Goal: Task Accomplishment & Management: Use online tool/utility

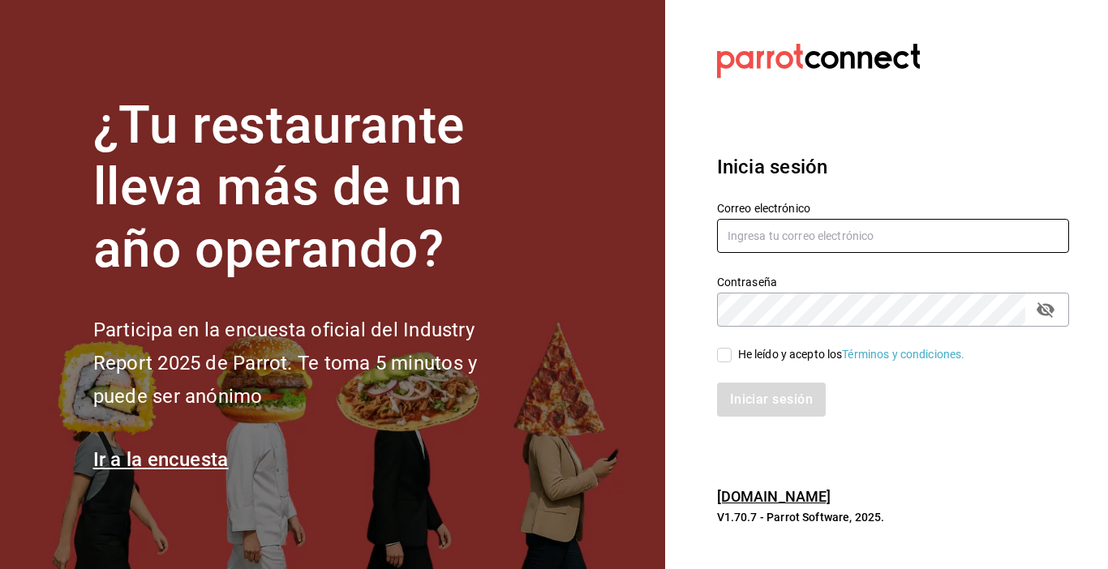
type input "zjuarez816@gmail.com"
click at [729, 354] on input "He leído y acepto los Términos y condiciones." at bounding box center [724, 355] width 15 height 15
checkbox input "true"
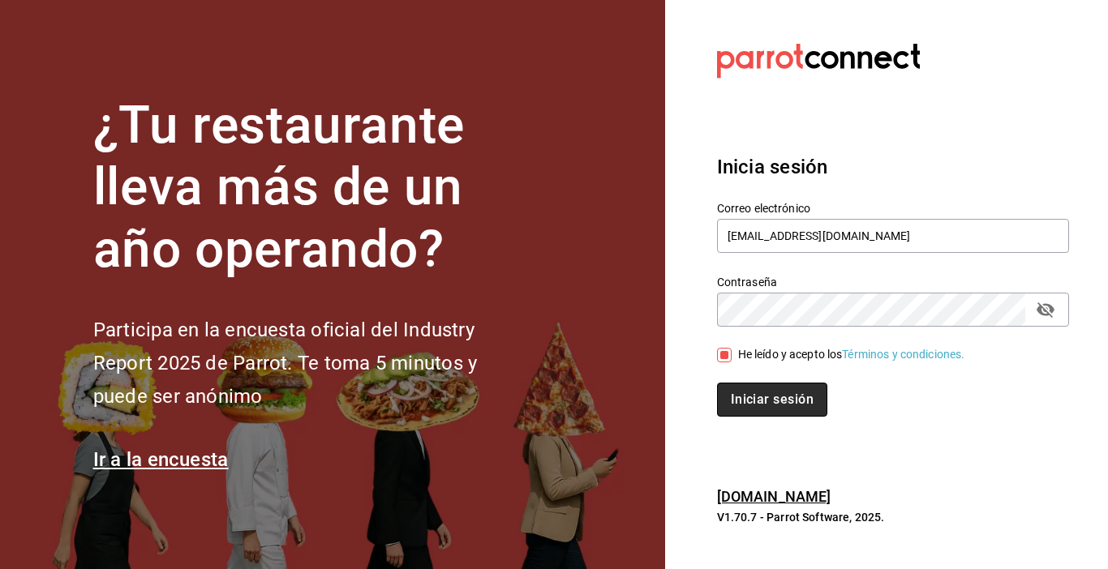
click at [751, 396] on button "Iniciar sesión" at bounding box center [772, 400] width 110 height 34
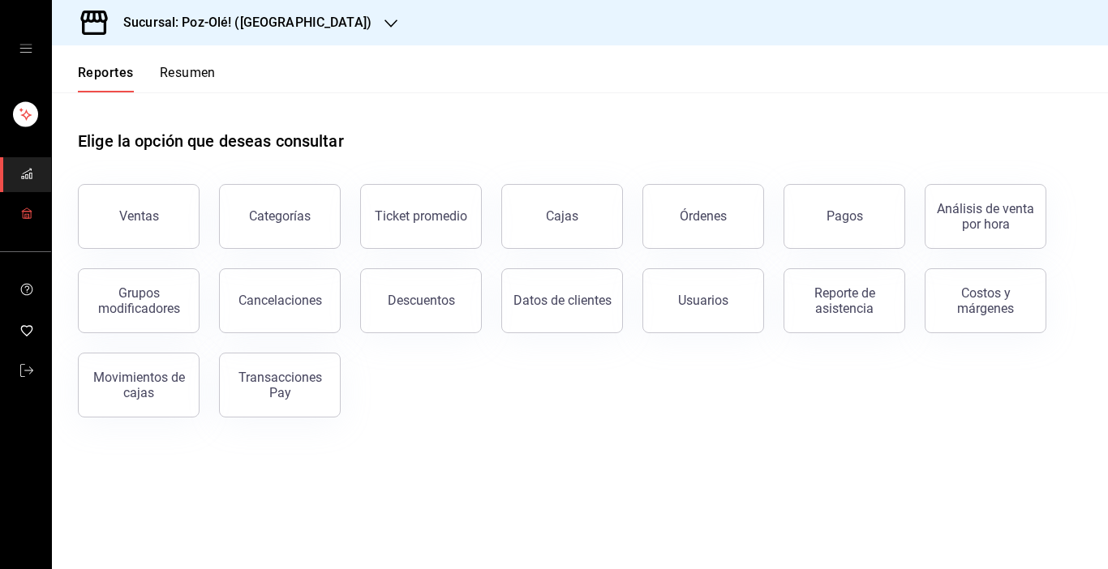
click at [30, 217] on icon "mailbox folders" at bounding box center [26, 213] width 13 height 13
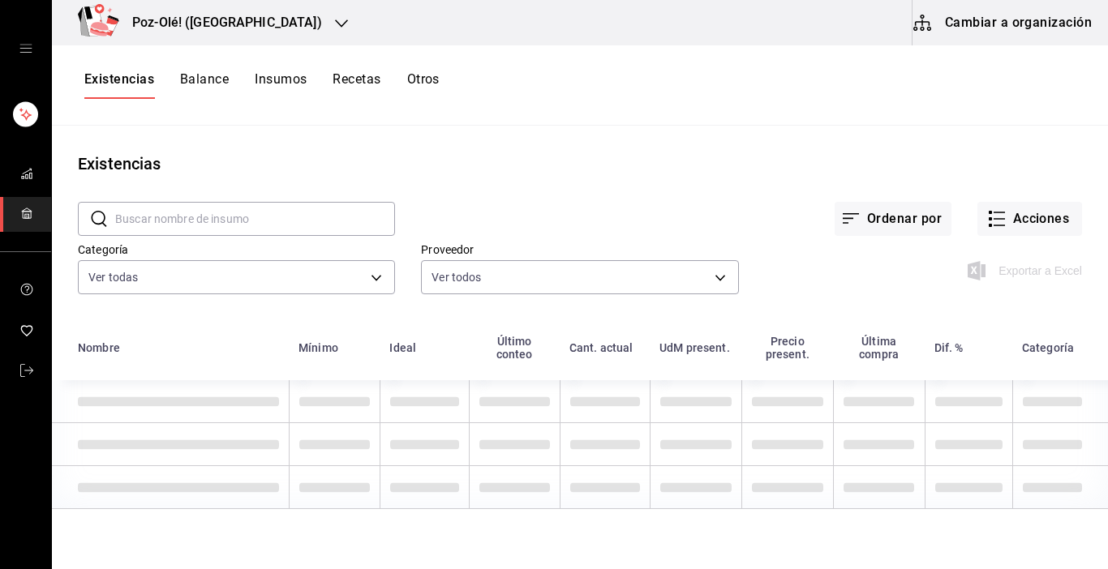
click at [1015, 19] on button "Cambiar a organización" at bounding box center [1003, 22] width 182 height 45
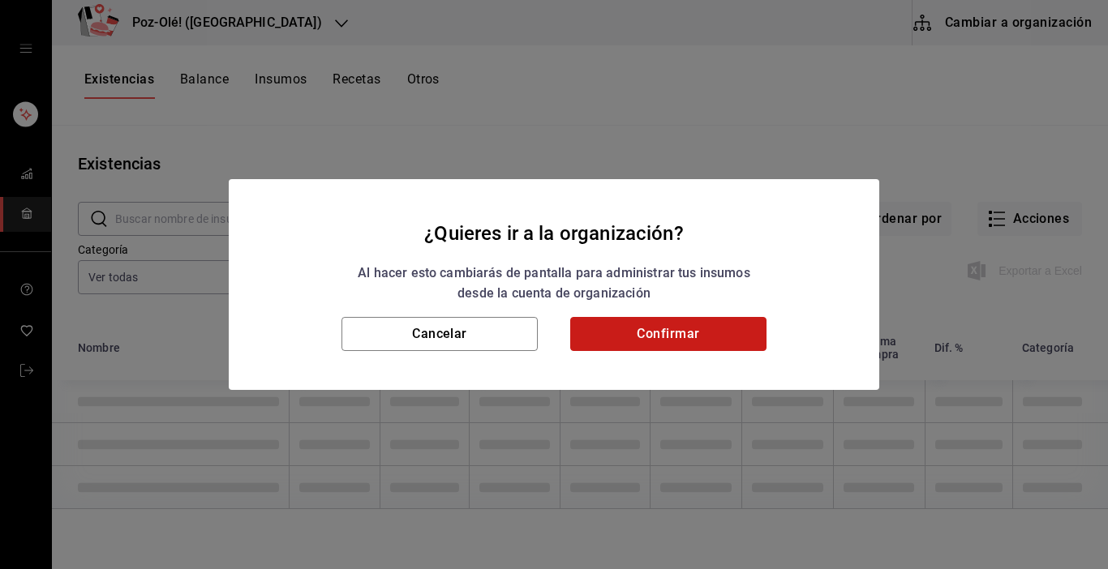
click at [728, 333] on button "Confirmar" at bounding box center [668, 334] width 196 height 34
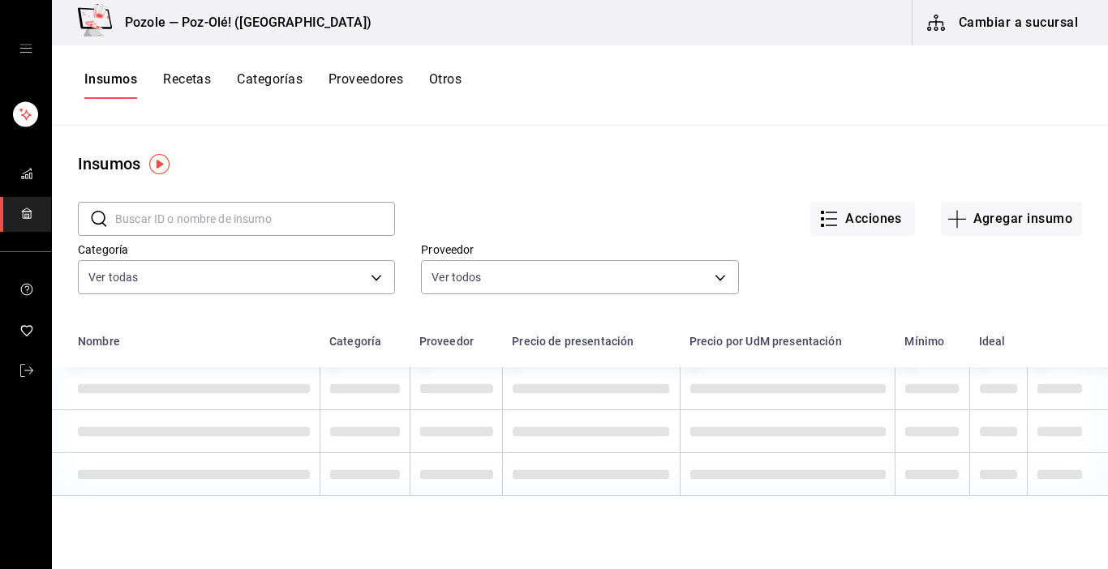
click at [445, 76] on button "Otros" at bounding box center [445, 85] width 32 height 28
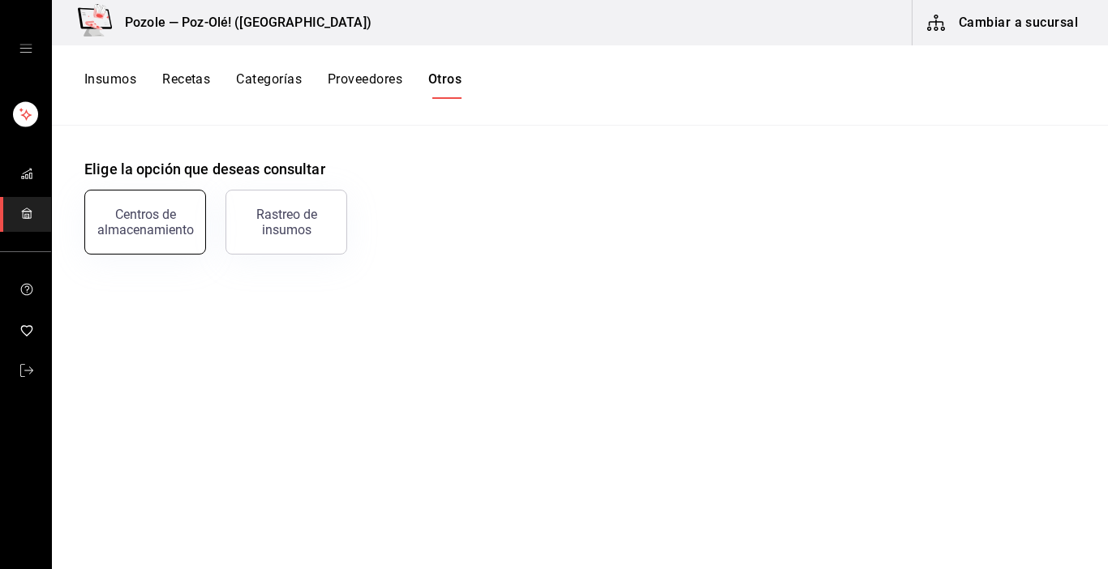
click at [118, 220] on div "Centros de almacenamiento" at bounding box center [145, 222] width 101 height 31
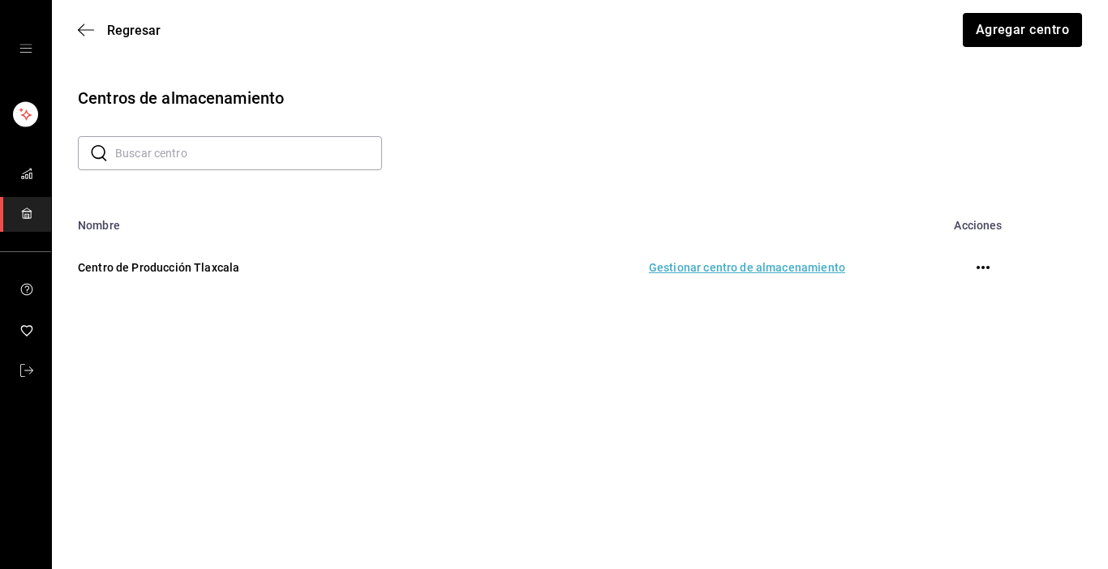
click at [707, 268] on td "Gestionar centro de almacenamiento" at bounding box center [648, 267] width 432 height 71
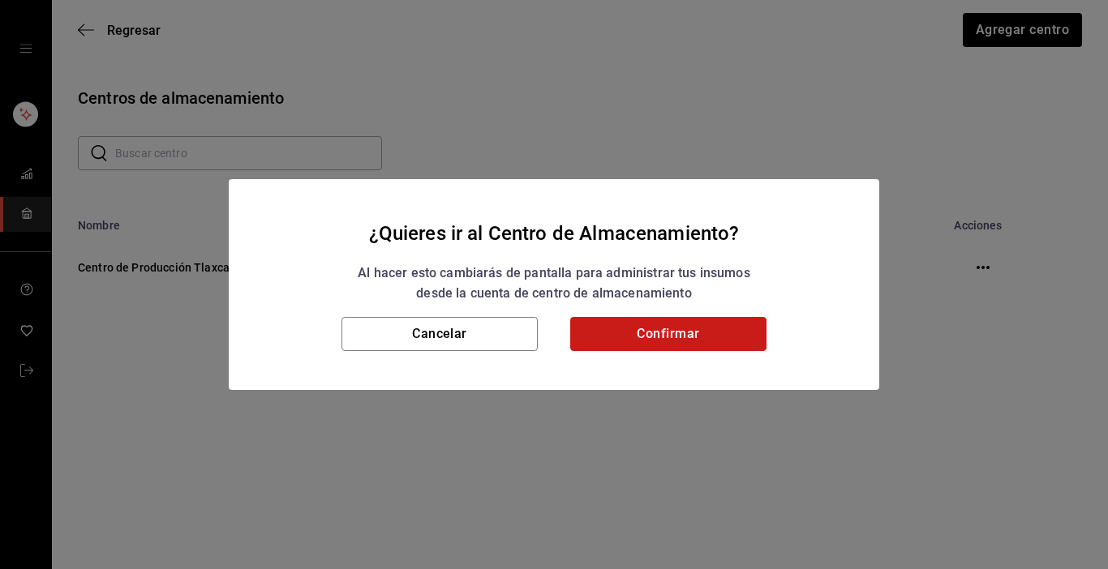
click at [708, 333] on button "Confirmar" at bounding box center [668, 334] width 196 height 34
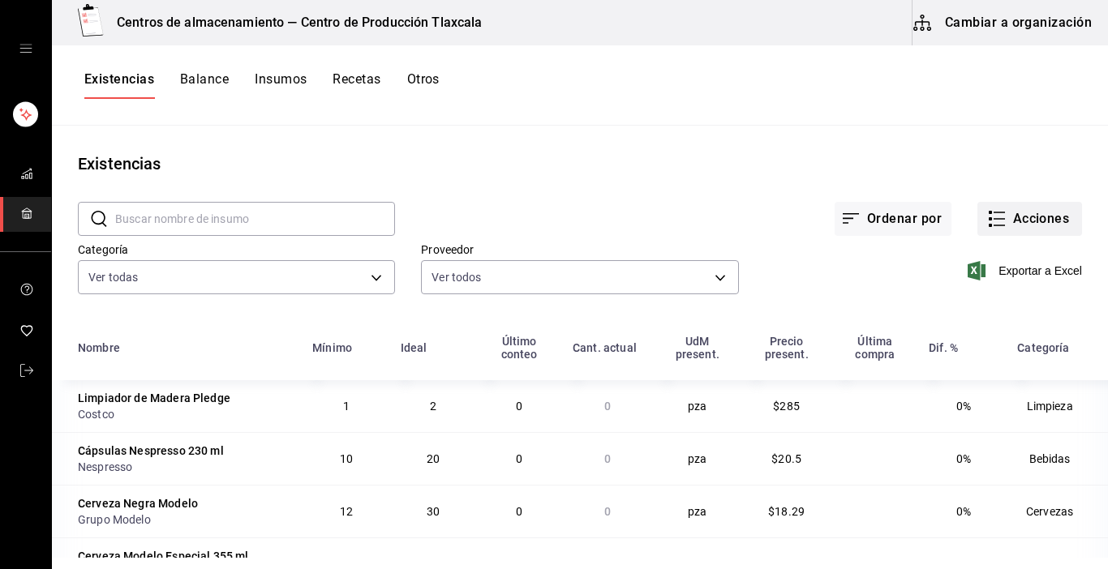
click at [994, 212] on icon "button" at bounding box center [999, 212] width 11 height 0
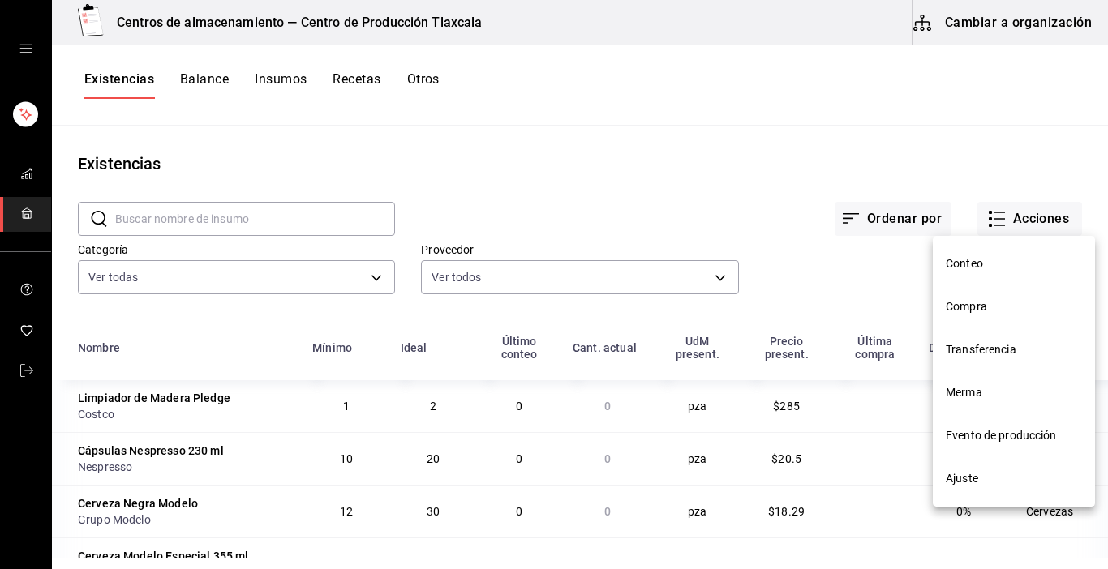
click at [989, 347] on span "Transferencia" at bounding box center [1014, 349] width 136 height 17
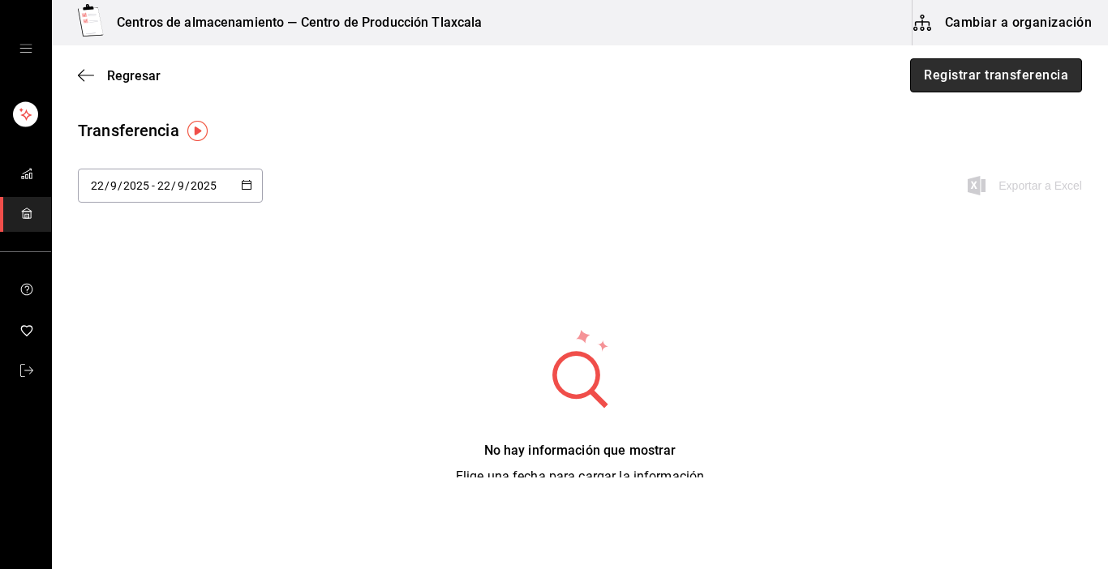
click at [1041, 87] on button "Registrar transferencia" at bounding box center [996, 75] width 172 height 34
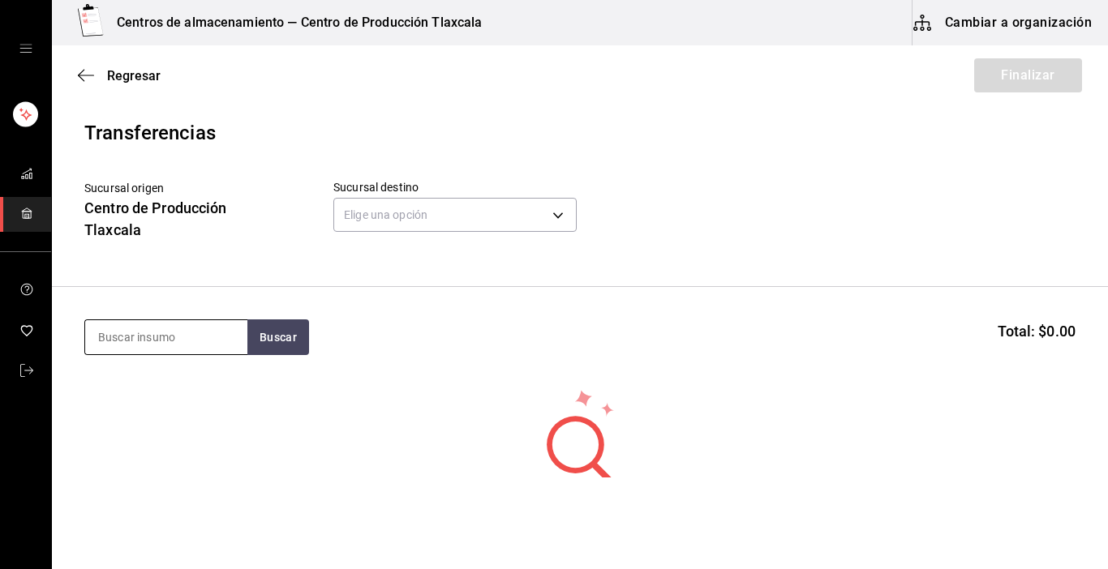
click at [190, 324] on input at bounding box center [166, 337] width 162 height 34
type input "caldo"
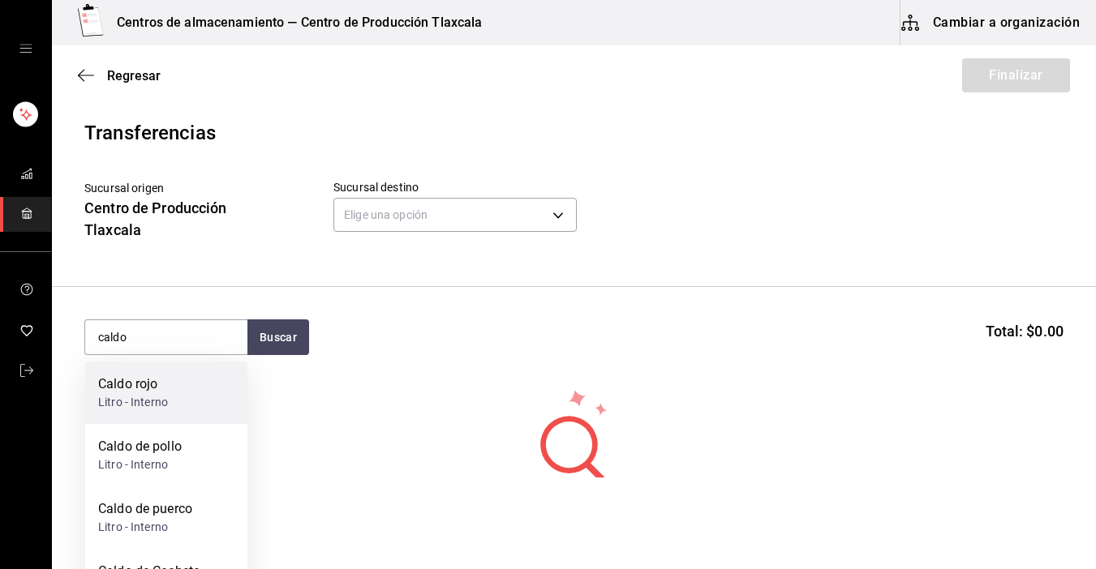
click at [176, 410] on div "Caldo rojo Litro - Interno" at bounding box center [166, 393] width 162 height 62
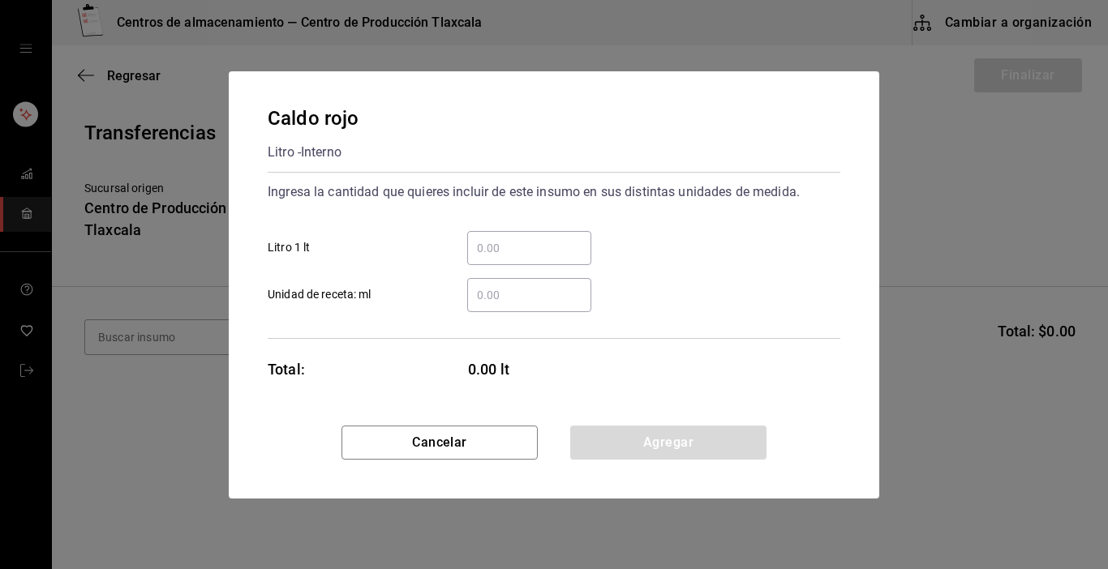
click at [498, 247] on input "​ Litro 1 lt" at bounding box center [529, 247] width 124 height 19
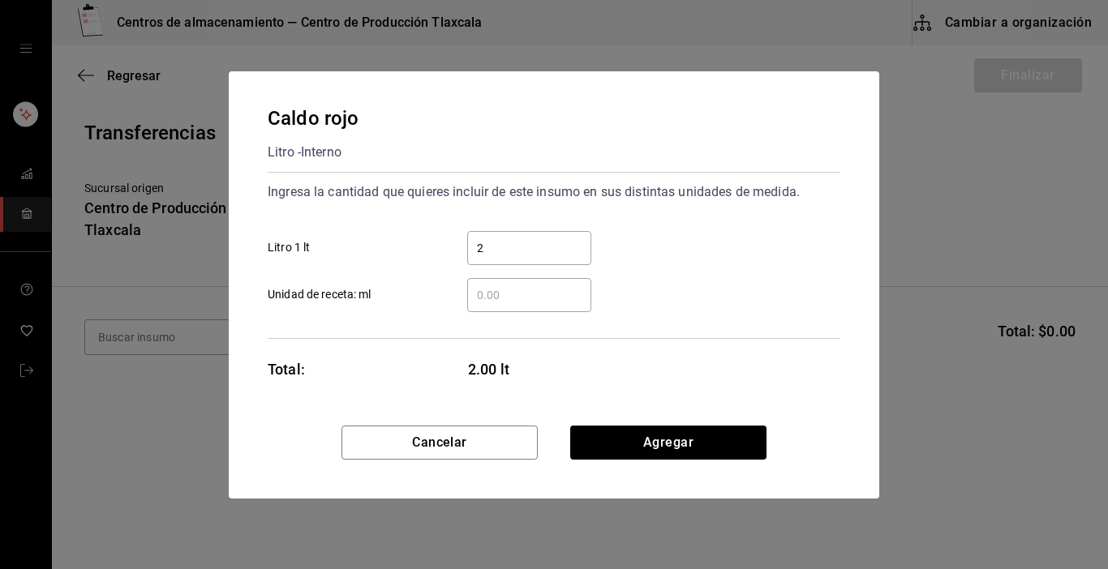
type input "20"
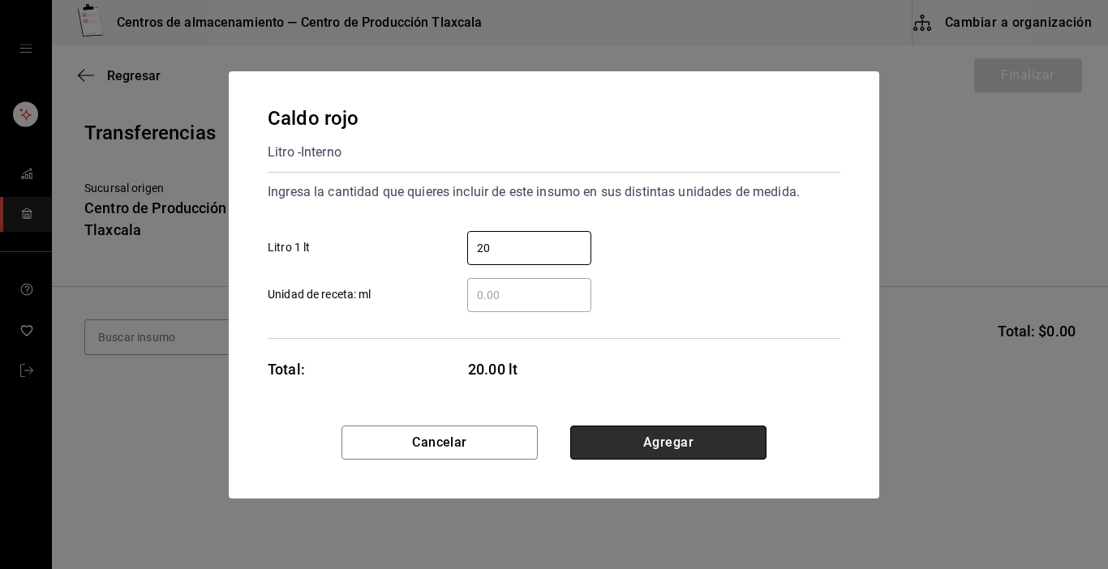
click at [642, 444] on button "Agregar" at bounding box center [668, 443] width 196 height 34
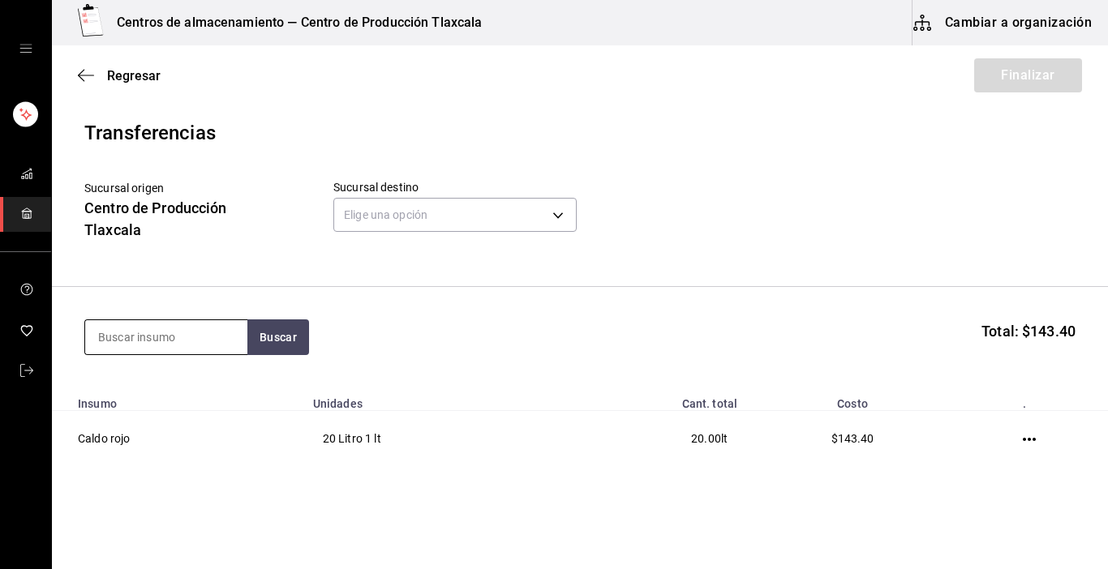
click at [210, 348] on input at bounding box center [166, 337] width 162 height 34
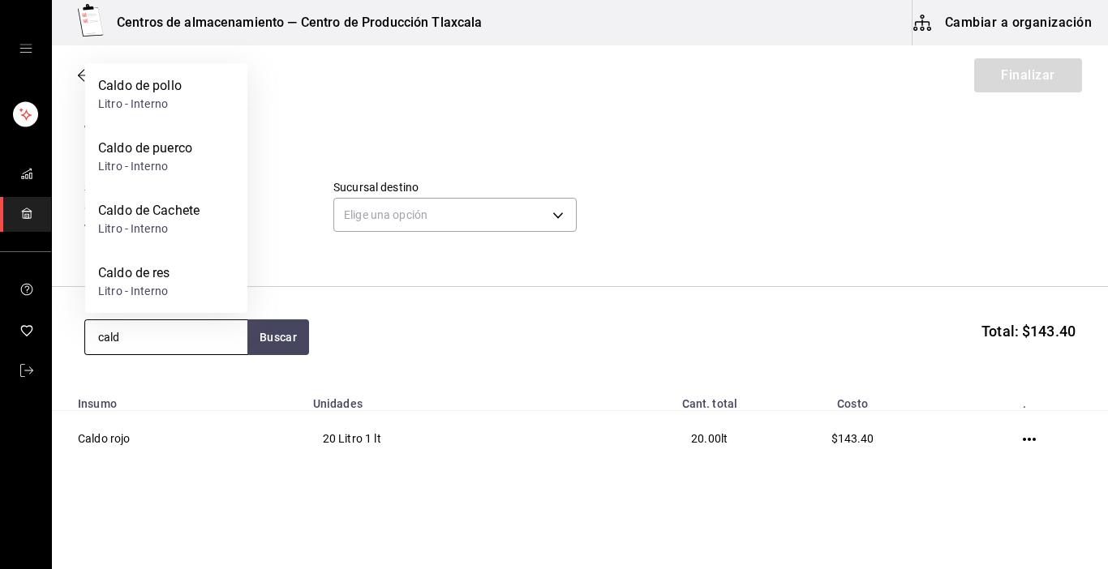
type input "caldo"
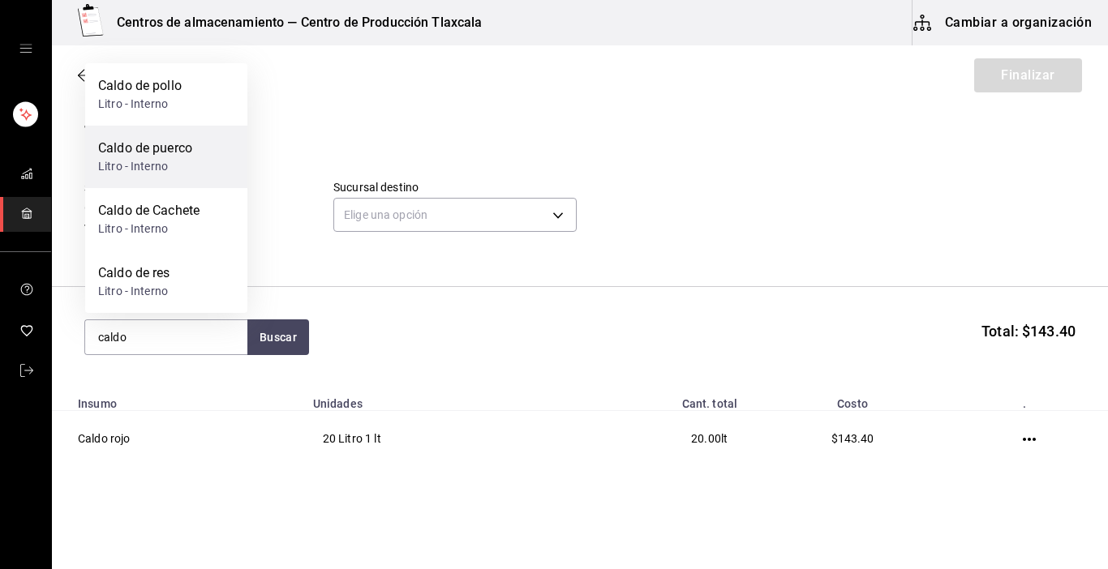
click at [151, 148] on div "Caldo de puerco" at bounding box center [145, 148] width 94 height 19
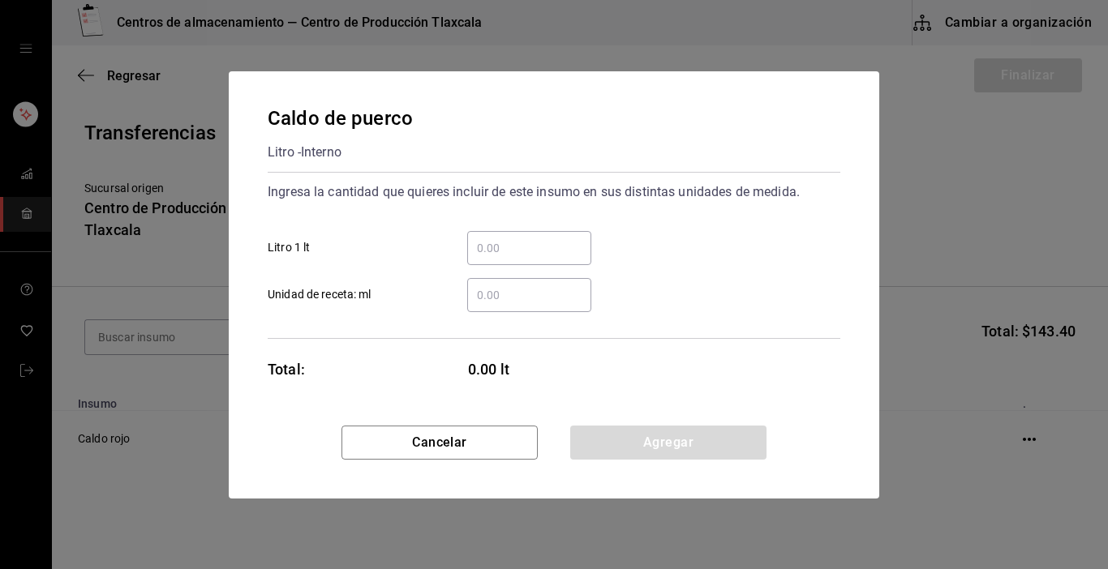
click at [481, 238] on input "​ Litro 1 lt" at bounding box center [529, 247] width 124 height 19
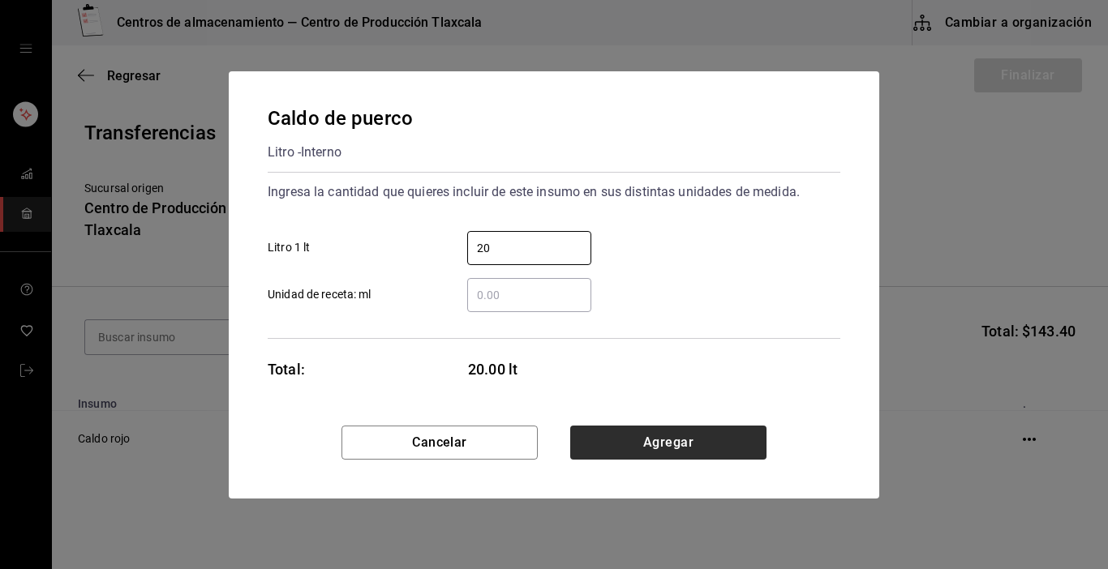
type input "20"
click at [689, 440] on button "Agregar" at bounding box center [668, 443] width 196 height 34
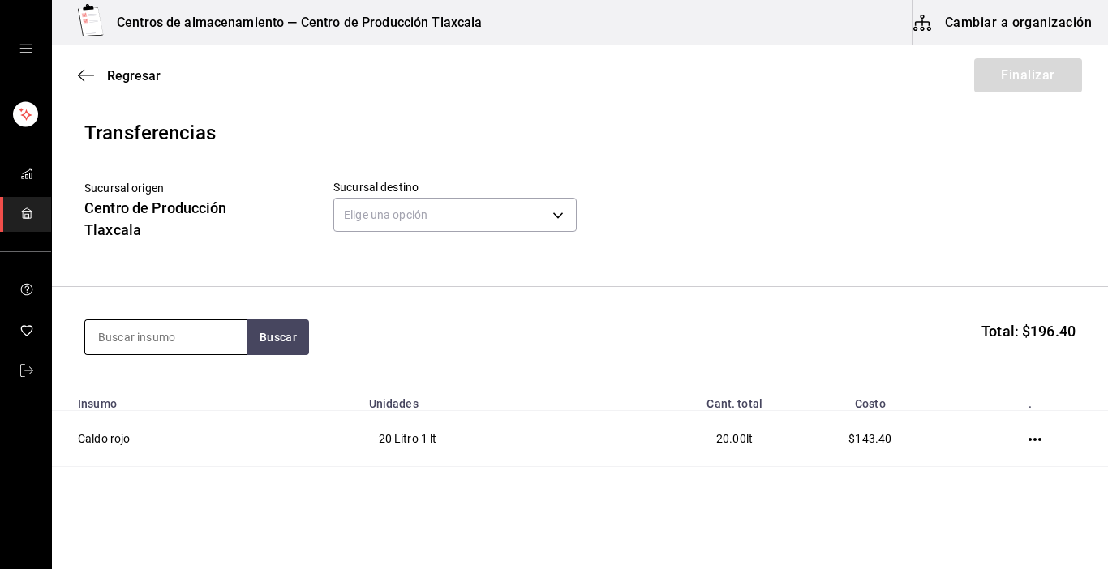
click at [201, 341] on input at bounding box center [166, 337] width 162 height 34
type input "puerco"
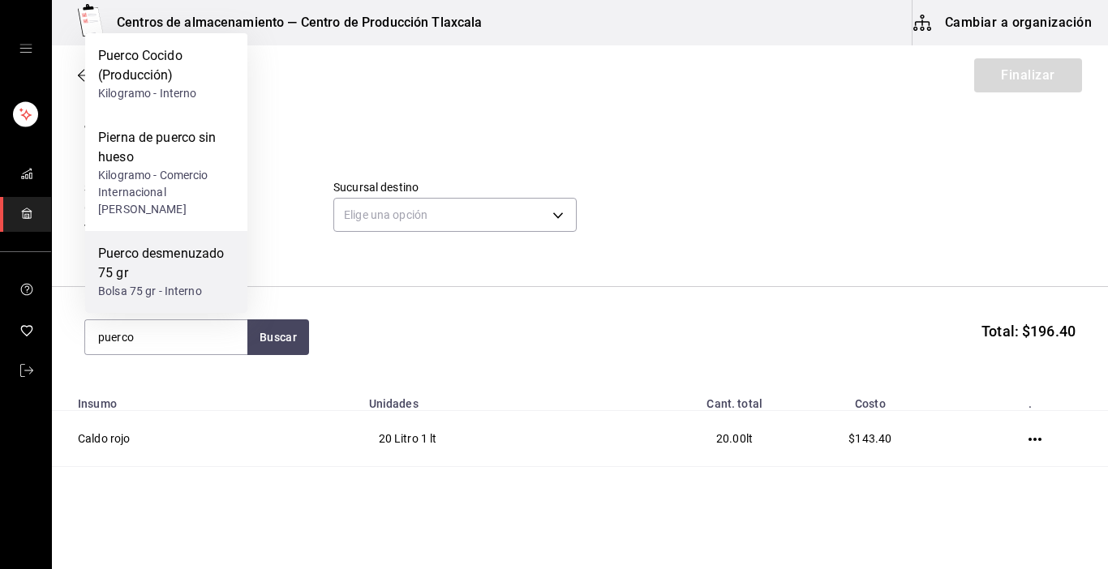
click at [181, 280] on div "Puerco desmenuzado 75 gr" at bounding box center [166, 263] width 136 height 39
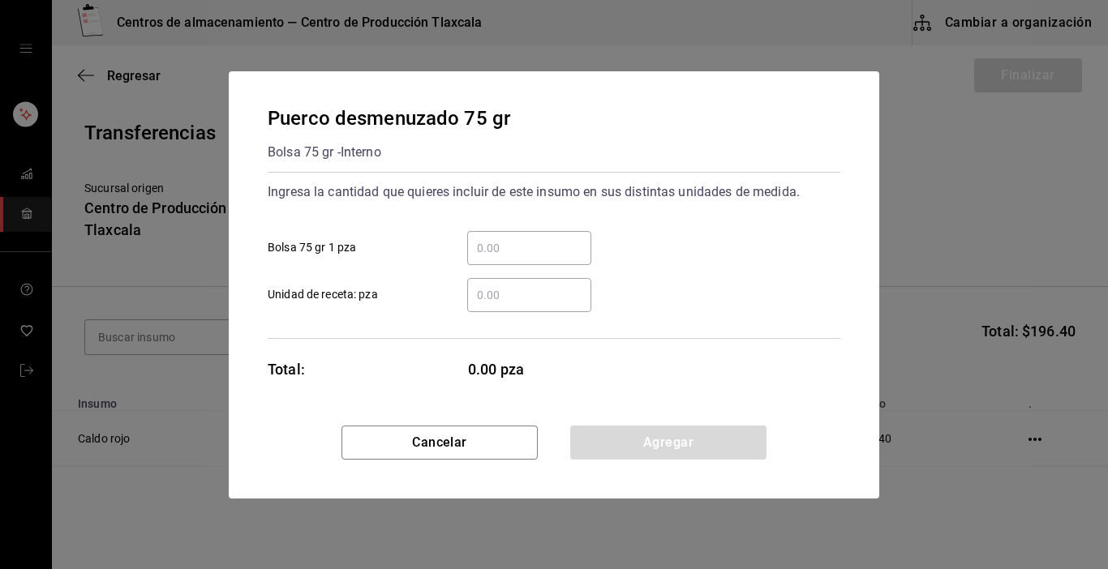
click at [521, 255] on input "​ Bolsa 75 gr 1 pza" at bounding box center [529, 247] width 124 height 19
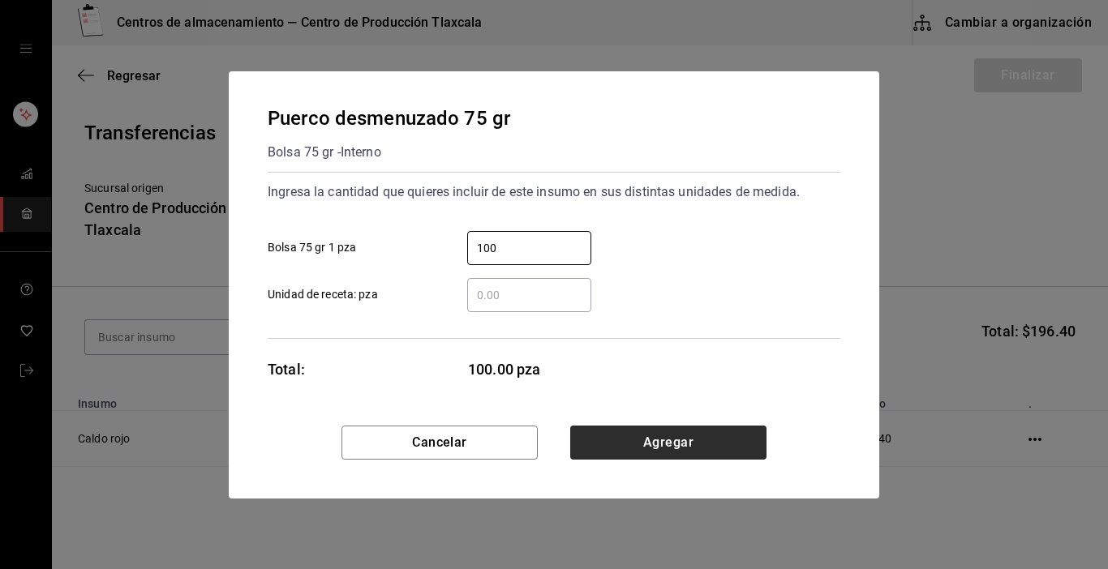
type input "100"
click at [667, 449] on button "Agregar" at bounding box center [668, 443] width 196 height 34
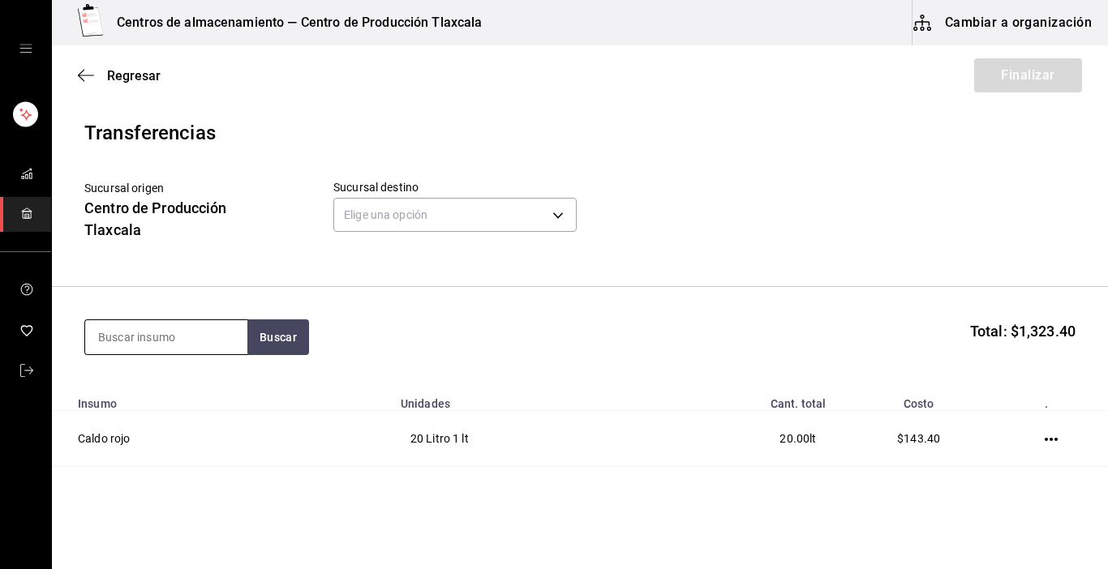
click at [204, 350] on input at bounding box center [166, 337] width 162 height 34
type input "cachete"
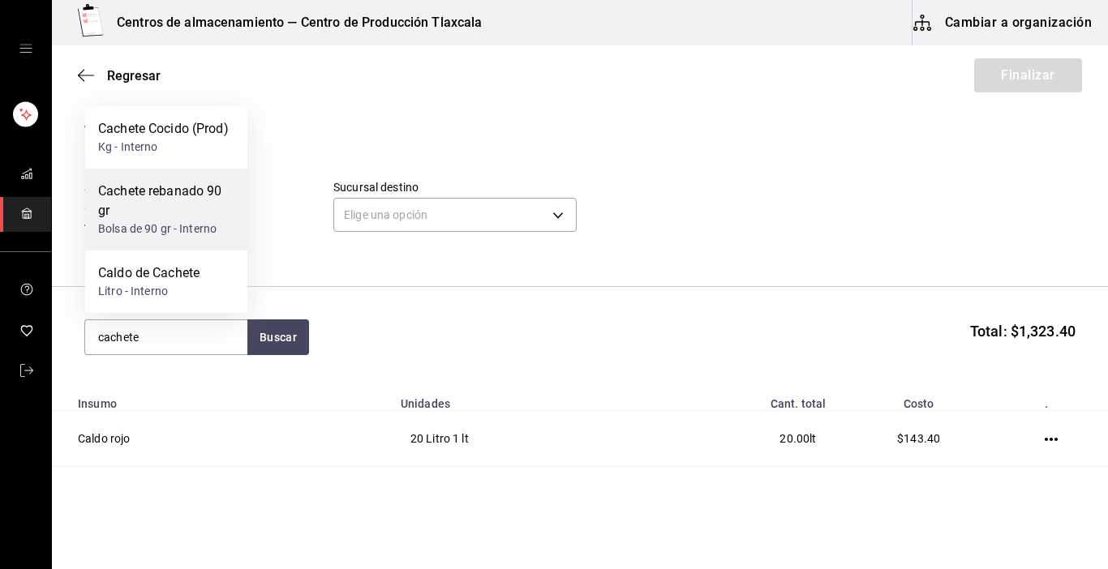
click at [205, 191] on div "Cachete rebanado 90 gr" at bounding box center [166, 201] width 136 height 39
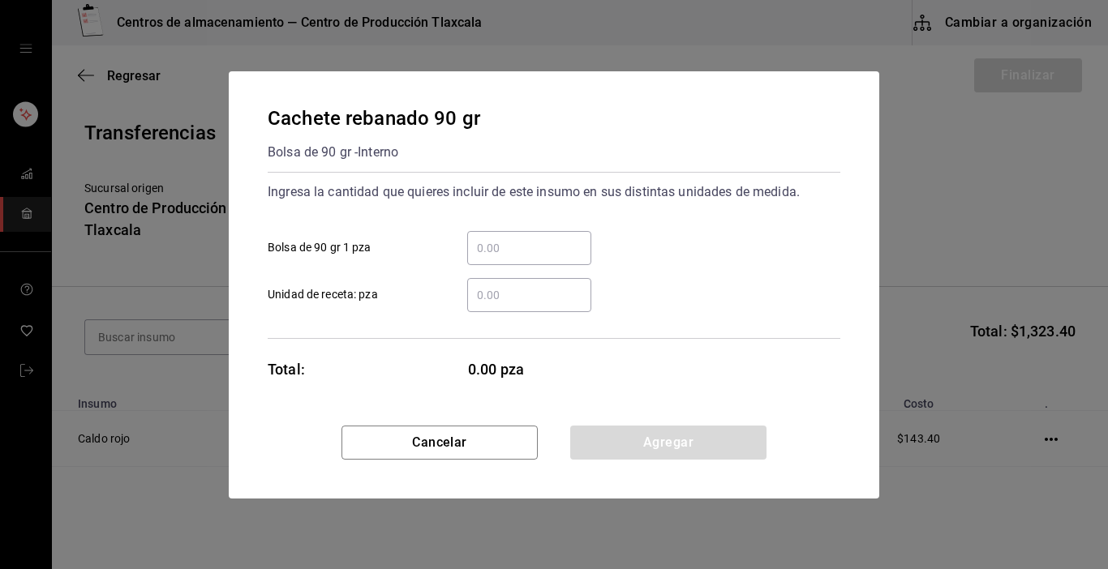
click at [540, 245] on input "​ Bolsa de 90 gr 1 pza" at bounding box center [529, 247] width 124 height 19
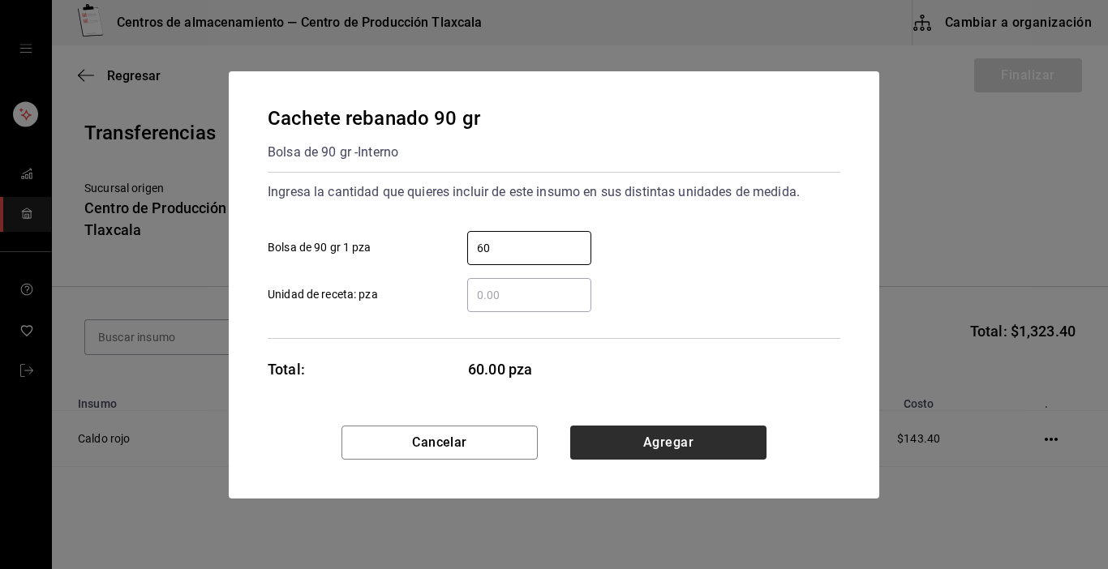
type input "60"
click at [637, 443] on button "Agregar" at bounding box center [668, 443] width 196 height 34
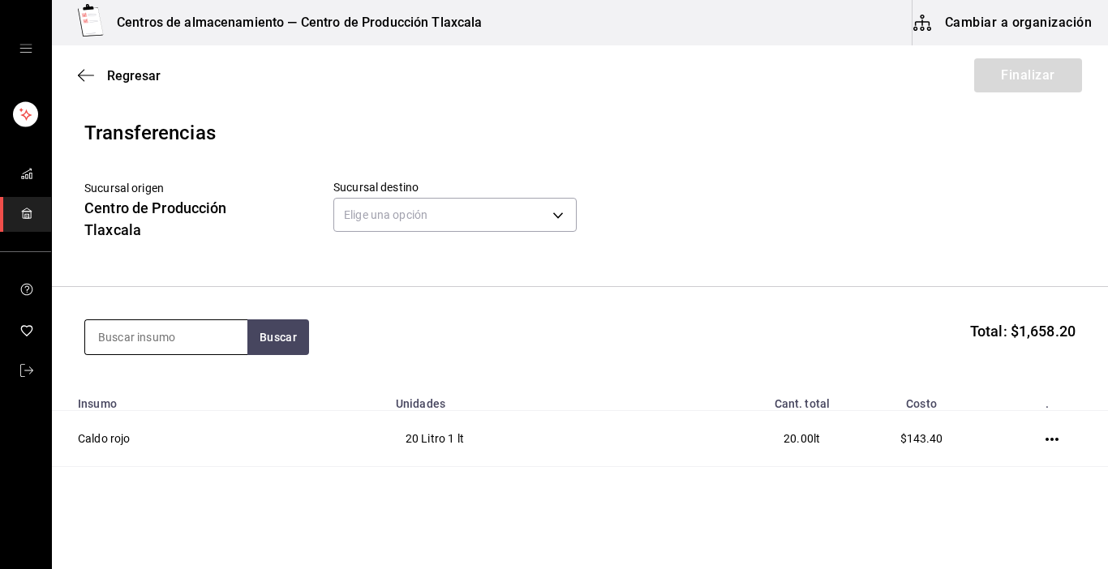
click at [225, 337] on input at bounding box center [166, 337] width 162 height 34
type input "pollo"
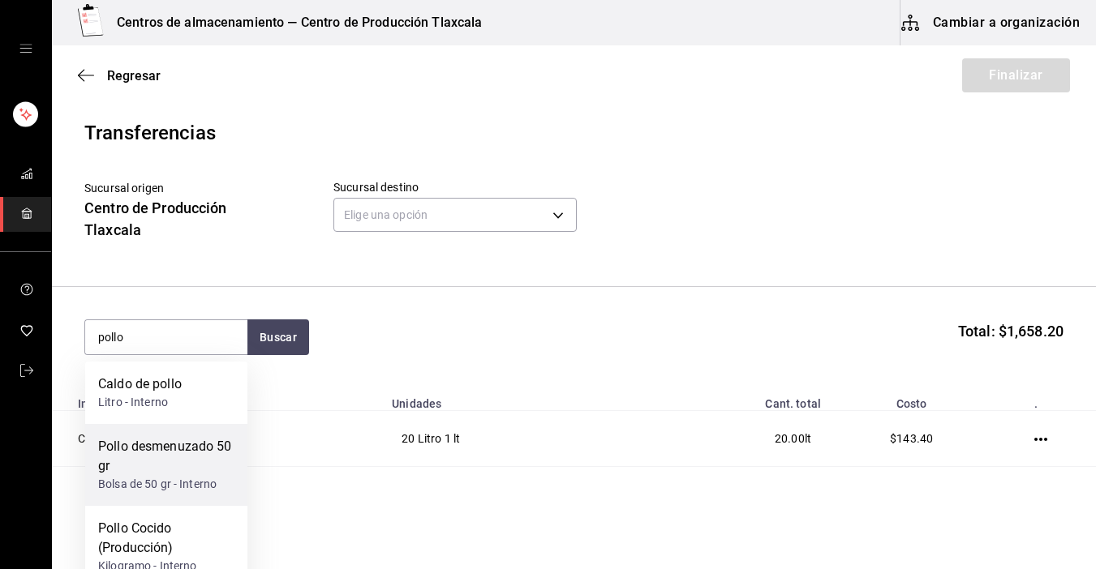
click at [196, 467] on div "Pollo desmenuzado 50 gr" at bounding box center [166, 456] width 136 height 39
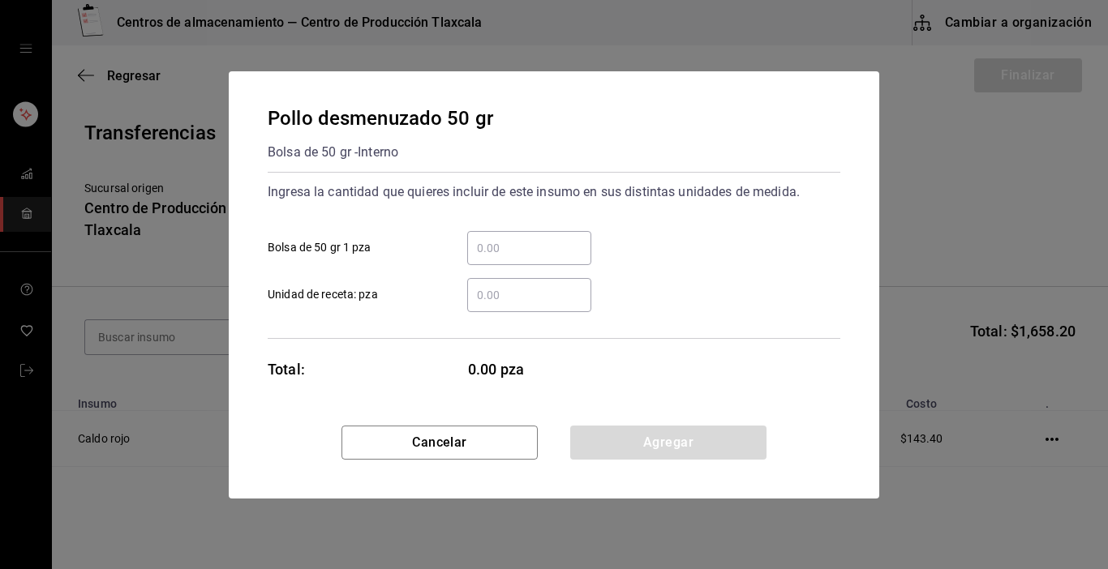
click at [479, 251] on input "​ Bolsa de 50 gr 1 pza" at bounding box center [529, 247] width 124 height 19
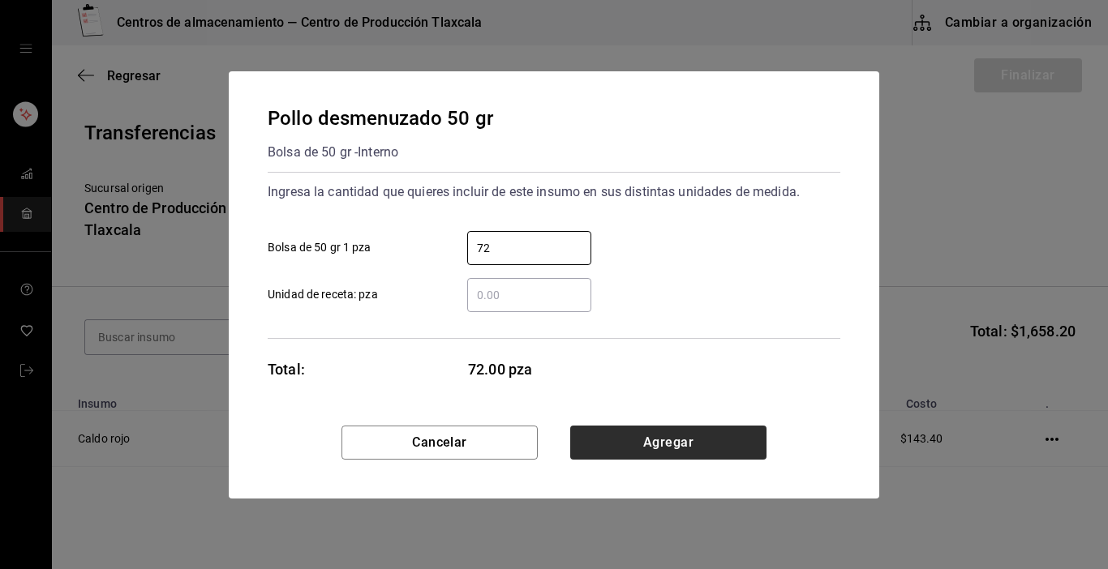
type input "72"
click at [590, 456] on button "Agregar" at bounding box center [668, 443] width 196 height 34
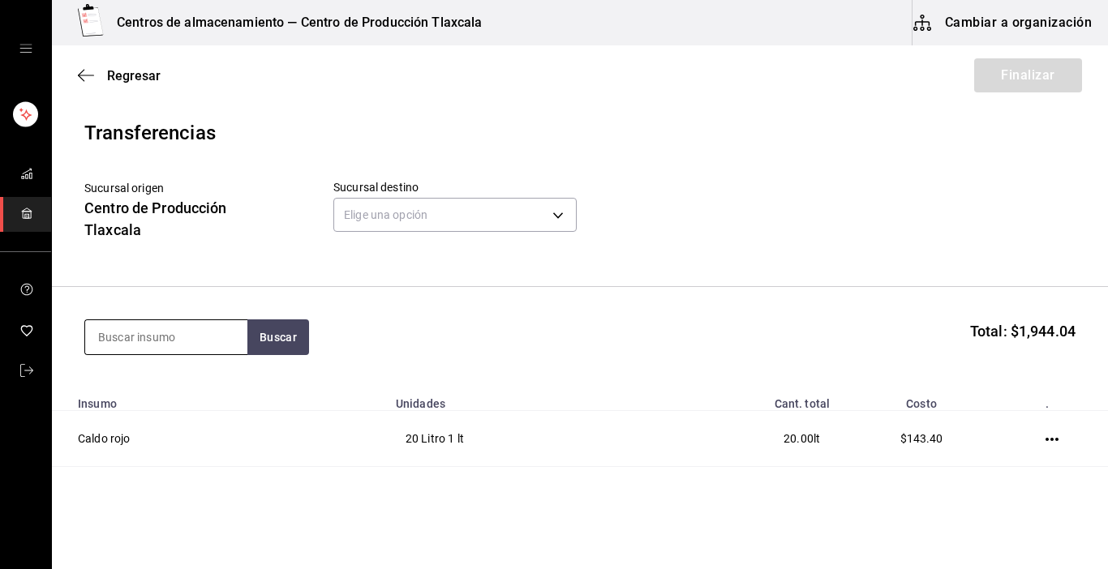
click at [122, 339] on input at bounding box center [166, 337] width 162 height 34
type input "tinga"
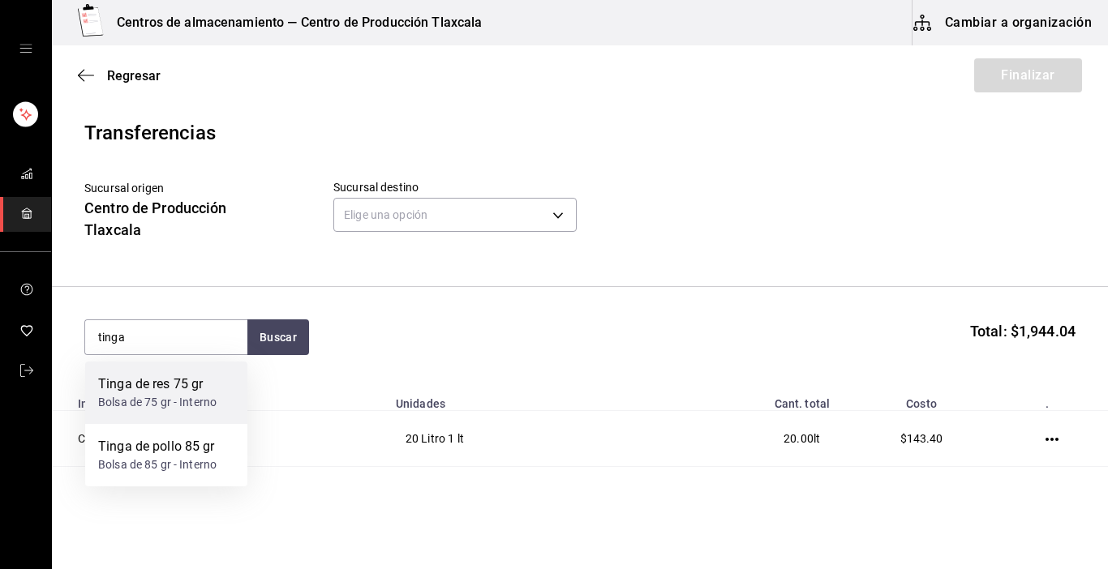
click at [132, 385] on div "Tinga de res 75 gr" at bounding box center [157, 384] width 118 height 19
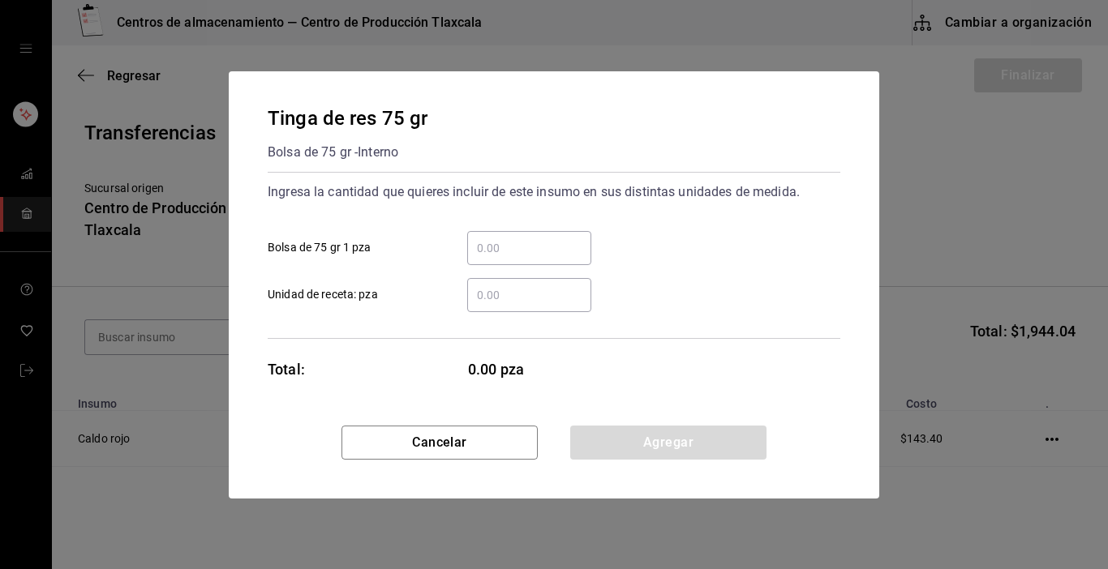
click at [480, 238] on input "​ Bolsa de 75 gr 1 pza" at bounding box center [529, 247] width 124 height 19
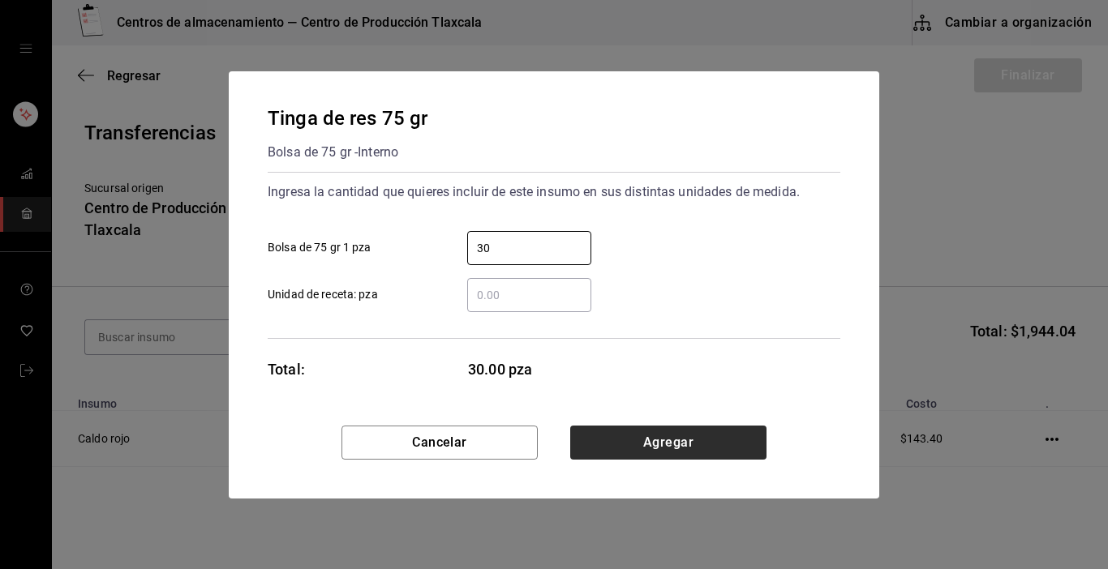
type input "30"
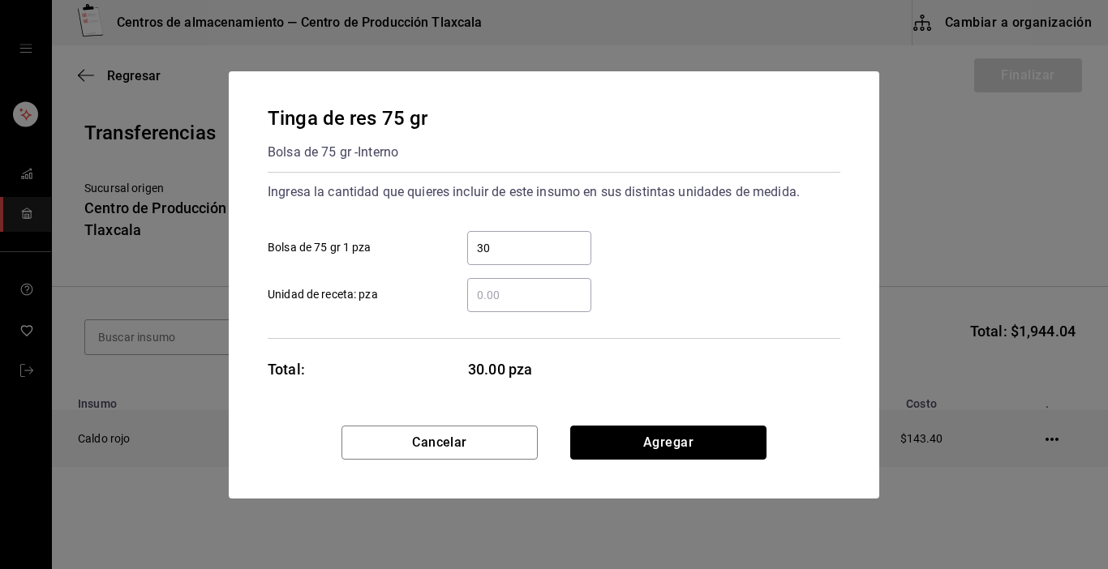
click at [713, 439] on button "Agregar" at bounding box center [668, 443] width 196 height 34
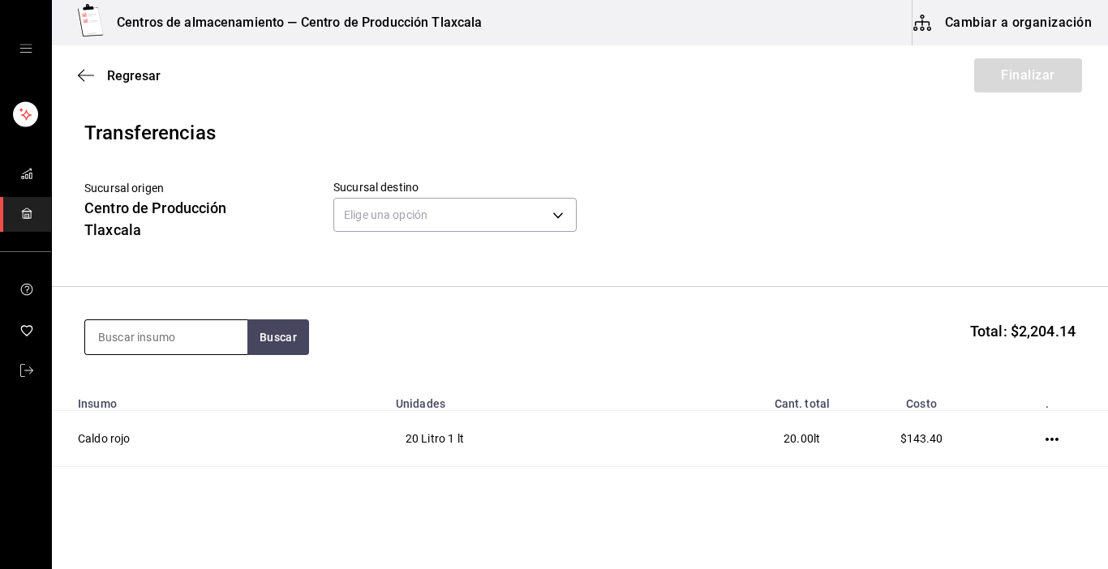
click at [188, 333] on input at bounding box center [166, 337] width 162 height 34
type input "lechuga"
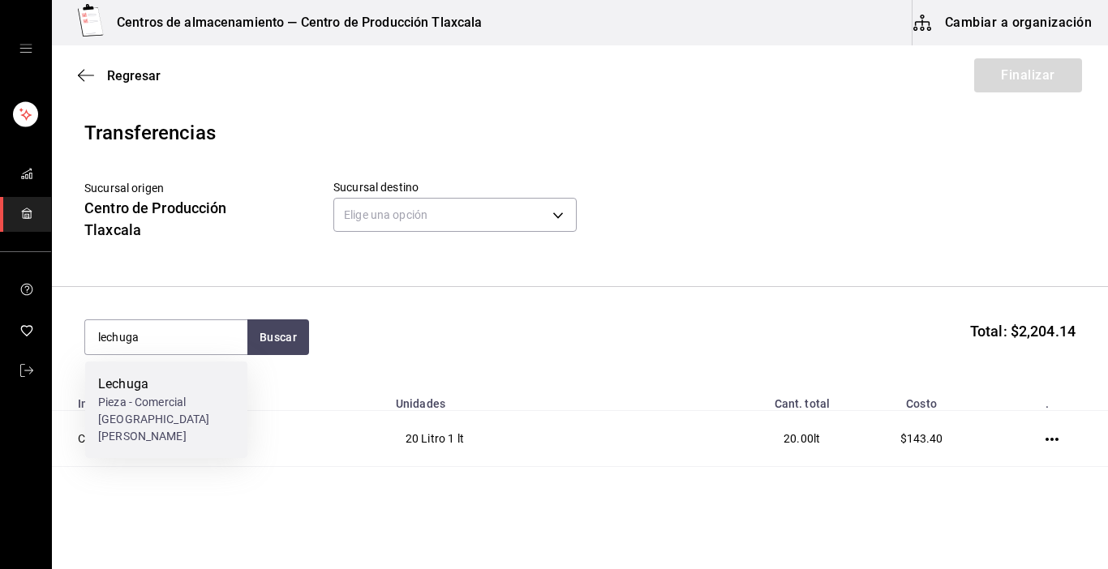
click at [188, 364] on div "Lechuga Pieza - Comercial [GEOGRAPHIC_DATA][PERSON_NAME]" at bounding box center [166, 410] width 162 height 97
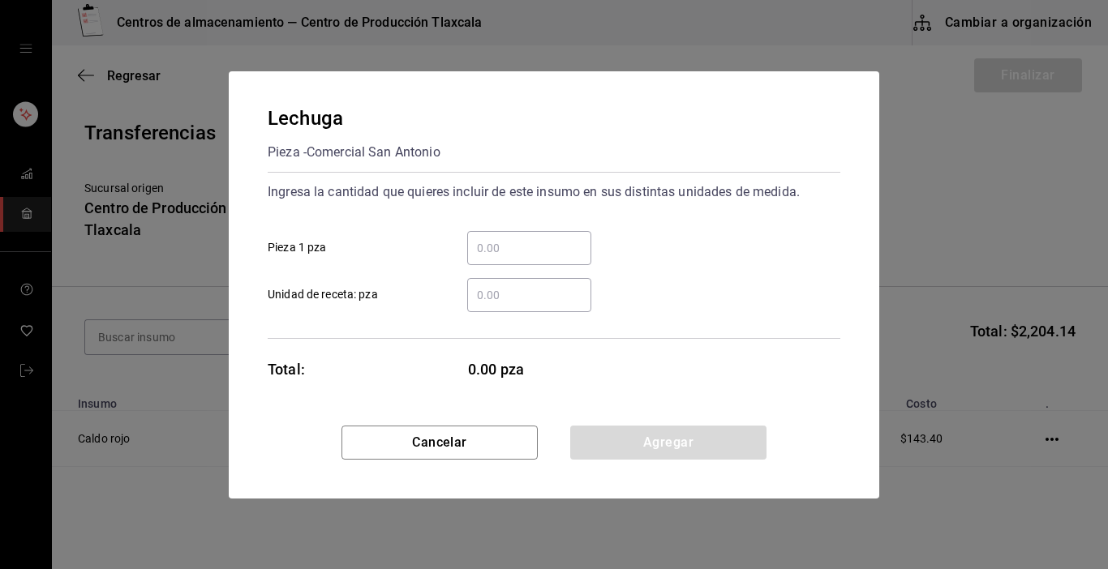
click at [531, 248] on input "​ Pieza 1 pza" at bounding box center [529, 247] width 124 height 19
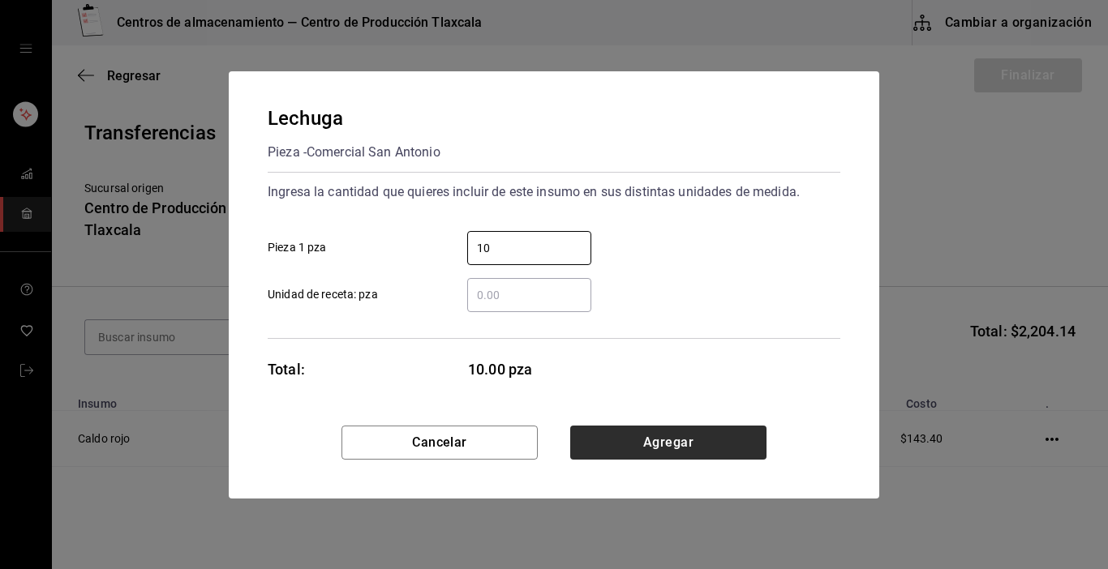
type input "10"
click at [667, 454] on button "Agregar" at bounding box center [668, 443] width 196 height 34
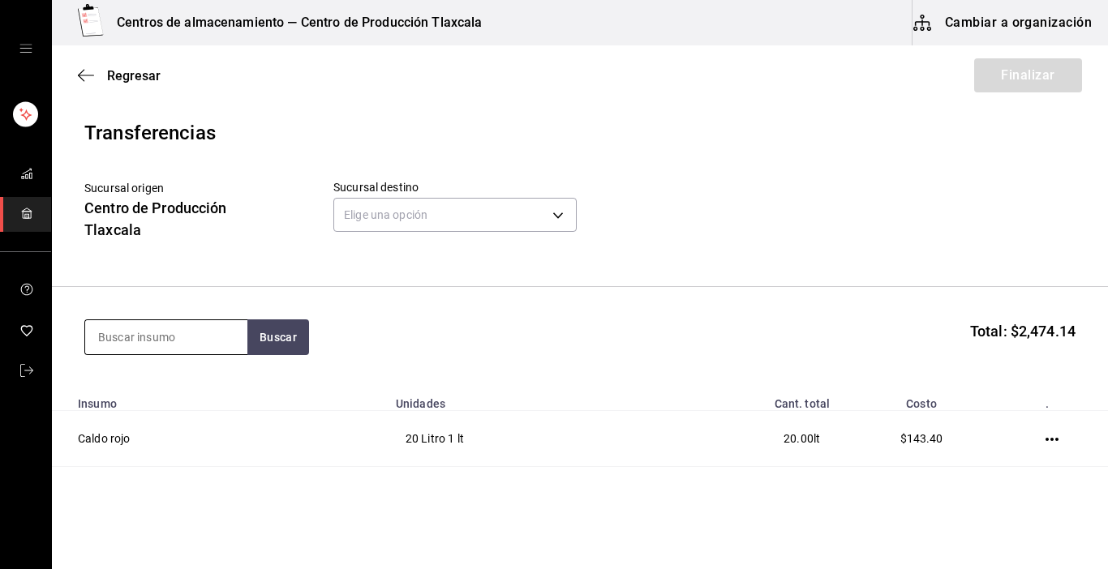
click at [161, 341] on input at bounding box center [166, 337] width 162 height 34
type input "salsa"
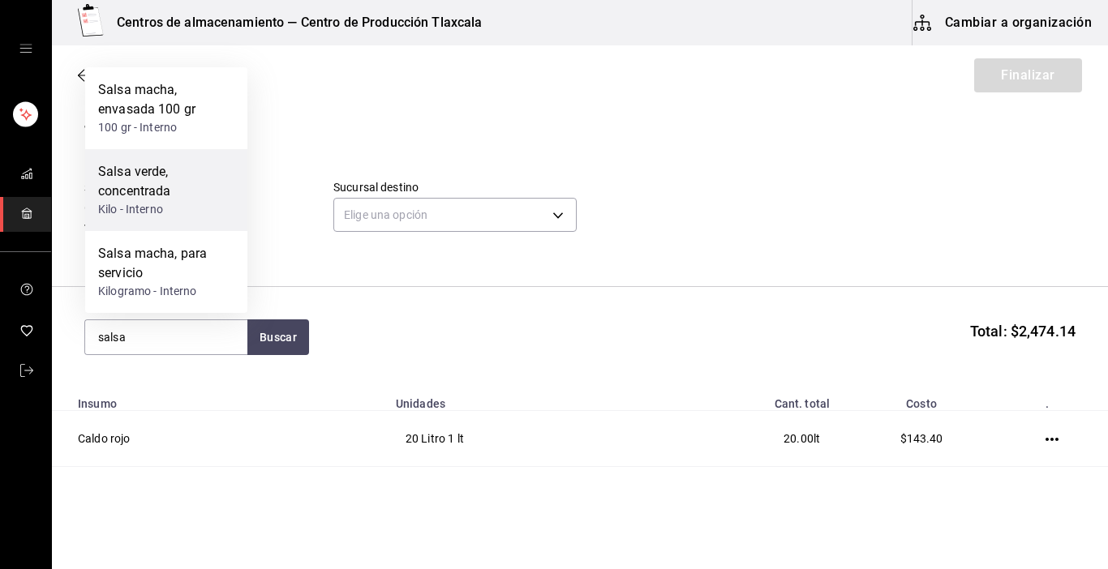
click at [140, 215] on div "Kilo - Interno" at bounding box center [166, 209] width 136 height 17
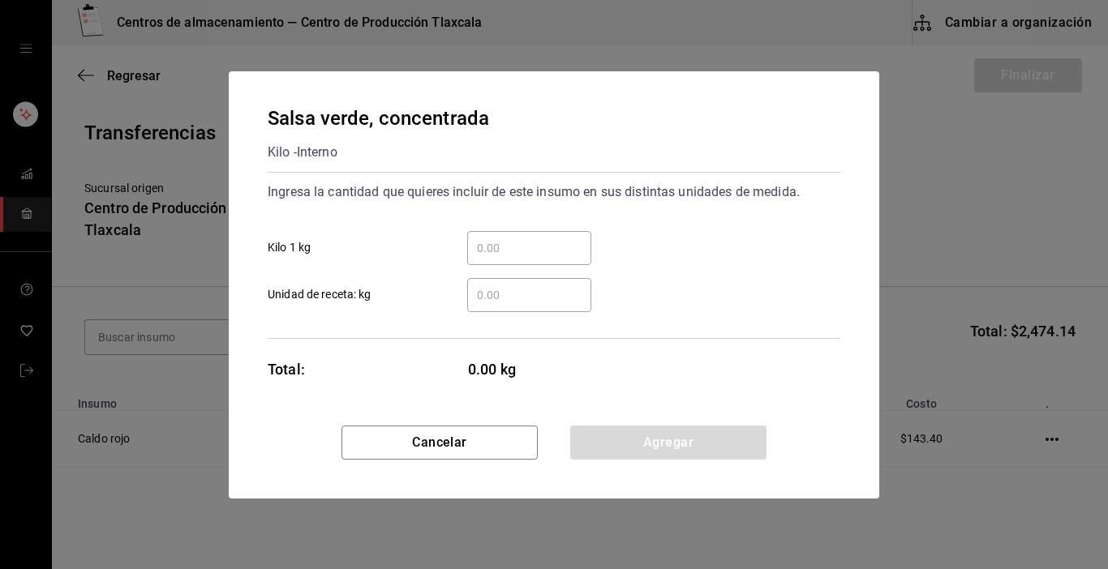
click at [463, 251] on div "​" at bounding box center [516, 248] width 150 height 34
click at [467, 251] on input "​ Kilo 1 kg" at bounding box center [529, 247] width 124 height 19
click at [483, 253] on input "​ Kilo 1 kg" at bounding box center [529, 247] width 124 height 19
type input "7"
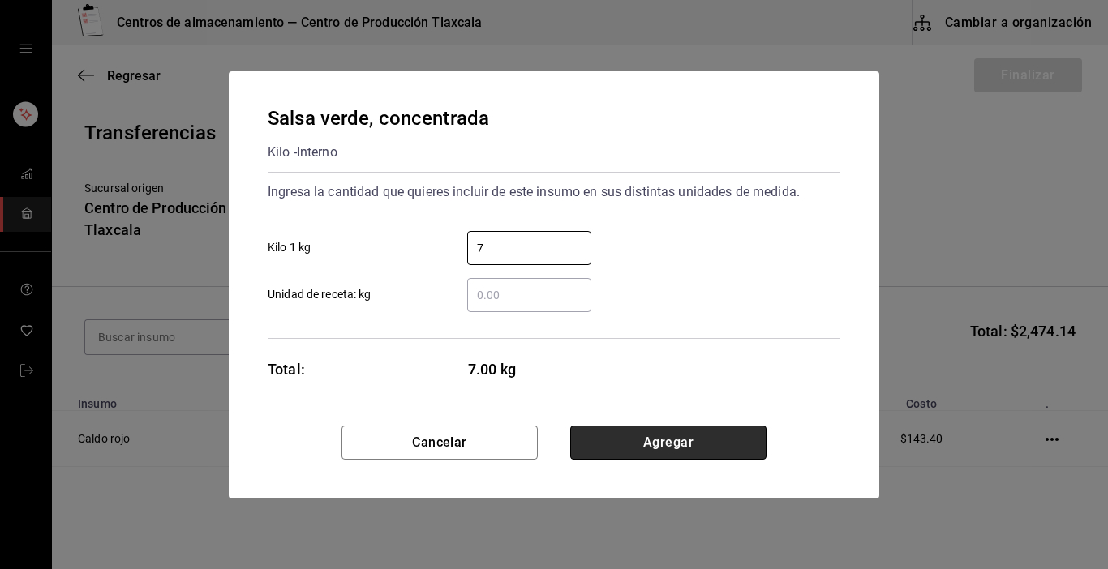
click at [672, 442] on button "Agregar" at bounding box center [668, 443] width 196 height 34
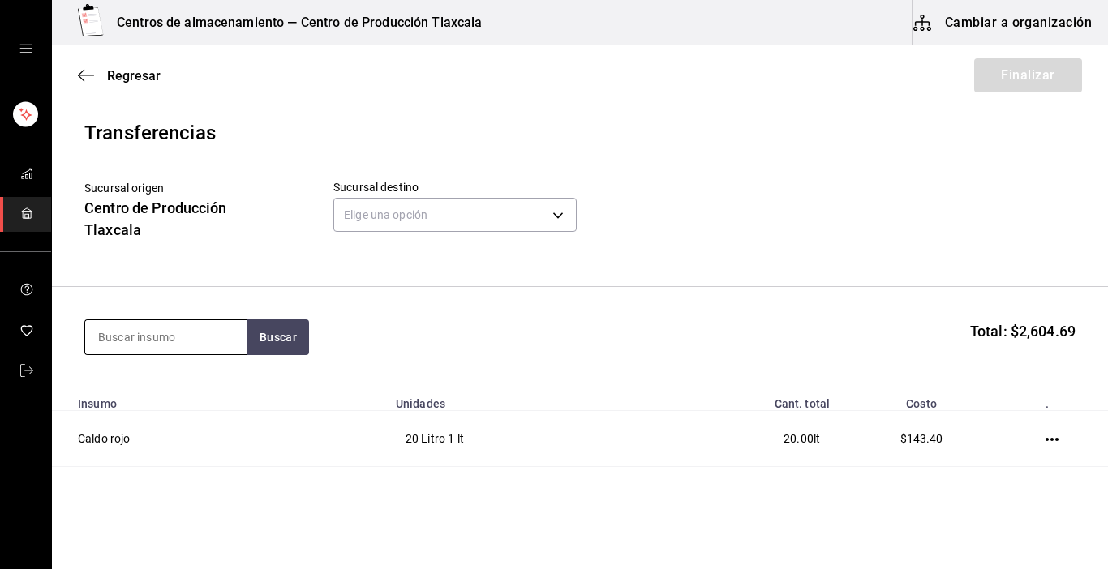
click at [174, 324] on input at bounding box center [166, 337] width 162 height 34
type input "crema"
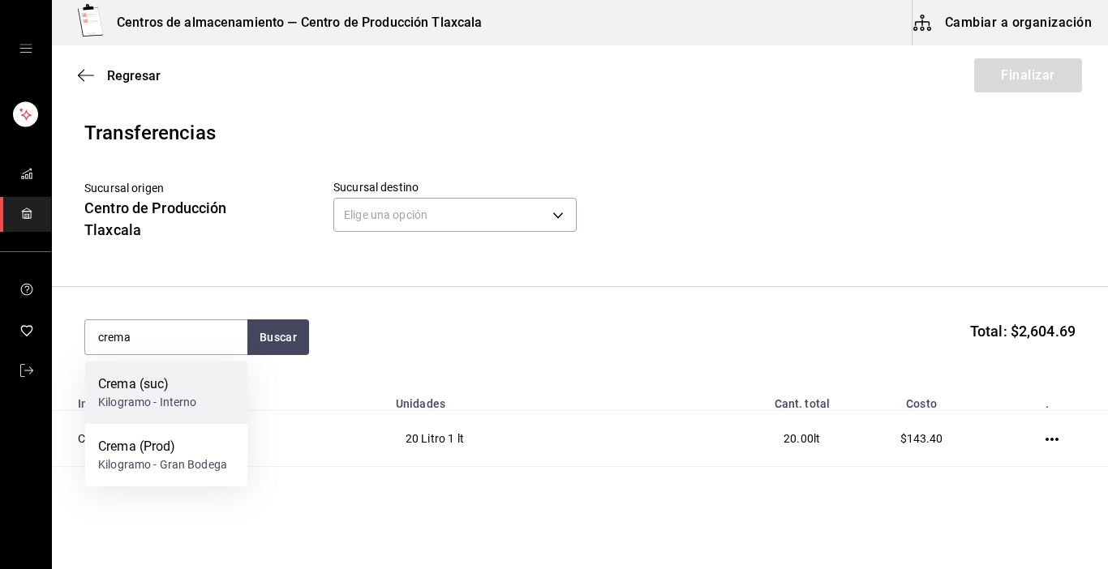
click at [170, 409] on div "Kilogramo - Interno" at bounding box center [147, 402] width 99 height 17
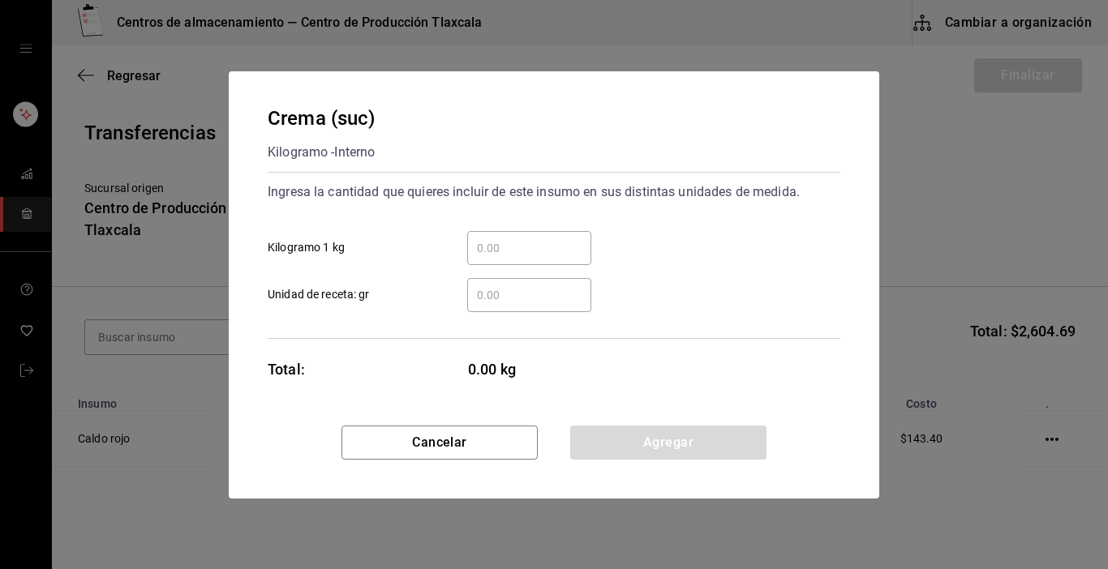
click at [490, 252] on input "​ Kilogramo 1 kg" at bounding box center [529, 247] width 124 height 19
type input "3"
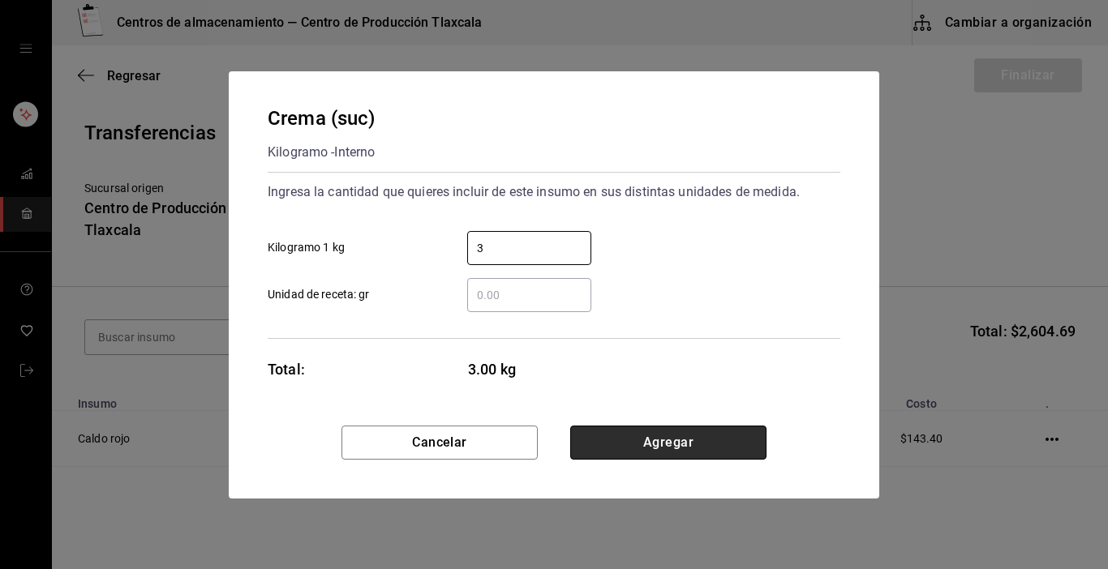
click at [681, 438] on button "Agregar" at bounding box center [668, 443] width 196 height 34
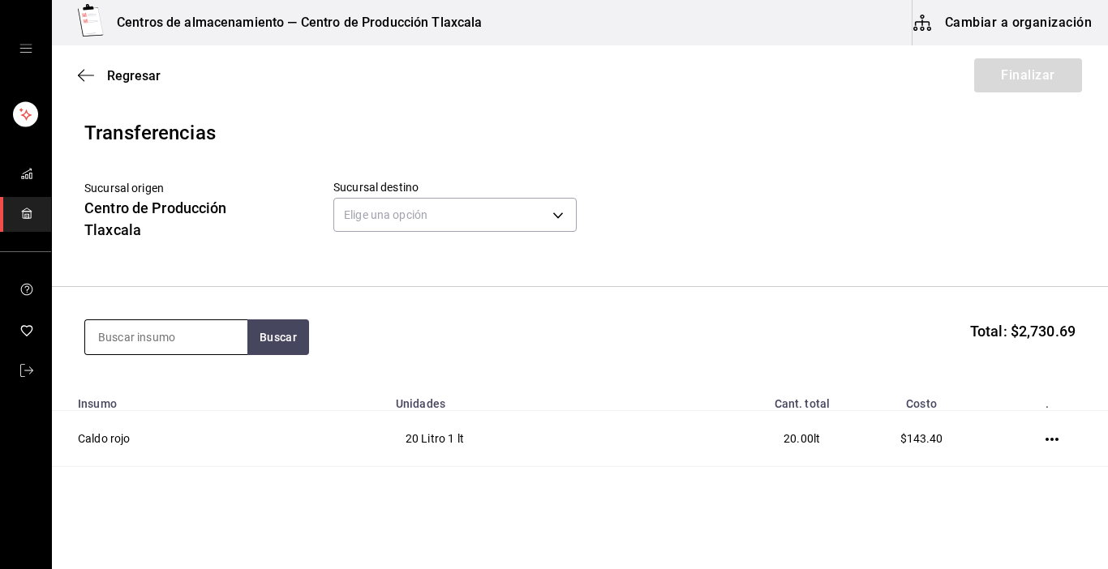
click at [212, 346] on input at bounding box center [166, 337] width 162 height 34
type input "manteca"
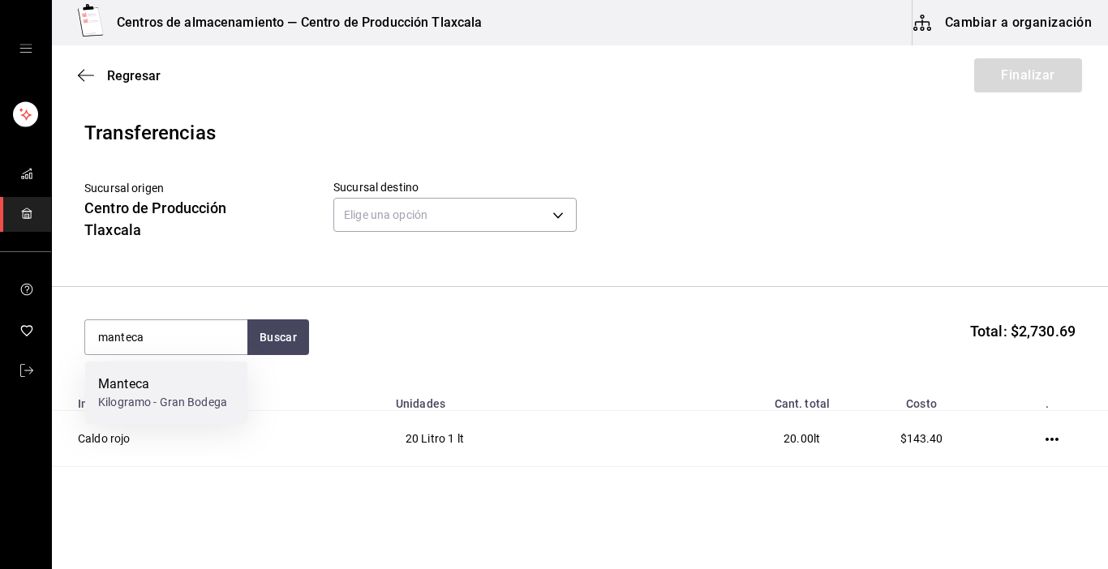
click at [195, 373] on div "Manteca Kilogramo - Gran Bodega" at bounding box center [166, 393] width 162 height 62
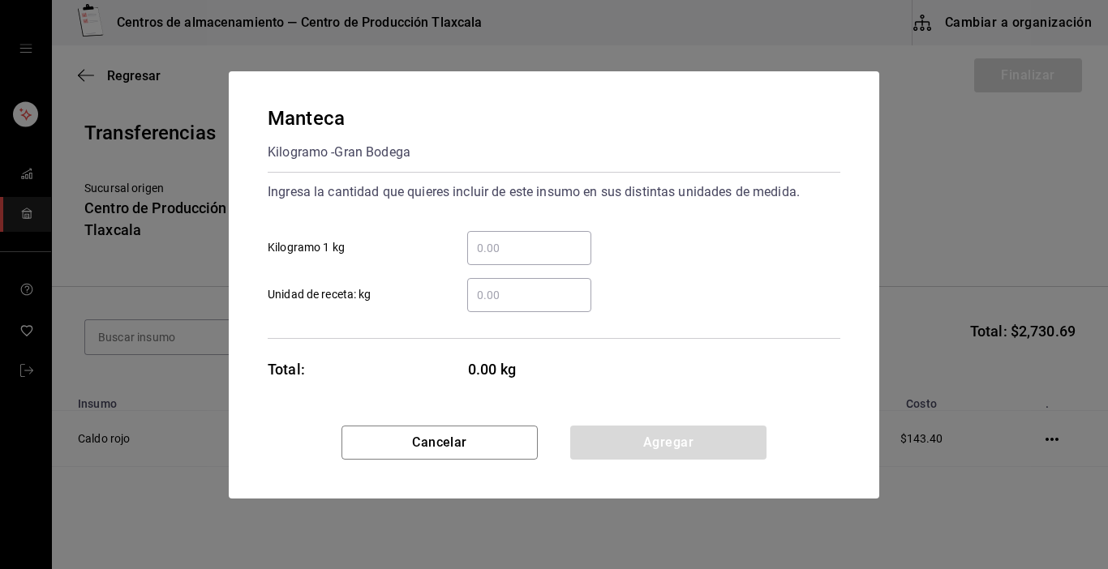
click at [517, 257] on input "​ Kilogramo 1 kg" at bounding box center [529, 247] width 124 height 19
type input "1"
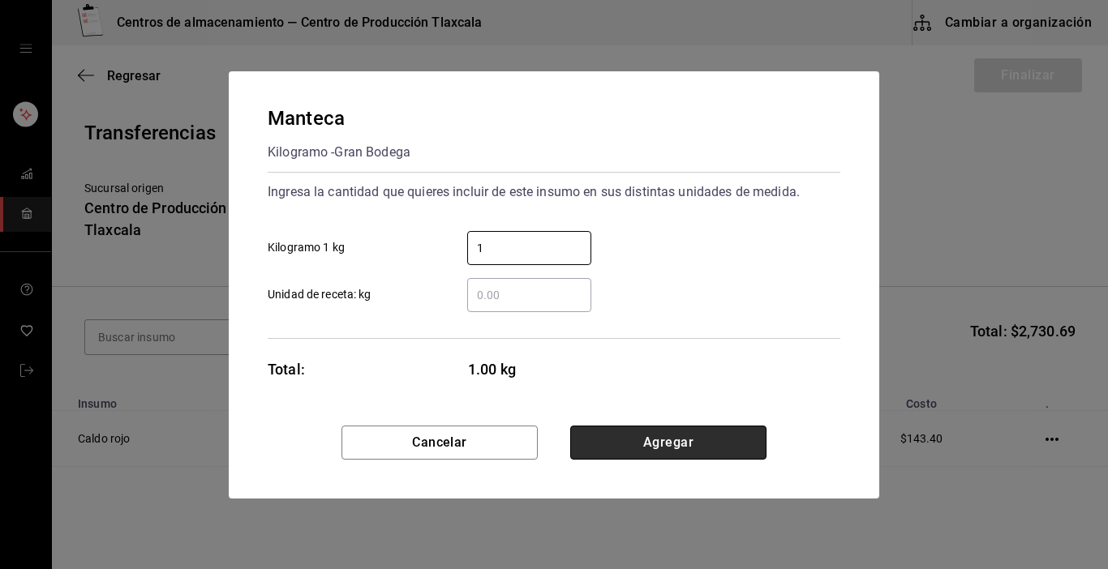
click at [688, 434] on button "Agregar" at bounding box center [668, 443] width 196 height 34
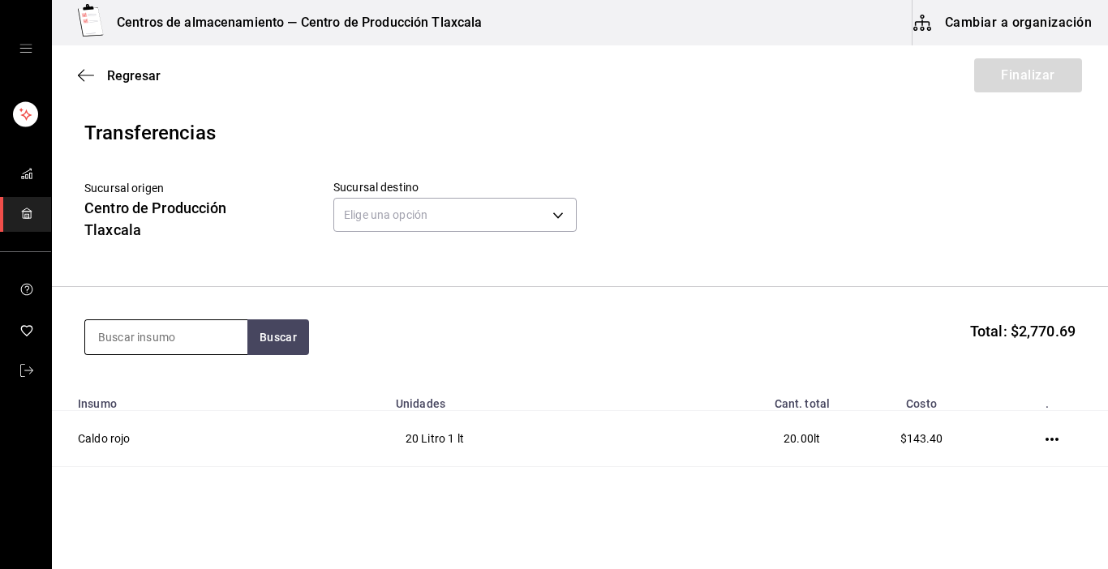
click at [224, 338] on input at bounding box center [166, 337] width 162 height 34
type input "[GEOGRAPHIC_DATA]"
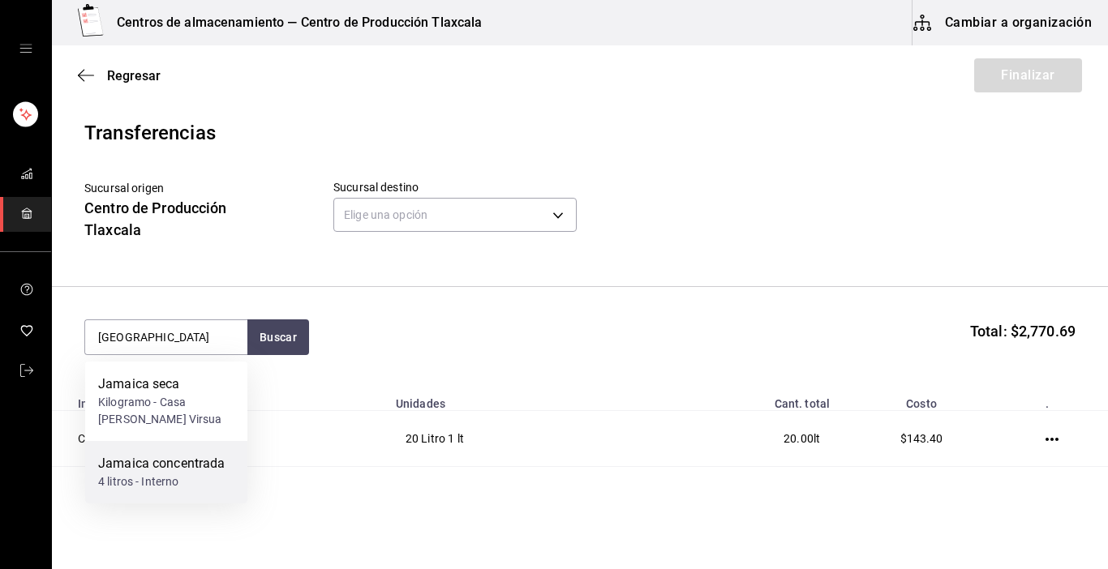
click at [186, 454] on div "Jamaica concentrada" at bounding box center [161, 463] width 127 height 19
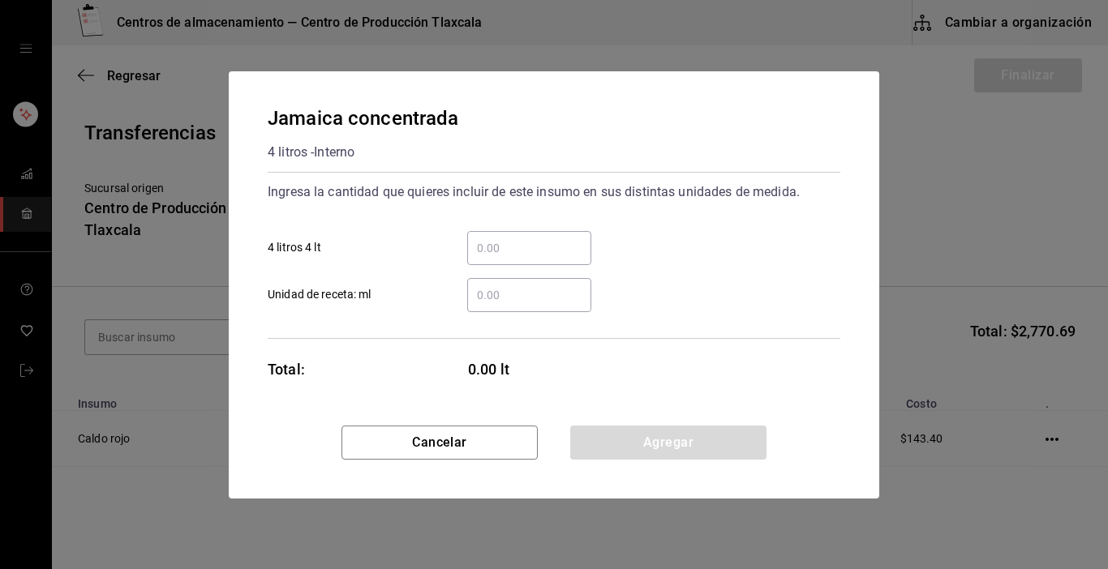
click at [490, 250] on input "​ 4 litros 4 lt" at bounding box center [529, 247] width 124 height 19
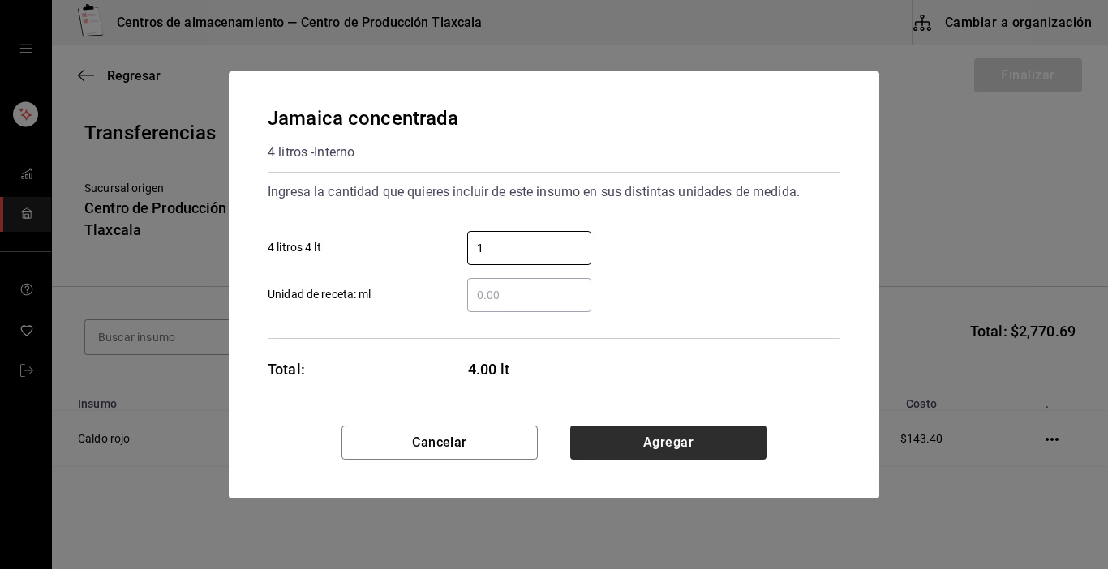
type input "1"
click at [691, 448] on button "Agregar" at bounding box center [668, 443] width 196 height 34
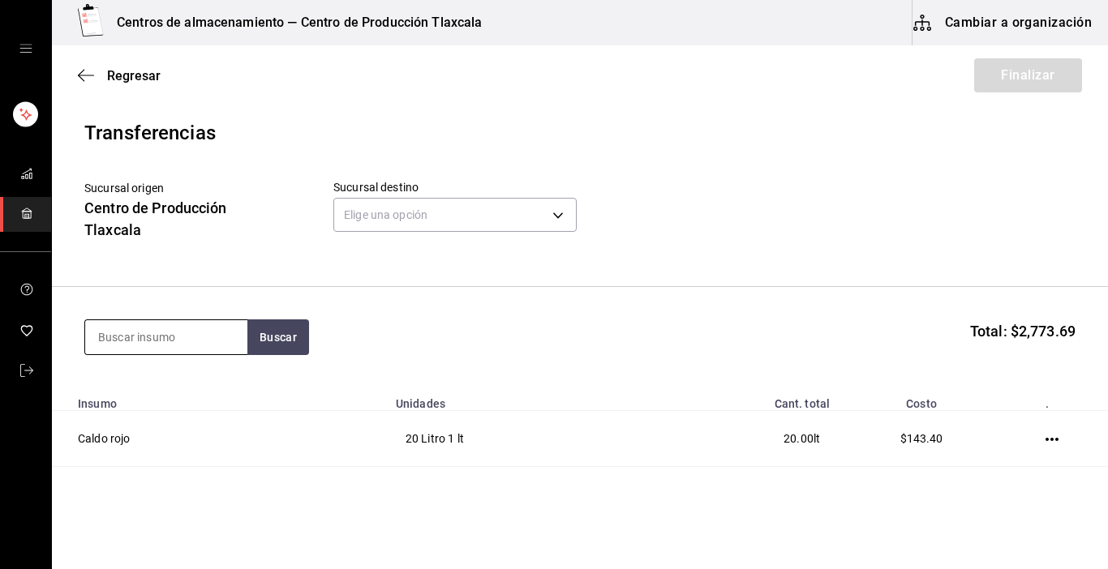
click at [181, 330] on input at bounding box center [166, 337] width 162 height 34
type input "tostada"
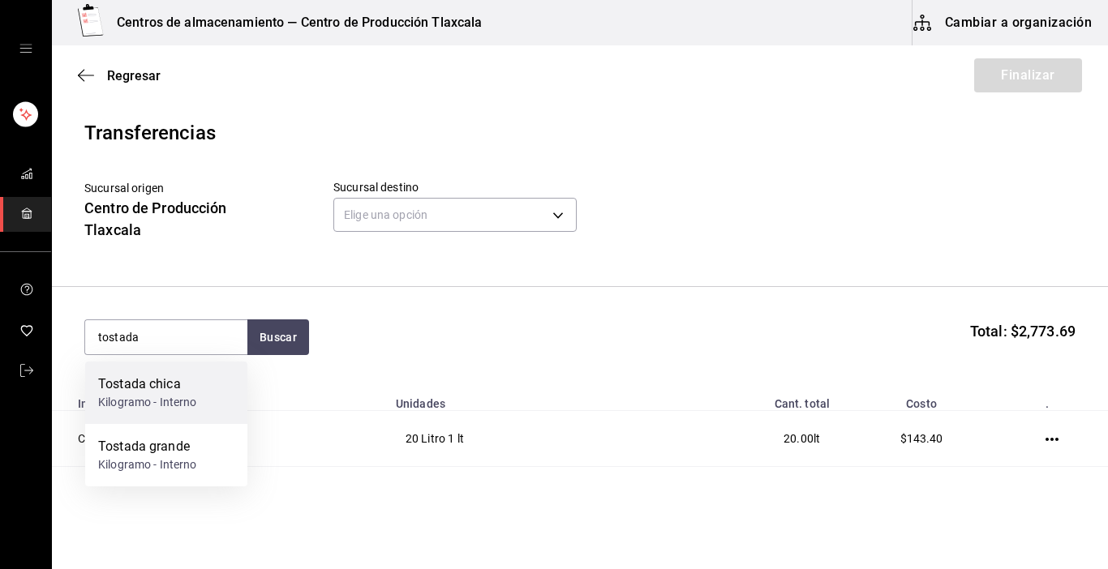
click at [183, 397] on div "Kilogramo - Interno" at bounding box center [147, 402] width 99 height 17
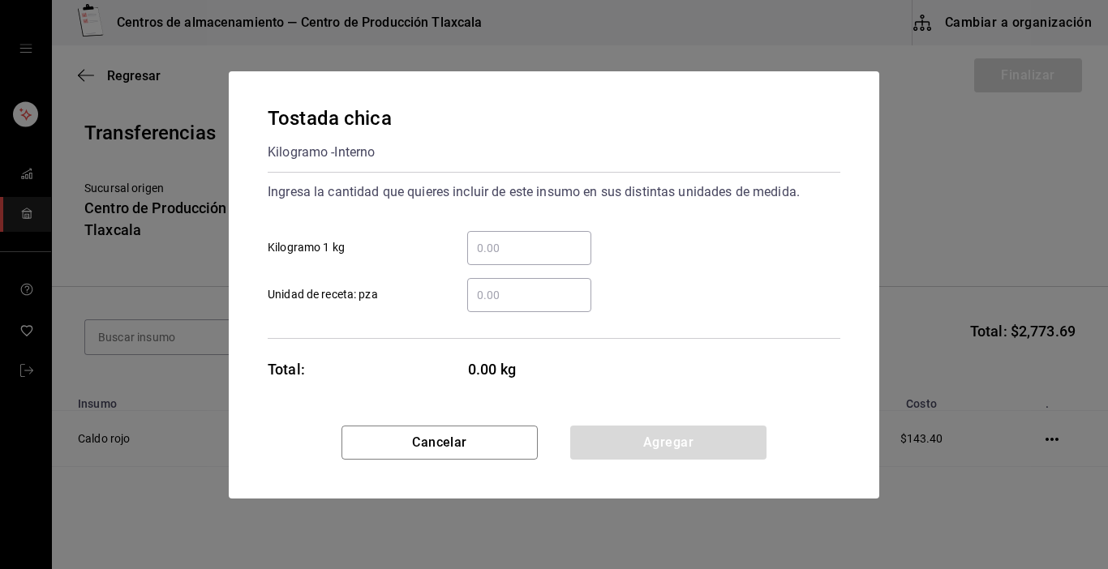
click at [490, 242] on input "​ Kilogramo 1 kg" at bounding box center [529, 247] width 124 height 19
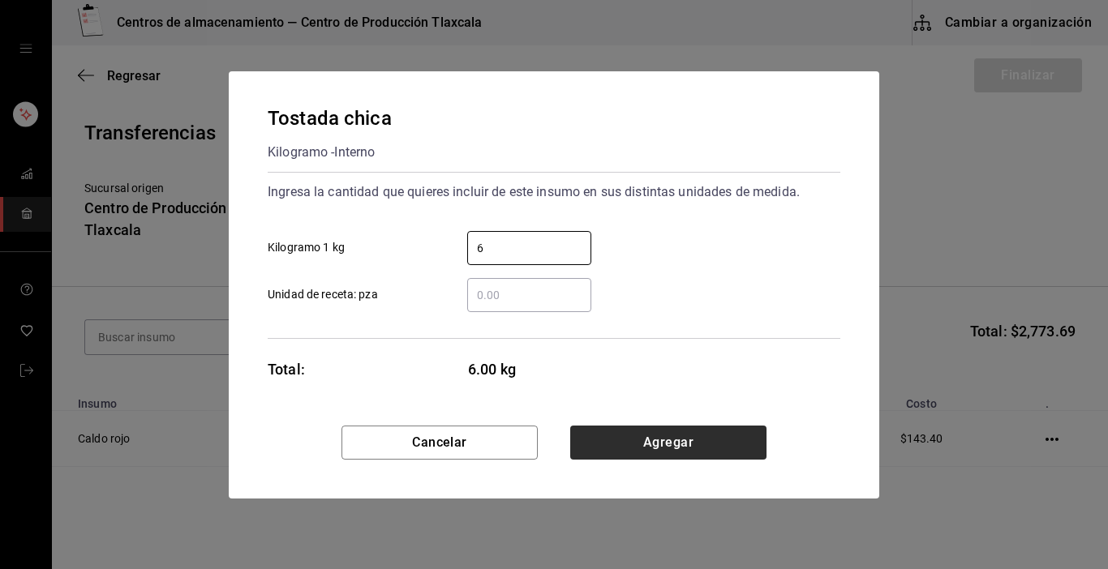
type input "6"
click at [689, 444] on button "Agregar" at bounding box center [668, 443] width 196 height 34
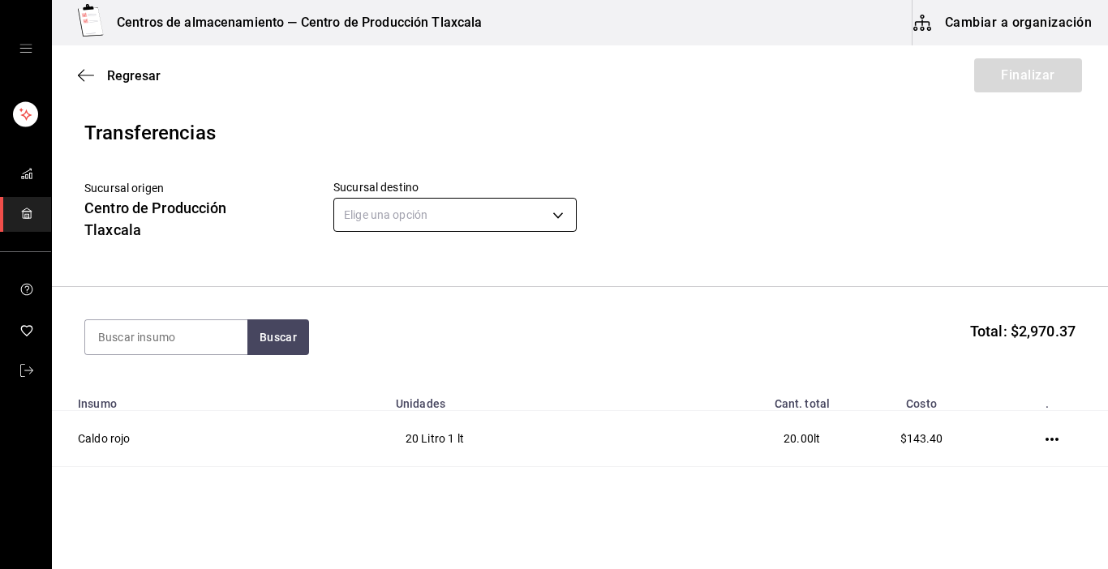
click at [557, 221] on body "Centros de almacenamiento — Centro de Producción Tlaxcala Cambiar a organizació…" at bounding box center [554, 239] width 1108 height 478
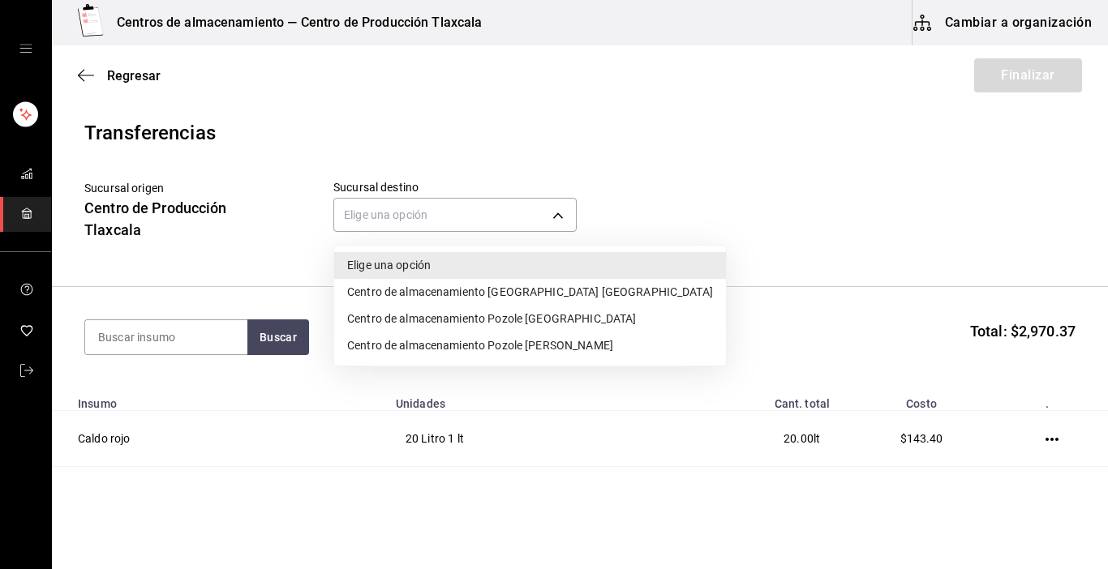
click at [557, 297] on li "Centro de almacenamiento [GEOGRAPHIC_DATA] [GEOGRAPHIC_DATA]" at bounding box center [530, 292] width 392 height 27
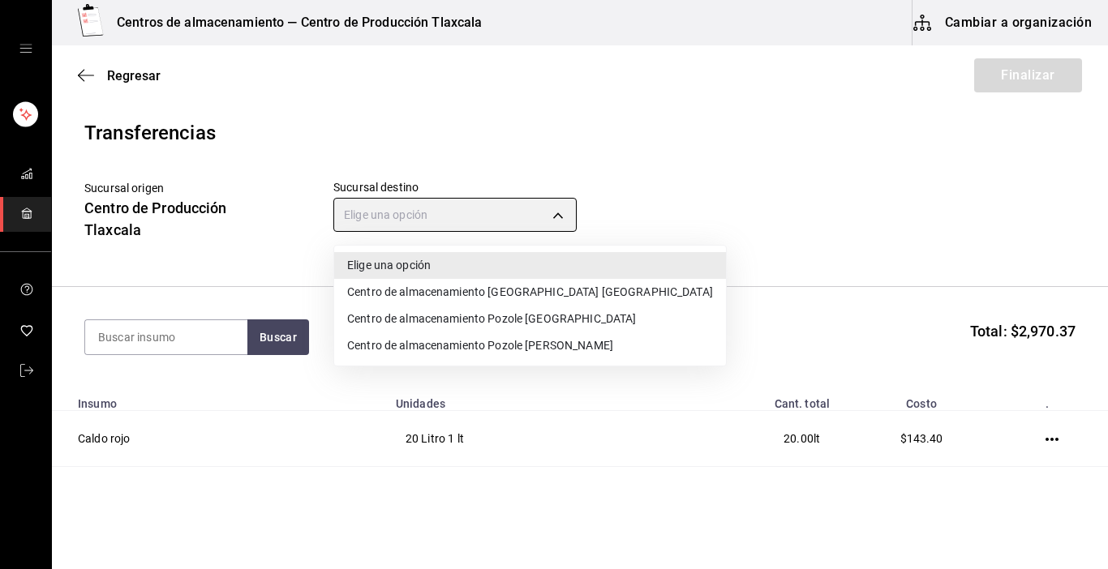
type input "ddc3d7bb-b11d-4e44-bee7-b2d04ff8fb33"
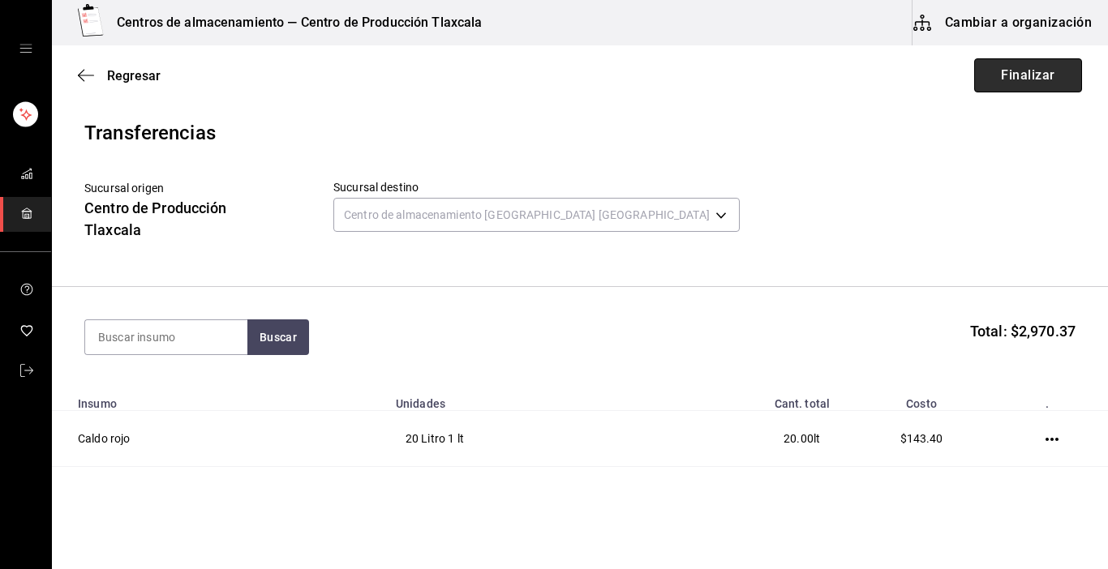
click at [1028, 82] on button "Finalizar" at bounding box center [1028, 75] width 108 height 34
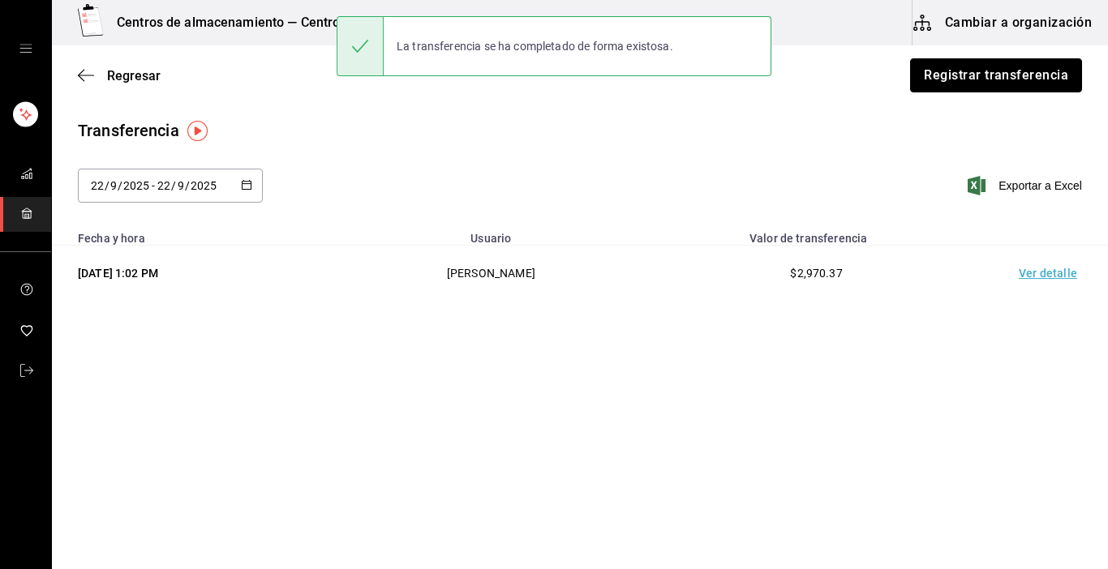
click at [1028, 82] on button "Registrar transferencia" at bounding box center [996, 75] width 172 height 34
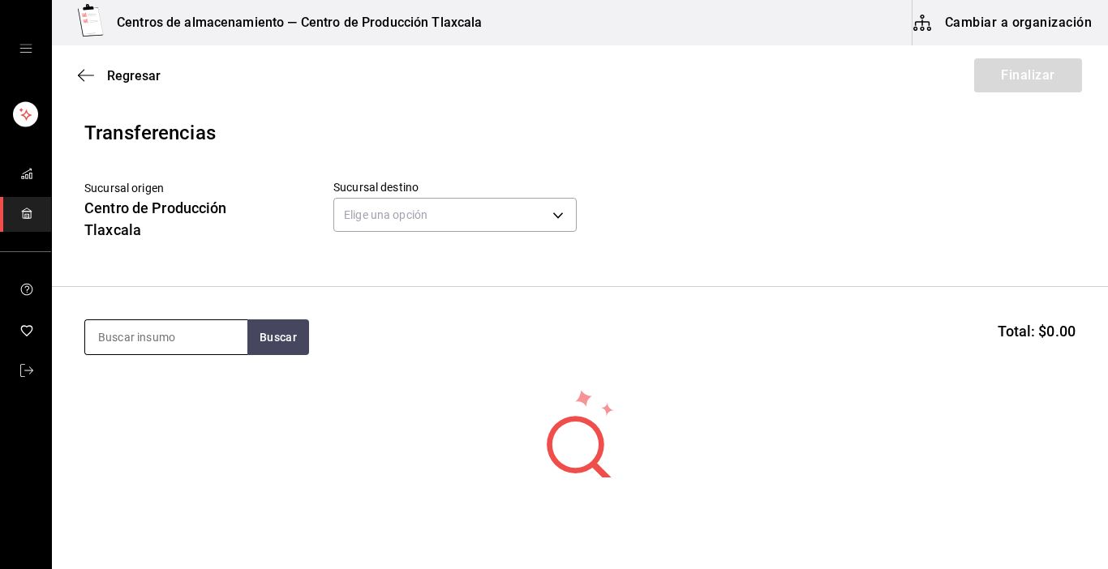
click at [202, 339] on input at bounding box center [166, 337] width 162 height 34
type input "maiz"
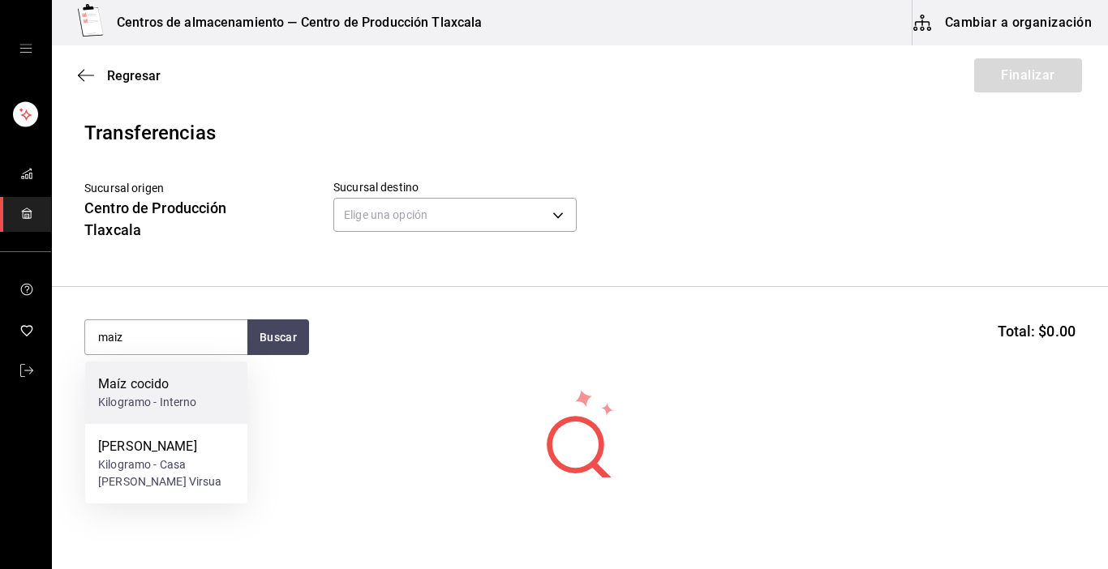
click at [187, 372] on div "Maíz cocido Kilogramo - Interno" at bounding box center [166, 393] width 162 height 62
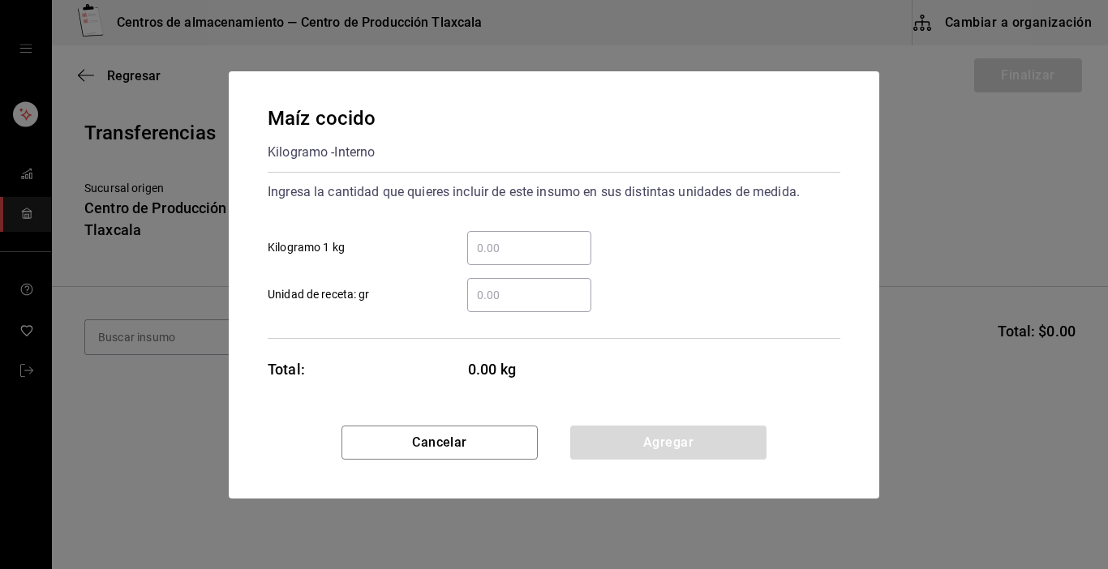
click at [483, 251] on input "​ Kilogramo 1 kg" at bounding box center [529, 247] width 124 height 19
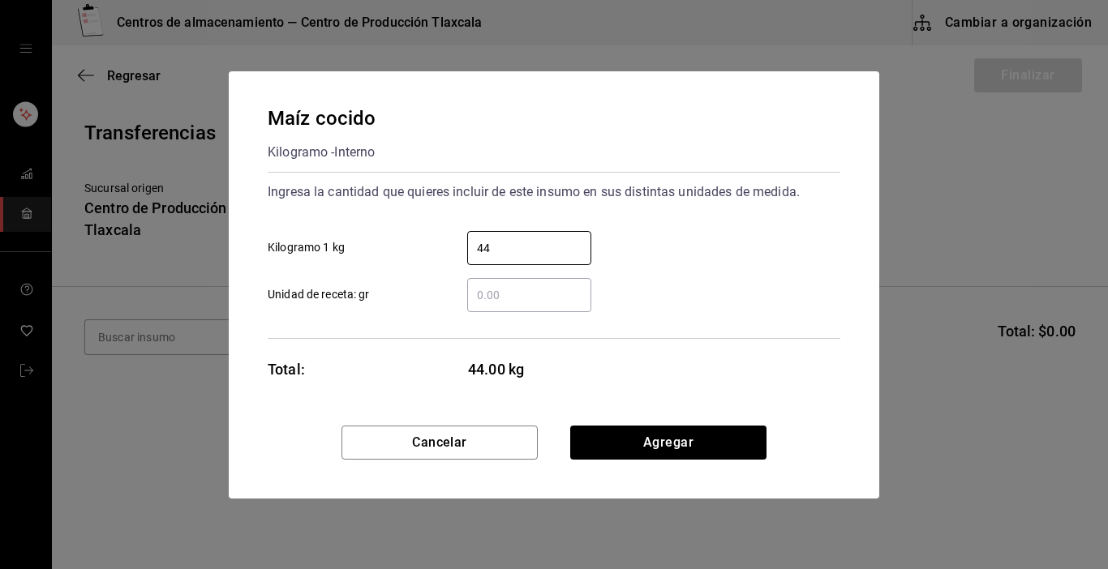
type input "4"
type input "34"
click at [612, 459] on button "Agregar" at bounding box center [668, 443] width 196 height 34
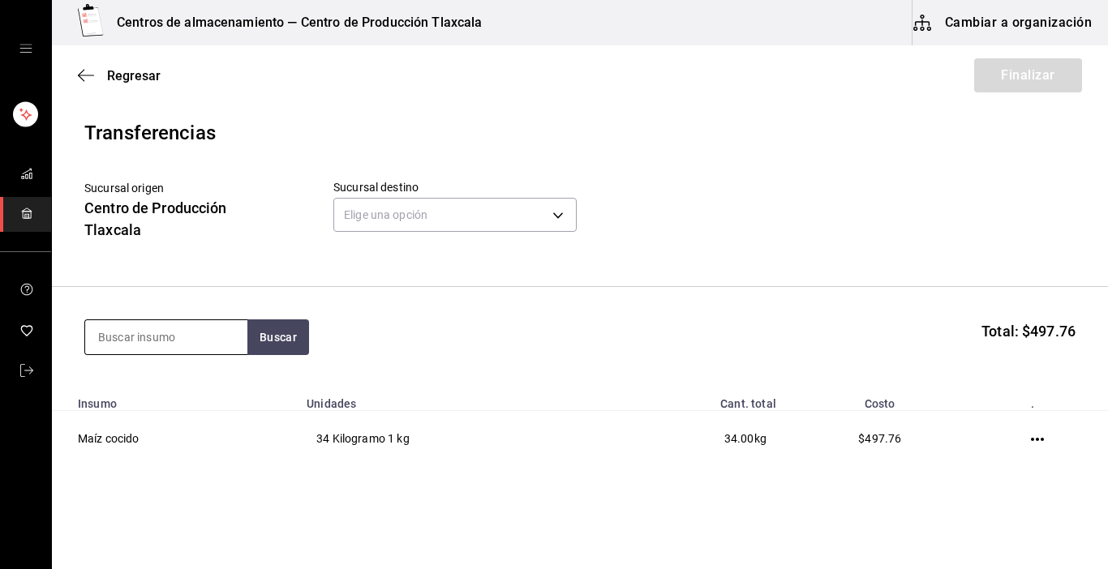
drag, startPoint x: 195, startPoint y: 354, endPoint x: 187, endPoint y: 334, distance: 21.1
click at [194, 351] on input at bounding box center [166, 337] width 162 height 34
type input "totopo"
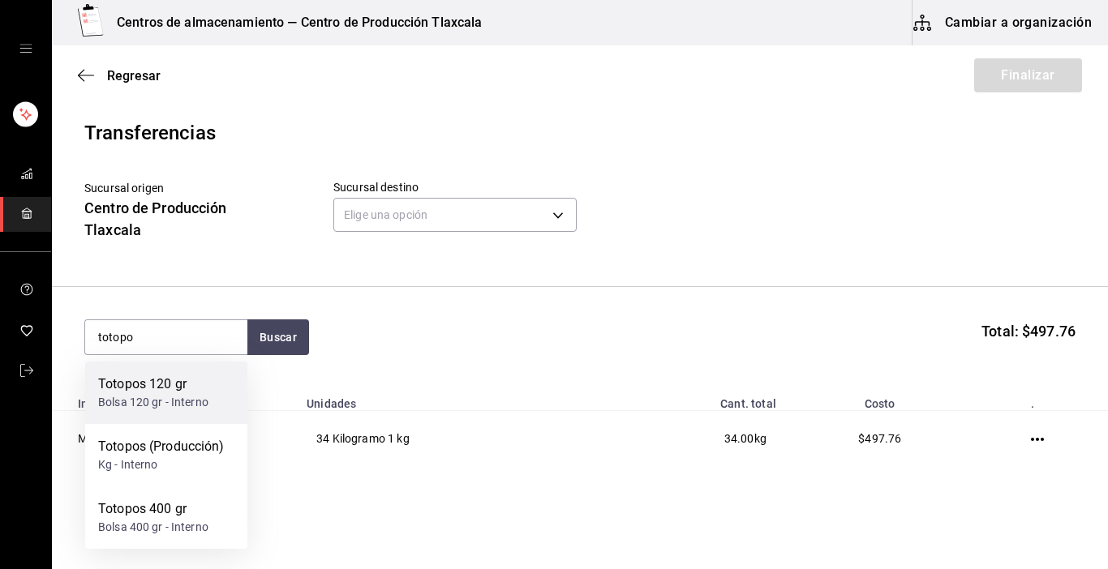
click at [184, 373] on div "Totopos 120 gr Bolsa 120 gr - Interno" at bounding box center [166, 393] width 162 height 62
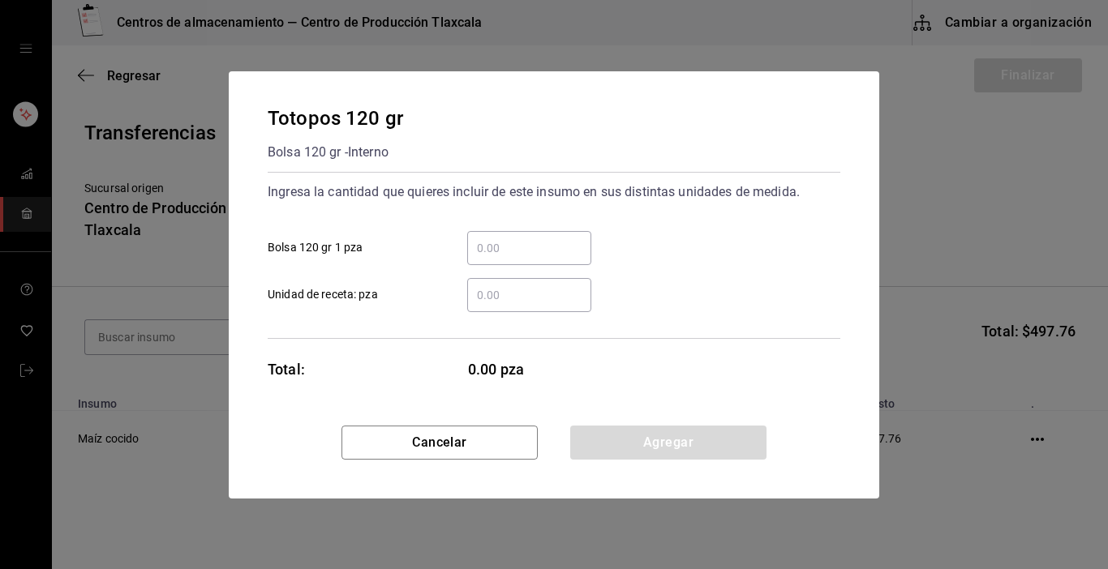
click at [487, 253] on input "​ Bolsa 120 gr 1 pza" at bounding box center [529, 247] width 124 height 19
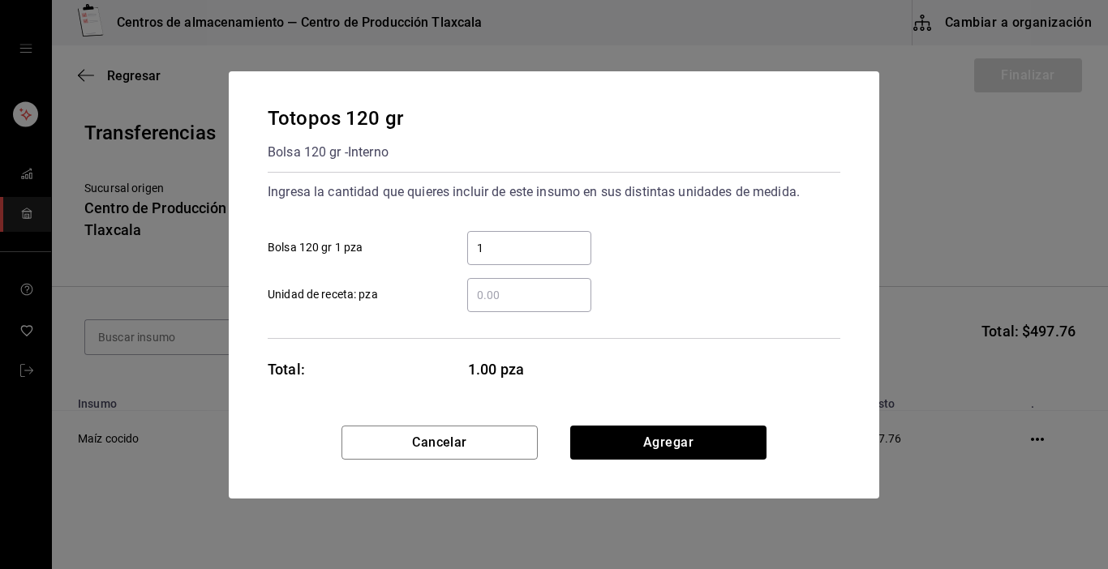
type input "15"
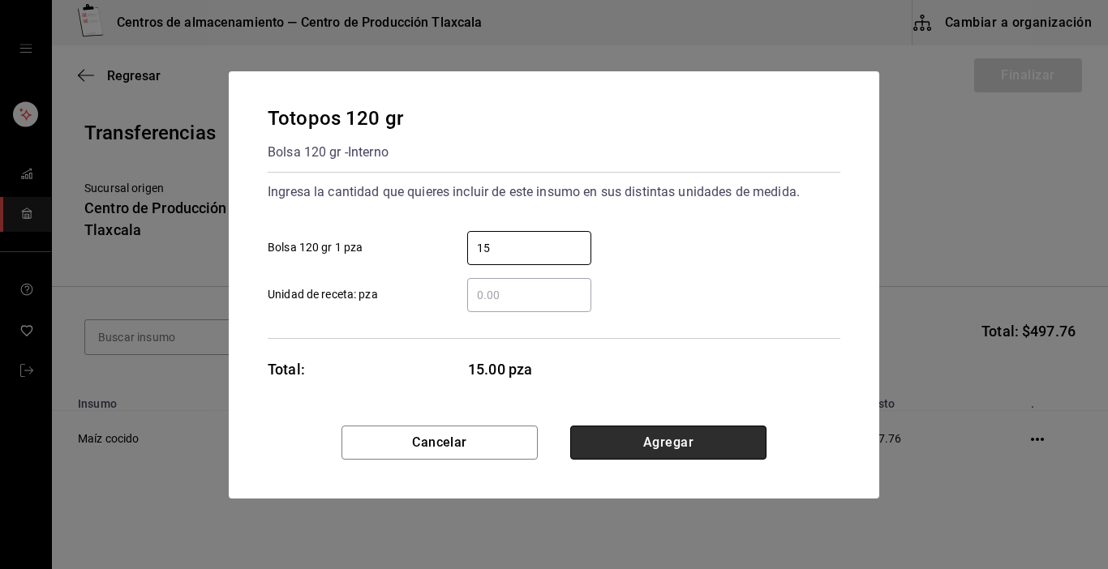
click at [707, 432] on button "Agregar" at bounding box center [668, 443] width 196 height 34
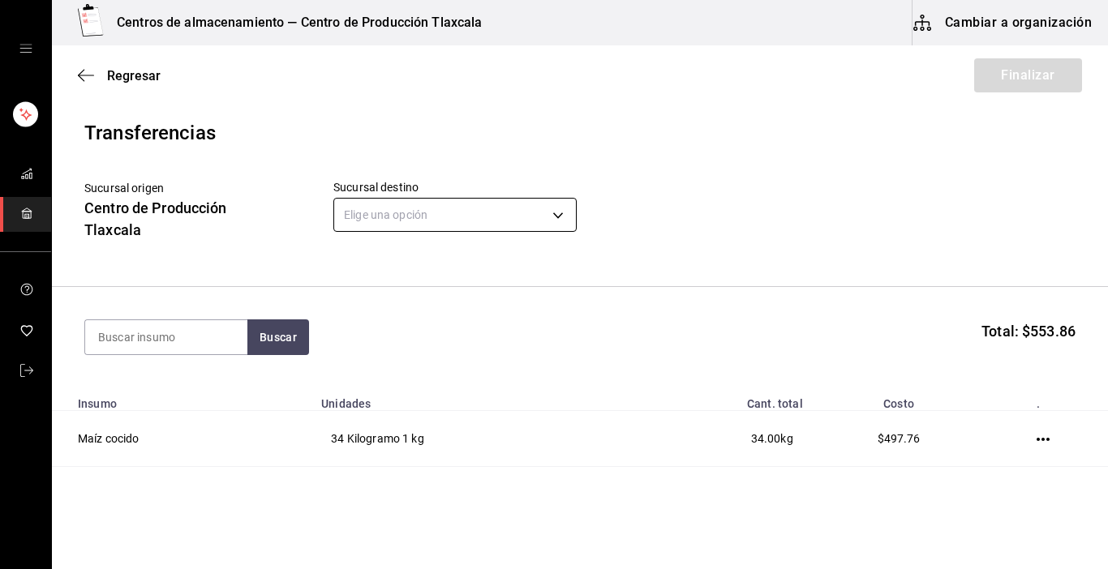
click at [556, 223] on body "Centros de almacenamiento — Centro de Producción Tlaxcala Cambiar a organizació…" at bounding box center [554, 239] width 1108 height 478
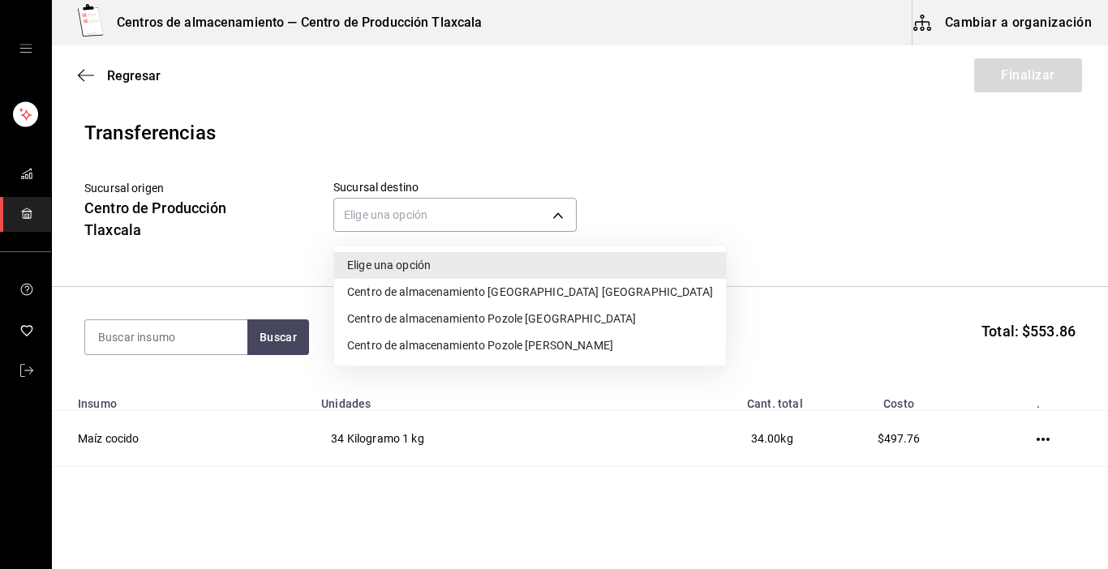
click at [547, 294] on li "Centro de almacenamiento [GEOGRAPHIC_DATA] [GEOGRAPHIC_DATA]" at bounding box center [530, 292] width 392 height 27
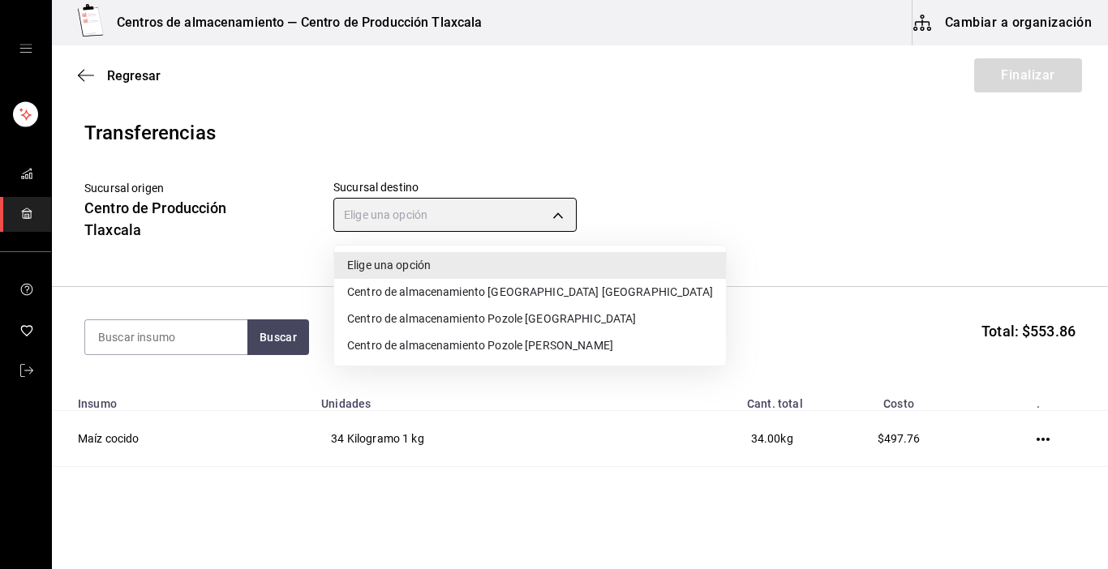
type input "ddc3d7bb-b11d-4e44-bee7-b2d04ff8fb33"
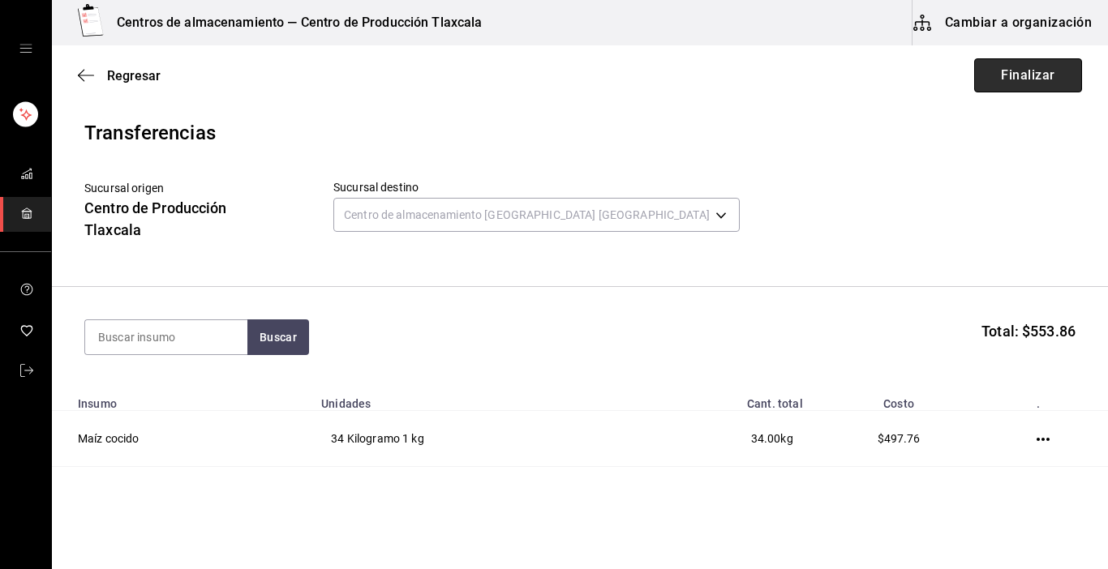
click at [1034, 78] on button "Finalizar" at bounding box center [1028, 75] width 108 height 34
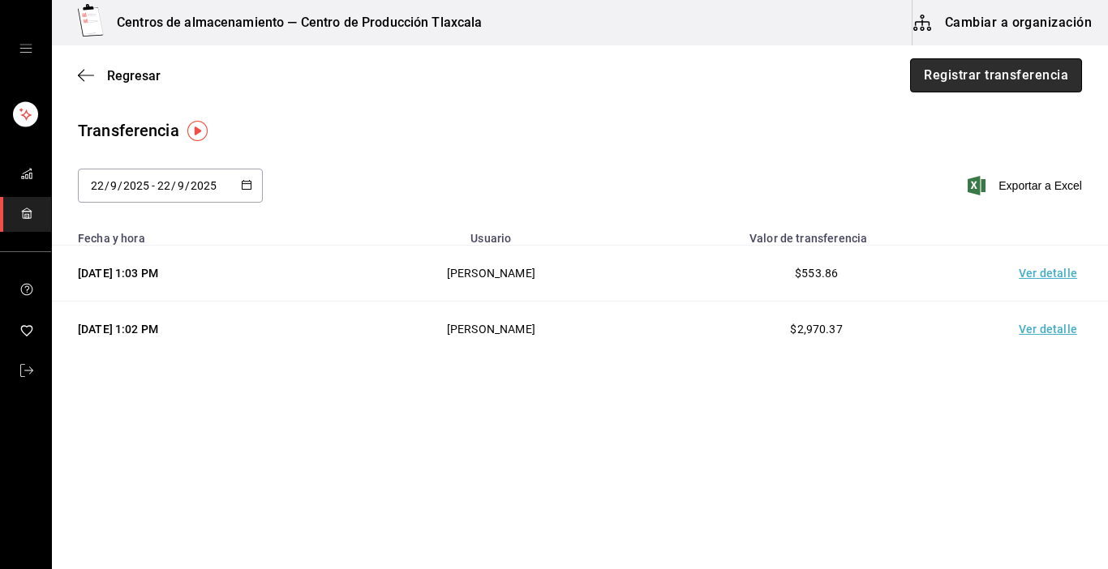
click at [964, 84] on button "Registrar transferencia" at bounding box center [996, 75] width 172 height 34
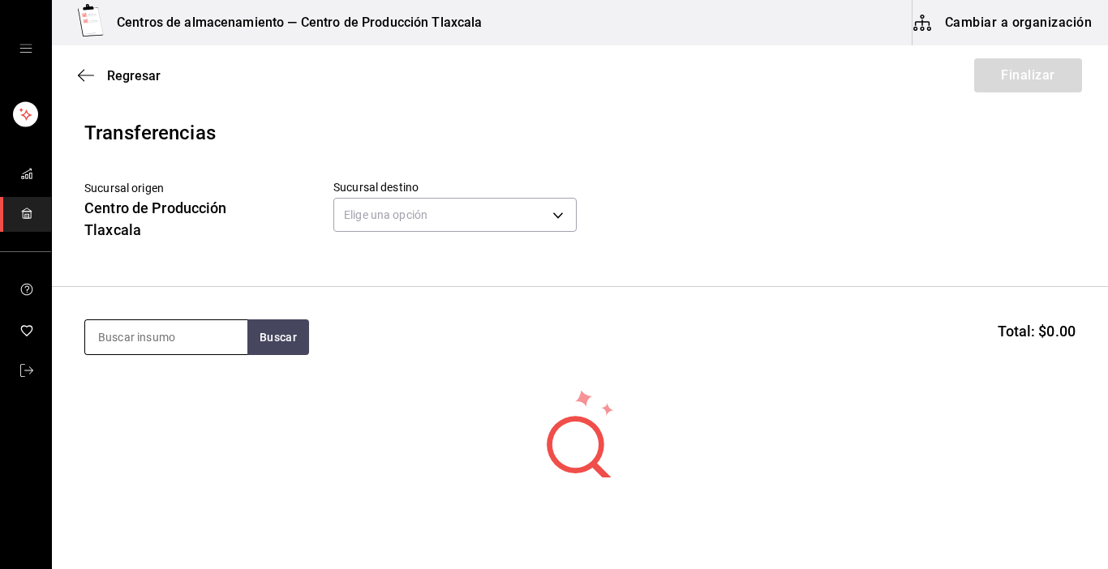
click at [230, 339] on input at bounding box center [166, 337] width 162 height 34
type input "lechuga"
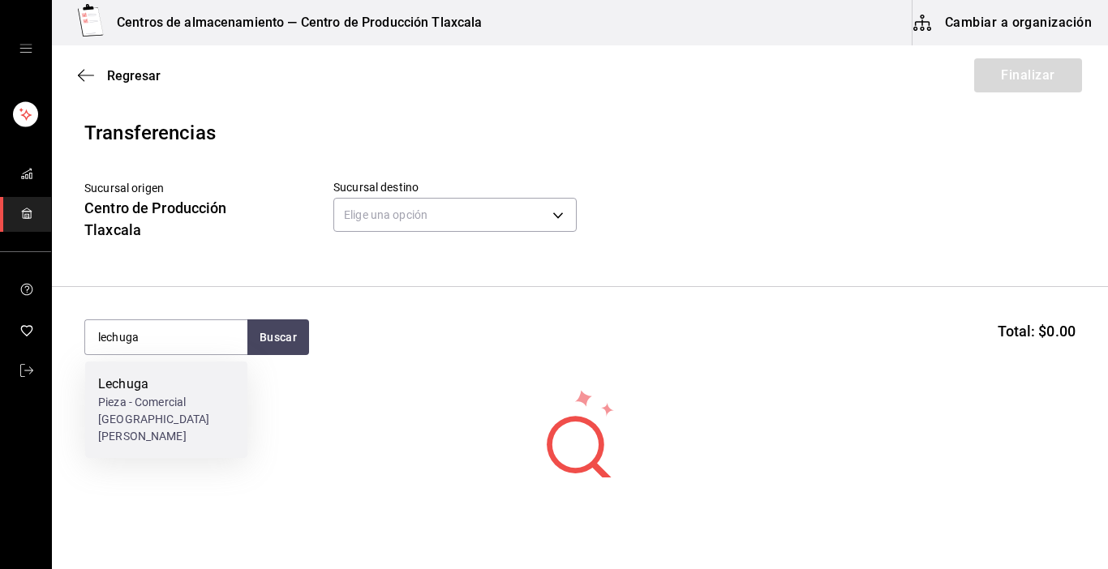
click at [183, 375] on div "Lechuga" at bounding box center [166, 384] width 136 height 19
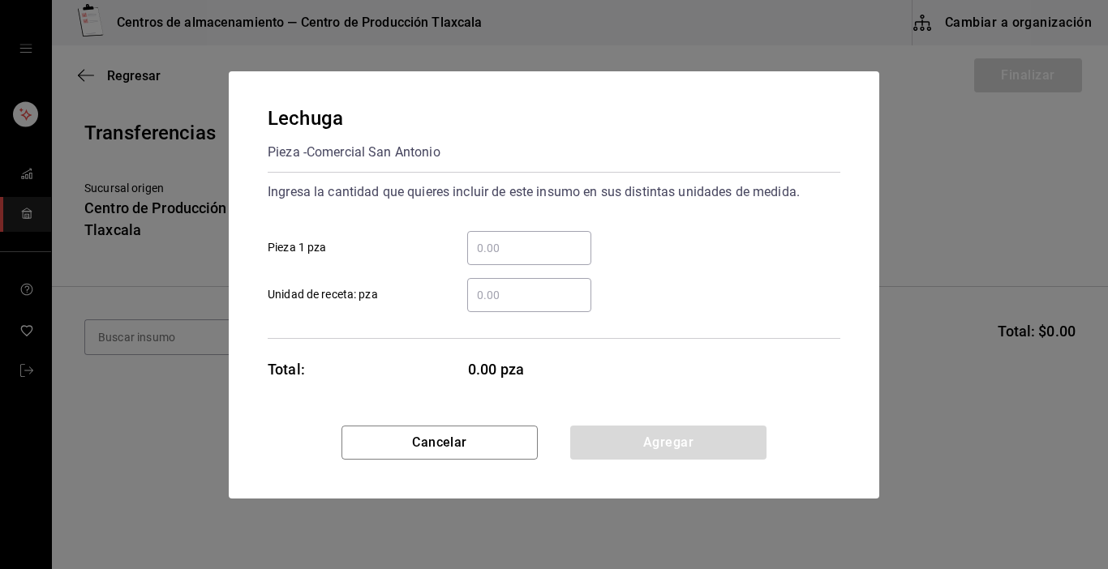
click at [478, 252] on input "​ Pieza 1 pza" at bounding box center [529, 247] width 124 height 19
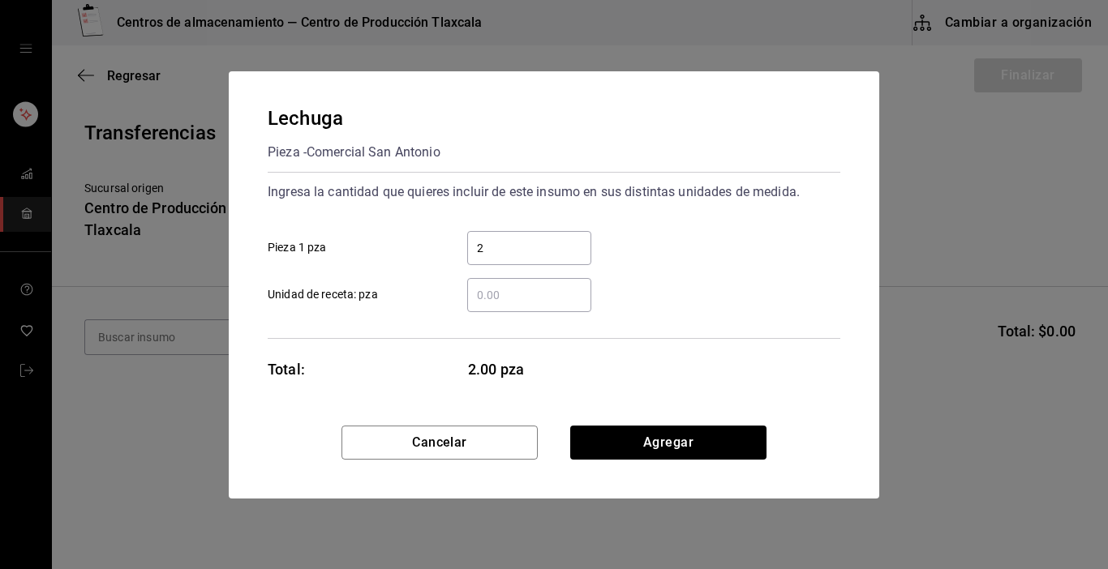
type input "25"
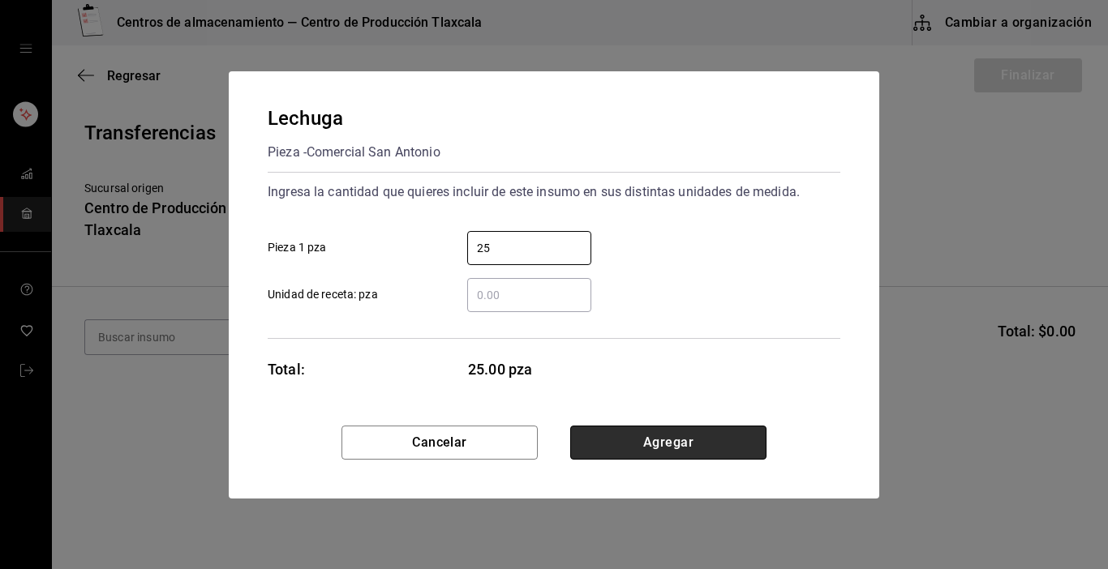
click at [659, 445] on button "Agregar" at bounding box center [668, 443] width 196 height 34
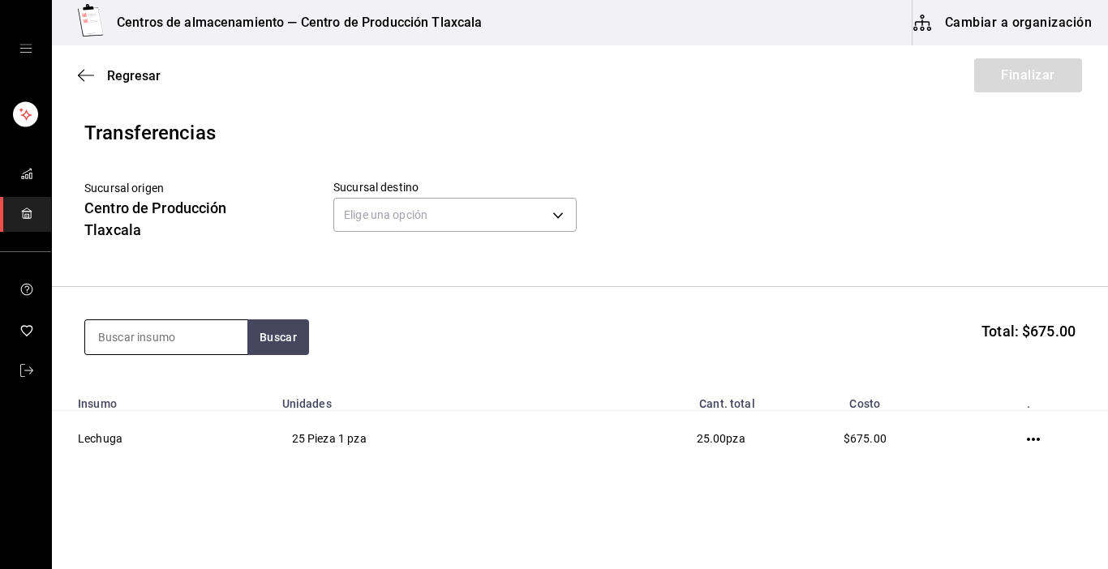
click at [122, 337] on input at bounding box center [166, 337] width 162 height 34
type input "aguacate"
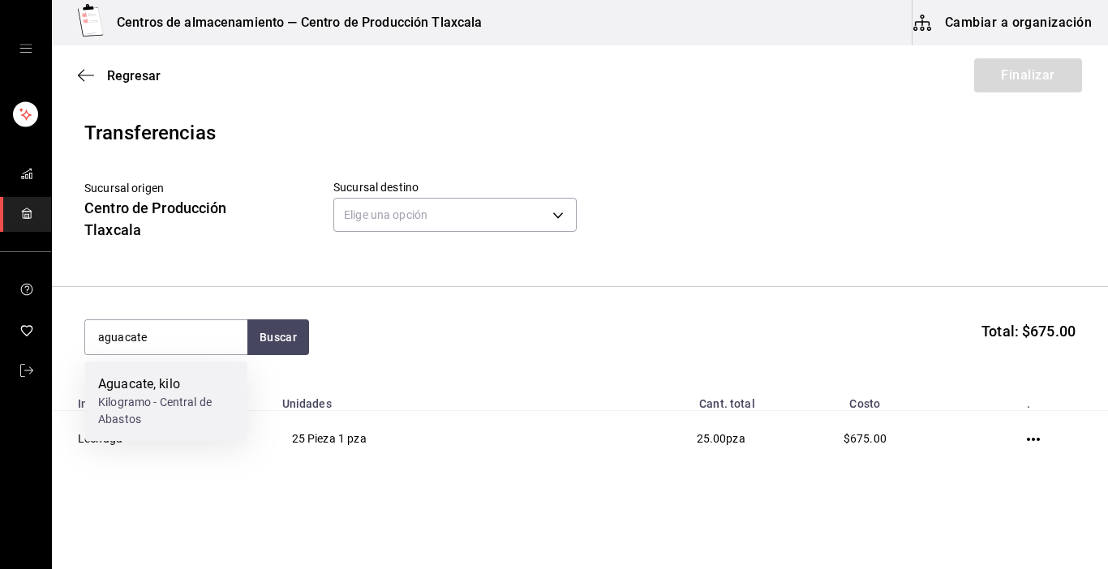
click at [210, 380] on div "Aguacate, kilo" at bounding box center [166, 384] width 136 height 19
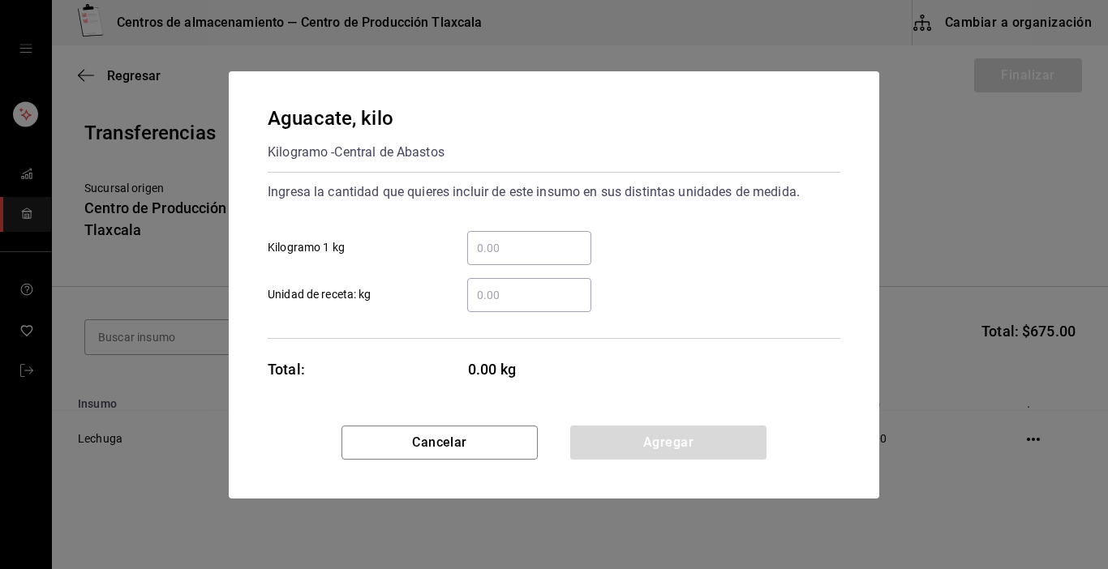
click at [476, 242] on input "​ Kilogramo 1 kg" at bounding box center [529, 247] width 124 height 19
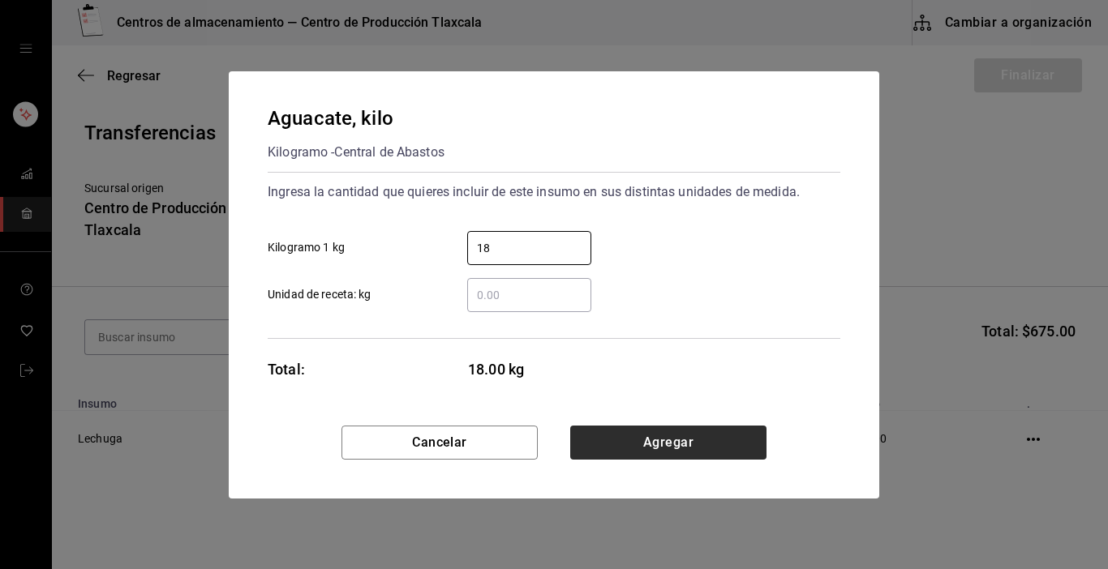
type input "18"
click at [697, 431] on button "Agregar" at bounding box center [668, 443] width 196 height 34
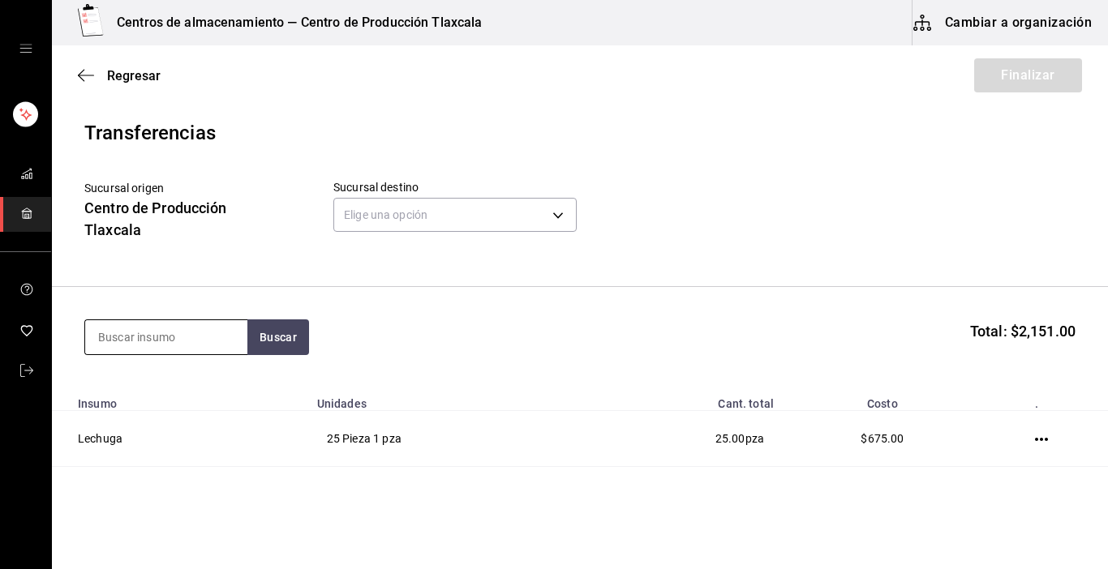
click at [159, 349] on input at bounding box center [166, 337] width 162 height 34
type input "ajo"
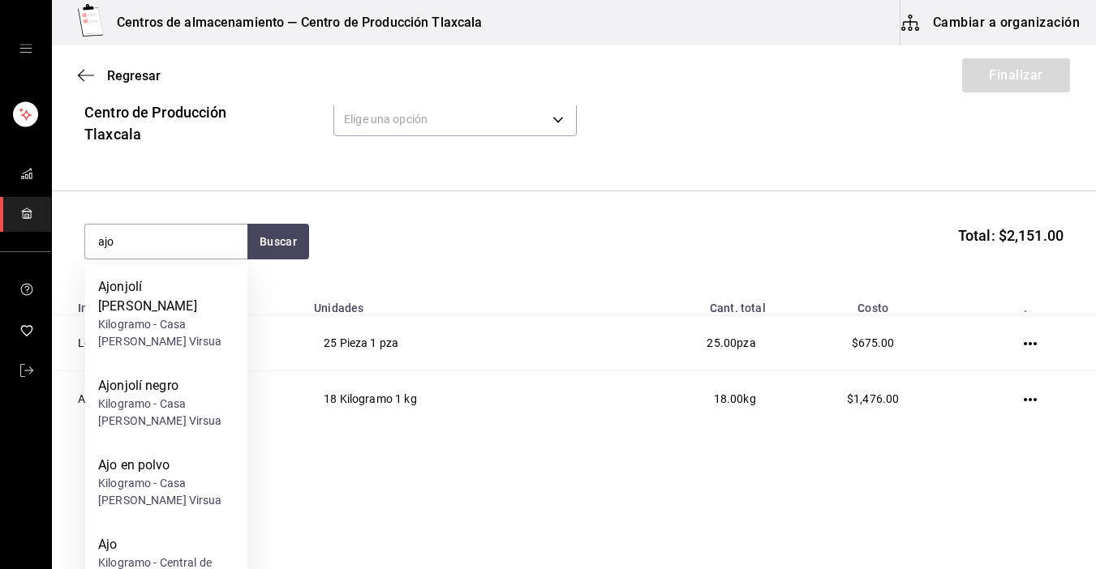
scroll to position [97, 0]
click at [200, 555] on div "Kilogramo - Central de Abastos" at bounding box center [166, 572] width 136 height 34
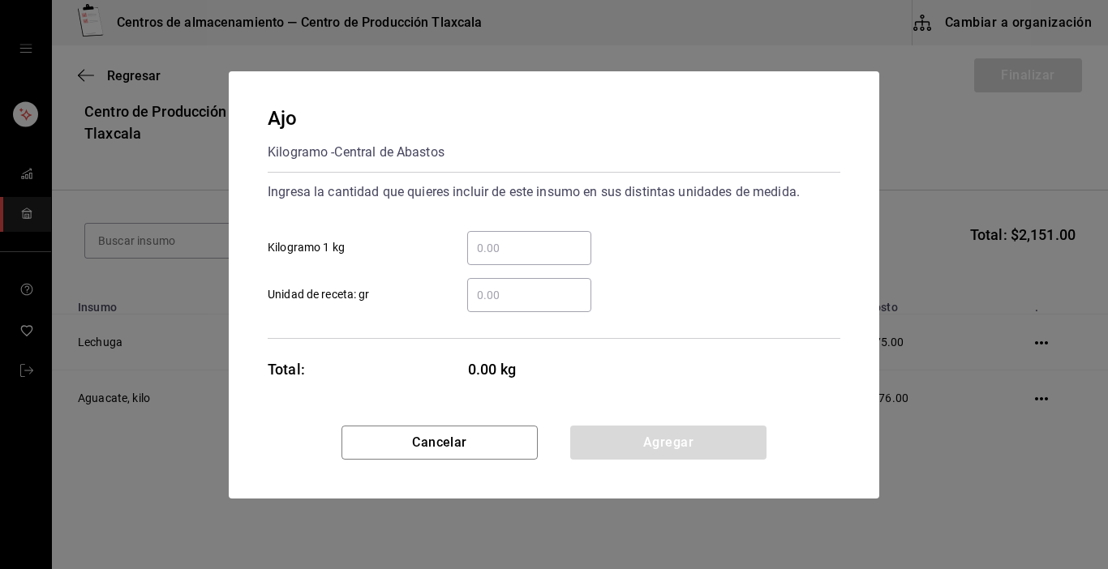
click at [533, 242] on input "​ Kilogramo 1 kg" at bounding box center [529, 247] width 124 height 19
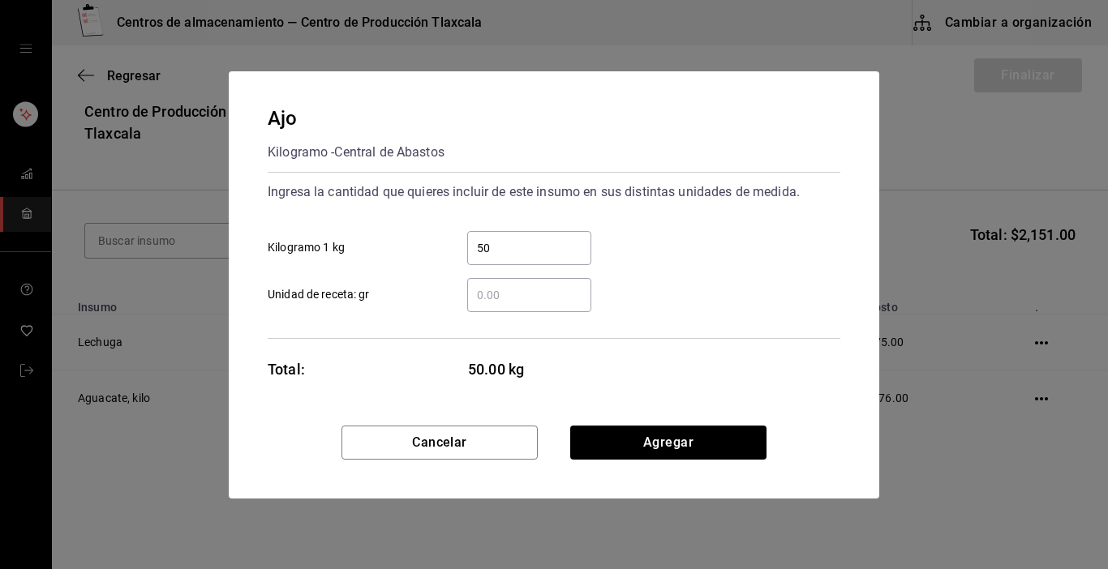
type input "5"
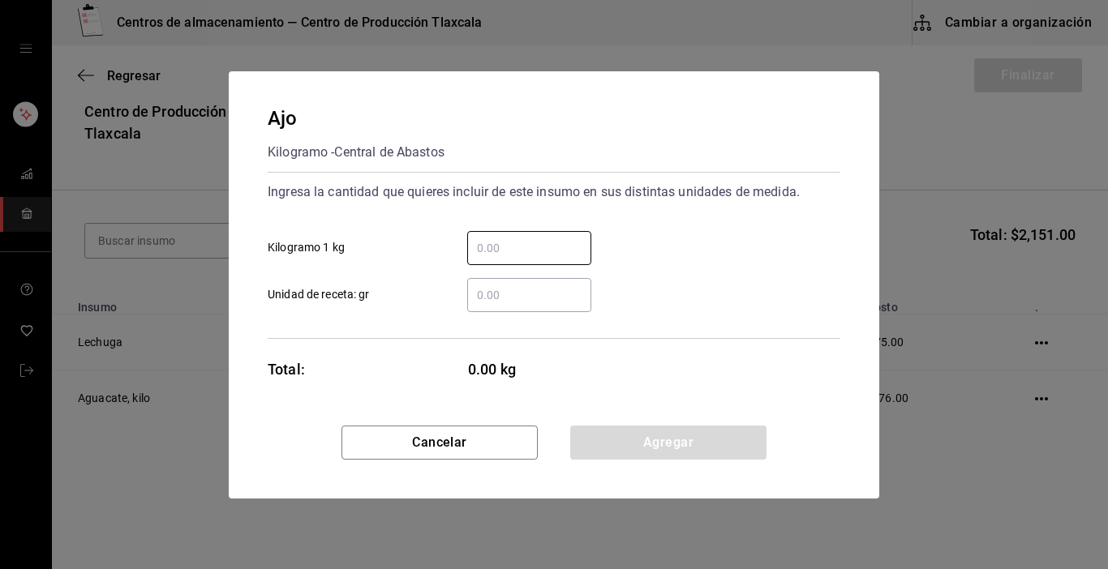
click at [544, 303] on input "​ Unidad de receta: gr" at bounding box center [529, 294] width 124 height 19
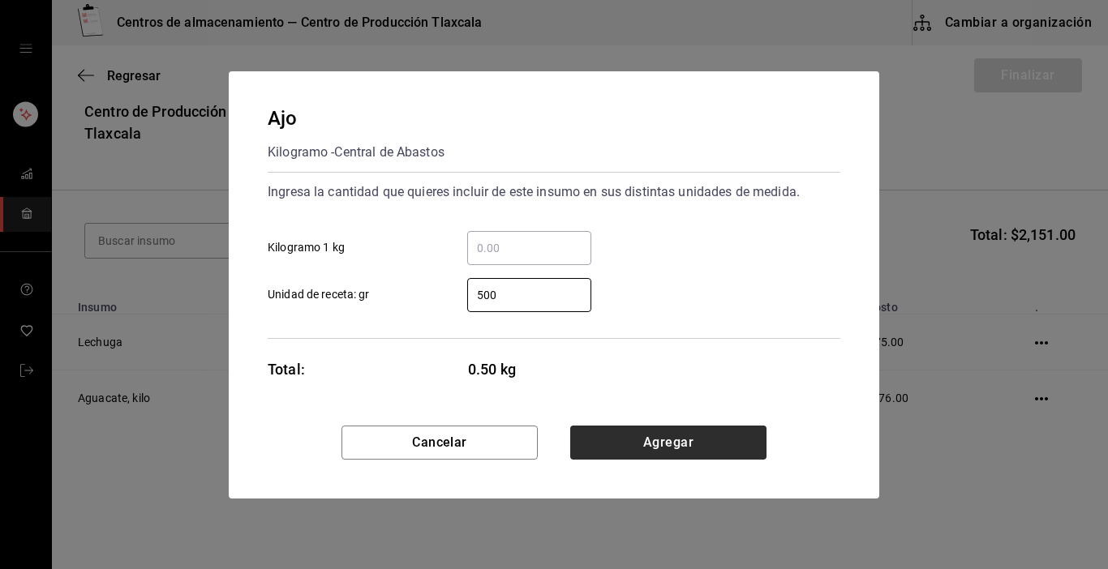
type input "500"
click at [634, 442] on button "Agregar" at bounding box center [668, 443] width 196 height 34
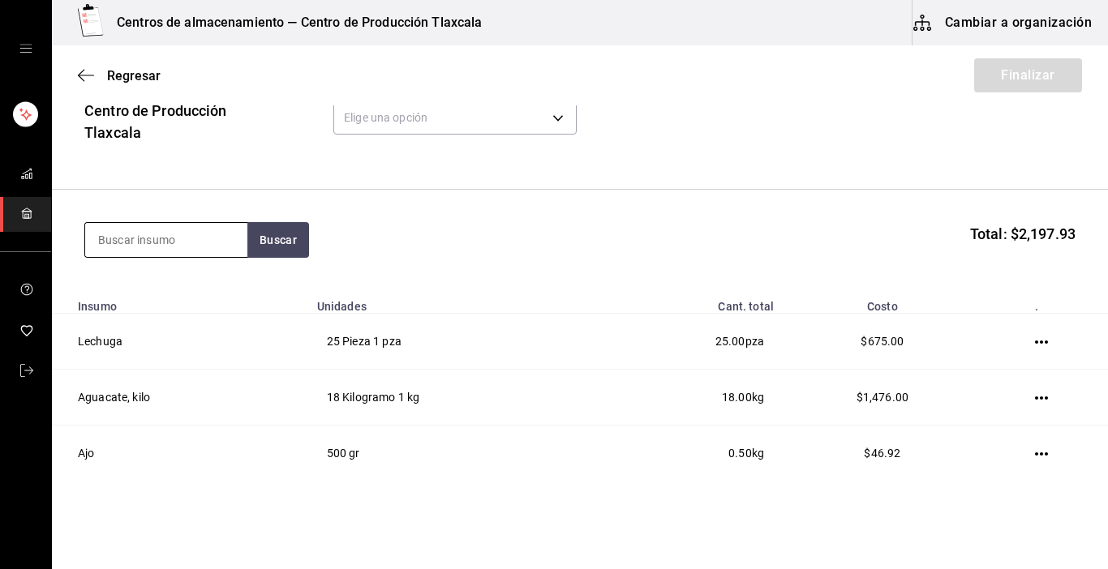
click at [155, 232] on input at bounding box center [166, 240] width 162 height 34
type input "rabano"
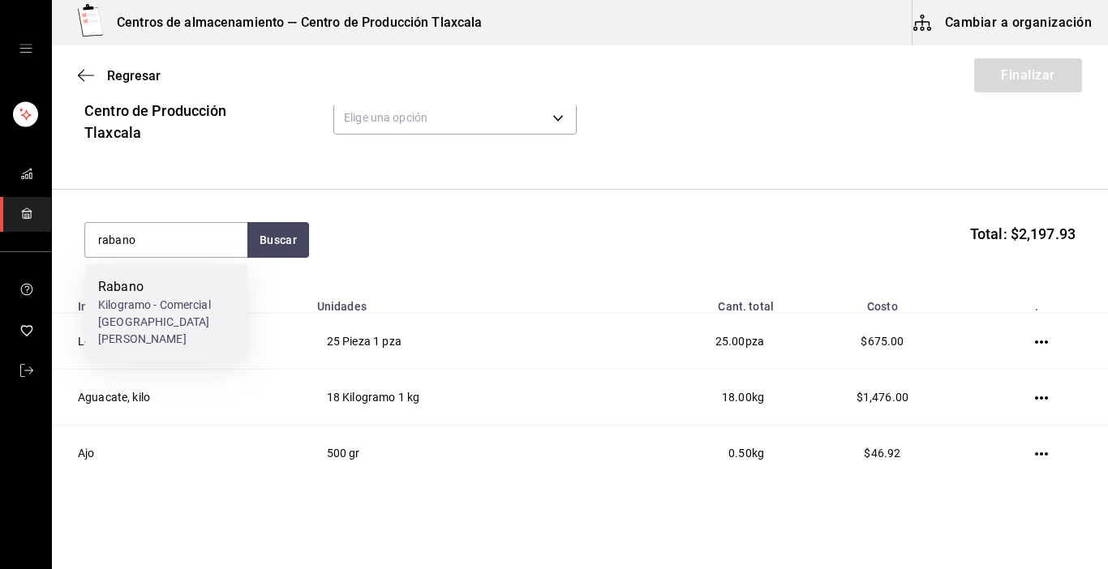
click at [146, 308] on div "Kilogramo - Comercial [GEOGRAPHIC_DATA][PERSON_NAME]" at bounding box center [166, 322] width 136 height 51
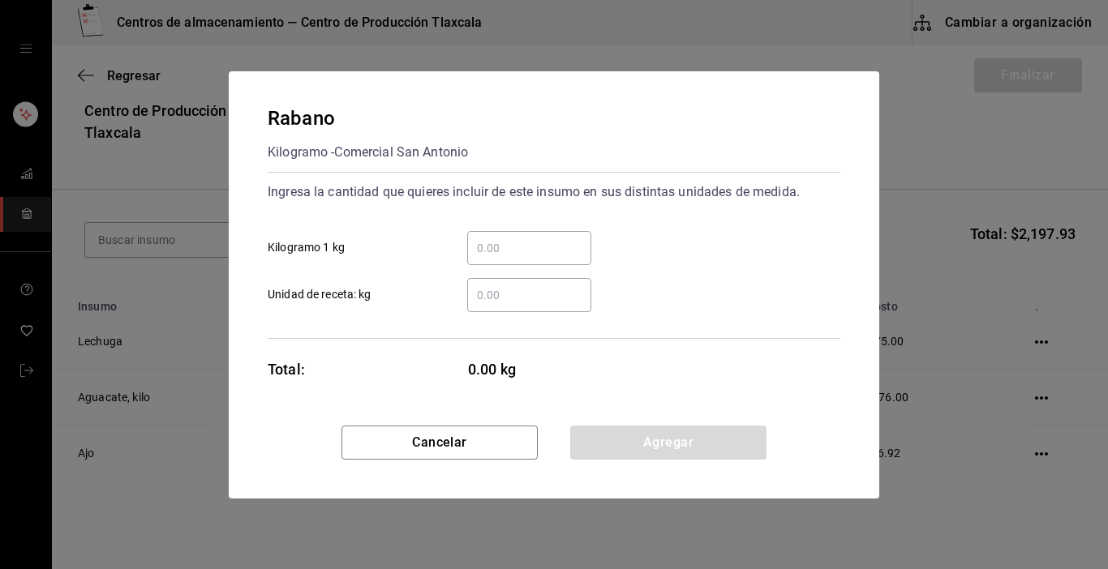
click at [501, 253] on input "​ Kilogramo 1 kg" at bounding box center [529, 247] width 124 height 19
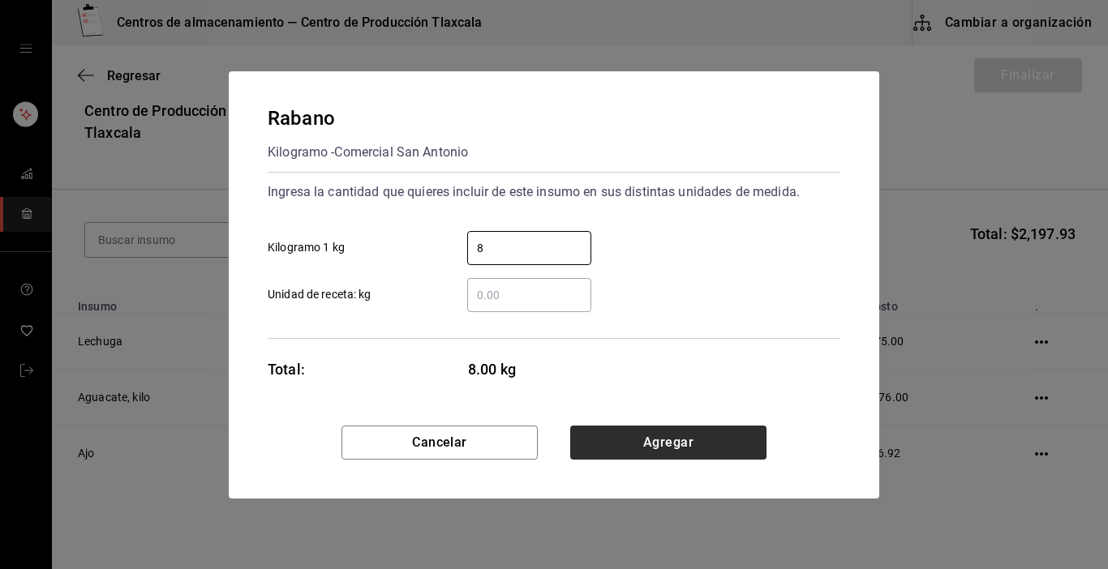
type input "8"
click at [721, 444] on button "Agregar" at bounding box center [668, 443] width 196 height 34
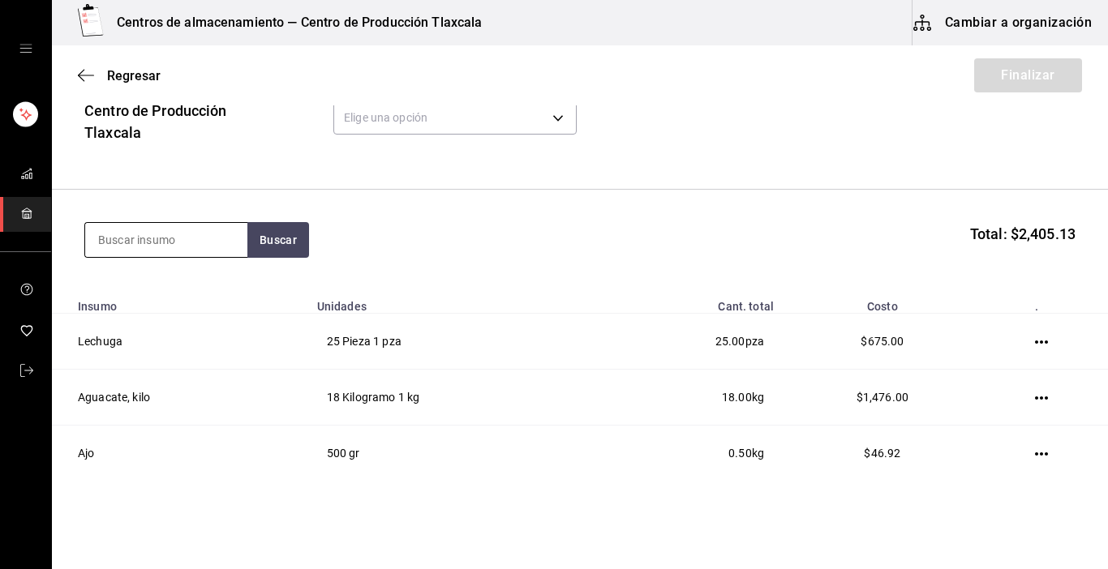
click at [130, 244] on input at bounding box center [166, 240] width 162 height 34
type input "limon"
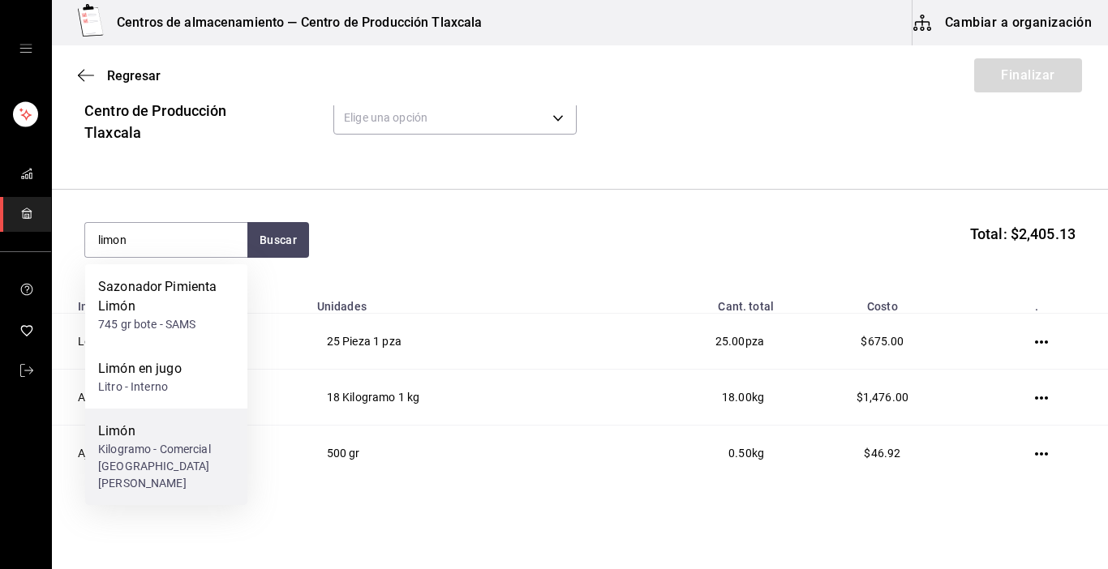
click at [148, 438] on div "Limón" at bounding box center [166, 431] width 136 height 19
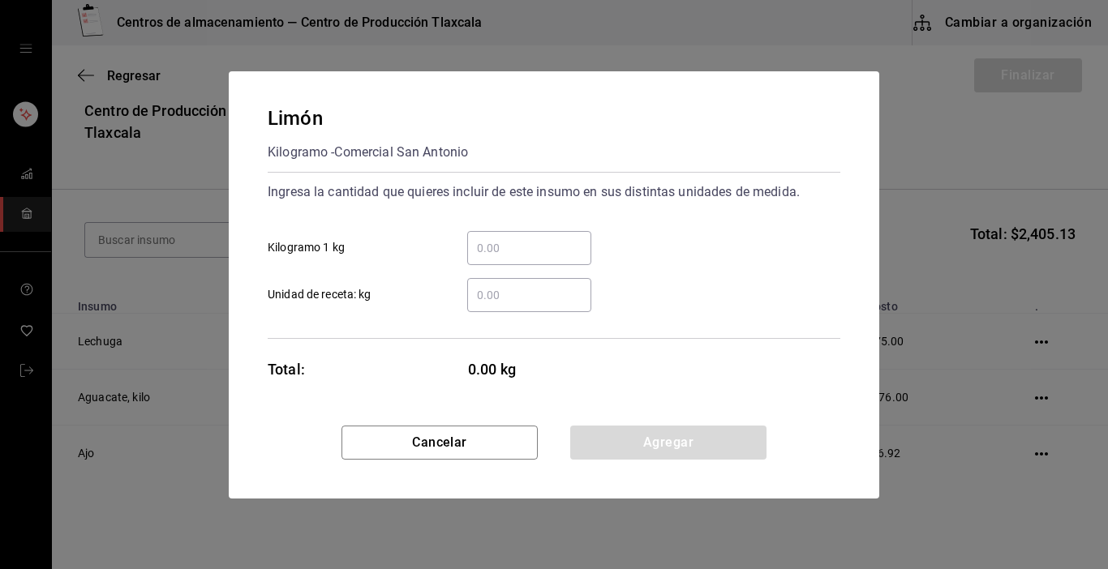
click at [489, 235] on div "​" at bounding box center [529, 248] width 124 height 34
click at [489, 238] on input "​ Kilogramo 1 kg" at bounding box center [529, 247] width 124 height 19
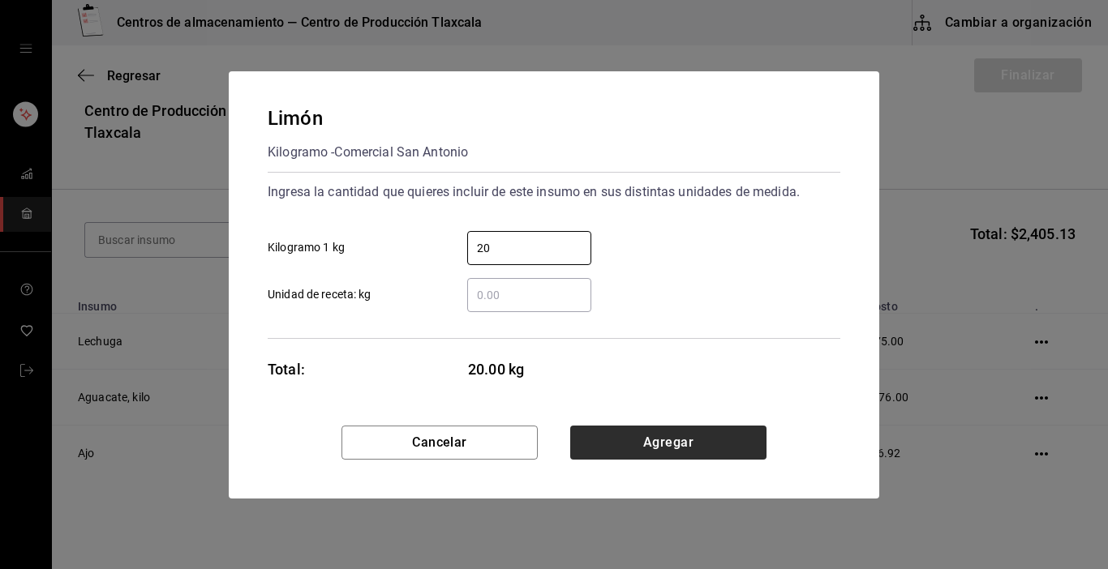
type input "20"
click at [699, 437] on button "Agregar" at bounding box center [668, 443] width 196 height 34
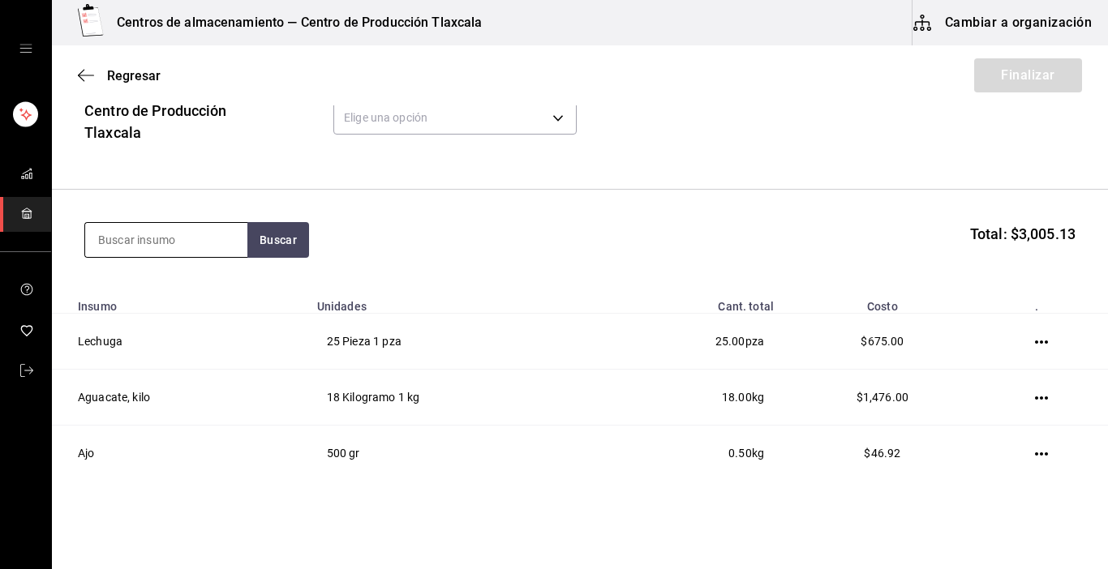
click at [195, 254] on input at bounding box center [166, 240] width 162 height 34
type input "jitomate"
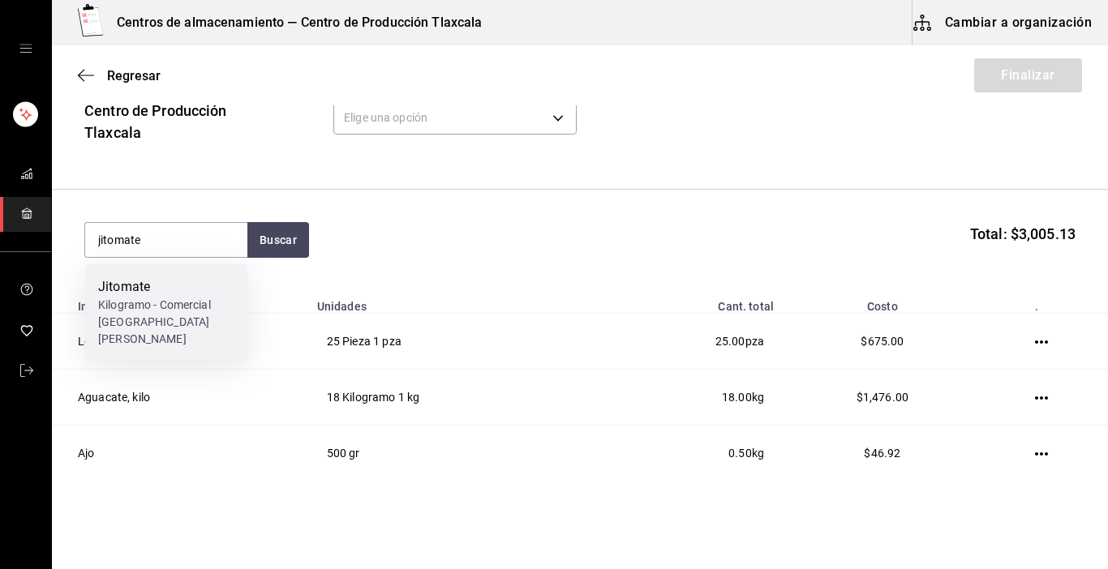
click at [164, 282] on div "Jitomate" at bounding box center [166, 286] width 136 height 19
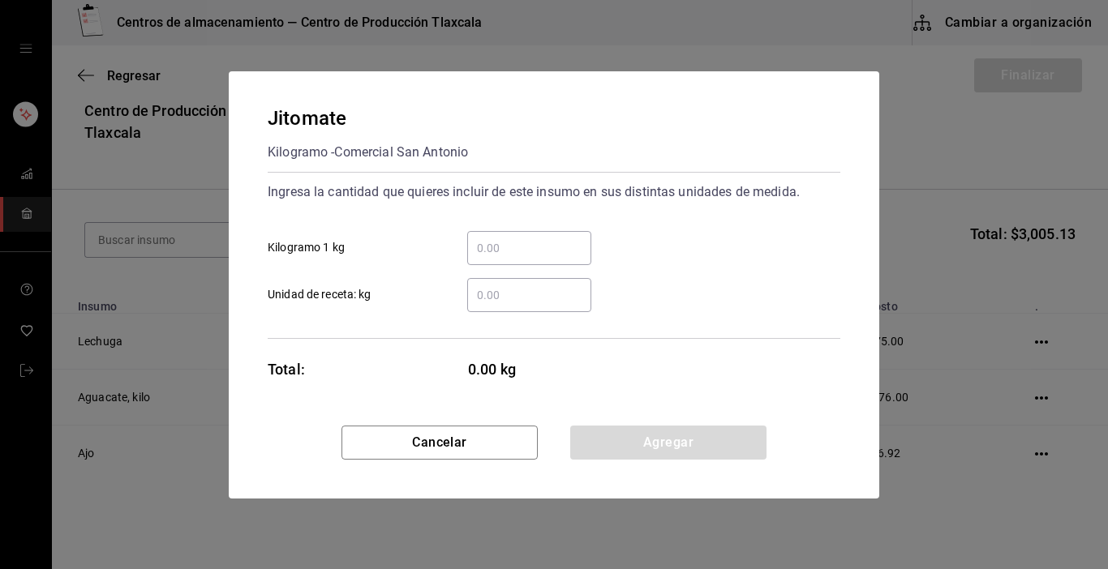
click at [506, 234] on div "​" at bounding box center [529, 248] width 124 height 34
click at [506, 238] on input "​ Kilogramo 1 kg" at bounding box center [529, 247] width 124 height 19
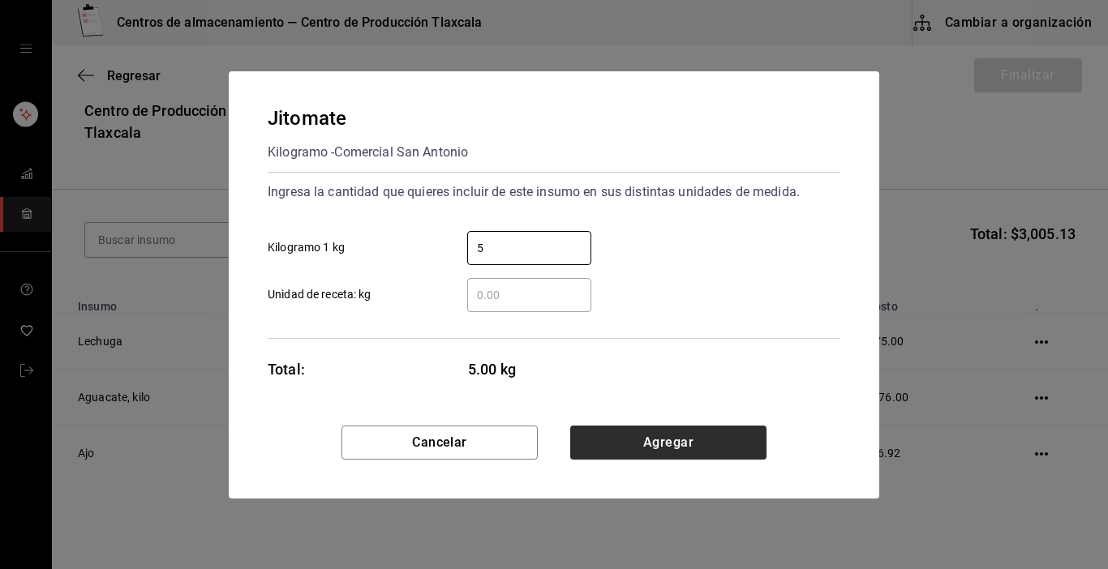
type input "5"
click at [714, 440] on button "Agregar" at bounding box center [668, 443] width 196 height 34
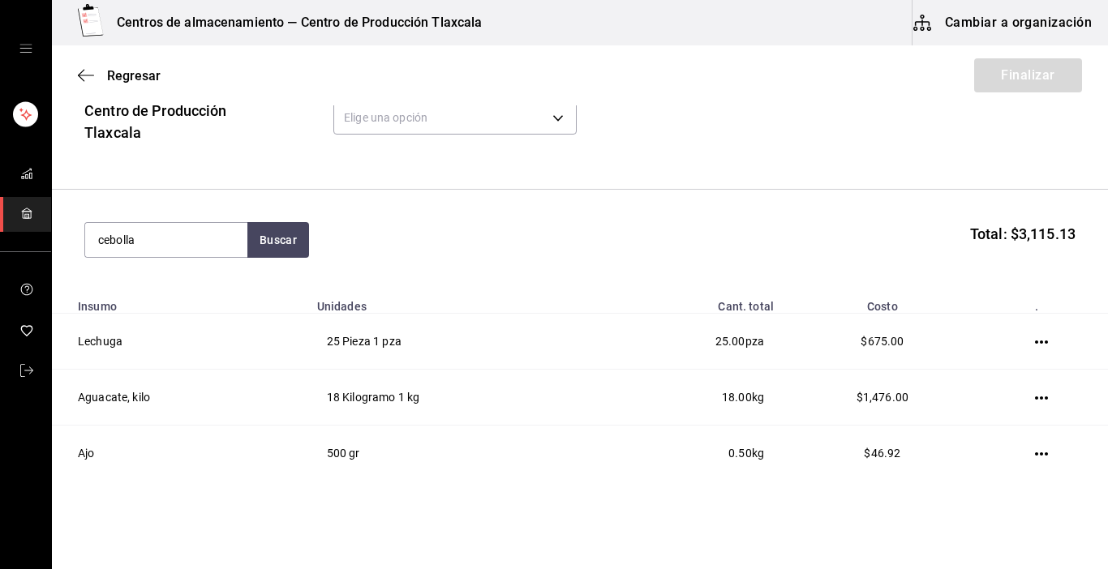
type input "cebolla"
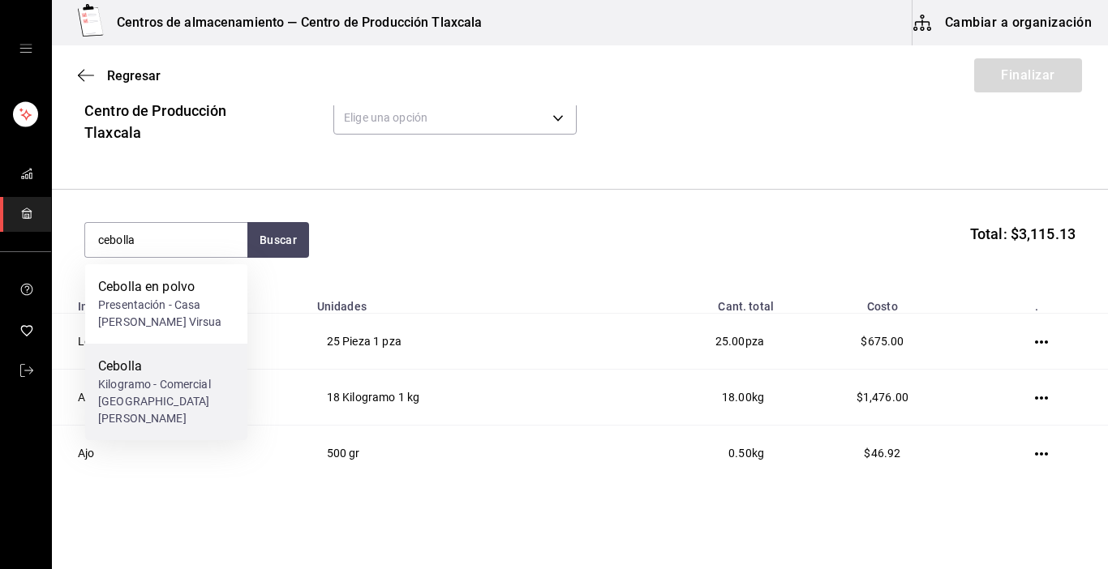
click at [206, 380] on div "Kilogramo - Comercial [GEOGRAPHIC_DATA][PERSON_NAME]" at bounding box center [166, 401] width 136 height 51
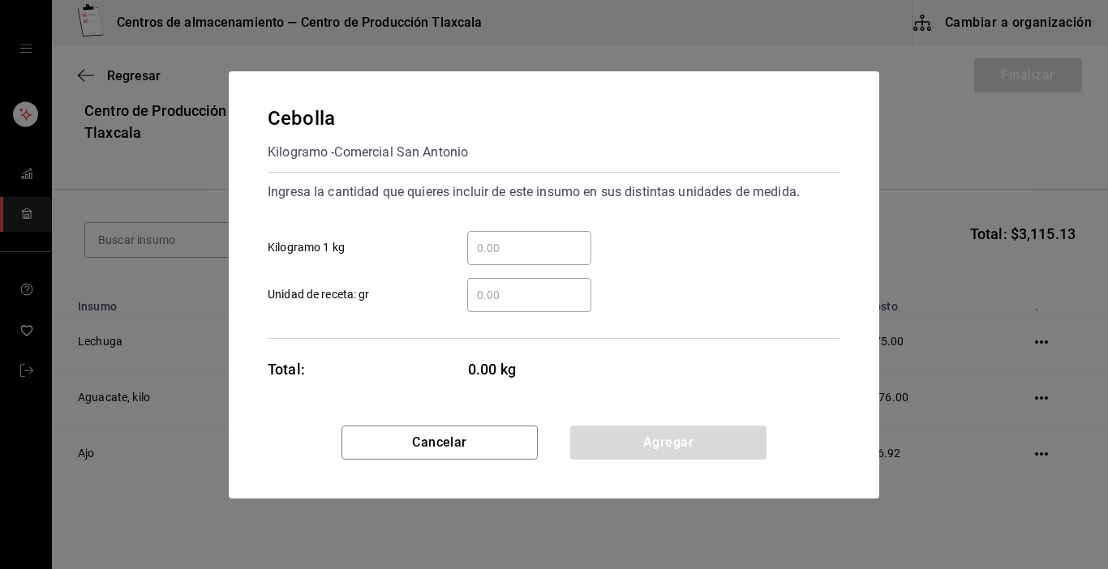
click at [564, 240] on input "​ Kilogramo 1 kg" at bounding box center [529, 247] width 124 height 19
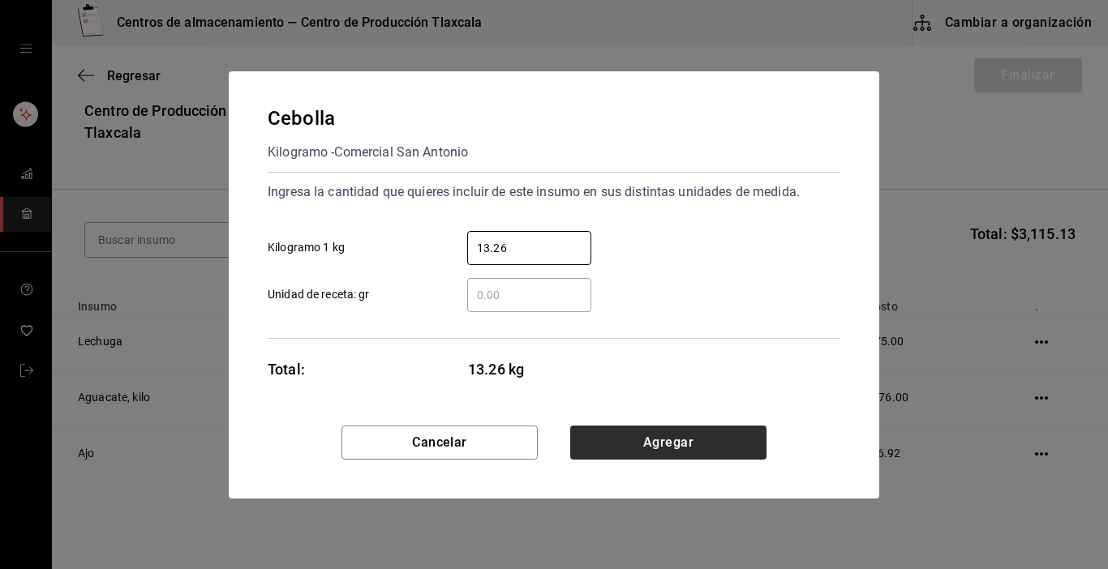
type input "13.26"
click at [645, 429] on button "Agregar" at bounding box center [668, 443] width 196 height 34
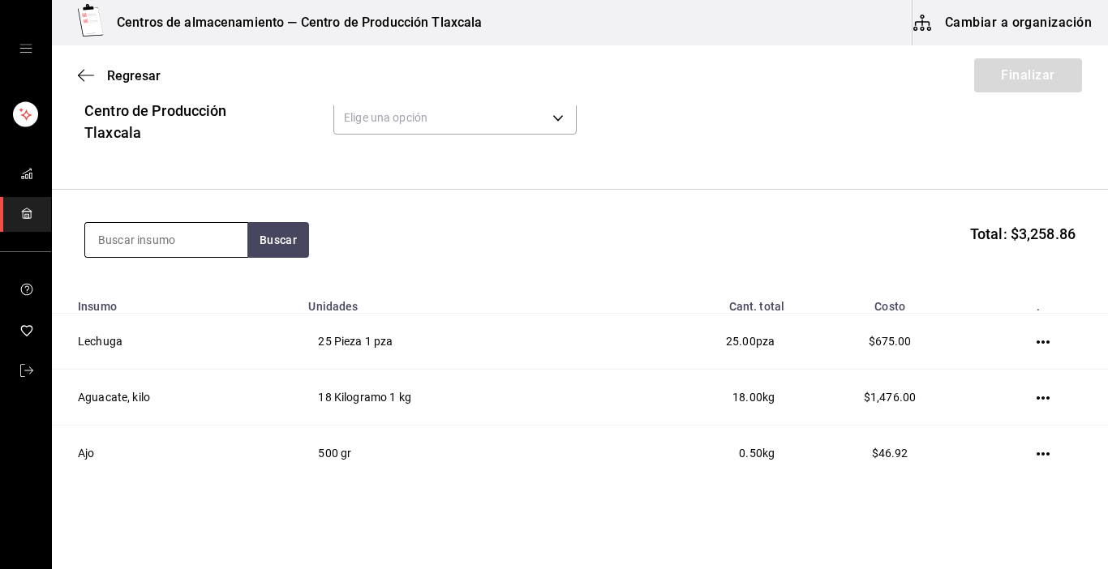
click at [135, 231] on input at bounding box center [166, 240] width 162 height 34
click at [105, 238] on input at bounding box center [166, 240] width 162 height 34
type input "[GEOGRAPHIC_DATA]"
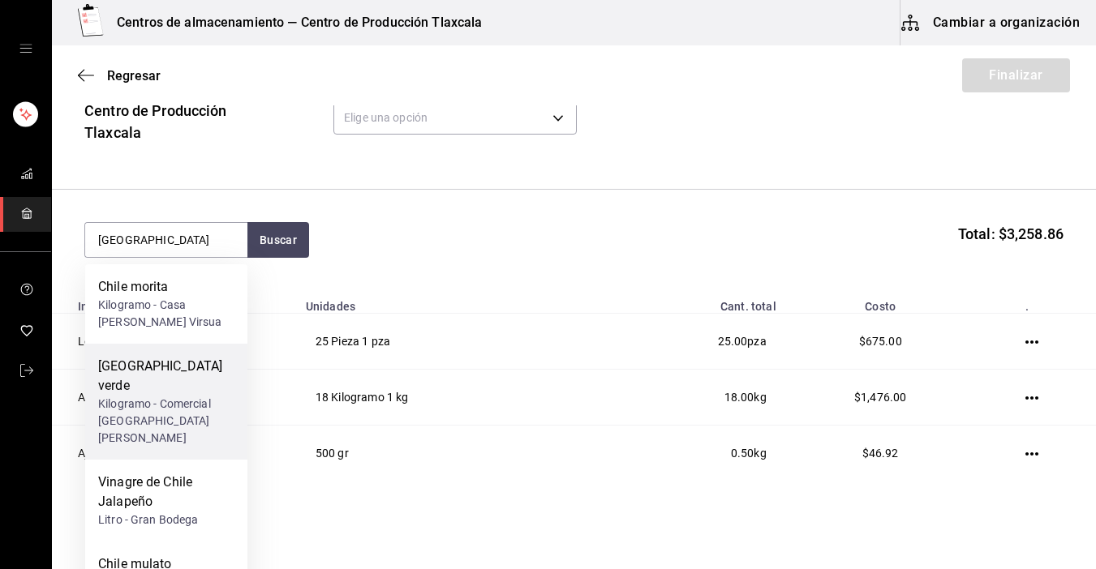
click at [144, 396] on div "Kilogramo - Comercial [GEOGRAPHIC_DATA][PERSON_NAME]" at bounding box center [166, 421] width 136 height 51
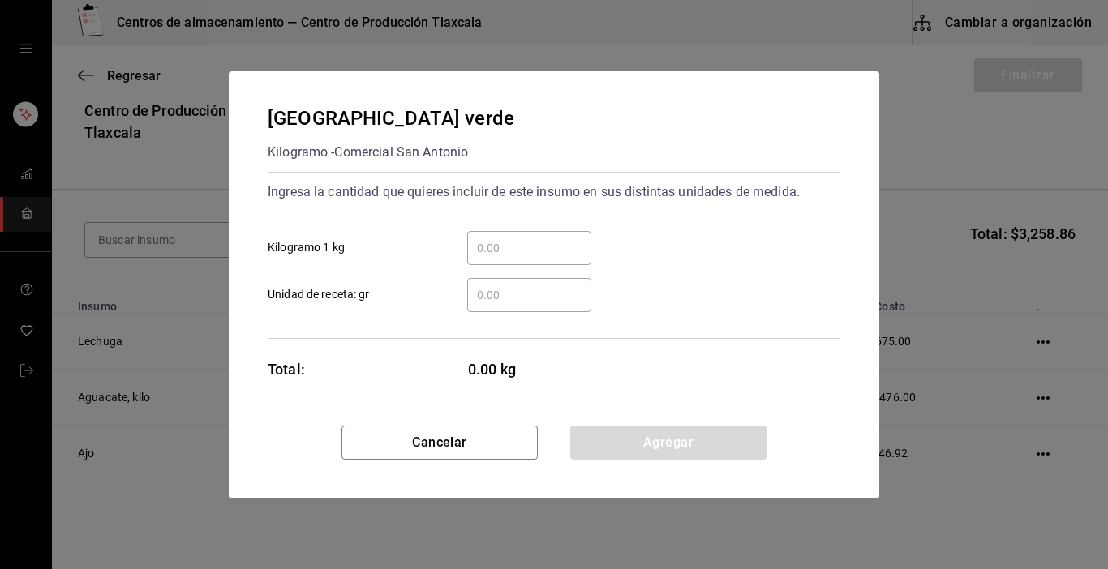
click at [505, 247] on input "​ Kilogramo 1 kg" at bounding box center [529, 247] width 124 height 19
click at [474, 300] on input "​ Unidad de receta: gr" at bounding box center [529, 294] width 124 height 19
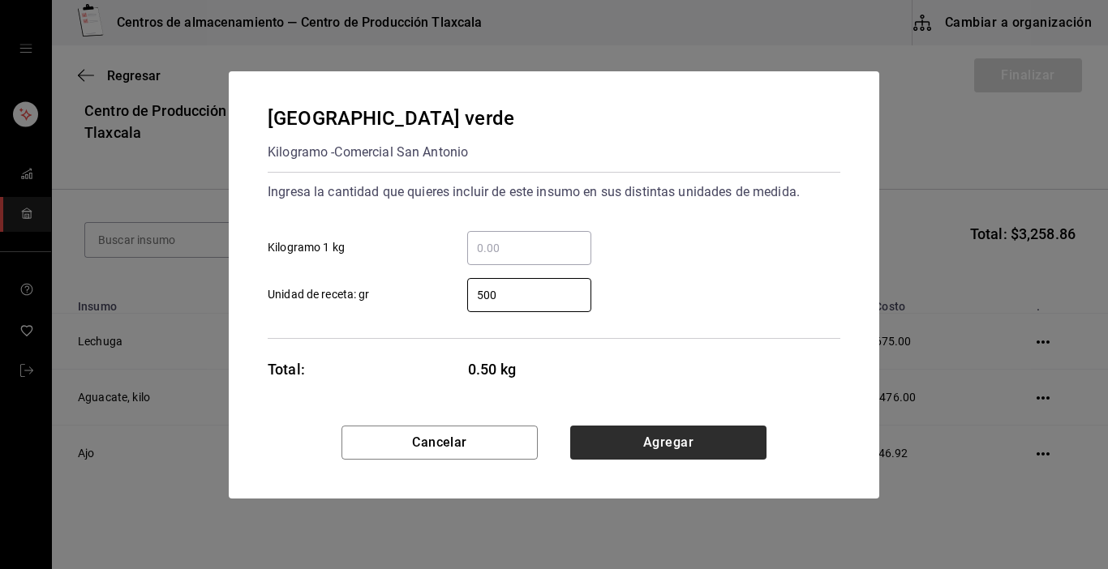
type input "500"
click at [591, 435] on button "Agregar" at bounding box center [668, 443] width 196 height 34
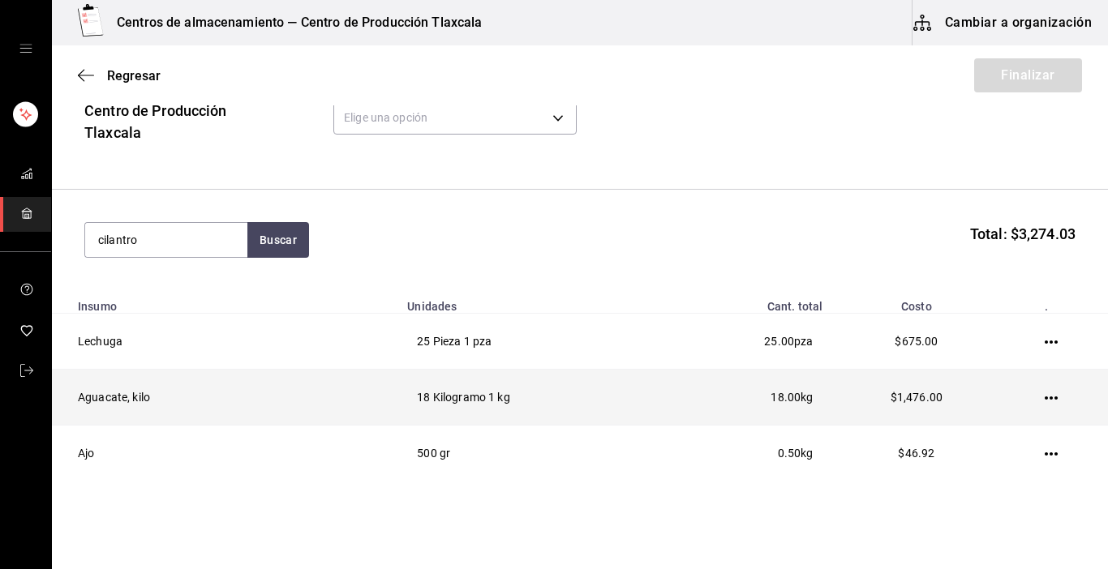
type input "cilantro"
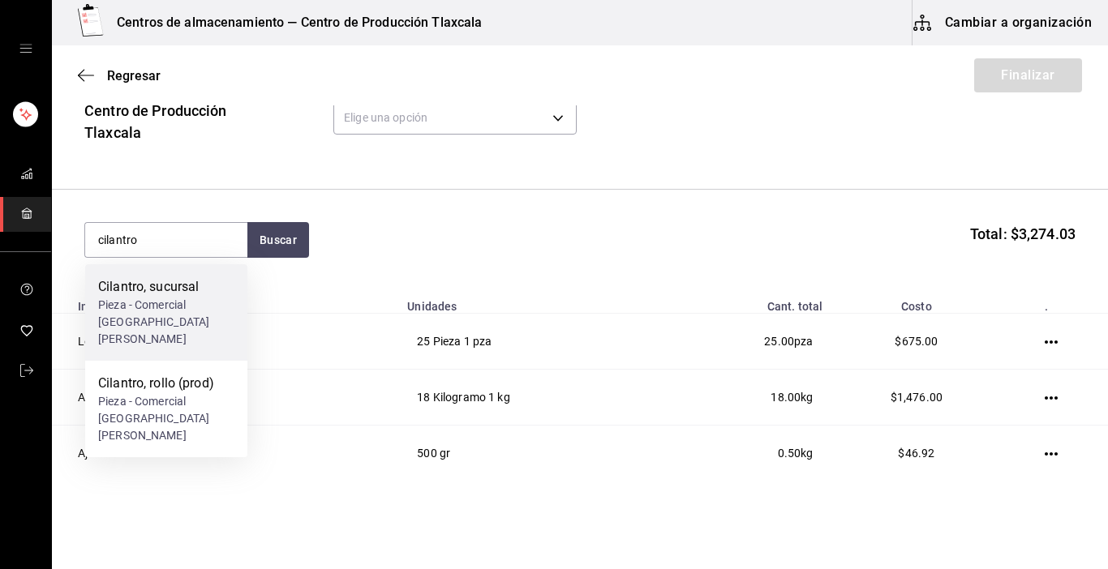
click at [161, 292] on div "Cilantro, sucursal" at bounding box center [166, 286] width 136 height 19
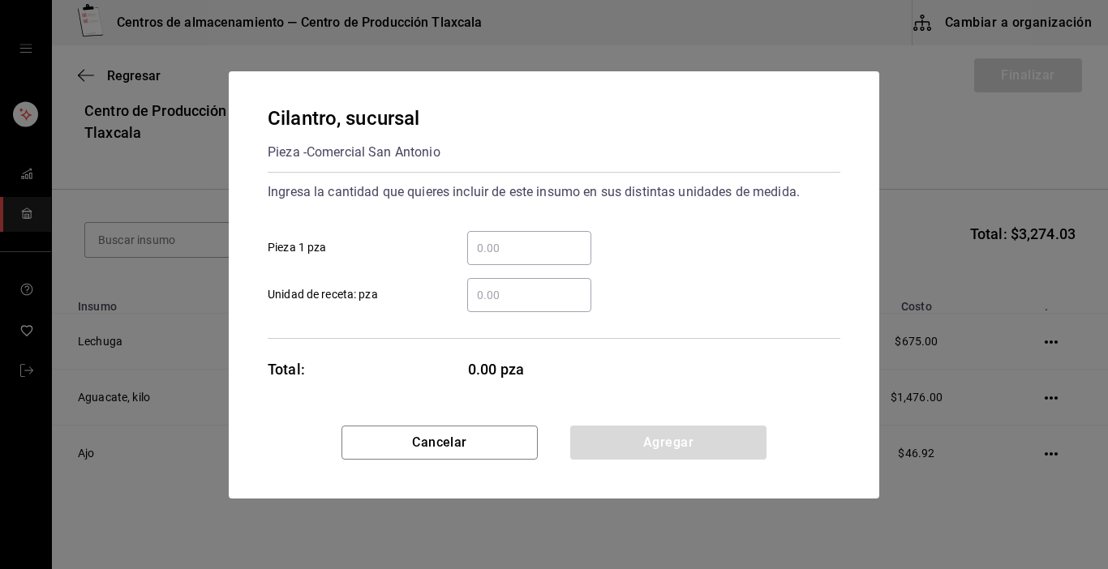
click at [477, 244] on input "​ Pieza 1 pza" at bounding box center [529, 247] width 124 height 19
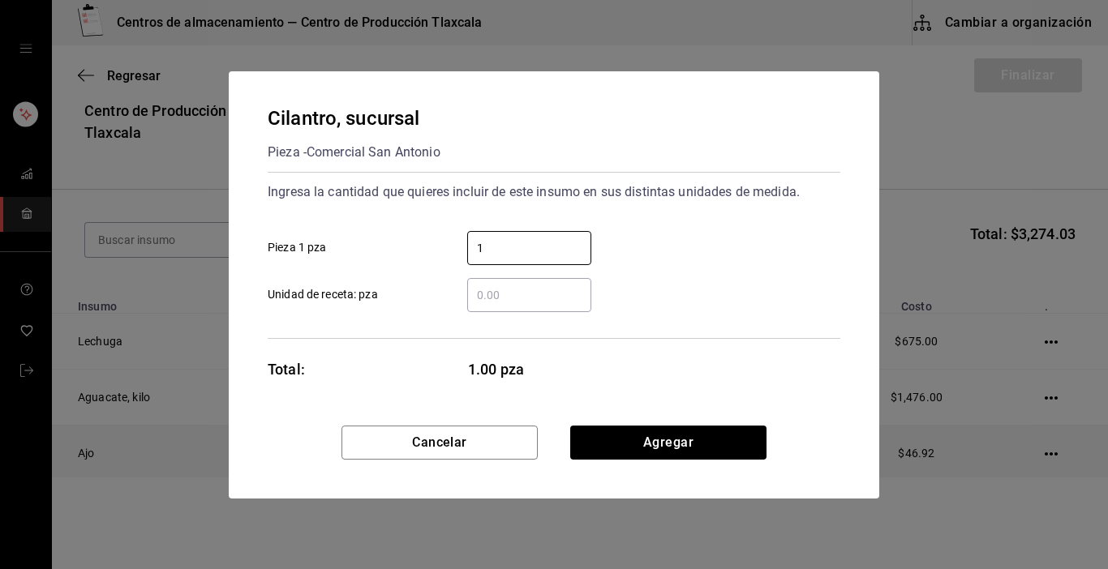
type input "1"
click at [723, 436] on button "Agregar" at bounding box center [668, 443] width 196 height 34
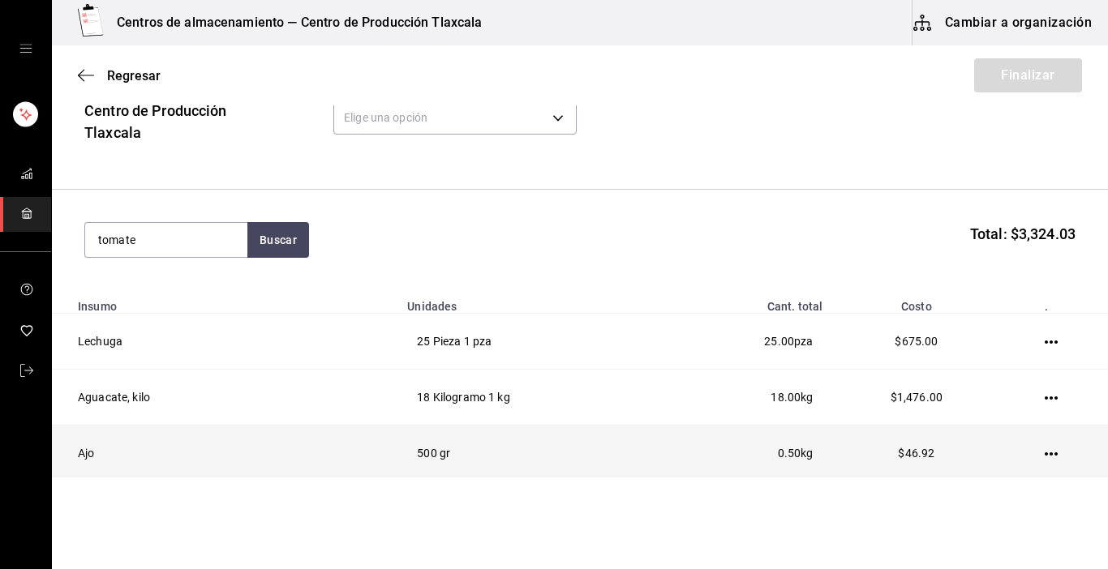
type input "tomate"
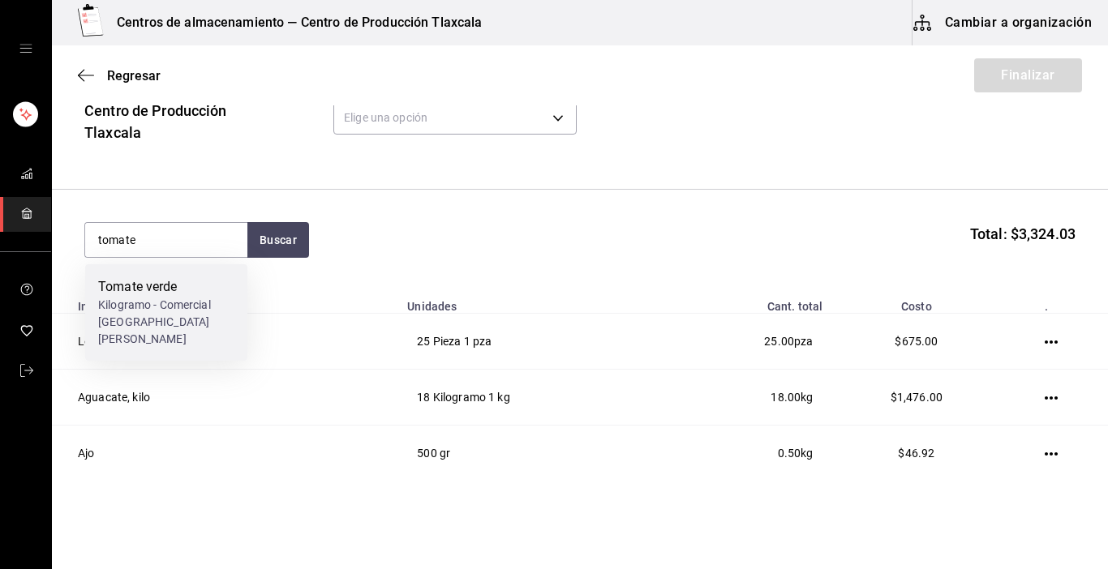
click at [157, 320] on div "Kilogramo - Comercial [GEOGRAPHIC_DATA][PERSON_NAME]" at bounding box center [166, 322] width 136 height 51
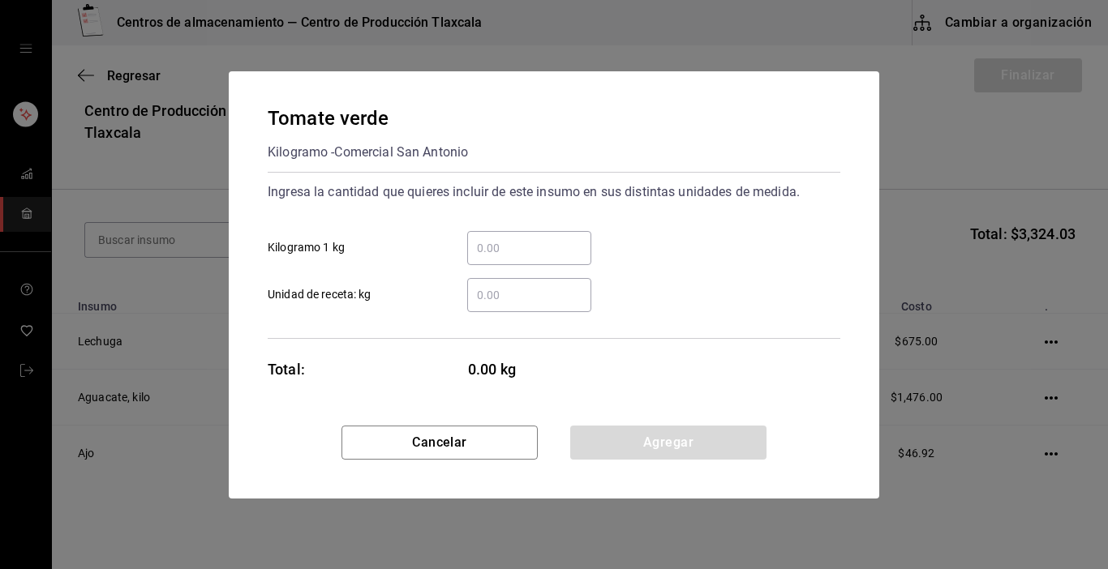
click at [480, 241] on input "​ Kilogramo 1 kg" at bounding box center [529, 247] width 124 height 19
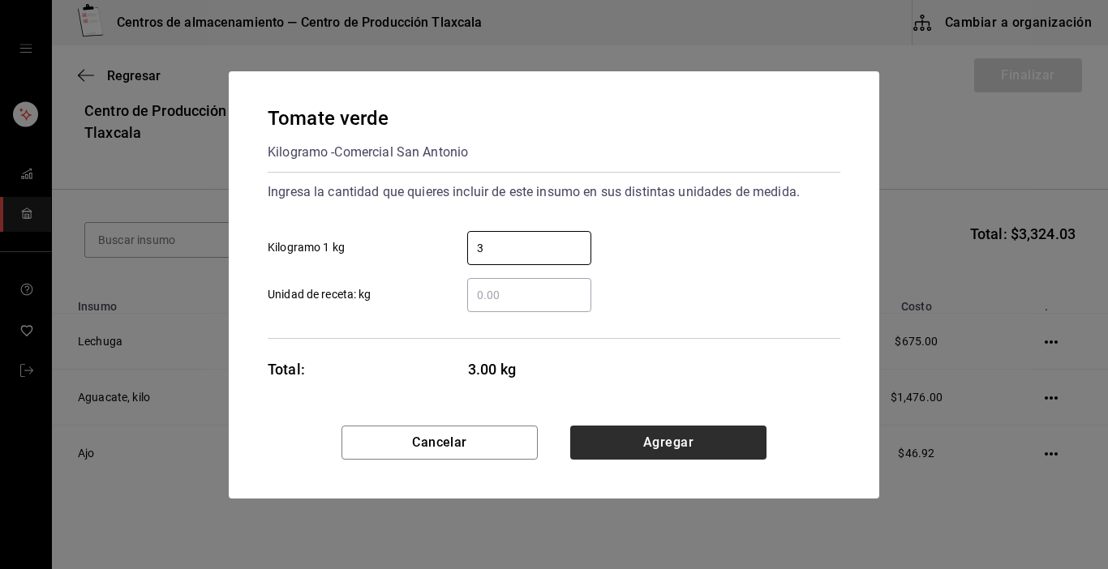
type input "3"
click at [701, 427] on button "Agregar" at bounding box center [668, 443] width 196 height 34
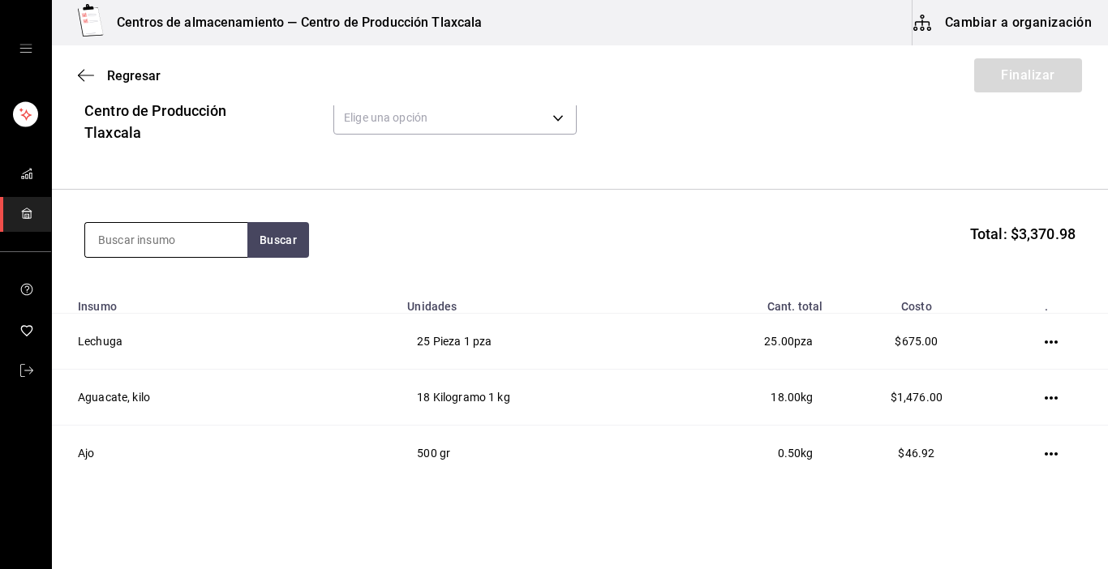
click at [187, 229] on input at bounding box center [166, 240] width 162 height 34
type input "caldo"
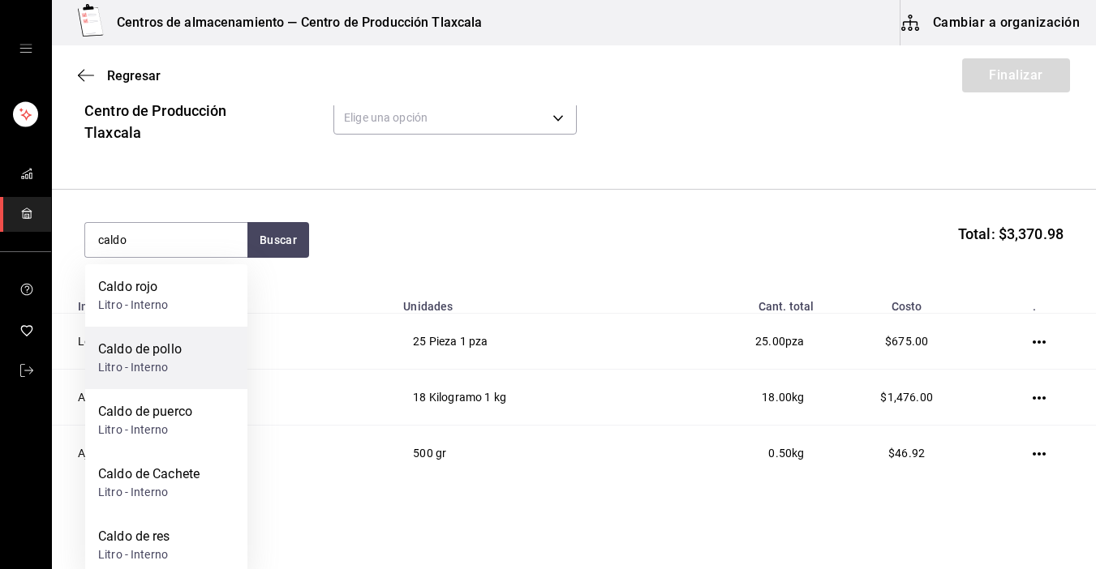
click at [111, 363] on div "Litro - Interno" at bounding box center [140, 367] width 84 height 17
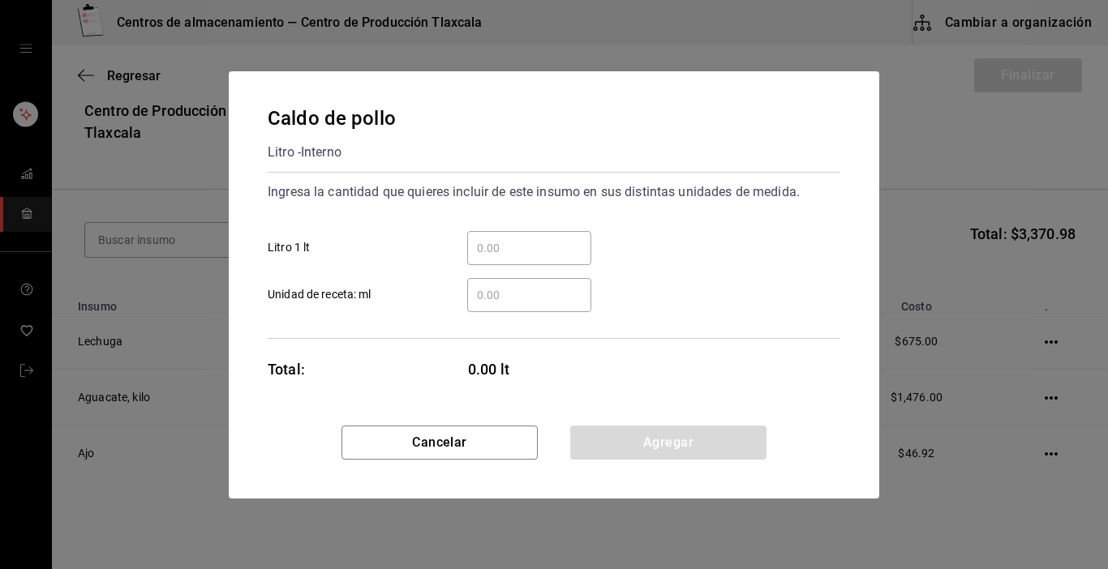
click at [499, 247] on input "​ Litro 1 lt" at bounding box center [529, 247] width 124 height 19
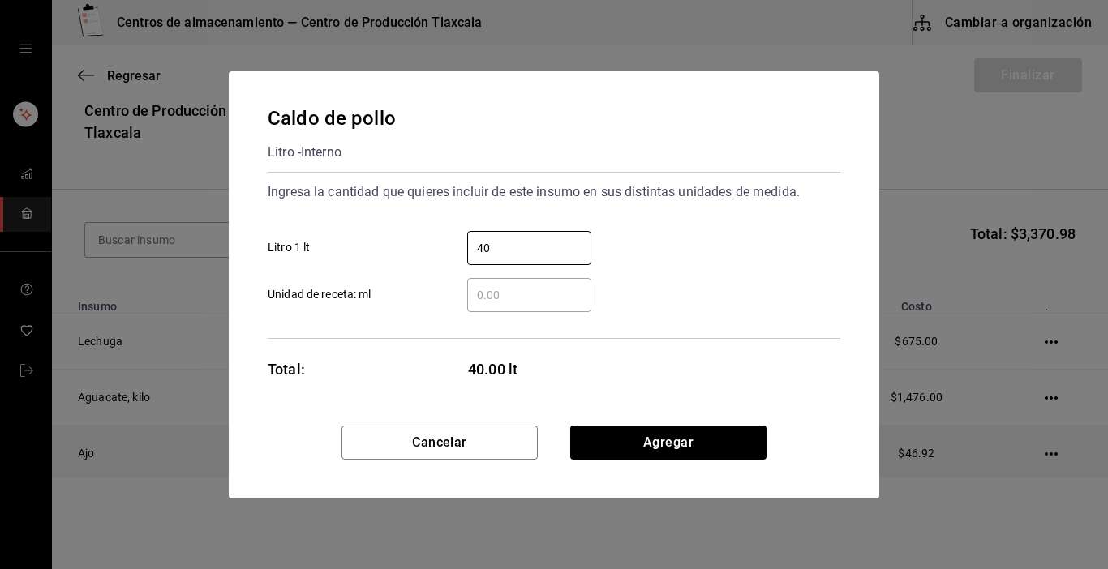
type input "40"
click at [628, 431] on button "Agregar" at bounding box center [668, 443] width 196 height 34
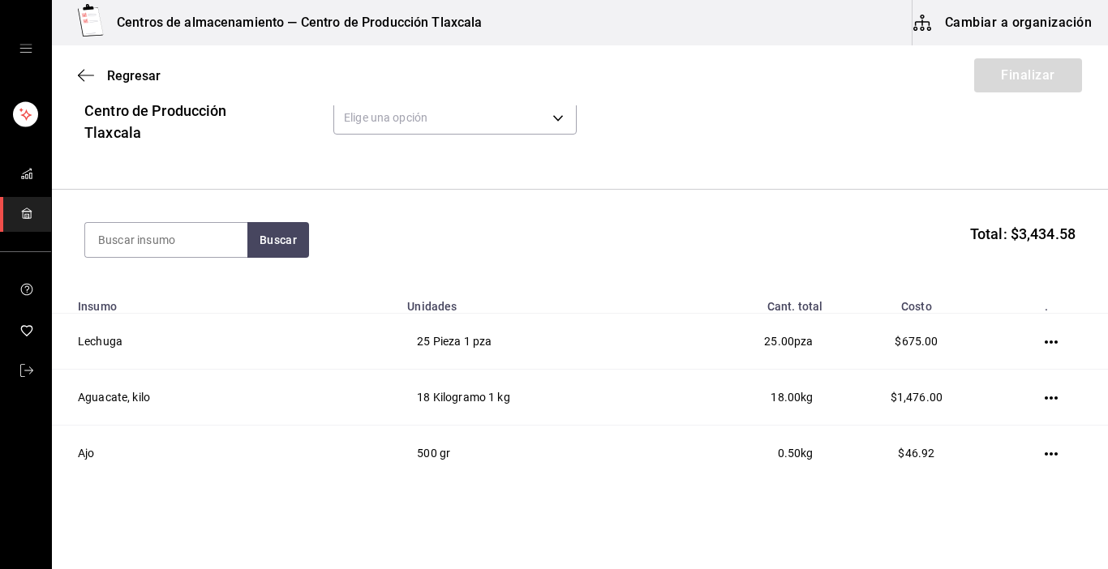
click at [139, 221] on section "Buscar Total: $3,434.58" at bounding box center [580, 240] width 1056 height 101
click at [139, 234] on input at bounding box center [166, 240] width 162 height 34
type input "caldo"
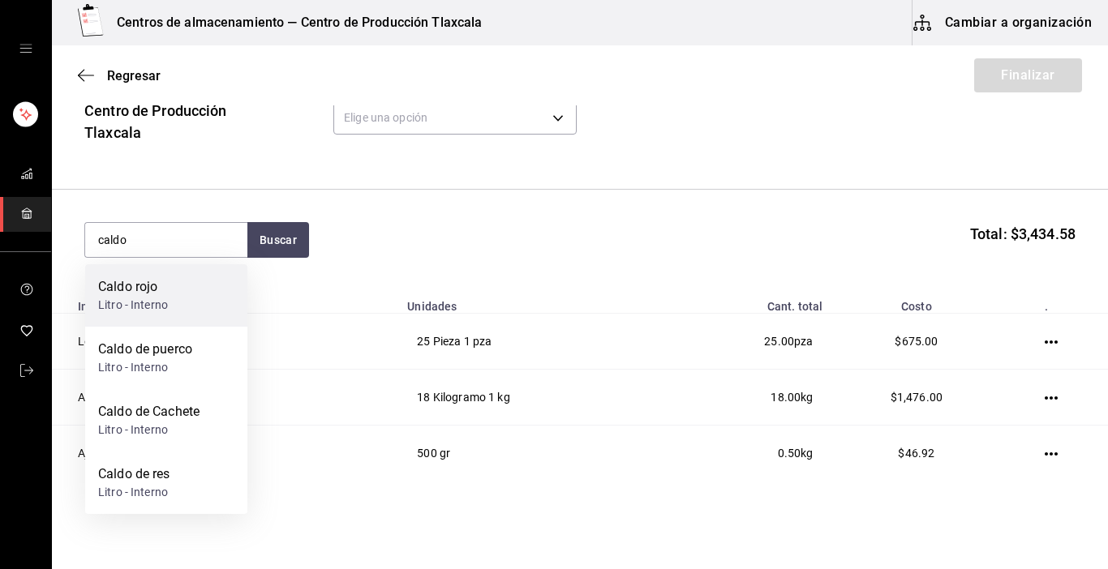
click at [128, 286] on div "Caldo rojo" at bounding box center [133, 286] width 70 height 19
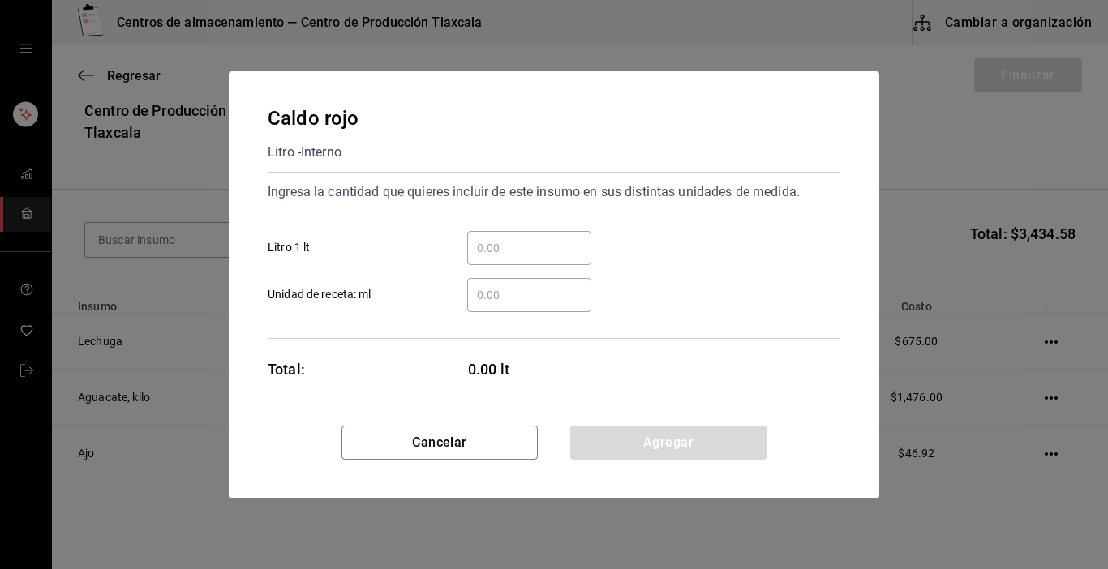
click at [489, 230] on div "​ Litro 1 lt" at bounding box center [548, 241] width 586 height 47
click at [482, 242] on input "​ Litro 1 lt" at bounding box center [529, 247] width 124 height 19
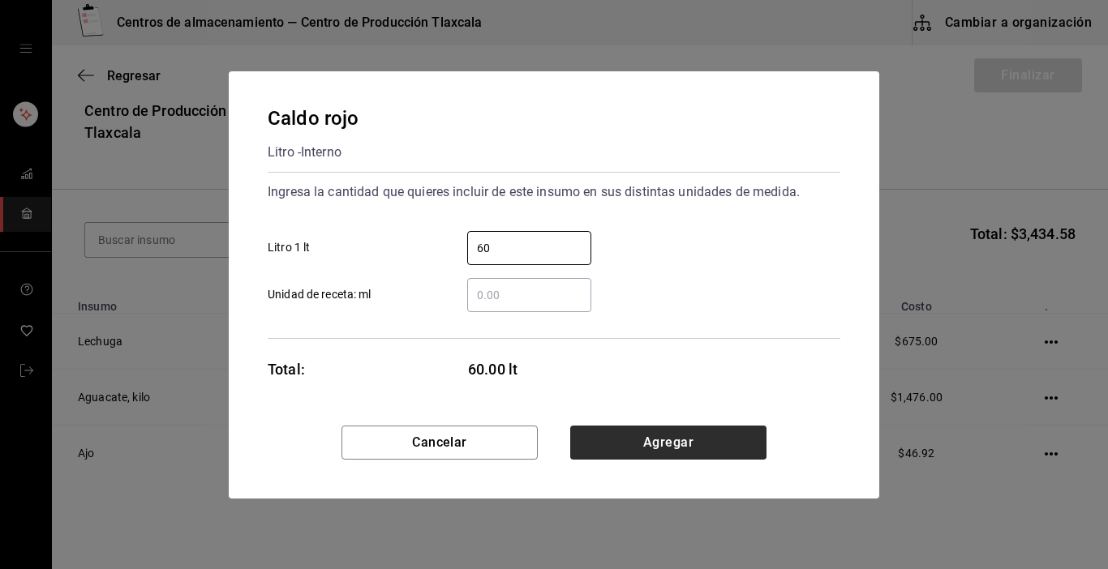
type input "60"
click at [596, 447] on button "Agregar" at bounding box center [668, 443] width 196 height 34
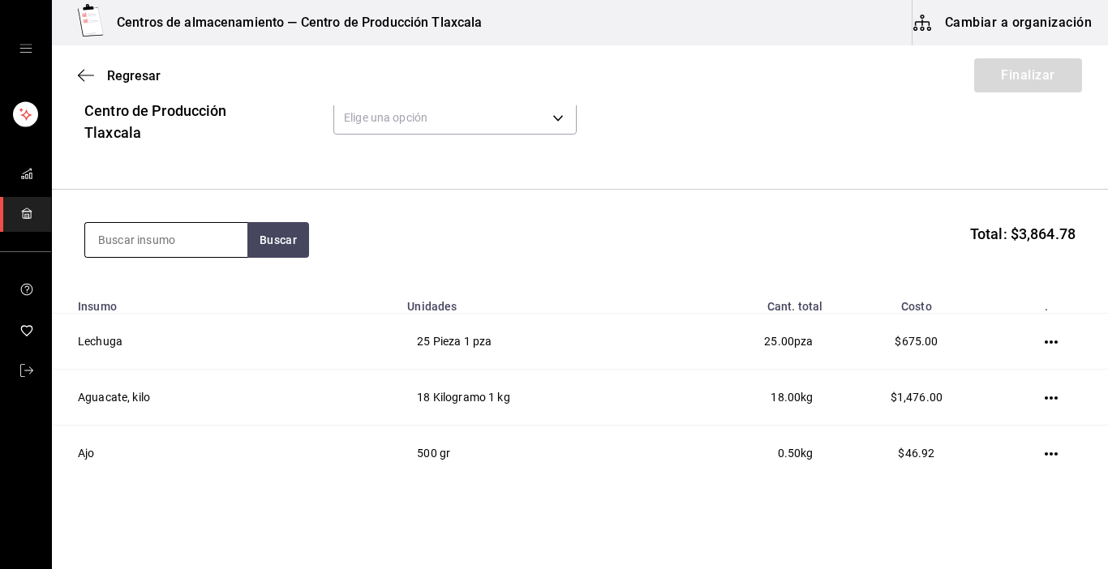
click at [139, 237] on input at bounding box center [166, 240] width 162 height 34
type input "caldo"
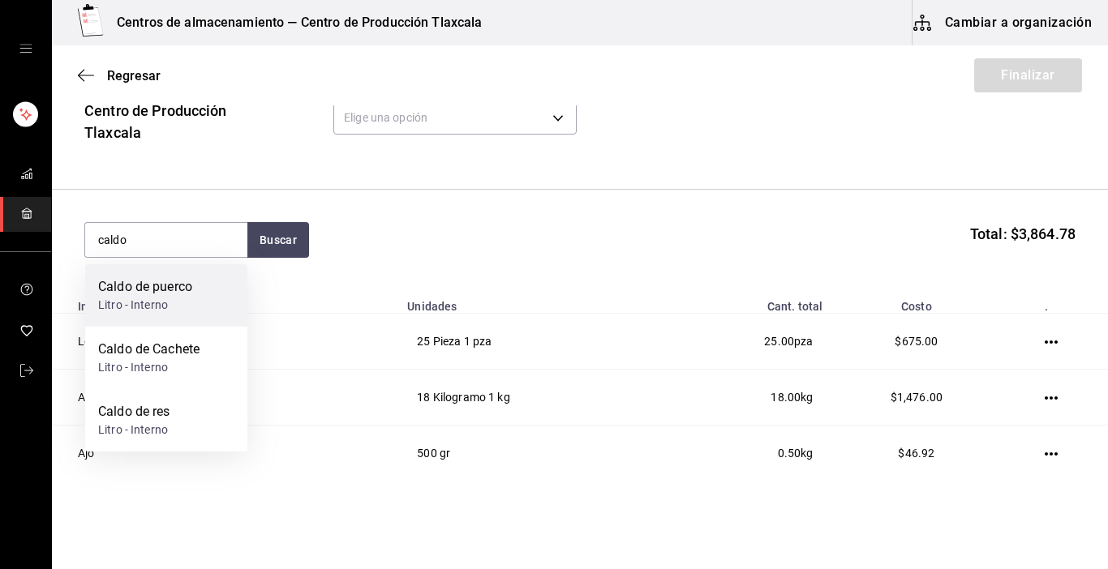
click at [153, 298] on div "Litro - Interno" at bounding box center [145, 305] width 94 height 17
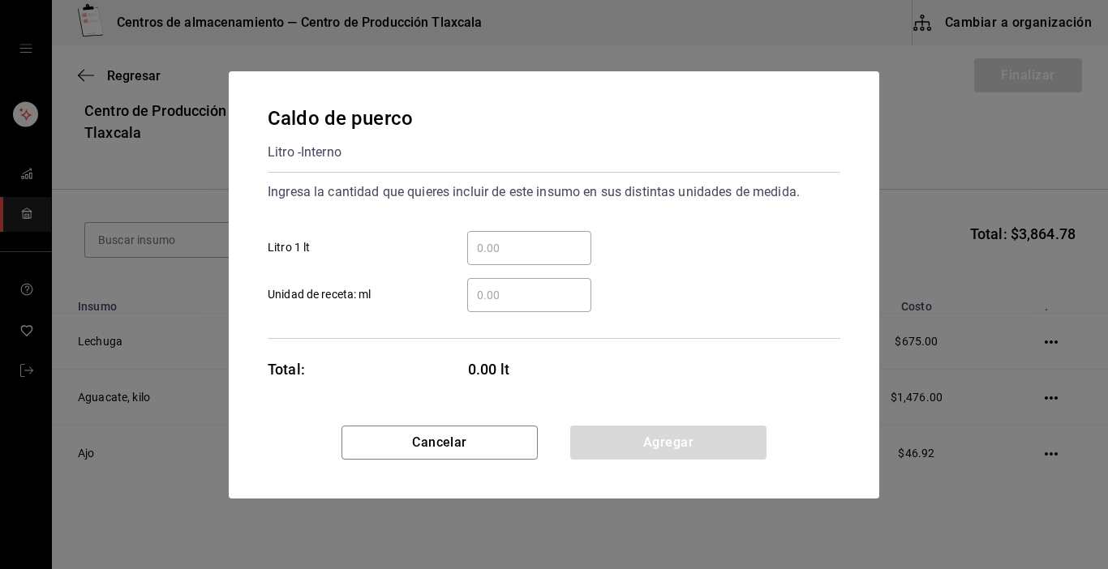
click at [515, 249] on input "​ Litro 1 lt" at bounding box center [529, 247] width 124 height 19
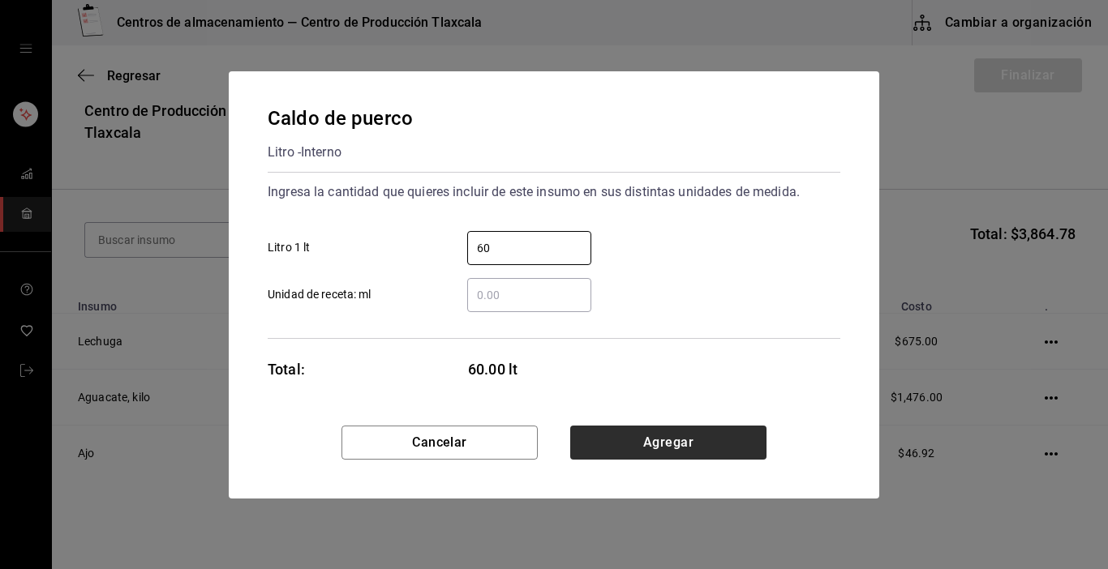
type input "60"
click at [642, 447] on button "Agregar" at bounding box center [668, 443] width 196 height 34
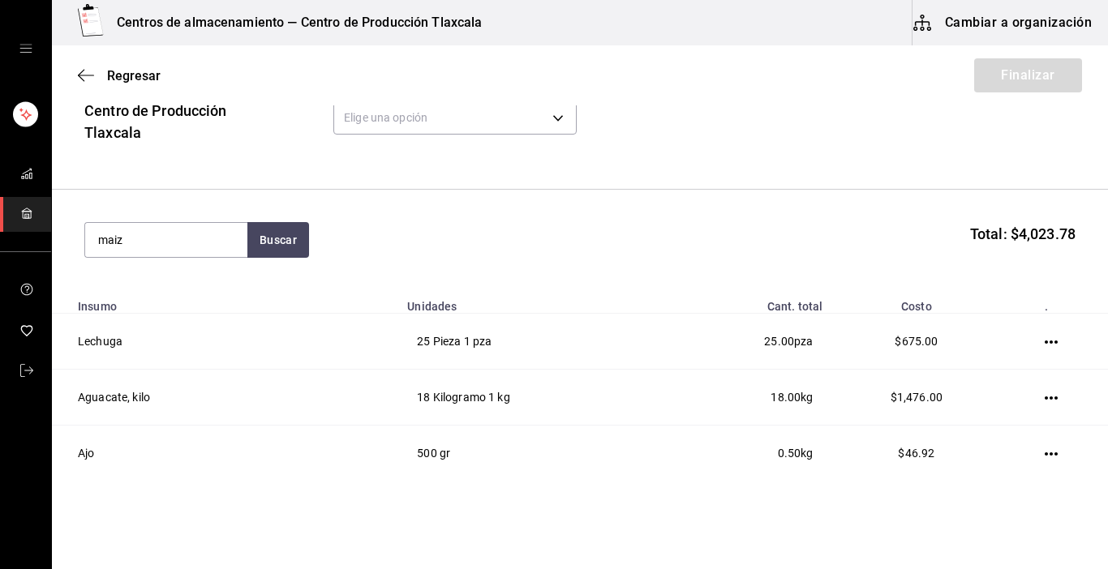
type input "maiz"
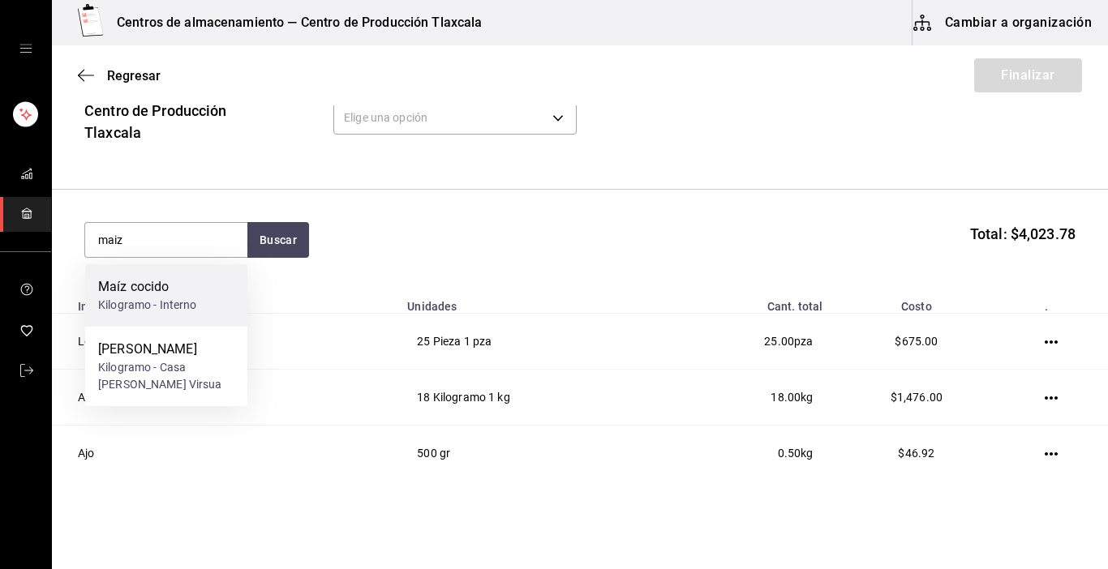
click at [135, 303] on div "Kilogramo - Interno" at bounding box center [147, 305] width 99 height 17
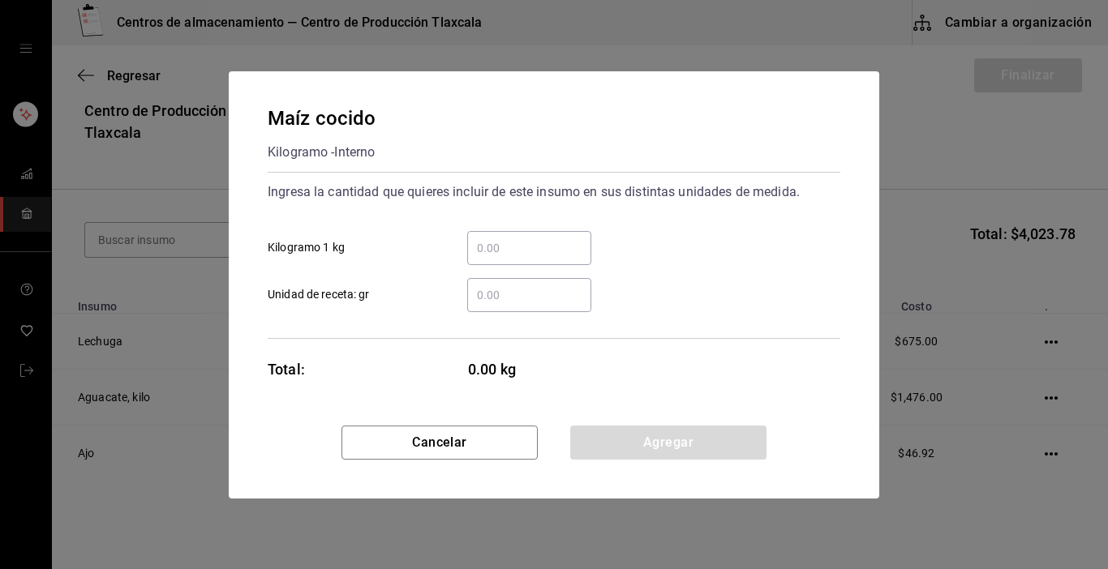
click at [503, 244] on input "​ Kilogramo 1 kg" at bounding box center [529, 247] width 124 height 19
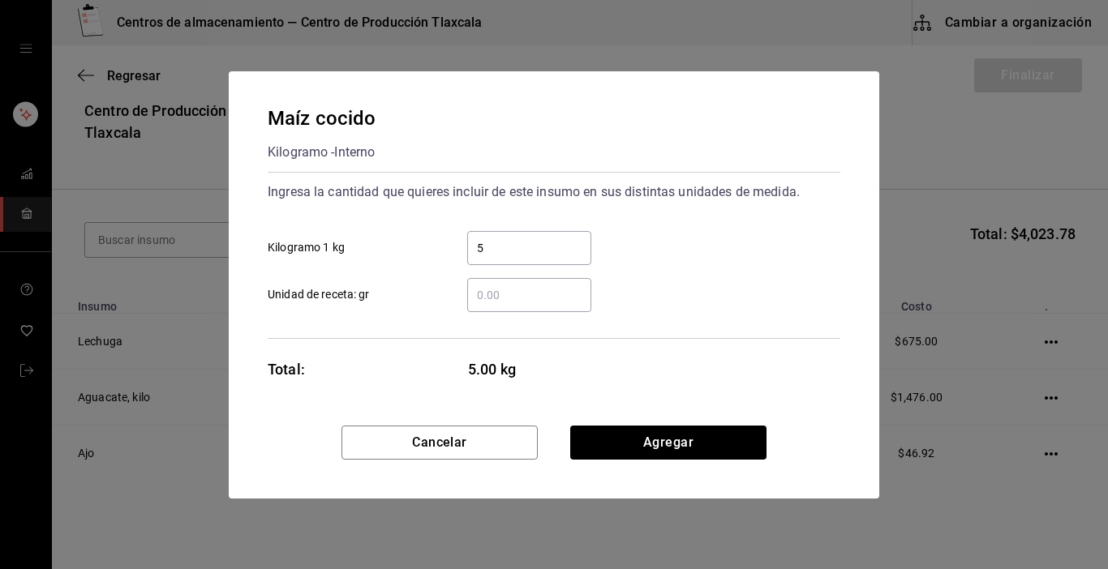
type input "51"
click at [630, 426] on button "Agregar" at bounding box center [668, 443] width 196 height 34
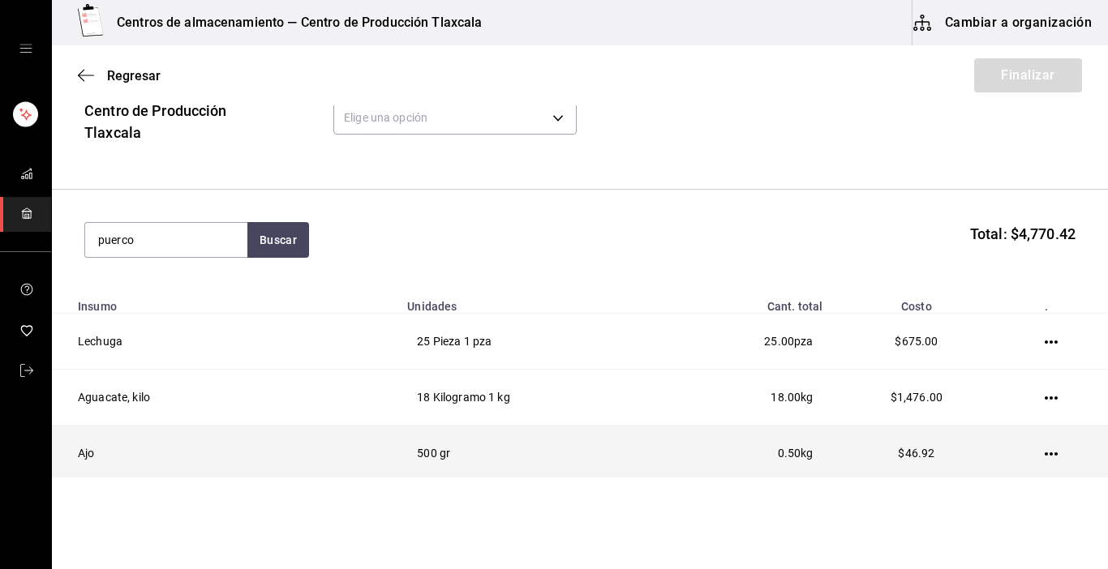
type input "puerco"
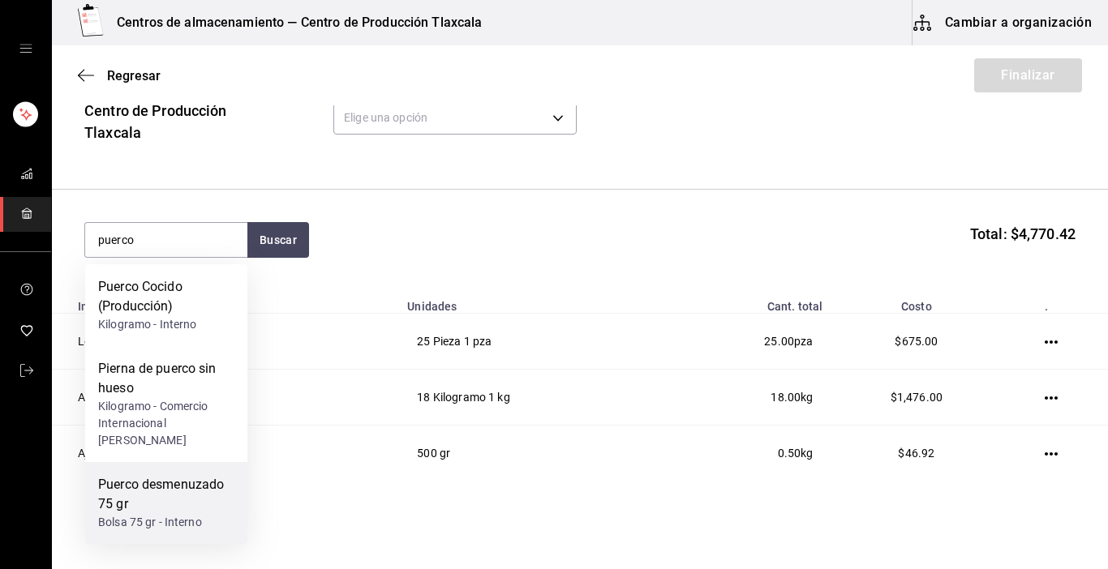
click at [129, 491] on div "Puerco desmenuzado 75 gr" at bounding box center [166, 494] width 136 height 39
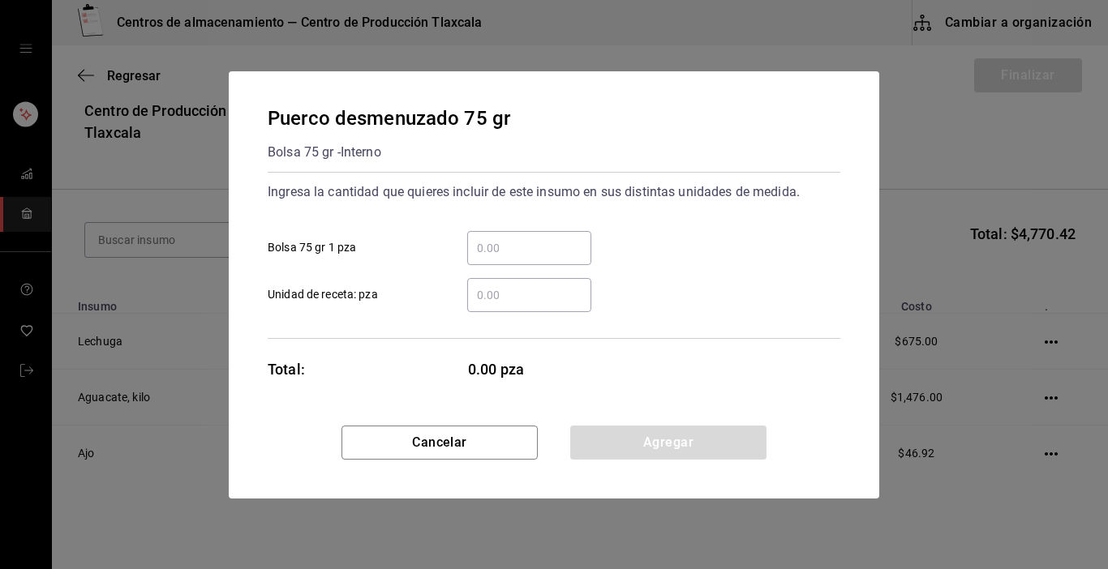
click at [515, 237] on div "​" at bounding box center [529, 248] width 124 height 34
click at [515, 238] on input "​ Bolsa 75 gr 1 pza" at bounding box center [529, 247] width 124 height 19
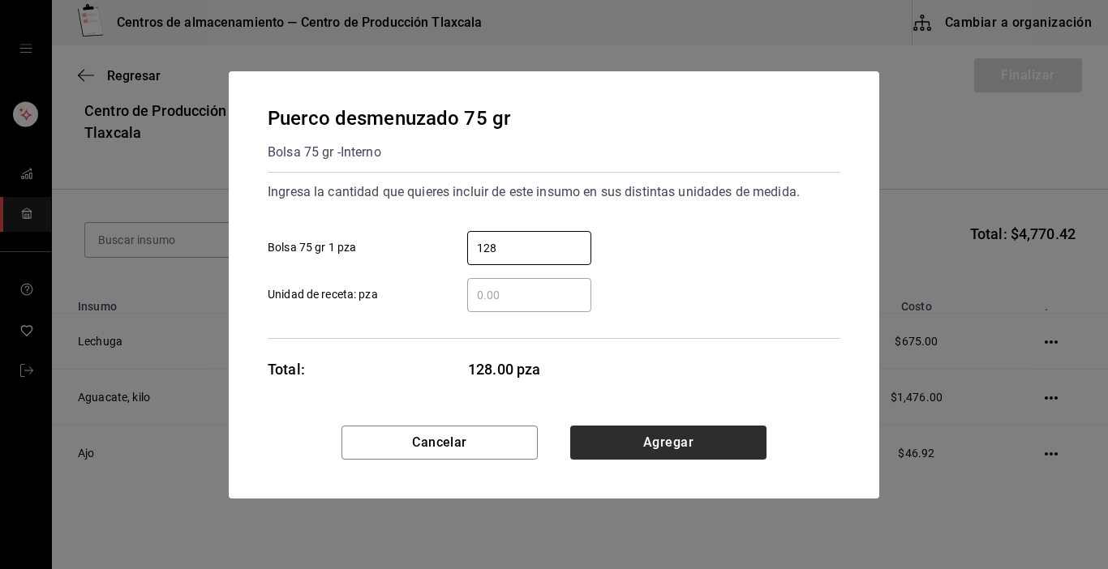
type input "128"
click at [607, 432] on button "Agregar" at bounding box center [668, 443] width 196 height 34
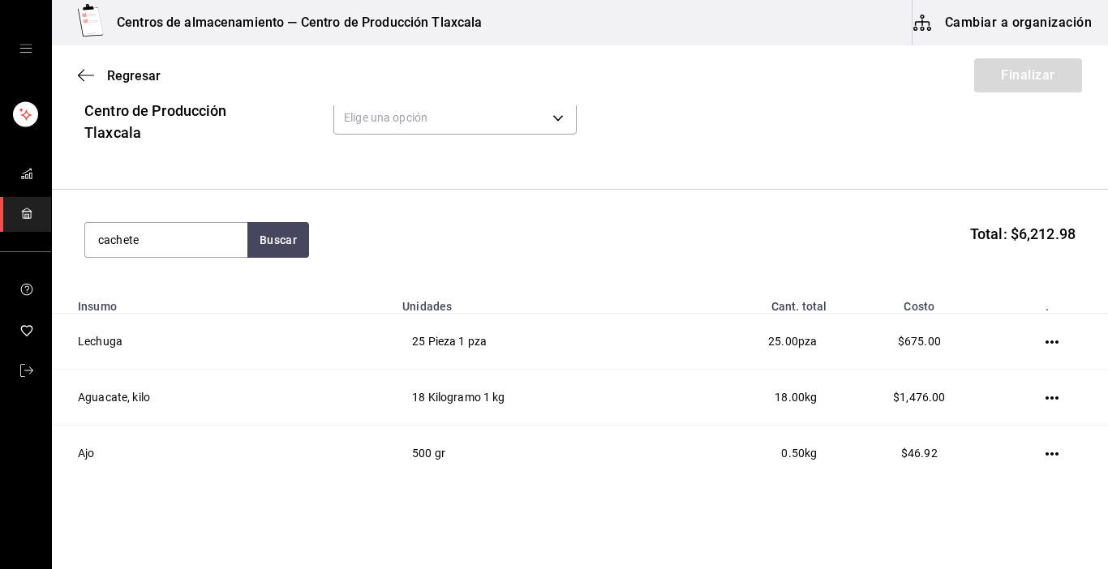
type input "cachete"
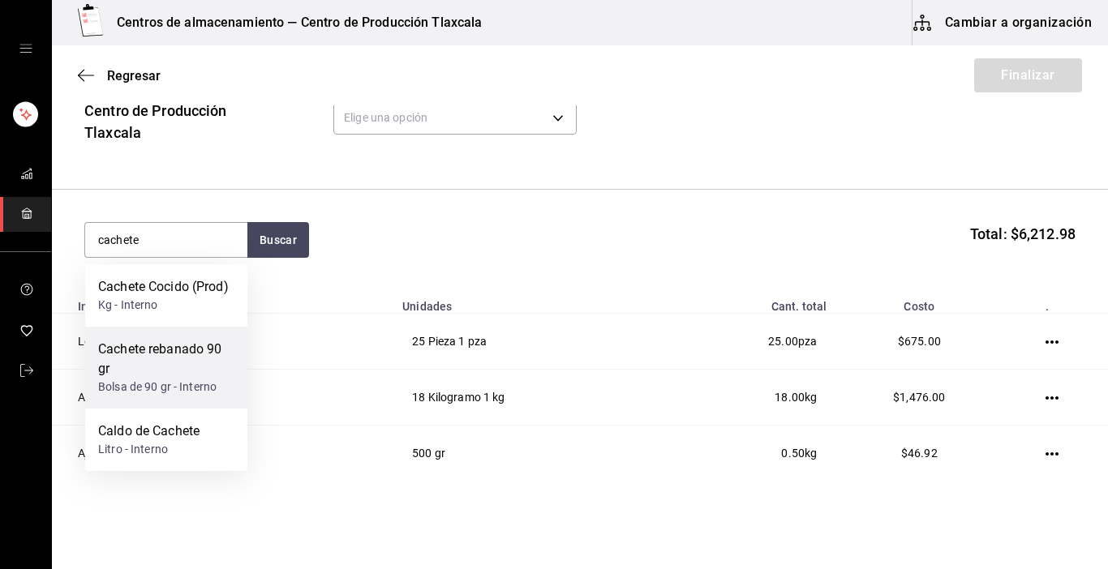
click at [206, 385] on div "Bolsa de 90 gr - Interno" at bounding box center [166, 387] width 136 height 17
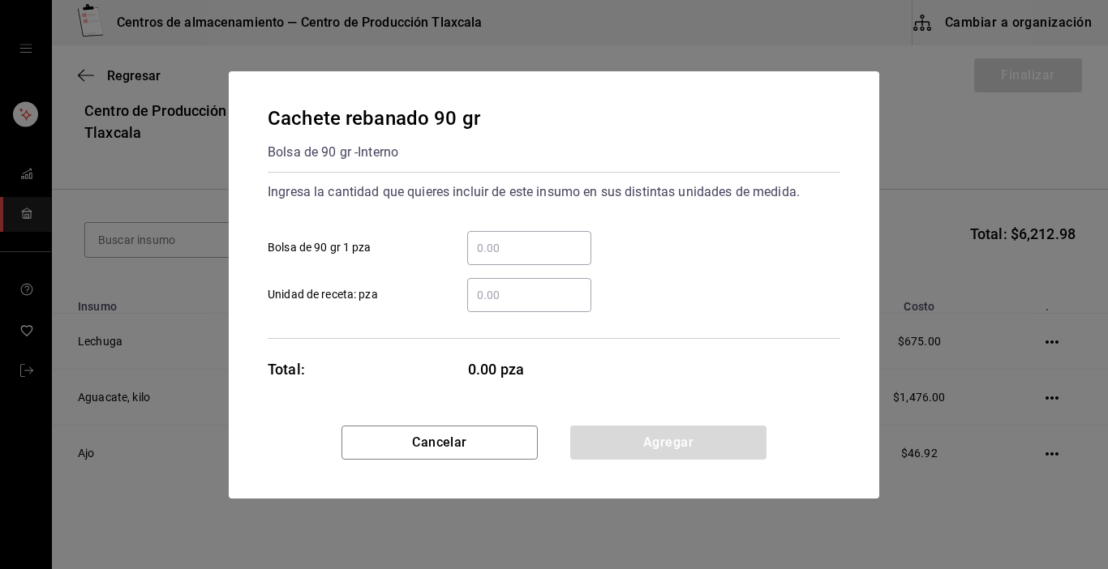
click at [541, 249] on input "​ Bolsa de 90 gr 1 pza" at bounding box center [529, 247] width 124 height 19
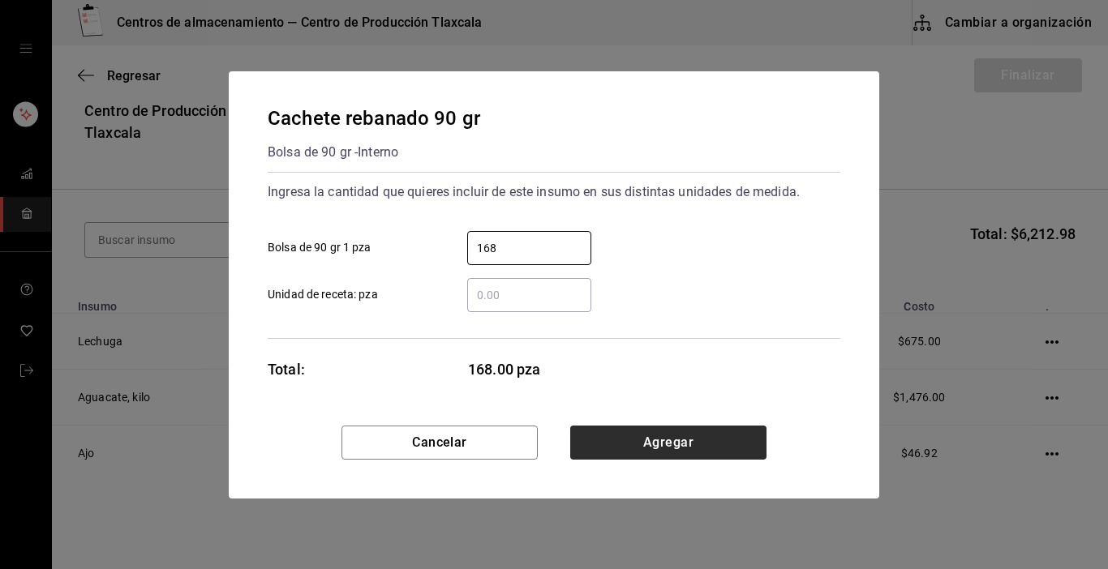
type input "168"
click at [637, 442] on button "Agregar" at bounding box center [668, 443] width 196 height 34
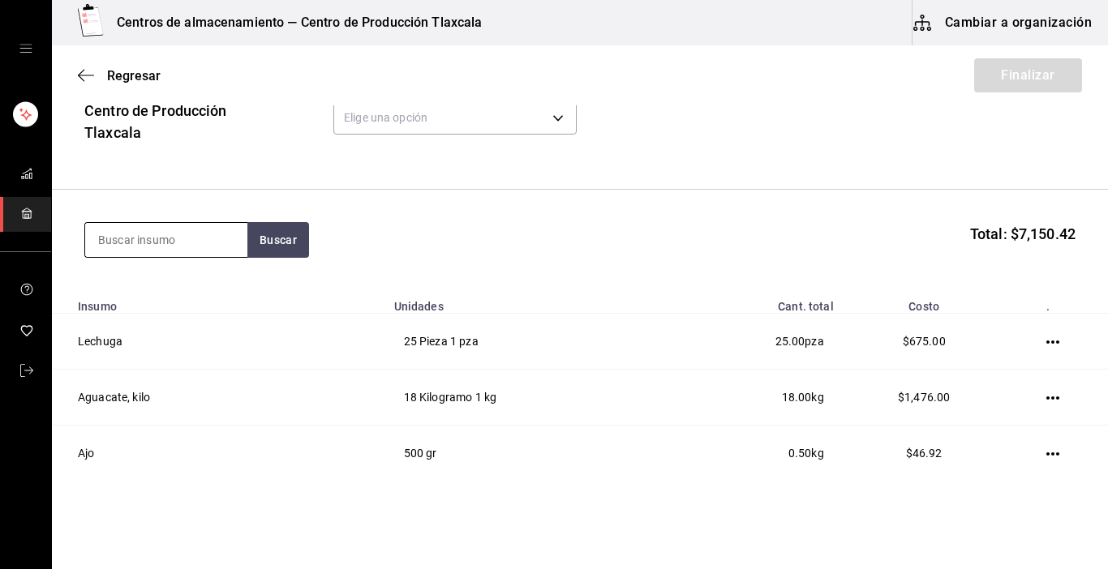
click at [128, 234] on input at bounding box center [166, 240] width 162 height 34
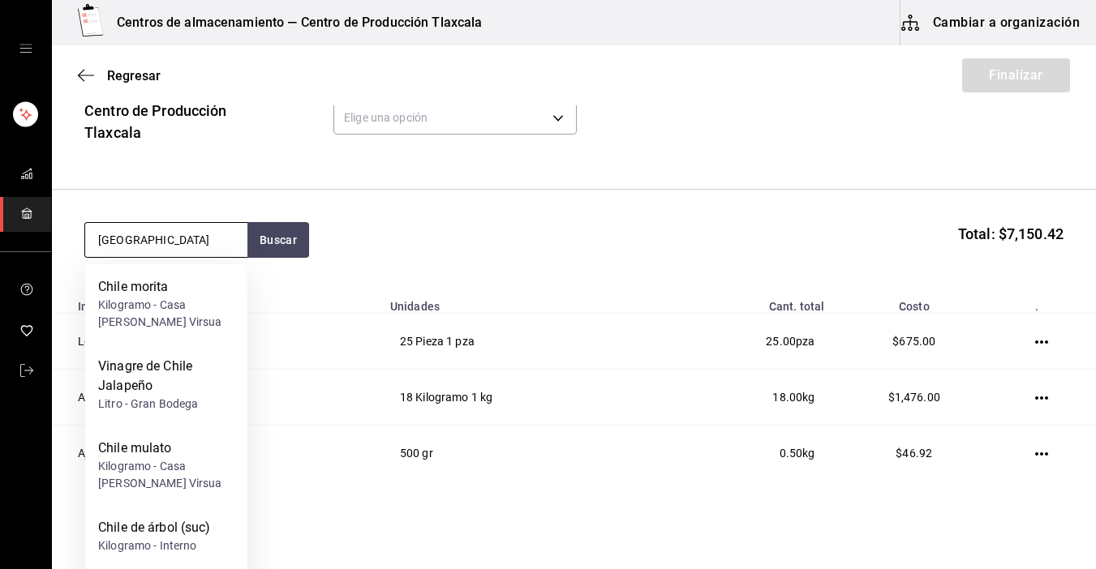
type input "[GEOGRAPHIC_DATA]"
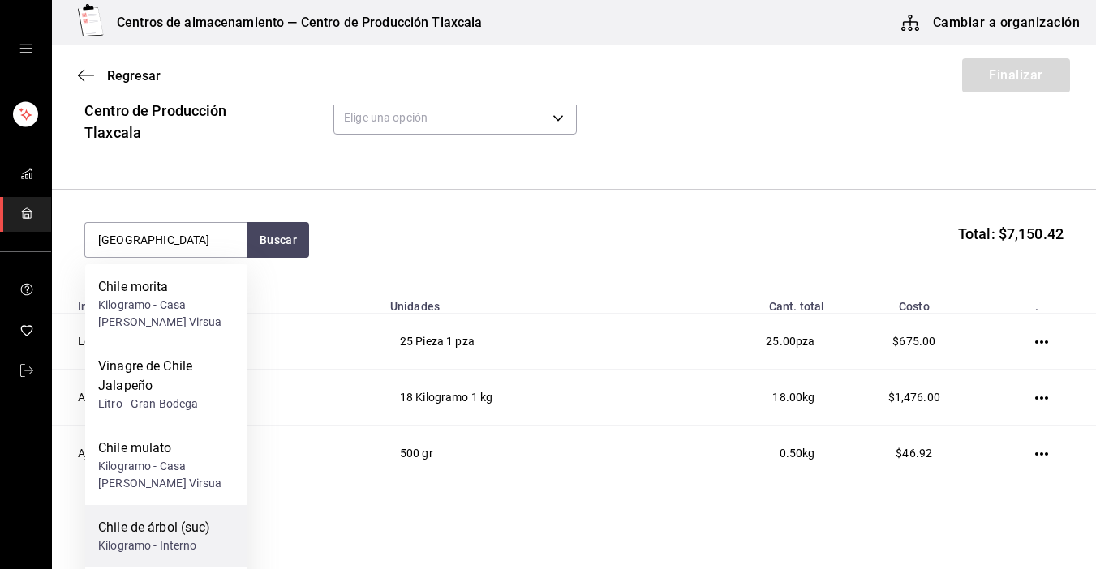
click at [161, 534] on div "Chile de árbol (suc)" at bounding box center [154, 527] width 113 height 19
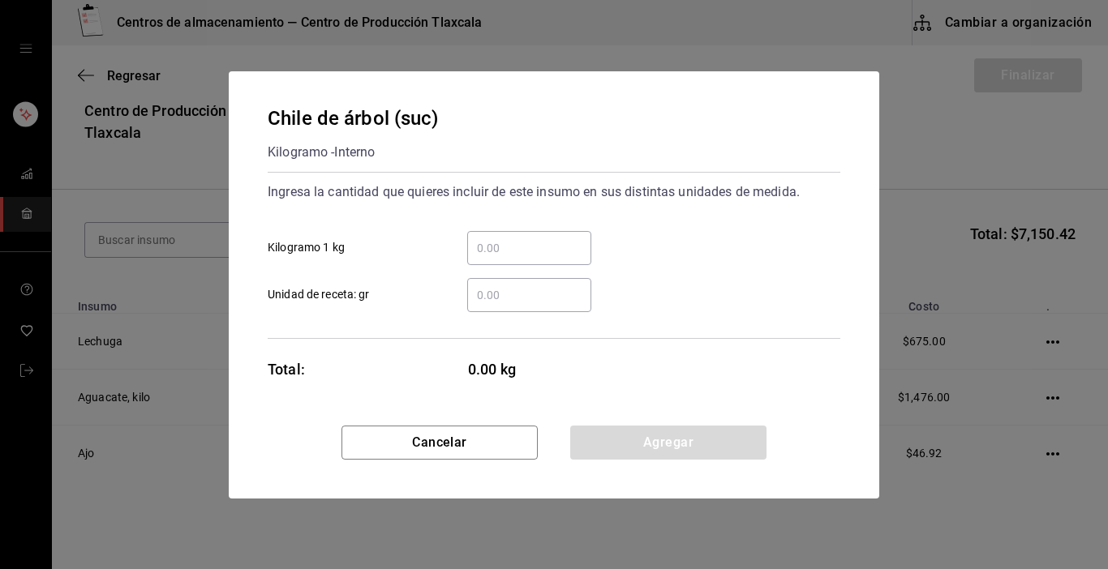
click at [522, 254] on input "​ Kilogramo 1 kg" at bounding box center [529, 247] width 124 height 19
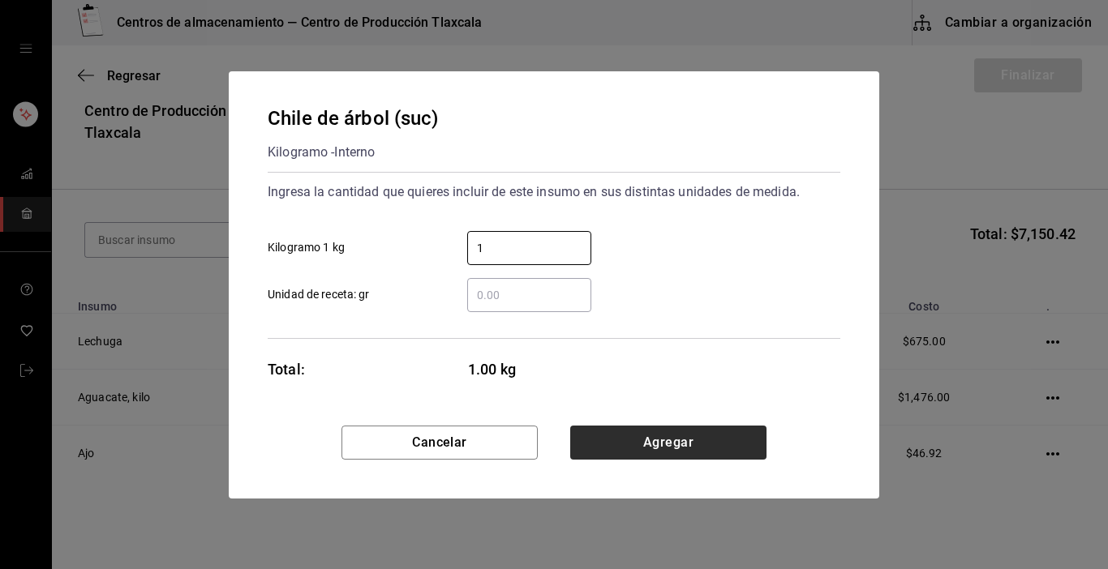
type input "1"
click at [690, 435] on button "Agregar" at bounding box center [668, 443] width 196 height 34
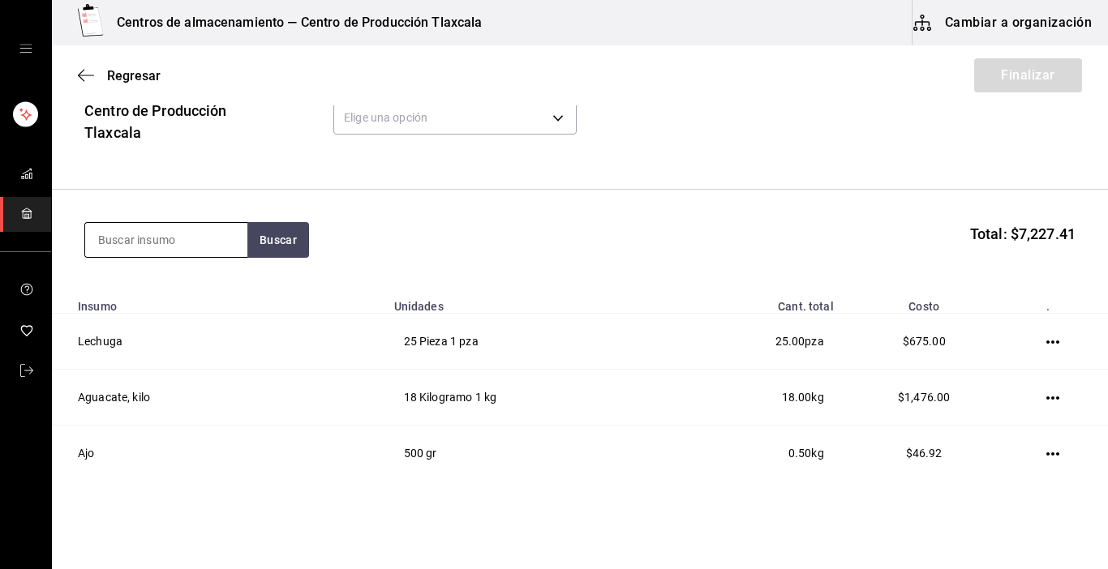
click at [219, 240] on input at bounding box center [166, 240] width 162 height 34
type input "[GEOGRAPHIC_DATA]"
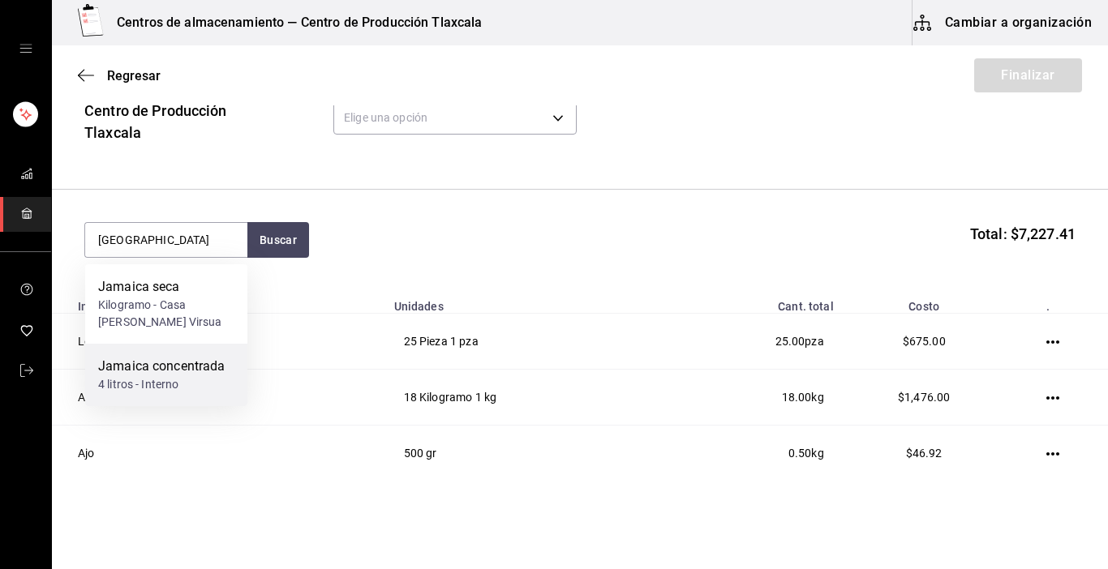
click at [152, 363] on div "Jamaica concentrada" at bounding box center [161, 366] width 127 height 19
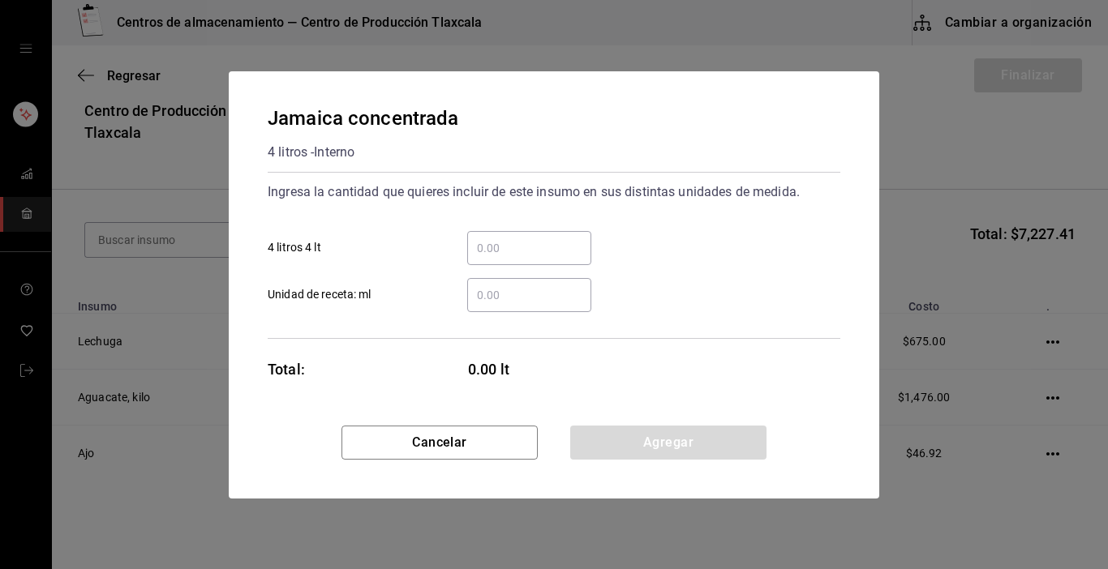
click at [504, 253] on input "​ 4 litros 4 lt" at bounding box center [529, 247] width 124 height 19
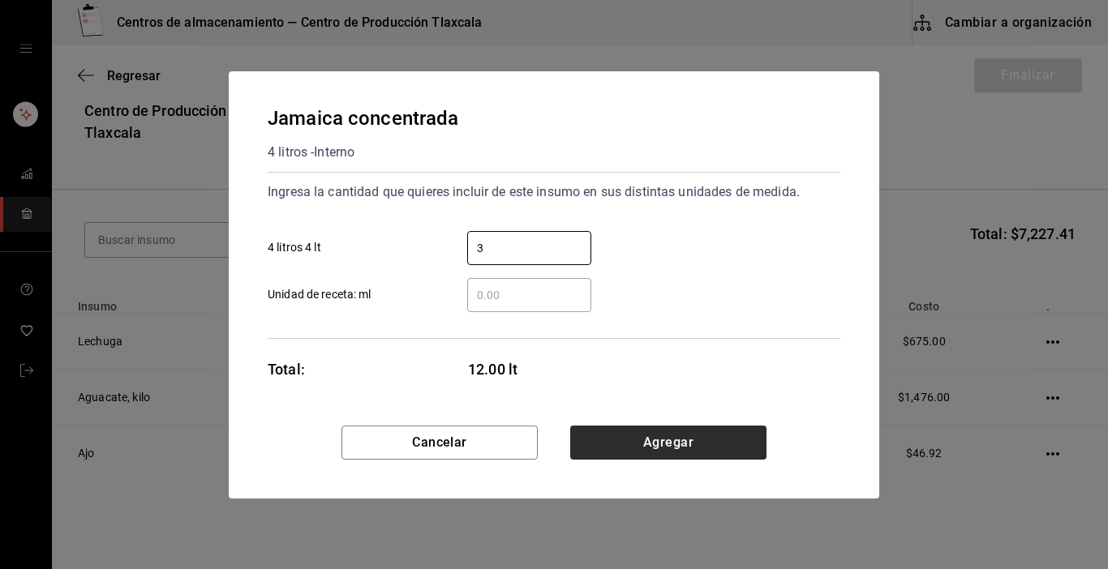
type input "3"
click at [729, 429] on button "Agregar" at bounding box center [668, 443] width 196 height 34
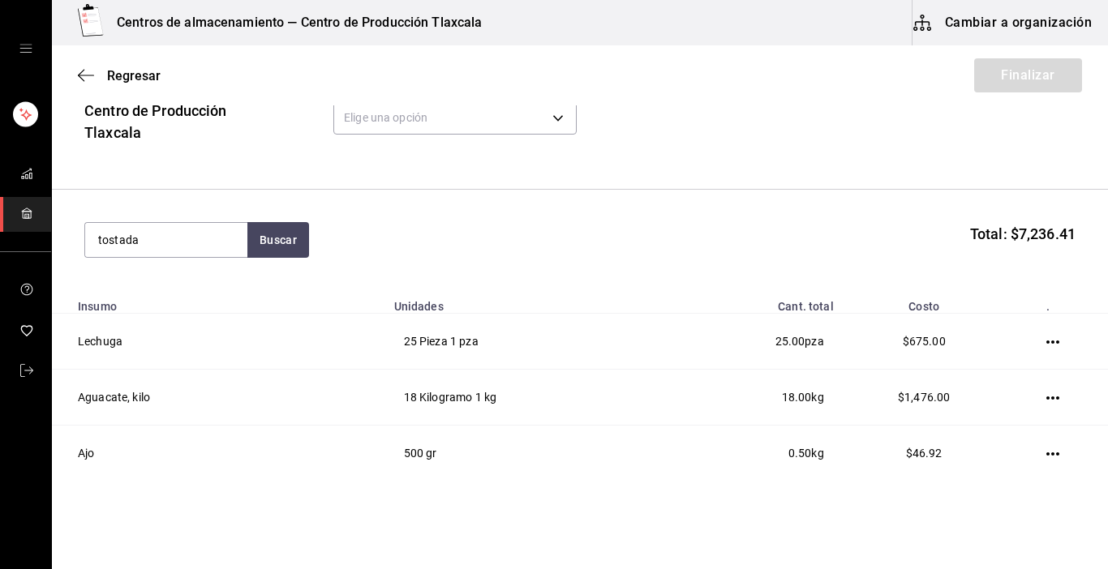
type input "tostada"
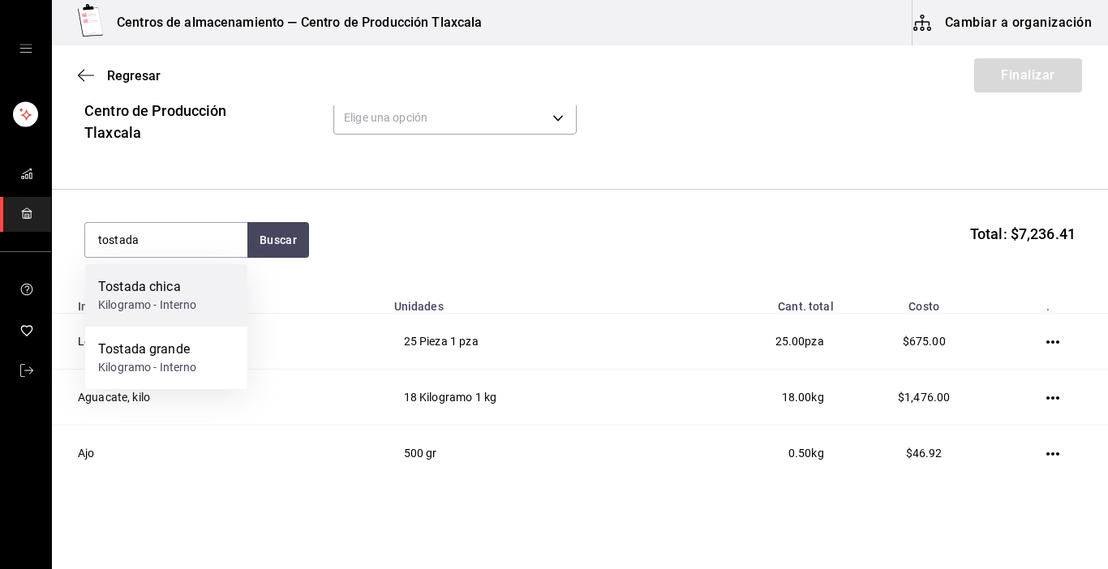
click at [146, 298] on div "Kilogramo - Interno" at bounding box center [147, 305] width 99 height 17
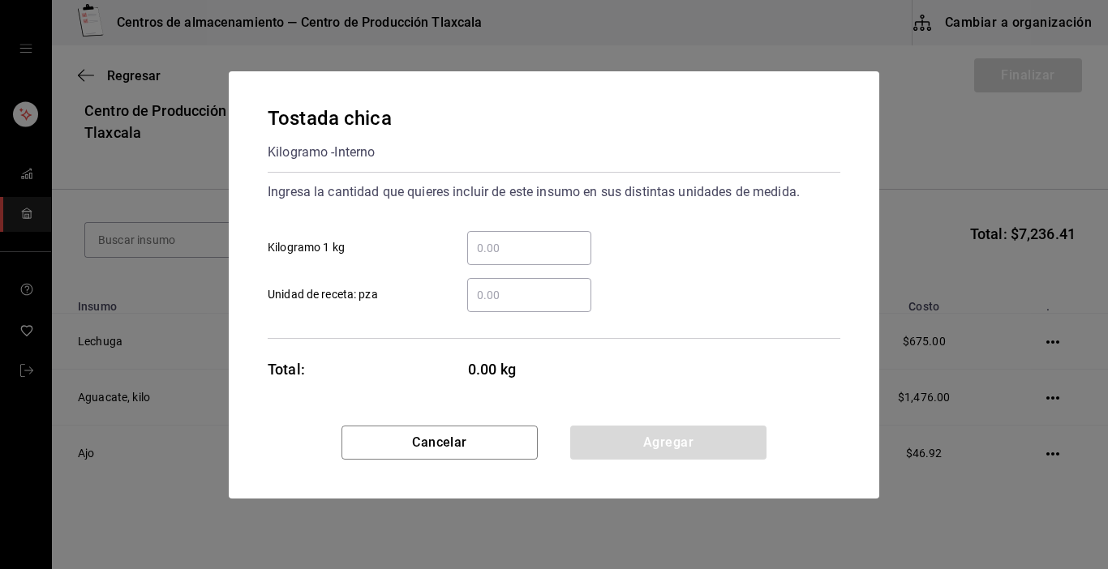
click at [522, 246] on input "​ Kilogramo 1 kg" at bounding box center [529, 247] width 124 height 19
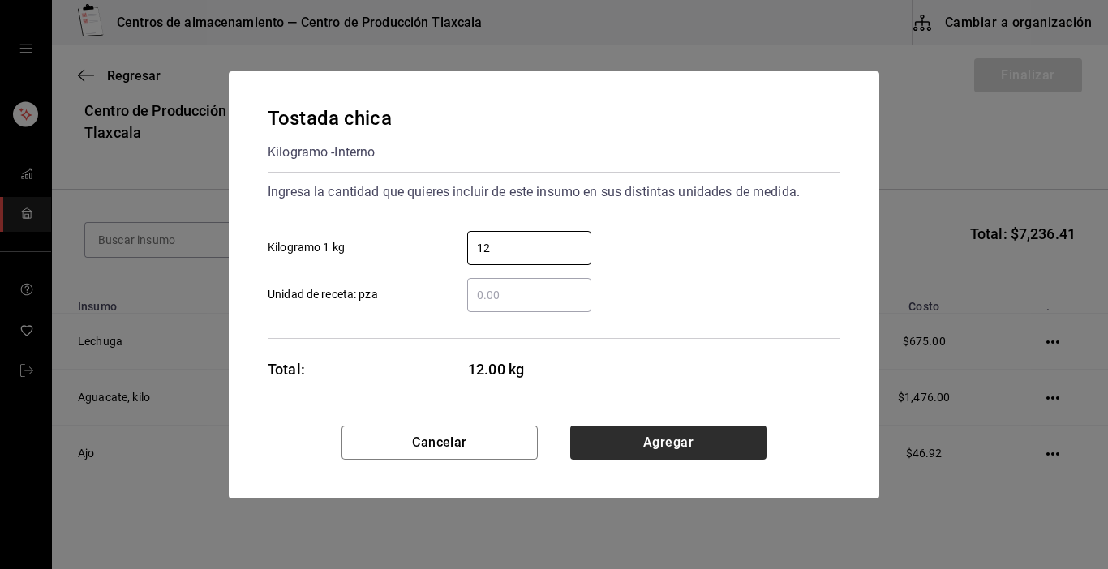
type input "12"
drag, startPoint x: 732, startPoint y: 438, endPoint x: 729, endPoint y: 430, distance: 8.5
click at [731, 433] on button "Agregar" at bounding box center [668, 443] width 196 height 34
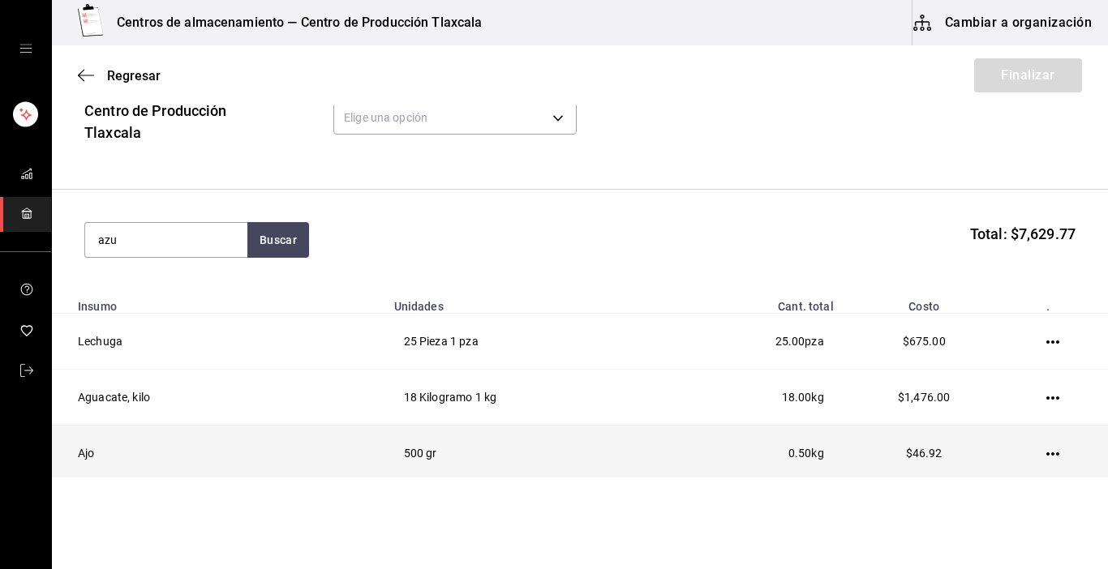
type input "azu"
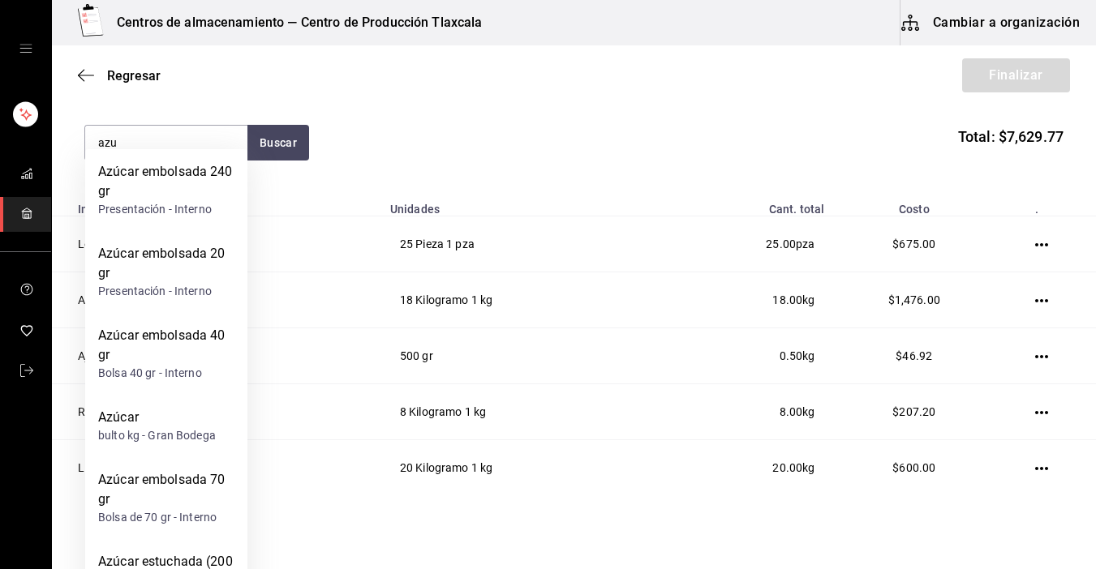
scroll to position [227, 0]
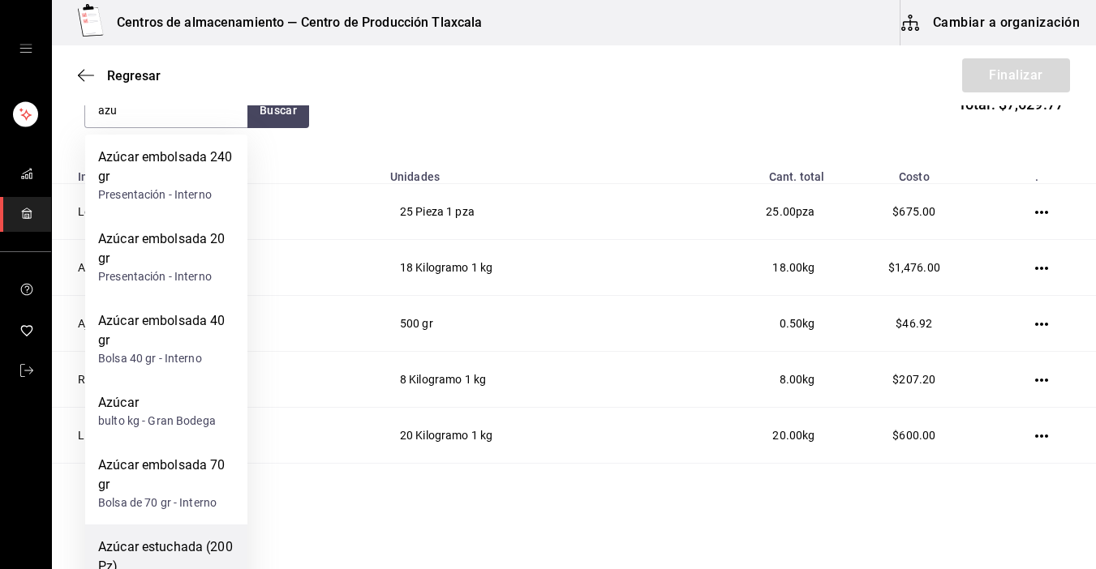
click at [188, 549] on div "Azúcar estuchada (200 Pz)" at bounding box center [166, 557] width 136 height 39
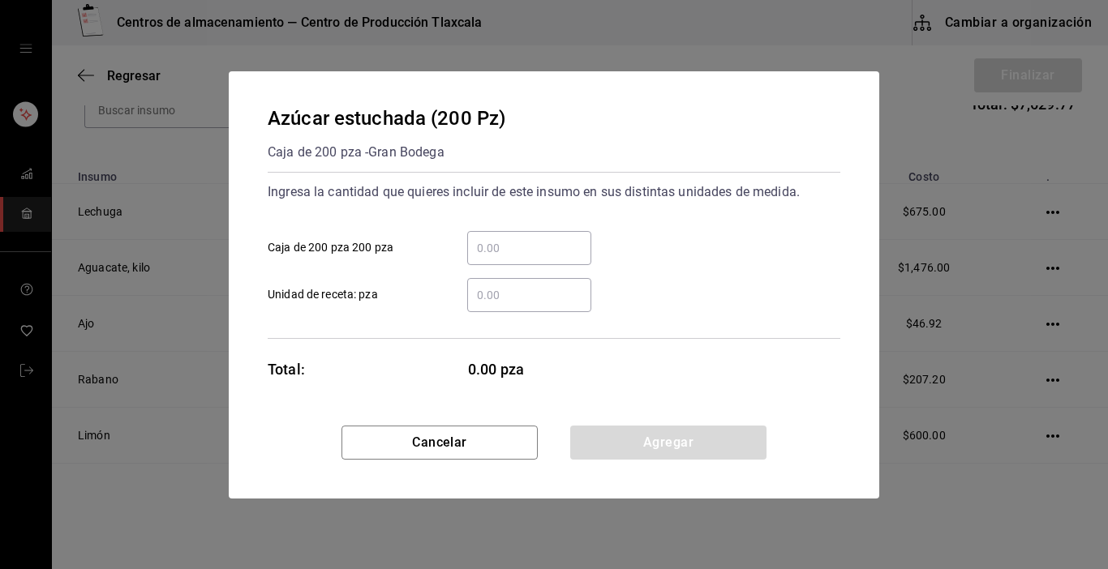
click at [522, 300] on input "​ Unidad de receta: pza" at bounding box center [529, 294] width 124 height 19
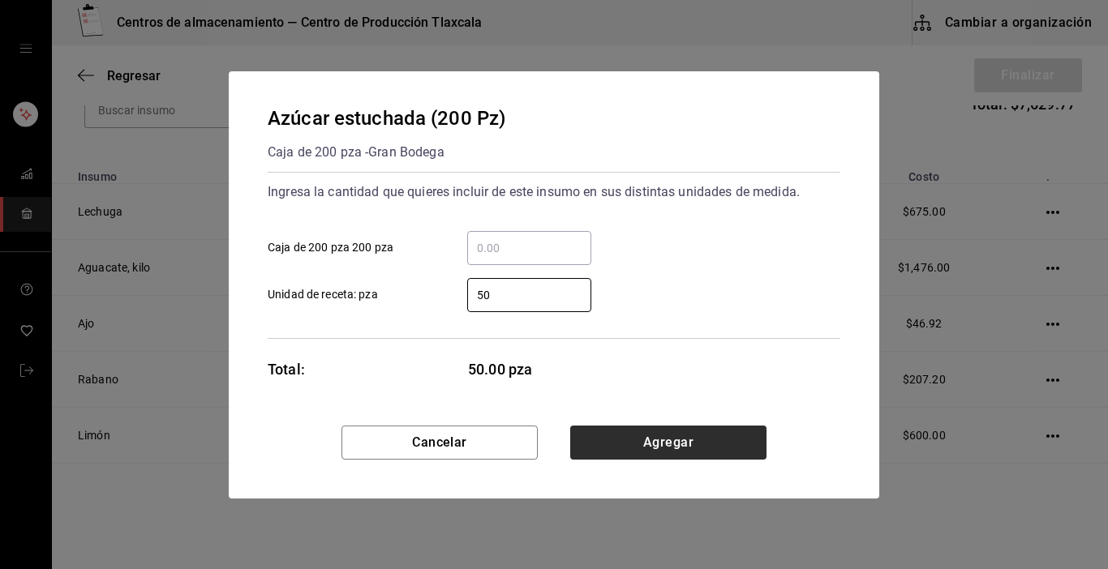
type input "50"
click at [689, 433] on button "Agregar" at bounding box center [668, 443] width 196 height 34
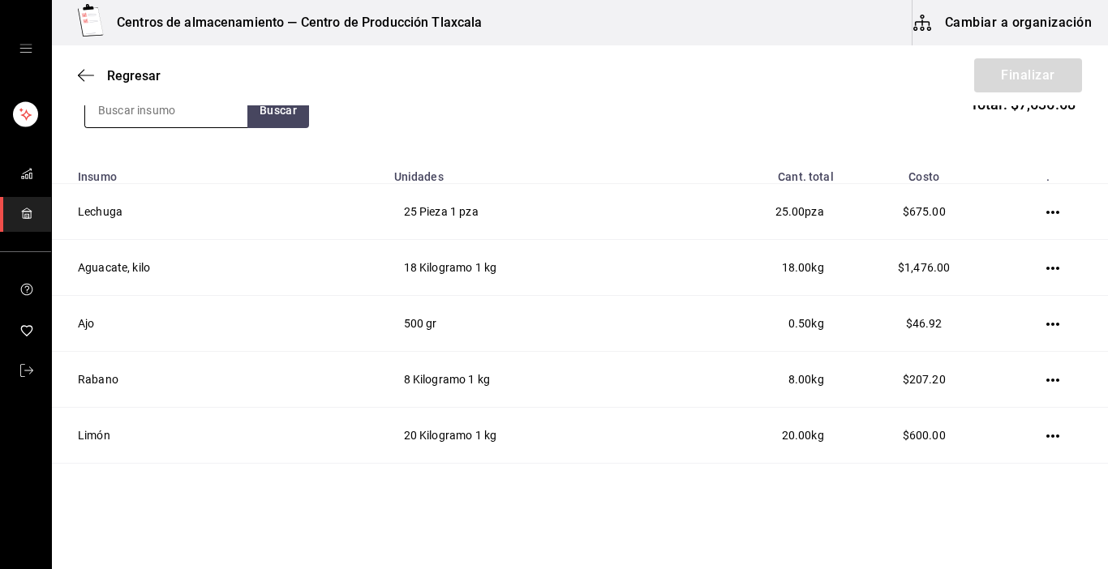
click at [208, 122] on input at bounding box center [166, 110] width 162 height 34
type input "coffe"
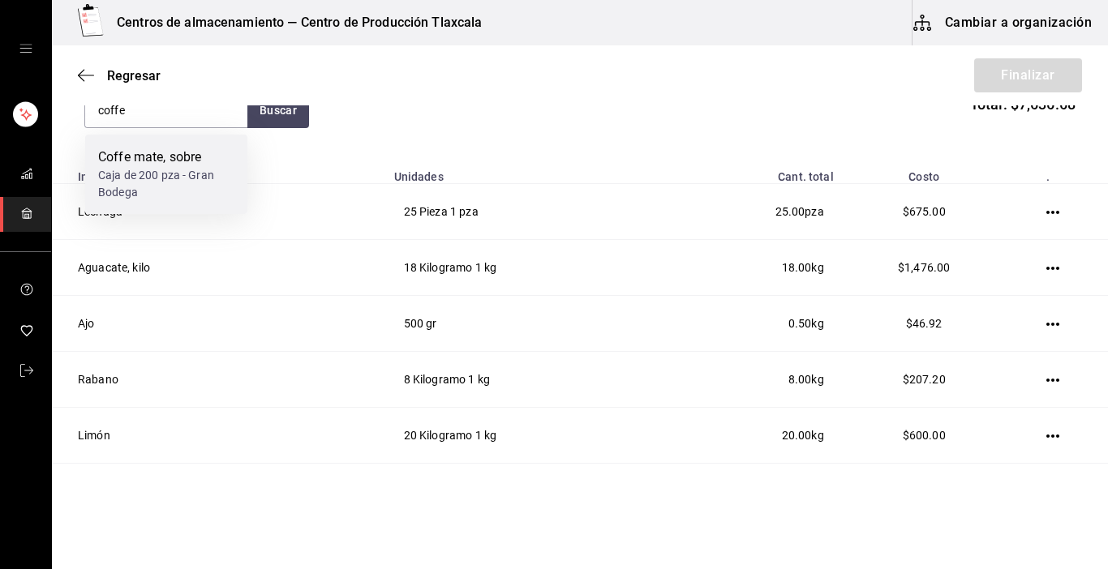
click at [119, 176] on div "Caja de 200 pza - Gran Bodega" at bounding box center [166, 184] width 136 height 34
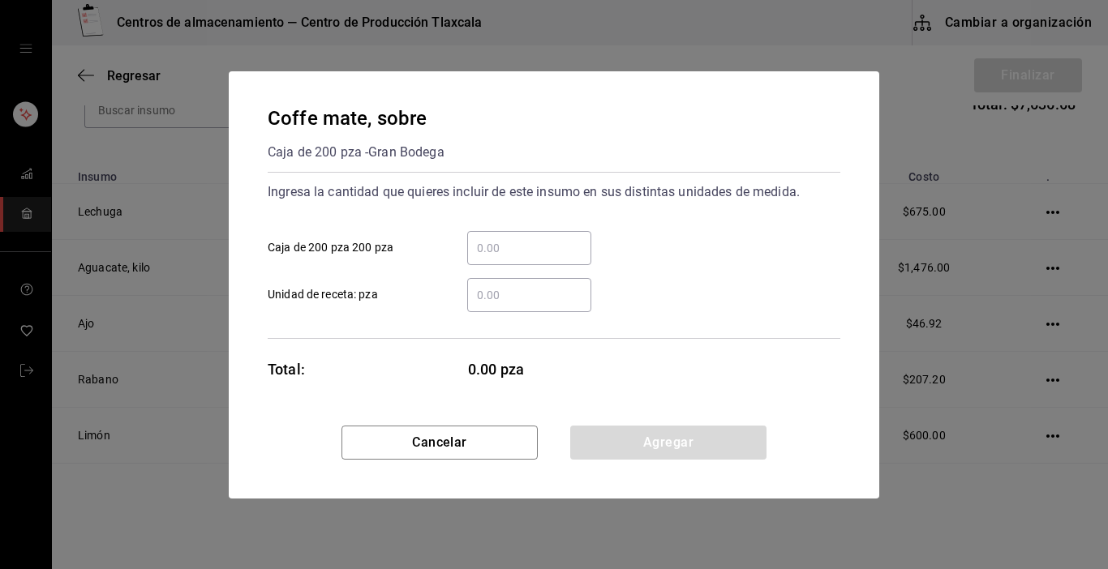
click at [487, 286] on input "​ Unidad de receta: pza" at bounding box center [529, 294] width 124 height 19
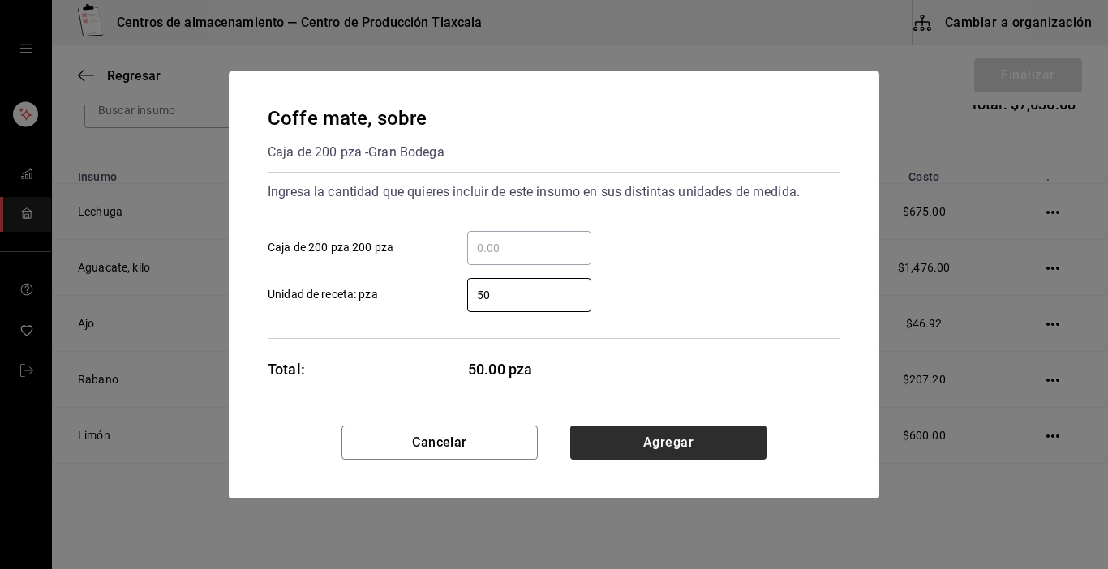
type input "50"
click at [590, 432] on button "Agregar" at bounding box center [668, 443] width 196 height 34
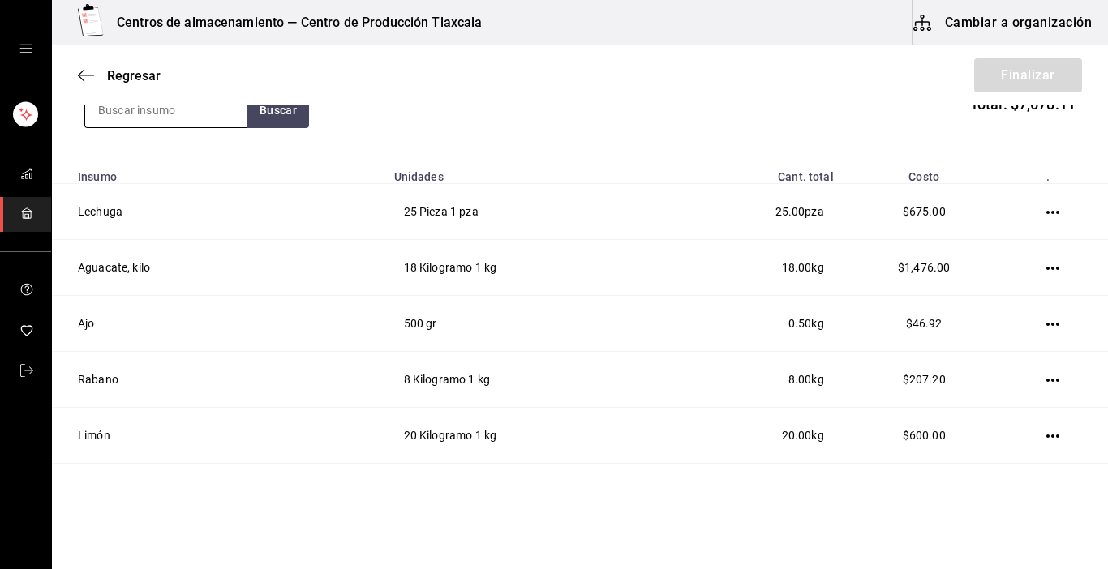
click at [209, 112] on input at bounding box center [166, 110] width 162 height 34
type input "canela"
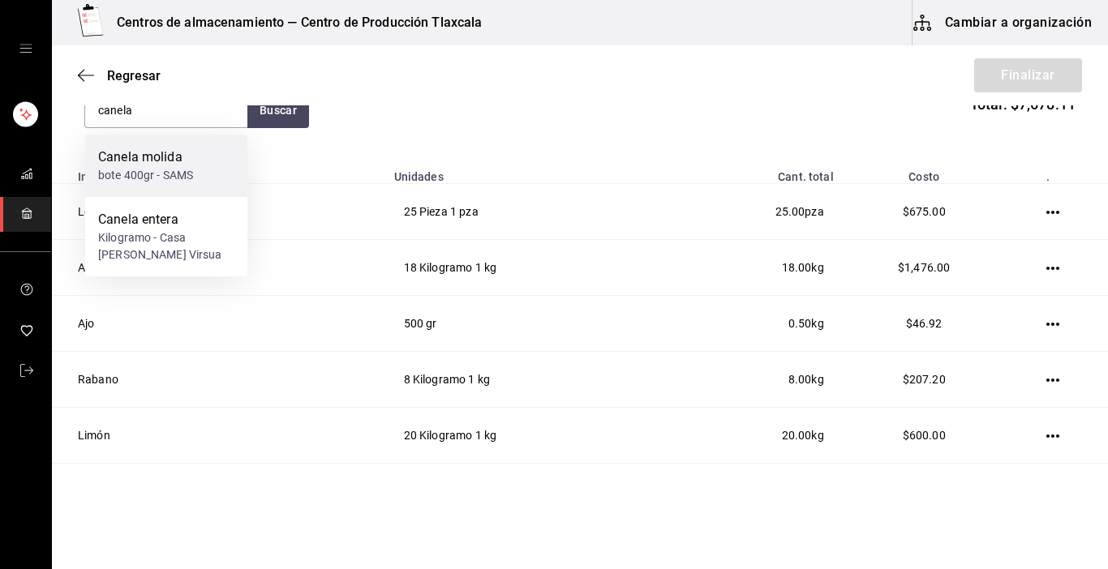
click at [190, 165] on div "Canela molida" at bounding box center [145, 157] width 95 height 19
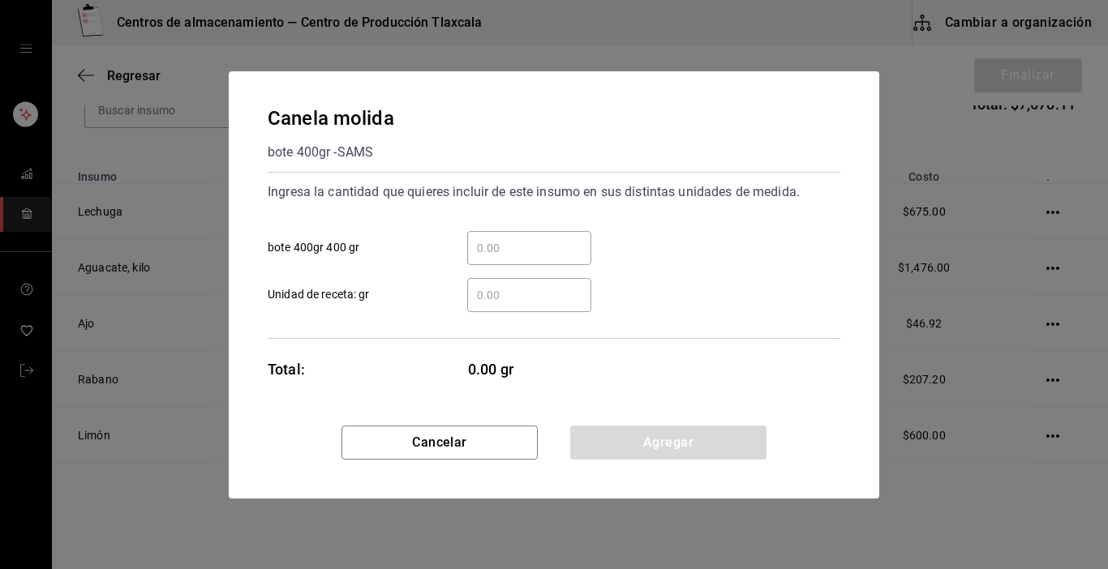
click at [534, 254] on input "​ bote 400gr 400 gr" at bounding box center [529, 247] width 124 height 19
click at [484, 285] on input "​ Unidad de receta: gr" at bounding box center [529, 294] width 124 height 19
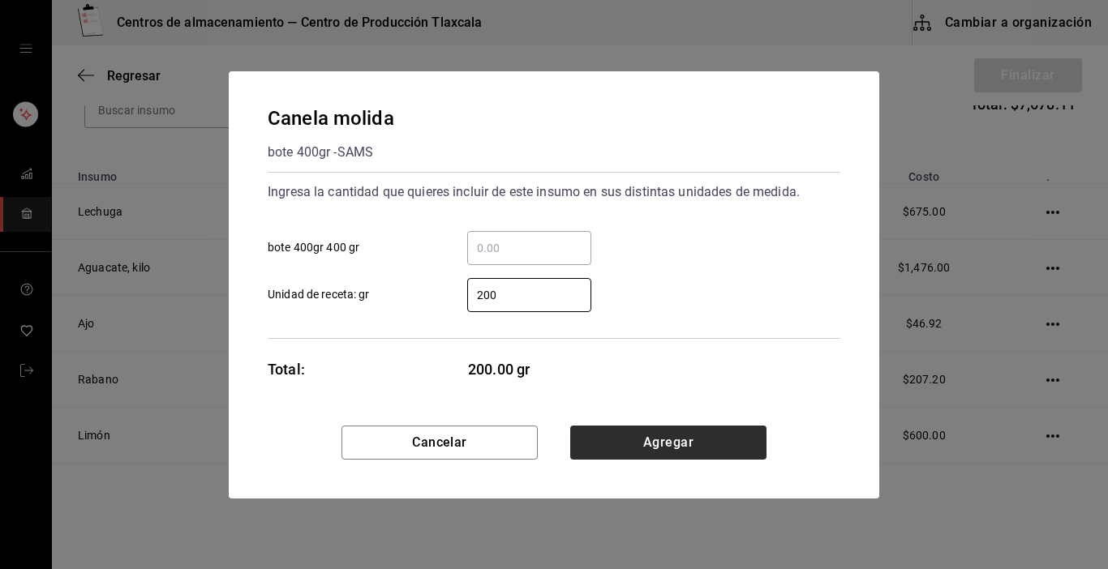
type input "200"
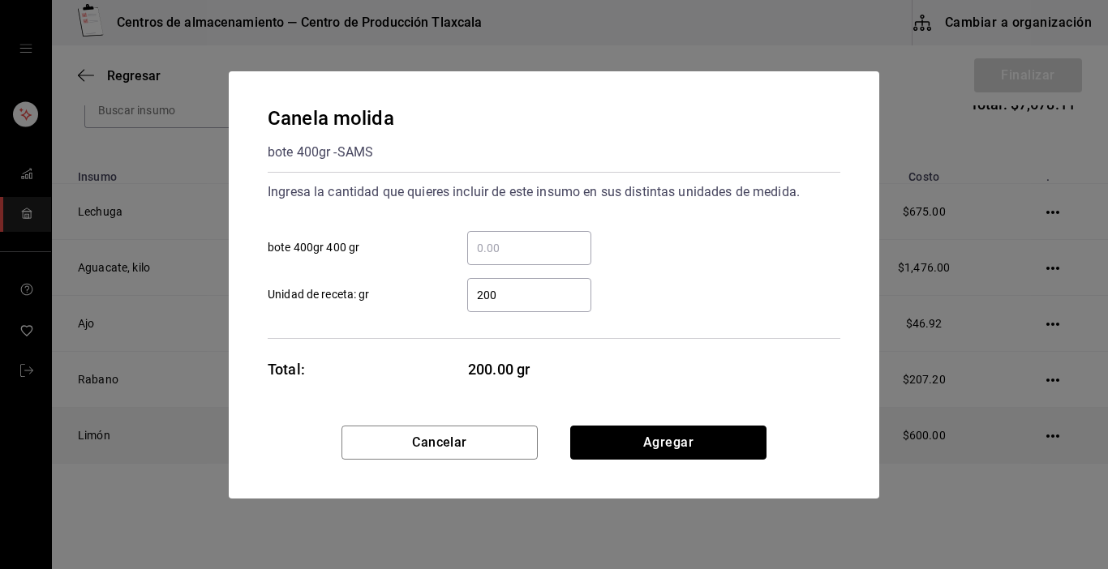
click at [620, 453] on button "Agregar" at bounding box center [668, 443] width 196 height 34
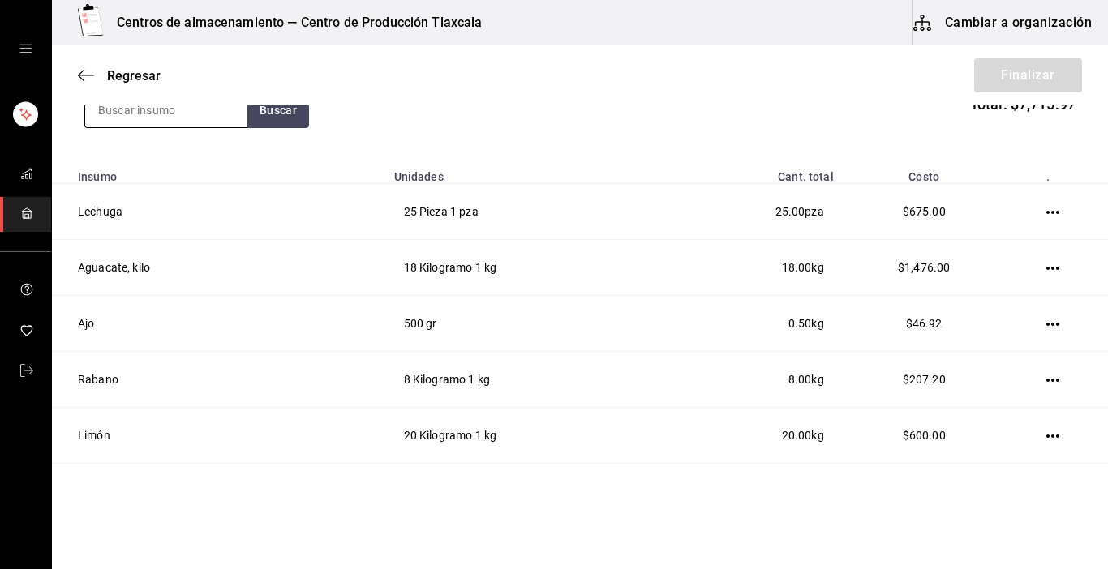
click at [208, 118] on input at bounding box center [166, 110] width 162 height 34
type input "salsa"
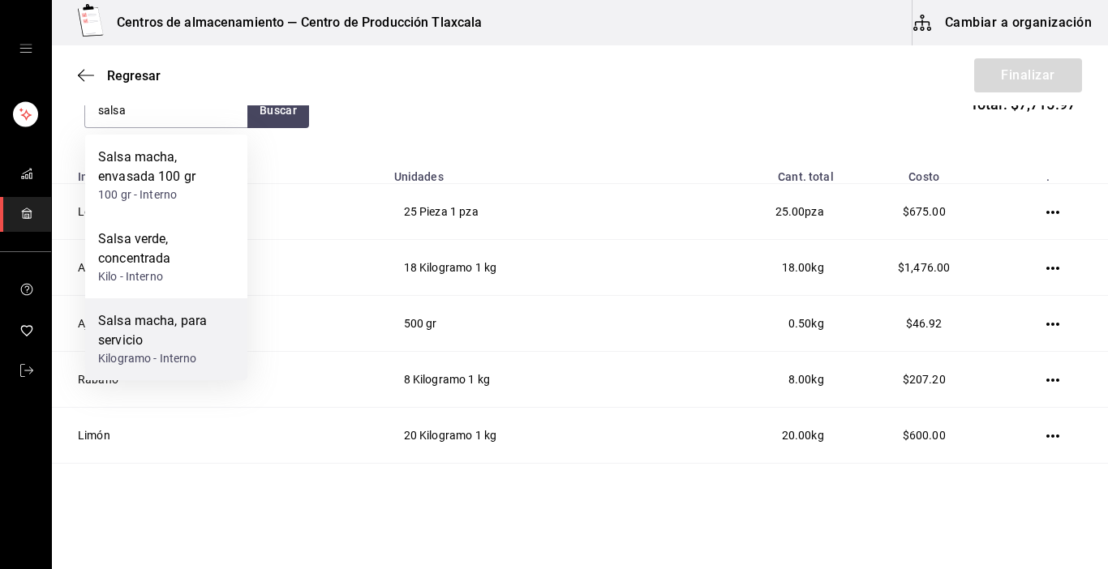
click at [137, 320] on div "Salsa macha, para servicio" at bounding box center [166, 330] width 136 height 39
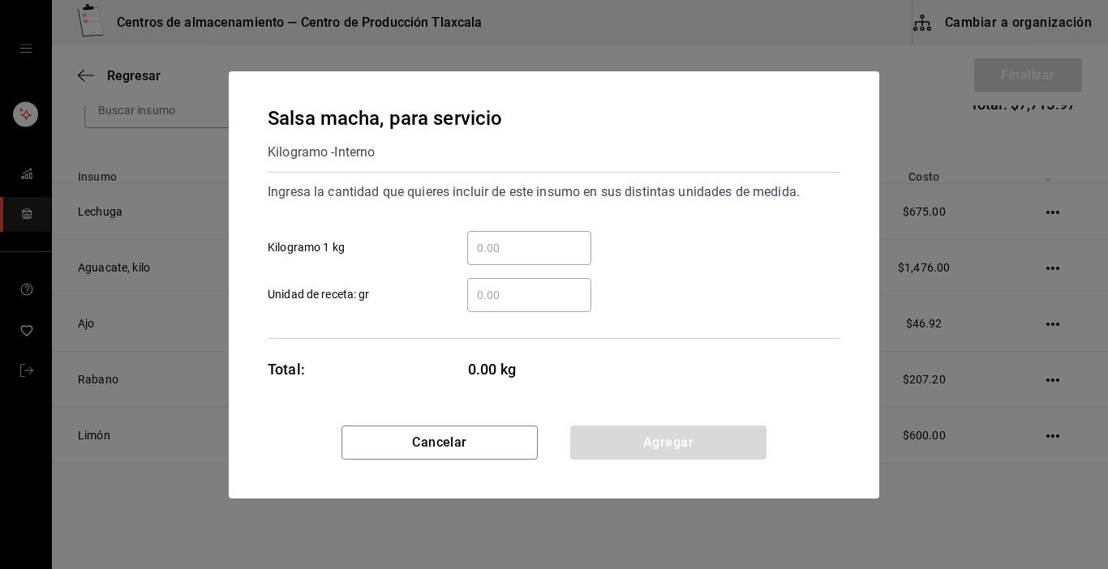
click at [486, 240] on input "​ Kilogramo 1 kg" at bounding box center [529, 247] width 124 height 19
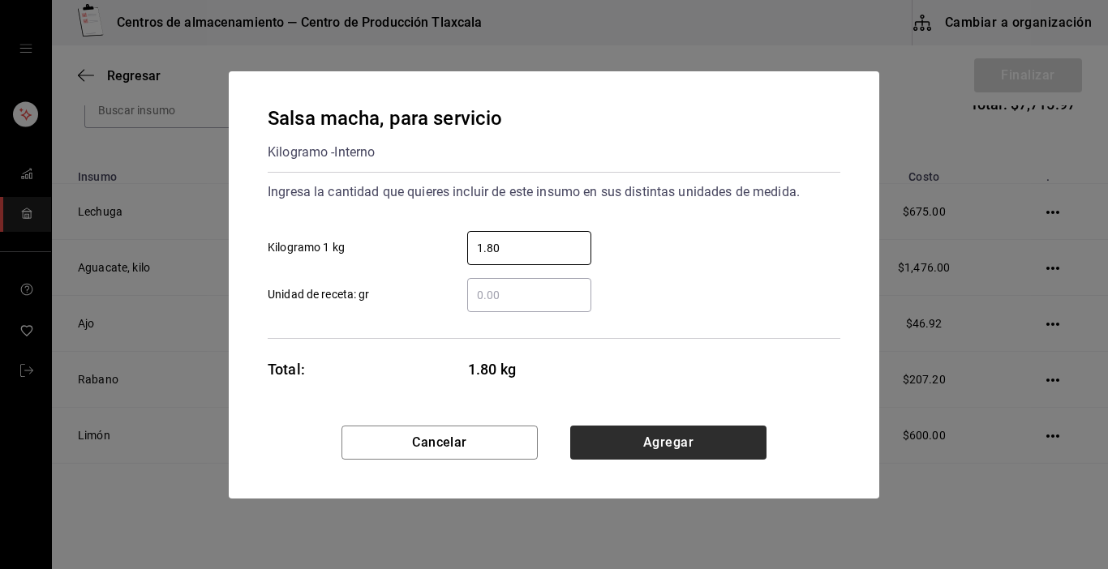
type input "1.80"
click at [642, 436] on button "Agregar" at bounding box center [668, 443] width 196 height 34
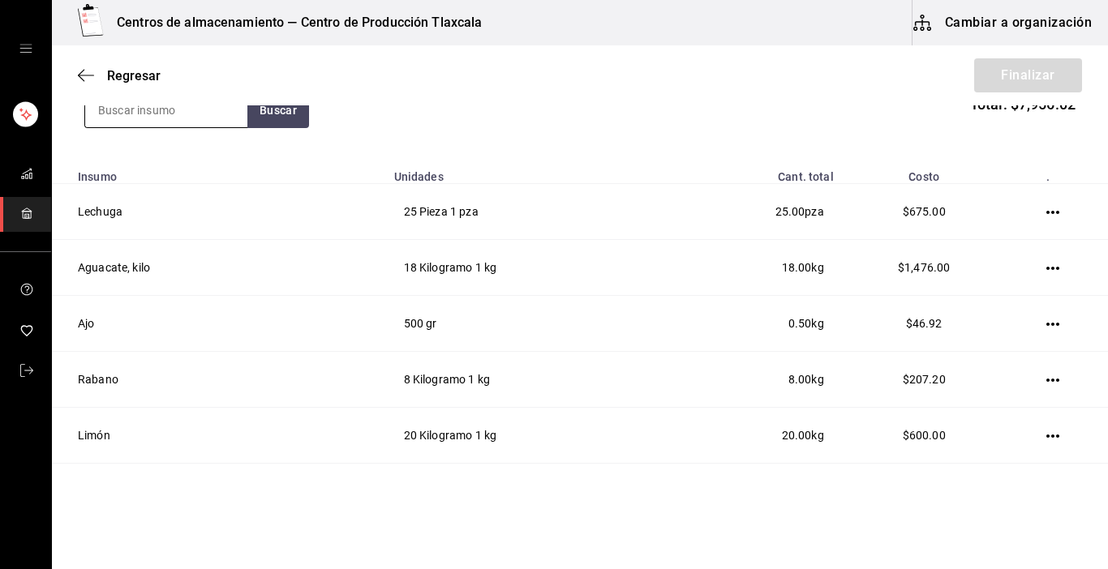
click at [206, 114] on input at bounding box center [166, 110] width 162 height 34
type input "bolsa"
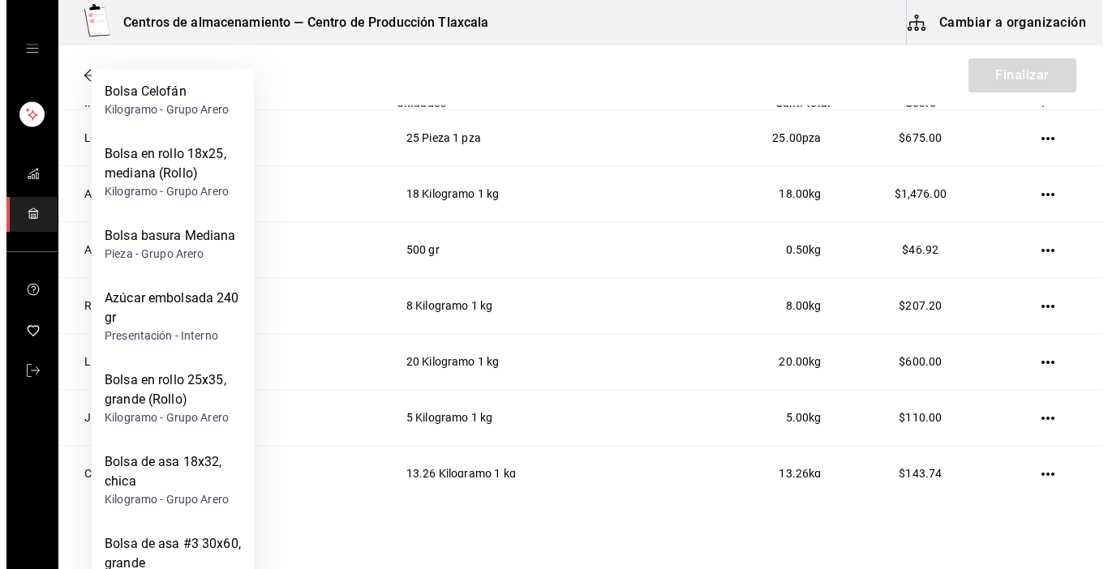
scroll to position [324, 0]
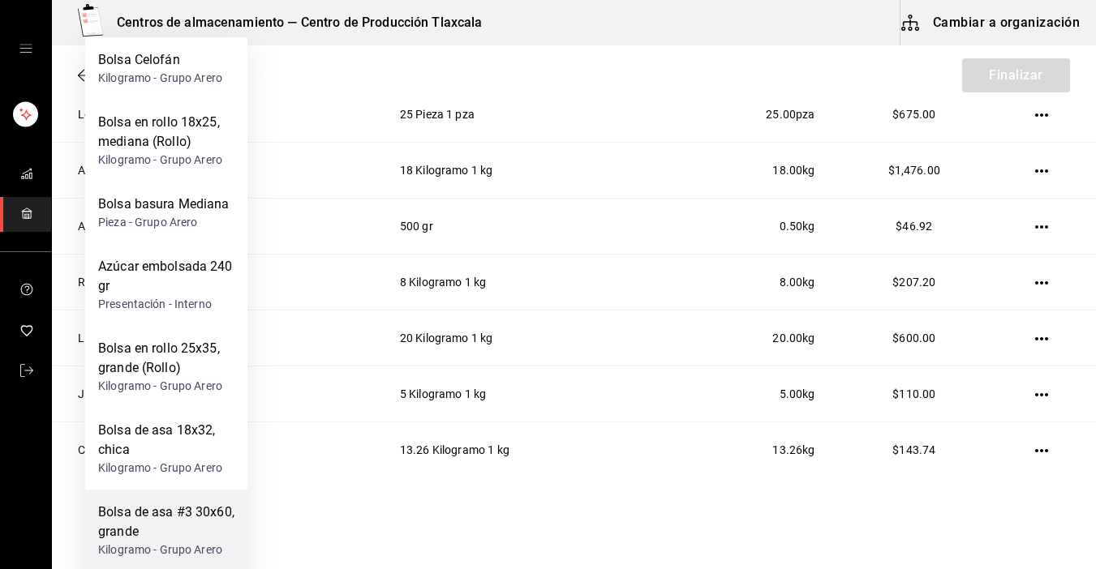
click at [170, 508] on div "Bolsa de asa #3 30x60, grande" at bounding box center [166, 522] width 136 height 39
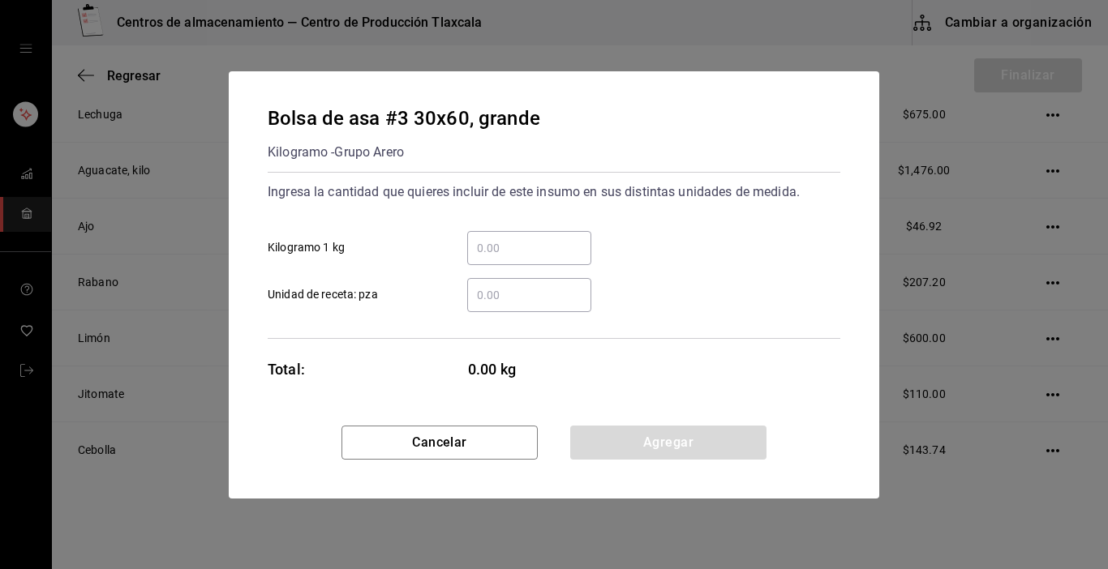
click at [540, 242] on input "​ Kilogramo 1 kg" at bounding box center [529, 247] width 124 height 19
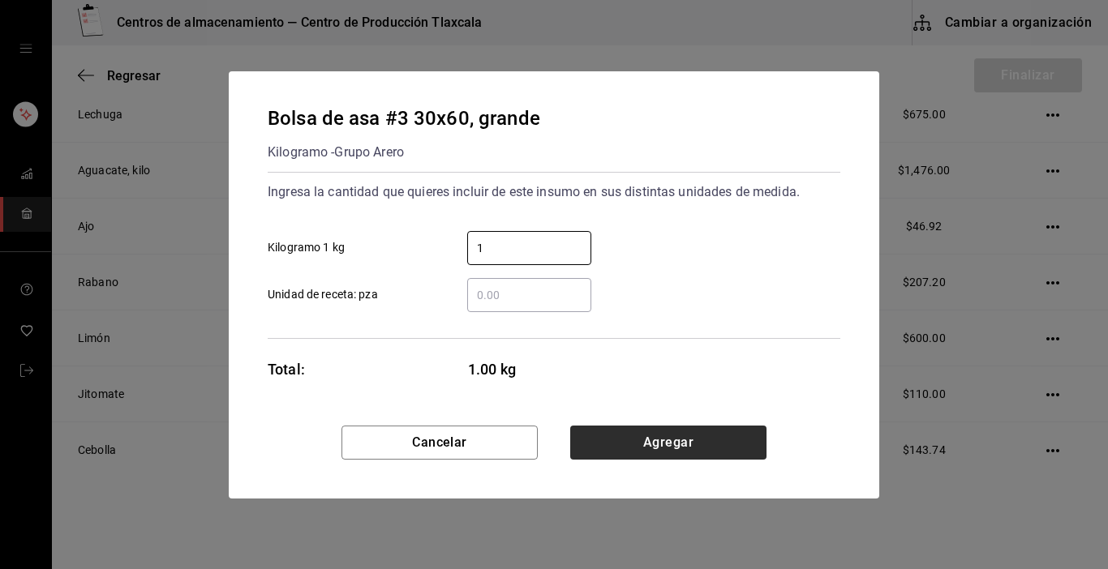
type input "1"
click at [709, 432] on button "Agregar" at bounding box center [668, 443] width 196 height 34
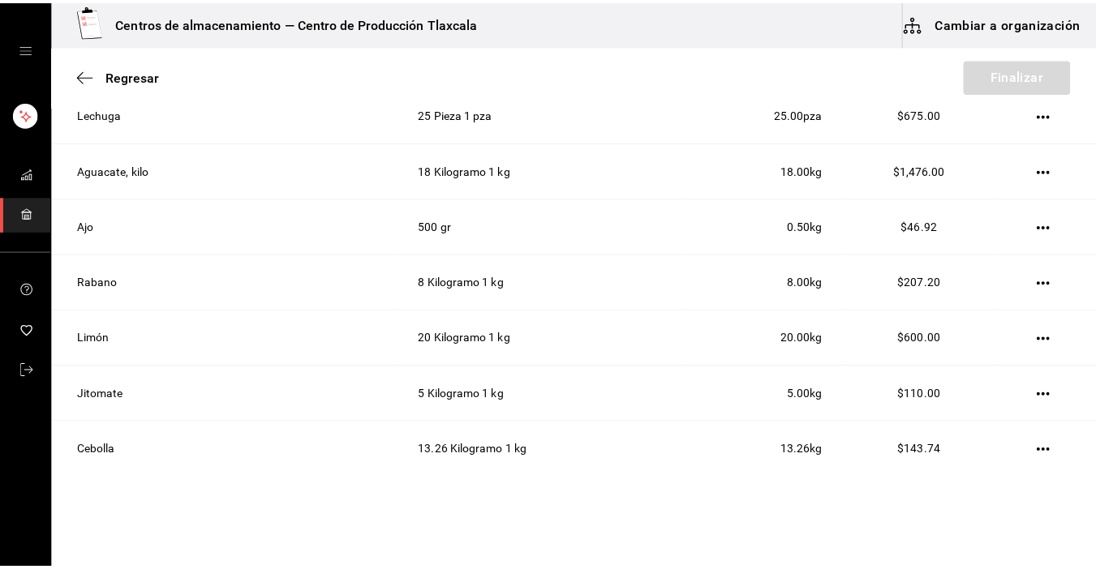
scroll to position [76, 0]
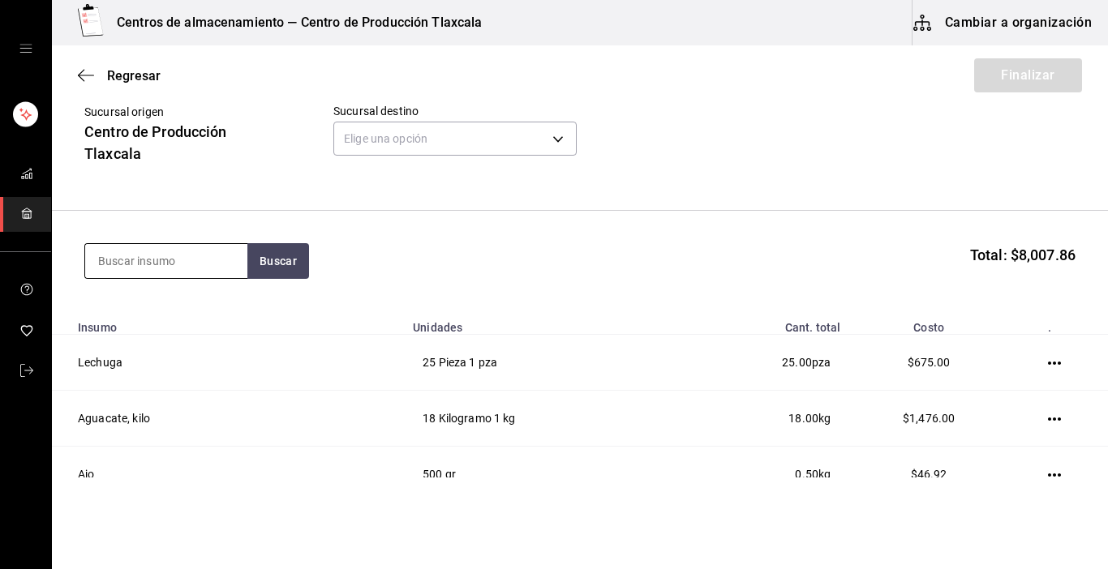
drag, startPoint x: 217, startPoint y: 260, endPoint x: 217, endPoint y: 249, distance: 11.4
click at [217, 249] on input at bounding box center [166, 261] width 162 height 34
type input "bolsa"
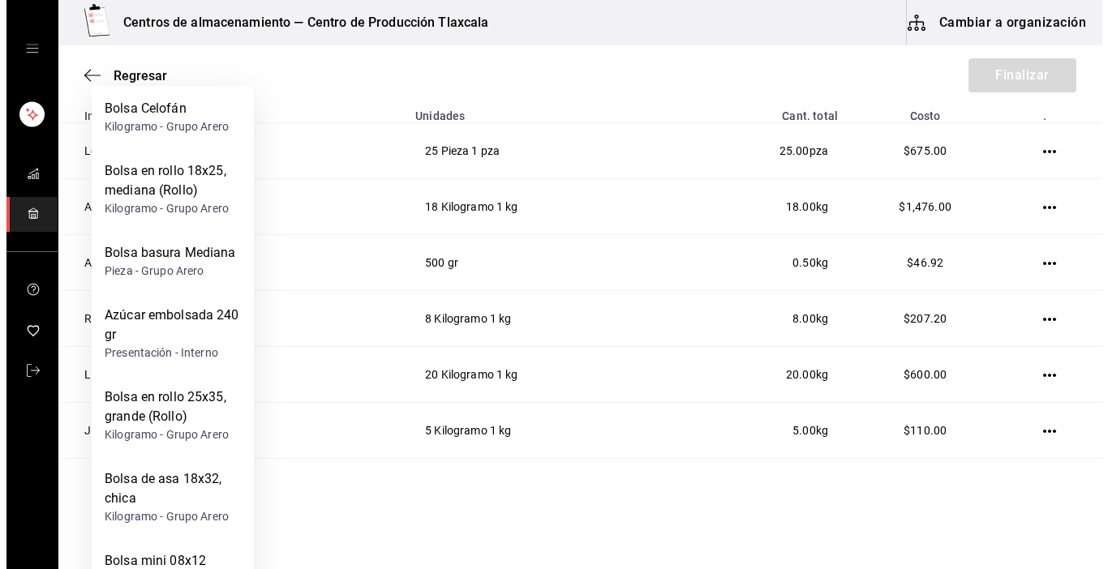
scroll to position [303, 0]
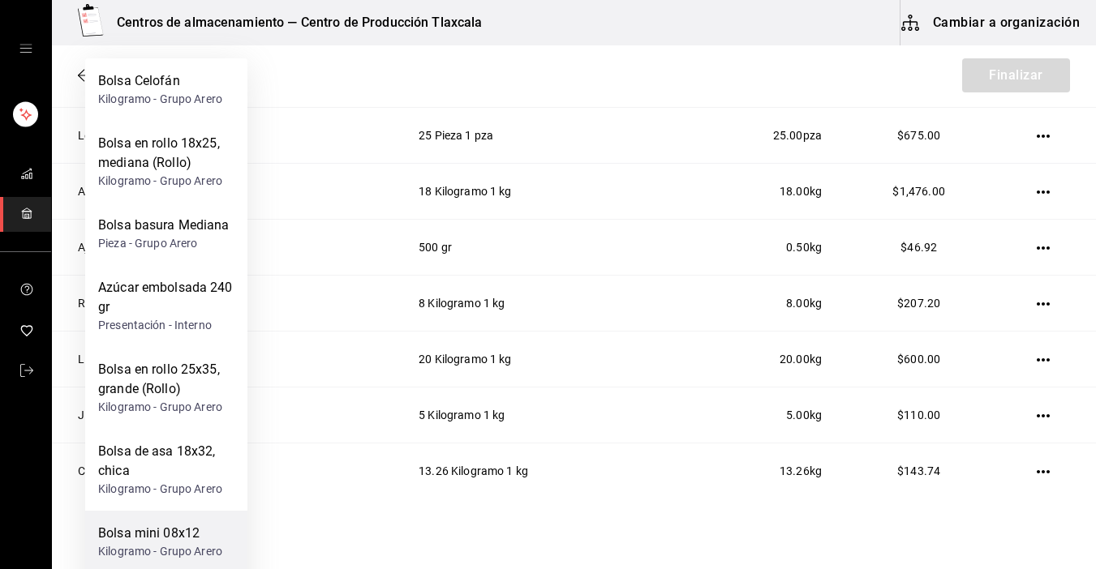
click at [208, 537] on div "Bolsa mini 08x12" at bounding box center [160, 533] width 124 height 19
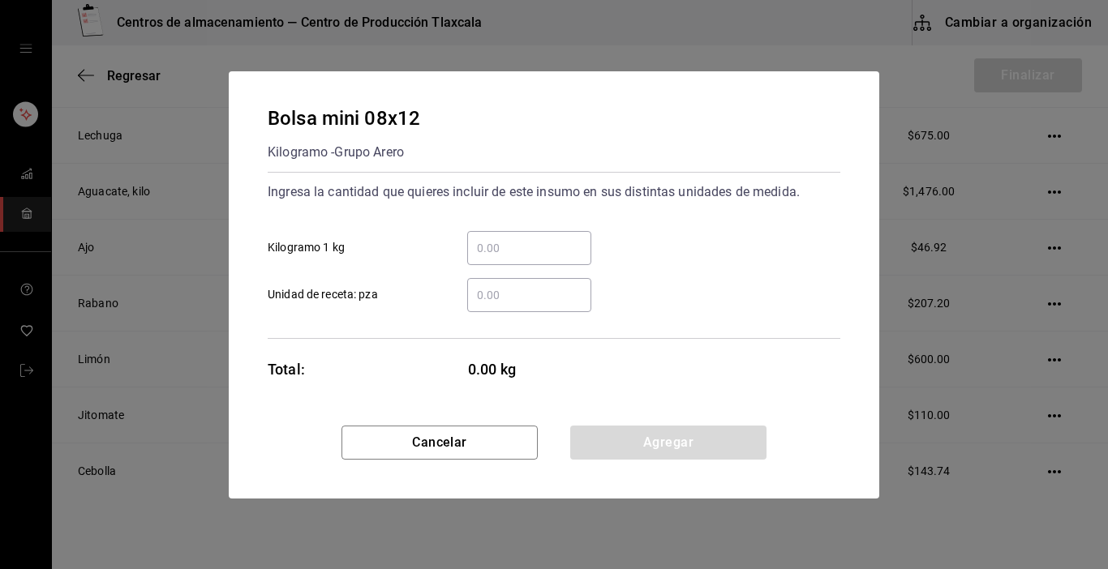
click at [542, 253] on input "​ Kilogramo 1 kg" at bounding box center [529, 247] width 124 height 19
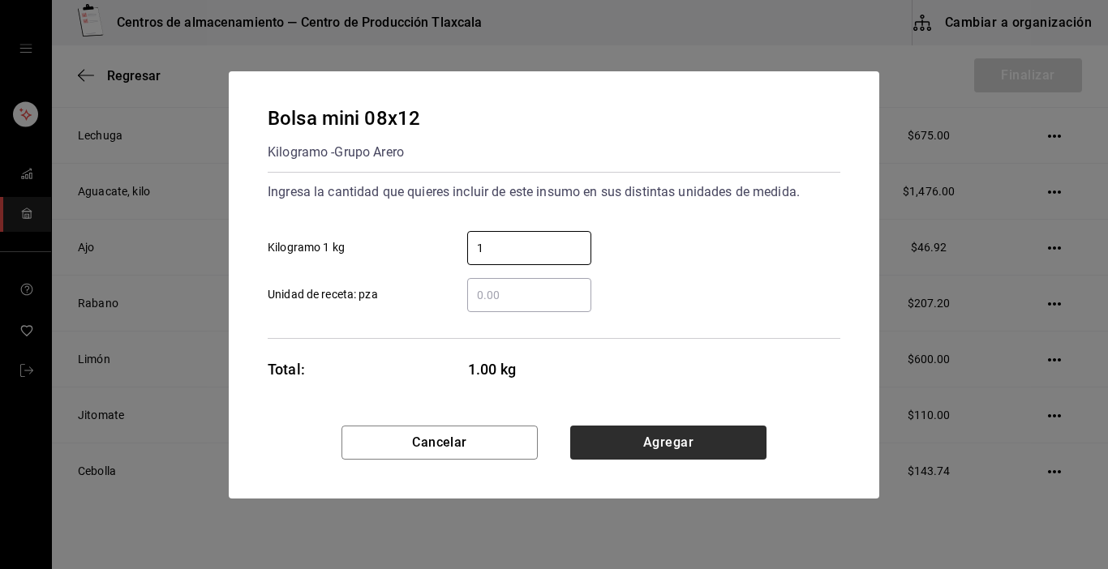
type input "1"
click at [688, 433] on button "Agregar" at bounding box center [668, 443] width 196 height 34
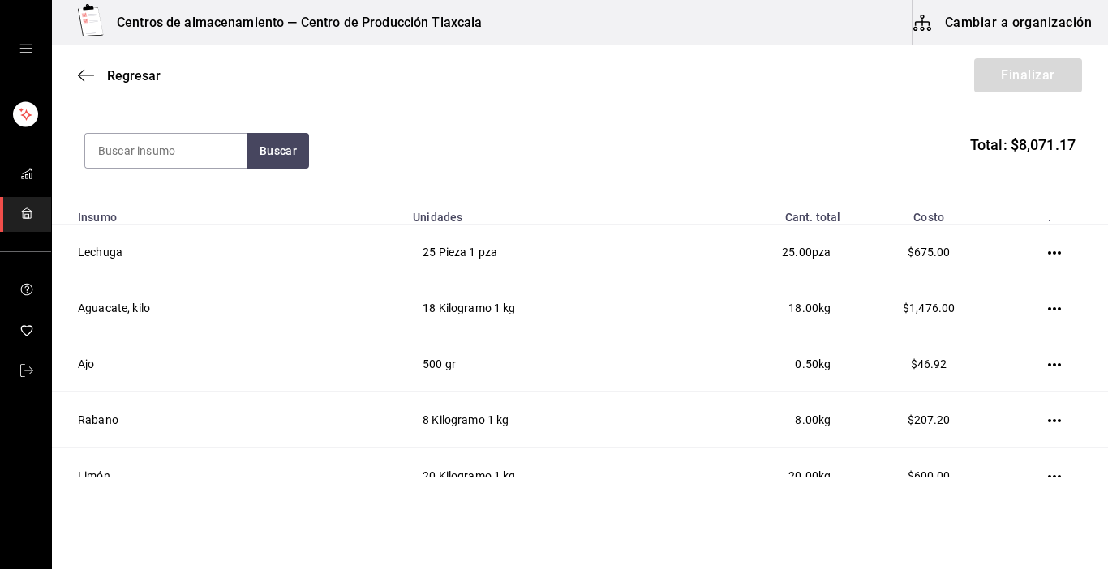
scroll to position [178, 0]
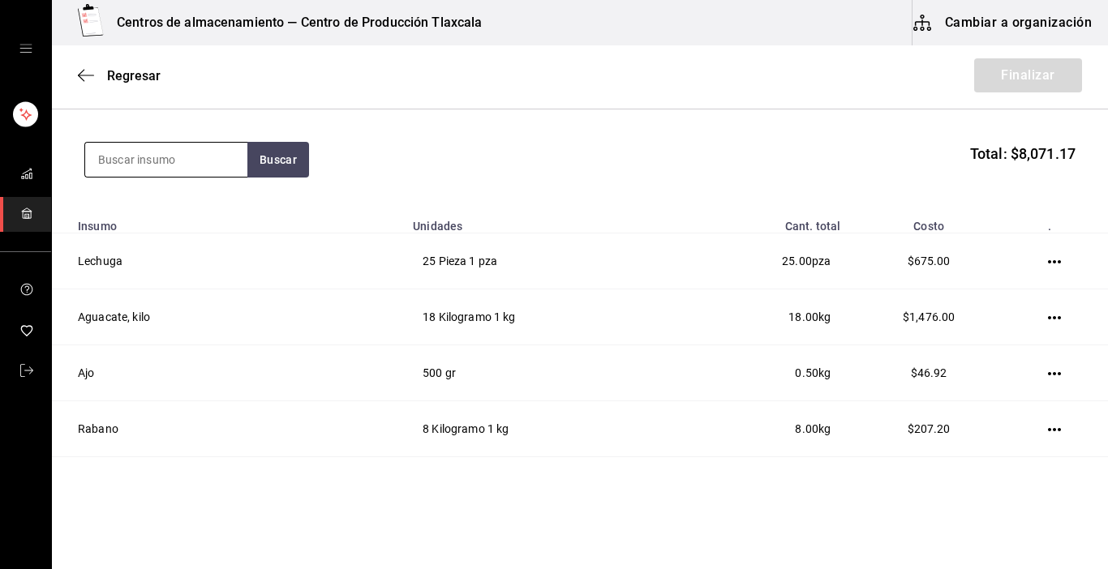
click at [149, 161] on input at bounding box center [166, 160] width 162 height 34
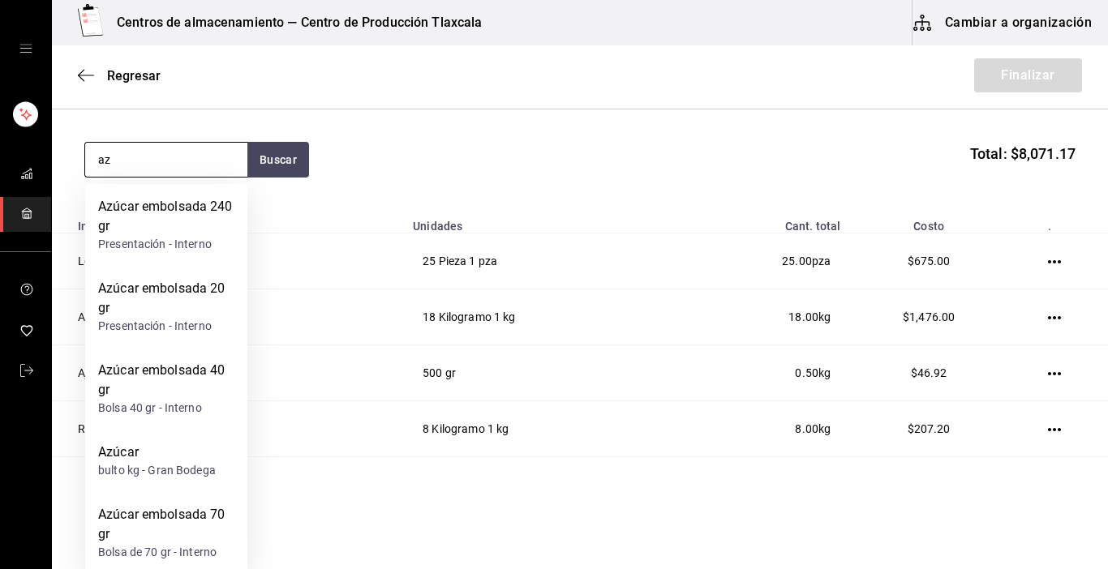
type input "azu"
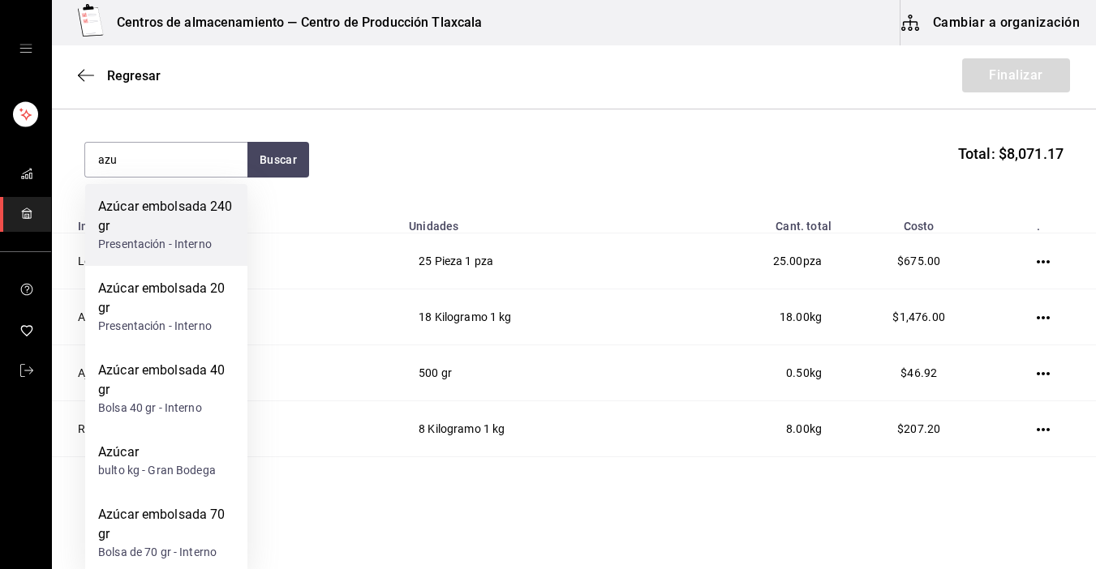
click at [213, 230] on div "Azúcar embolsada 240 gr" at bounding box center [166, 216] width 136 height 39
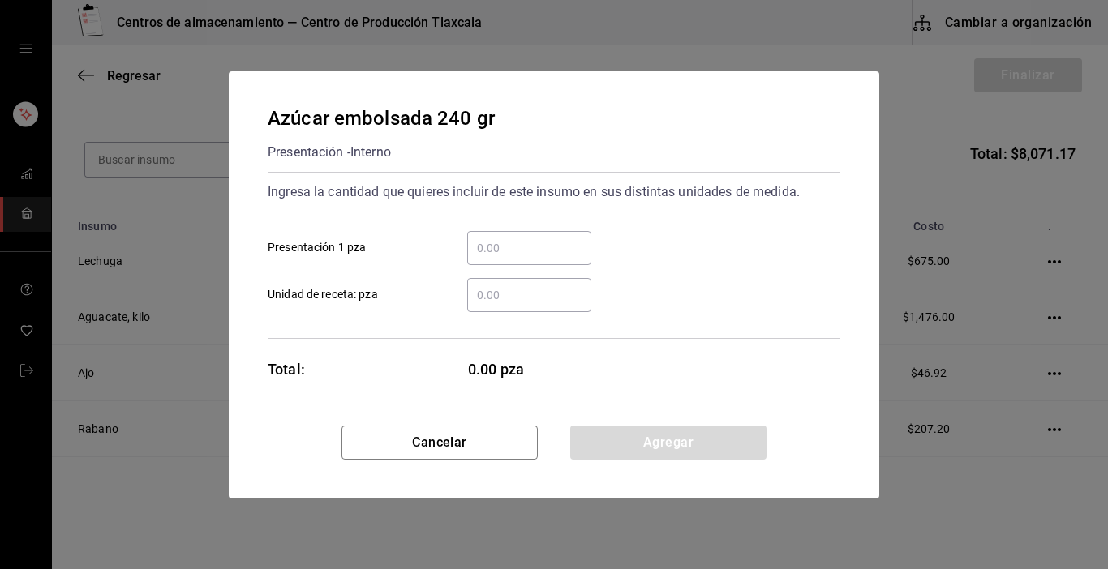
click at [479, 238] on input "​ Presentación 1 pza" at bounding box center [529, 247] width 124 height 19
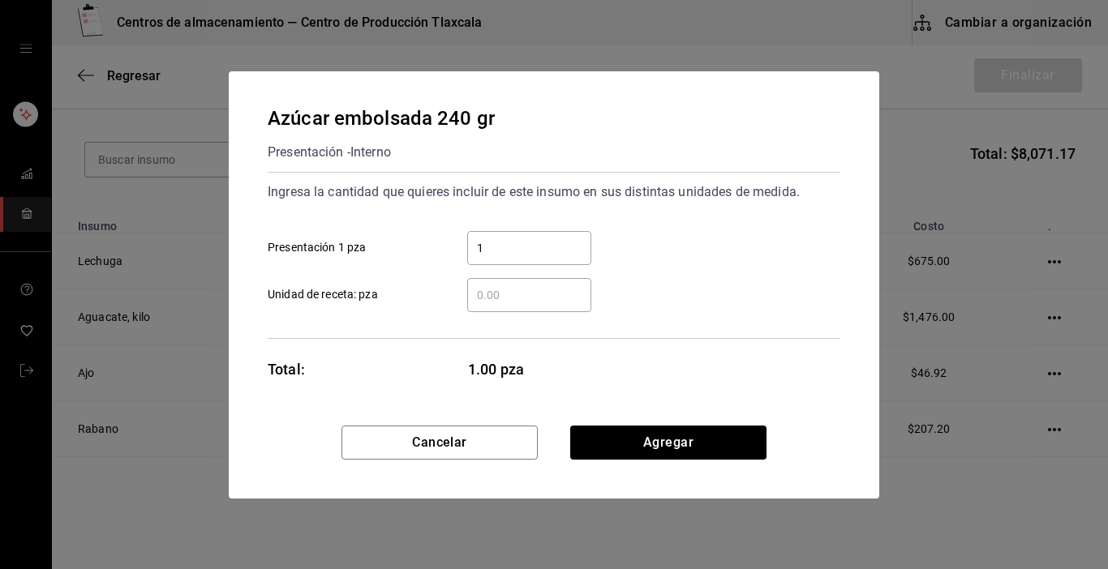
type input "10"
click at [710, 440] on button "Agregar" at bounding box center [668, 443] width 196 height 34
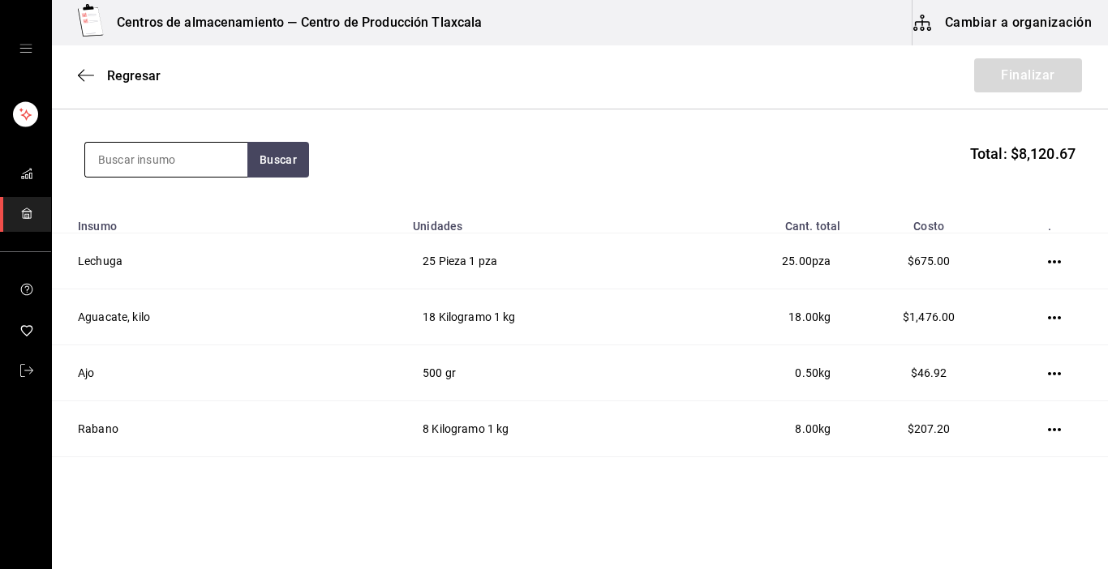
click at [171, 153] on input at bounding box center [166, 160] width 162 height 34
type input "v"
type input "pollo"
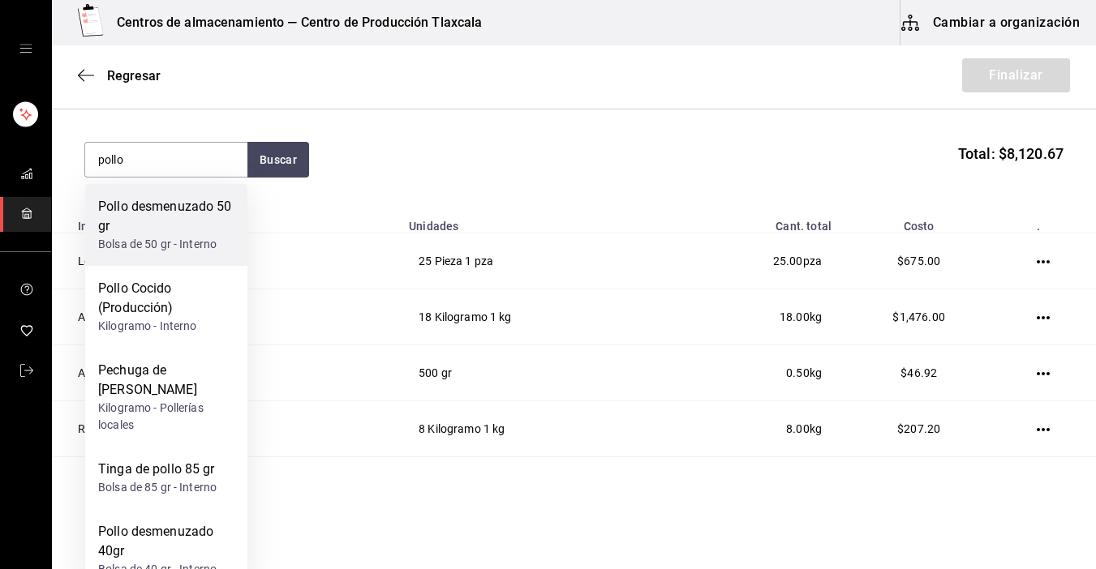
click at [174, 216] on div "Pollo desmenuzado 50 gr" at bounding box center [166, 216] width 136 height 39
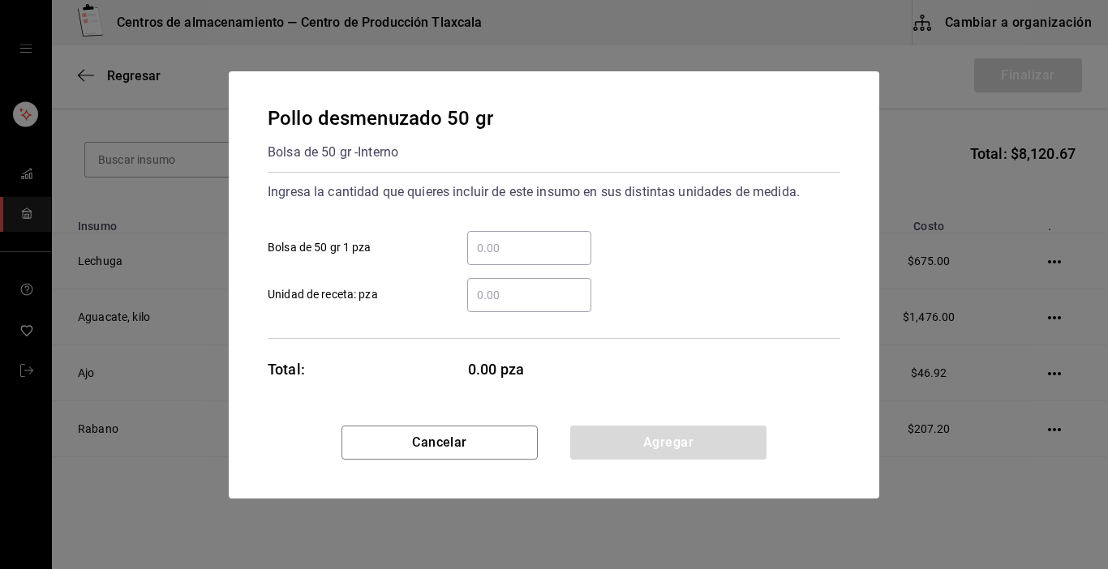
click at [493, 250] on input "​ Bolsa de 50 gr 1 pza" at bounding box center [529, 247] width 124 height 19
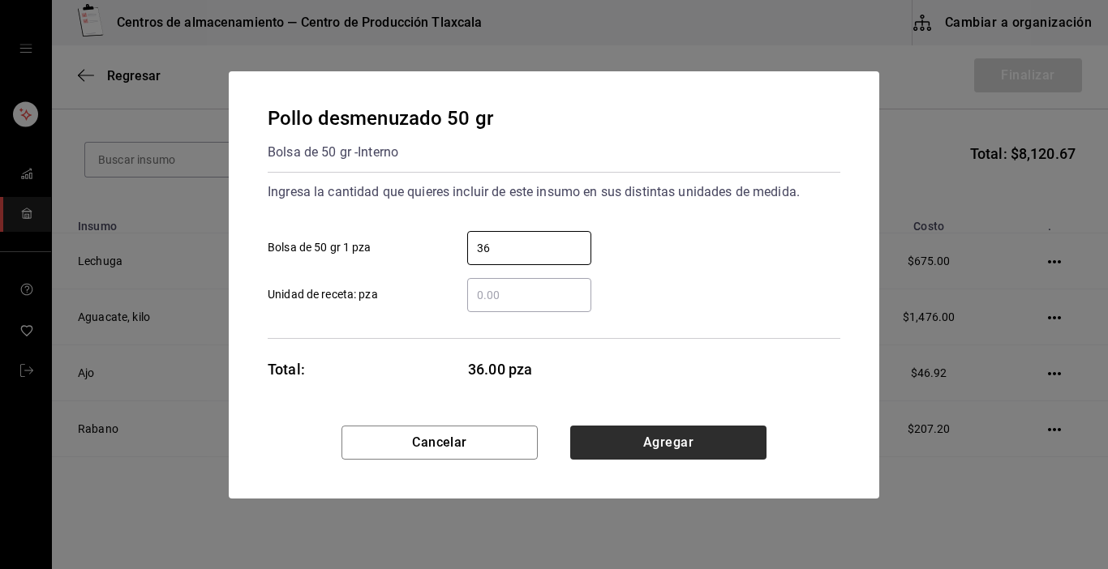
type input "36"
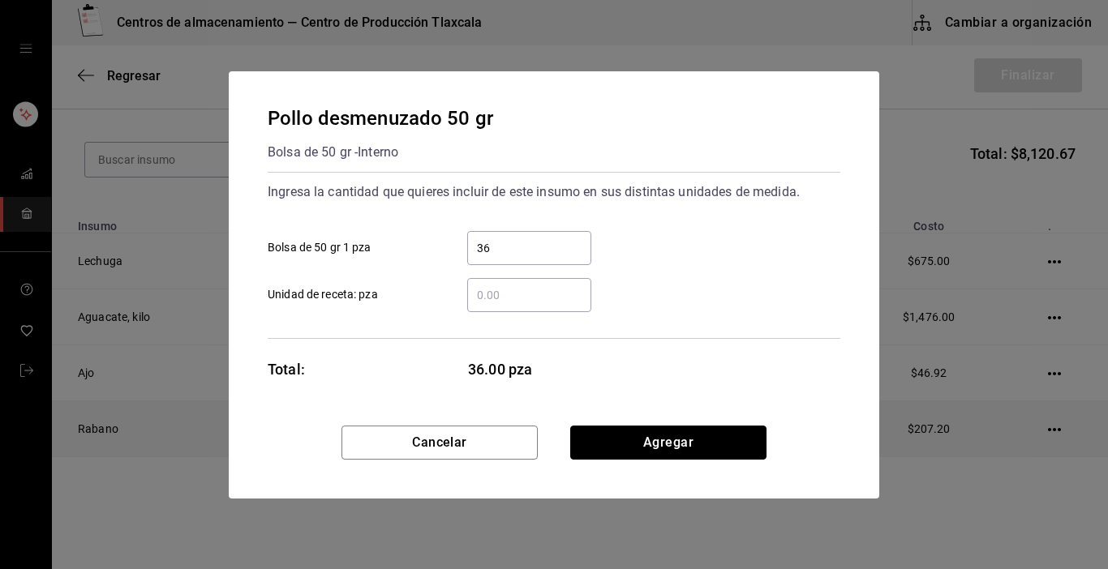
click at [620, 440] on button "Agregar" at bounding box center [668, 443] width 196 height 34
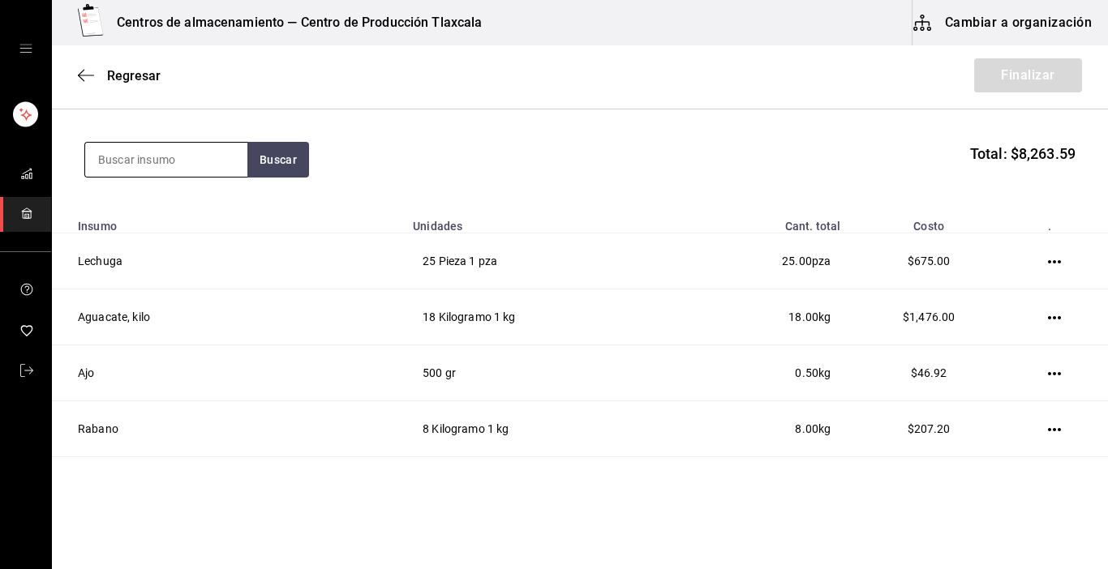
click at [157, 167] on input at bounding box center [166, 160] width 162 height 34
type input "carne"
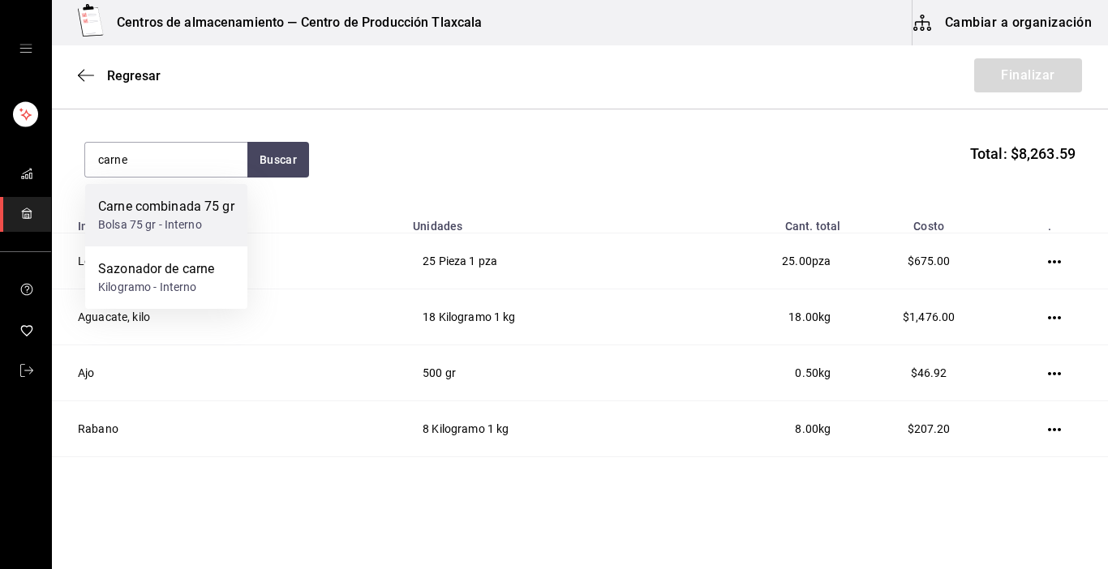
click at [157, 234] on div "Bolsa 75 gr - Interno" at bounding box center [166, 225] width 136 height 17
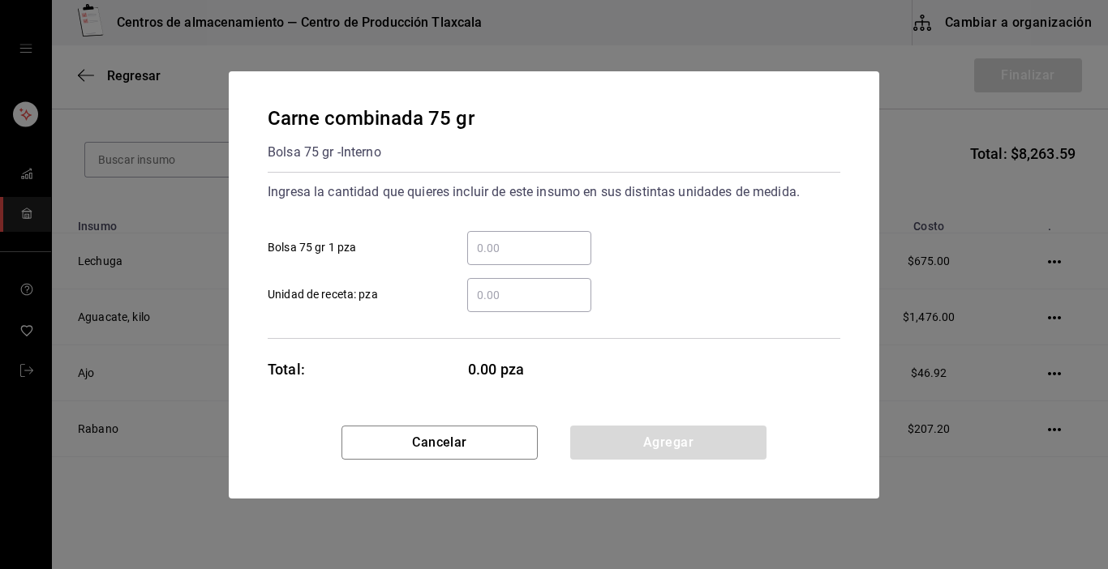
click at [475, 237] on div "​" at bounding box center [529, 248] width 124 height 34
click at [475, 238] on input "​ Bolsa 75 gr 1 pza" at bounding box center [529, 247] width 124 height 19
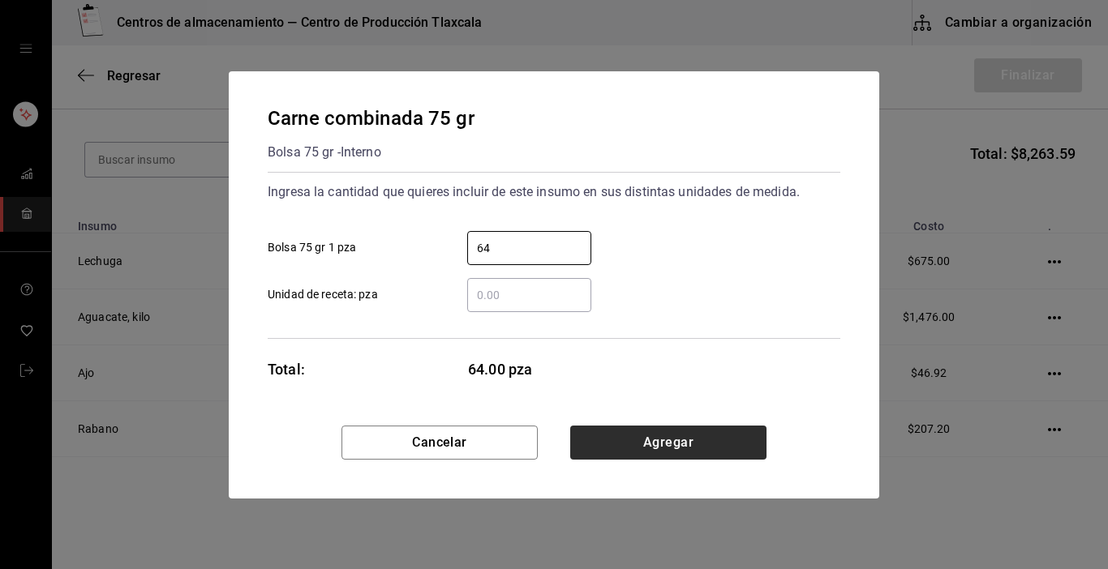
type input "64"
click at [628, 435] on button "Agregar" at bounding box center [668, 443] width 196 height 34
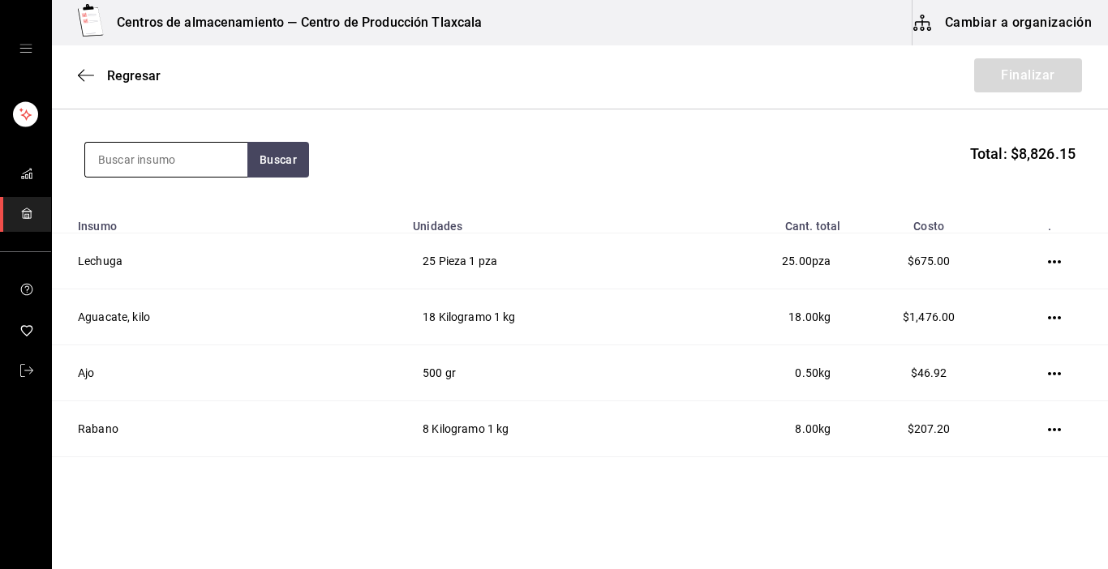
click at [198, 162] on input at bounding box center [166, 160] width 162 height 34
type input "aplanada"
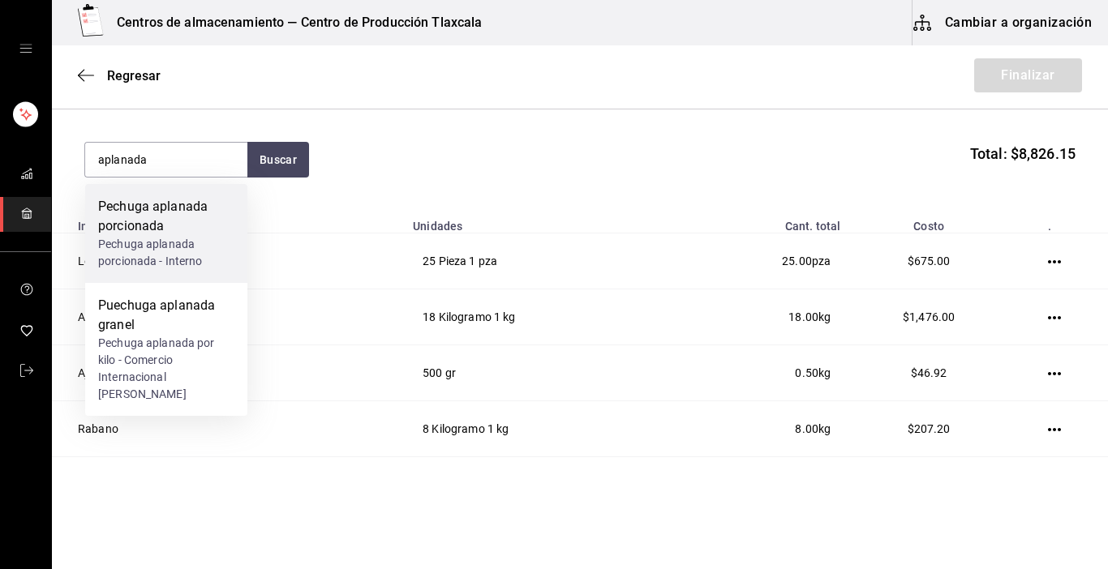
click at [185, 210] on div "Pechuga aplanada porcionada" at bounding box center [166, 216] width 136 height 39
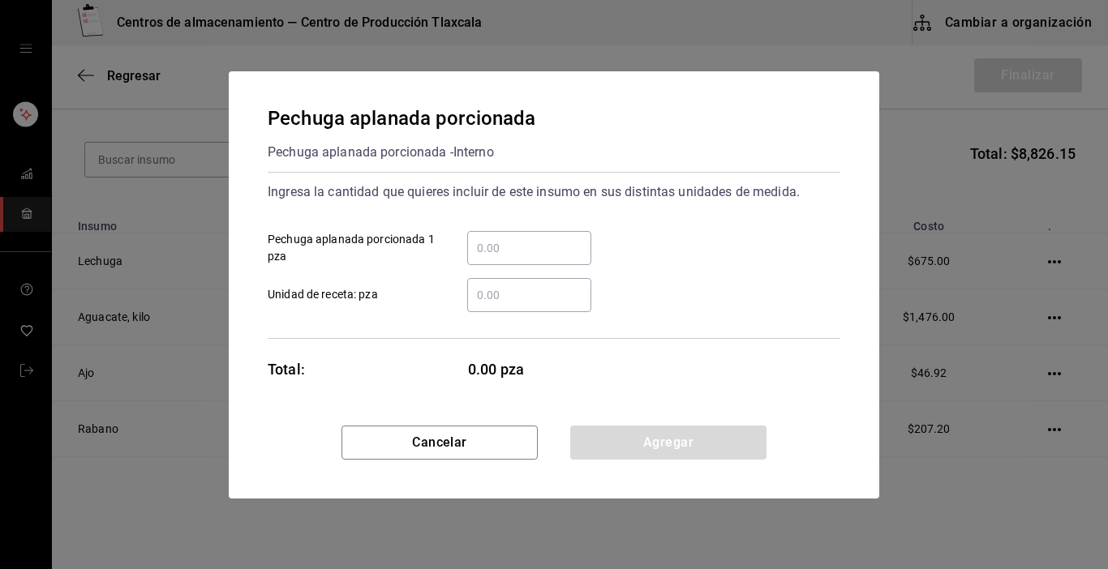
click at [486, 239] on input "​ Pechuga aplanada porcionada 1 pza" at bounding box center [529, 247] width 124 height 19
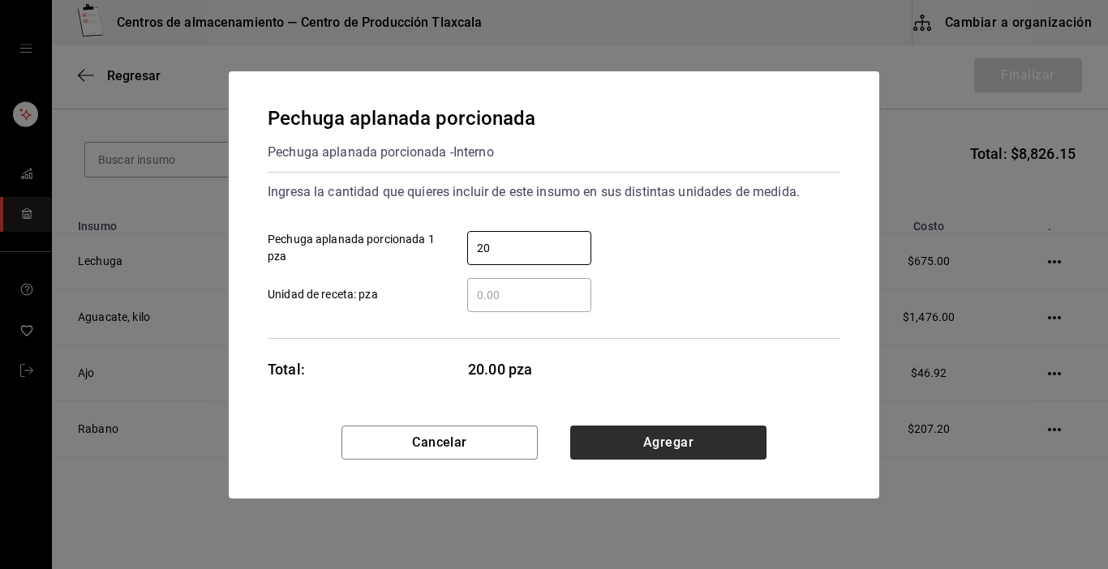
type input "20"
click at [710, 438] on button "Agregar" at bounding box center [668, 443] width 196 height 34
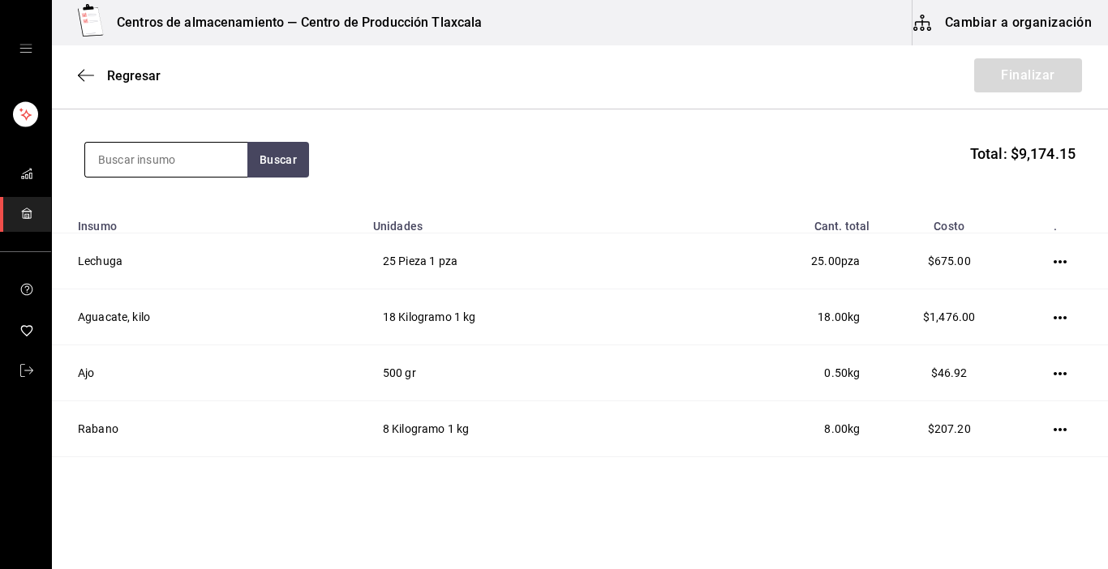
click at [223, 153] on input at bounding box center [166, 160] width 162 height 34
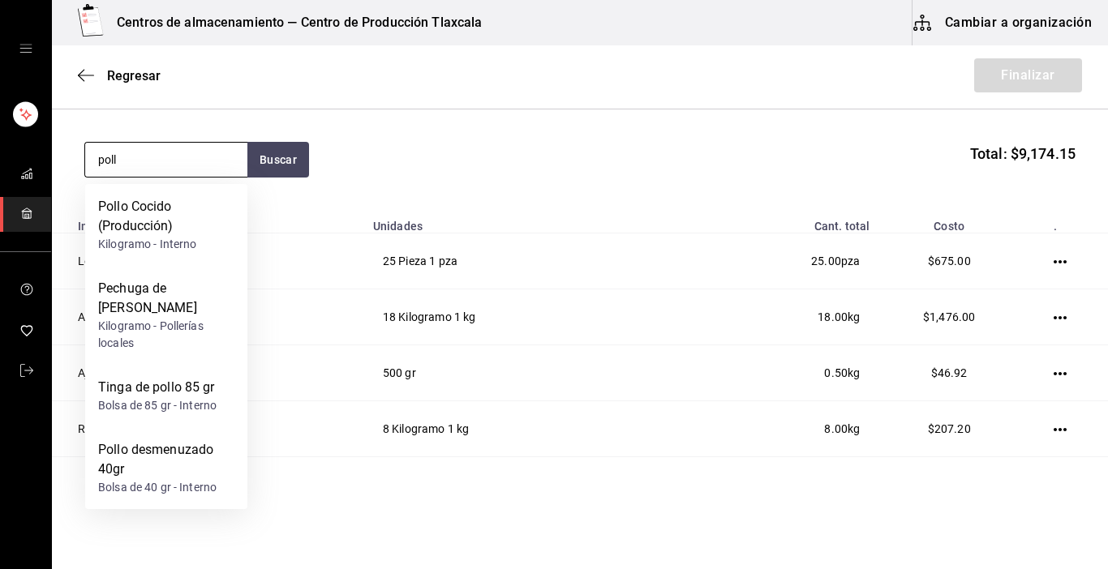
type input "pollo"
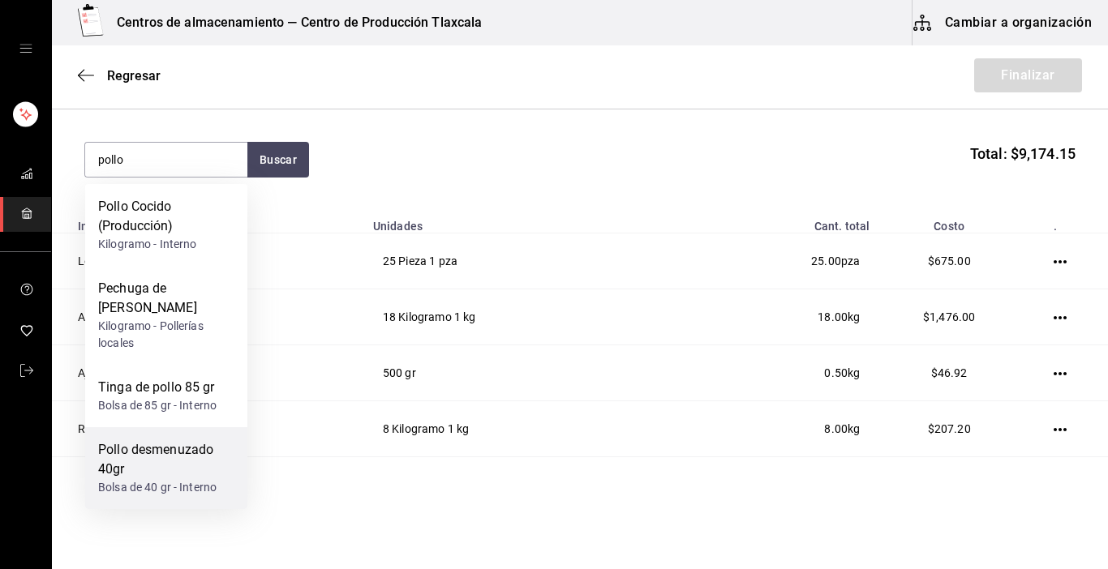
click at [178, 466] on div "Pollo desmenuzado 40gr" at bounding box center [166, 459] width 136 height 39
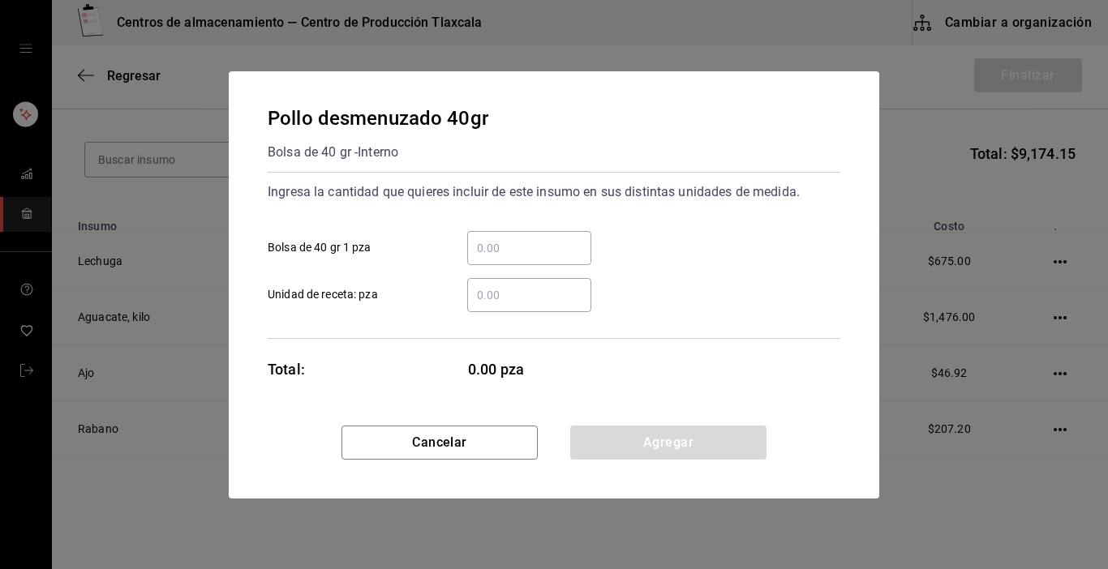
click at [510, 247] on input "​ Bolsa de 40 gr 1 pza" at bounding box center [529, 247] width 124 height 19
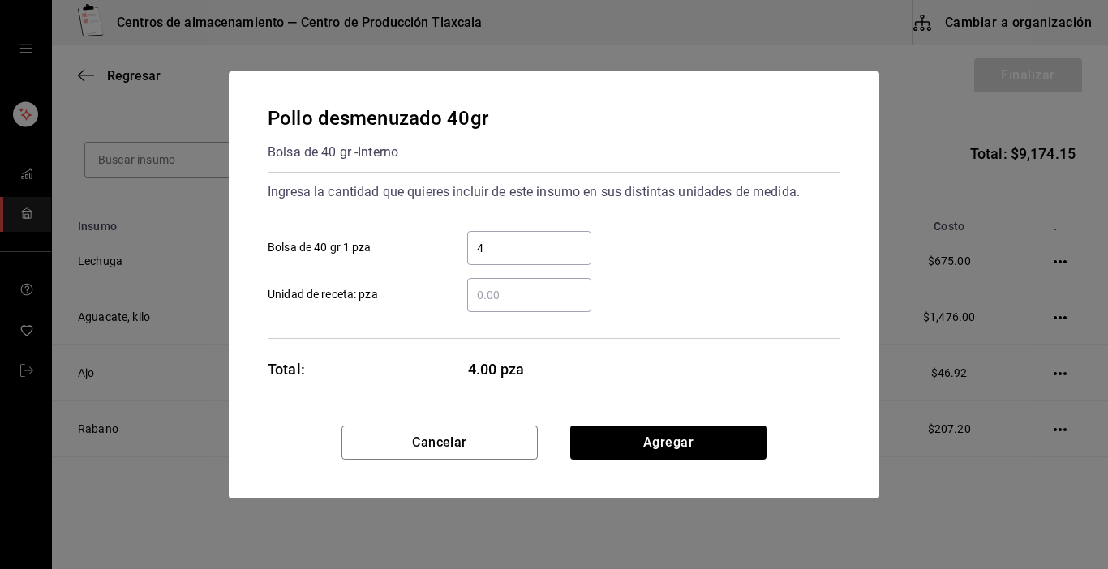
type input "48"
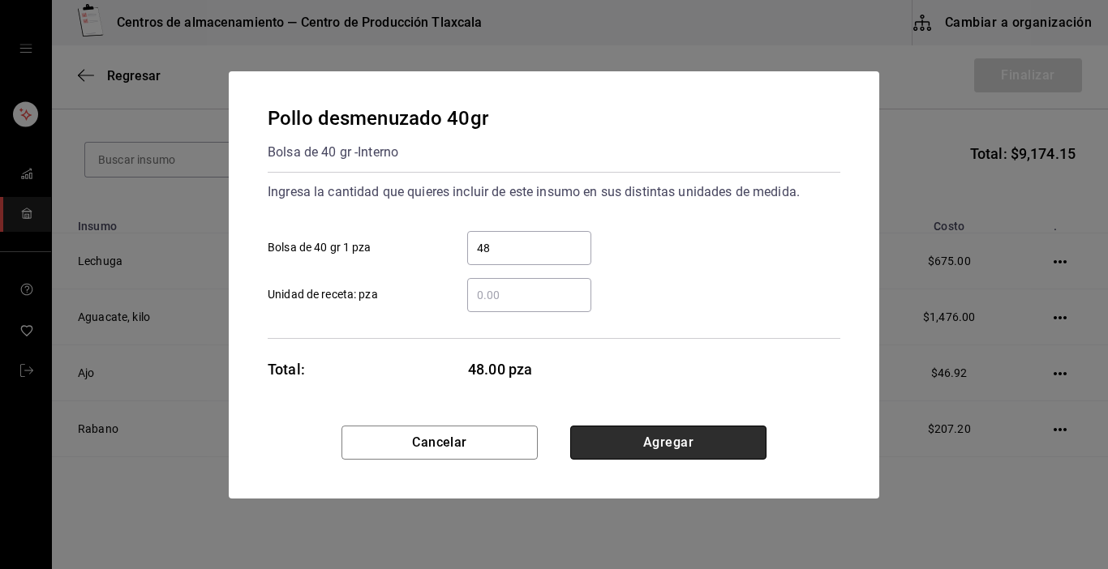
click at [629, 427] on button "Agregar" at bounding box center [668, 443] width 196 height 34
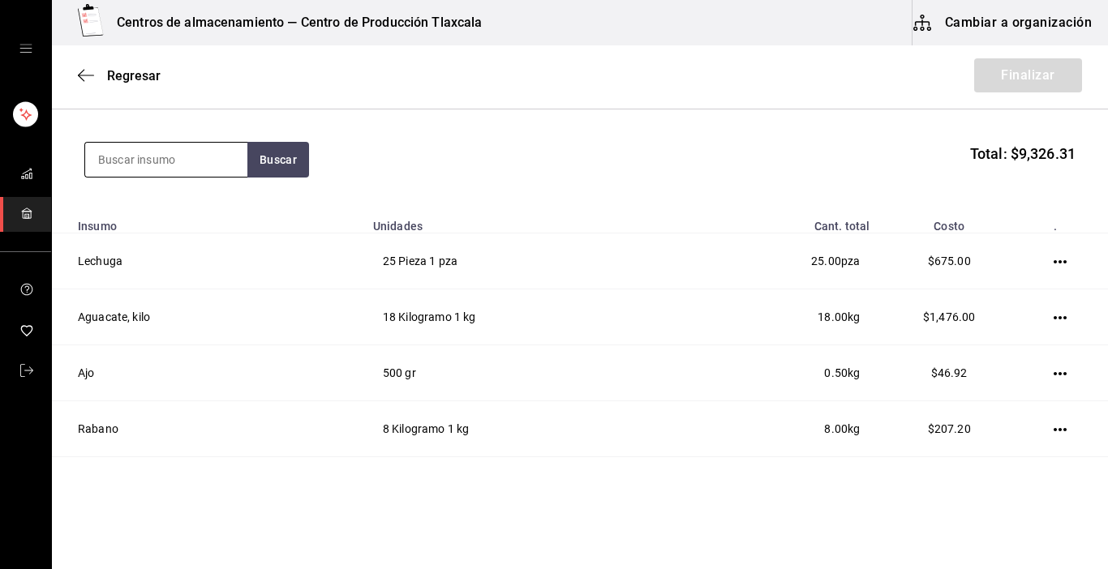
click at [208, 171] on input at bounding box center [166, 160] width 162 height 34
type input "salsa"
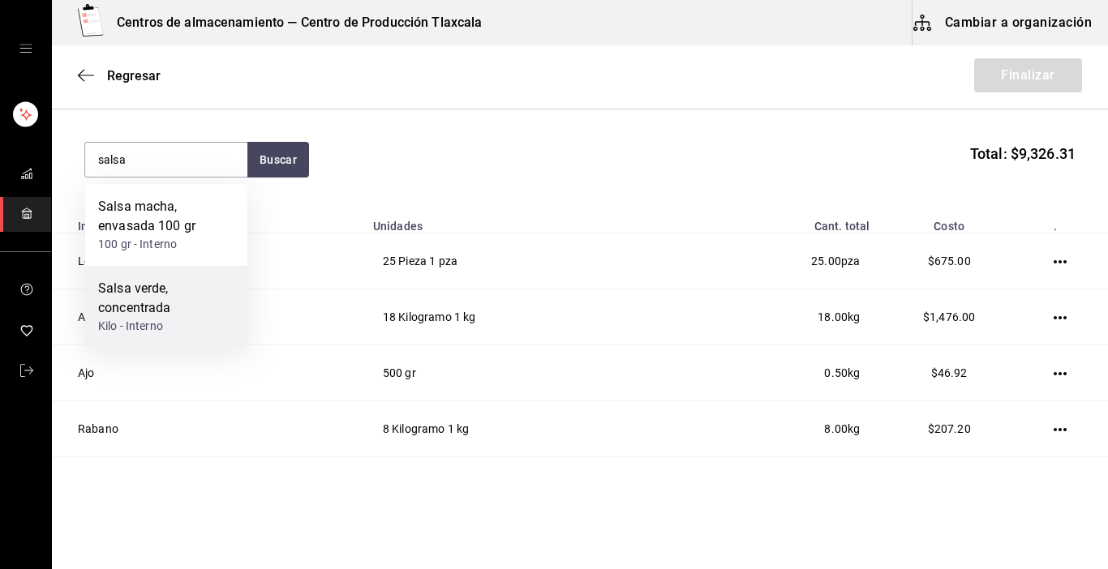
click at [114, 295] on div "Salsa verde, concentrada" at bounding box center [166, 298] width 136 height 39
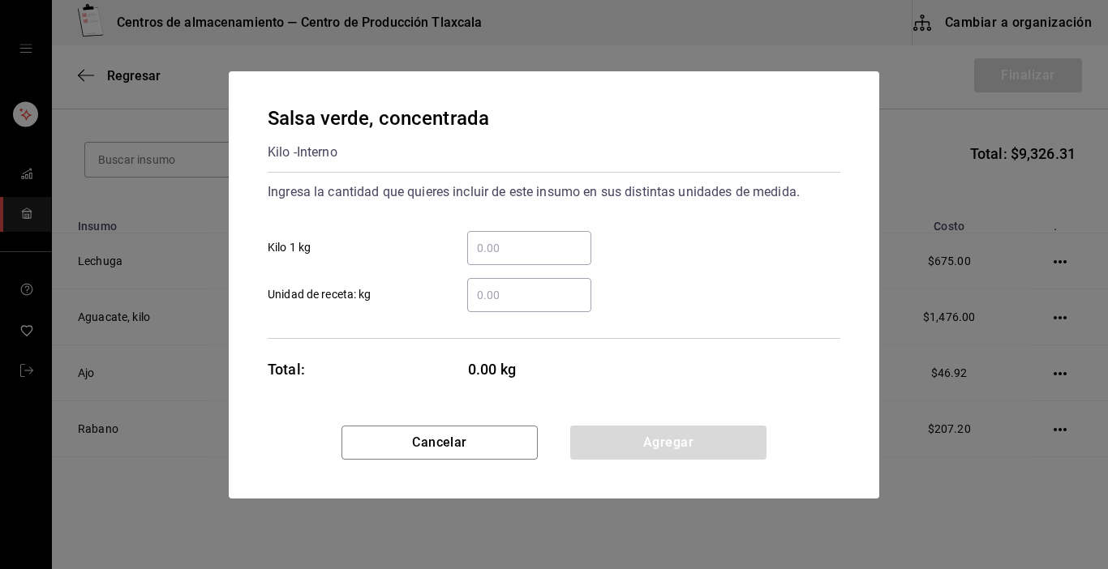
click at [496, 247] on input "​ Kilo 1 kg" at bounding box center [529, 247] width 124 height 19
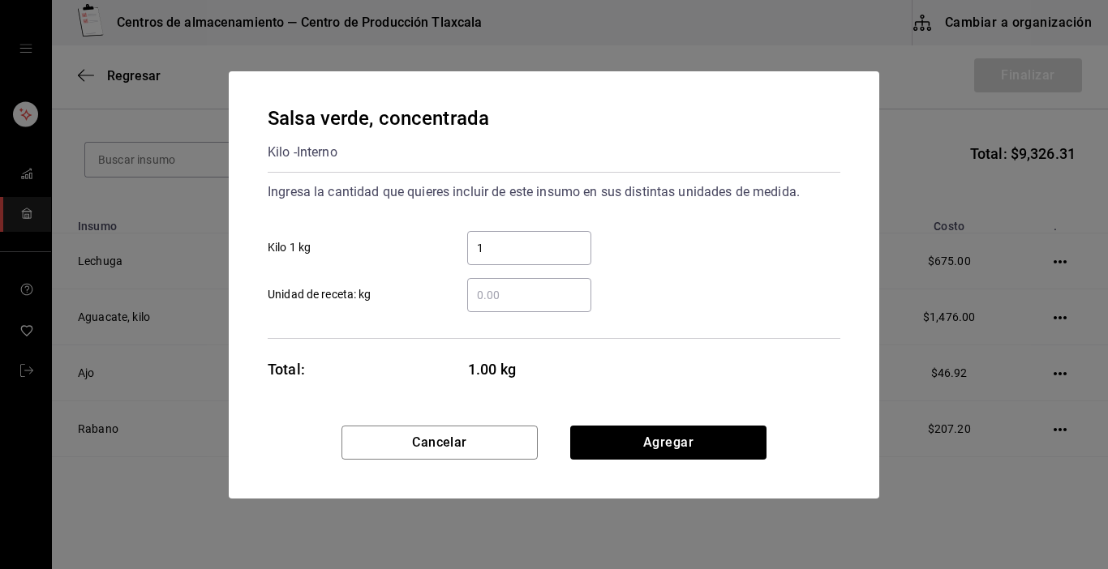
type input "14"
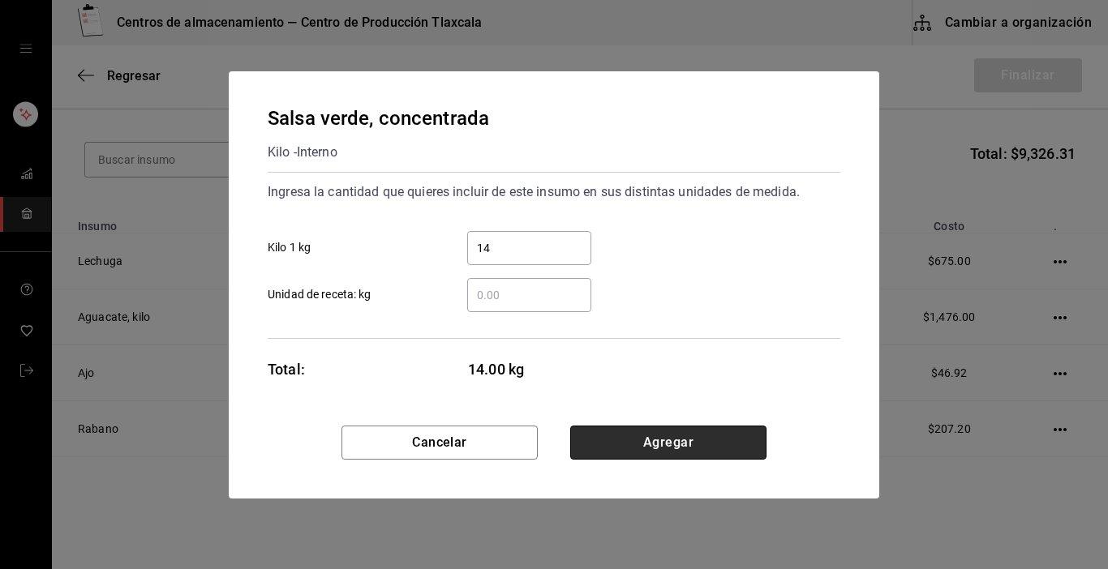
click at [695, 447] on button "Agregar" at bounding box center [668, 443] width 196 height 34
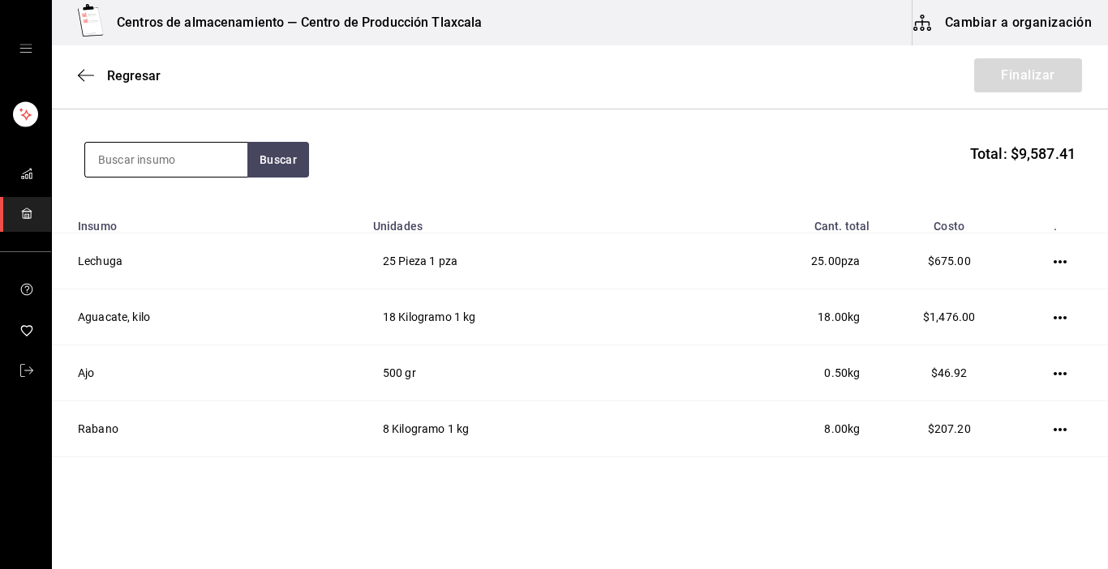
click at [180, 158] on input at bounding box center [166, 160] width 162 height 34
type input "arrachera"
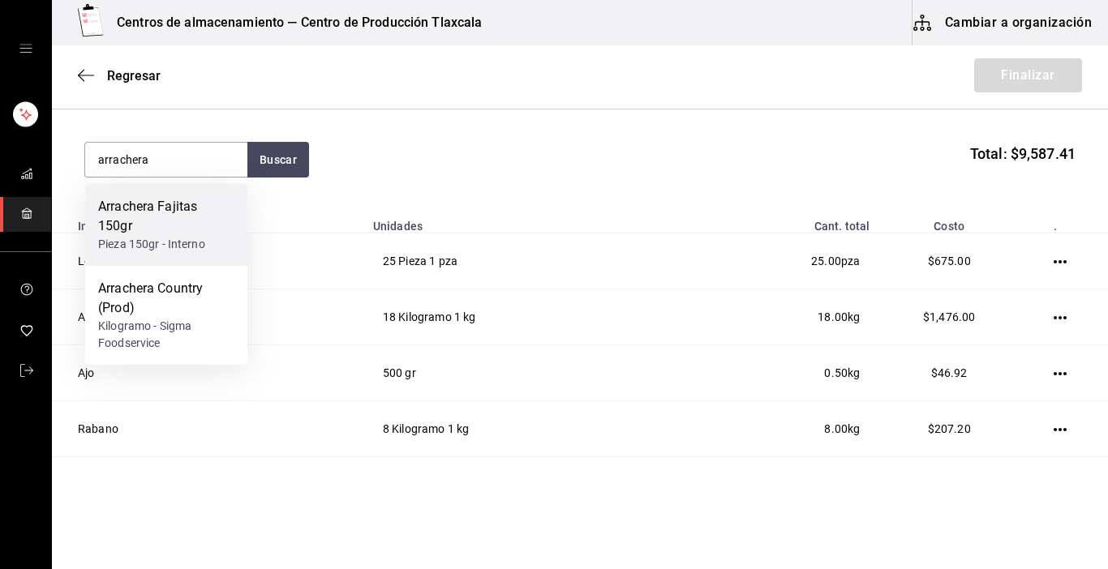
click at [119, 206] on div "Arrachera Fajitas 150gr" at bounding box center [166, 216] width 136 height 39
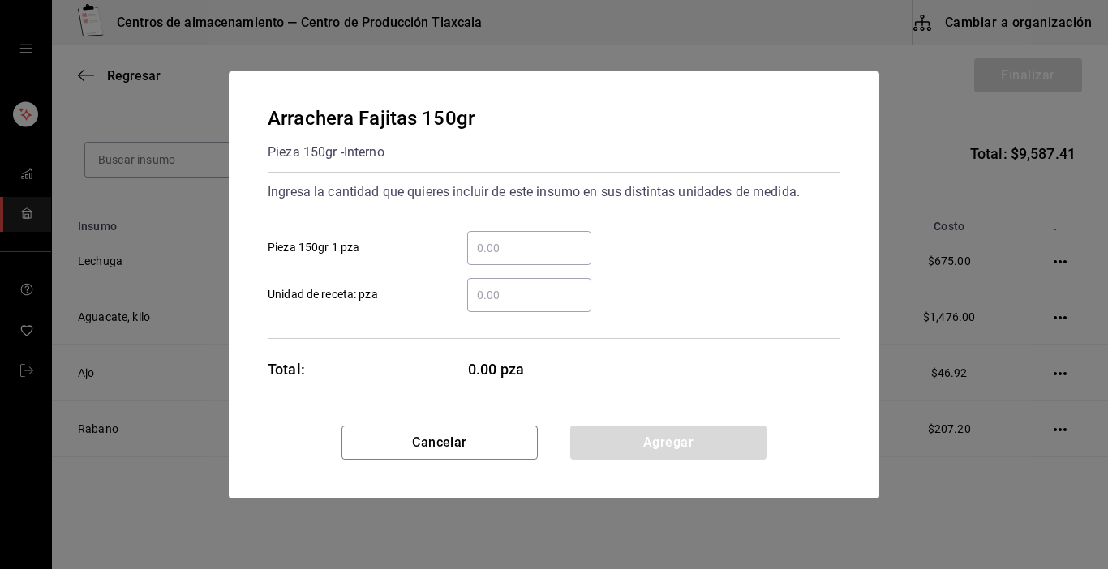
click at [474, 238] on input "​ Pieza 150gr 1 pza" at bounding box center [529, 247] width 124 height 19
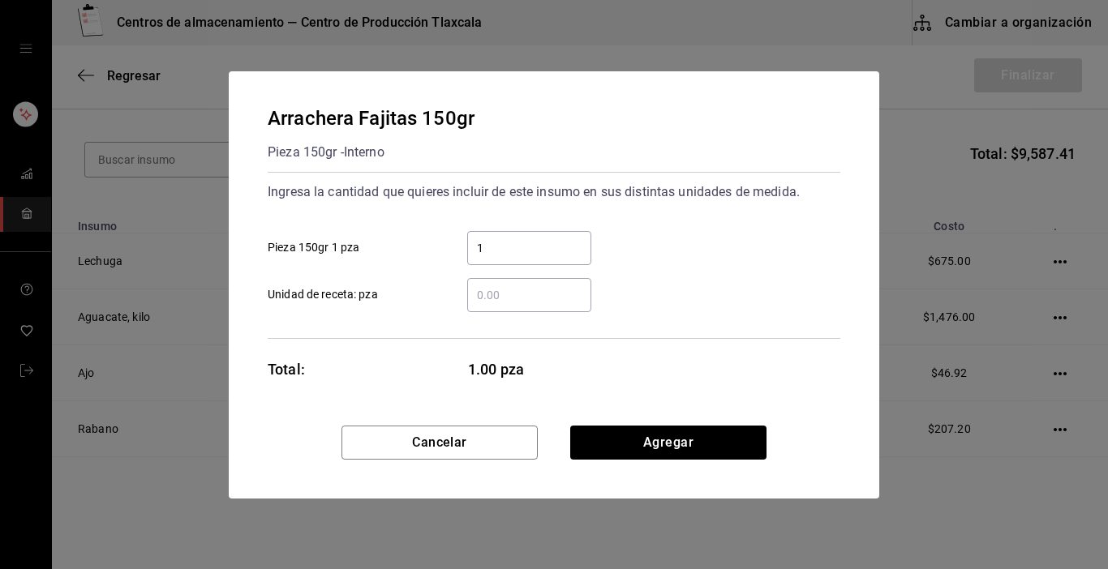
type input "10"
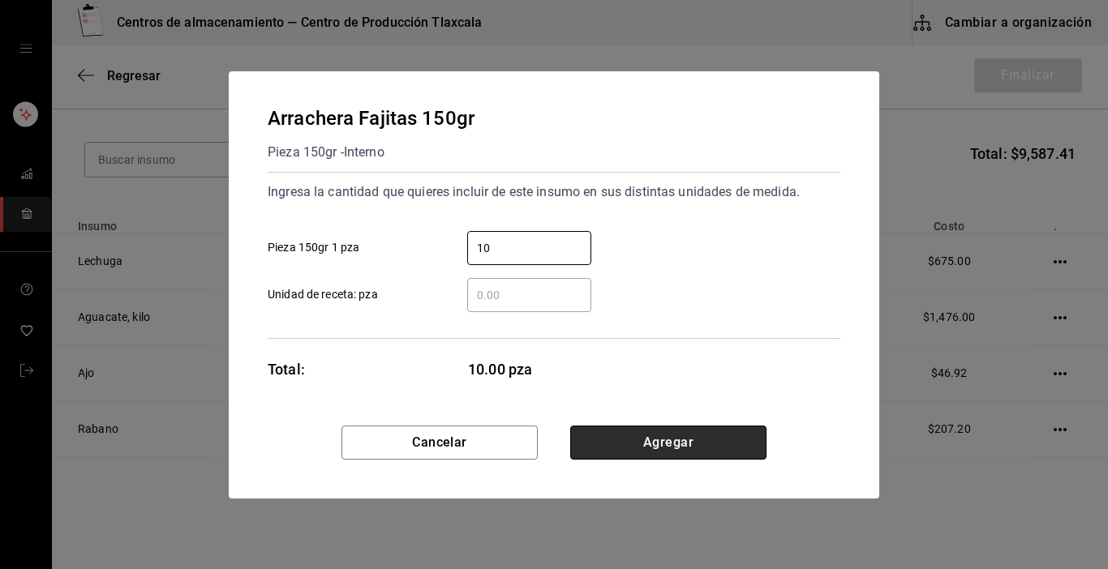
click at [725, 437] on button "Agregar" at bounding box center [668, 443] width 196 height 34
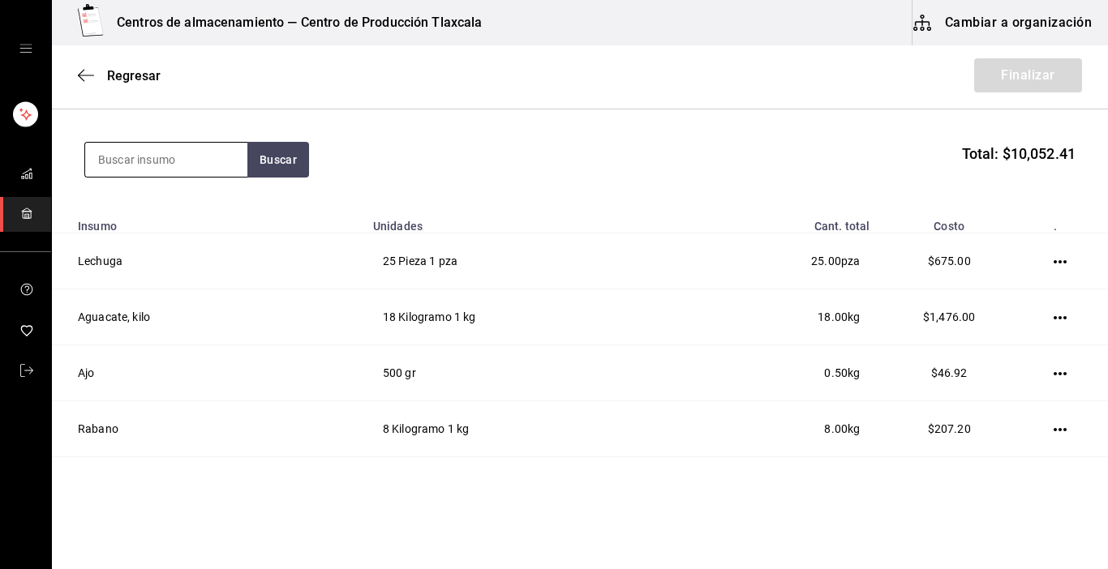
click at [170, 163] on input at bounding box center [166, 160] width 162 height 34
type input "cecina"
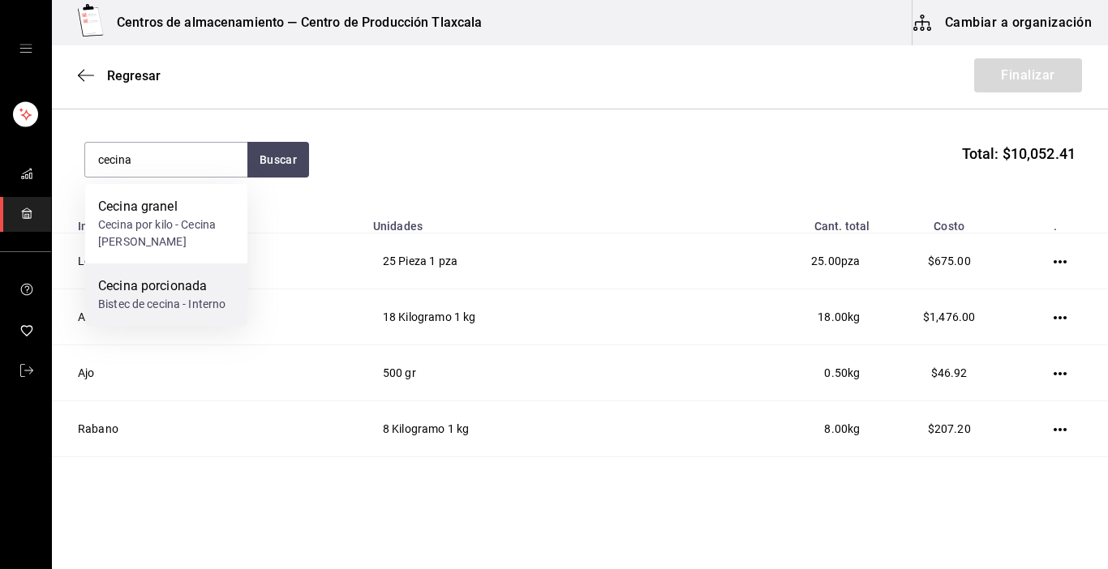
click at [155, 278] on div "Cecina porcionada" at bounding box center [161, 286] width 127 height 19
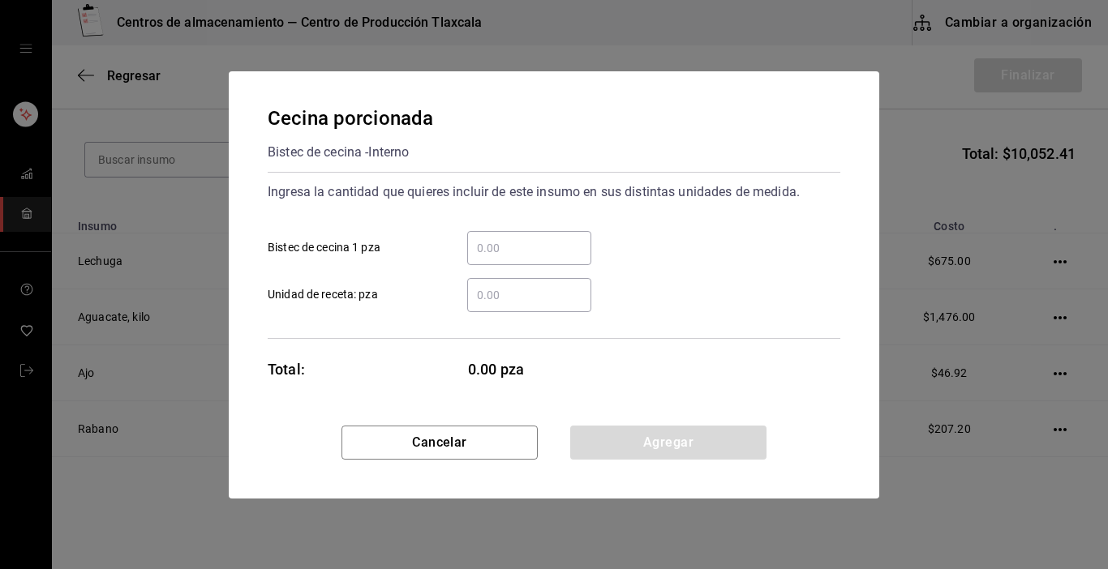
click at [507, 242] on input "​ Bistec de cecina 1 pza" at bounding box center [529, 247] width 124 height 19
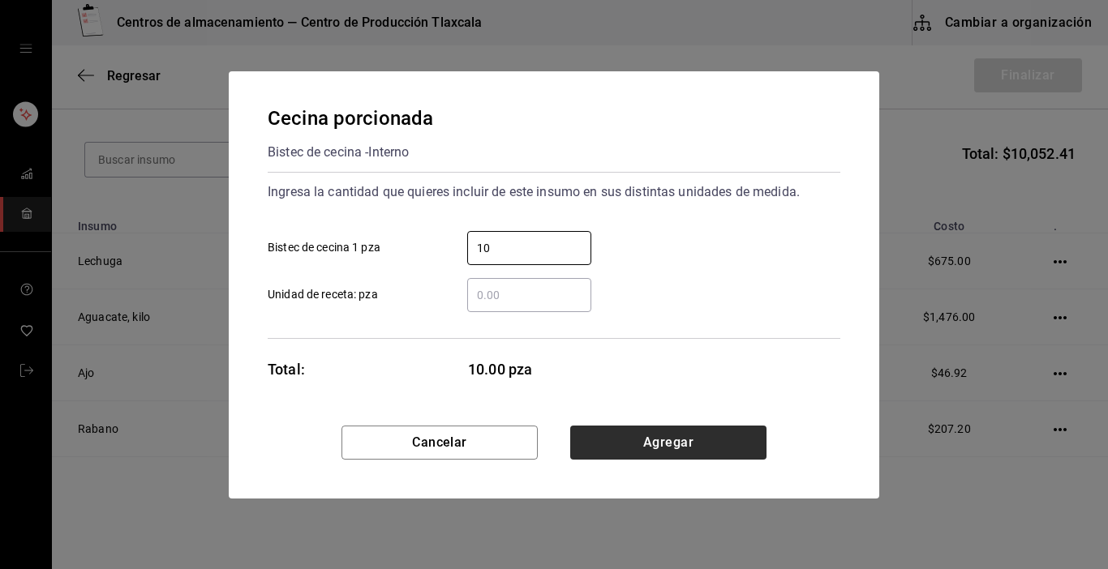
type input "10"
click at [644, 458] on button "Agregar" at bounding box center [668, 443] width 196 height 34
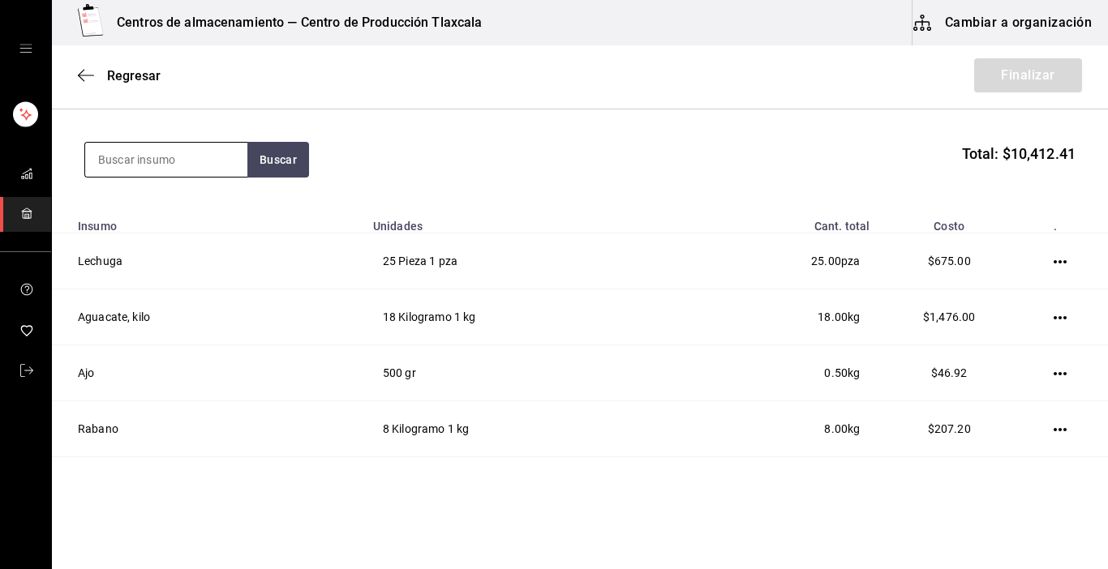
click at [225, 152] on input at bounding box center [166, 160] width 162 height 34
type input "manteca"
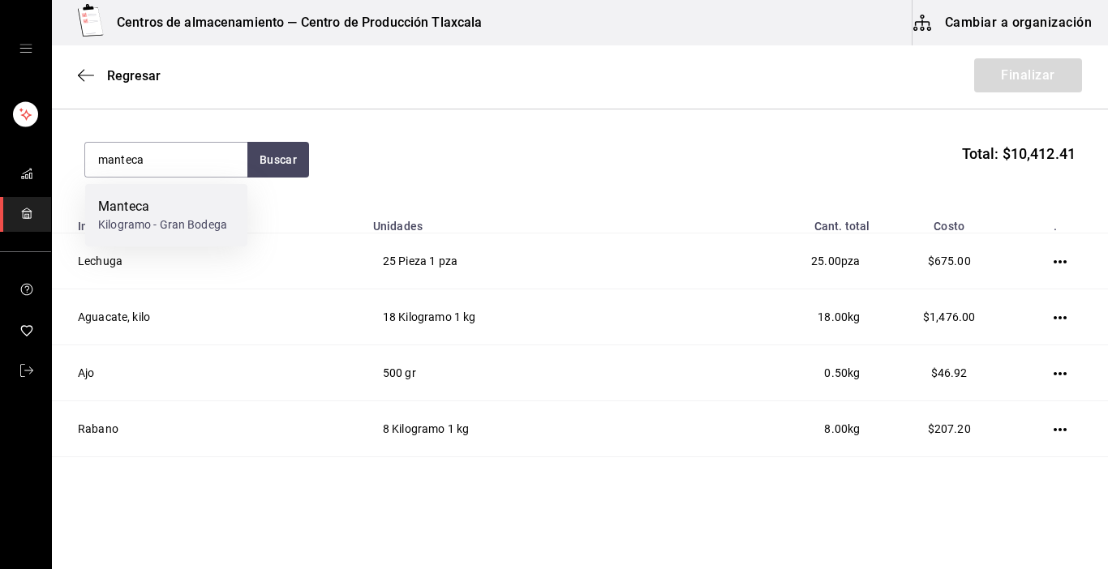
click at [194, 196] on div "Manteca Kilogramo - Gran Bodega" at bounding box center [166, 215] width 162 height 62
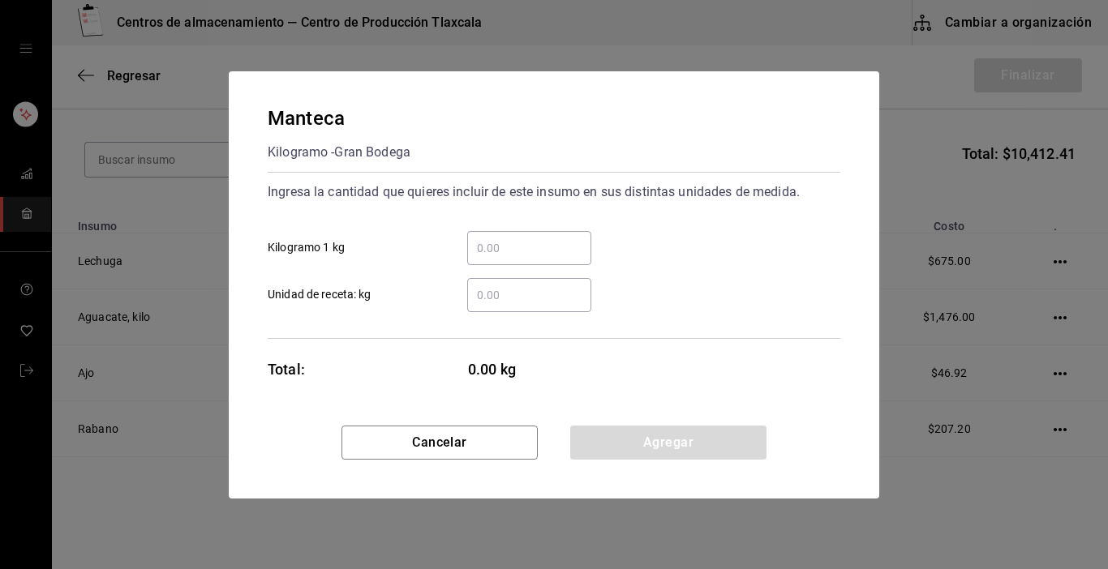
click at [487, 238] on input "​ Kilogramo 1 kg" at bounding box center [529, 247] width 124 height 19
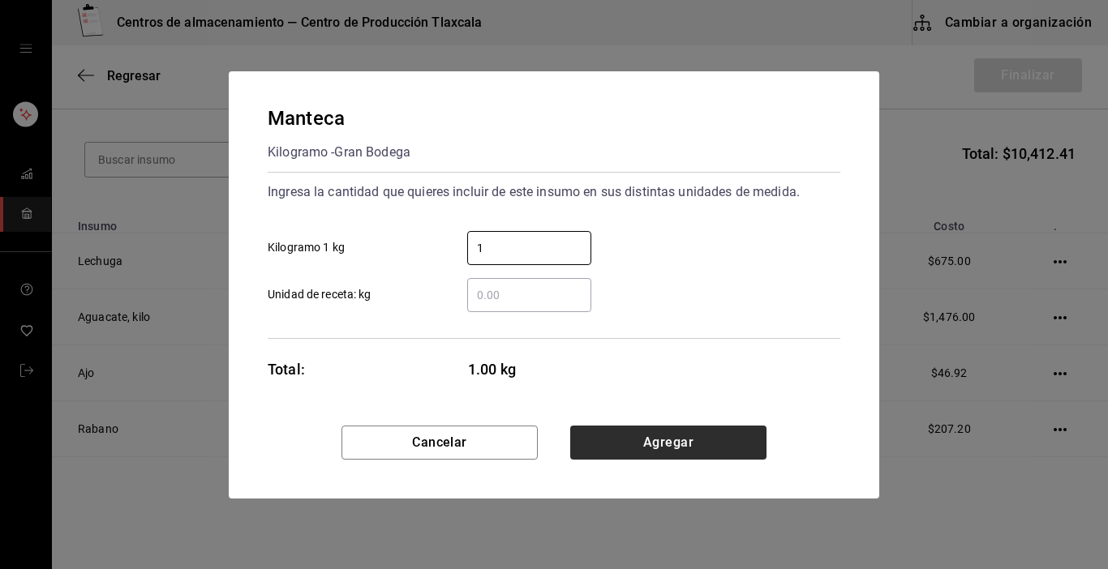
type input "1"
click at [727, 440] on button "Agregar" at bounding box center [668, 443] width 196 height 34
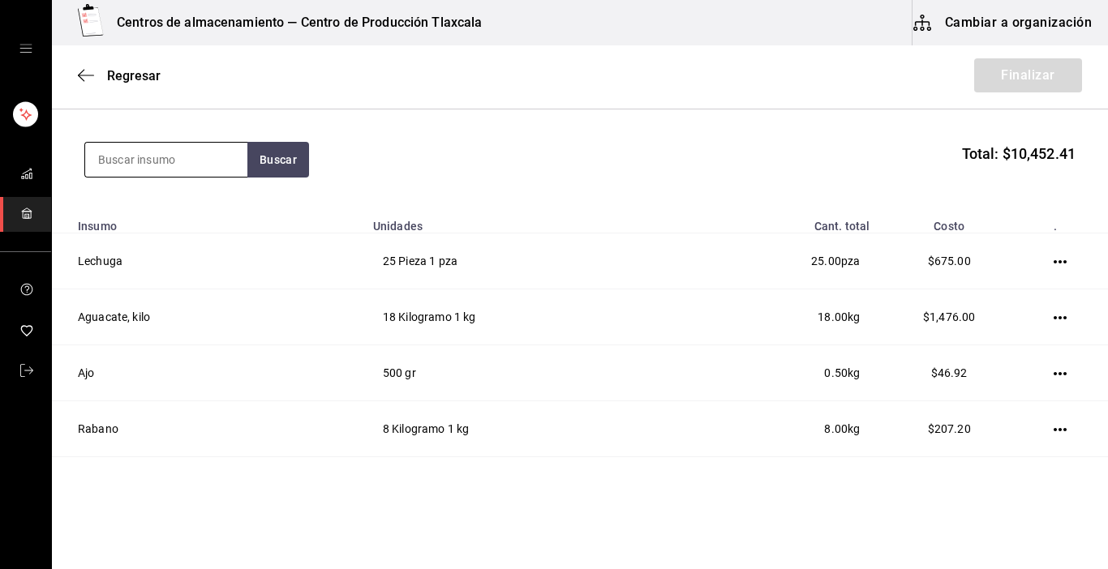
click at [199, 156] on input at bounding box center [166, 160] width 162 height 34
type input "frijoles"
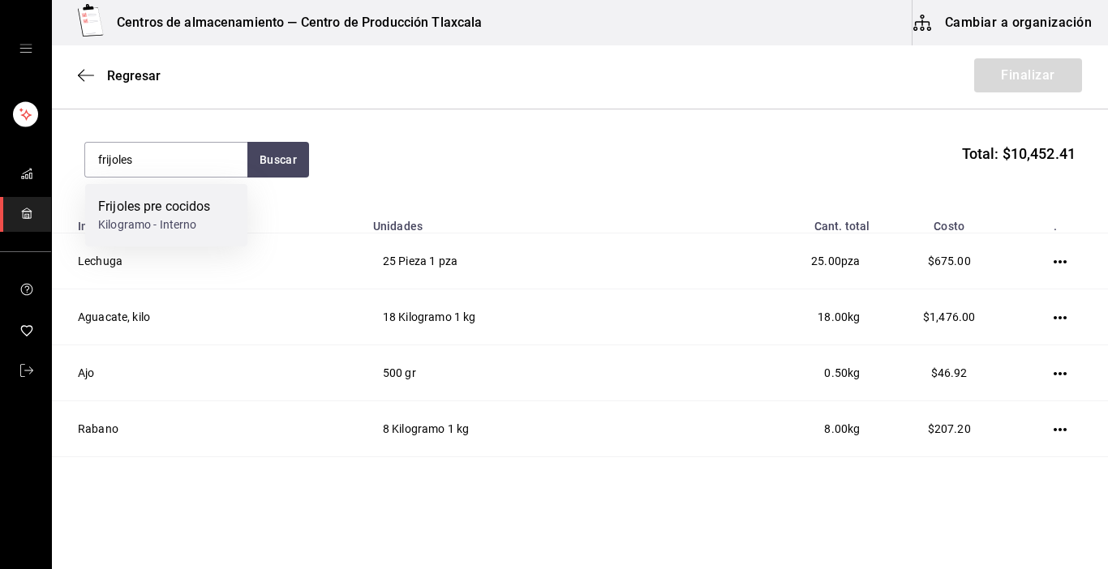
click at [145, 204] on div "Frijoles pre cocidos" at bounding box center [154, 206] width 113 height 19
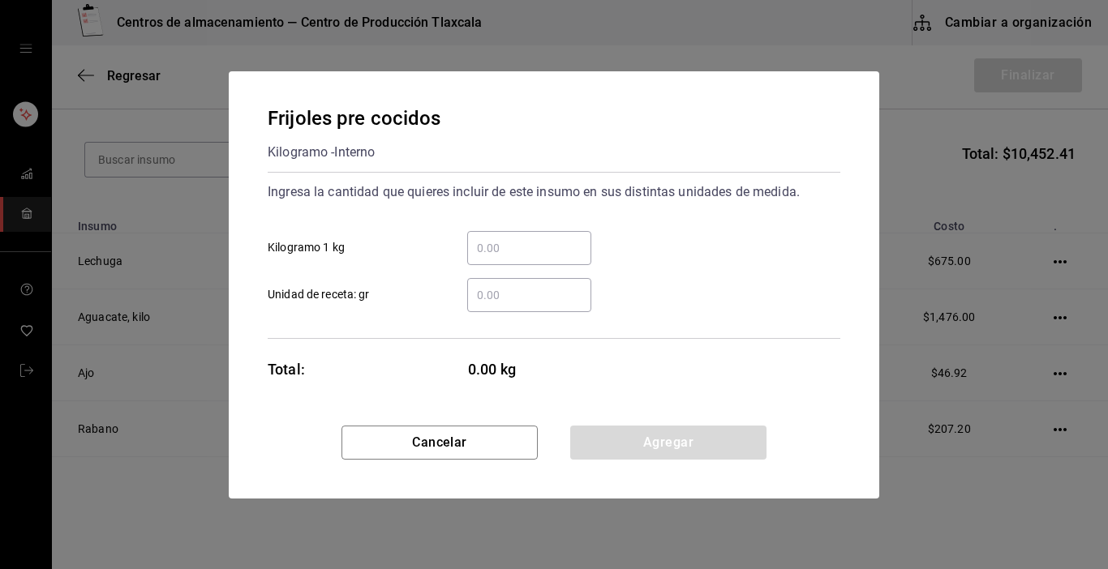
click at [515, 250] on input "​ Kilogramo 1 kg" at bounding box center [529, 247] width 124 height 19
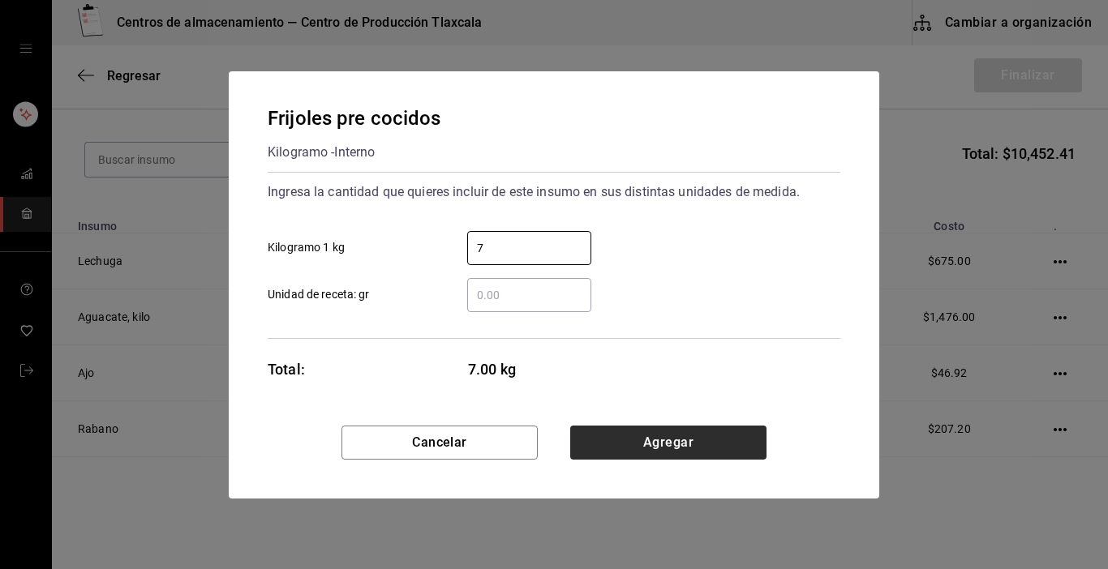
type input "7"
click at [670, 436] on button "Agregar" at bounding box center [668, 443] width 196 height 34
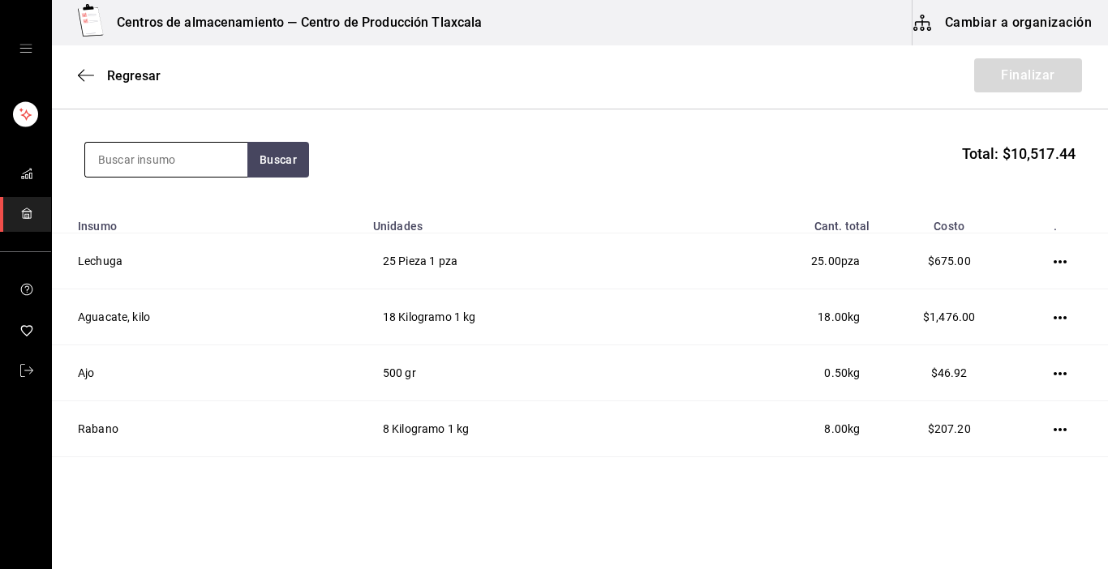
click at [187, 154] on input at bounding box center [166, 160] width 162 height 34
type input "crema"
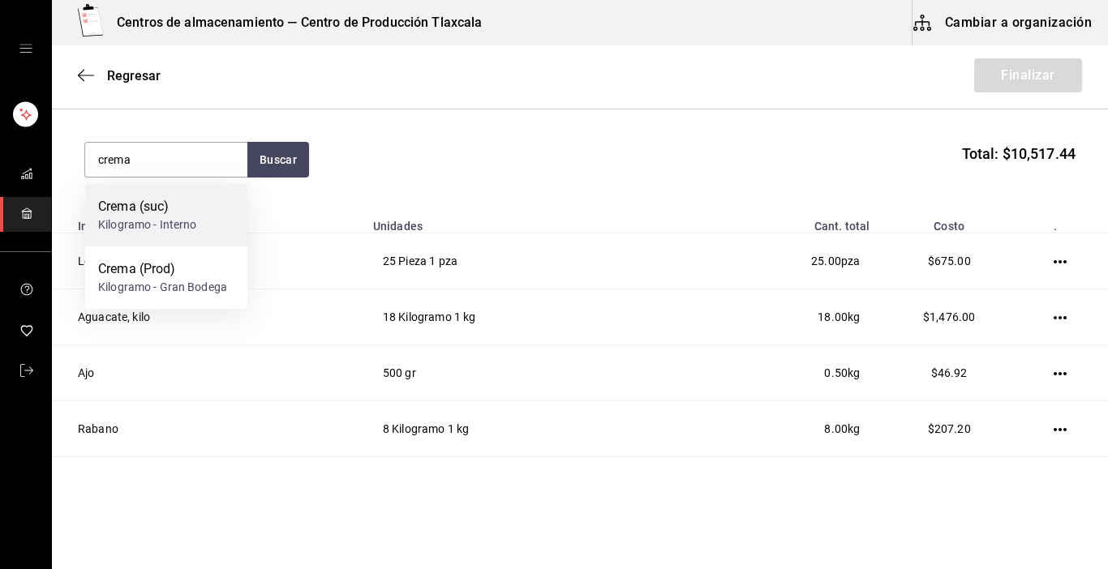
click at [177, 217] on div "Kilogramo - Interno" at bounding box center [147, 225] width 99 height 17
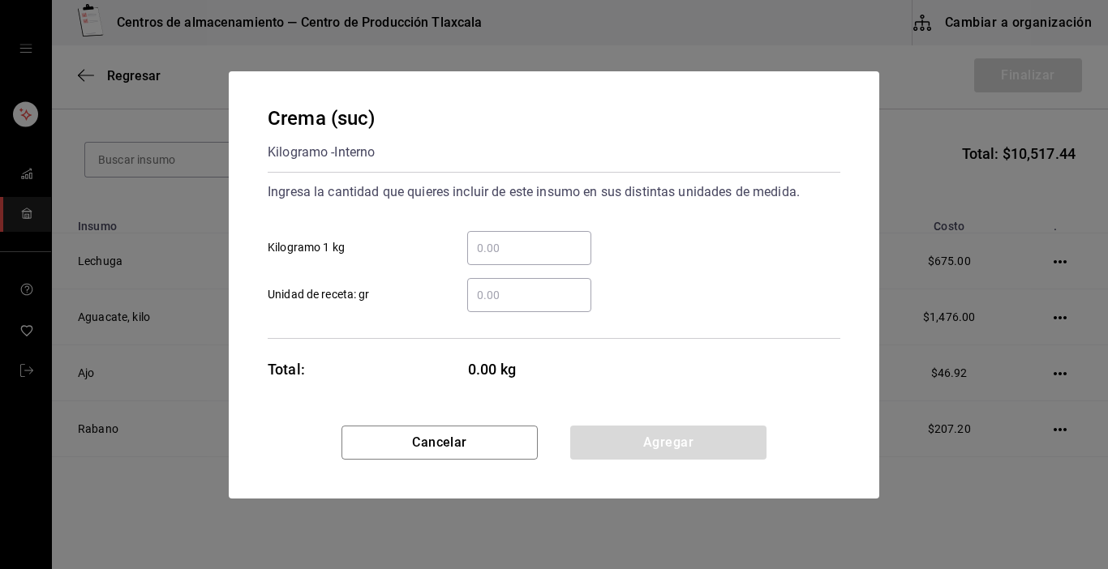
click at [511, 243] on input "​ Kilogramo 1 kg" at bounding box center [529, 247] width 124 height 19
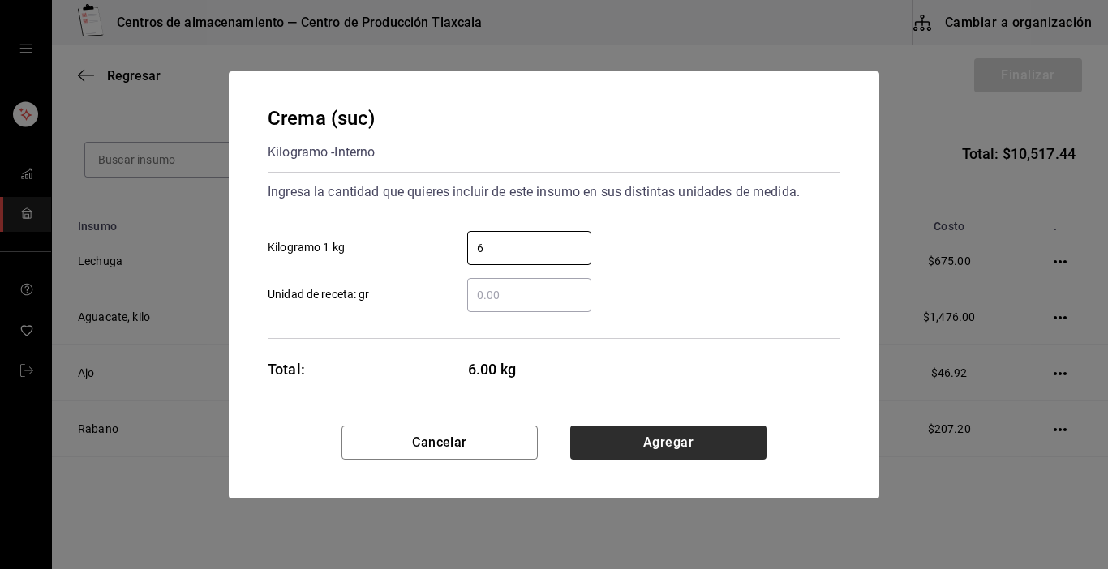
type input "6"
click at [723, 455] on button "Agregar" at bounding box center [668, 443] width 196 height 34
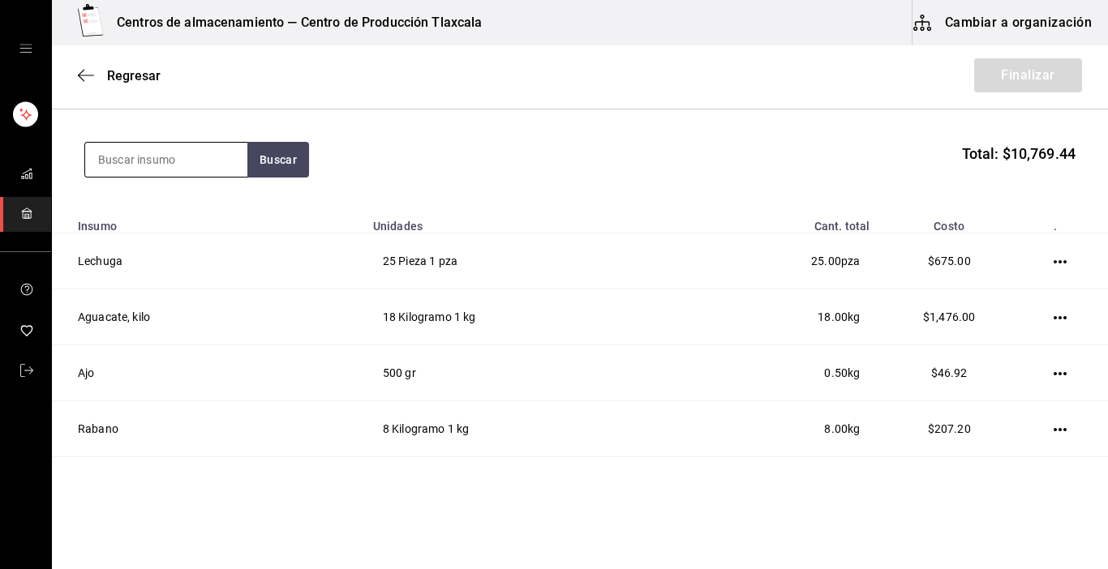
click at [137, 165] on input at bounding box center [166, 160] width 162 height 34
type input "queso"
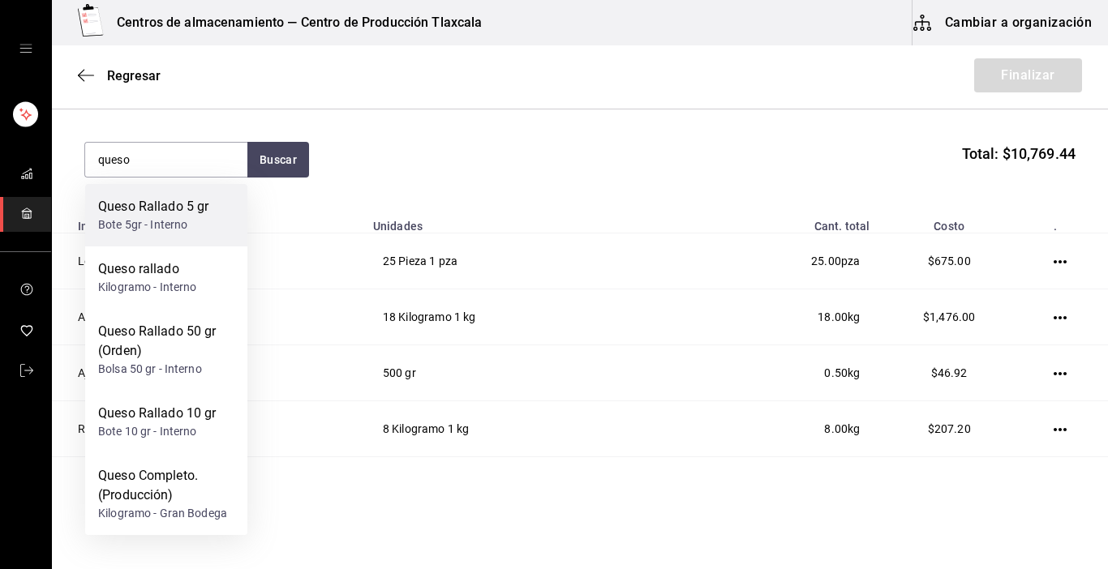
click at [137, 226] on div "Bote 5gr - Interno" at bounding box center [153, 225] width 110 height 17
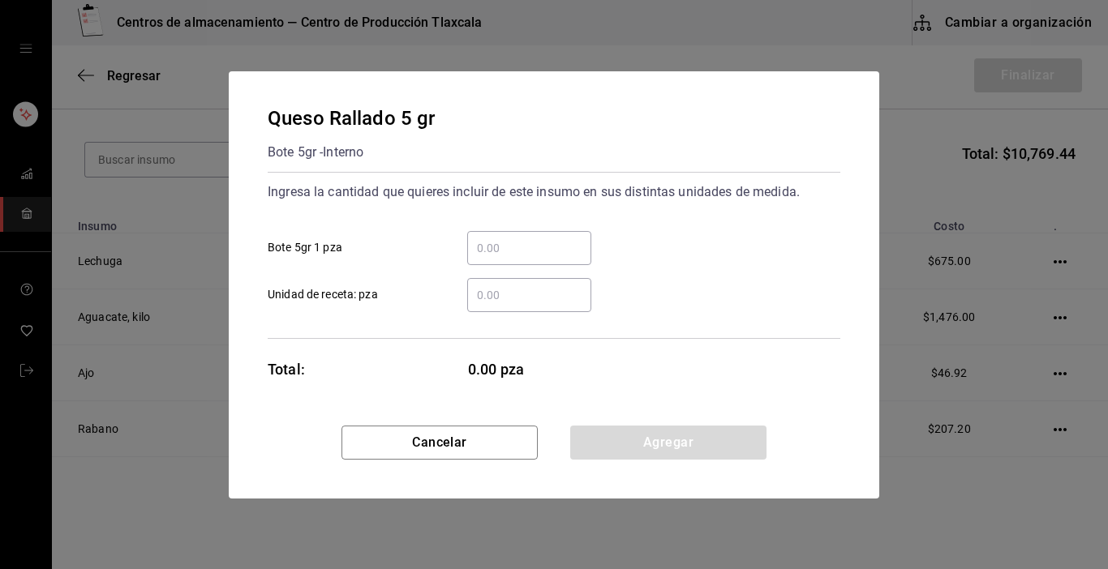
click at [535, 254] on input "​ Bote 5gr 1 pza" at bounding box center [529, 247] width 124 height 19
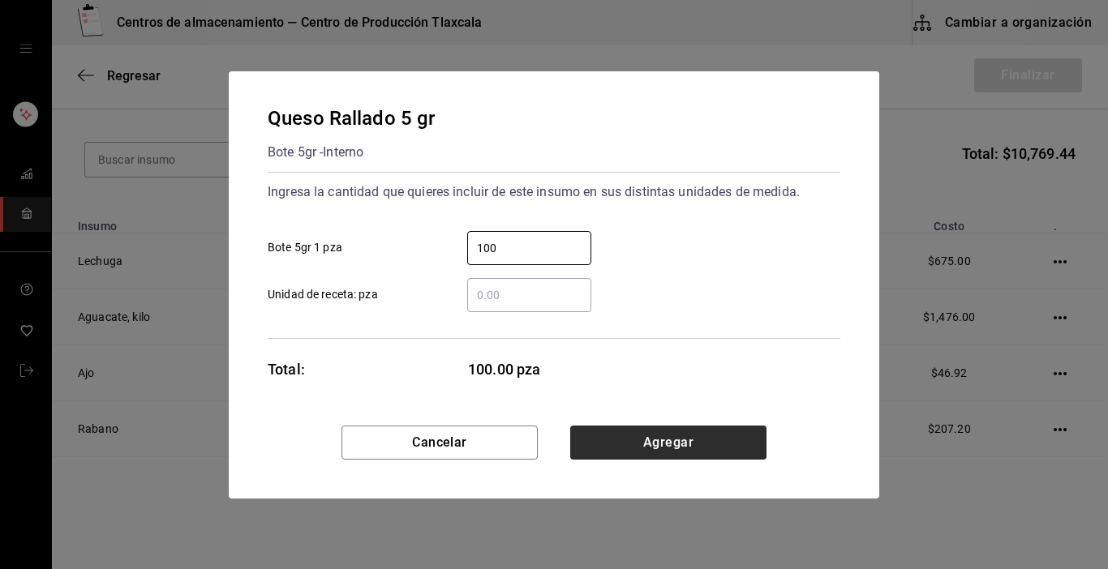
type input "100"
click at [713, 452] on button "Agregar" at bounding box center [668, 443] width 196 height 34
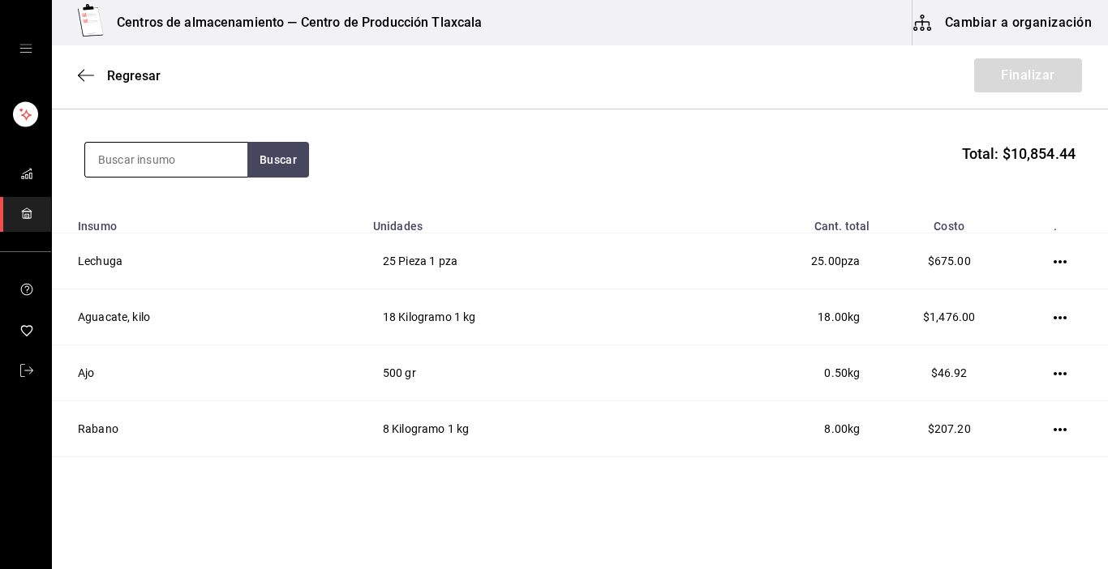
click at [158, 154] on input at bounding box center [166, 160] width 162 height 34
type input "queso"
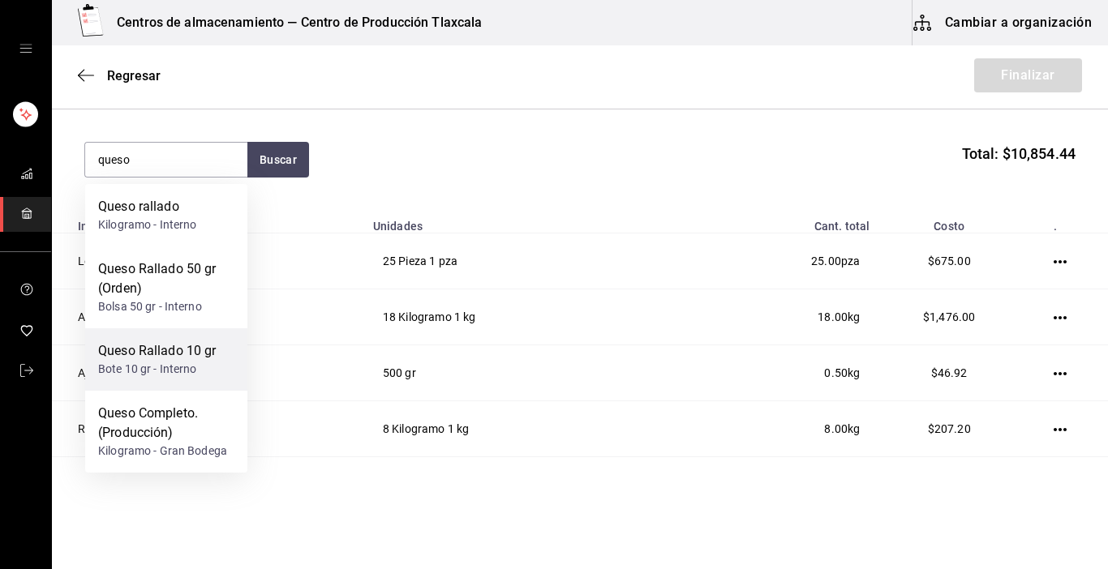
click at [162, 343] on div "Queso Rallado 10 gr" at bounding box center [157, 350] width 118 height 19
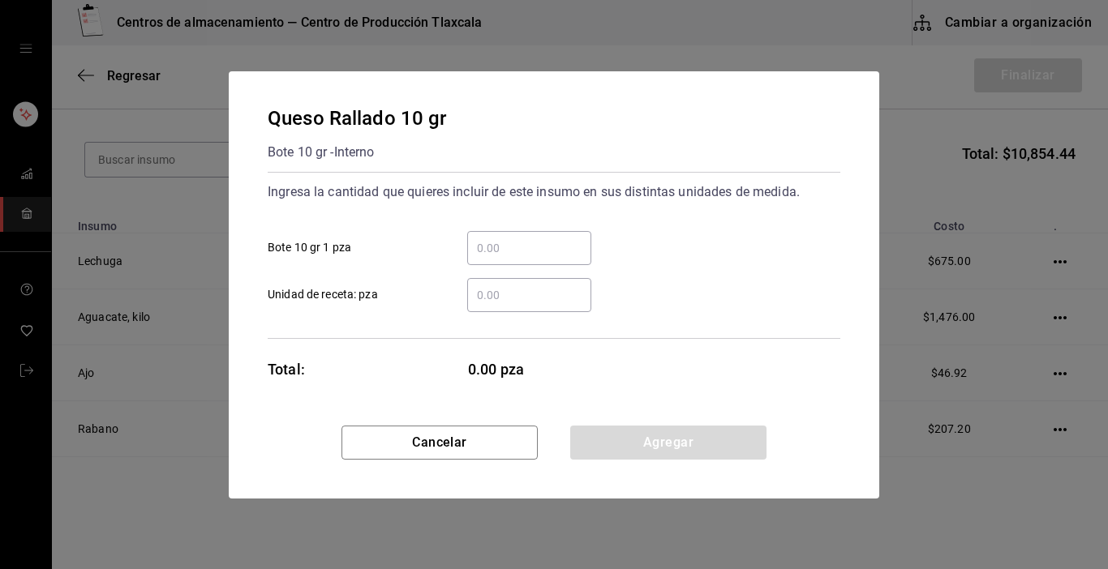
click at [484, 253] on input "​ Bote 10 gr 1 pza" at bounding box center [529, 247] width 124 height 19
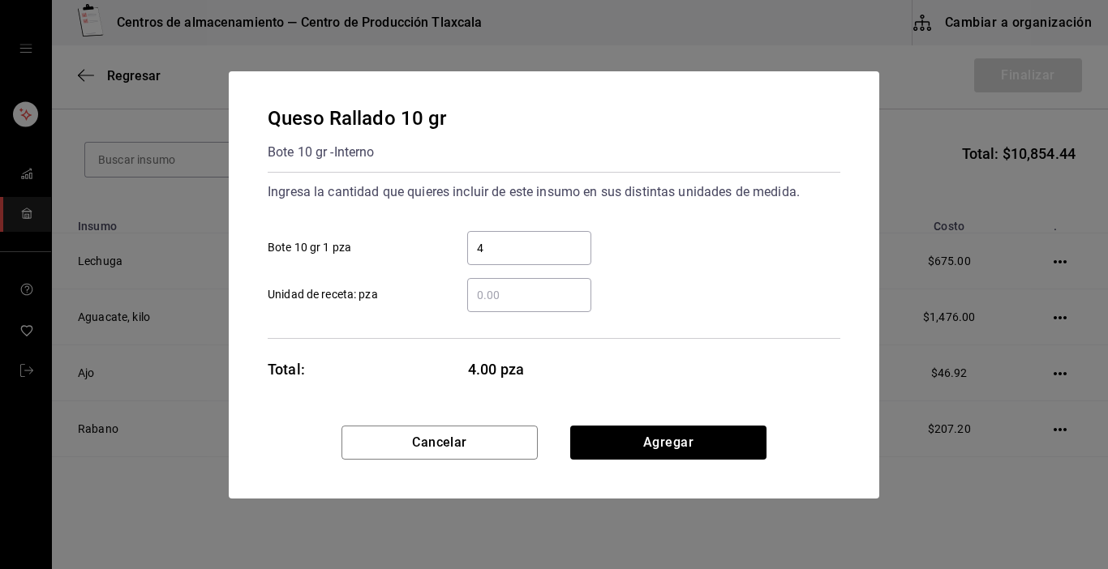
type input "40"
click at [629, 456] on button "Agregar" at bounding box center [668, 443] width 196 height 34
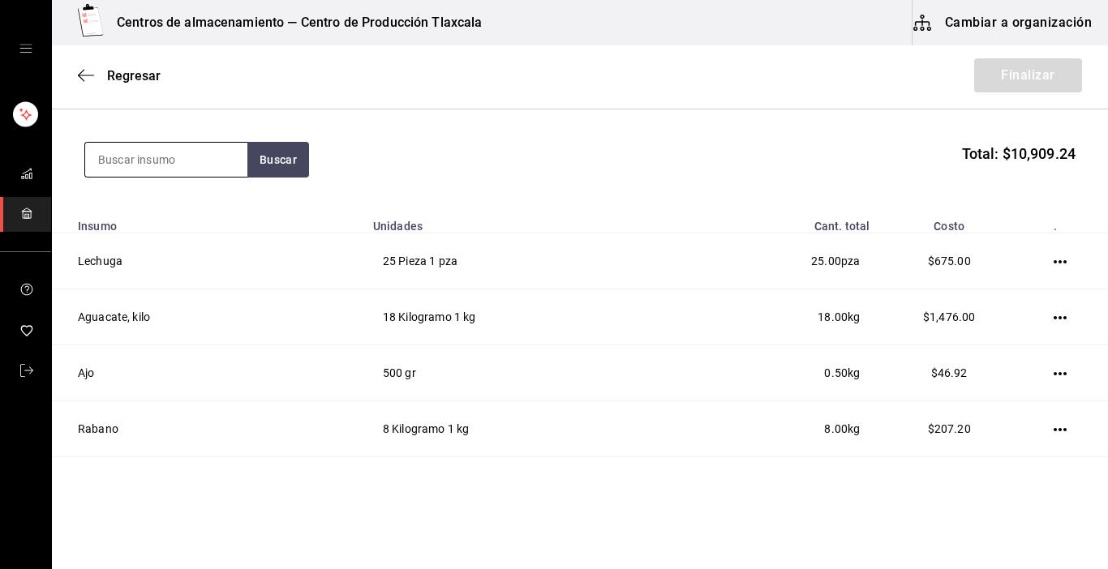
click at [160, 161] on input at bounding box center [166, 160] width 162 height 34
type input "queso"
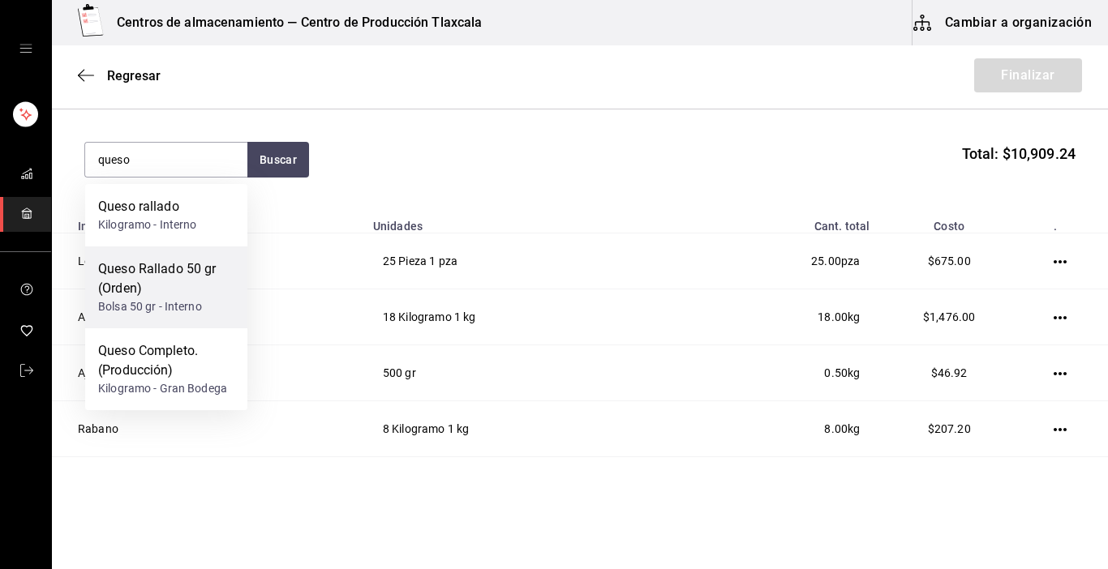
drag, startPoint x: 147, startPoint y: 304, endPoint x: 143, endPoint y: 315, distance: 11.3
click at [143, 315] on div "Bolsa 50 gr - Interno" at bounding box center [166, 306] width 136 height 17
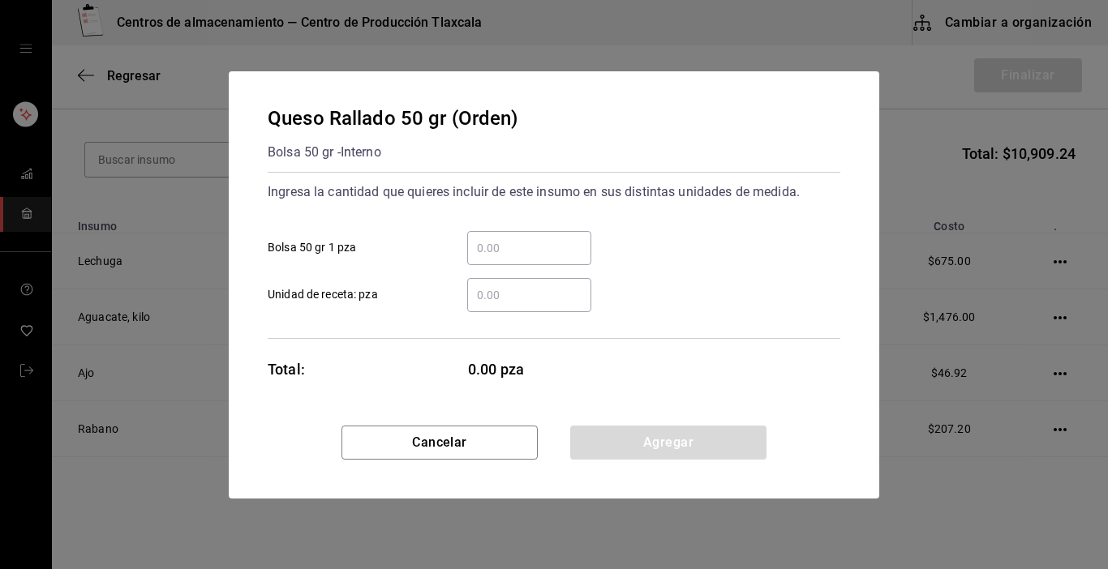
click at [516, 231] on div "​" at bounding box center [529, 248] width 124 height 34
click at [516, 238] on input "​ Bolsa 50 gr 1 pza" at bounding box center [529, 247] width 124 height 19
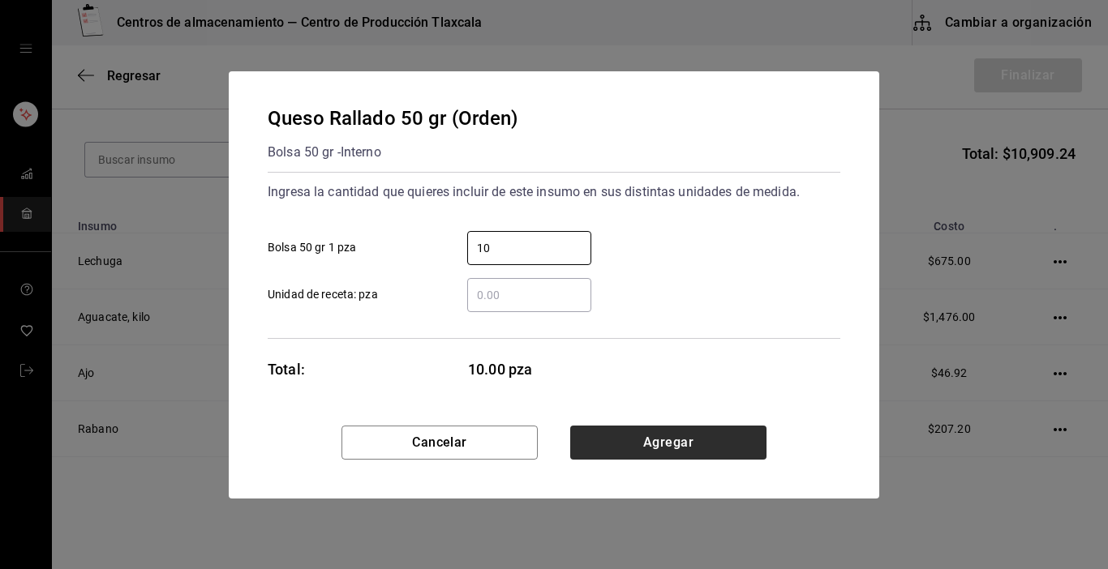
type input "10"
click at [702, 436] on button "Agregar" at bounding box center [668, 443] width 196 height 34
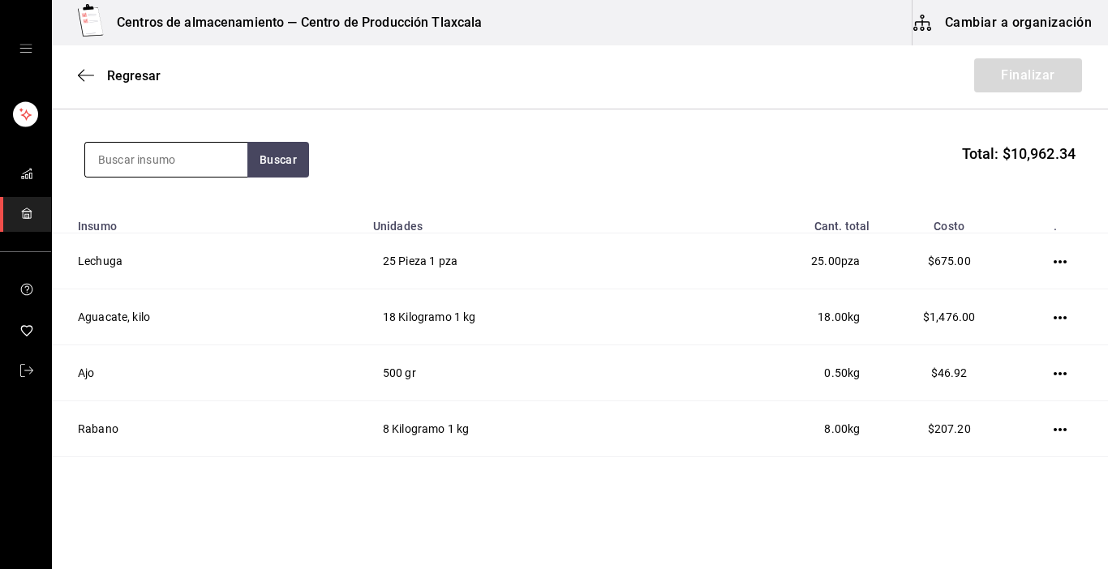
click at [170, 162] on input at bounding box center [166, 160] width 162 height 34
type input "totopo"
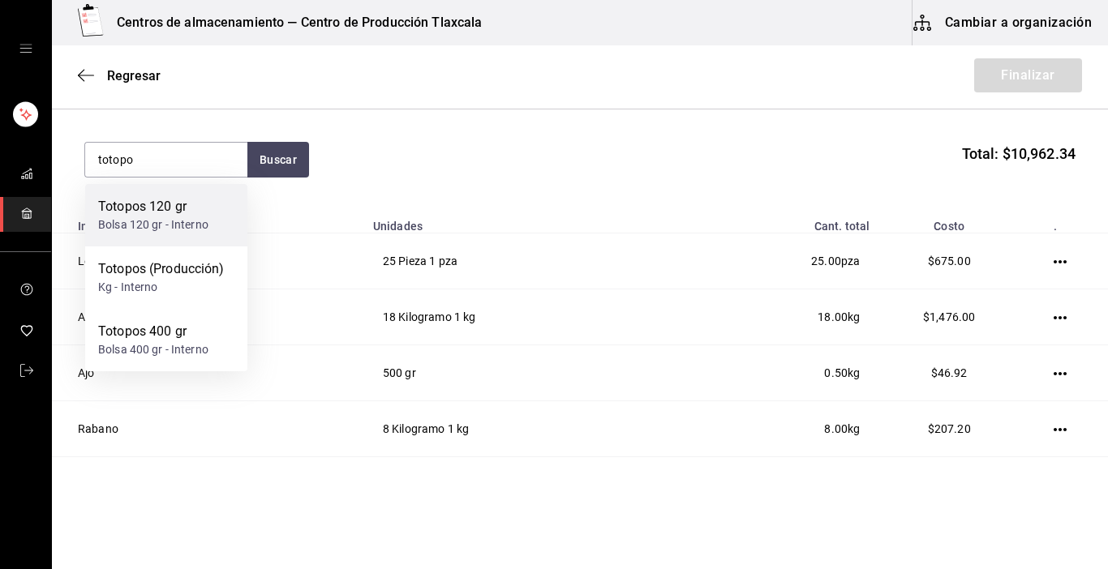
click at [143, 212] on div "Totopos 120 gr" at bounding box center [153, 206] width 110 height 19
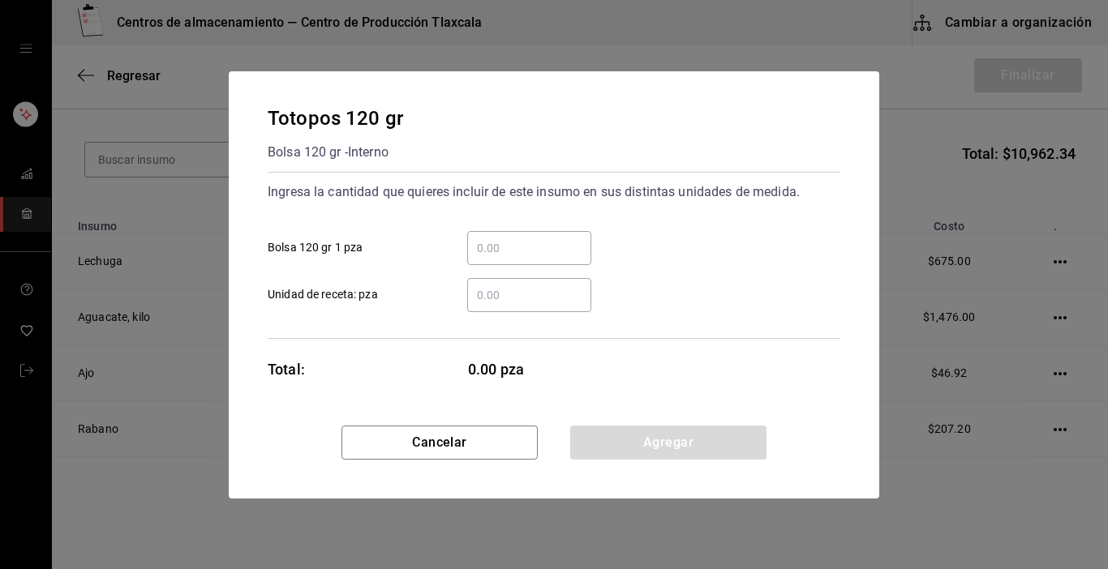
click at [503, 246] on input "​ Bolsa 120 gr 1 pza" at bounding box center [529, 247] width 124 height 19
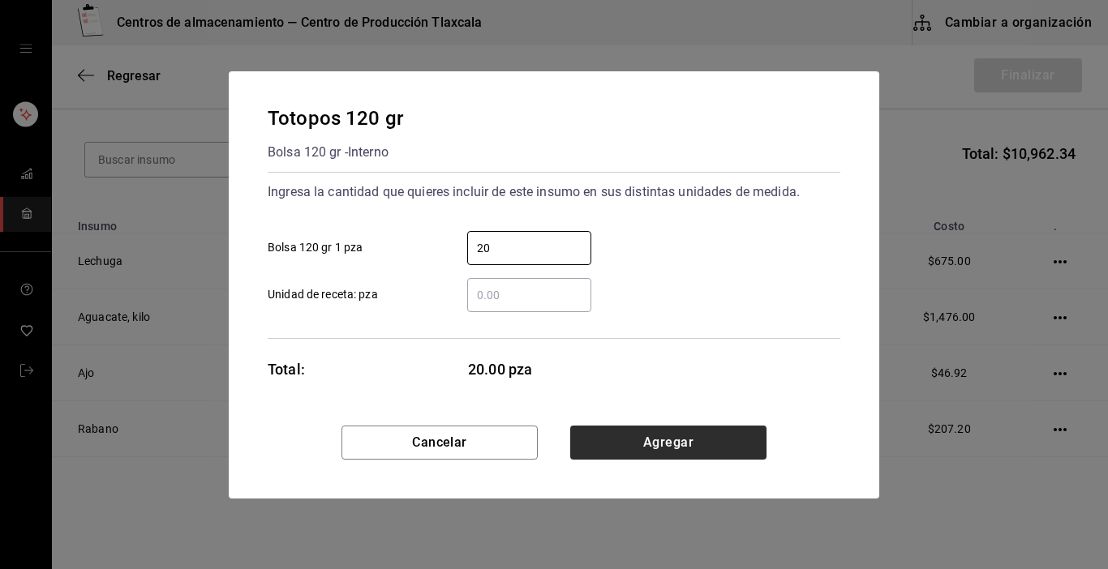
type input "20"
click at [728, 435] on button "Agregar" at bounding box center [668, 443] width 196 height 34
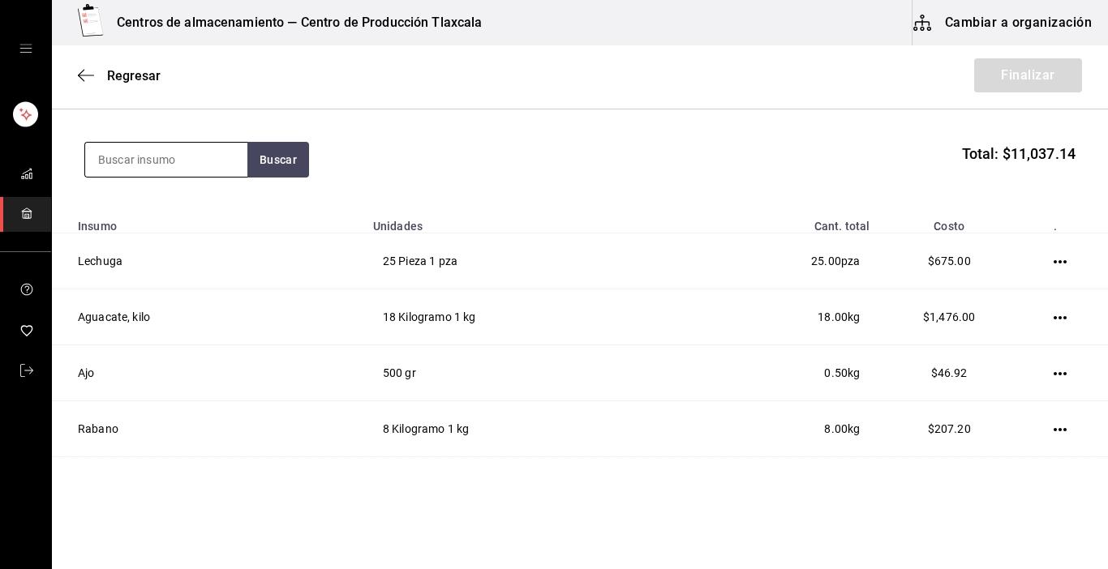
click at [242, 158] on input at bounding box center [166, 160] width 162 height 34
type input "totopo"
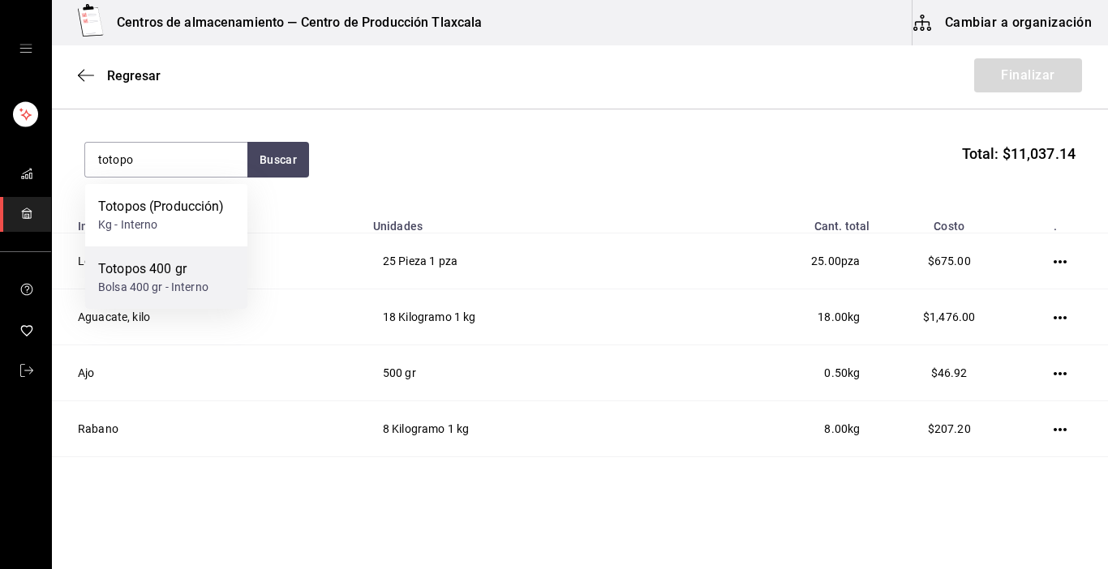
click at [221, 278] on div "Totopos 400 gr Bolsa 400 gr - Interno" at bounding box center [166, 278] width 162 height 62
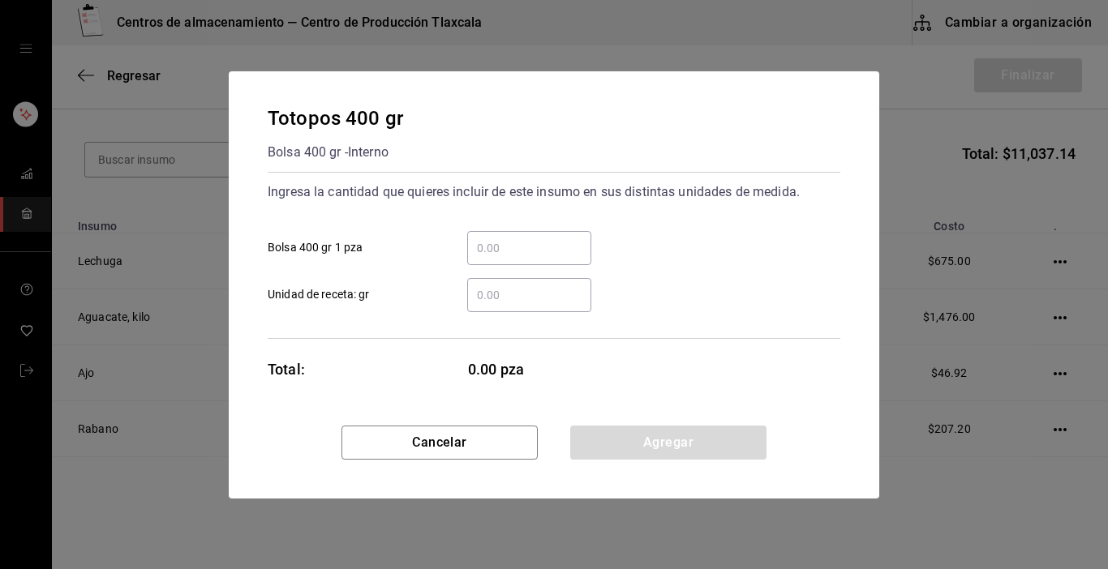
click at [516, 245] on input "​ Bolsa 400 gr 1 pza" at bounding box center [529, 247] width 124 height 19
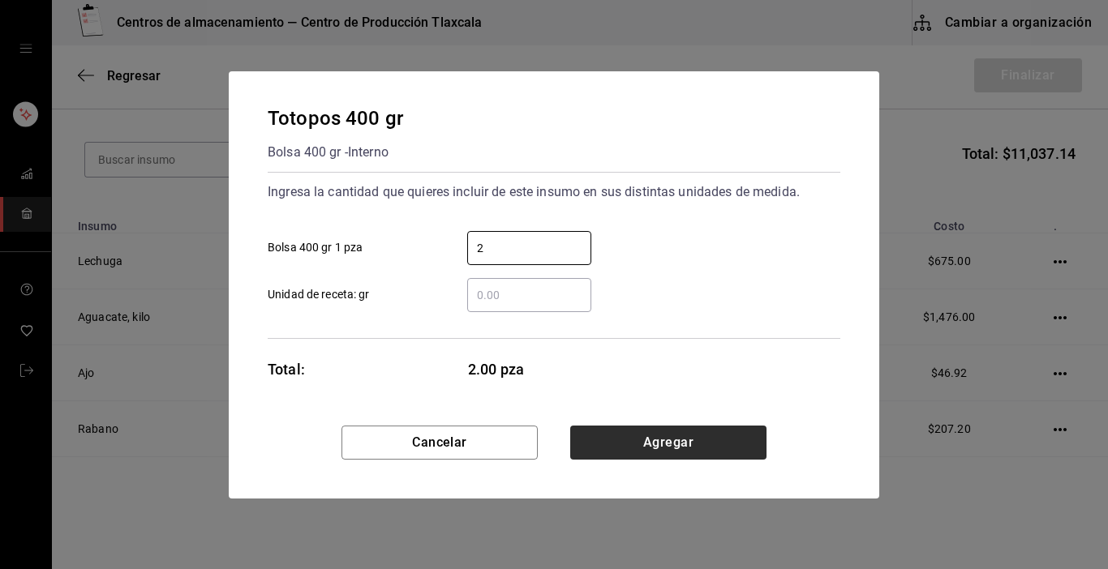
type input "2"
click at [699, 429] on button "Agregar" at bounding box center [668, 443] width 196 height 34
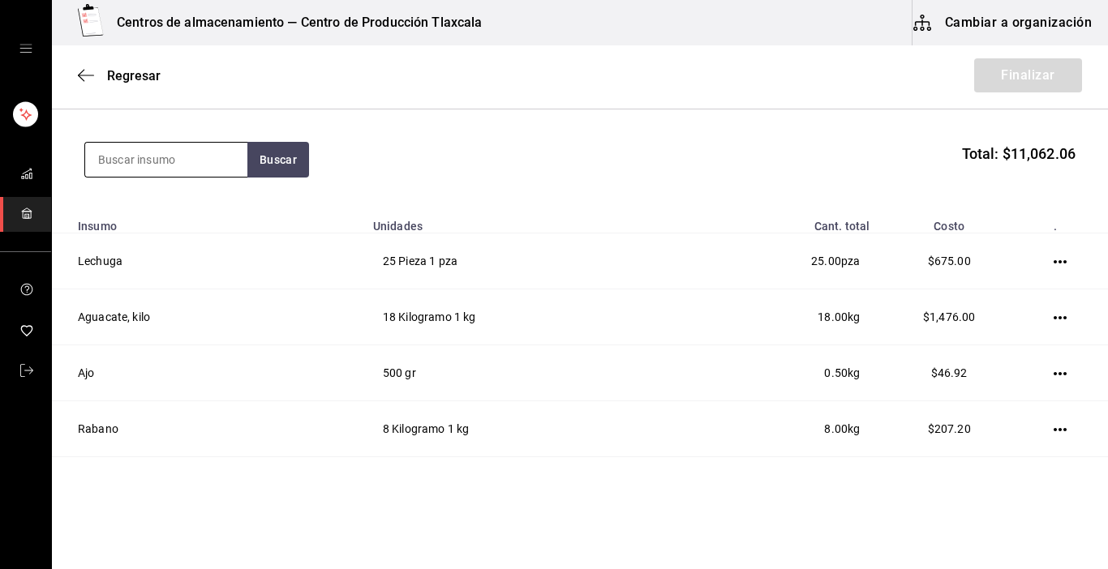
click at [134, 159] on input at bounding box center [166, 160] width 162 height 34
type input "tostada"
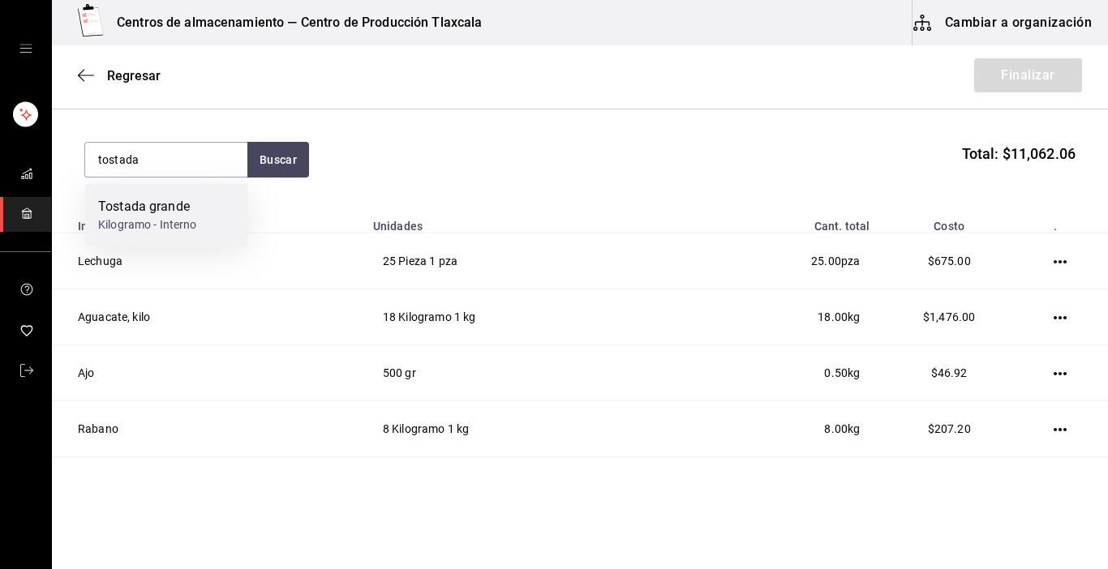
click at [97, 211] on div "Tostada grande Kilogramo - Interno" at bounding box center [166, 215] width 162 height 62
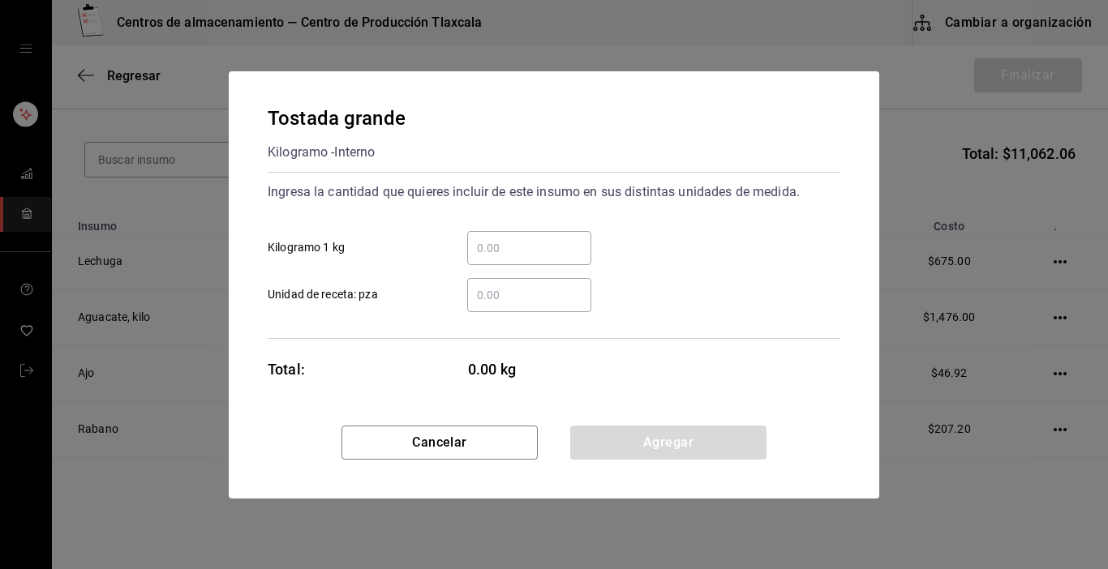
click at [494, 241] on input "​ Kilogramo 1 kg" at bounding box center [529, 247] width 124 height 19
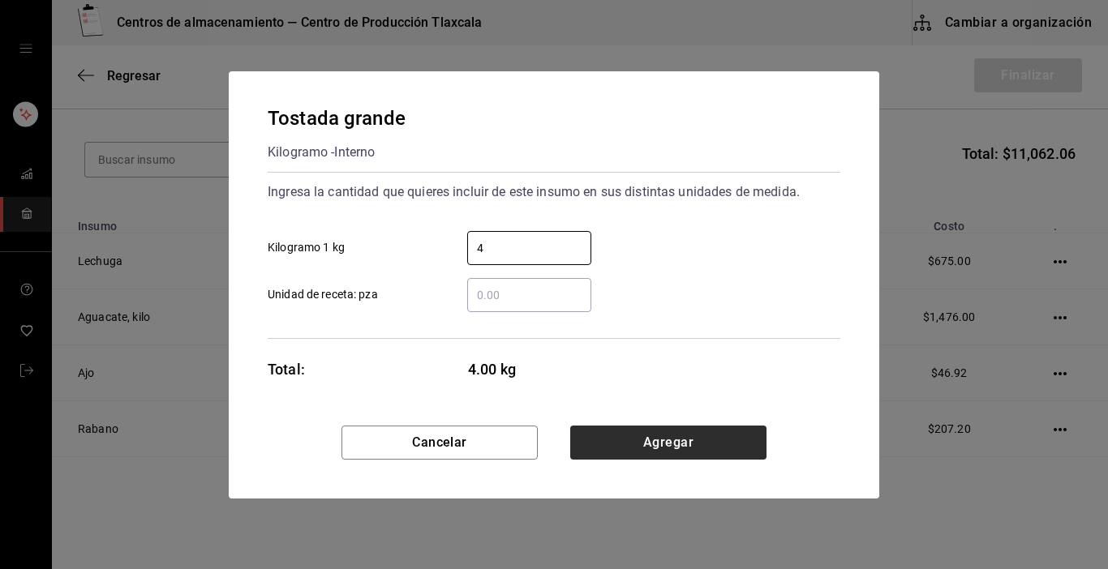
type input "4"
click at [663, 452] on button "Agregar" at bounding box center [668, 443] width 196 height 34
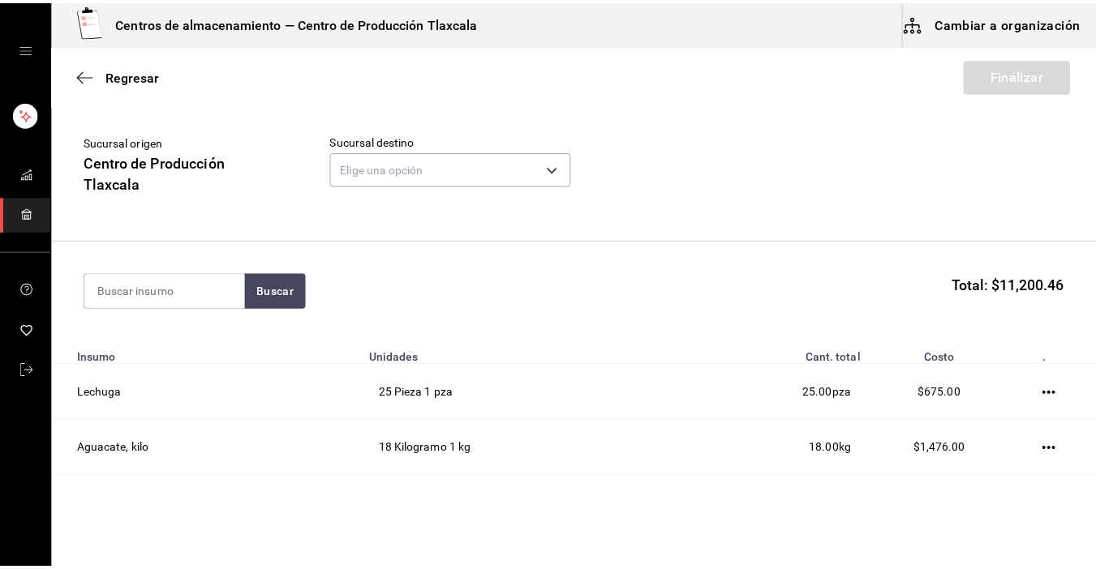
scroll to position [15, 0]
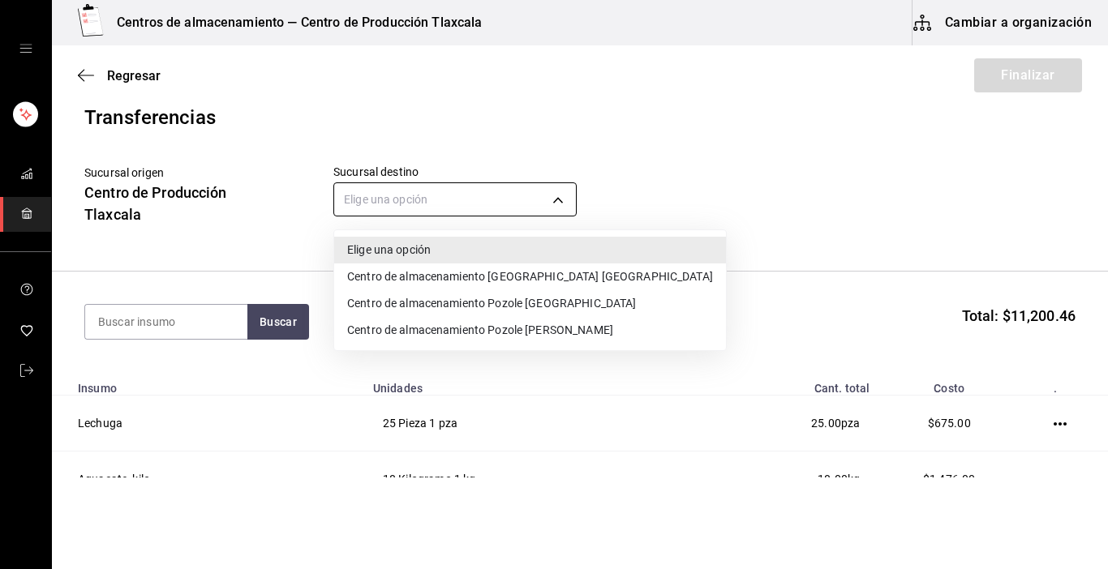
click at [564, 200] on body "Centros de almacenamiento — Centro de Producción Tlaxcala Cambiar a organizació…" at bounding box center [554, 239] width 1108 height 478
click at [556, 271] on li "Centro de almacenamiento [GEOGRAPHIC_DATA] [GEOGRAPHIC_DATA]" at bounding box center [530, 277] width 392 height 27
type input "ddc3d7bb-b11d-4e44-bee7-b2d04ff8fb33"
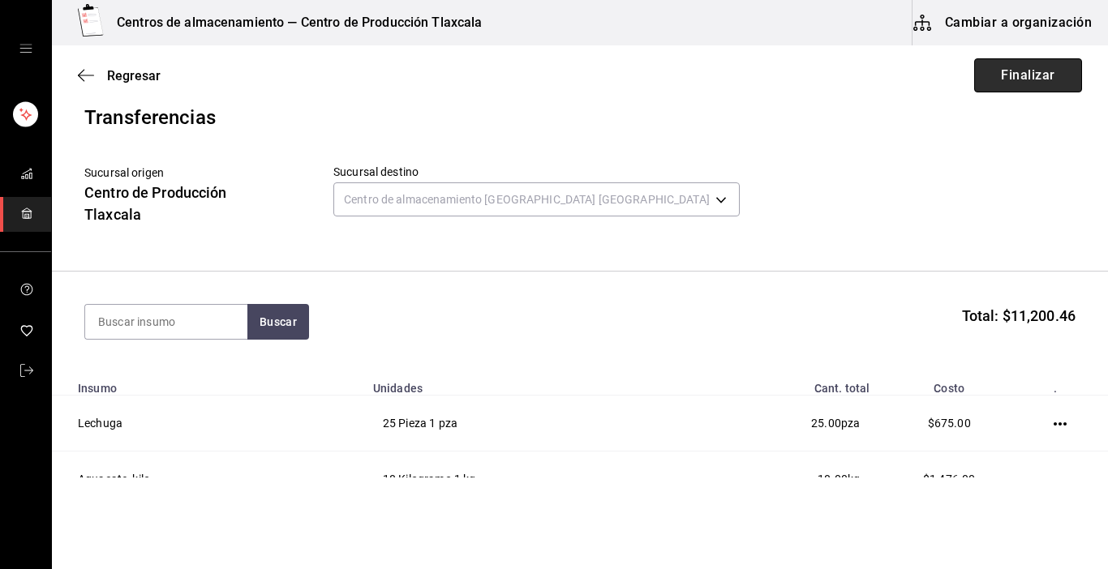
click at [996, 84] on button "Finalizar" at bounding box center [1028, 75] width 108 height 34
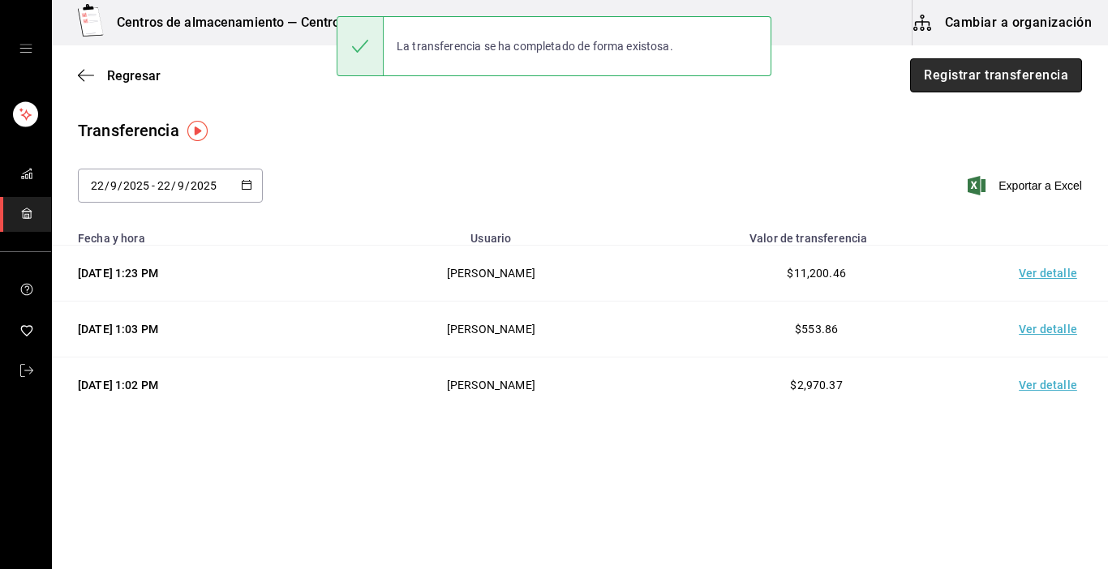
click at [956, 69] on button "Registrar transferencia" at bounding box center [996, 75] width 172 height 34
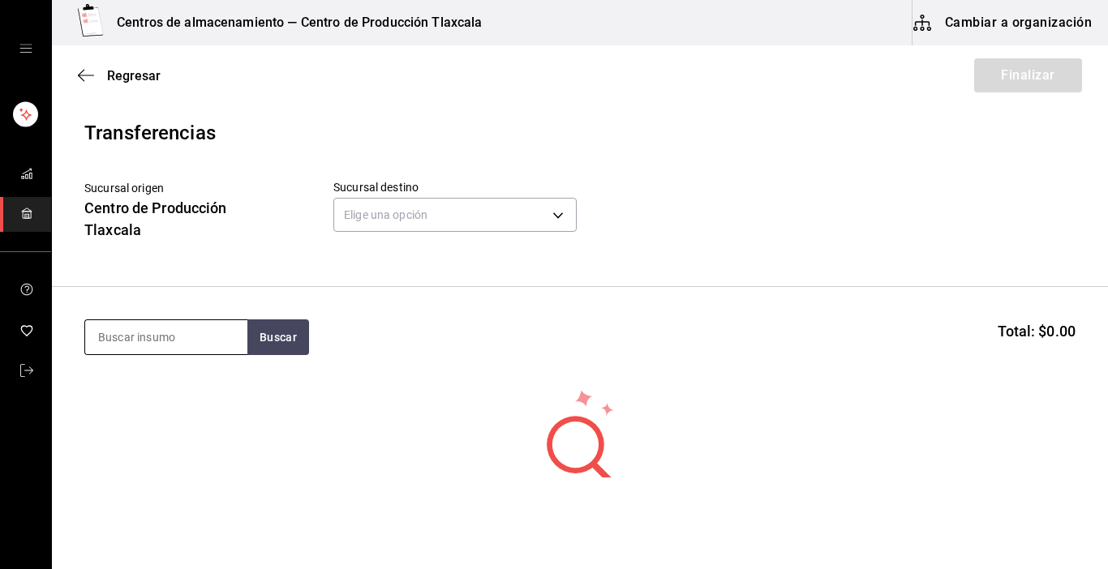
click at [144, 326] on input at bounding box center [166, 337] width 162 height 34
type input "tostada"
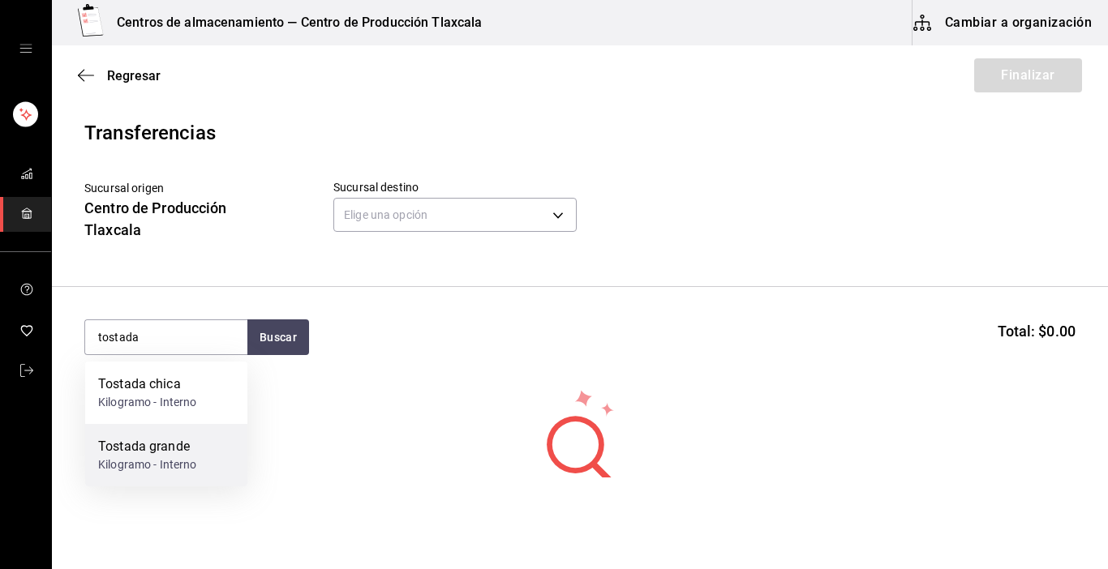
click at [170, 441] on div "Tostada grande" at bounding box center [147, 446] width 99 height 19
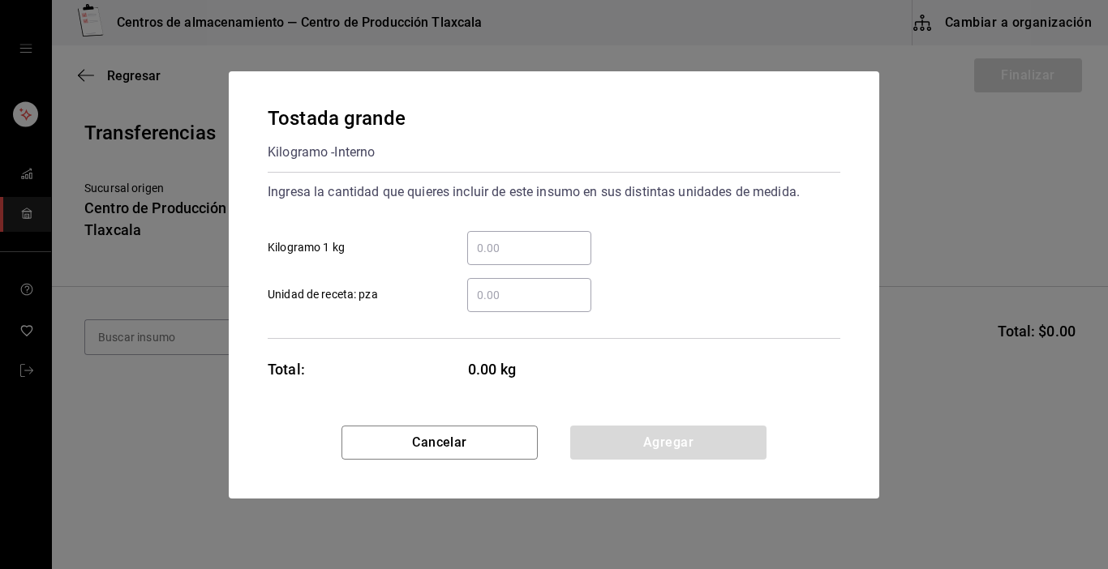
click at [530, 234] on div "​" at bounding box center [529, 248] width 124 height 34
click at [530, 238] on input "​ Kilogramo 1 kg" at bounding box center [529, 247] width 124 height 19
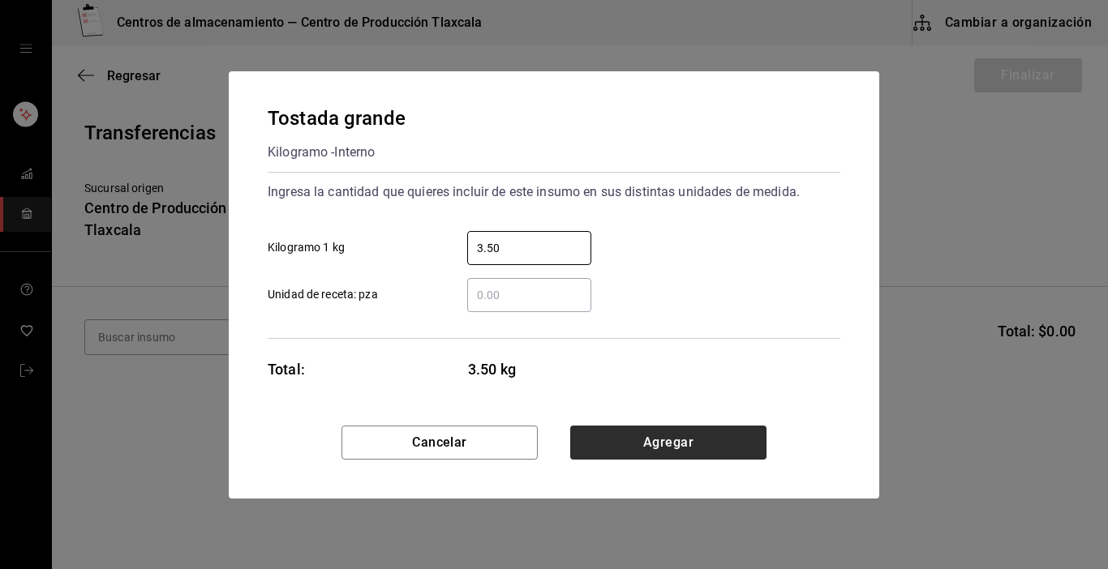
type input "3.50"
click at [635, 446] on button "Agregar" at bounding box center [668, 443] width 196 height 34
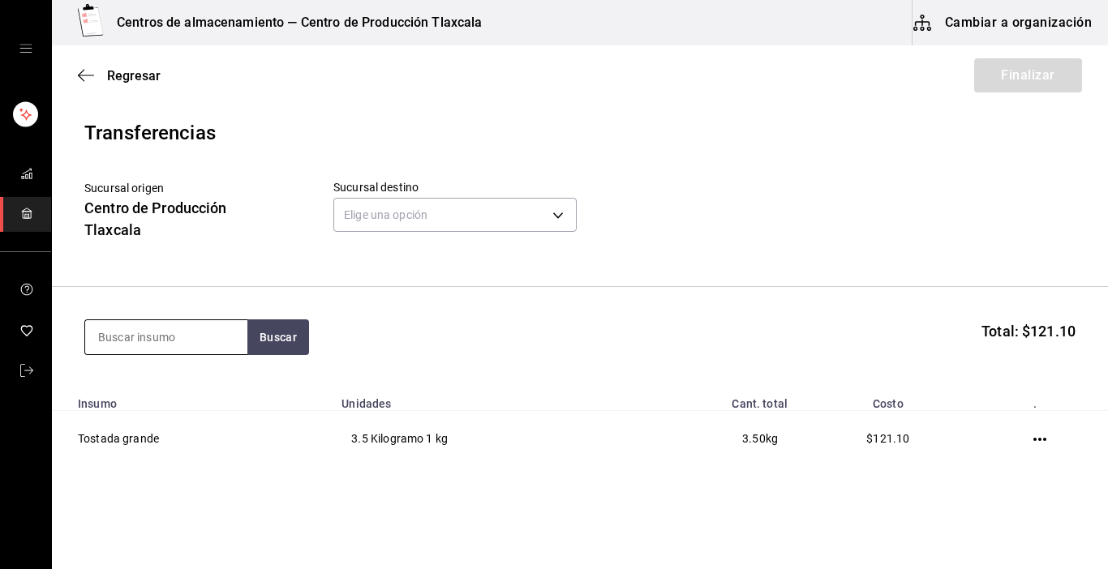
click at [157, 346] on input at bounding box center [166, 337] width 162 height 34
type input "rabano"
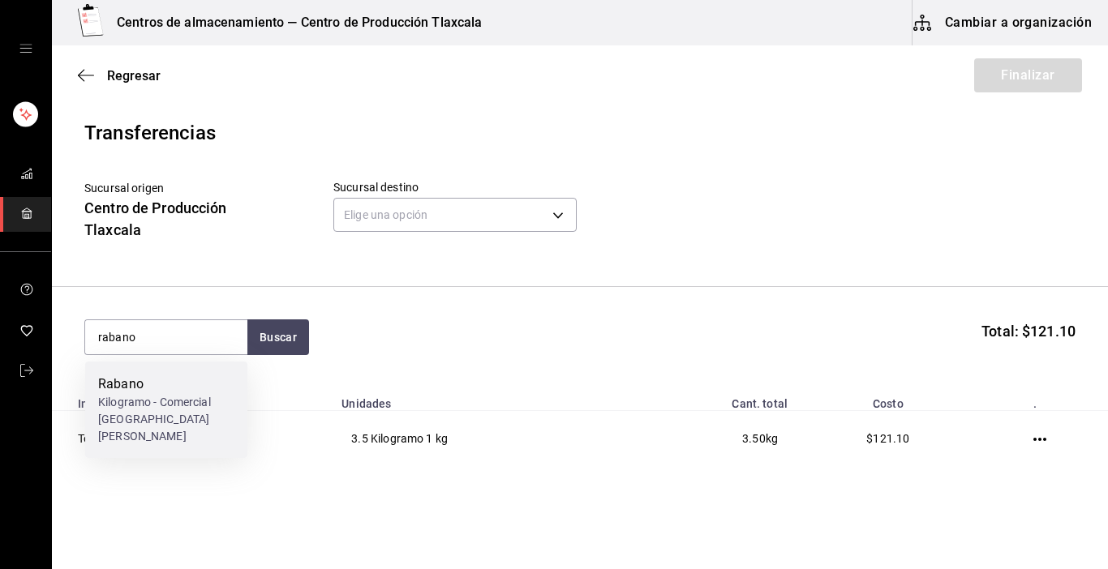
click at [129, 423] on div "Kilogramo - Comercial [GEOGRAPHIC_DATA][PERSON_NAME]" at bounding box center [166, 419] width 136 height 51
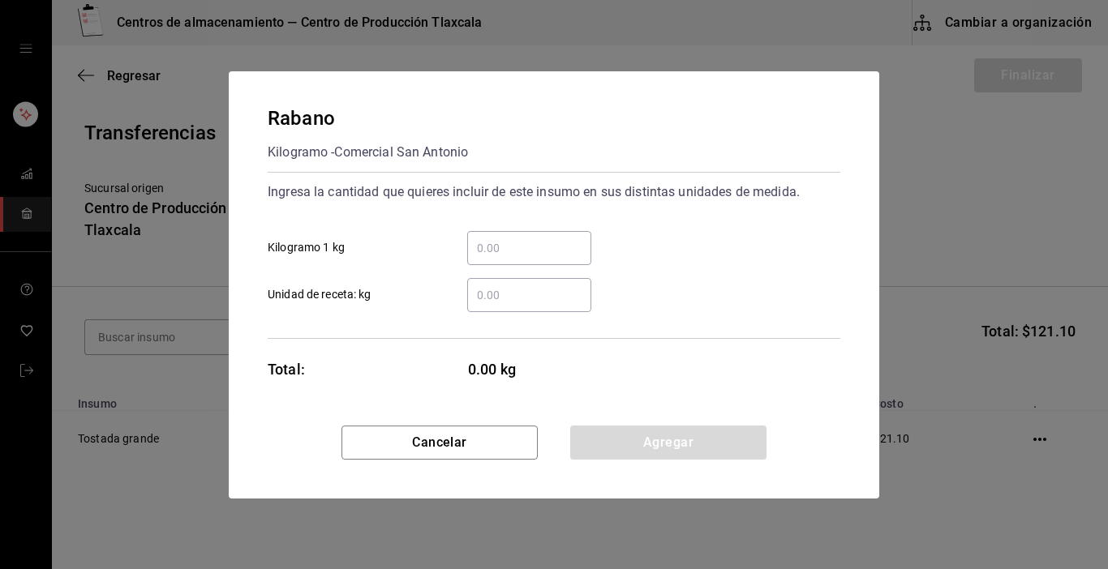
click at [486, 249] on input "​ Kilogramo 1 kg" at bounding box center [529, 247] width 124 height 19
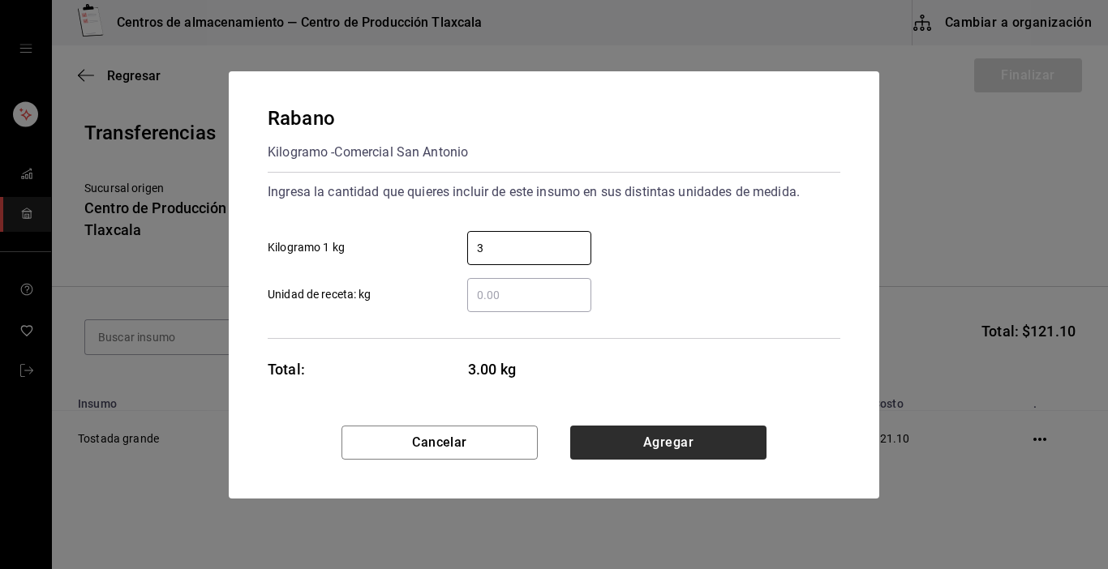
type input "3"
click at [700, 436] on button "Agregar" at bounding box center [668, 443] width 196 height 34
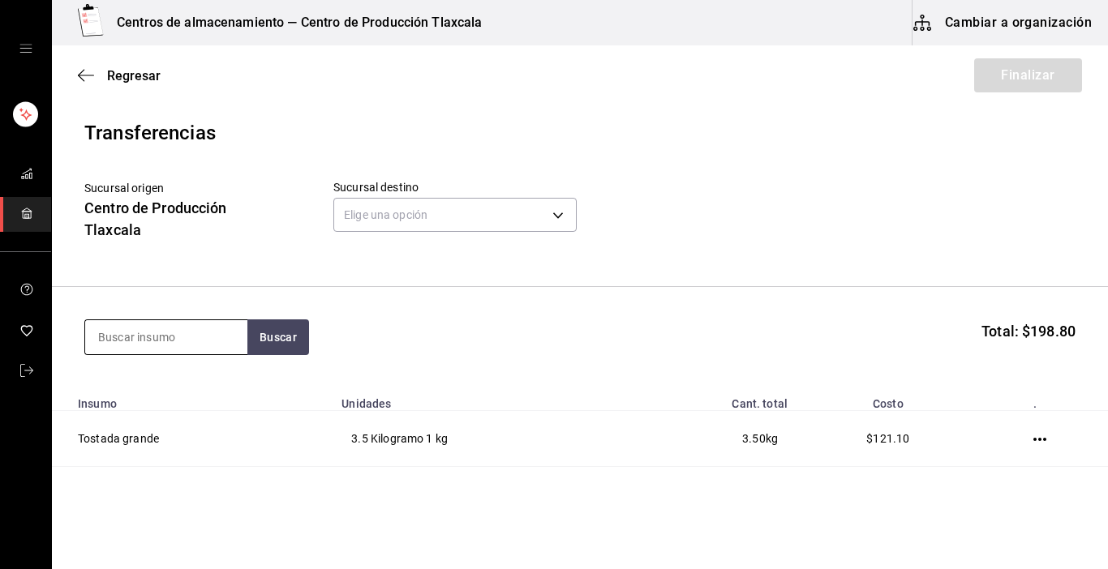
click at [166, 341] on input at bounding box center [166, 337] width 162 height 34
type input "maiz"
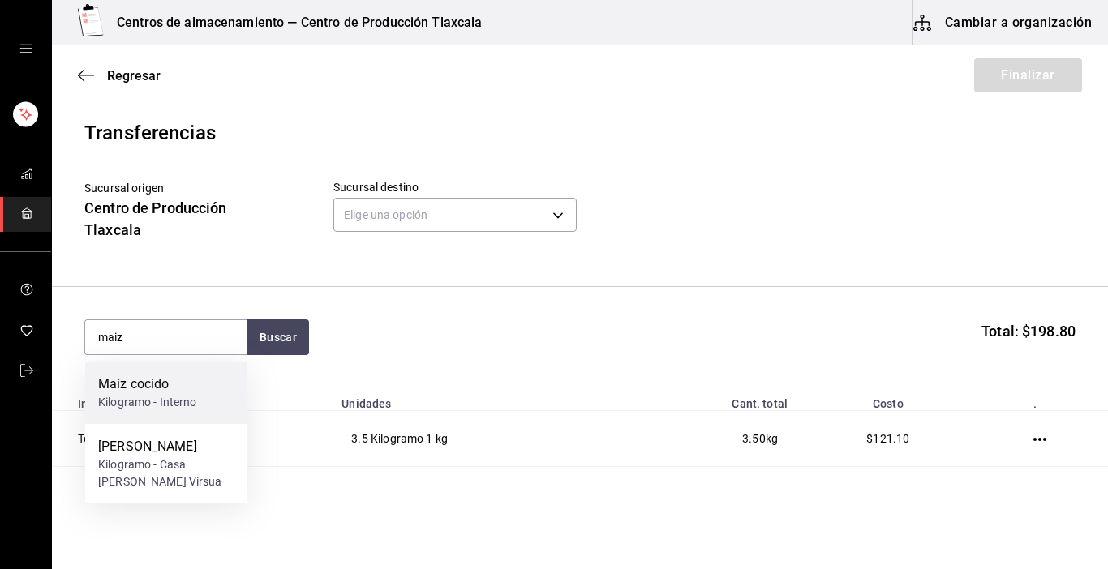
click at [168, 401] on div "Kilogramo - Interno" at bounding box center [147, 402] width 99 height 17
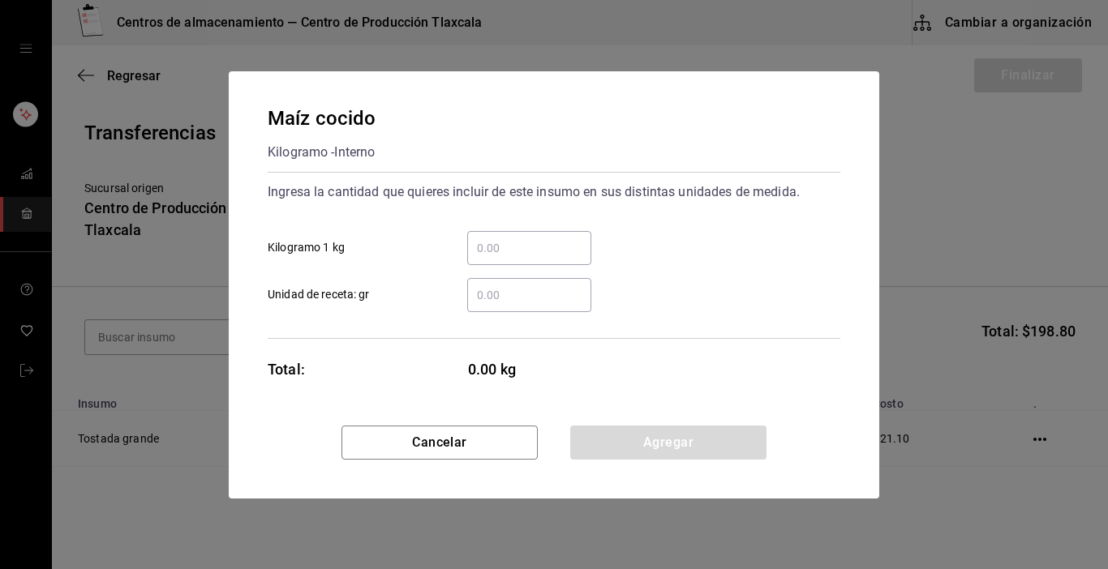
click at [519, 252] on input "​ Kilogramo 1 kg" at bounding box center [529, 247] width 124 height 19
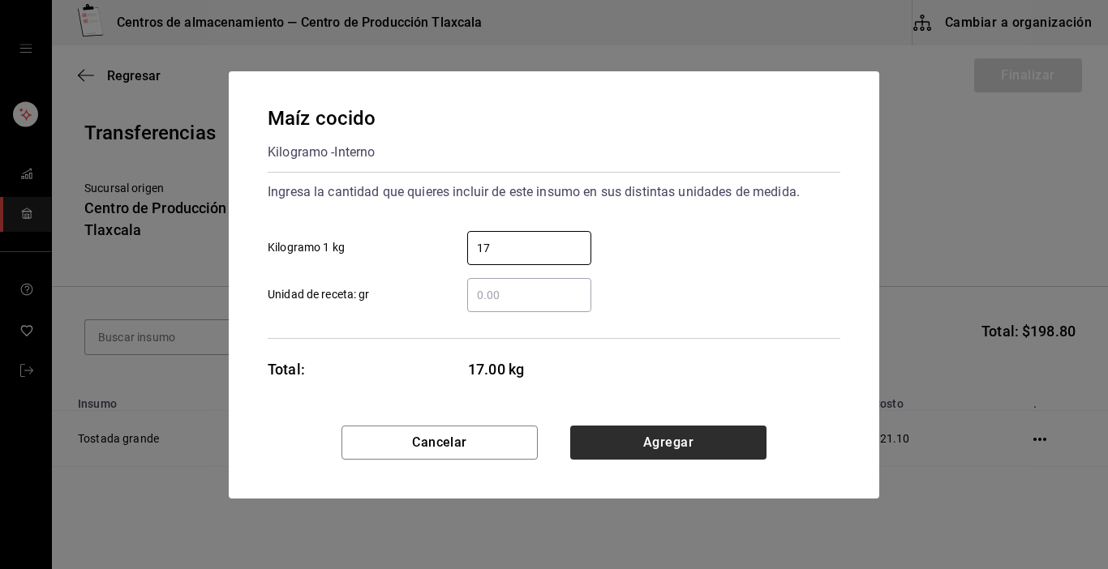
type input "17"
click at [672, 431] on button "Agregar" at bounding box center [668, 443] width 196 height 34
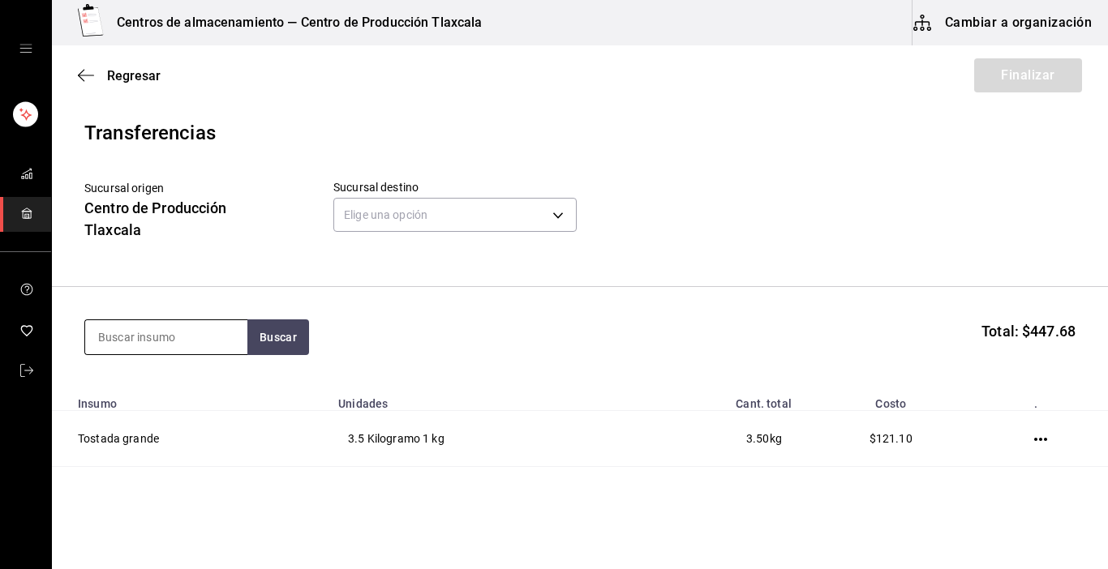
click at [208, 335] on input at bounding box center [166, 337] width 162 height 34
type input "pata"
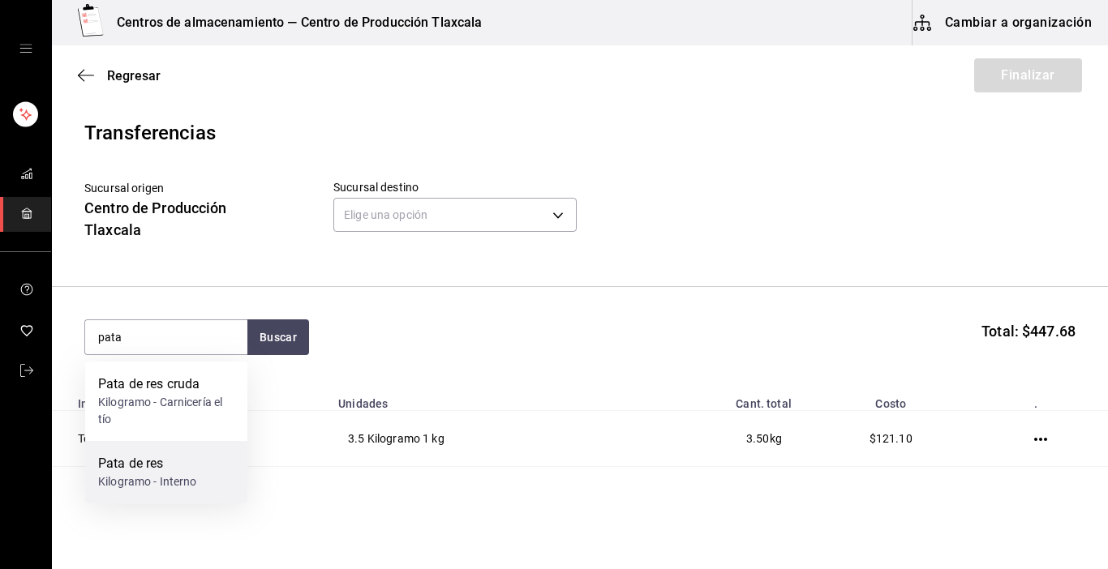
click at [159, 471] on div "Pata de res" at bounding box center [147, 463] width 99 height 19
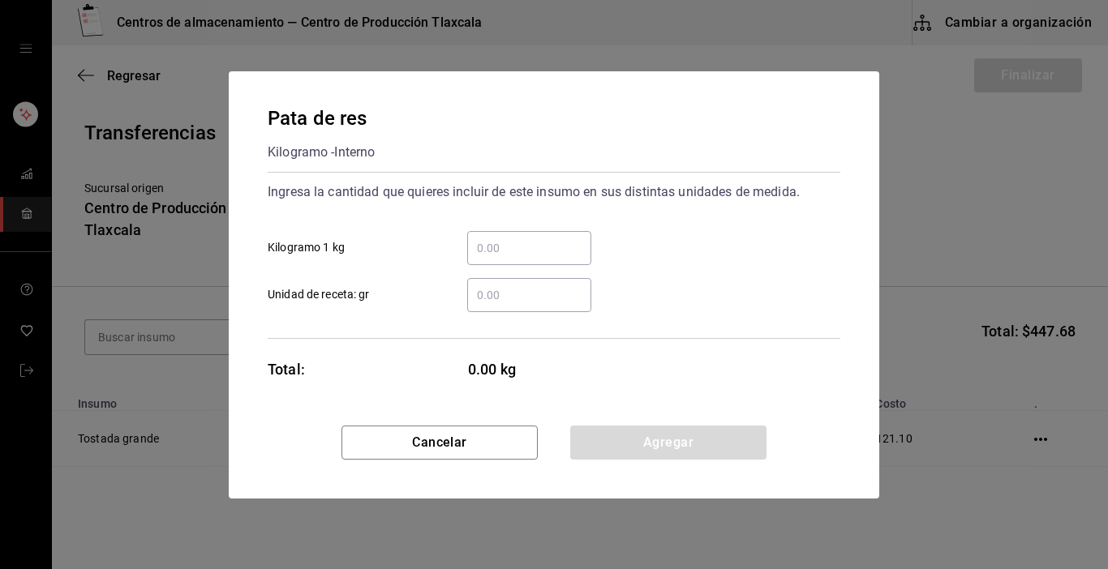
click at [483, 236] on div "​" at bounding box center [529, 248] width 124 height 34
click at [483, 238] on input "​ Kilogramo 1 kg" at bounding box center [529, 247] width 124 height 19
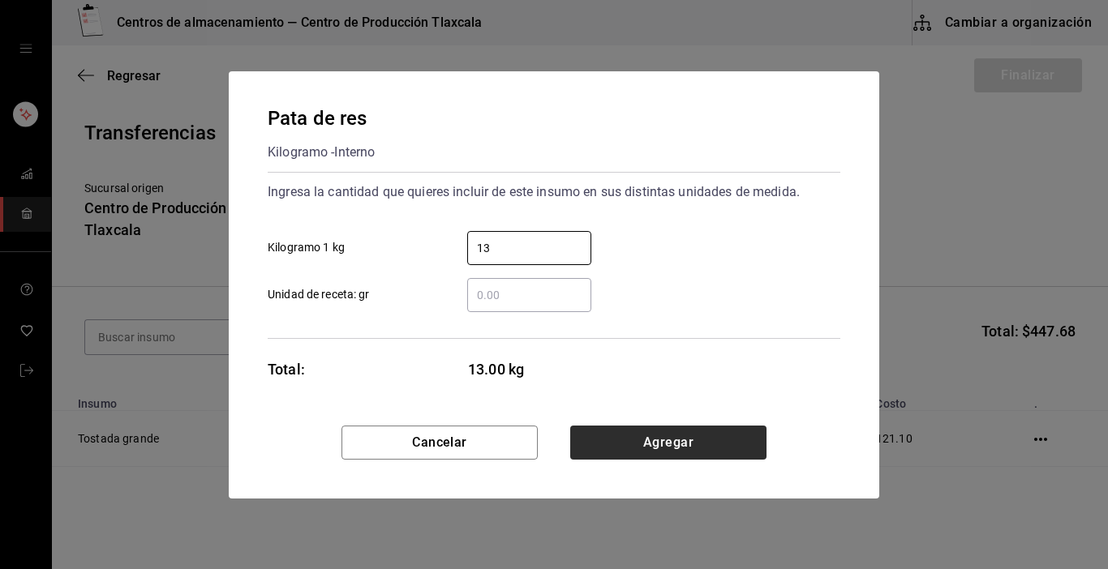
type input "13"
click at [708, 443] on button "Agregar" at bounding box center [668, 443] width 196 height 34
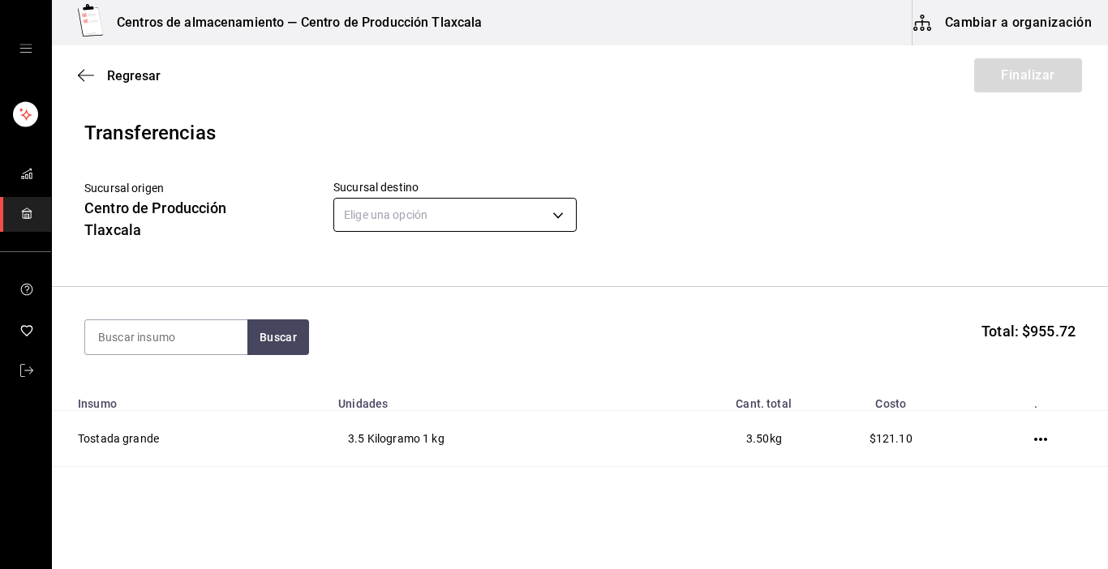
click at [556, 219] on body "Centros de almacenamiento — Centro de Producción Tlaxcala Cambiar a organizació…" at bounding box center [554, 239] width 1108 height 478
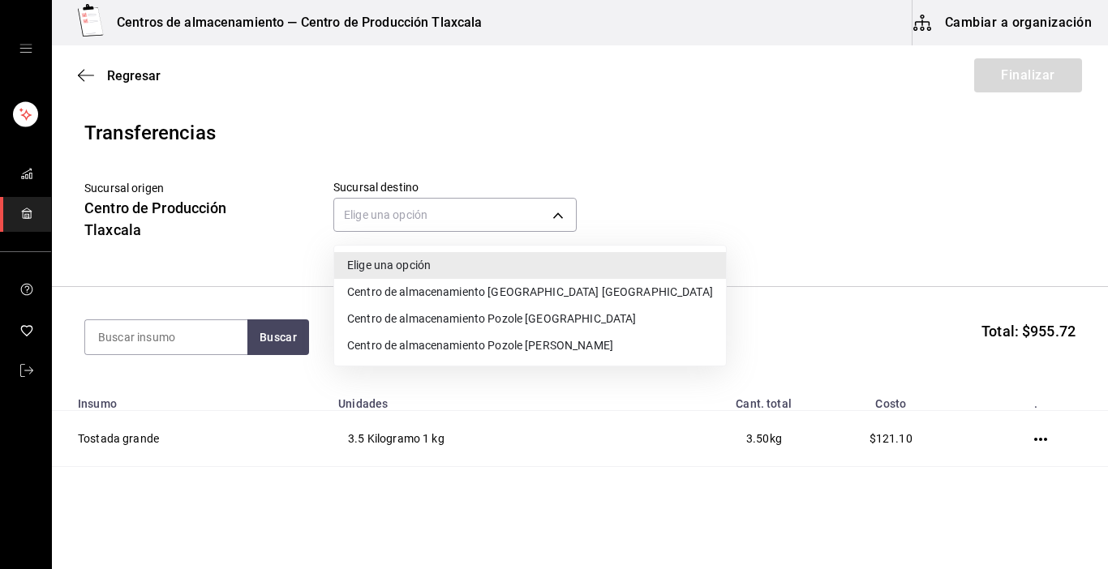
click at [512, 290] on li "Centro de almacenamiento [GEOGRAPHIC_DATA] [GEOGRAPHIC_DATA]" at bounding box center [530, 292] width 392 height 27
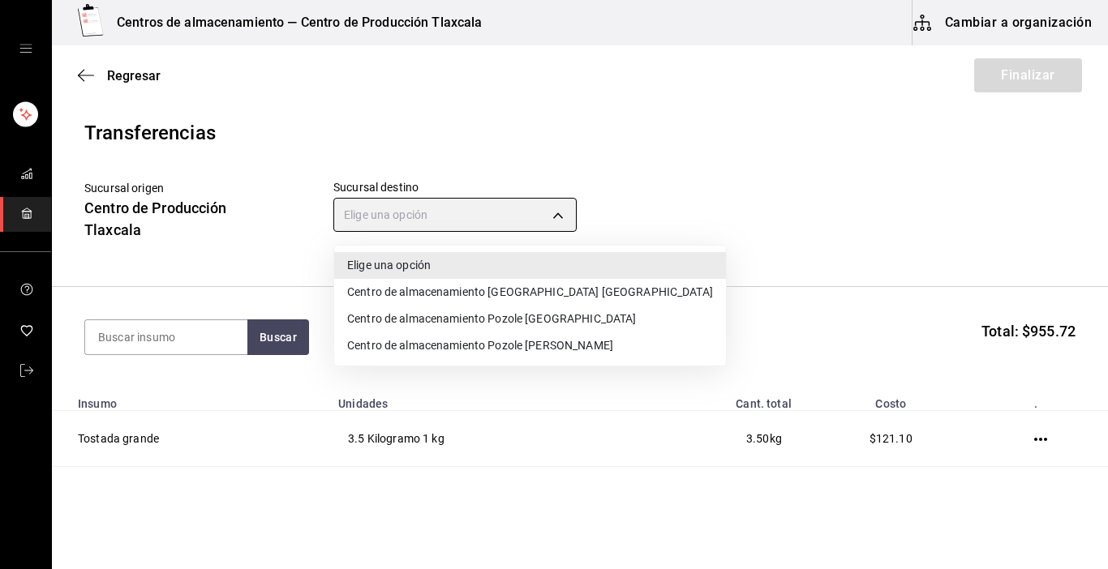
type input "ddc3d7bb-b11d-4e44-bee7-b2d04ff8fb33"
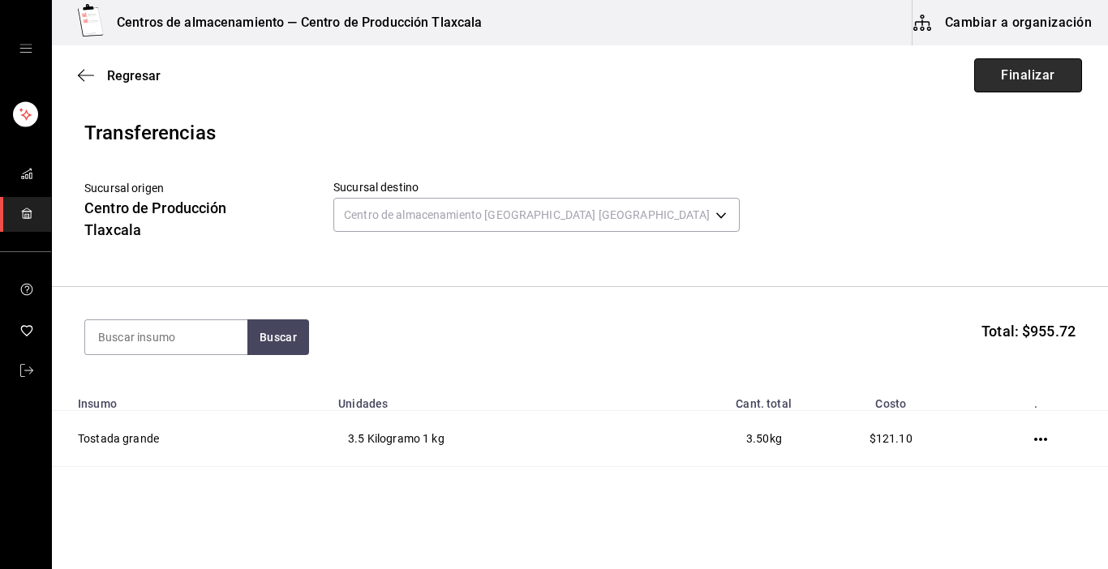
click at [1004, 76] on button "Finalizar" at bounding box center [1028, 75] width 108 height 34
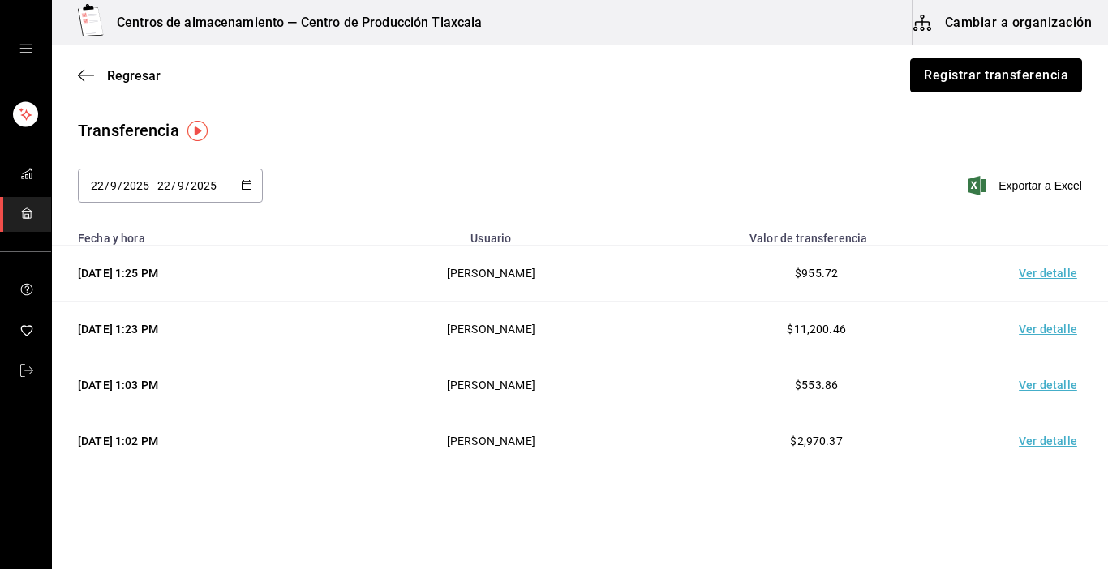
click at [1004, 76] on button "Registrar transferencia" at bounding box center [996, 75] width 172 height 34
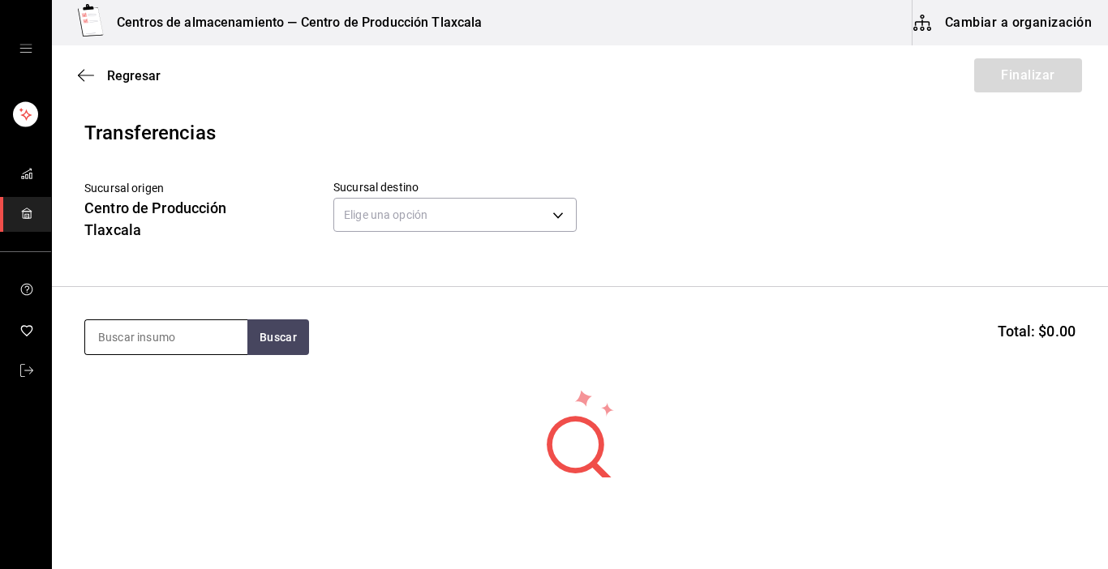
click at [139, 332] on input at bounding box center [166, 337] width 162 height 34
type input "rabano"
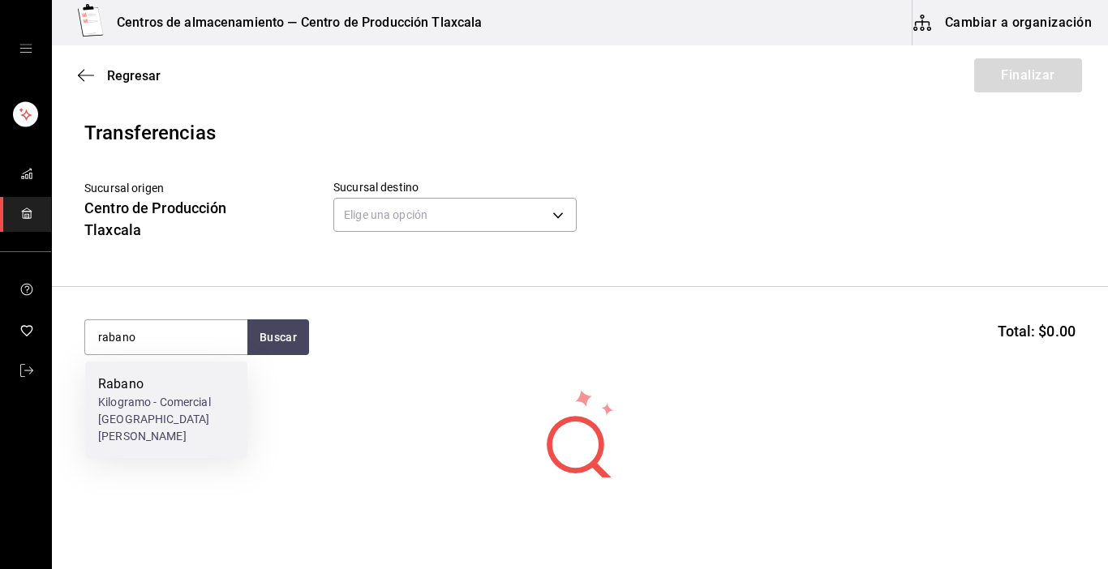
click at [154, 409] on div "Kilogramo - Comercial [GEOGRAPHIC_DATA][PERSON_NAME]" at bounding box center [166, 419] width 136 height 51
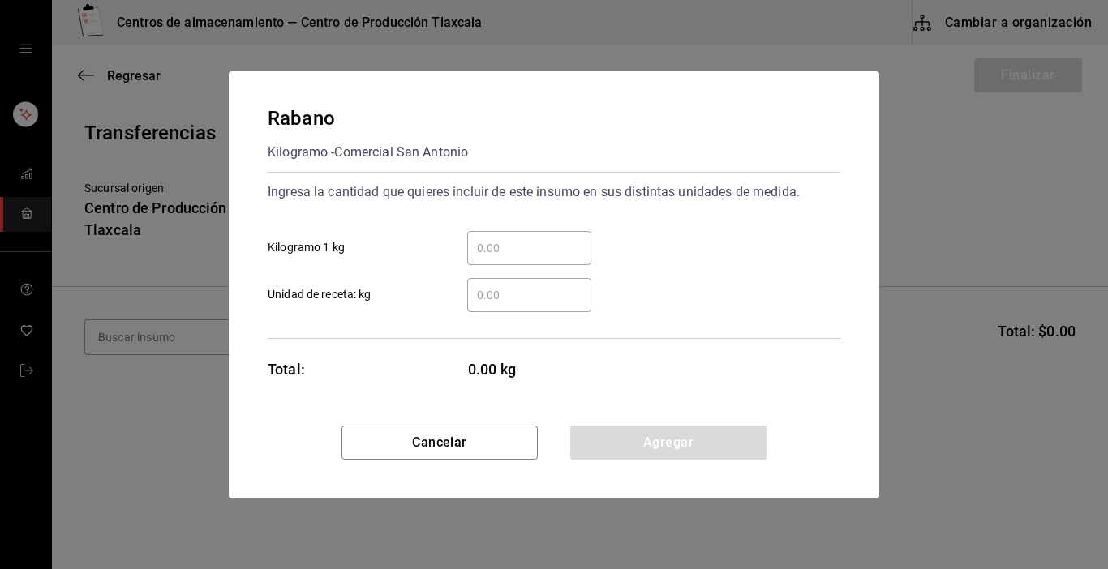
click at [508, 245] on input "​ Kilogramo 1 kg" at bounding box center [529, 247] width 124 height 19
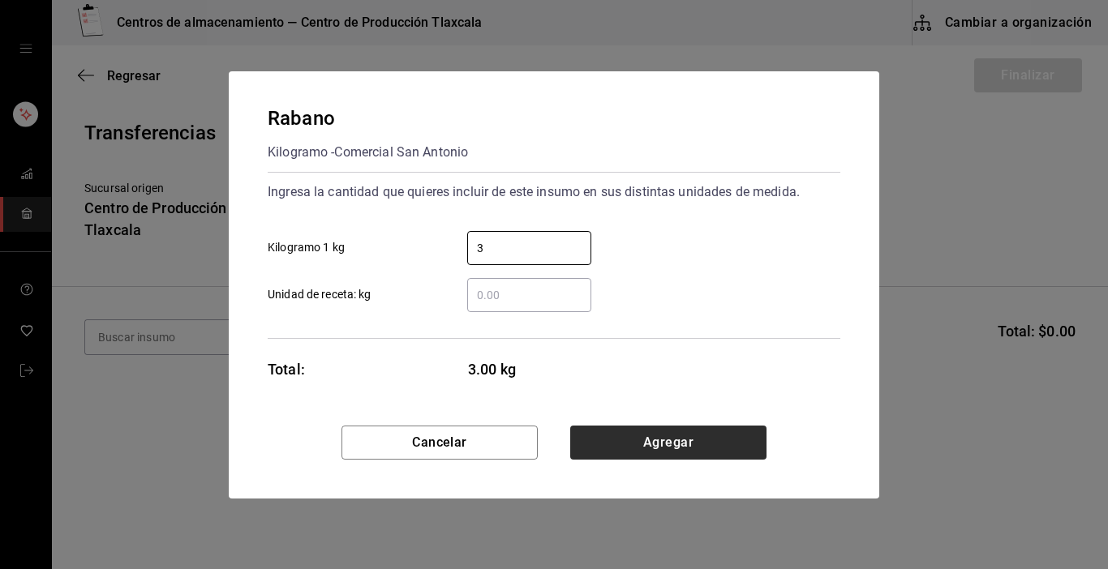
type input "3"
click at [703, 447] on button "Agregar" at bounding box center [668, 443] width 196 height 34
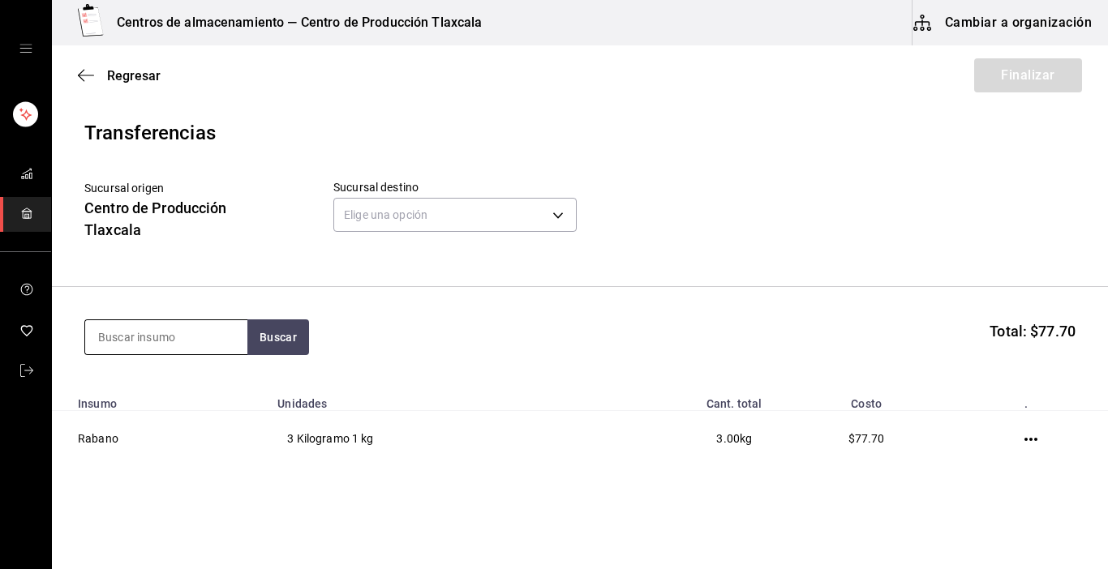
click at [215, 336] on input at bounding box center [166, 337] width 162 height 34
type input "maiz"
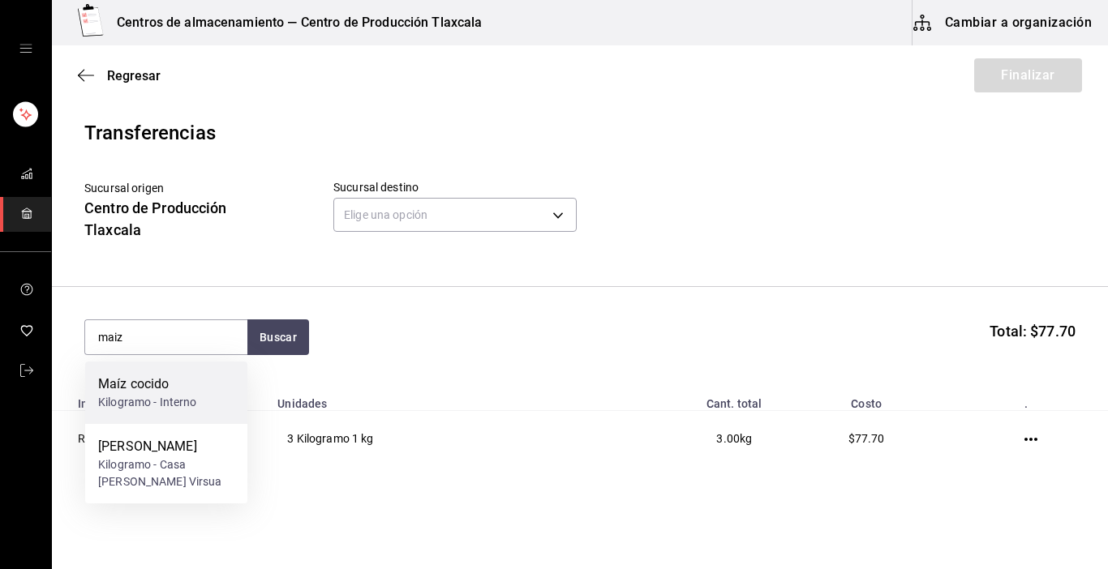
click at [196, 405] on div "Kilogramo - Interno" at bounding box center [147, 402] width 99 height 17
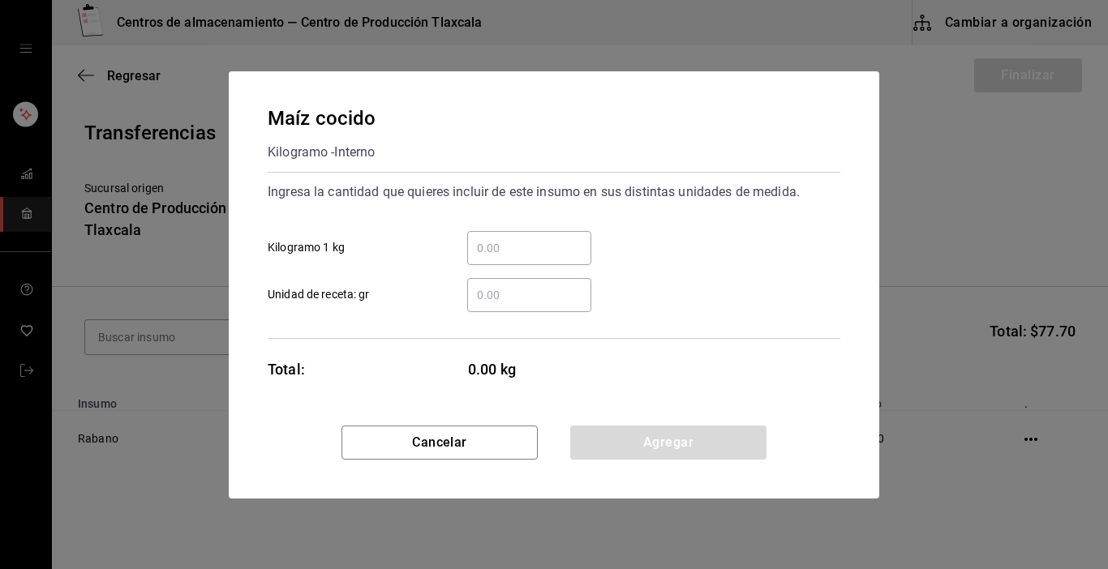
click at [509, 244] on input "​ Kilogramo 1 kg" at bounding box center [529, 247] width 124 height 19
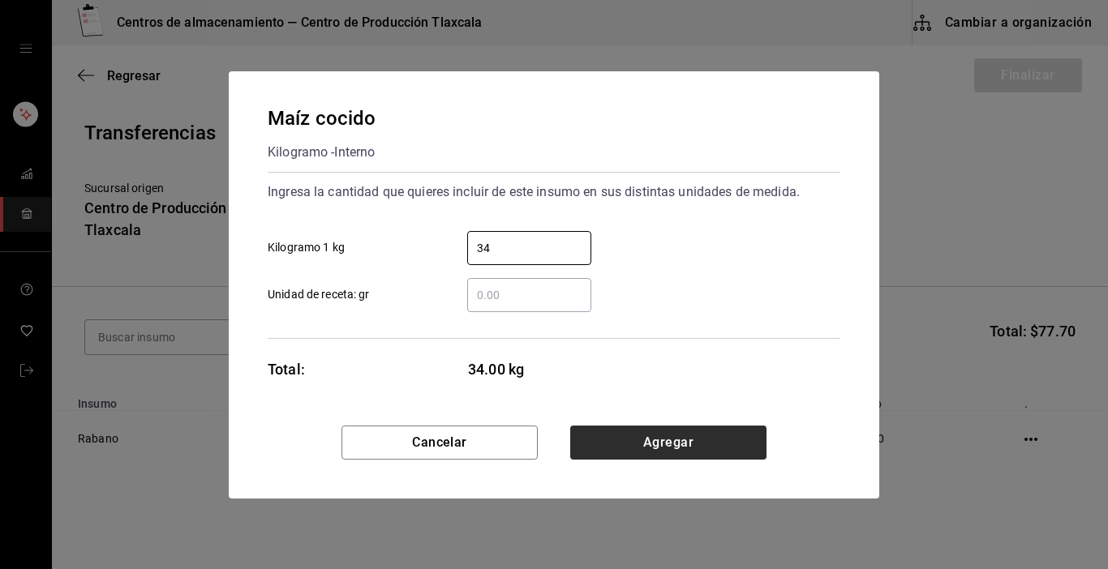
type input "34"
click at [665, 431] on button "Agregar" at bounding box center [668, 443] width 196 height 34
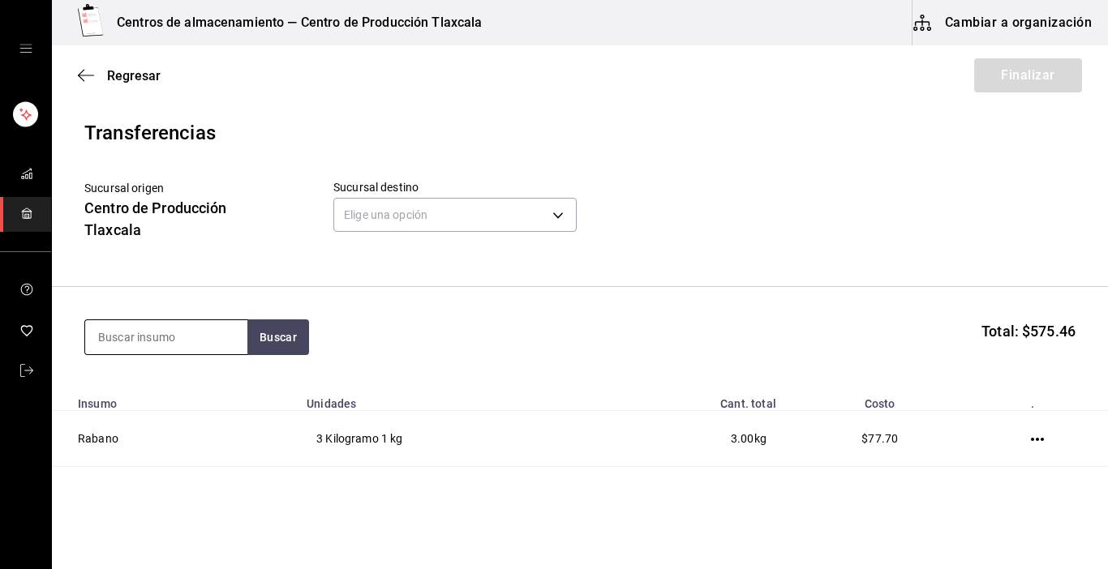
click at [208, 345] on input at bounding box center [166, 337] width 162 height 34
type input "pollo"
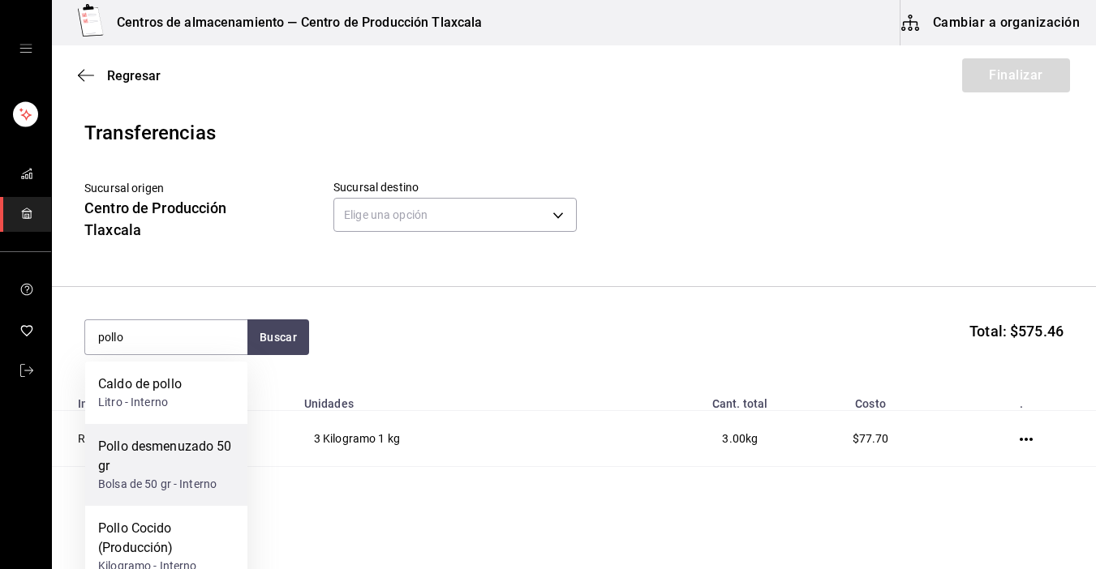
click at [199, 453] on div "Pollo desmenuzado 50 gr" at bounding box center [166, 456] width 136 height 39
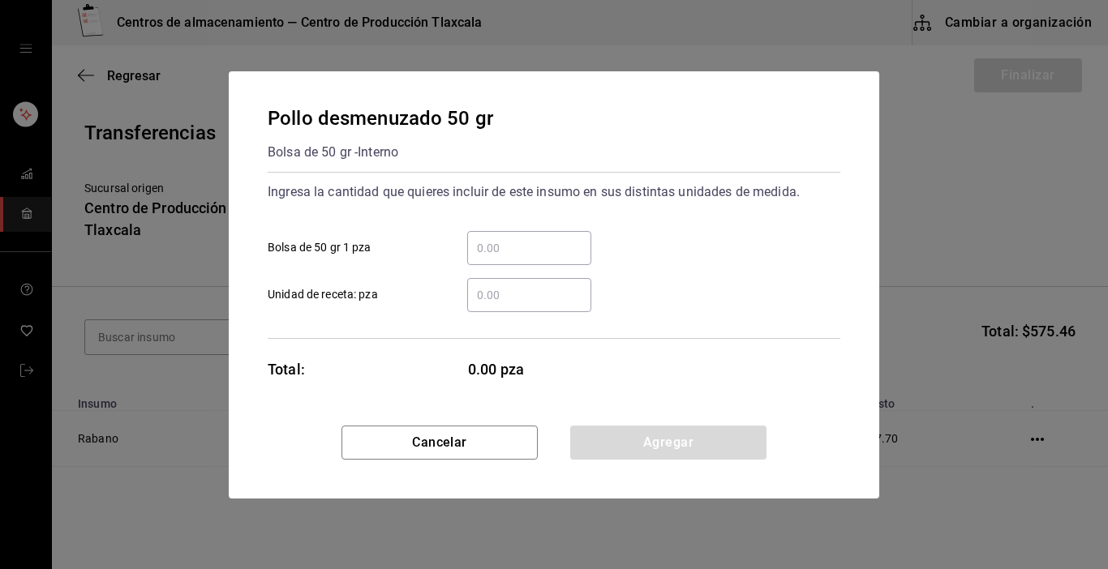
click at [497, 254] on input "​ Bolsa de 50 gr 1 pza" at bounding box center [529, 247] width 124 height 19
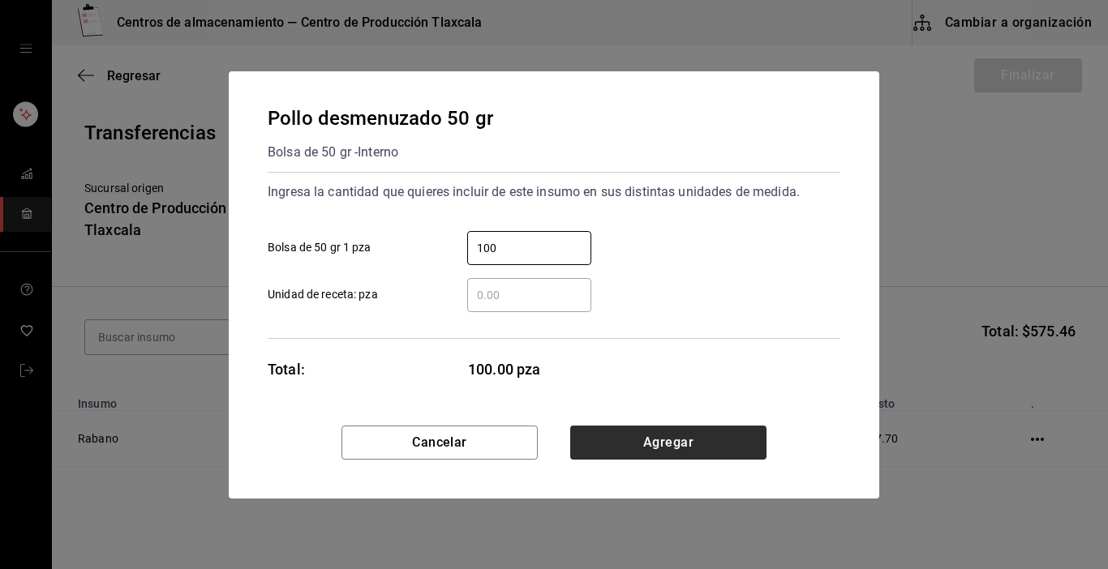
type input "100"
click at [719, 449] on button "Agregar" at bounding box center [668, 443] width 196 height 34
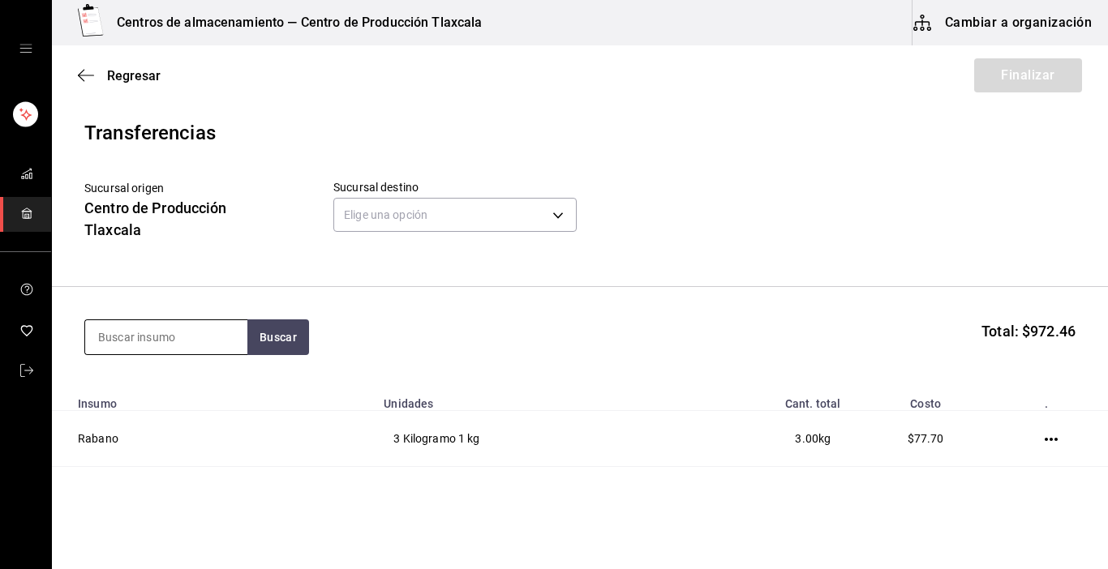
click at [191, 335] on input at bounding box center [166, 337] width 162 height 34
type input "puerco"
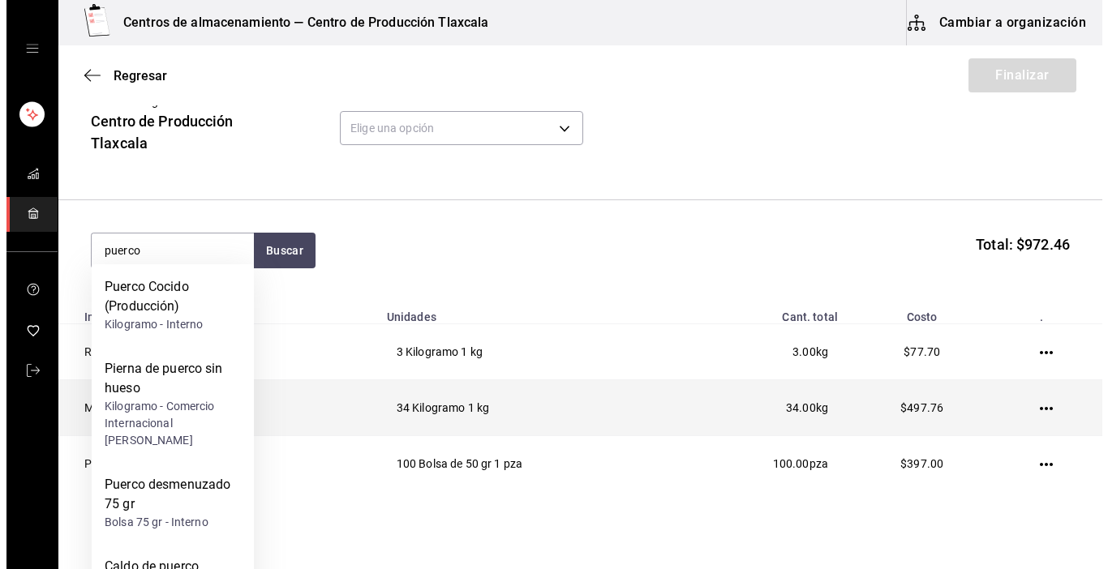
scroll to position [97, 0]
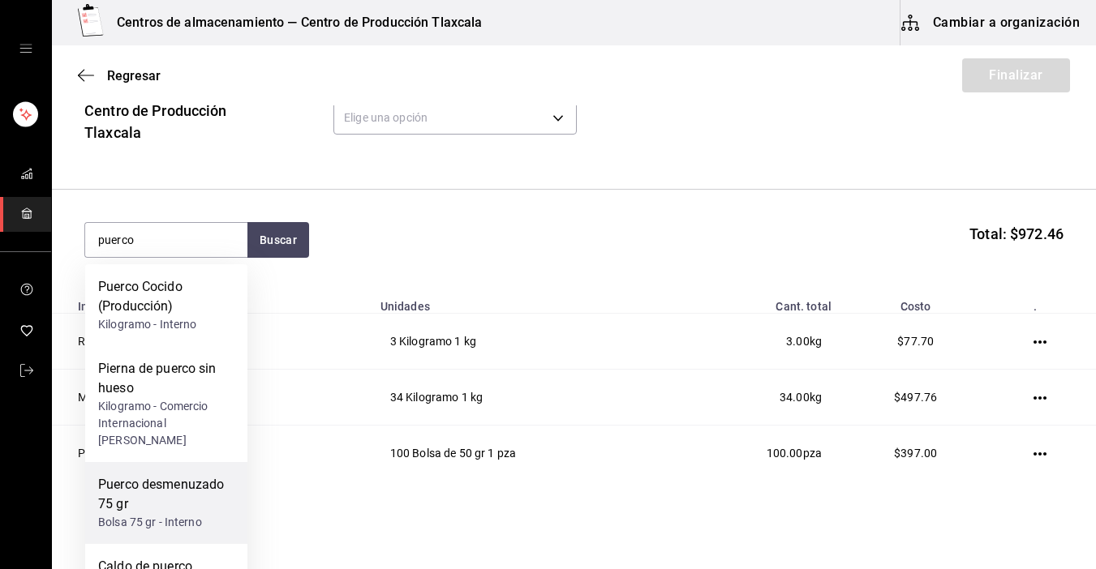
click at [170, 490] on div "Puerco desmenuzado 75 gr" at bounding box center [166, 494] width 136 height 39
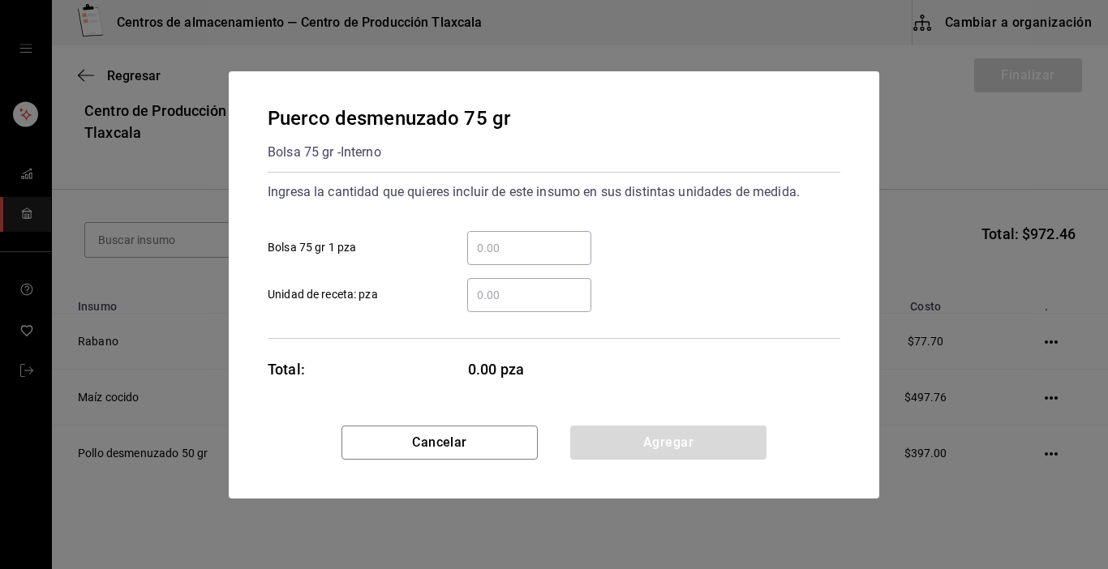
click at [503, 244] on input "​ Bolsa 75 gr 1 pza" at bounding box center [529, 247] width 124 height 19
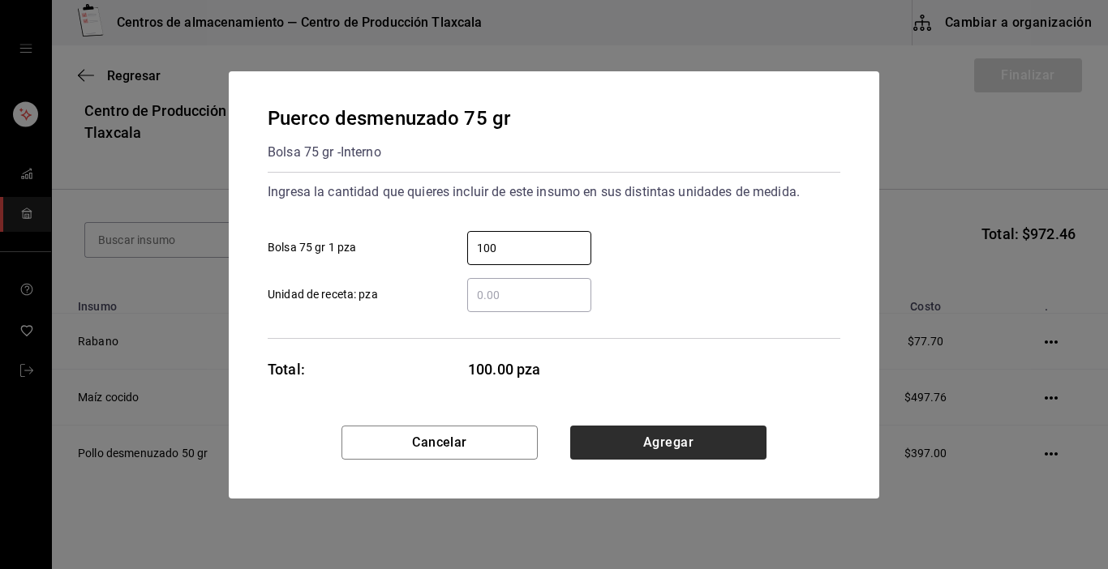
type input "100"
click at [672, 436] on button "Agregar" at bounding box center [668, 443] width 196 height 34
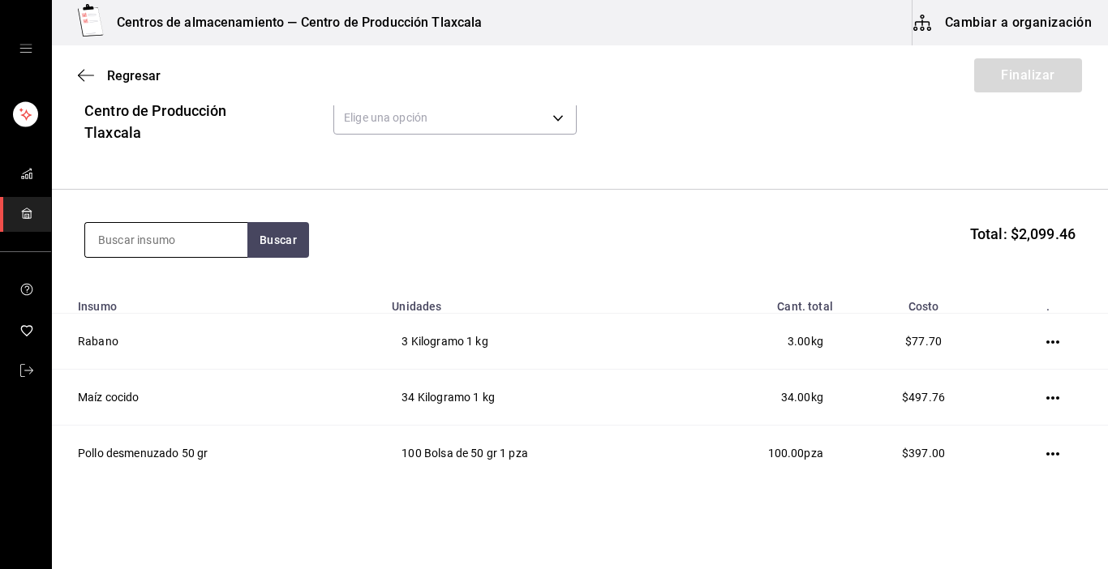
drag, startPoint x: 201, startPoint y: 248, endPoint x: 201, endPoint y: 236, distance: 12.2
click at [201, 236] on input at bounding box center [166, 240] width 162 height 34
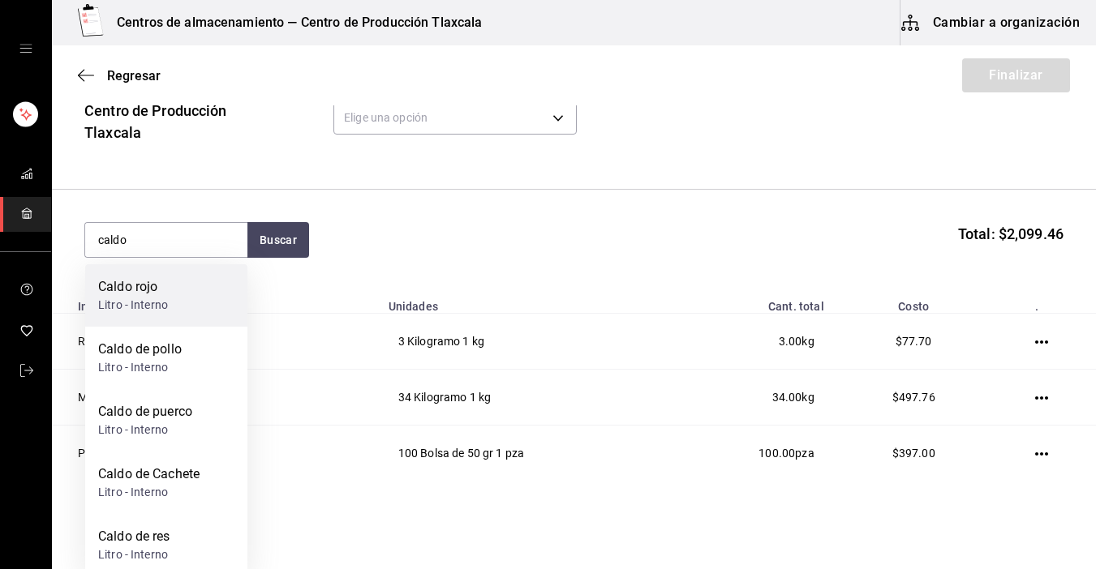
click at [161, 294] on div "Caldo rojo" at bounding box center [133, 286] width 70 height 19
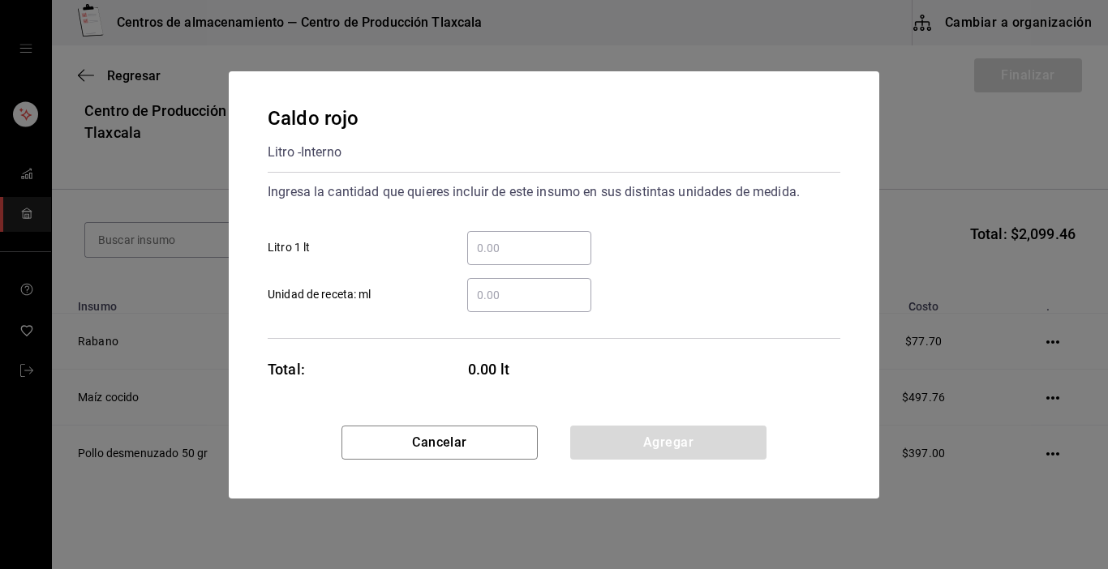
click at [479, 242] on input "​ Litro 1 lt" at bounding box center [529, 247] width 124 height 19
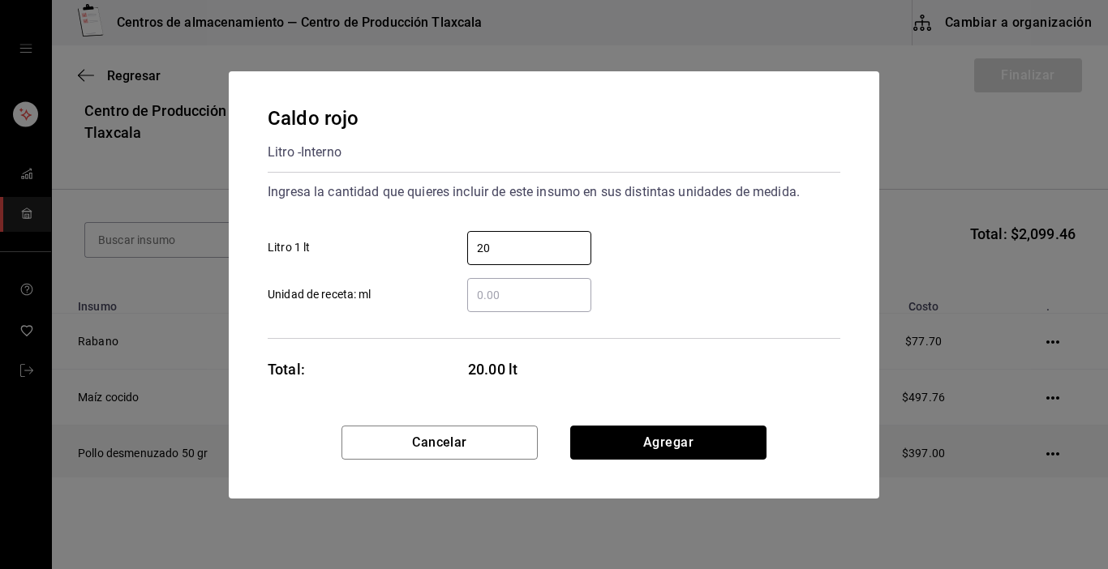
click at [689, 434] on button "Agregar" at bounding box center [668, 443] width 196 height 34
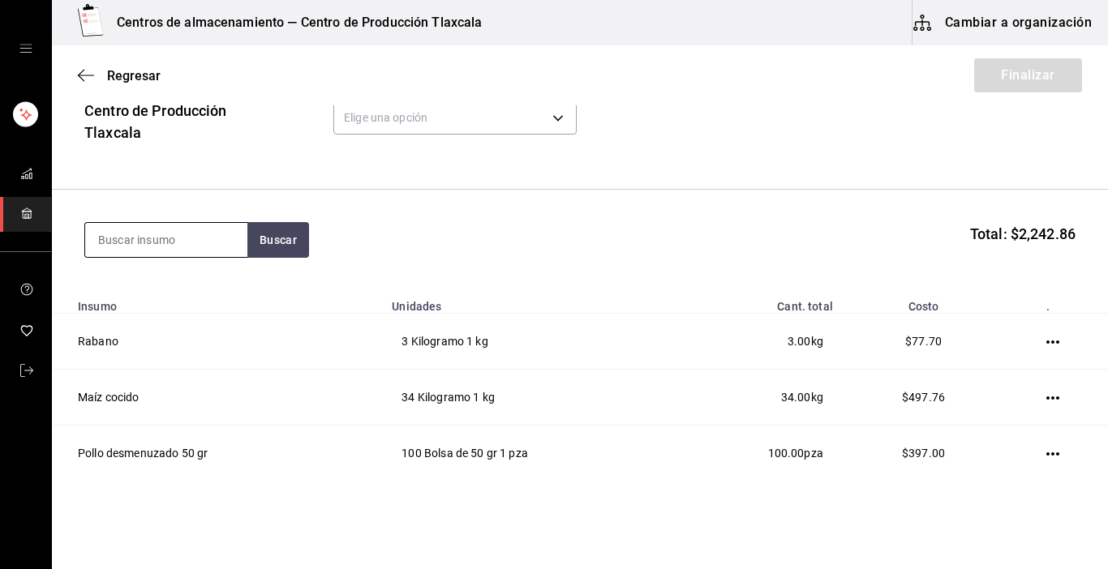
click at [168, 233] on input at bounding box center [166, 240] width 162 height 34
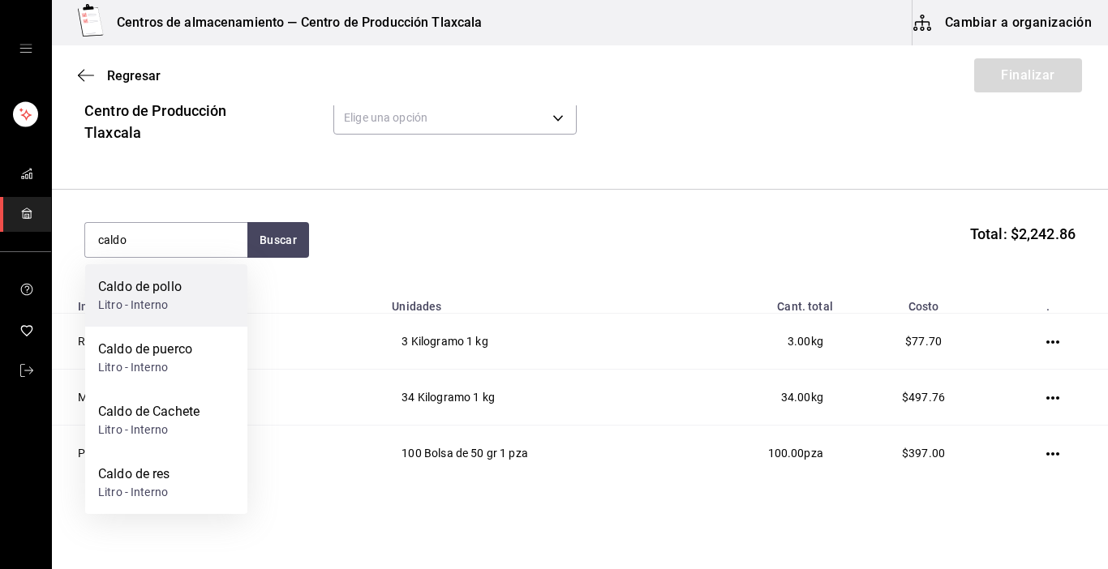
click at [168, 274] on div "Caldo de pollo Litro - Interno" at bounding box center [166, 295] width 162 height 62
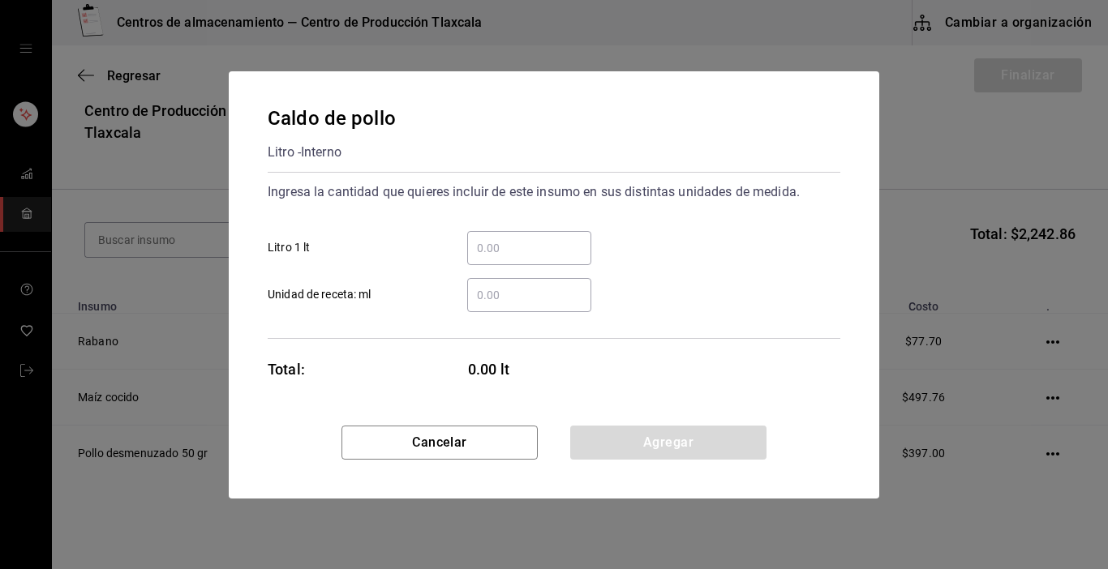
click at [496, 246] on input "​ Litro 1 lt" at bounding box center [529, 247] width 124 height 19
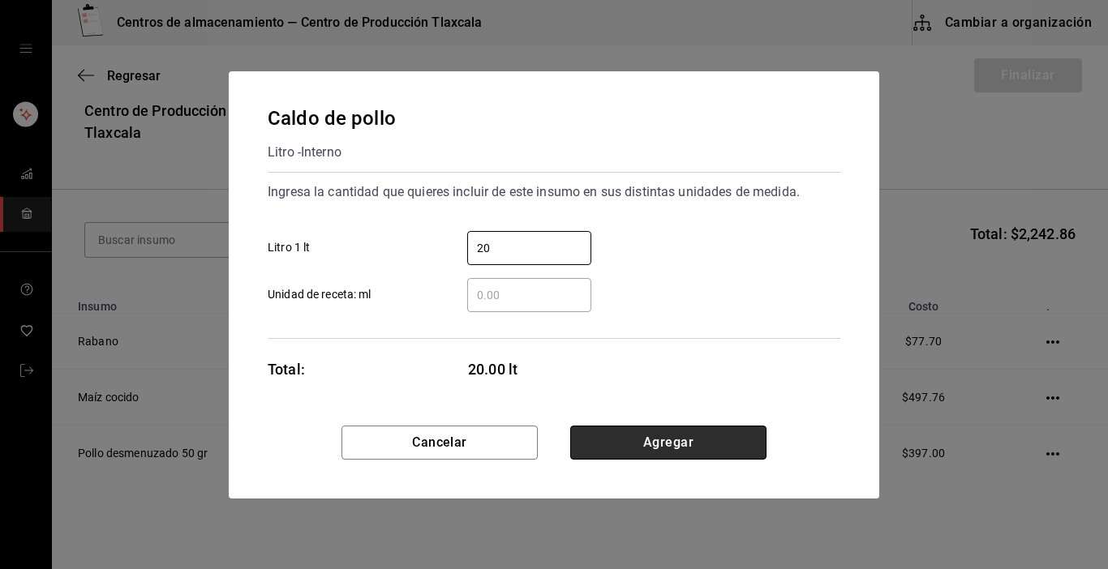
click at [702, 444] on button "Agregar" at bounding box center [668, 443] width 196 height 34
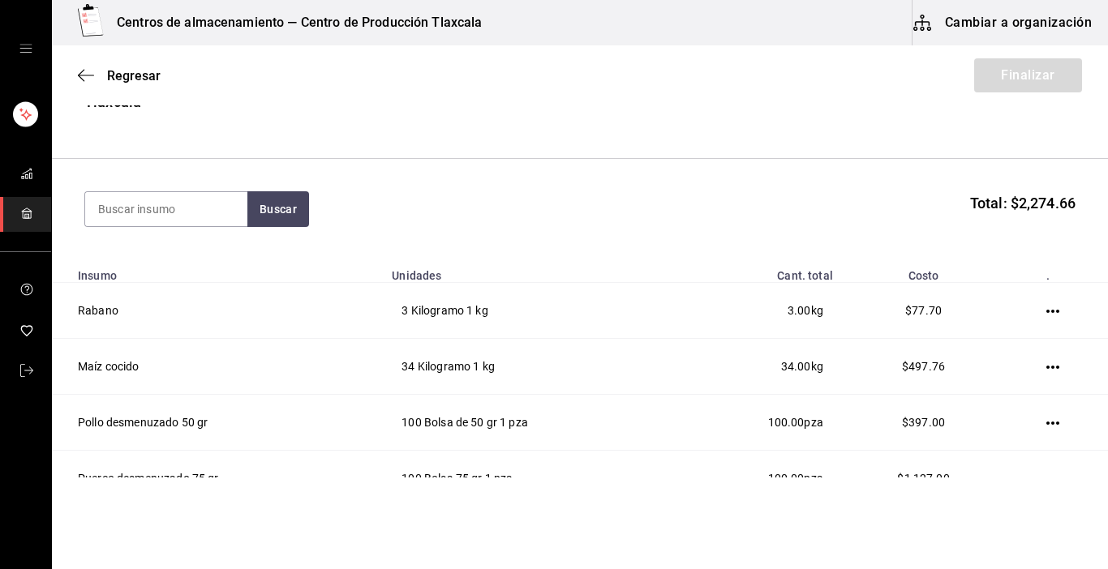
scroll to position [127, 0]
click at [146, 203] on input at bounding box center [166, 211] width 162 height 34
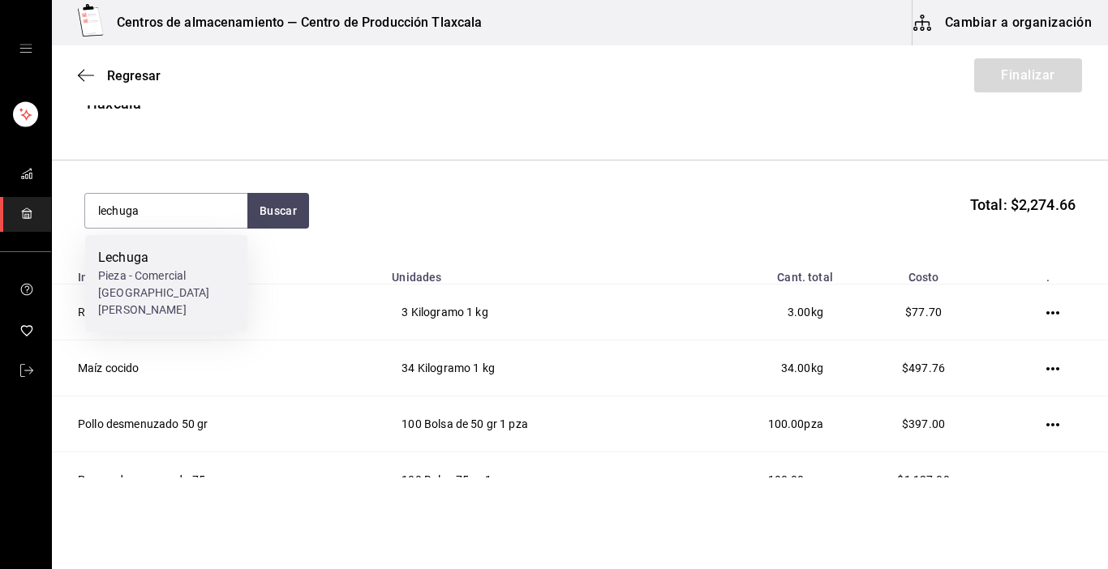
click at [114, 271] on div "Pieza - Comercial [GEOGRAPHIC_DATA][PERSON_NAME]" at bounding box center [166, 293] width 136 height 51
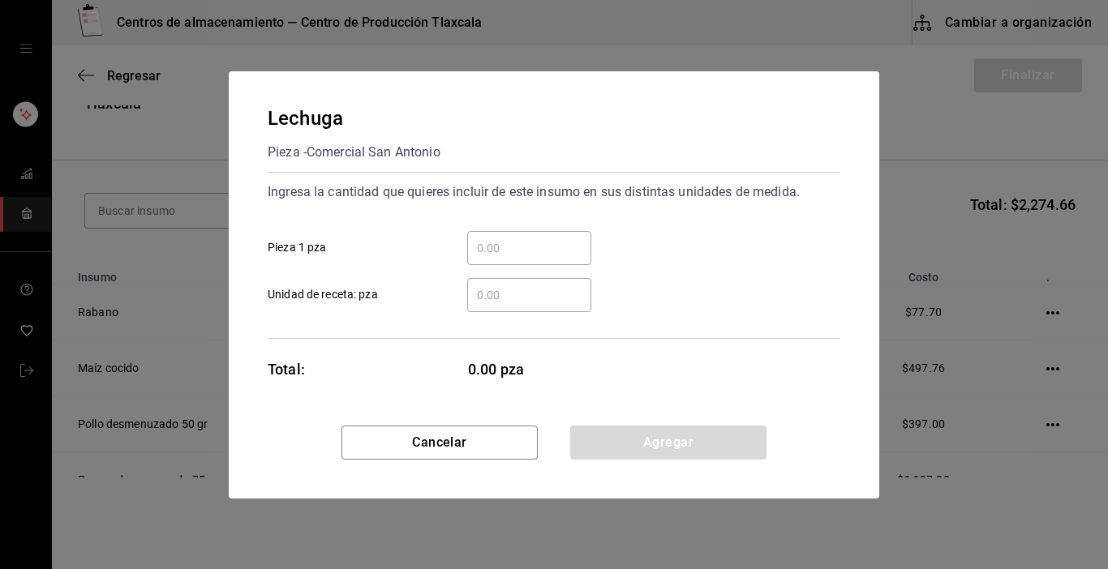
click at [492, 255] on input "​ Pieza 1 pza" at bounding box center [529, 247] width 124 height 19
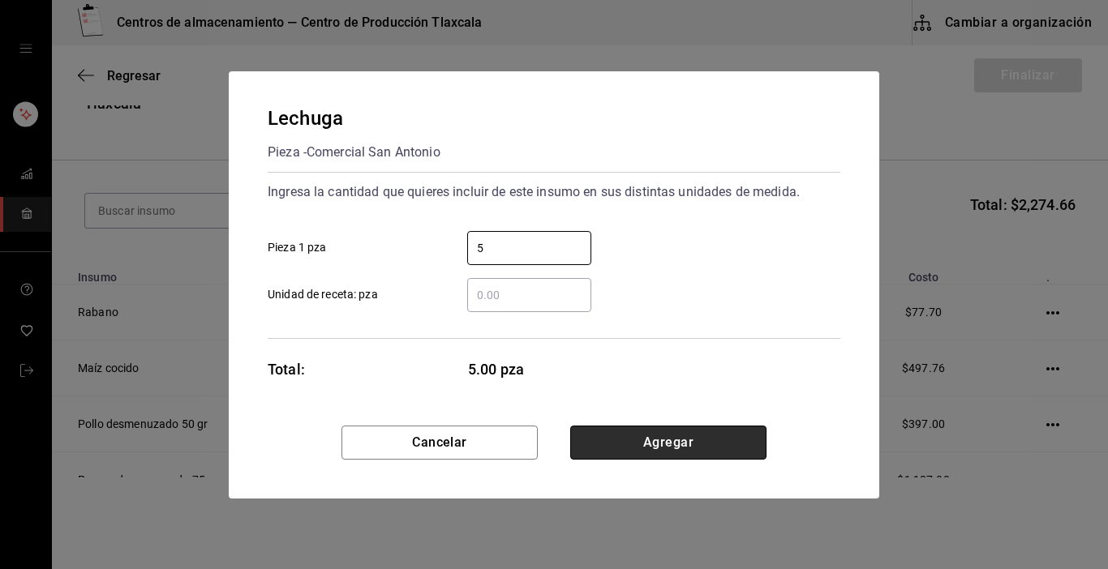
click at [689, 448] on button "Agregar" at bounding box center [668, 443] width 196 height 34
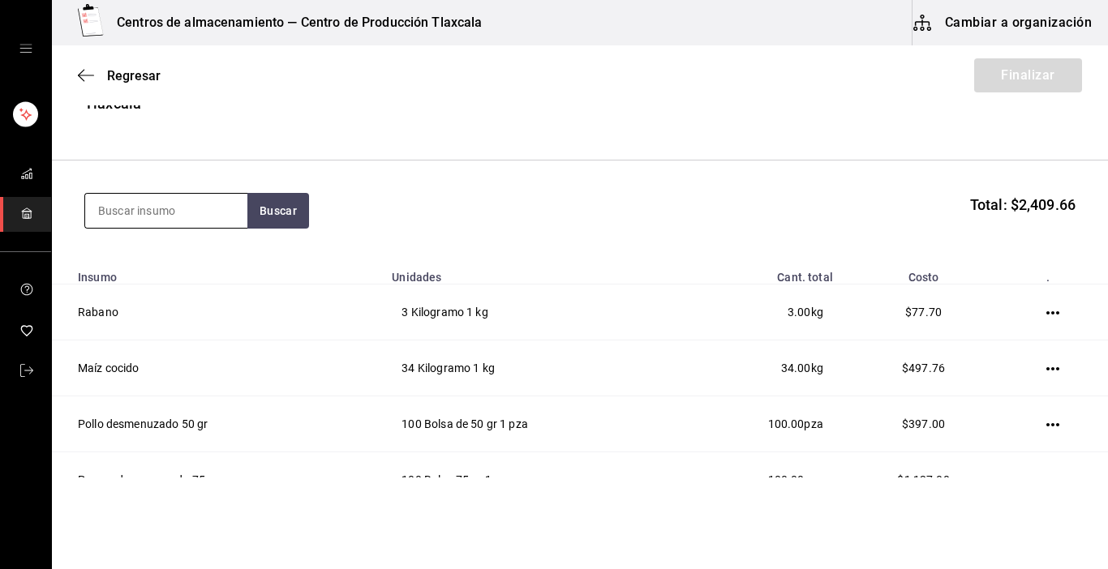
click at [225, 201] on input at bounding box center [166, 211] width 162 height 34
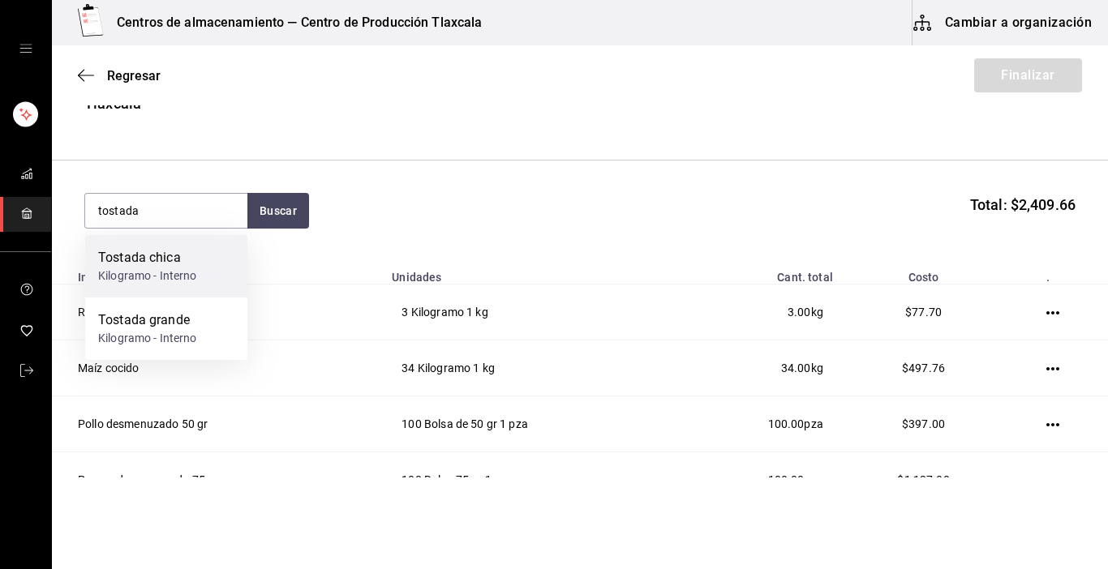
click at [178, 259] on div "Tostada chica" at bounding box center [147, 257] width 99 height 19
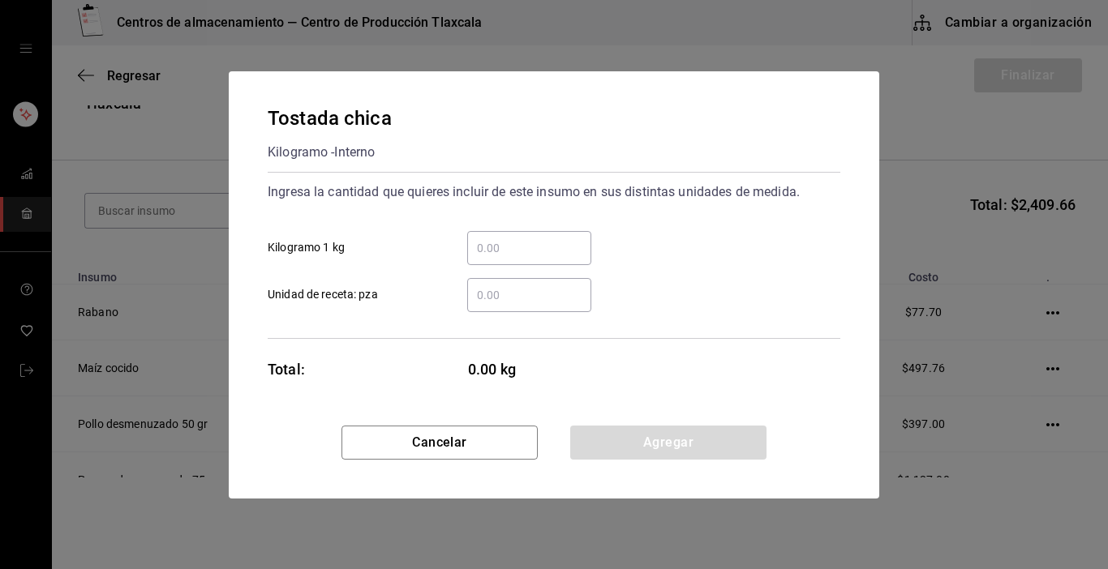
click at [479, 251] on input "​ Kilogramo 1 kg" at bounding box center [529, 247] width 124 height 19
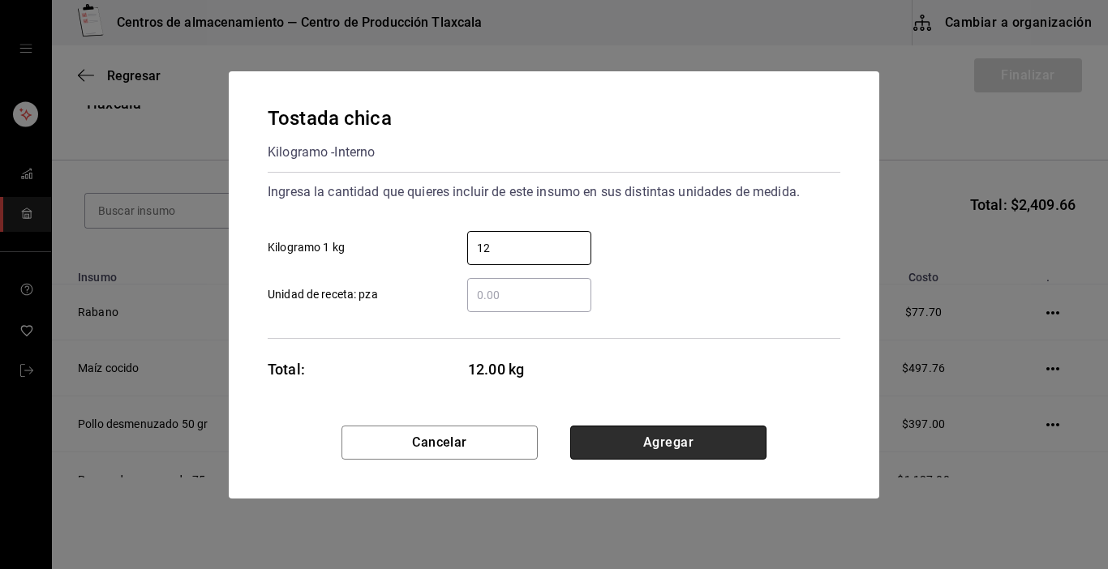
click at [740, 449] on button "Agregar" at bounding box center [668, 443] width 196 height 34
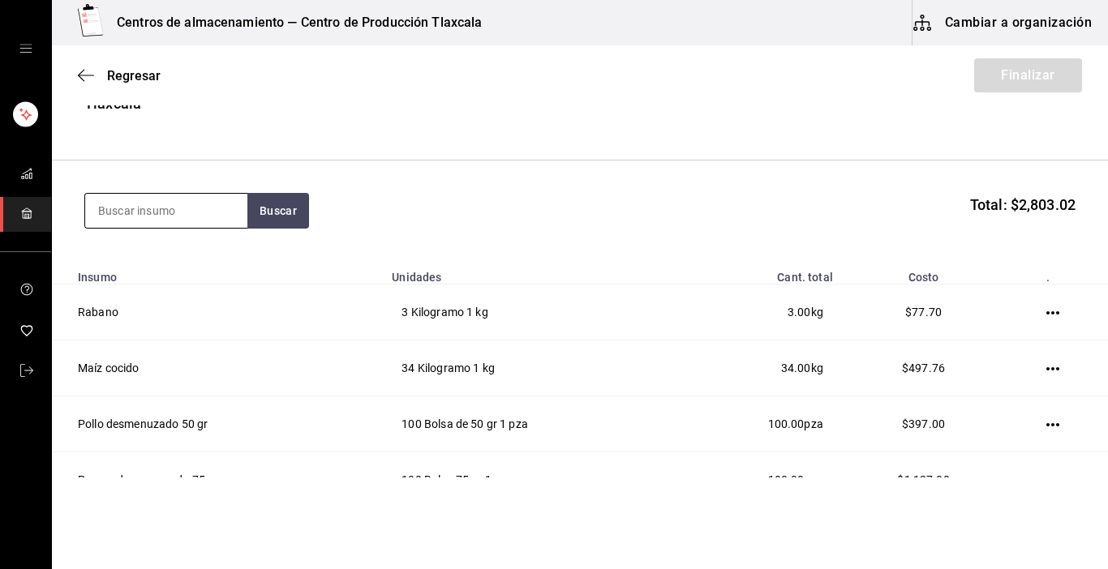
click at [174, 215] on input at bounding box center [166, 211] width 162 height 34
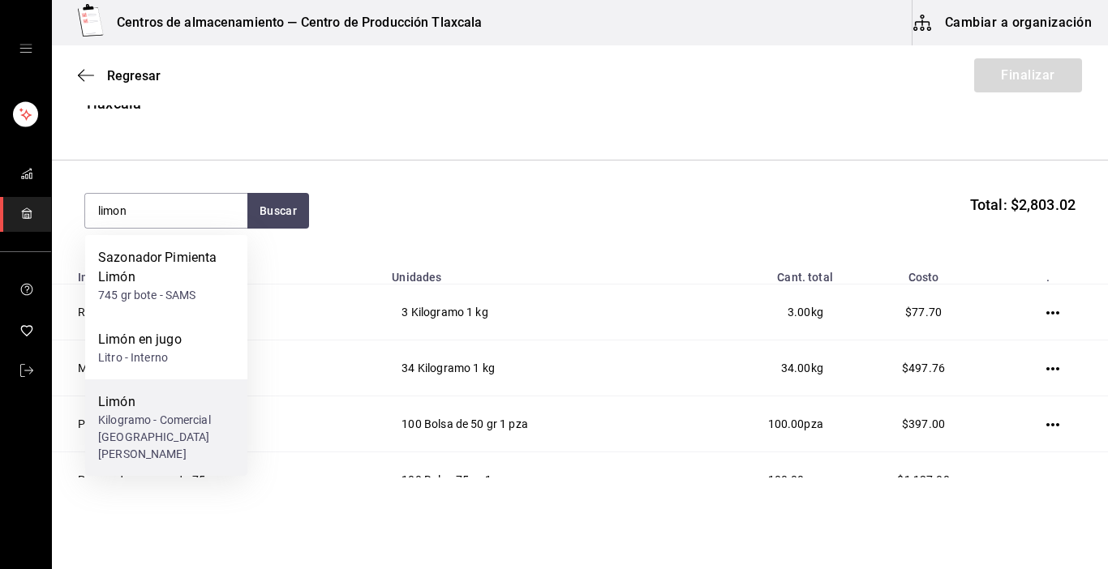
click at [186, 428] on div "Kilogramo - Comercial [GEOGRAPHIC_DATA][PERSON_NAME]" at bounding box center [166, 437] width 136 height 51
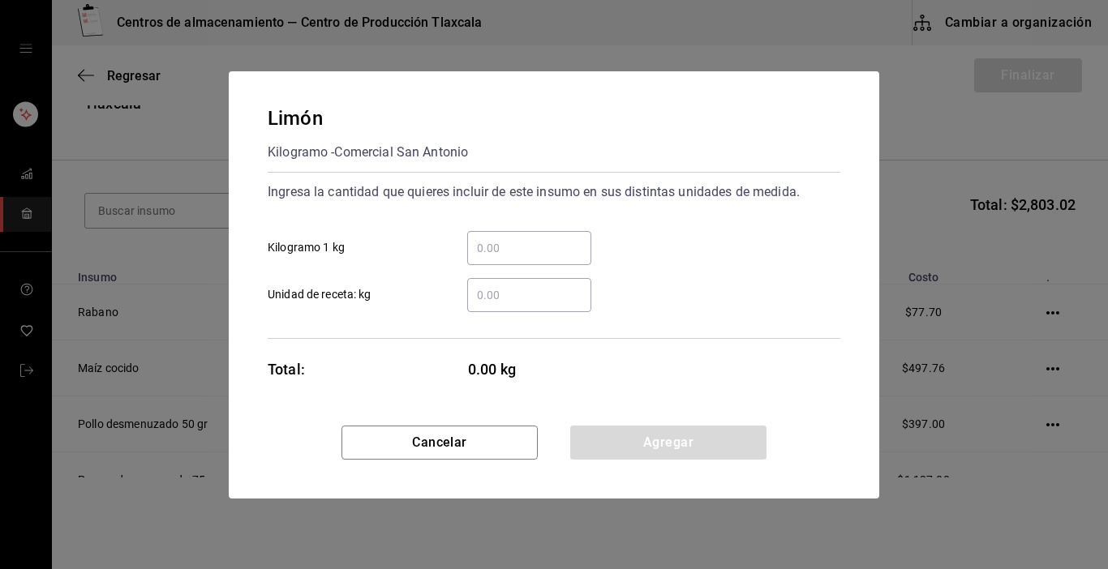
click at [493, 251] on input "​ Kilogramo 1 kg" at bounding box center [529, 247] width 124 height 19
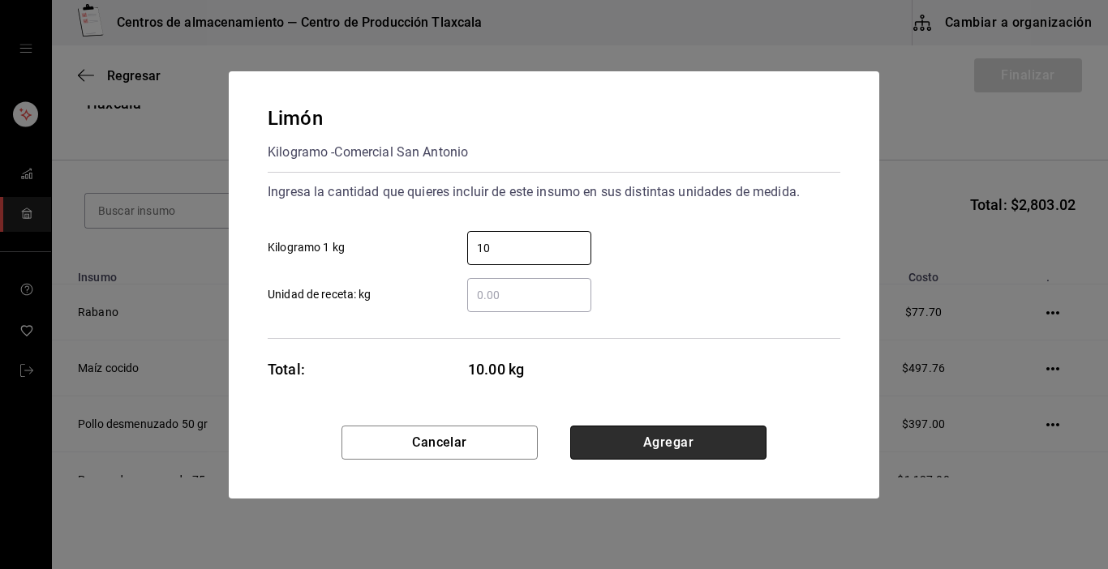
click at [707, 432] on button "Agregar" at bounding box center [668, 443] width 196 height 34
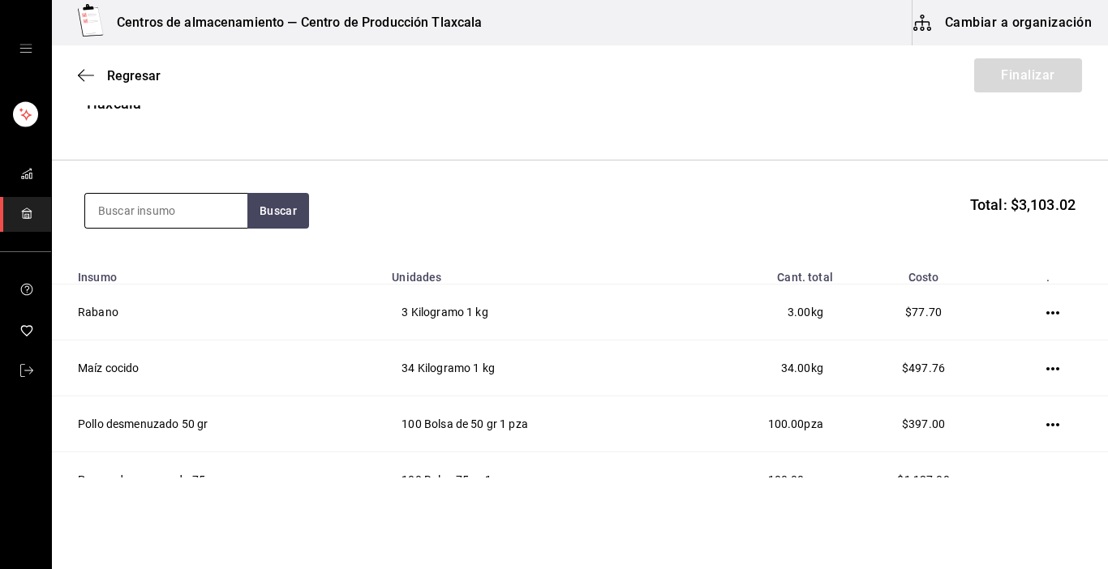
click at [143, 218] on input at bounding box center [166, 211] width 162 height 34
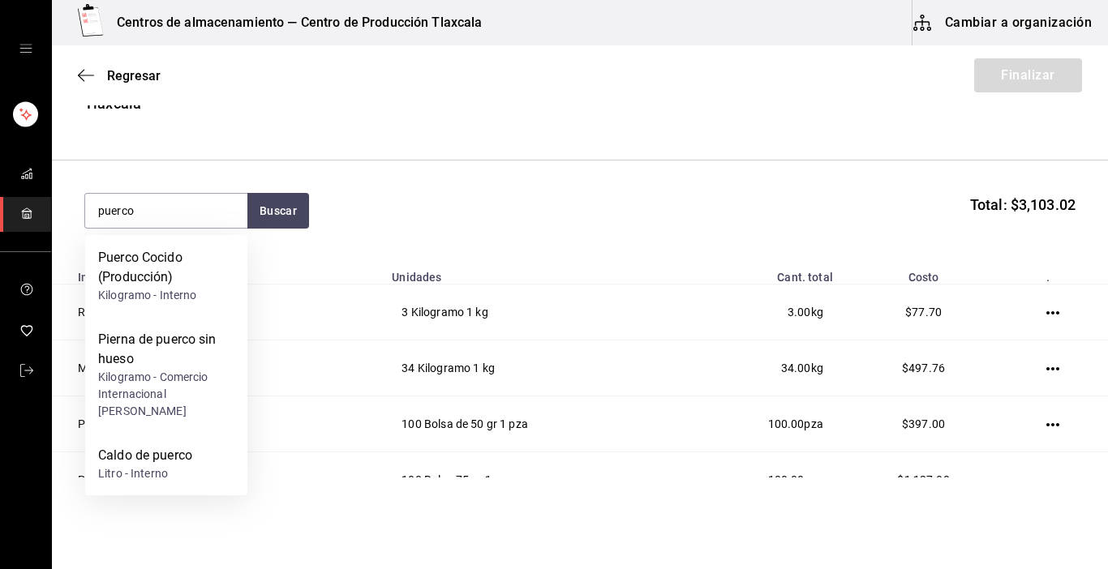
click at [318, 478] on html "Centros de almacenamiento — Centro de Producción Tlaxcala Cambiar a organizació…" at bounding box center [554, 239] width 1108 height 478
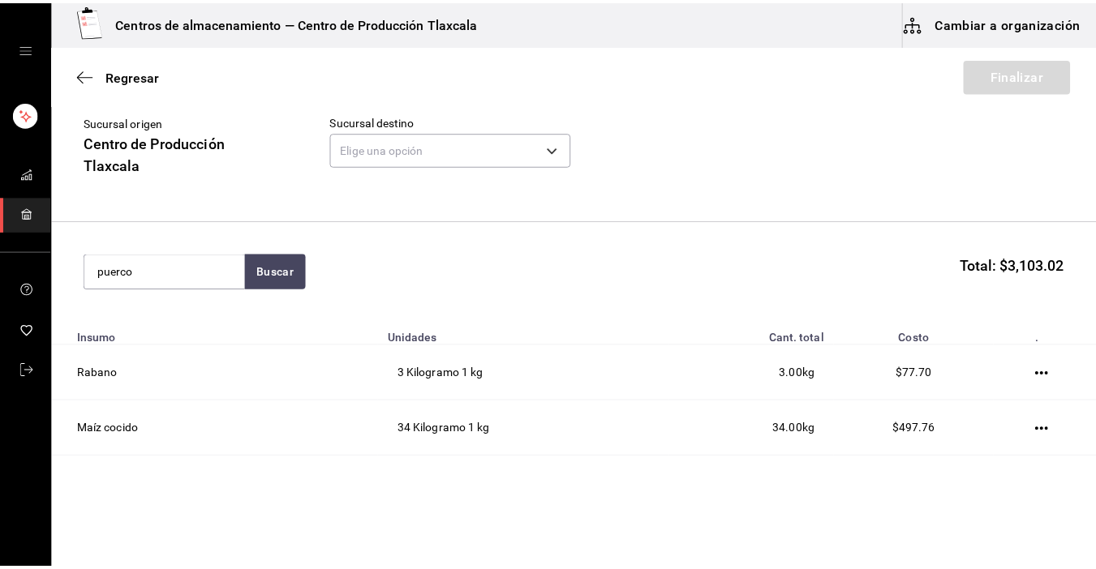
scroll to position [62, 0]
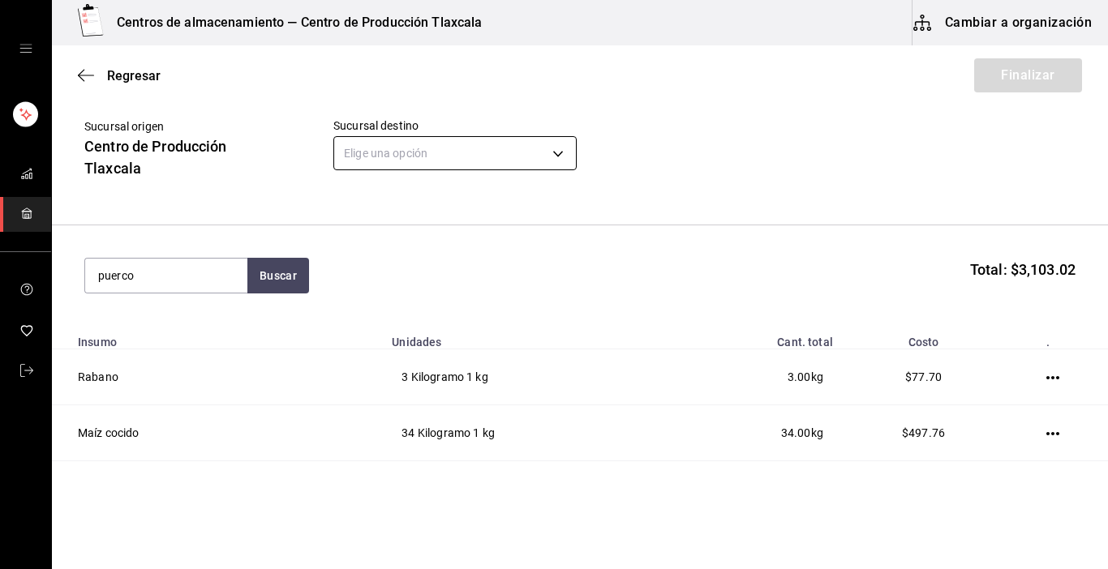
click at [558, 155] on body "Centros de almacenamiento — Centro de Producción Tlaxcala Cambiar a organizació…" at bounding box center [554, 239] width 1108 height 478
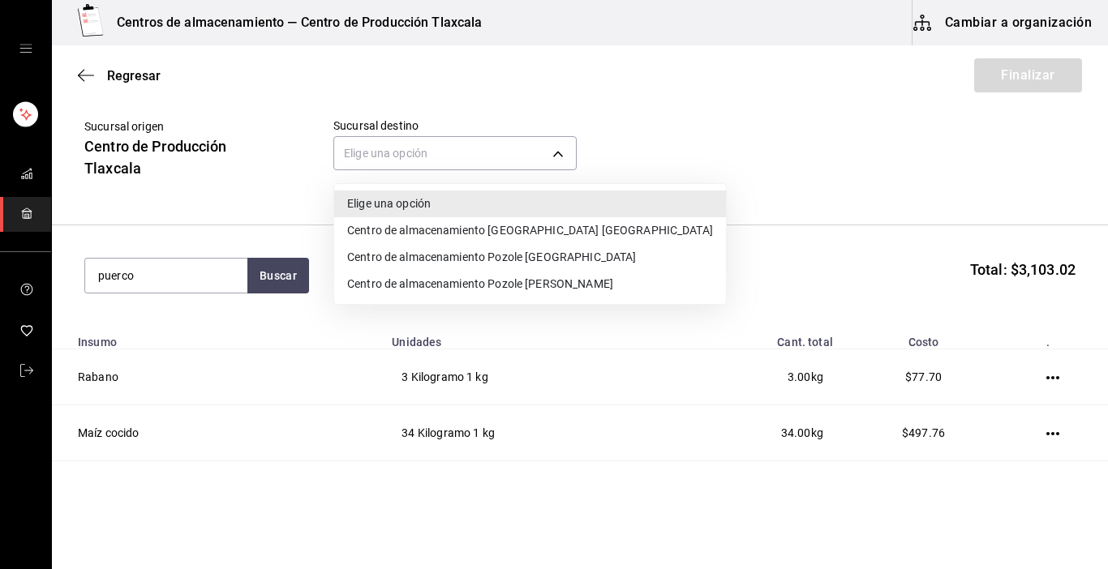
drag, startPoint x: 546, startPoint y: 214, endPoint x: 542, endPoint y: 203, distance: 12.1
click at [543, 204] on ul "Elige una opción Centro de almacenamiento Pozole [GEOGRAPHIC_DATA] de almacenam…" at bounding box center [530, 244] width 392 height 120
click at [534, 225] on li "Centro de almacenamiento [GEOGRAPHIC_DATA] [GEOGRAPHIC_DATA]" at bounding box center [530, 230] width 392 height 27
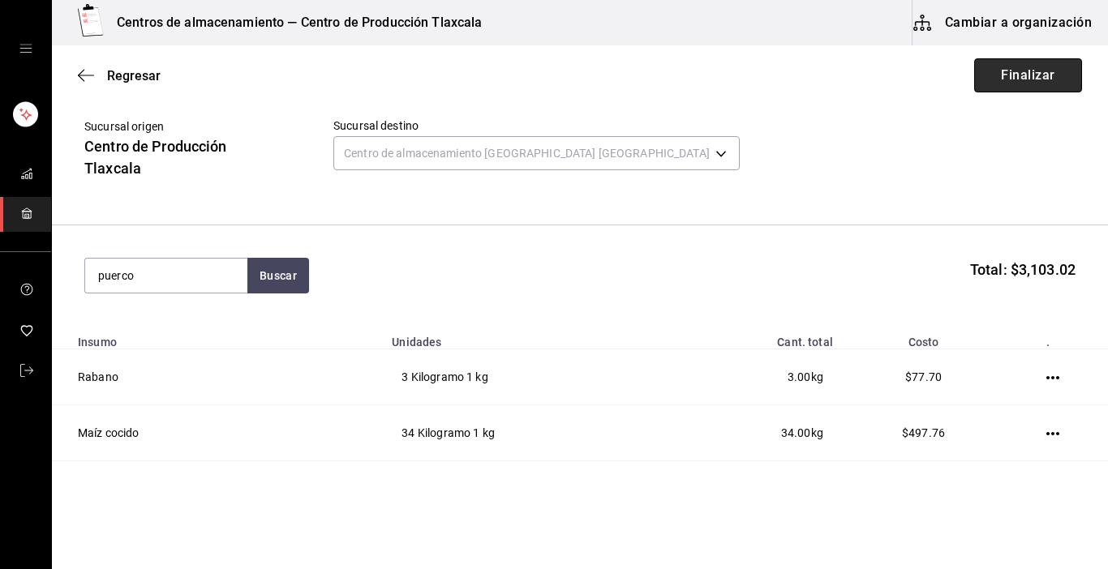
click at [1011, 81] on button "Finalizar" at bounding box center [1028, 75] width 108 height 34
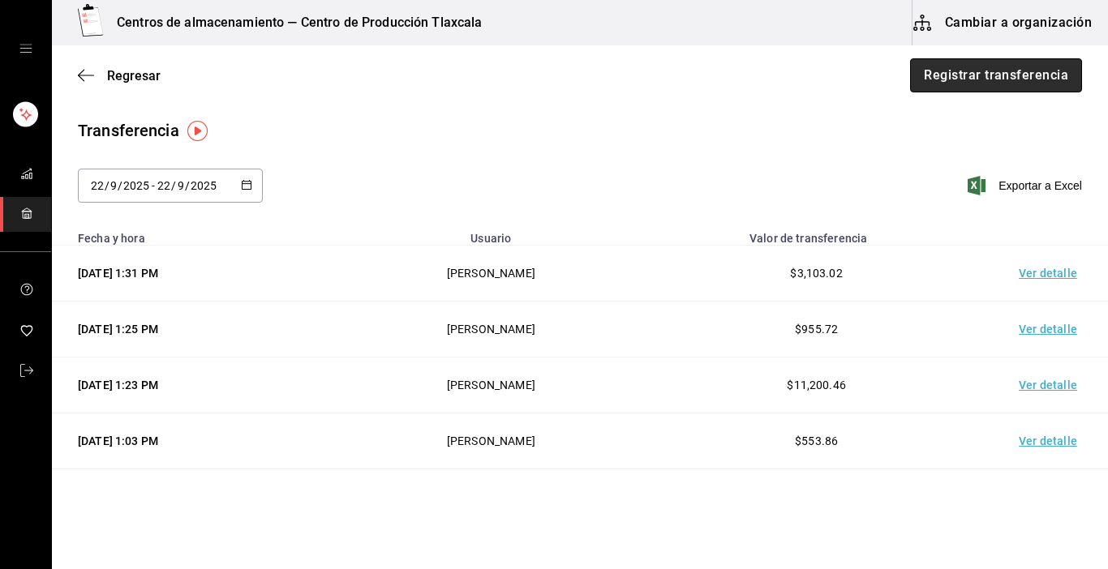
click at [944, 62] on button "Registrar transferencia" at bounding box center [996, 75] width 172 height 34
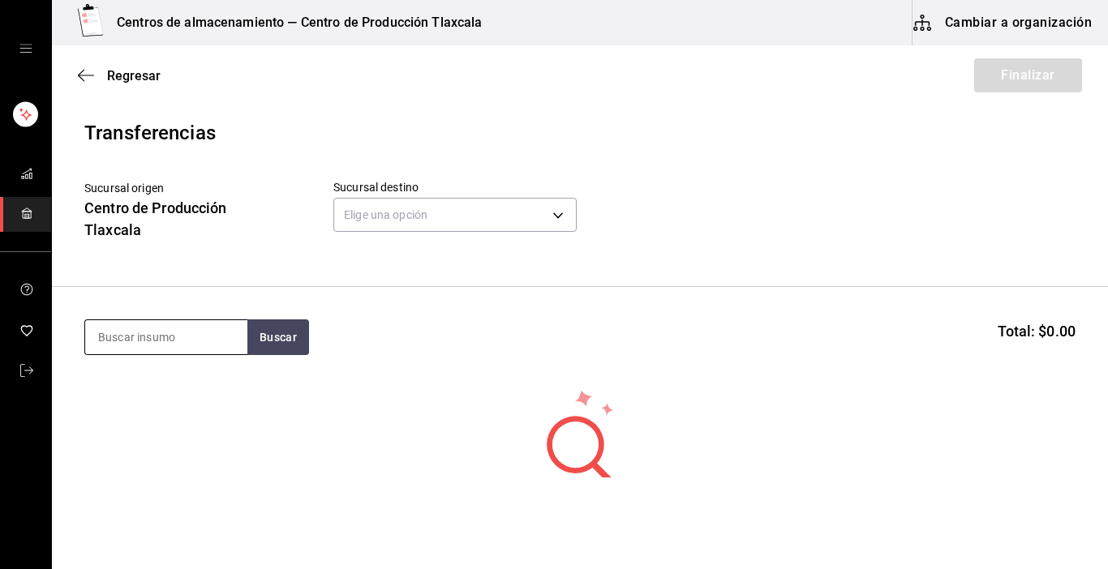
click at [172, 332] on input at bounding box center [166, 337] width 162 height 34
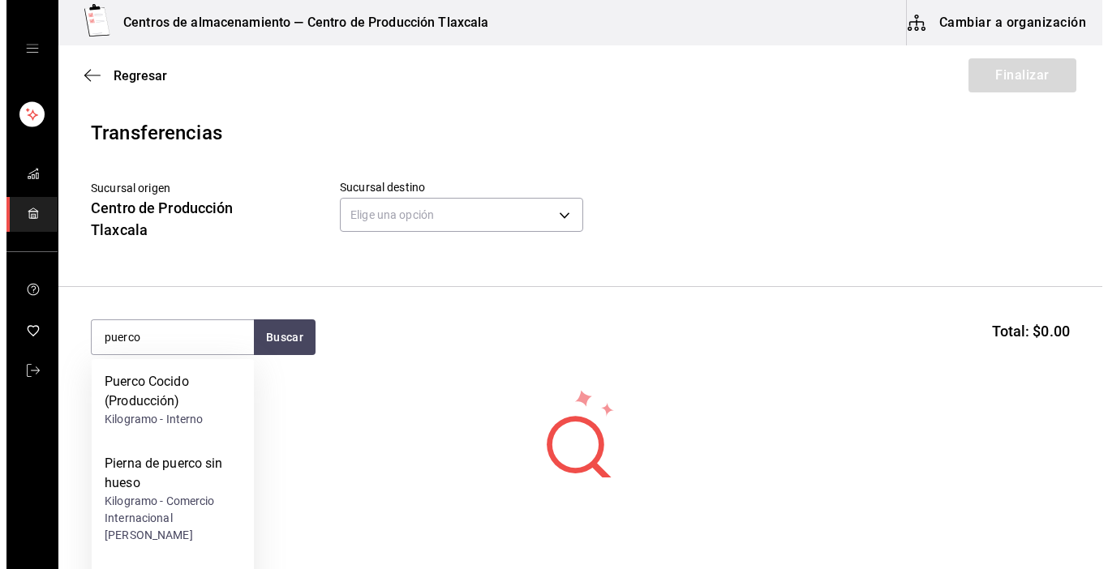
scroll to position [118, 0]
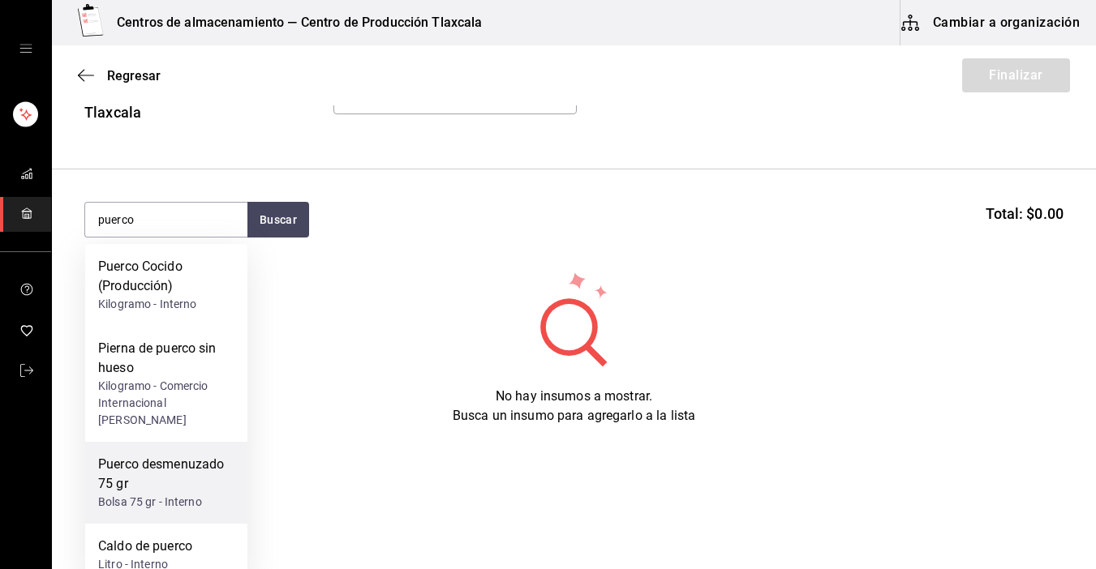
click at [128, 473] on div "Puerco desmenuzado 75 gr" at bounding box center [166, 474] width 136 height 39
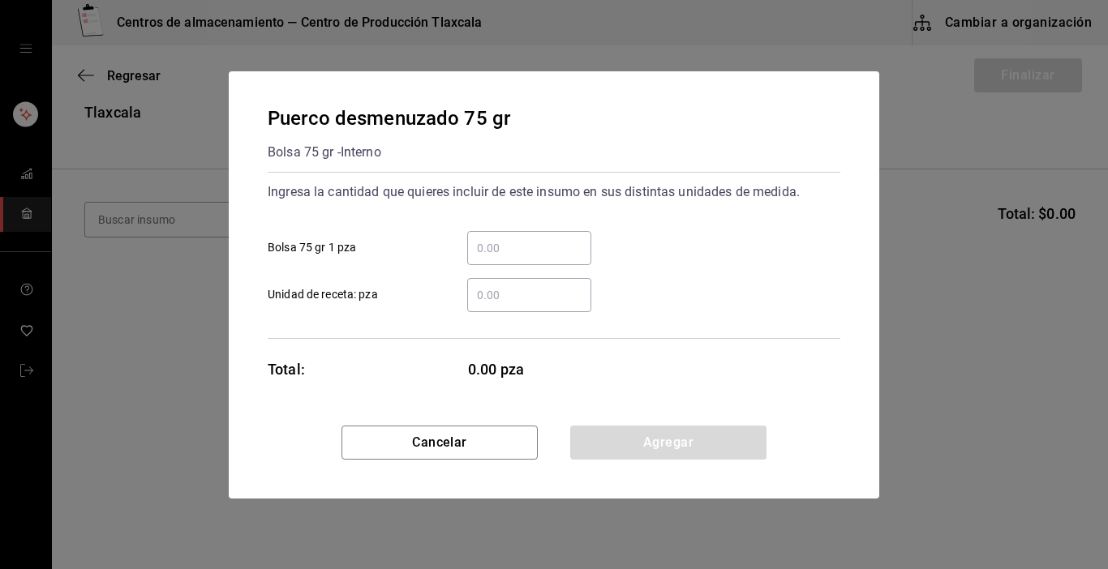
click at [517, 254] on input "​ Bolsa 75 gr 1 pza" at bounding box center [529, 247] width 124 height 19
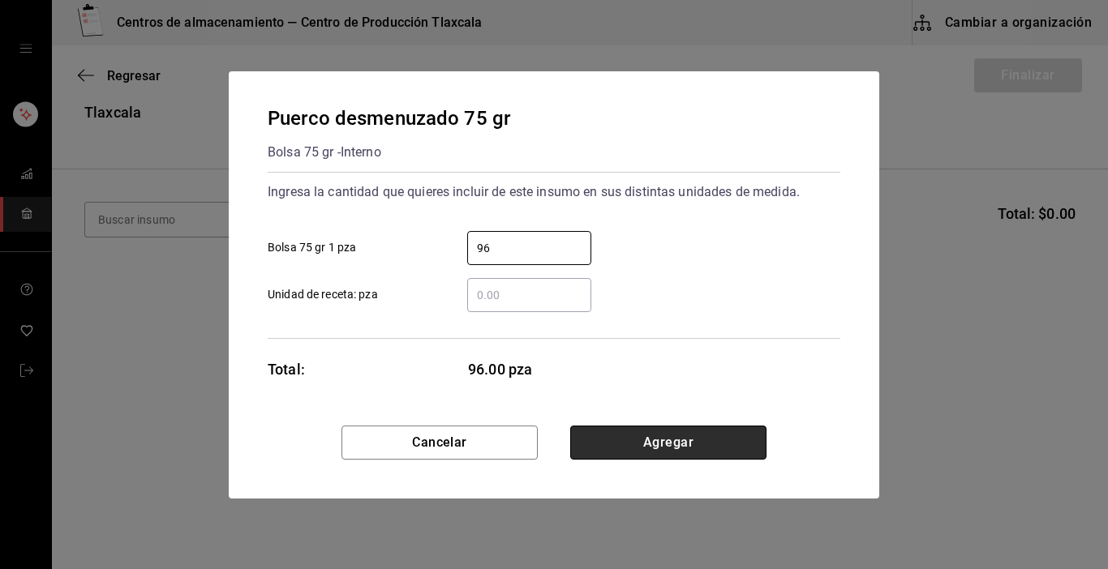
click at [625, 426] on button "Agregar" at bounding box center [668, 443] width 196 height 34
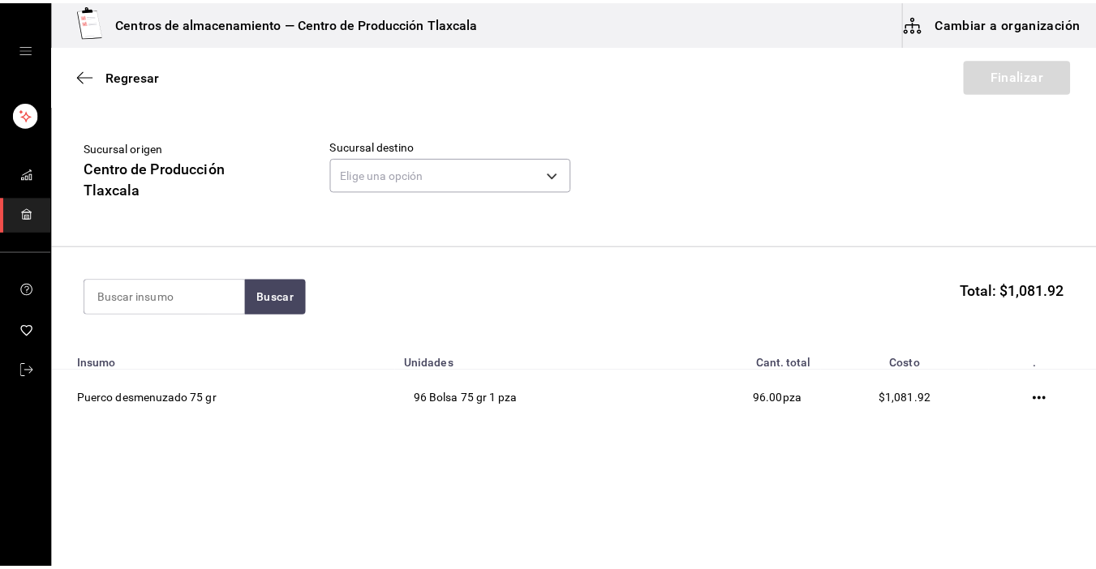
scroll to position [41, 0]
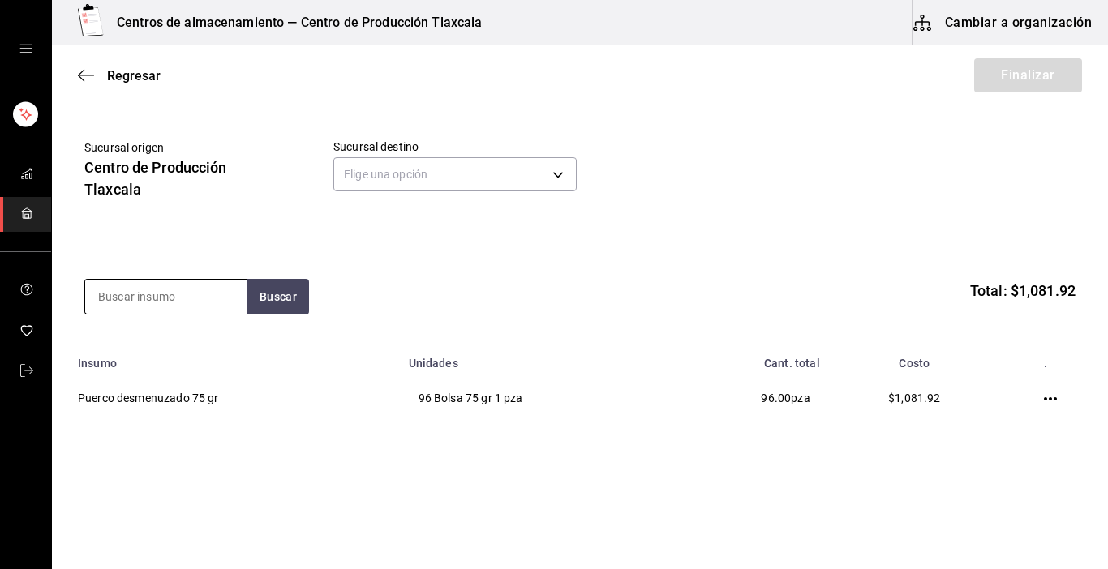
click at [168, 296] on input at bounding box center [166, 297] width 162 height 34
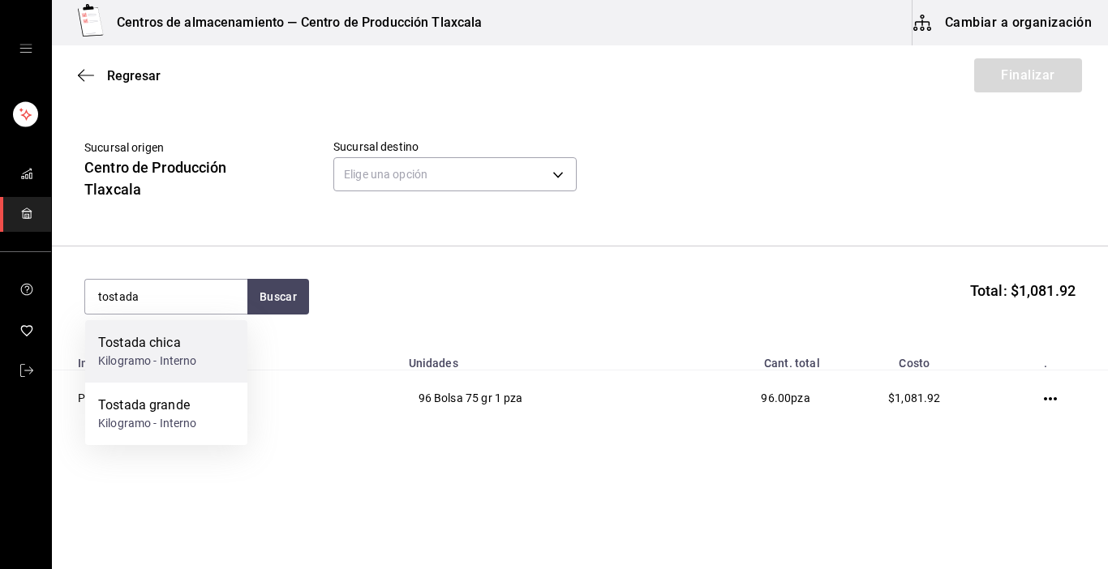
click at [161, 333] on div "Tostada chica" at bounding box center [147, 342] width 99 height 19
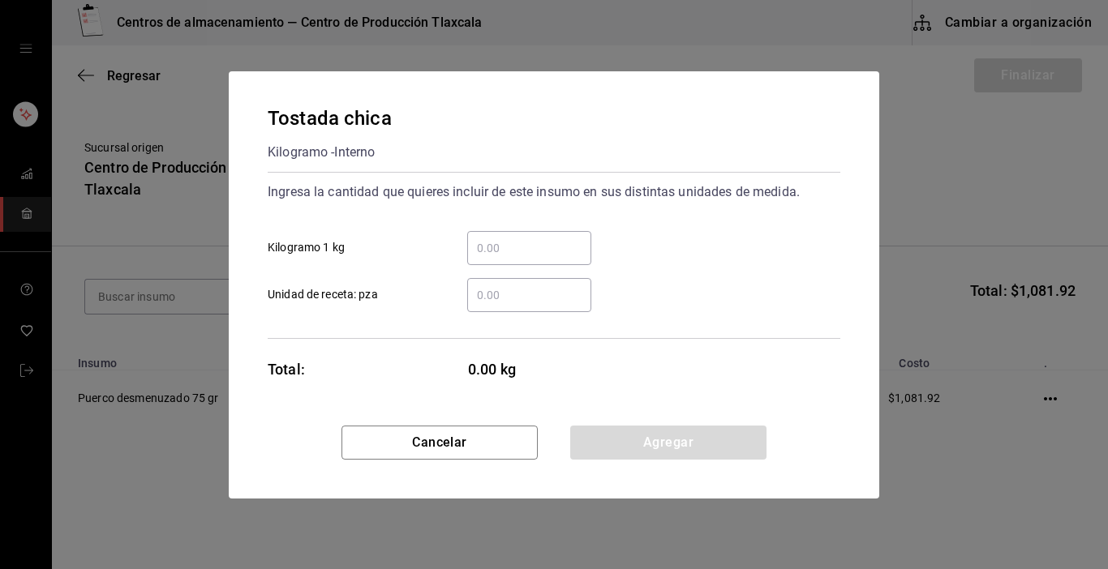
click at [490, 234] on div "​" at bounding box center [529, 248] width 124 height 34
click at [490, 238] on input "​ Kilogramo 1 kg" at bounding box center [529, 247] width 124 height 19
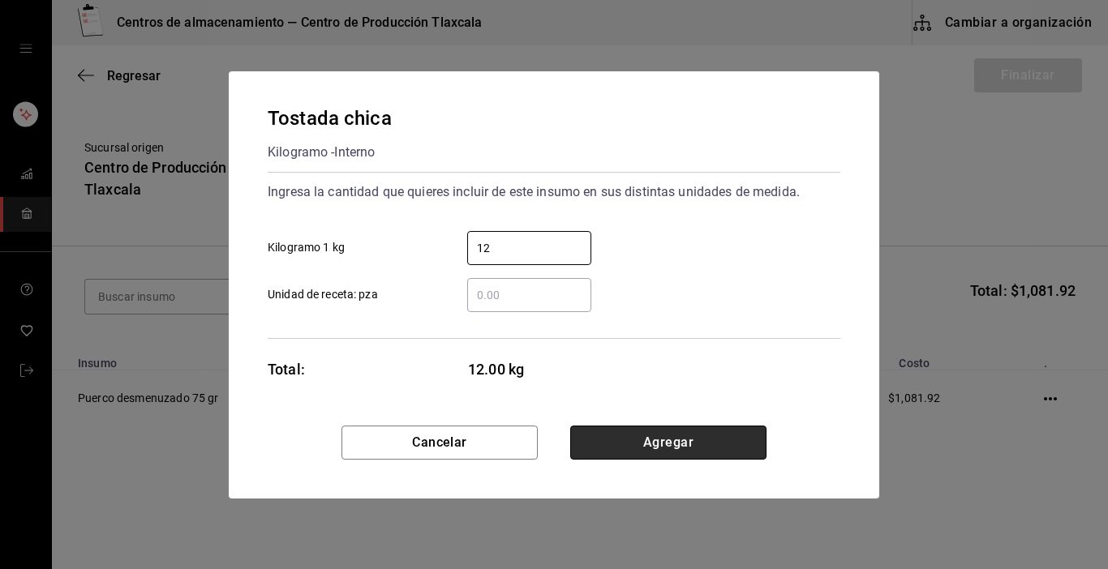
click at [664, 434] on button "Agregar" at bounding box center [668, 443] width 196 height 34
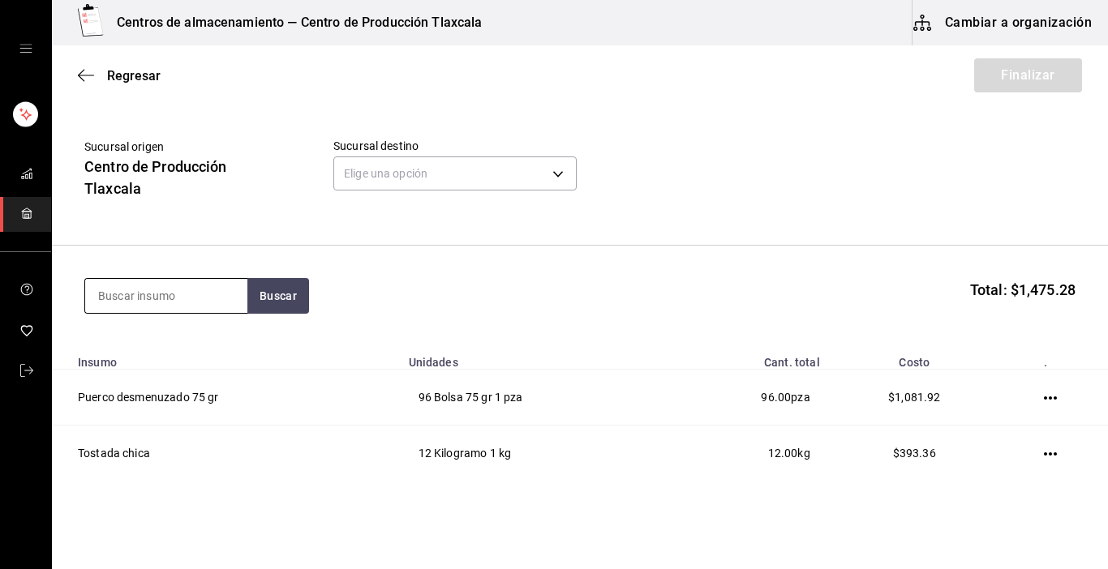
click at [115, 281] on input at bounding box center [166, 296] width 162 height 34
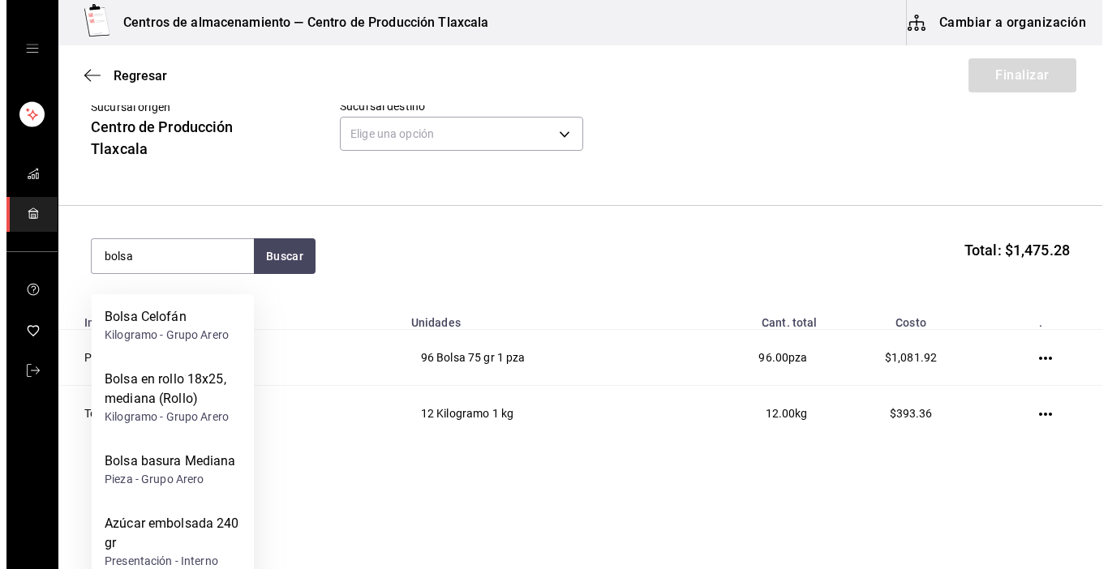
scroll to position [97, 0]
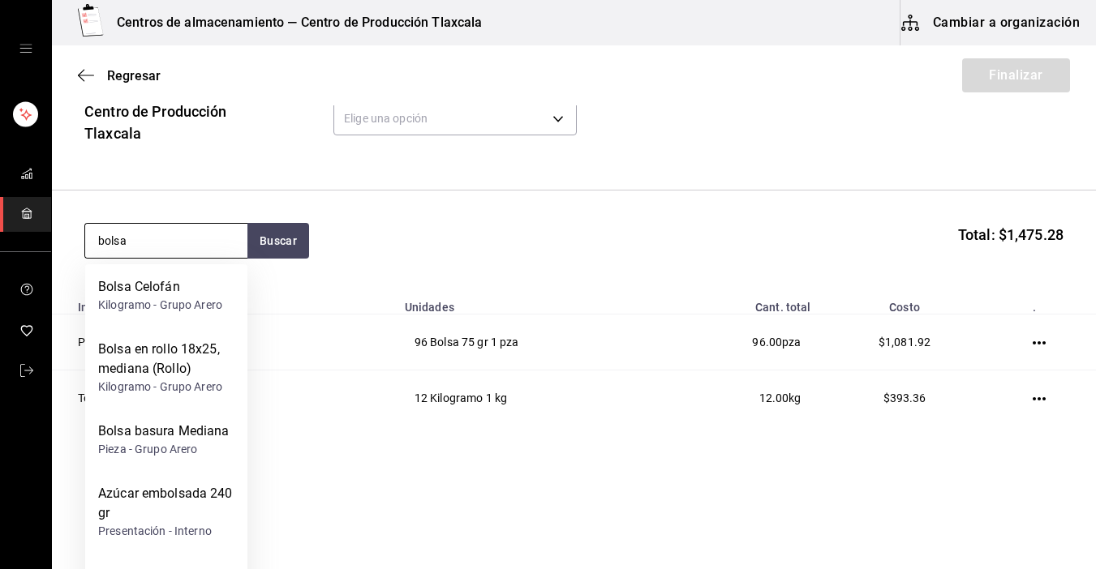
click at [142, 235] on input "bolsa" at bounding box center [166, 241] width 162 height 34
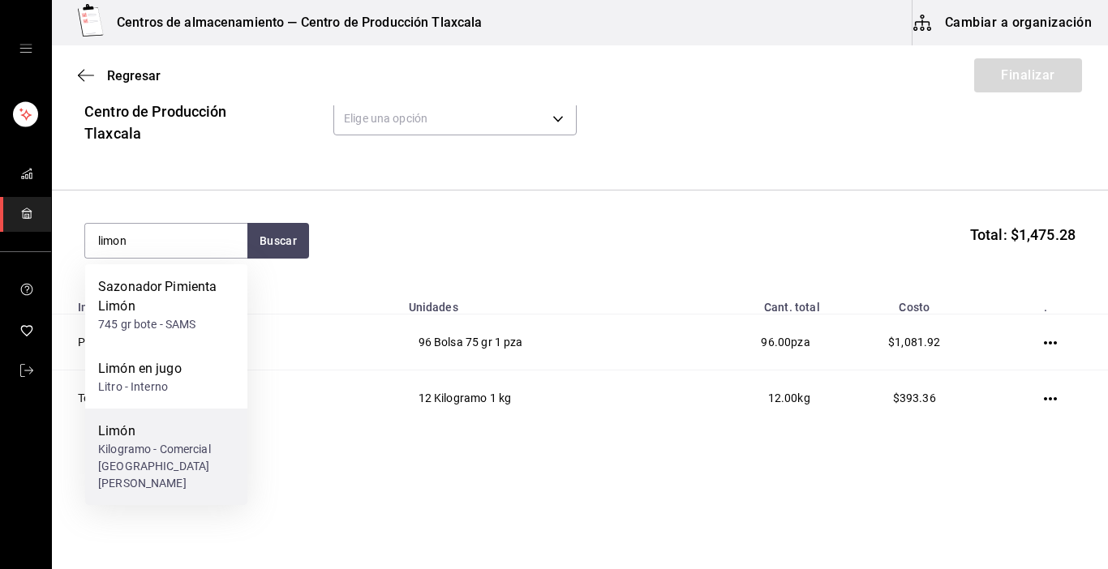
drag, startPoint x: 126, startPoint y: 466, endPoint x: 120, endPoint y: 457, distance: 10.6
click at [120, 457] on div "Kilogramo - Comercial [GEOGRAPHIC_DATA][PERSON_NAME]" at bounding box center [166, 466] width 136 height 51
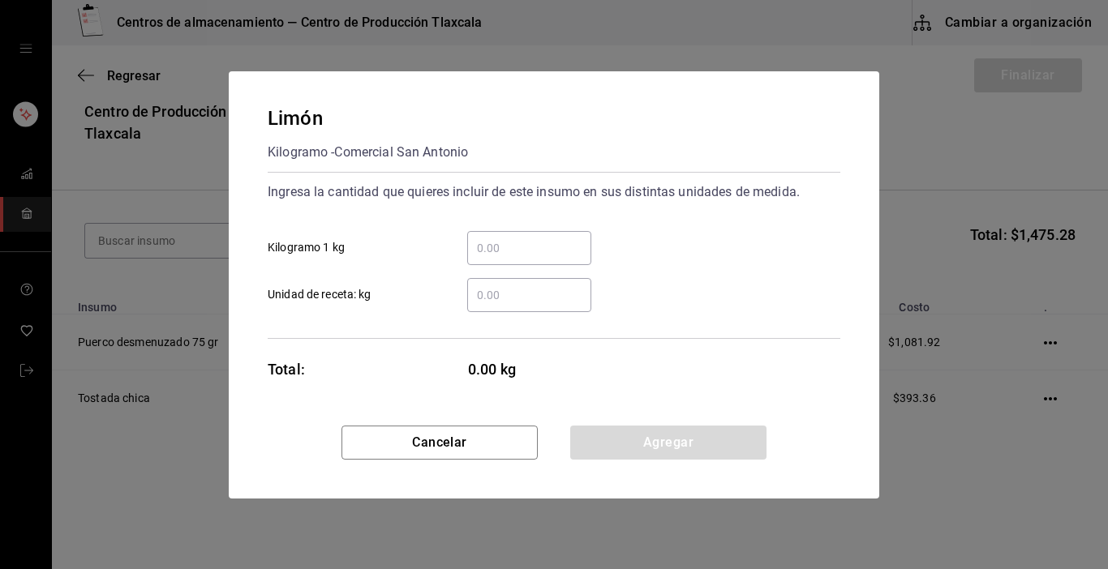
click at [554, 247] on input "​ Kilogramo 1 kg" at bounding box center [529, 247] width 124 height 19
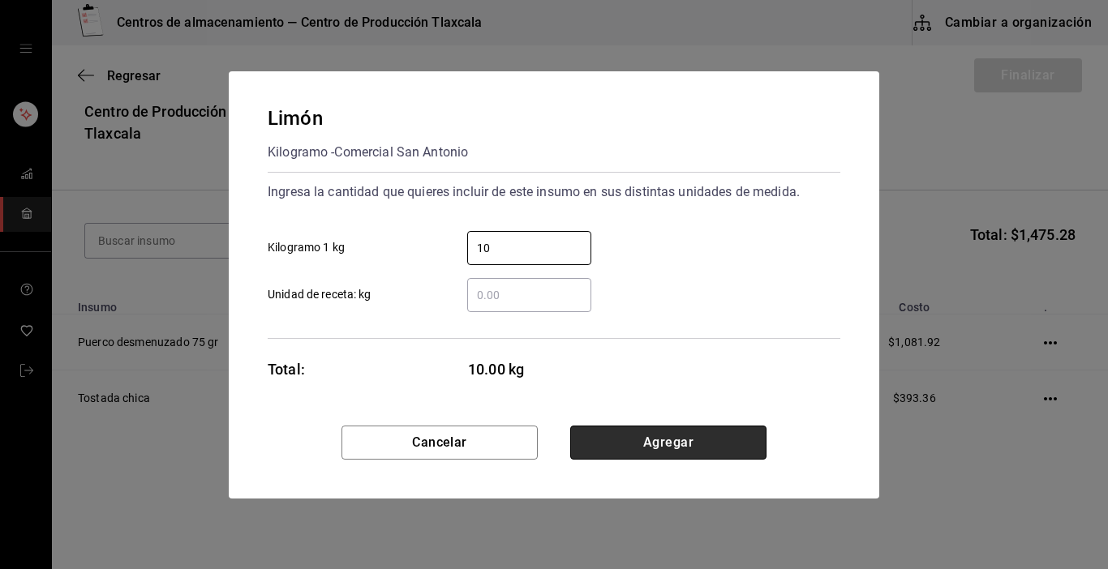
click at [742, 445] on button "Agregar" at bounding box center [668, 443] width 196 height 34
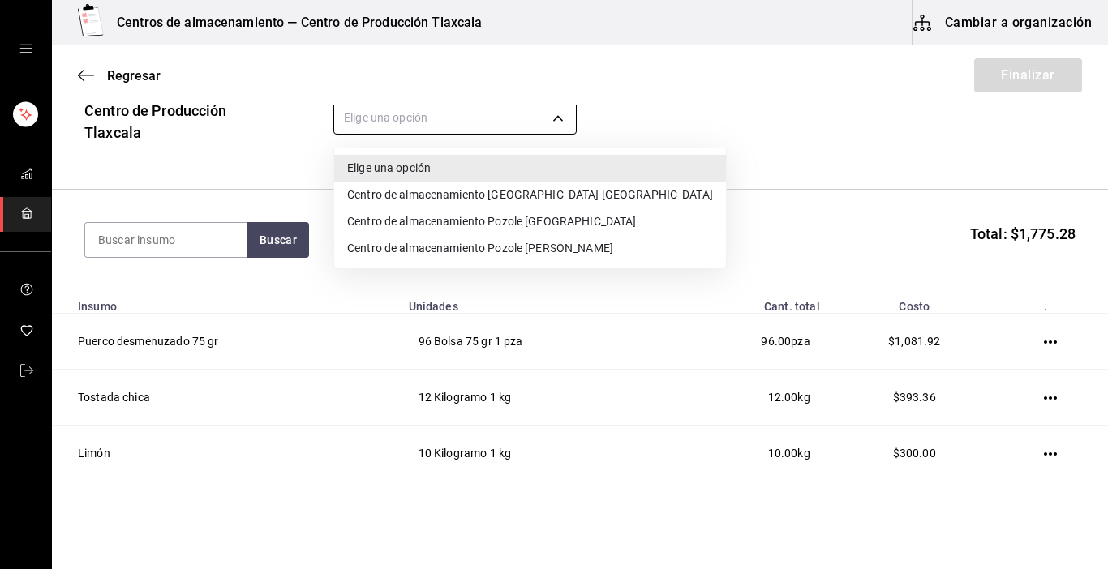
click at [566, 122] on body "Centros de almacenamiento — Centro de Producción Tlaxcala Cambiar a organizació…" at bounding box center [554, 239] width 1108 height 478
click at [564, 198] on li "Centro de almacenamiento [GEOGRAPHIC_DATA] [GEOGRAPHIC_DATA]" at bounding box center [530, 195] width 392 height 27
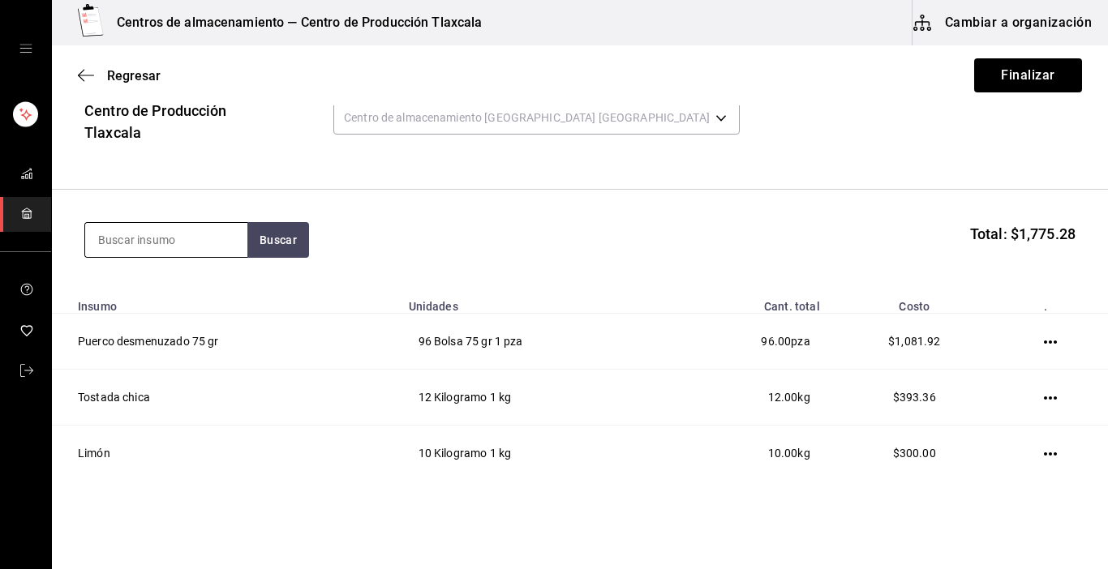
drag, startPoint x: 211, startPoint y: 247, endPoint x: 207, endPoint y: 234, distance: 13.6
click at [207, 234] on input at bounding box center [166, 240] width 162 height 34
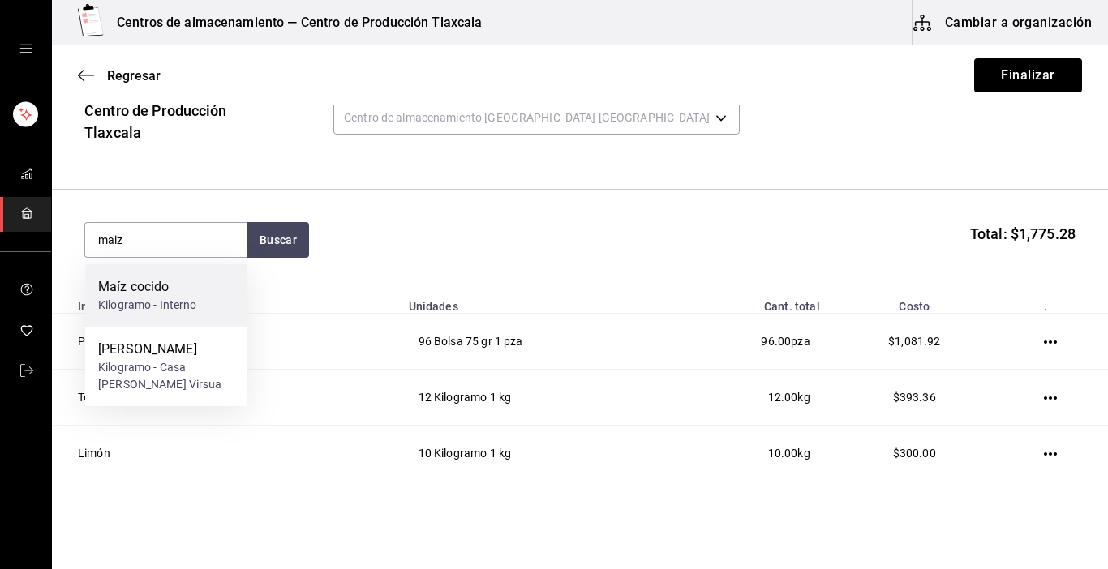
click at [193, 314] on div "Maíz cocido Kilogramo - Interno" at bounding box center [166, 295] width 162 height 62
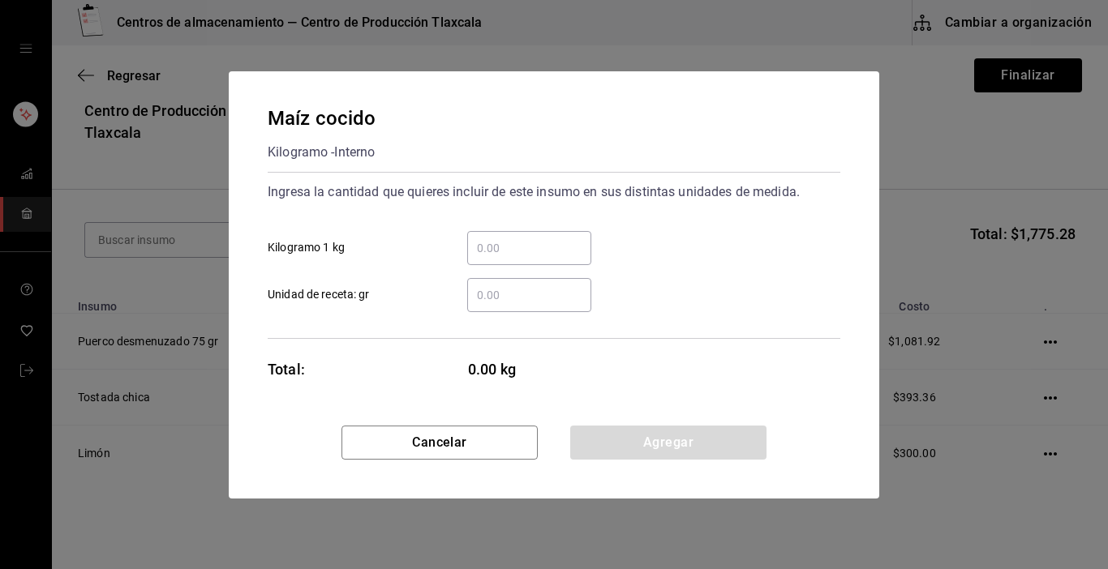
click at [491, 234] on div "​" at bounding box center [529, 248] width 124 height 34
click at [491, 238] on input "​ Kilogramo 1 kg" at bounding box center [529, 247] width 124 height 19
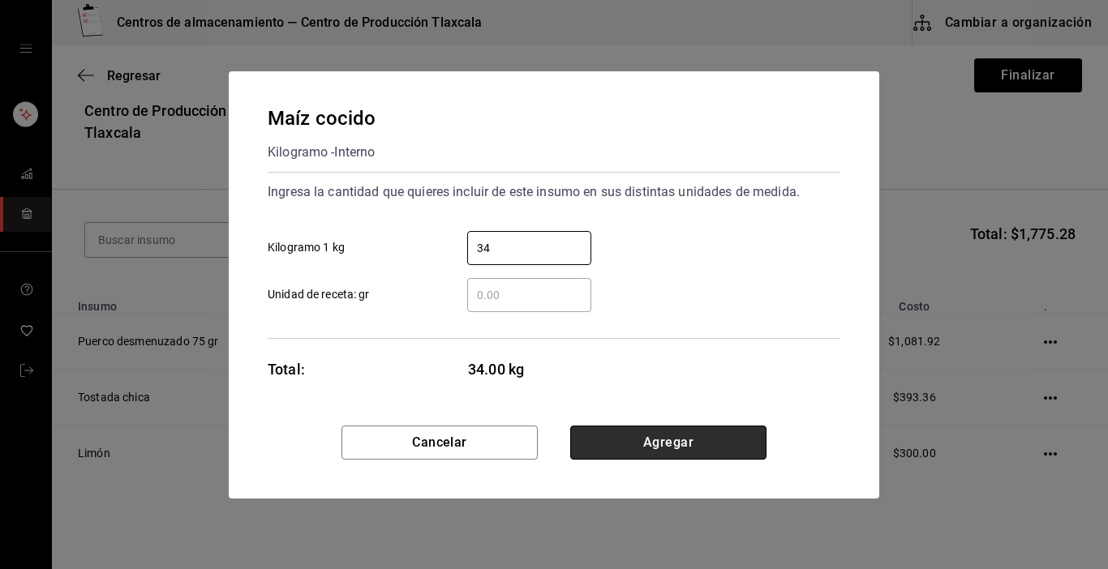
click at [588, 438] on button "Agregar" at bounding box center [668, 443] width 196 height 34
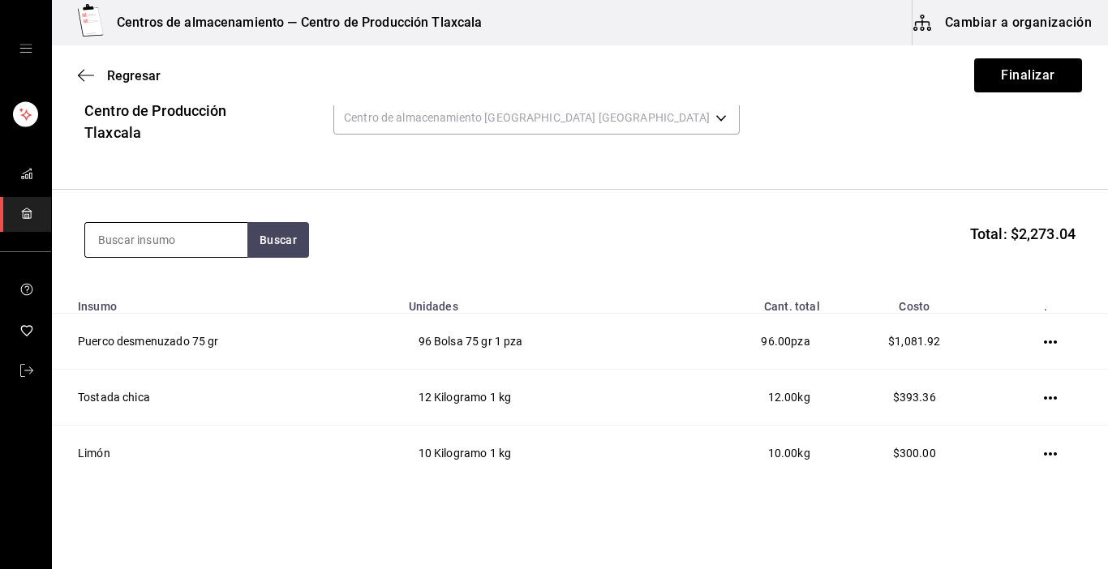
click at [187, 239] on input at bounding box center [166, 240] width 162 height 34
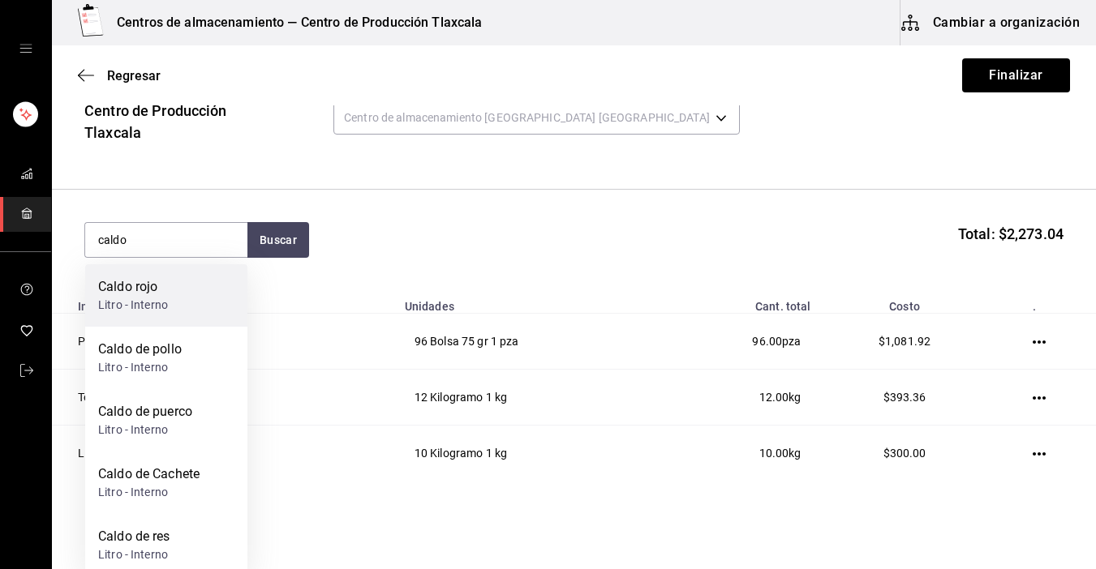
click at [142, 283] on div "Caldo rojo" at bounding box center [133, 286] width 70 height 19
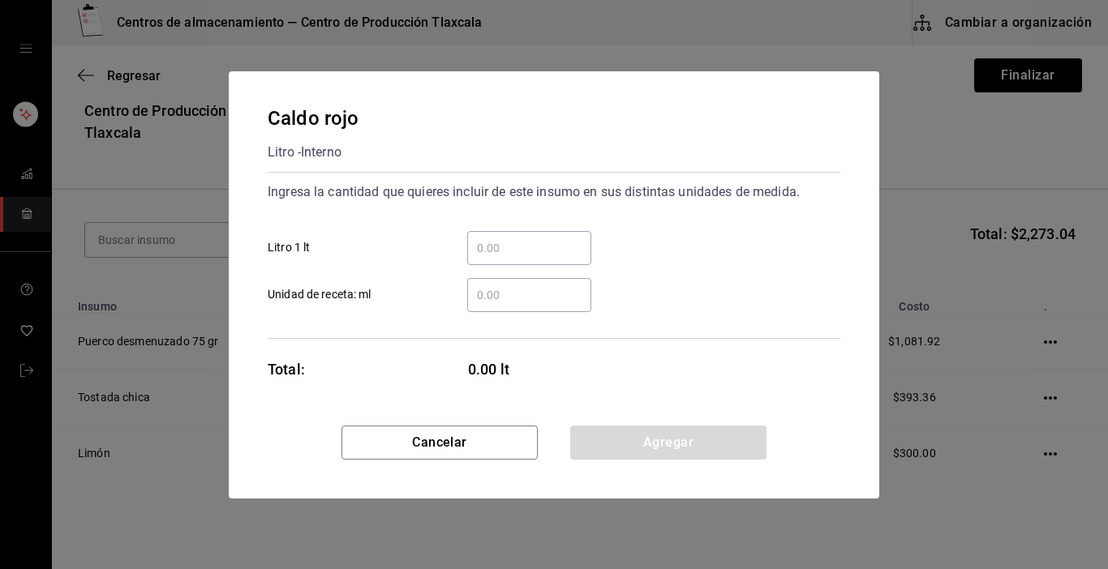
click at [487, 247] on input "​ Litro 1 lt" at bounding box center [529, 247] width 124 height 19
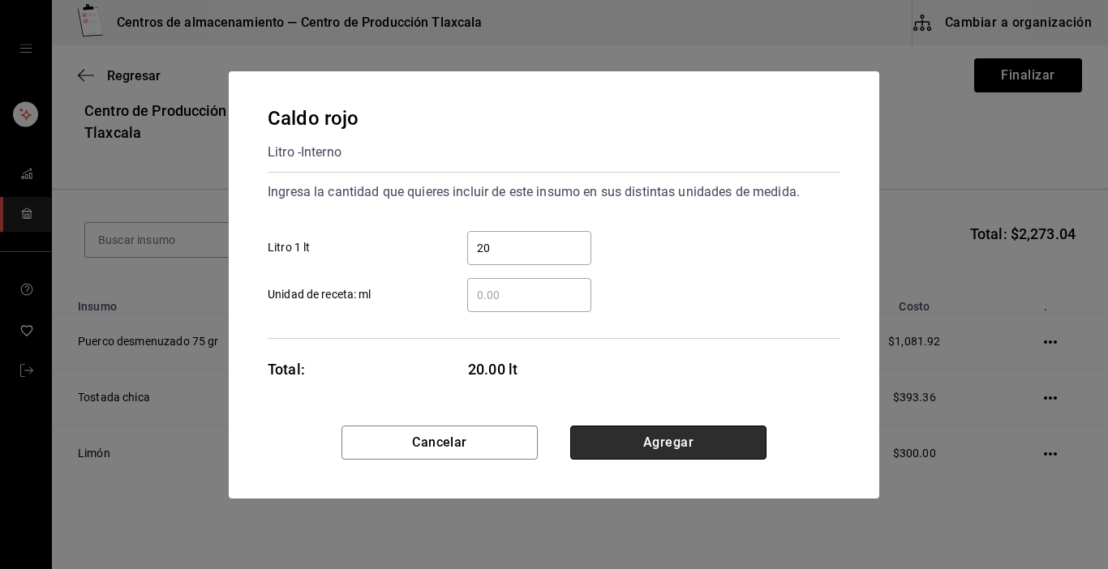
click at [695, 440] on button "Agregar" at bounding box center [668, 443] width 196 height 34
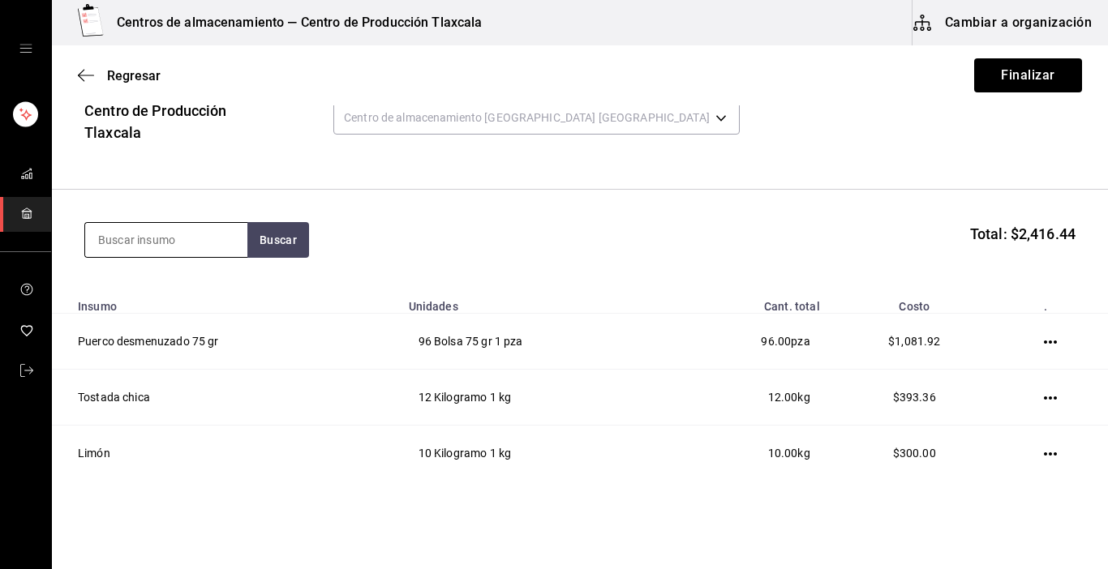
click at [191, 232] on input at bounding box center [166, 240] width 162 height 34
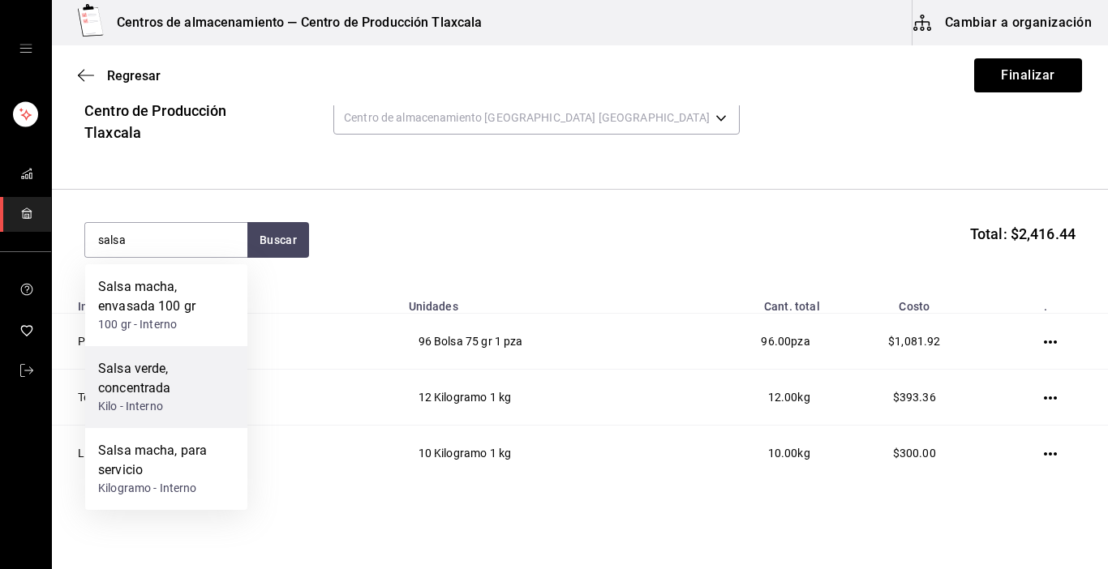
click at [163, 396] on div "Salsa verde, concentrada" at bounding box center [166, 378] width 136 height 39
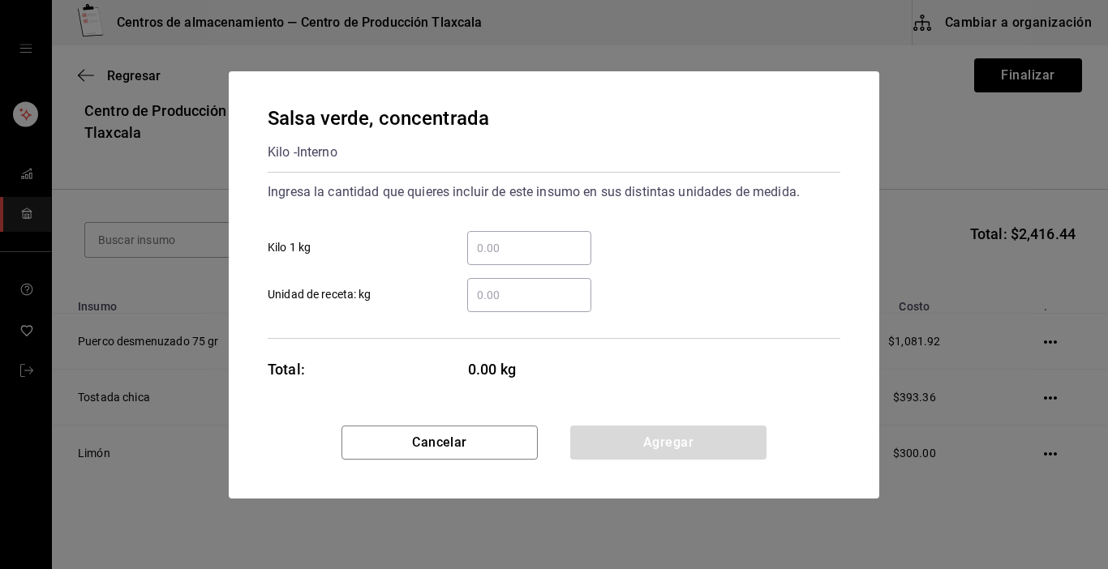
click at [535, 239] on input "​ Kilo 1 kg" at bounding box center [529, 247] width 124 height 19
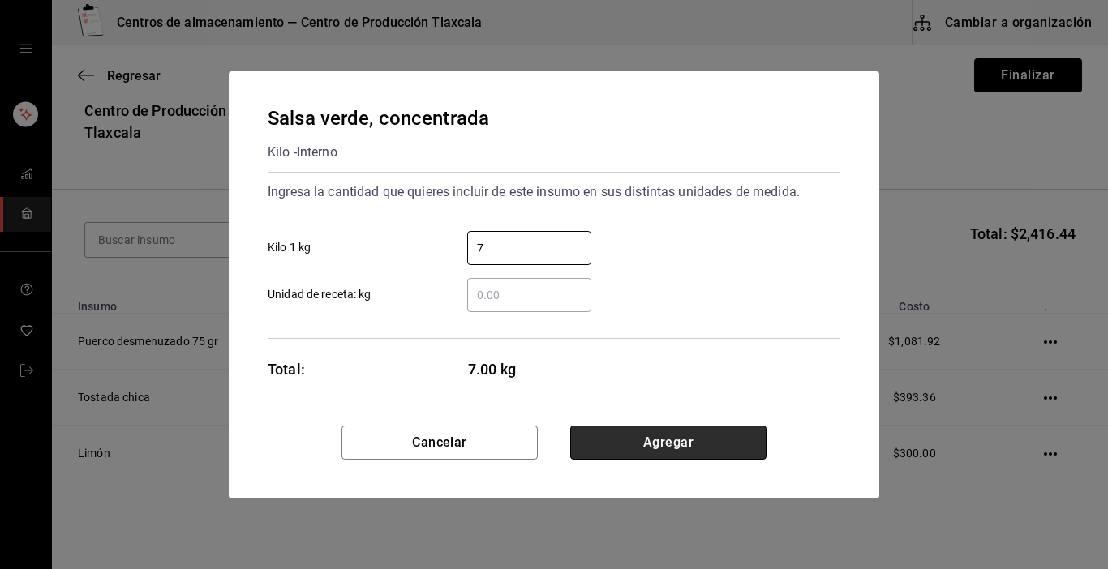
click at [706, 431] on button "Agregar" at bounding box center [668, 443] width 196 height 34
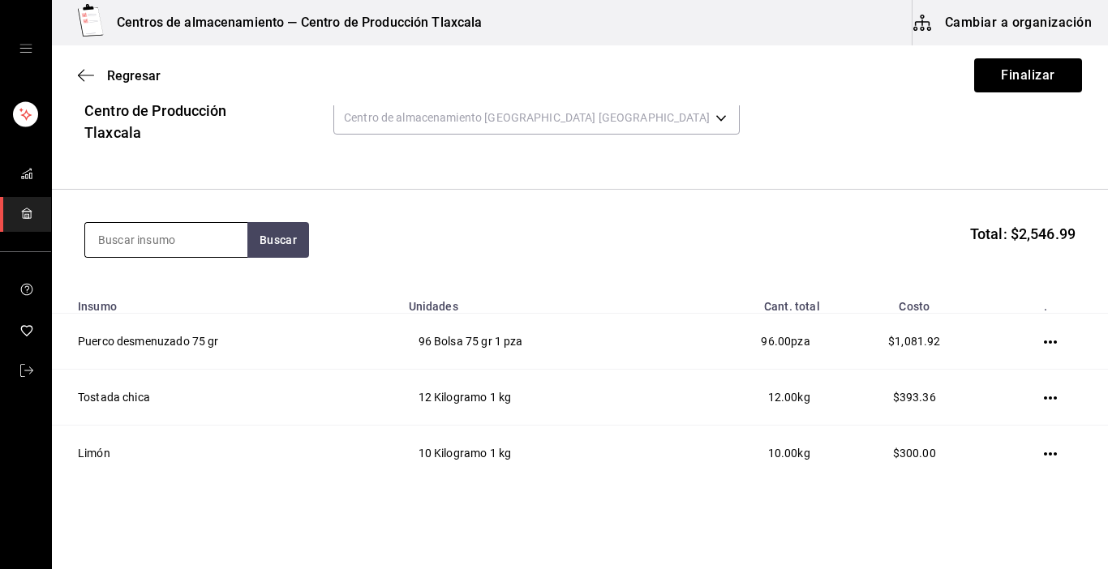
click at [188, 234] on input at bounding box center [166, 240] width 162 height 34
click at [1008, 75] on button "Finalizar" at bounding box center [1028, 75] width 108 height 34
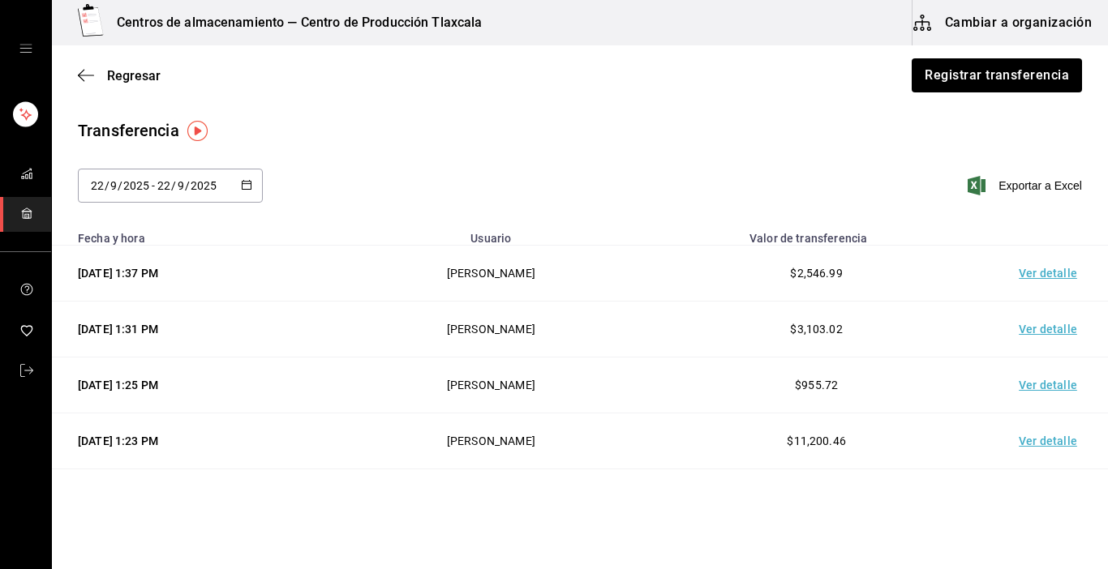
click at [1045, 273] on td "Ver detalle" at bounding box center [1051, 274] width 114 height 56
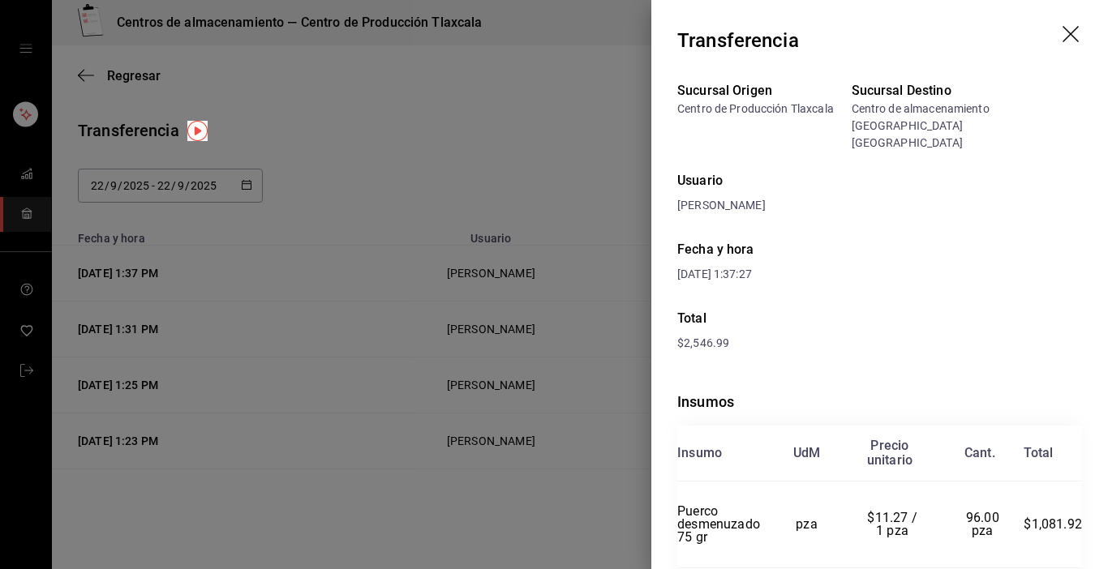
click at [1062, 43] on icon "drag" at bounding box center [1071, 35] width 19 height 19
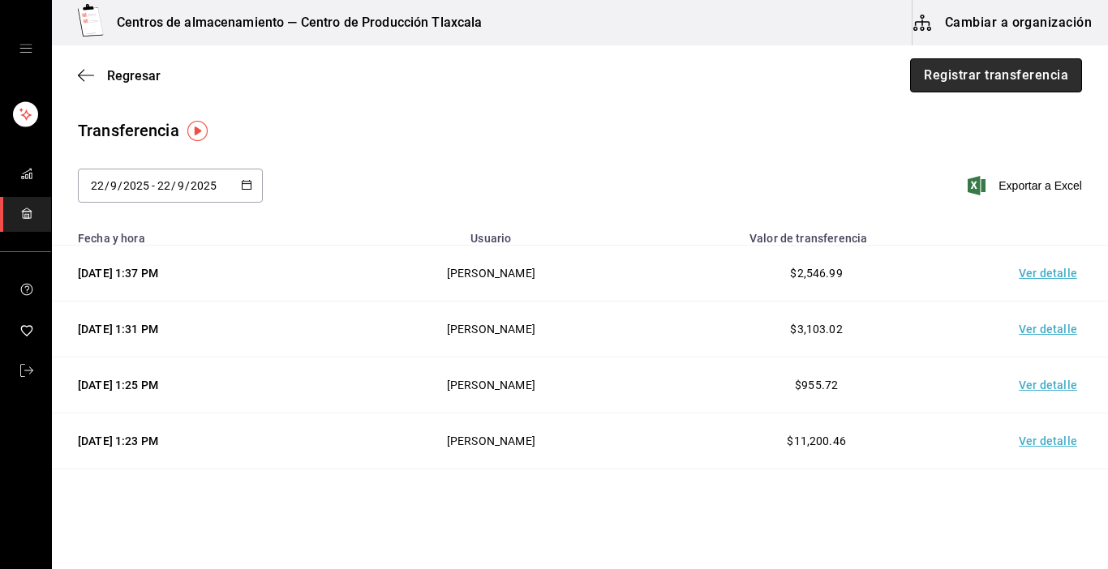
click at [985, 67] on button "Registrar transferencia" at bounding box center [996, 75] width 172 height 34
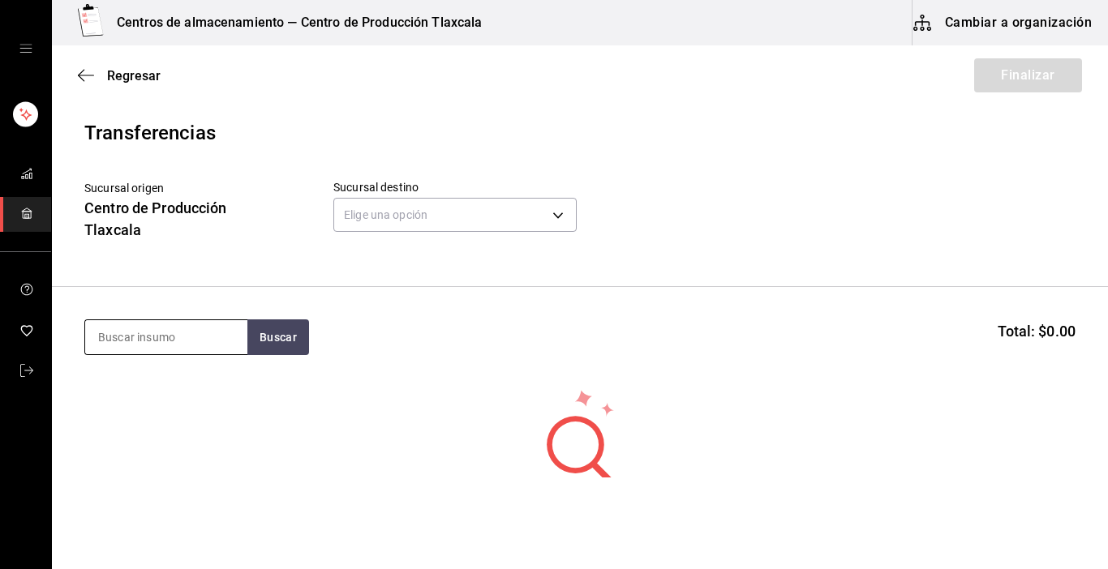
click at [183, 336] on input at bounding box center [166, 337] width 162 height 34
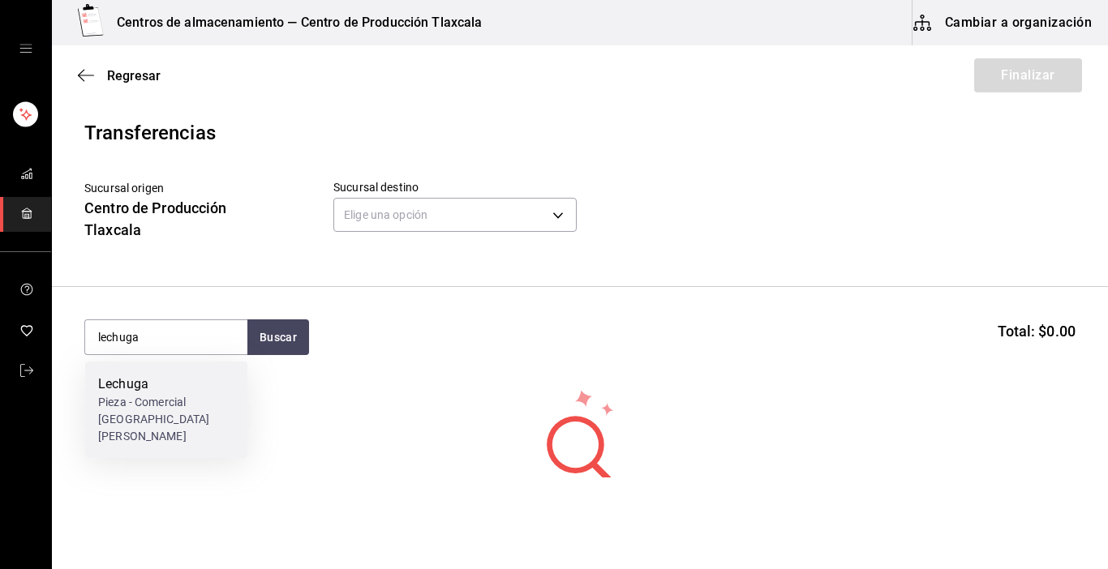
click at [165, 414] on div "Pieza - Comercial [GEOGRAPHIC_DATA][PERSON_NAME]" at bounding box center [166, 419] width 136 height 51
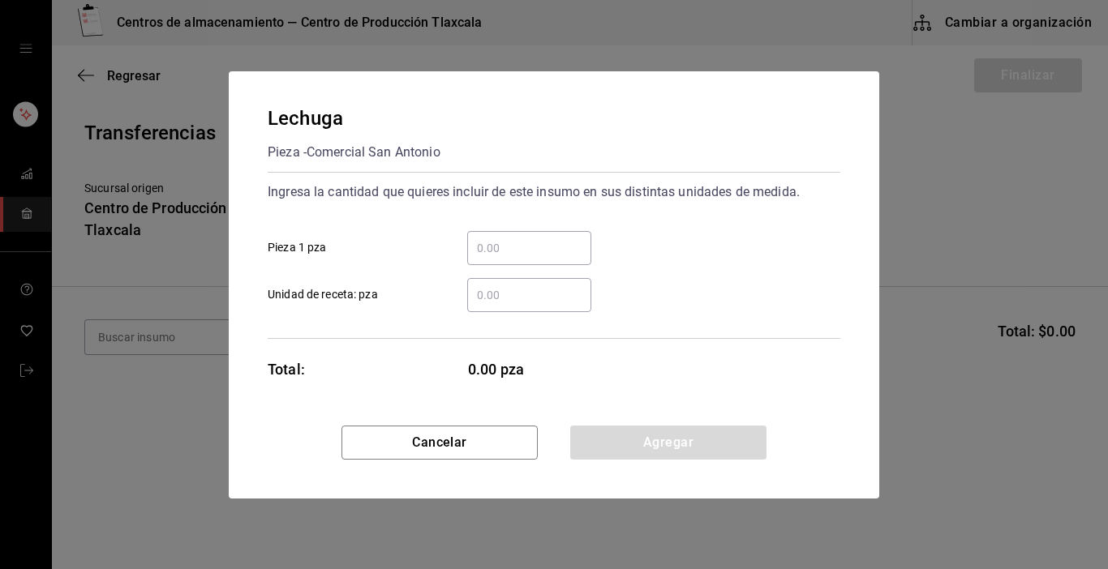
click at [526, 260] on div "​" at bounding box center [529, 248] width 124 height 34
click at [526, 258] on input "​ Pieza 1 pza" at bounding box center [529, 247] width 124 height 19
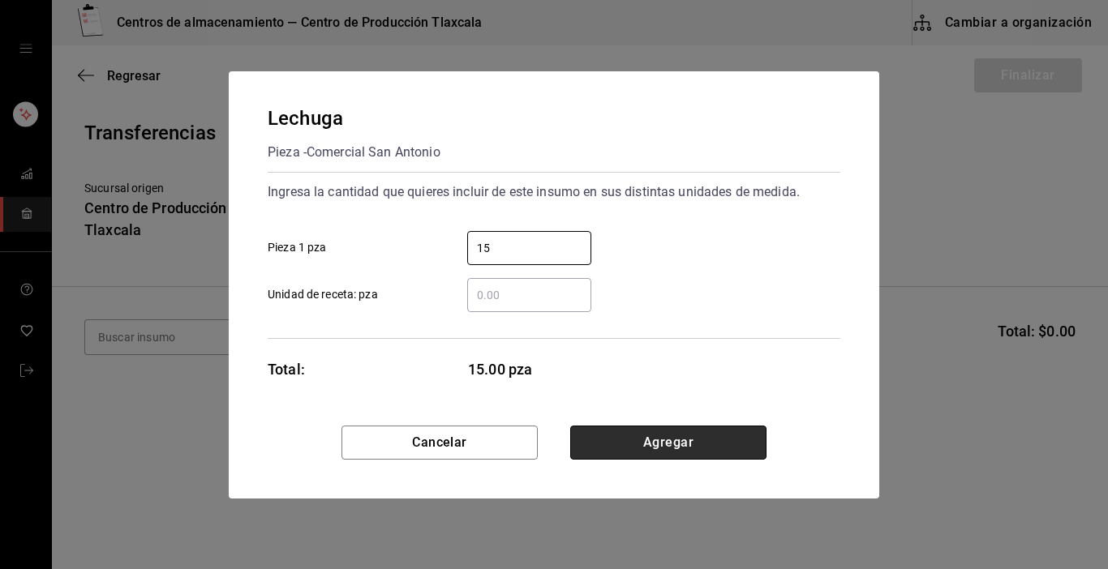
click at [729, 434] on button "Agregar" at bounding box center [668, 443] width 196 height 34
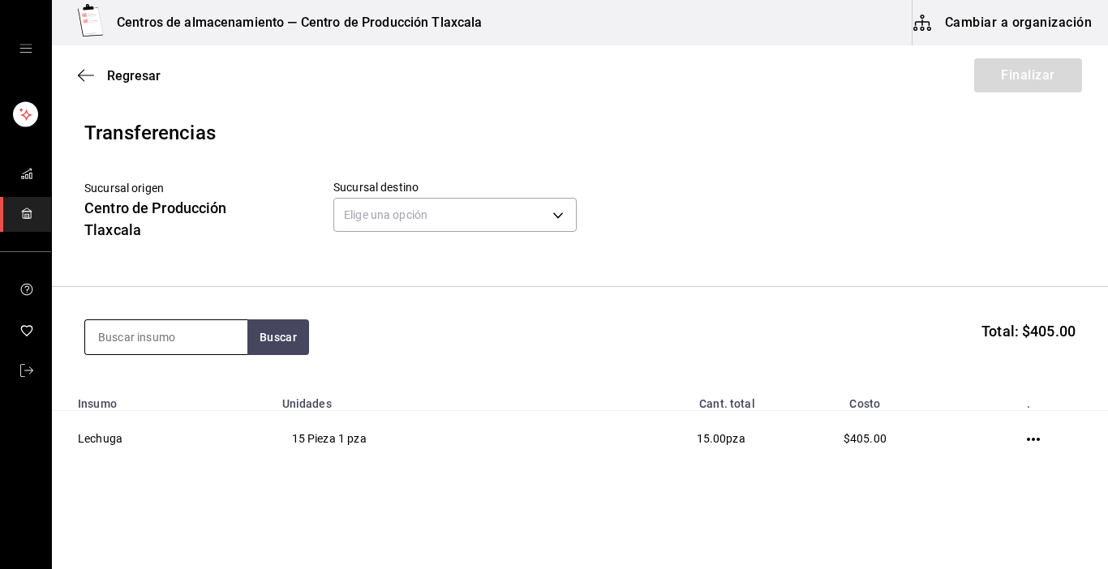
click at [219, 344] on input at bounding box center [166, 337] width 162 height 34
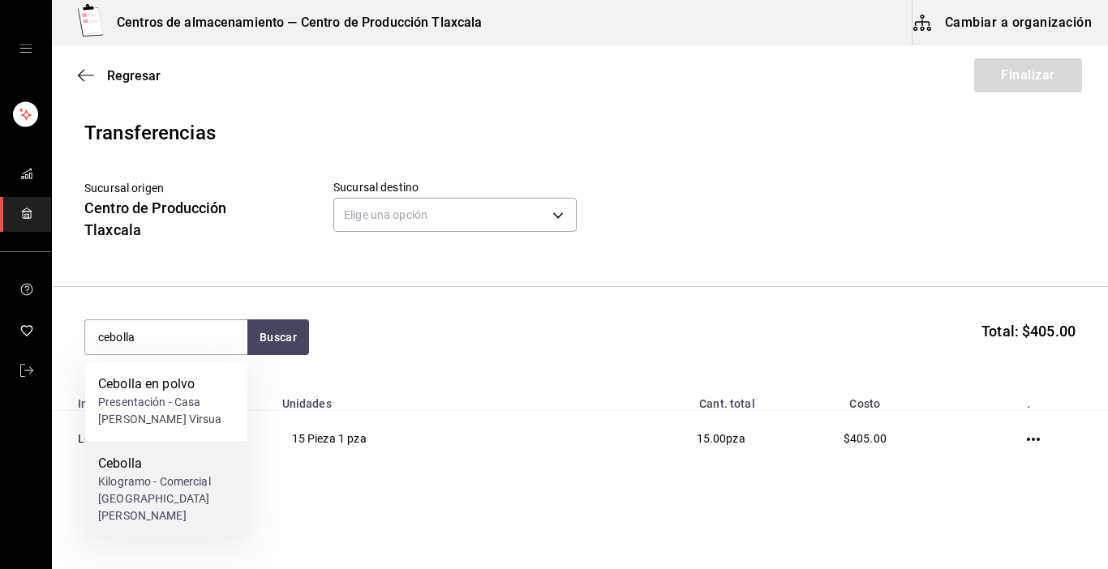
click at [172, 475] on div "Kilogramo - Comercial [GEOGRAPHIC_DATA][PERSON_NAME]" at bounding box center [166, 499] width 136 height 51
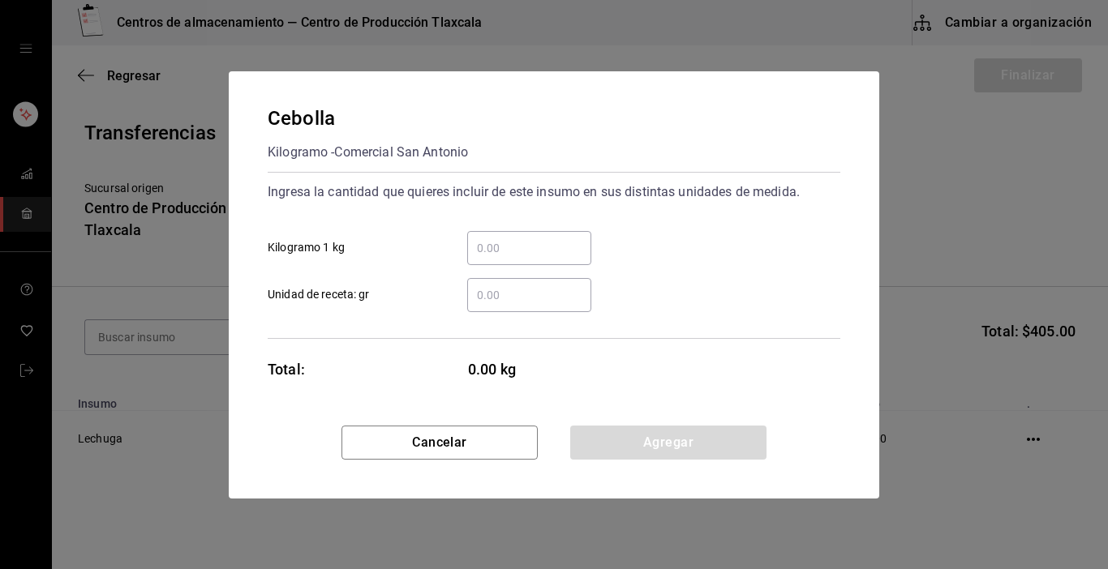
click at [549, 250] on input "​ Kilogramo 1 kg" at bounding box center [529, 247] width 124 height 19
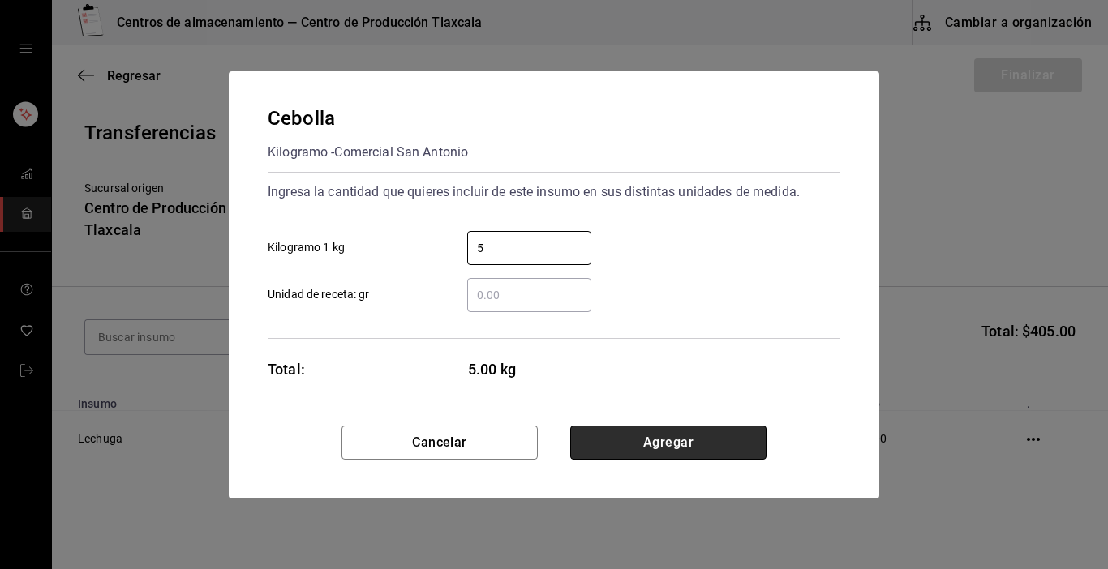
click at [714, 450] on button "Agregar" at bounding box center [668, 443] width 196 height 34
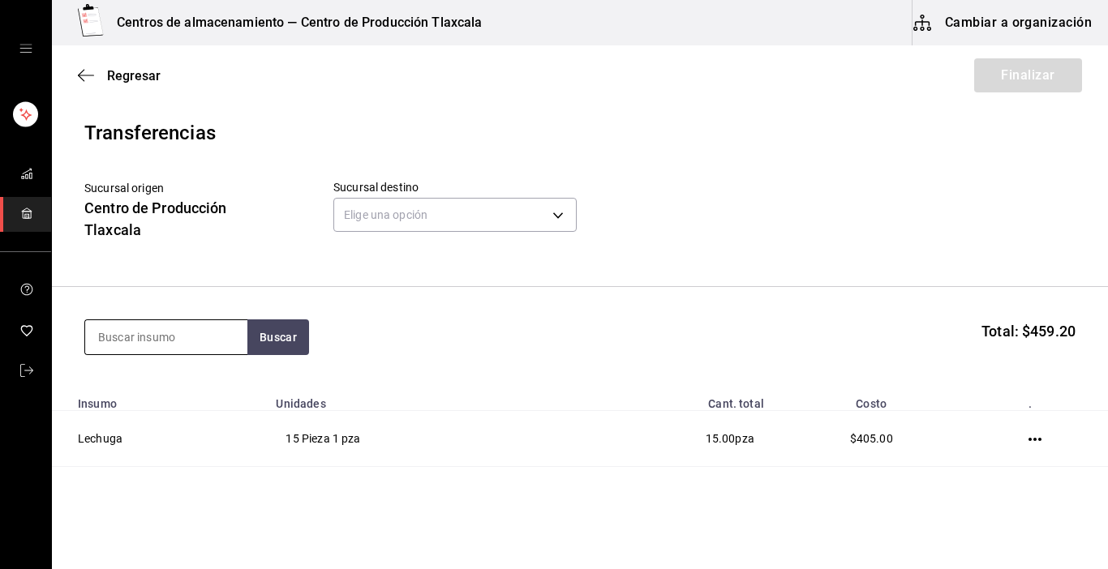
click at [179, 324] on input at bounding box center [166, 337] width 162 height 34
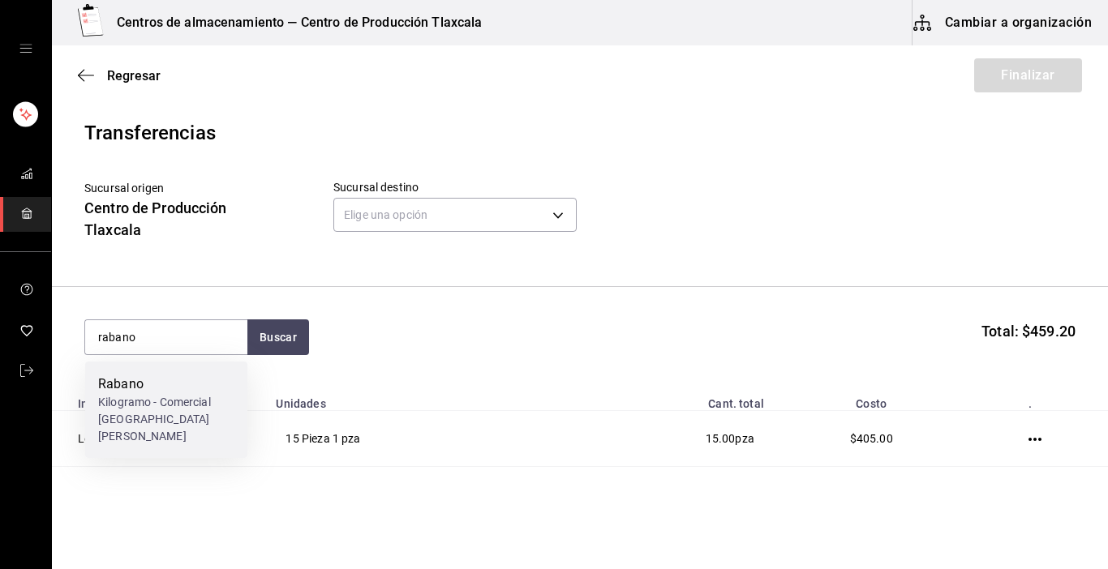
click at [187, 376] on div "Rabano" at bounding box center [166, 384] width 136 height 19
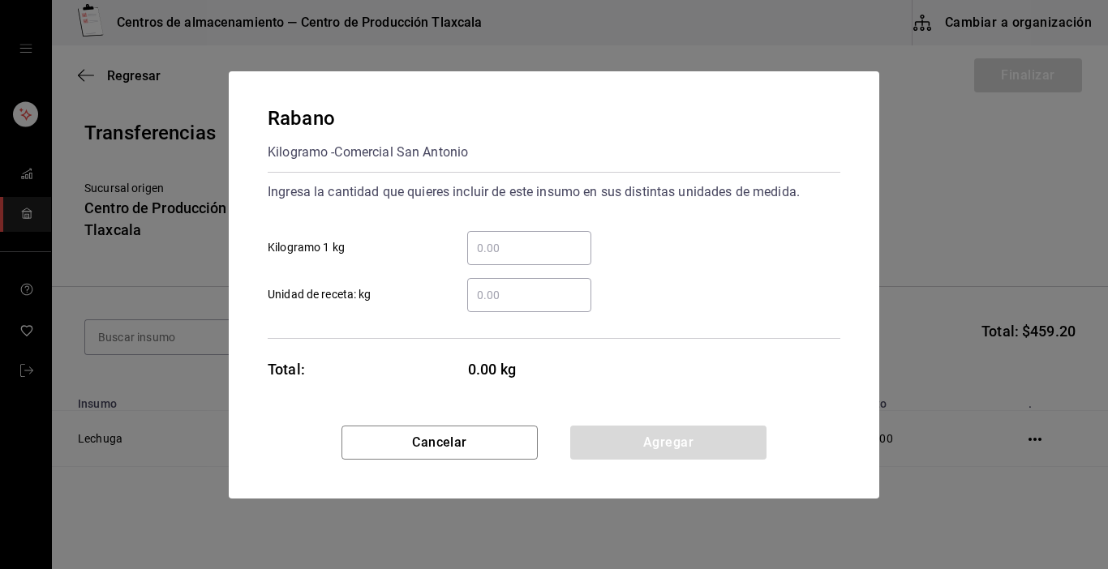
click at [543, 247] on input "​ Kilogramo 1 kg" at bounding box center [529, 247] width 124 height 19
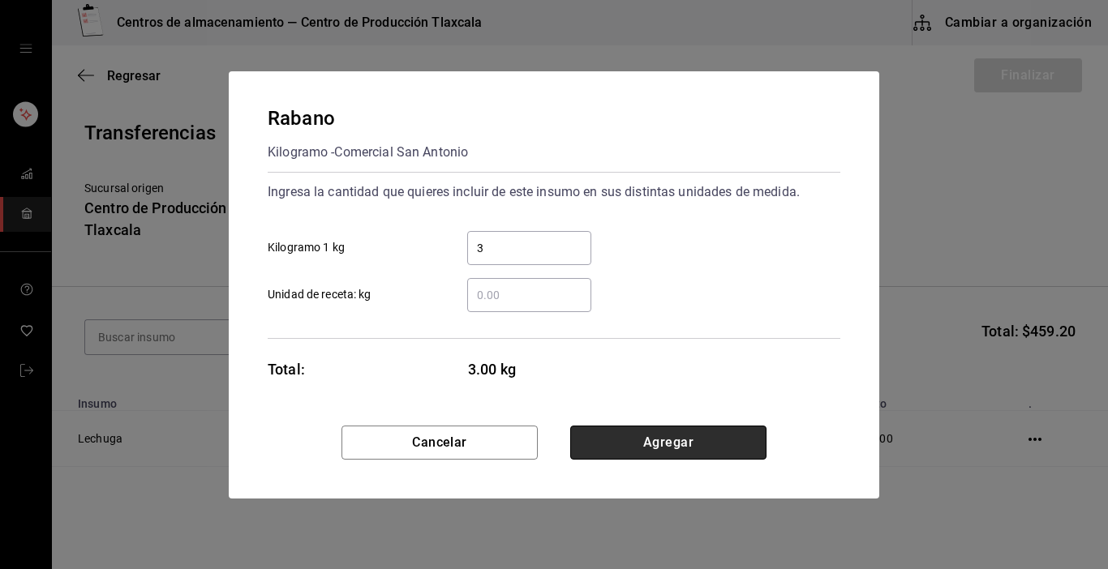
click at [692, 449] on button "Agregar" at bounding box center [668, 443] width 196 height 34
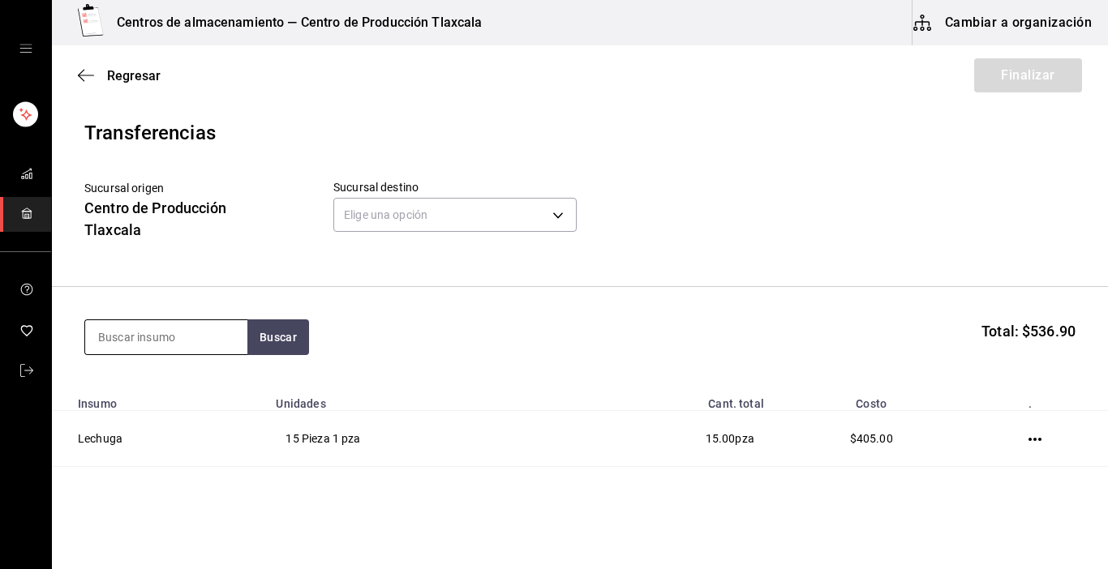
click at [187, 338] on input at bounding box center [166, 337] width 162 height 34
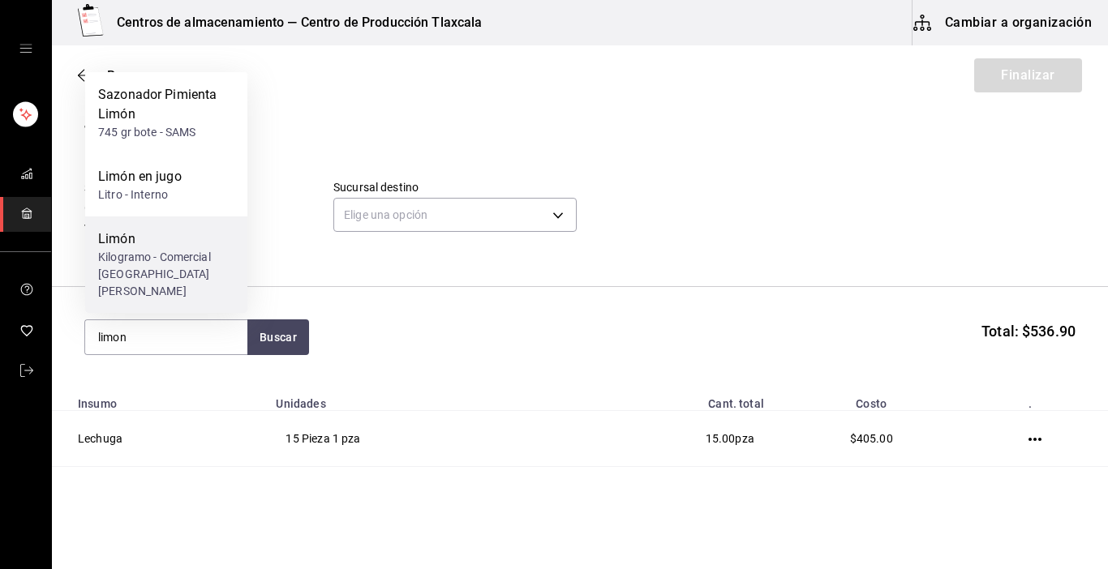
click at [144, 249] on div "Limón" at bounding box center [166, 239] width 136 height 19
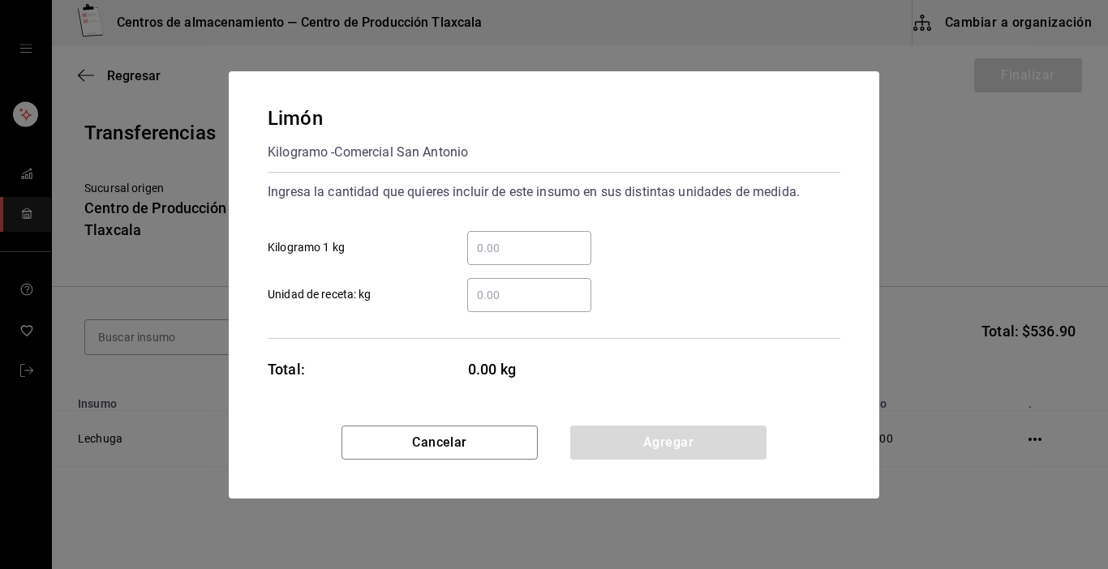
click at [518, 247] on input "​ Kilogramo 1 kg" at bounding box center [529, 247] width 124 height 19
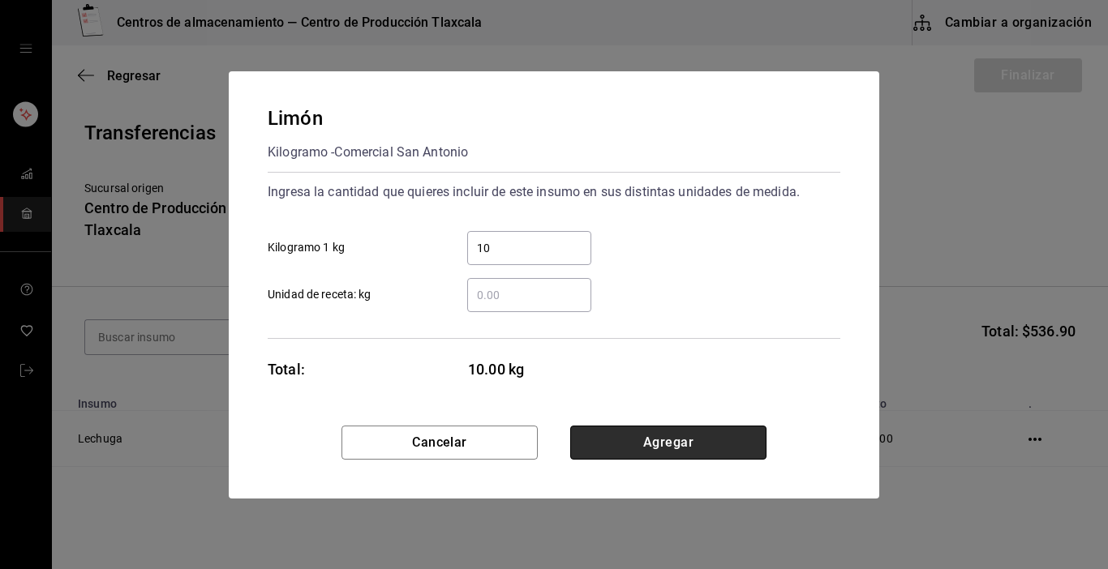
click at [702, 442] on button "Agregar" at bounding box center [668, 443] width 196 height 34
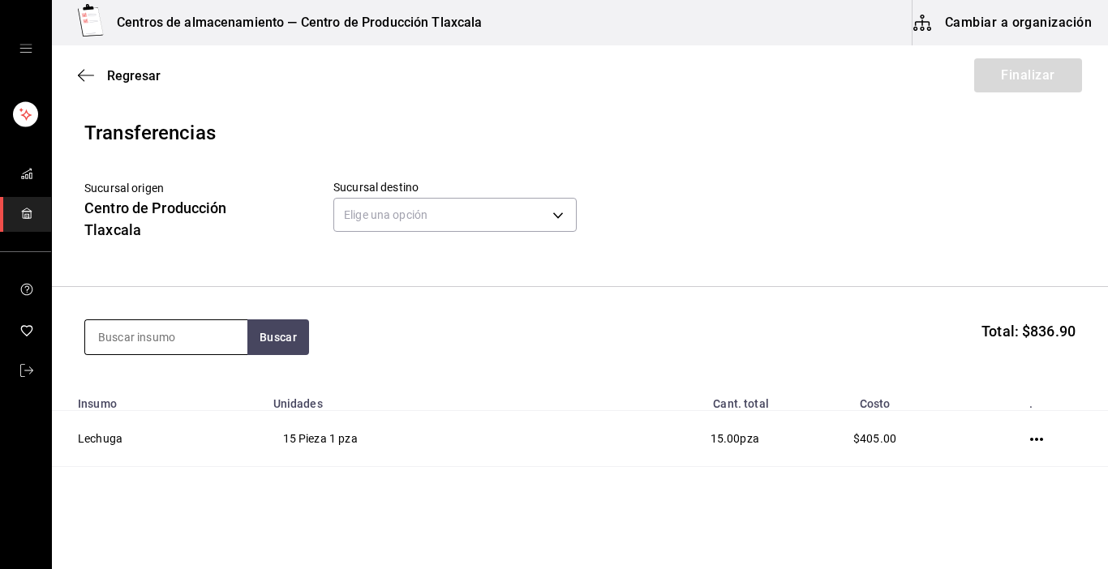
click at [208, 345] on input at bounding box center [166, 337] width 162 height 34
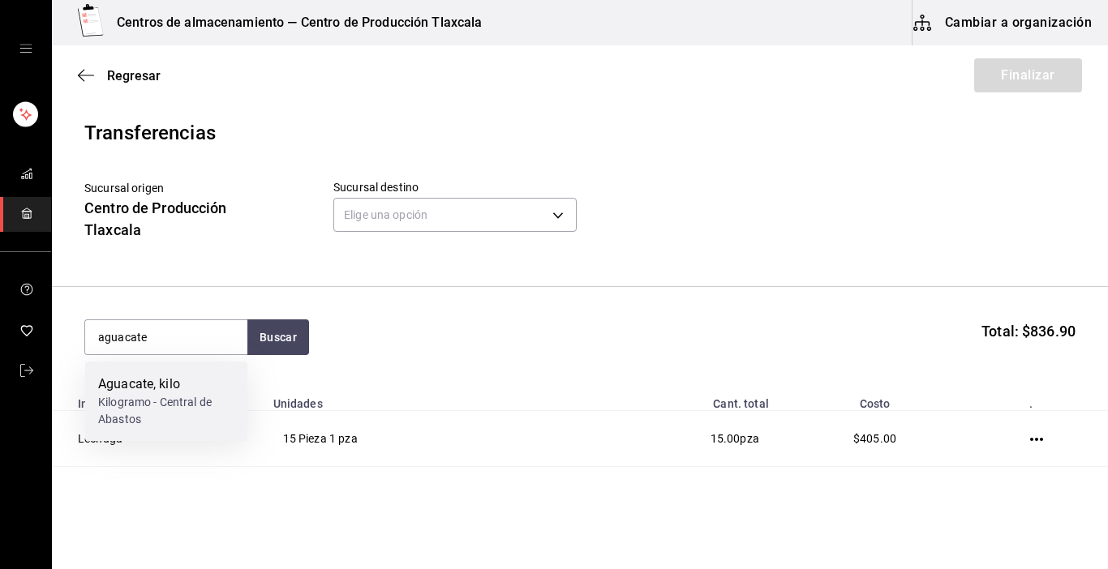
click at [183, 402] on div "Kilogramo - Central de Abastos" at bounding box center [166, 411] width 136 height 34
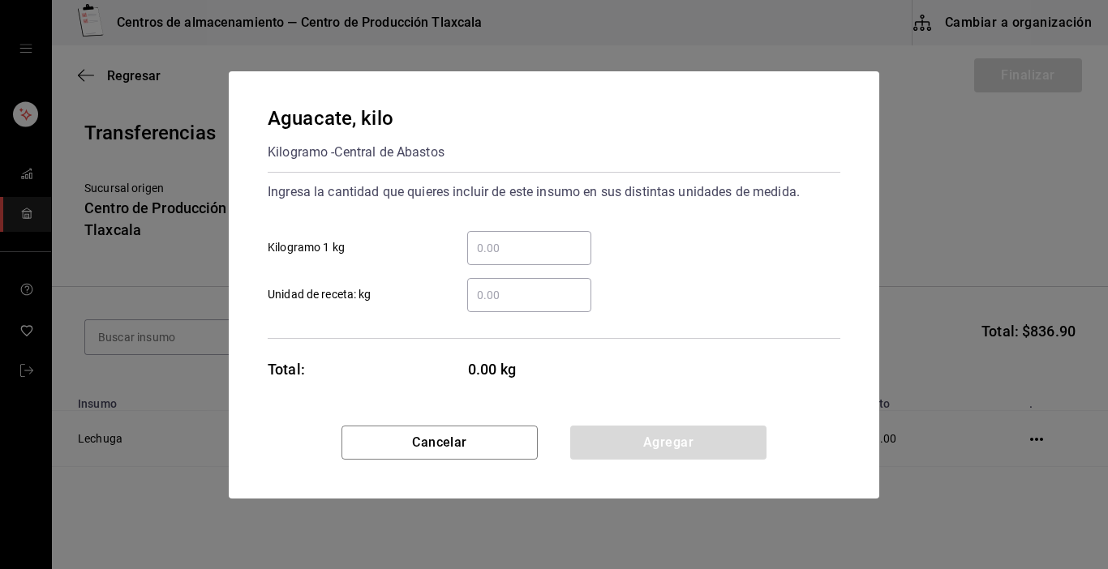
click at [496, 253] on input "​ Kilogramo 1 kg" at bounding box center [529, 247] width 124 height 19
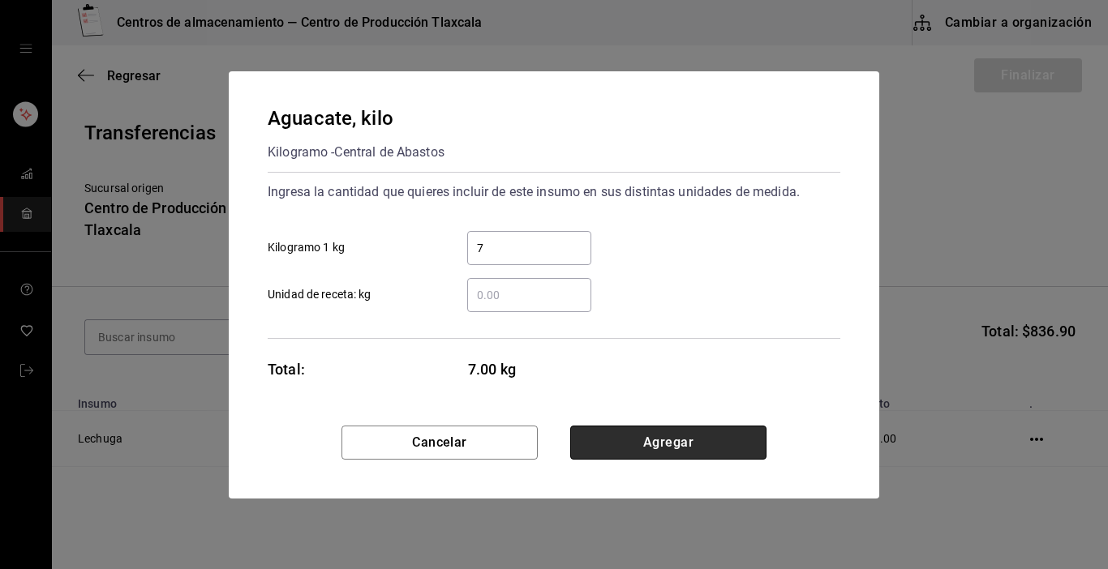
click at [746, 436] on button "Agregar" at bounding box center [668, 443] width 196 height 34
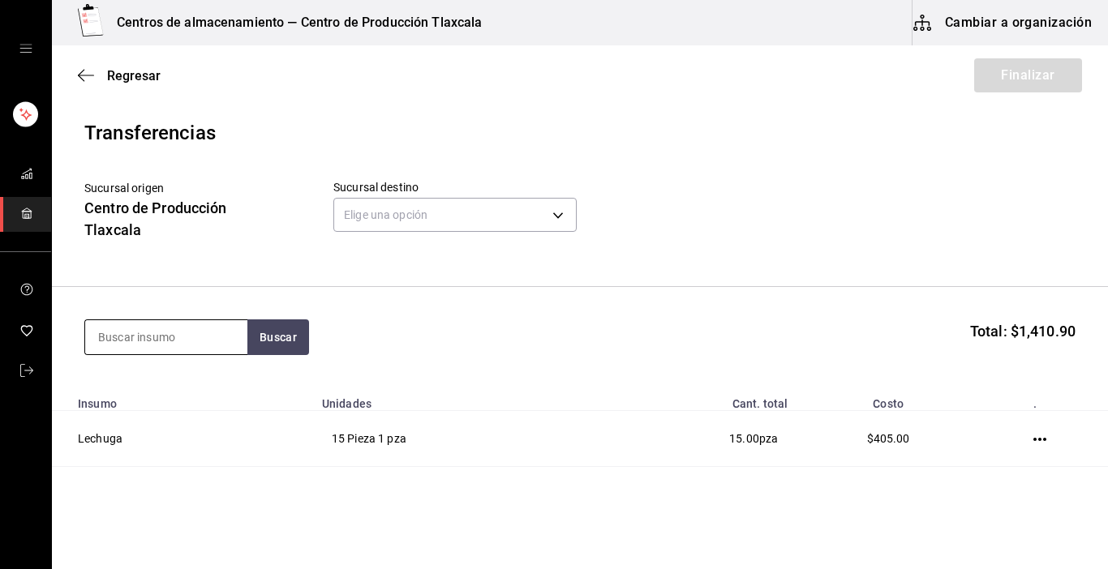
click at [208, 336] on input at bounding box center [166, 337] width 162 height 34
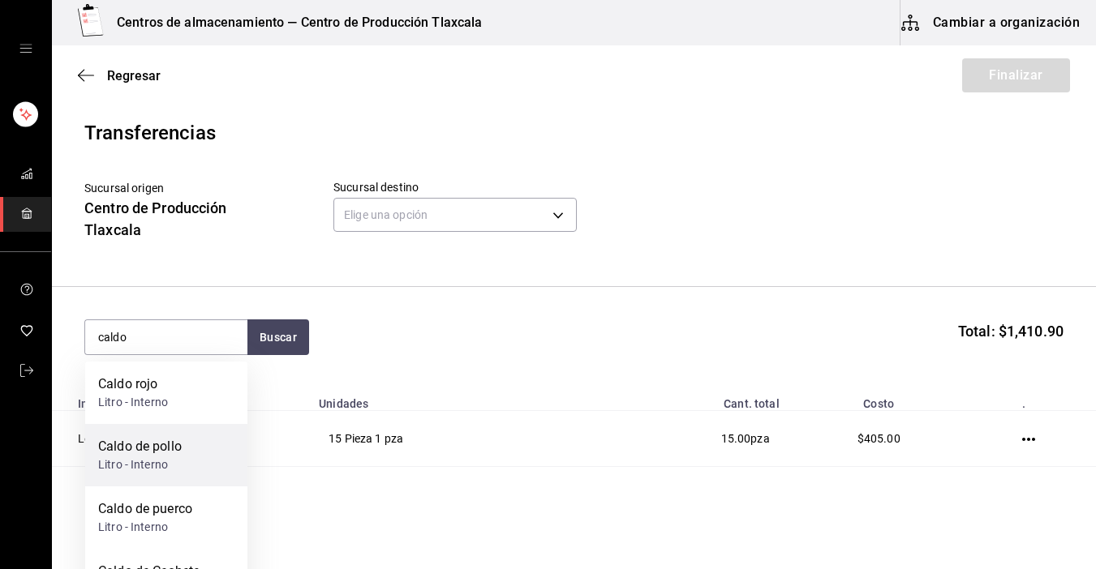
click at [156, 455] on div "Caldo de pollo" at bounding box center [140, 446] width 84 height 19
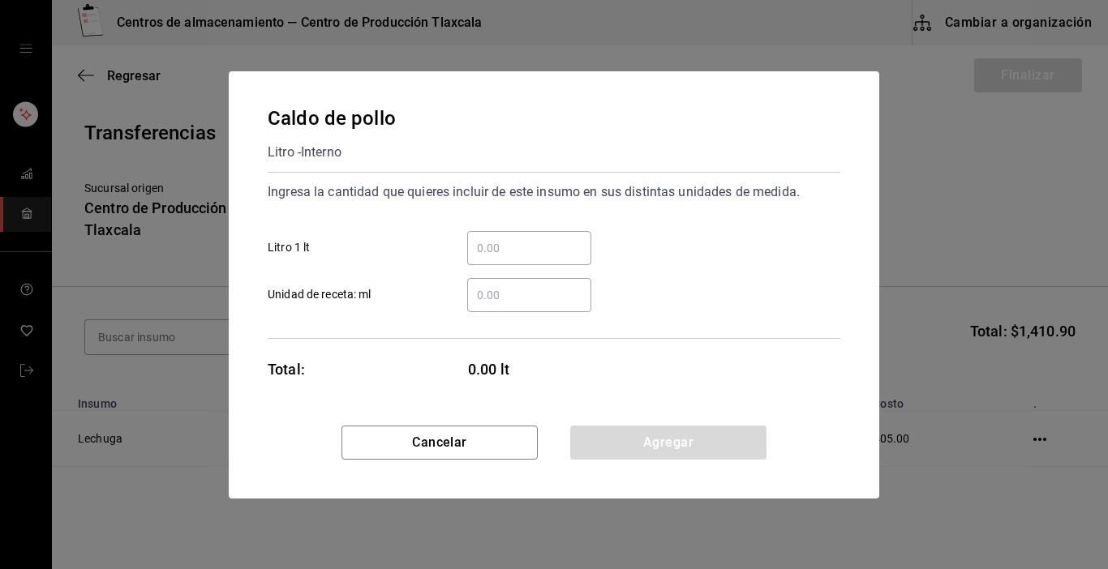
drag, startPoint x: 507, startPoint y: 237, endPoint x: 503, endPoint y: 220, distance: 17.5
click at [504, 224] on div "​ Litro 1 lt" at bounding box center [548, 241] width 586 height 47
click at [928, 247] on div "Caldo de pollo Litro - Interno Ingresa la cantidad que quieres incluir de este …" at bounding box center [554, 284] width 1108 height 569
click at [474, 239] on input "​ Litro 1 lt" at bounding box center [529, 247] width 124 height 19
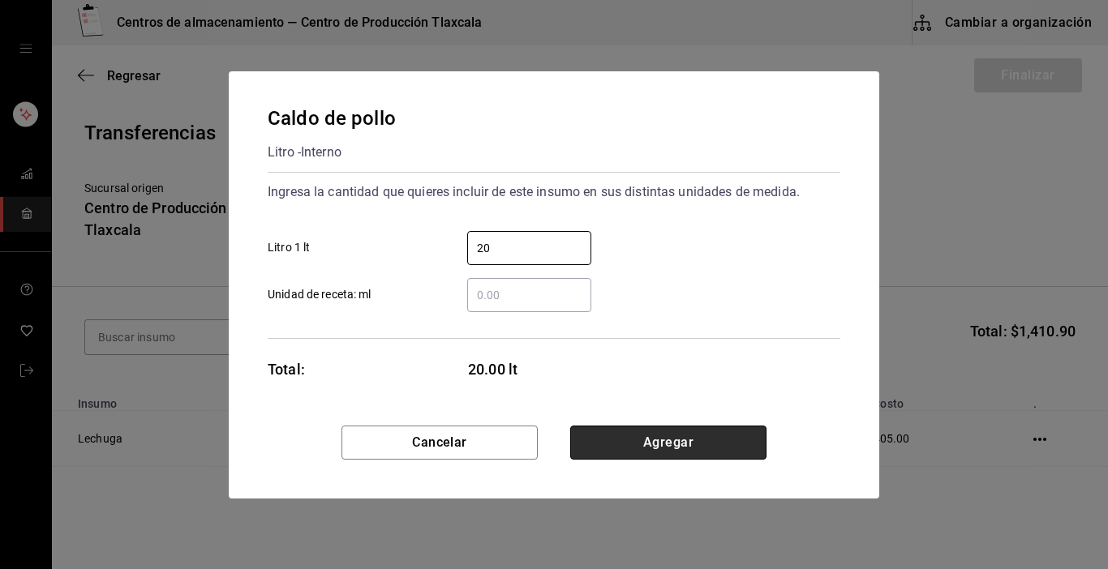
click at [692, 437] on button "Agregar" at bounding box center [668, 443] width 196 height 34
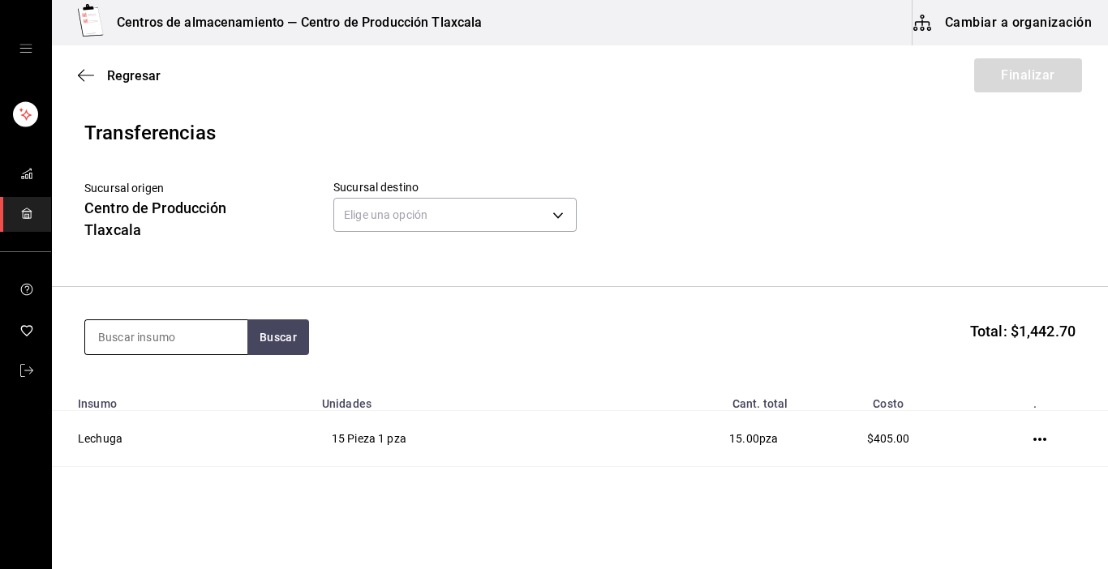
click at [191, 346] on input at bounding box center [166, 337] width 162 height 34
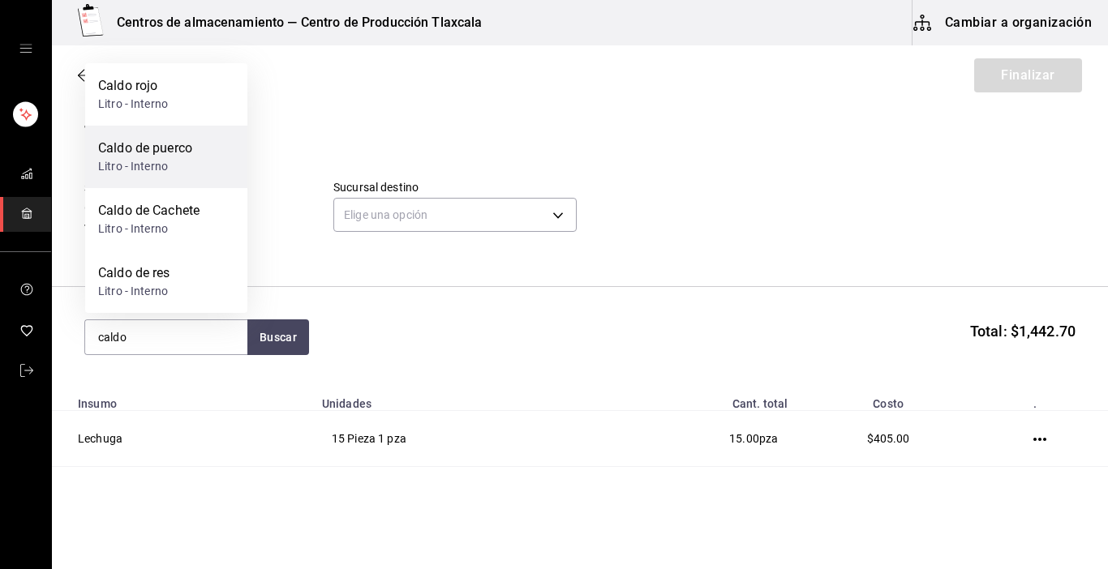
click at [176, 162] on div "Litro - Interno" at bounding box center [145, 166] width 94 height 17
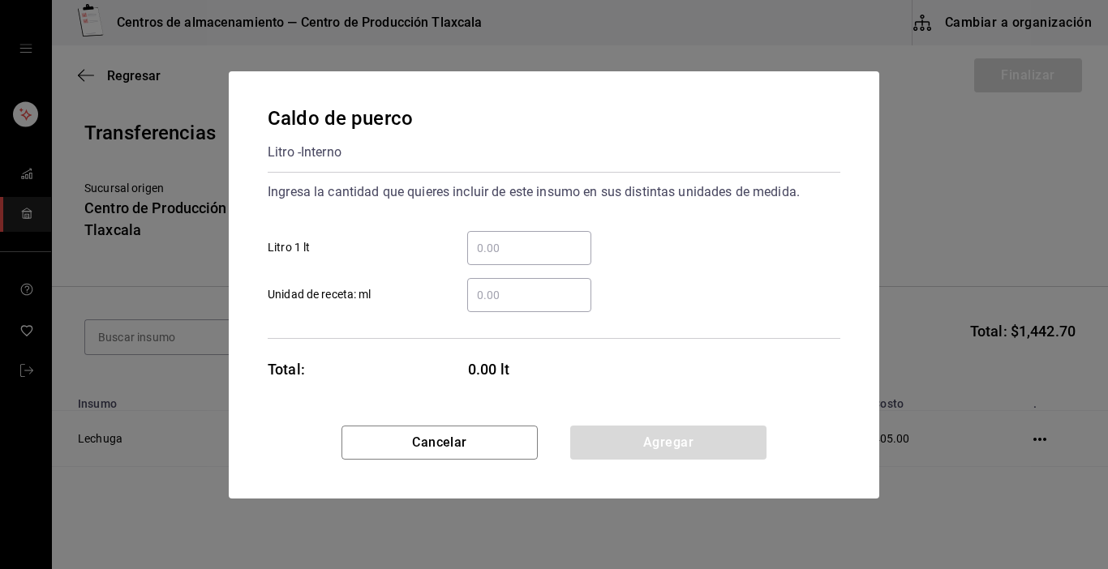
click at [499, 243] on input "​ Litro 1 lt" at bounding box center [529, 247] width 124 height 19
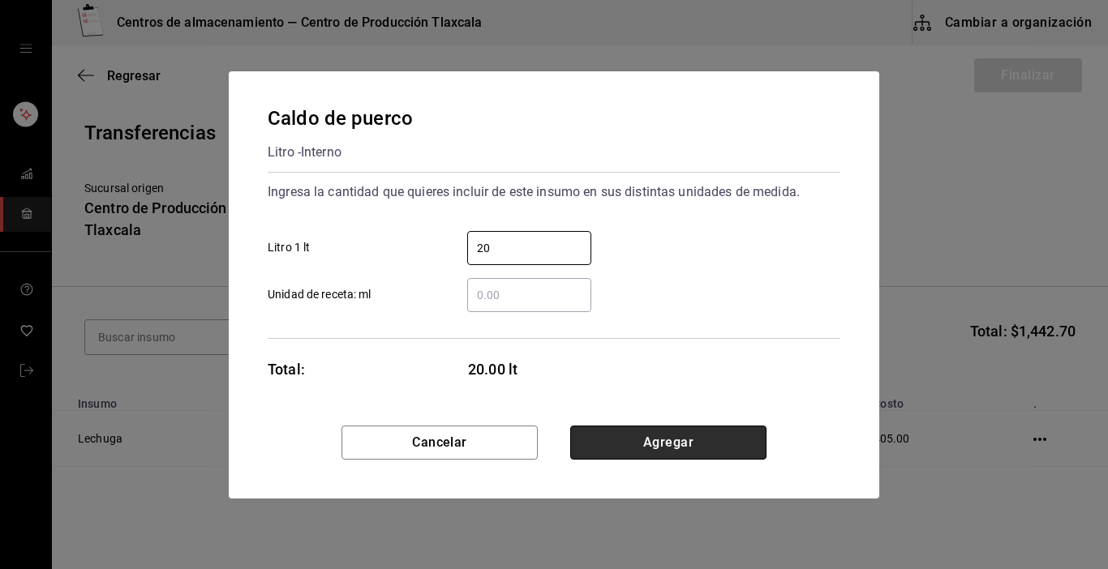
click at [738, 449] on button "Agregar" at bounding box center [668, 443] width 196 height 34
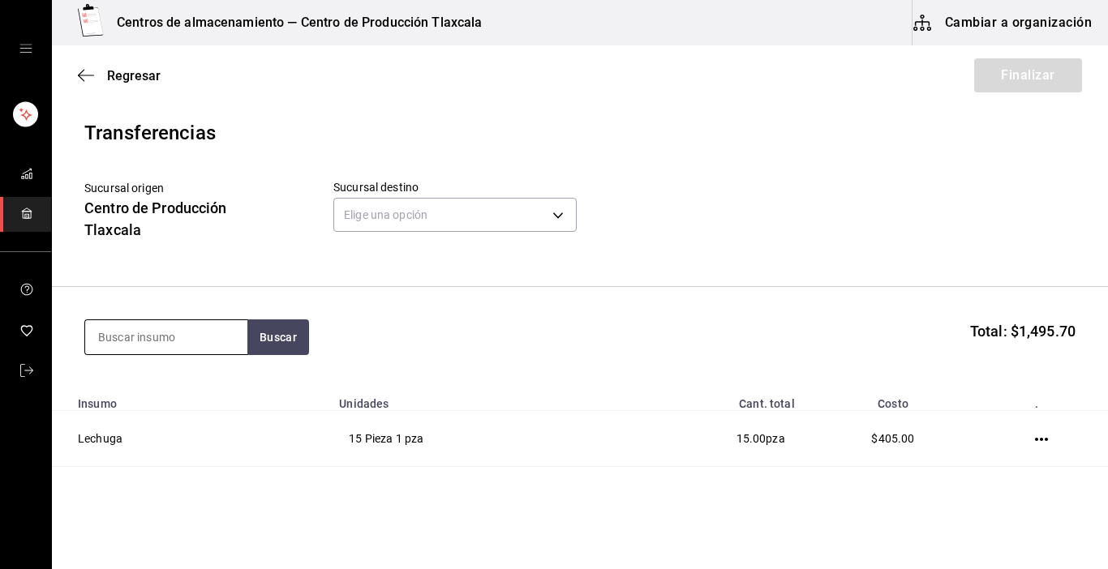
click at [175, 329] on input at bounding box center [166, 337] width 162 height 34
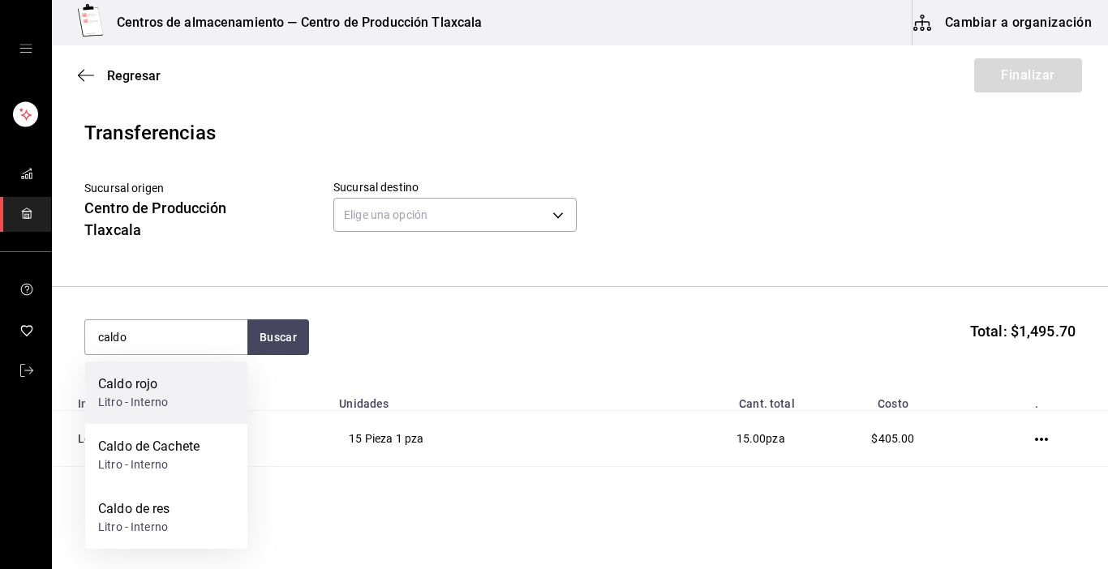
click at [109, 399] on div "Litro - Interno" at bounding box center [133, 402] width 70 height 17
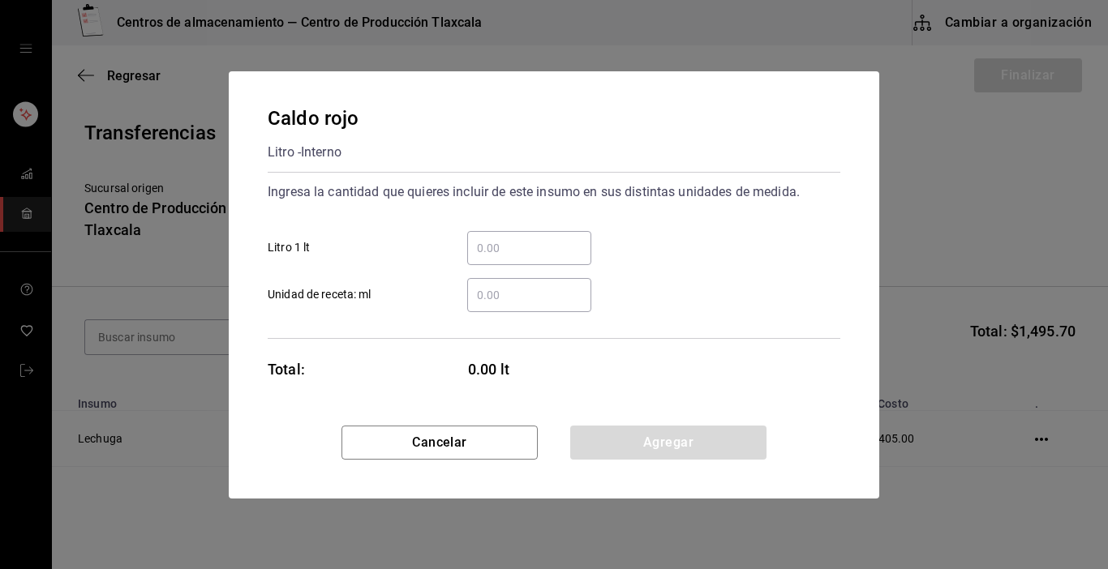
click at [483, 245] on input "​ Litro 1 lt" at bounding box center [529, 247] width 124 height 19
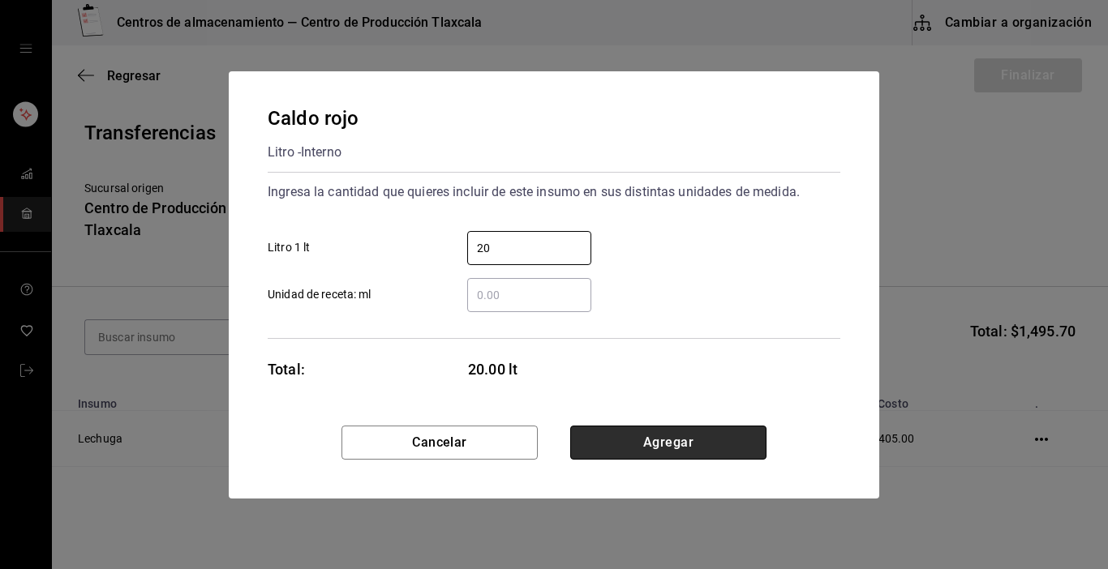
click at [705, 440] on button "Agregar" at bounding box center [668, 443] width 196 height 34
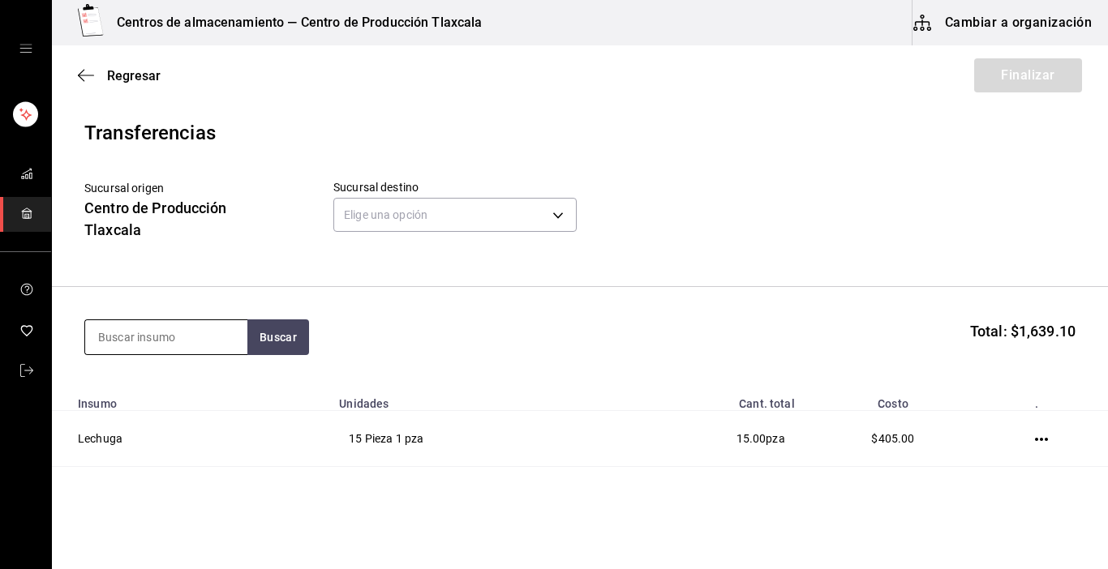
click at [185, 345] on input at bounding box center [166, 337] width 162 height 34
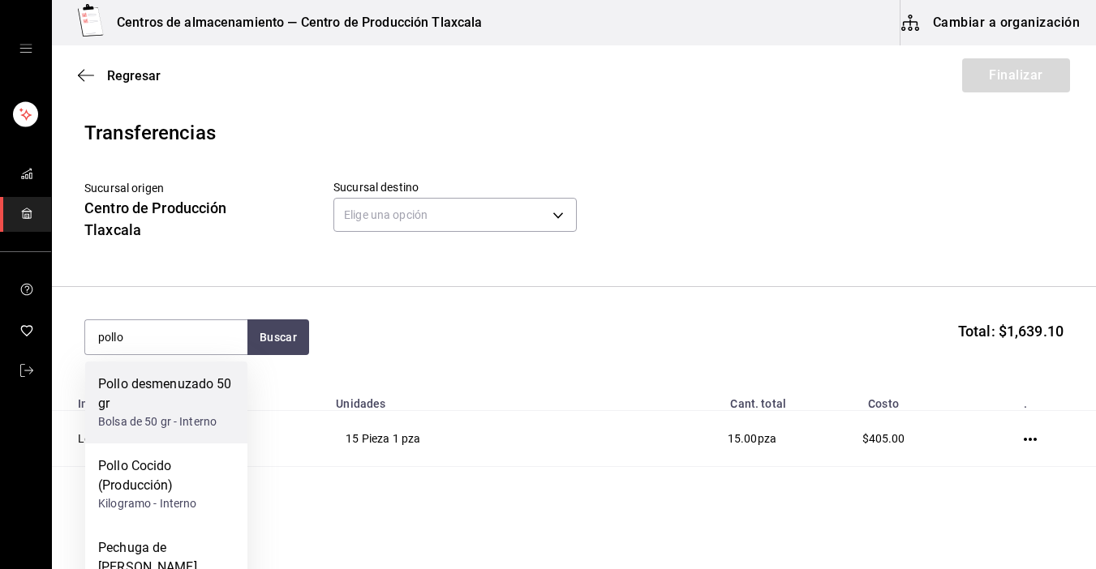
click at [187, 388] on div "Pollo desmenuzado 50 gr" at bounding box center [166, 394] width 136 height 39
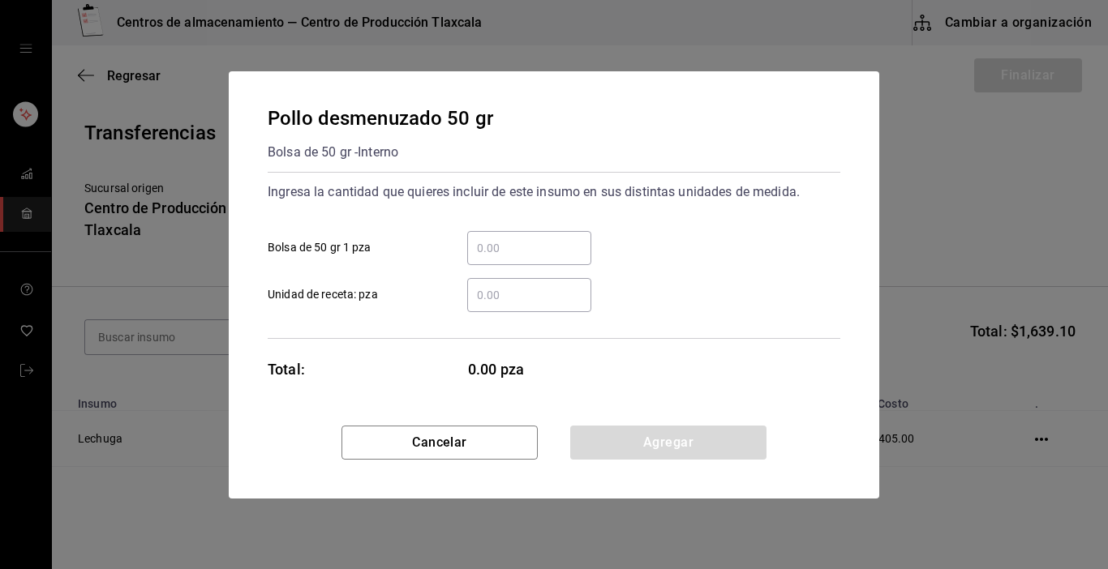
click at [522, 251] on input "​ Bolsa de 50 gr 1 pza" at bounding box center [529, 247] width 124 height 19
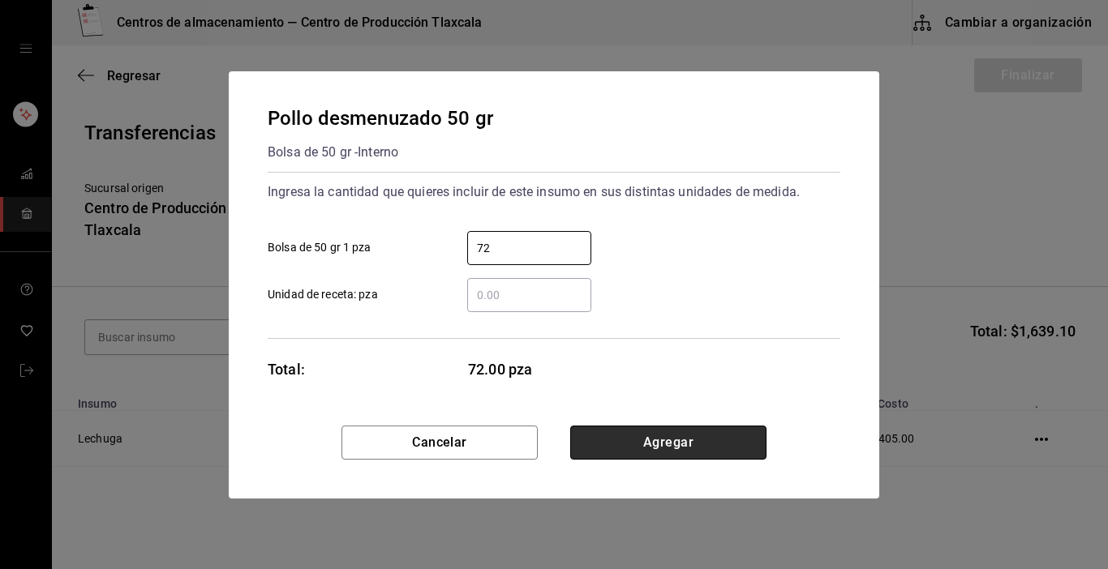
click at [635, 449] on button "Agregar" at bounding box center [668, 443] width 196 height 34
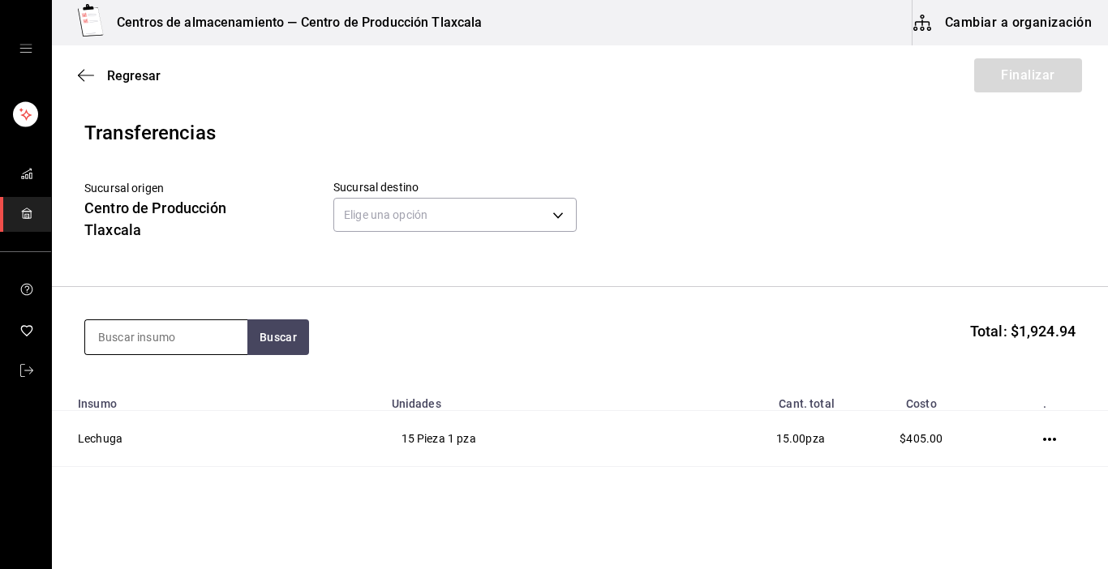
click at [214, 341] on input at bounding box center [166, 337] width 162 height 34
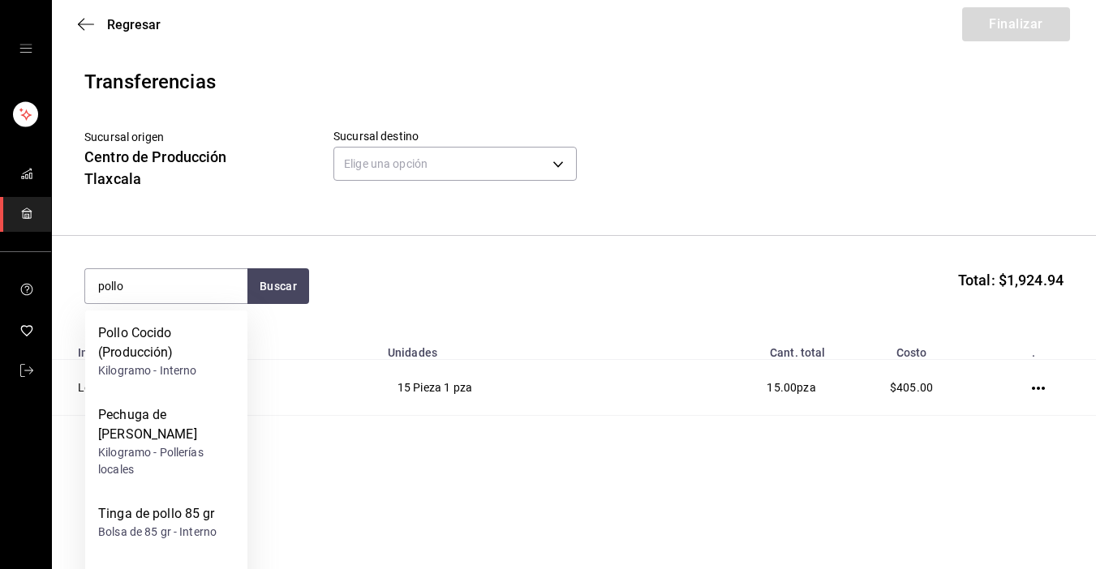
scroll to position [124, 0]
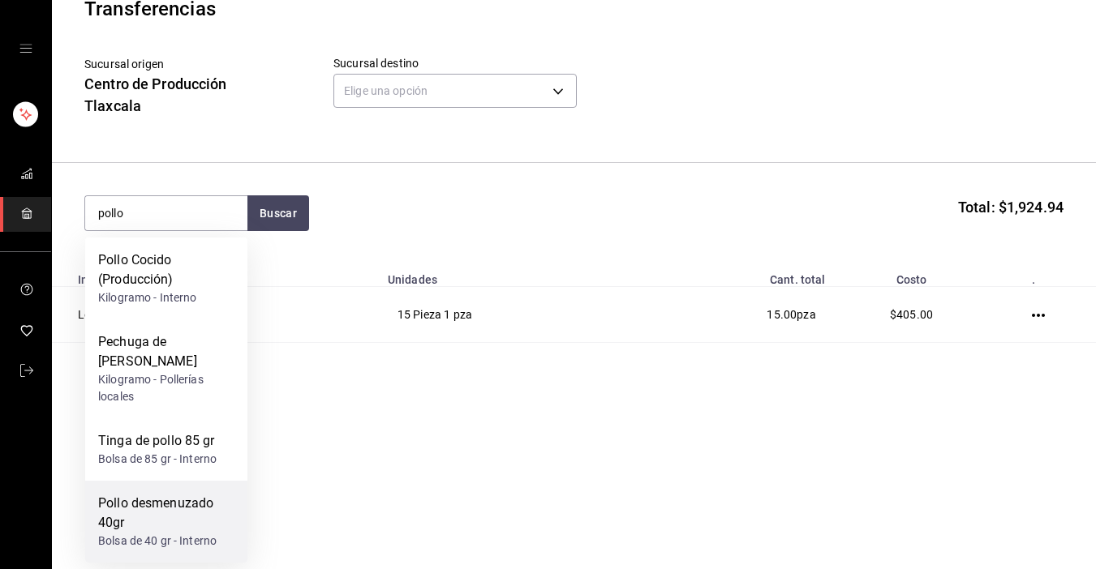
click at [127, 529] on div "Pollo desmenuzado 40gr" at bounding box center [166, 513] width 136 height 39
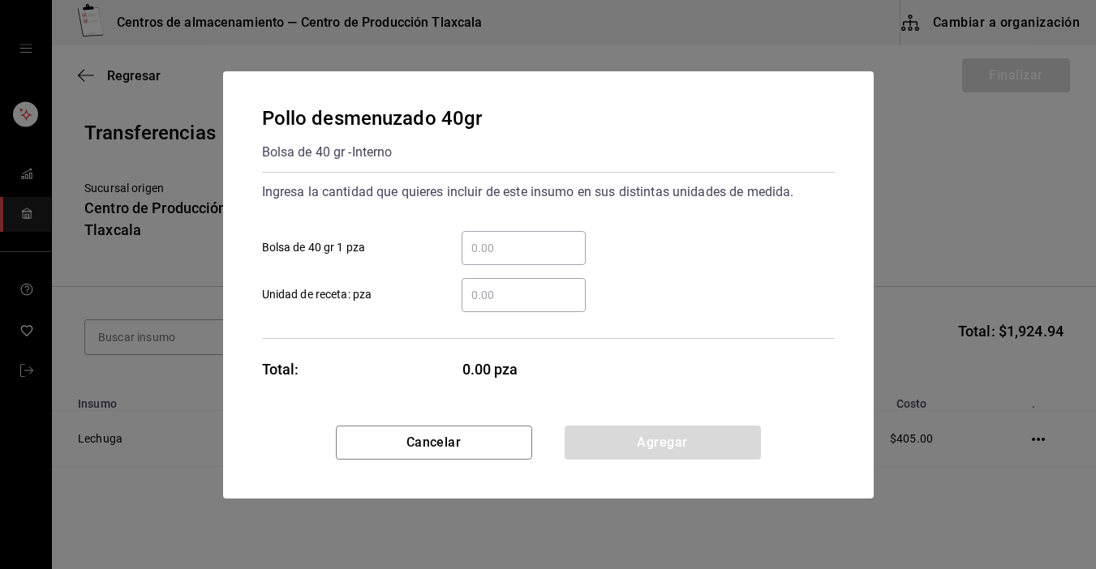
scroll to position [0, 0]
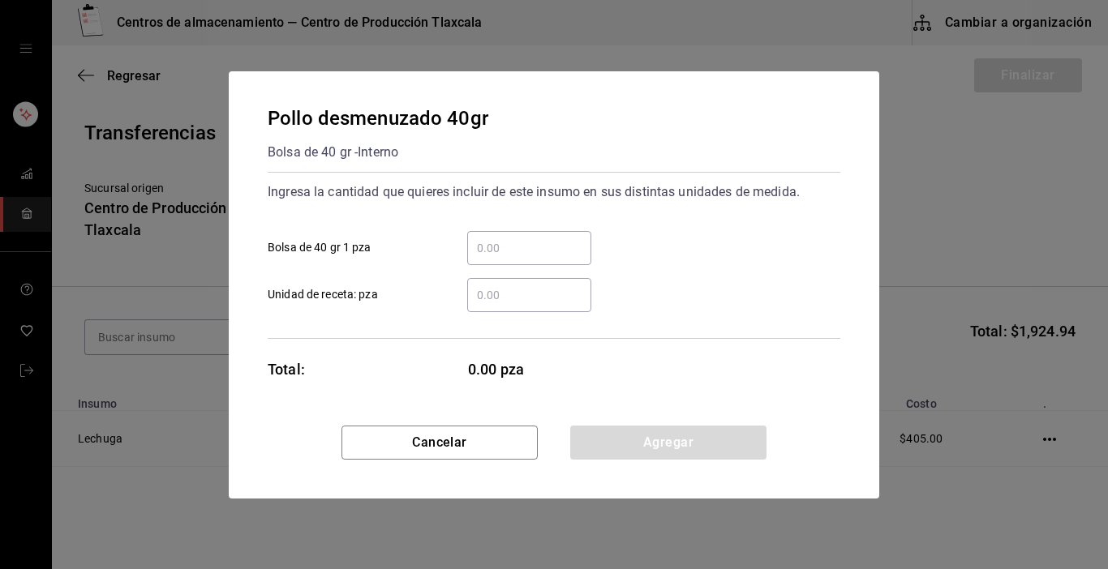
click at [505, 232] on div "​" at bounding box center [529, 248] width 124 height 34
click at [505, 238] on input "​ Bolsa de 40 gr 1 pza" at bounding box center [529, 247] width 124 height 19
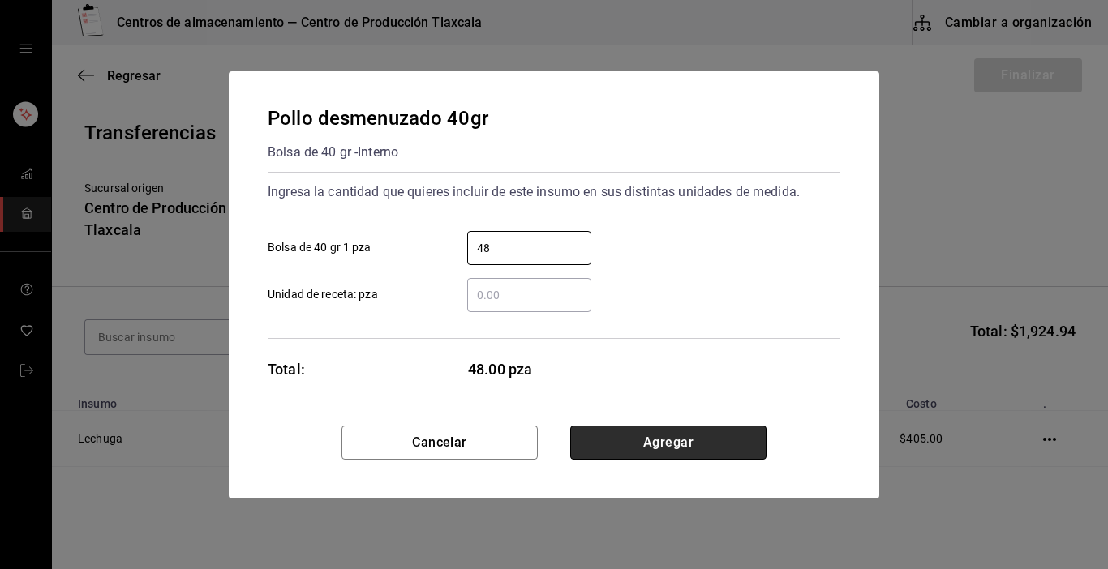
click at [701, 449] on button "Agregar" at bounding box center [668, 443] width 196 height 34
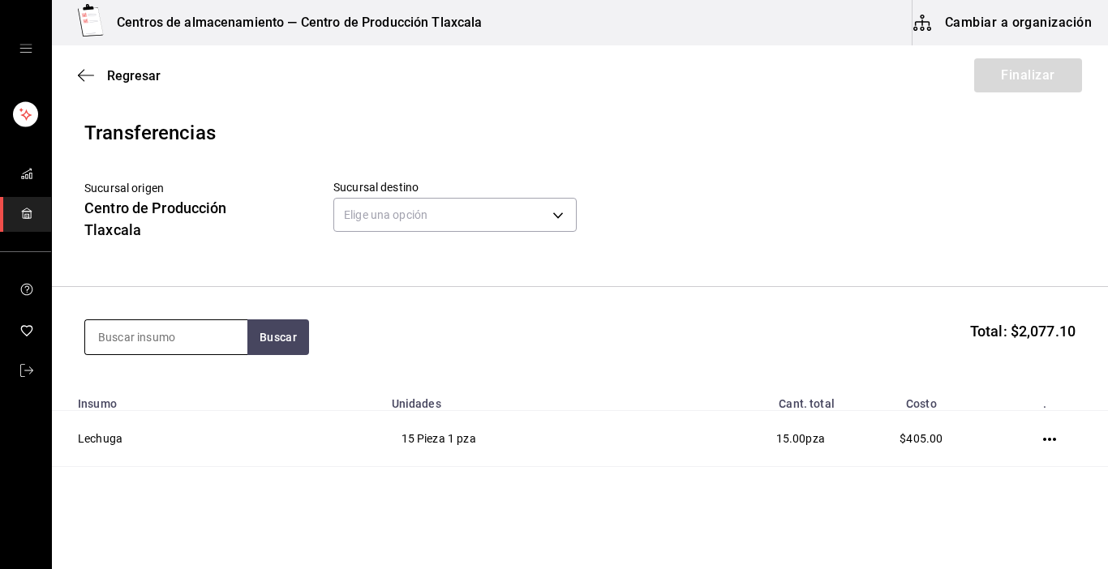
click at [185, 337] on input at bounding box center [166, 337] width 162 height 34
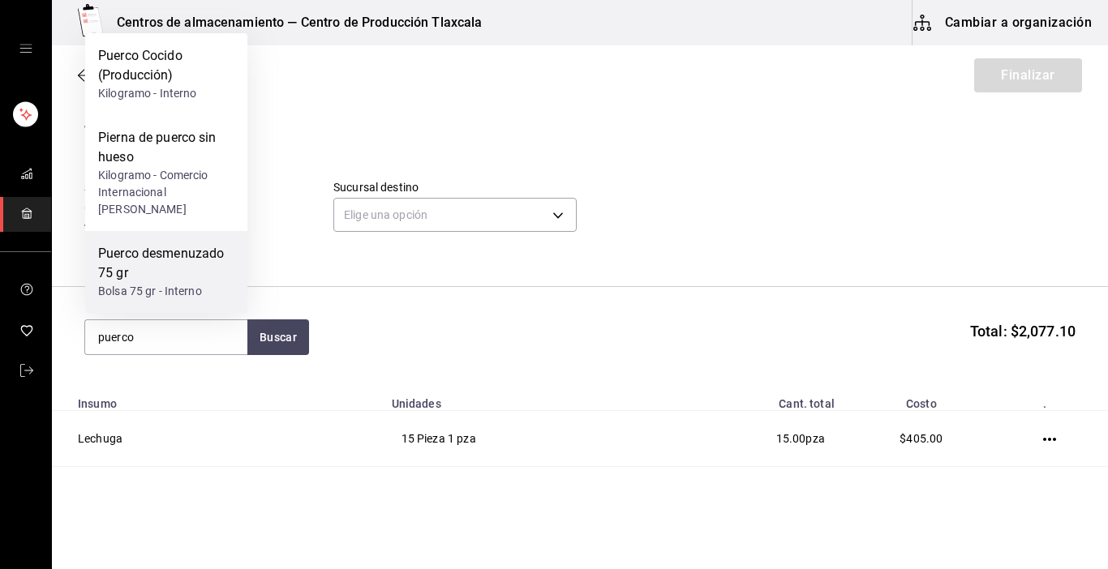
click at [170, 289] on div "Bolsa 75 gr - Interno" at bounding box center [166, 291] width 136 height 17
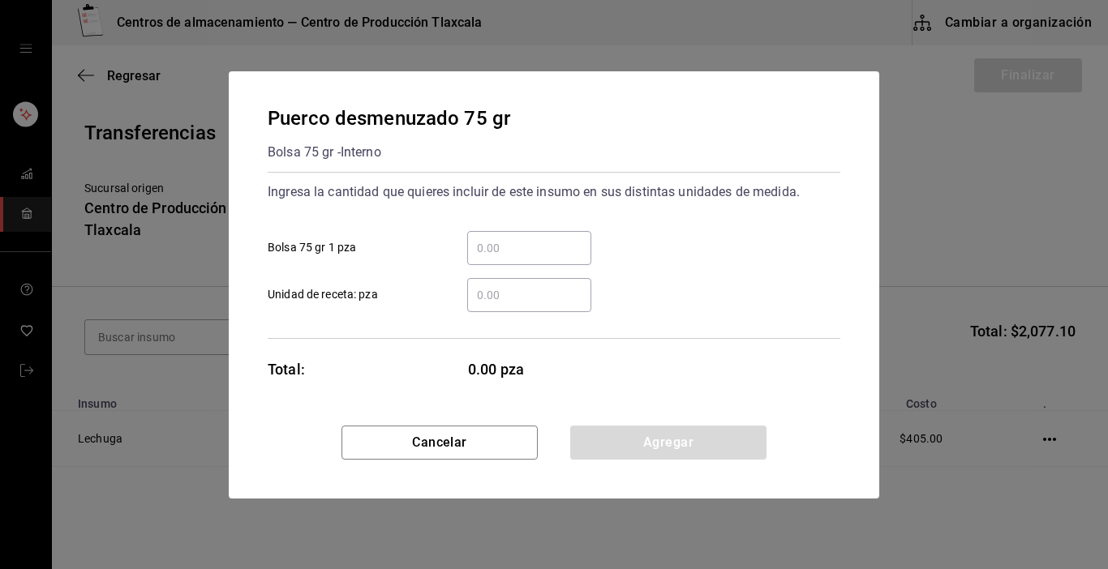
click at [491, 248] on input "​ Bolsa 75 gr 1 pza" at bounding box center [529, 247] width 124 height 19
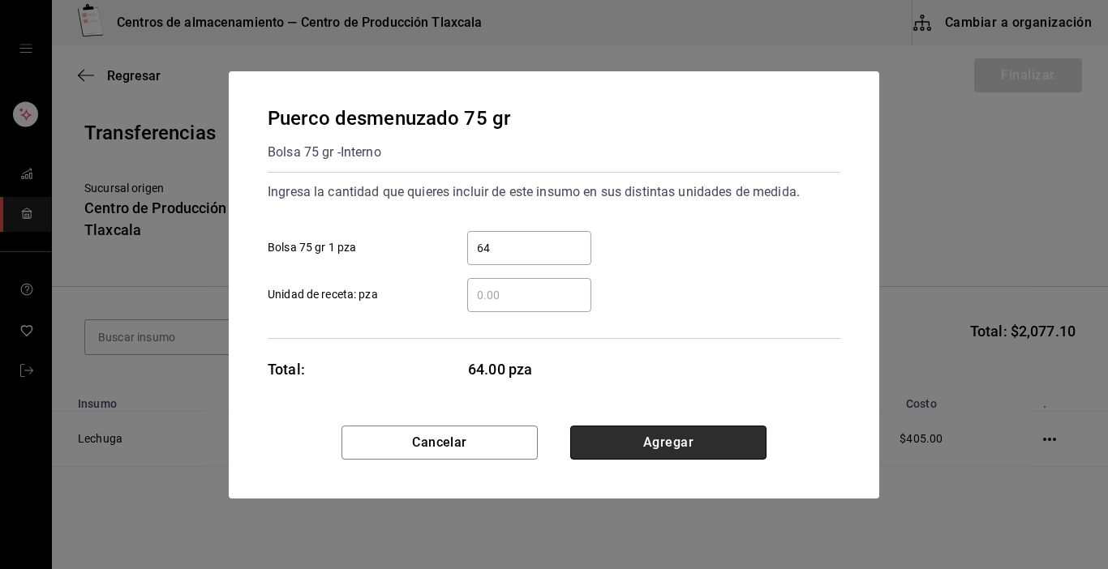
click at [611, 438] on button "Agregar" at bounding box center [668, 443] width 196 height 34
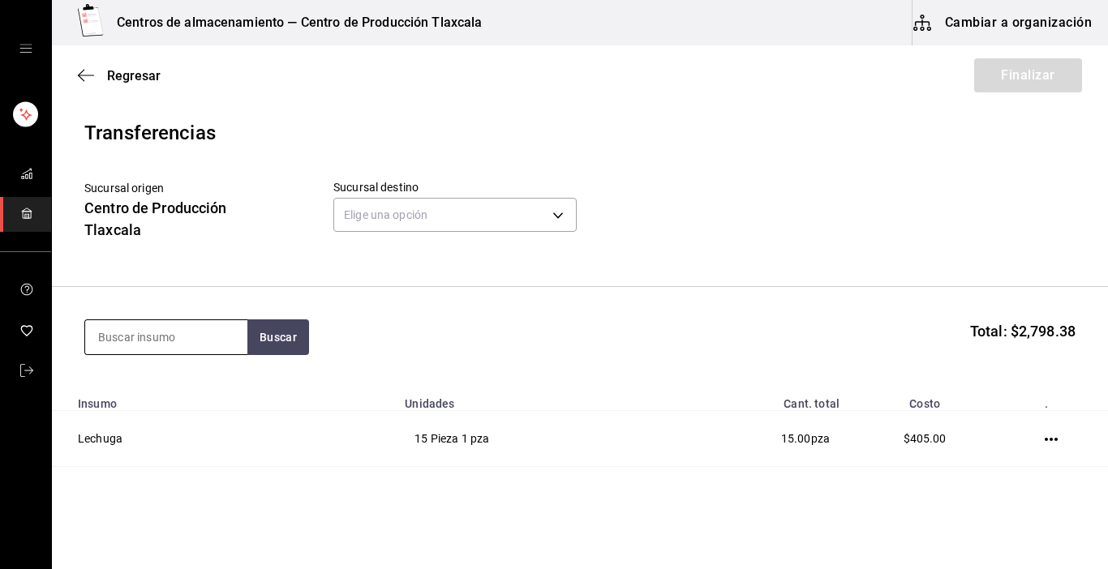
click at [138, 338] on input at bounding box center [166, 337] width 162 height 34
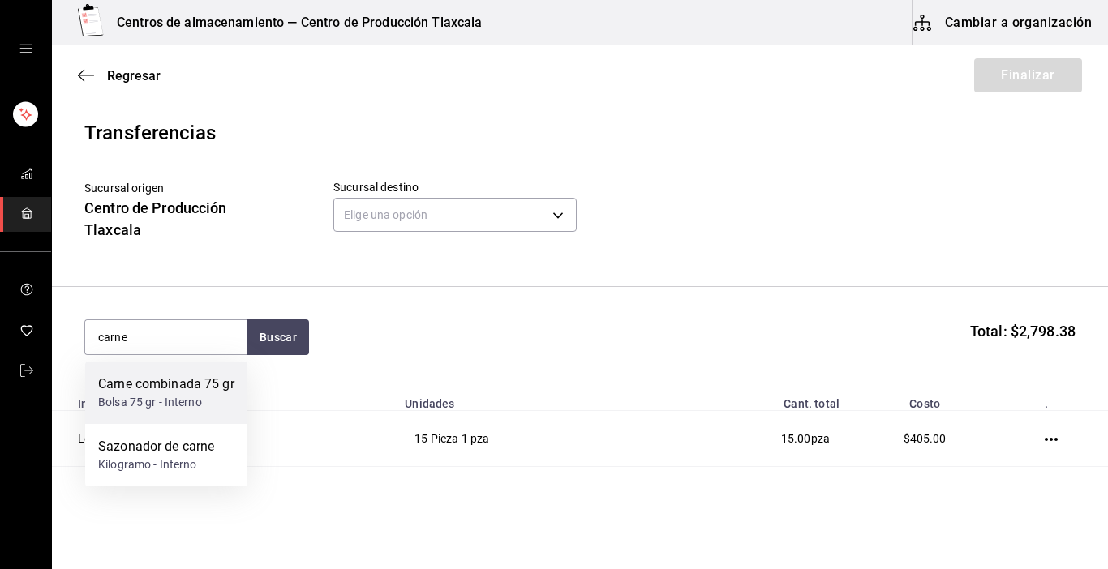
click at [116, 381] on div "Carne combinada 75 gr" at bounding box center [166, 384] width 136 height 19
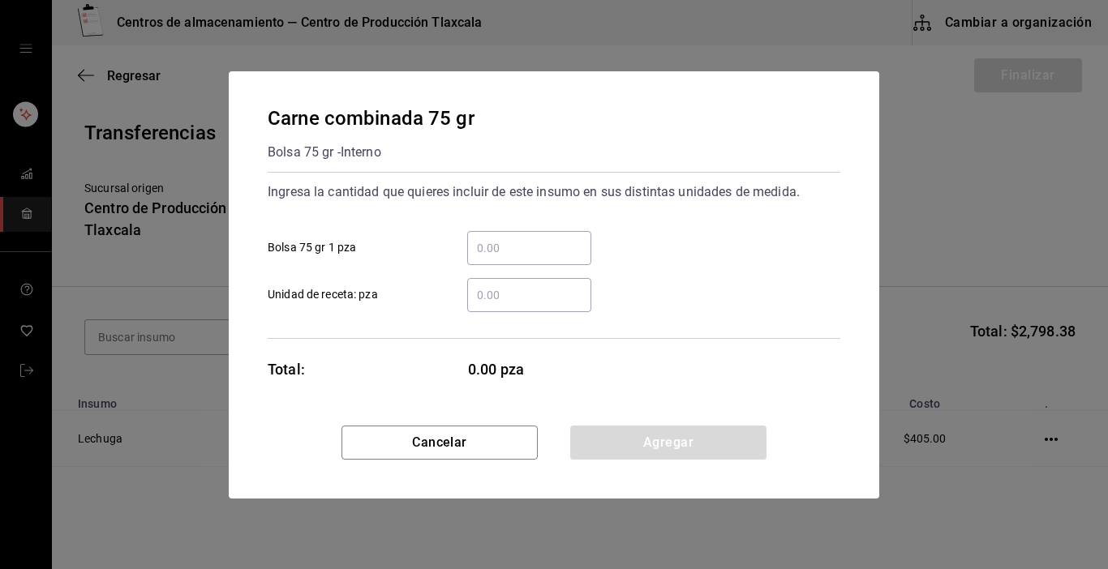
click at [492, 238] on input "​ Bolsa 75 gr 1 pza" at bounding box center [529, 247] width 124 height 19
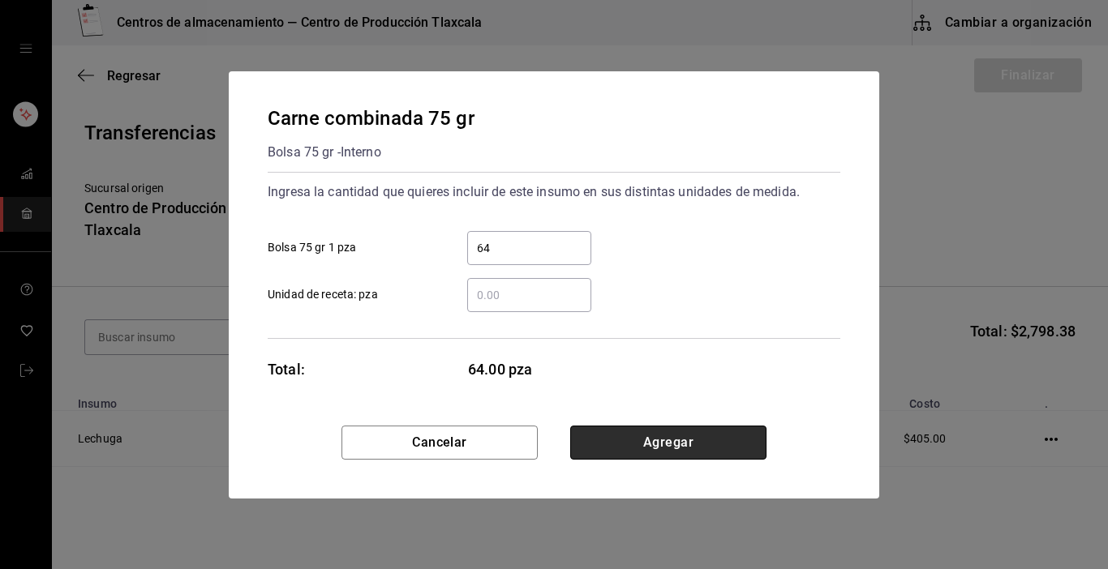
click at [693, 436] on button "Agregar" at bounding box center [668, 443] width 196 height 34
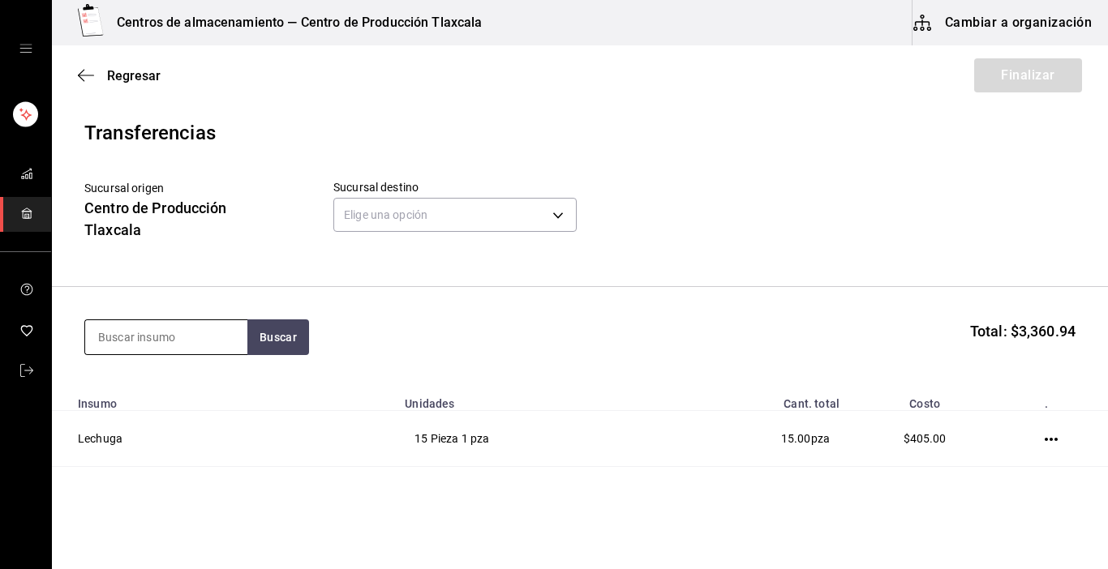
click at [174, 328] on input at bounding box center [166, 337] width 162 height 34
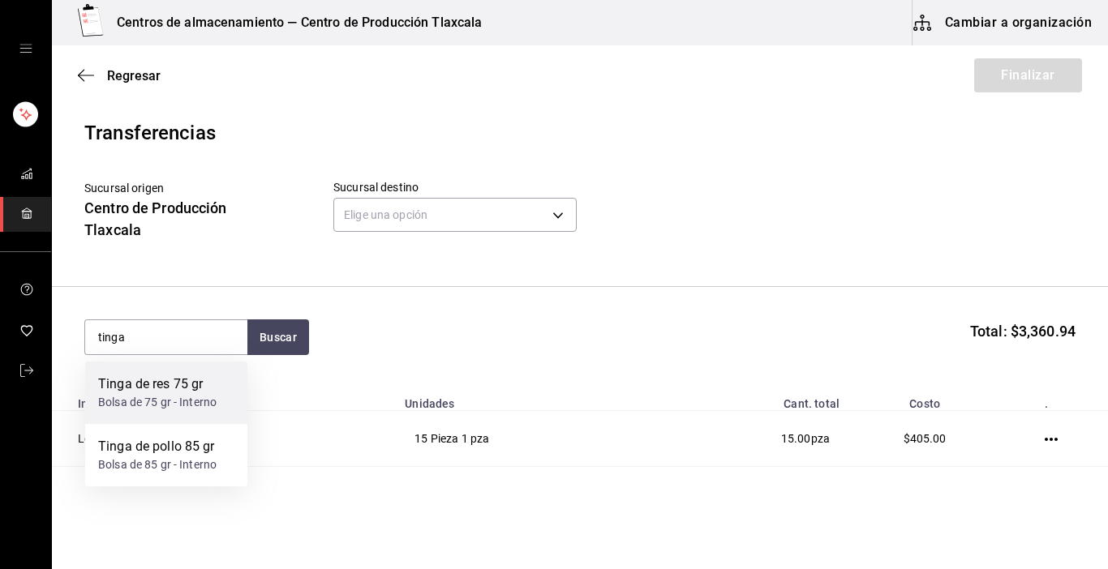
click at [95, 386] on div "Tinga de res 75 gr Bolsa de 75 gr - Interno" at bounding box center [166, 393] width 162 height 62
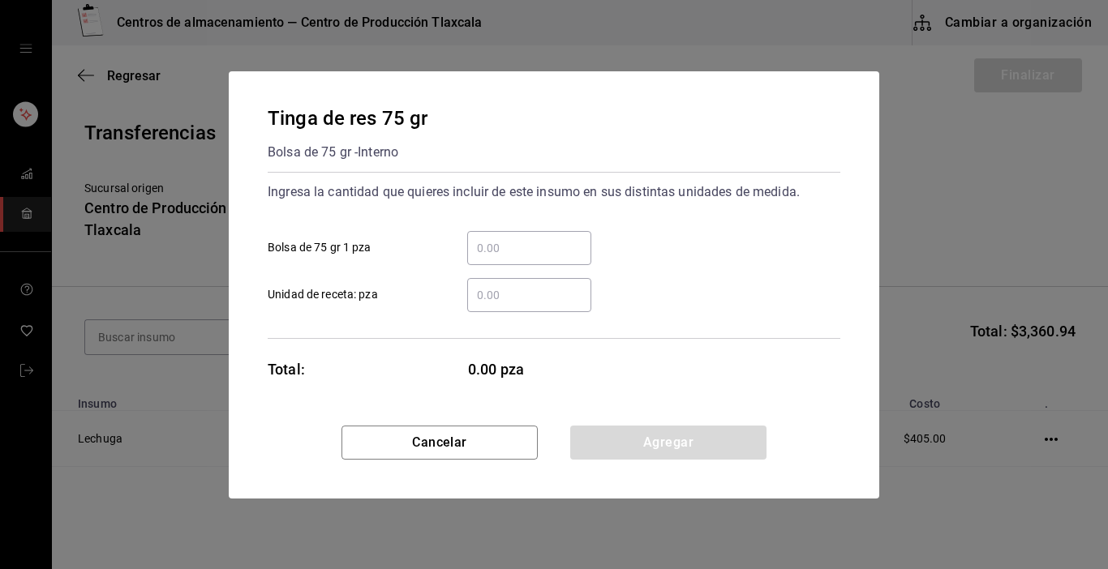
click at [546, 246] on input "​ Bolsa de 75 gr 1 pza" at bounding box center [529, 247] width 124 height 19
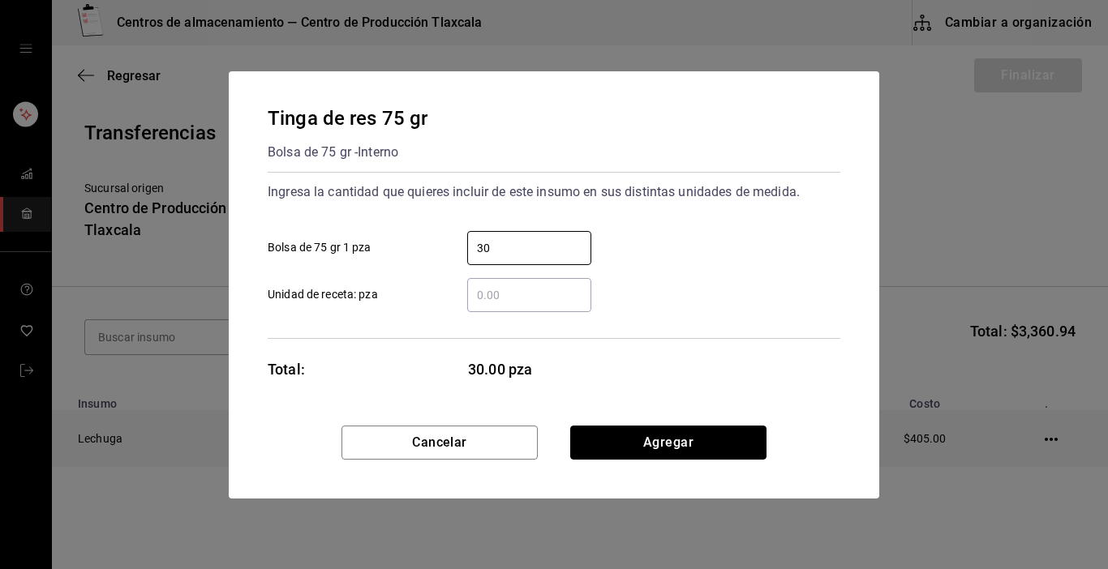
click at [725, 439] on button "Agregar" at bounding box center [668, 443] width 196 height 34
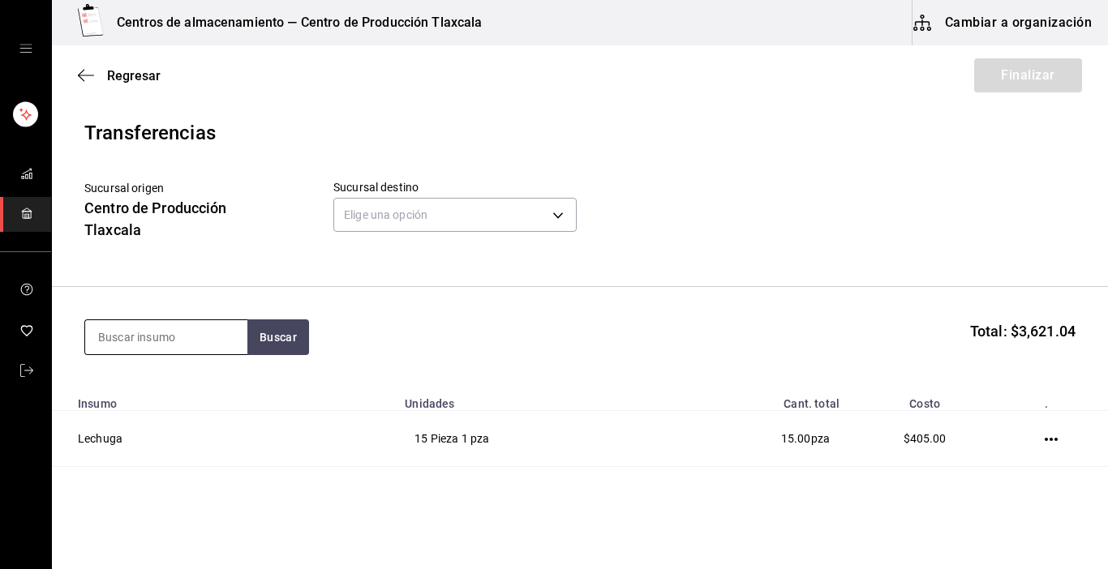
click at [181, 343] on input at bounding box center [166, 337] width 162 height 34
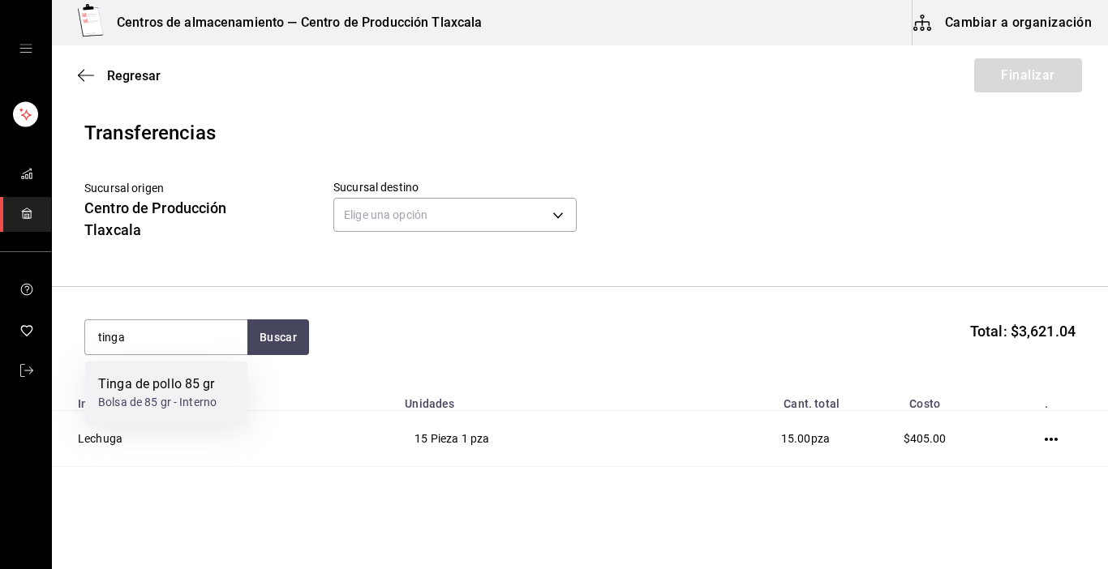
click at [170, 378] on div "Tinga de pollo 85 gr" at bounding box center [157, 384] width 118 height 19
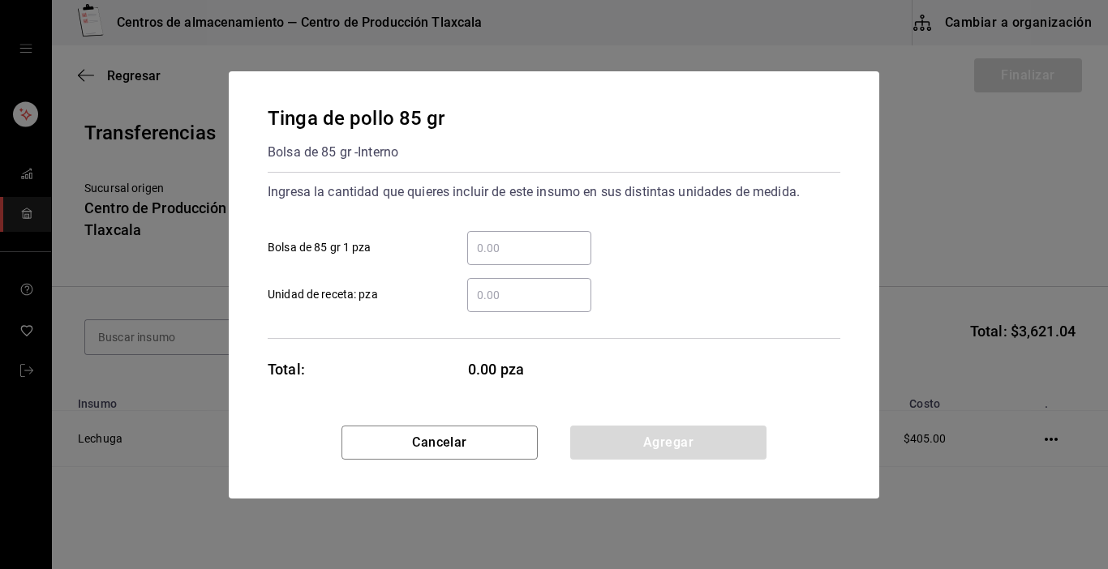
click at [487, 249] on input "​ Bolsa de 85 gr 1 pza" at bounding box center [529, 247] width 124 height 19
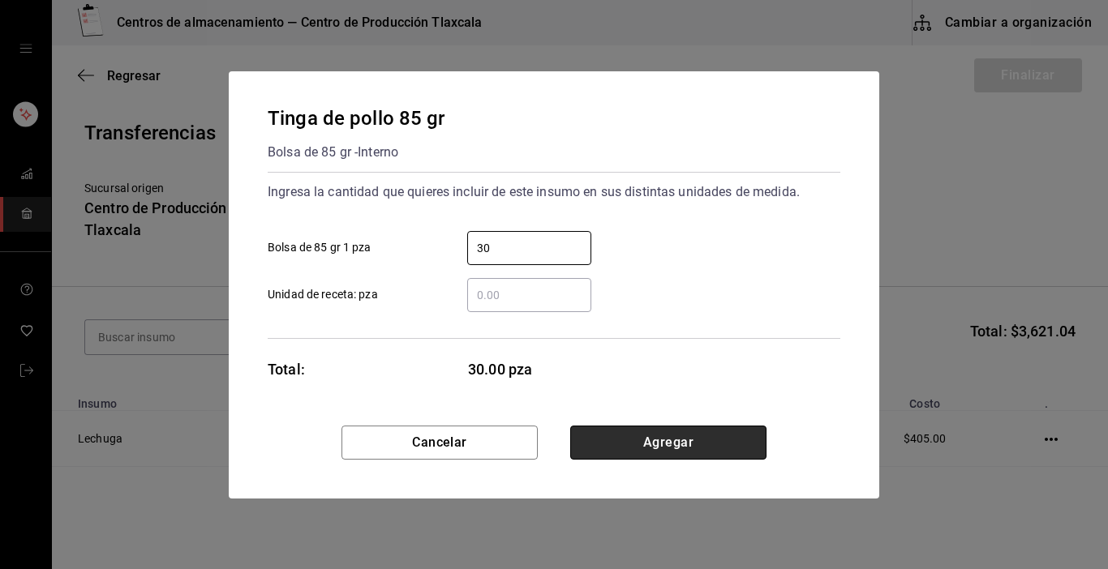
click at [740, 449] on button "Agregar" at bounding box center [668, 443] width 196 height 34
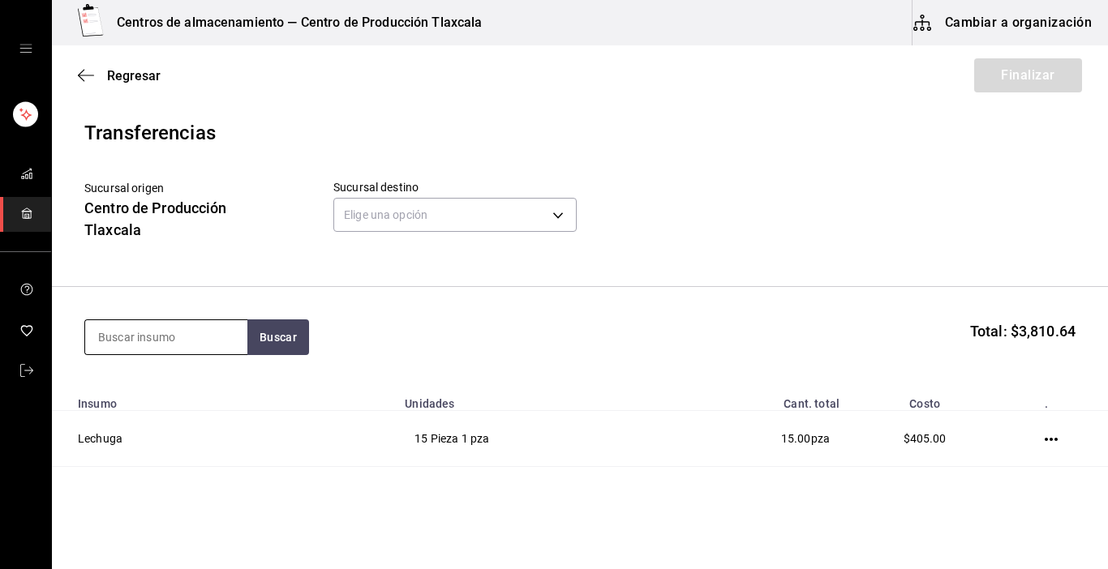
click at [200, 331] on input at bounding box center [166, 337] width 162 height 34
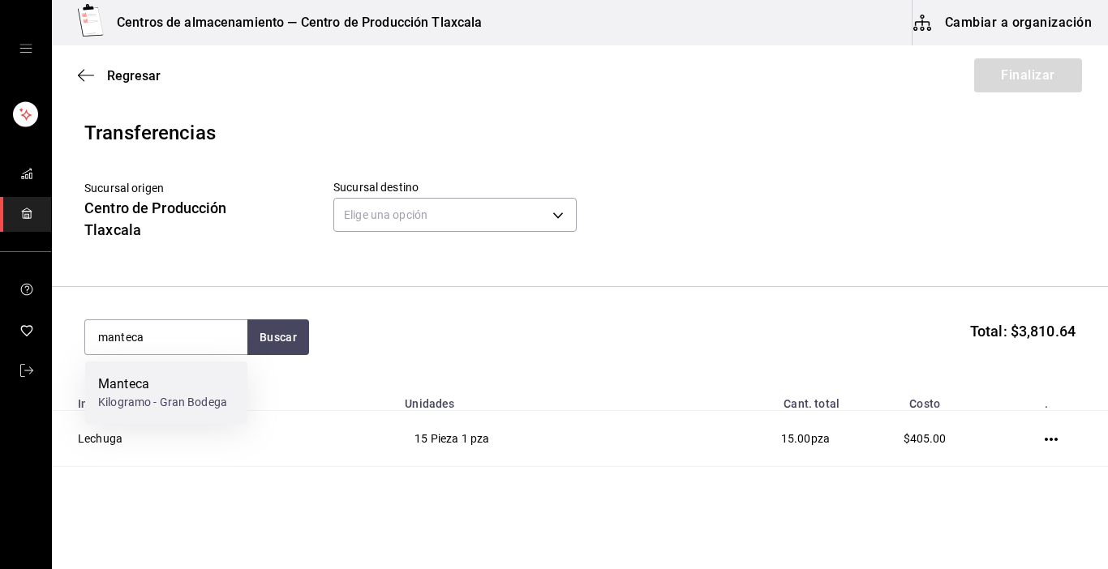
click at [161, 395] on div "Kilogramo - Gran Bodega" at bounding box center [162, 402] width 129 height 17
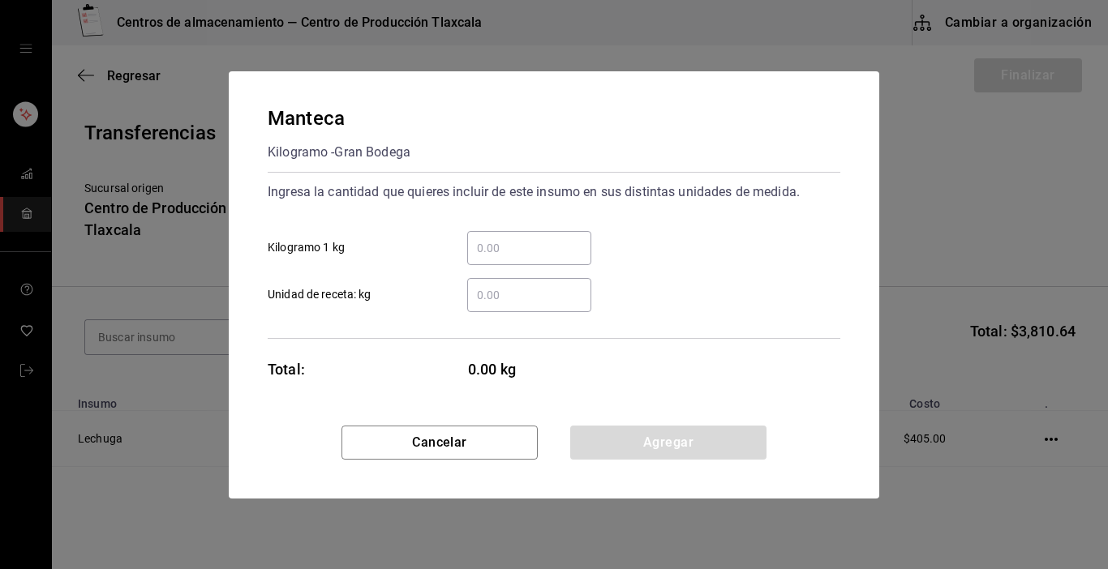
click at [487, 248] on input "​ Kilogramo 1 kg" at bounding box center [529, 247] width 124 height 19
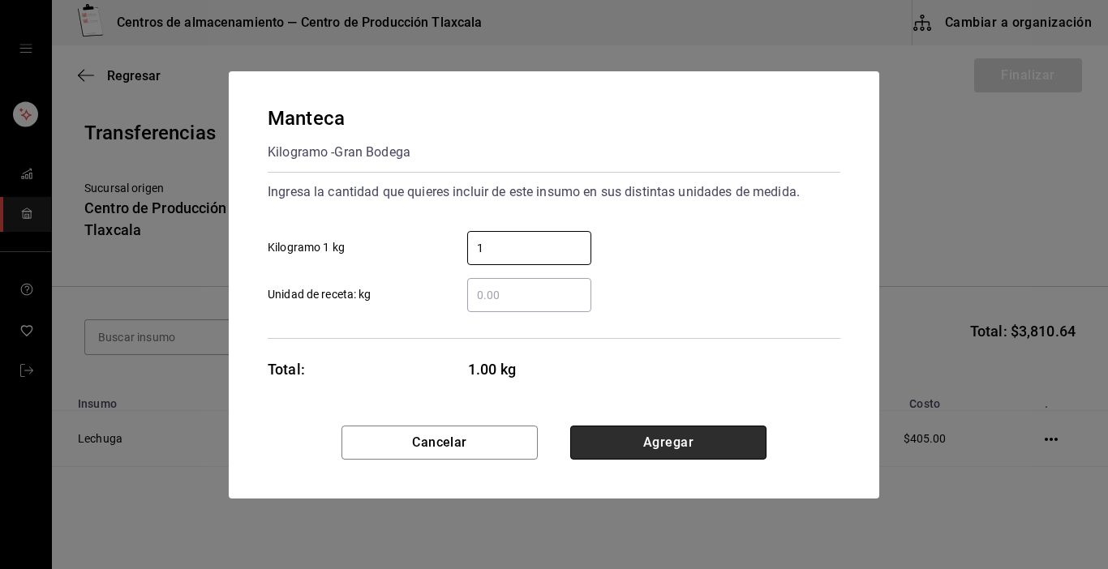
click at [713, 439] on button "Agregar" at bounding box center [668, 443] width 196 height 34
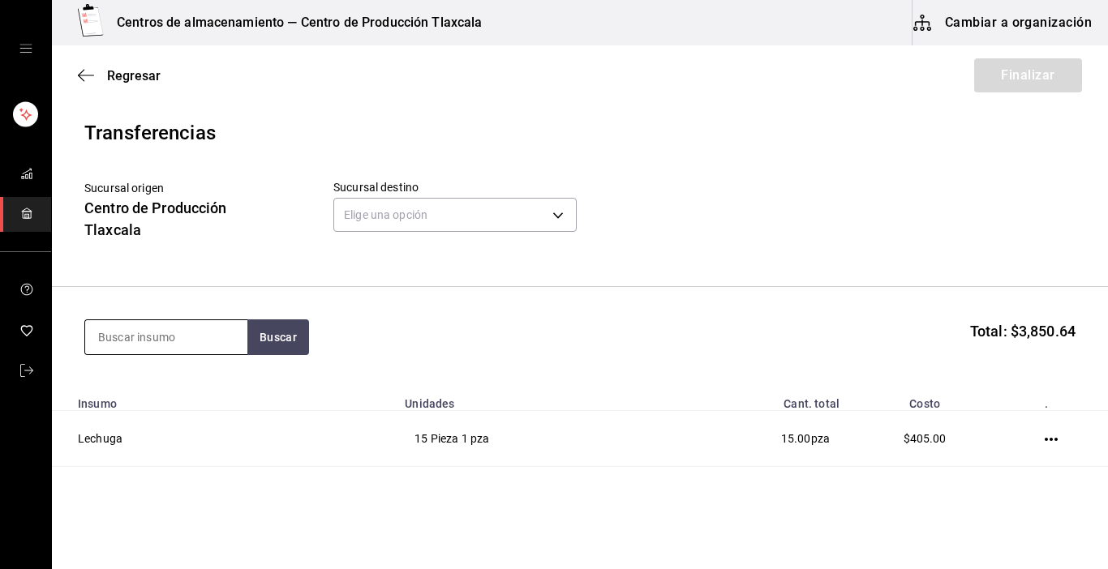
click at [181, 338] on input at bounding box center [166, 337] width 162 height 34
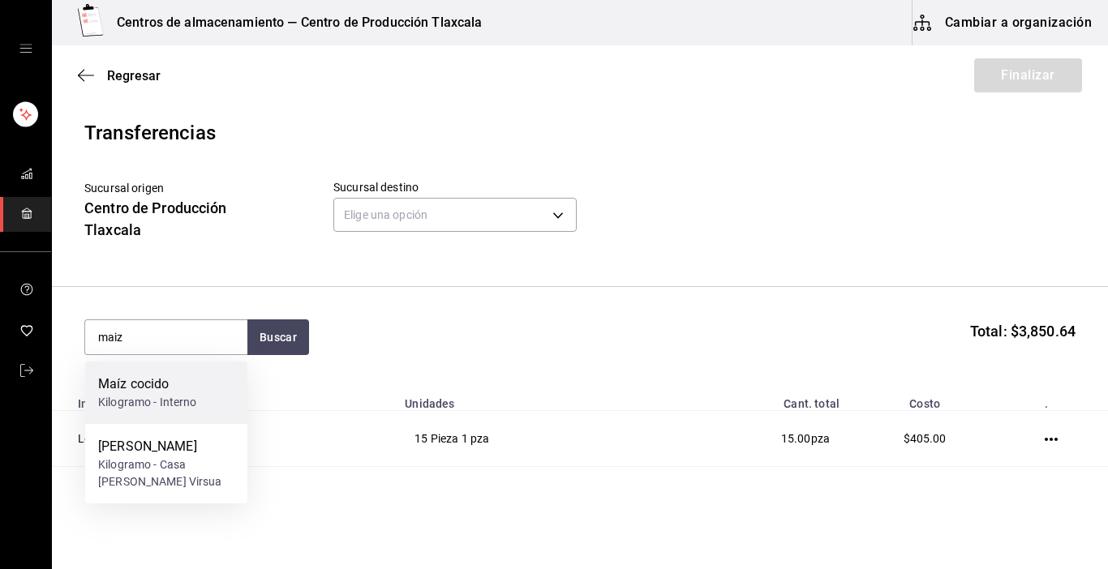
click at [183, 393] on div "Maíz cocido" at bounding box center [147, 384] width 99 height 19
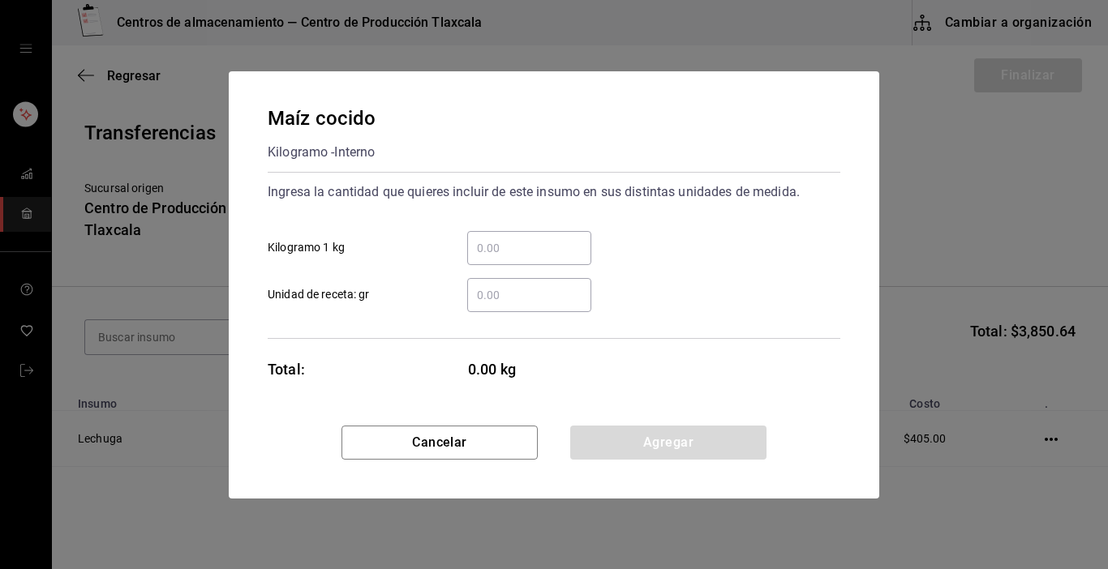
click at [519, 256] on input "​ Kilogramo 1 kg" at bounding box center [529, 247] width 124 height 19
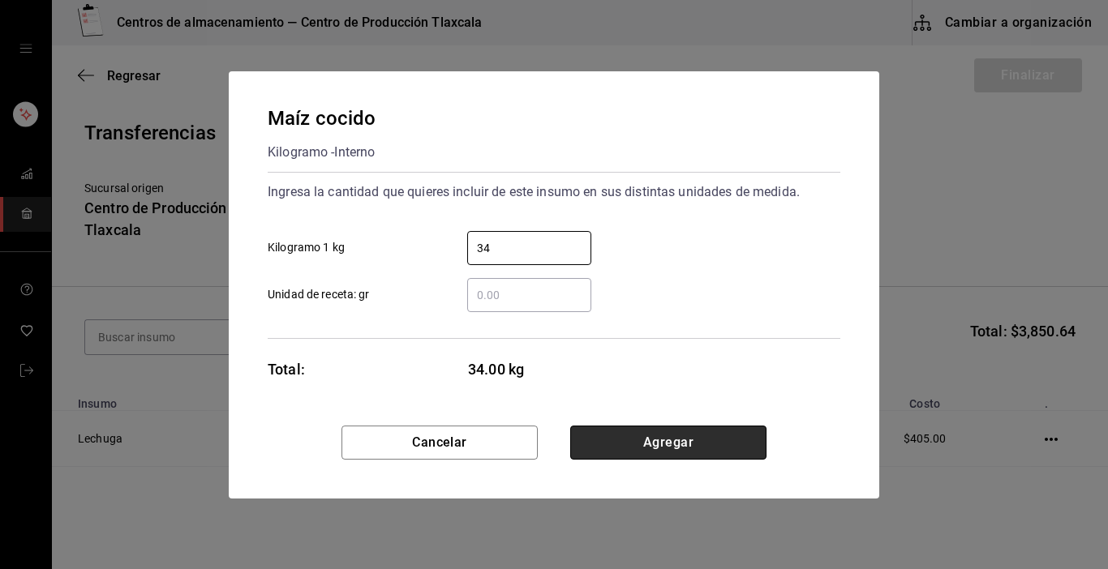
click at [681, 443] on button "Agregar" at bounding box center [668, 443] width 196 height 34
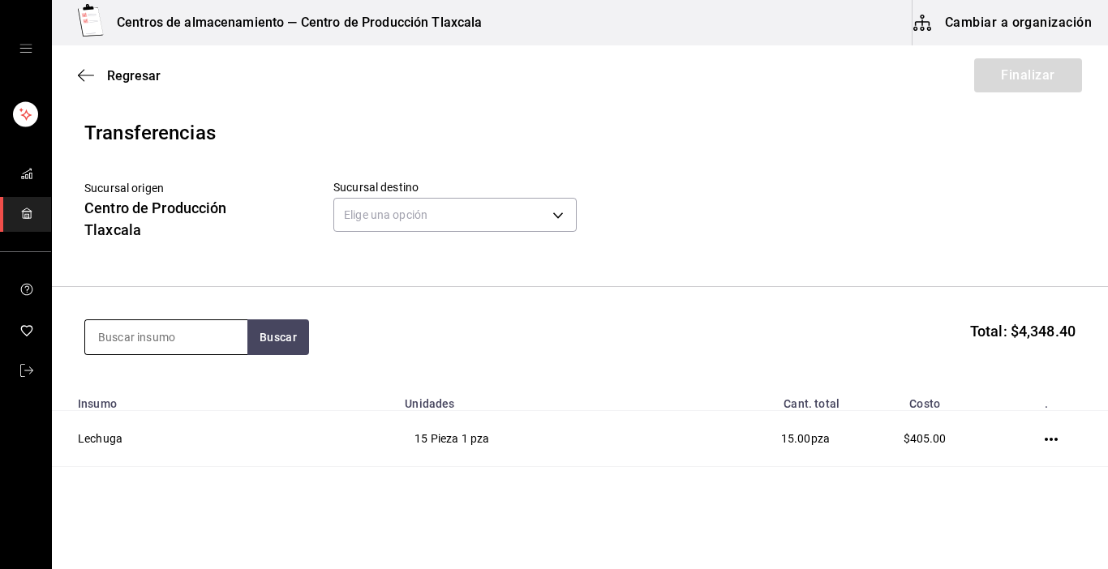
click at [206, 331] on input at bounding box center [166, 337] width 162 height 34
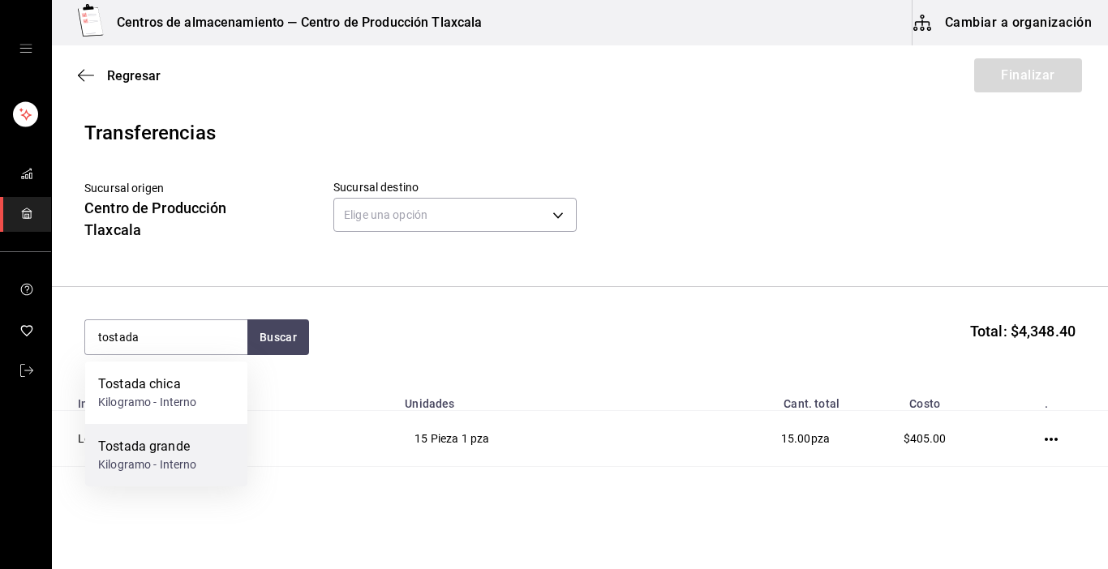
click at [206, 452] on div "Tostada grande Kilogramo - Interno" at bounding box center [166, 455] width 162 height 62
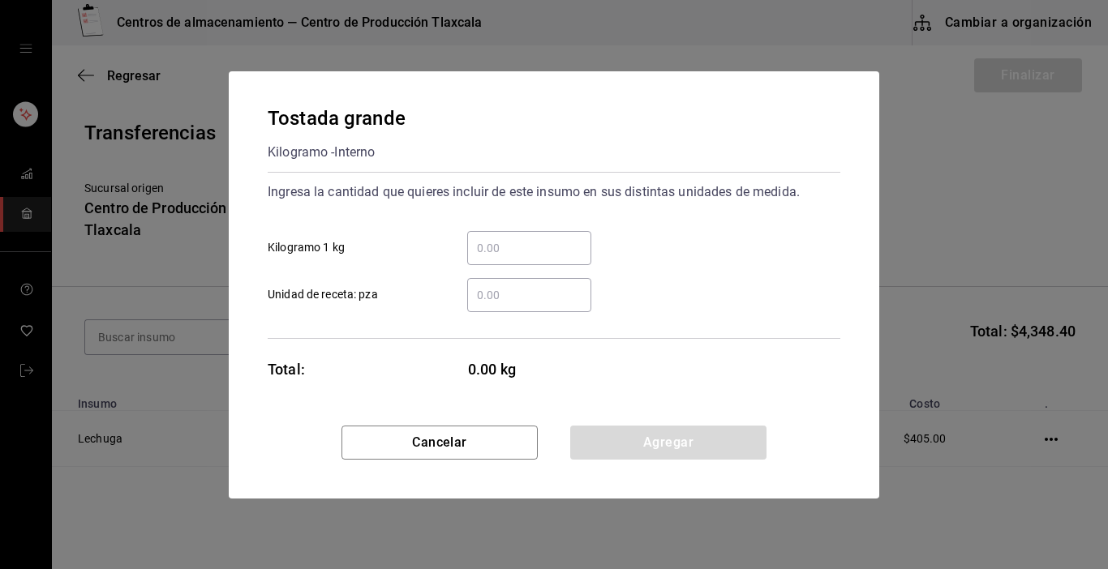
click at [539, 251] on input "​ Kilogramo 1 kg" at bounding box center [529, 247] width 124 height 19
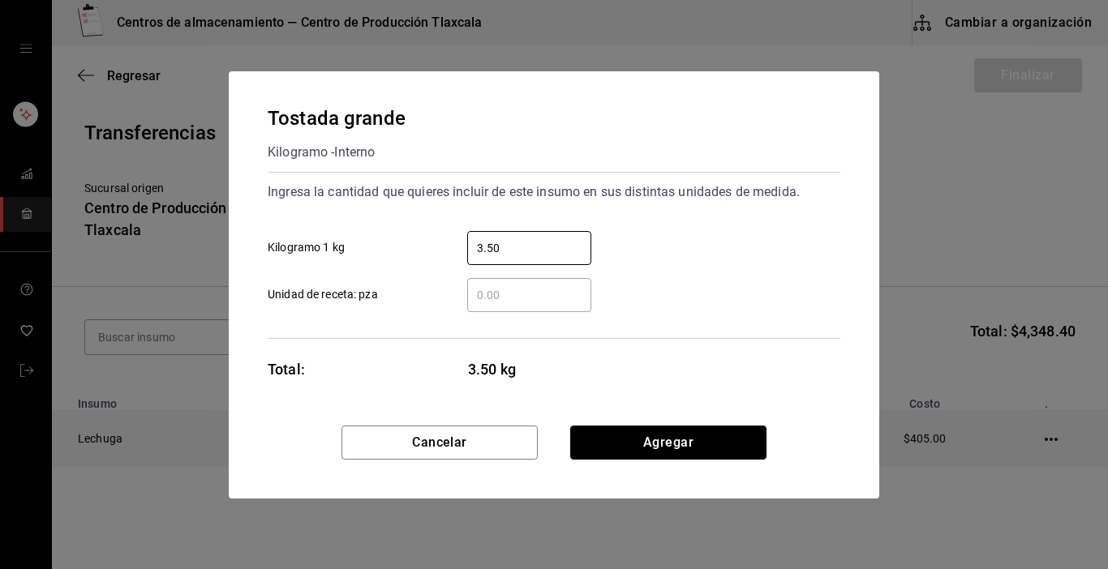
drag, startPoint x: 642, startPoint y: 453, endPoint x: 639, endPoint y: 434, distance: 18.9
click at [639, 435] on button "Agregar" at bounding box center [668, 443] width 196 height 34
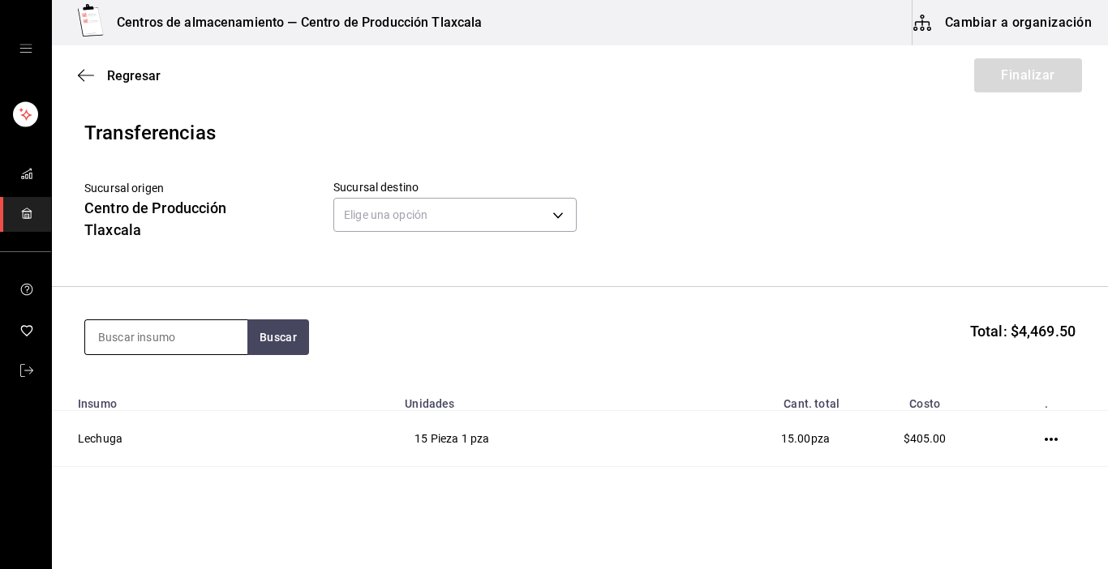
click at [137, 341] on input at bounding box center [166, 337] width 162 height 34
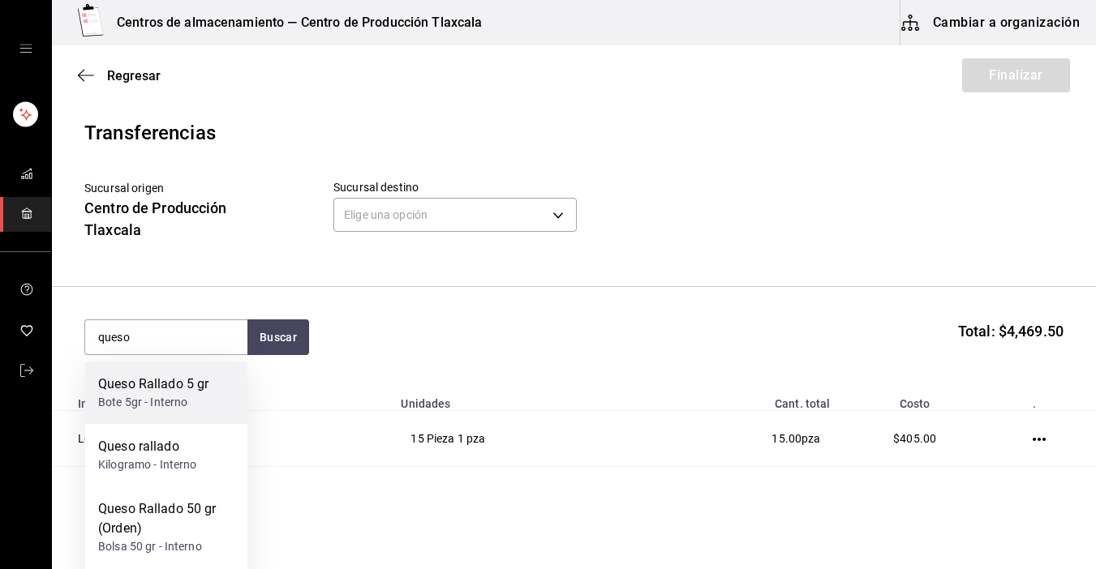
click at [160, 387] on div "Queso Rallado 5 gr" at bounding box center [153, 384] width 110 height 19
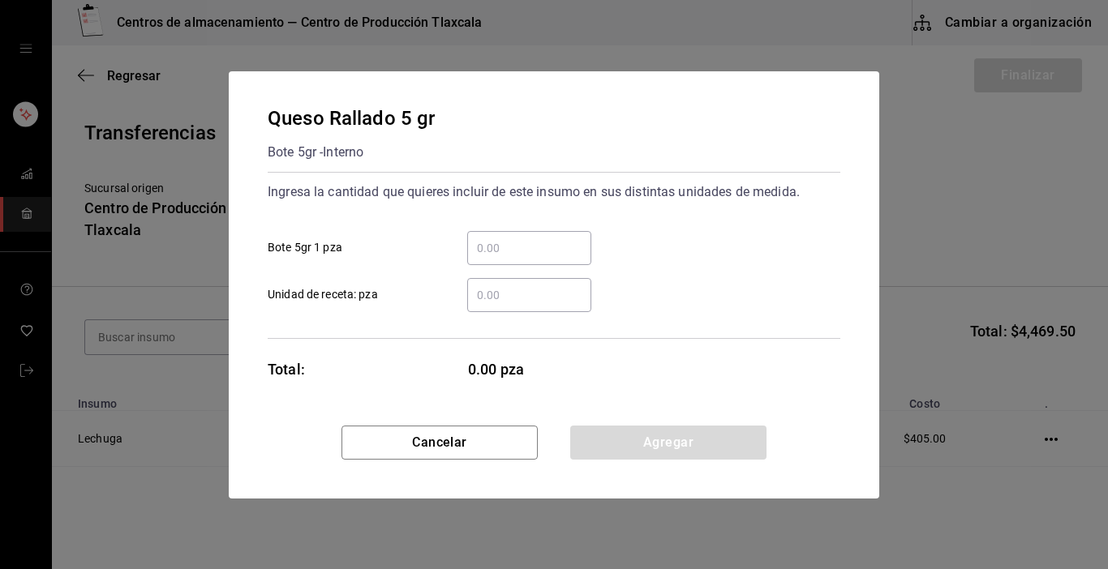
click at [529, 250] on input "​ Bote 5gr 1 pza" at bounding box center [529, 247] width 124 height 19
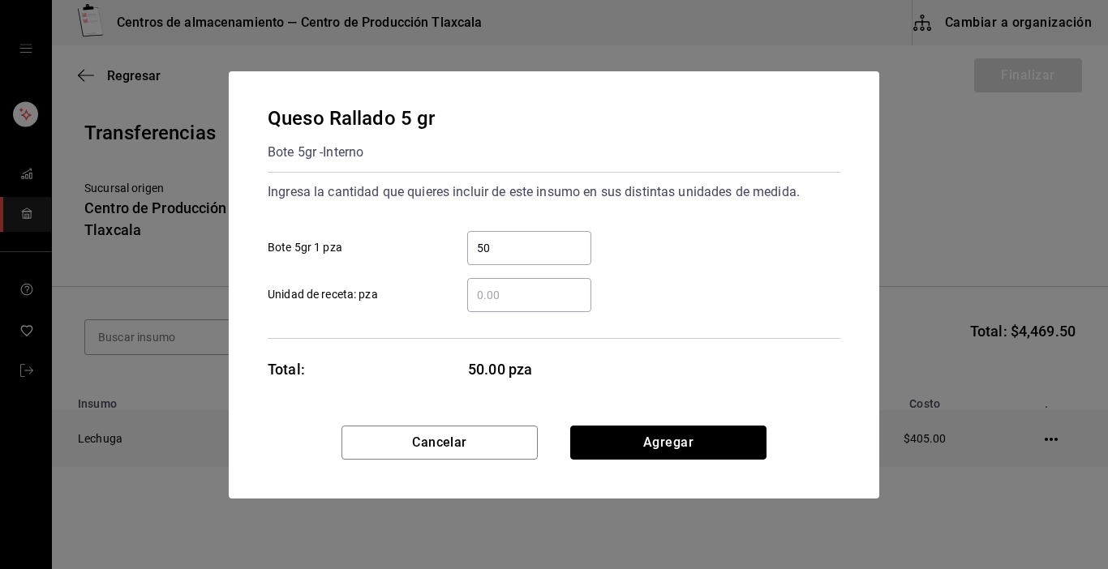
drag, startPoint x: 630, startPoint y: 437, endPoint x: 630, endPoint y: 423, distance: 13.8
click at [630, 427] on button "Agregar" at bounding box center [668, 443] width 196 height 34
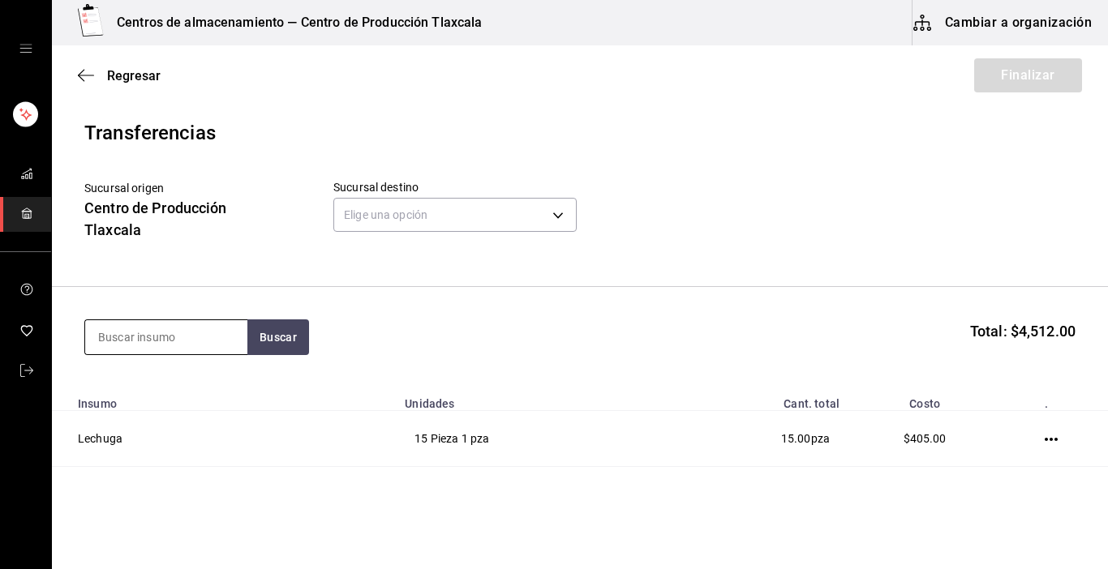
click at [195, 331] on input at bounding box center [166, 337] width 162 height 34
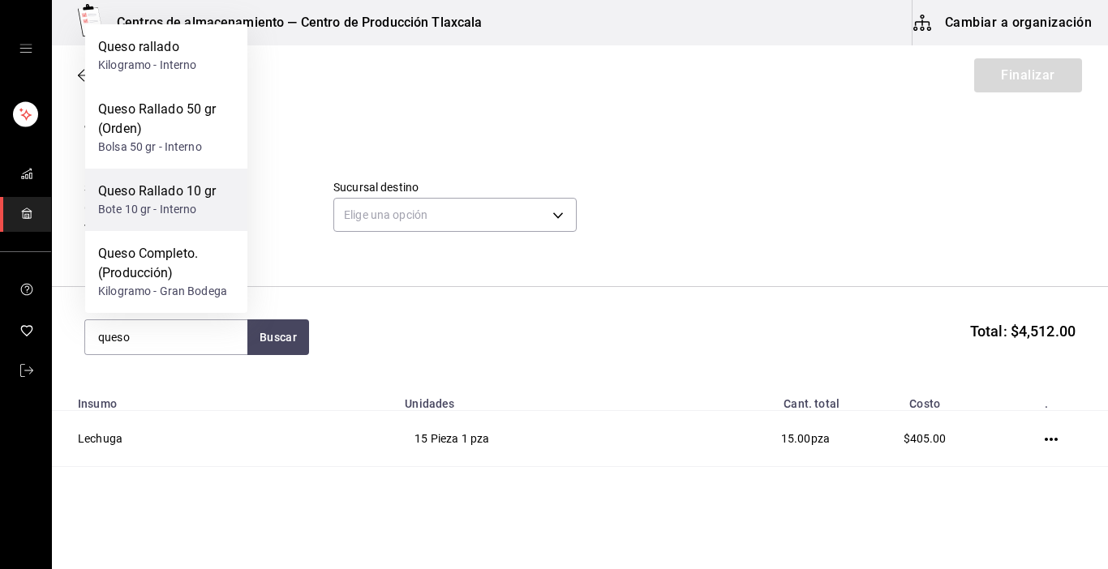
click at [155, 191] on div "Queso Rallado 10 gr" at bounding box center [157, 191] width 118 height 19
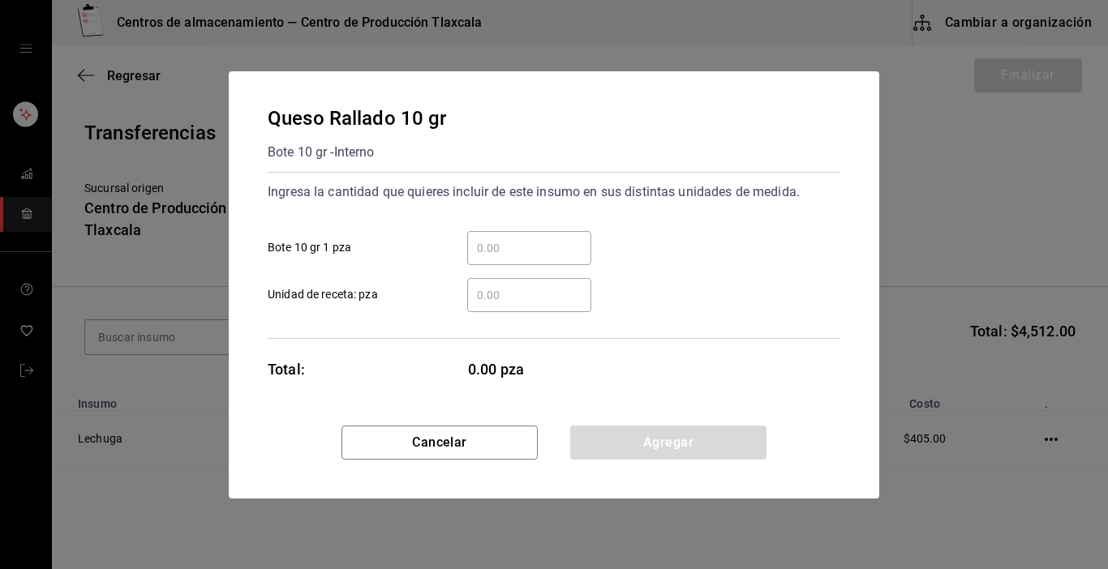
click at [542, 240] on input "​ Bote 10 gr 1 pza" at bounding box center [529, 247] width 124 height 19
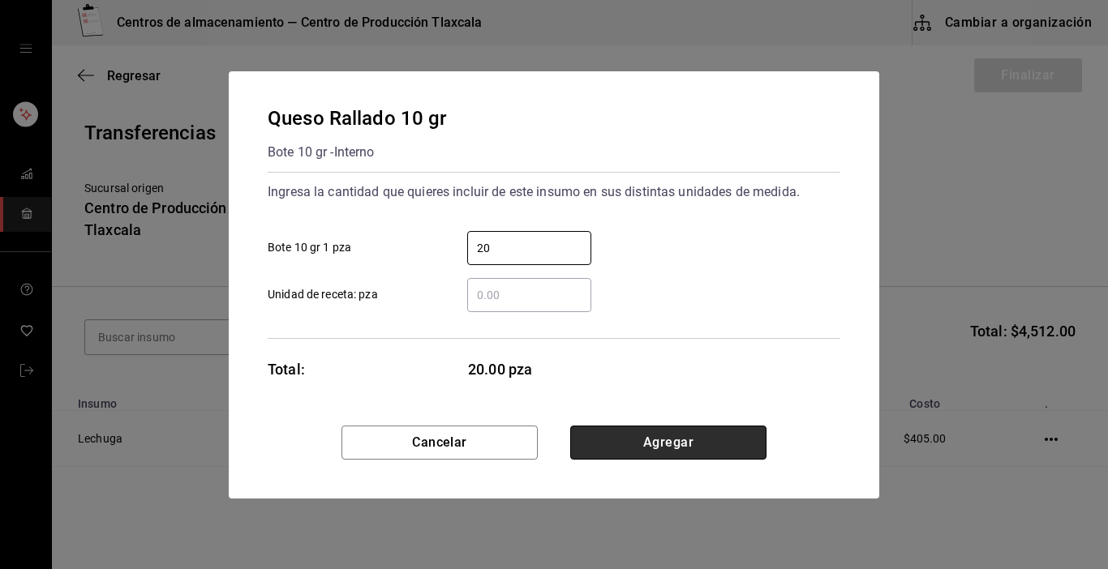
click at [706, 435] on button "Agregar" at bounding box center [668, 443] width 196 height 34
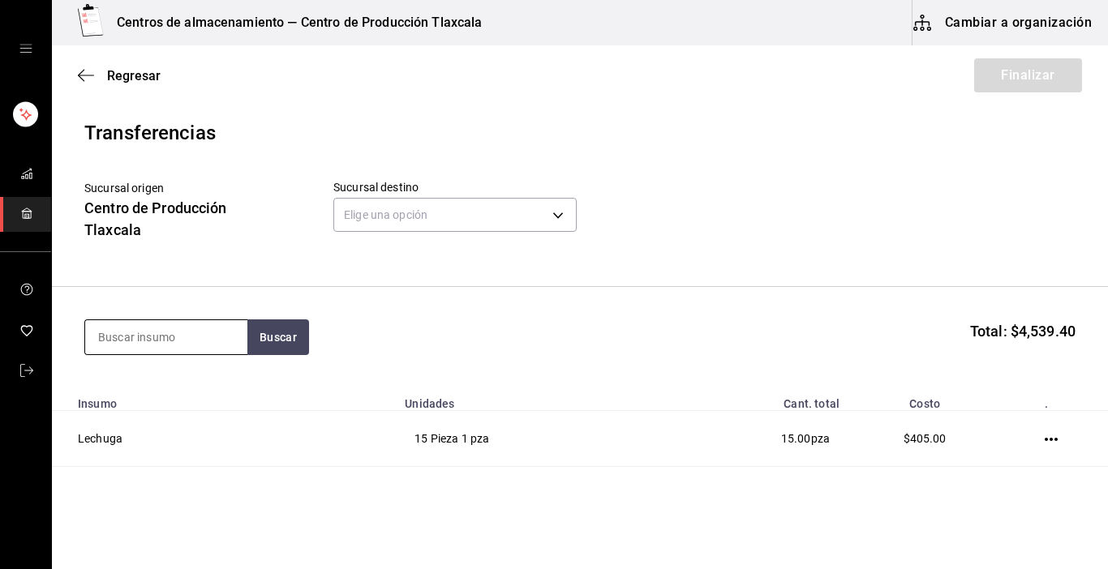
click at [203, 329] on input at bounding box center [166, 337] width 162 height 34
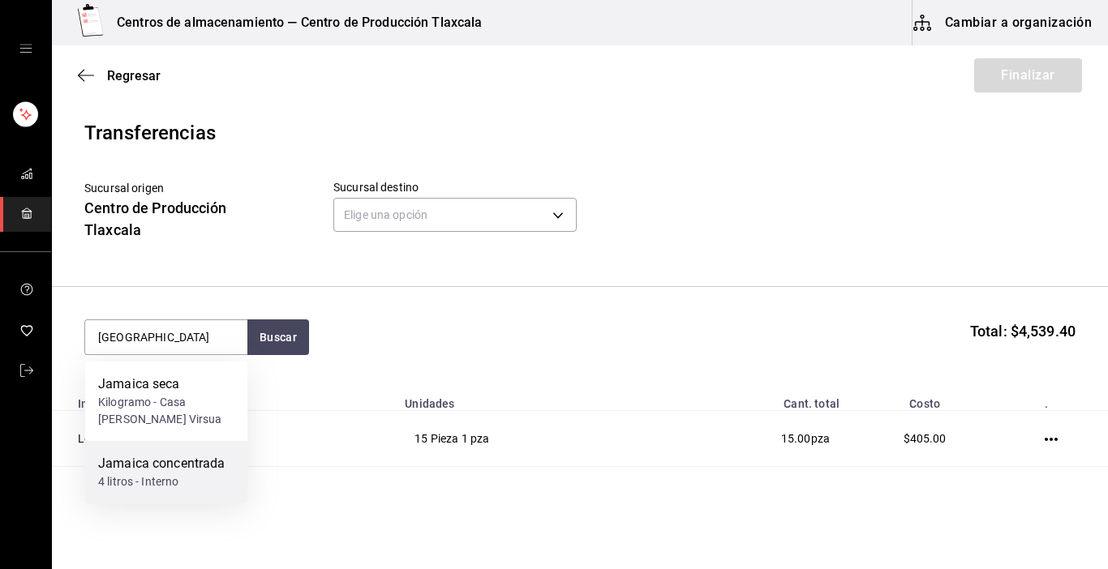
click at [200, 471] on div "Jamaica concentrada" at bounding box center [161, 463] width 127 height 19
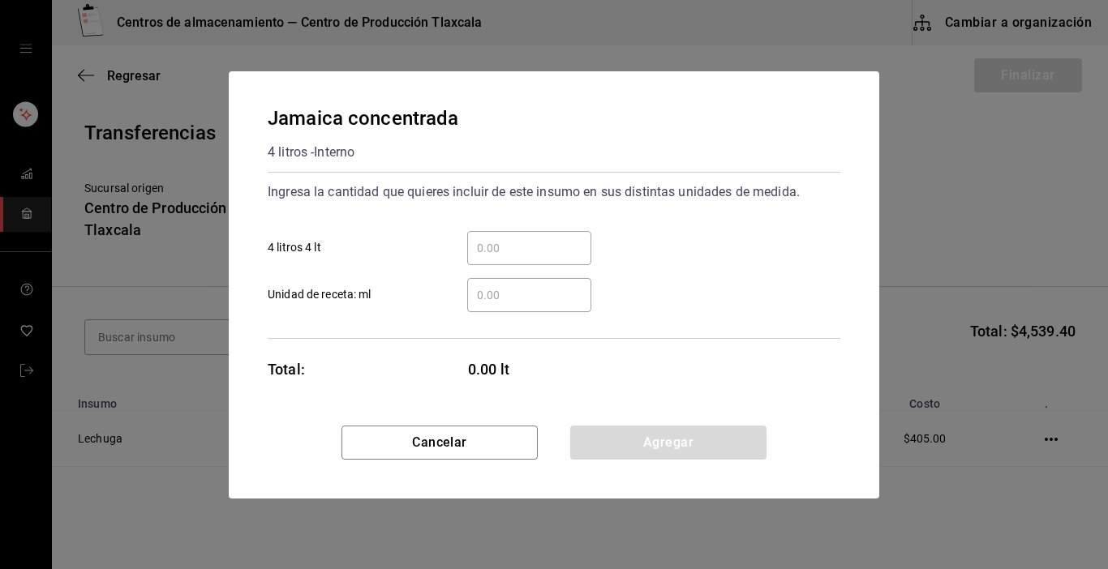
click at [527, 247] on input "​ 4 litros 4 lt" at bounding box center [529, 247] width 124 height 19
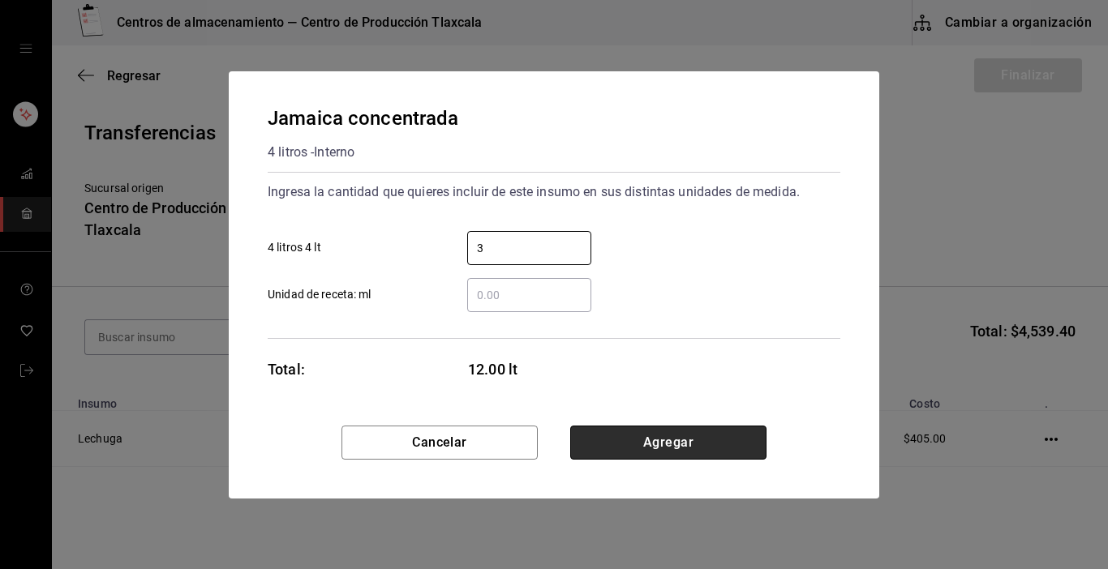
click at [698, 441] on button "Agregar" at bounding box center [668, 443] width 196 height 34
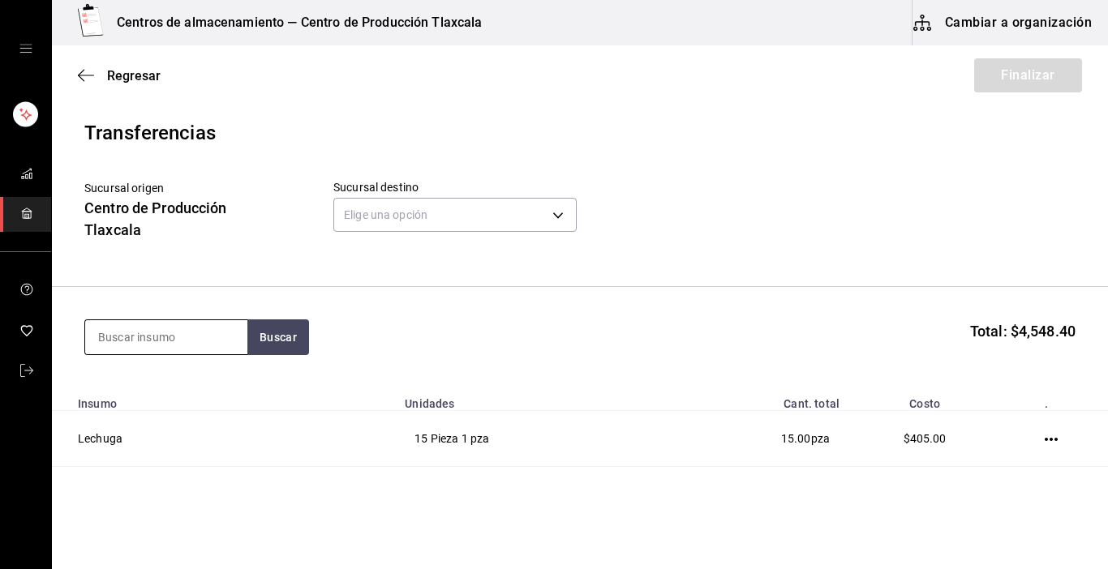
click at [161, 337] on input at bounding box center [166, 337] width 162 height 34
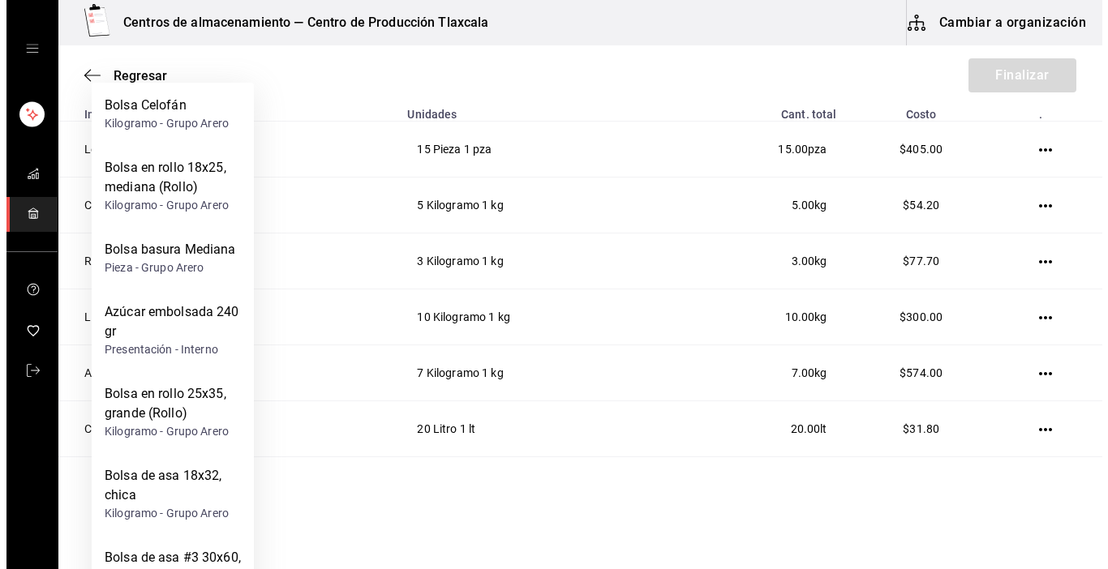
scroll to position [292, 0]
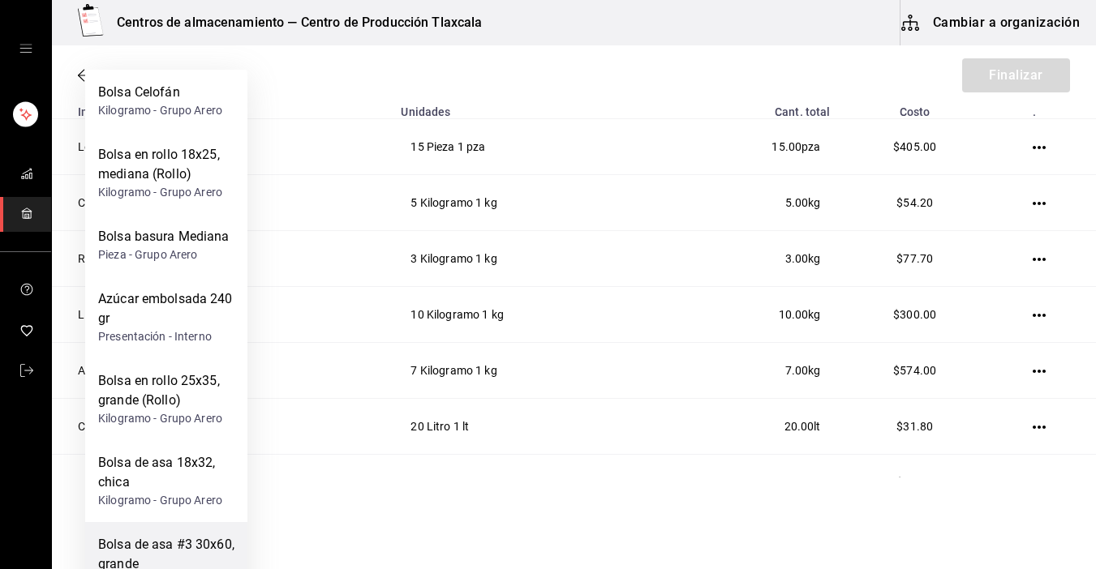
click at [147, 559] on div "Bolsa de asa #3 30x60, grande" at bounding box center [166, 554] width 136 height 39
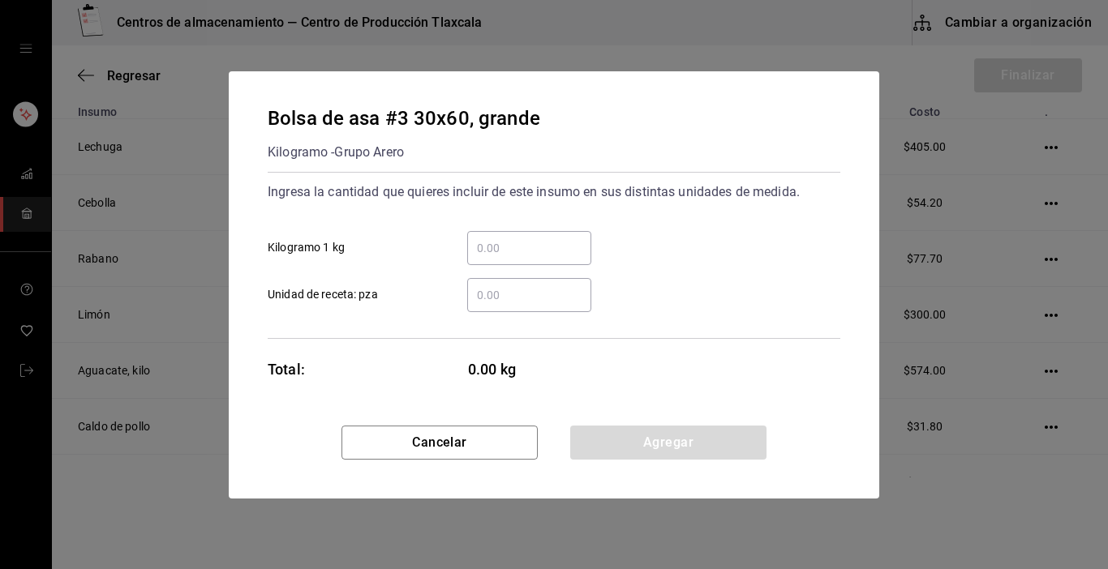
click at [510, 246] on input "​ Kilogramo 1 kg" at bounding box center [529, 247] width 124 height 19
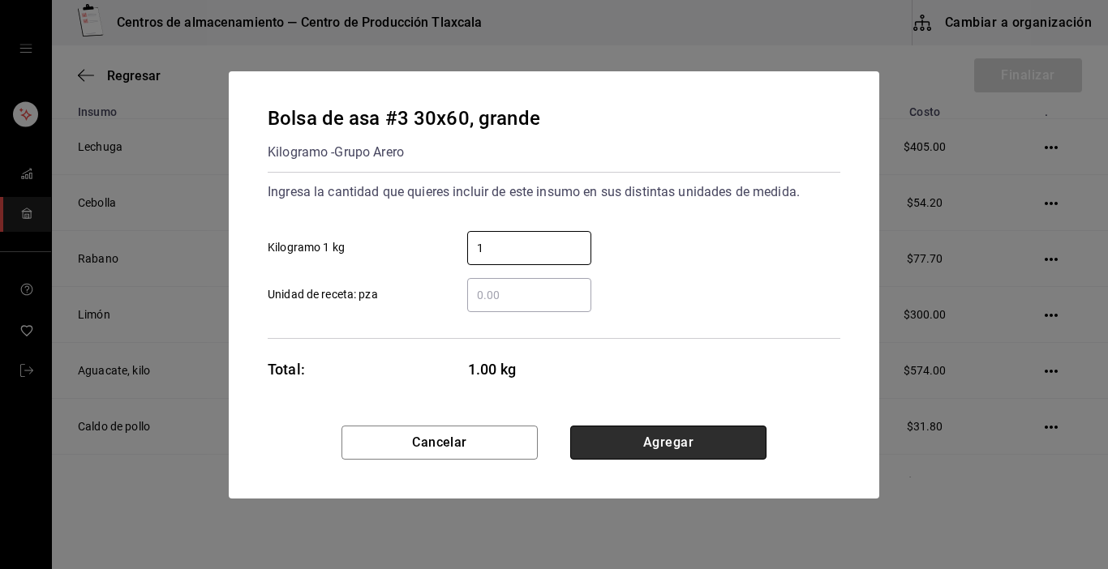
click at [720, 447] on button "Agregar" at bounding box center [668, 443] width 196 height 34
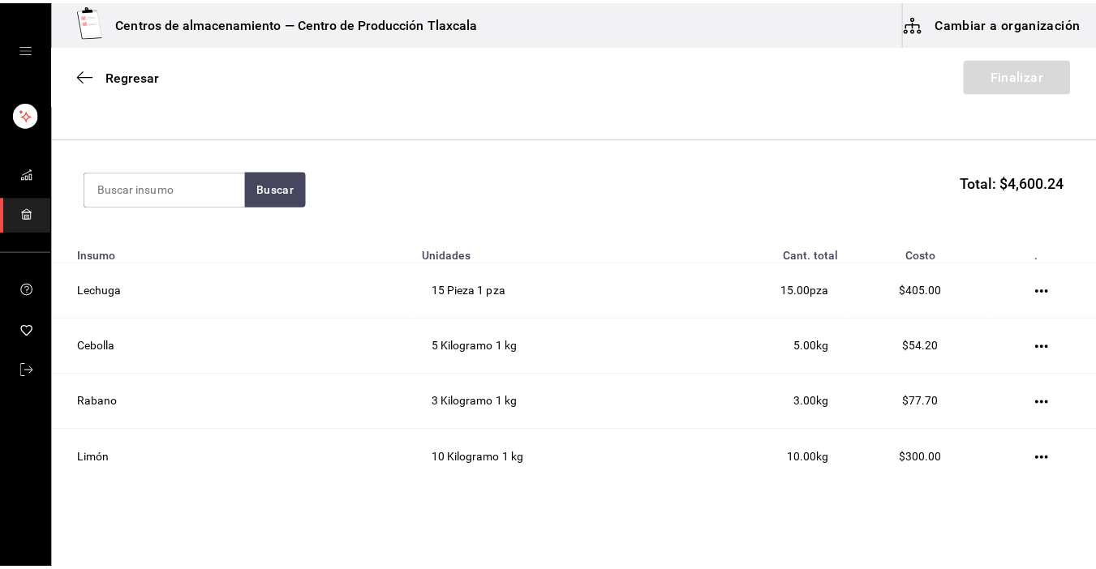
scroll to position [145, 0]
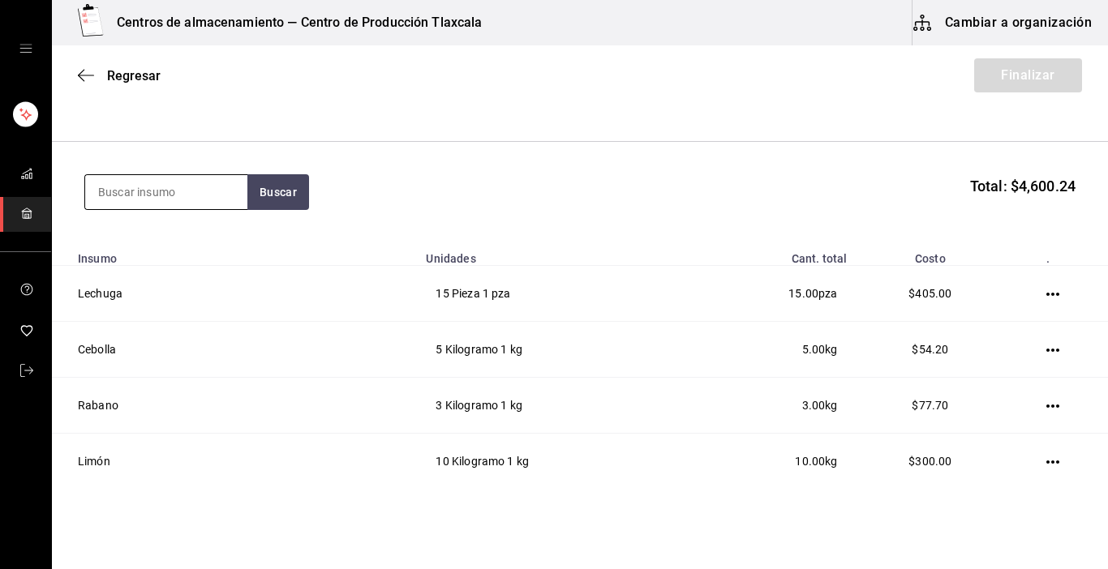
click at [165, 190] on input at bounding box center [166, 192] width 162 height 34
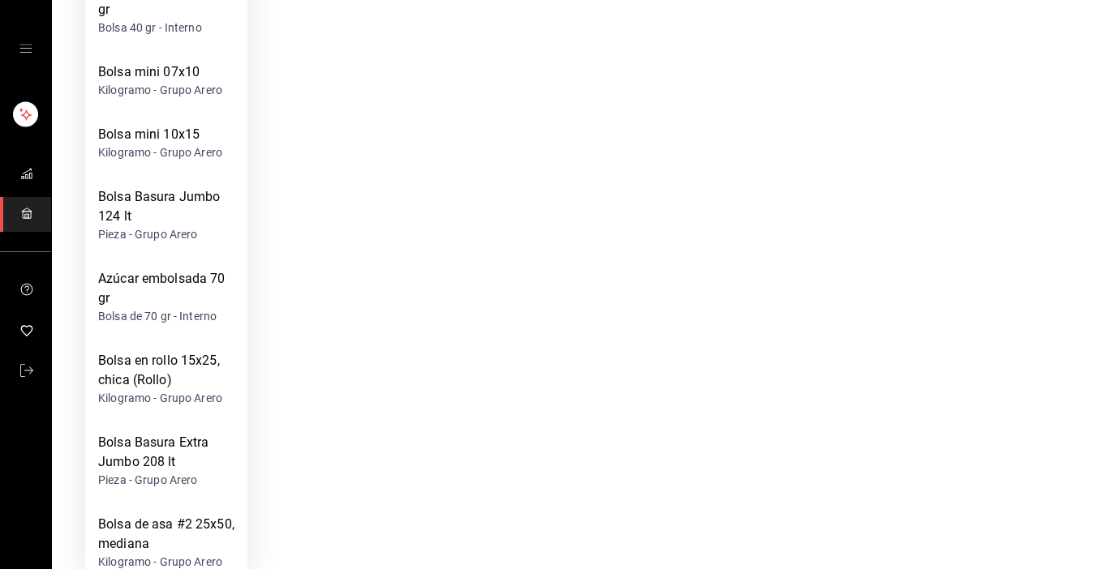
scroll to position [929, 0]
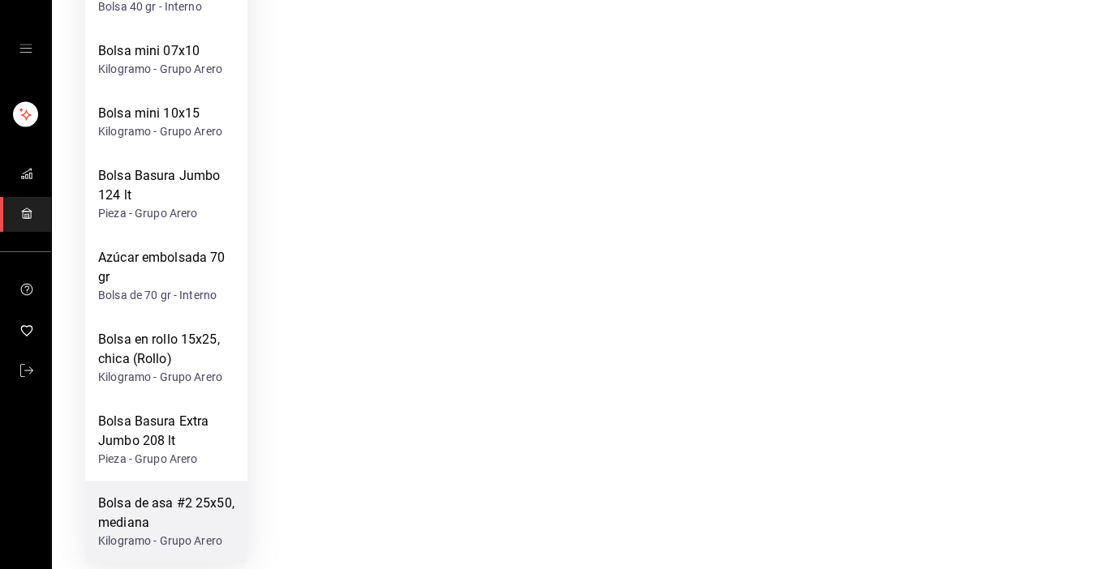
click at [131, 516] on div "Bolsa de asa #2 25x50, mediana" at bounding box center [166, 513] width 136 height 39
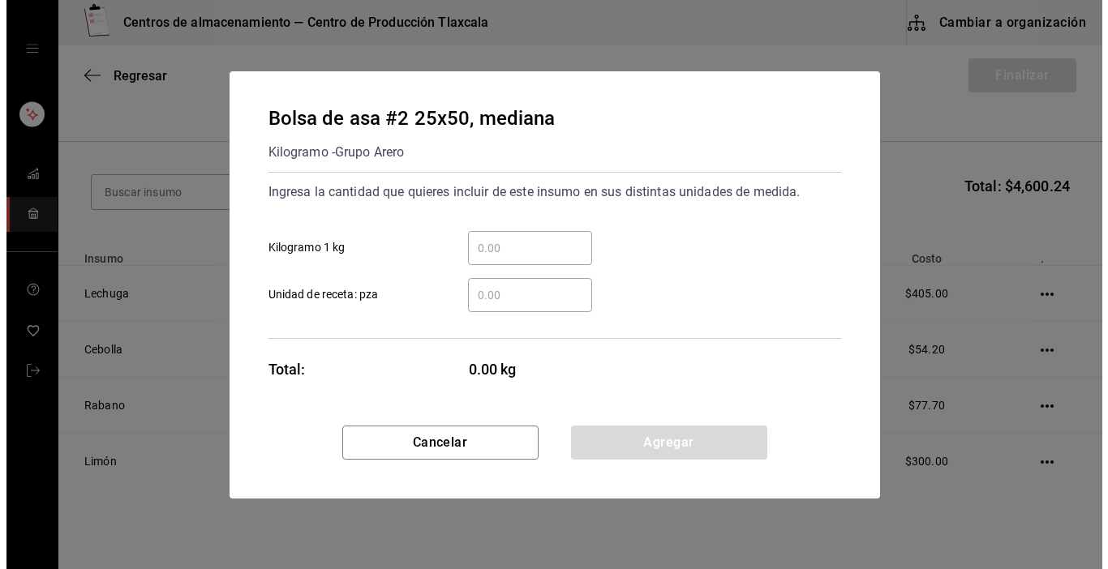
scroll to position [0, 0]
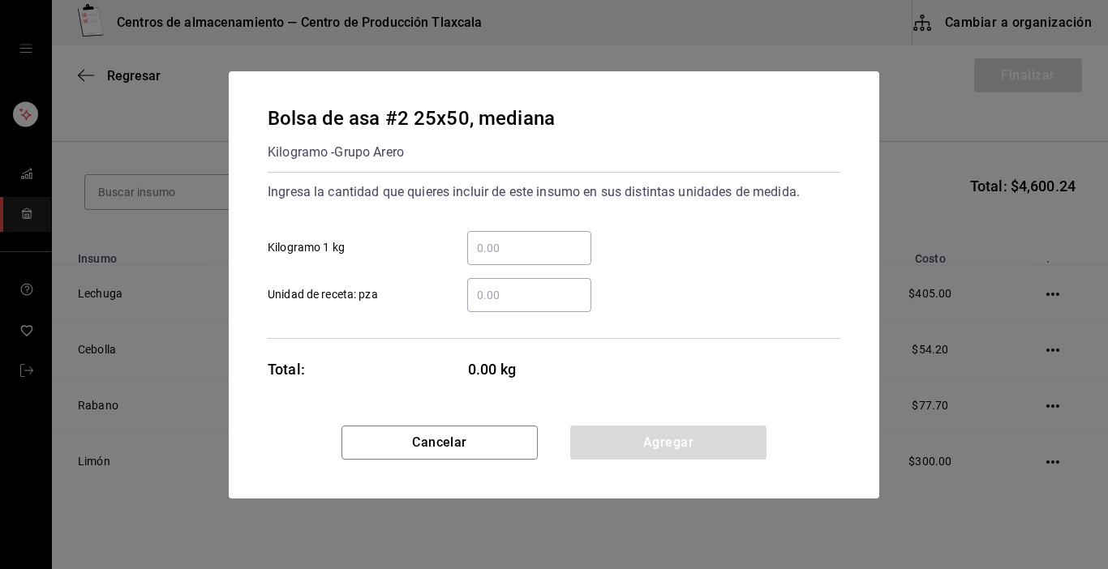
click at [479, 255] on input "​ Kilogramo 1 kg" at bounding box center [529, 247] width 124 height 19
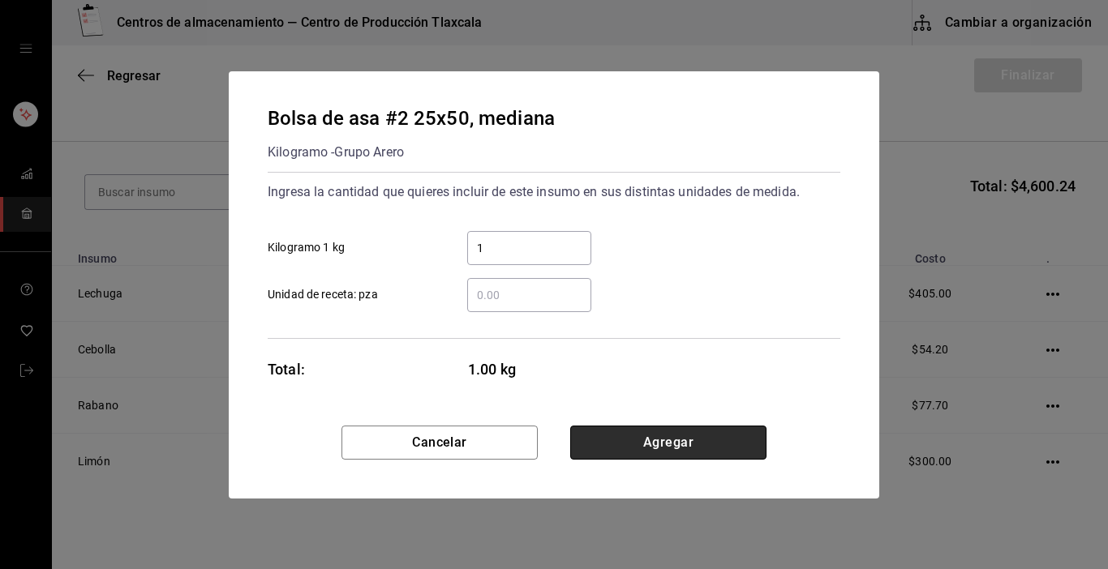
click at [697, 431] on button "Agregar" at bounding box center [668, 443] width 196 height 34
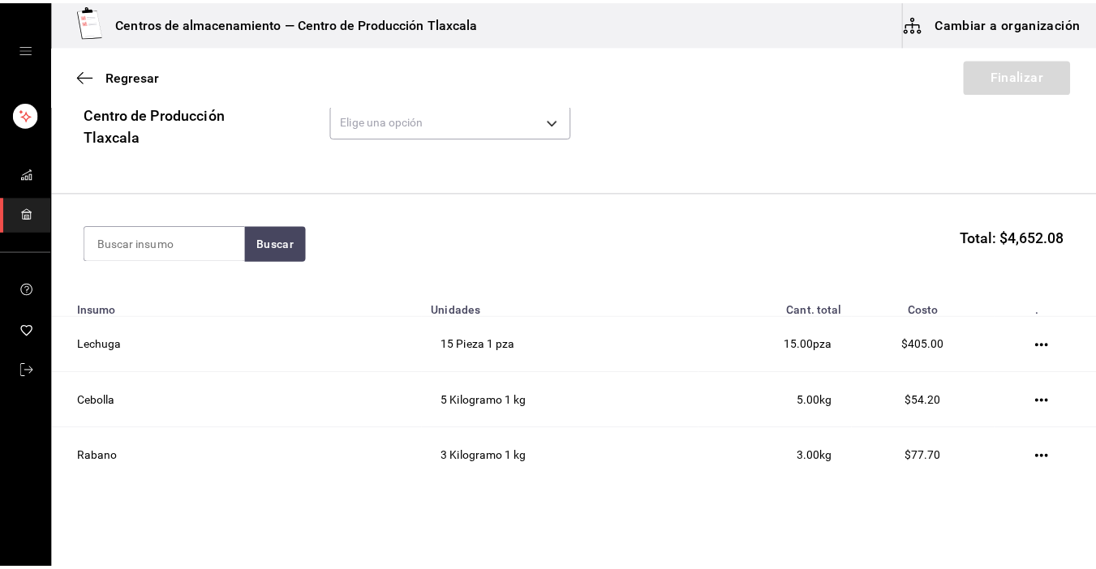
scroll to position [48, 0]
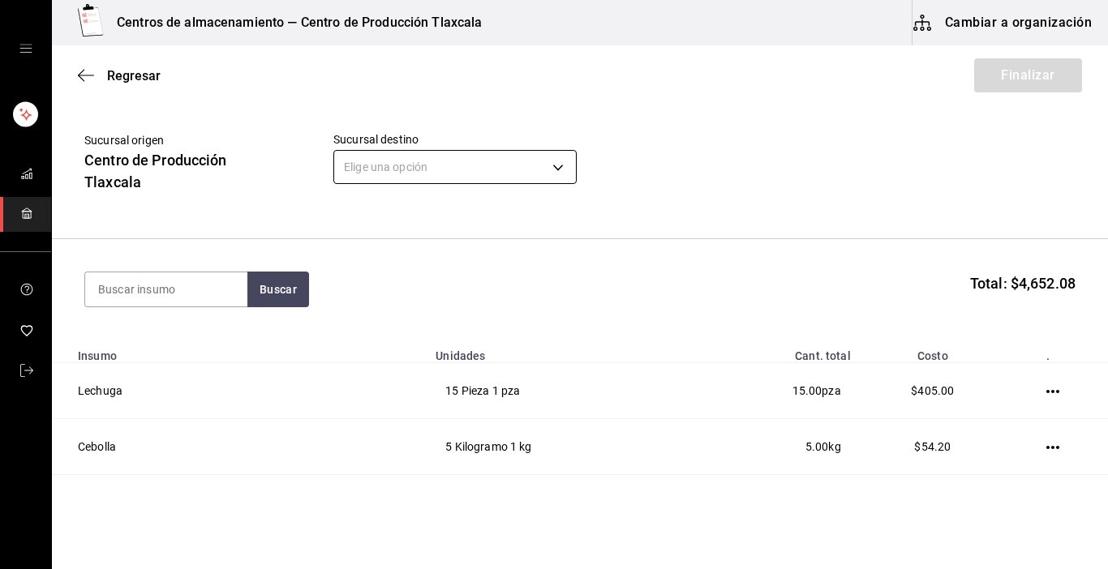
click at [559, 171] on body "Centros de almacenamiento — Centro de Producción Tlaxcala Cambiar a organizació…" at bounding box center [554, 239] width 1108 height 478
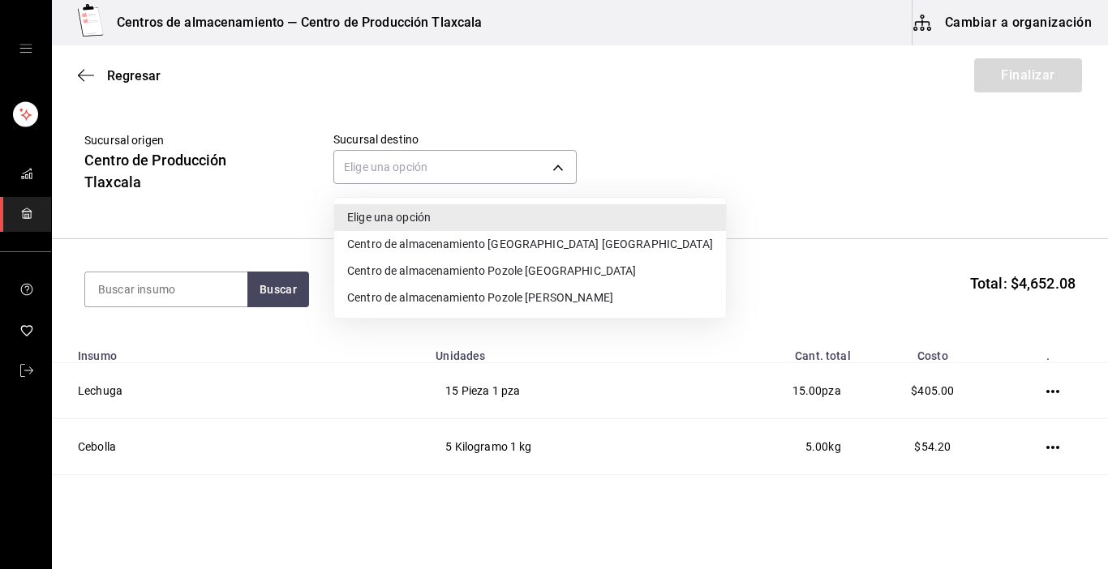
click at [569, 238] on li "Centro de almacenamiento [GEOGRAPHIC_DATA] [GEOGRAPHIC_DATA]" at bounding box center [530, 244] width 392 height 27
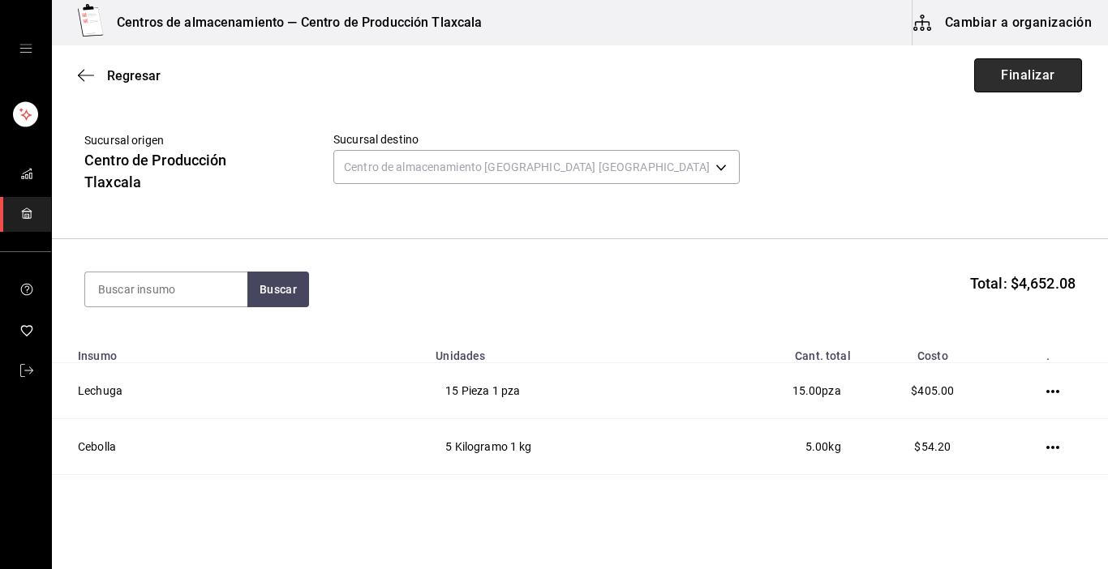
click at [1018, 78] on button "Finalizar" at bounding box center [1028, 75] width 108 height 34
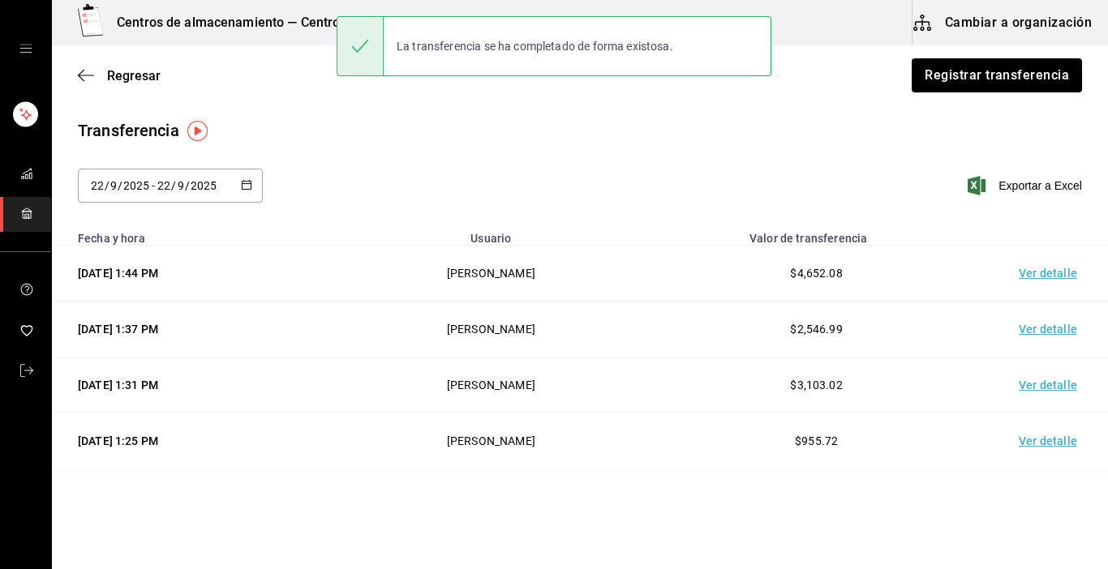
click at [1026, 272] on td "Ver detalle" at bounding box center [1051, 274] width 114 height 56
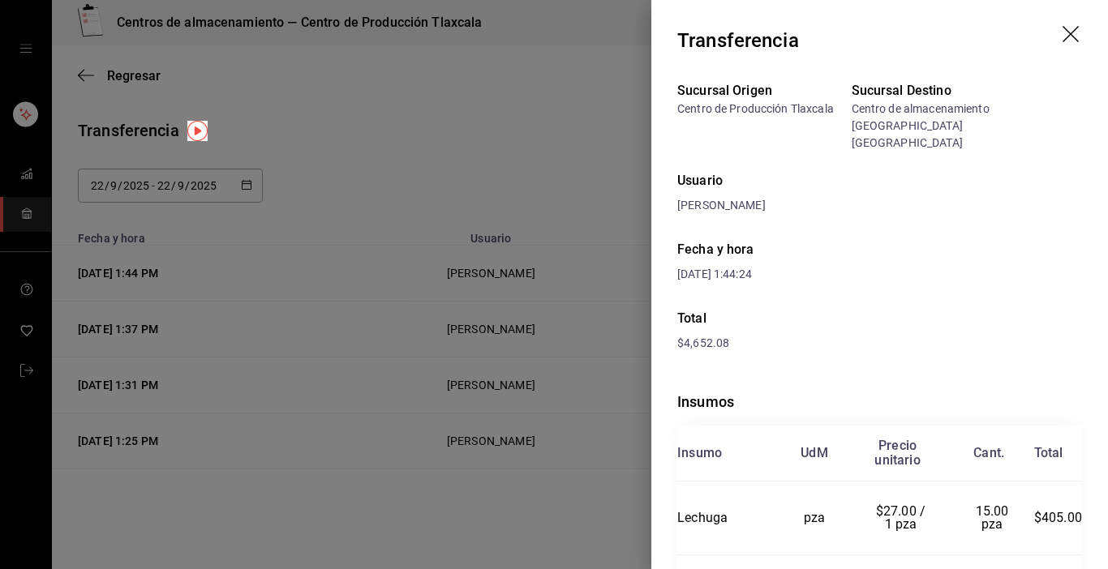
click at [1049, 40] on header "Transferencia" at bounding box center [879, 40] width 457 height 81
click at [1068, 30] on icon "drag" at bounding box center [1071, 35] width 19 height 19
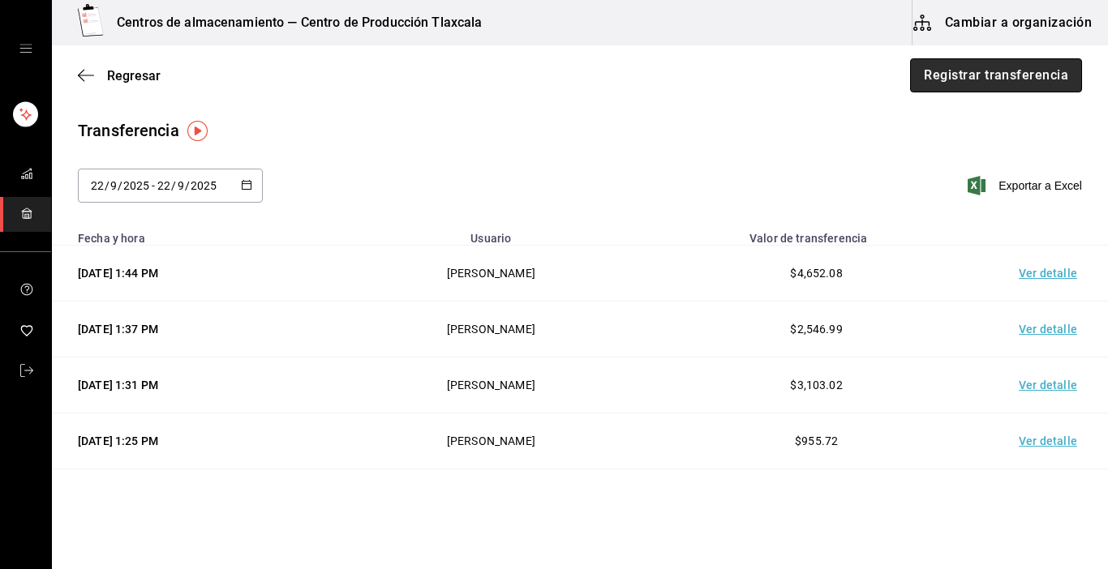
click at [1009, 81] on button "Registrar transferencia" at bounding box center [996, 75] width 172 height 34
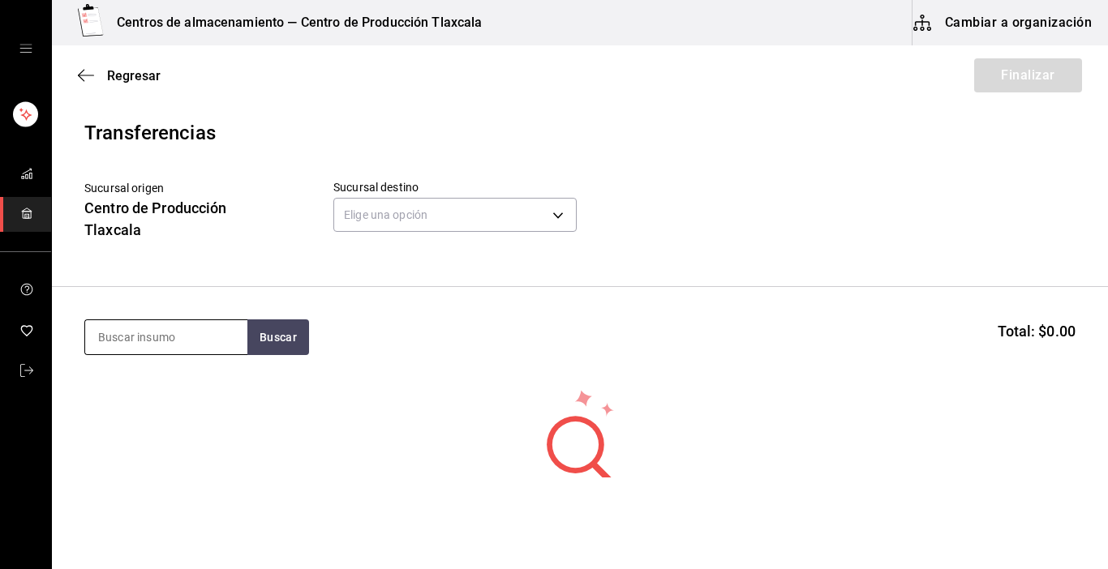
click at [185, 346] on input at bounding box center [166, 337] width 162 height 34
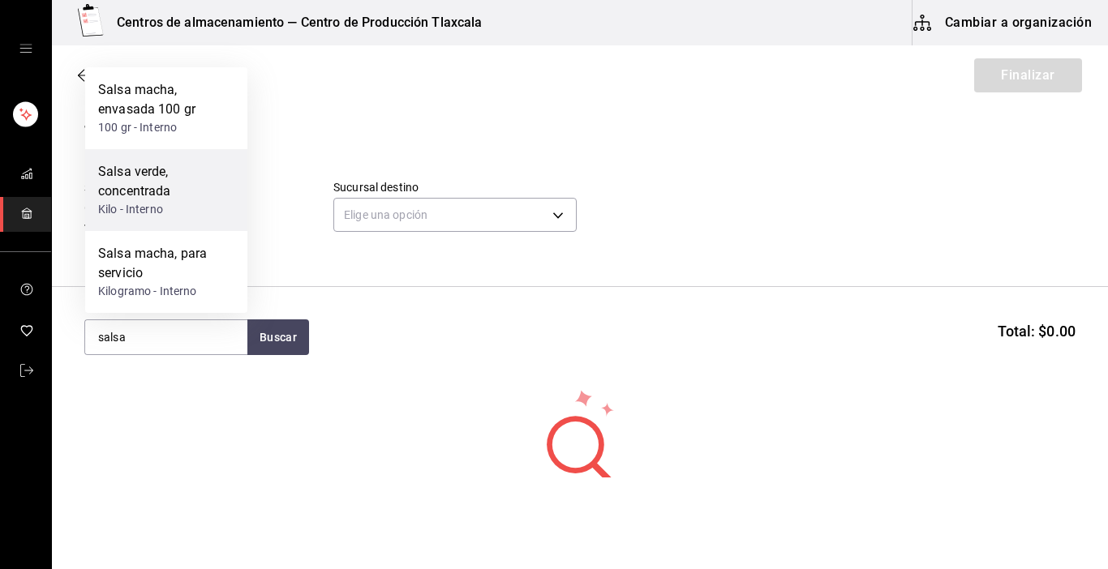
click at [161, 191] on div "Salsa verde, concentrada" at bounding box center [166, 181] width 136 height 39
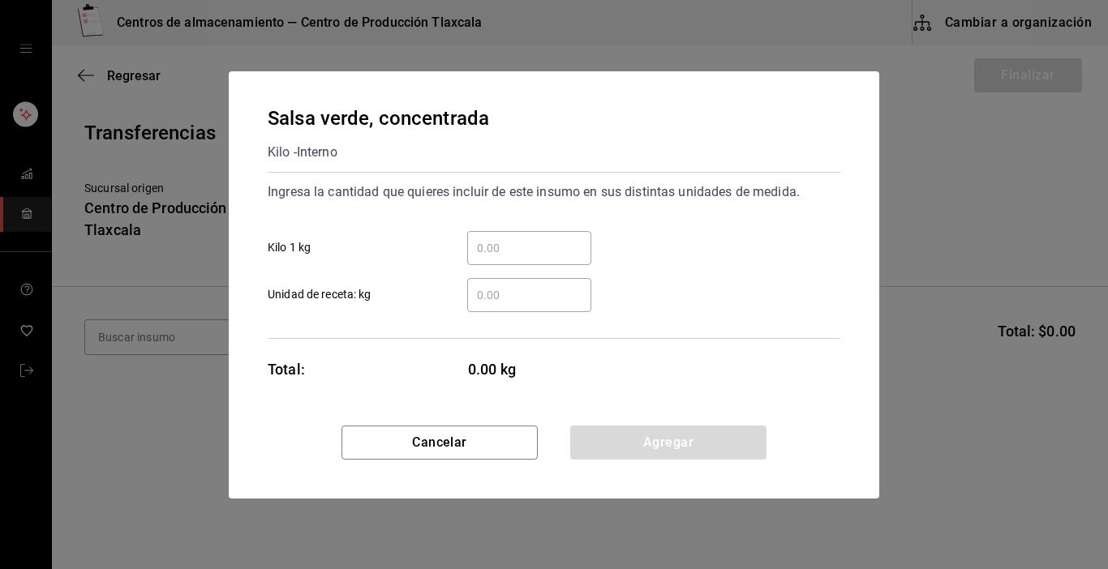
click at [499, 244] on input "​ Kilo 1 kg" at bounding box center [529, 247] width 124 height 19
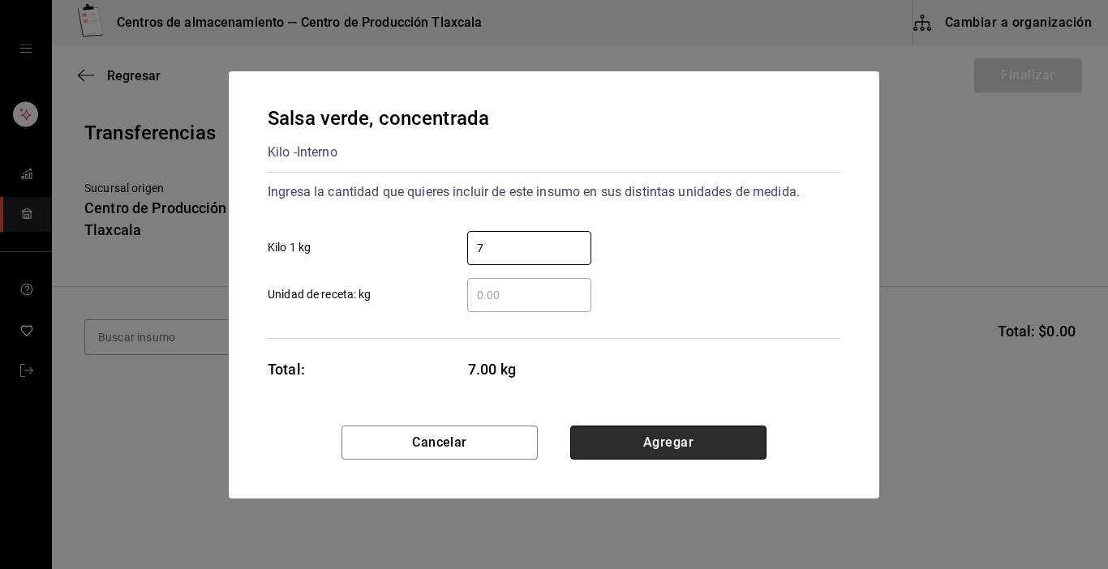
click at [710, 440] on button "Agregar" at bounding box center [668, 443] width 196 height 34
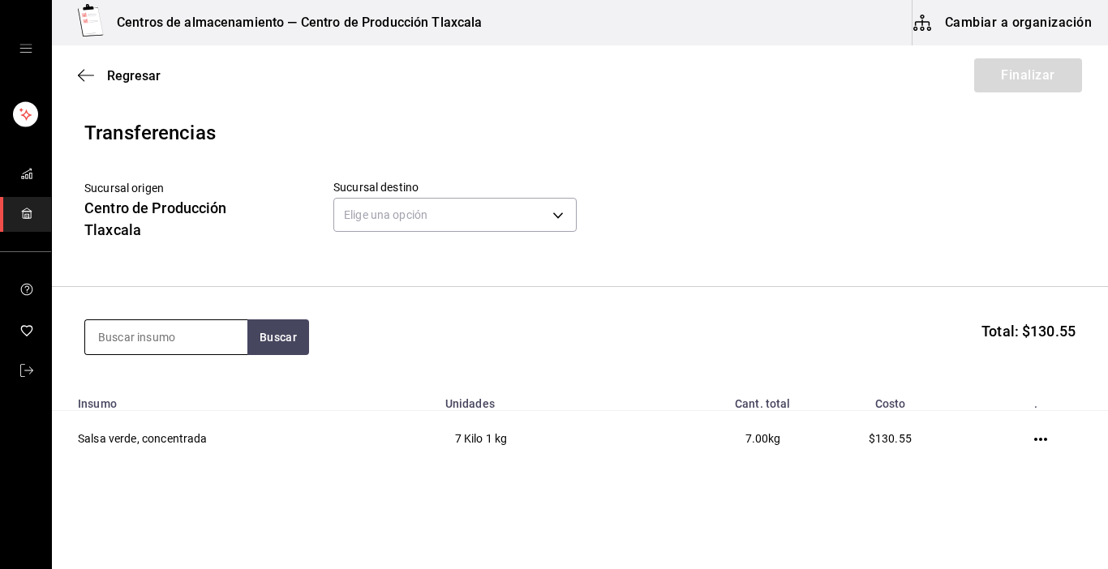
click at [141, 328] on input at bounding box center [166, 337] width 162 height 34
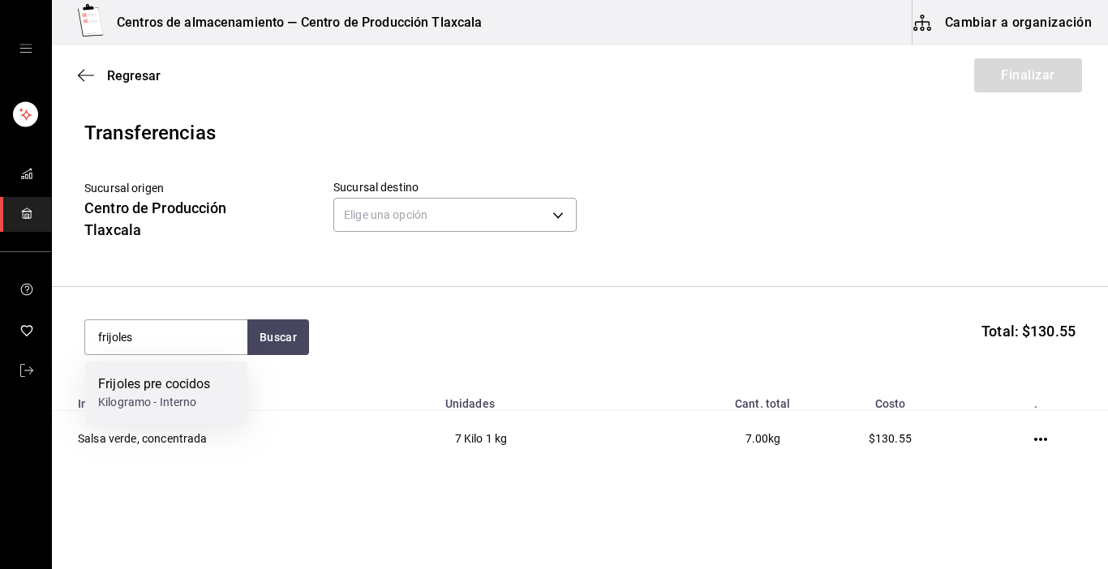
click at [169, 393] on div "Frijoles pre cocidos" at bounding box center [154, 384] width 113 height 19
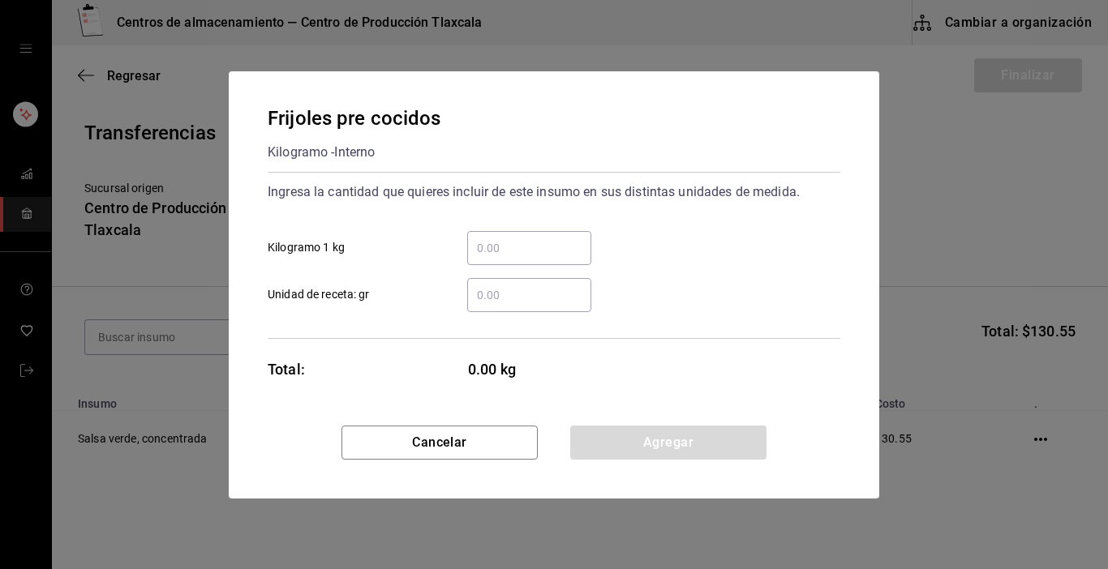
click at [520, 245] on input "​ Kilogramo 1 kg" at bounding box center [529, 247] width 124 height 19
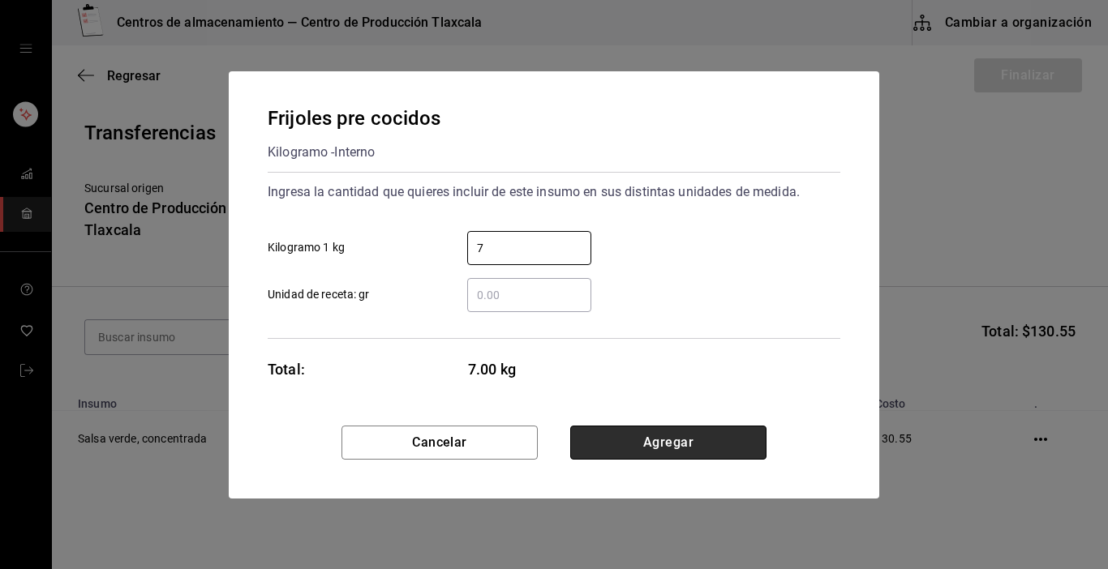
click at [700, 436] on button "Agregar" at bounding box center [668, 443] width 196 height 34
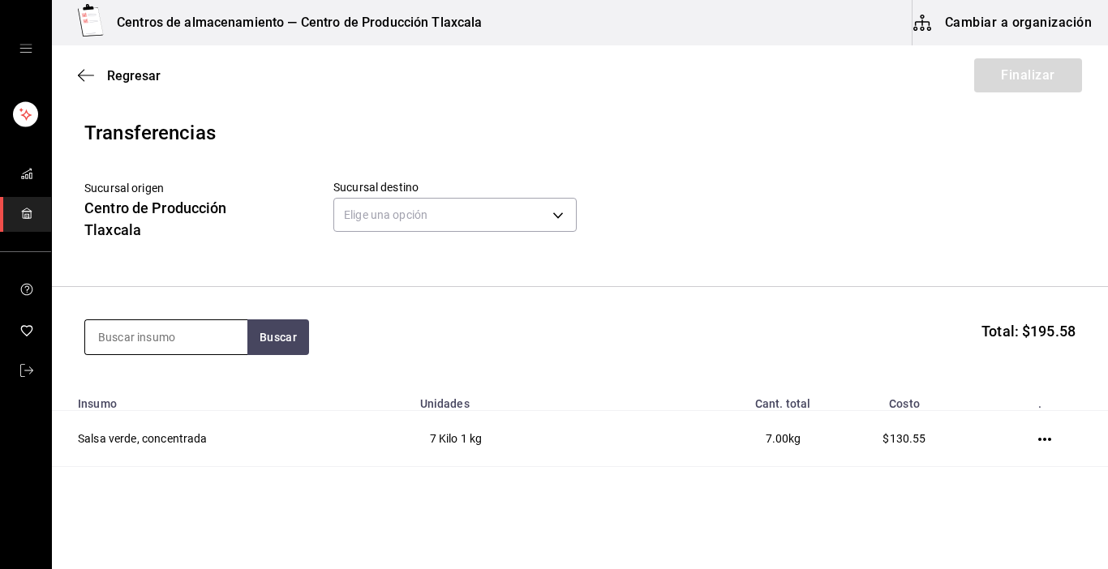
click at [178, 337] on input at bounding box center [166, 337] width 162 height 34
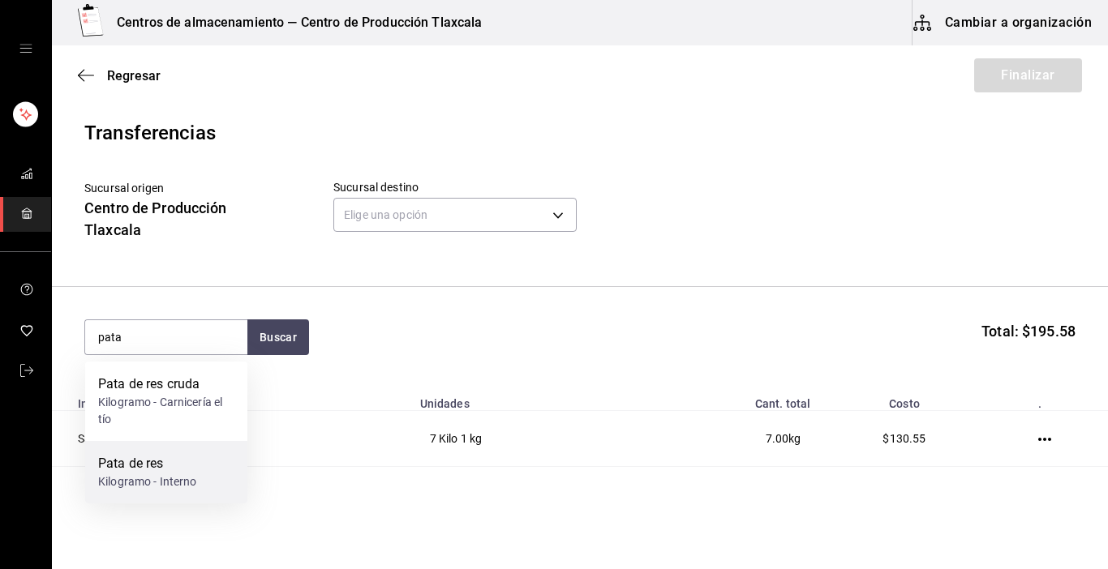
click at [165, 474] on div "Kilogramo - Interno" at bounding box center [147, 482] width 99 height 17
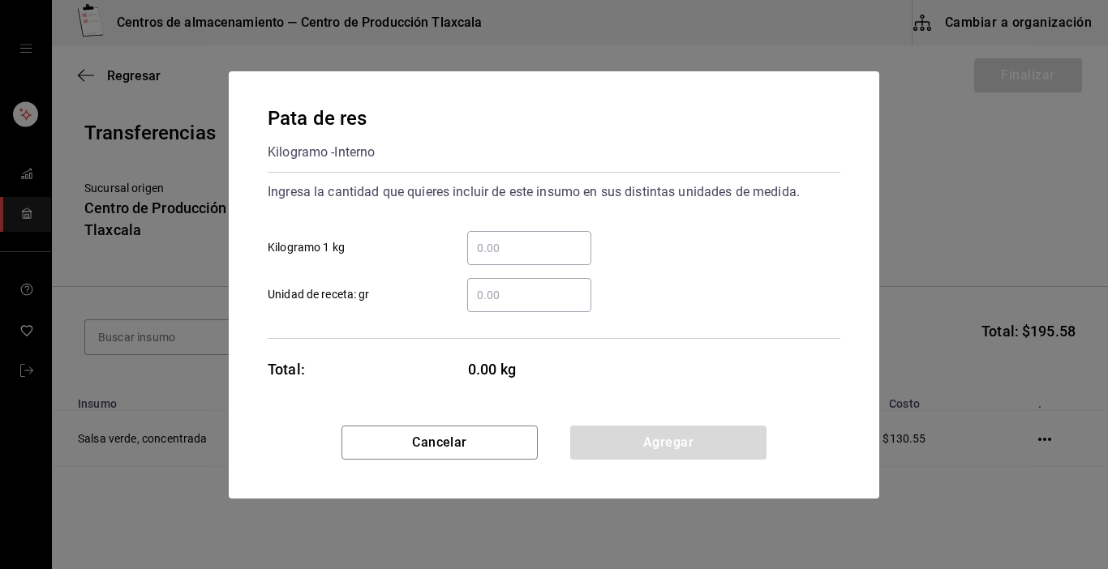
click at [478, 249] on input "​ Kilogramo 1 kg" at bounding box center [529, 247] width 124 height 19
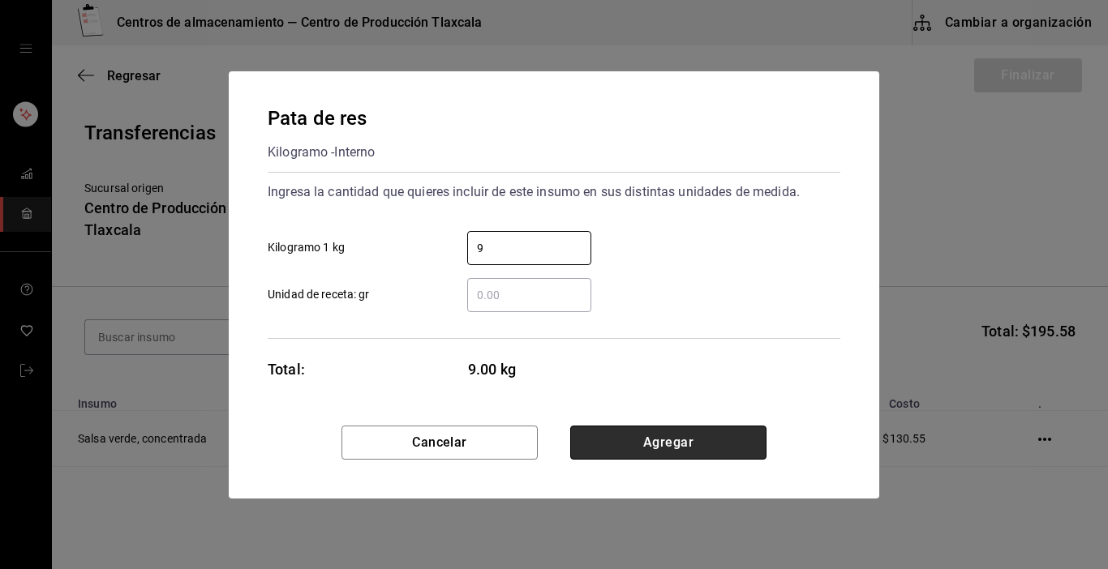
click at [690, 442] on button "Agregar" at bounding box center [668, 443] width 196 height 34
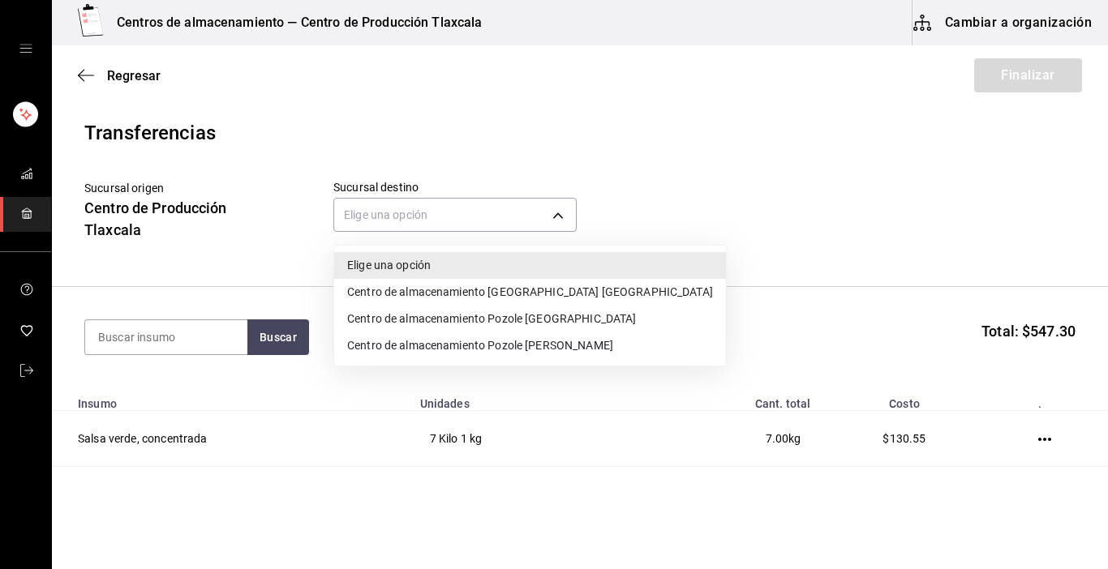
drag, startPoint x: 563, startPoint y: 214, endPoint x: 560, endPoint y: 200, distance: 14.0
click at [561, 201] on body "Centros de almacenamiento — Centro de Producción Tlaxcala Cambiar a organizació…" at bounding box center [554, 239] width 1108 height 478
click at [561, 286] on li "Centro de almacenamiento [GEOGRAPHIC_DATA] [GEOGRAPHIC_DATA]" at bounding box center [530, 292] width 392 height 27
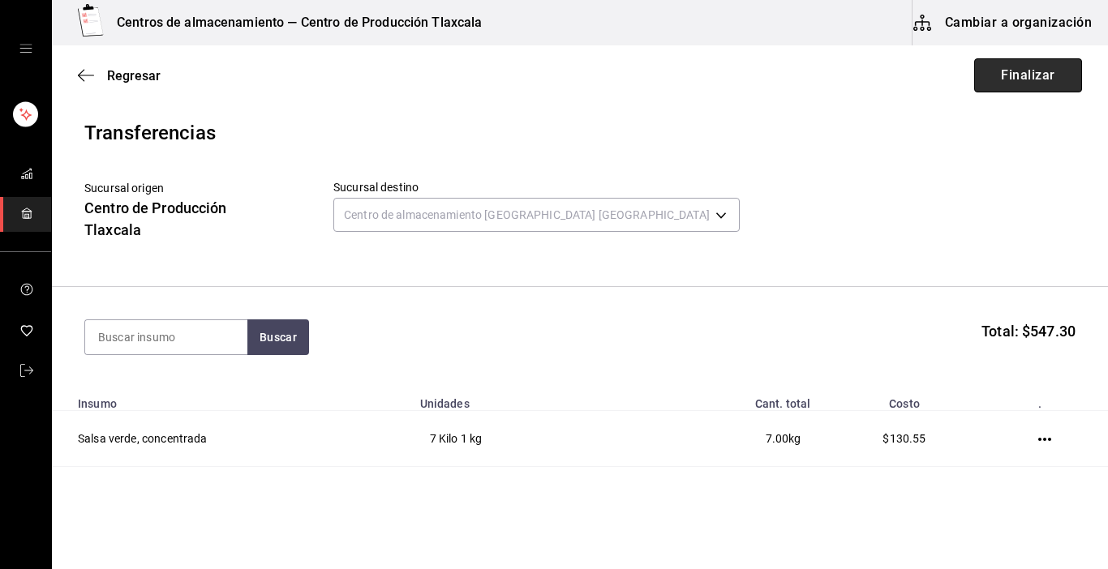
click at [1022, 75] on button "Finalizar" at bounding box center [1028, 75] width 108 height 34
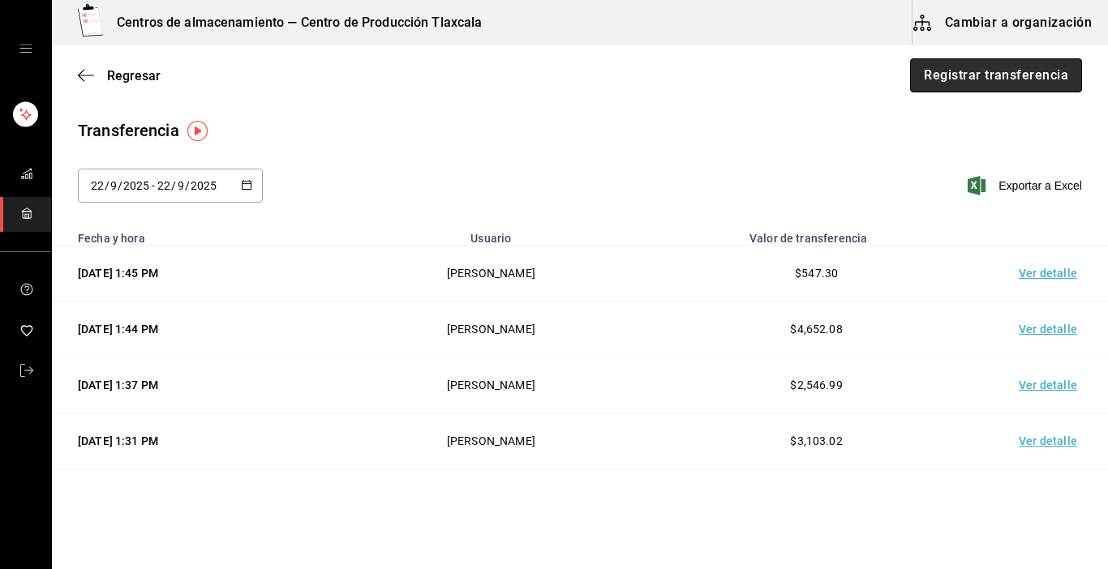
click at [961, 69] on button "Registrar transferencia" at bounding box center [996, 75] width 172 height 34
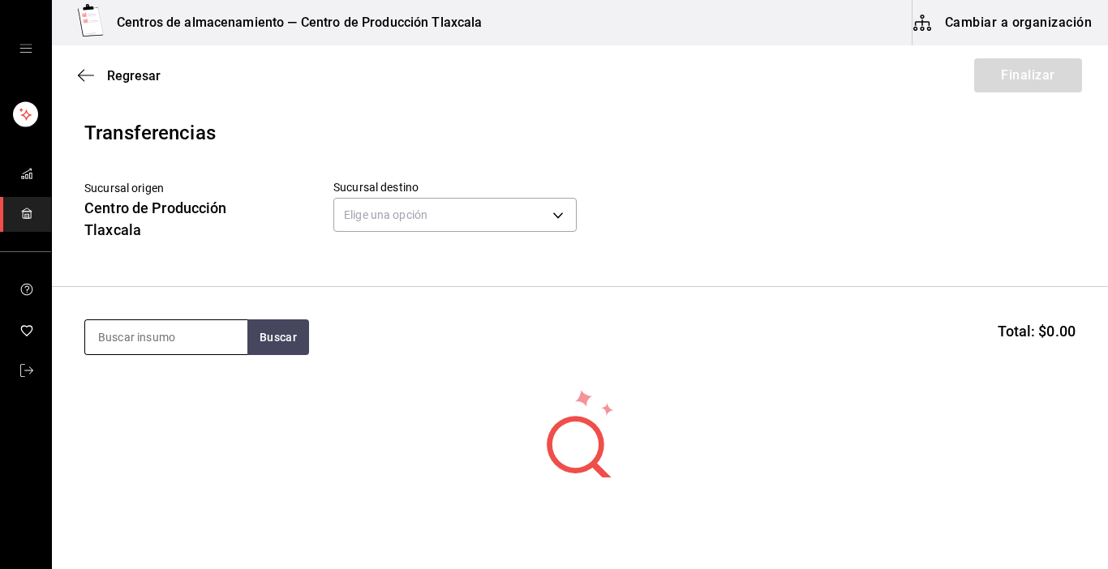
click at [164, 341] on input at bounding box center [166, 337] width 162 height 34
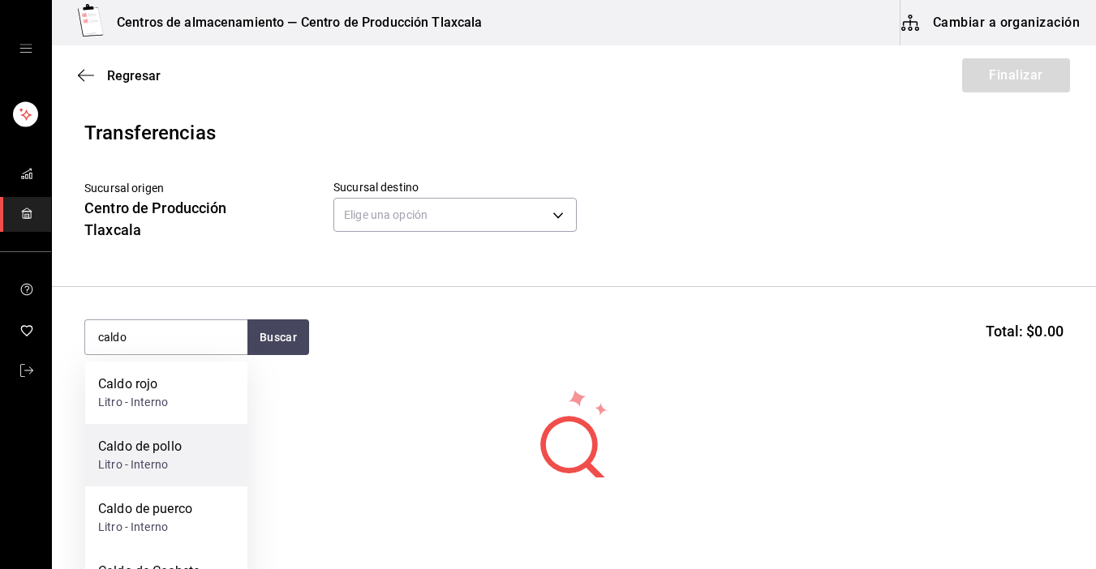
click at [157, 430] on div "Caldo de pollo Litro - Interno" at bounding box center [166, 455] width 162 height 62
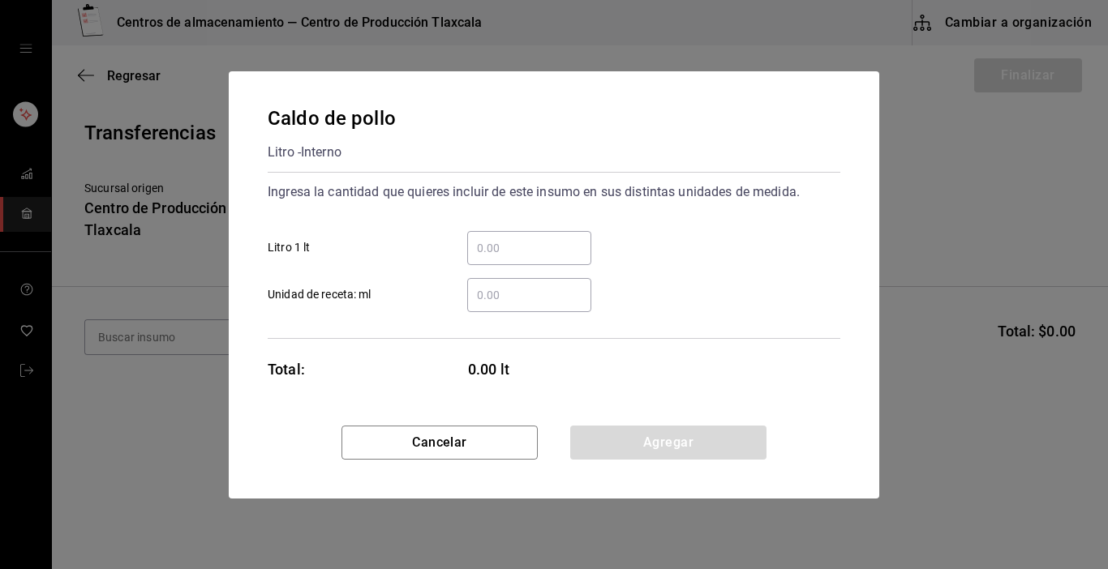
click at [517, 251] on input "​ Litro 1 lt" at bounding box center [529, 247] width 124 height 19
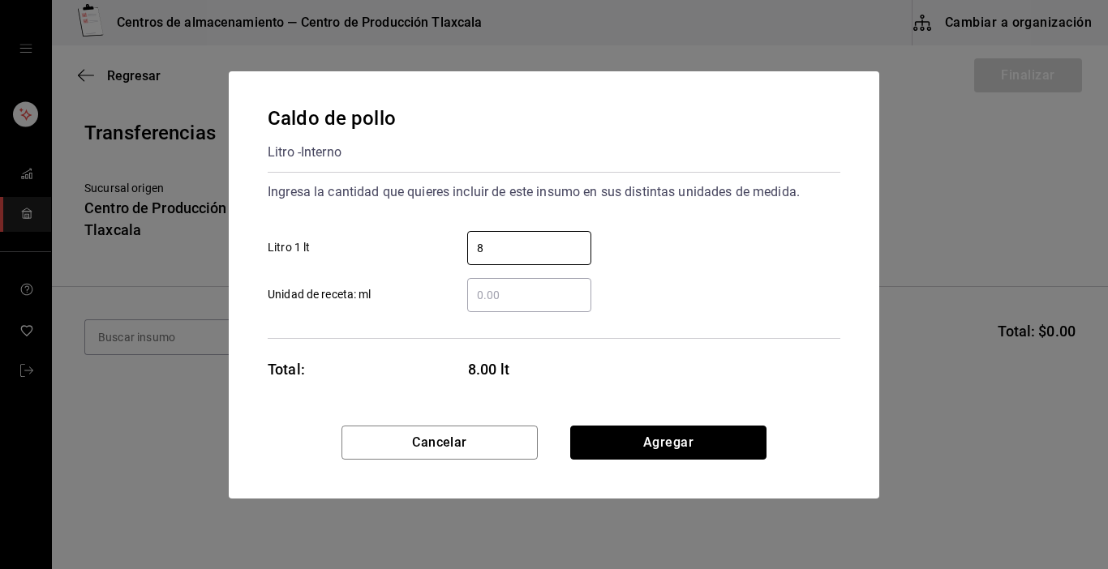
drag, startPoint x: 730, startPoint y: 431, endPoint x: 730, endPoint y: 417, distance: 13.8
click at [730, 418] on div "Caldo de pollo Litro - Interno Ingresa la cantidad que quieres incluir de este …" at bounding box center [554, 284] width 650 height 427
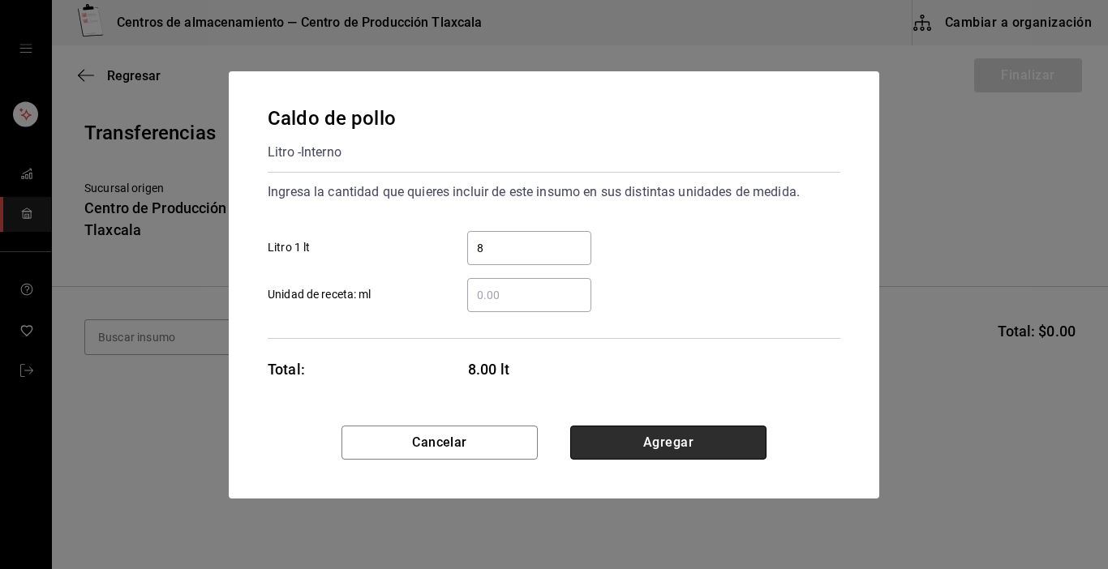
click at [635, 436] on button "Agregar" at bounding box center [668, 443] width 196 height 34
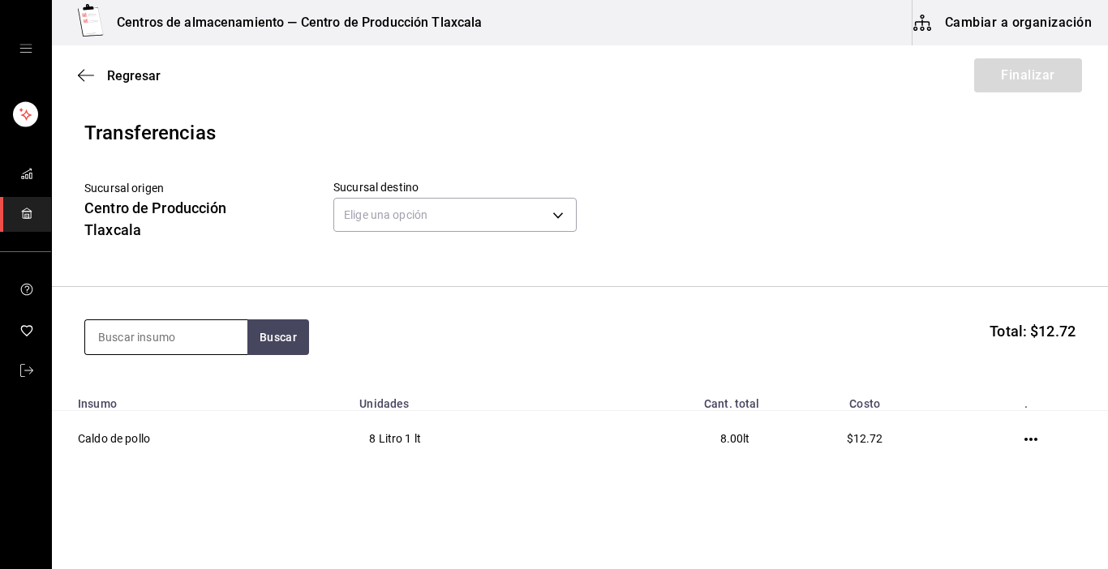
click at [176, 333] on input at bounding box center [166, 337] width 162 height 34
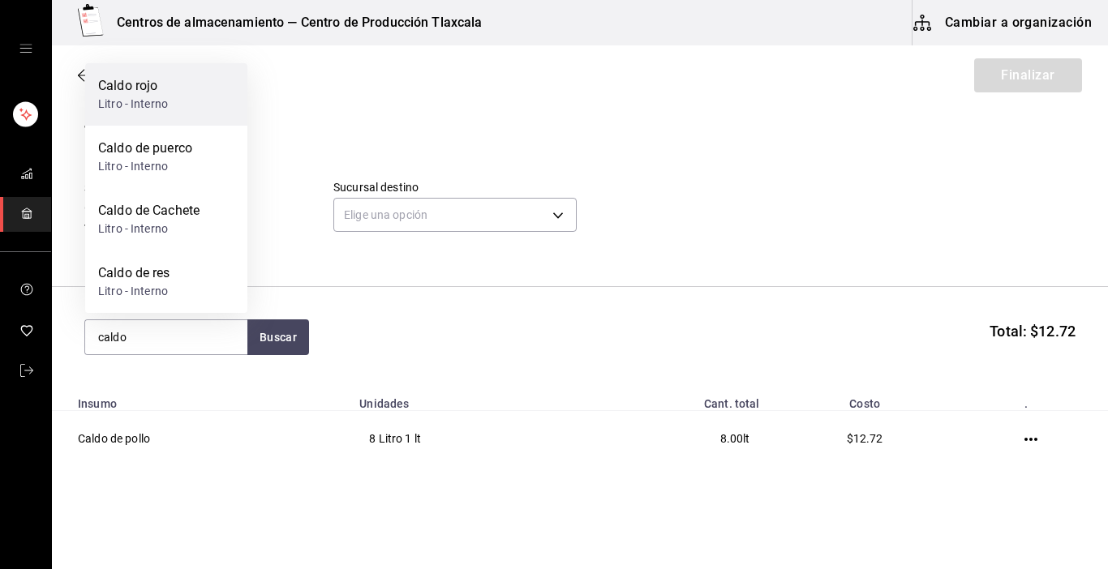
click at [135, 104] on div "Litro - Interno" at bounding box center [133, 104] width 70 height 17
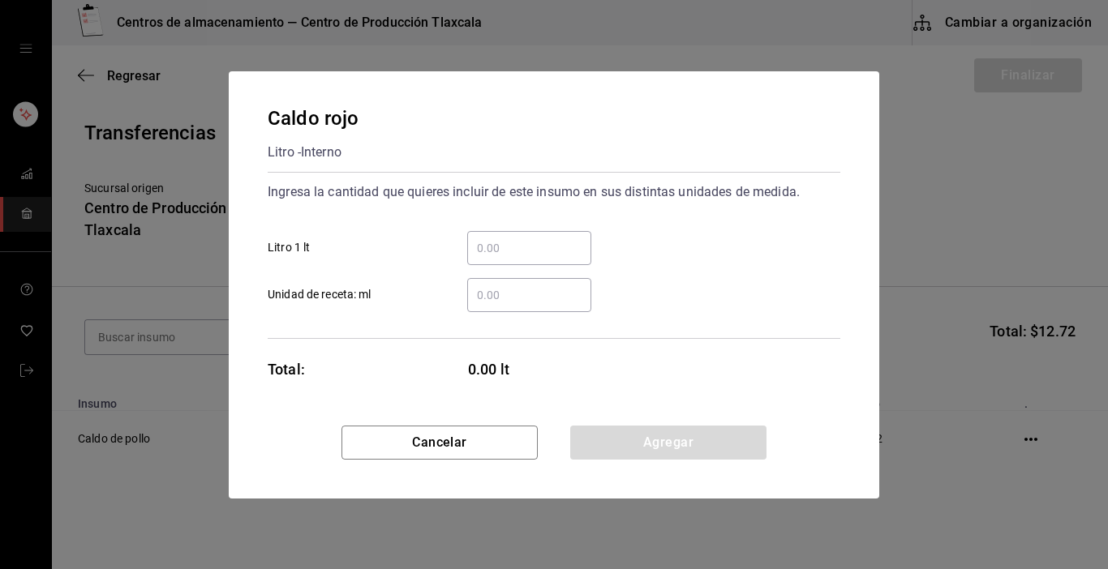
click at [488, 254] on input "​ Litro 1 lt" at bounding box center [529, 247] width 124 height 19
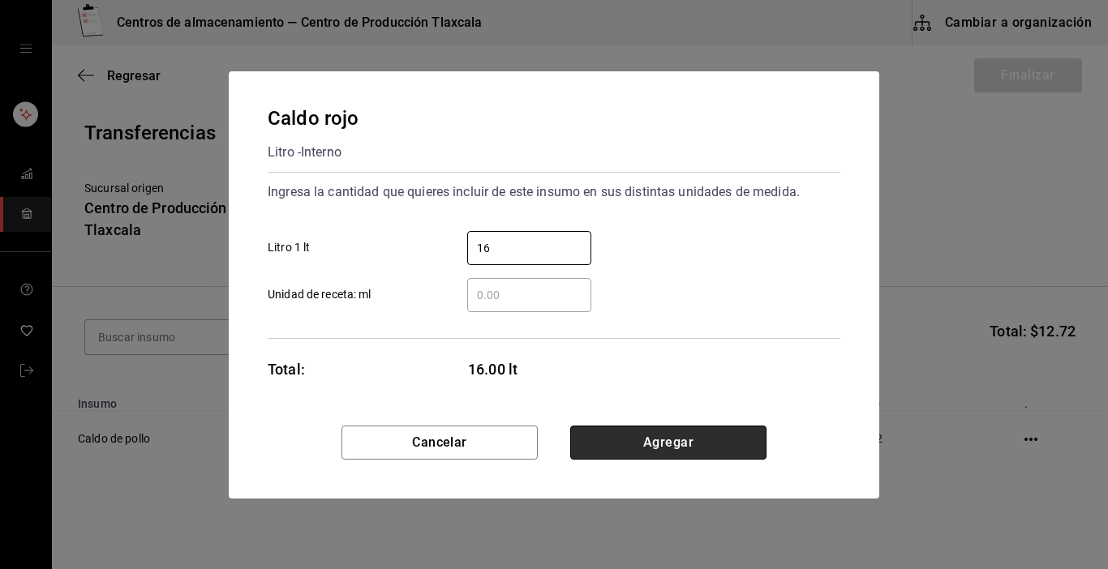
click at [677, 451] on button "Agregar" at bounding box center [668, 443] width 196 height 34
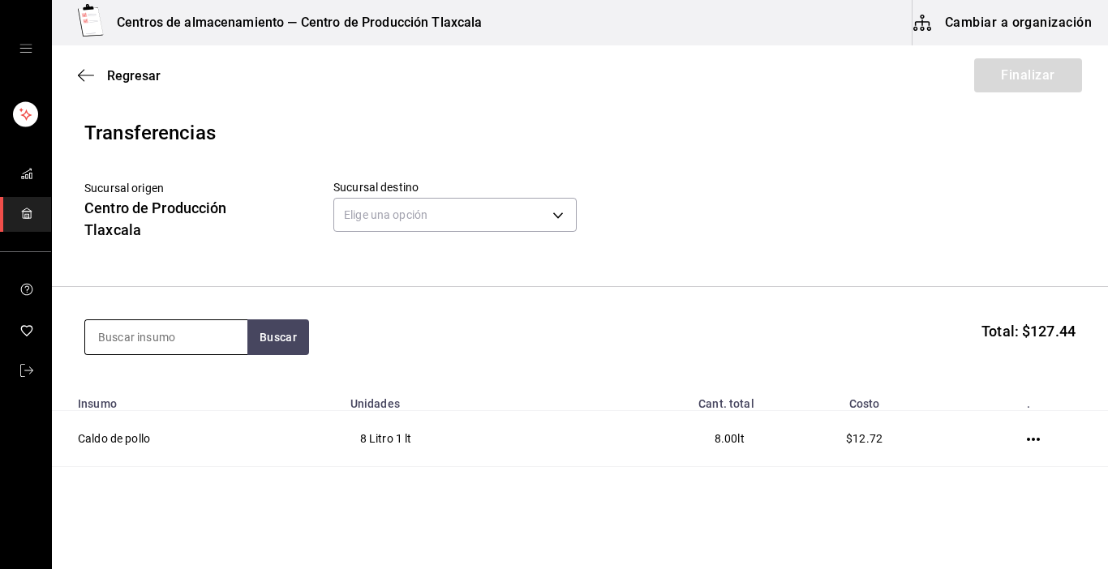
click at [156, 341] on input at bounding box center [166, 337] width 162 height 34
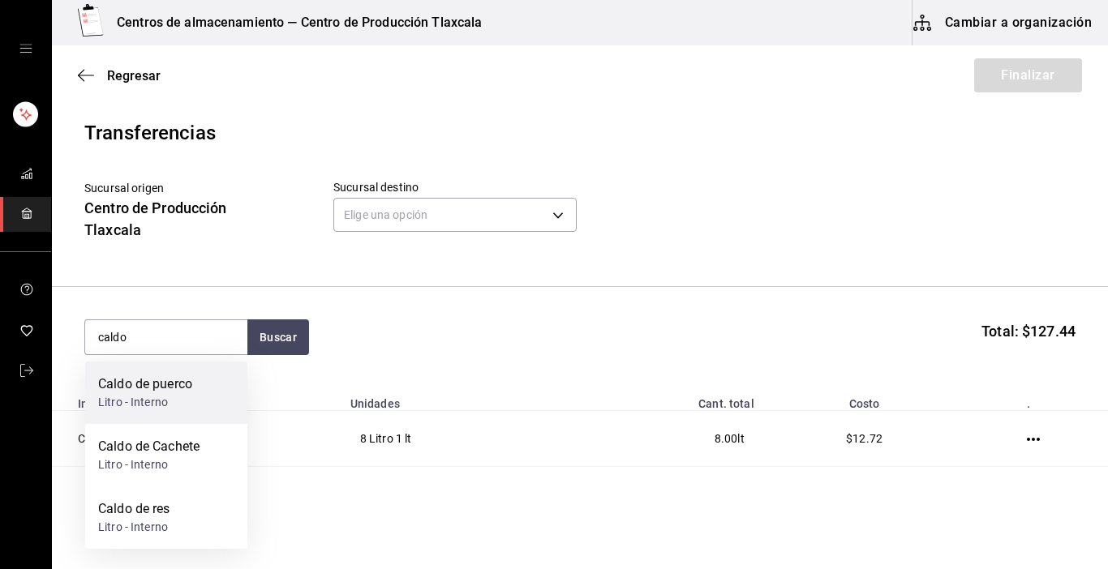
click at [165, 380] on div "Caldo de puerco" at bounding box center [145, 384] width 94 height 19
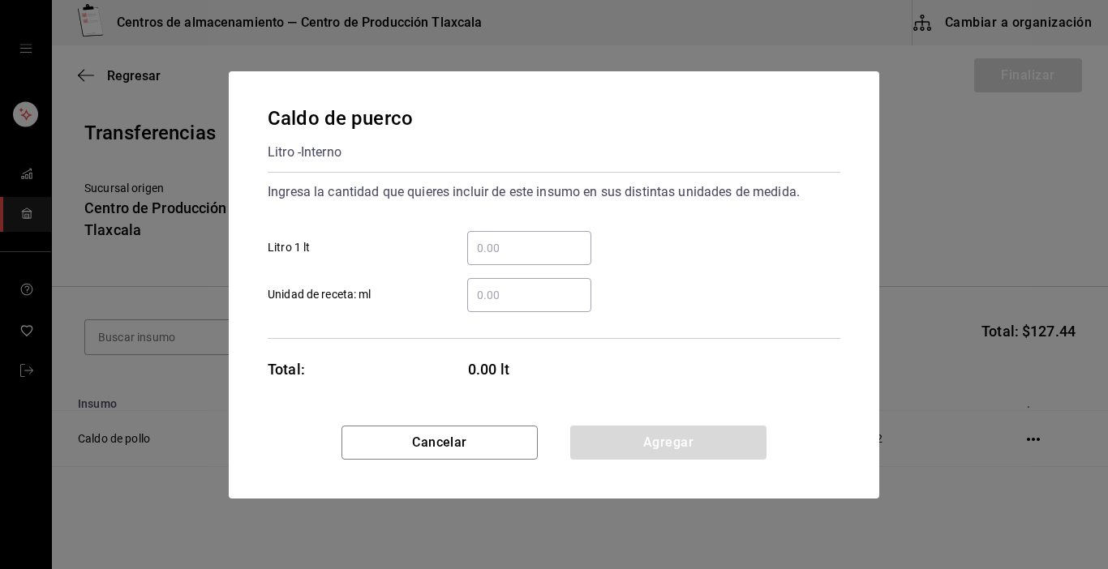
click at [497, 247] on input "​ Litro 1 lt" at bounding box center [529, 247] width 124 height 19
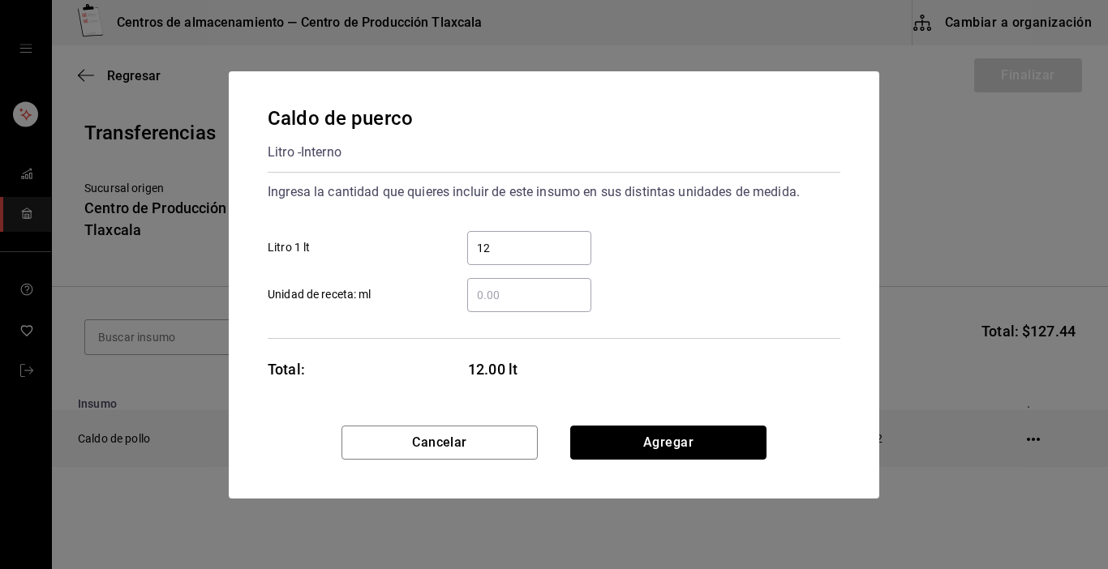
click at [685, 445] on button "Agregar" at bounding box center [668, 443] width 196 height 34
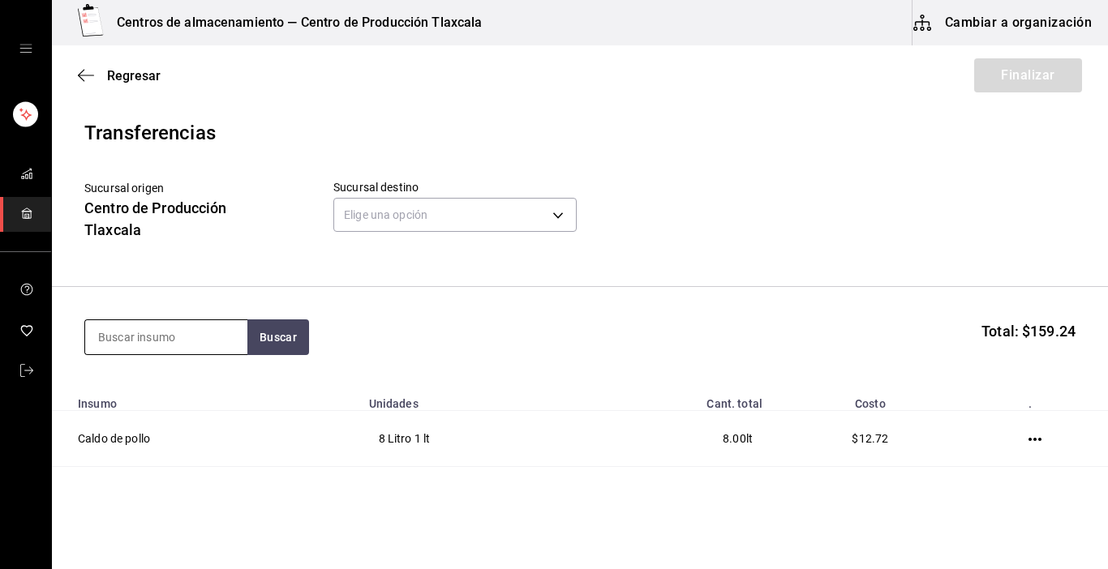
click at [212, 327] on input at bounding box center [166, 337] width 162 height 34
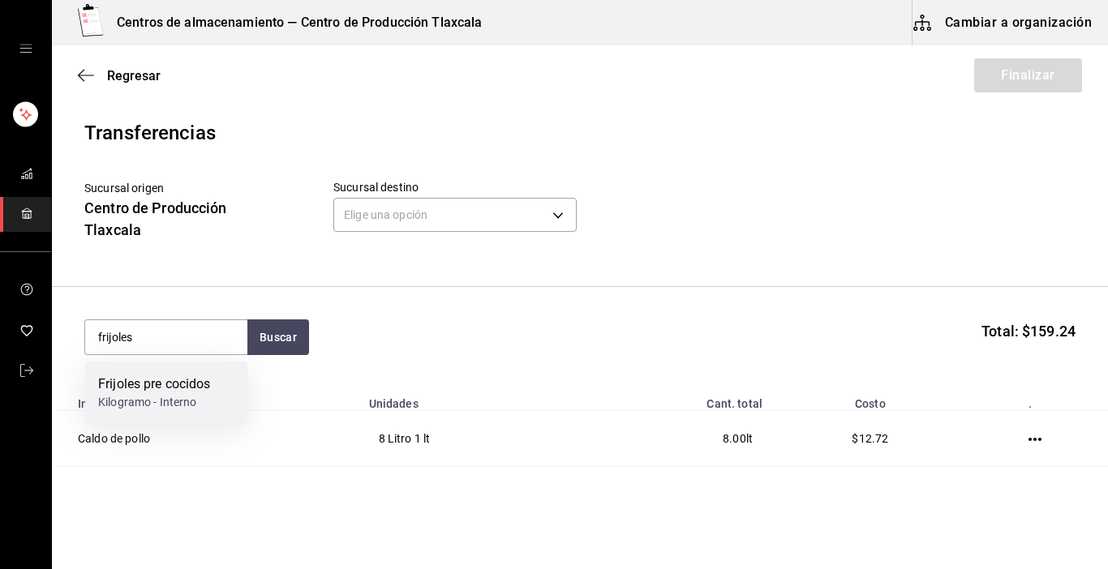
click at [131, 395] on div "Kilogramo - Interno" at bounding box center [154, 402] width 113 height 17
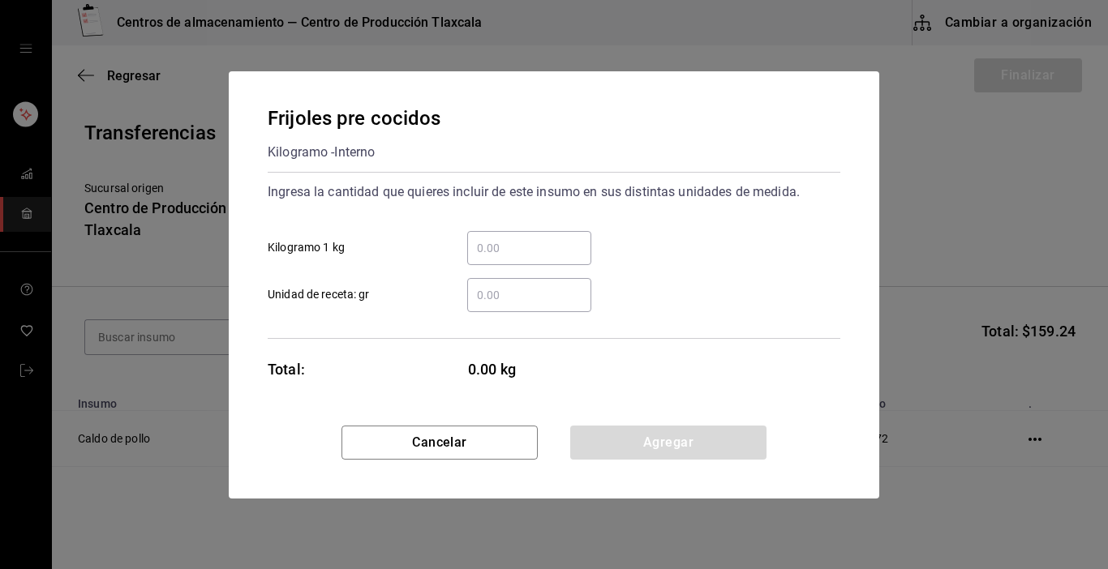
click at [530, 251] on input "​ Kilogramo 1 kg" at bounding box center [529, 247] width 124 height 19
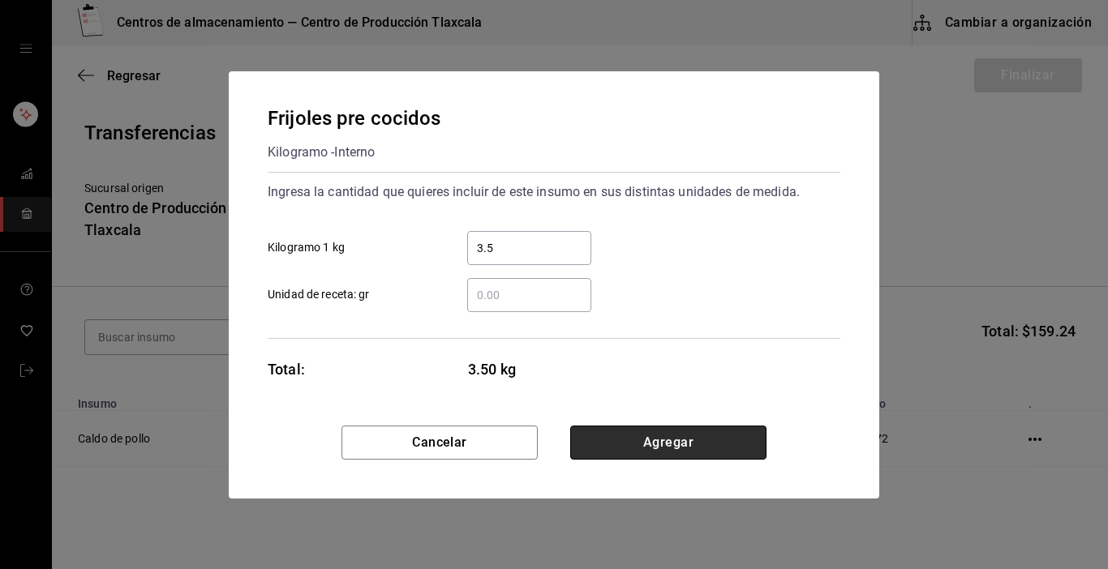
click at [654, 454] on button "Agregar" at bounding box center [668, 443] width 196 height 34
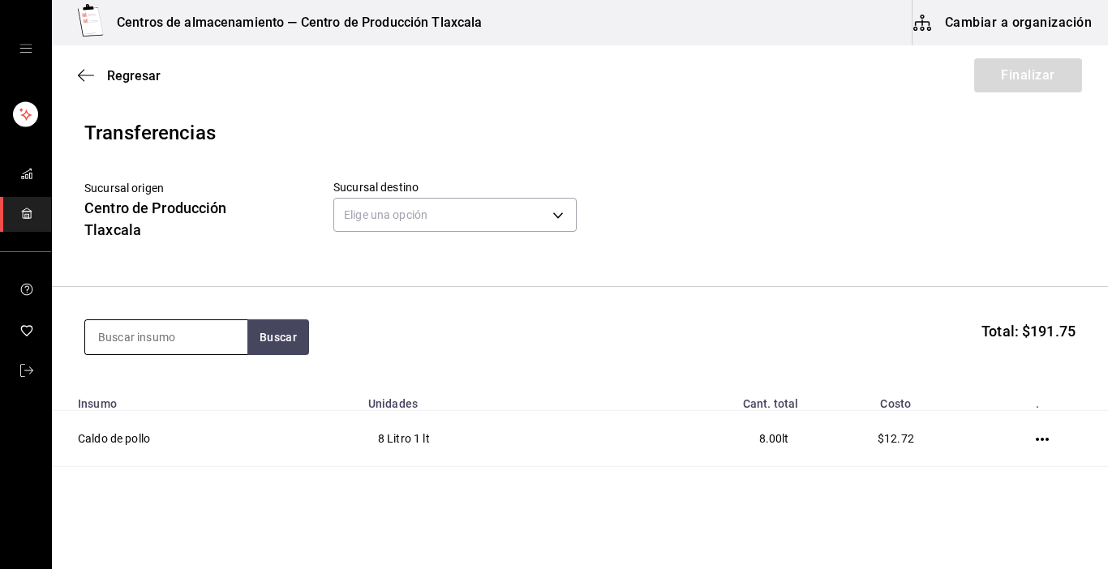
click at [197, 344] on input at bounding box center [166, 337] width 162 height 34
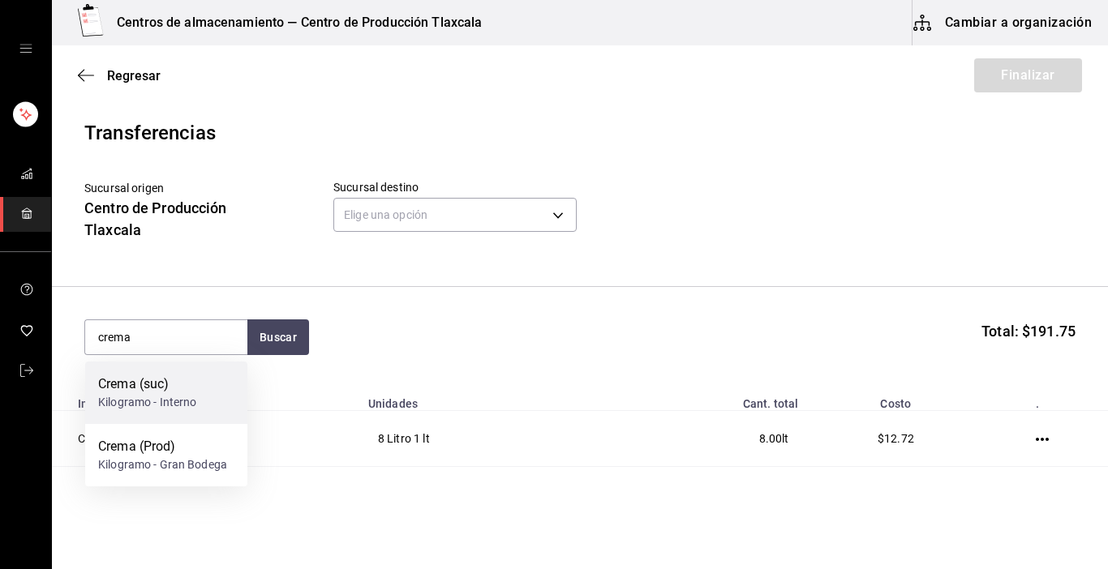
click at [233, 386] on div "Crema (suc) Kilogramo - Interno" at bounding box center [166, 393] width 162 height 62
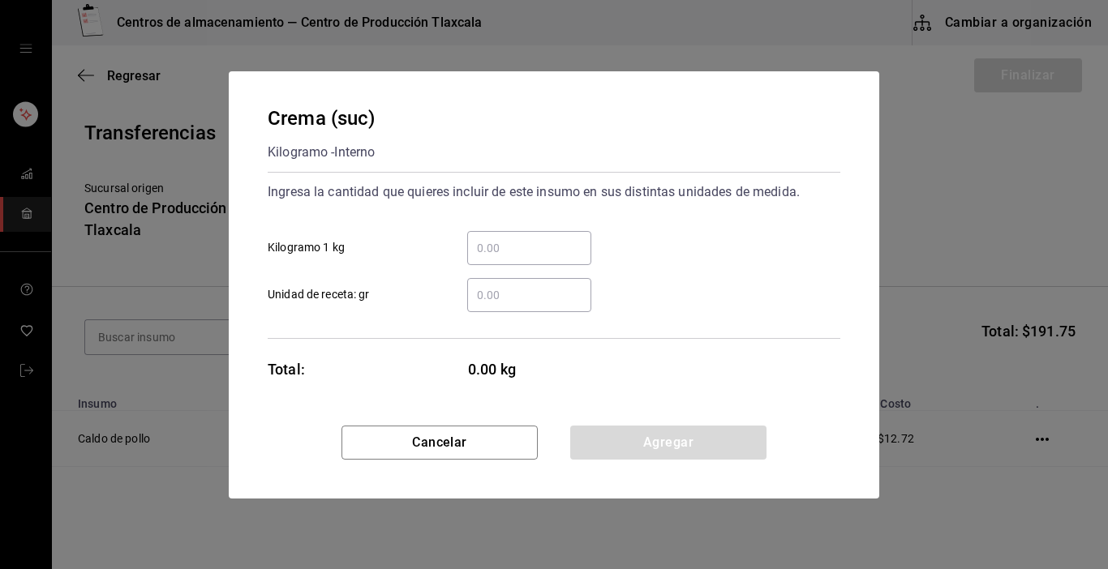
click at [478, 245] on input "​ Kilogramo 1 kg" at bounding box center [529, 247] width 124 height 19
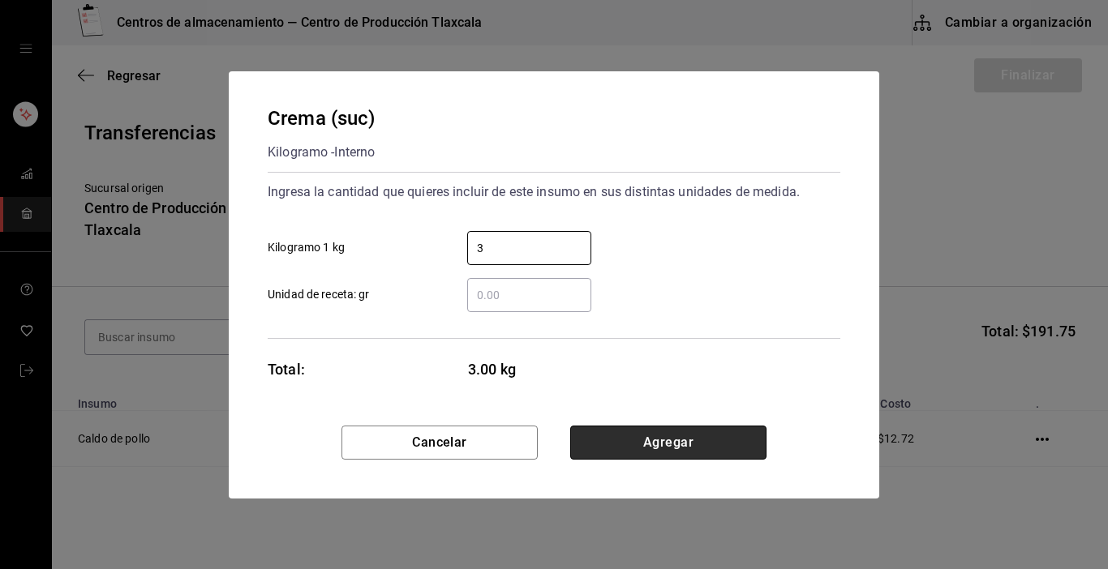
click at [740, 442] on button "Agregar" at bounding box center [668, 443] width 196 height 34
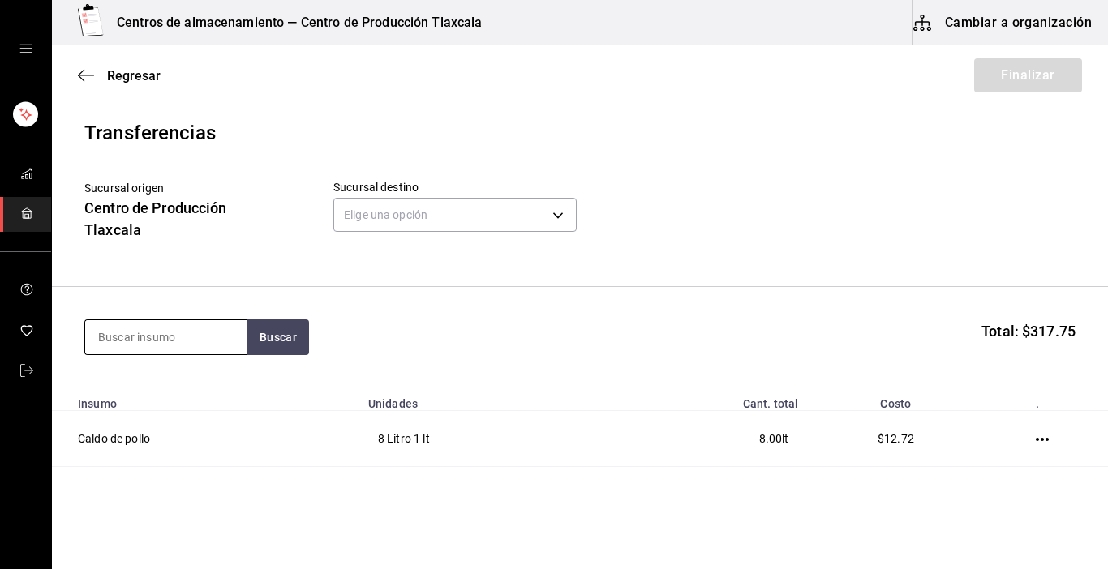
click at [169, 328] on input at bounding box center [166, 337] width 162 height 34
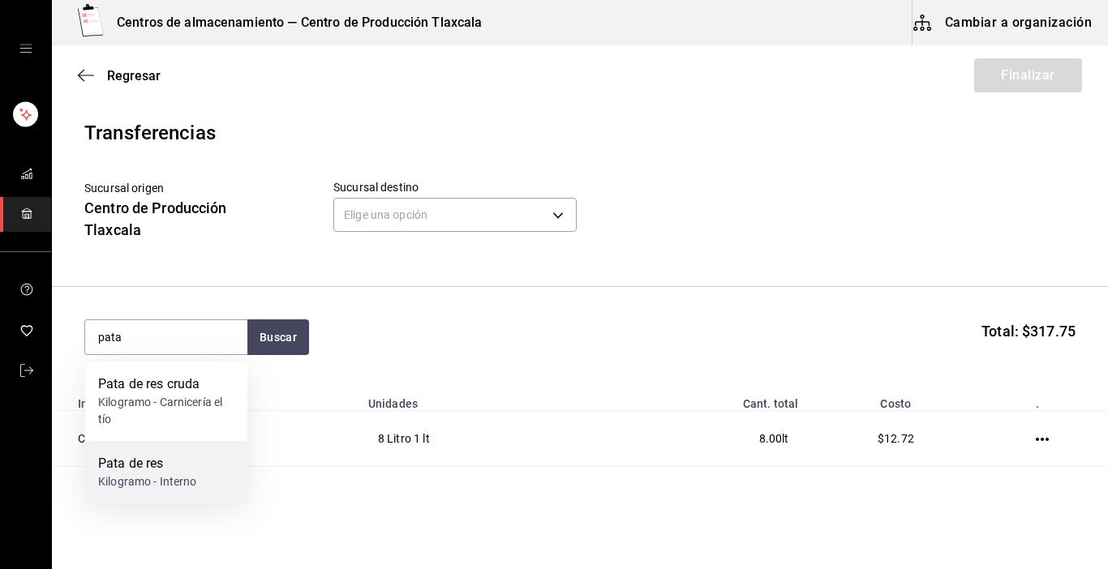
click at [148, 464] on div "Pata de res" at bounding box center [147, 463] width 99 height 19
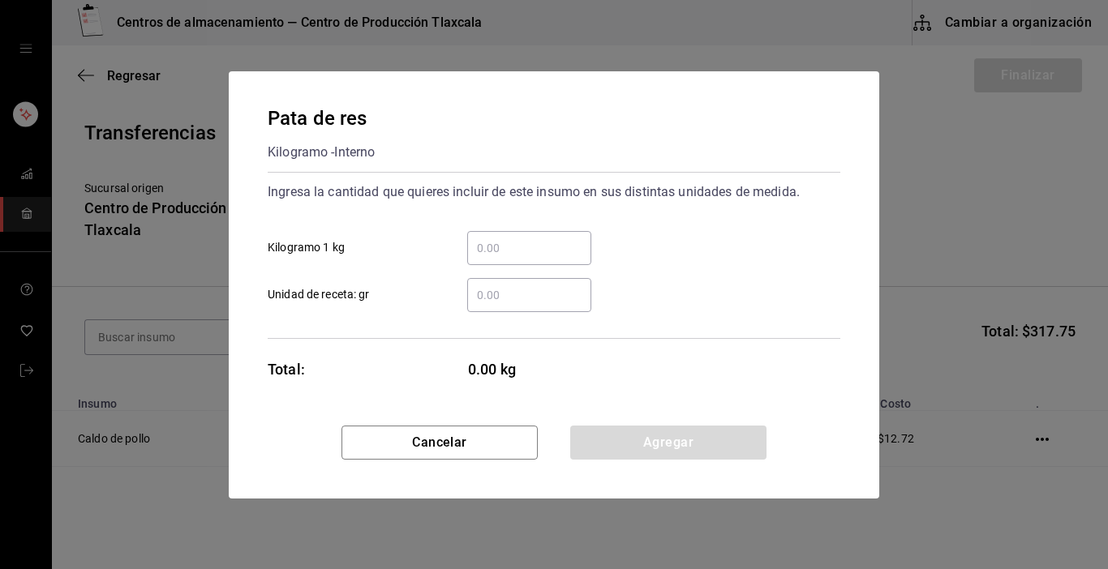
click at [518, 247] on input "​ Kilogramo 1 kg" at bounding box center [529, 247] width 124 height 19
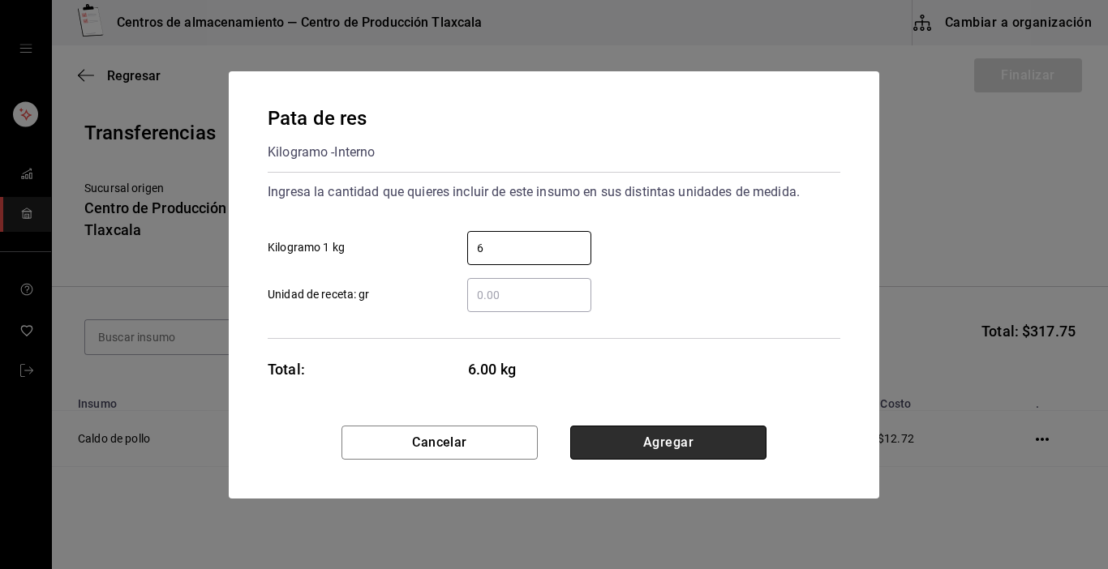
click at [702, 439] on button "Agregar" at bounding box center [668, 443] width 196 height 34
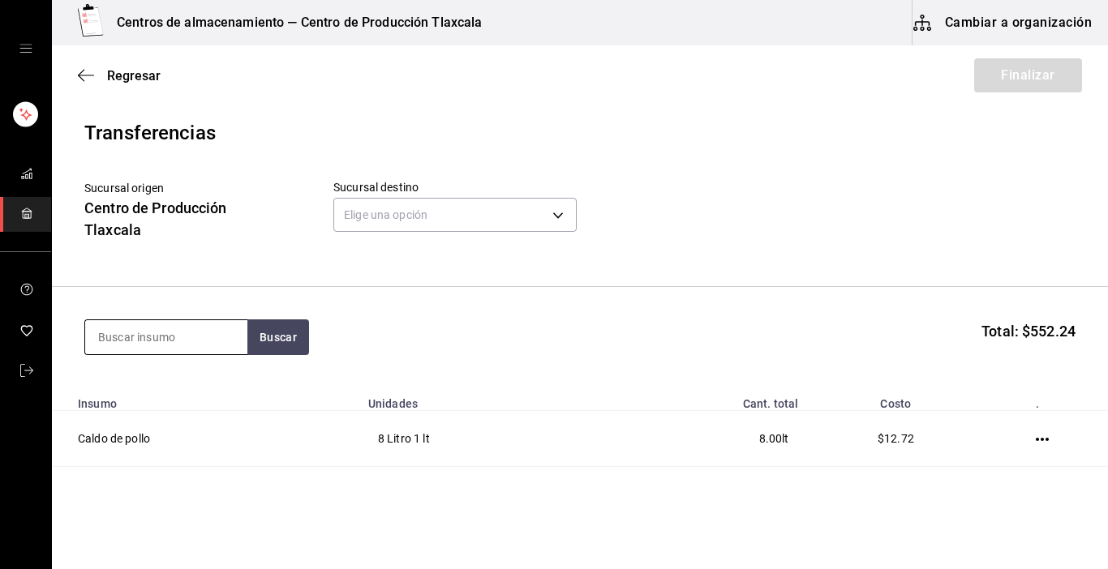
click at [102, 335] on input at bounding box center [166, 337] width 162 height 34
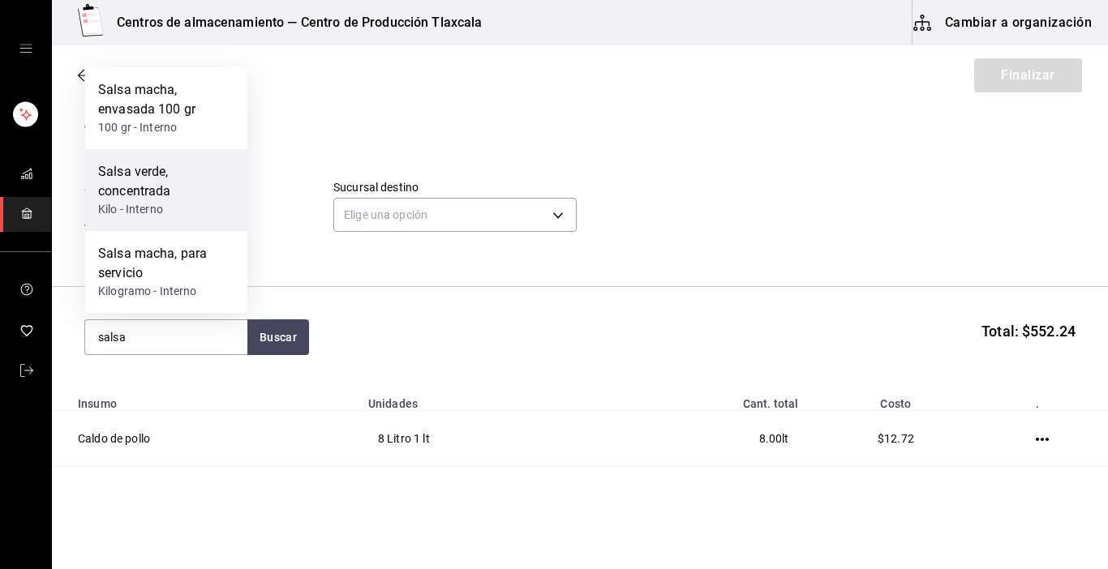
click at [152, 209] on div "Kilo - Interno" at bounding box center [166, 209] width 136 height 17
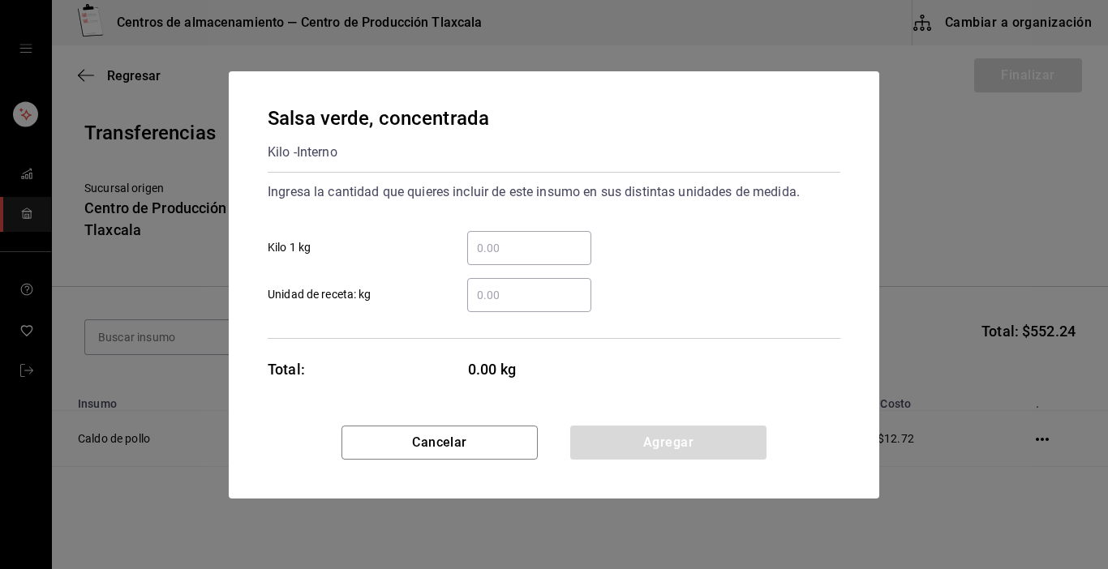
click at [508, 247] on input "​ Kilo 1 kg" at bounding box center [529, 247] width 124 height 19
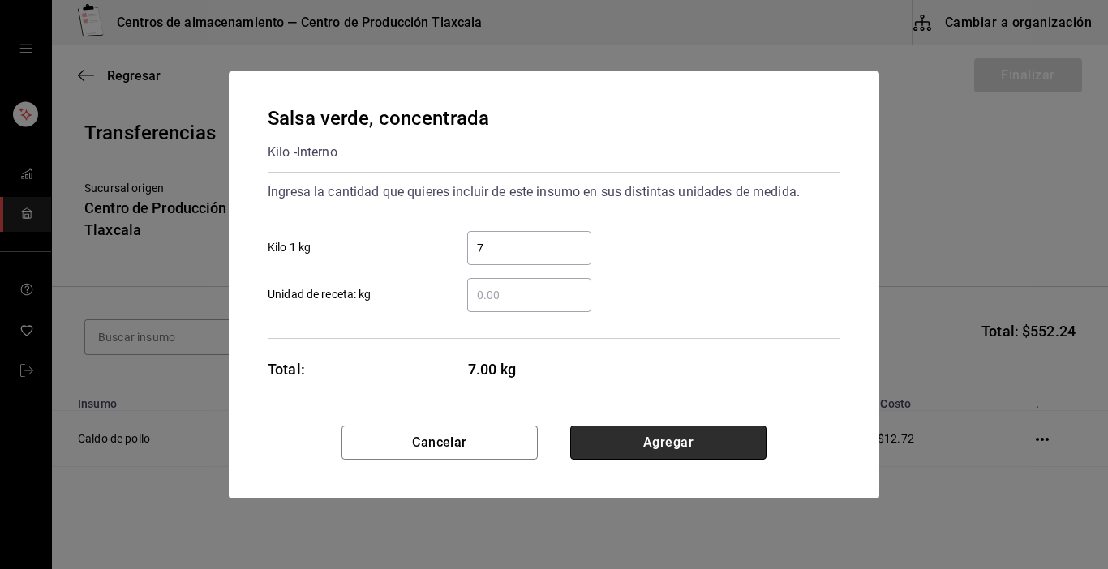
click at [686, 447] on button "Agregar" at bounding box center [668, 443] width 196 height 34
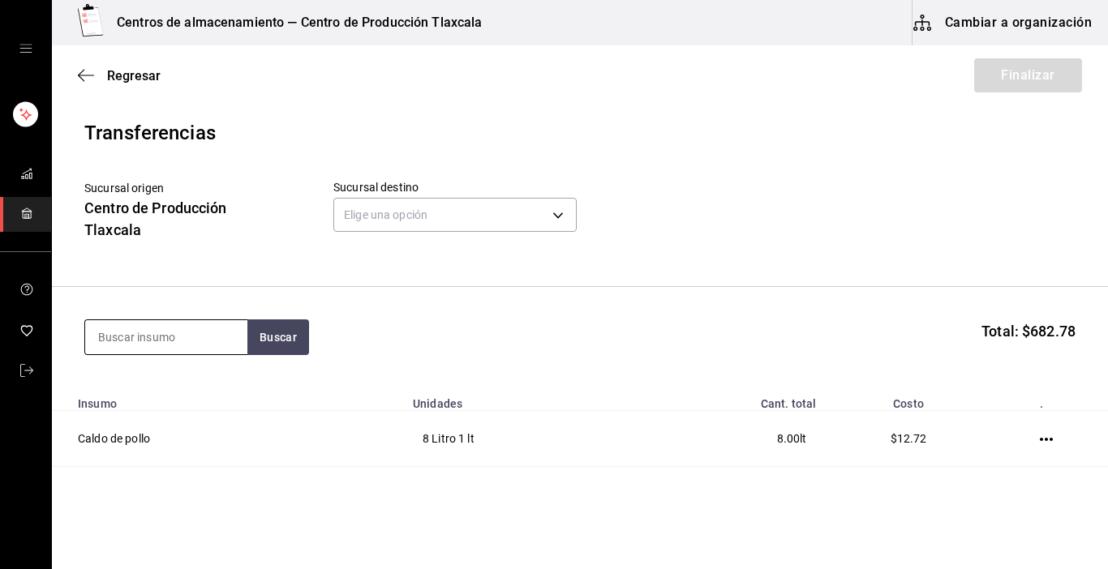
click at [189, 335] on input at bounding box center [166, 337] width 162 height 34
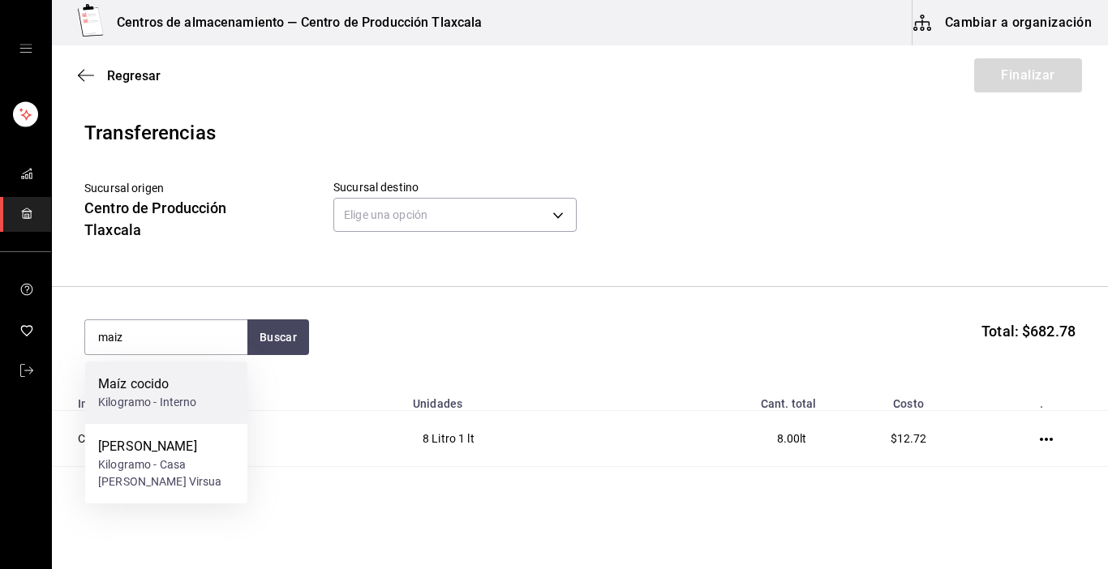
click at [178, 405] on div "Kilogramo - Interno" at bounding box center [147, 402] width 99 height 17
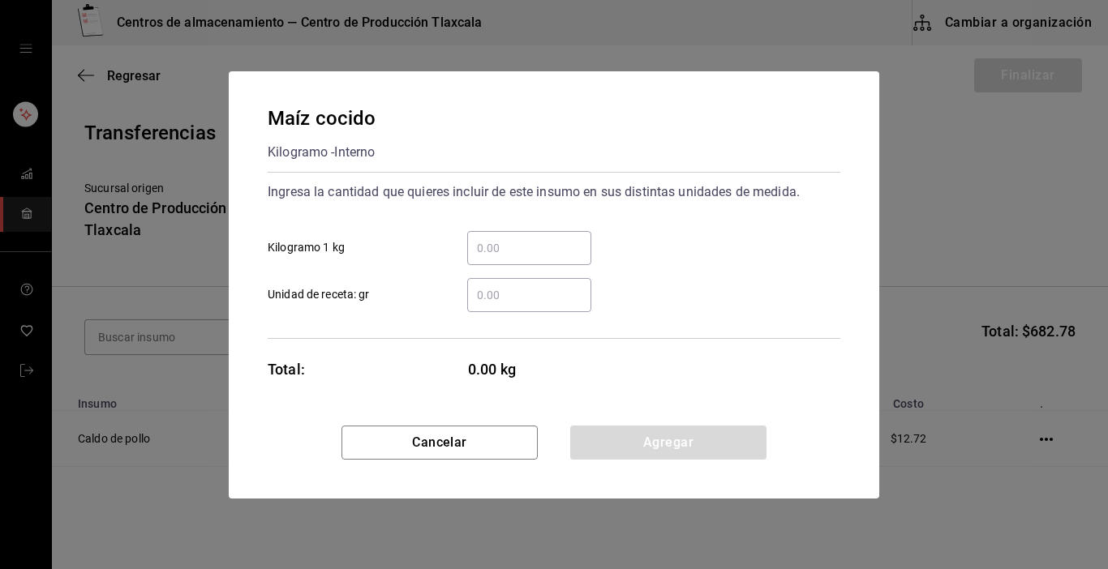
click at [492, 244] on input "​ Kilogramo 1 kg" at bounding box center [529, 247] width 124 height 19
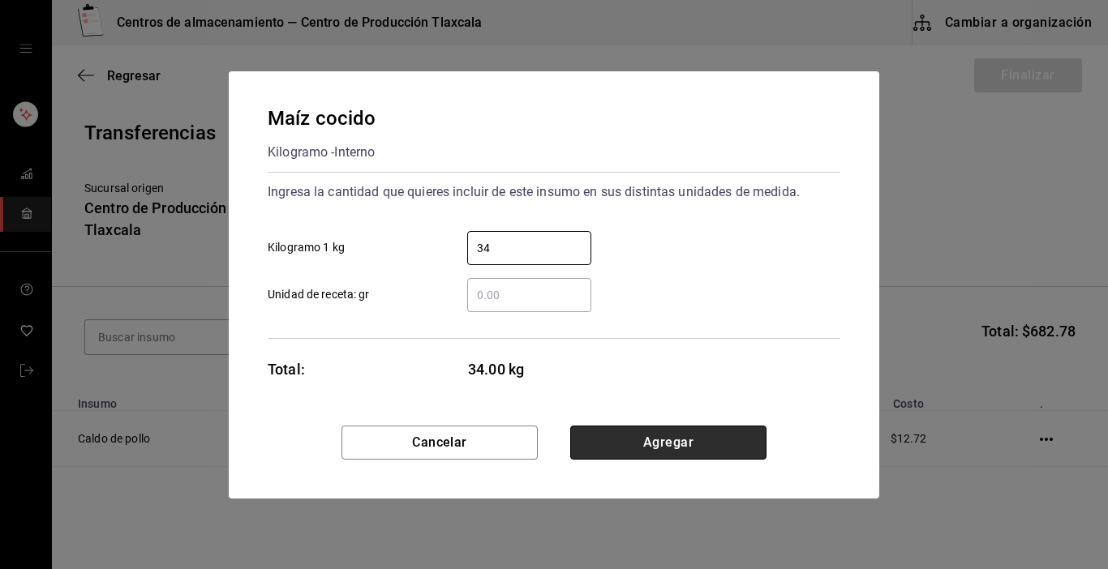
click at [591, 441] on button "Agregar" at bounding box center [668, 443] width 196 height 34
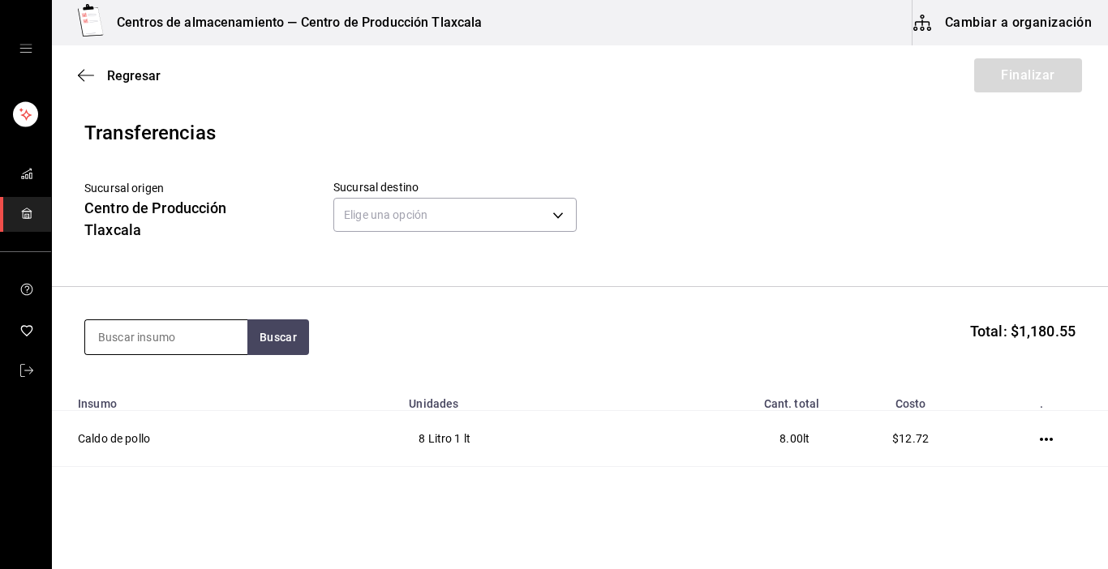
click at [187, 334] on input at bounding box center [166, 337] width 162 height 34
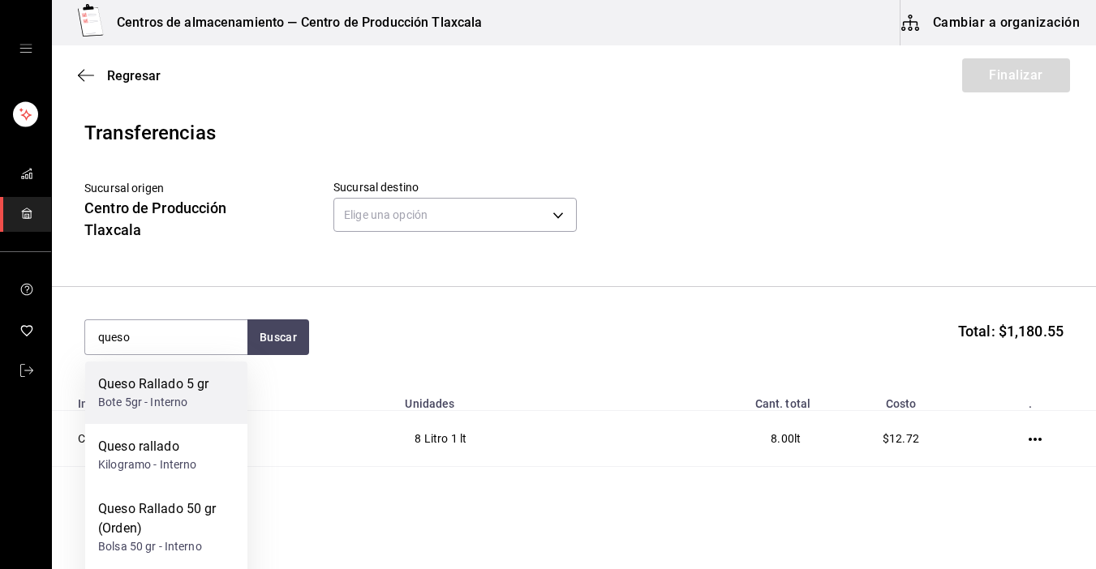
click at [191, 417] on div "Queso Rallado 5 gr Bote 5gr - Interno" at bounding box center [166, 393] width 162 height 62
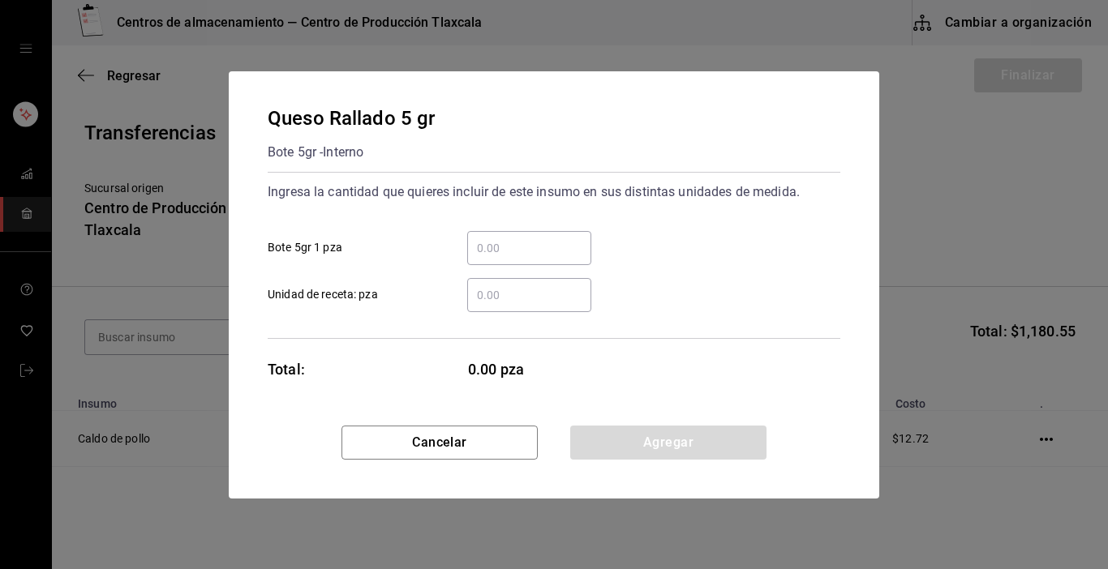
click at [553, 236] on div "​" at bounding box center [529, 248] width 124 height 34
click at [553, 238] on input "​ Bote 5gr 1 pza" at bounding box center [529, 247] width 124 height 19
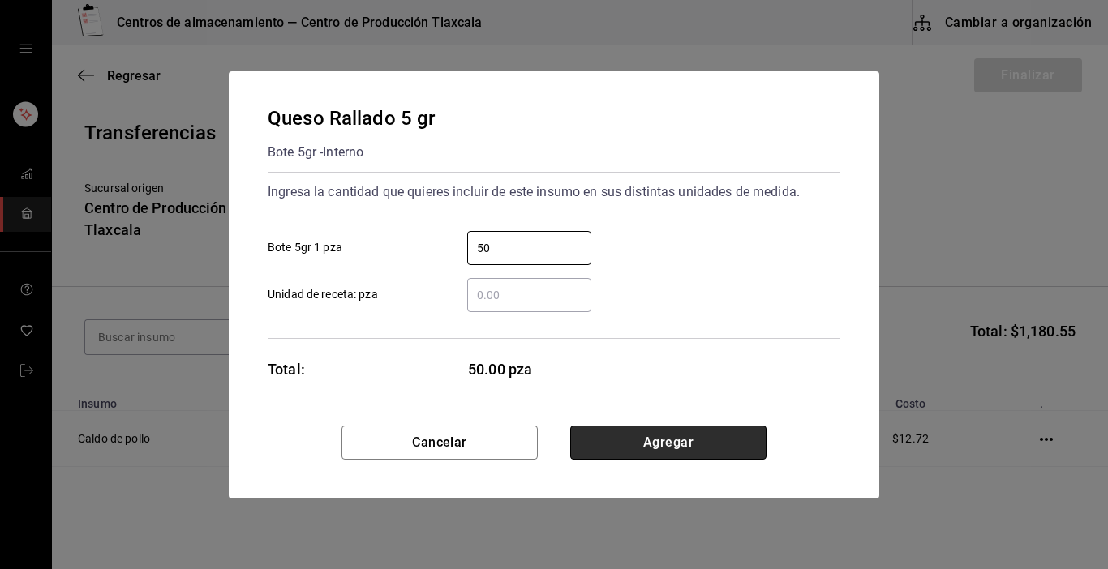
click at [647, 451] on button "Agregar" at bounding box center [668, 443] width 196 height 34
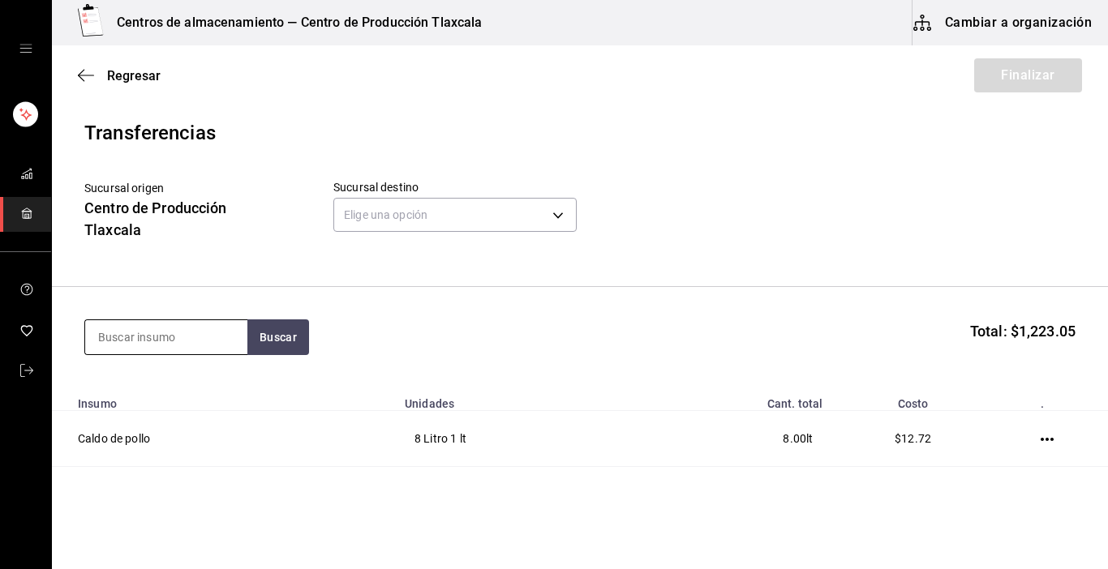
click at [203, 335] on input at bounding box center [166, 337] width 162 height 34
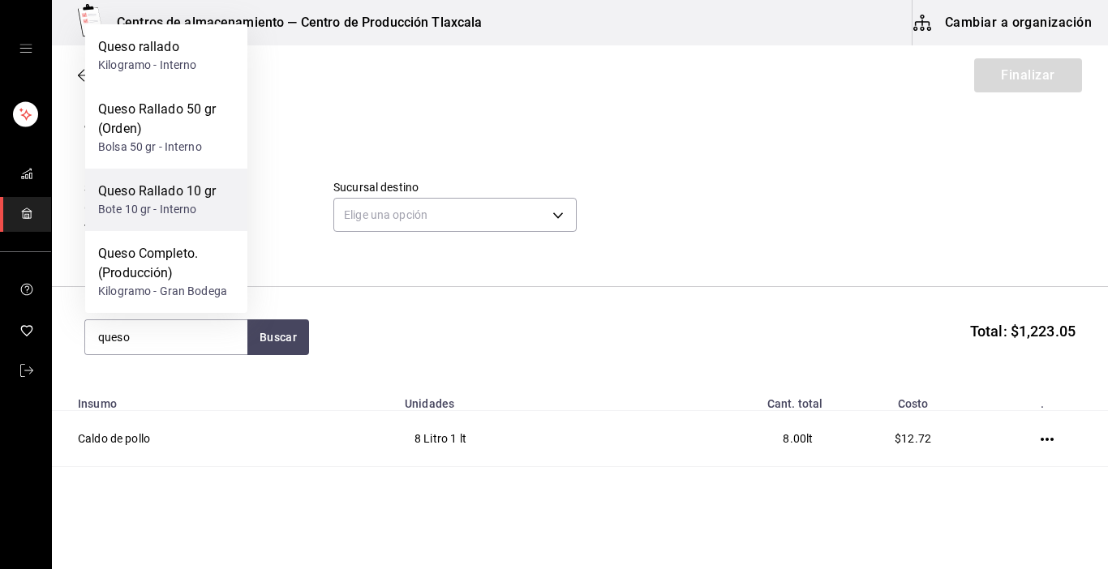
click at [161, 216] on div "Bote 10 gr - Interno" at bounding box center [157, 209] width 118 height 17
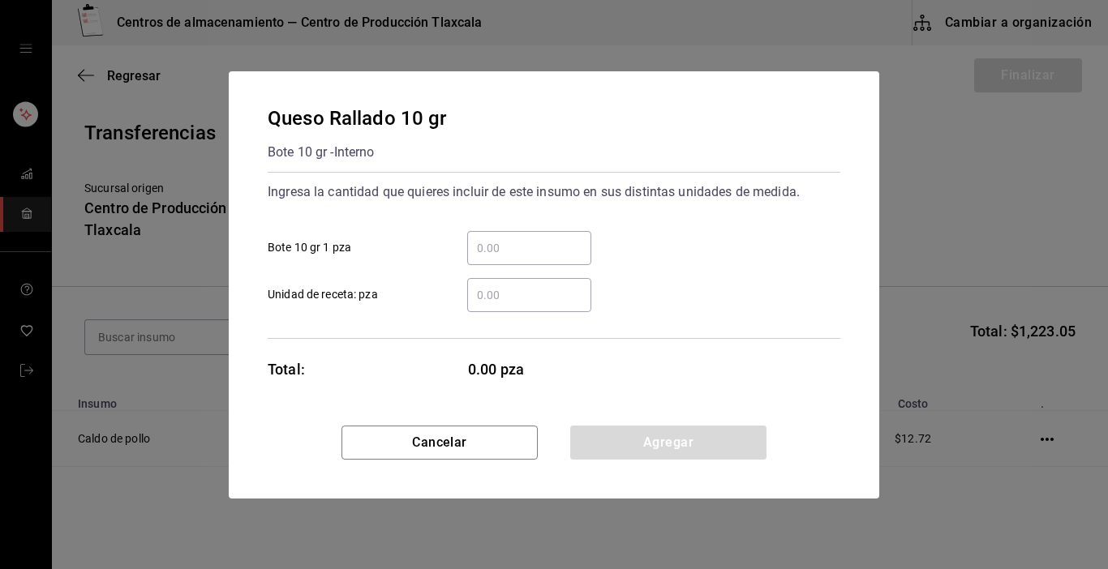
click at [489, 247] on input "​ Bote 10 gr 1 pza" at bounding box center [529, 247] width 124 height 19
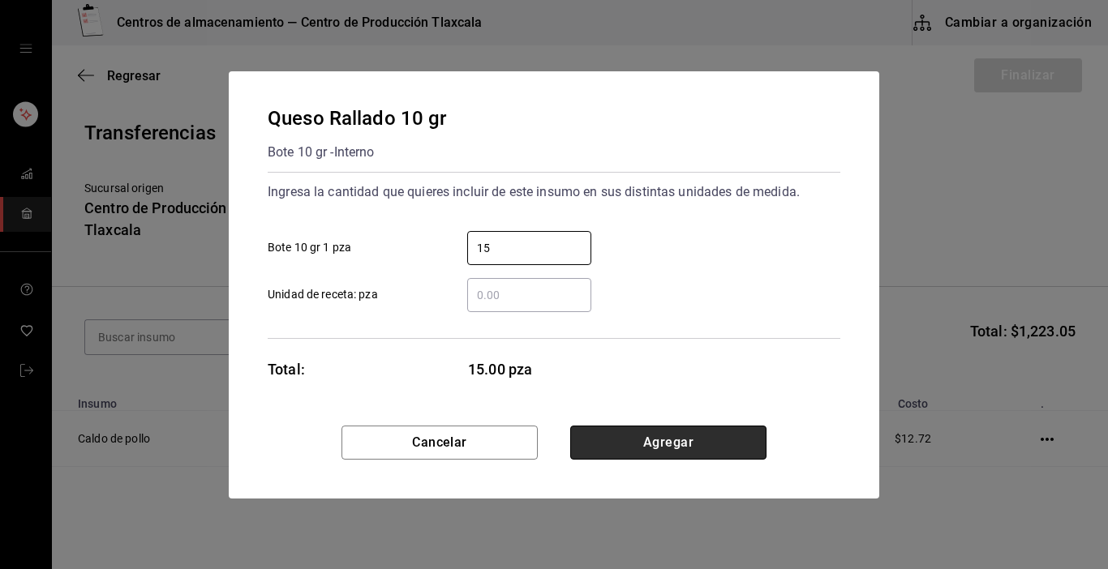
click at [651, 440] on button "Agregar" at bounding box center [668, 443] width 196 height 34
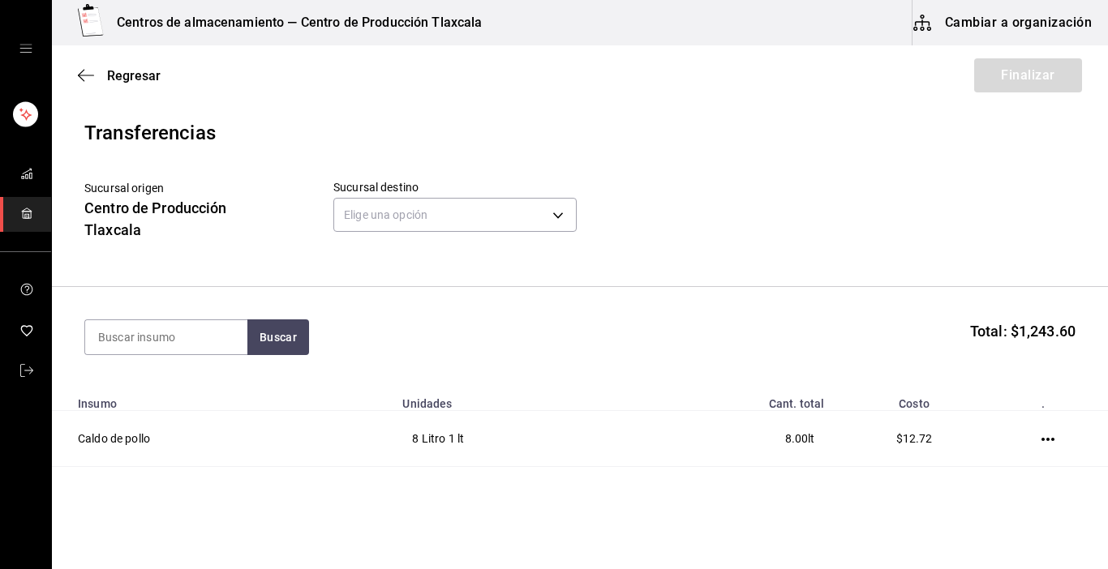
click at [127, 315] on section "Buscar Total: $1,243.60" at bounding box center [580, 337] width 1056 height 101
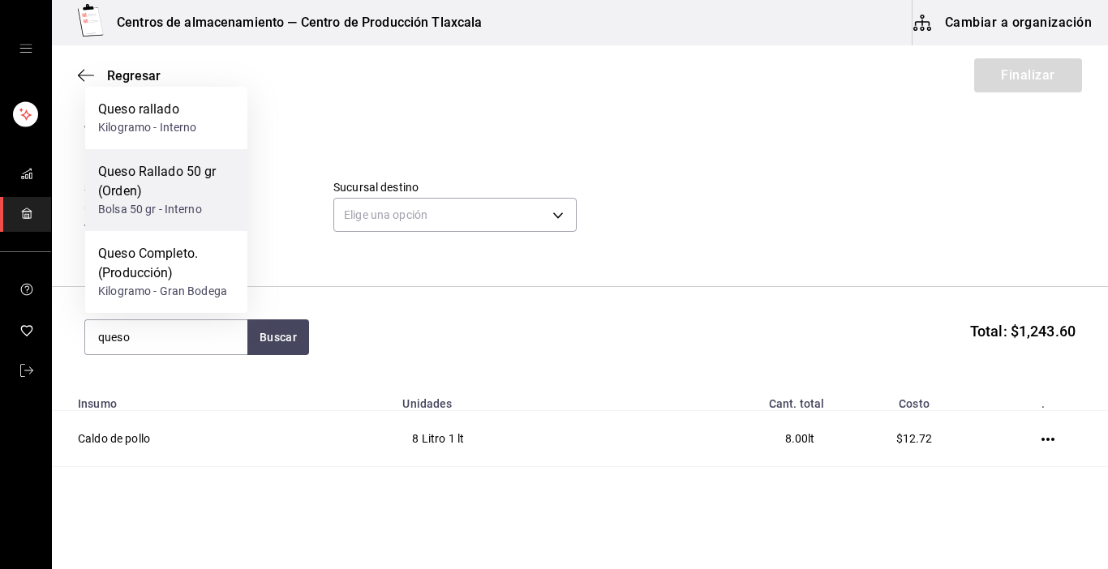
click at [147, 196] on div "Queso Rallado 50 gr (Orden)" at bounding box center [166, 181] width 136 height 39
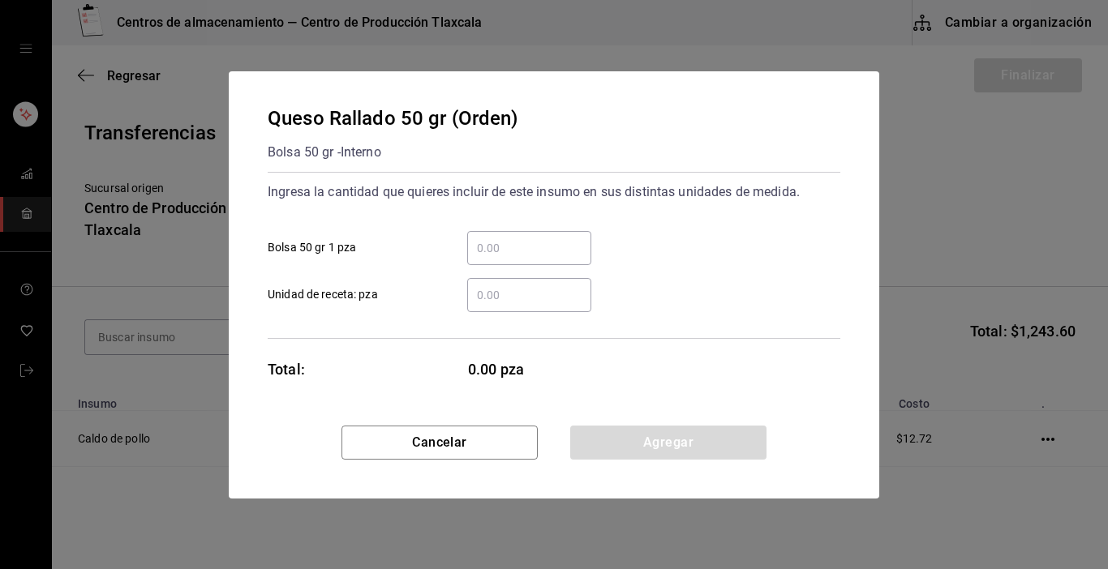
click at [483, 239] on input "​ Bolsa 50 gr 1 pza" at bounding box center [529, 247] width 124 height 19
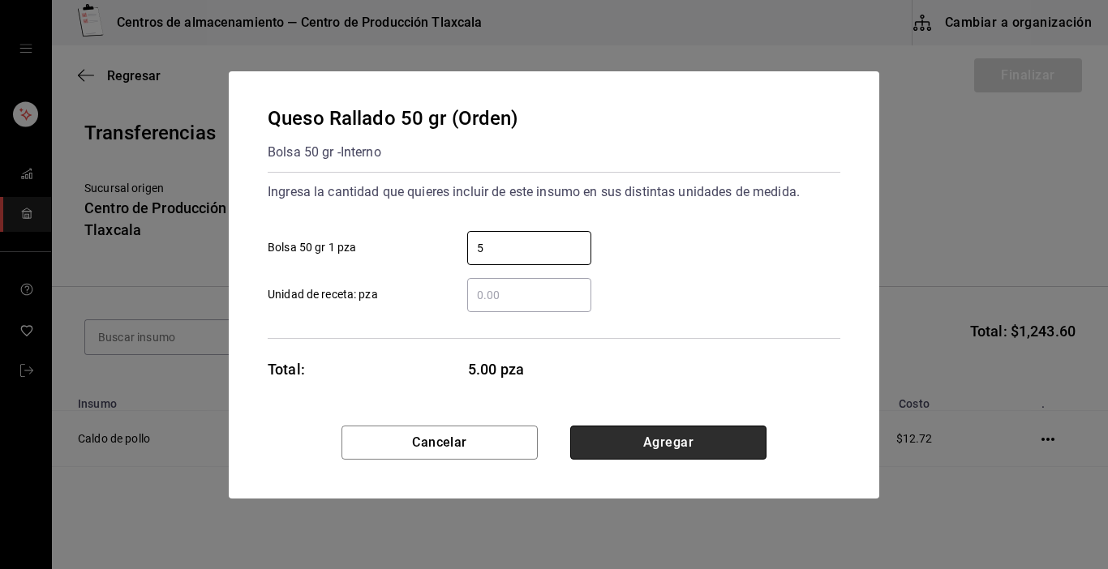
click at [674, 443] on button "Agregar" at bounding box center [668, 443] width 196 height 34
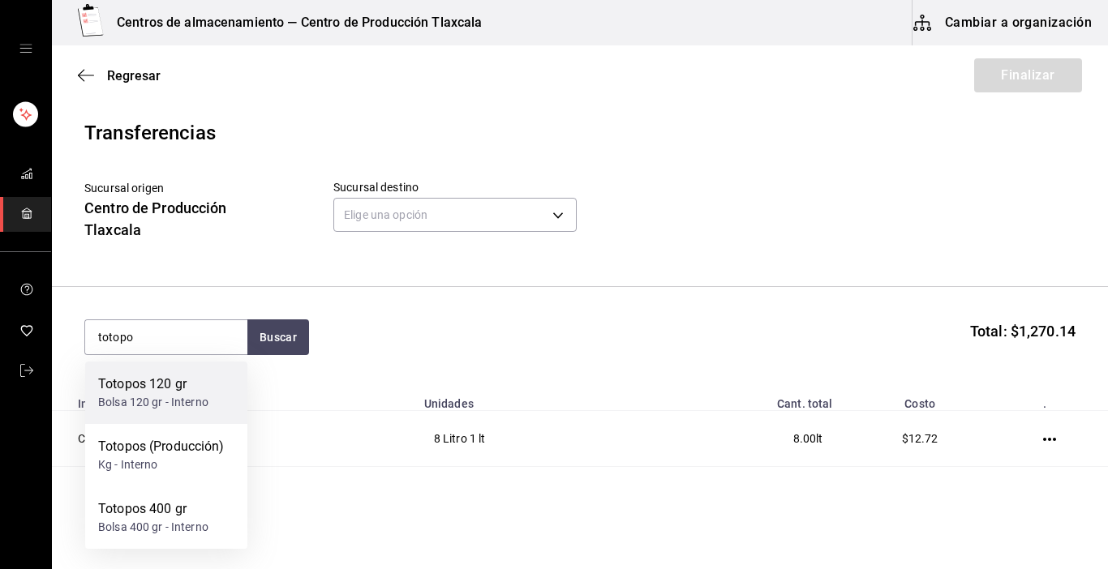
click at [165, 415] on div "Totopos 120 gr Bolsa 120 gr - Interno" at bounding box center [166, 393] width 162 height 62
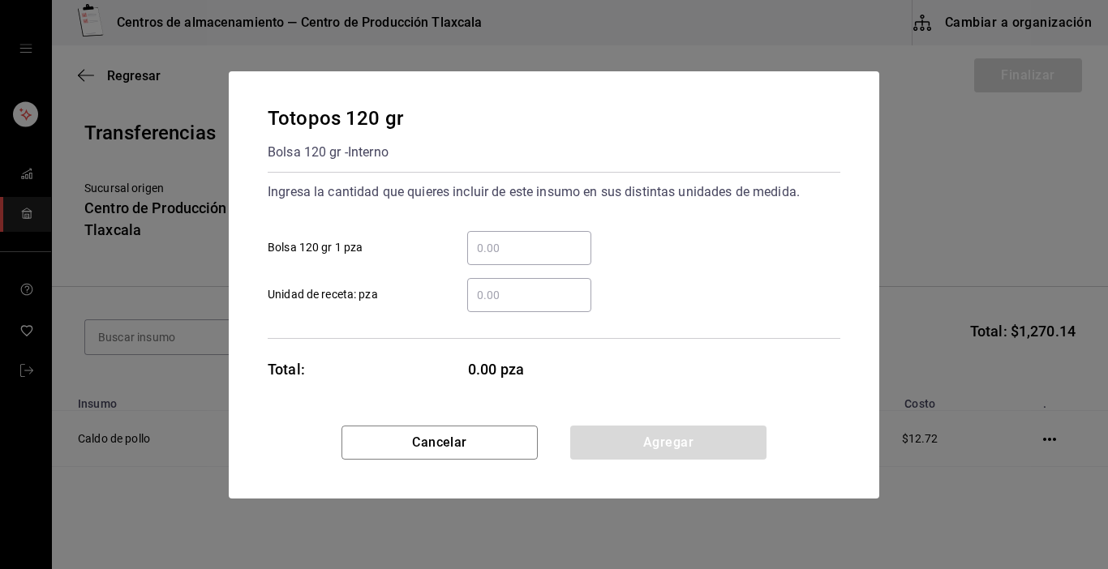
click at [567, 246] on input "​ Bolsa 120 gr 1 pza" at bounding box center [529, 247] width 124 height 19
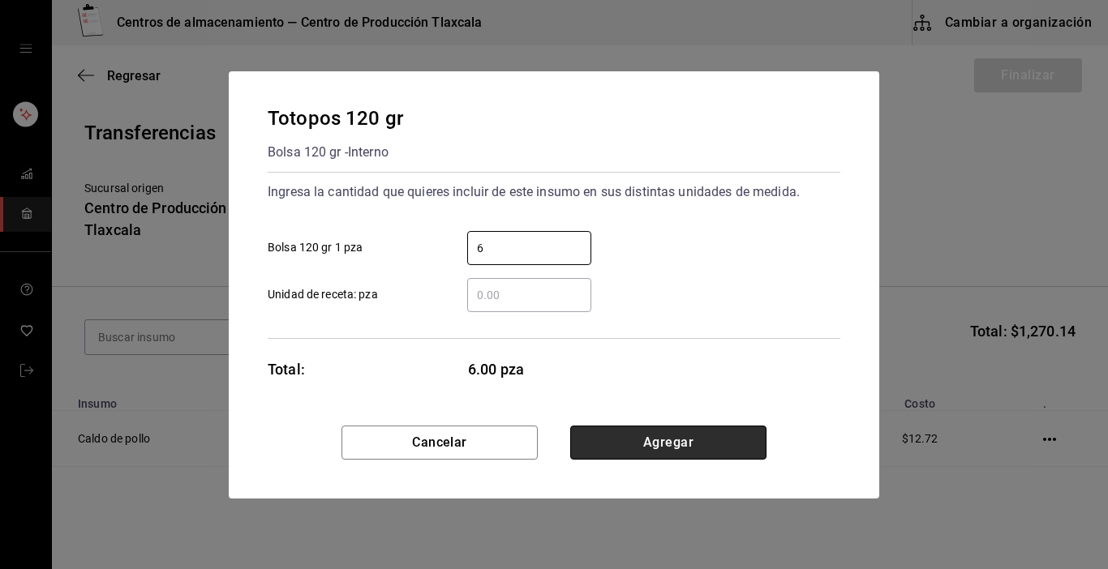
click at [692, 436] on button "Agregar" at bounding box center [668, 443] width 196 height 34
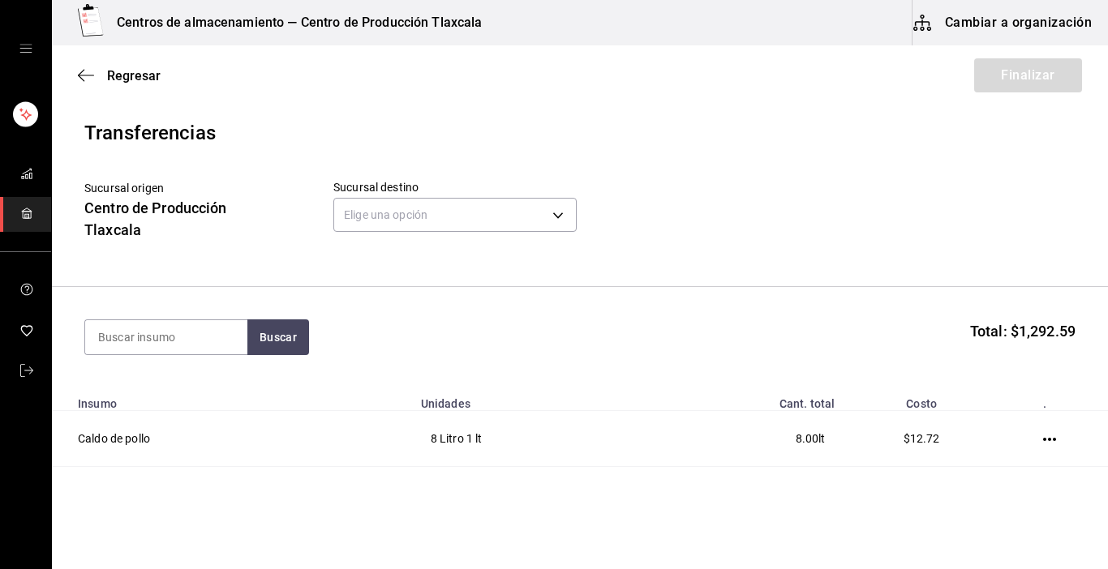
drag, startPoint x: 169, startPoint y: 364, endPoint x: 169, endPoint y: 355, distance: 8.9
click at [169, 355] on section "Buscar Total: $1,292.59" at bounding box center [580, 337] width 1056 height 101
click at [165, 347] on input at bounding box center [166, 337] width 162 height 34
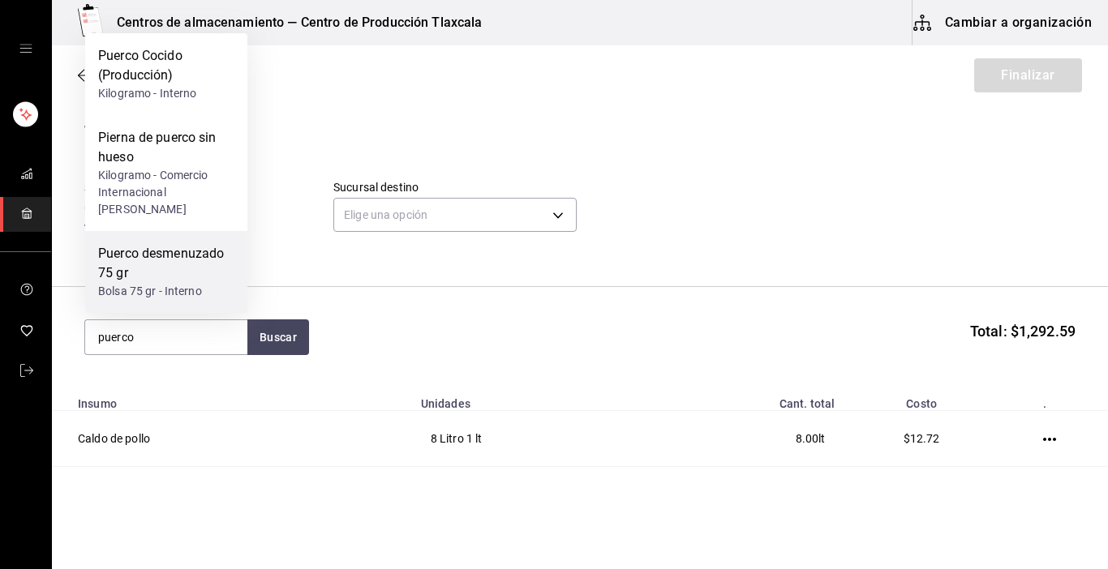
click at [164, 287] on div "Bolsa 75 gr - Interno" at bounding box center [166, 291] width 136 height 17
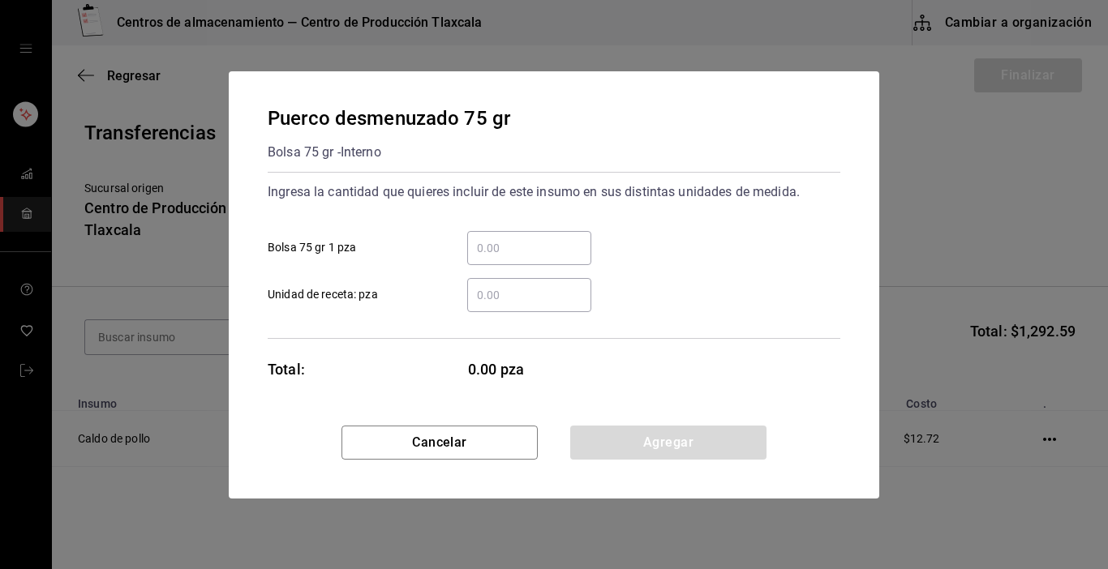
click at [484, 242] on input "​ Bolsa 75 gr 1 pza" at bounding box center [529, 247] width 124 height 19
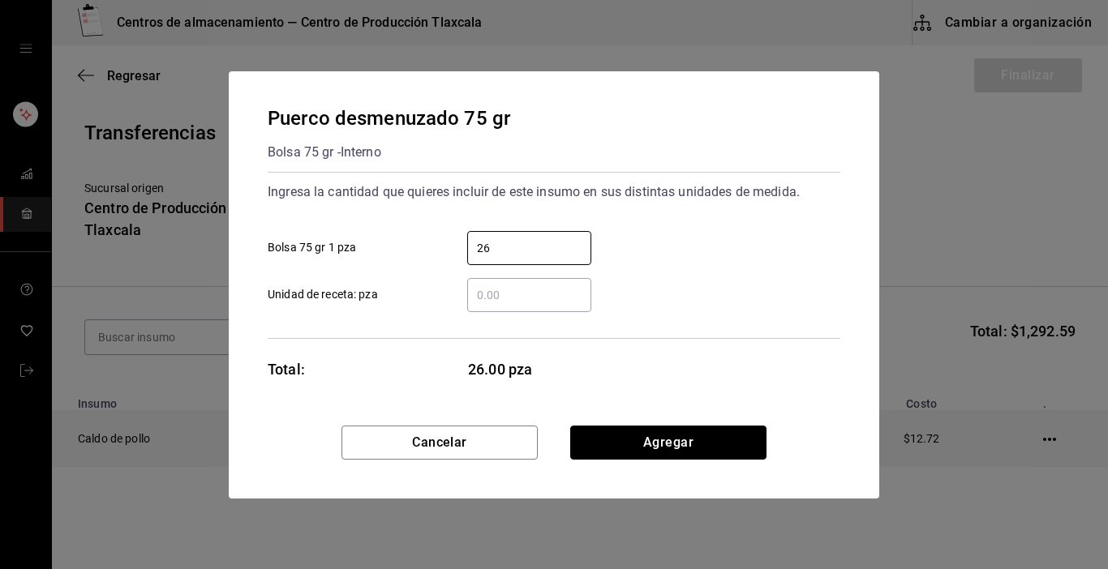
click at [723, 436] on button "Agregar" at bounding box center [668, 443] width 196 height 34
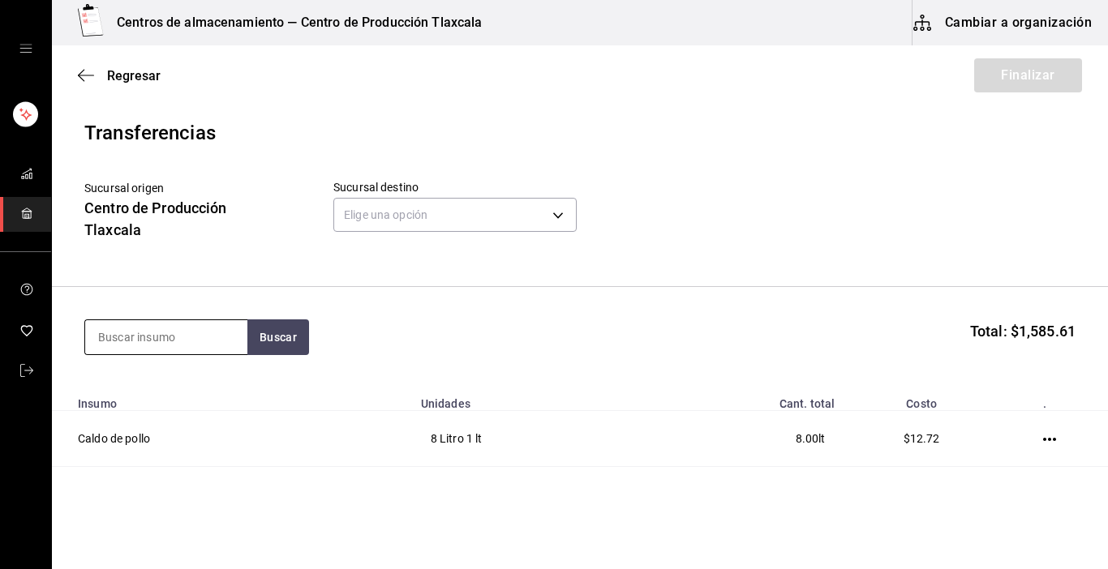
click at [187, 333] on input at bounding box center [166, 337] width 162 height 34
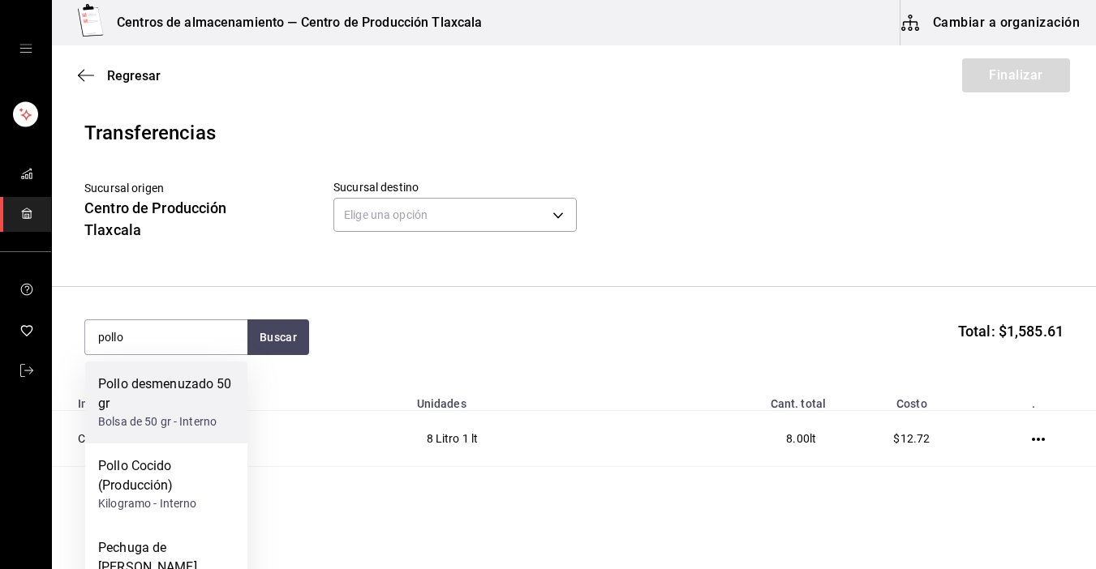
click at [193, 380] on div "Pollo desmenuzado 50 gr" at bounding box center [166, 394] width 136 height 39
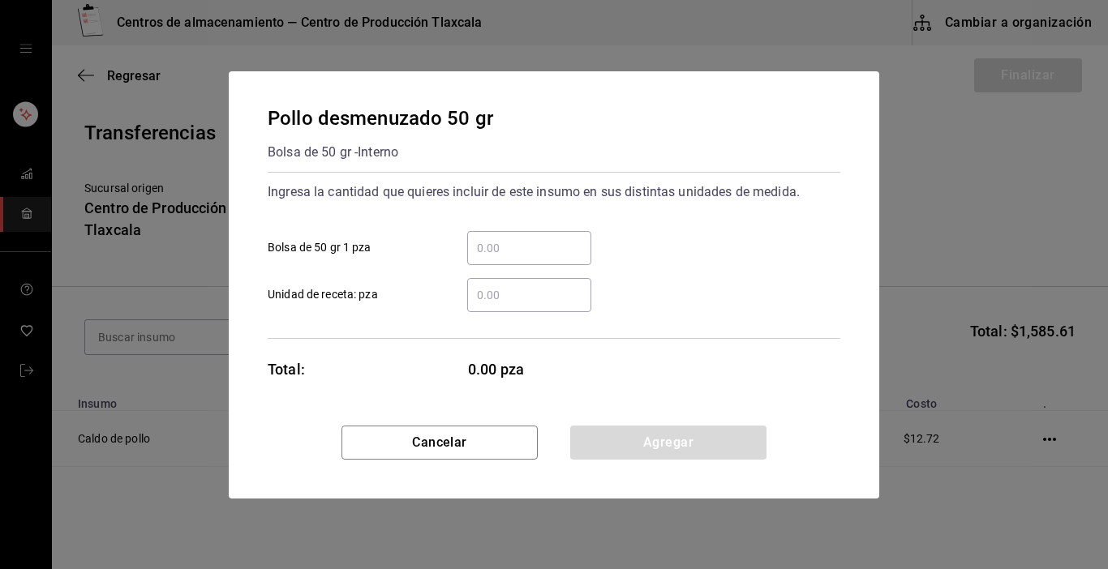
click at [542, 255] on input "​ Bolsa de 50 gr 1 pza" at bounding box center [529, 247] width 124 height 19
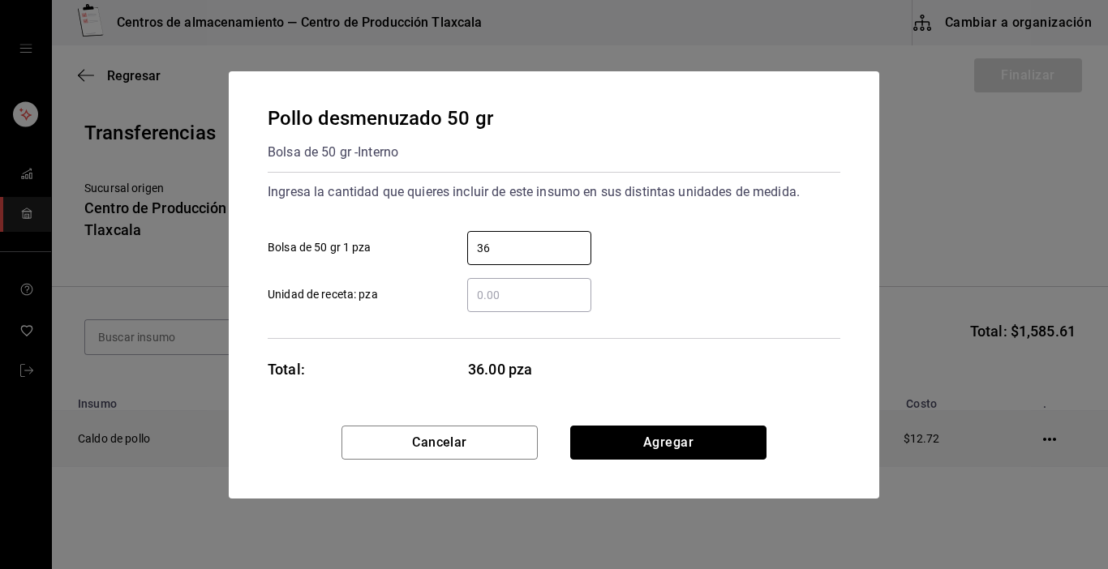
click at [646, 437] on button "Agregar" at bounding box center [668, 443] width 196 height 34
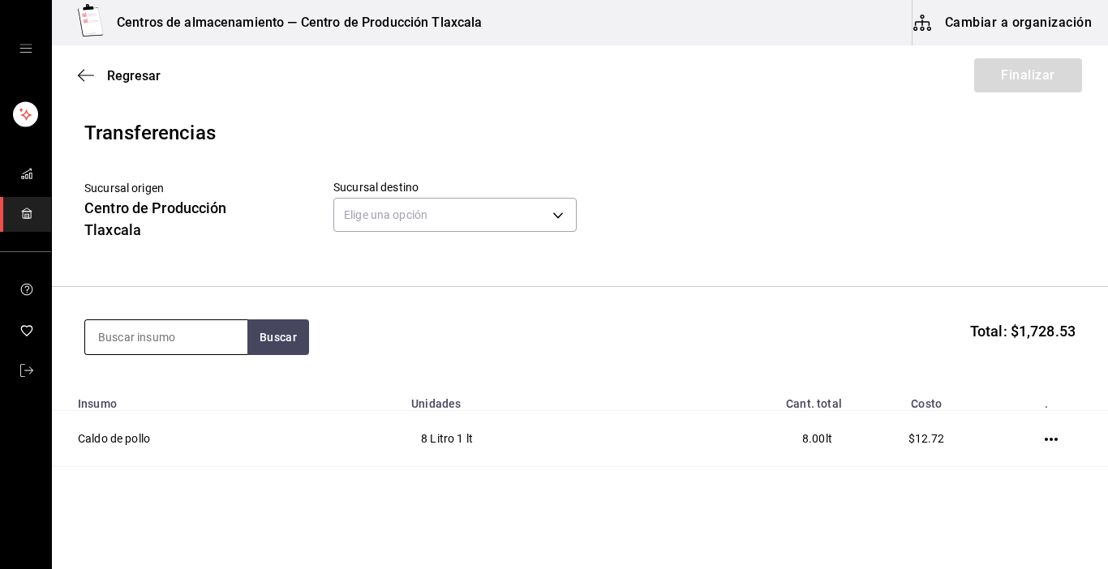
click at [155, 336] on input at bounding box center [166, 337] width 162 height 34
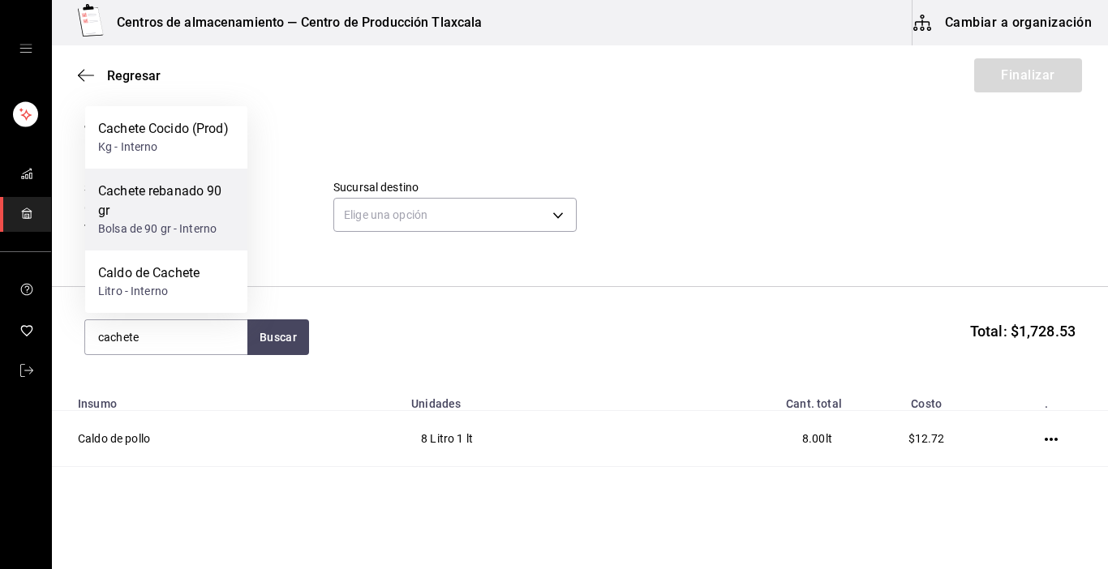
click at [174, 190] on div "Cachete rebanado 90 gr" at bounding box center [166, 201] width 136 height 39
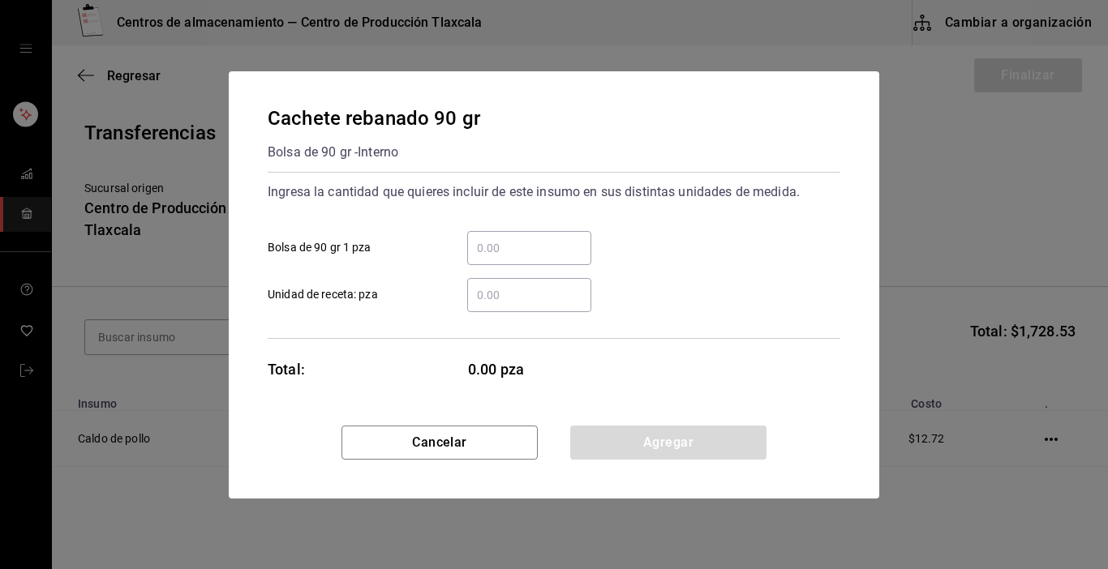
click at [491, 254] on input "​ Bolsa de 90 gr 1 pza" at bounding box center [529, 247] width 124 height 19
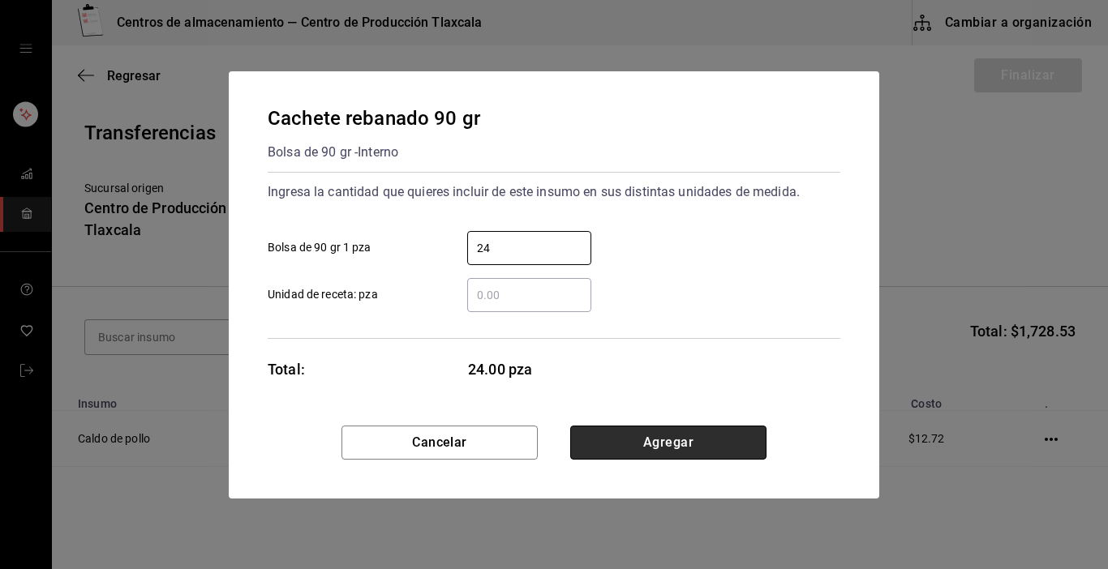
click at [754, 442] on button "Agregar" at bounding box center [668, 443] width 196 height 34
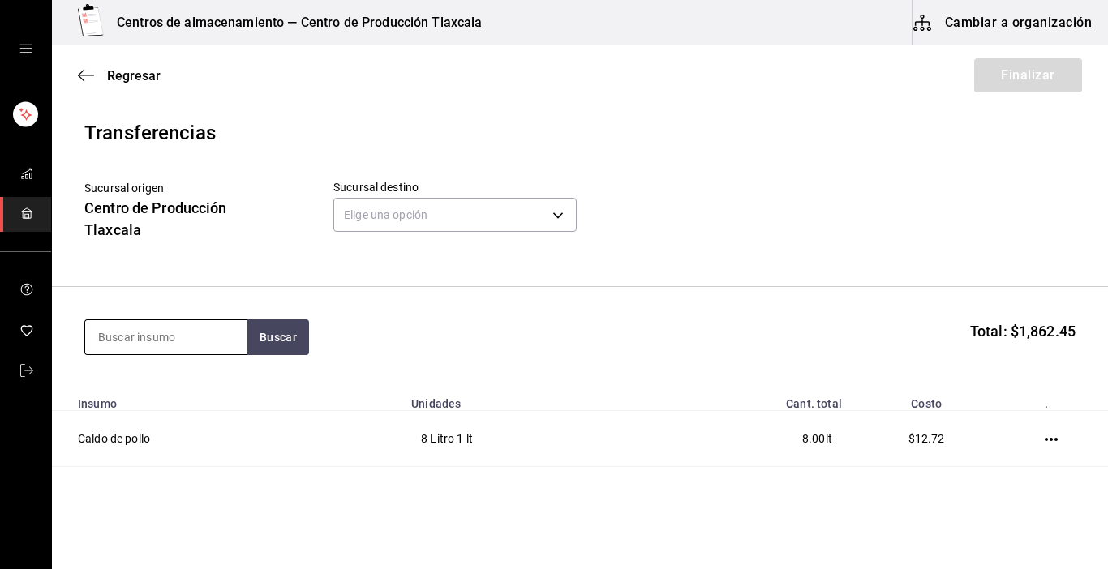
click at [230, 337] on input at bounding box center [166, 337] width 162 height 34
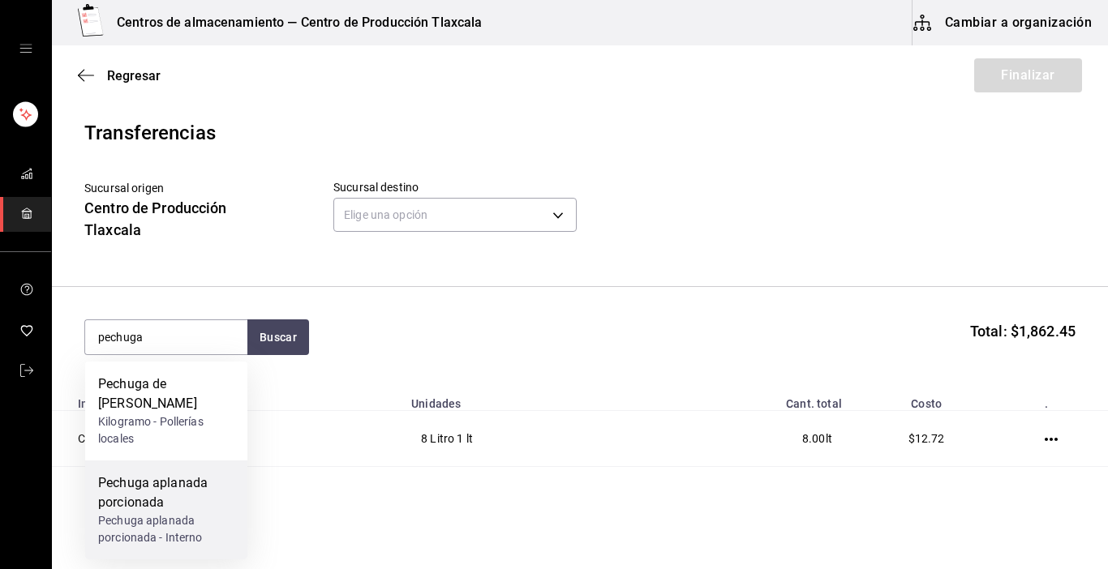
click at [180, 523] on div "Pechuga aplanada porcionada - Interno" at bounding box center [166, 530] width 136 height 34
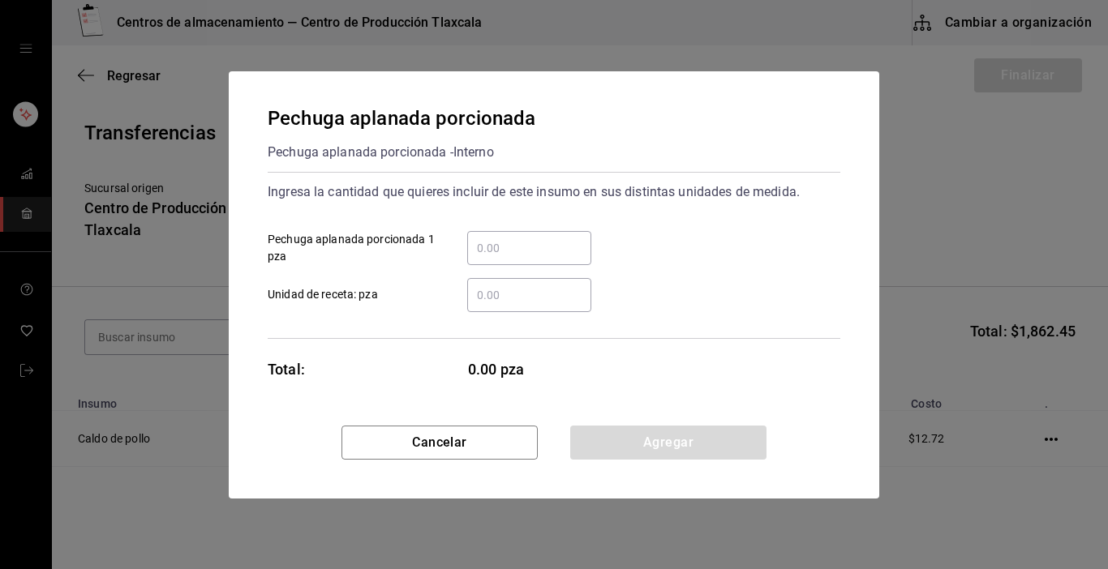
click at [500, 237] on div "​" at bounding box center [529, 248] width 124 height 34
click at [500, 238] on input "​ Pechuga aplanada porcionada 1 pza" at bounding box center [529, 247] width 124 height 19
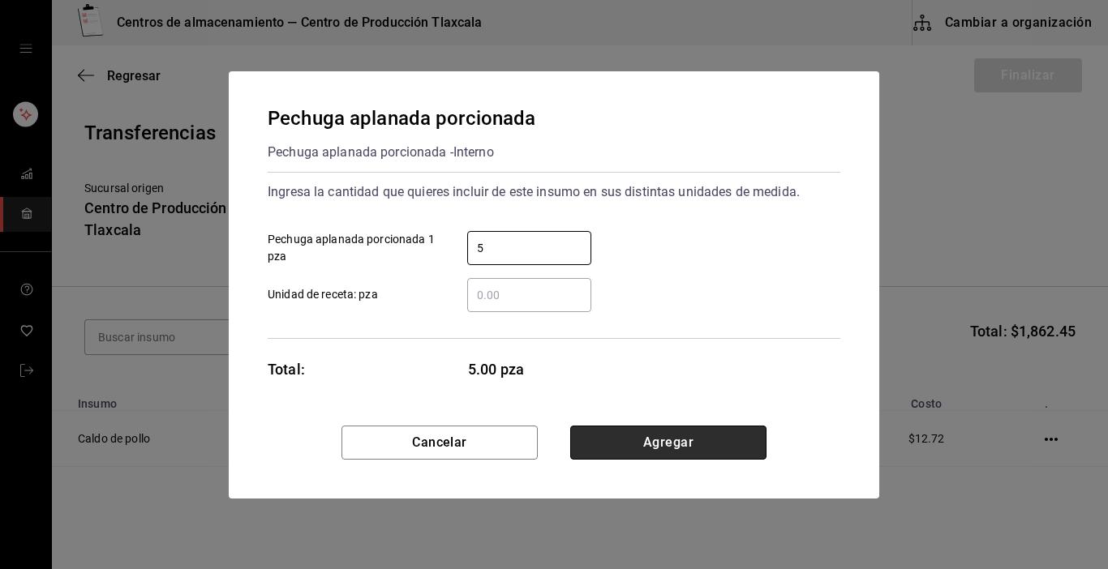
click at [706, 440] on button "Agregar" at bounding box center [668, 443] width 196 height 34
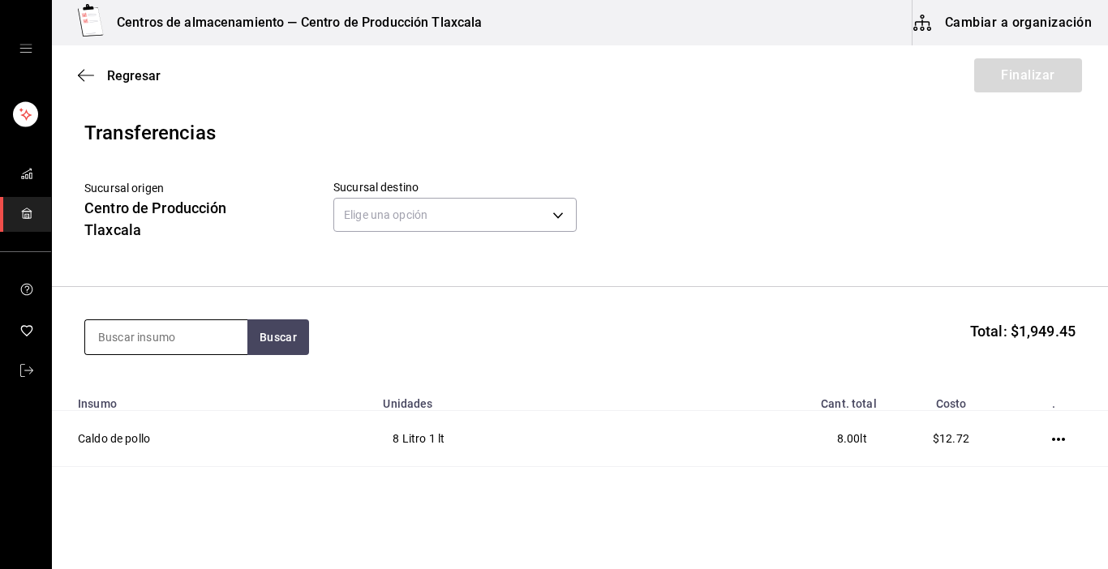
click at [195, 331] on input at bounding box center [166, 337] width 162 height 34
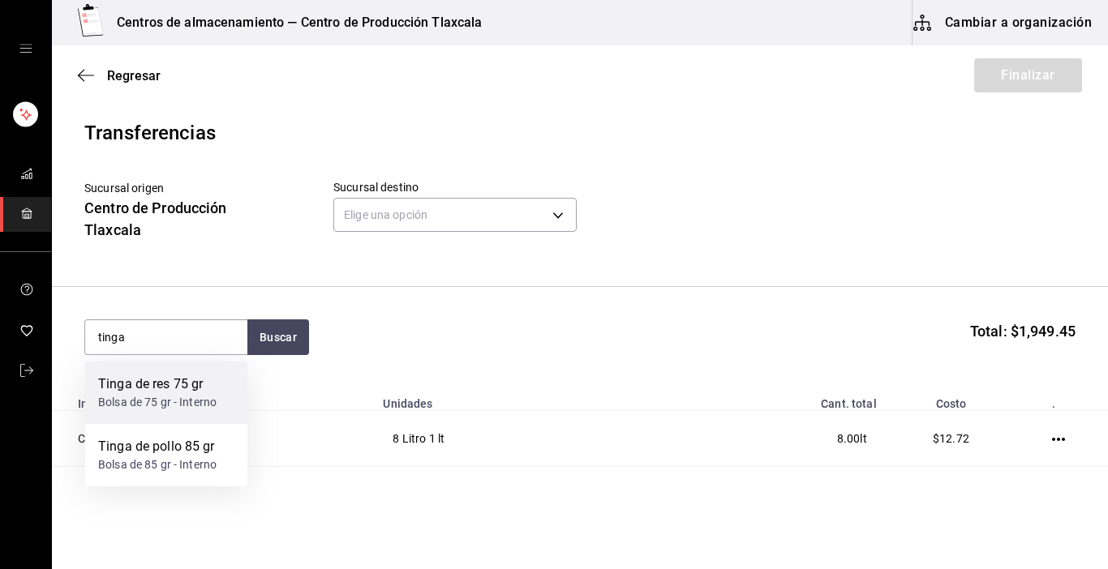
click at [169, 401] on div "Bolsa de 75 gr - Interno" at bounding box center [157, 402] width 118 height 17
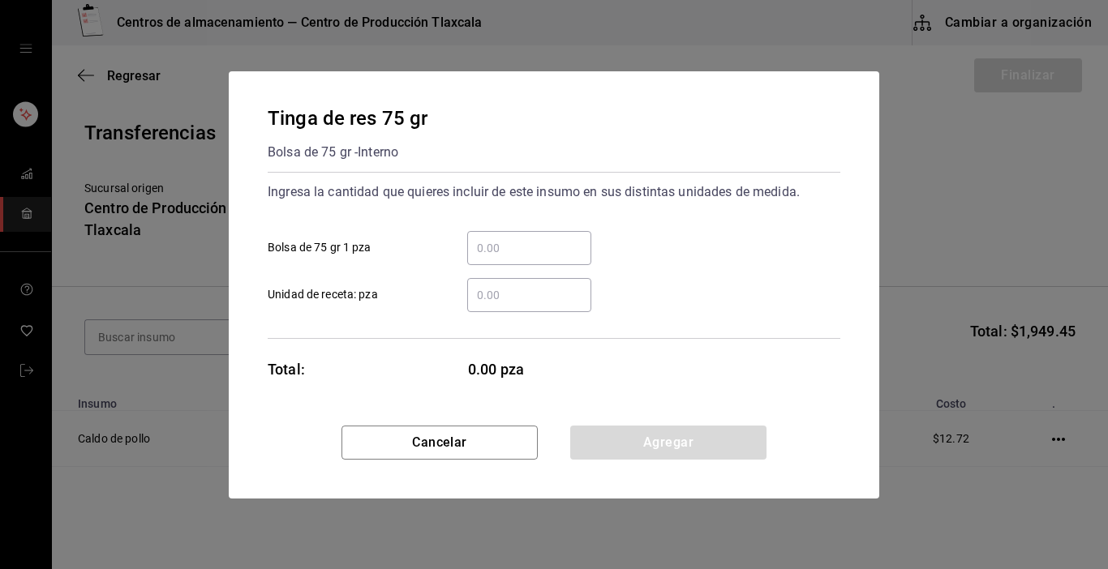
click at [517, 245] on input "​ Bolsa de 75 gr 1 pza" at bounding box center [529, 247] width 124 height 19
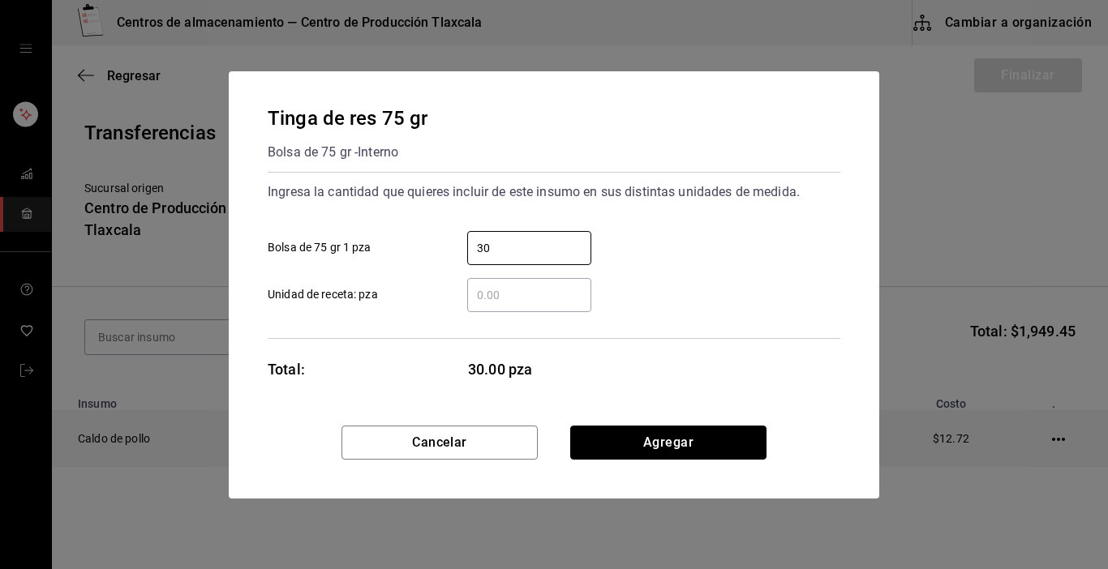
click at [667, 433] on button "Agregar" at bounding box center [668, 443] width 196 height 34
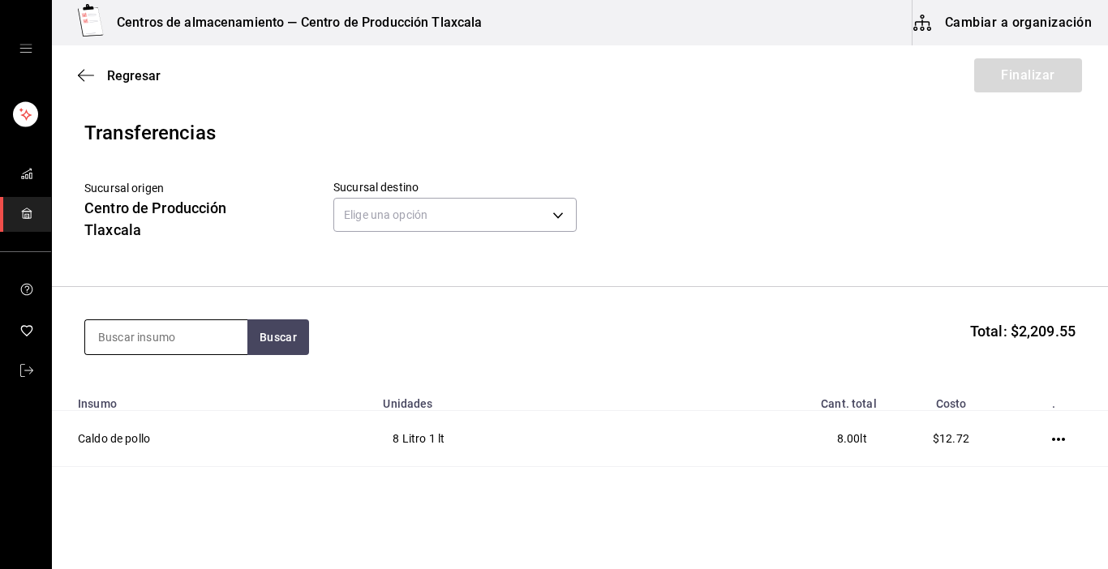
click at [143, 336] on input at bounding box center [166, 337] width 162 height 34
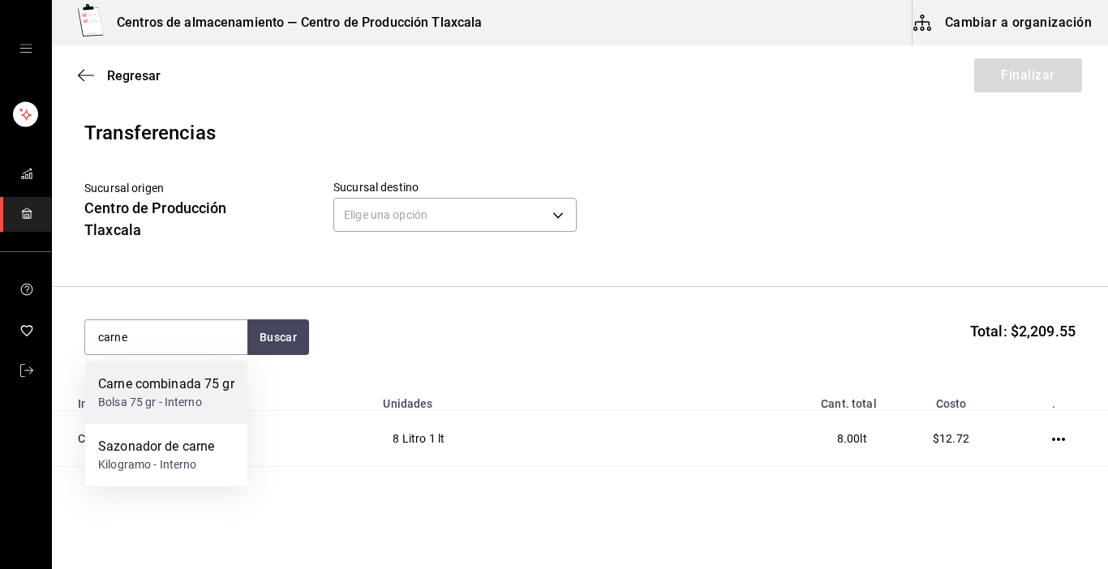
click at [154, 393] on div "Carne combinada 75 gr" at bounding box center [166, 384] width 136 height 19
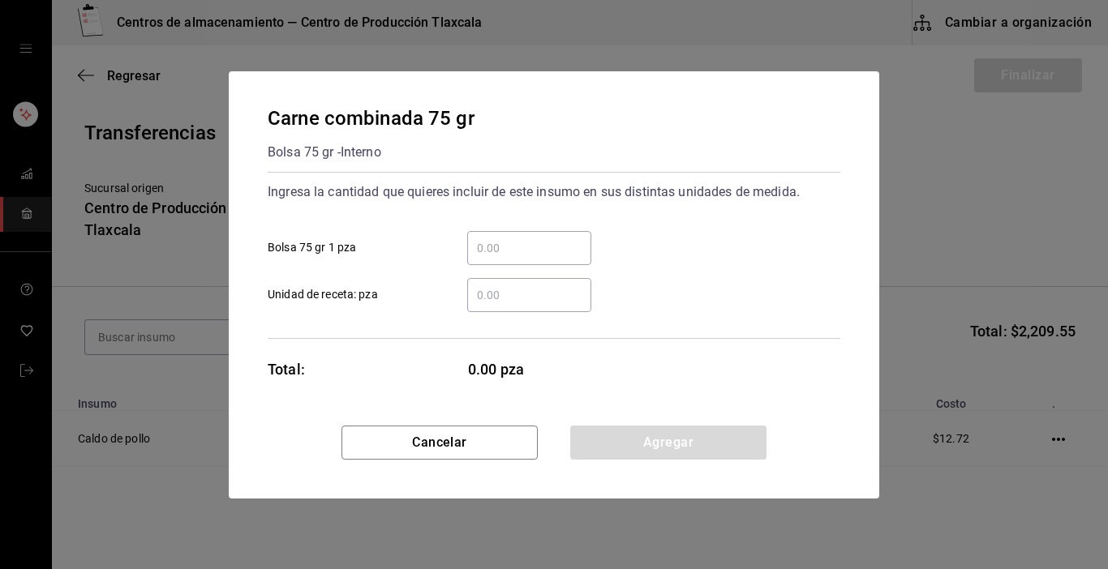
click at [492, 244] on input "​ Bolsa 75 gr 1 pza" at bounding box center [529, 247] width 124 height 19
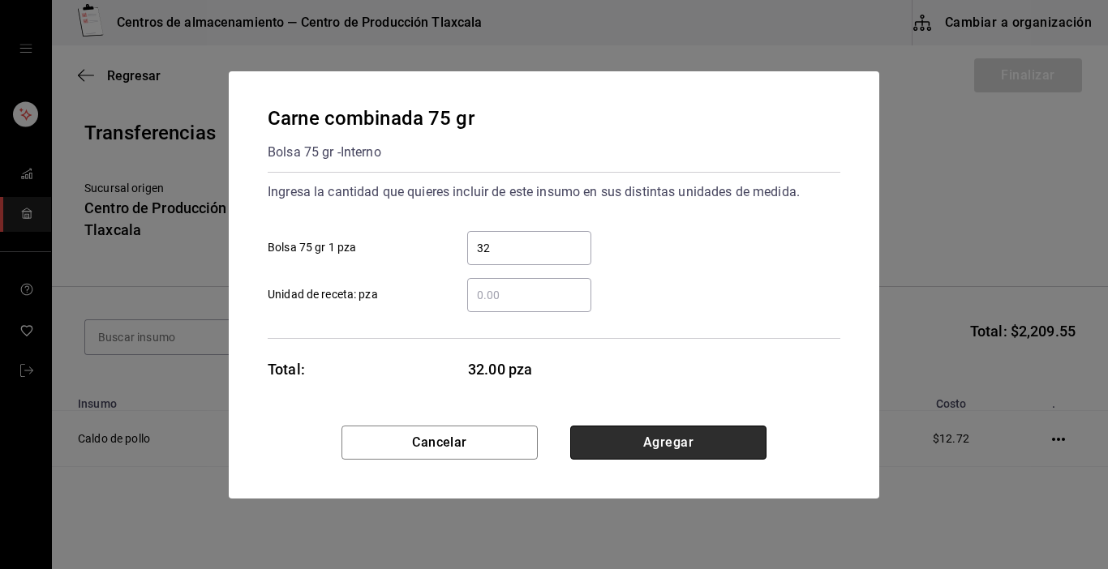
click at [638, 449] on button "Agregar" at bounding box center [668, 443] width 196 height 34
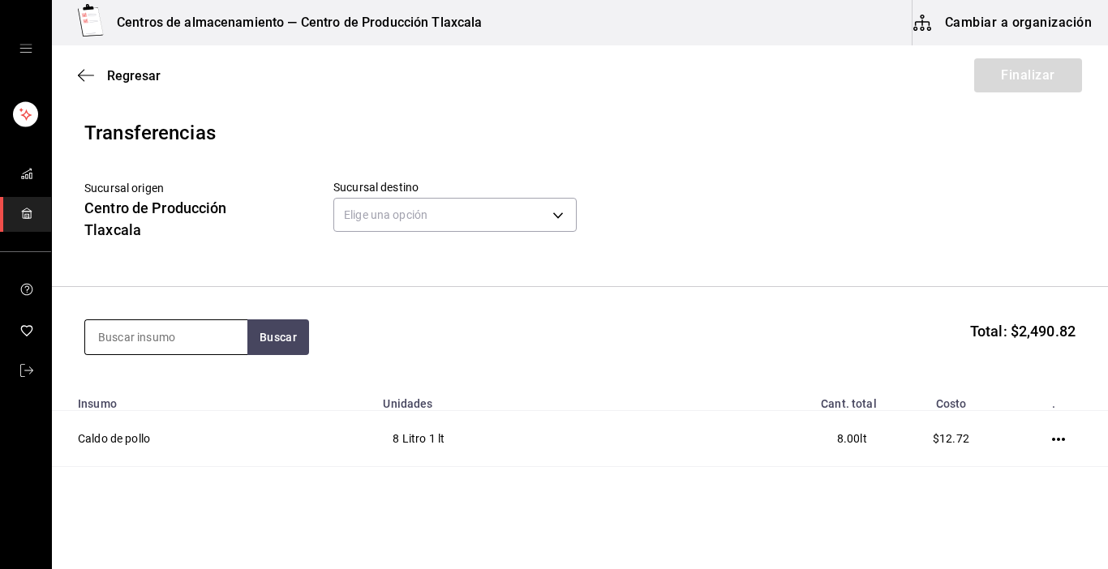
click at [207, 329] on input at bounding box center [166, 337] width 162 height 34
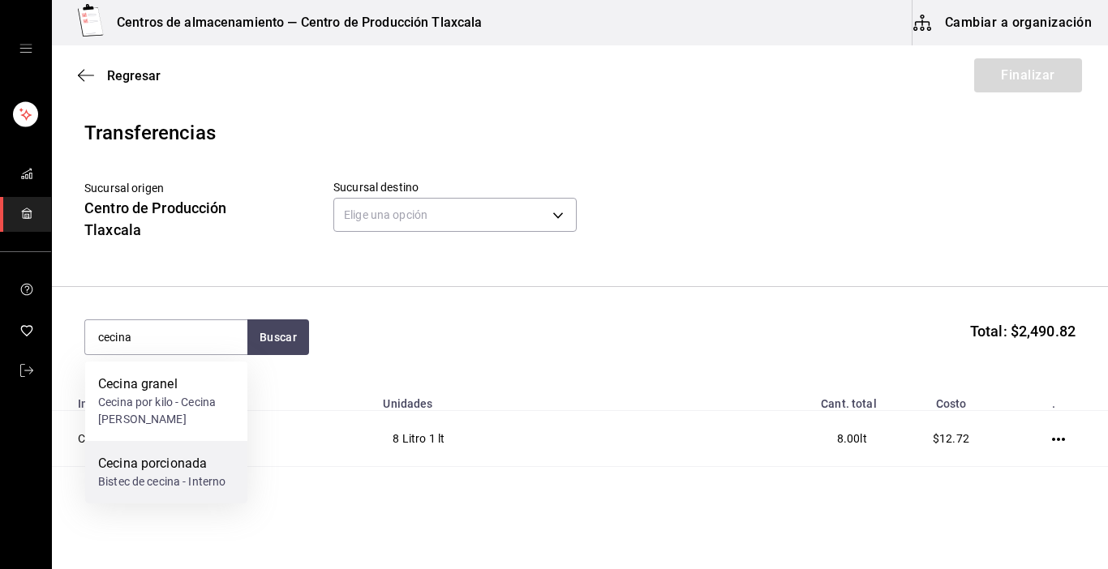
click at [140, 468] on div "Cecina porcionada" at bounding box center [161, 463] width 127 height 19
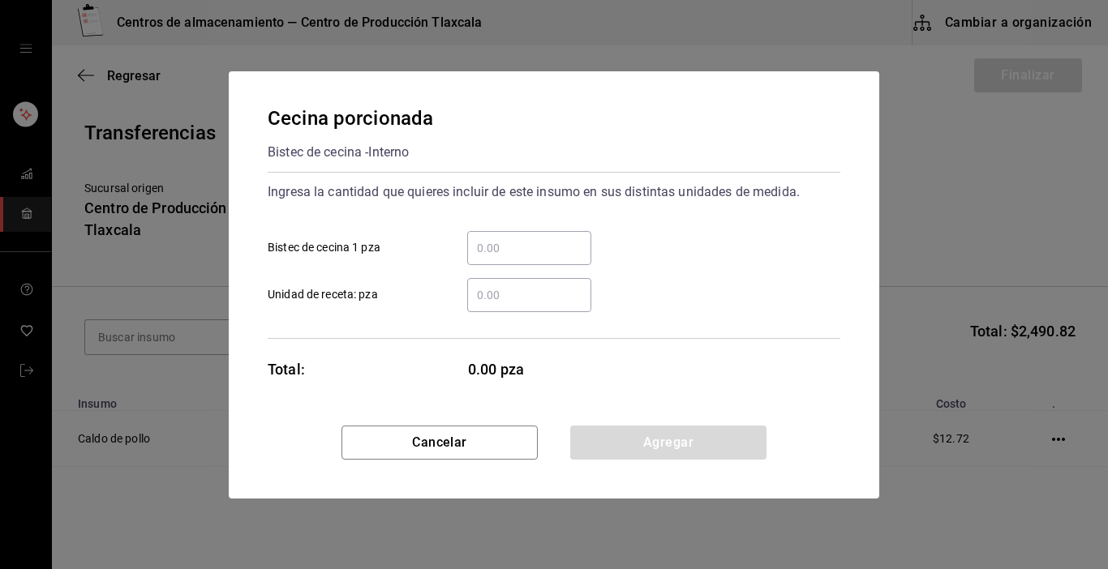
click at [543, 251] on input "​ Bistec de cecina 1 pza" at bounding box center [529, 247] width 124 height 19
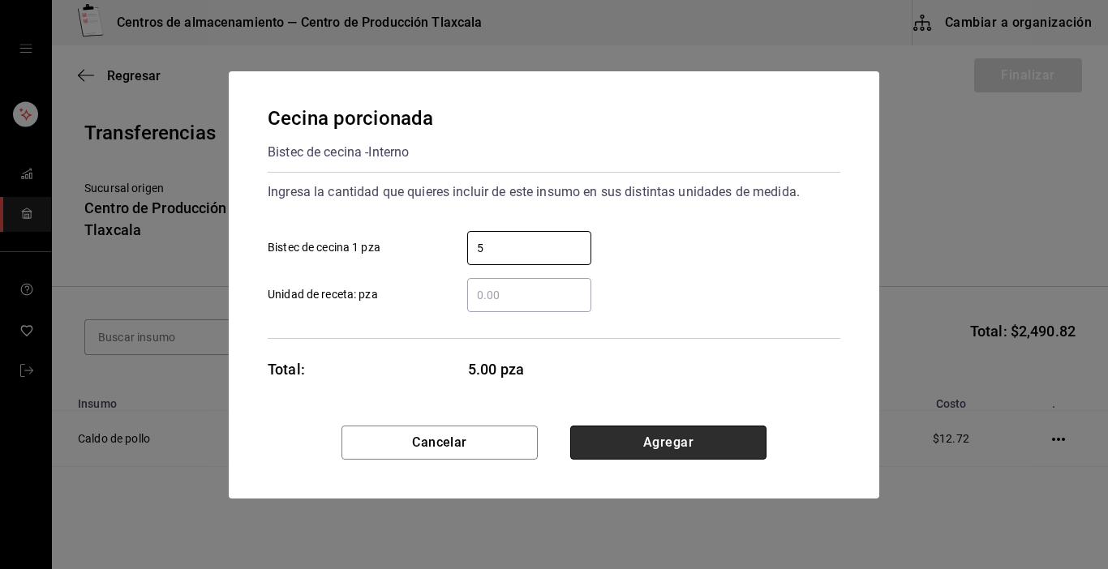
click at [702, 436] on button "Agregar" at bounding box center [668, 443] width 196 height 34
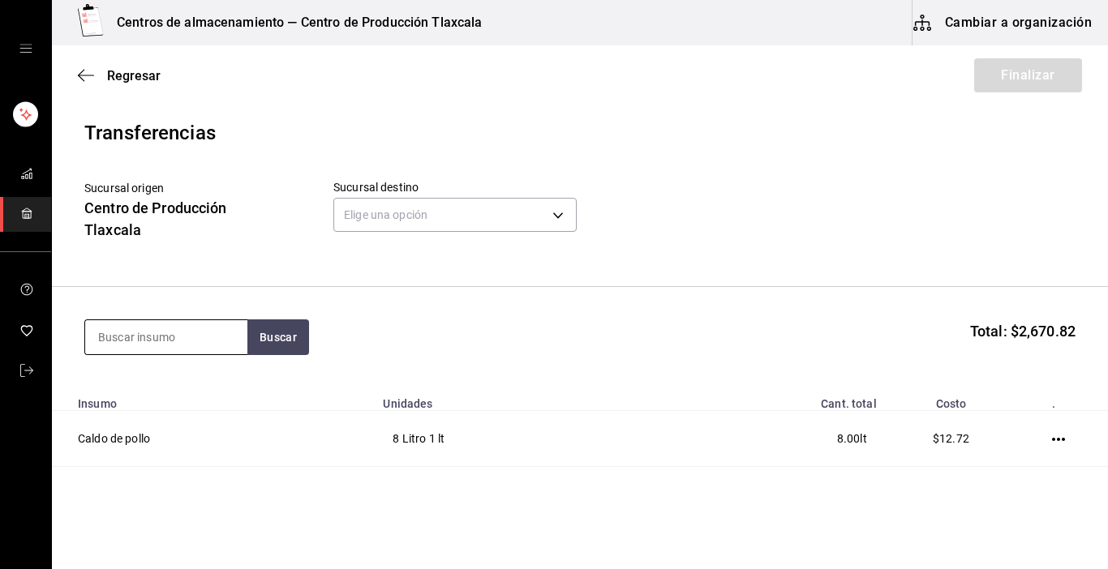
click at [186, 337] on input at bounding box center [166, 337] width 162 height 34
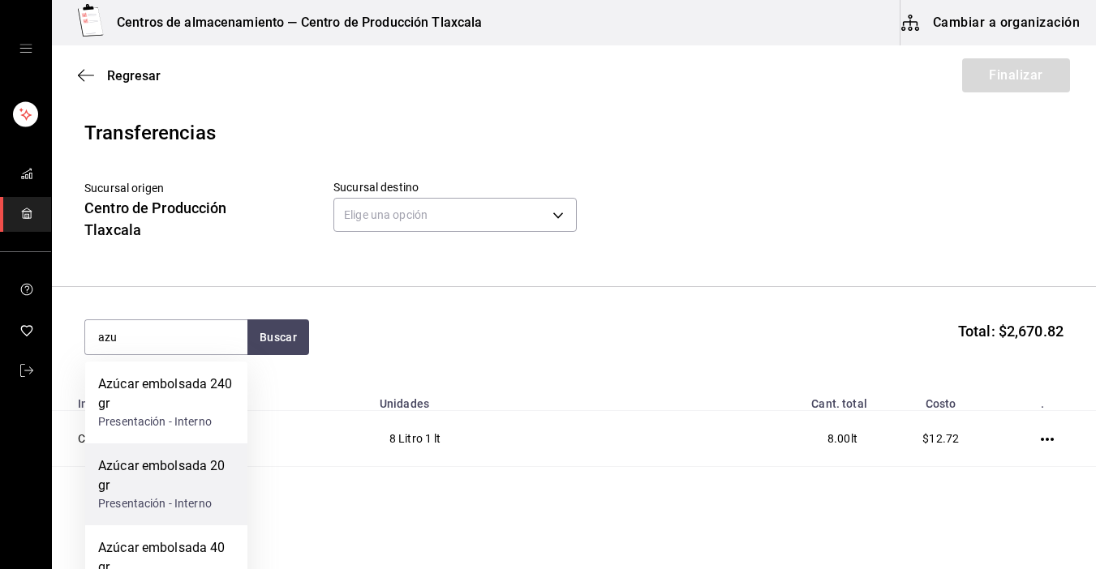
click at [195, 461] on div "Azúcar embolsada 20 gr" at bounding box center [166, 476] width 136 height 39
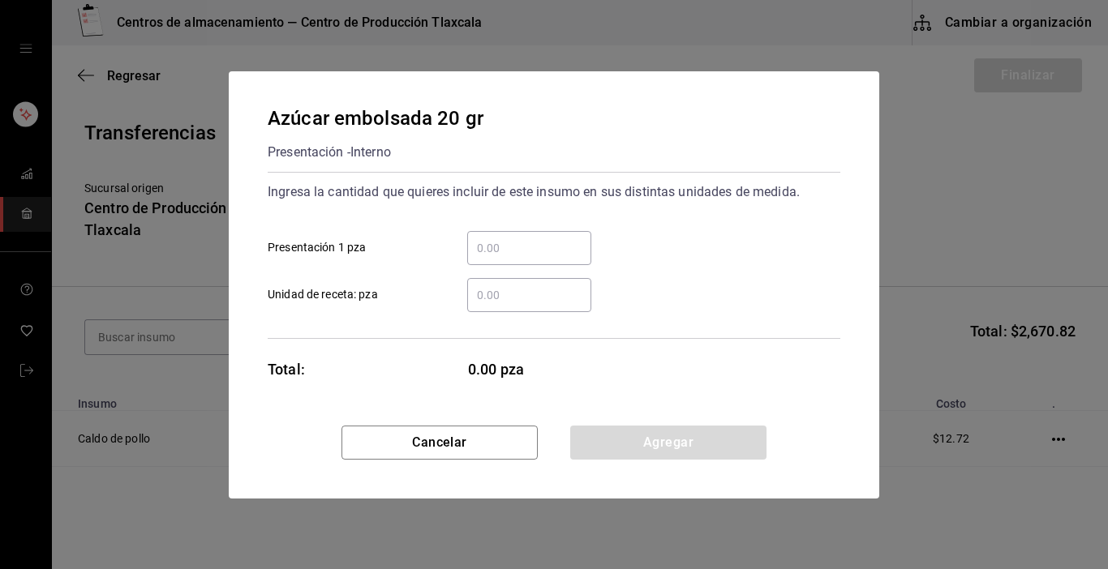
click at [497, 240] on input "​ Presentación 1 pza" at bounding box center [529, 247] width 124 height 19
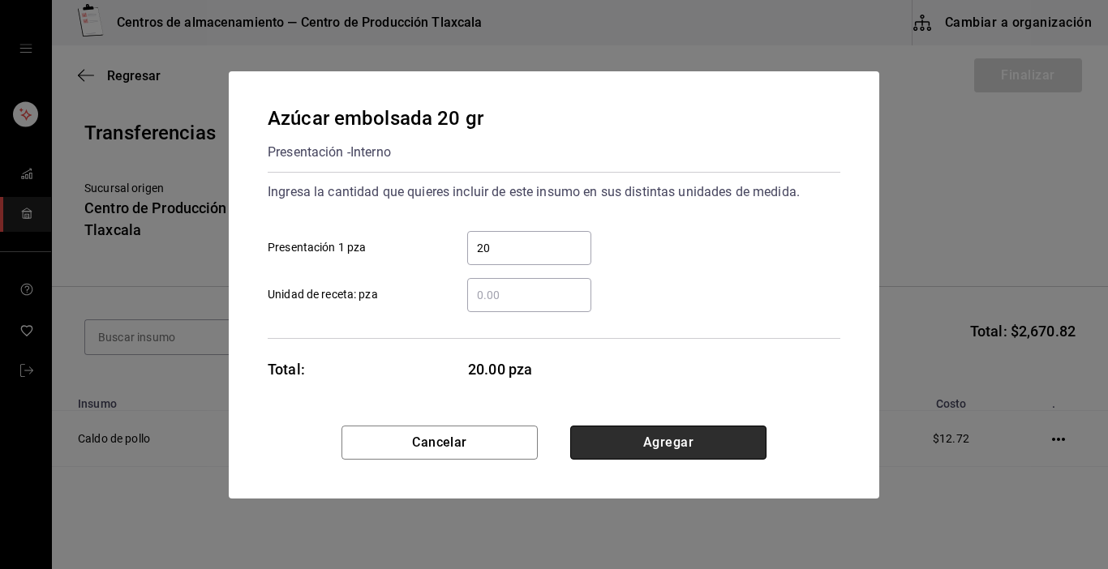
click at [710, 456] on button "Agregar" at bounding box center [668, 443] width 196 height 34
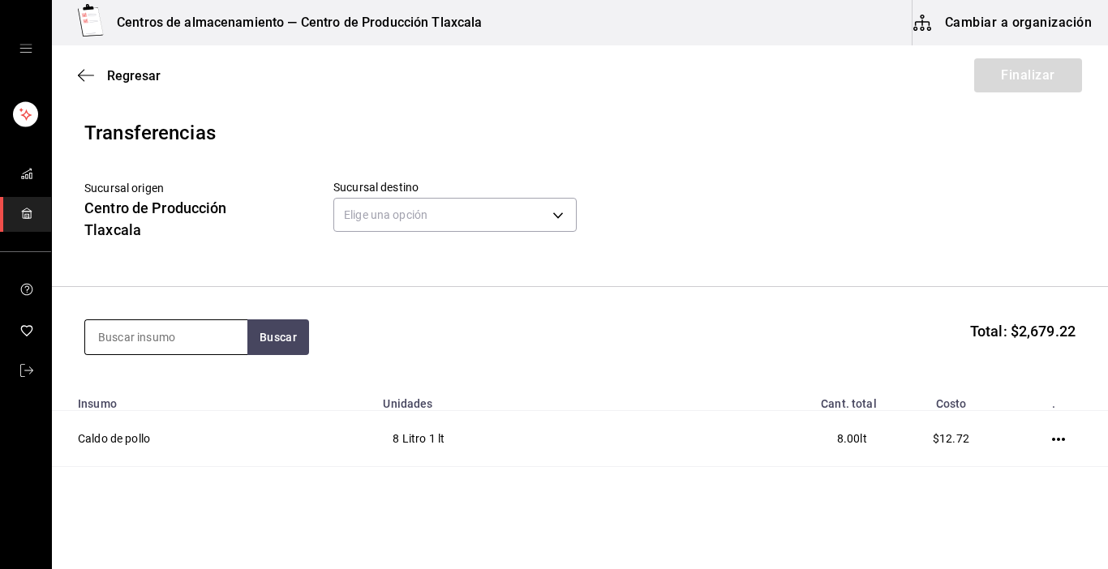
click at [138, 354] on input at bounding box center [166, 337] width 162 height 34
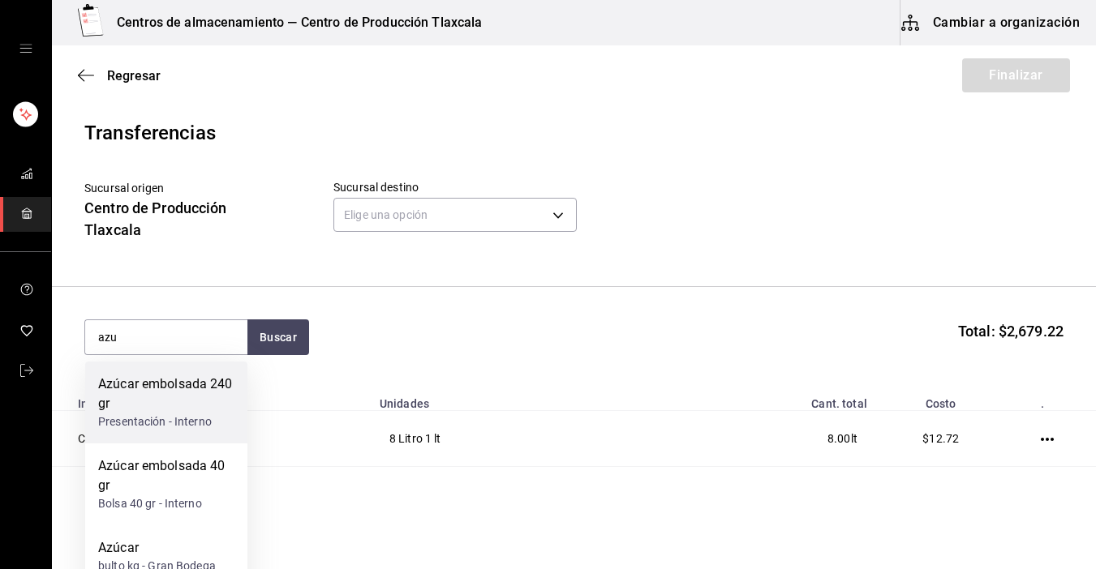
click at [153, 404] on div "Azúcar embolsada 240 gr" at bounding box center [166, 394] width 136 height 39
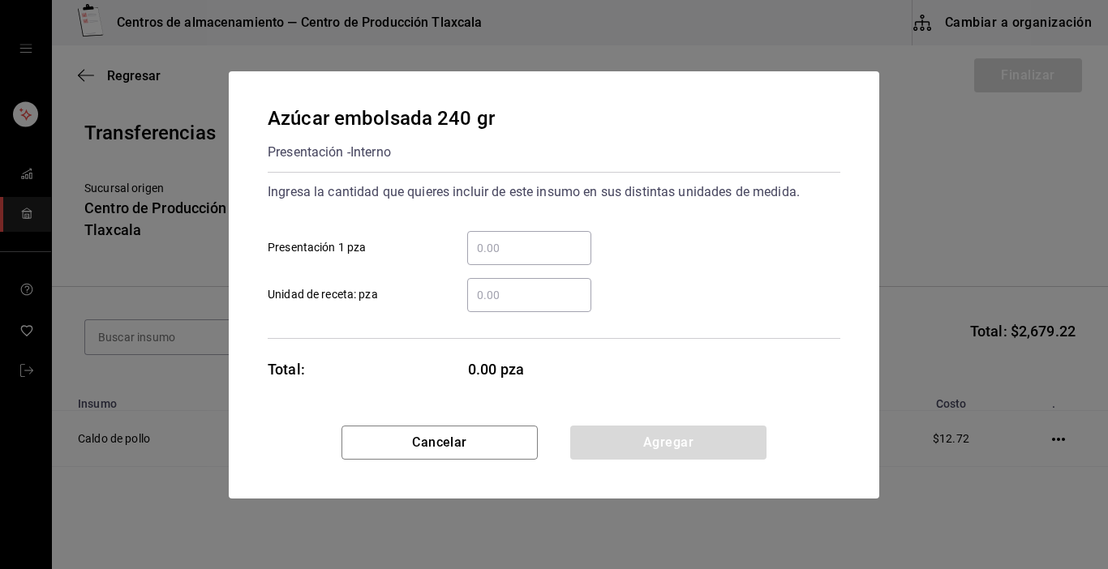
click at [539, 243] on input "​ Presentación 1 pza" at bounding box center [529, 247] width 124 height 19
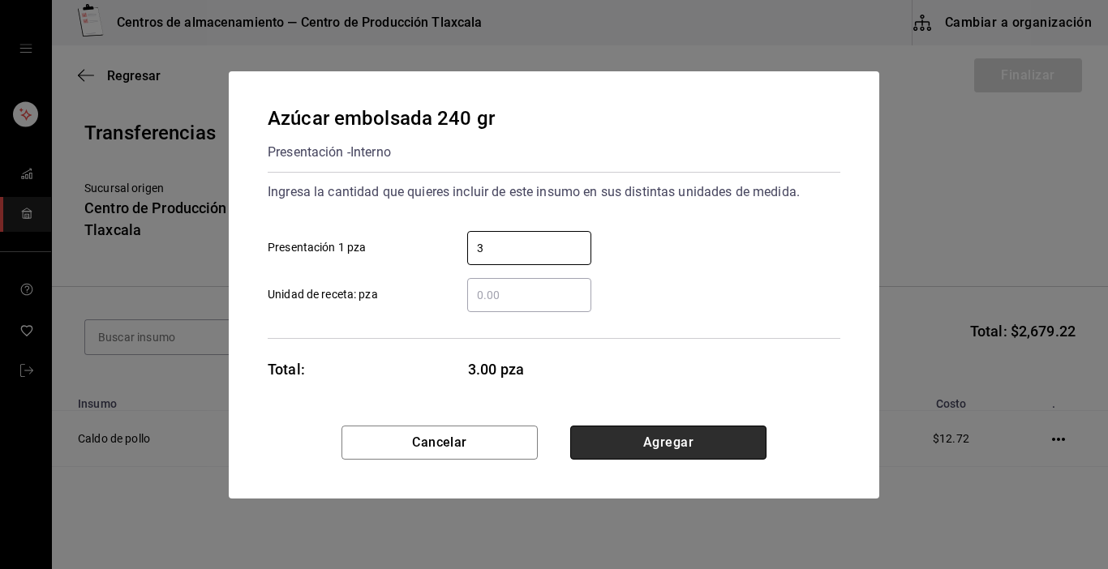
click at [758, 432] on button "Agregar" at bounding box center [668, 443] width 196 height 34
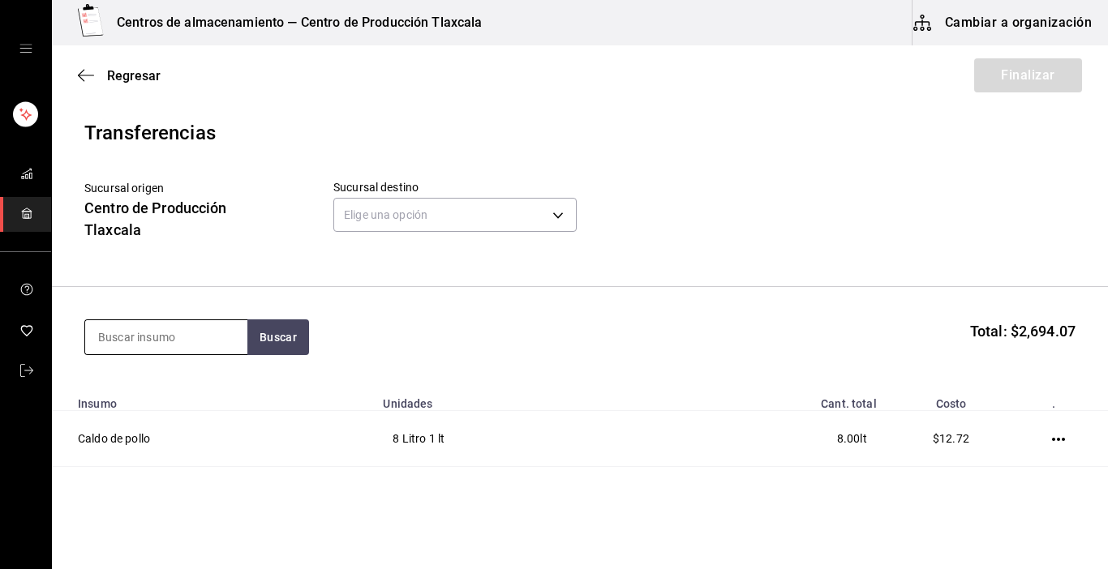
click at [118, 326] on input at bounding box center [166, 337] width 162 height 34
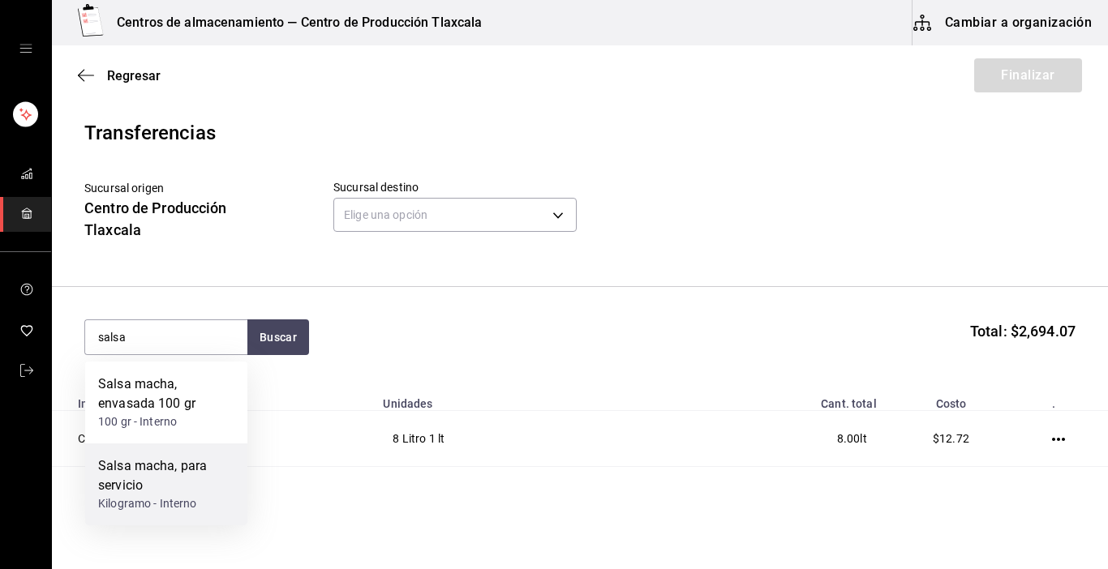
click at [141, 491] on div "Salsa macha, para servicio" at bounding box center [166, 476] width 136 height 39
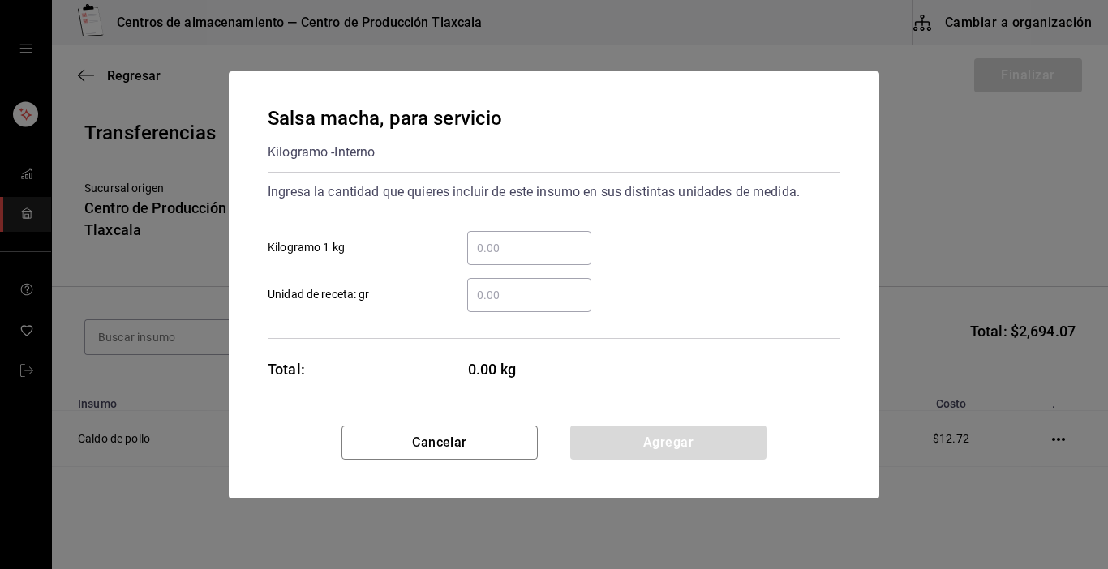
click at [517, 255] on input "​ Kilogramo 1 kg" at bounding box center [529, 247] width 124 height 19
click at [504, 294] on input "​ Unidad de receta: gr" at bounding box center [529, 294] width 124 height 19
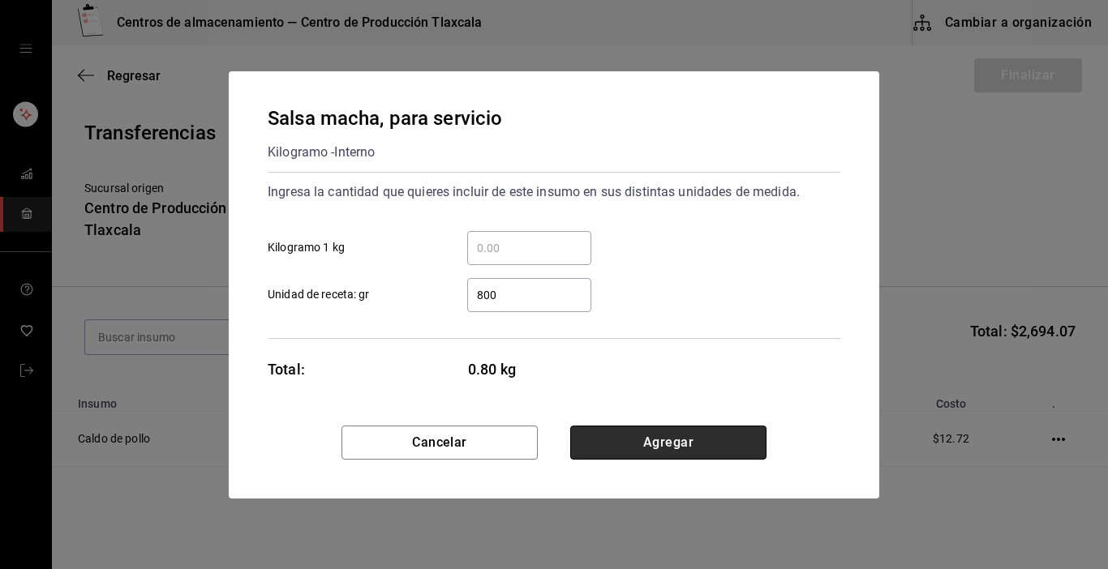
click at [732, 455] on button "Agregar" at bounding box center [668, 443] width 196 height 34
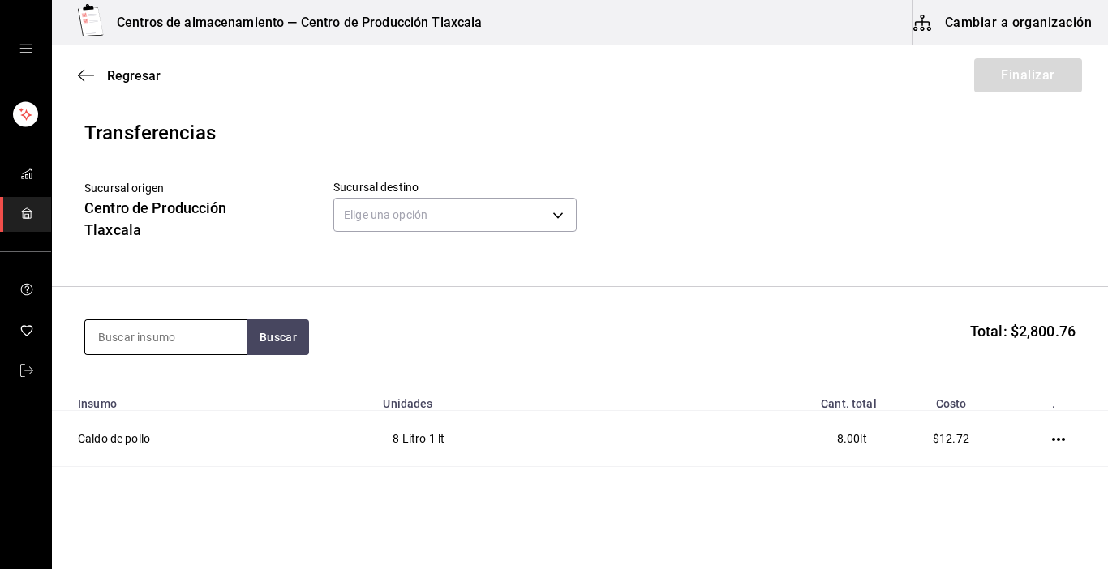
drag, startPoint x: 125, startPoint y: 347, endPoint x: 127, endPoint y: 335, distance: 12.3
click at [127, 335] on input at bounding box center [166, 337] width 162 height 34
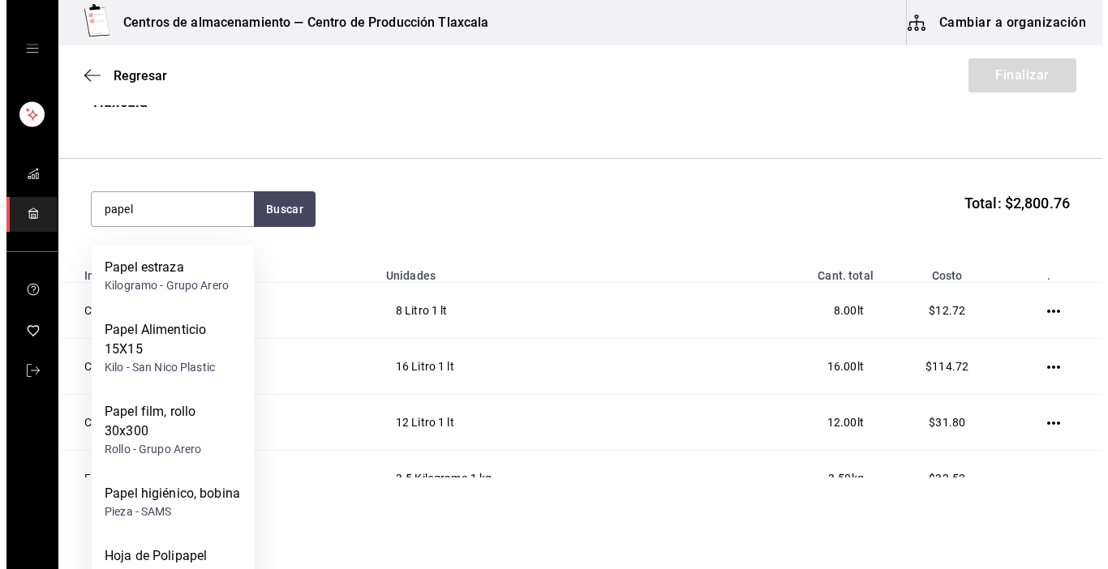
scroll to position [162, 0]
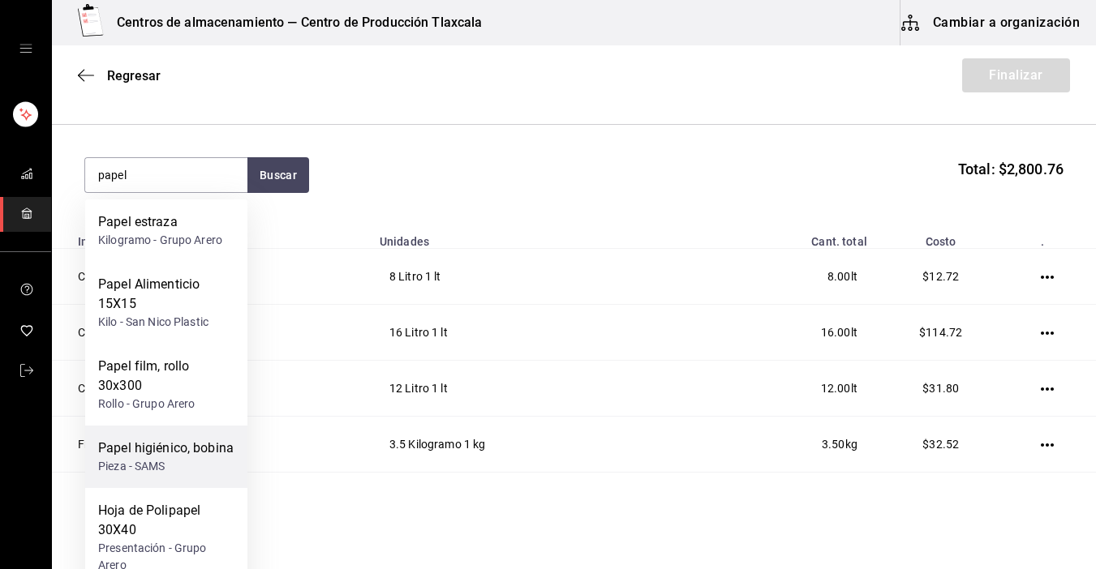
click at [192, 471] on div "Pieza - SAMS" at bounding box center [165, 466] width 135 height 17
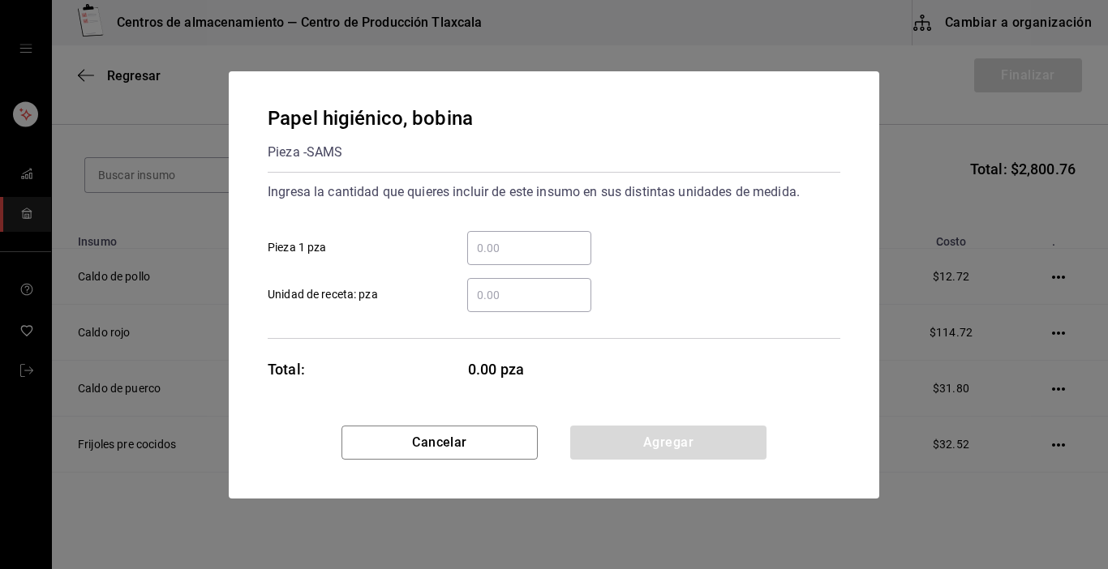
click at [487, 249] on input "​ Pieza 1 pza" at bounding box center [529, 247] width 124 height 19
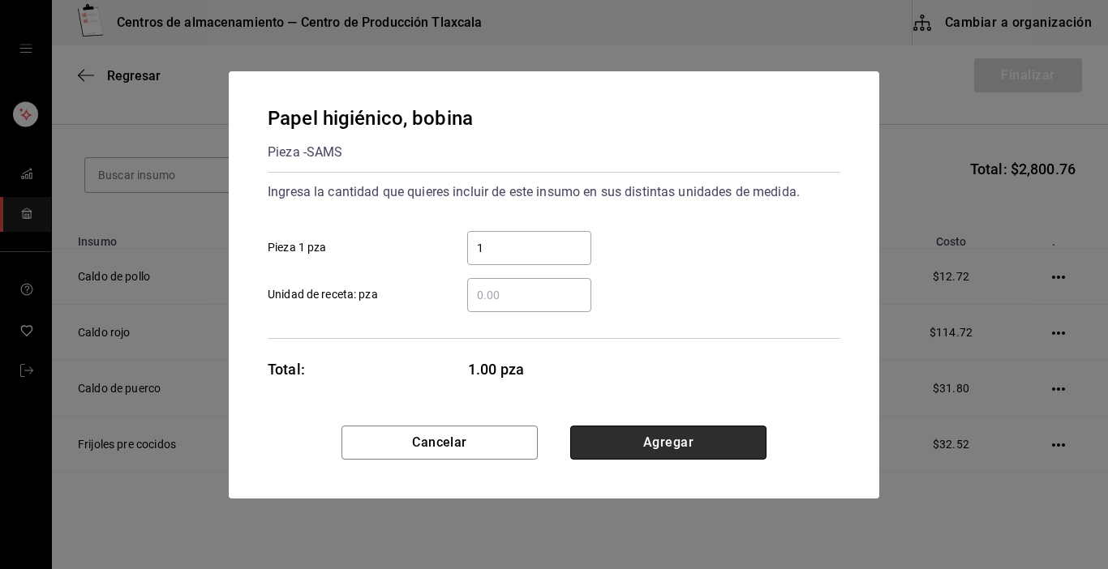
click at [677, 426] on button "Agregar" at bounding box center [668, 443] width 196 height 34
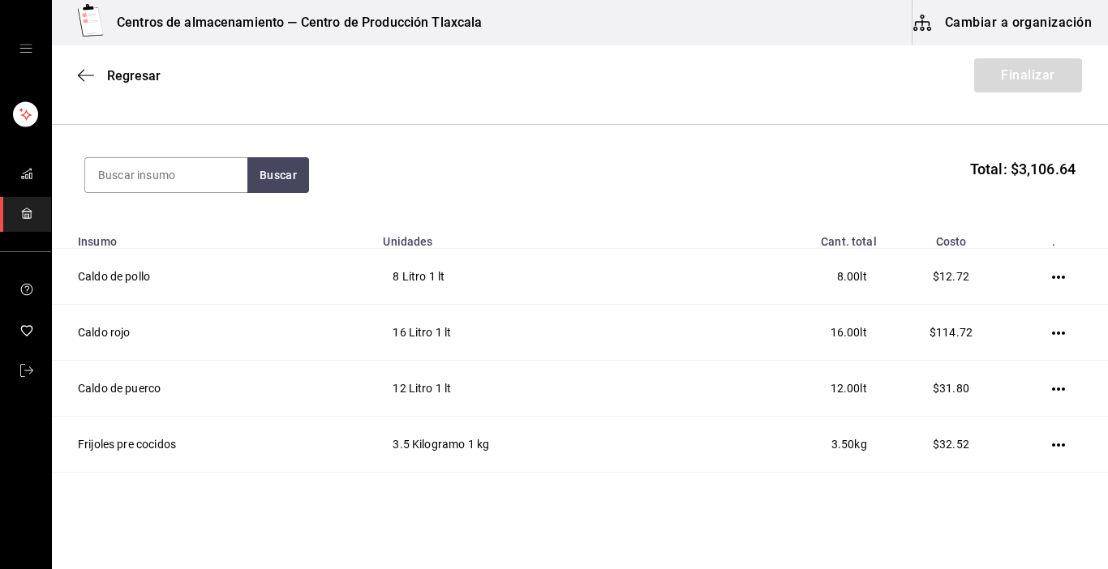
drag, startPoint x: 204, startPoint y: 162, endPoint x: 198, endPoint y: 152, distance: 12.4
click at [200, 156] on section "Buscar Total: $3,106.64" at bounding box center [580, 175] width 1056 height 101
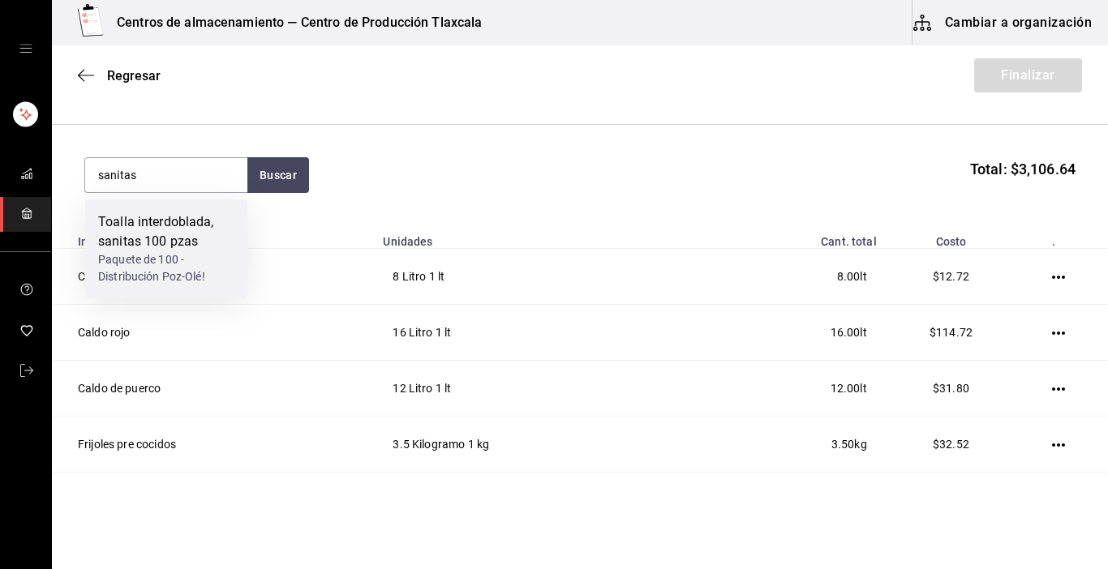
click at [148, 254] on div "Paquete de 100 - Distribución Poz-Olé!" at bounding box center [166, 268] width 136 height 34
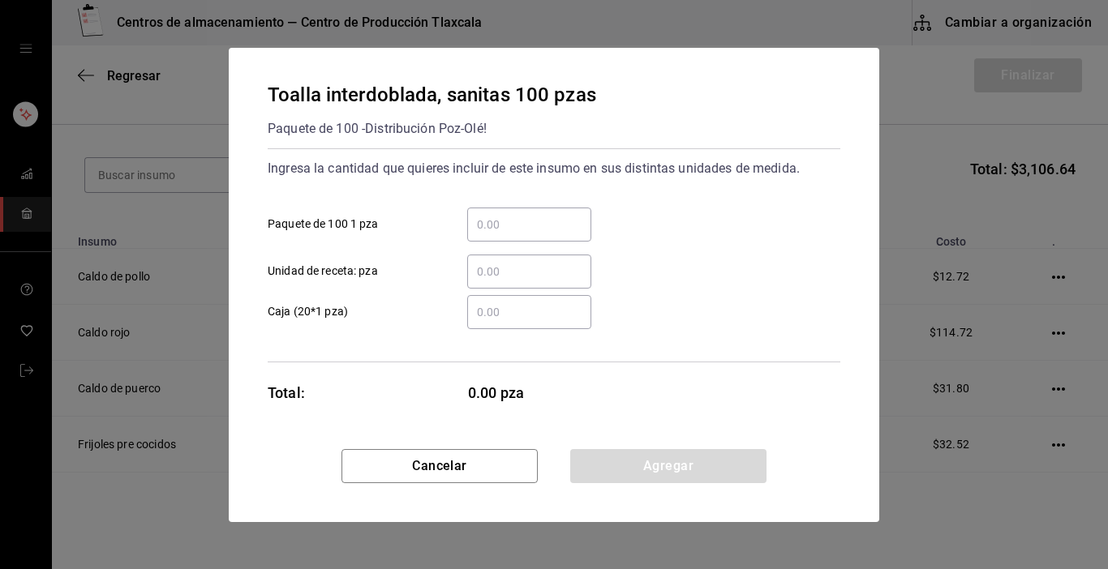
click at [510, 229] on input "​ Paquete de 100 1 pza" at bounding box center [529, 224] width 124 height 19
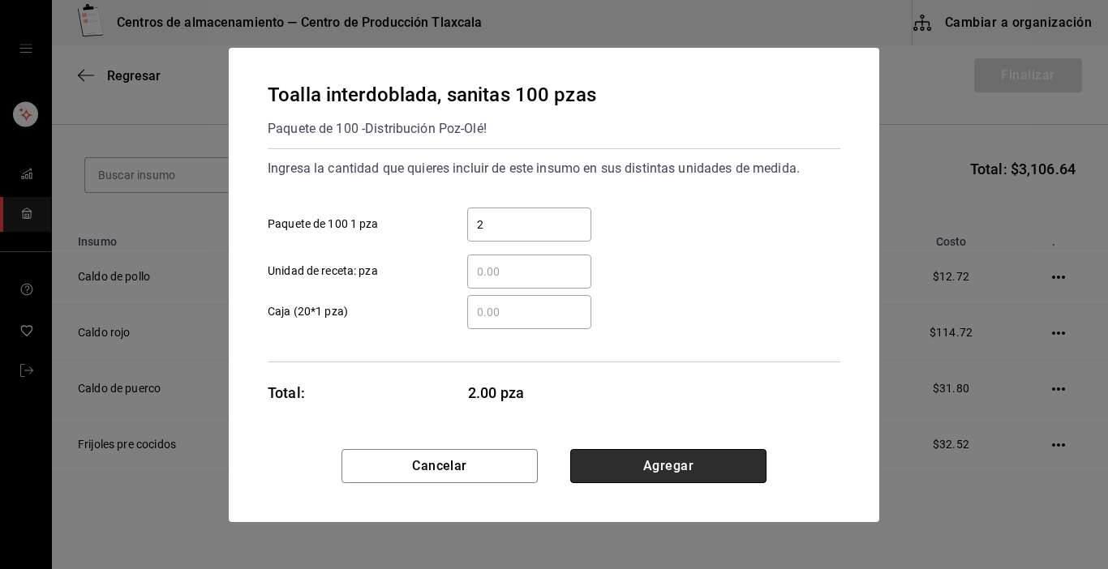
click at [703, 458] on button "Agregar" at bounding box center [668, 466] width 196 height 34
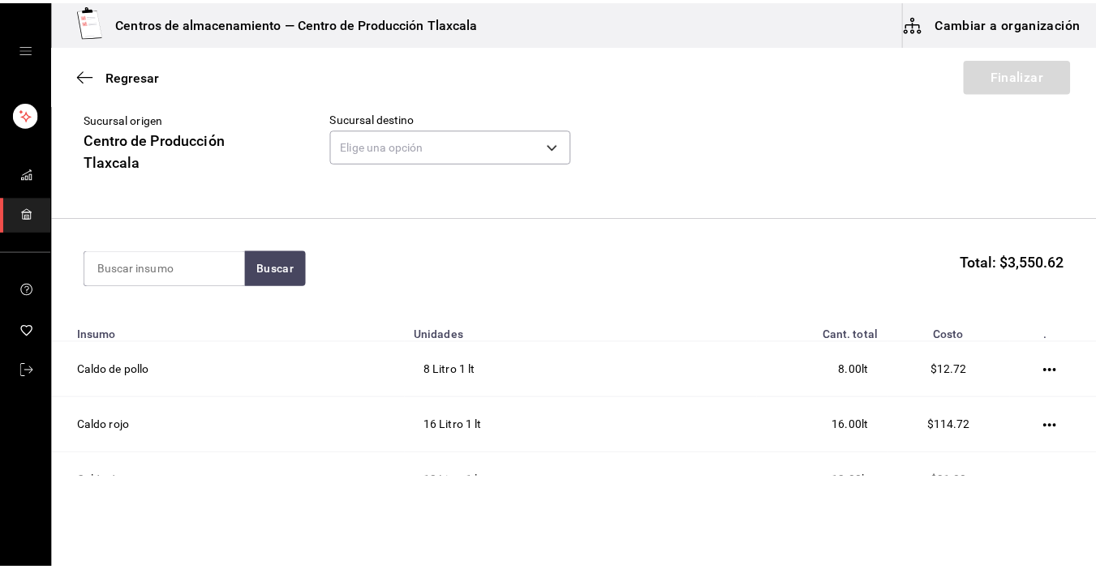
scroll to position [65, 0]
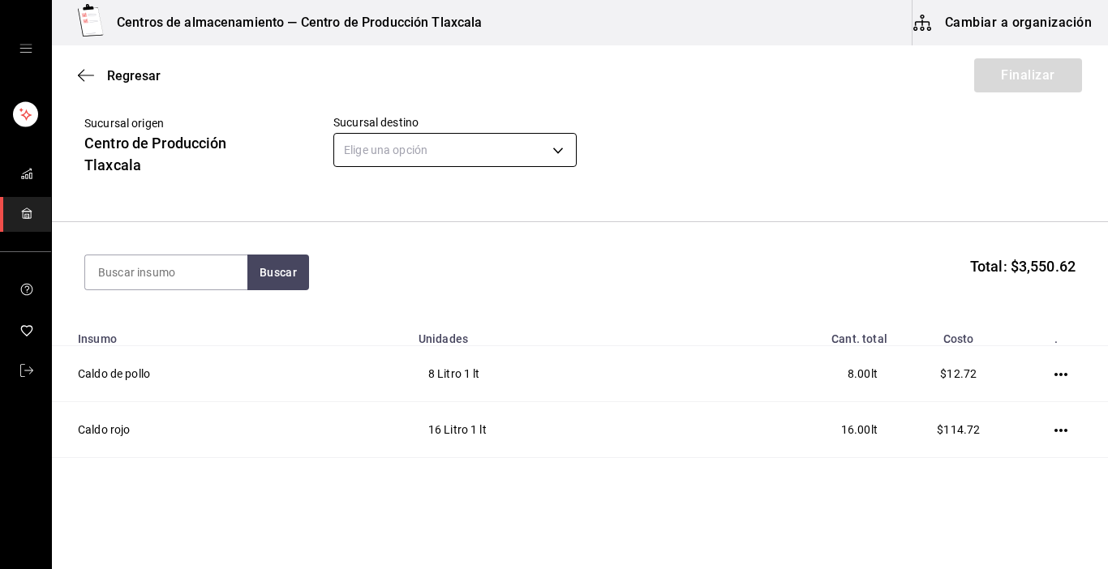
click at [564, 154] on body "Centros de almacenamiento — Centro de Producción Tlaxcala Cambiar a organizació…" at bounding box center [554, 239] width 1108 height 478
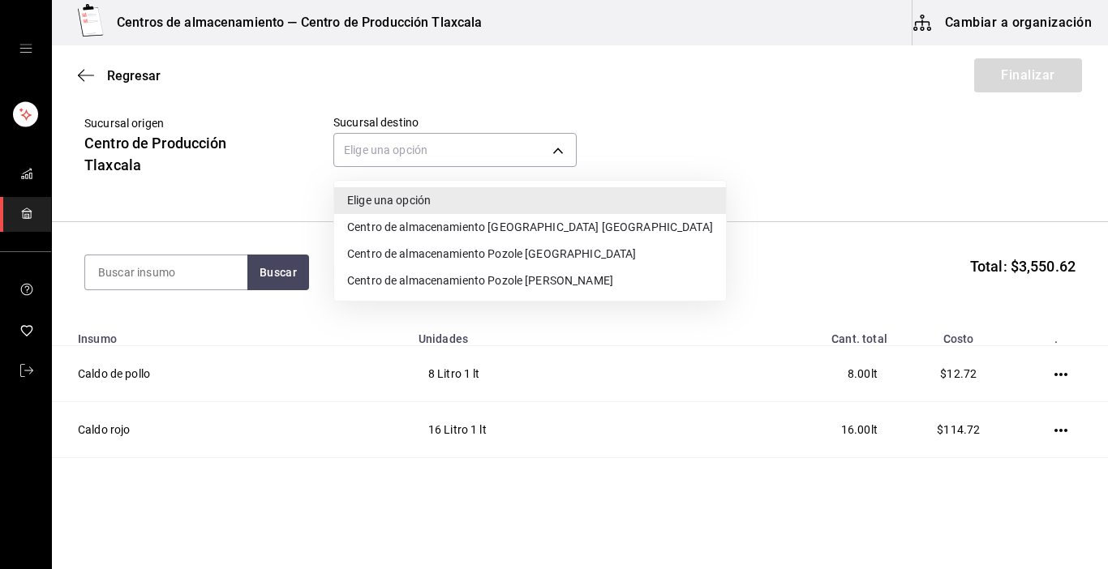
click at [553, 250] on li "Centro de almacenamiento Pozole [GEOGRAPHIC_DATA]" at bounding box center [530, 254] width 392 height 27
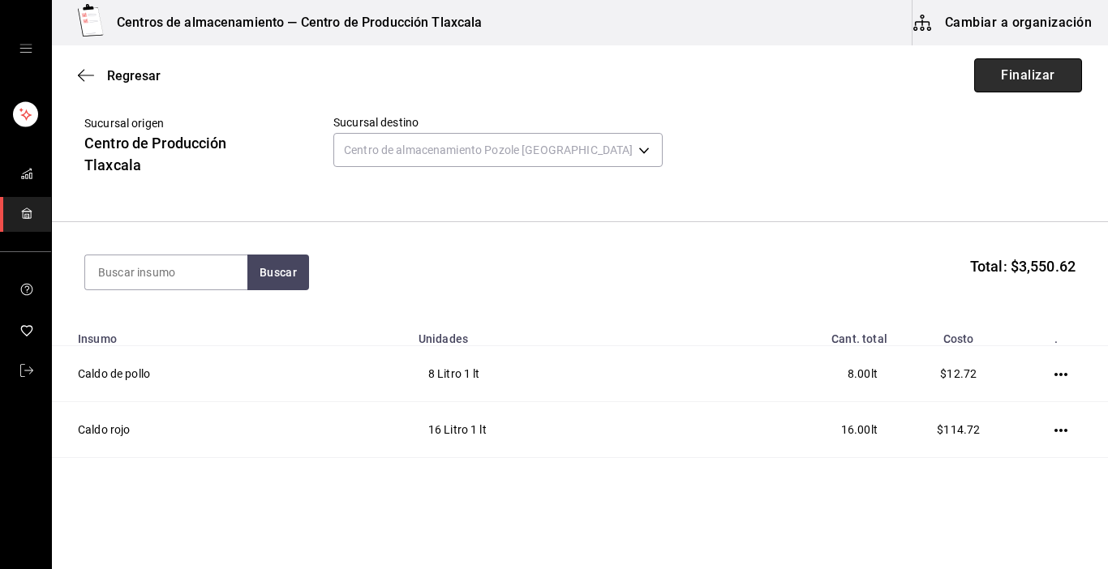
click at [997, 75] on button "Finalizar" at bounding box center [1028, 75] width 108 height 34
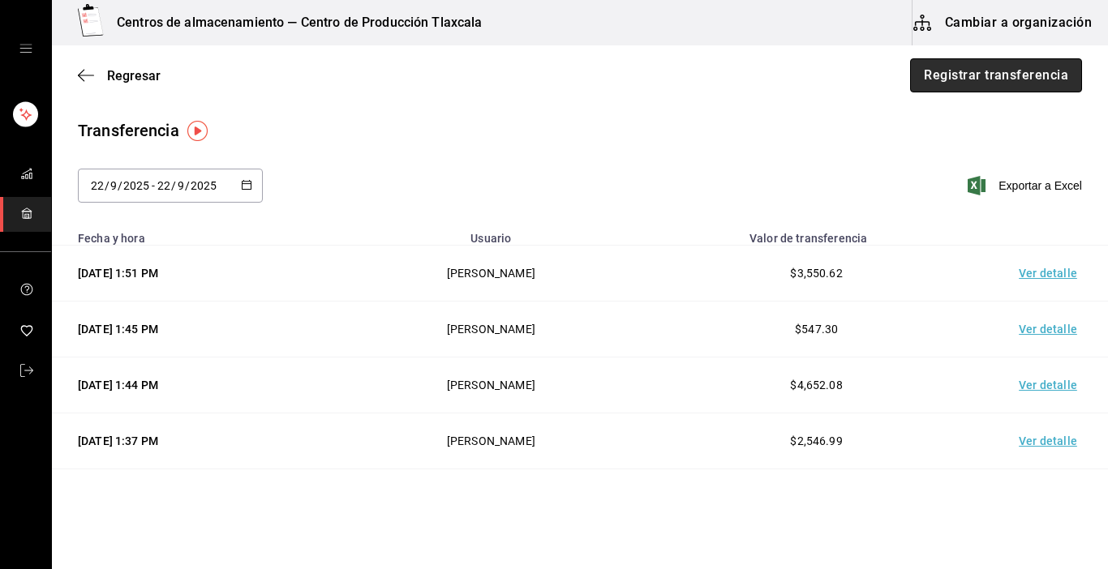
click at [1006, 71] on button "Registrar transferencia" at bounding box center [996, 75] width 172 height 34
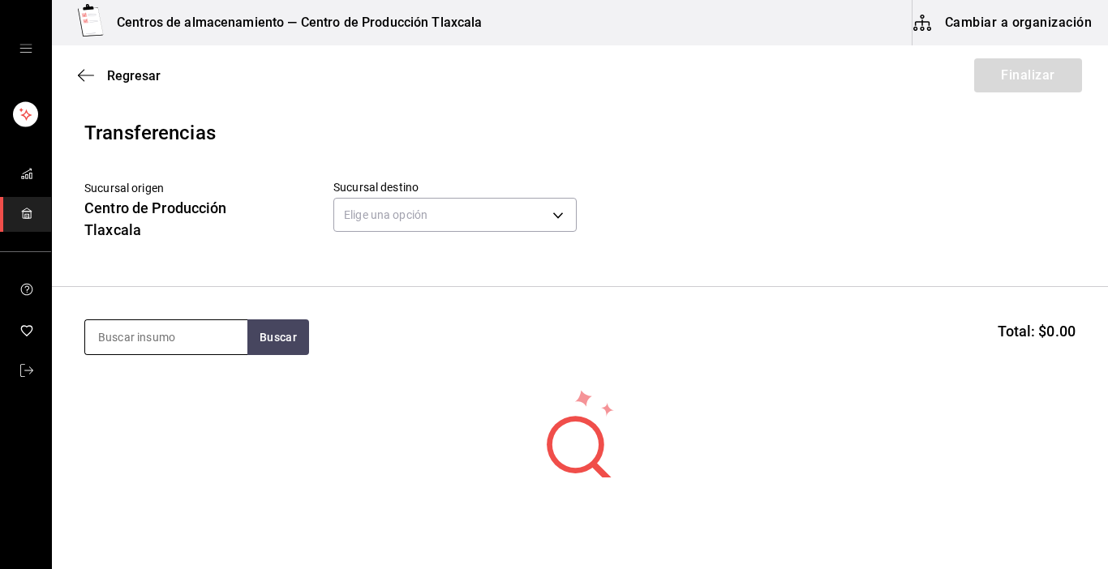
click at [178, 336] on input at bounding box center [166, 337] width 162 height 34
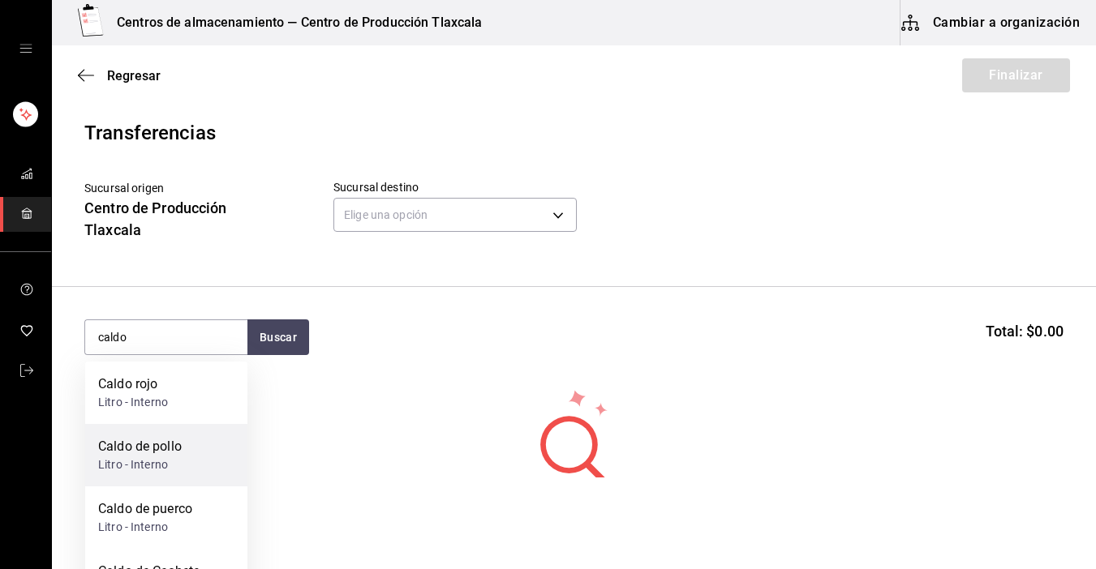
click at [191, 480] on div "Caldo de pollo Litro - Interno" at bounding box center [166, 455] width 162 height 62
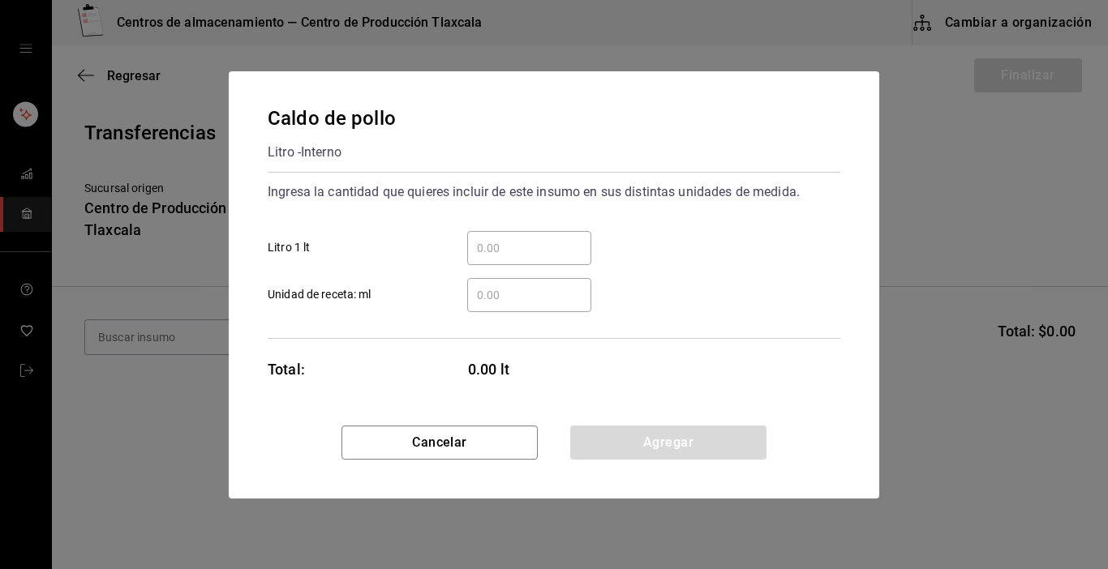
click at [504, 248] on input "​ Litro 1 lt" at bounding box center [529, 247] width 124 height 19
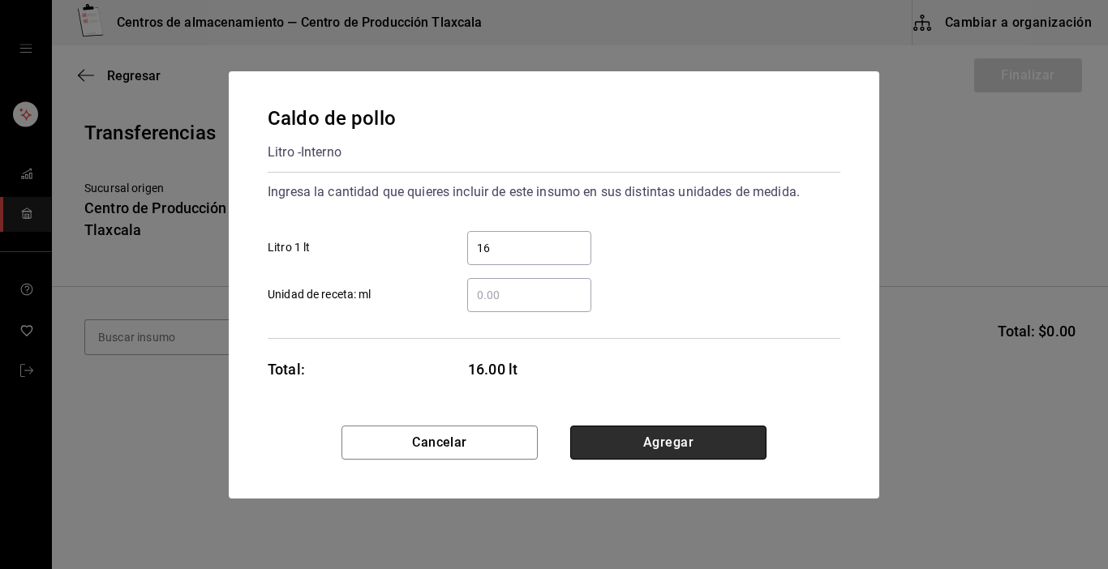
click at [691, 444] on button "Agregar" at bounding box center [668, 443] width 196 height 34
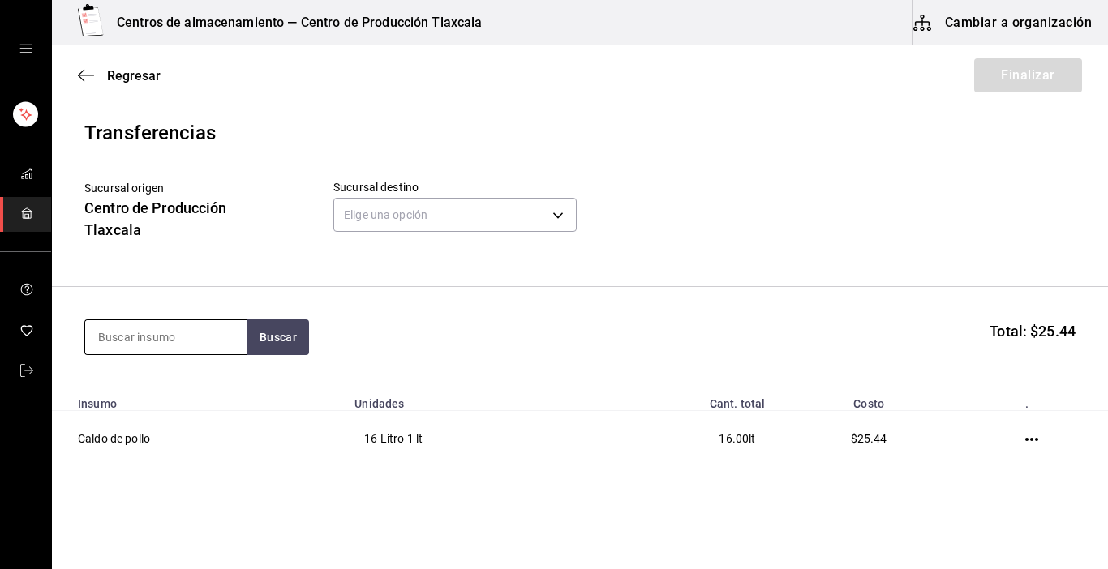
click at [135, 339] on input at bounding box center [166, 337] width 162 height 34
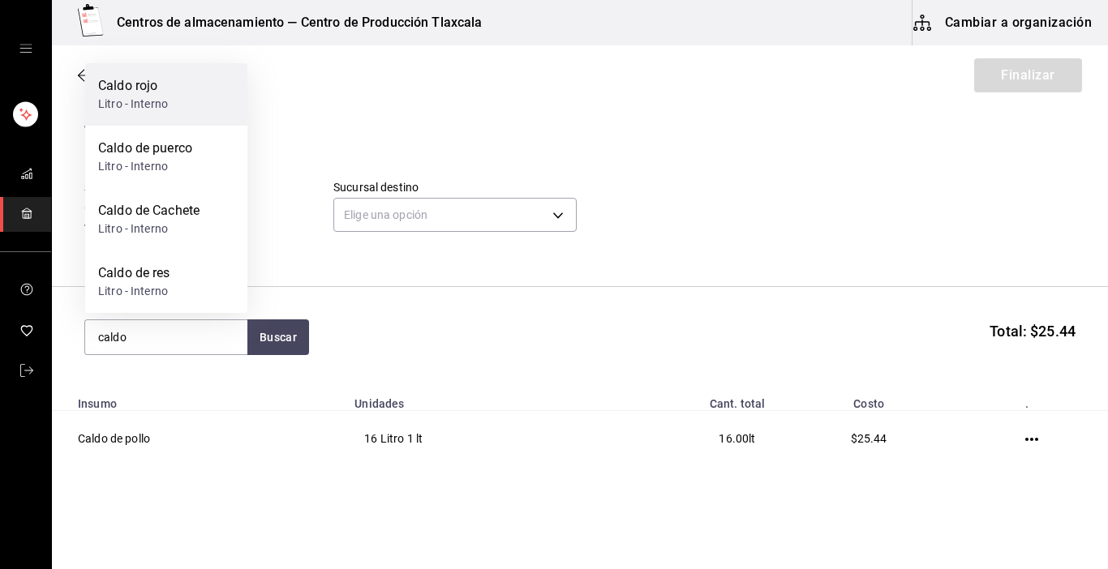
click at [144, 88] on div "Caldo rojo" at bounding box center [133, 85] width 70 height 19
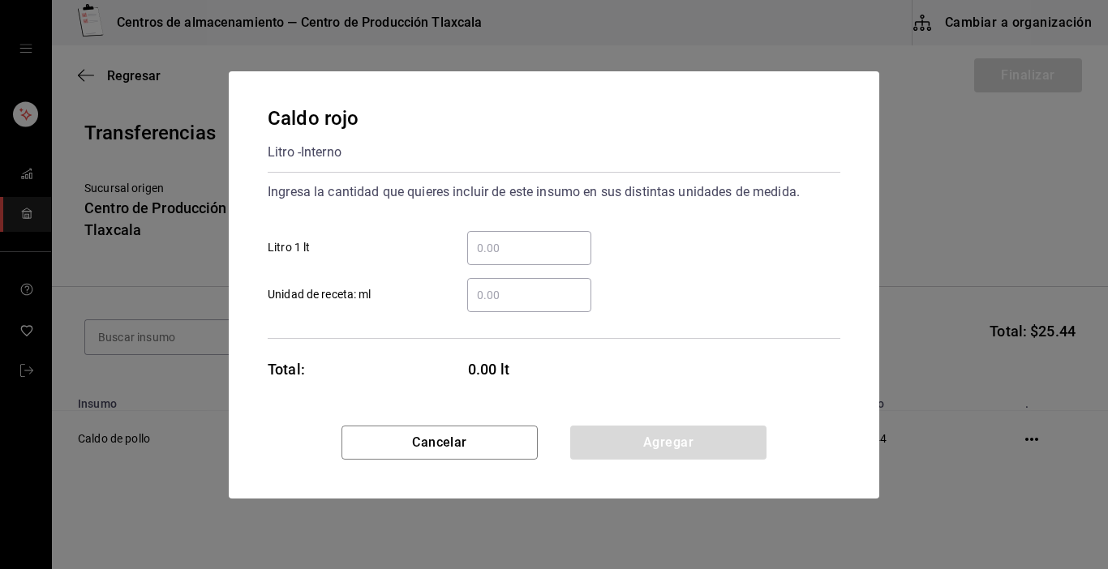
click at [562, 253] on input "​ Litro 1 lt" at bounding box center [529, 247] width 124 height 19
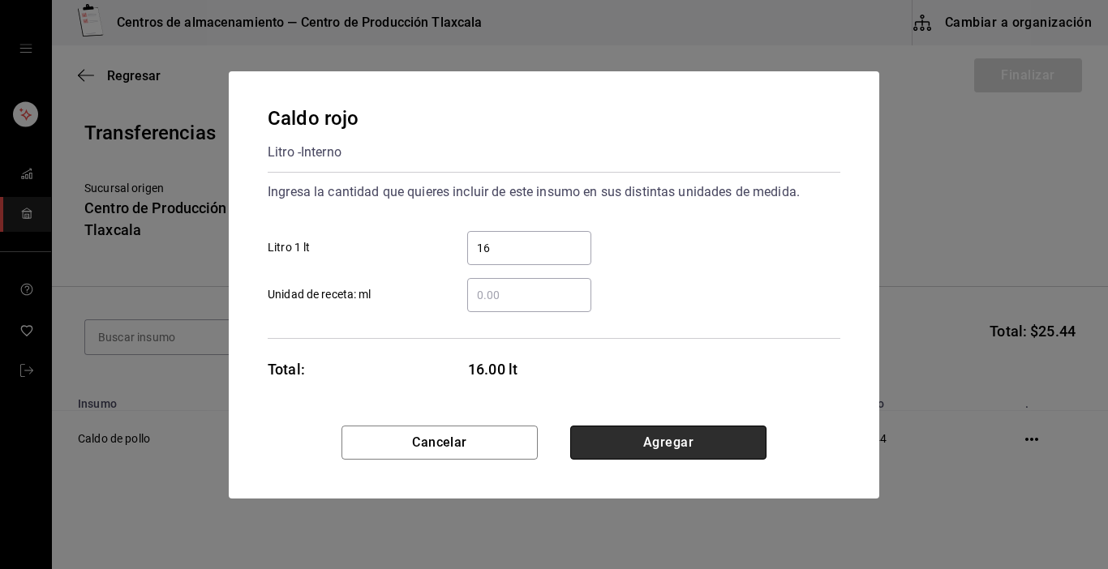
click at [735, 454] on button "Agregar" at bounding box center [668, 443] width 196 height 34
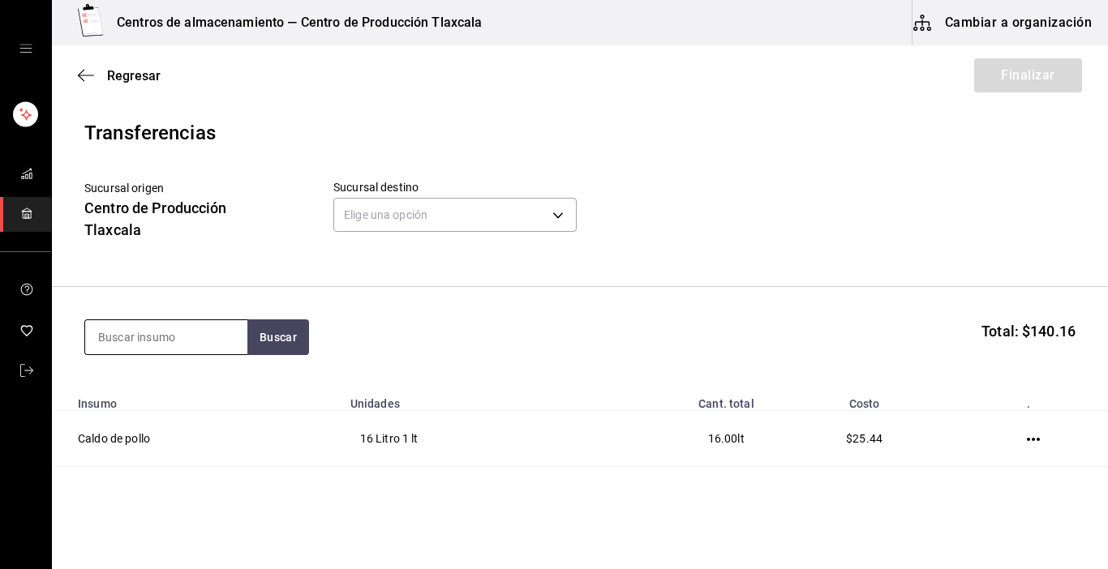
click at [205, 326] on input at bounding box center [166, 337] width 162 height 34
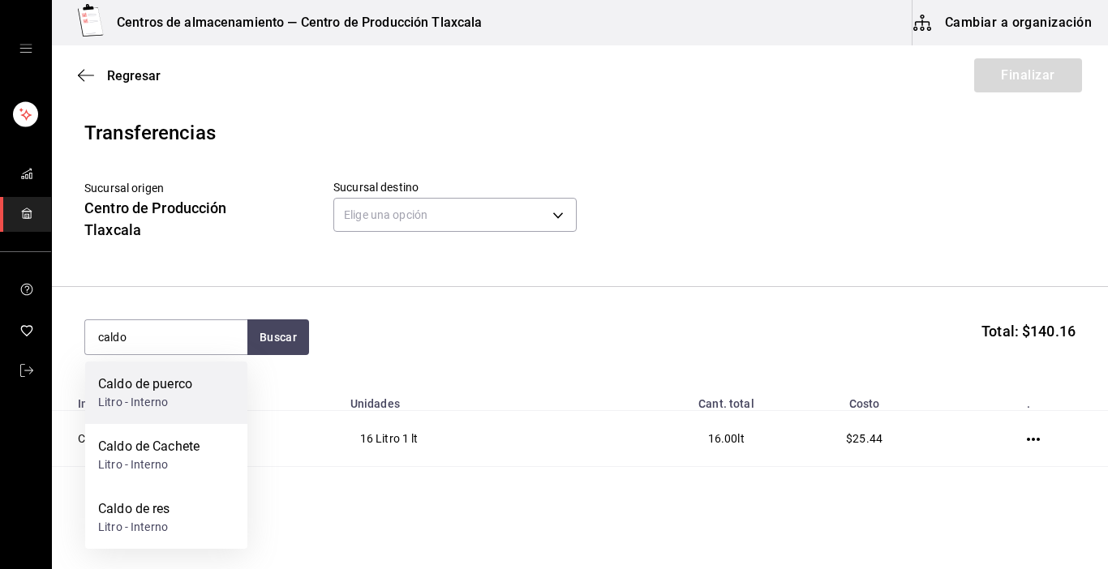
click at [212, 379] on div "Caldo de puerco Litro - Interno" at bounding box center [166, 393] width 162 height 62
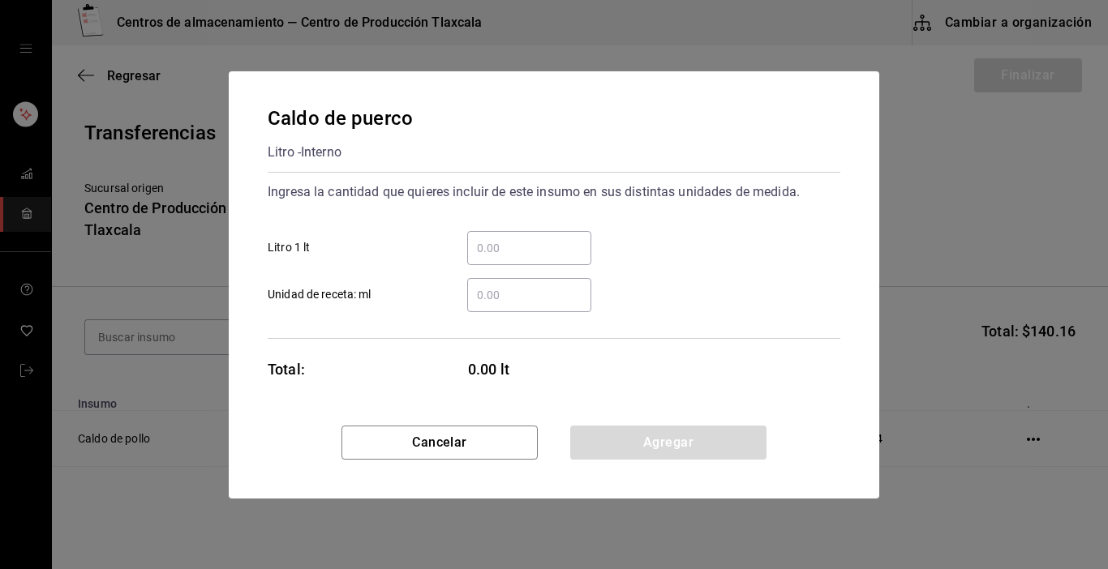
click at [517, 255] on input "​ Litro 1 lt" at bounding box center [529, 247] width 124 height 19
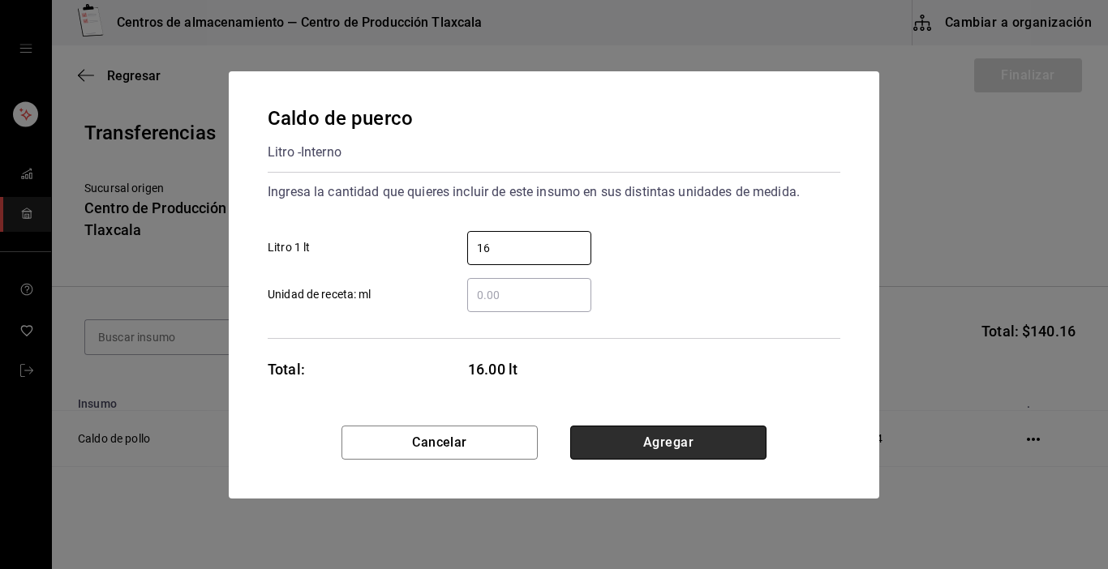
click at [692, 444] on button "Agregar" at bounding box center [668, 443] width 196 height 34
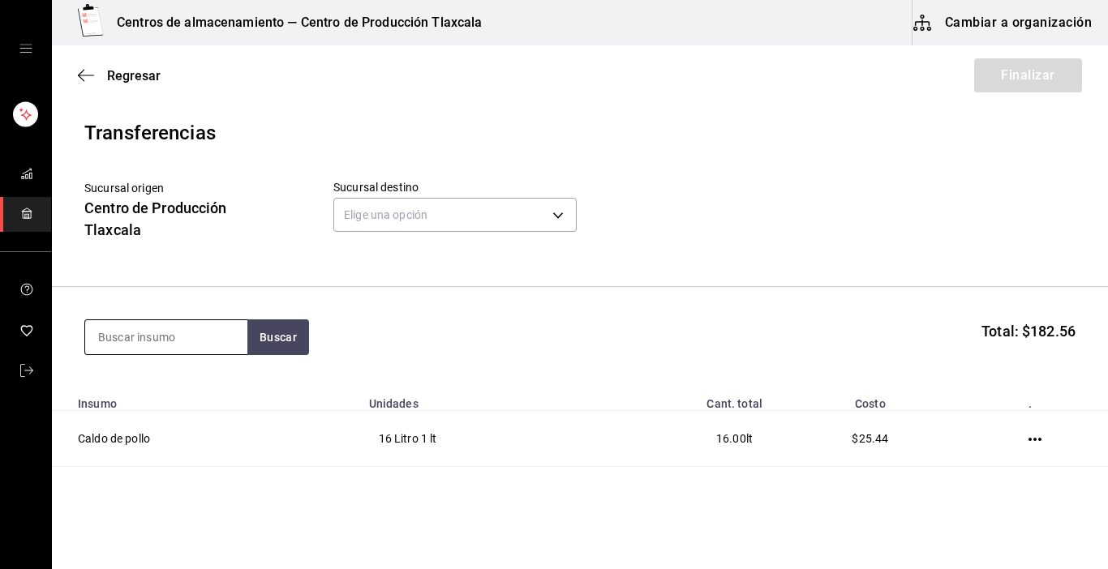
click at [192, 347] on input at bounding box center [166, 337] width 162 height 34
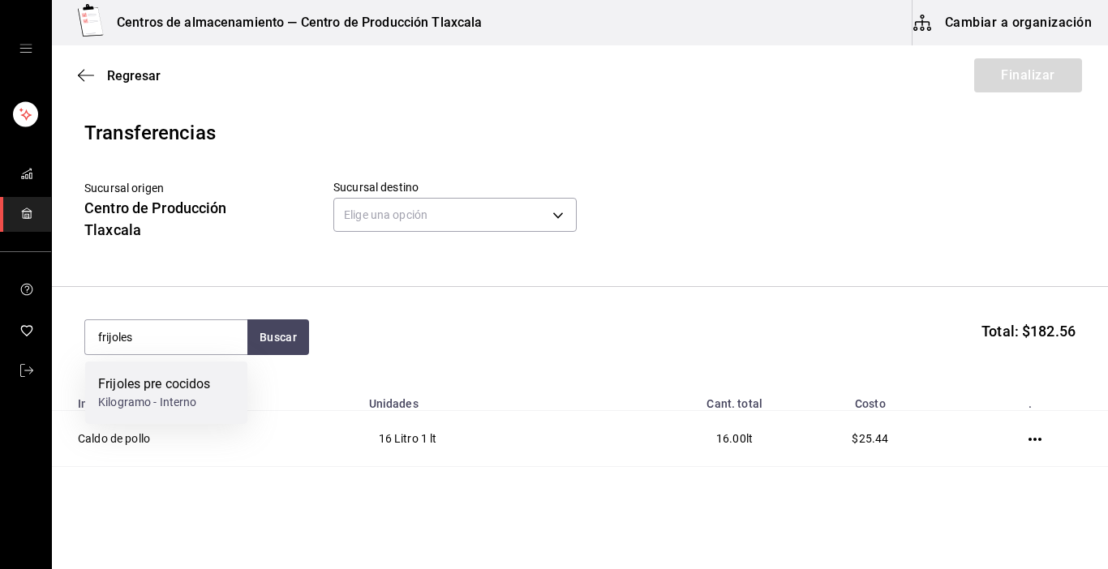
click at [188, 389] on div "Frijoles pre cocidos" at bounding box center [154, 384] width 113 height 19
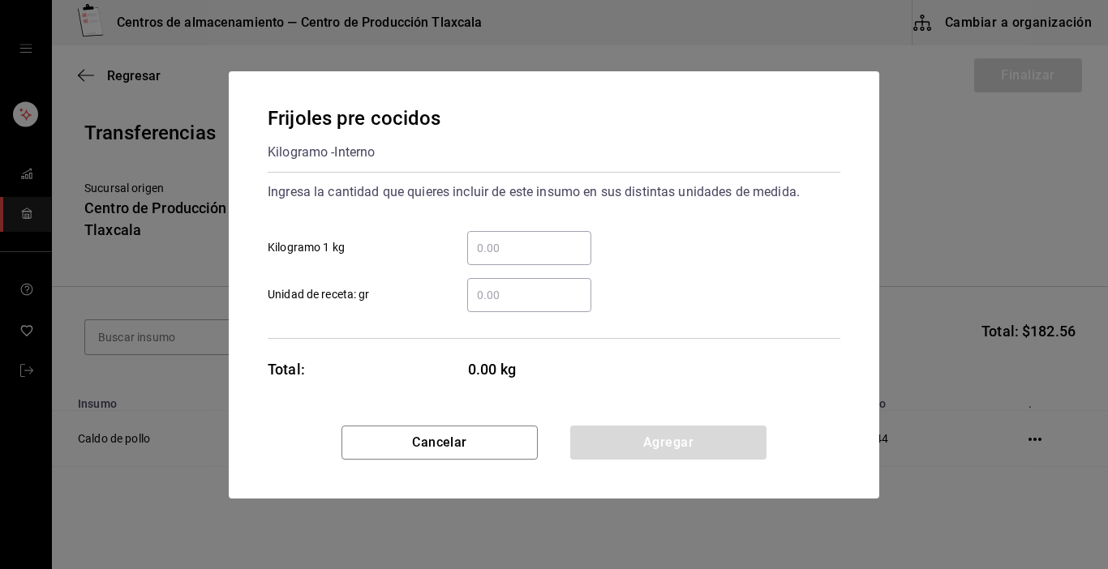
click at [507, 242] on input "​ Kilogramo 1 kg" at bounding box center [529, 247] width 124 height 19
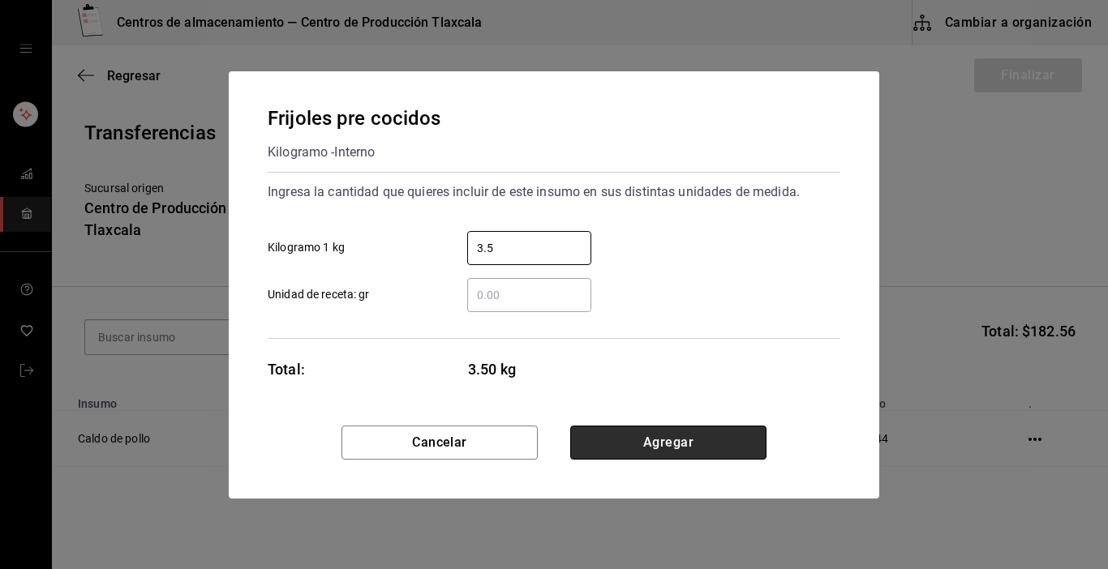
click at [656, 449] on button "Agregar" at bounding box center [668, 443] width 196 height 34
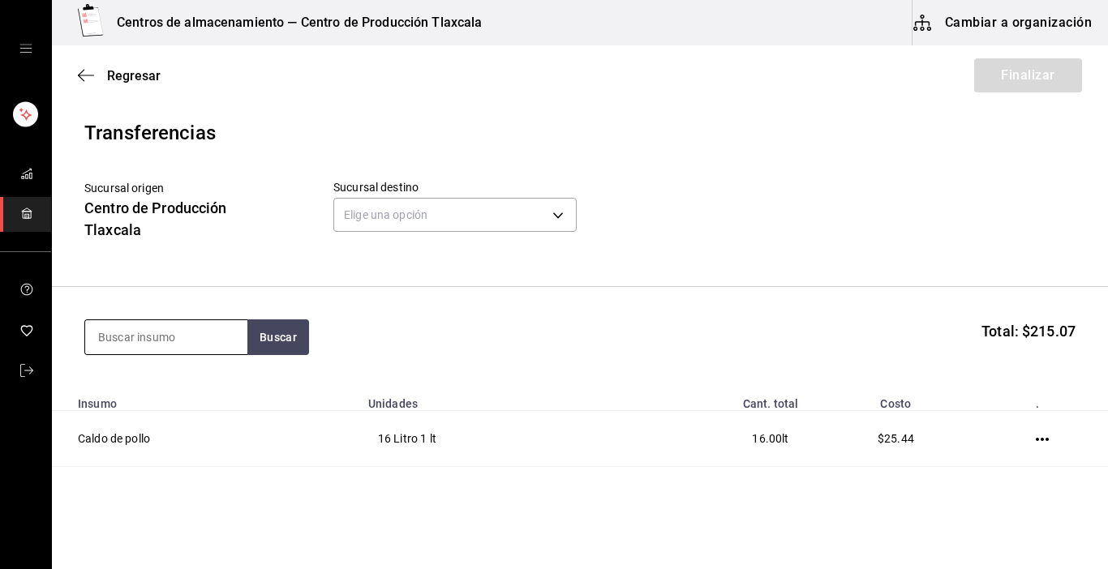
click at [225, 333] on input at bounding box center [166, 337] width 162 height 34
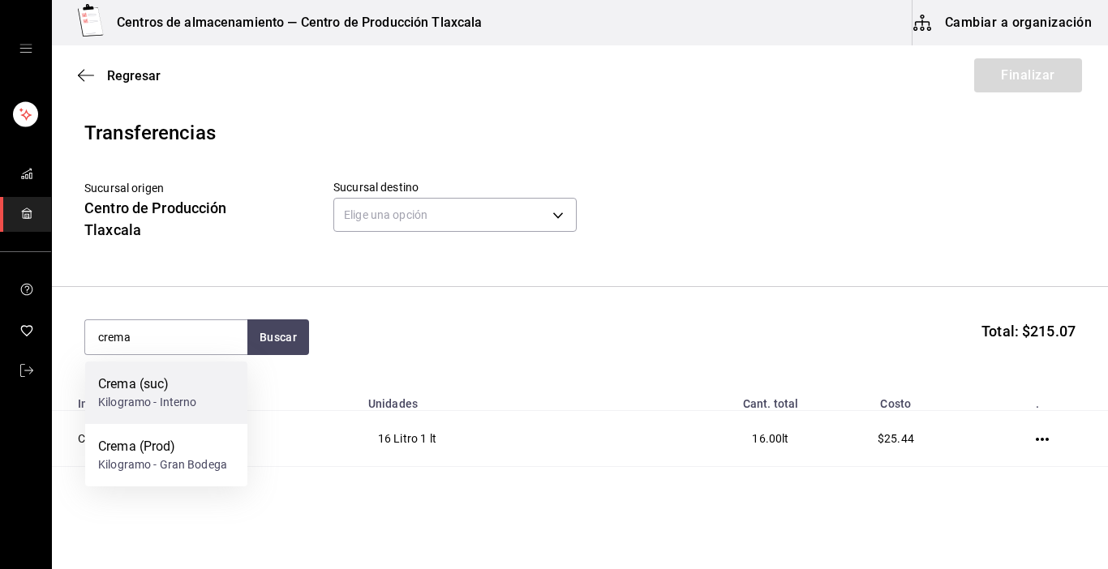
click at [197, 393] on div "Crema (suc) Kilogramo - Interno" at bounding box center [166, 393] width 162 height 62
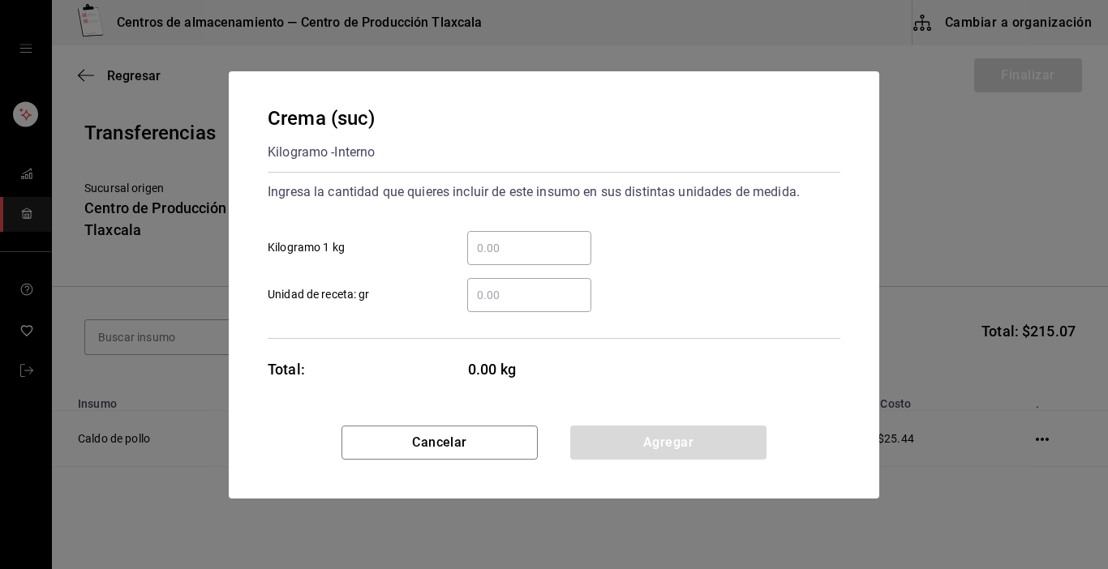
click at [546, 240] on input "​ Kilogramo 1 kg" at bounding box center [529, 247] width 124 height 19
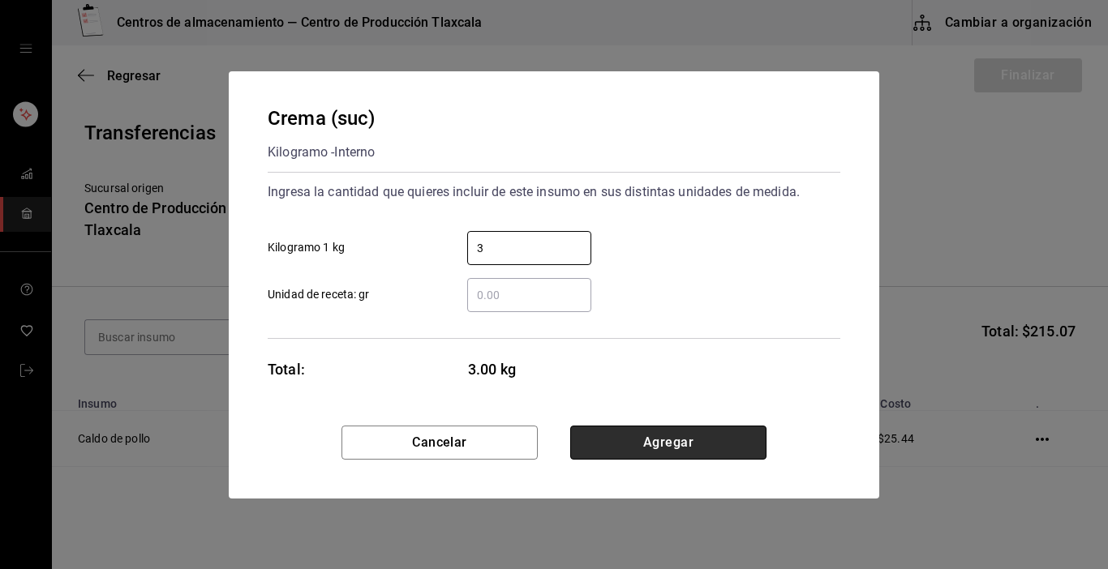
click at [743, 430] on button "Agregar" at bounding box center [668, 443] width 196 height 34
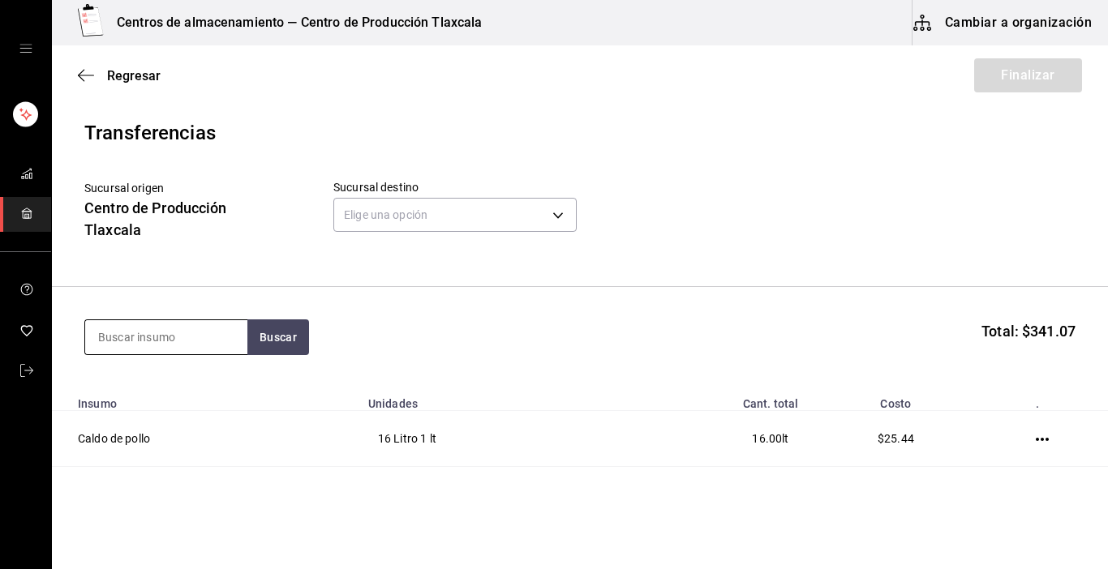
click at [177, 340] on input at bounding box center [166, 337] width 162 height 34
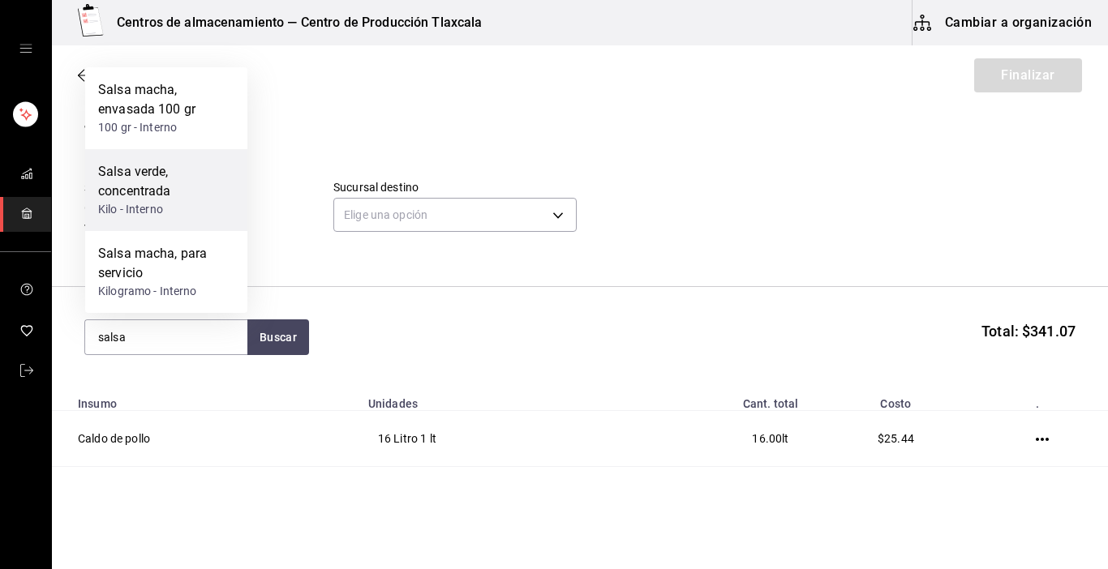
click at [135, 182] on div "Salsa verde, concentrada" at bounding box center [166, 181] width 136 height 39
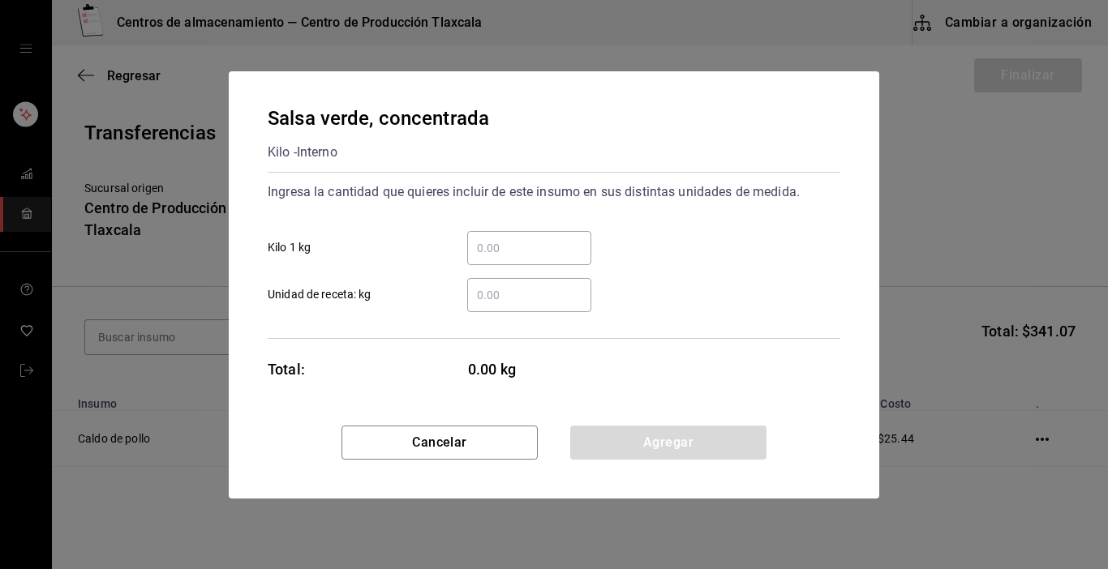
click at [486, 240] on input "​ Kilo 1 kg" at bounding box center [529, 247] width 124 height 19
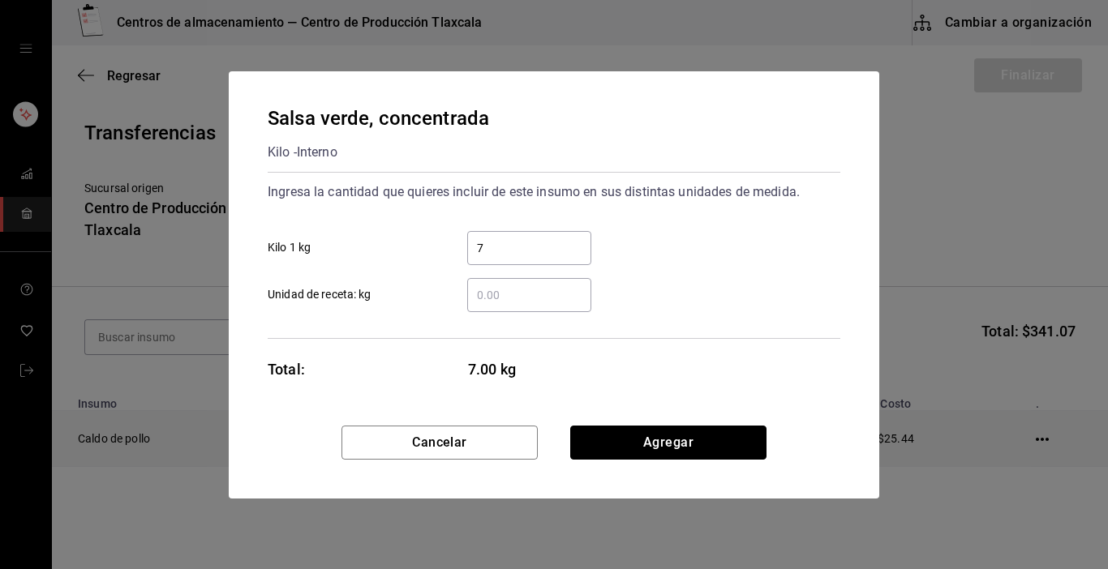
click at [684, 445] on button "Agregar" at bounding box center [668, 443] width 196 height 34
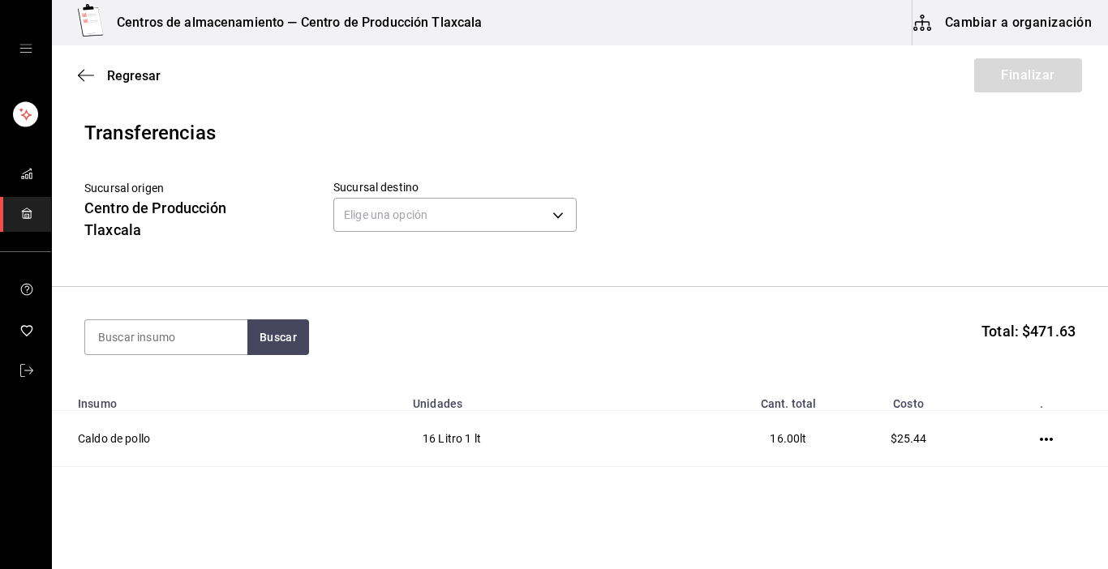
click at [172, 355] on section "Buscar Total: $471.63" at bounding box center [580, 337] width 1056 height 101
click at [177, 328] on input at bounding box center [166, 337] width 162 height 34
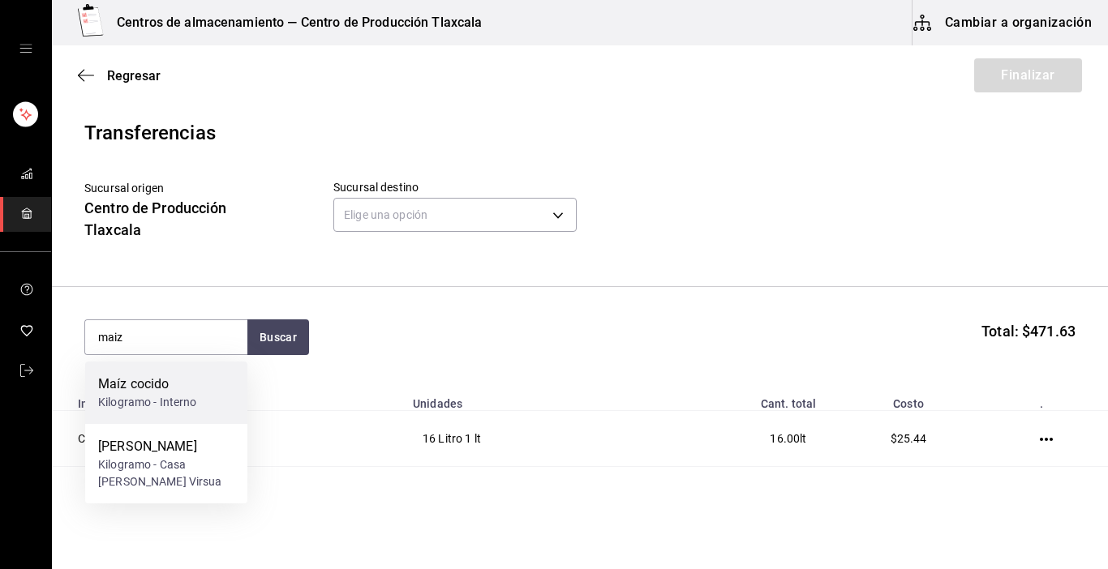
click at [160, 400] on div "Kilogramo - Interno" at bounding box center [147, 402] width 99 height 17
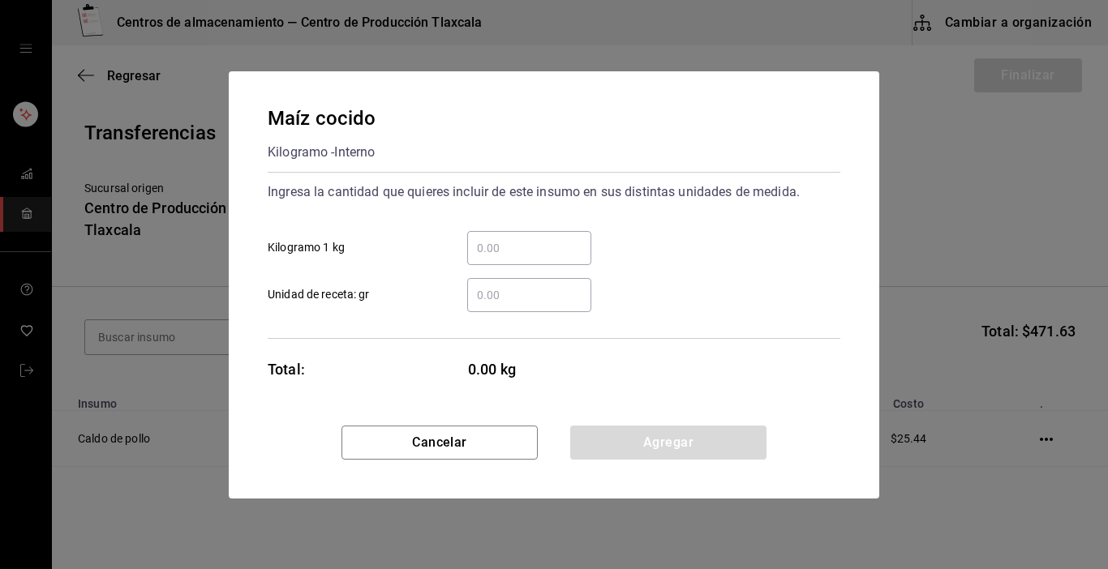
click at [483, 242] on input "​ Kilogramo 1 kg" at bounding box center [529, 247] width 124 height 19
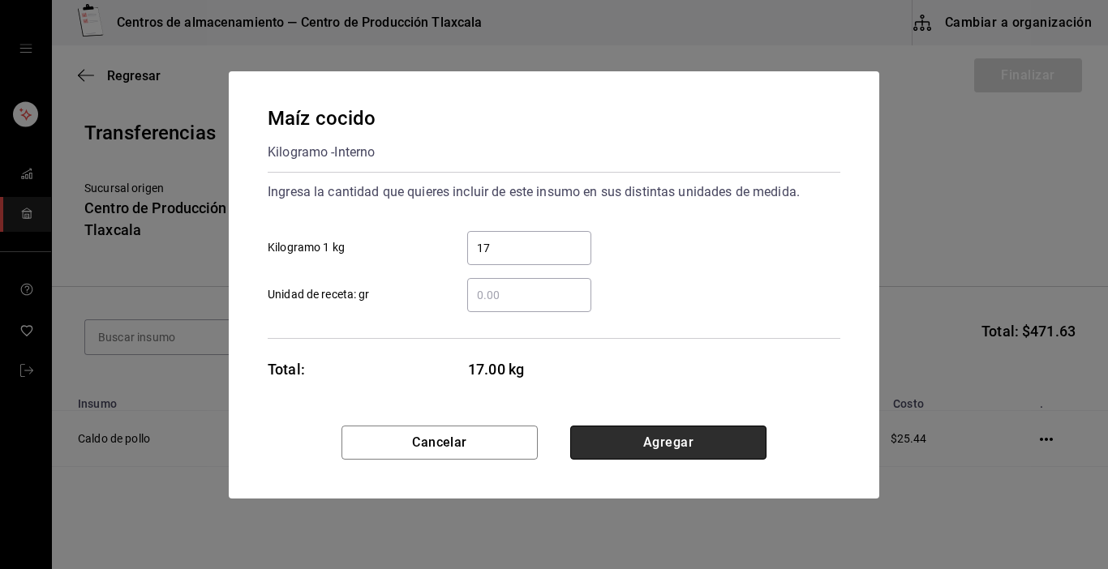
click at [710, 440] on button "Agregar" at bounding box center [668, 443] width 196 height 34
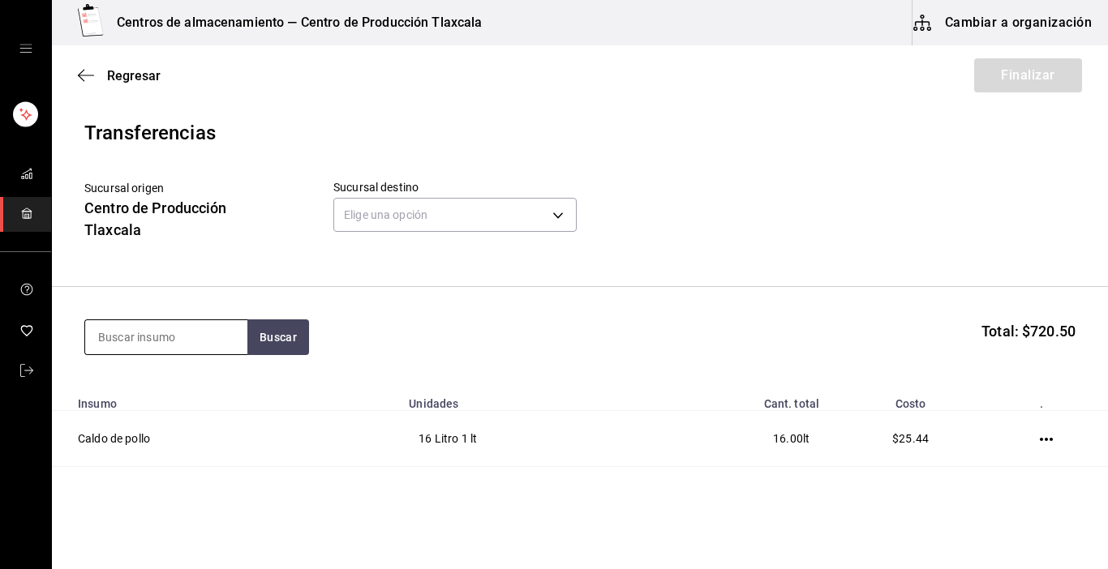
click at [189, 339] on input at bounding box center [166, 337] width 162 height 34
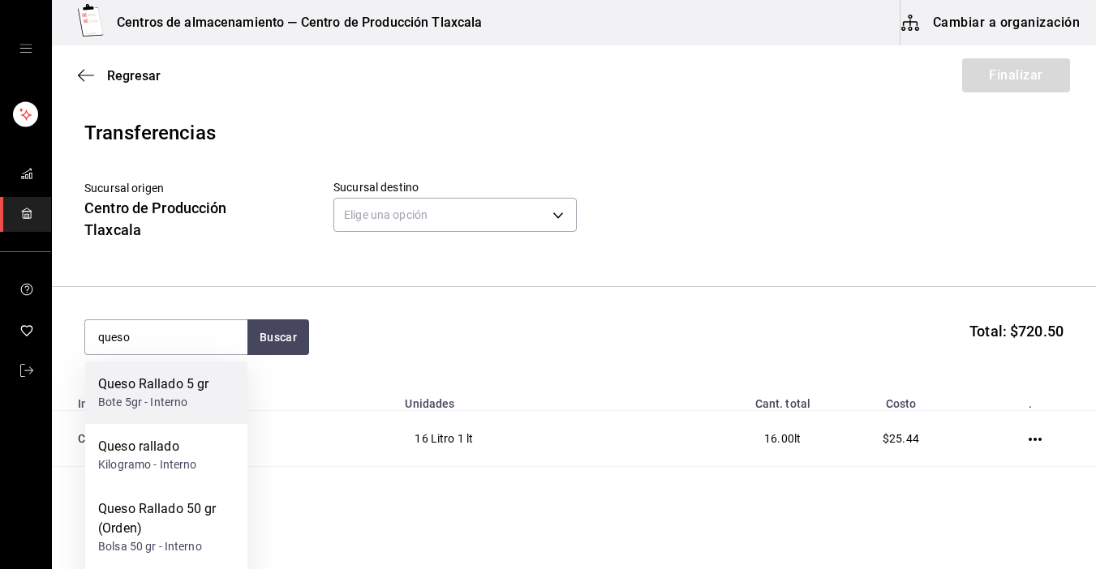
click at [176, 397] on div "Bote 5gr - Interno" at bounding box center [153, 402] width 110 height 17
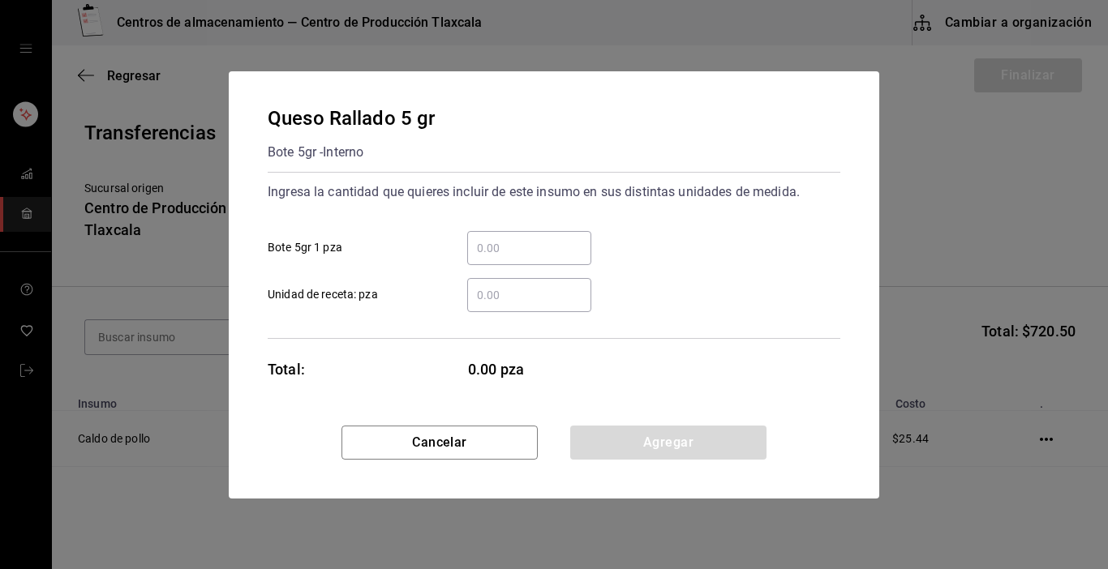
click at [546, 251] on input "​ Bote 5gr 1 pza" at bounding box center [529, 247] width 124 height 19
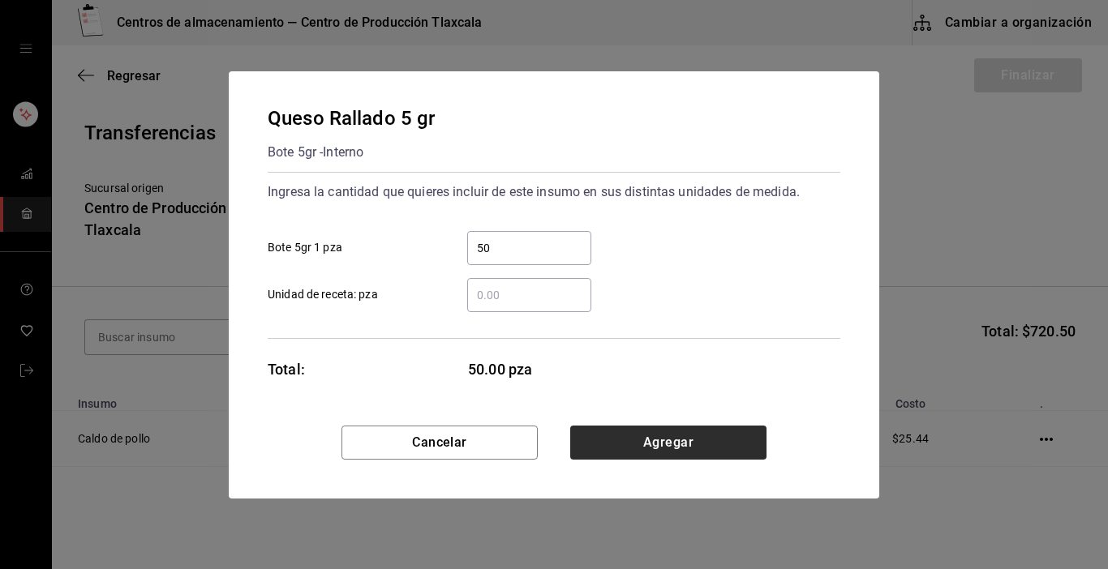
drag, startPoint x: 629, startPoint y: 423, endPoint x: 627, endPoint y: 448, distance: 24.5
click at [629, 431] on div "Queso Rallado 5 gr Bote 5gr - Interno Ingresa la cantidad que quieres incluir d…" at bounding box center [554, 284] width 650 height 427
click at [629, 436] on button "Agregar" at bounding box center [668, 443] width 196 height 34
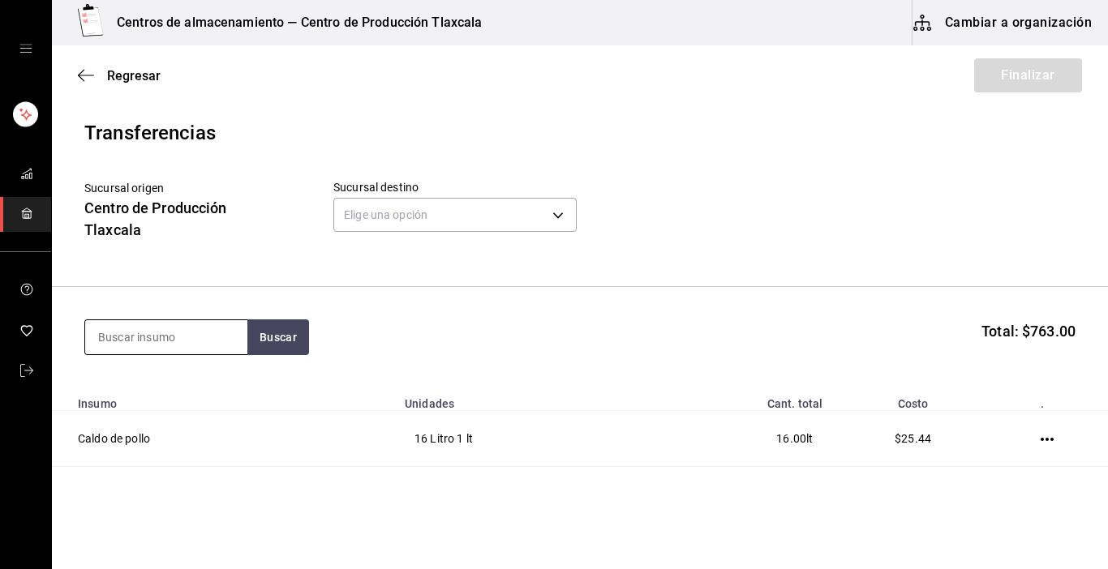
click at [218, 345] on input at bounding box center [166, 337] width 162 height 34
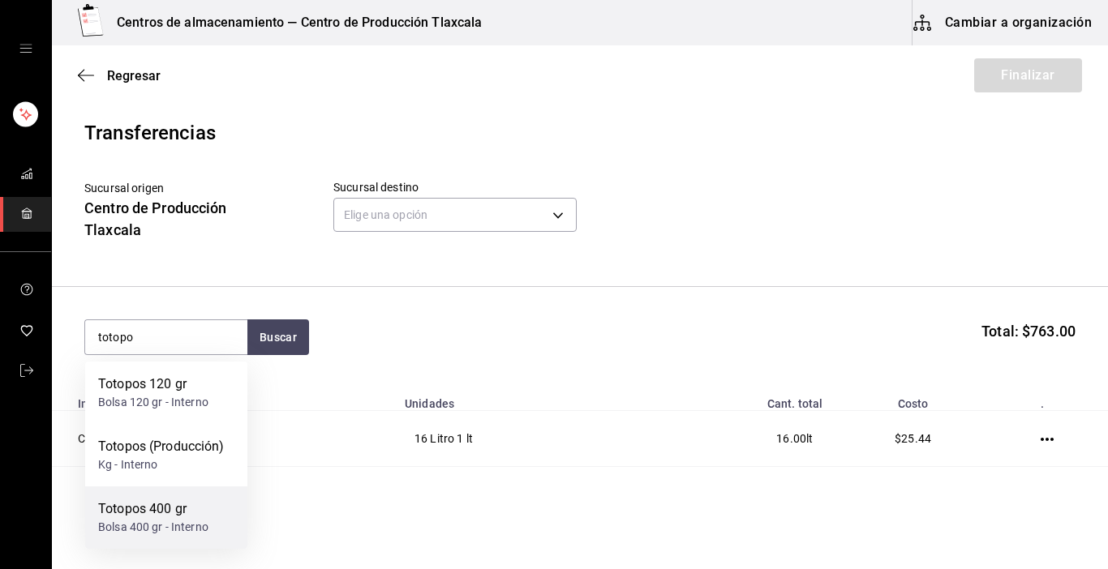
click at [191, 522] on div "Bolsa 400 gr - Interno" at bounding box center [153, 527] width 110 height 17
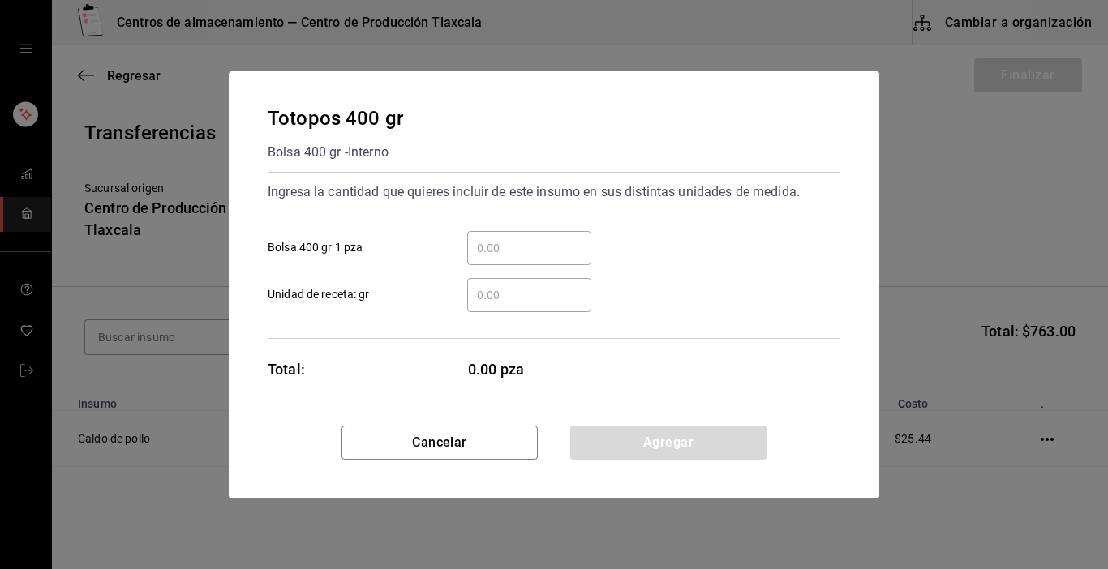
click at [499, 245] on input "​ Bolsa 400 gr 1 pza" at bounding box center [529, 247] width 124 height 19
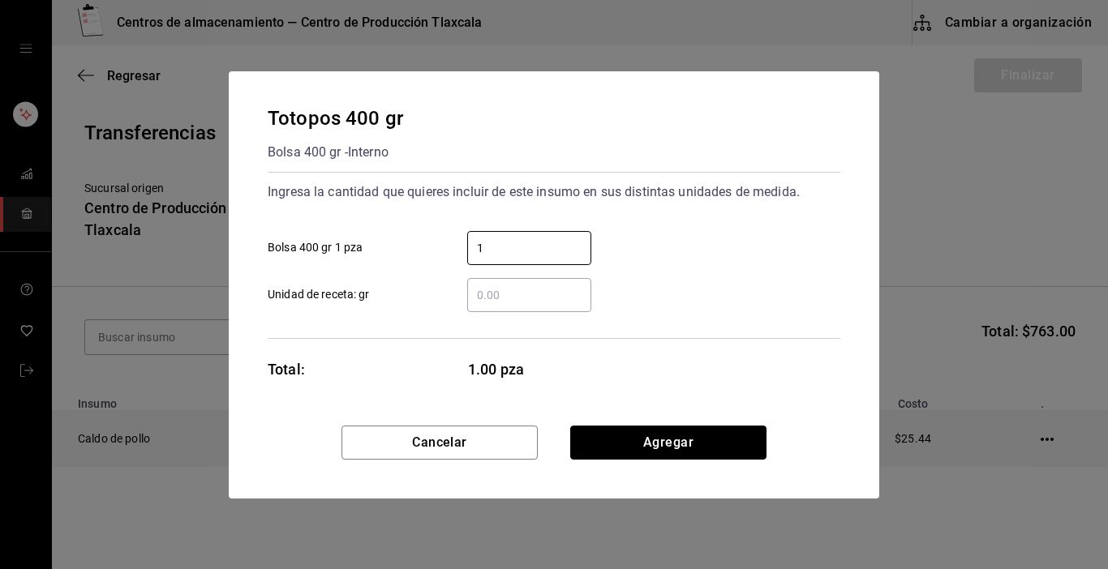
click at [681, 444] on button "Agregar" at bounding box center [668, 443] width 196 height 34
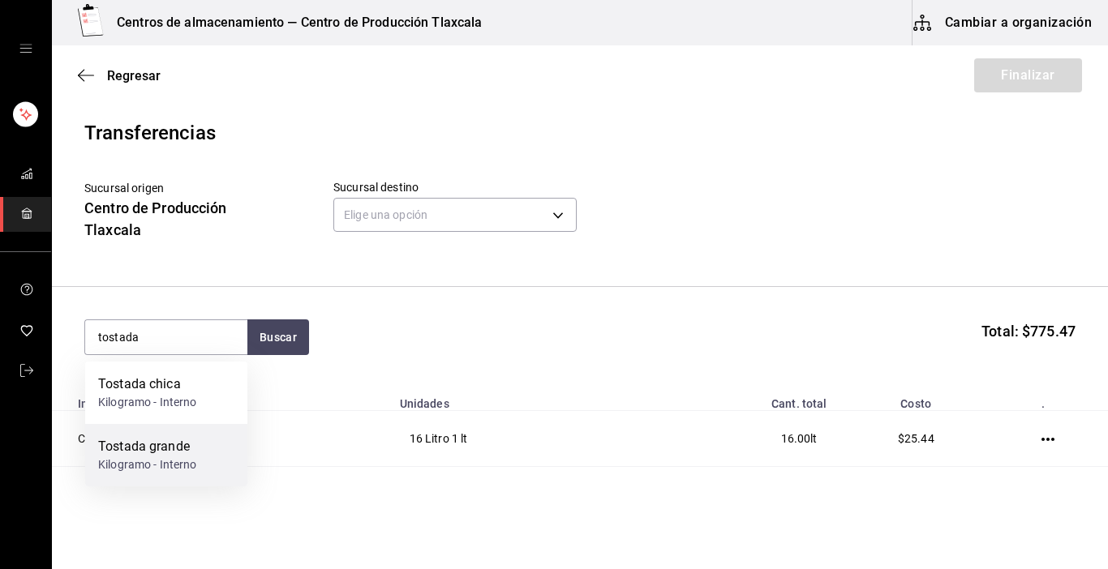
click at [161, 444] on div "Tostada grande" at bounding box center [147, 446] width 99 height 19
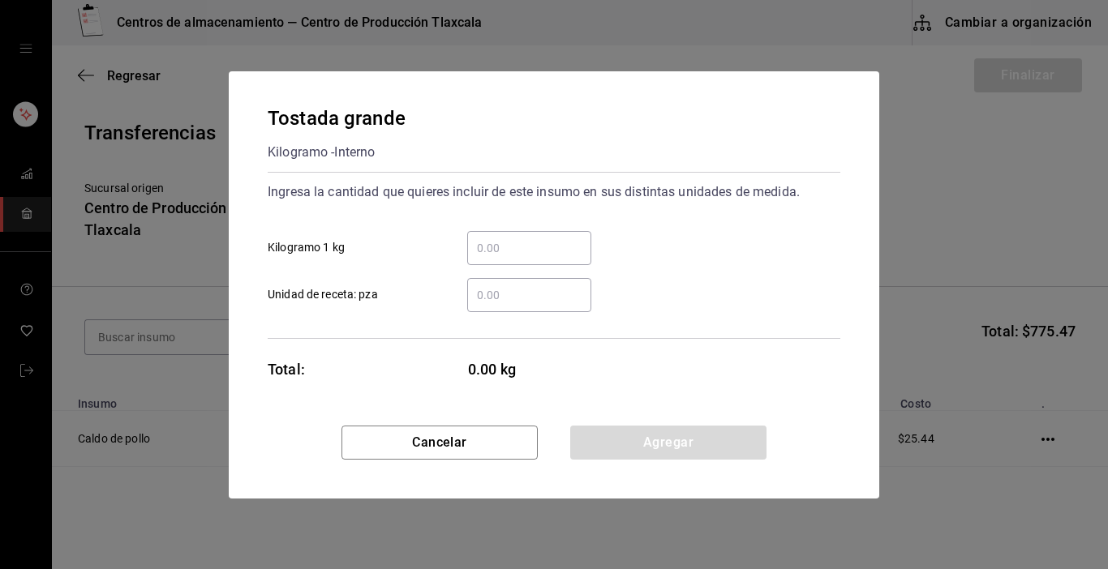
click at [543, 241] on input "​ Kilogramo 1 kg" at bounding box center [529, 247] width 124 height 19
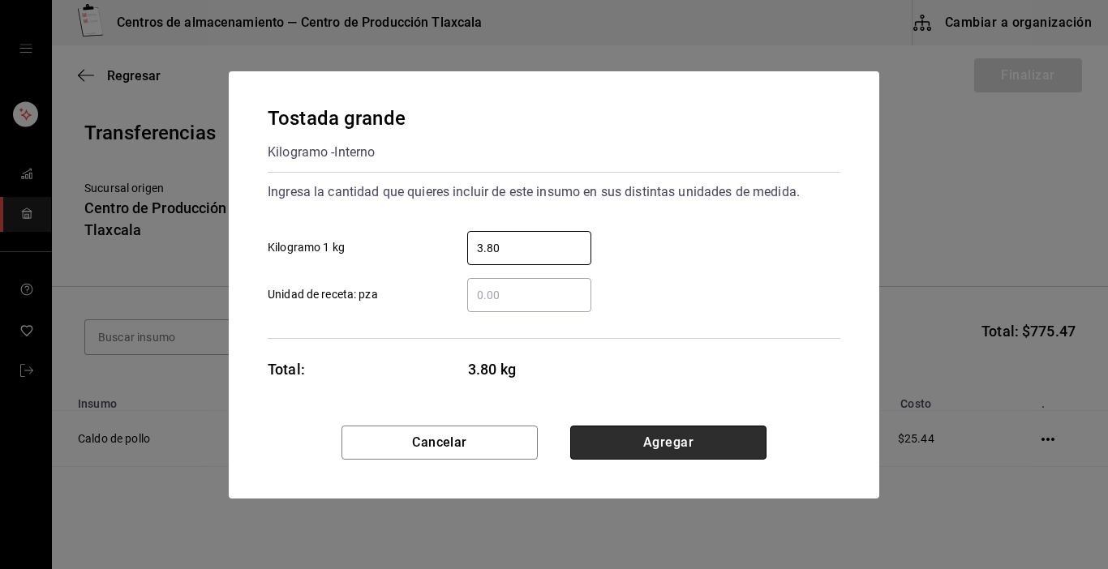
click at [639, 435] on button "Agregar" at bounding box center [668, 443] width 196 height 34
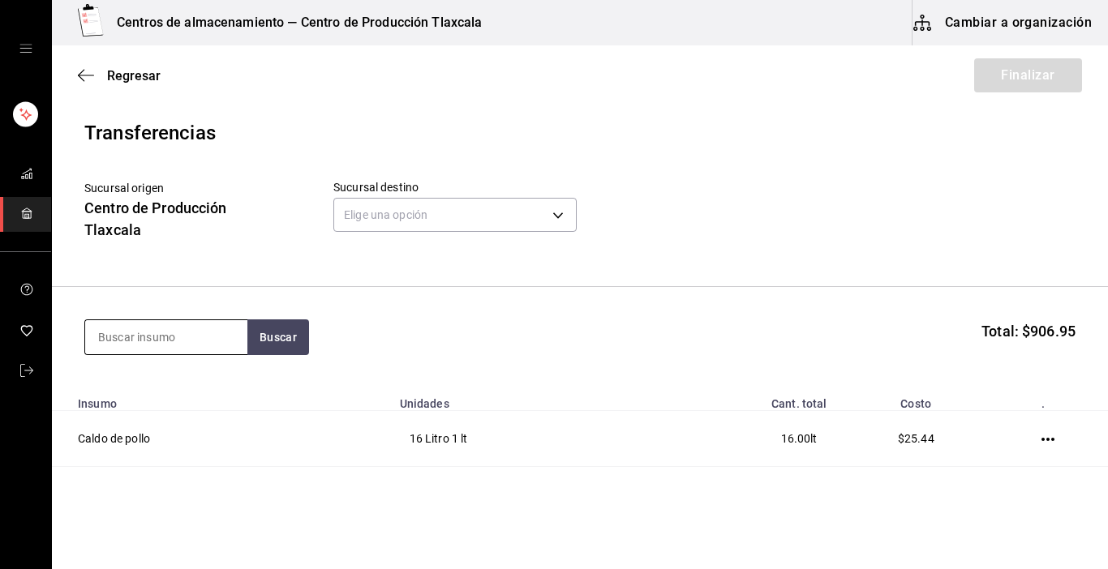
click at [132, 332] on input at bounding box center [166, 337] width 162 height 34
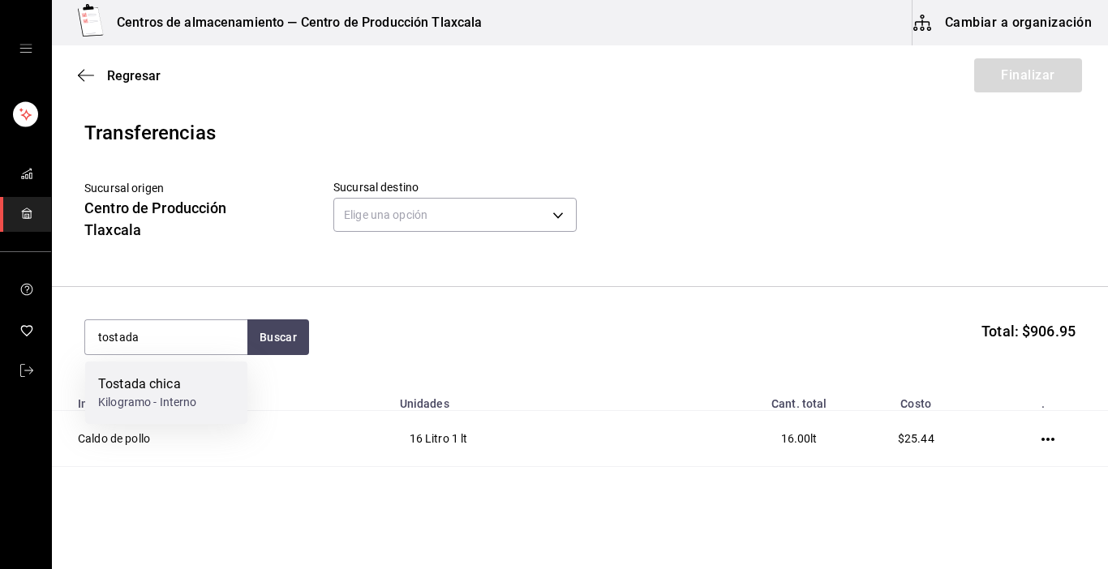
click at [168, 376] on div "Tostada chica" at bounding box center [147, 384] width 99 height 19
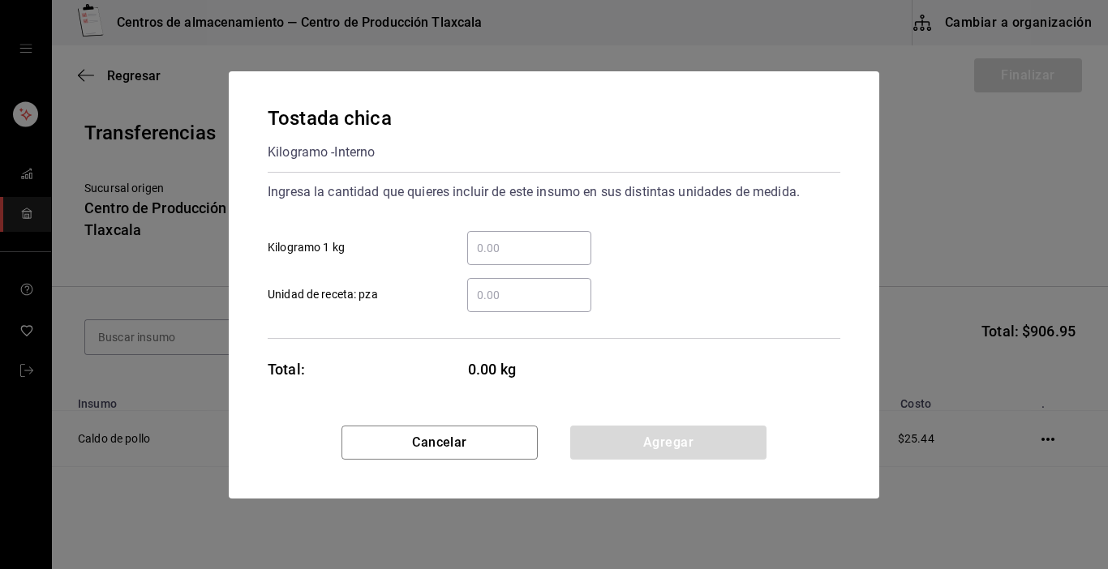
click at [513, 238] on input "​ Kilogramo 1 kg" at bounding box center [529, 247] width 124 height 19
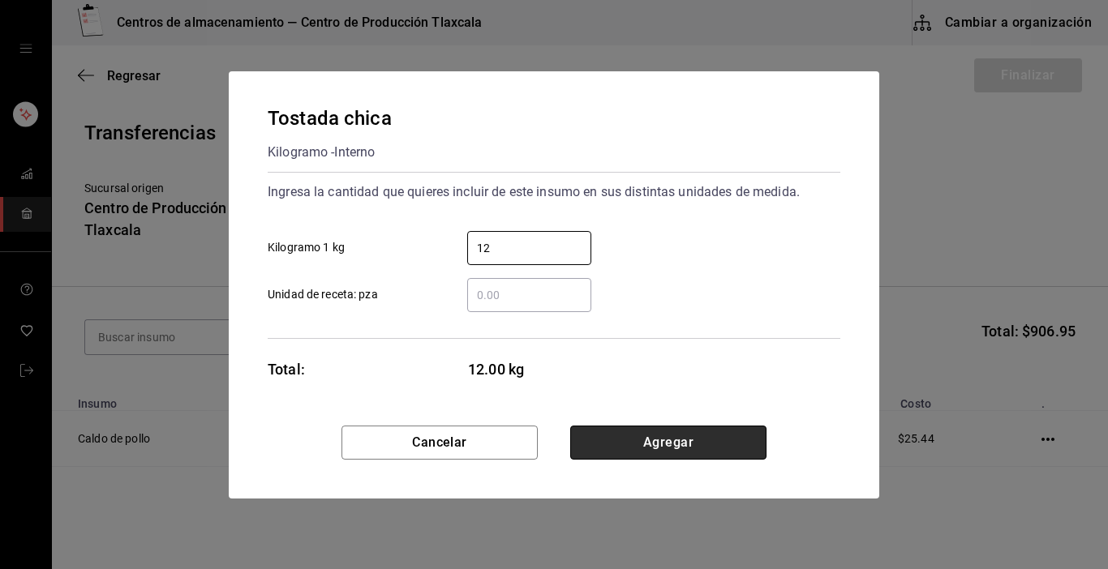
click at [748, 448] on button "Agregar" at bounding box center [668, 443] width 196 height 34
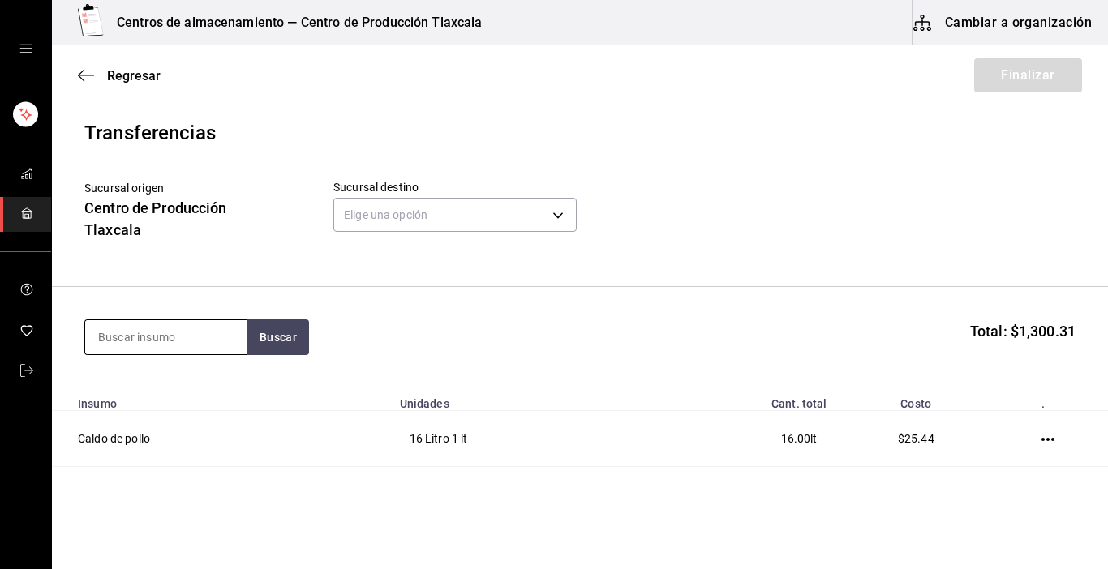
click at [228, 326] on input at bounding box center [166, 337] width 162 height 34
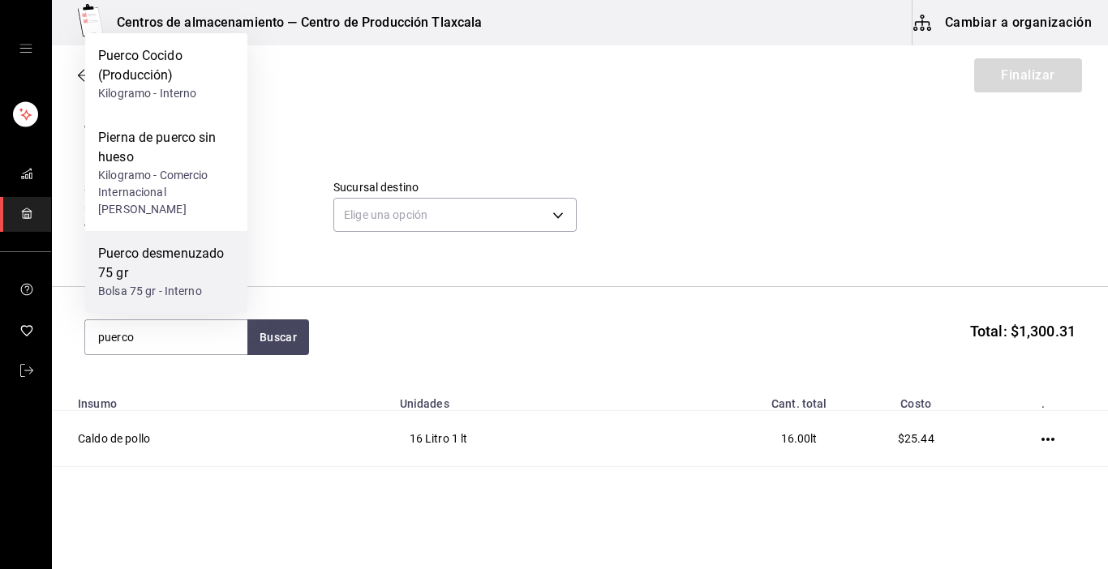
click at [195, 255] on div "Puerco desmenuzado 75 gr" at bounding box center [166, 263] width 136 height 39
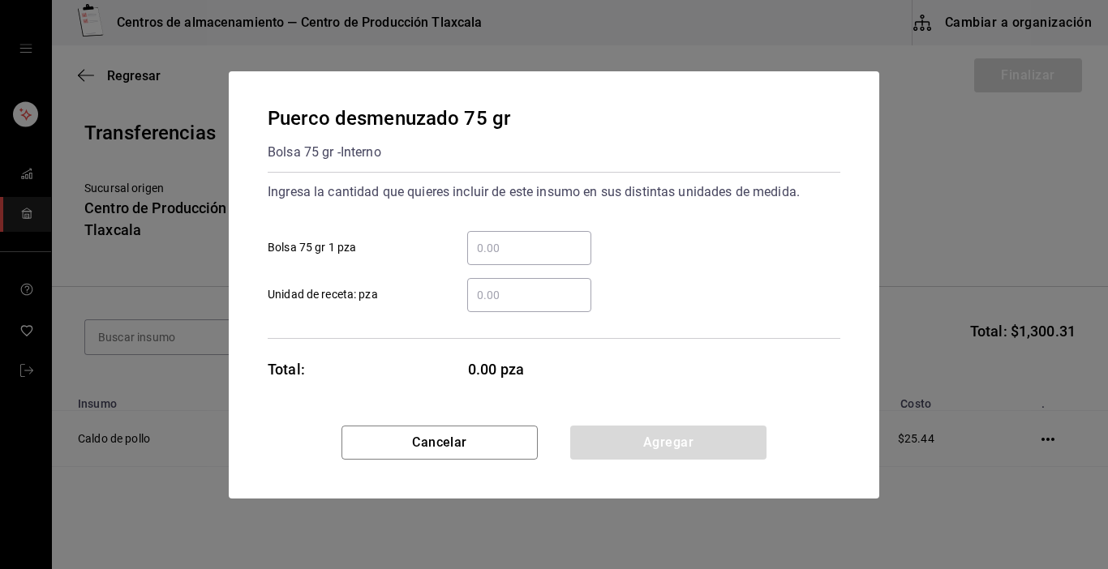
click at [479, 254] on input "​ Bolsa 75 gr 1 pza" at bounding box center [529, 247] width 124 height 19
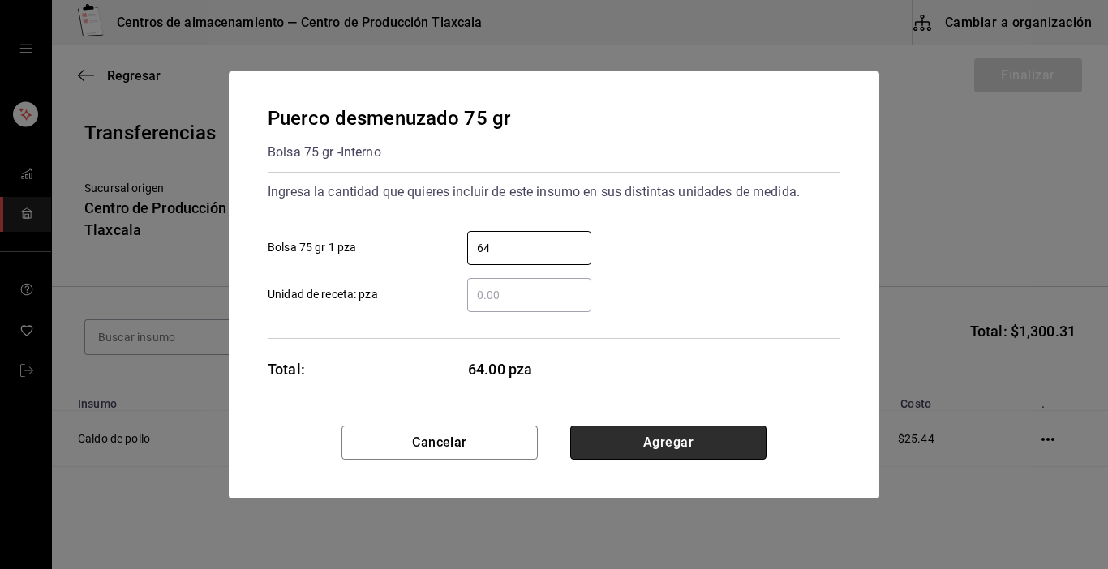
click at [606, 444] on button "Agregar" at bounding box center [668, 443] width 196 height 34
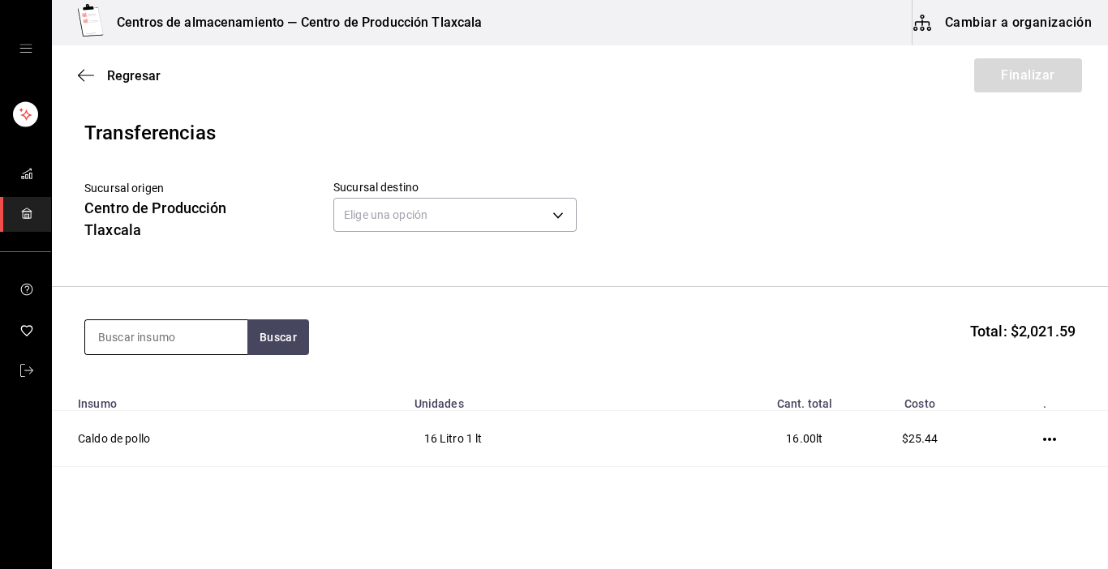
click at [148, 342] on input at bounding box center [166, 337] width 162 height 34
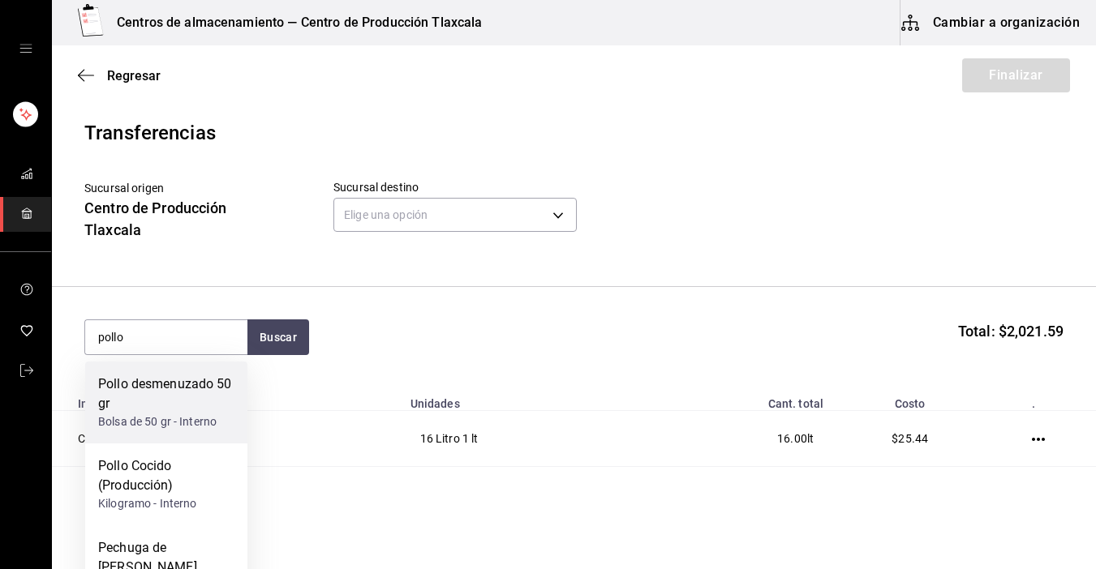
click at [167, 390] on div "Pollo desmenuzado 50 gr" at bounding box center [166, 394] width 136 height 39
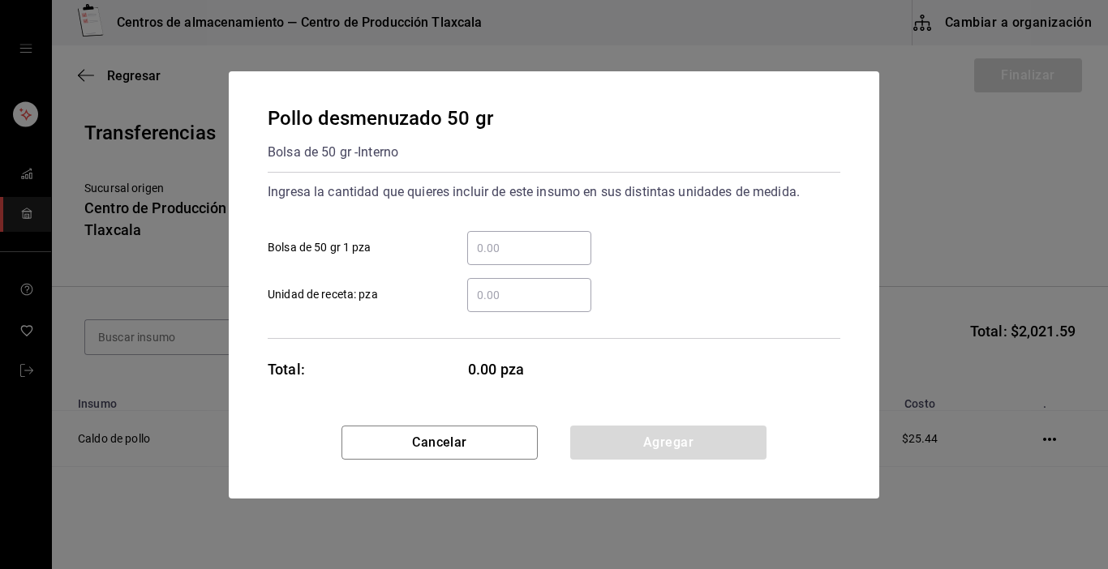
click at [538, 251] on input "​ Bolsa de 50 gr 1 pza" at bounding box center [529, 247] width 124 height 19
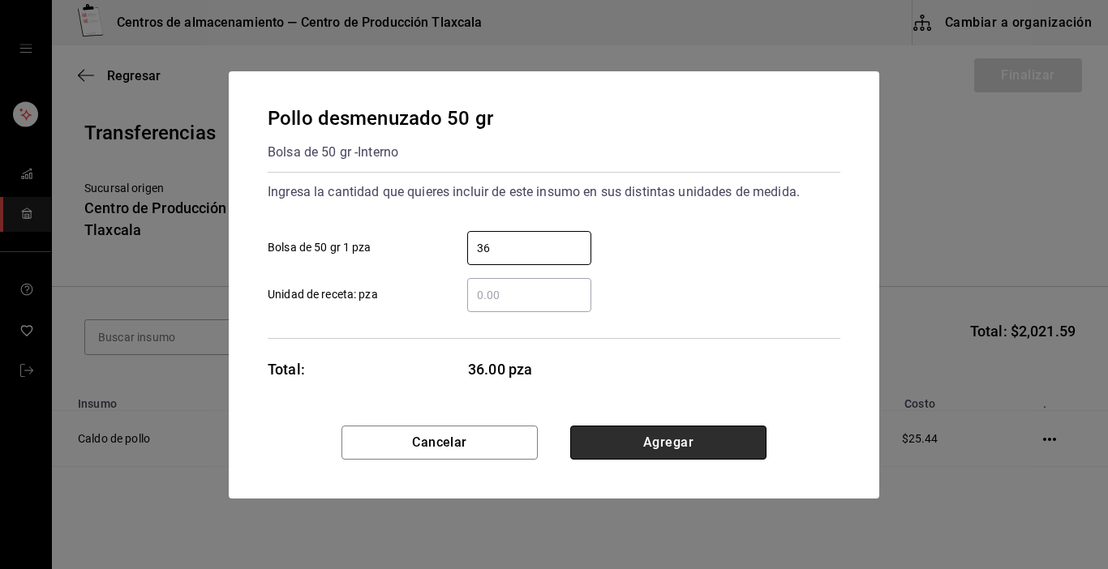
click at [679, 449] on button "Agregar" at bounding box center [668, 443] width 196 height 34
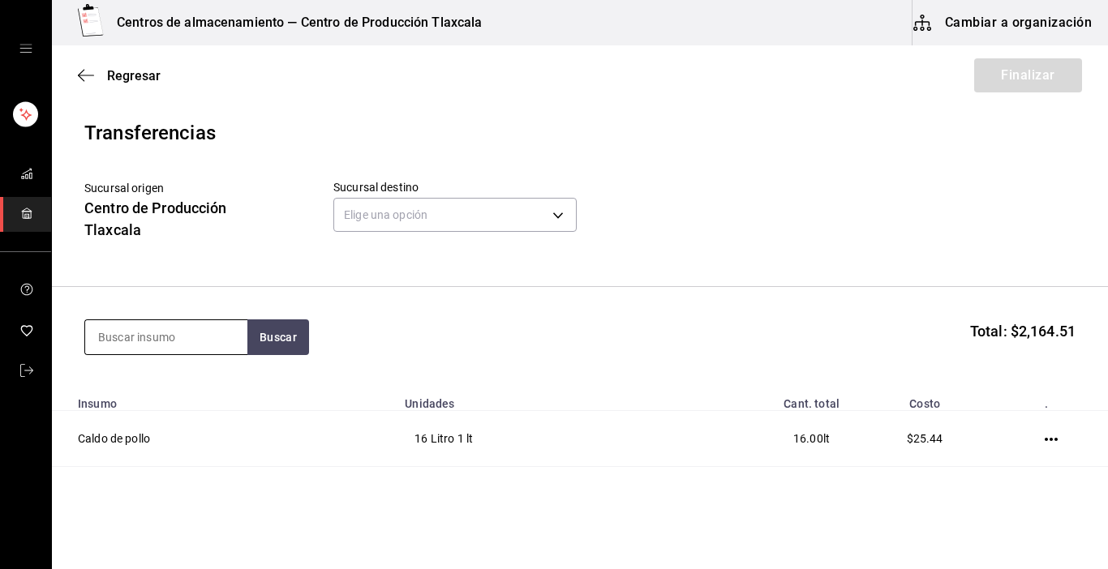
click at [191, 346] on input at bounding box center [166, 337] width 162 height 34
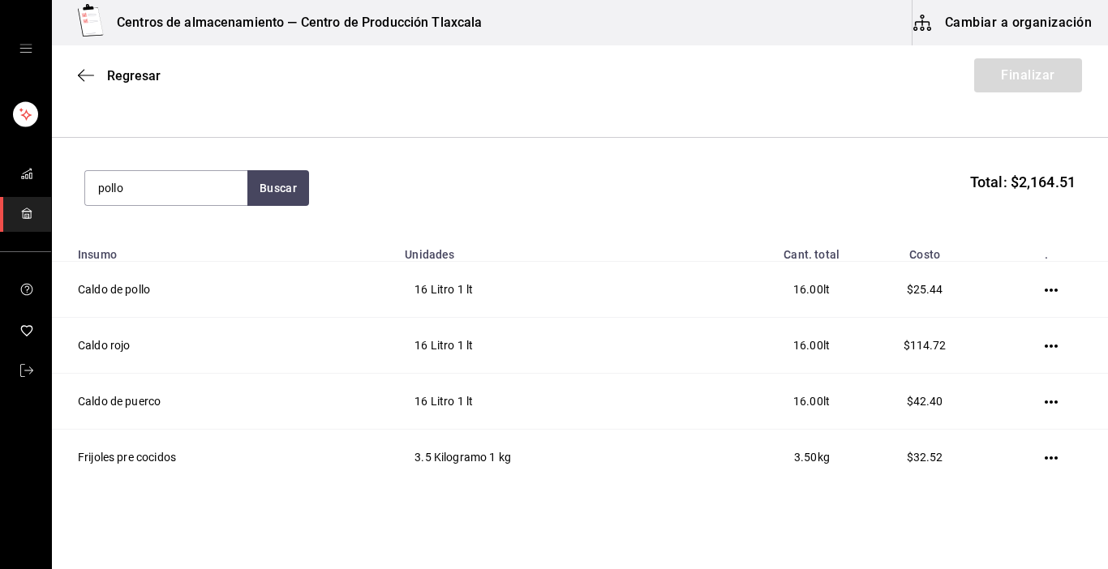
click at [1091, 470] on td at bounding box center [1054, 458] width 108 height 56
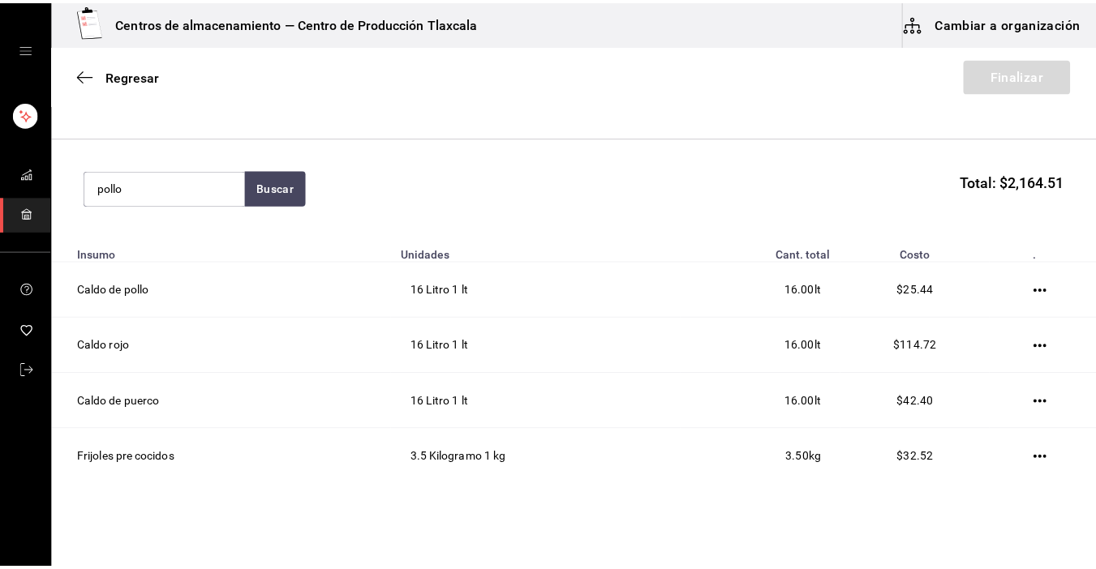
scroll to position [162, 0]
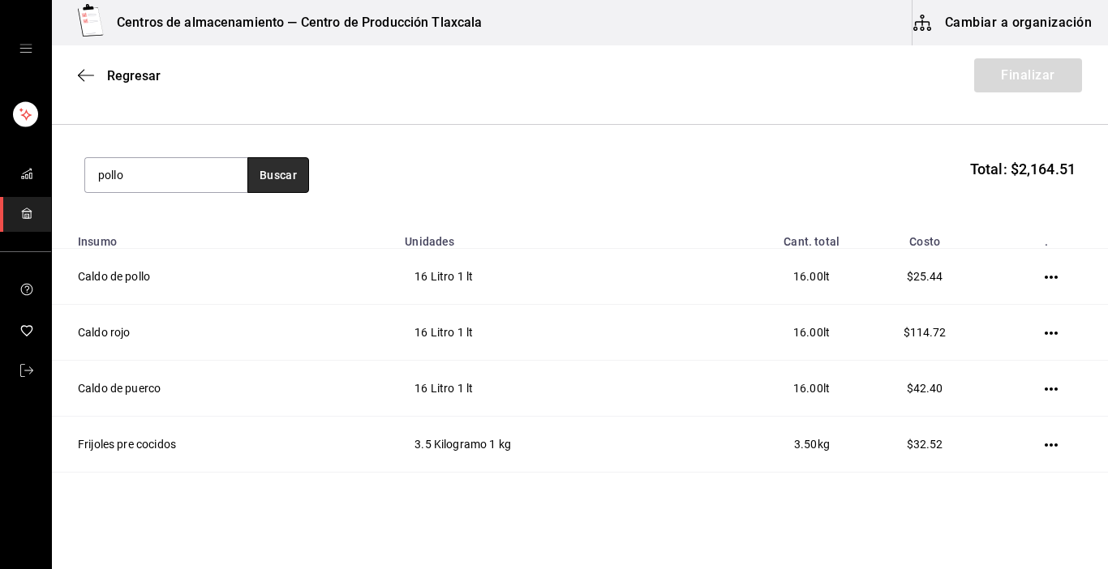
click at [282, 185] on button "Buscar" at bounding box center [278, 175] width 62 height 36
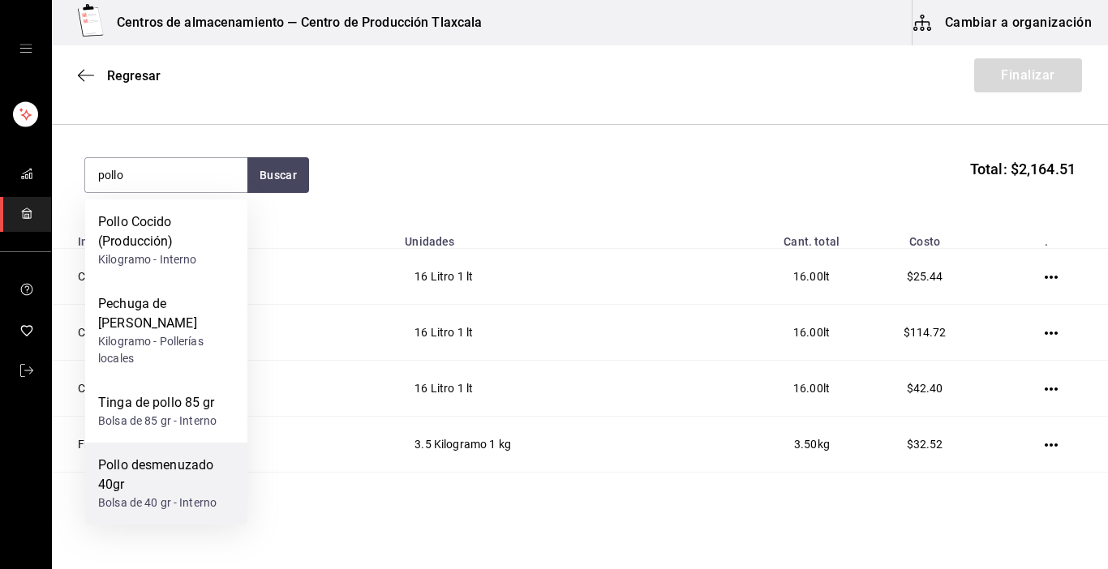
click at [158, 492] on div "Pollo desmenuzado 40gr" at bounding box center [166, 475] width 136 height 39
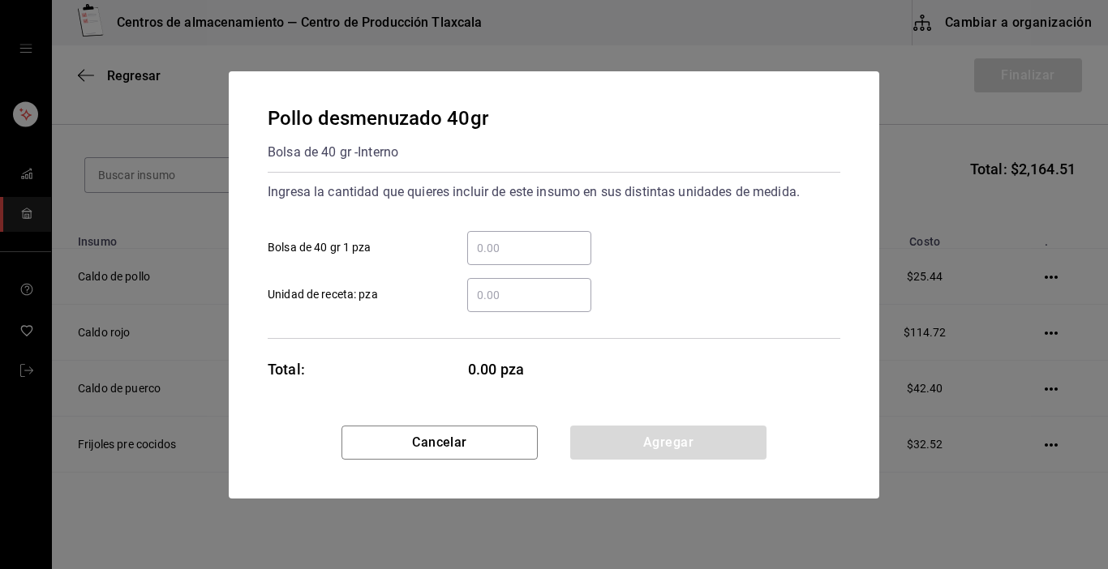
click at [505, 243] on input "​ Bolsa de 40 gr 1 pza" at bounding box center [529, 247] width 124 height 19
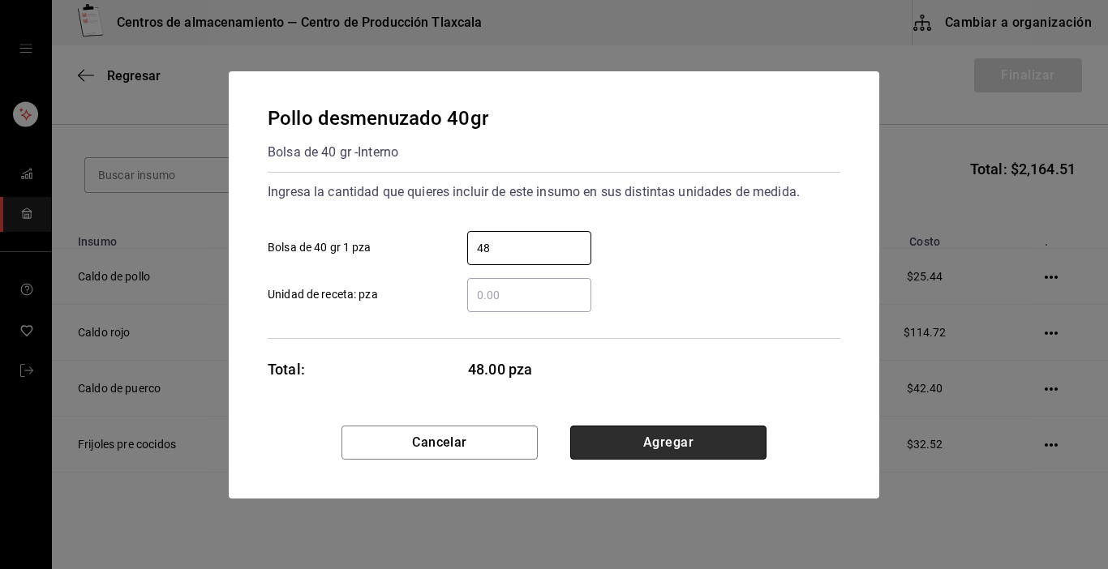
click at [608, 447] on button "Agregar" at bounding box center [668, 443] width 196 height 34
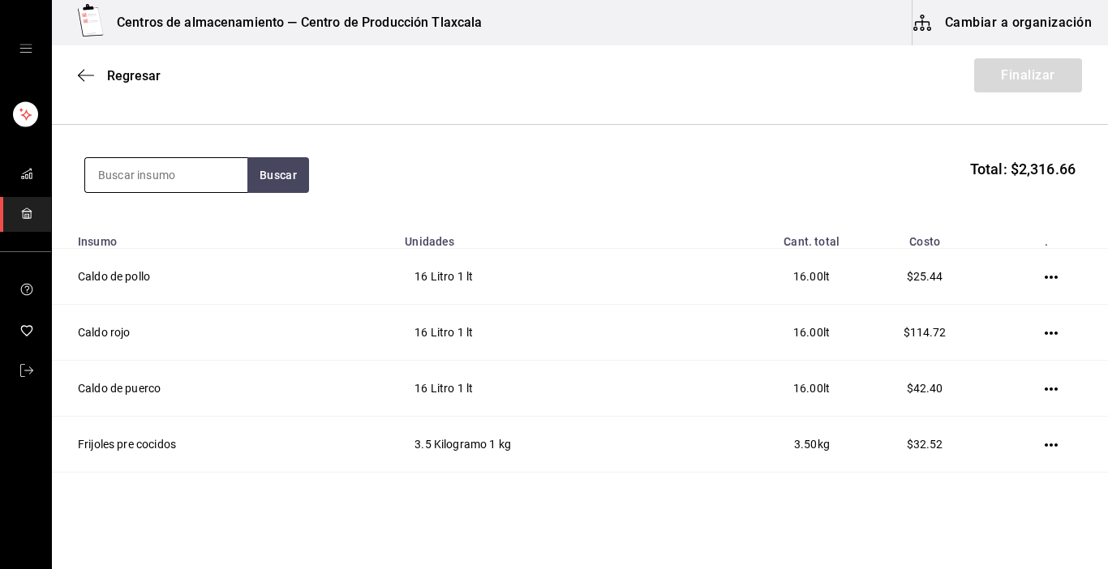
click at [160, 174] on input at bounding box center [166, 175] width 162 height 34
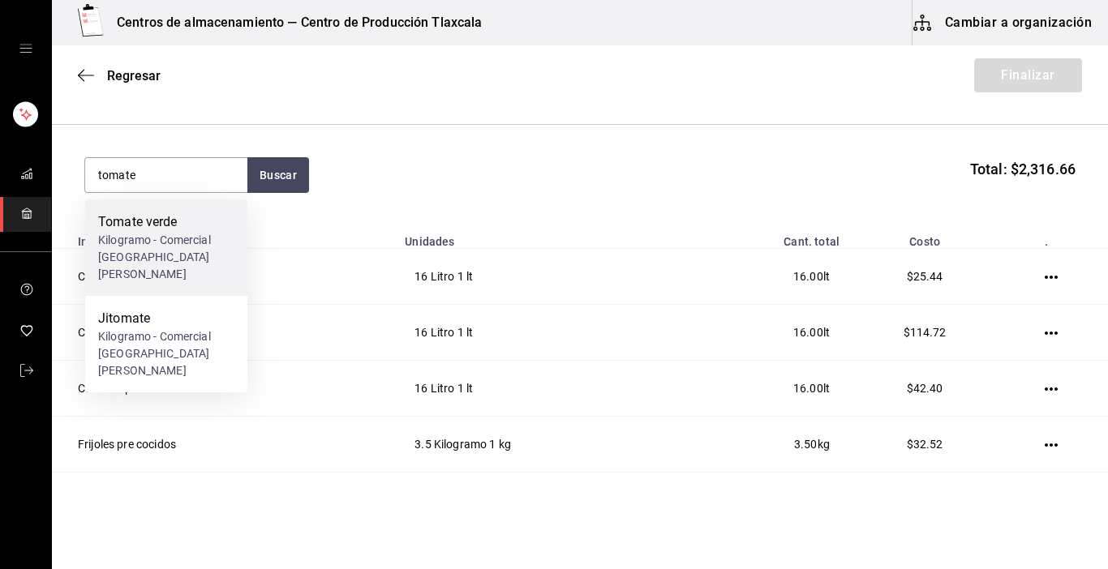
click at [165, 248] on div "Kilogramo - Comercial [GEOGRAPHIC_DATA][PERSON_NAME]" at bounding box center [166, 257] width 136 height 51
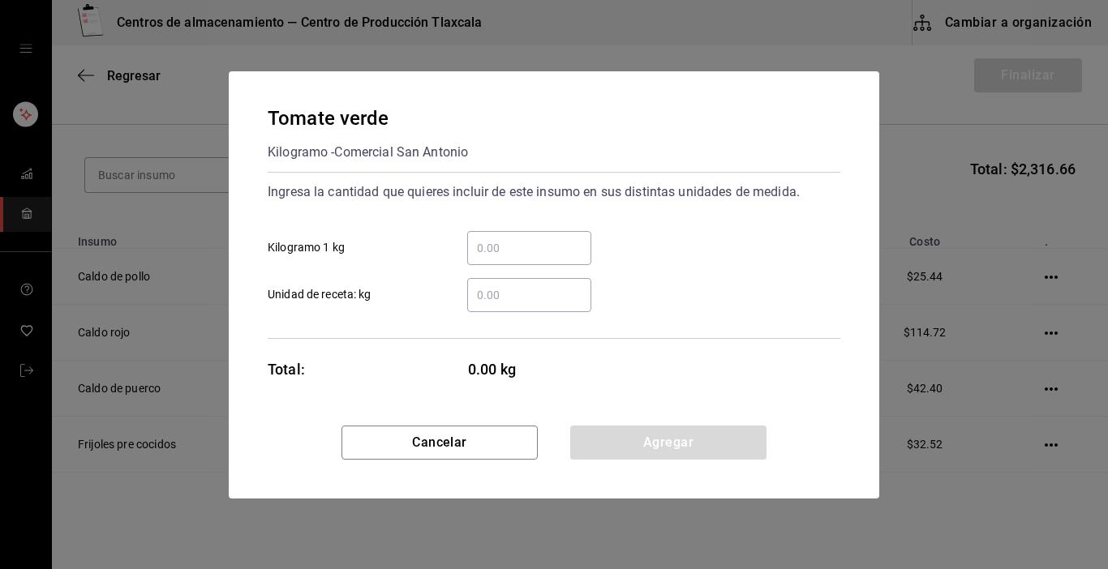
click at [491, 245] on input "​ Kilogramo 1 kg" at bounding box center [529, 247] width 124 height 19
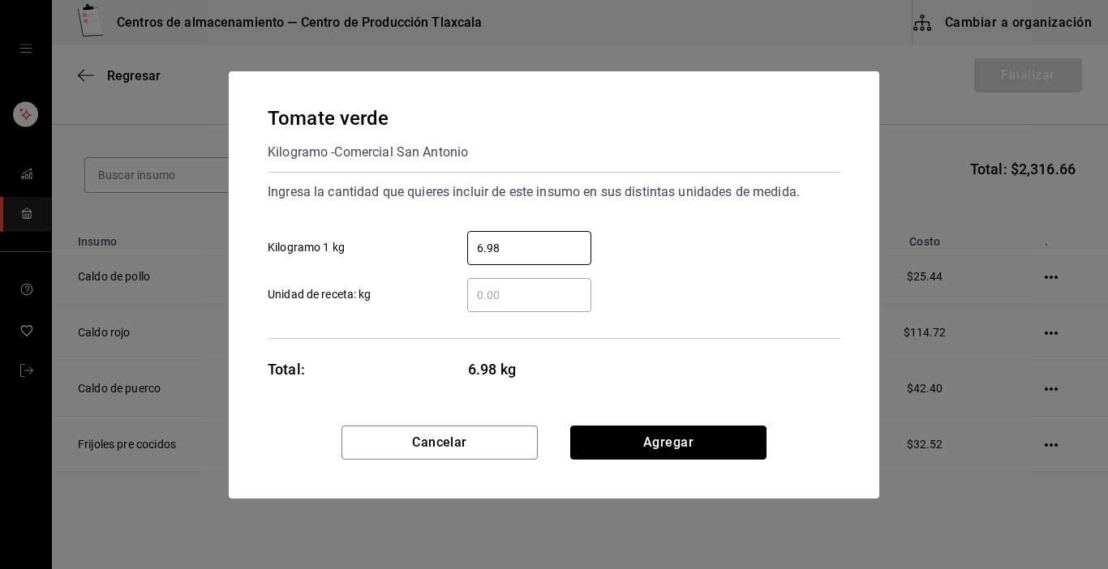
click at [648, 421] on div "Tomate verde Kilogramo - Comercial San [PERSON_NAME] Ingresa la cantidad que qu…" at bounding box center [554, 284] width 650 height 427
click at [635, 423] on div "Tomate verde Kilogramo - Comercial San [PERSON_NAME] Ingresa la cantidad que qu…" at bounding box center [554, 248] width 650 height 354
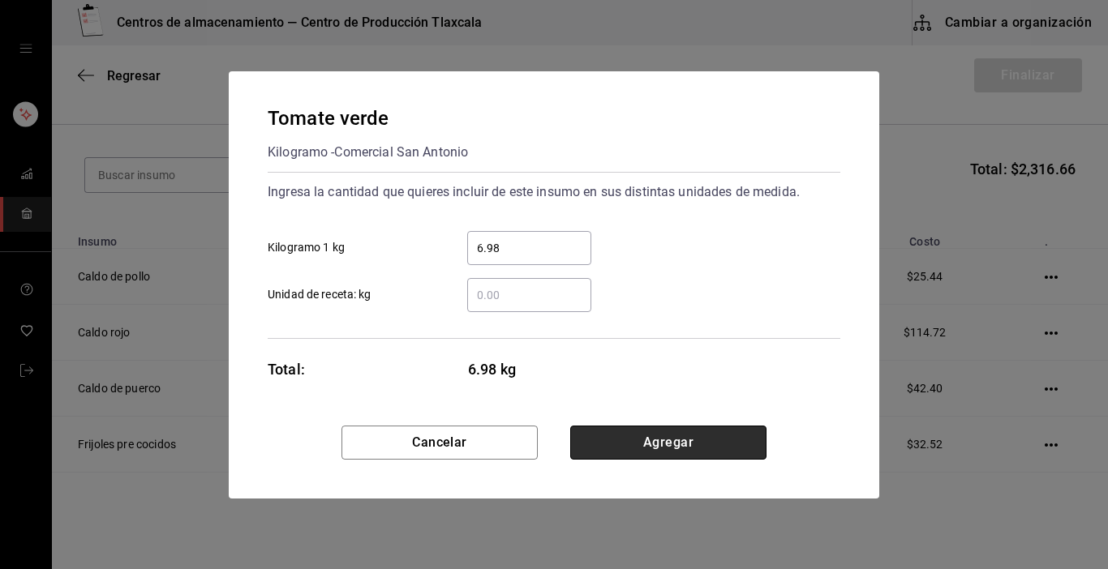
click at [638, 436] on button "Agregar" at bounding box center [668, 443] width 196 height 34
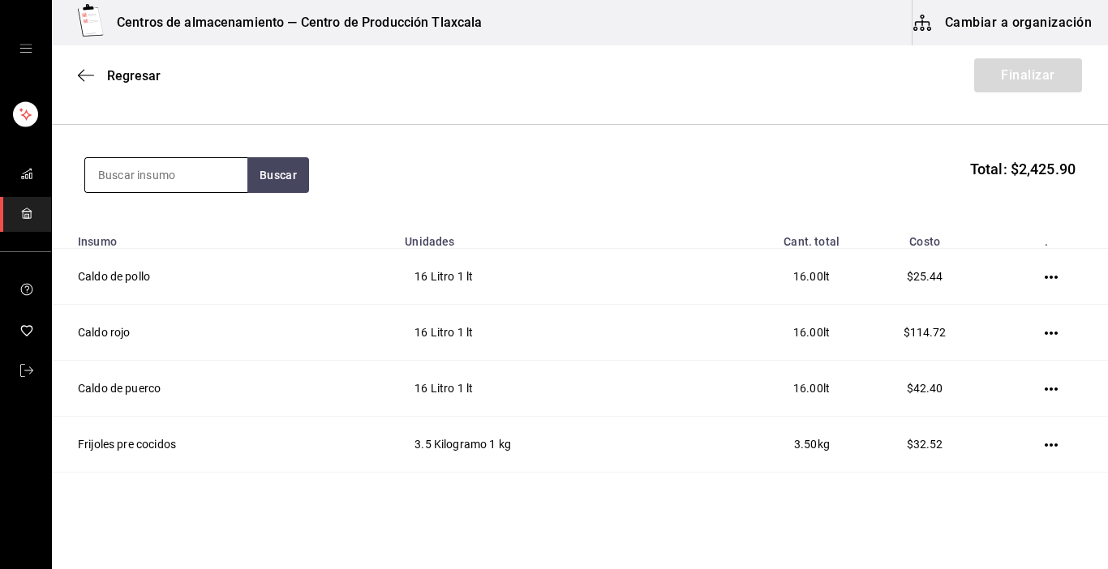
drag, startPoint x: 98, startPoint y: 173, endPoint x: 98, endPoint y: 164, distance: 8.9
click at [98, 164] on input at bounding box center [166, 175] width 162 height 34
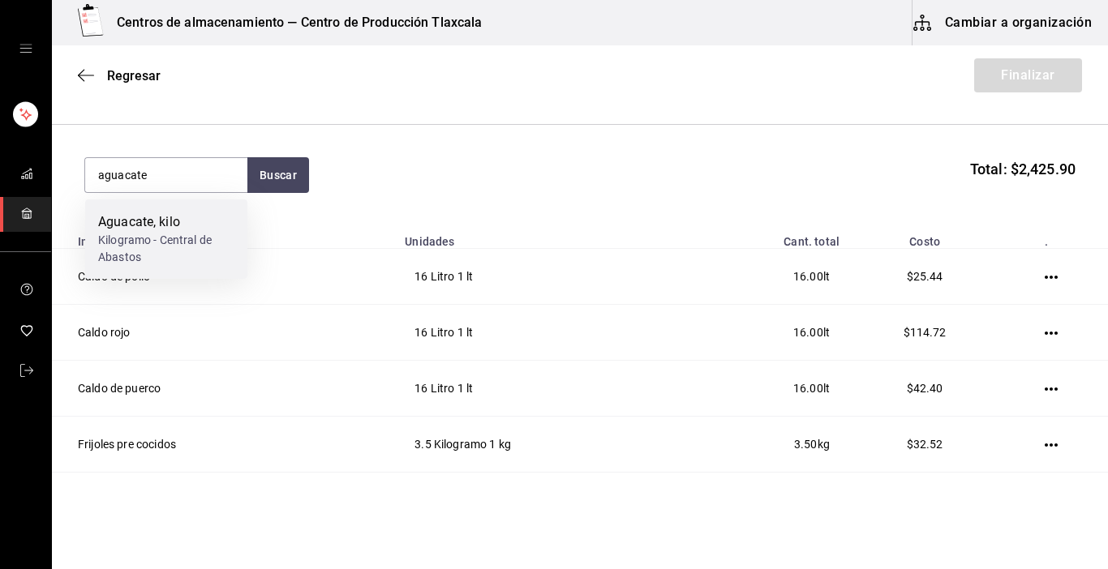
click at [130, 226] on div "Aguacate, kilo" at bounding box center [166, 221] width 136 height 19
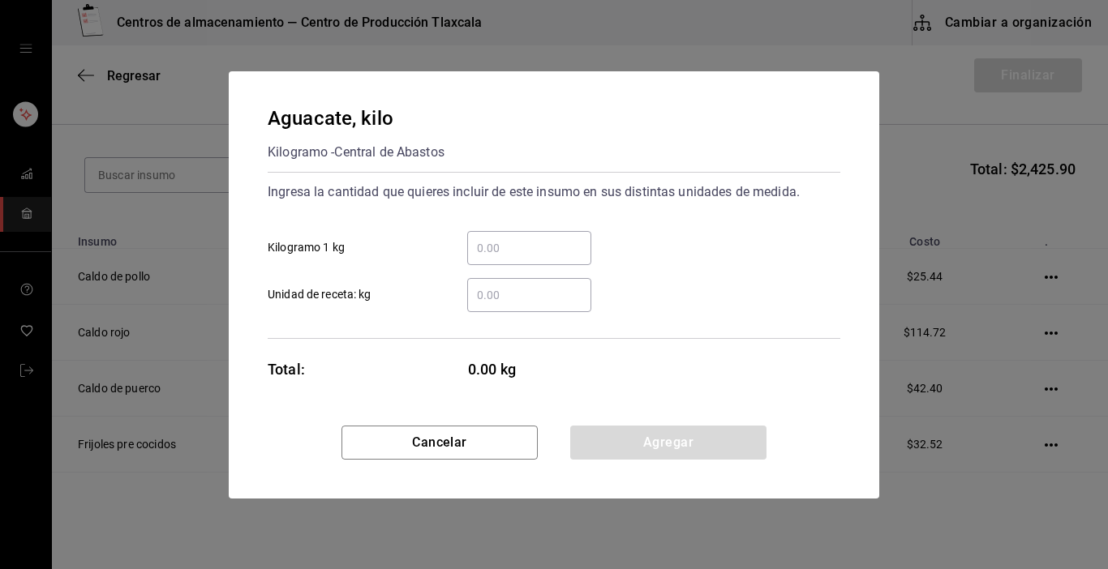
click at [502, 242] on input "​ Kilogramo 1 kg" at bounding box center [529, 247] width 124 height 19
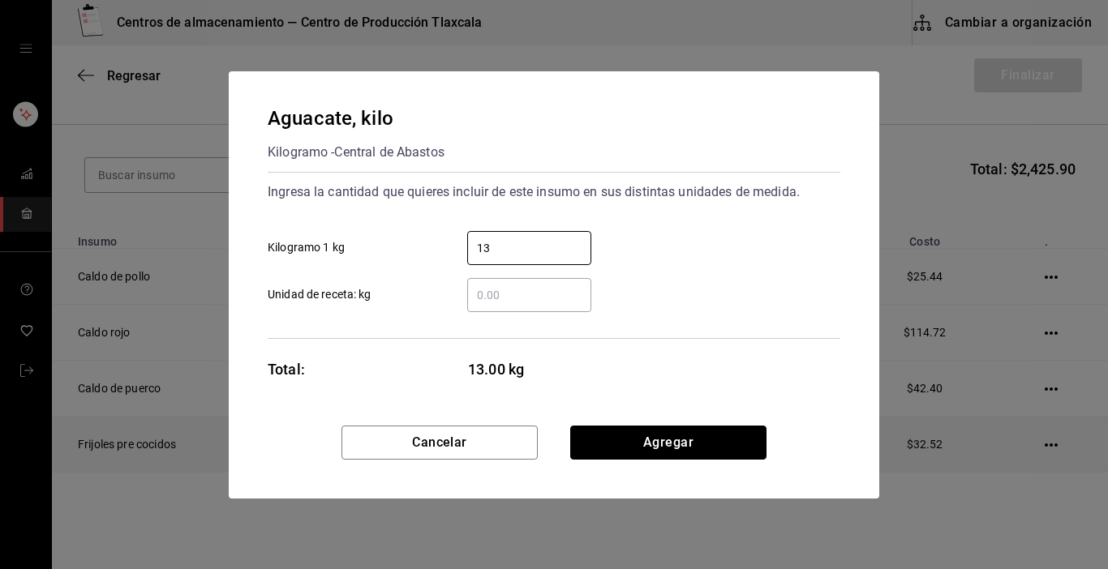
drag, startPoint x: 698, startPoint y: 448, endPoint x: 705, endPoint y: 442, distance: 8.6
click at [702, 445] on button "Agregar" at bounding box center [668, 443] width 196 height 34
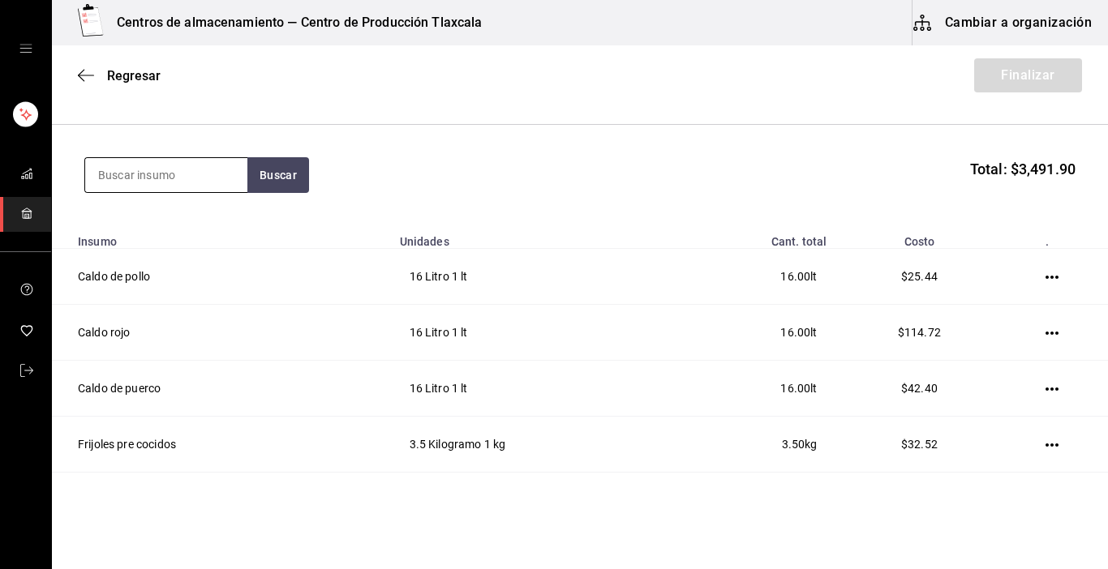
click at [208, 170] on input at bounding box center [166, 175] width 162 height 34
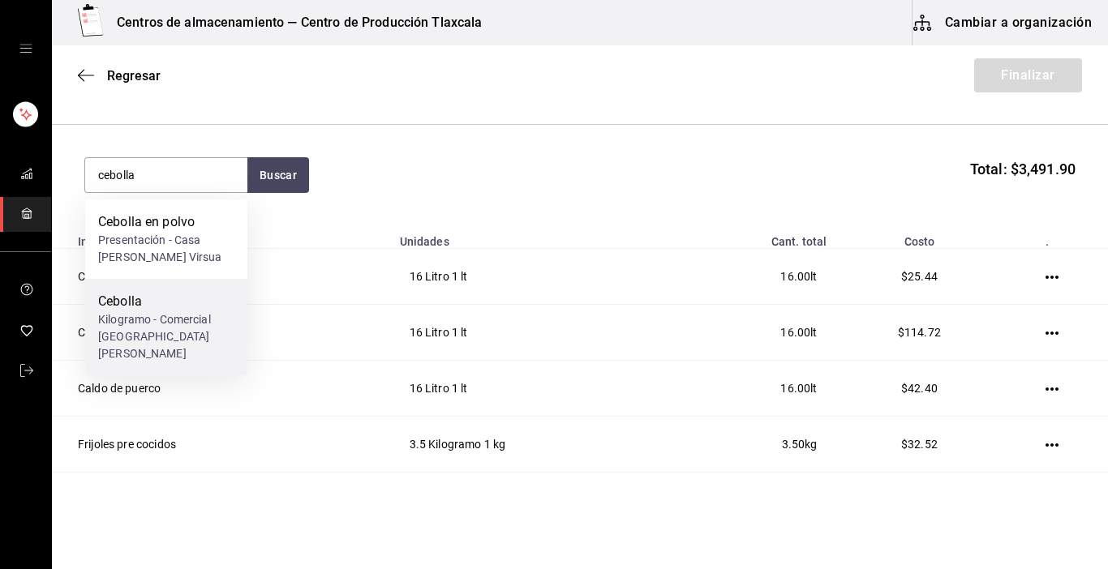
click at [162, 298] on div "Cebolla" at bounding box center [166, 301] width 136 height 19
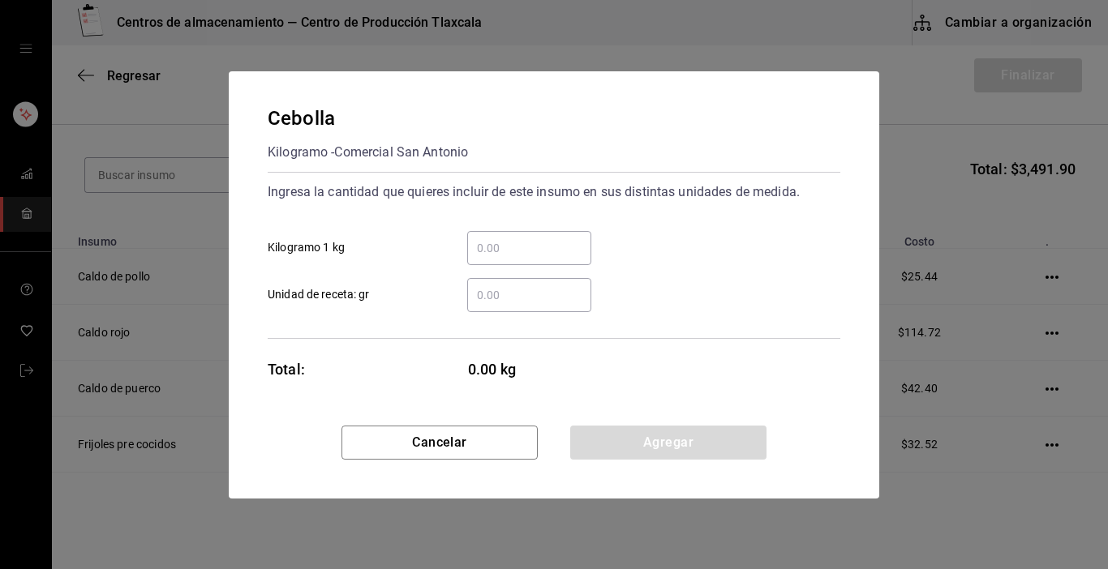
click at [519, 254] on input "​ Kilogramo 1 kg" at bounding box center [529, 247] width 124 height 19
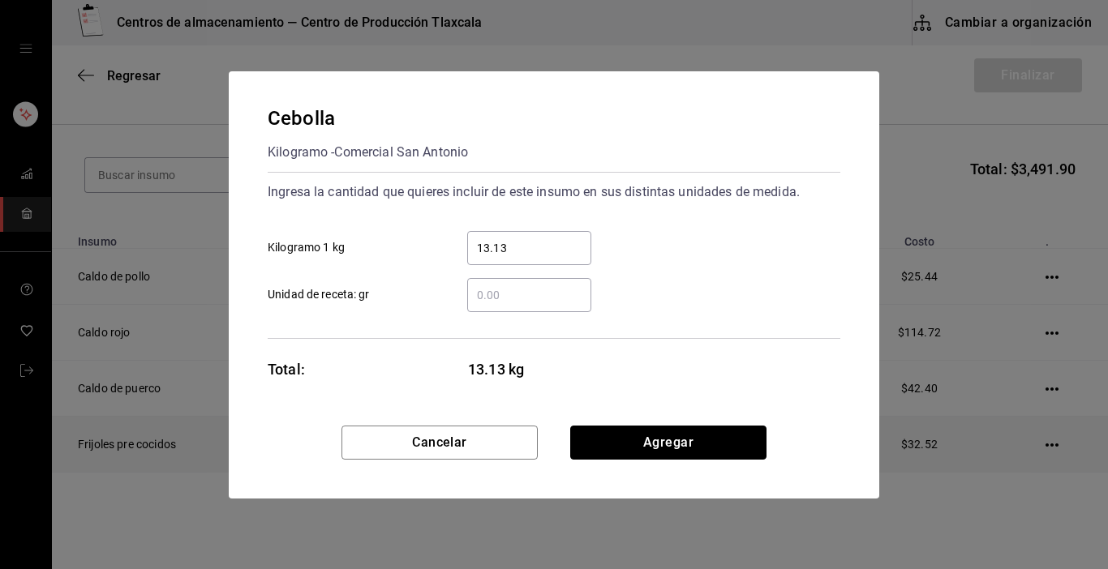
drag, startPoint x: 620, startPoint y: 438, endPoint x: 634, endPoint y: 427, distance: 18.0
click at [623, 438] on button "Agregar" at bounding box center [668, 443] width 196 height 34
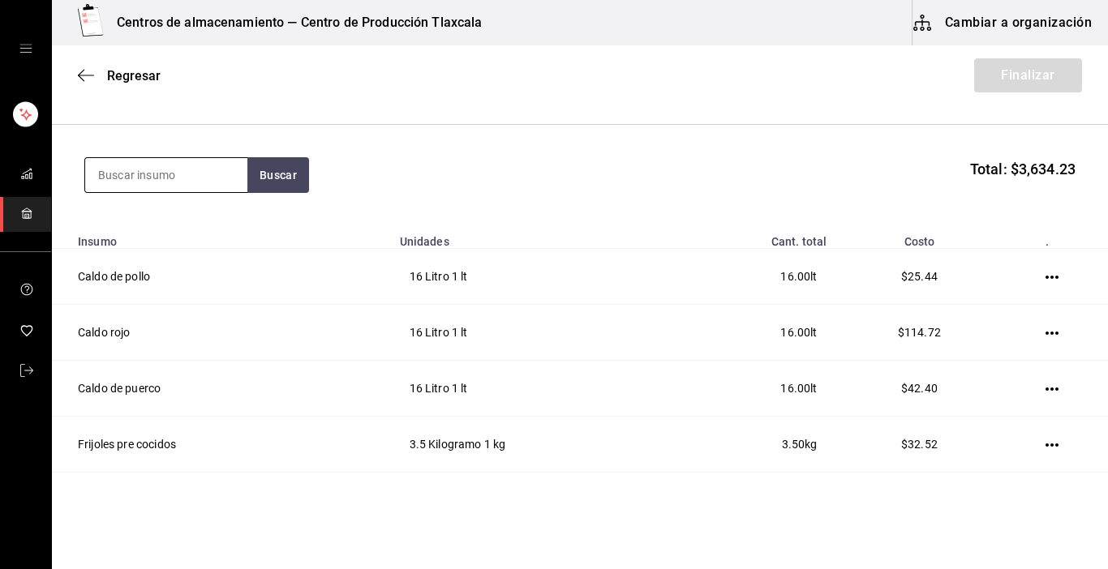
click at [211, 170] on input at bounding box center [166, 175] width 162 height 34
click at [172, 175] on input at bounding box center [166, 175] width 162 height 34
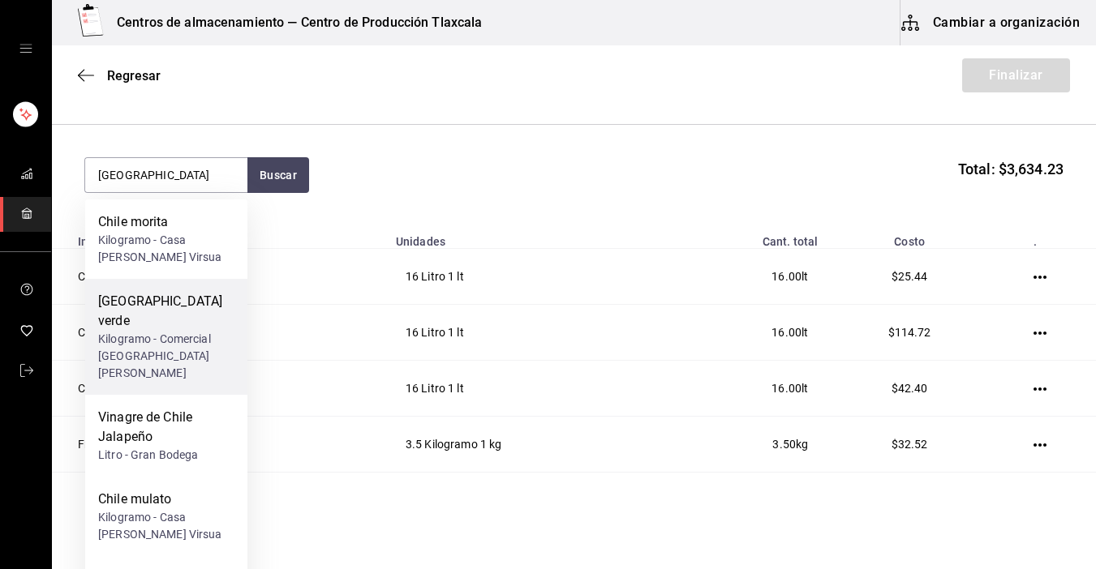
click at [180, 306] on div "[GEOGRAPHIC_DATA] verde" at bounding box center [166, 311] width 136 height 39
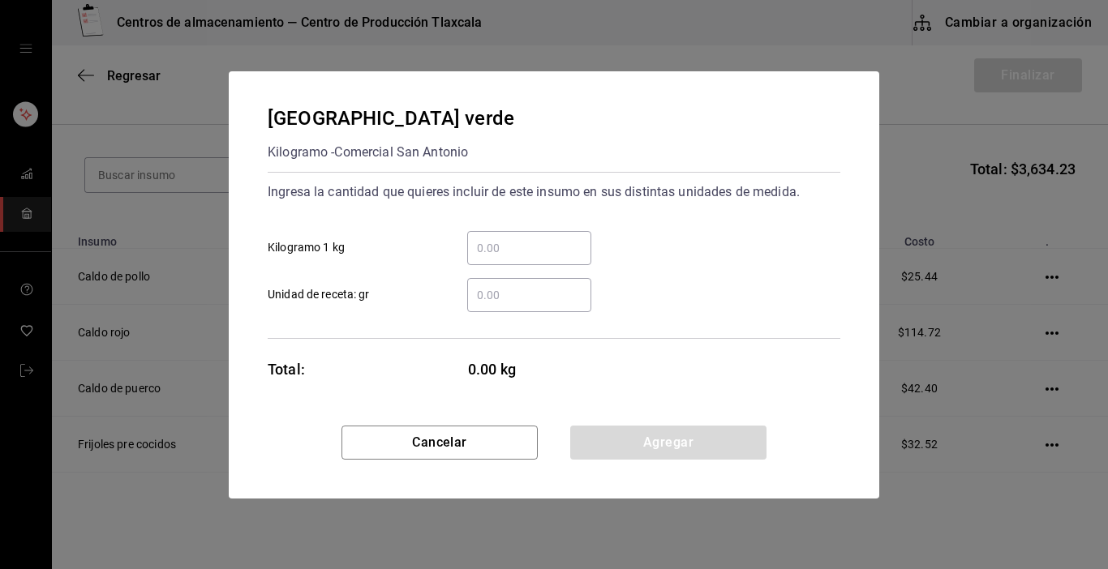
click at [497, 255] on input "​ Kilogramo 1 kg" at bounding box center [529, 247] width 124 height 19
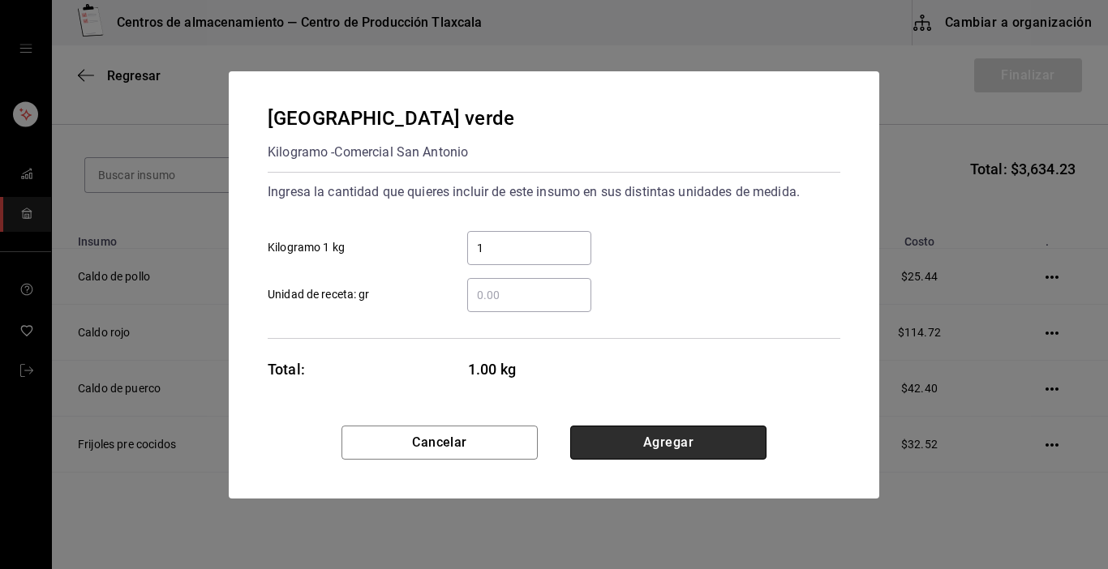
click at [702, 426] on button "Agregar" at bounding box center [668, 443] width 196 height 34
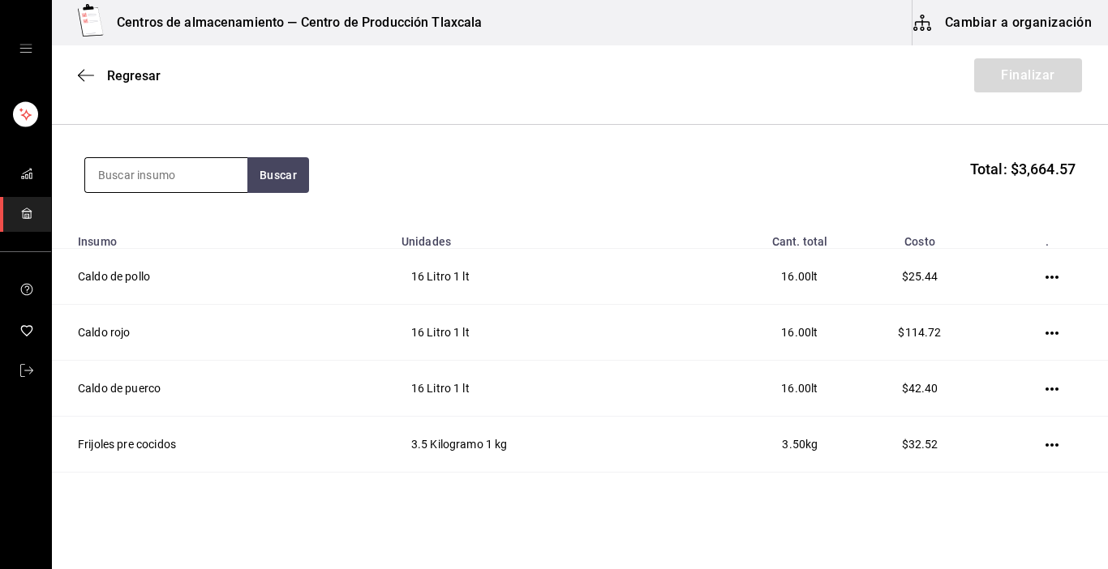
click at [225, 171] on input at bounding box center [166, 175] width 162 height 34
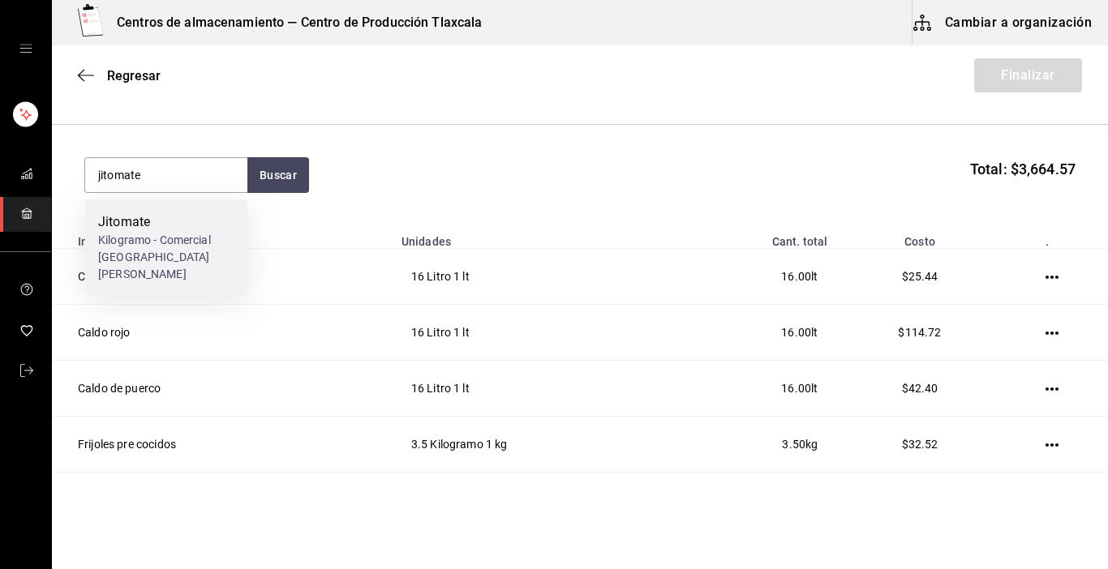
click at [207, 235] on div "Kilogramo - Comercial [GEOGRAPHIC_DATA][PERSON_NAME]" at bounding box center [166, 257] width 136 height 51
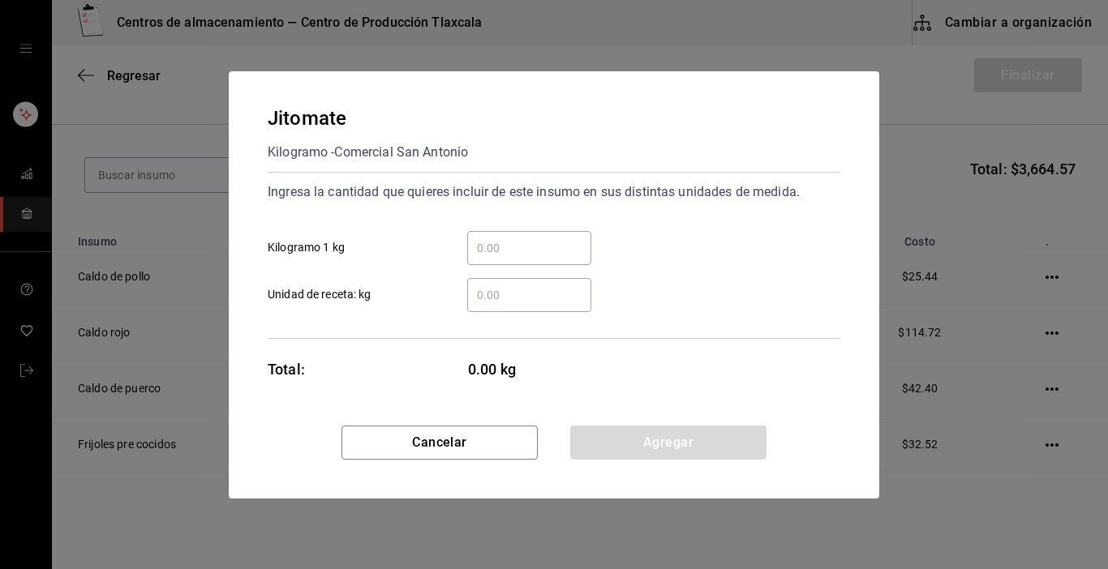
click at [496, 246] on input "​ Kilogramo 1 kg" at bounding box center [529, 247] width 124 height 19
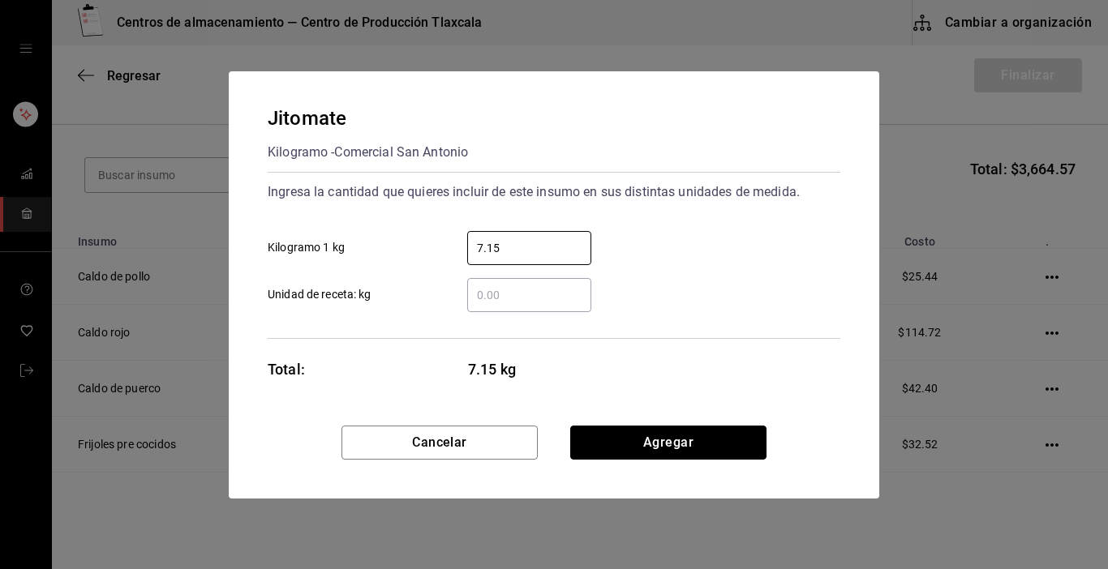
click at [609, 418] on div "Jitomate Kilogramo - Comercial San [PERSON_NAME] Ingresa la cantidad que quiere…" at bounding box center [554, 284] width 650 height 427
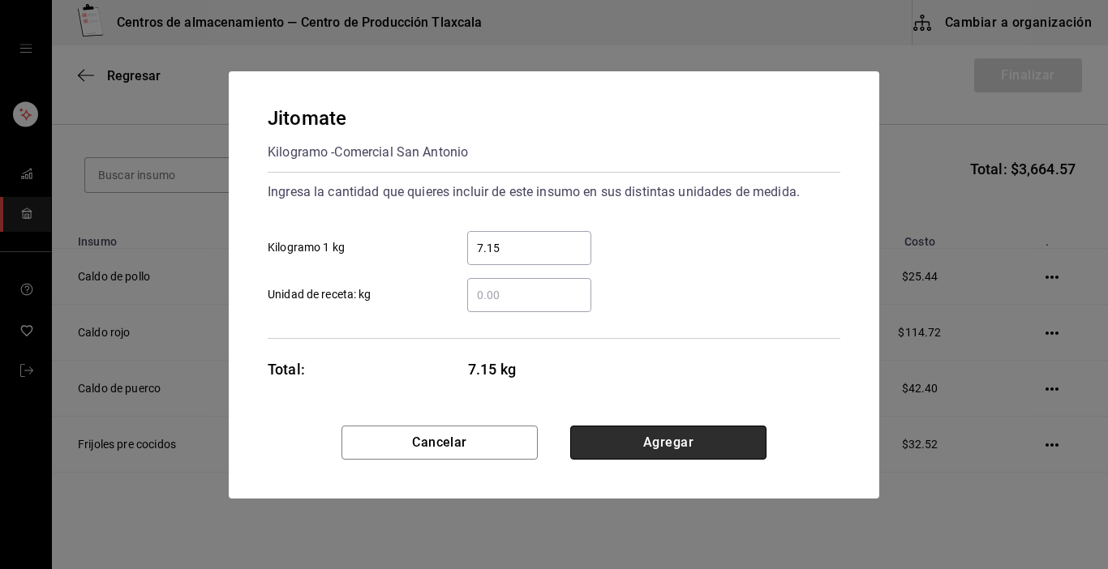
click at [624, 450] on button "Agregar" at bounding box center [668, 443] width 196 height 34
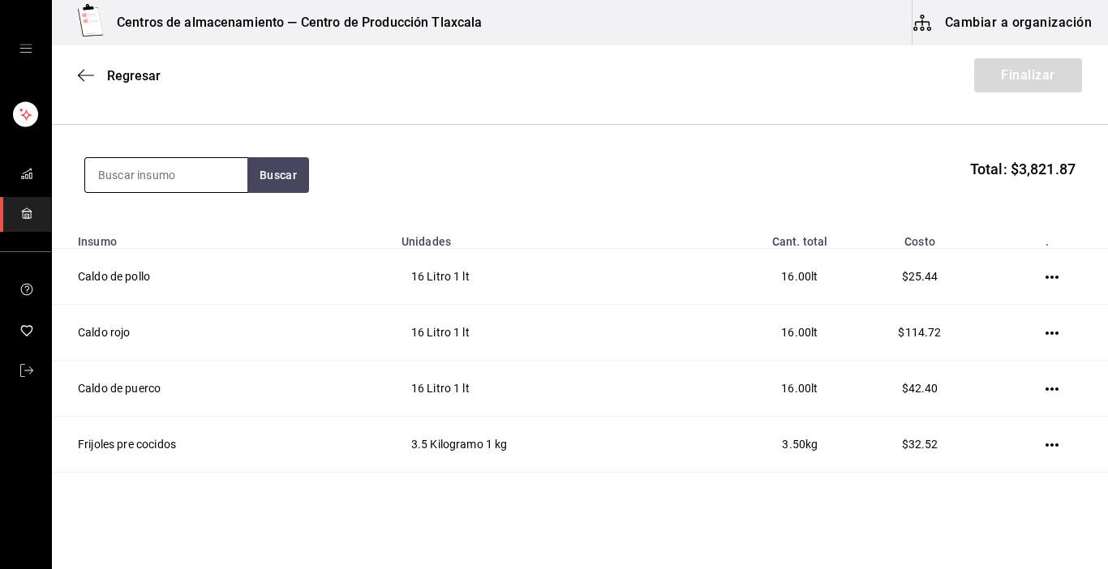
click at [161, 166] on input at bounding box center [166, 175] width 162 height 34
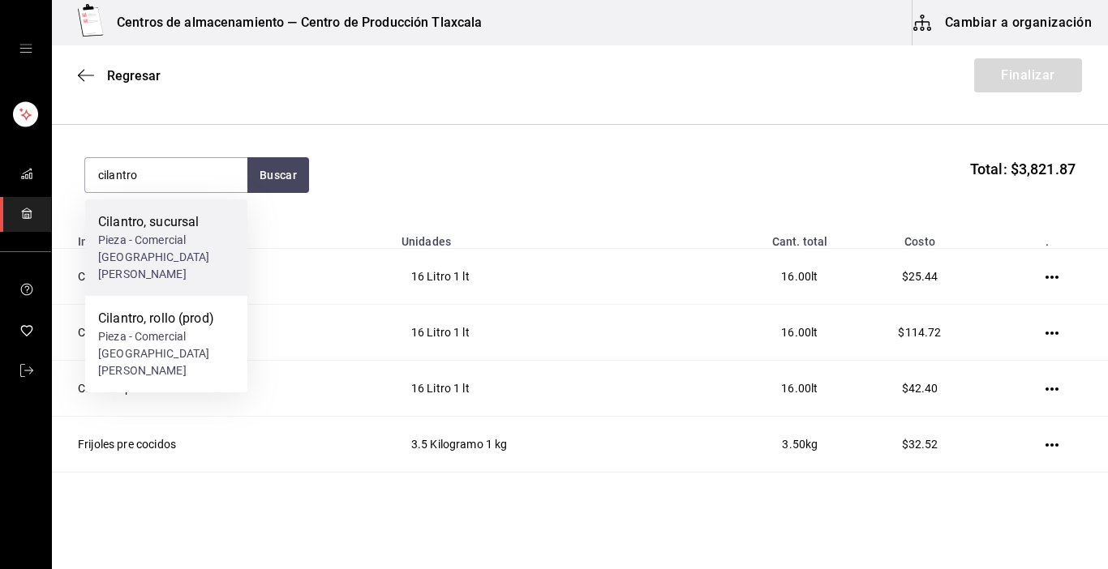
click at [165, 251] on div "Pieza - Comercial [GEOGRAPHIC_DATA][PERSON_NAME]" at bounding box center [166, 257] width 136 height 51
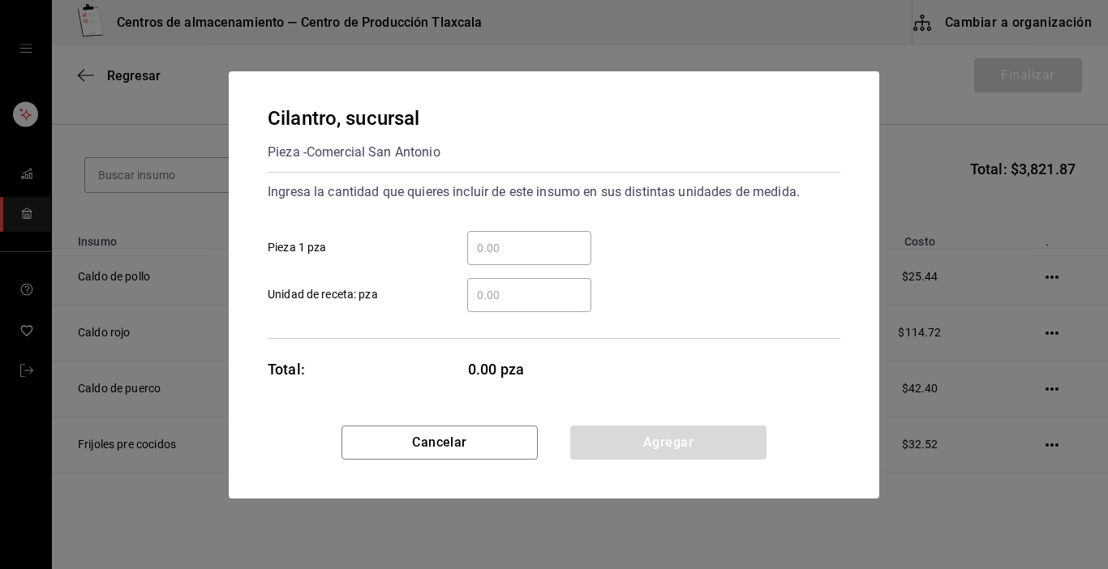
click at [480, 251] on input "​ Pieza 1 pza" at bounding box center [529, 247] width 124 height 19
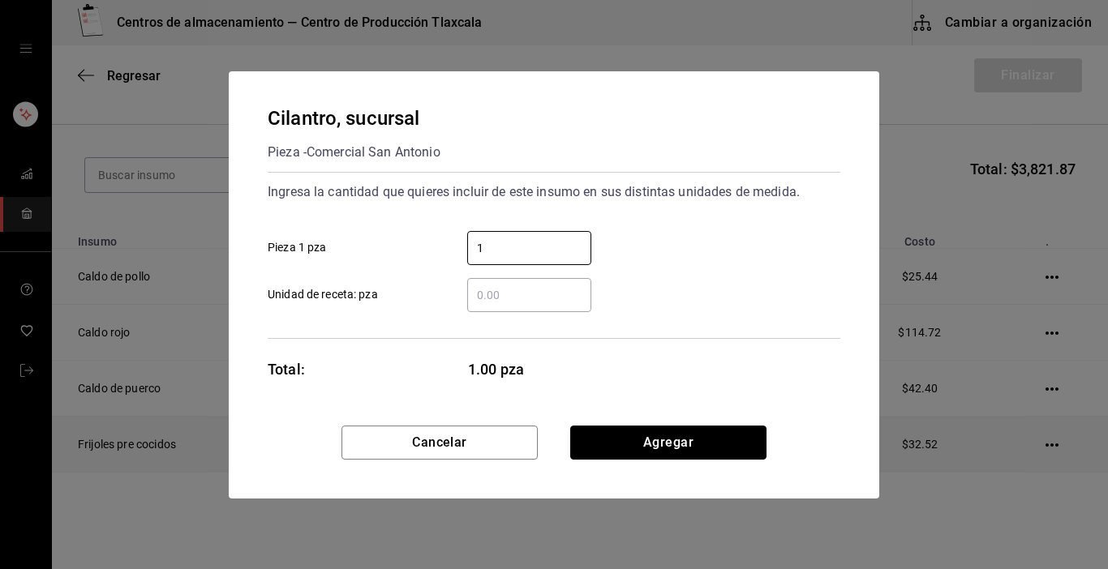
click at [668, 449] on button "Agregar" at bounding box center [668, 443] width 196 height 34
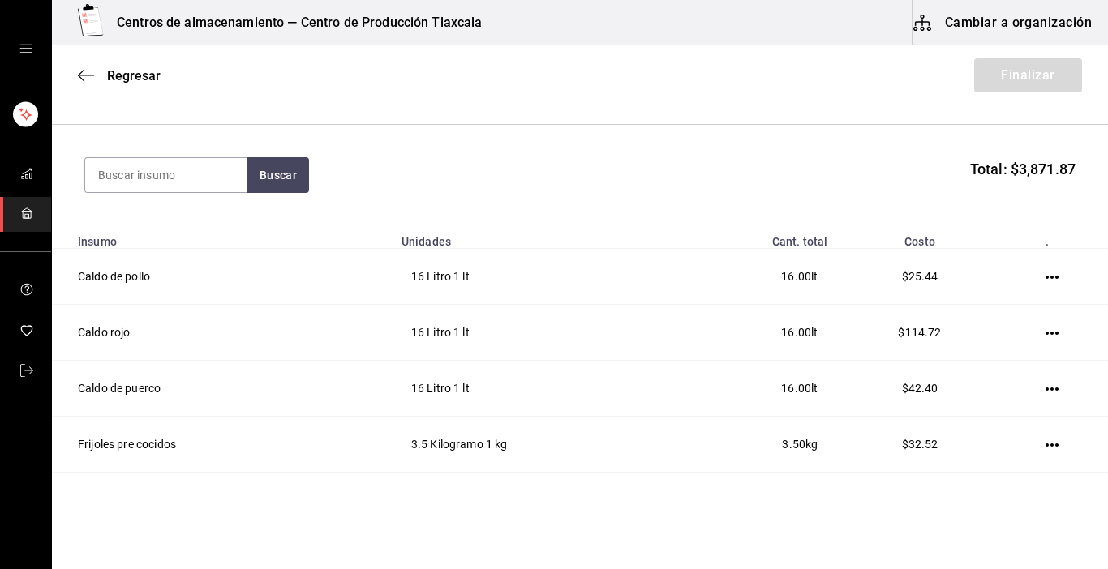
click at [209, 144] on section "Buscar Total: $3,871.87" at bounding box center [580, 175] width 1056 height 101
click at [194, 181] on input at bounding box center [166, 175] width 162 height 34
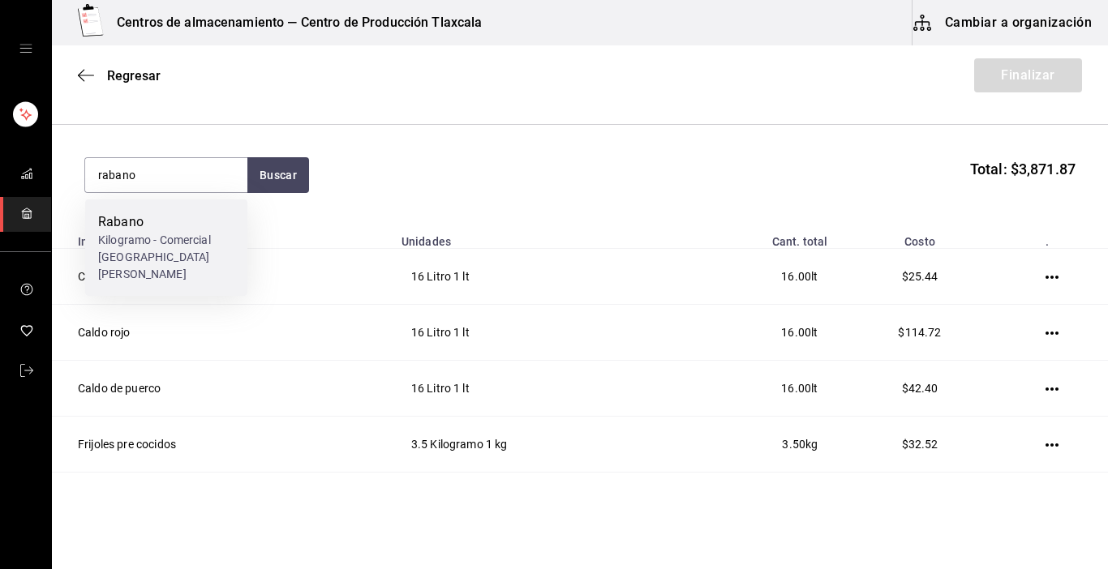
click at [212, 201] on div "Rabano Kilogramo - Comercial [GEOGRAPHIC_DATA][PERSON_NAME]" at bounding box center [166, 248] width 162 height 97
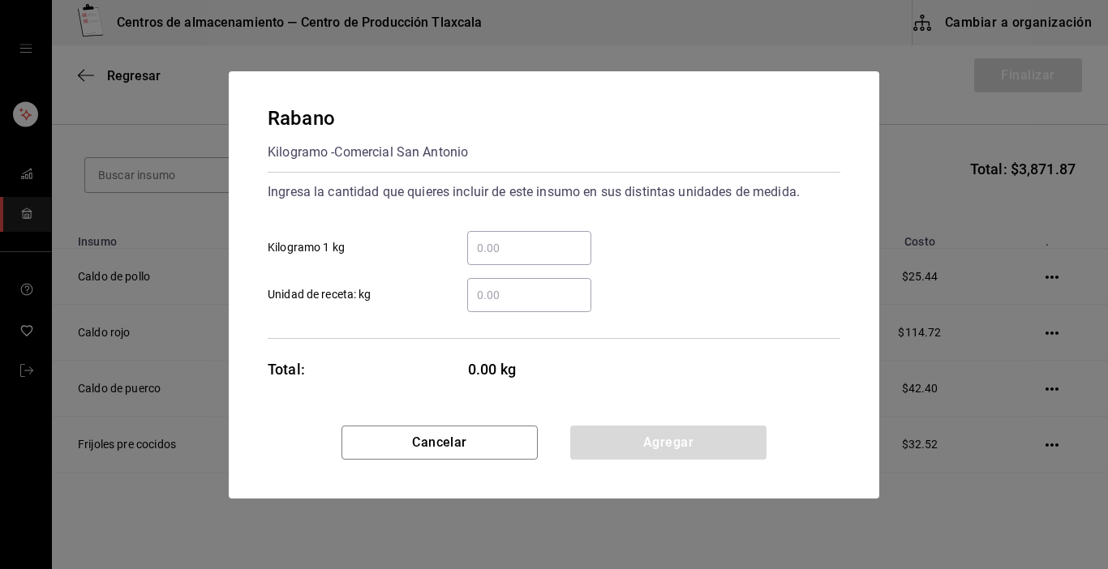
click at [493, 236] on div "​" at bounding box center [529, 248] width 124 height 34
click at [493, 238] on input "​ Kilogramo 1 kg" at bounding box center [529, 247] width 124 height 19
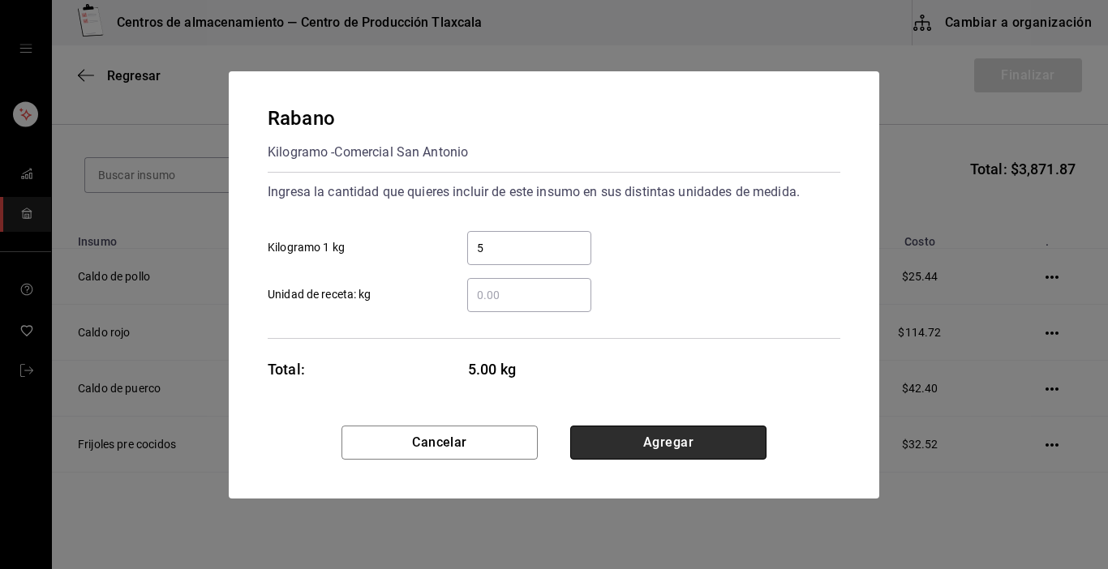
click at [743, 434] on button "Agregar" at bounding box center [668, 443] width 196 height 34
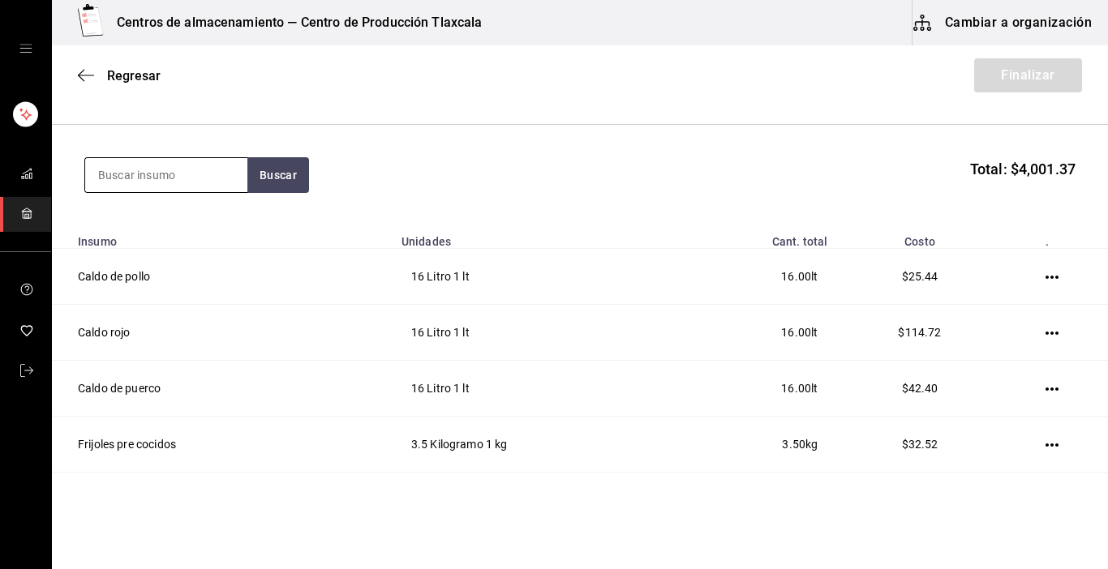
click at [217, 177] on input at bounding box center [166, 175] width 162 height 34
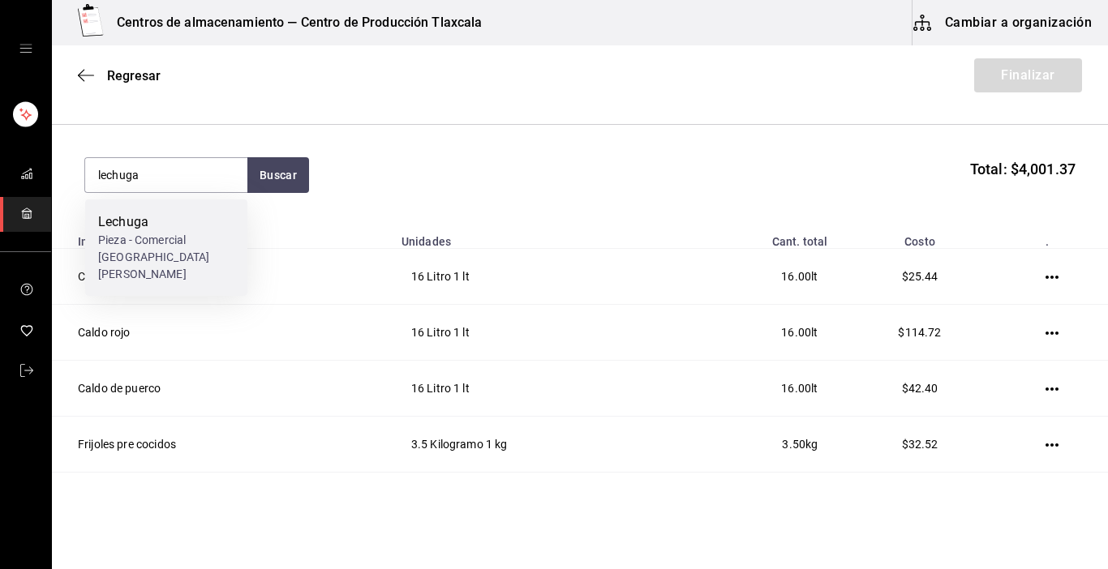
click at [216, 209] on div "Lechuga Pieza - Comercial [GEOGRAPHIC_DATA][PERSON_NAME]" at bounding box center [166, 248] width 162 height 97
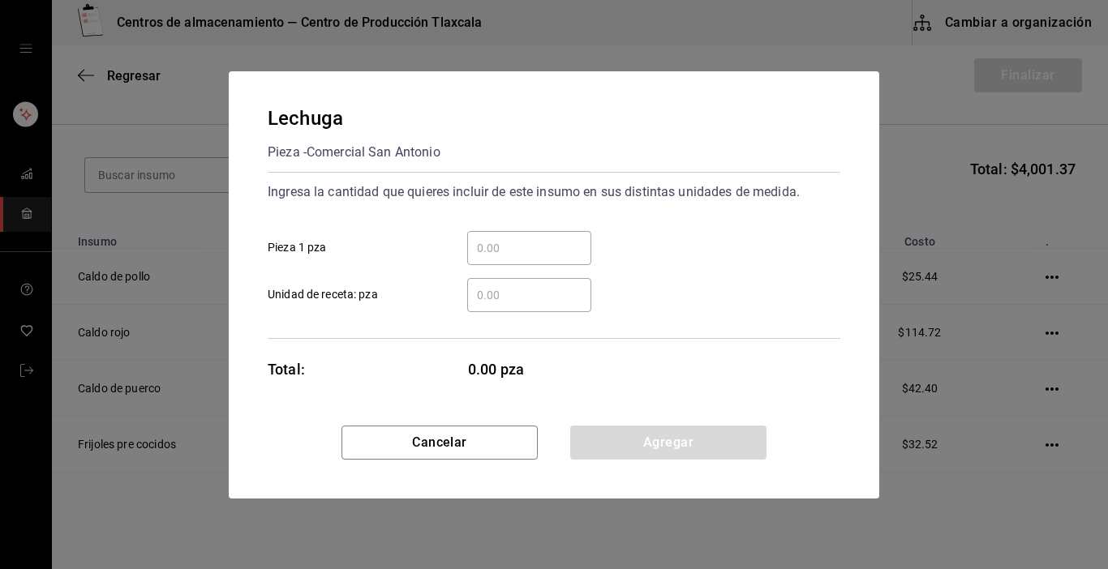
click at [488, 244] on input "​ Pieza 1 pza" at bounding box center [529, 247] width 124 height 19
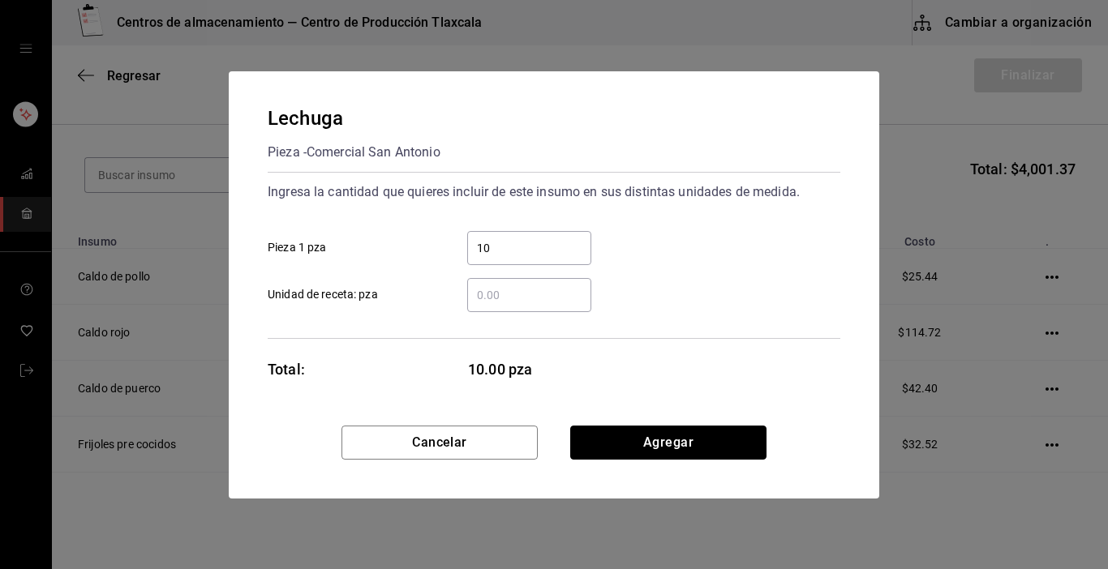
drag, startPoint x: 736, startPoint y: 410, endPoint x: 748, endPoint y: 383, distance: 29.8
click at [739, 401] on div "Lechuga Pieza - Comercial San [PERSON_NAME] Ingresa la cantidad que quieres inc…" at bounding box center [554, 284] width 650 height 427
click at [665, 422] on div "Lechuga Pieza - Comercial San [PERSON_NAME] Ingresa la cantidad que quieres inc…" at bounding box center [554, 248] width 650 height 354
click at [666, 430] on button "Agregar" at bounding box center [668, 443] width 196 height 34
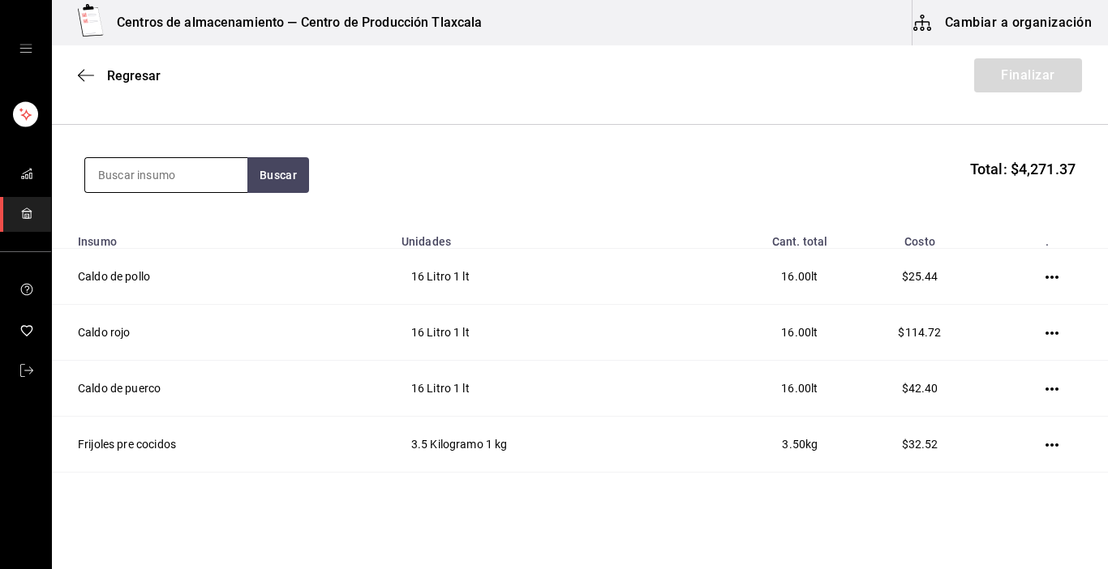
click at [113, 167] on input at bounding box center [166, 175] width 162 height 34
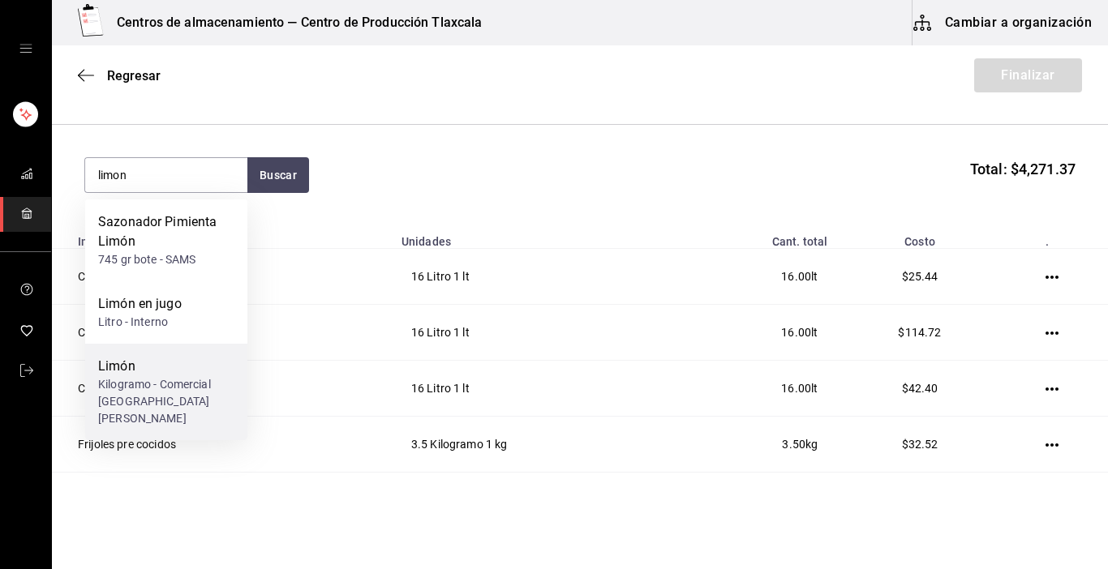
click at [115, 376] on div "Kilogramo - Comercial [GEOGRAPHIC_DATA][PERSON_NAME]" at bounding box center [166, 401] width 136 height 51
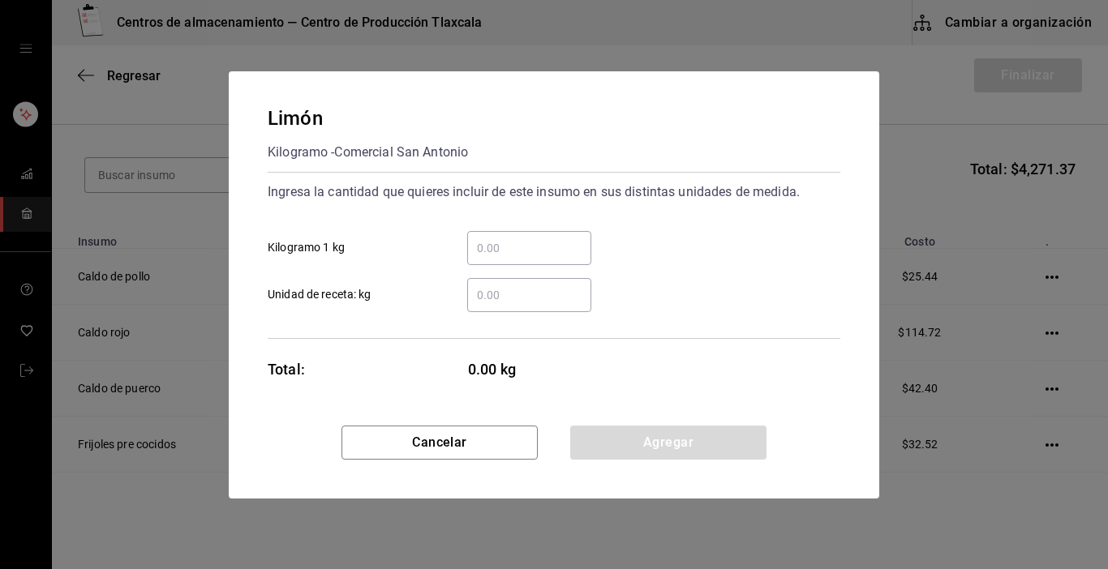
click at [521, 250] on input "​ Kilogramo 1 kg" at bounding box center [529, 247] width 124 height 19
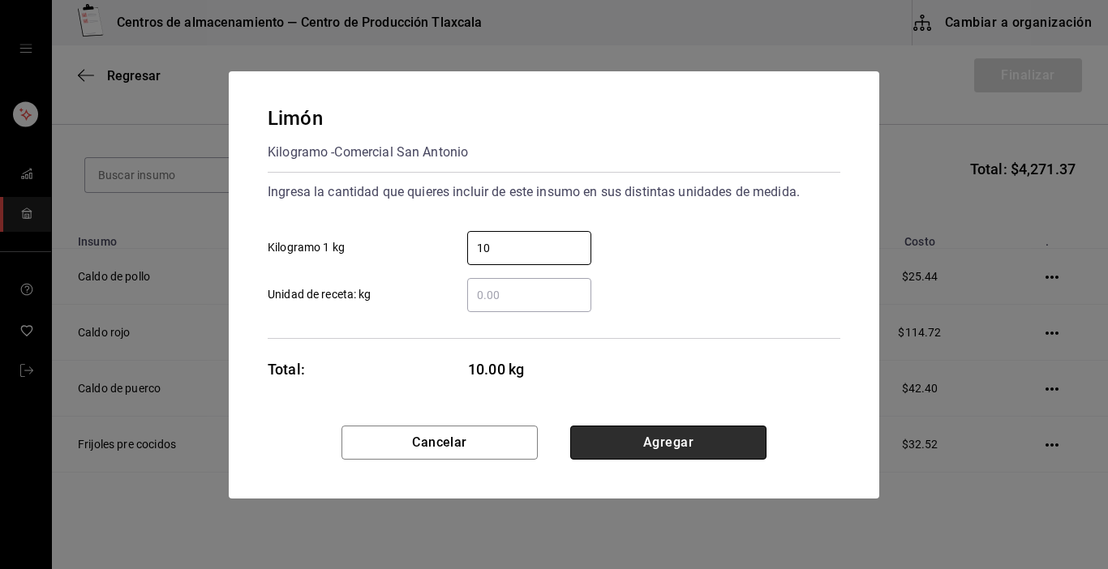
click at [734, 448] on button "Agregar" at bounding box center [668, 443] width 196 height 34
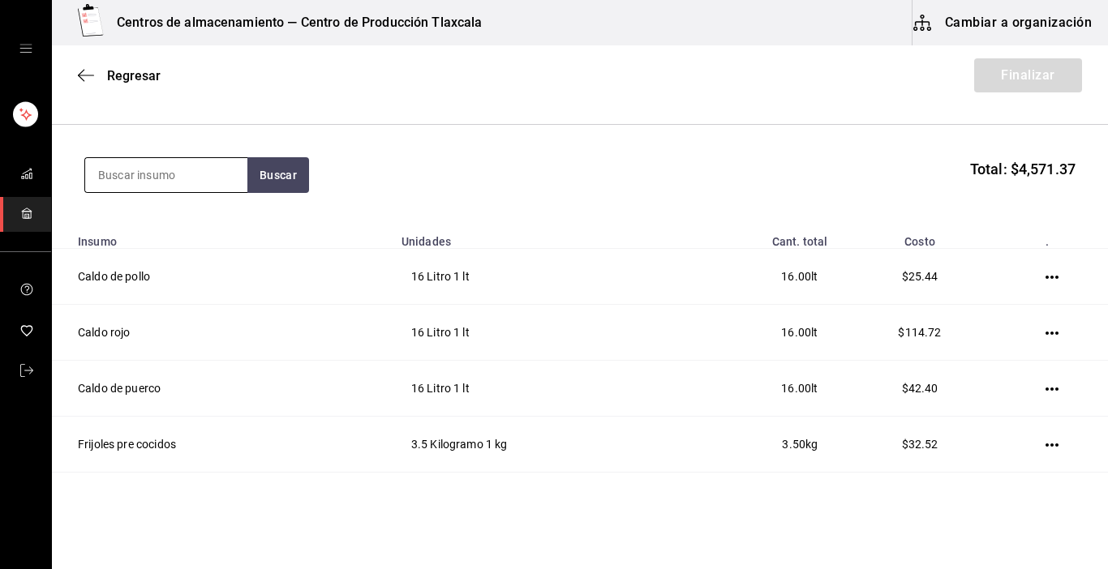
click at [213, 165] on input at bounding box center [166, 175] width 162 height 34
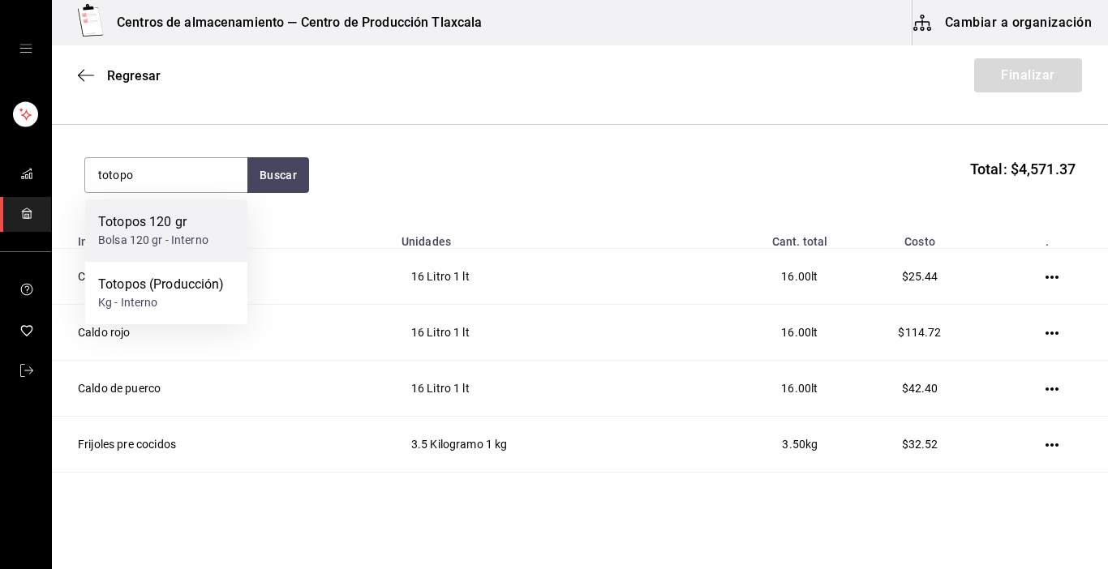
click at [199, 225] on div "Totopos 120 gr" at bounding box center [153, 221] width 110 height 19
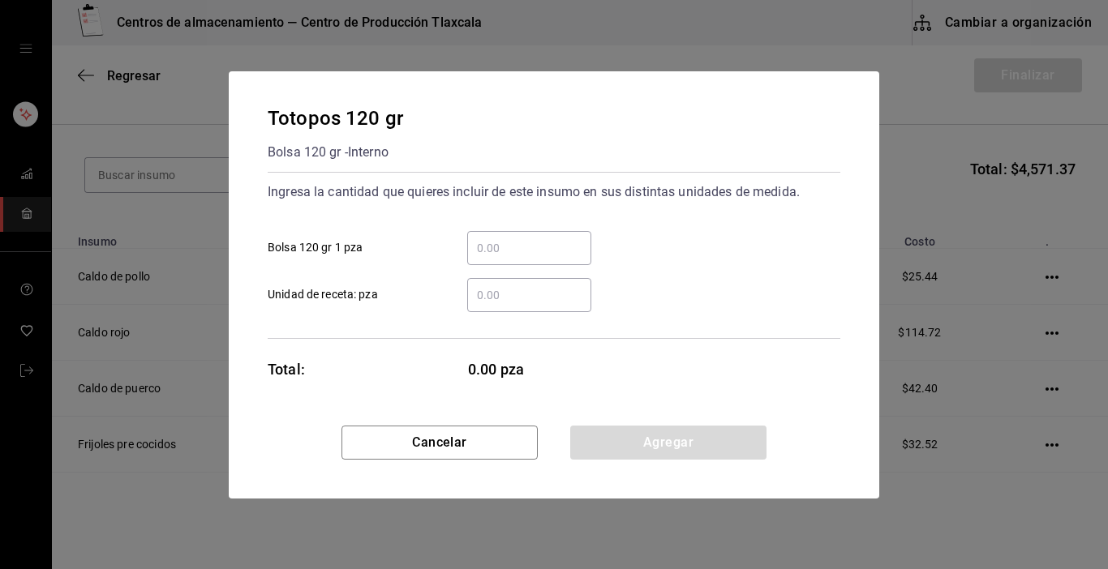
click at [517, 258] on div "​" at bounding box center [529, 248] width 124 height 34
click at [517, 258] on input "​ Bolsa 120 gr 1 pza" at bounding box center [529, 247] width 124 height 19
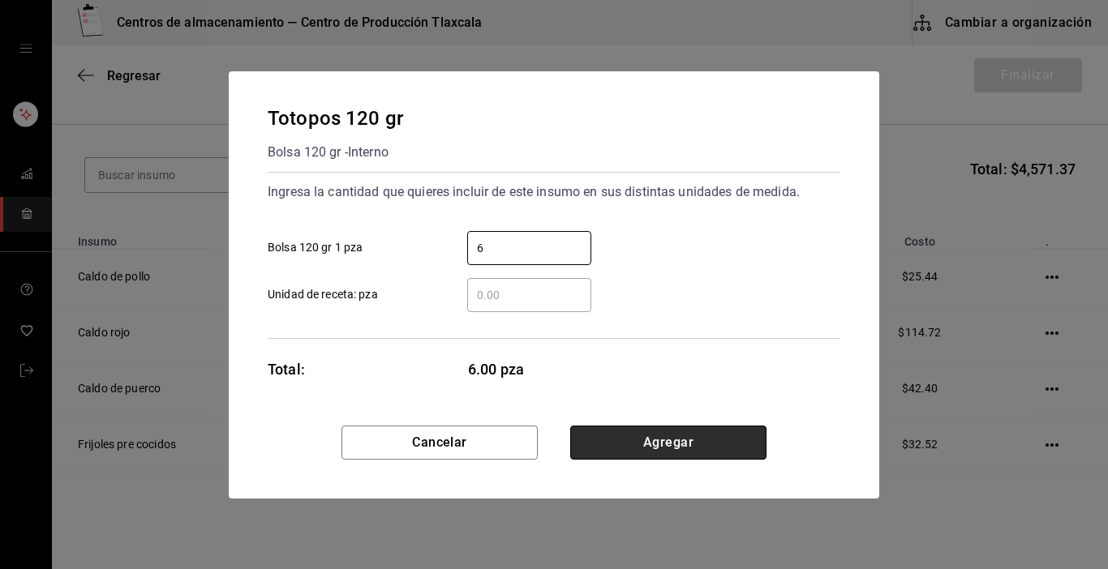
click at [672, 432] on button "Agregar" at bounding box center [668, 443] width 196 height 34
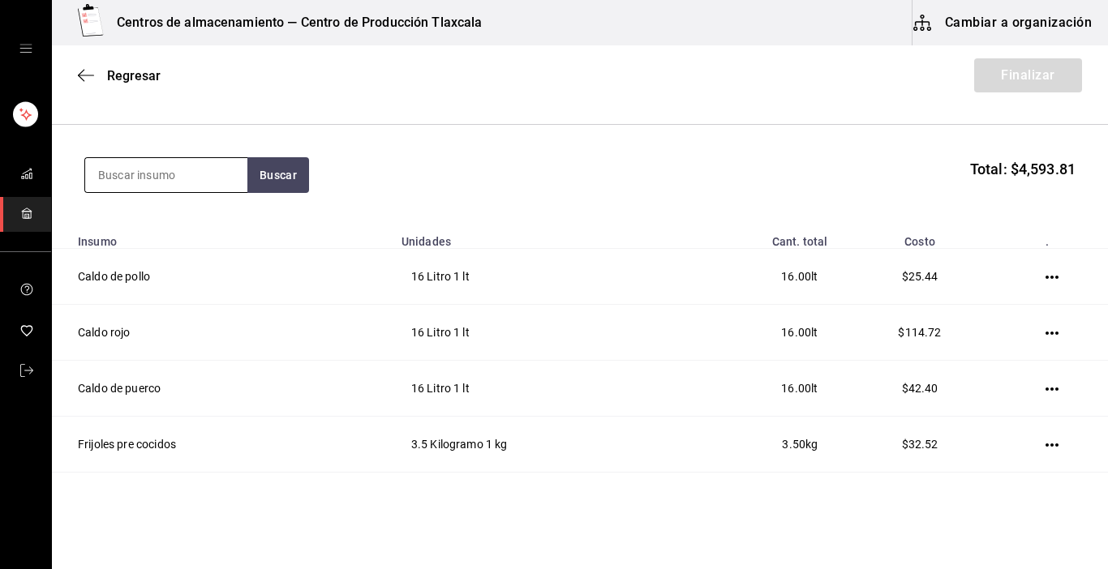
click at [203, 173] on input at bounding box center [166, 175] width 162 height 34
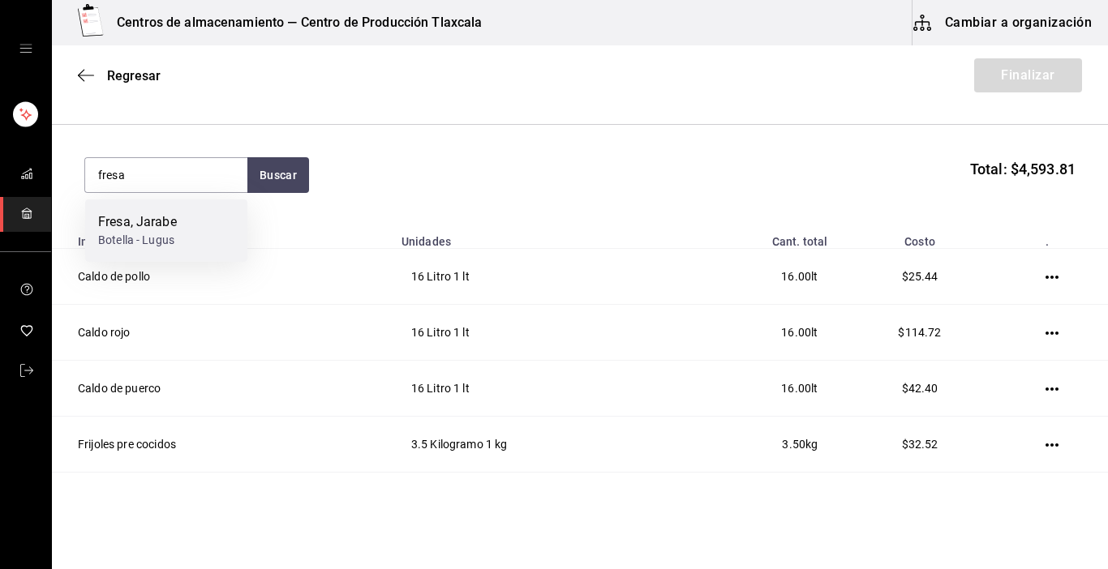
click at [165, 221] on div "Fresa, Jarabe" at bounding box center [137, 221] width 79 height 19
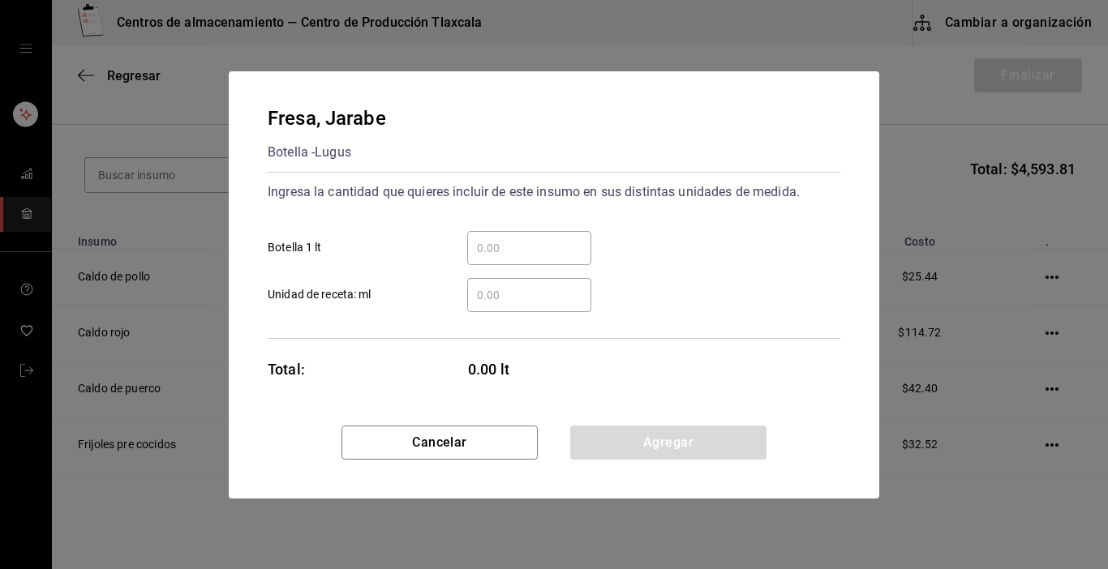
click at [554, 265] on div "​ Unidad de receta: ml" at bounding box center [548, 288] width 586 height 47
click at [552, 248] on input "​ Botella 1 lt" at bounding box center [529, 247] width 124 height 19
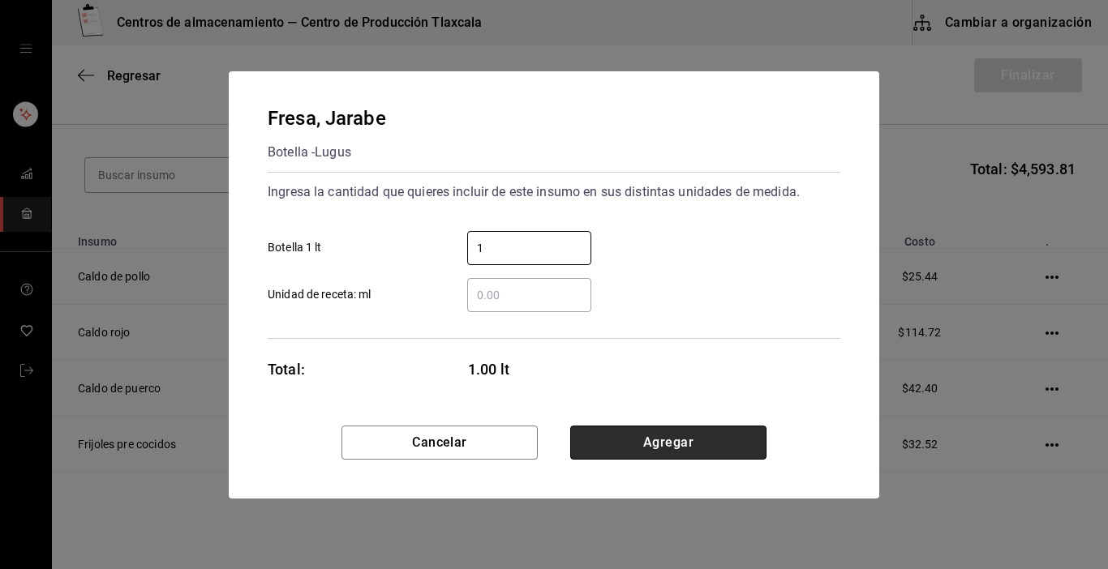
click at [750, 444] on button "Agregar" at bounding box center [668, 443] width 196 height 34
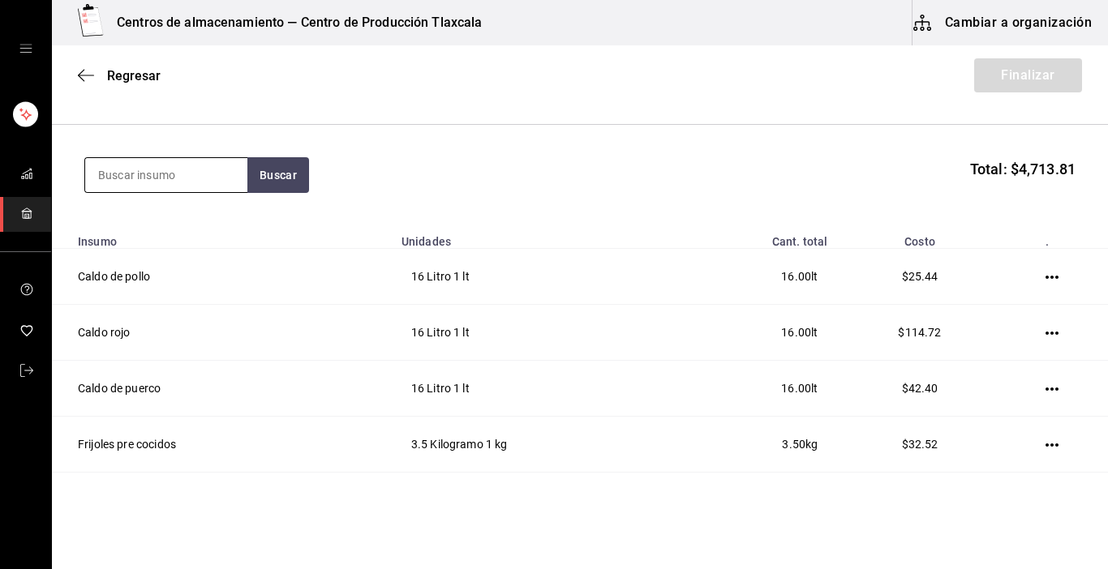
click at [182, 173] on input at bounding box center [166, 175] width 162 height 34
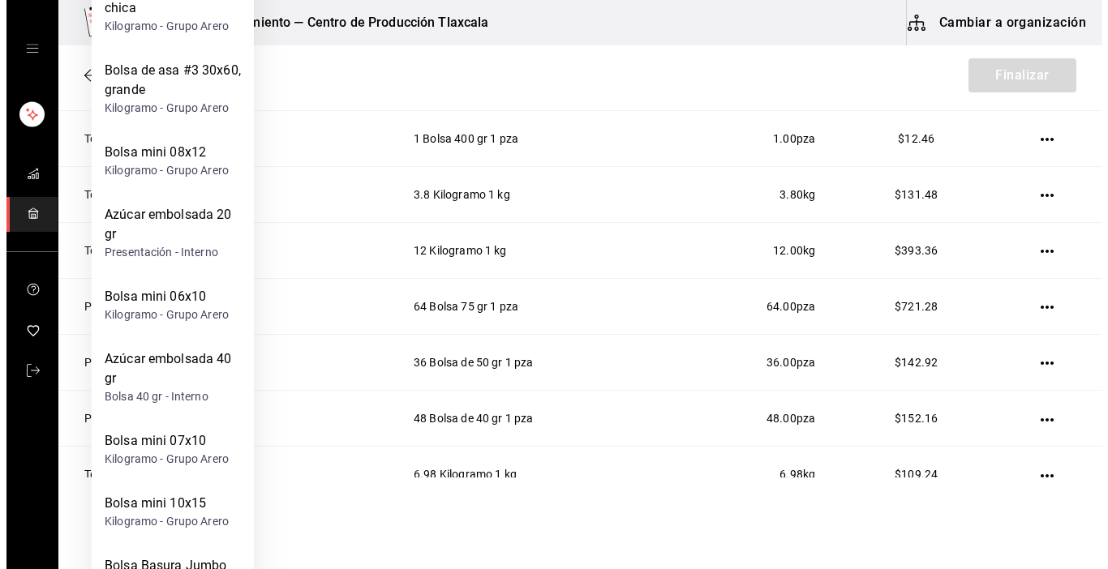
scroll to position [768, 0]
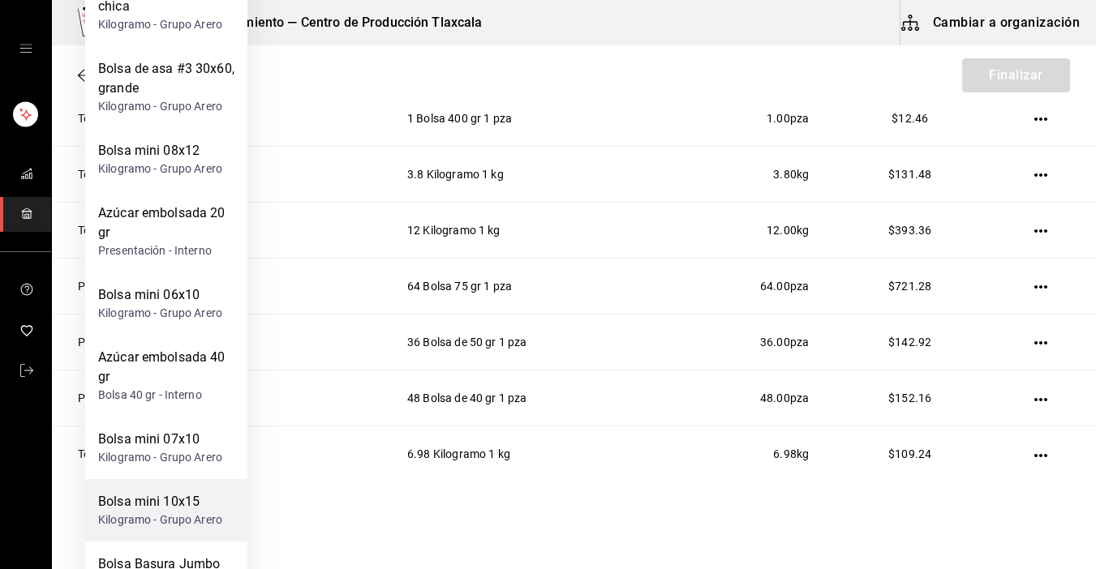
click at [154, 495] on div "Bolsa mini 10x15" at bounding box center [160, 501] width 124 height 19
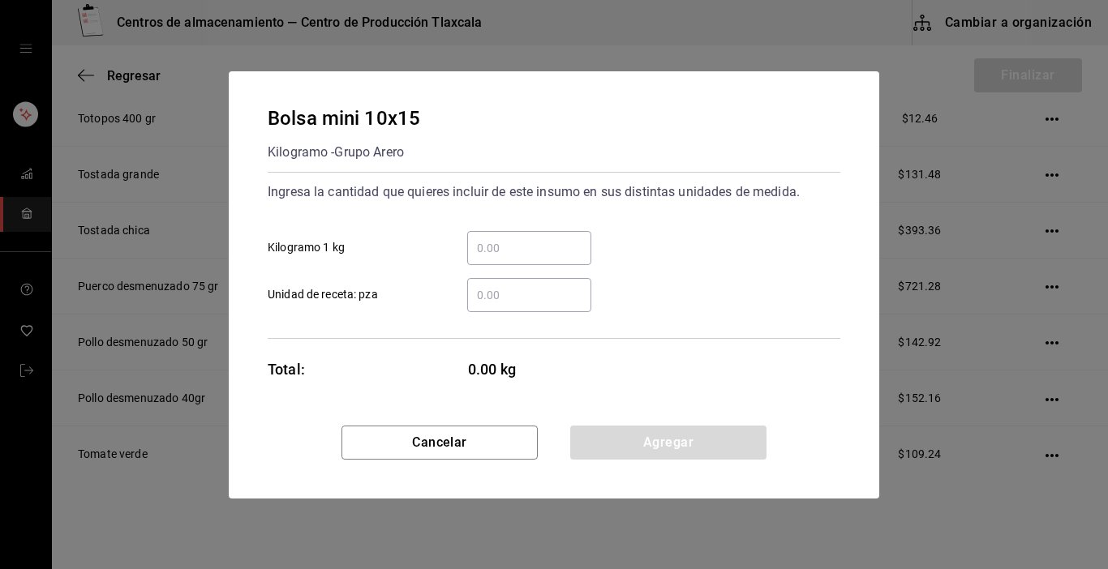
click at [556, 238] on input "​ Kilogramo 1 kg" at bounding box center [529, 247] width 124 height 19
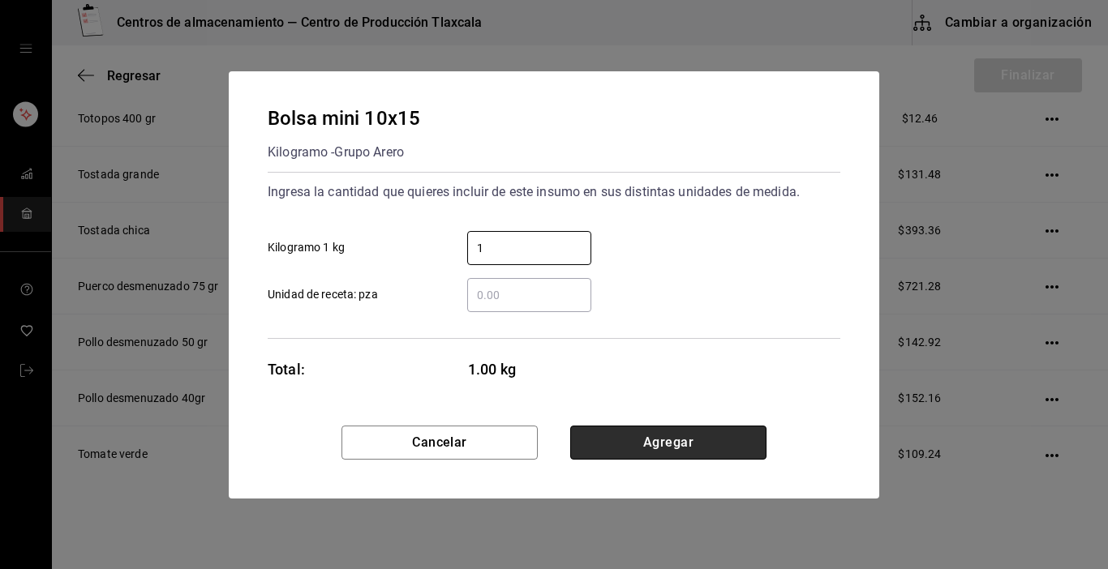
click at [696, 457] on button "Agregar" at bounding box center [668, 443] width 196 height 34
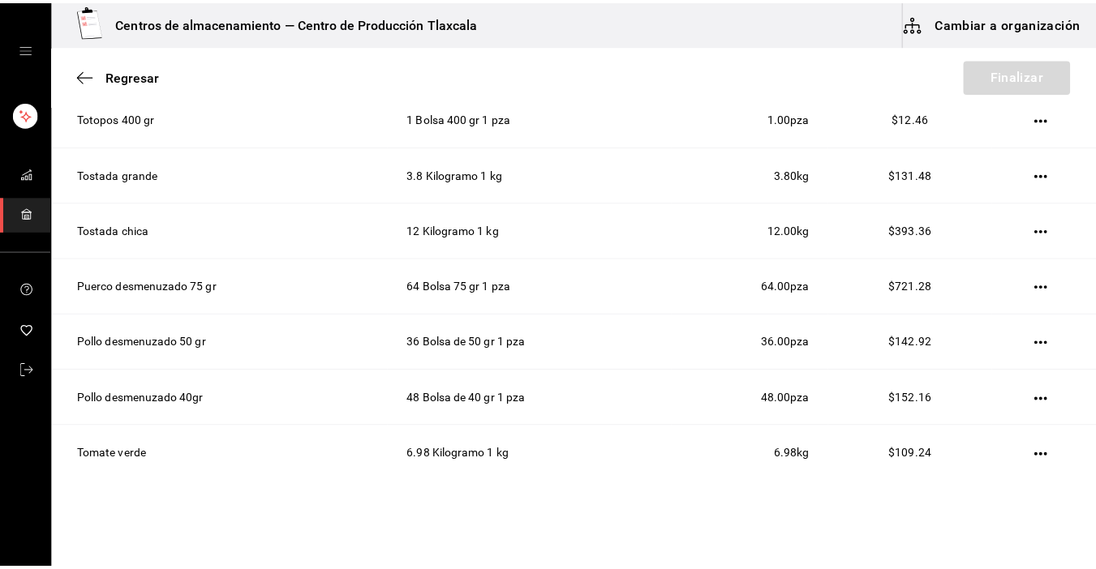
scroll to position [76, 0]
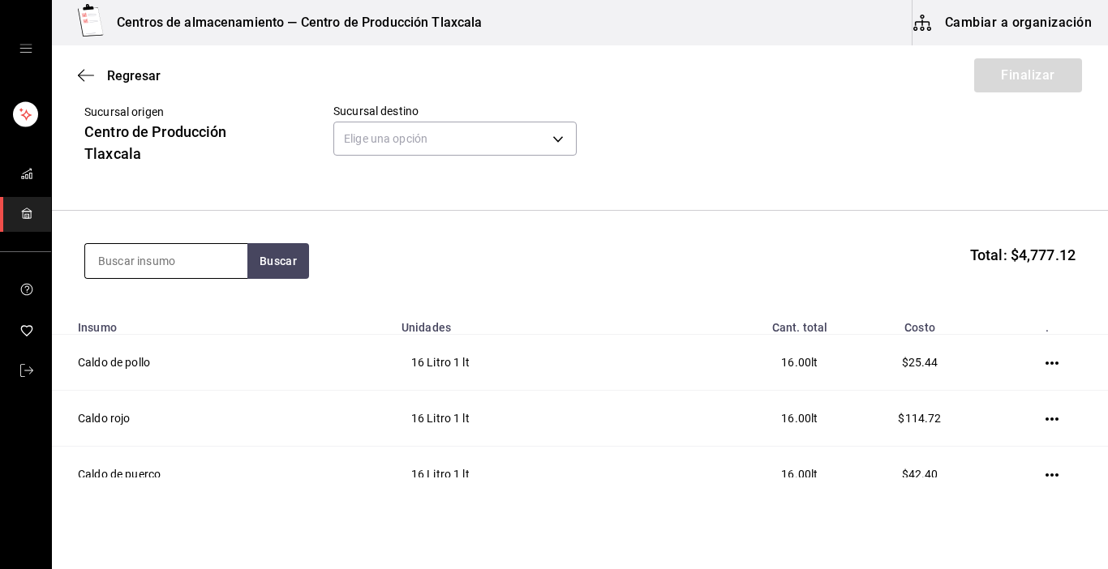
click at [208, 264] on input at bounding box center [166, 261] width 162 height 34
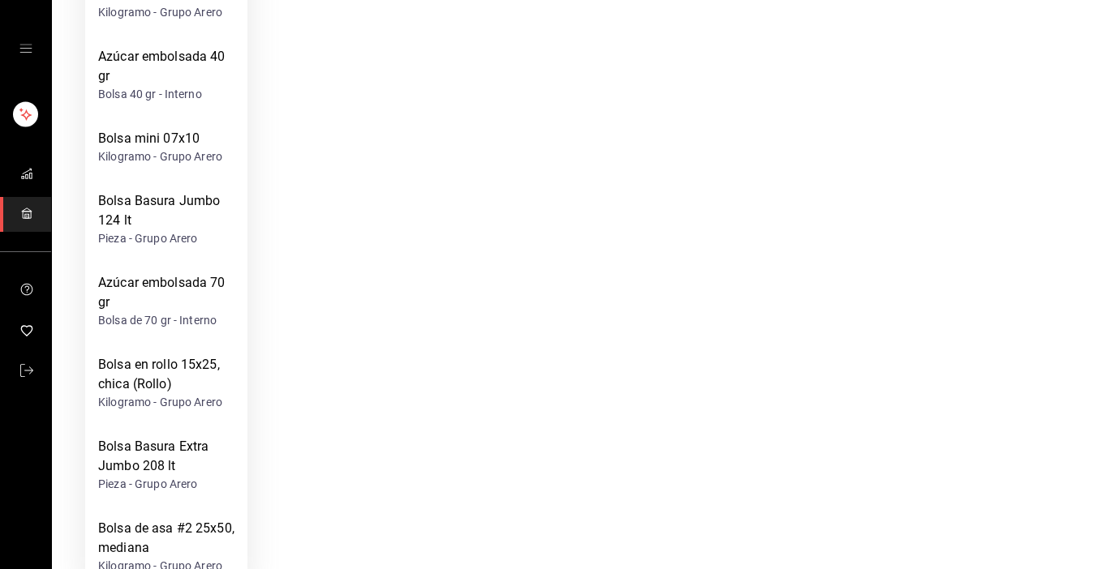
scroll to position [1006, 0]
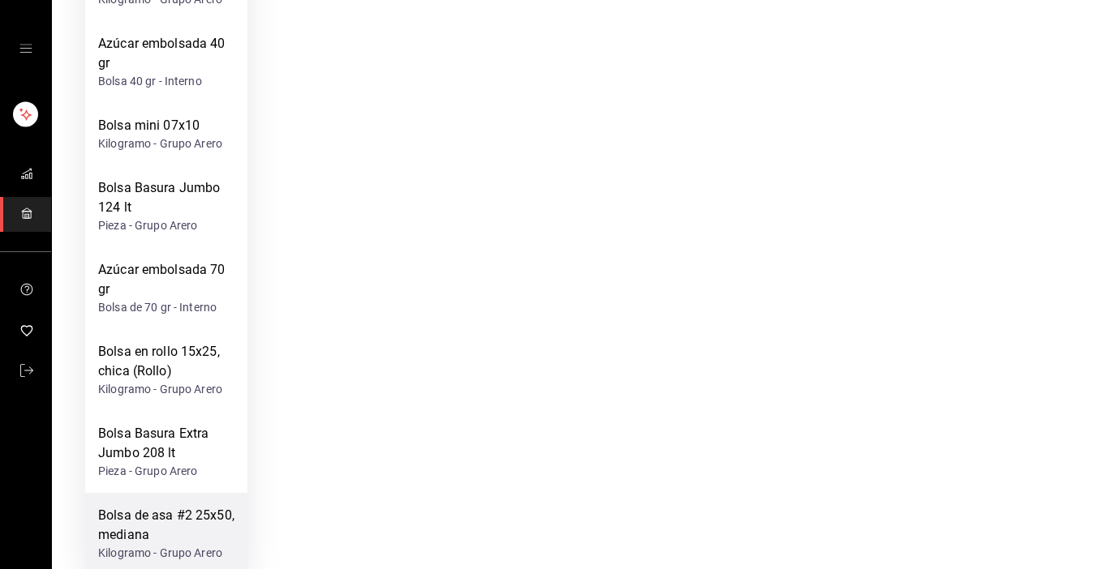
click at [209, 523] on div "Bolsa de asa #2 25x50, mediana" at bounding box center [166, 525] width 136 height 39
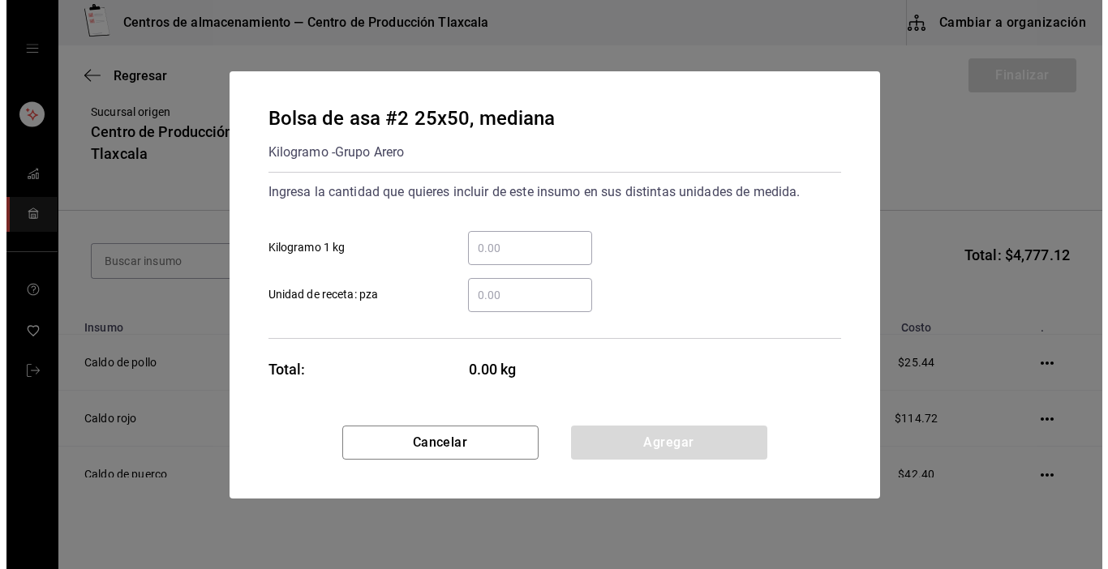
scroll to position [0, 0]
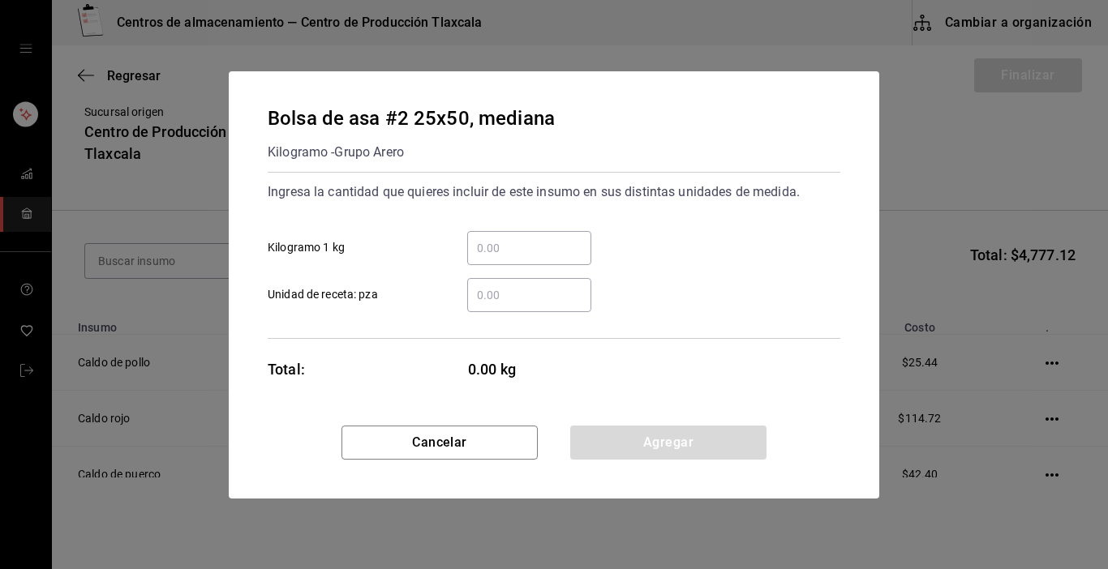
click at [509, 243] on input "​ Kilogramo 1 kg" at bounding box center [529, 247] width 124 height 19
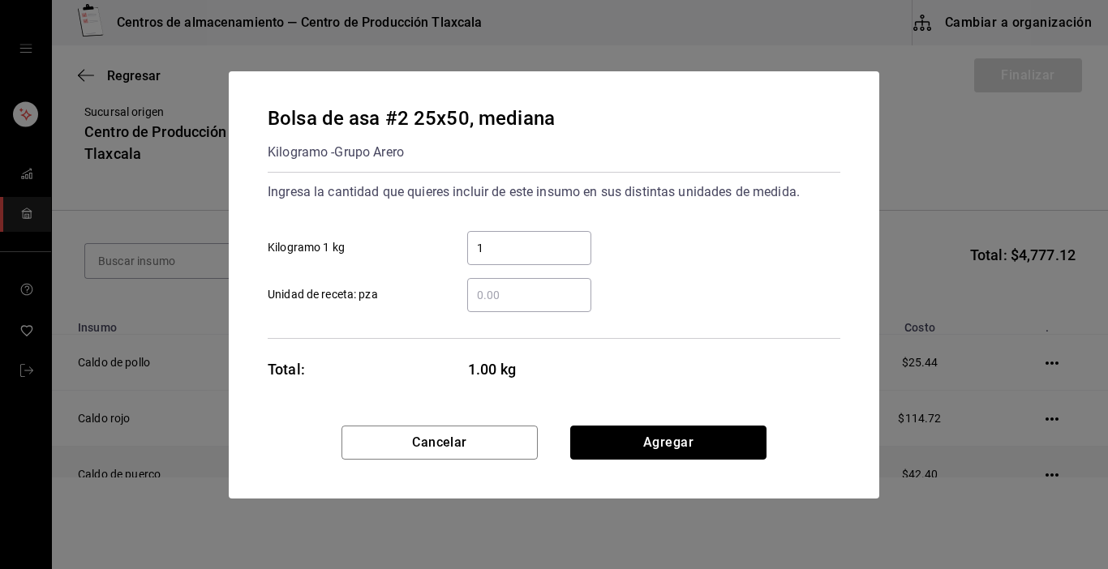
click at [676, 449] on button "Agregar" at bounding box center [668, 443] width 196 height 34
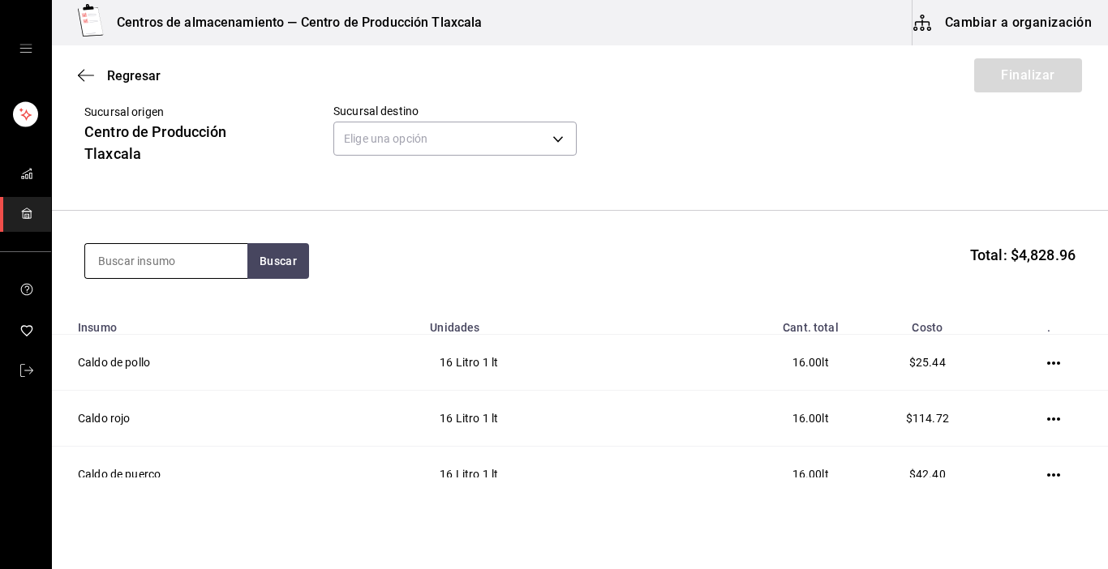
click at [139, 261] on input at bounding box center [166, 261] width 162 height 34
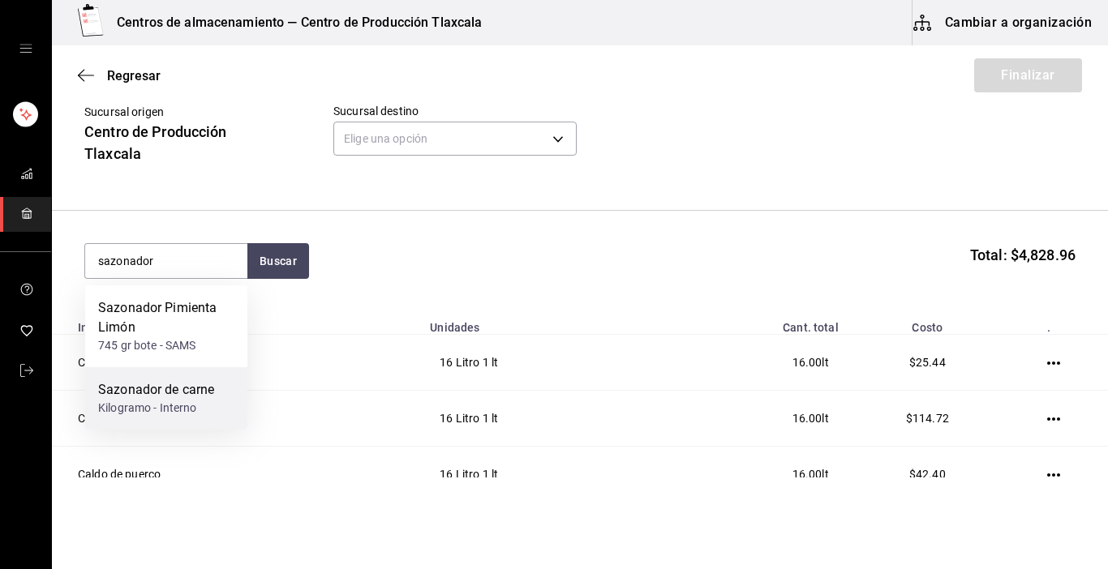
click at [141, 388] on div "Sazonador de carne" at bounding box center [156, 389] width 116 height 19
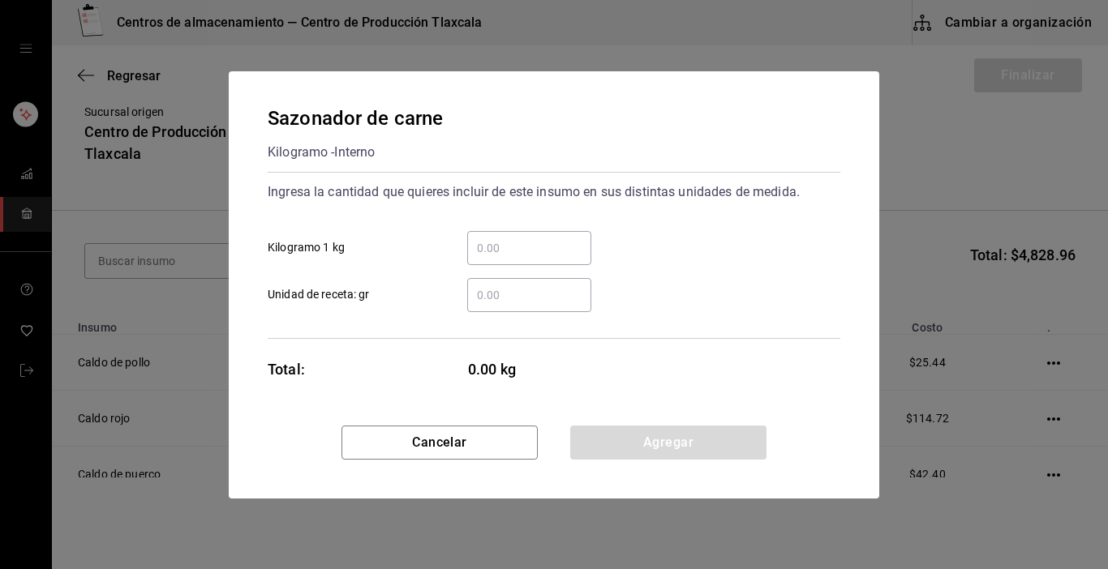
click at [514, 296] on input "​ Unidad de receta: gr" at bounding box center [529, 294] width 124 height 19
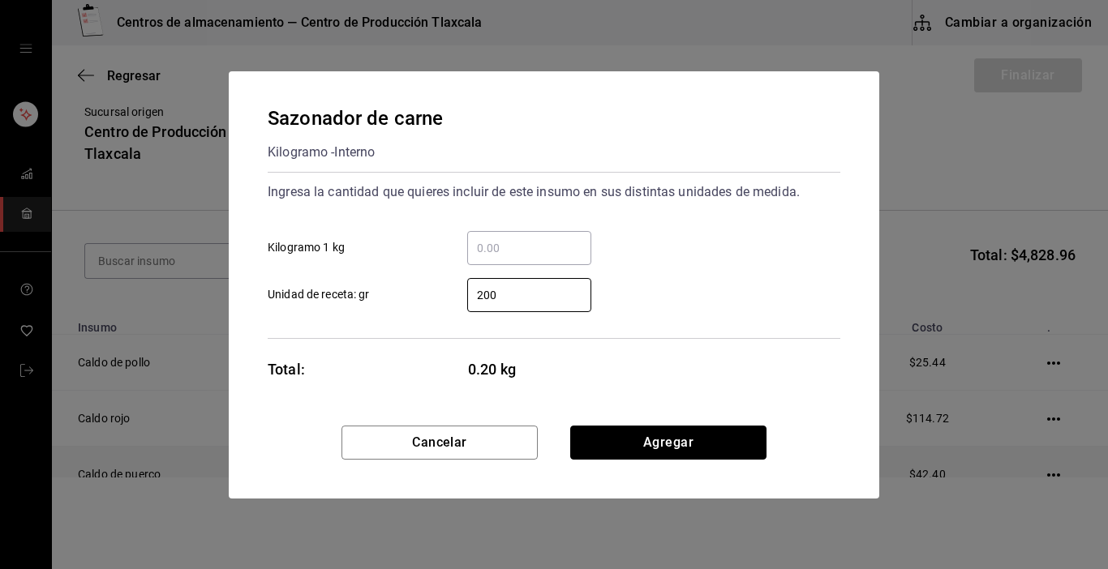
click at [650, 449] on button "Agregar" at bounding box center [668, 443] width 196 height 34
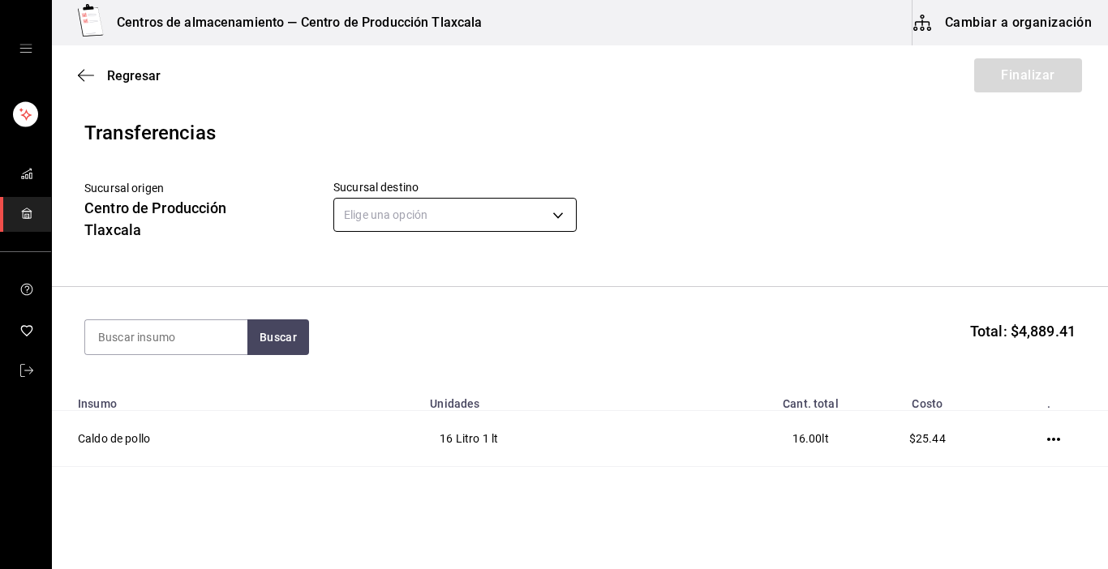
click at [566, 218] on body "Centros de almacenamiento — Centro de Producción Tlaxcala Cambiar a organizació…" at bounding box center [554, 239] width 1108 height 478
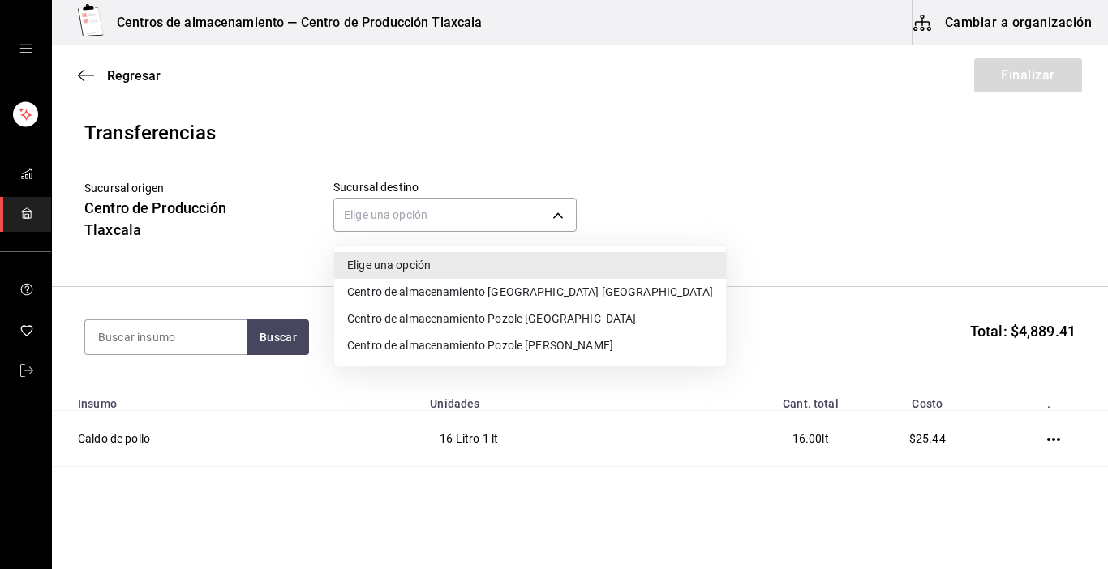
click at [566, 313] on li "Centro de almacenamiento Pozole [GEOGRAPHIC_DATA]" at bounding box center [530, 319] width 392 height 27
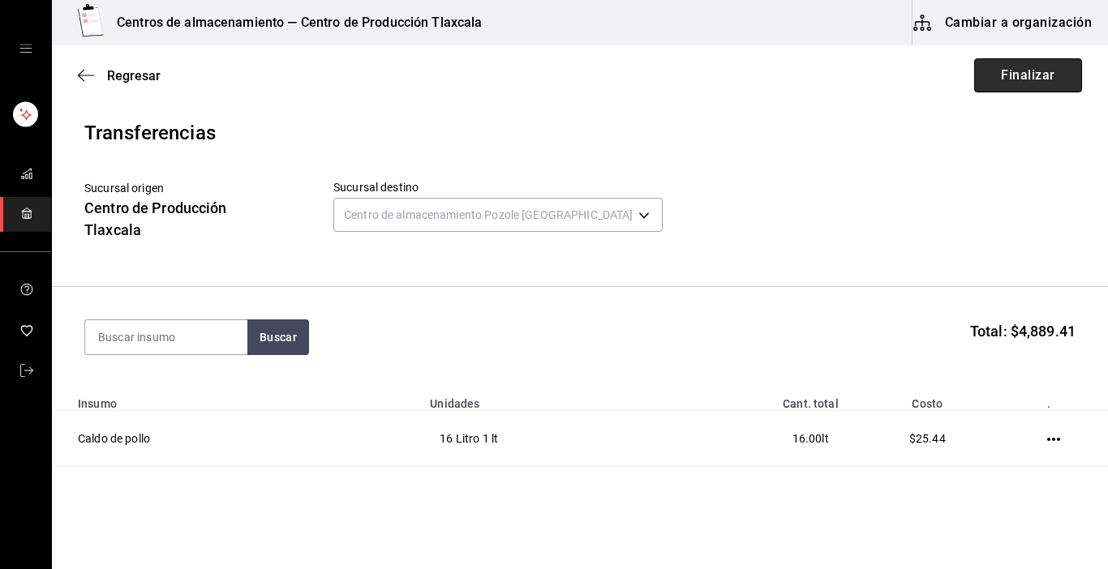
click at [984, 75] on button "Finalizar" at bounding box center [1028, 75] width 108 height 34
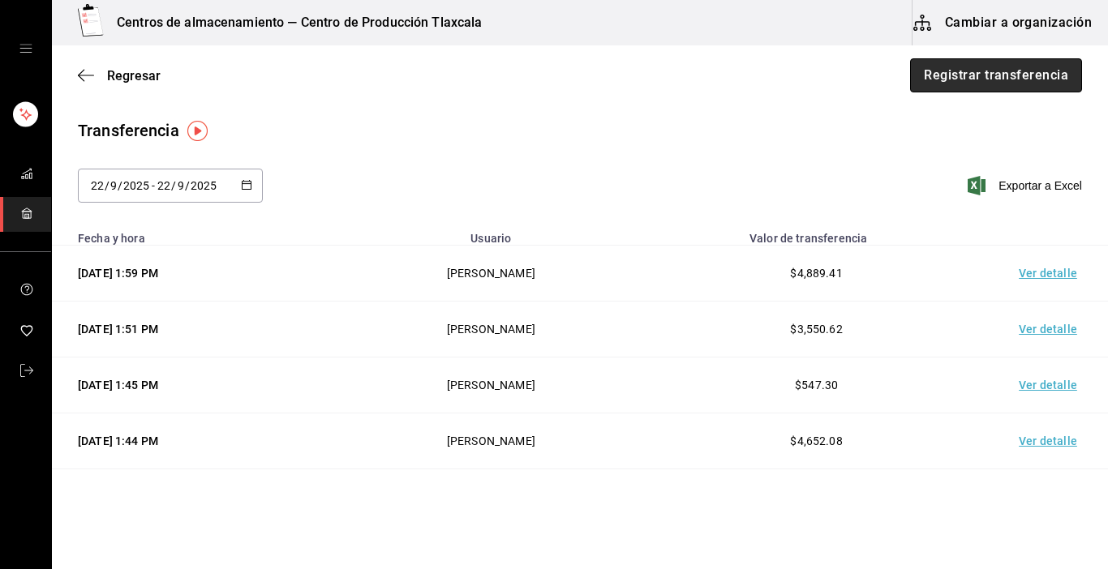
click at [984, 70] on button "Registrar transferencia" at bounding box center [996, 75] width 172 height 34
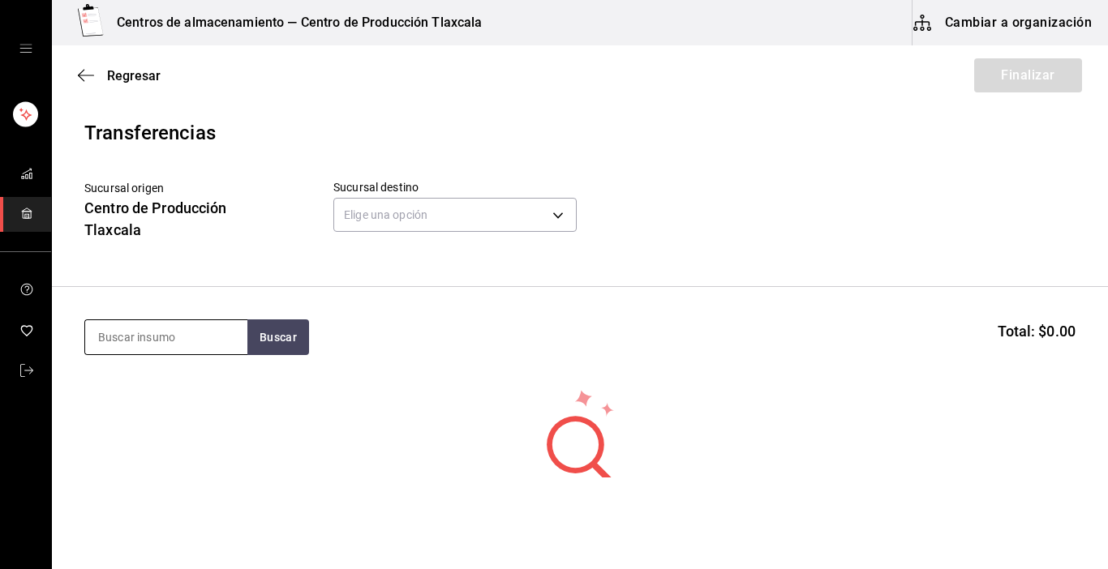
click at [177, 346] on input at bounding box center [166, 337] width 162 height 34
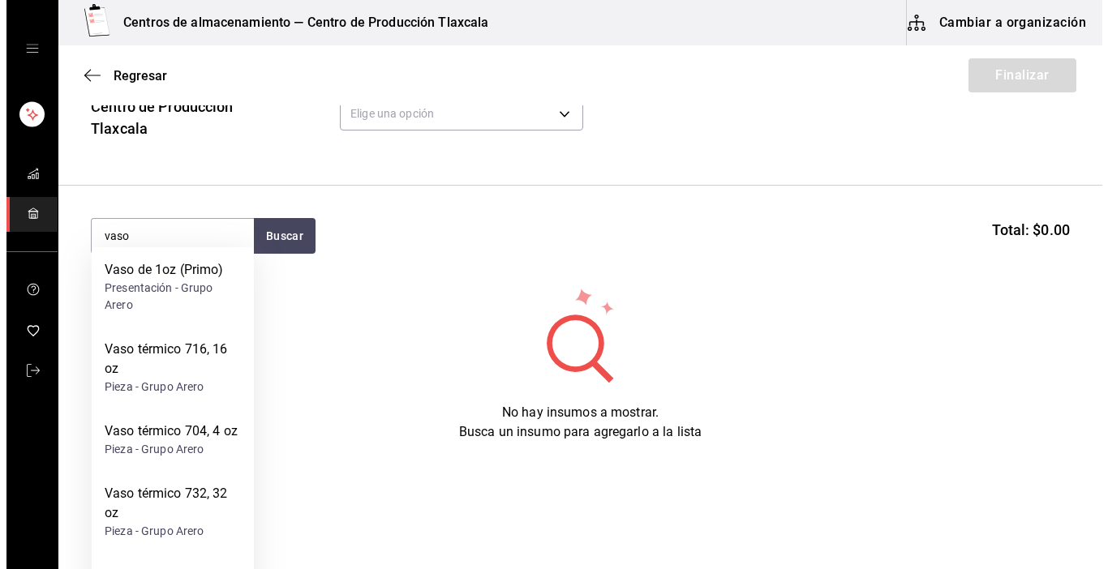
scroll to position [118, 0]
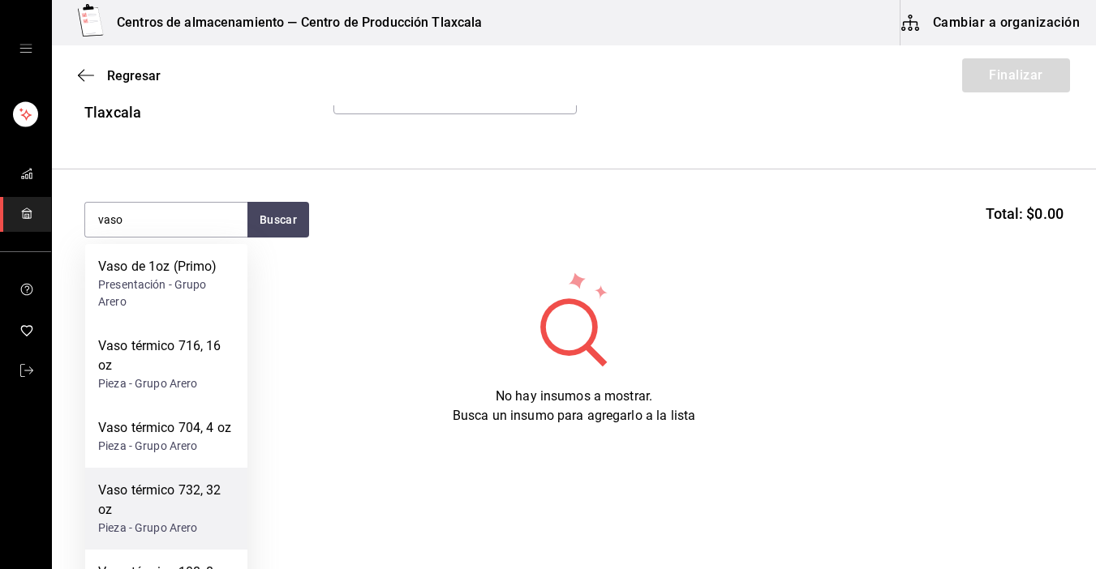
click at [133, 491] on div "Vaso térmico 732, 32 oz" at bounding box center [166, 500] width 136 height 39
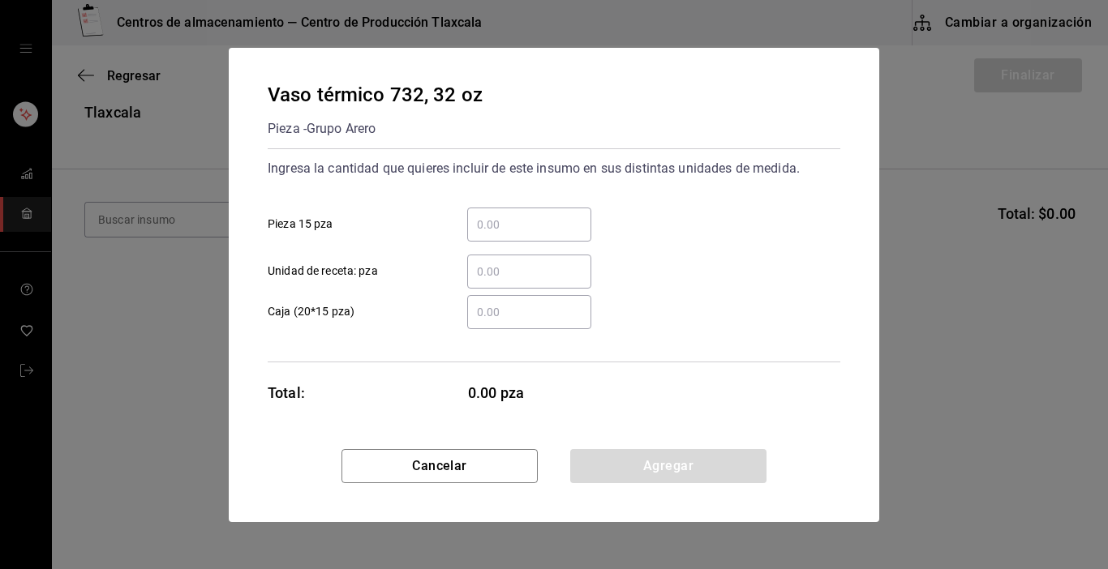
click at [539, 221] on input "​ Pieza 15 pza" at bounding box center [529, 224] width 124 height 19
click at [530, 308] on input "​ Caja (20*15 pza)" at bounding box center [529, 312] width 124 height 19
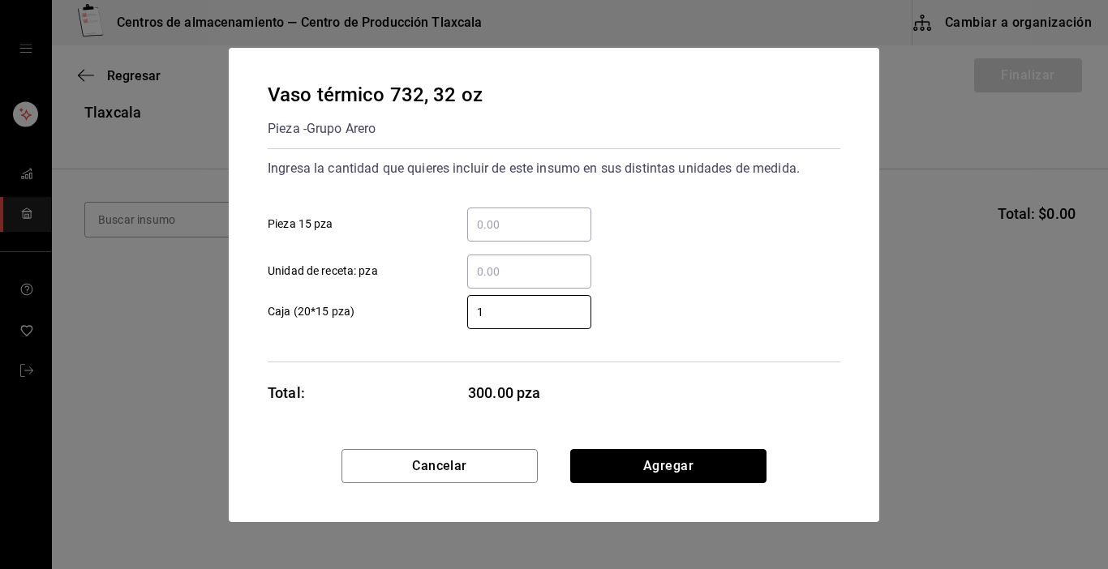
click at [581, 466] on button "Agregar" at bounding box center [668, 466] width 196 height 34
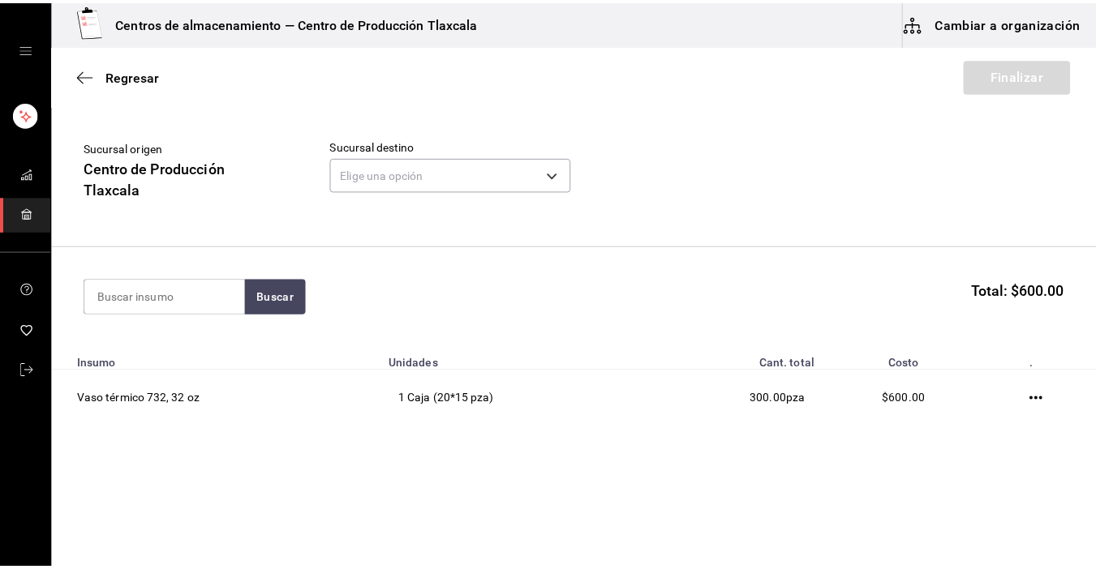
scroll to position [41, 0]
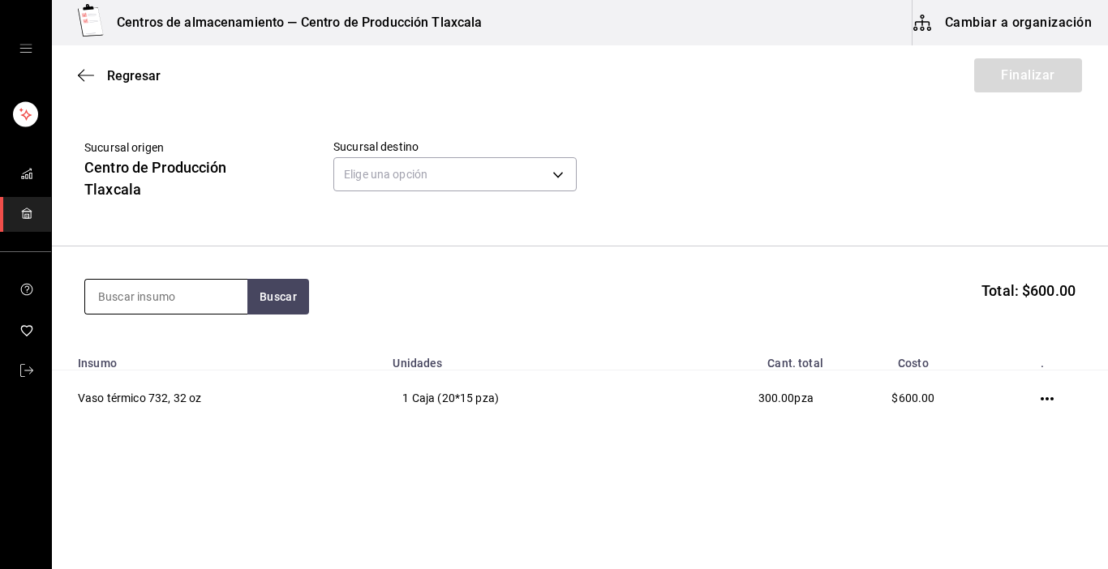
click at [194, 303] on input at bounding box center [166, 297] width 162 height 34
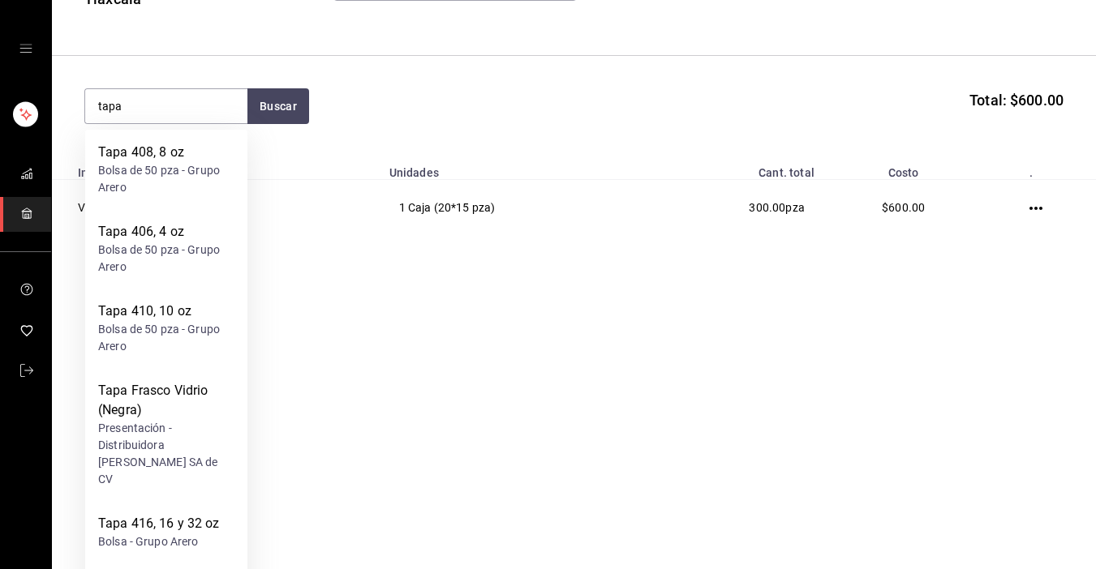
scroll to position [260, 0]
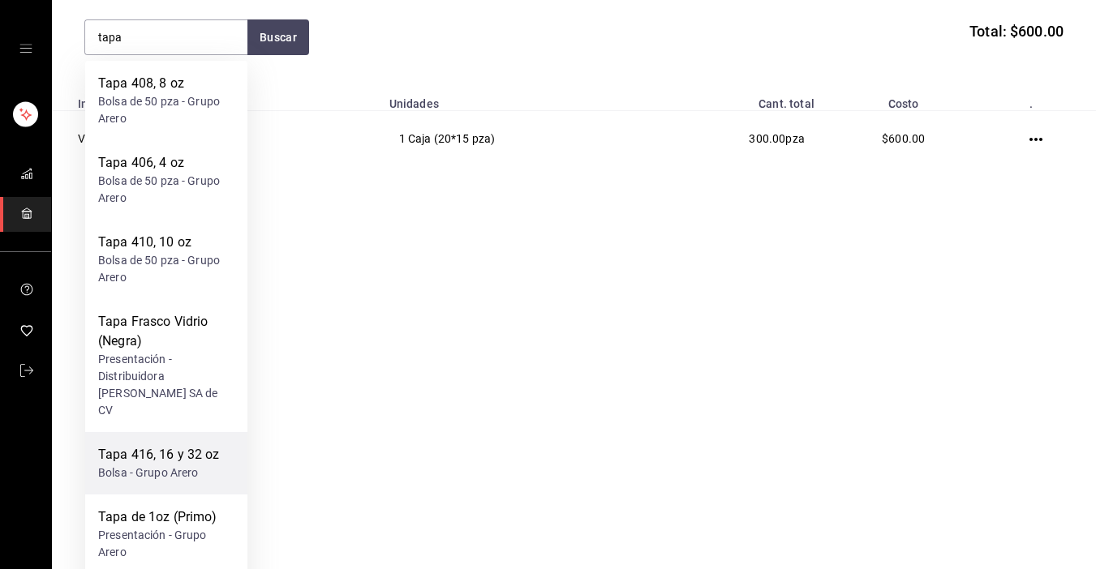
click at [174, 446] on div "Tapa 416, 16 y 32 oz Bolsa - Grupo Arero" at bounding box center [159, 463] width 122 height 36
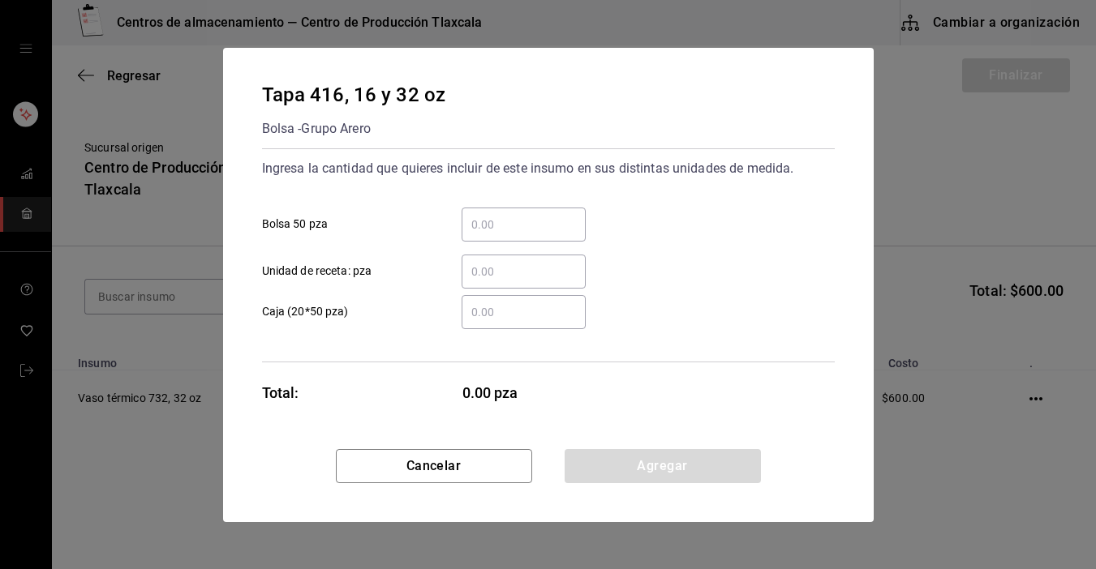
scroll to position [0, 0]
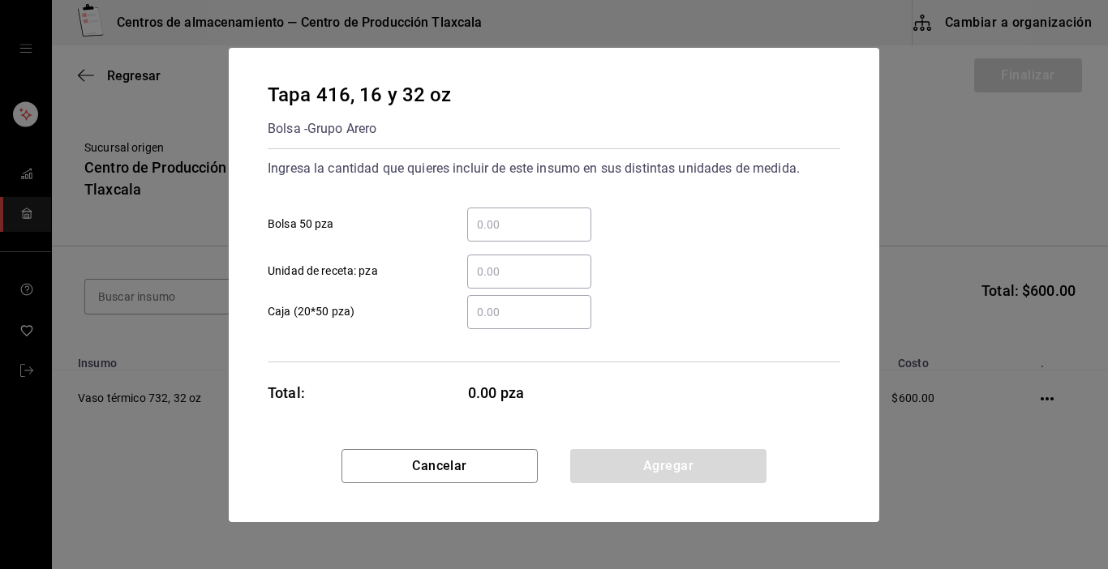
click at [492, 229] on input "​ Bolsa 50 pza" at bounding box center [529, 224] width 124 height 19
click at [500, 281] on div "​" at bounding box center [529, 272] width 124 height 34
click at [500, 281] on input "​ Unidad de receta: pza" at bounding box center [529, 271] width 124 height 19
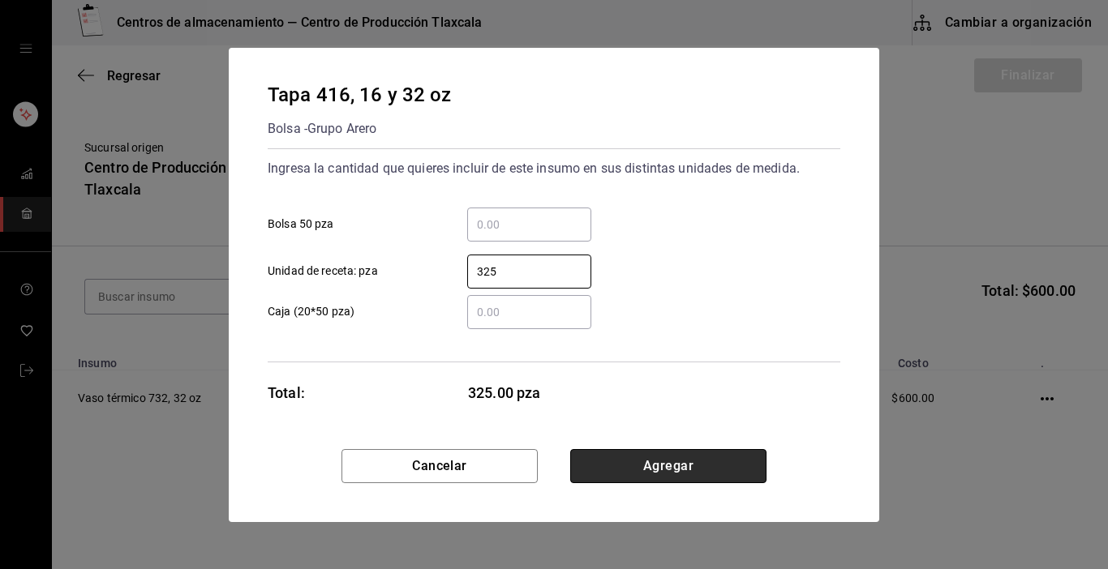
click at [615, 453] on button "Agregar" at bounding box center [668, 466] width 196 height 34
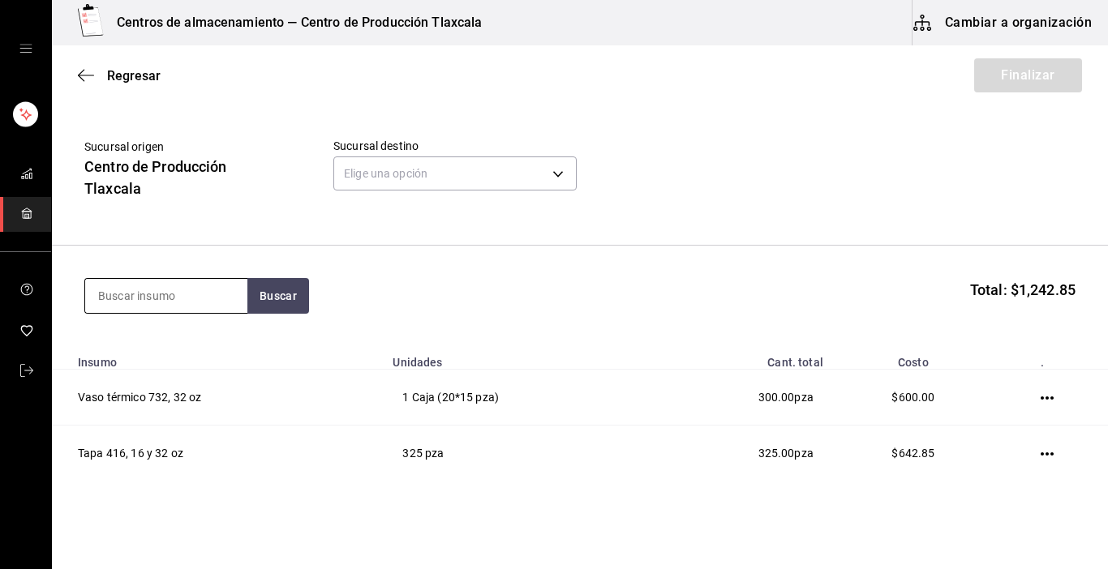
click at [194, 294] on input at bounding box center [166, 296] width 162 height 34
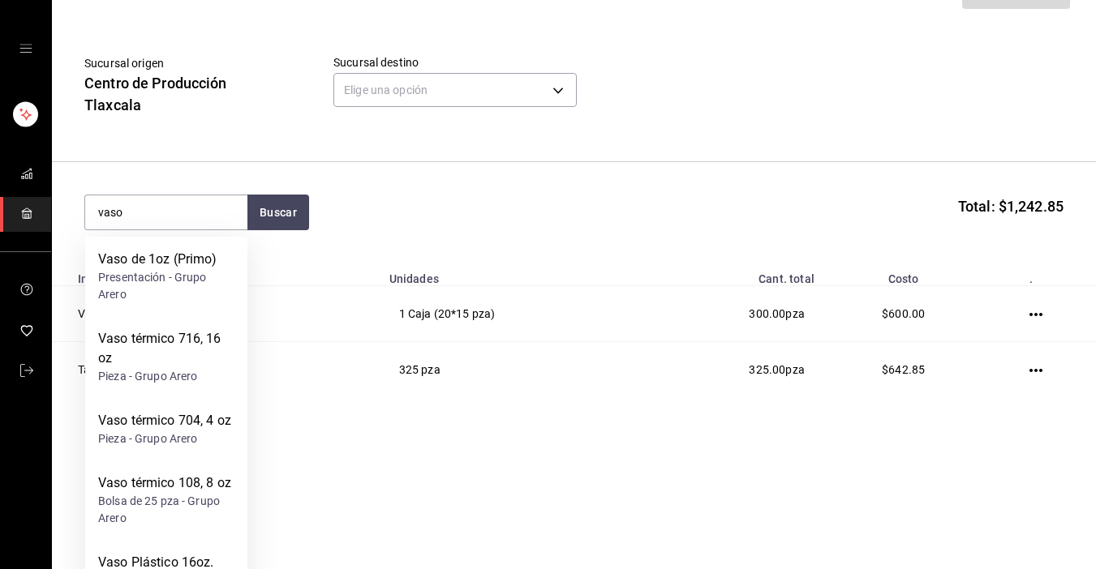
scroll to position [130, 0]
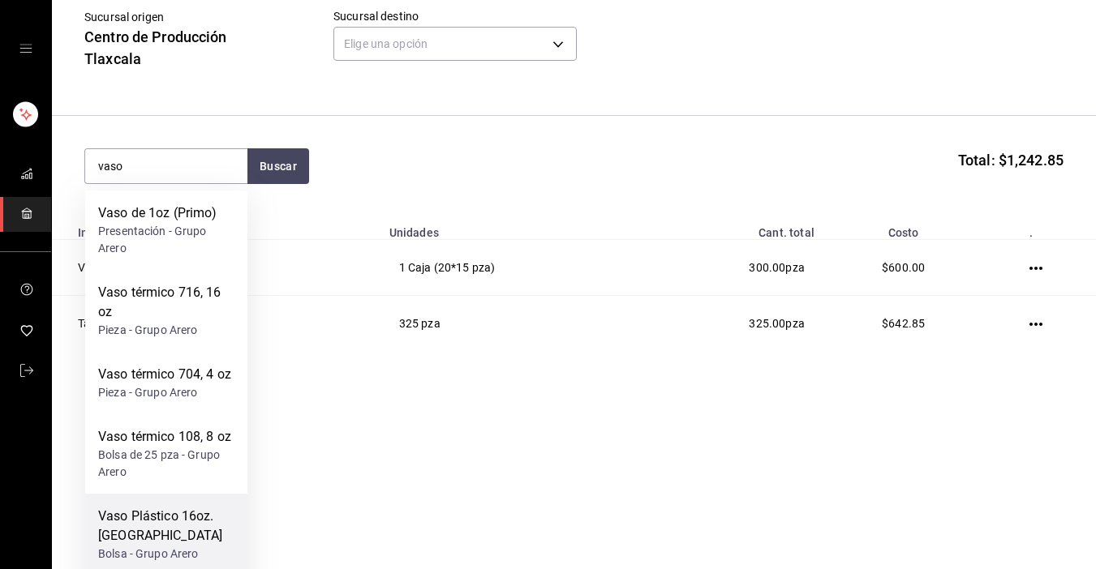
click at [193, 514] on div "Vaso Plástico 16oz. [GEOGRAPHIC_DATA]" at bounding box center [166, 526] width 136 height 39
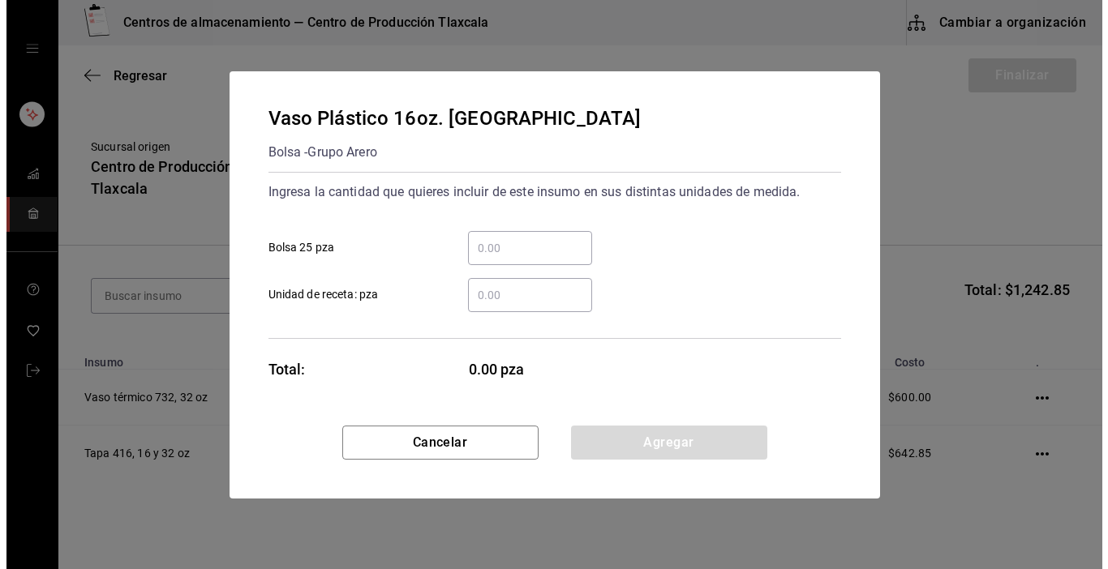
scroll to position [0, 0]
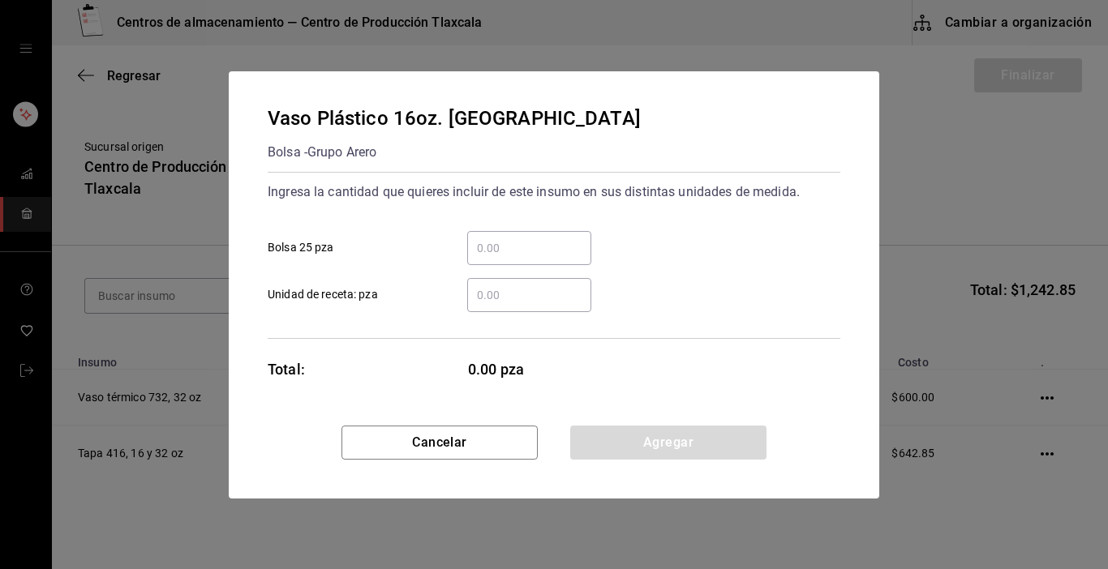
drag, startPoint x: 523, startPoint y: 249, endPoint x: 529, endPoint y: 241, distance: 9.9
click at [526, 243] on input "​ Bolsa 25 pza" at bounding box center [529, 247] width 124 height 19
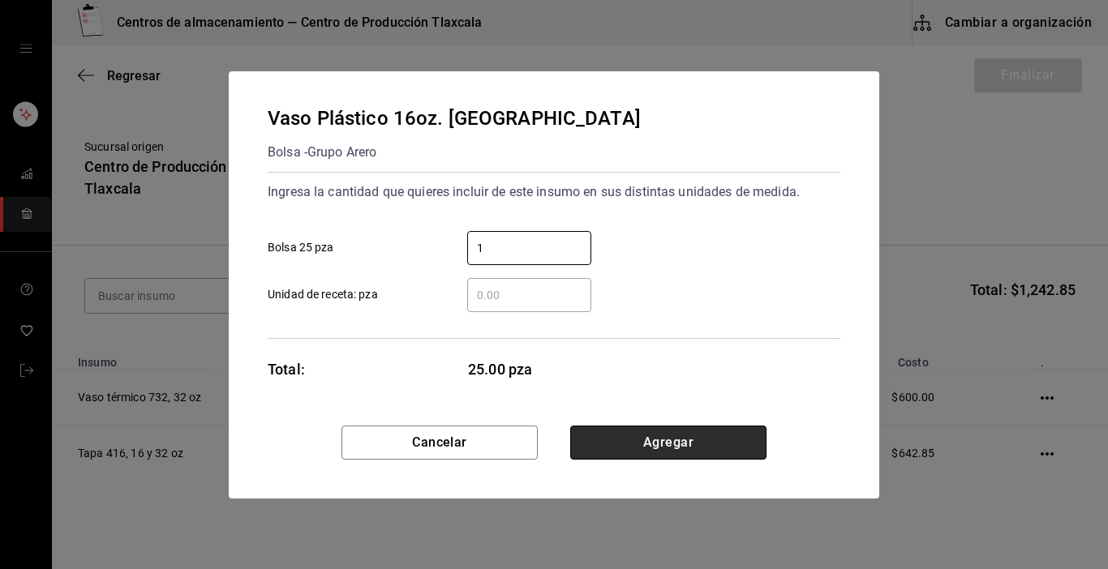
click at [669, 437] on button "Agregar" at bounding box center [668, 443] width 196 height 34
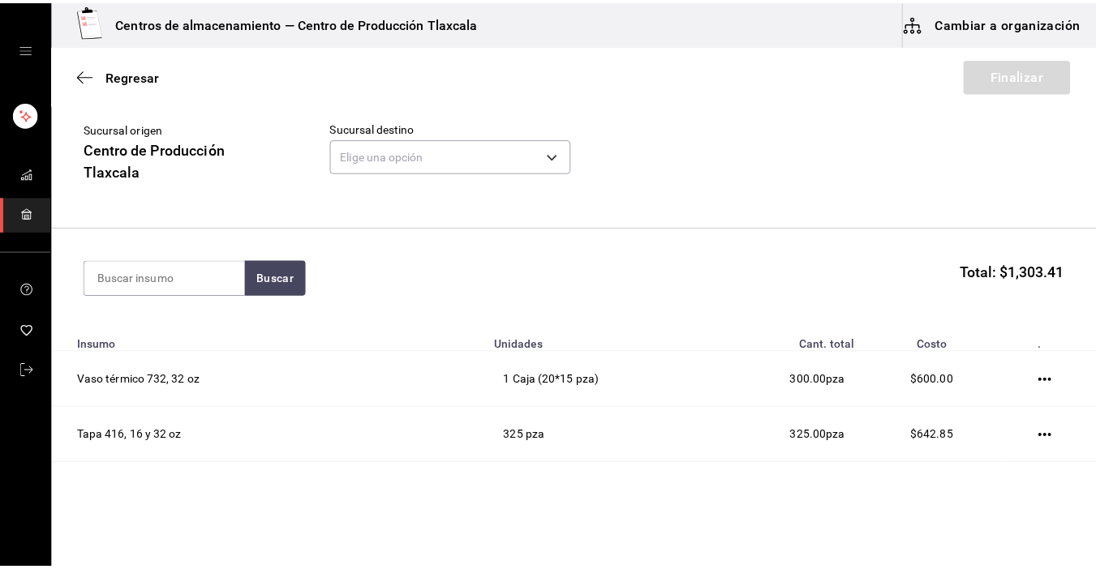
scroll to position [56, 0]
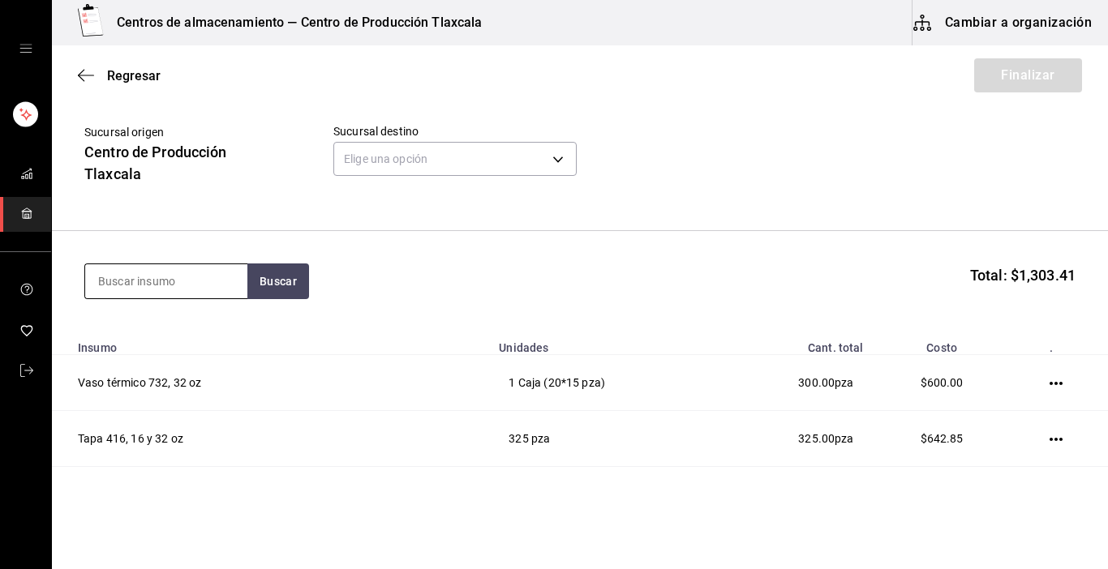
click at [166, 274] on input at bounding box center [166, 281] width 162 height 34
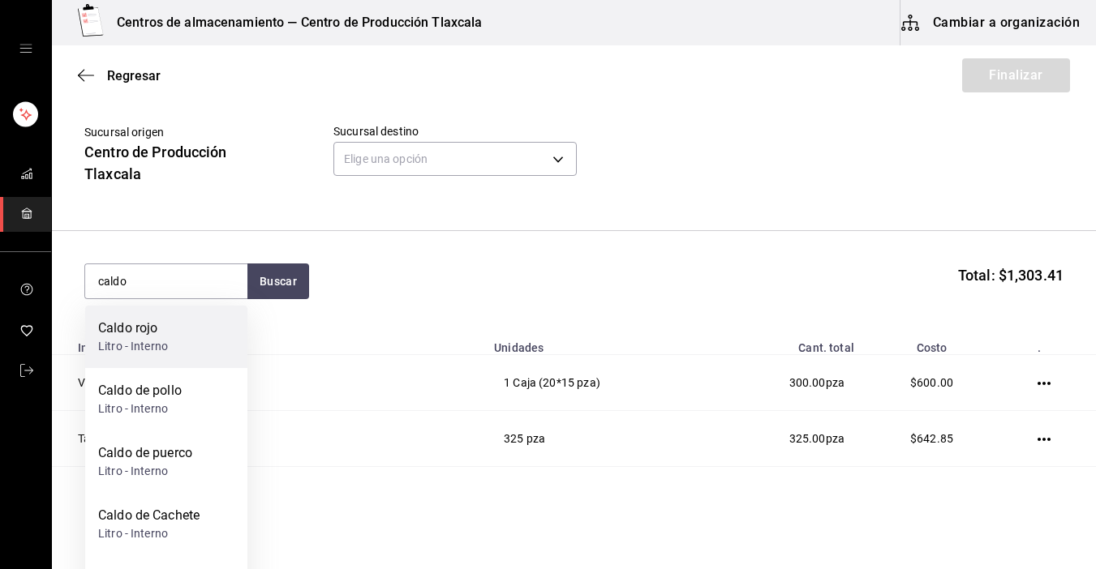
click at [151, 329] on div "Caldo rojo" at bounding box center [133, 328] width 70 height 19
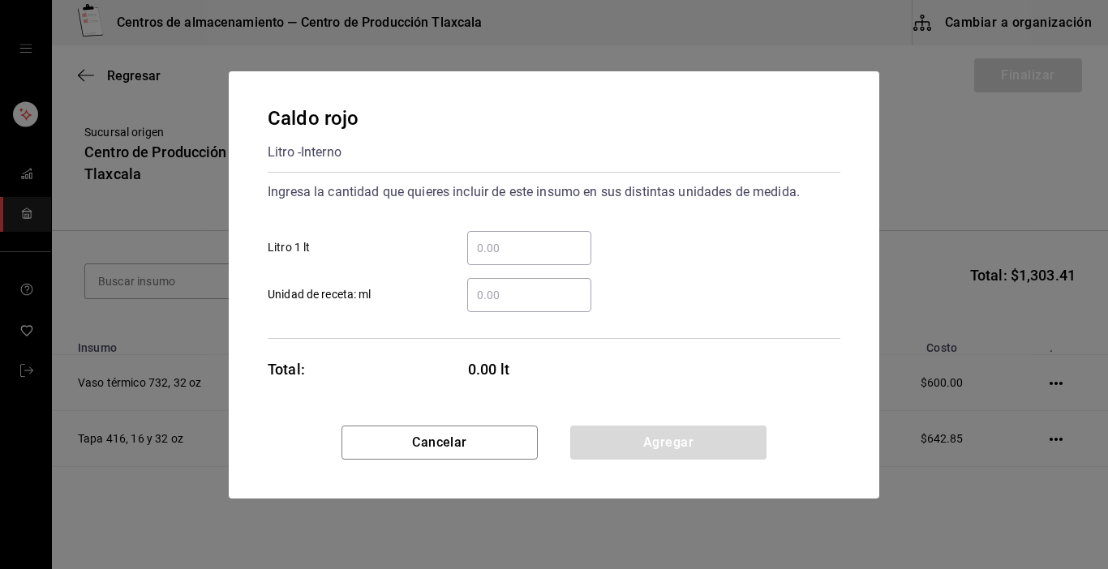
click at [481, 255] on input "​ Litro 1 lt" at bounding box center [529, 247] width 124 height 19
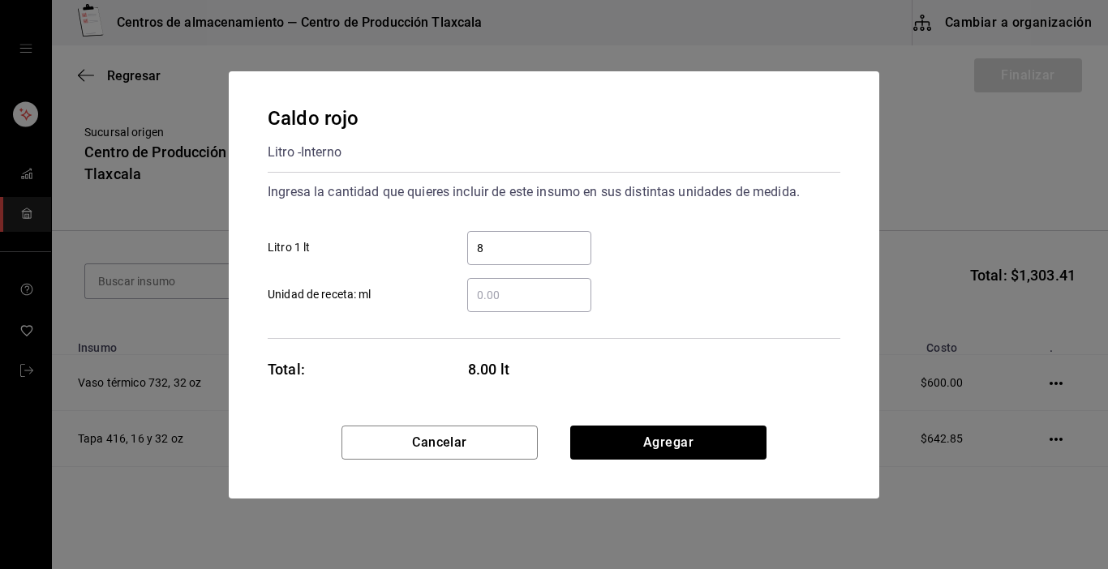
click at [687, 421] on div "Caldo rojo Litro - Interno Ingresa la cantidad que quieres incluir de este insu…" at bounding box center [554, 248] width 650 height 354
click at [661, 446] on button "Agregar" at bounding box center [668, 443] width 196 height 34
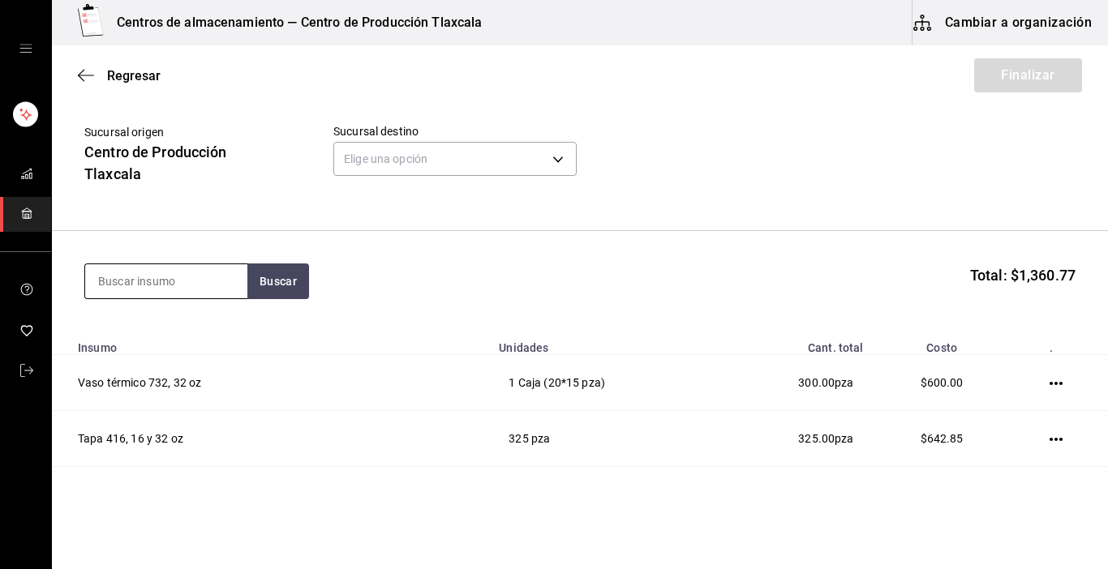
drag, startPoint x: 116, startPoint y: 281, endPoint x: 117, endPoint y: 264, distance: 17.1
click at [116, 268] on input at bounding box center [166, 281] width 162 height 34
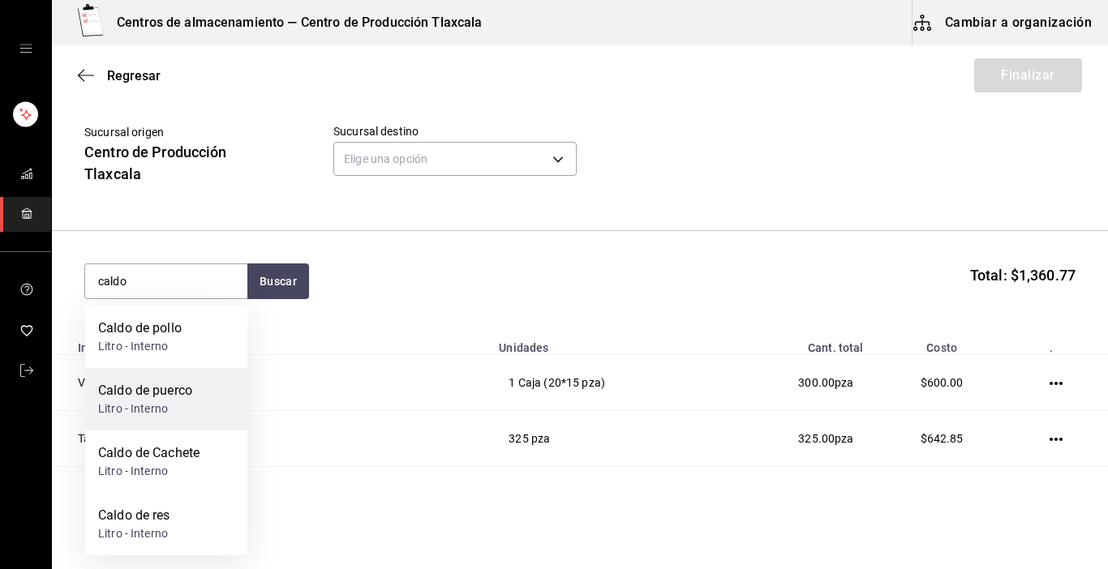
click at [219, 391] on div "Caldo de puerco Litro - Interno" at bounding box center [166, 399] width 162 height 62
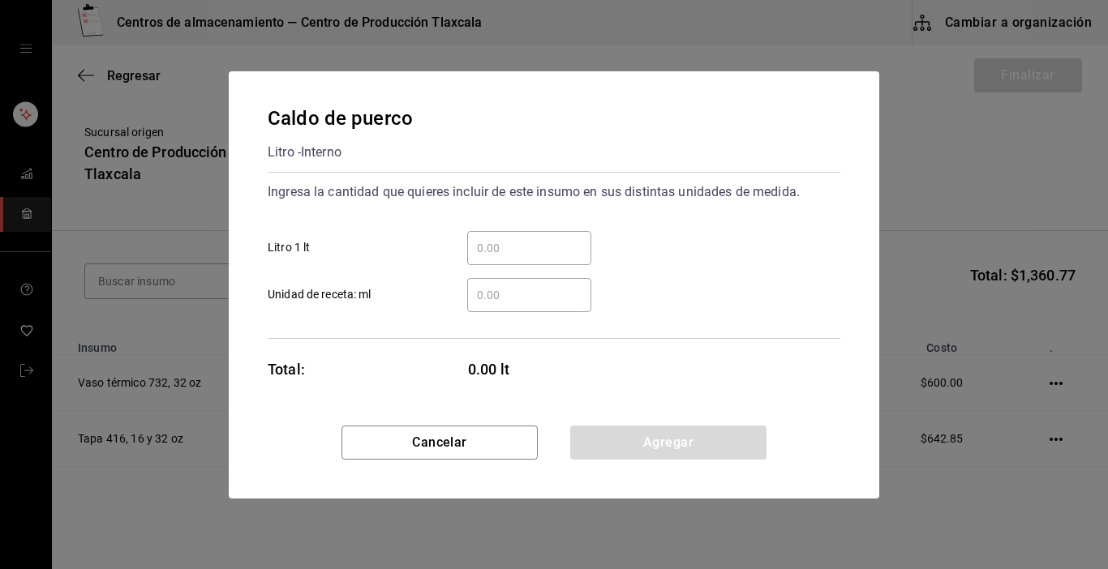
drag, startPoint x: 474, startPoint y: 251, endPoint x: 474, endPoint y: 234, distance: 17.9
click at [474, 238] on input "​ Litro 1 lt" at bounding box center [529, 247] width 124 height 19
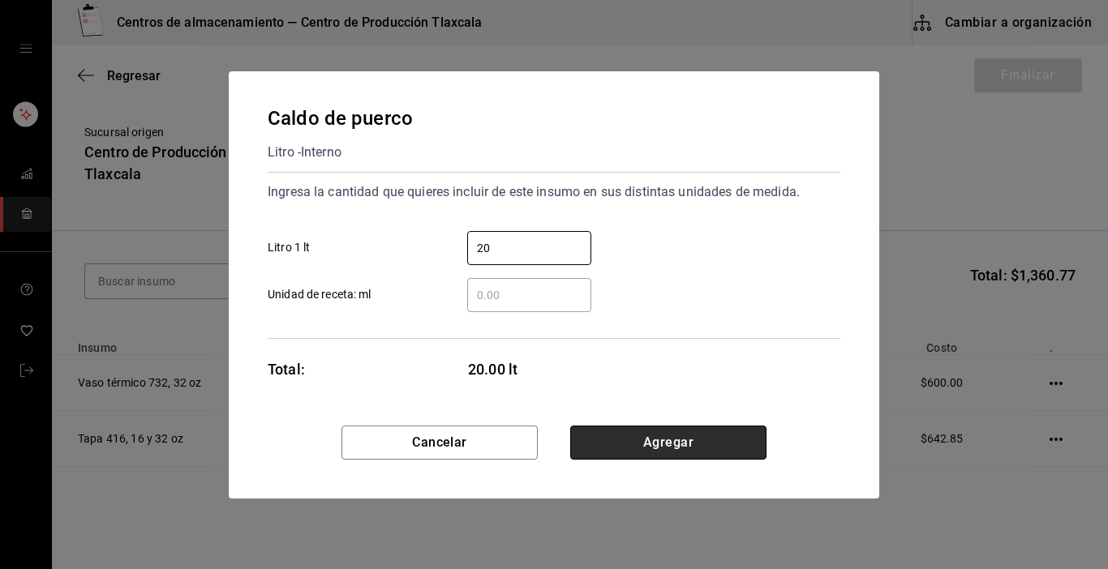
click at [749, 436] on button "Agregar" at bounding box center [668, 443] width 196 height 34
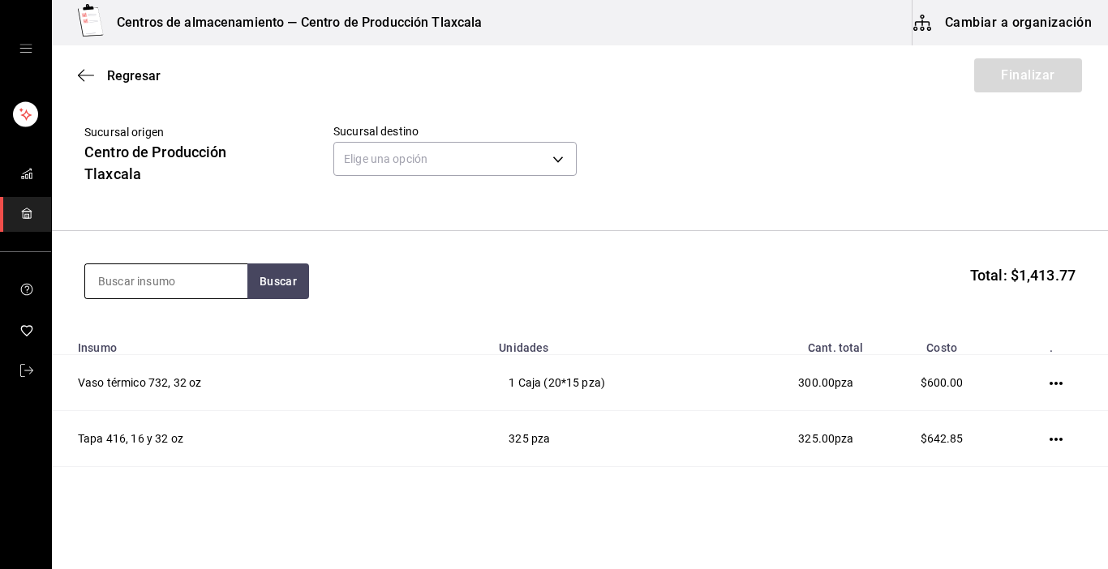
click at [180, 286] on input at bounding box center [166, 281] width 162 height 34
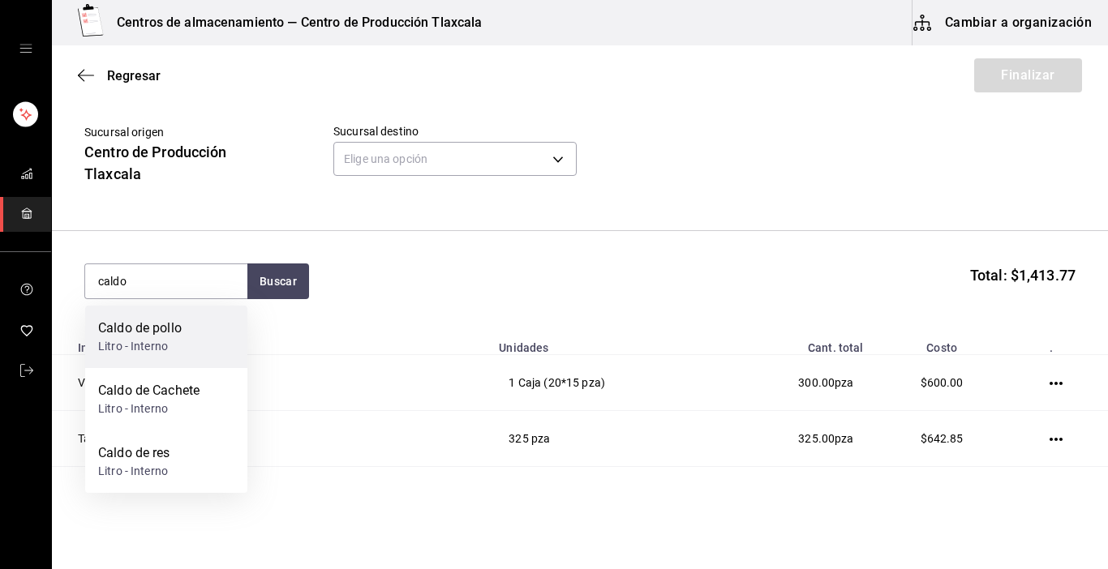
click at [125, 330] on div "Caldo de pollo" at bounding box center [140, 328] width 84 height 19
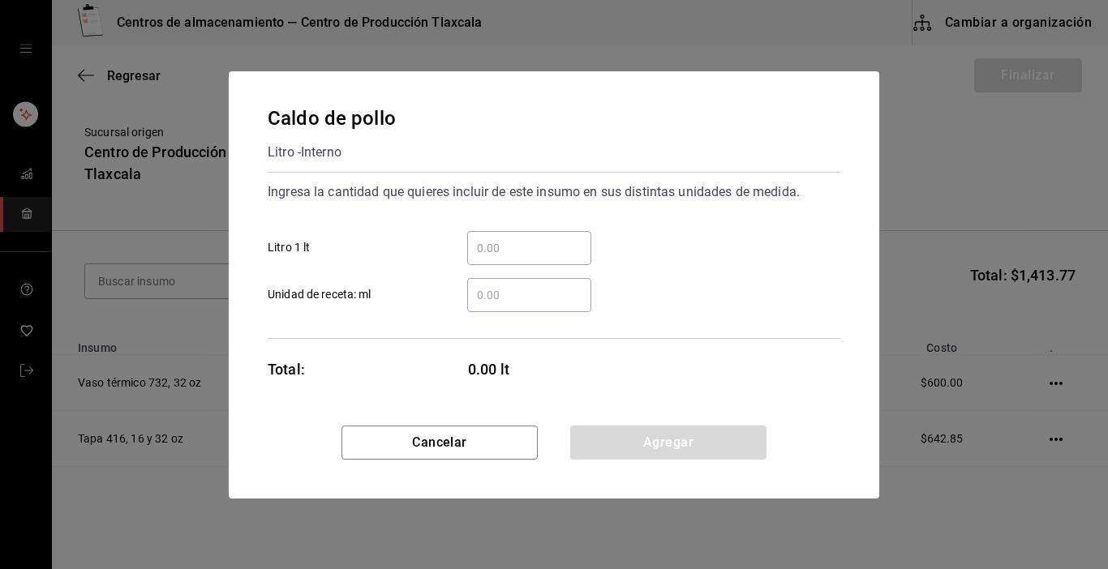
click at [552, 242] on input "​ Litro 1 lt" at bounding box center [529, 247] width 124 height 19
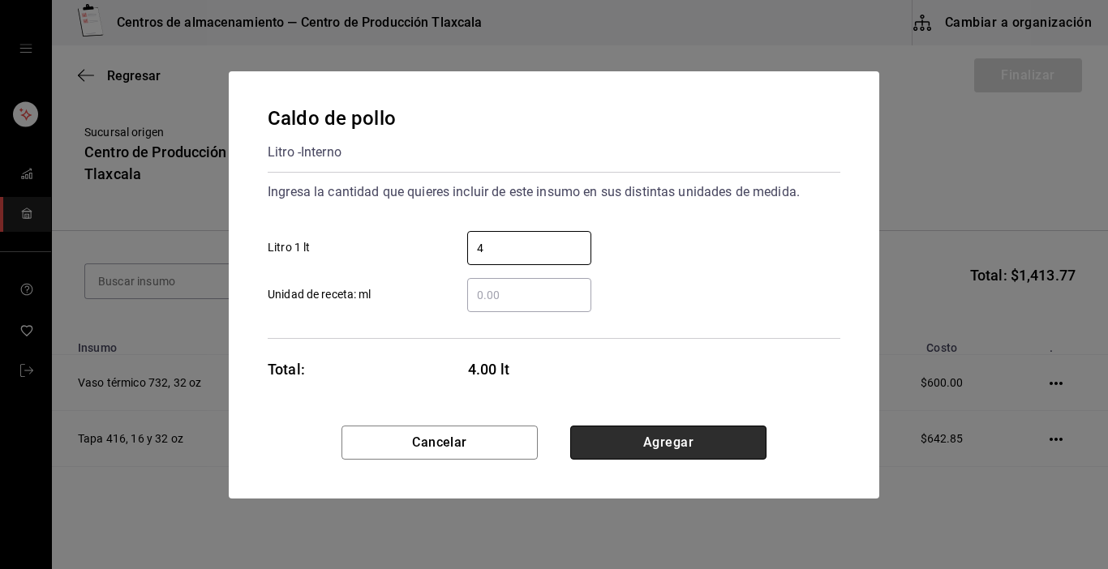
click at [723, 448] on button "Agregar" at bounding box center [668, 443] width 196 height 34
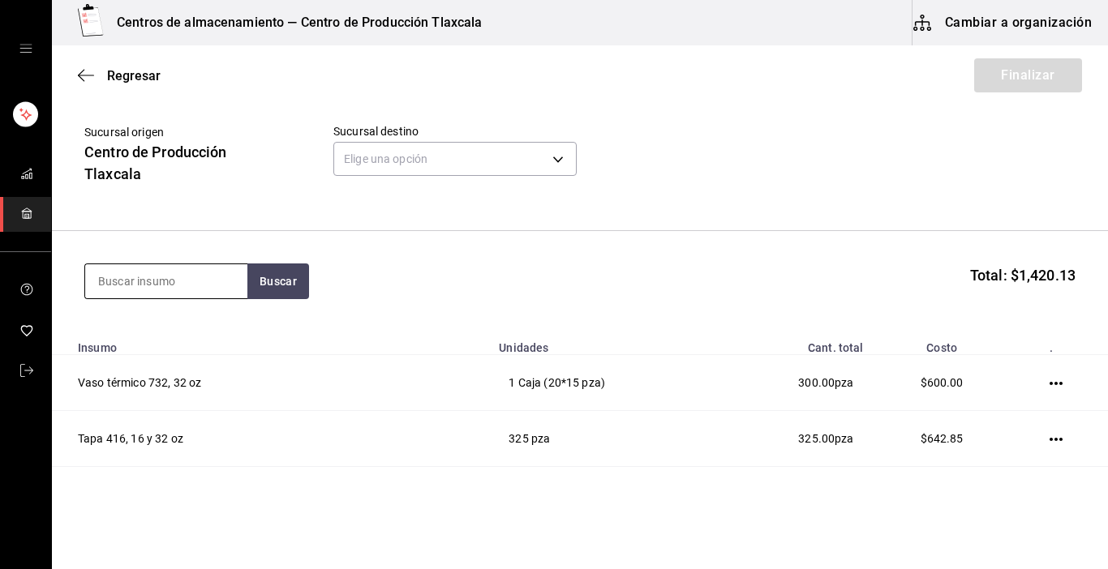
click at [123, 286] on input at bounding box center [166, 281] width 162 height 34
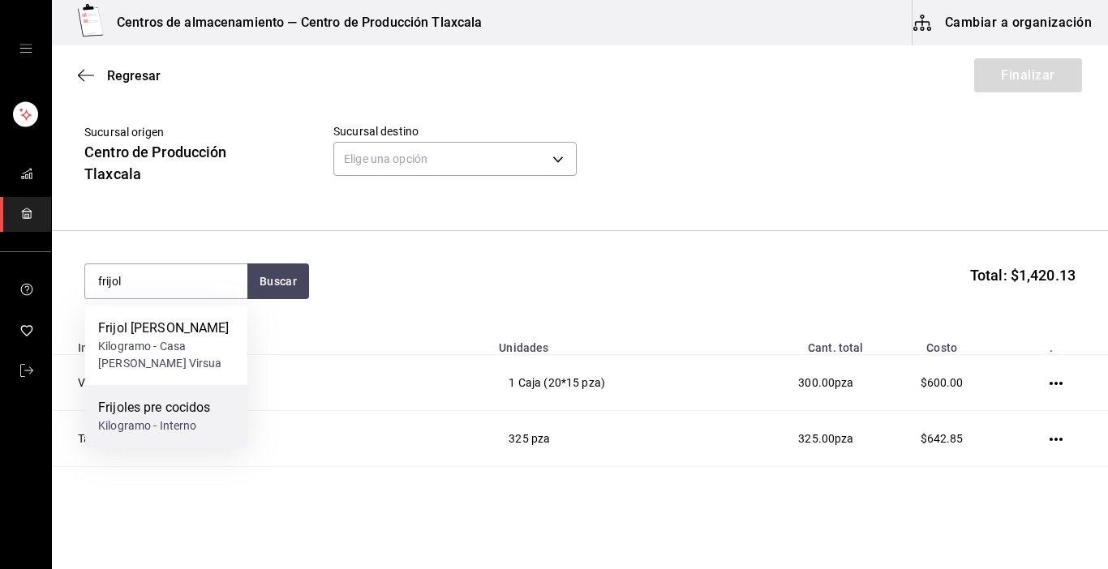
click at [130, 401] on div "Frijoles pre cocidos" at bounding box center [154, 407] width 113 height 19
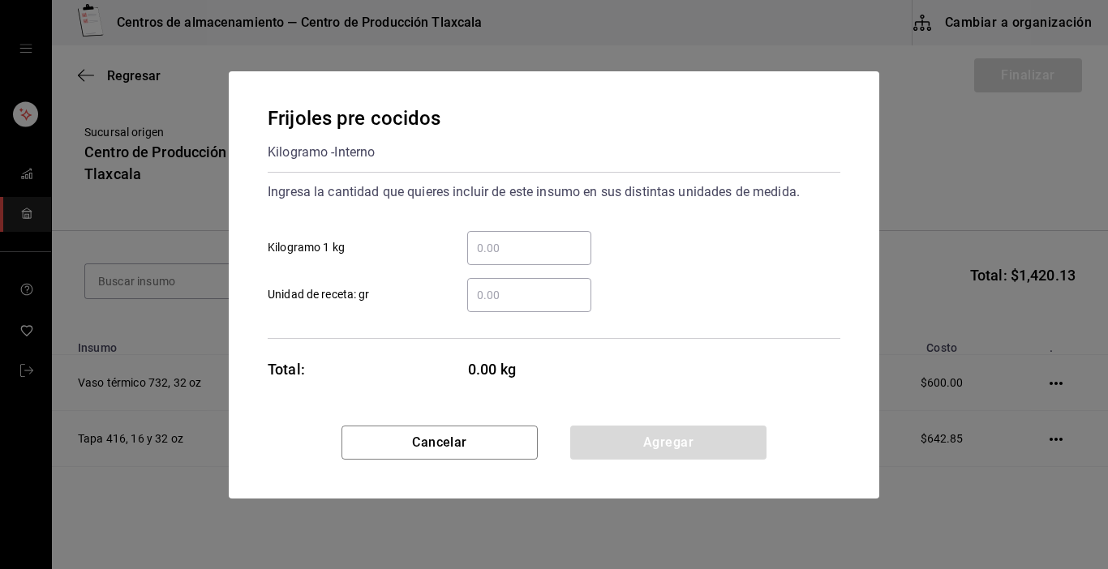
click at [486, 247] on input "​ Kilogramo 1 kg" at bounding box center [529, 247] width 124 height 19
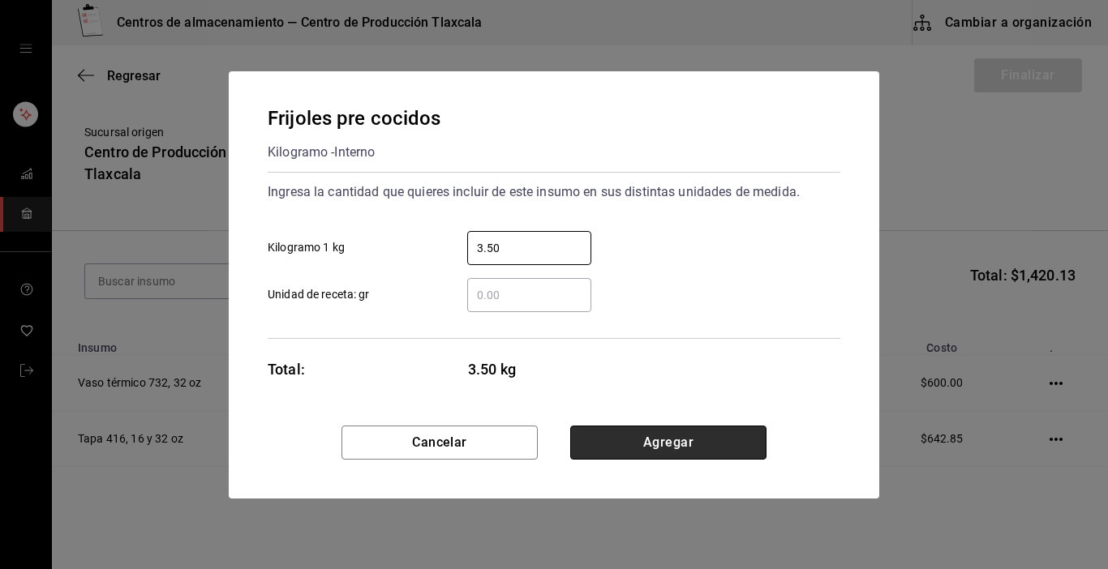
click at [624, 439] on button "Agregar" at bounding box center [668, 443] width 196 height 34
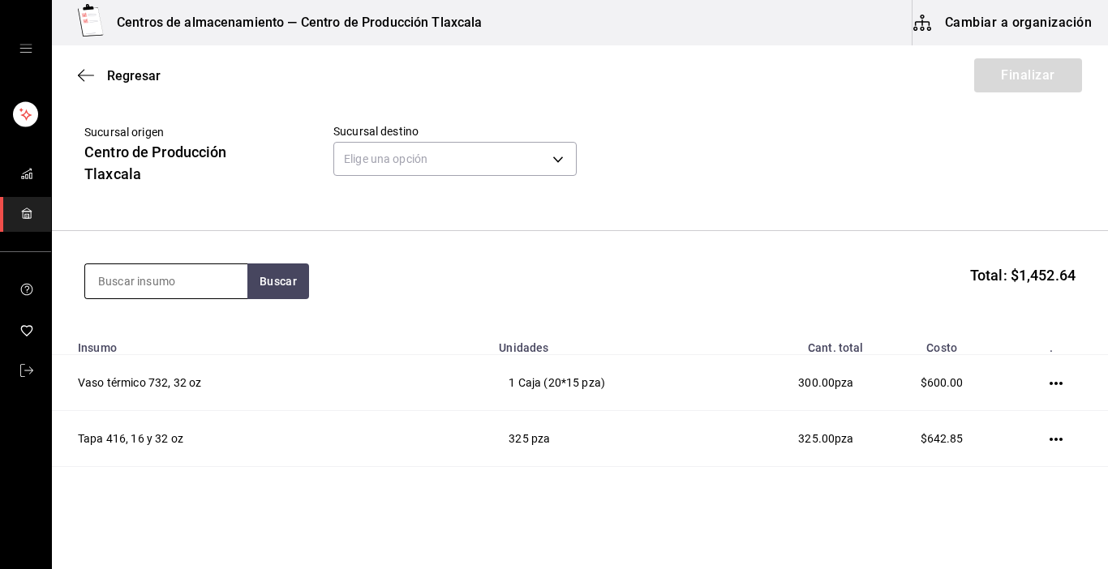
click at [161, 274] on input at bounding box center [166, 281] width 162 height 34
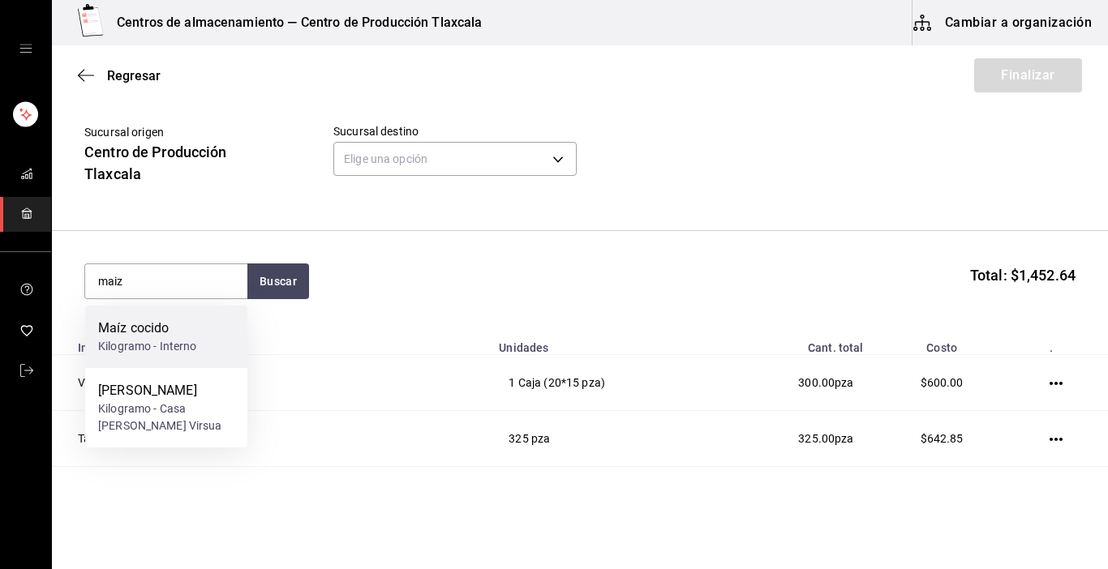
click at [130, 341] on div "Kilogramo - Interno" at bounding box center [147, 346] width 99 height 17
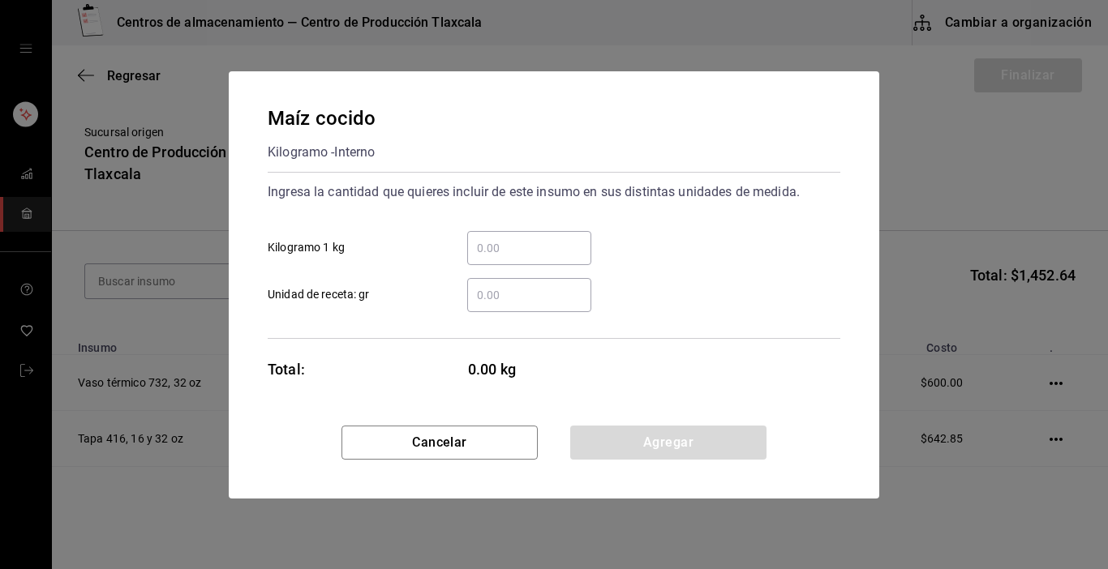
click at [487, 256] on input "​ Kilogramo 1 kg" at bounding box center [529, 247] width 124 height 19
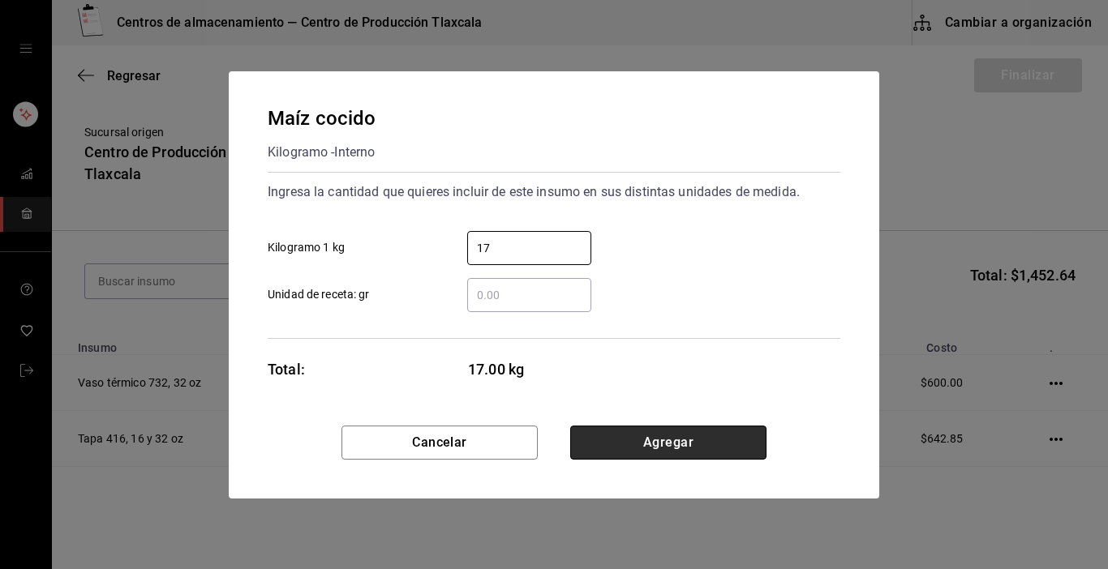
click at [714, 436] on button "Agregar" at bounding box center [668, 443] width 196 height 34
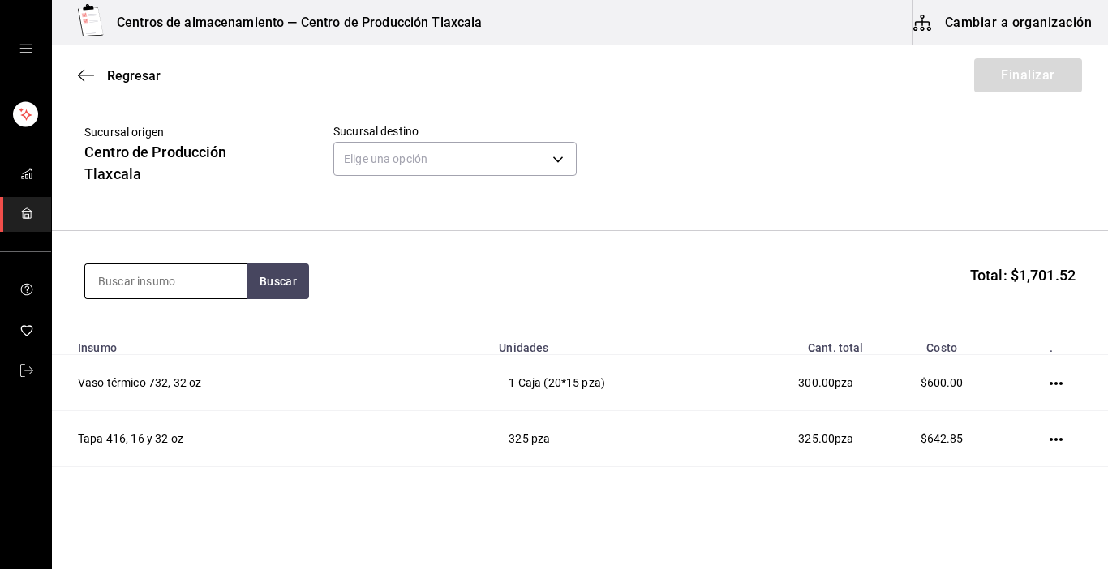
click at [194, 277] on input at bounding box center [166, 281] width 162 height 34
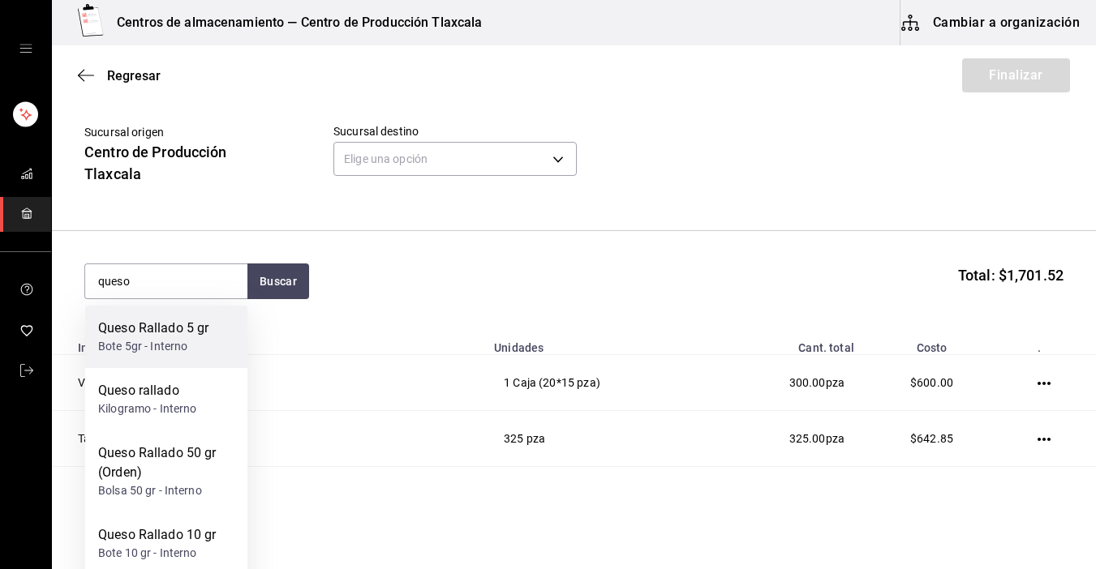
click at [173, 320] on div "Queso Rallado 5 gr" at bounding box center [153, 328] width 110 height 19
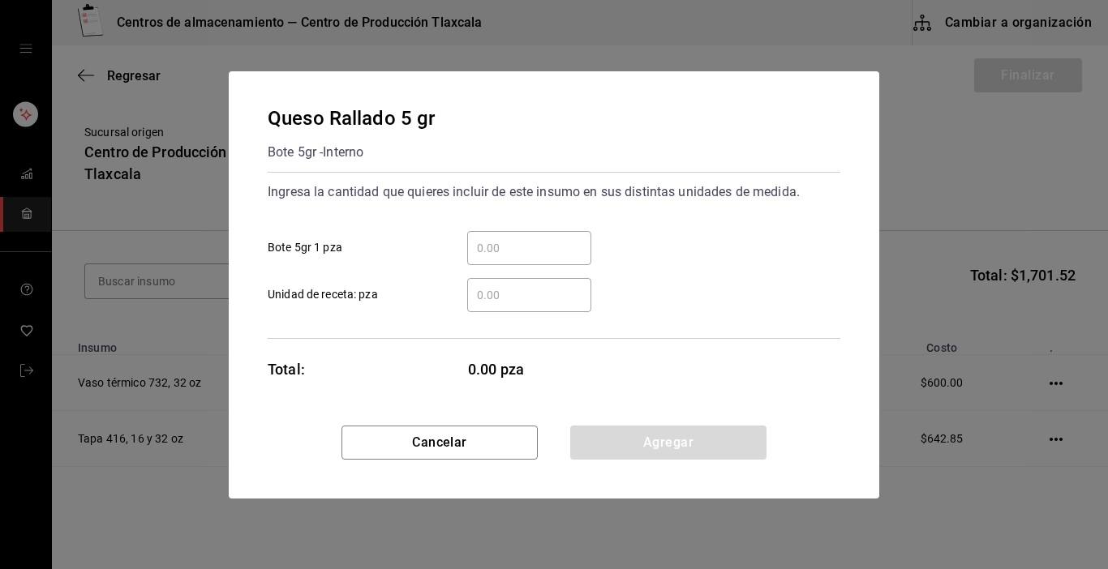
click at [511, 241] on input "​ Bote 5gr 1 pza" at bounding box center [529, 247] width 124 height 19
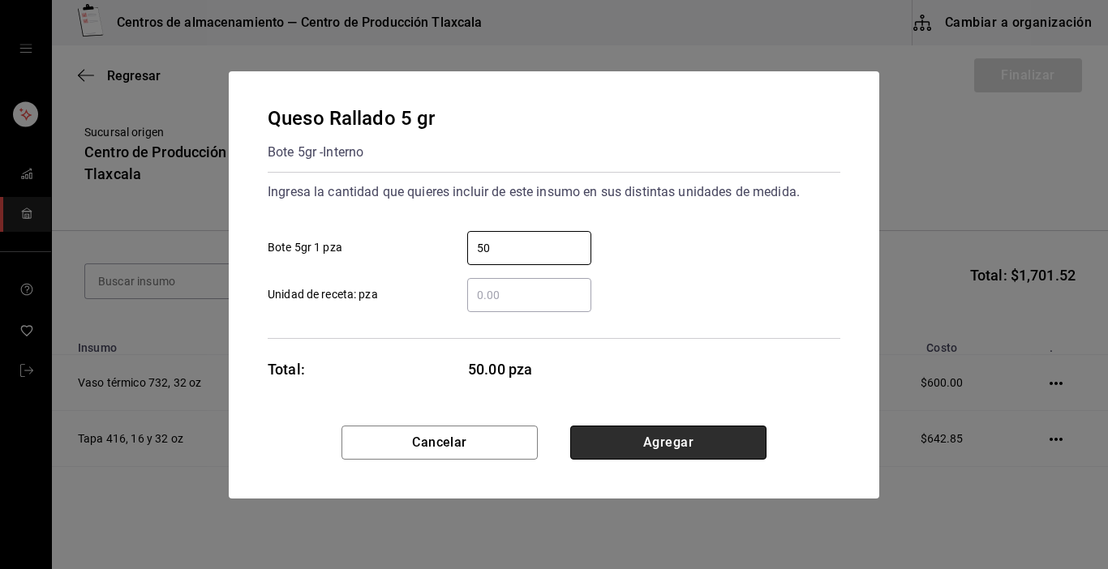
click at [694, 436] on button "Agregar" at bounding box center [668, 443] width 196 height 34
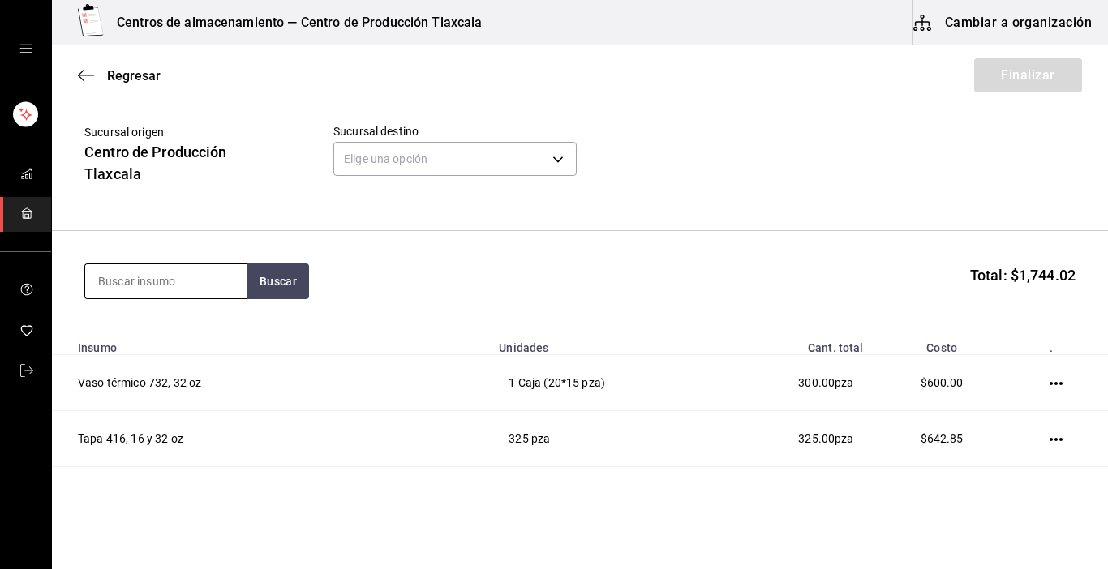
click at [206, 275] on input at bounding box center [166, 281] width 162 height 34
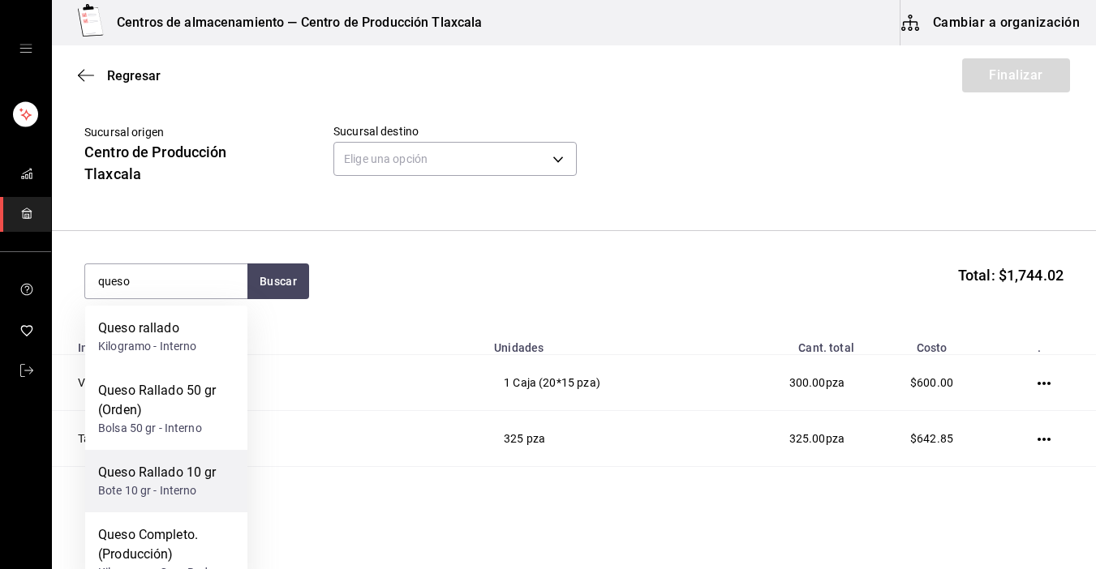
click at [141, 506] on div "Queso Rallado 10 gr Bote 10 gr - Interno" at bounding box center [166, 481] width 162 height 62
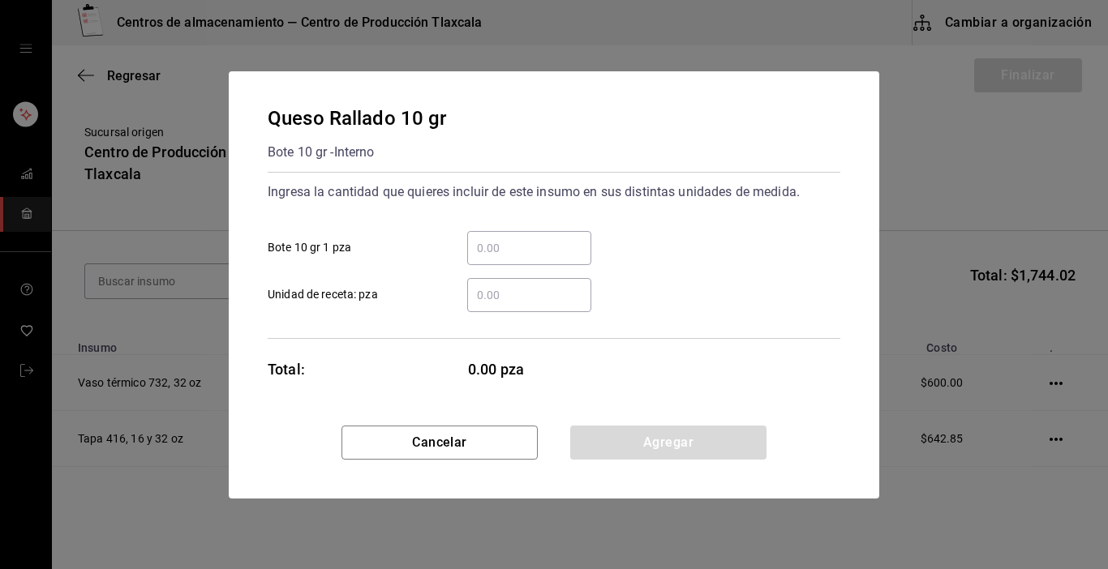
click at [507, 239] on input "​ Bote 10 gr 1 pza" at bounding box center [529, 247] width 124 height 19
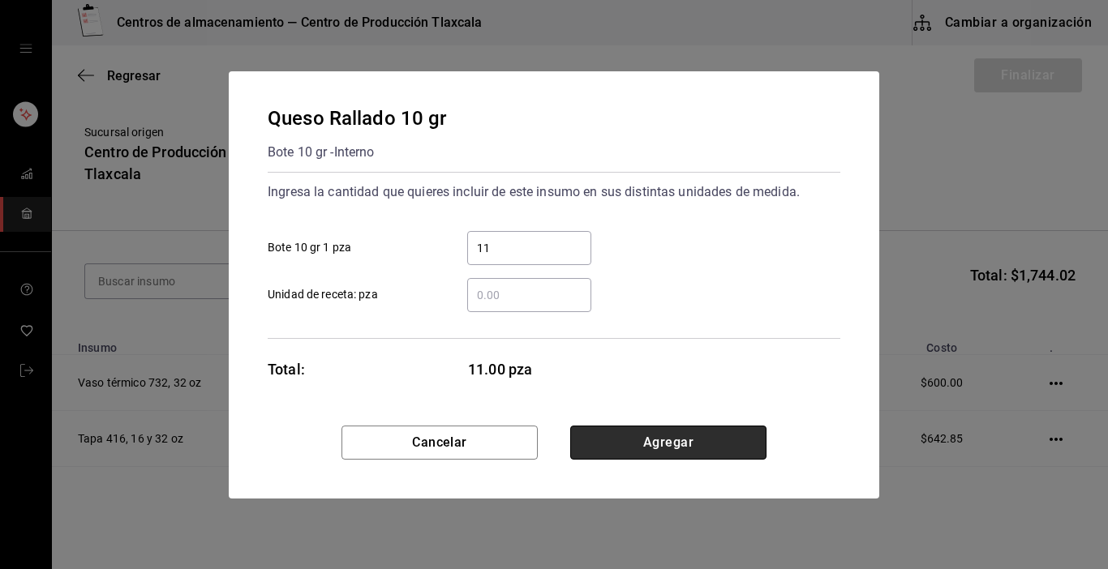
click at [695, 429] on button "Agregar" at bounding box center [668, 443] width 196 height 34
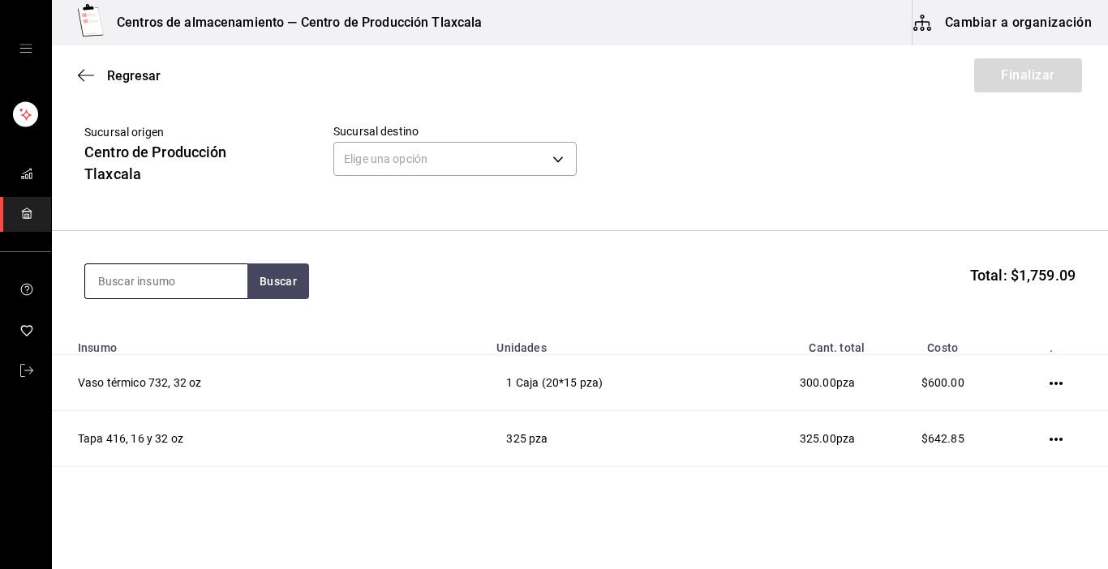
click at [209, 277] on input at bounding box center [166, 281] width 162 height 34
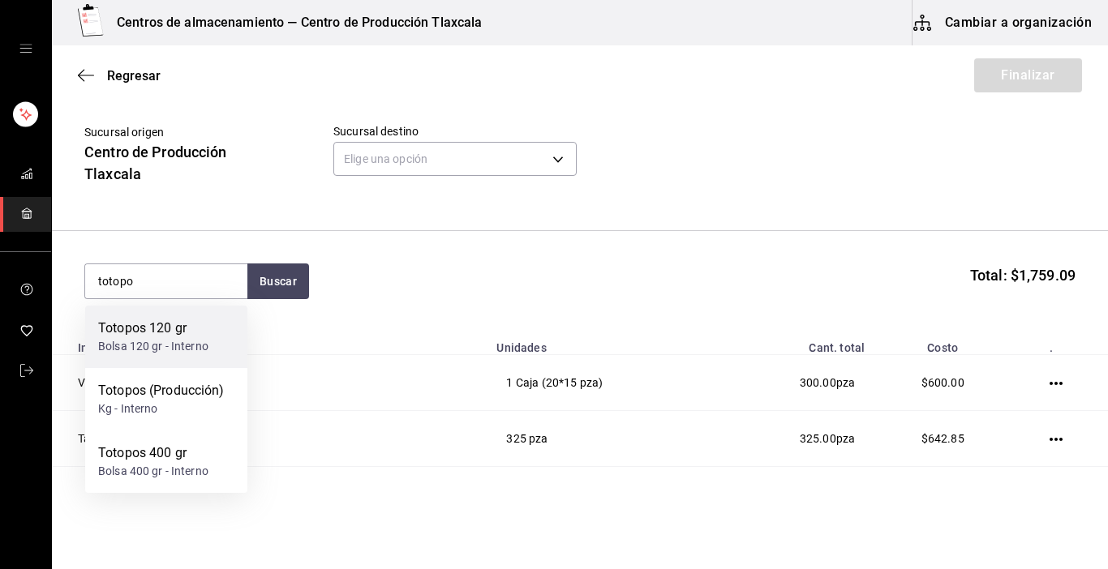
click at [170, 346] on div "Bolsa 120 gr - Interno" at bounding box center [153, 346] width 110 height 17
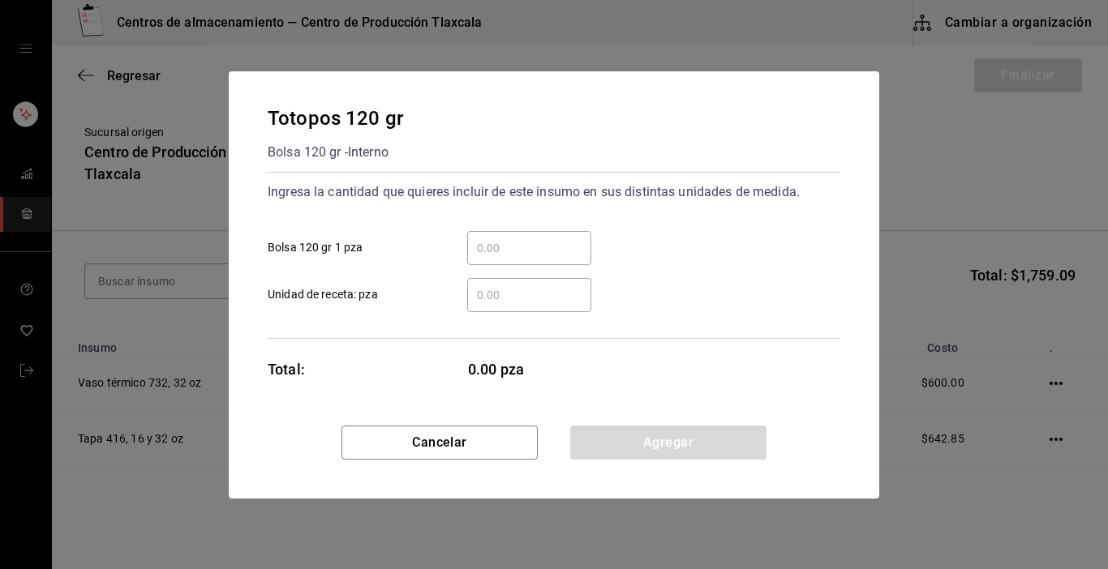
click at [500, 241] on input "​ Bolsa 120 gr 1 pza" at bounding box center [529, 247] width 124 height 19
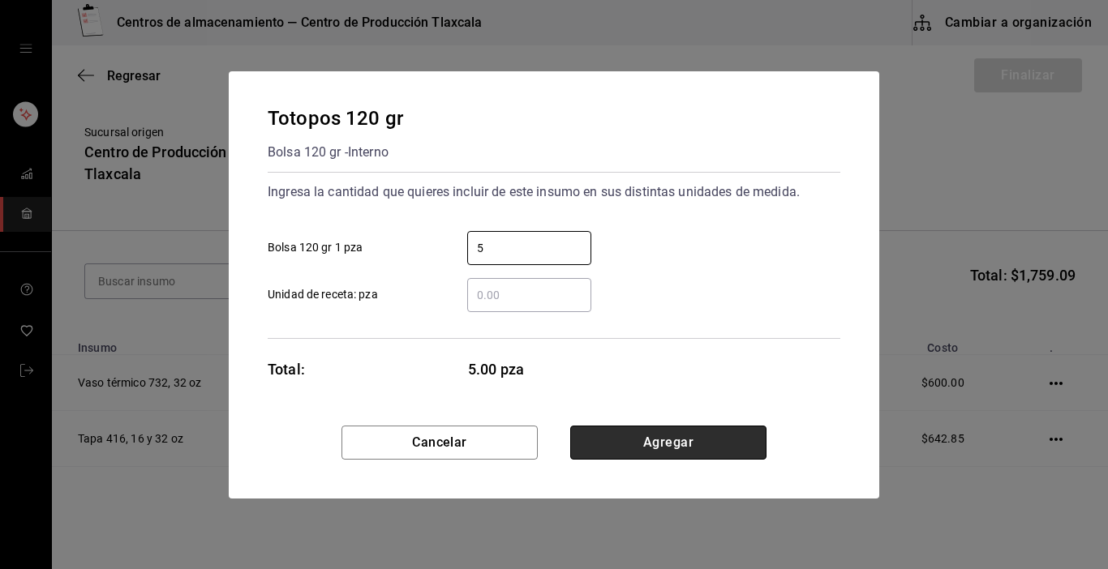
click at [731, 448] on button "Agregar" at bounding box center [668, 443] width 196 height 34
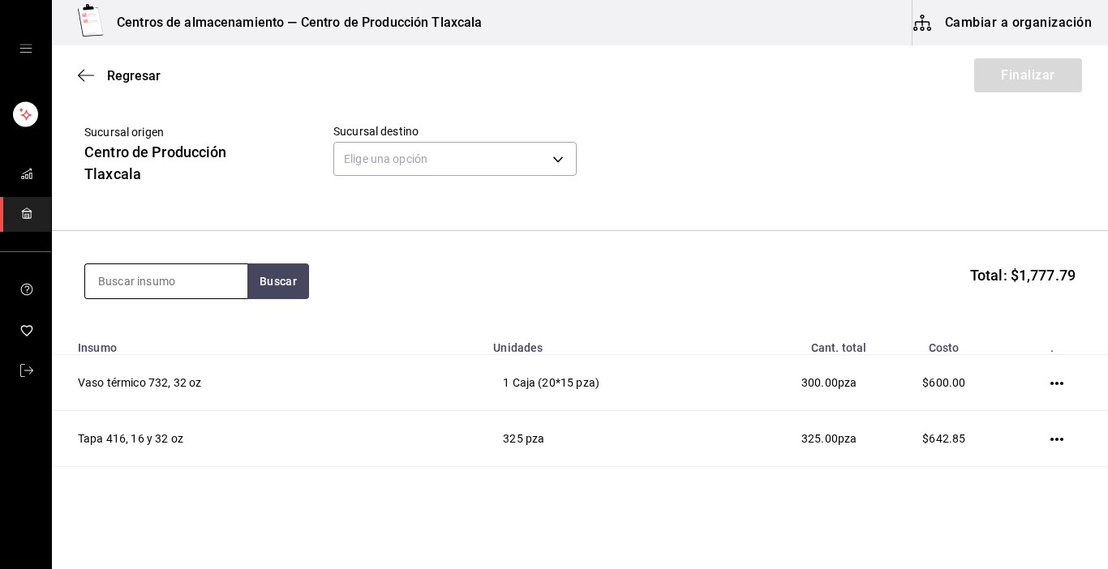
click at [159, 282] on input at bounding box center [166, 281] width 162 height 34
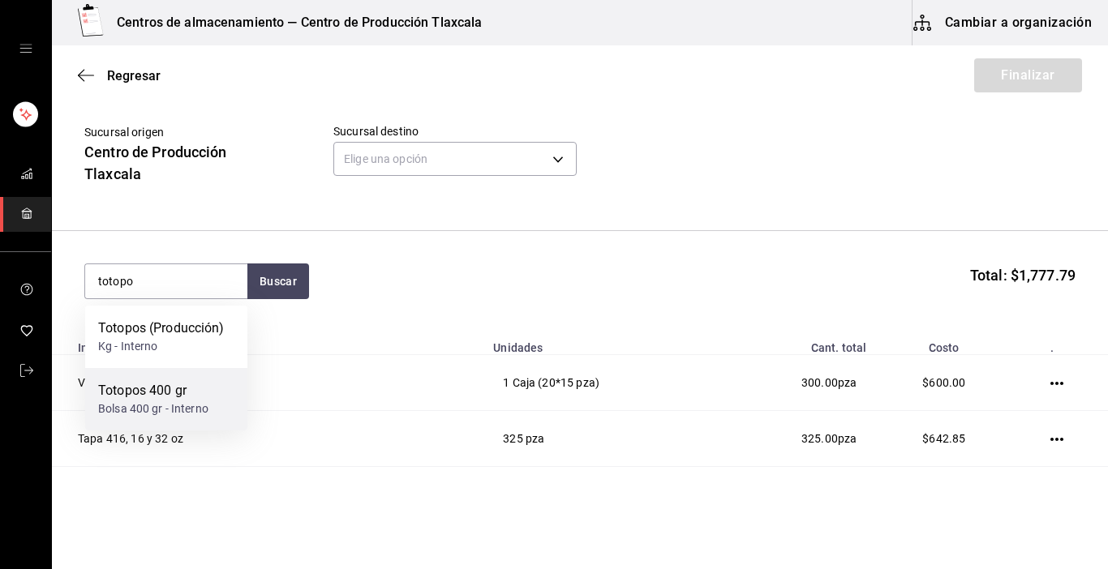
click at [139, 385] on div "Totopos 400 gr" at bounding box center [153, 390] width 110 height 19
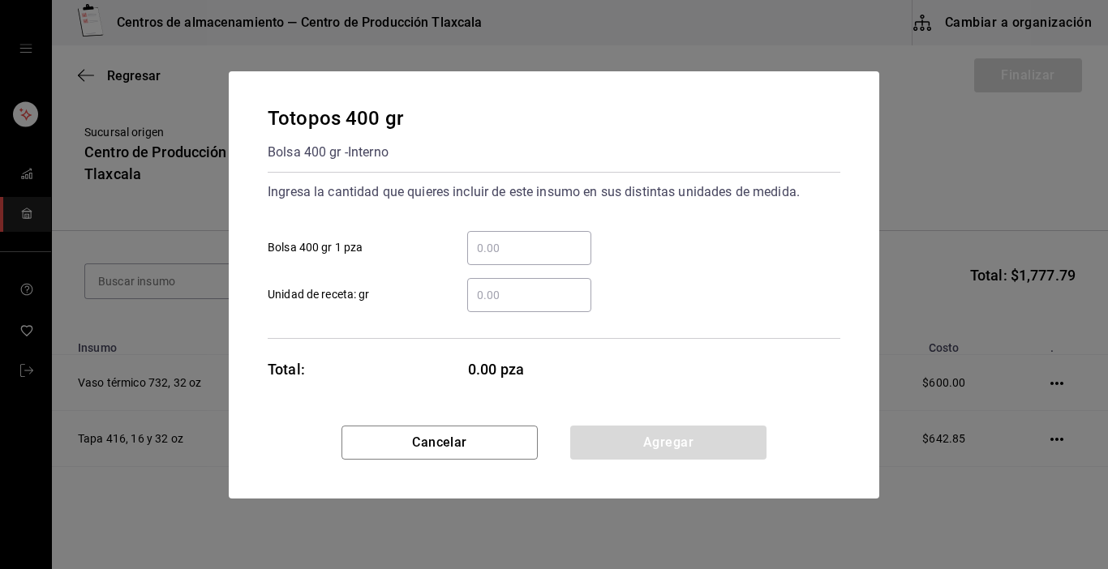
click at [496, 252] on input "​ Bolsa 400 gr 1 pza" at bounding box center [529, 247] width 124 height 19
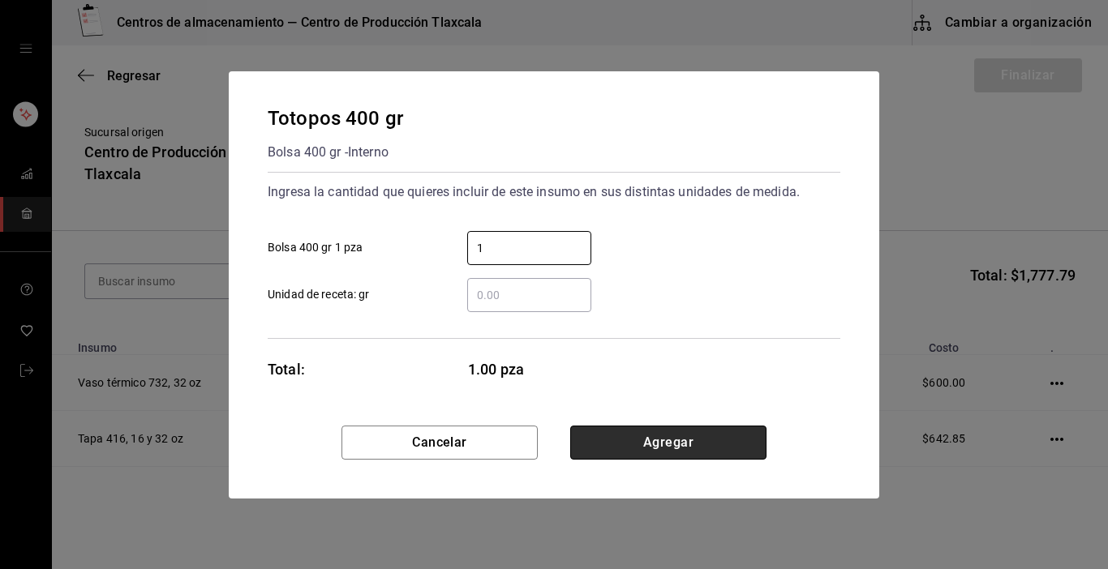
click at [663, 443] on button "Agregar" at bounding box center [668, 443] width 196 height 34
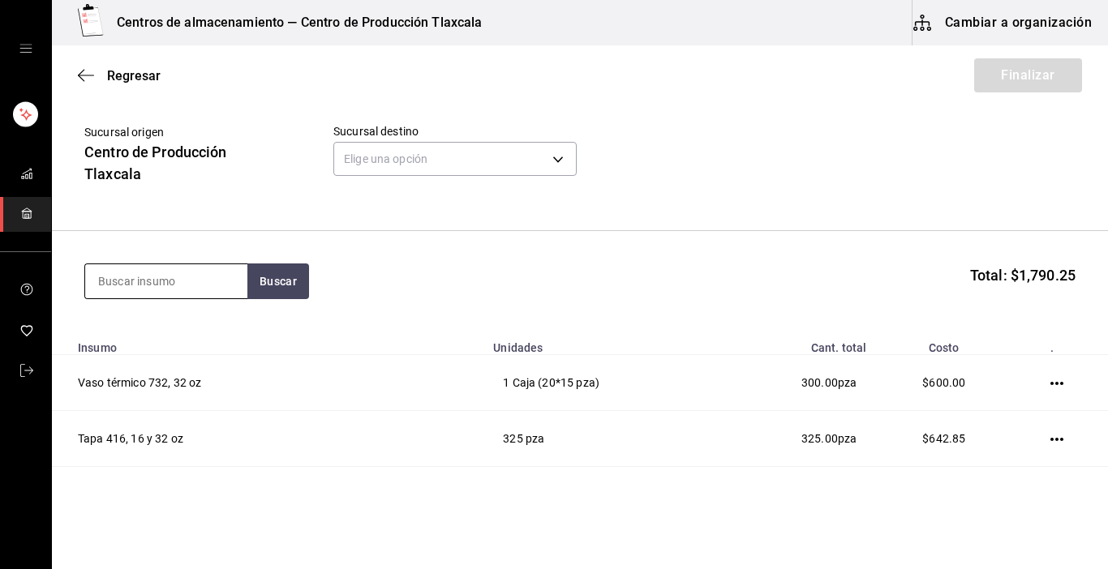
click at [158, 277] on input at bounding box center [166, 281] width 162 height 34
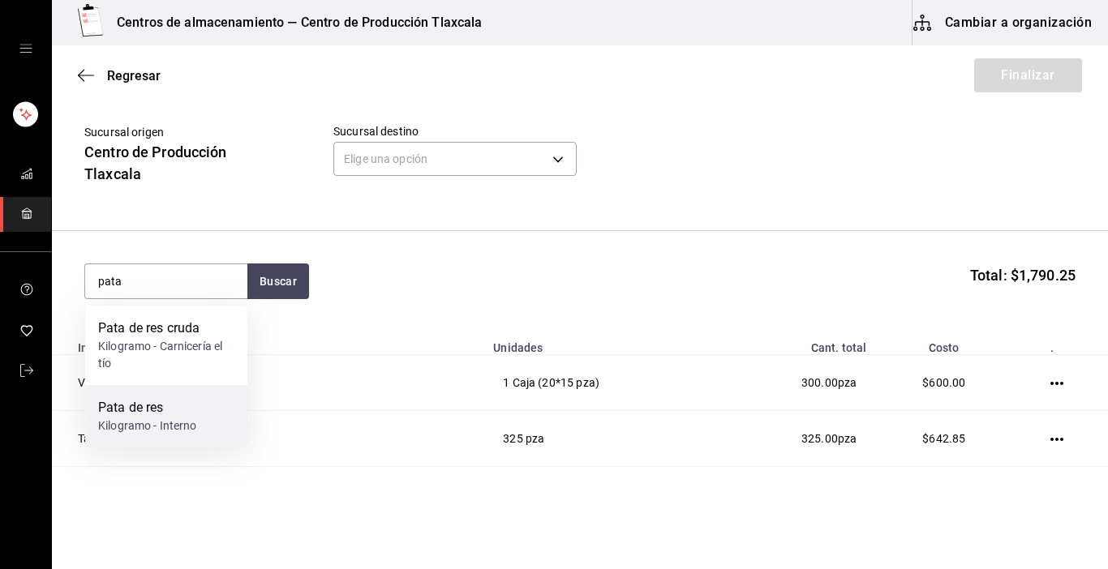
click at [144, 417] on div "Pata de res" at bounding box center [147, 407] width 99 height 19
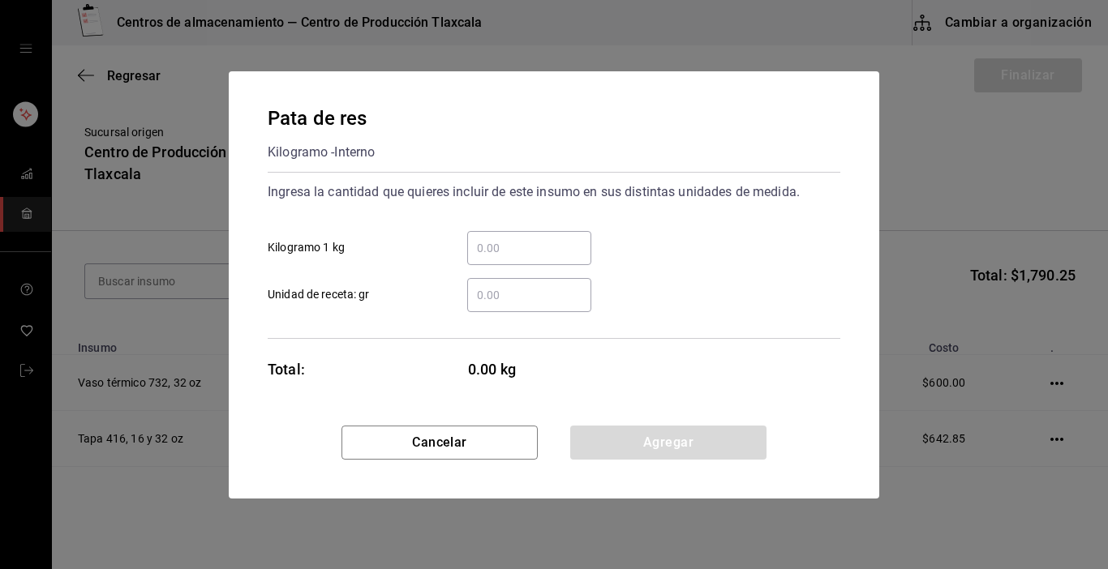
click at [498, 251] on input "​ Kilogramo 1 kg" at bounding box center [529, 247] width 124 height 19
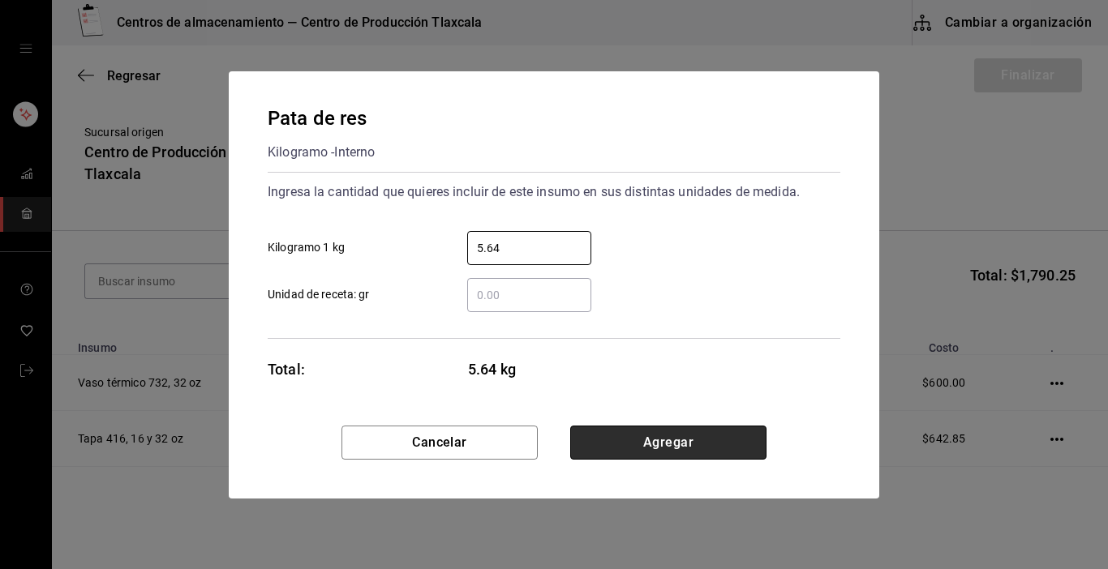
click at [617, 444] on button "Agregar" at bounding box center [668, 443] width 196 height 34
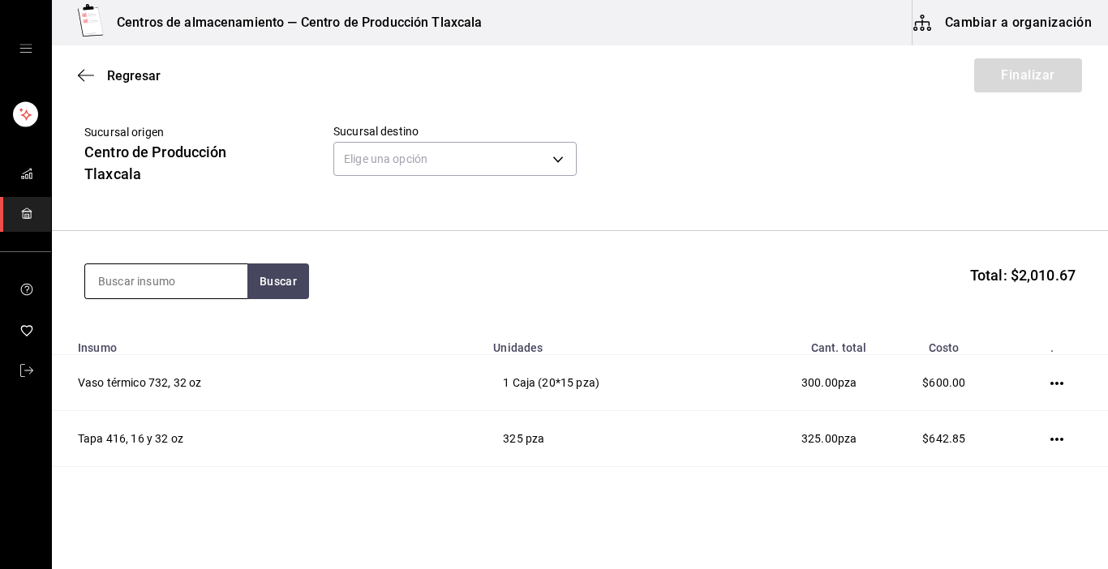
click at [200, 281] on input at bounding box center [166, 281] width 162 height 34
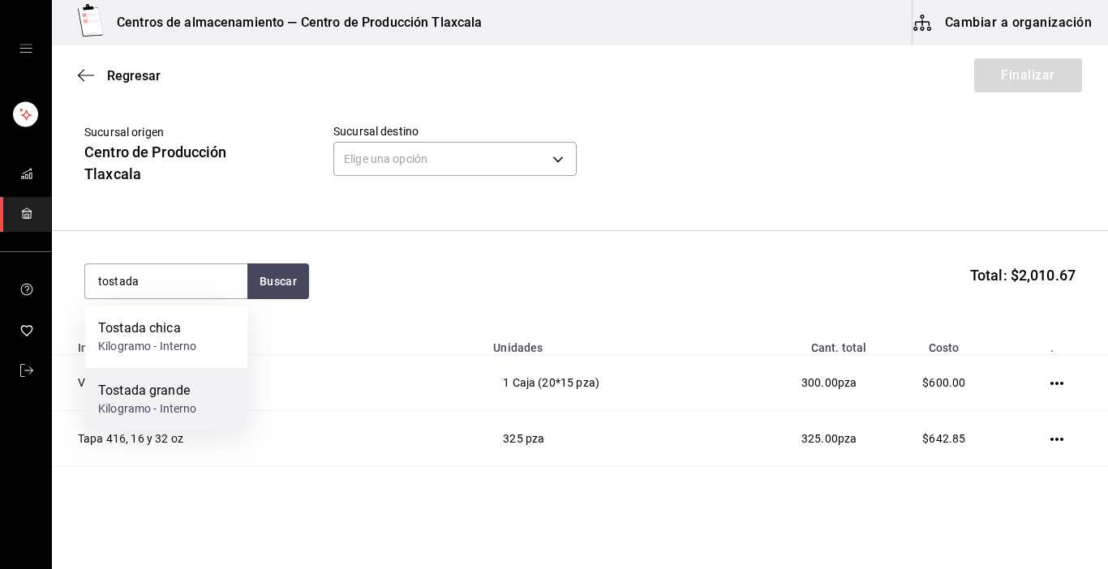
click at [177, 386] on div "Tostada grande" at bounding box center [147, 390] width 99 height 19
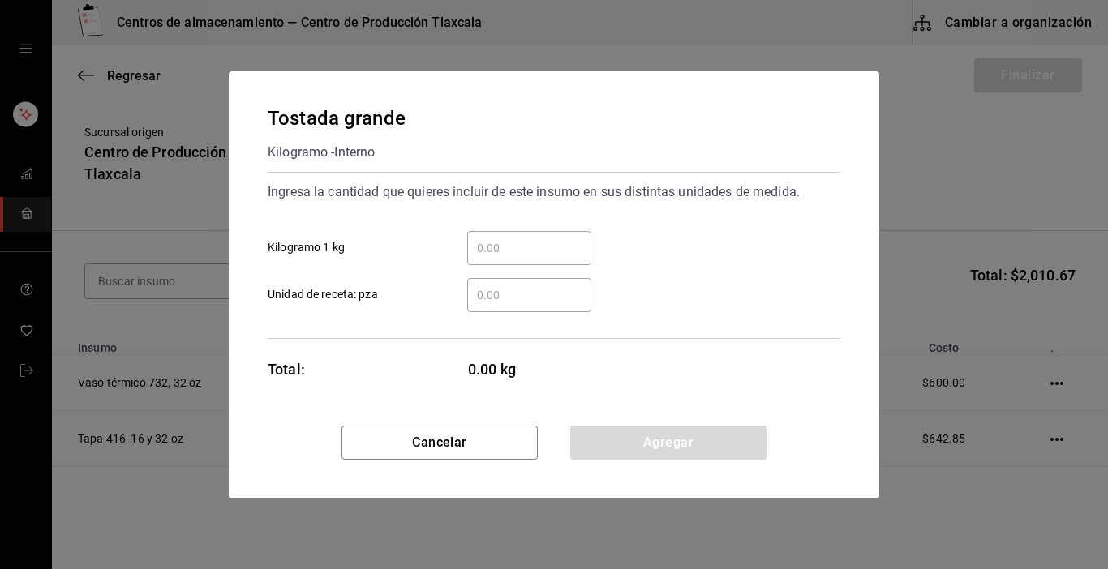
click at [475, 244] on input "​ Kilogramo 1 kg" at bounding box center [529, 247] width 124 height 19
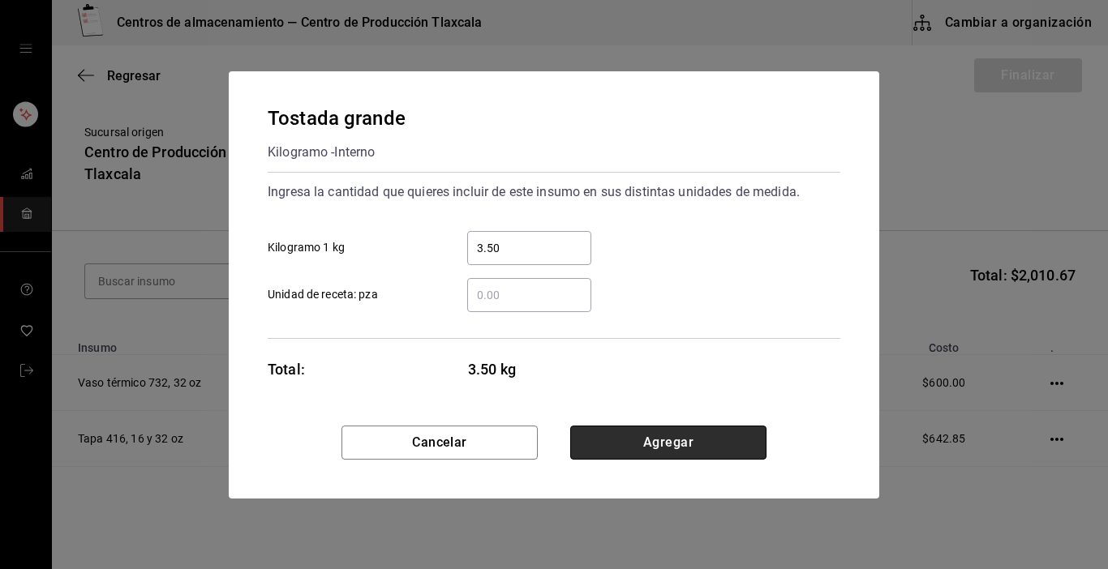
click at [616, 436] on button "Agregar" at bounding box center [668, 443] width 196 height 34
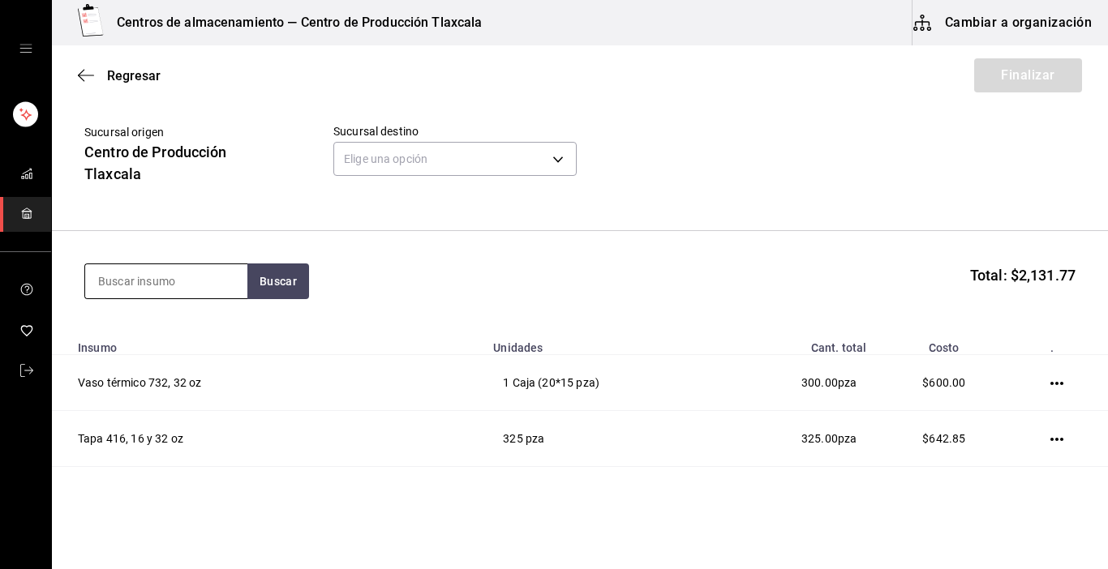
click at [179, 266] on input at bounding box center [166, 281] width 162 height 34
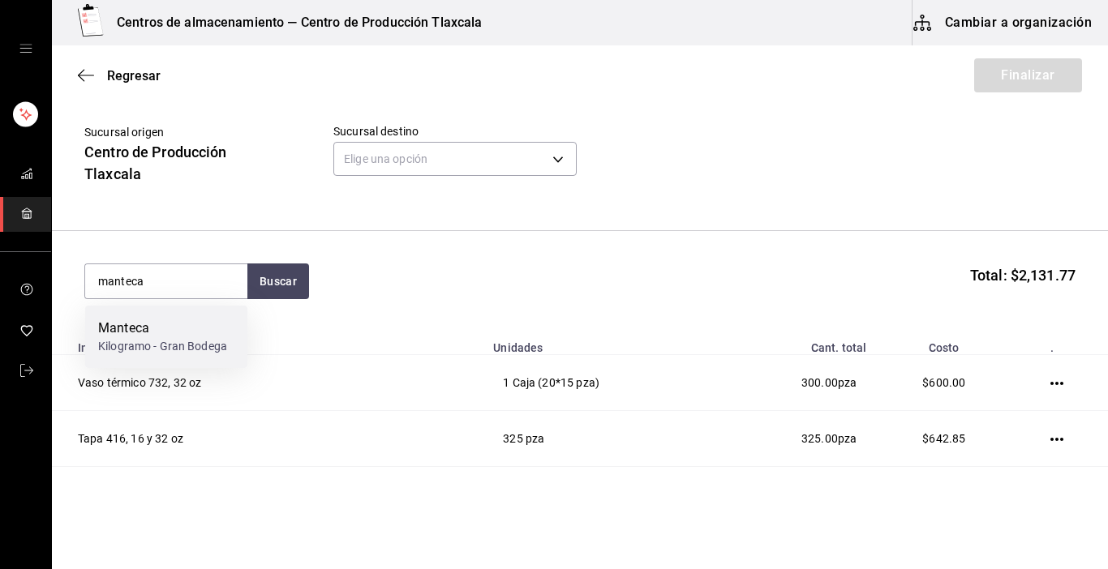
click at [174, 320] on div "Manteca" at bounding box center [162, 328] width 129 height 19
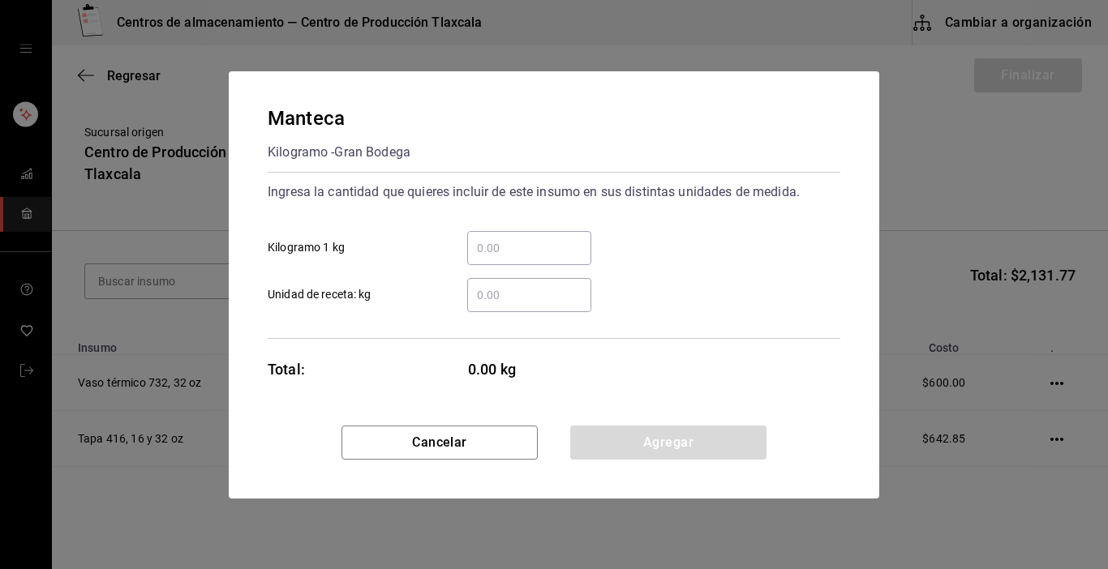
click at [499, 249] on input "​ Kilogramo 1 kg" at bounding box center [529, 247] width 124 height 19
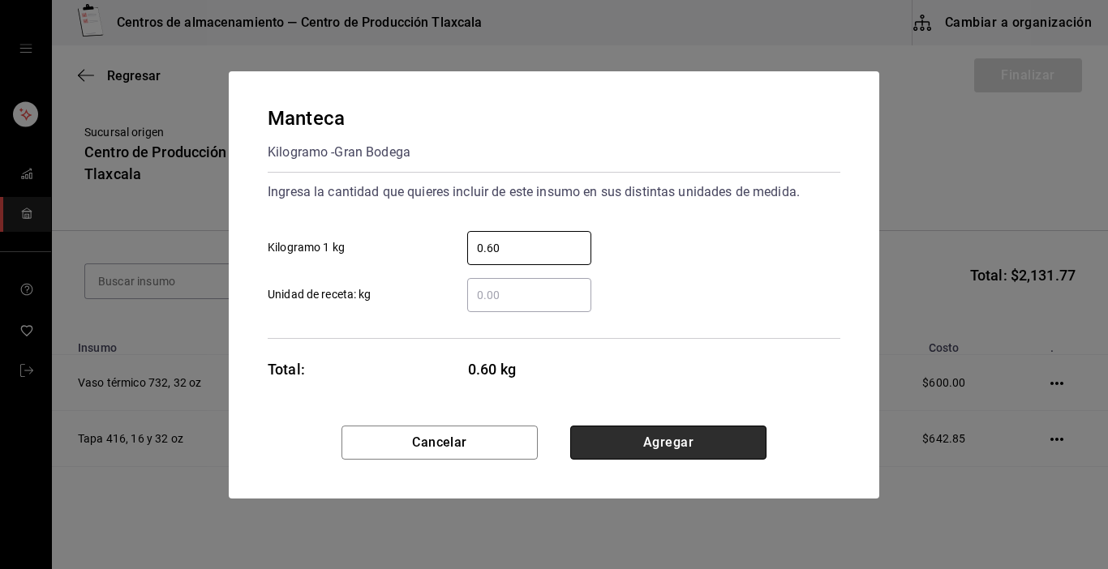
click at [667, 444] on button "Agregar" at bounding box center [668, 443] width 196 height 34
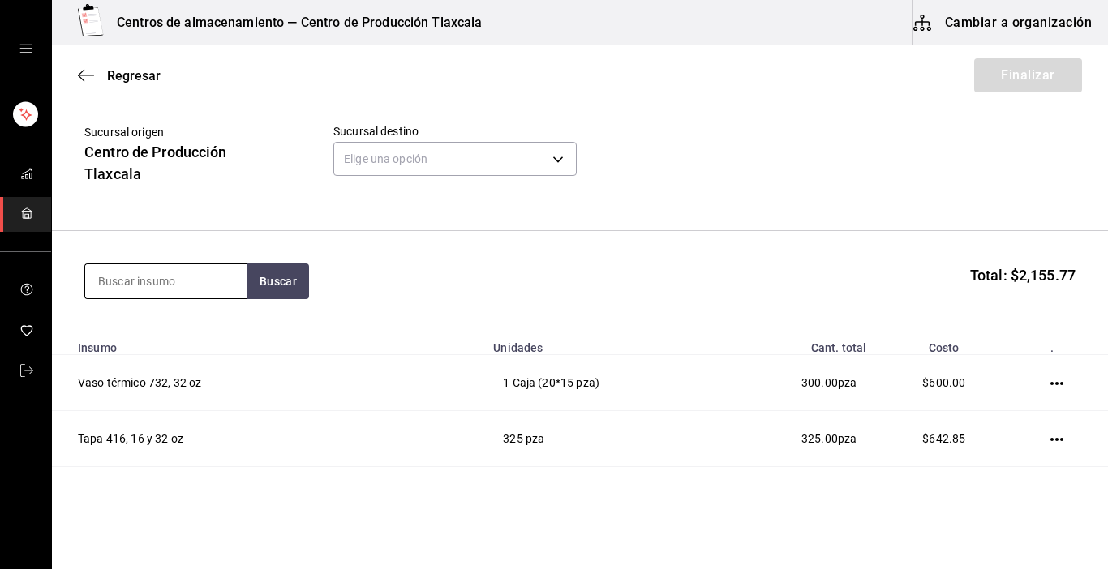
click at [173, 280] on input at bounding box center [166, 281] width 162 height 34
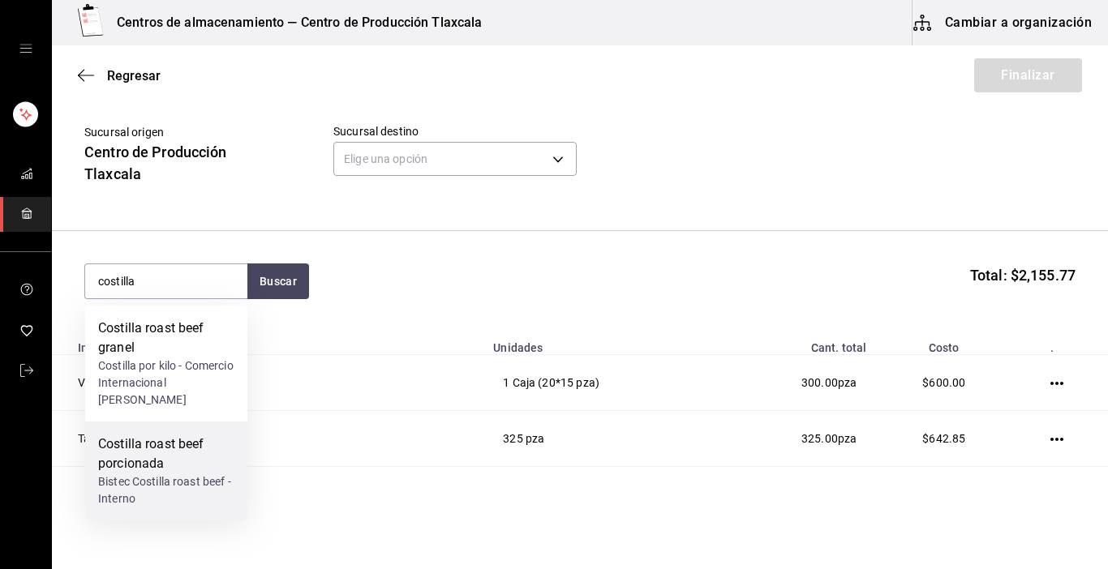
click at [183, 470] on div "Costilla roast beef porcionada" at bounding box center [166, 454] width 136 height 39
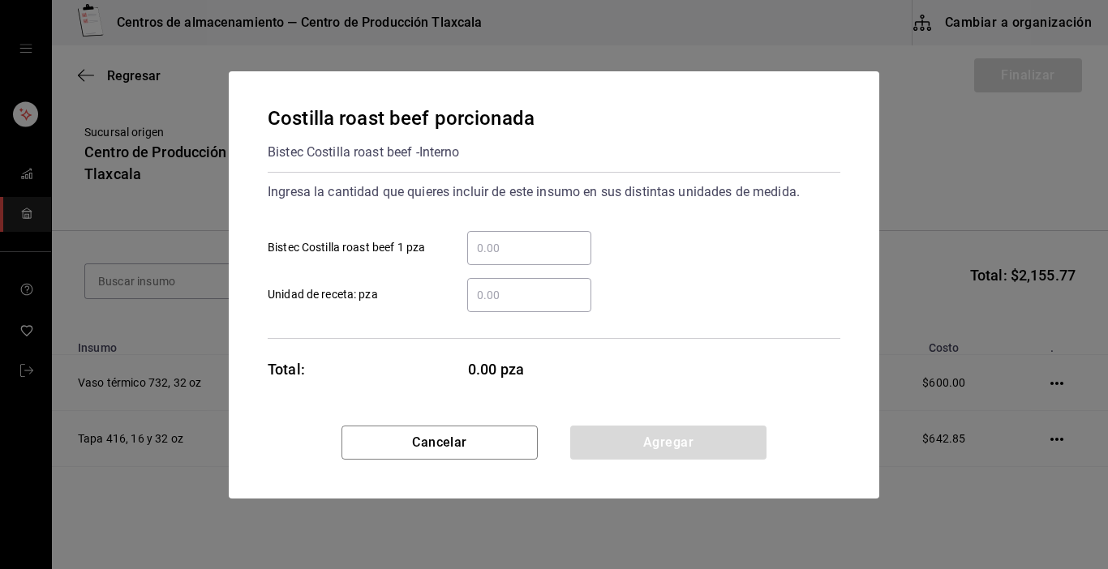
click at [539, 245] on input "​ Bistec Costilla roast beef 1 pza" at bounding box center [529, 247] width 124 height 19
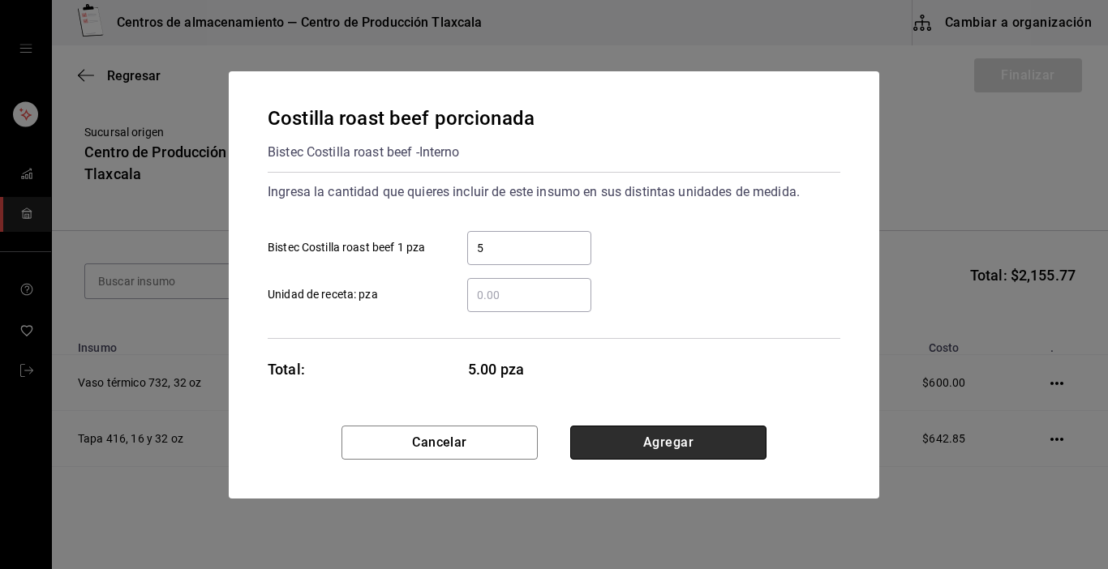
click at [697, 445] on button "Agregar" at bounding box center [668, 443] width 196 height 34
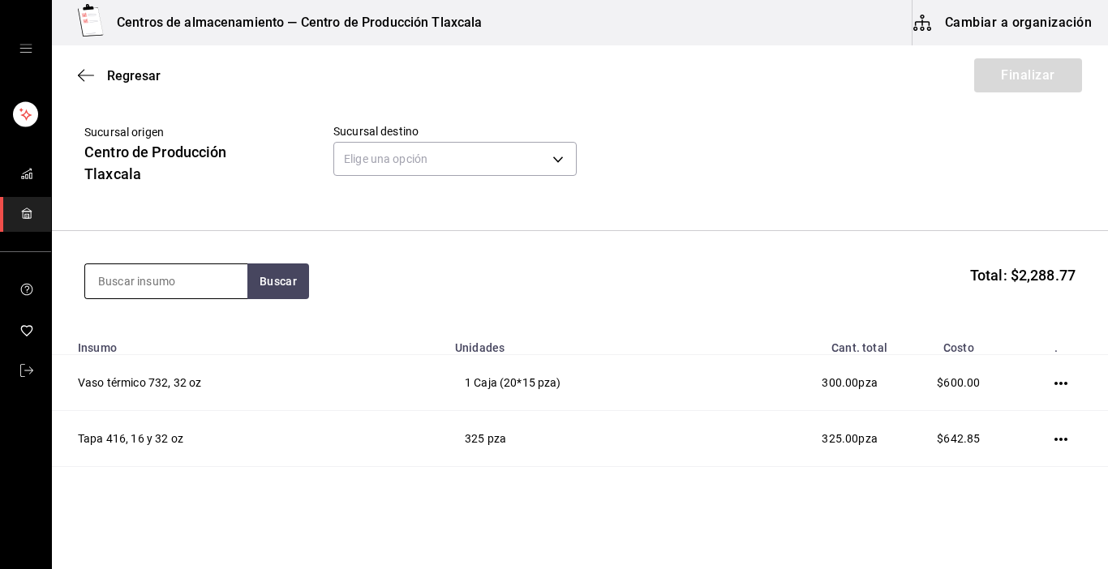
click at [193, 273] on input at bounding box center [166, 281] width 162 height 34
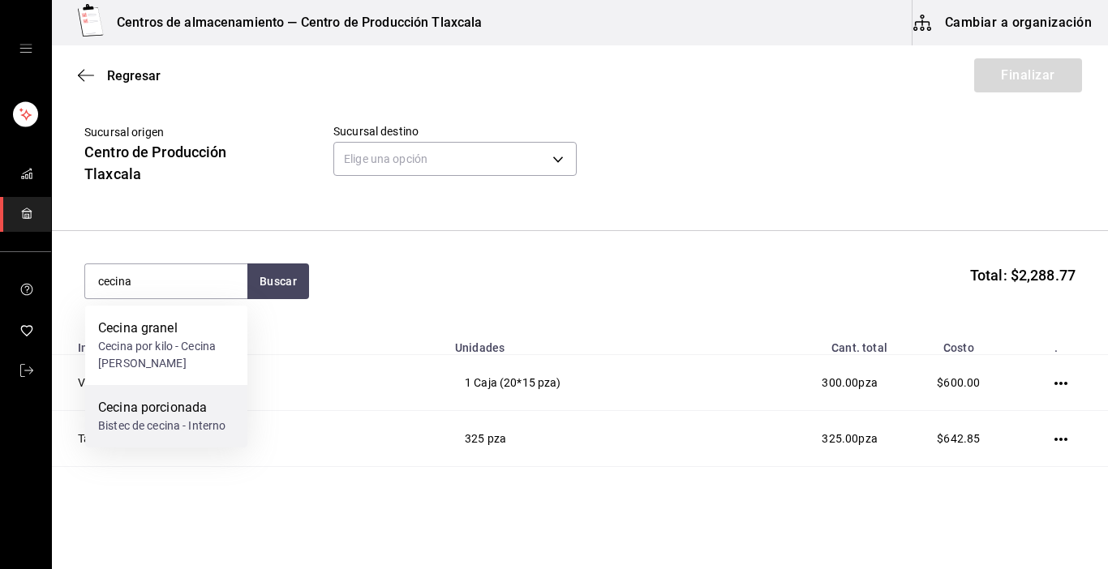
click at [196, 429] on div "Bistec de cecina - Interno" at bounding box center [161, 426] width 127 height 17
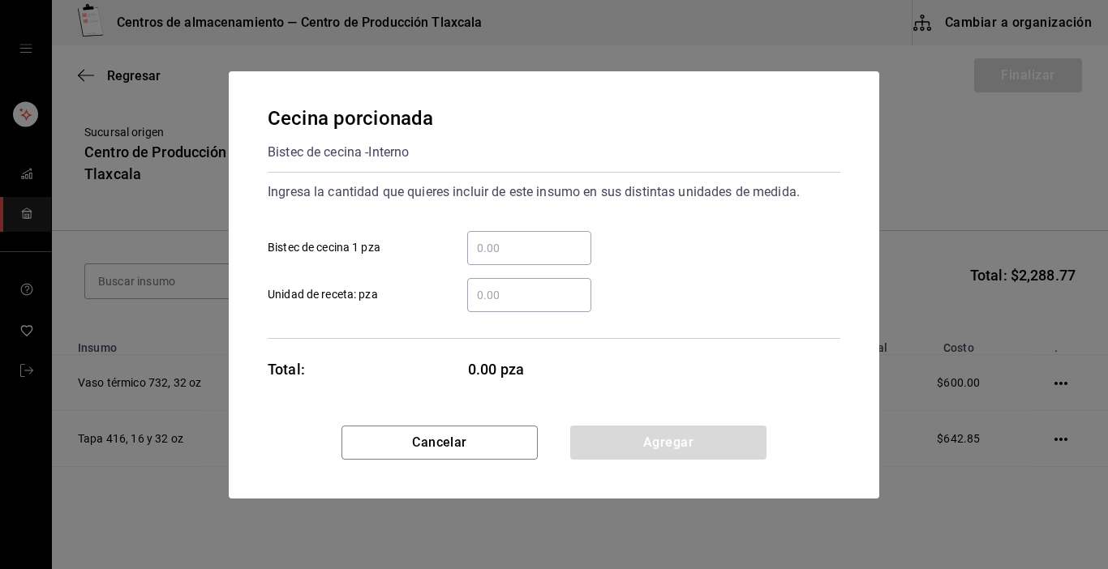
click at [531, 251] on input "​ Bistec de cecina 1 pza" at bounding box center [529, 247] width 124 height 19
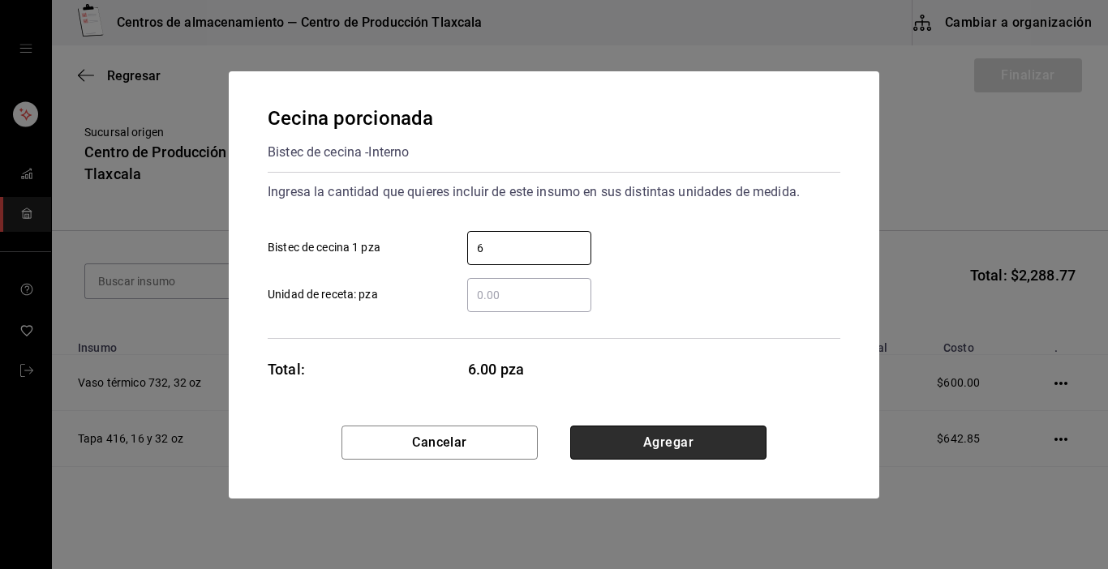
click at [709, 446] on button "Agregar" at bounding box center [668, 443] width 196 height 34
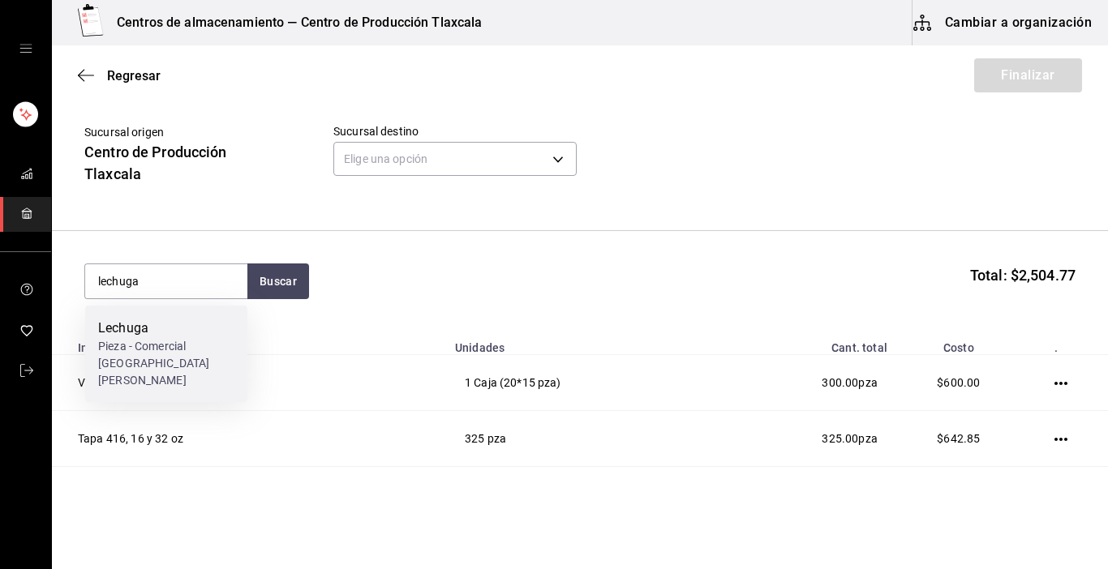
click at [187, 352] on div "Pieza - Comercial [GEOGRAPHIC_DATA][PERSON_NAME]" at bounding box center [166, 363] width 136 height 51
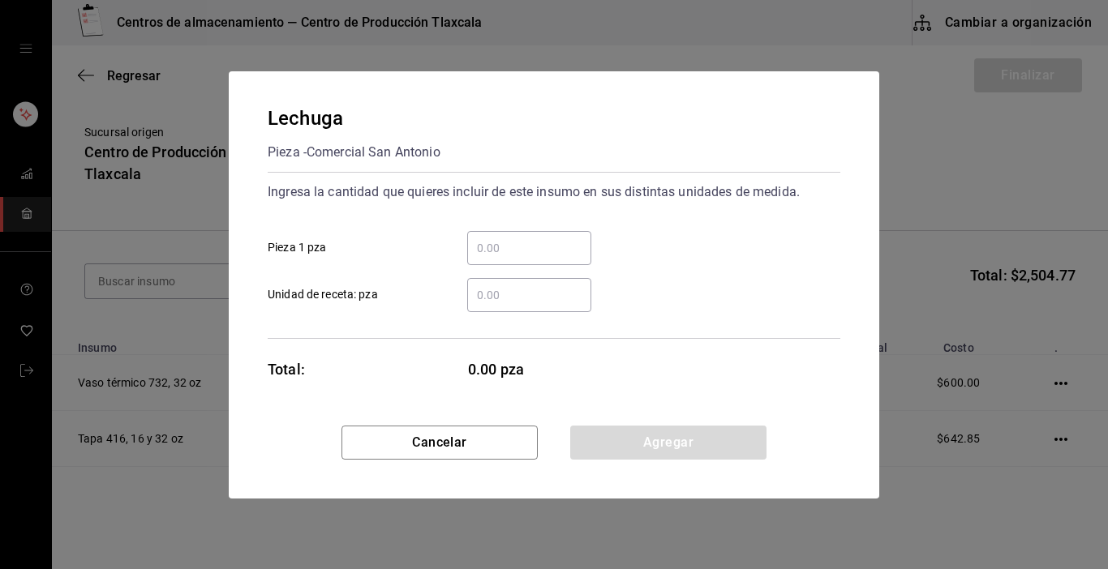
click at [530, 245] on input "​ Pieza 1 pza" at bounding box center [529, 247] width 124 height 19
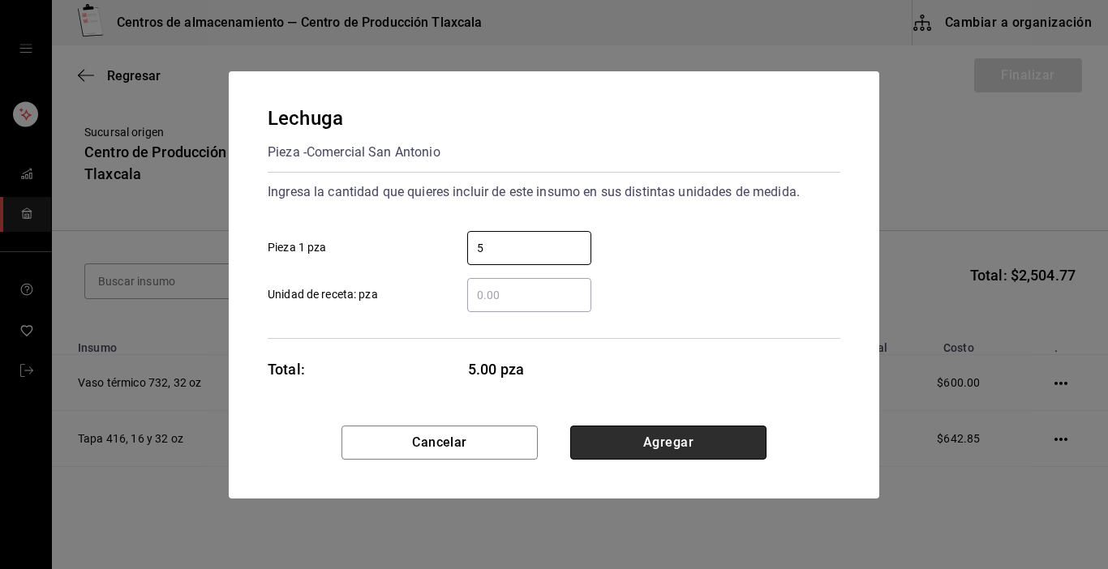
click at [679, 444] on button "Agregar" at bounding box center [668, 443] width 196 height 34
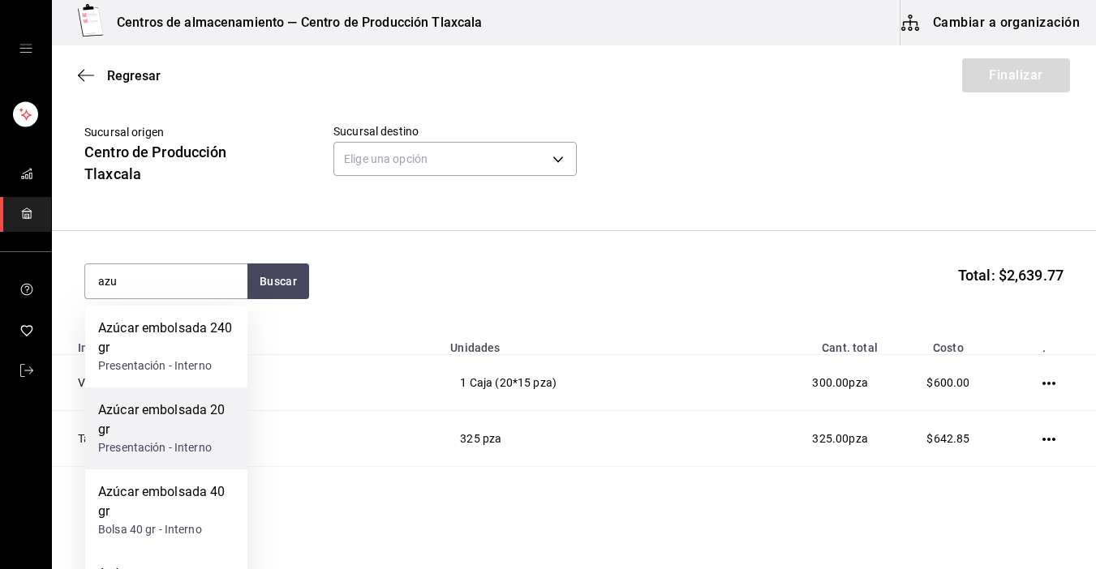
click at [200, 419] on div "Azúcar embolsada 20 gr" at bounding box center [166, 420] width 136 height 39
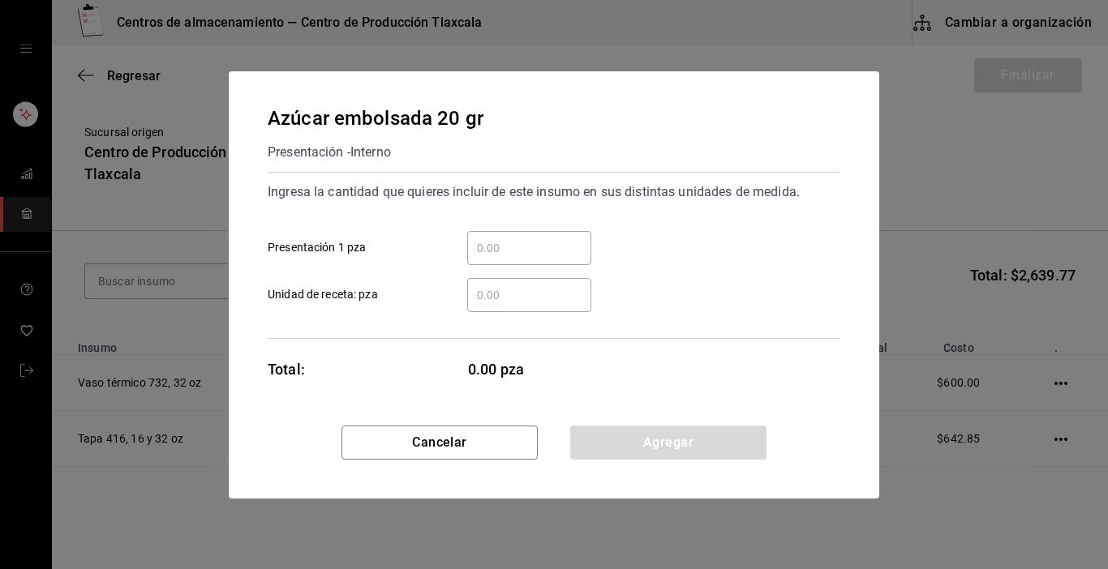
click at [542, 243] on input "​ Presentación 1 pza" at bounding box center [529, 247] width 124 height 19
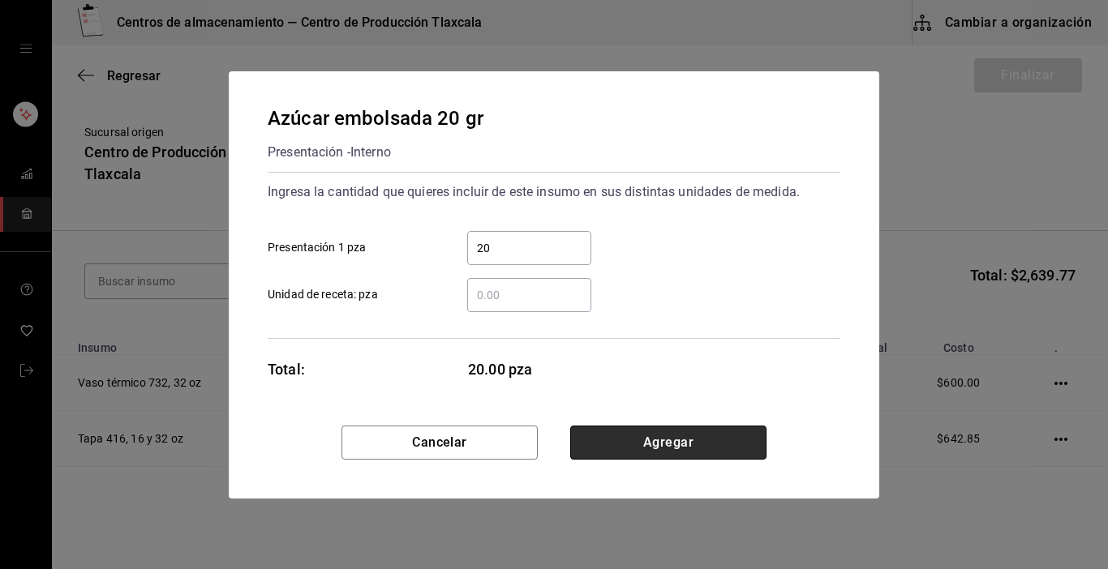
click at [701, 434] on button "Agregar" at bounding box center [668, 443] width 196 height 34
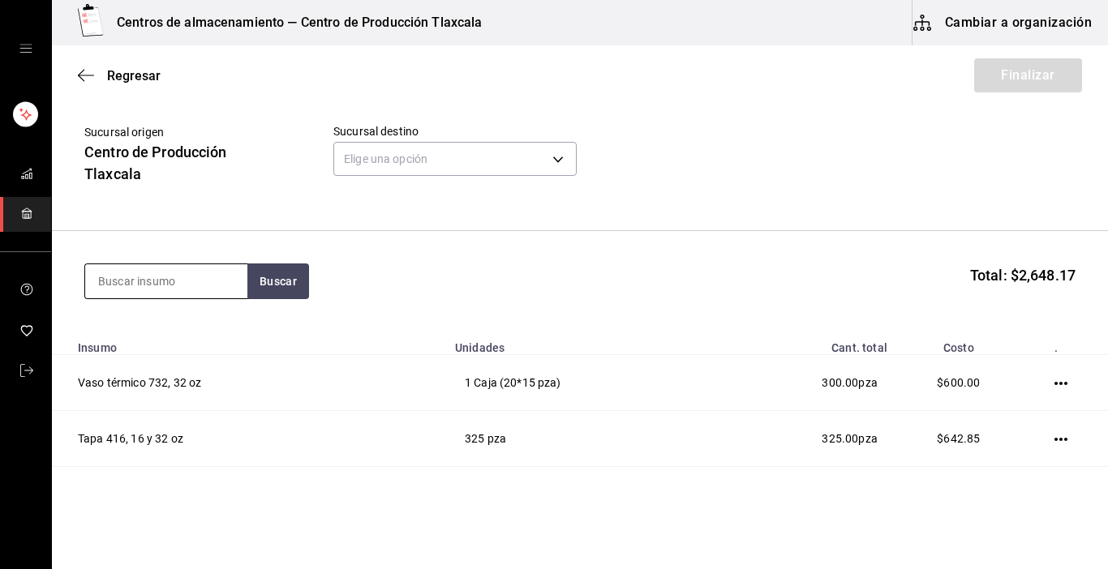
click at [215, 269] on input at bounding box center [166, 281] width 162 height 34
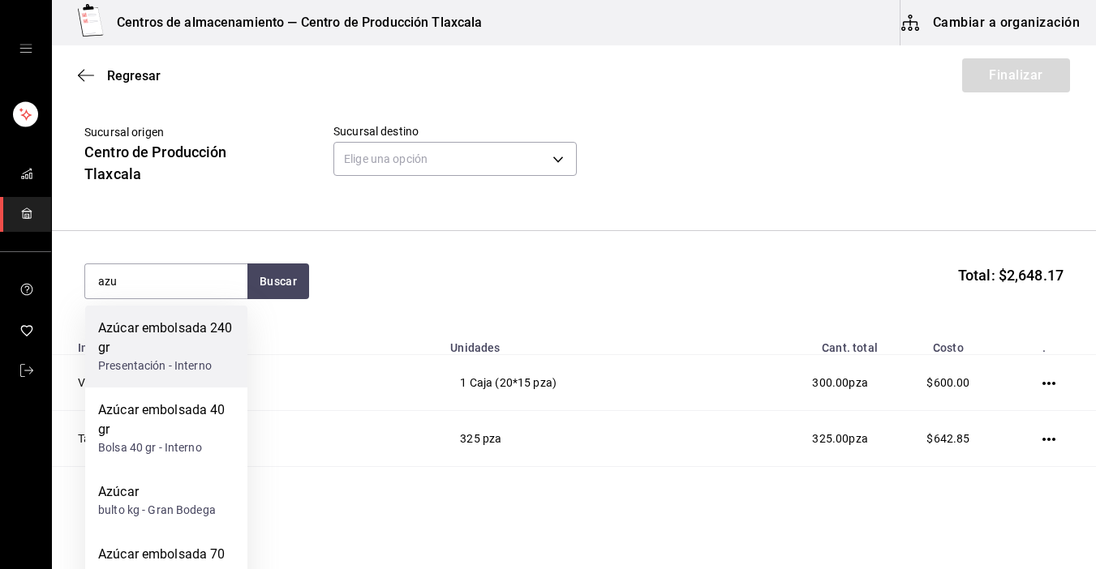
click at [204, 332] on div "Azúcar embolsada 240 gr" at bounding box center [166, 338] width 136 height 39
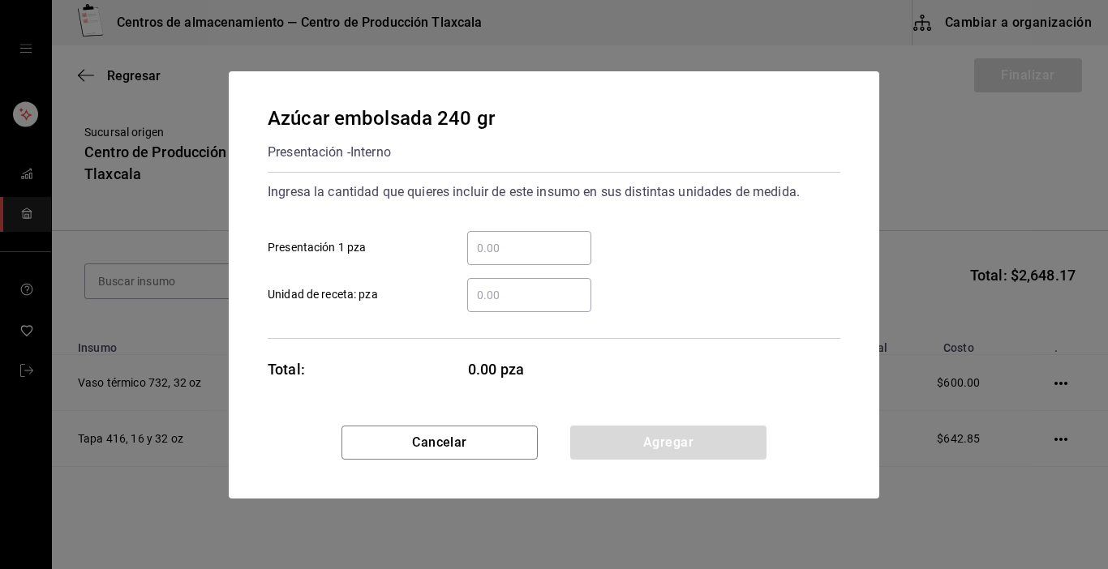
click at [483, 258] on div "​" at bounding box center [529, 248] width 124 height 34
click at [483, 258] on input "​ Presentación 1 pza" at bounding box center [529, 247] width 124 height 19
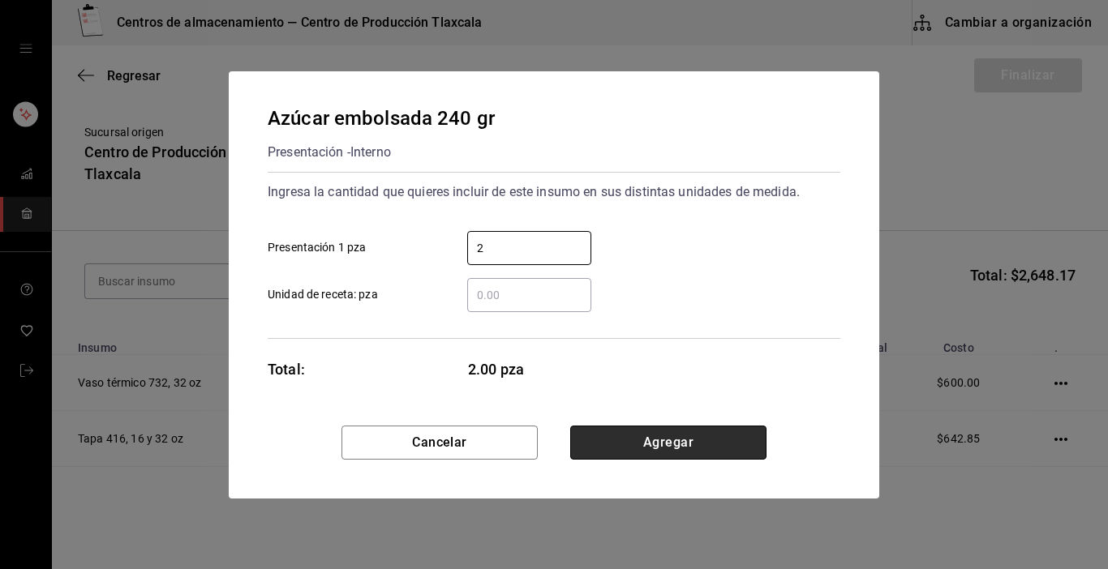
click at [715, 436] on button "Agregar" at bounding box center [668, 443] width 196 height 34
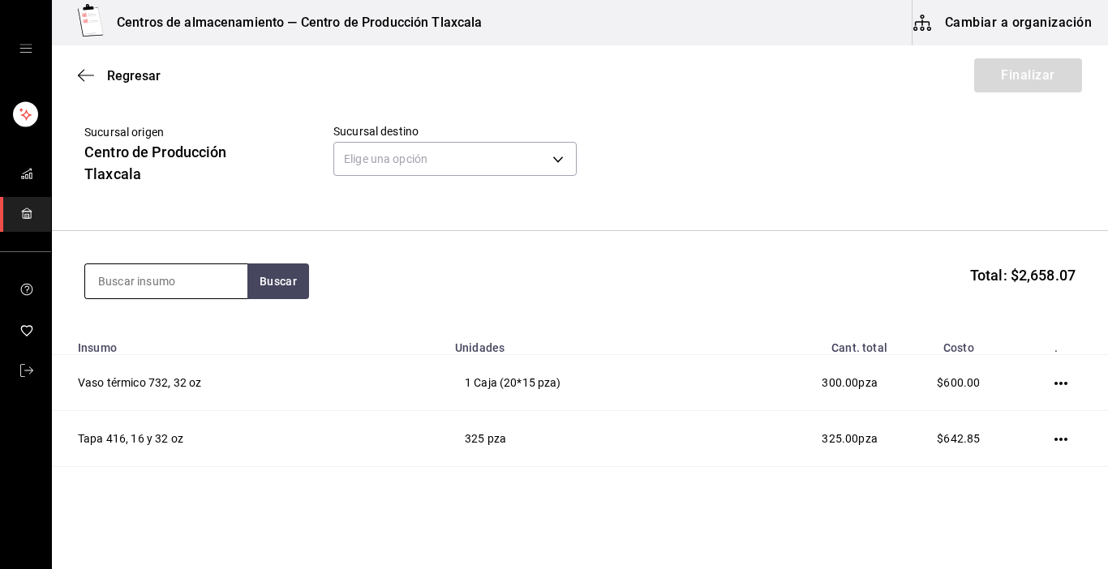
click at [194, 280] on input at bounding box center [166, 281] width 162 height 34
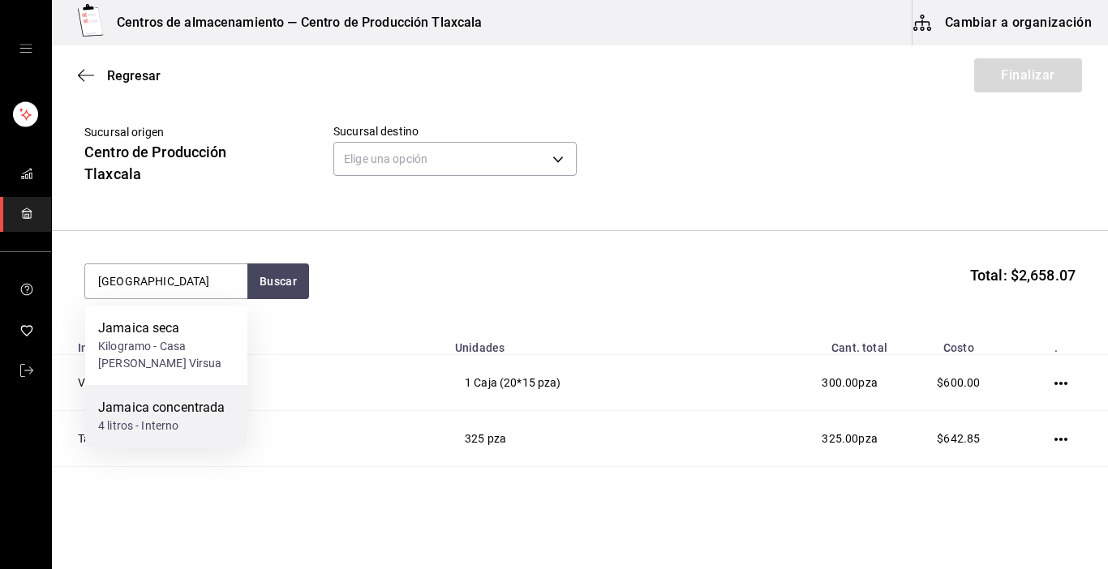
click at [178, 414] on div "Jamaica concentrada" at bounding box center [161, 407] width 127 height 19
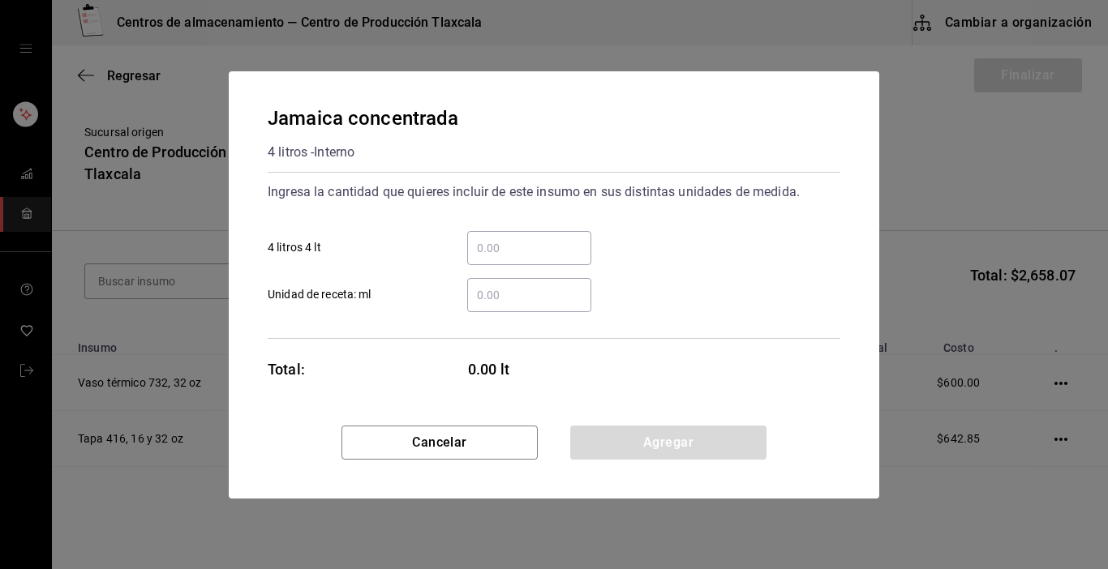
click at [525, 249] on input "​ 4 litros 4 lt" at bounding box center [529, 247] width 124 height 19
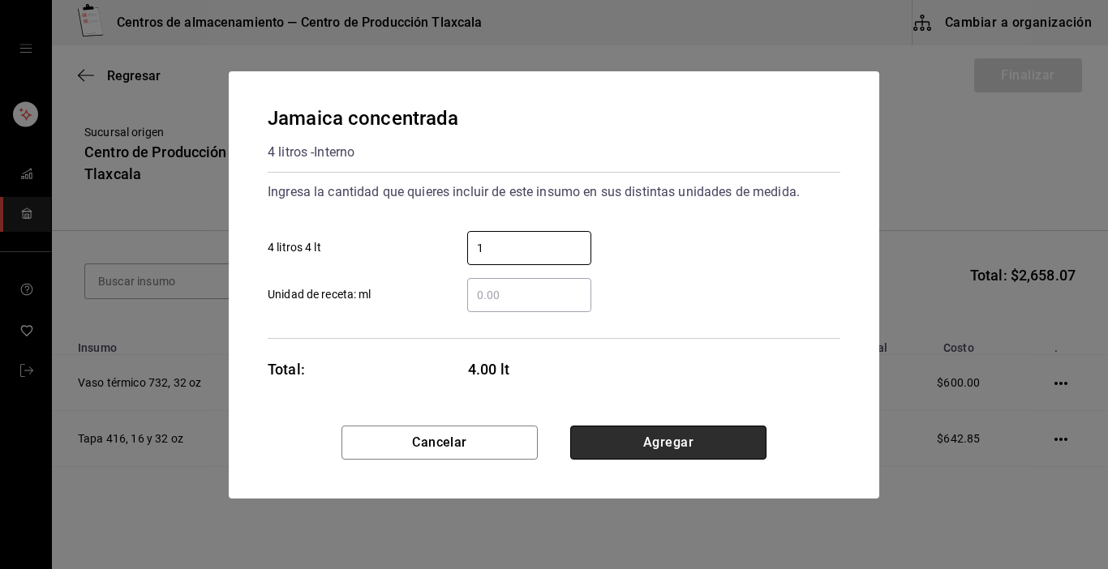
click at [726, 440] on button "Agregar" at bounding box center [668, 443] width 196 height 34
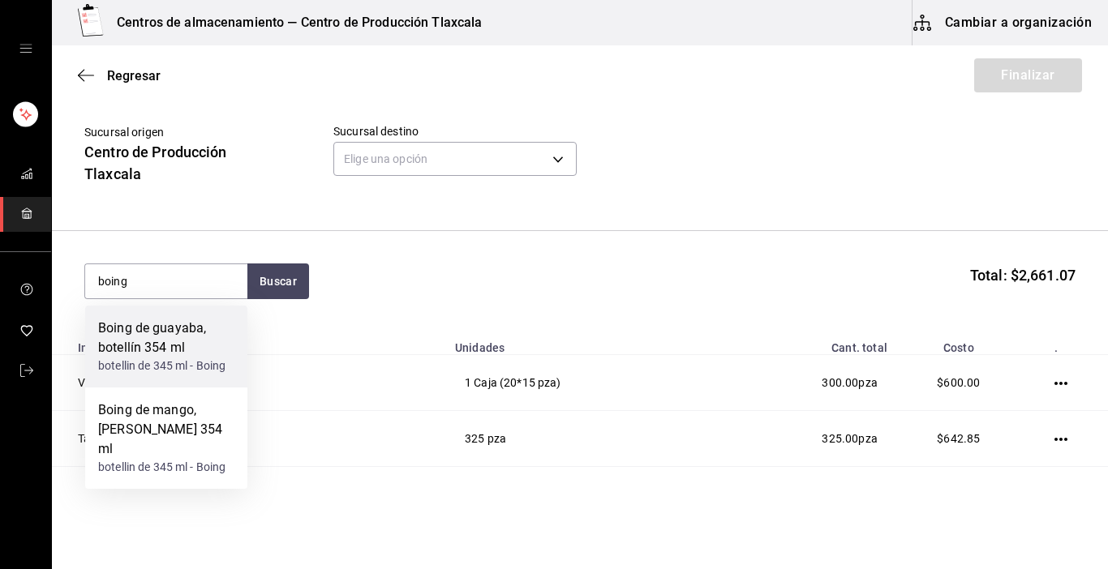
click at [190, 334] on div "Boing de guayaba, botellín 354 ml" at bounding box center [166, 338] width 136 height 39
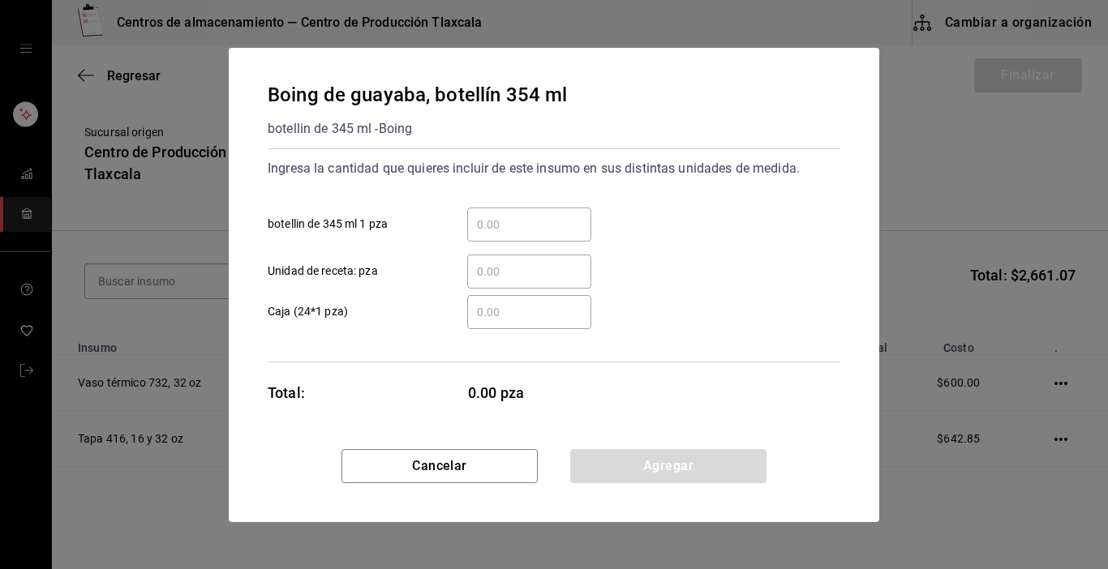
click at [485, 306] on input "​ Caja (24*1 pza)" at bounding box center [529, 312] width 124 height 19
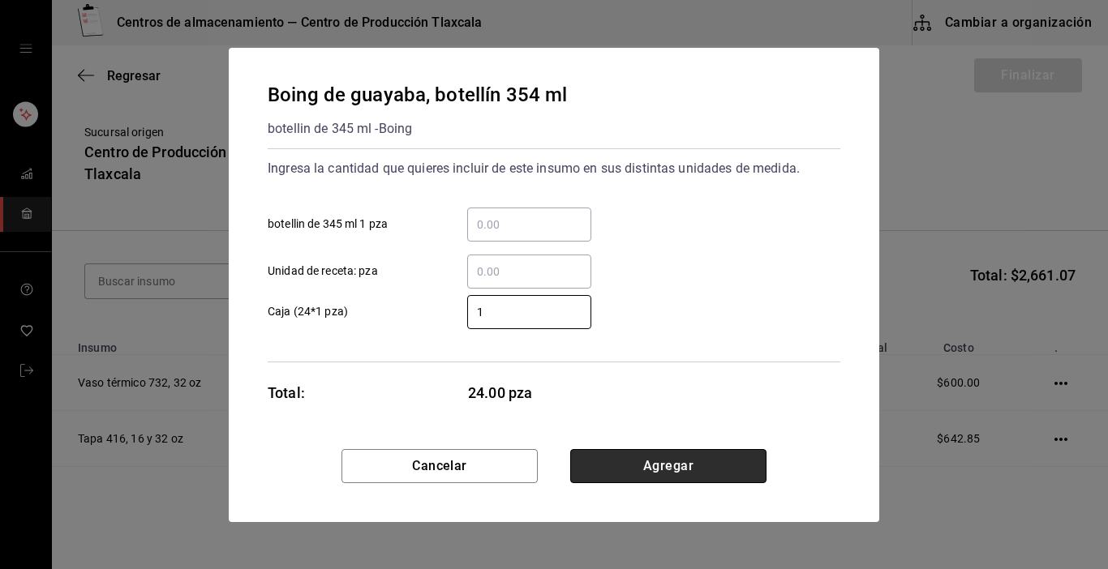
click at [606, 463] on button "Agregar" at bounding box center [668, 466] width 196 height 34
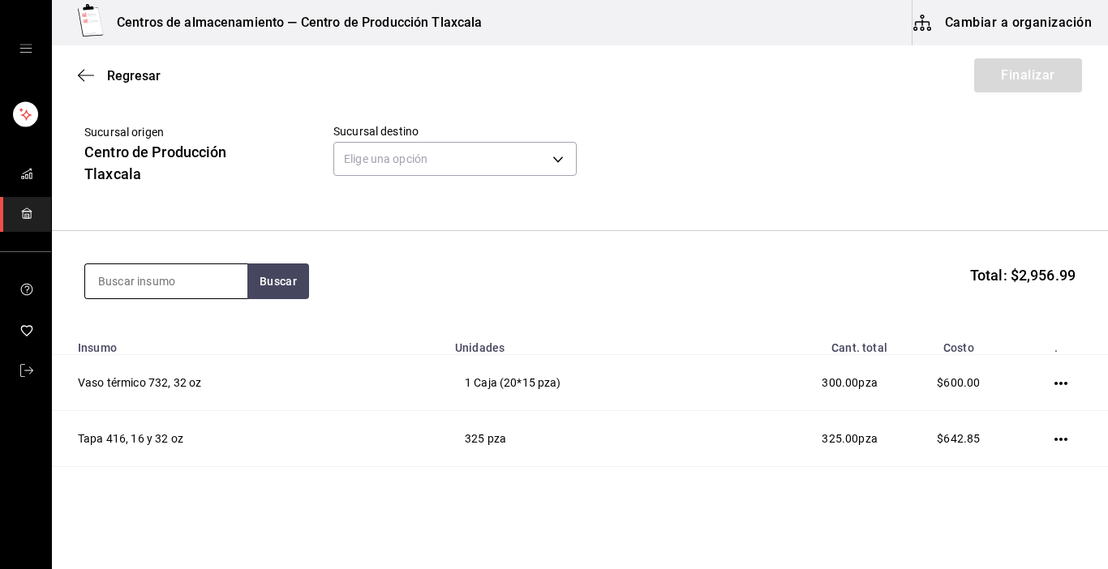
click at [178, 273] on input at bounding box center [166, 281] width 162 height 34
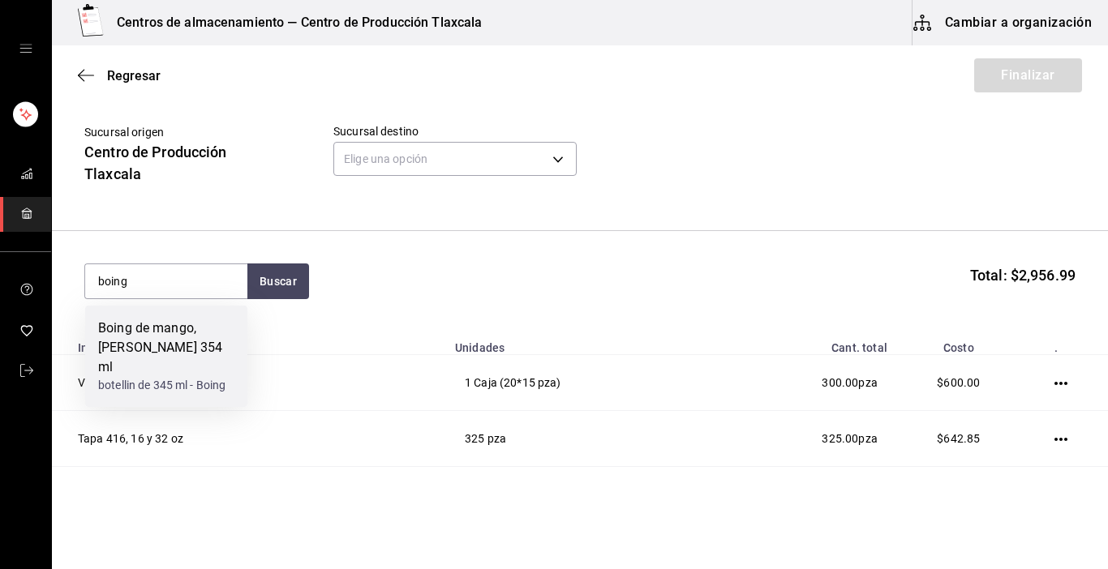
click at [153, 319] on div "Boing de mango, [PERSON_NAME] 354 ml" at bounding box center [166, 348] width 136 height 58
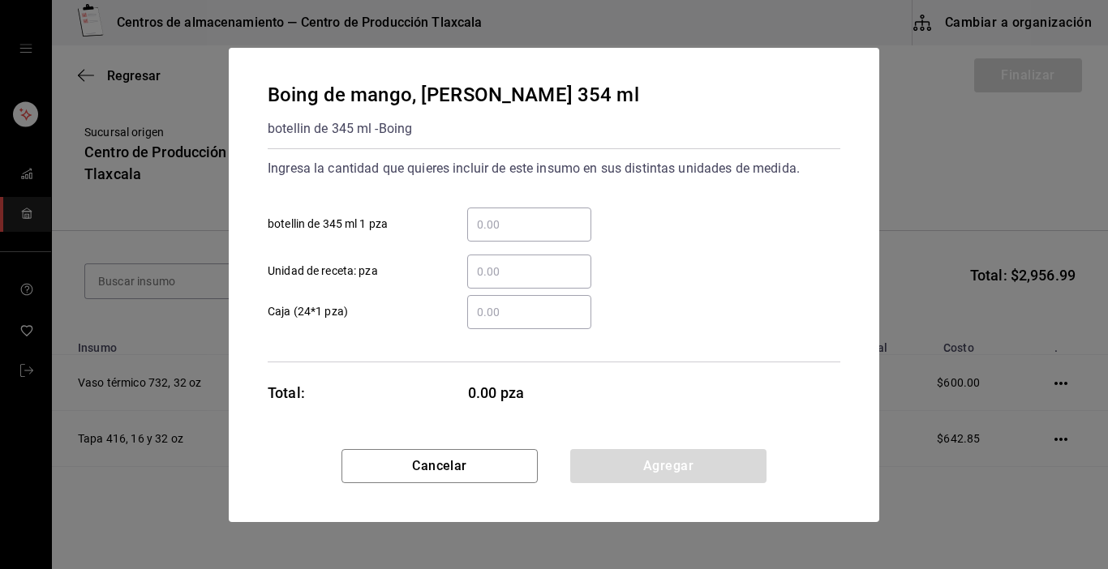
click at [492, 316] on input "​ Caja (24*1 pza)" at bounding box center [529, 312] width 124 height 19
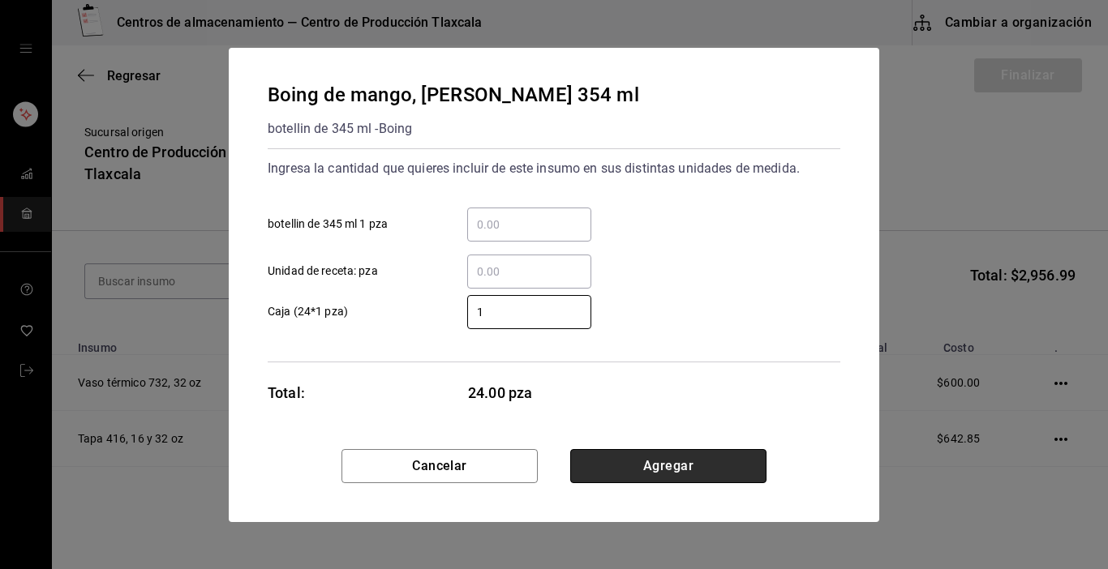
click at [629, 453] on button "Agregar" at bounding box center [668, 466] width 196 height 34
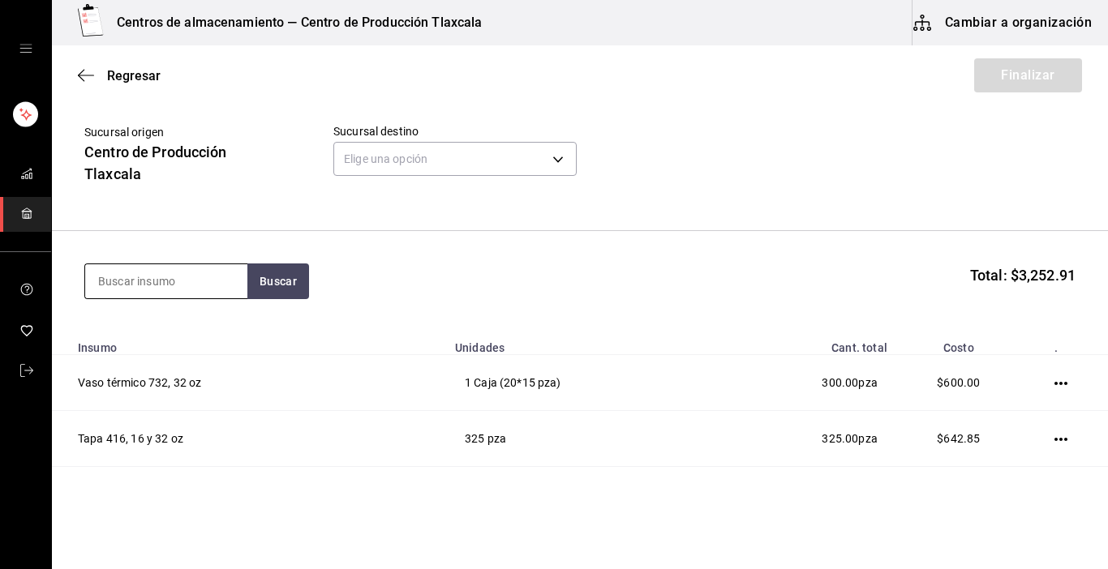
click at [212, 285] on input at bounding box center [166, 281] width 162 height 34
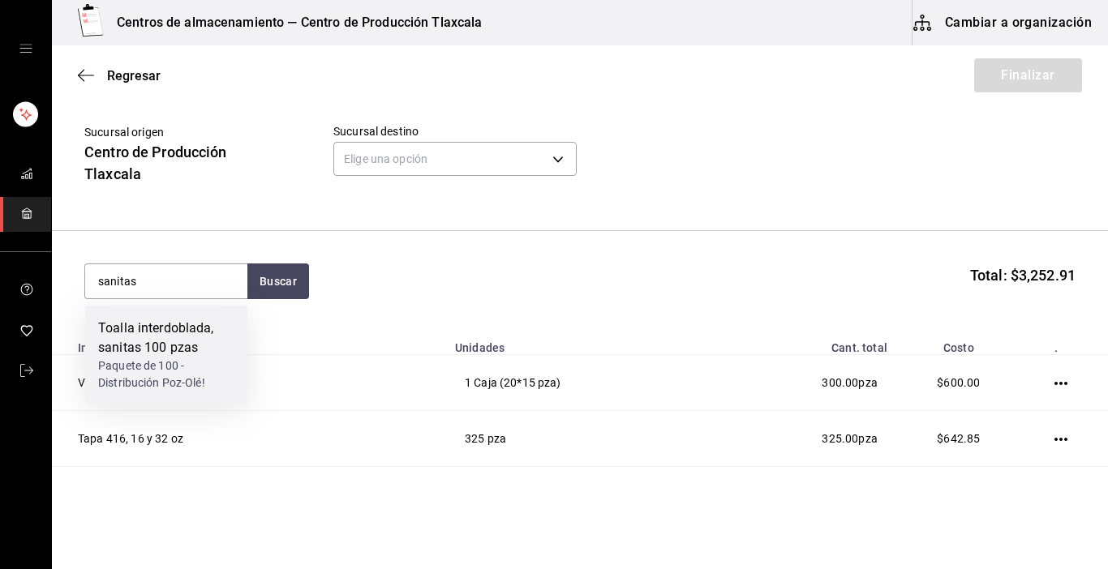
click at [208, 362] on div "Paquete de 100 - Distribución Poz-Olé!" at bounding box center [166, 375] width 136 height 34
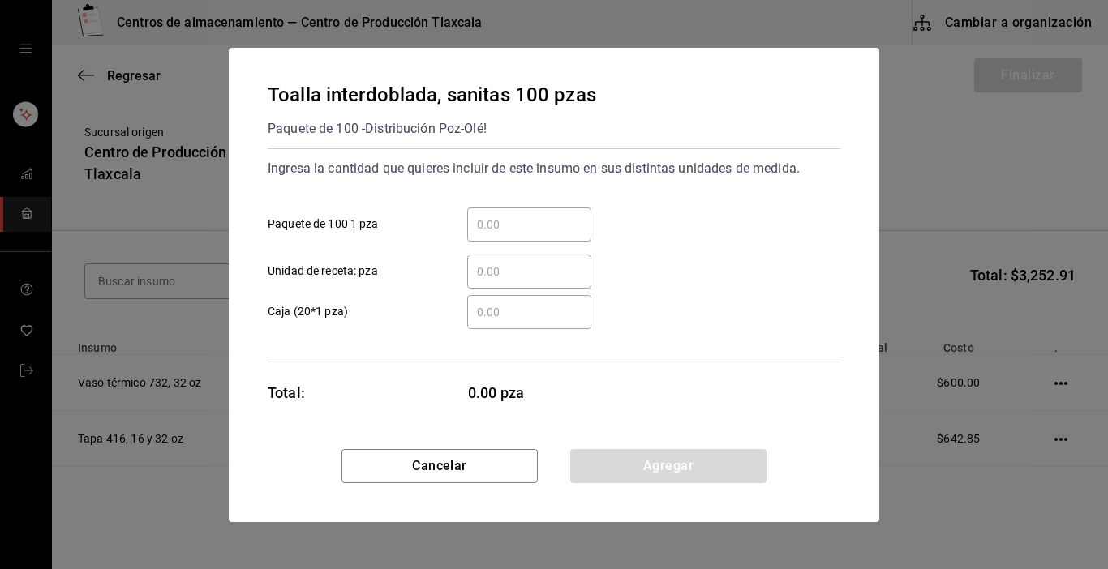
click at [515, 231] on input "​ Paquete de 100 1 pza" at bounding box center [529, 224] width 124 height 19
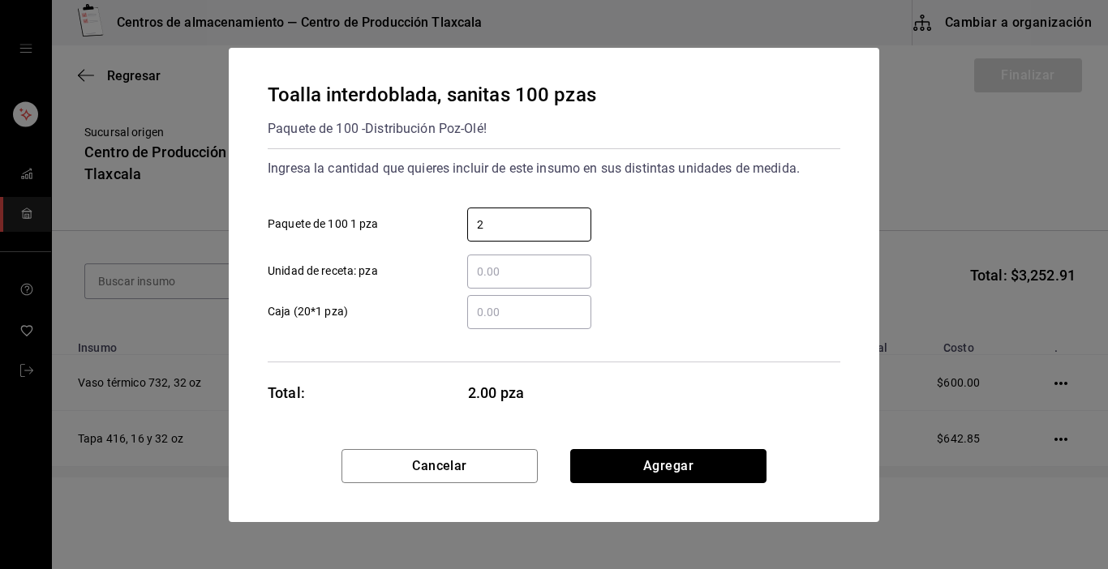
drag, startPoint x: 606, startPoint y: 463, endPoint x: 587, endPoint y: 471, distance: 20.3
click at [606, 462] on button "Agregar" at bounding box center [668, 466] width 196 height 34
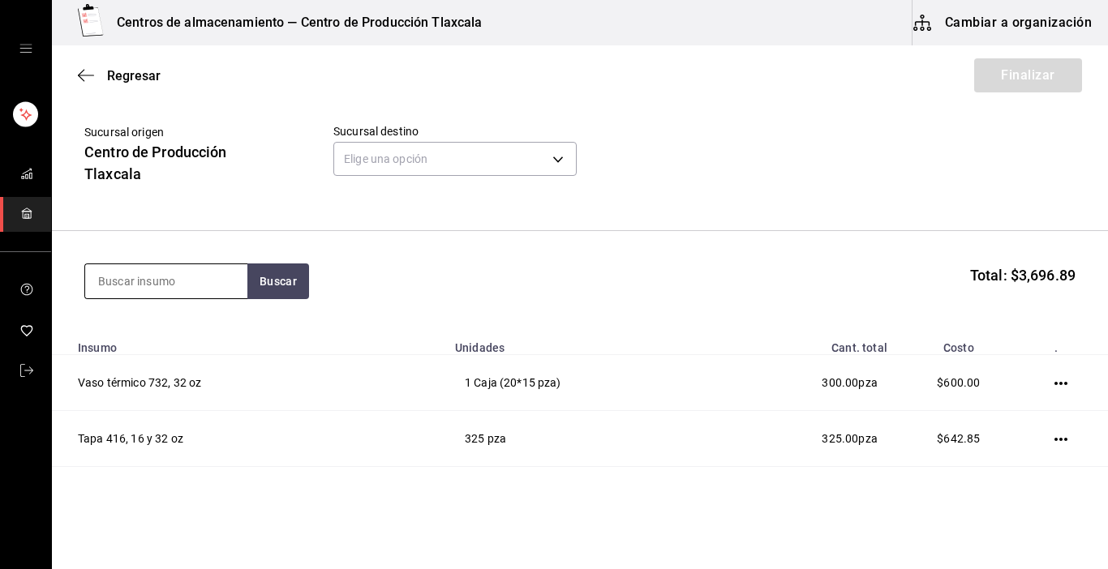
click at [197, 274] on input at bounding box center [166, 281] width 162 height 34
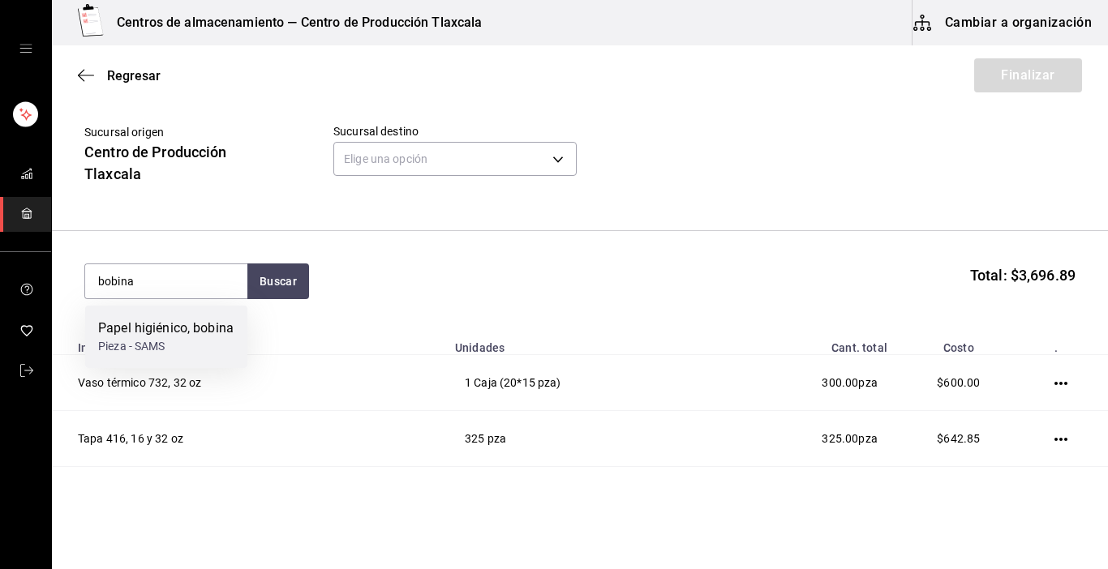
click at [135, 330] on div "Papel higiénico, bobina" at bounding box center [165, 328] width 135 height 19
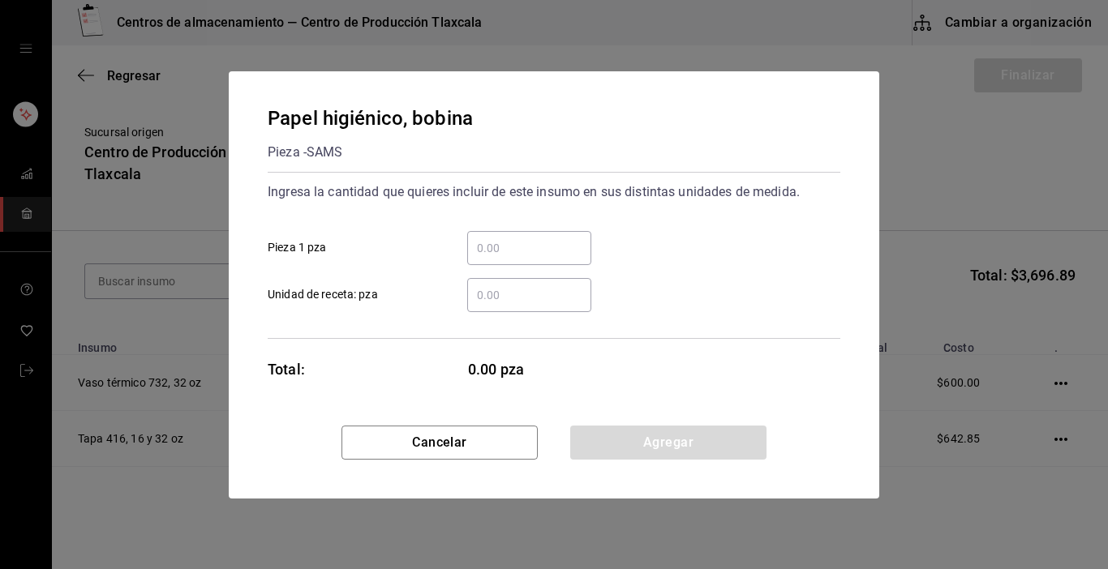
click at [491, 253] on input "​ Pieza 1 pza" at bounding box center [529, 247] width 124 height 19
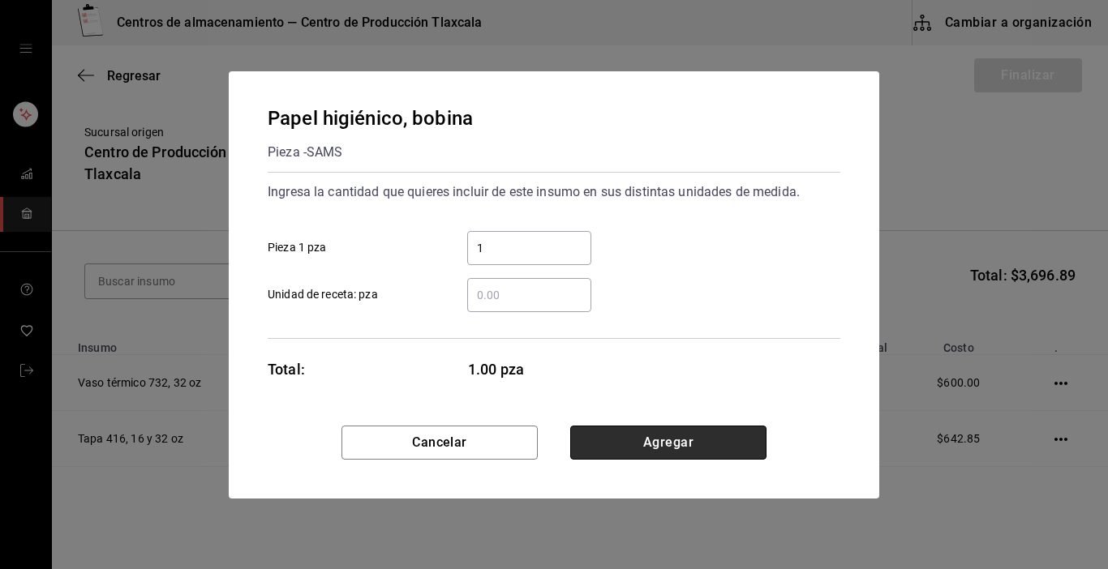
click at [674, 449] on button "Agregar" at bounding box center [668, 443] width 196 height 34
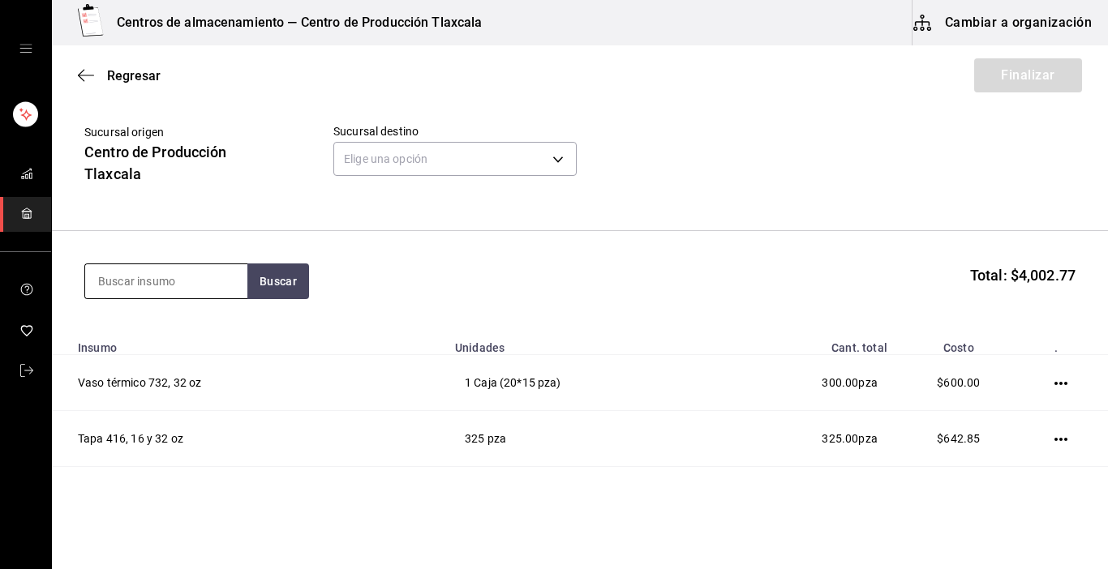
click at [191, 285] on input at bounding box center [166, 281] width 162 height 34
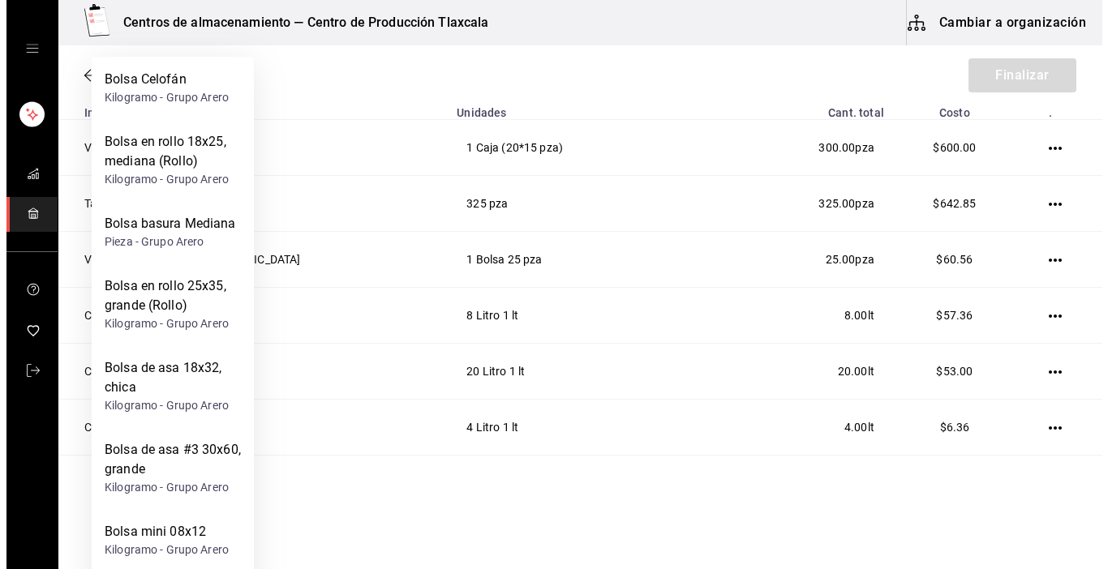
scroll to position [315, 0]
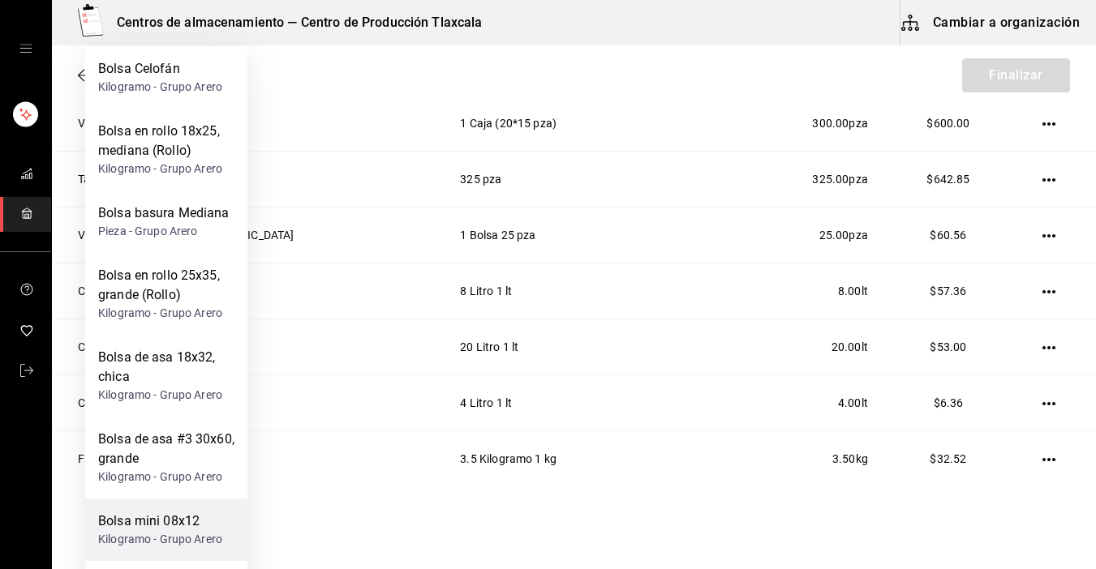
click at [178, 531] on div "Kilogramo - Grupo Arero" at bounding box center [160, 539] width 124 height 17
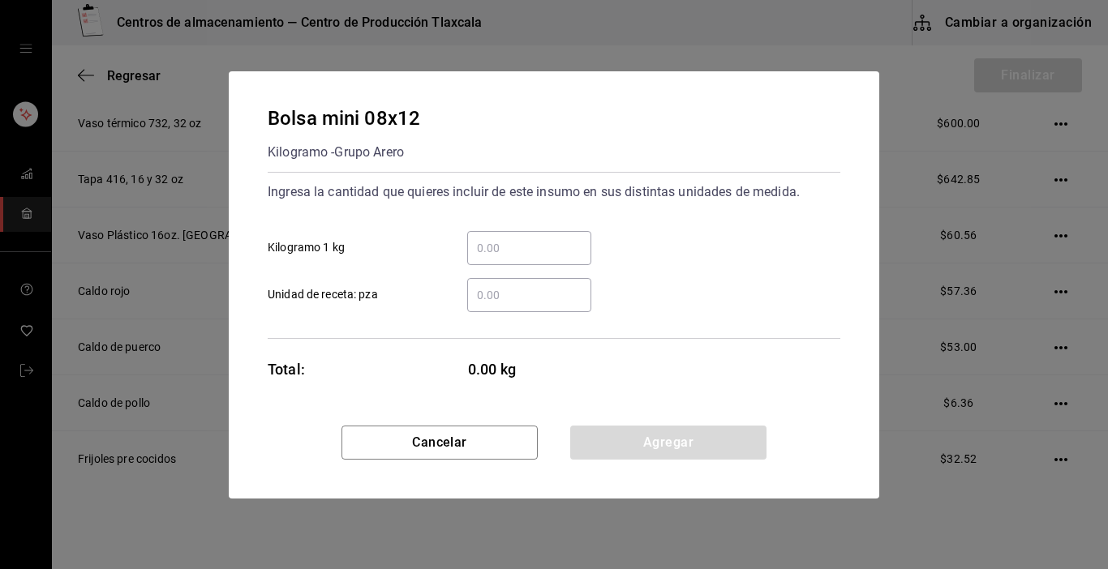
click at [520, 249] on input "​ Kilogramo 1 kg" at bounding box center [529, 247] width 124 height 19
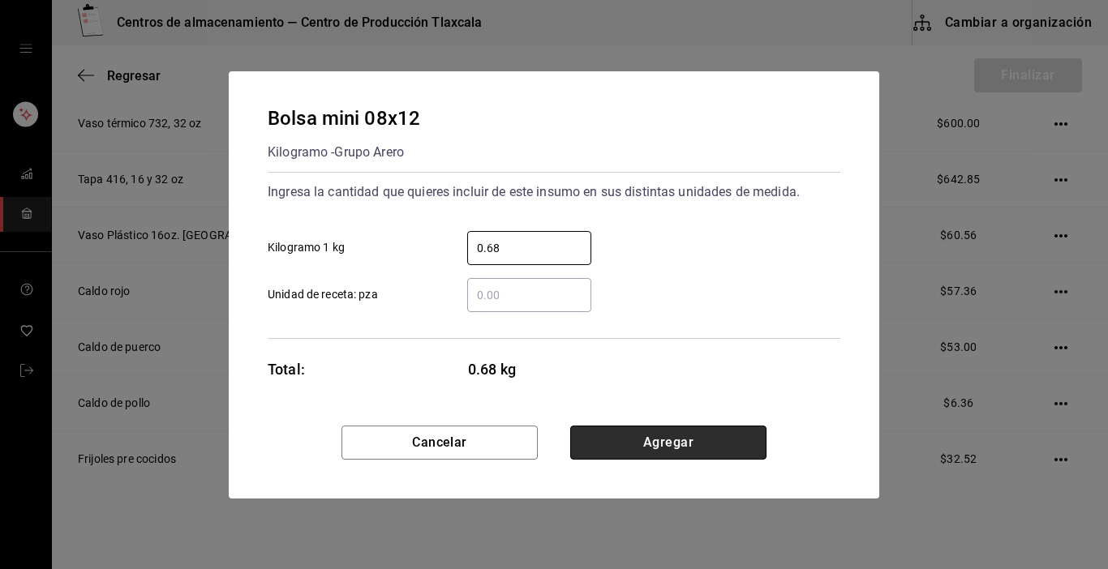
click at [594, 437] on button "Agregar" at bounding box center [668, 443] width 196 height 34
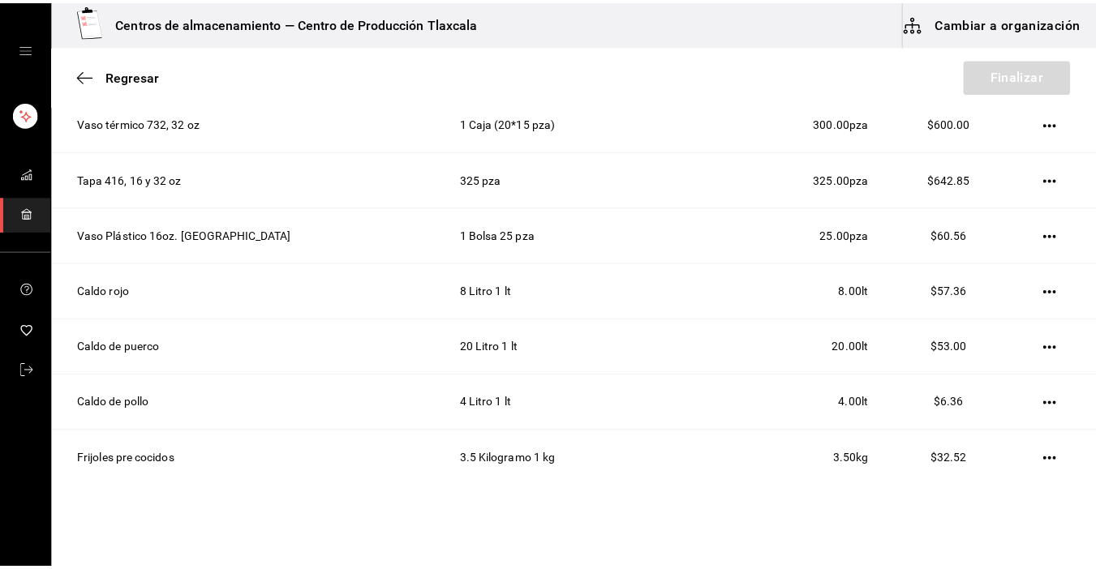
scroll to position [76, 0]
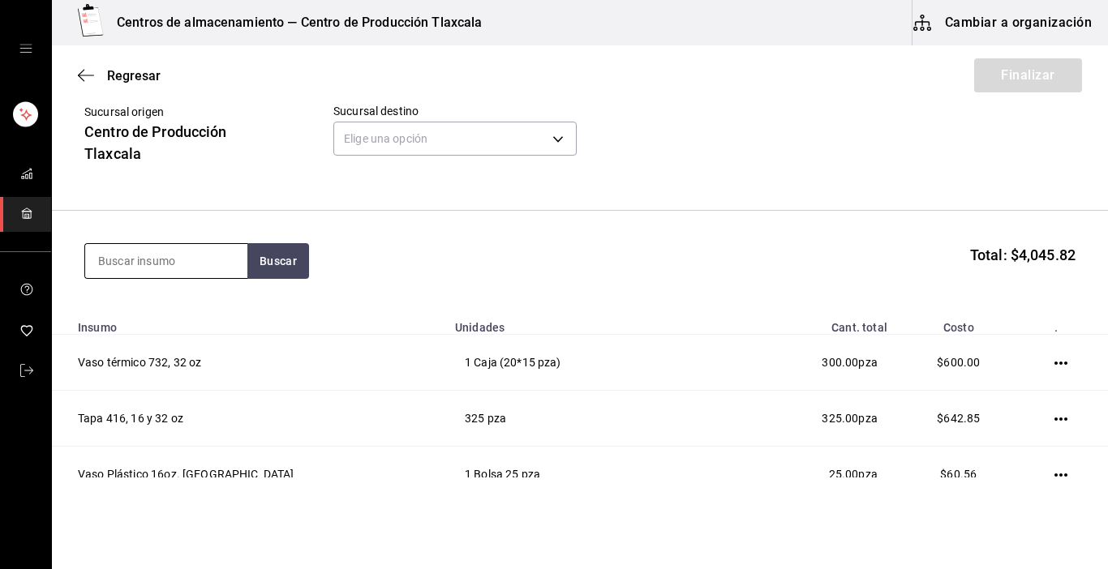
click at [171, 256] on input at bounding box center [166, 261] width 162 height 34
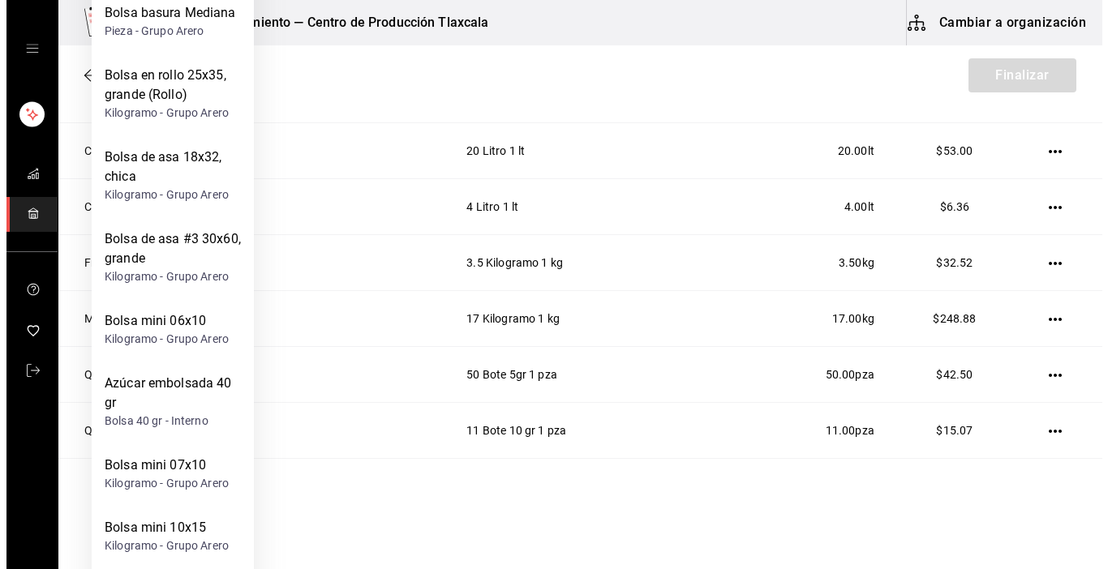
scroll to position [530, 0]
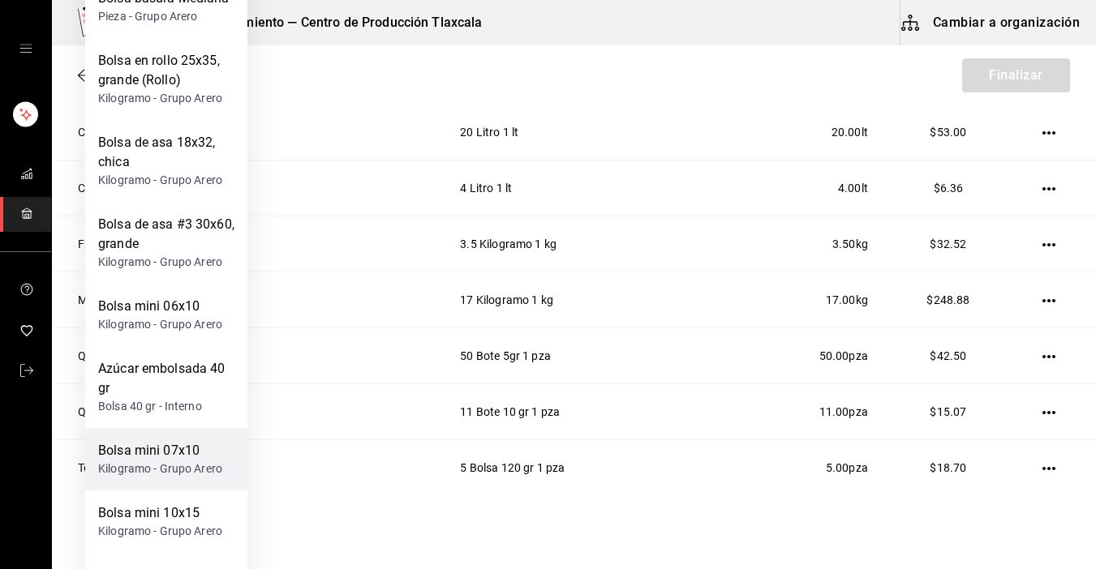
click at [219, 474] on div "Kilogramo - Grupo Arero" at bounding box center [160, 469] width 124 height 17
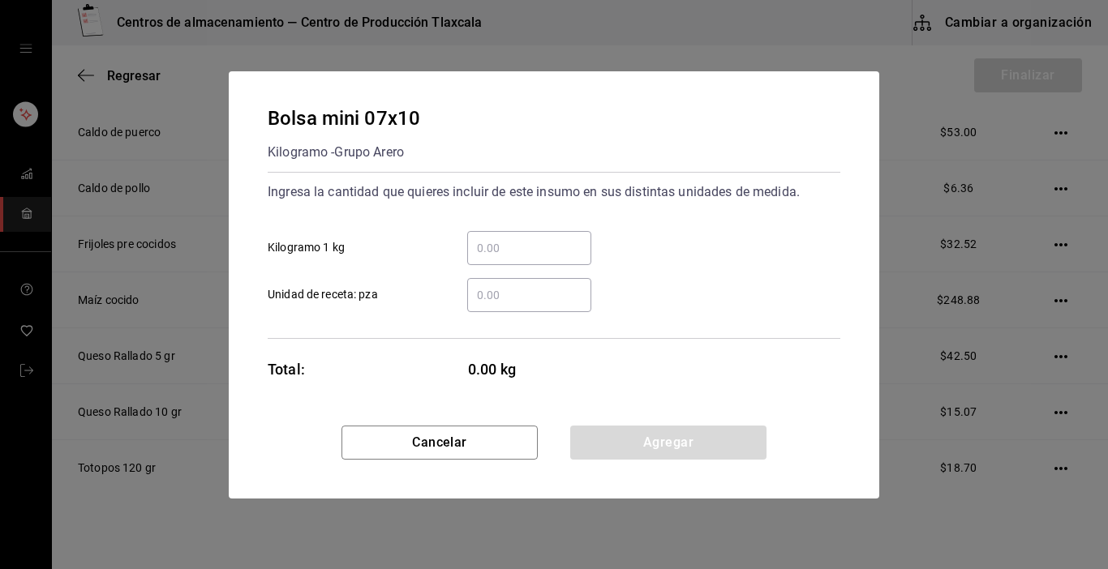
click at [517, 233] on div "​" at bounding box center [529, 248] width 124 height 34
click at [517, 238] on input "​ Kilogramo 1 kg" at bounding box center [529, 247] width 124 height 19
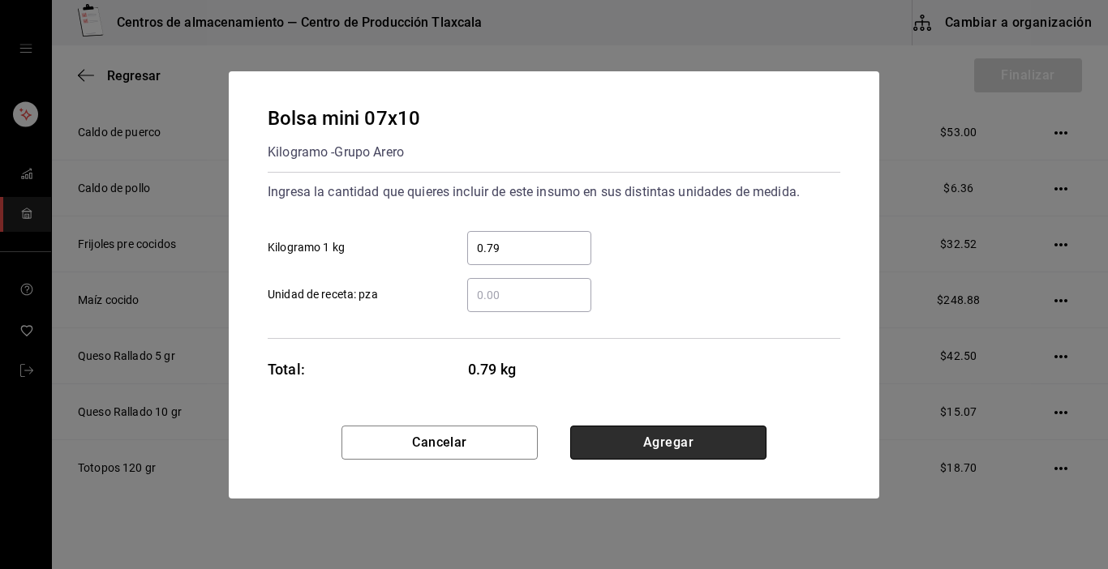
click at [633, 438] on button "Agregar" at bounding box center [668, 443] width 196 height 34
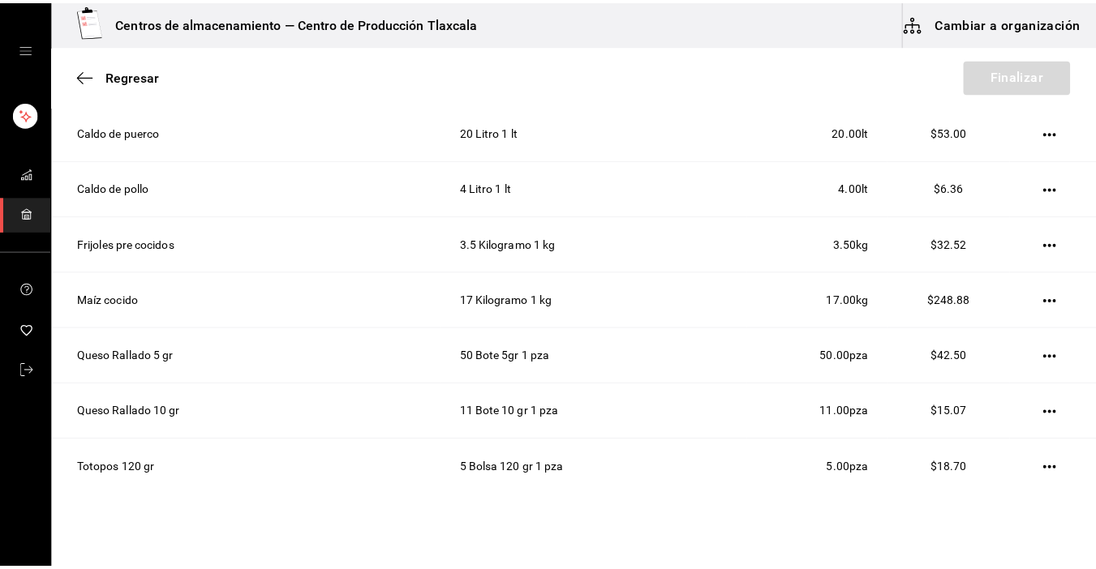
scroll to position [76, 0]
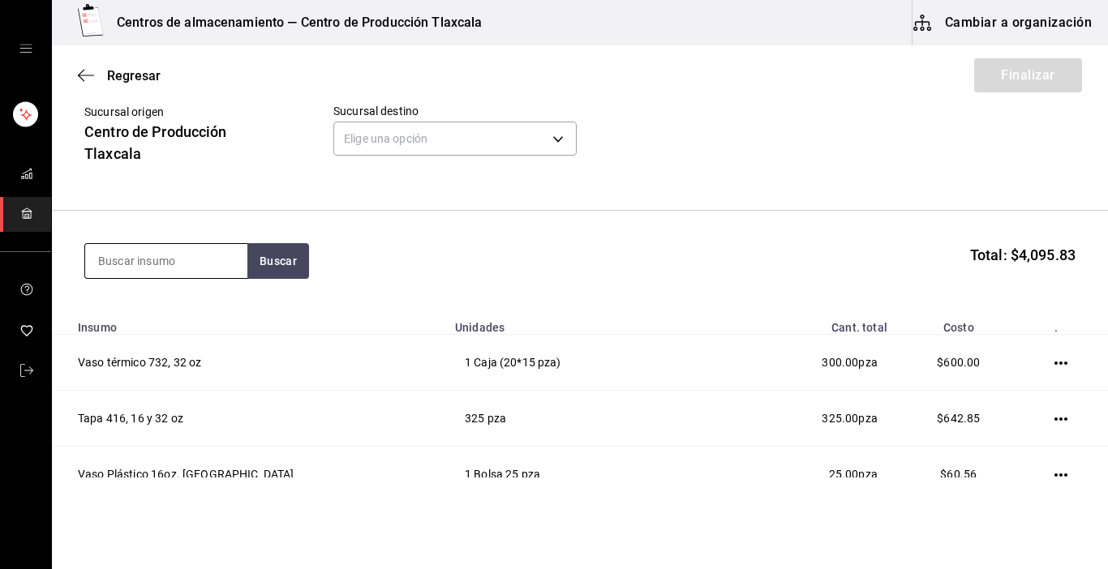
click at [230, 256] on input at bounding box center [166, 261] width 162 height 34
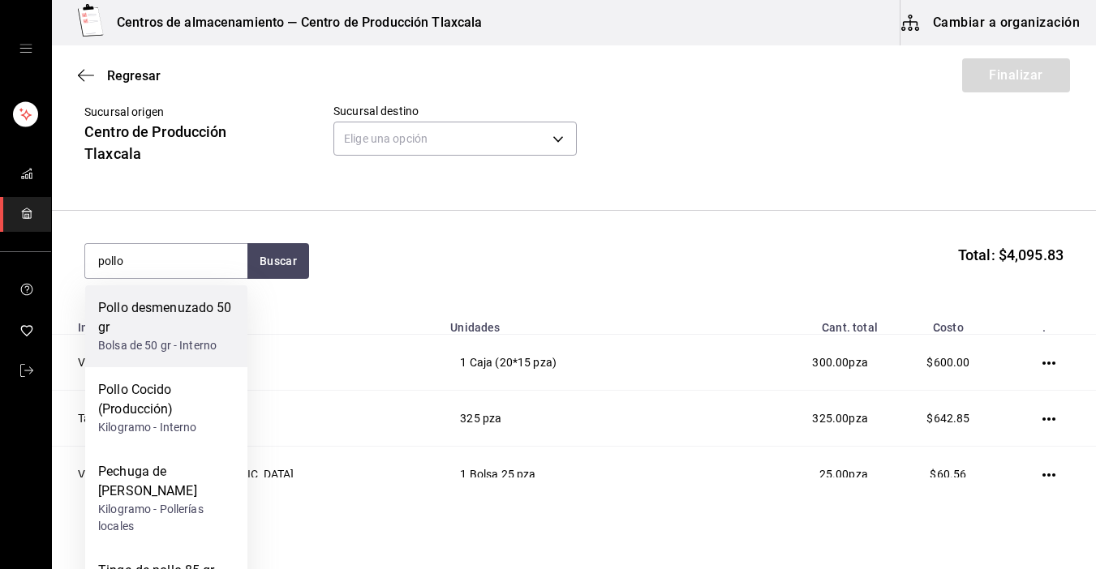
click at [229, 313] on div "Pollo desmenuzado 50 gr" at bounding box center [166, 317] width 136 height 39
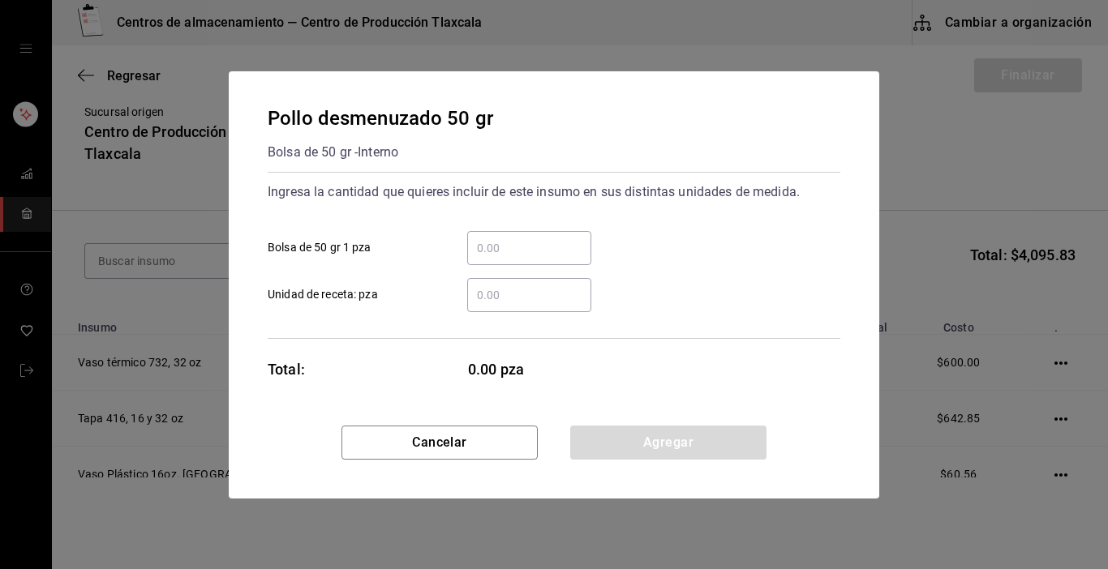
click at [504, 247] on input "​ Bolsa de 50 gr 1 pza" at bounding box center [529, 247] width 124 height 19
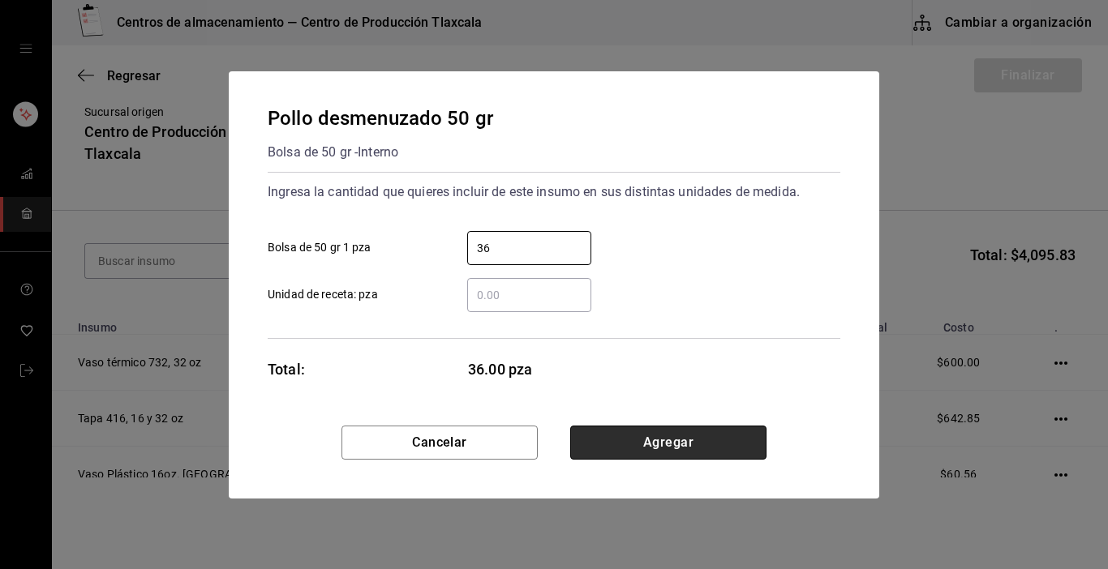
click at [601, 443] on button "Agregar" at bounding box center [668, 443] width 196 height 34
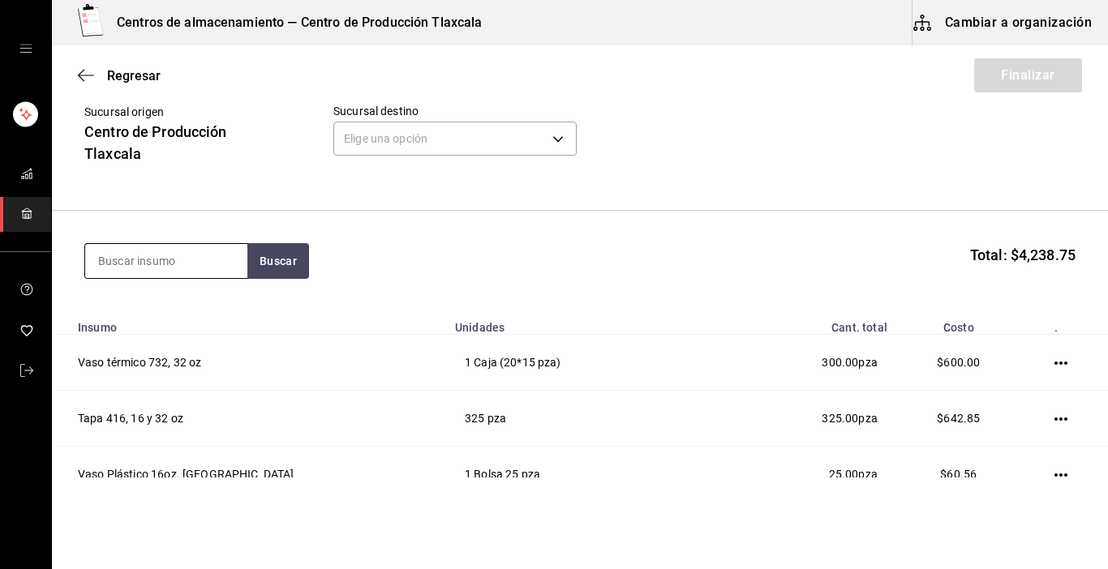
click at [163, 260] on input at bounding box center [166, 261] width 162 height 34
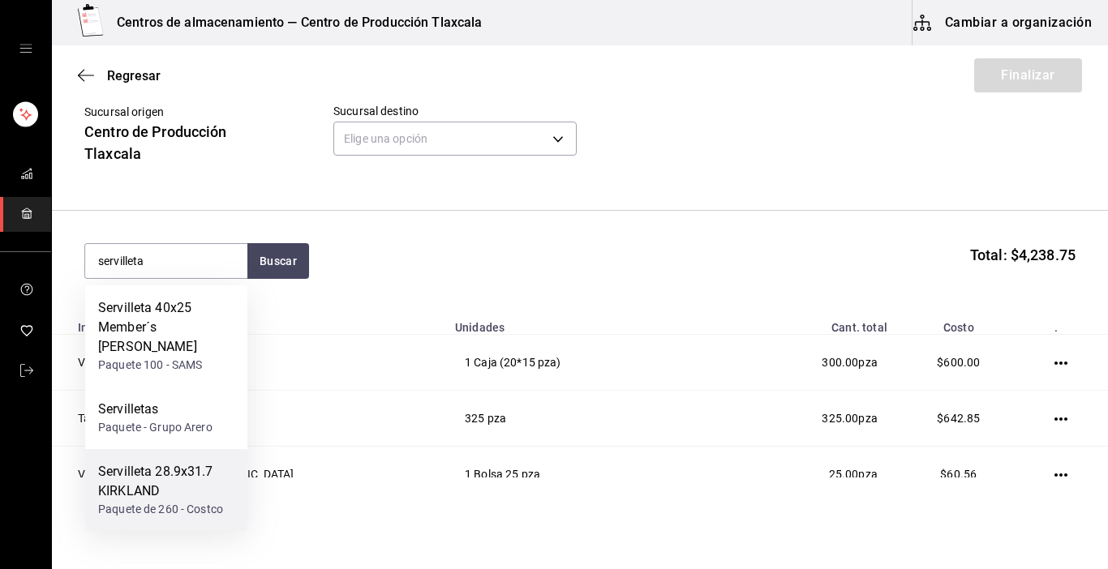
click at [170, 468] on div "Servilleta 28.9x31.7 KIRKLAND" at bounding box center [166, 481] width 136 height 39
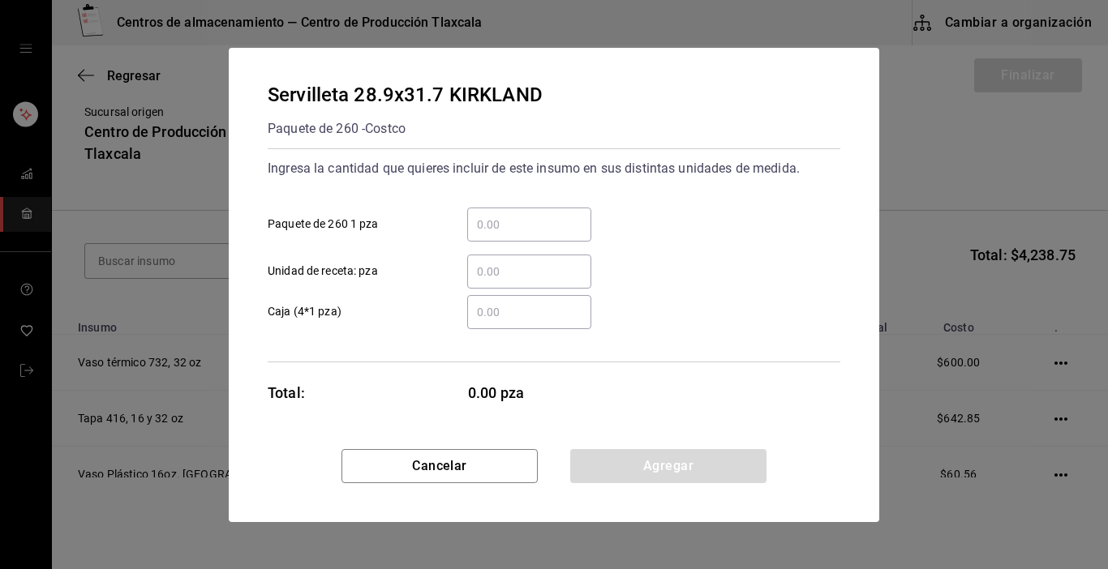
click at [501, 223] on input "​ Paquete de 260 1 pza" at bounding box center [529, 224] width 124 height 19
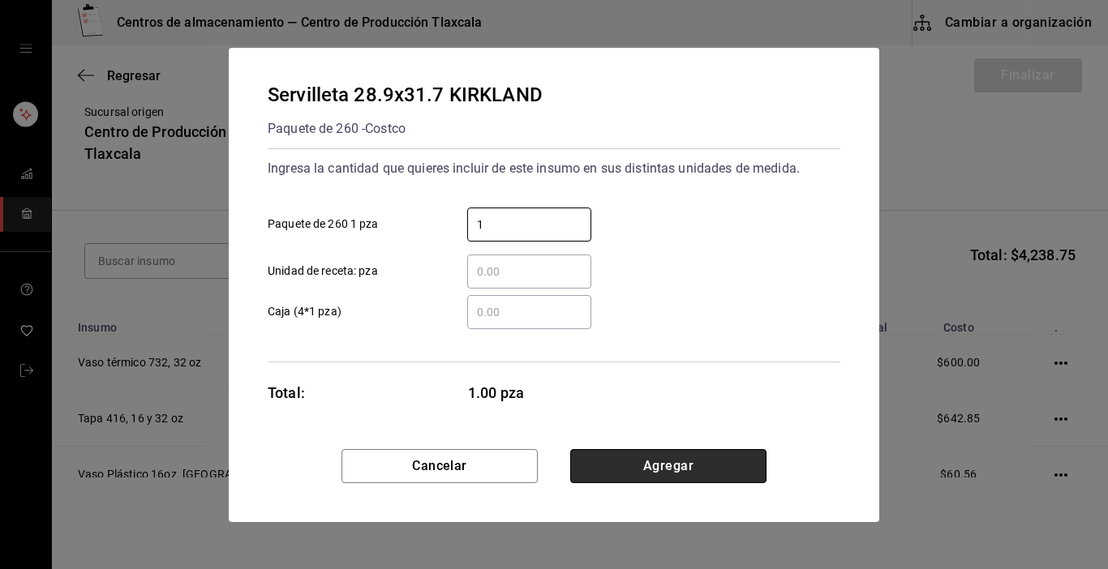
click at [642, 456] on button "Agregar" at bounding box center [668, 466] width 196 height 34
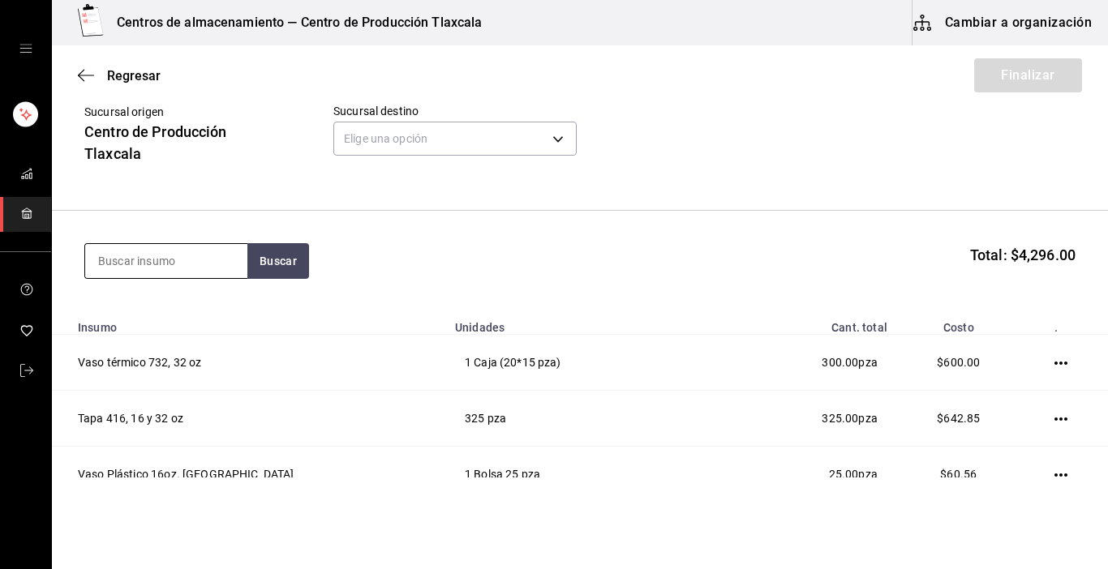
click at [171, 268] on input at bounding box center [166, 261] width 162 height 34
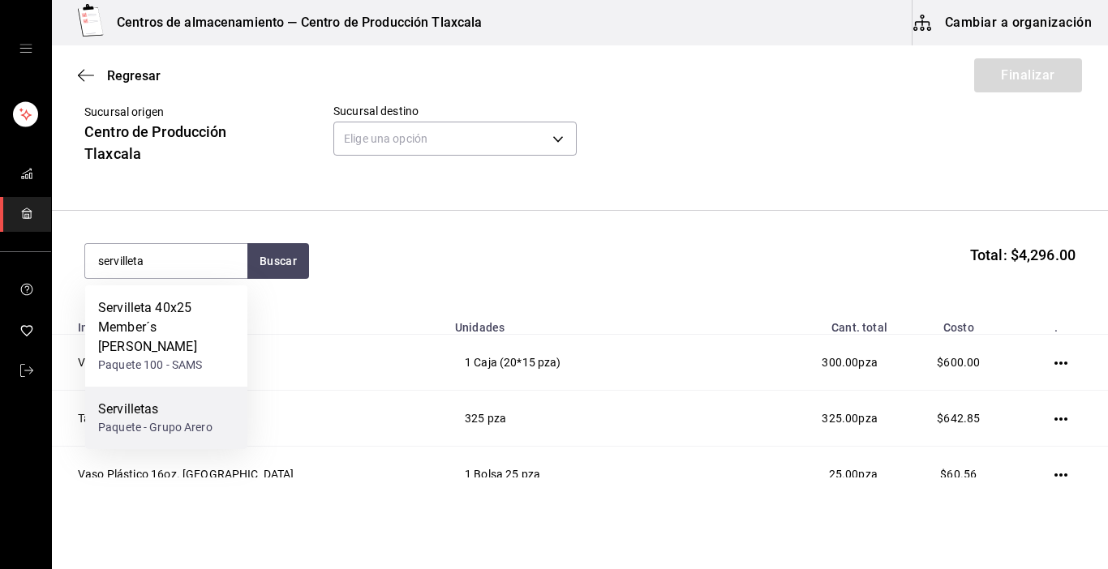
click at [145, 400] on div "Servilletas" at bounding box center [155, 409] width 114 height 19
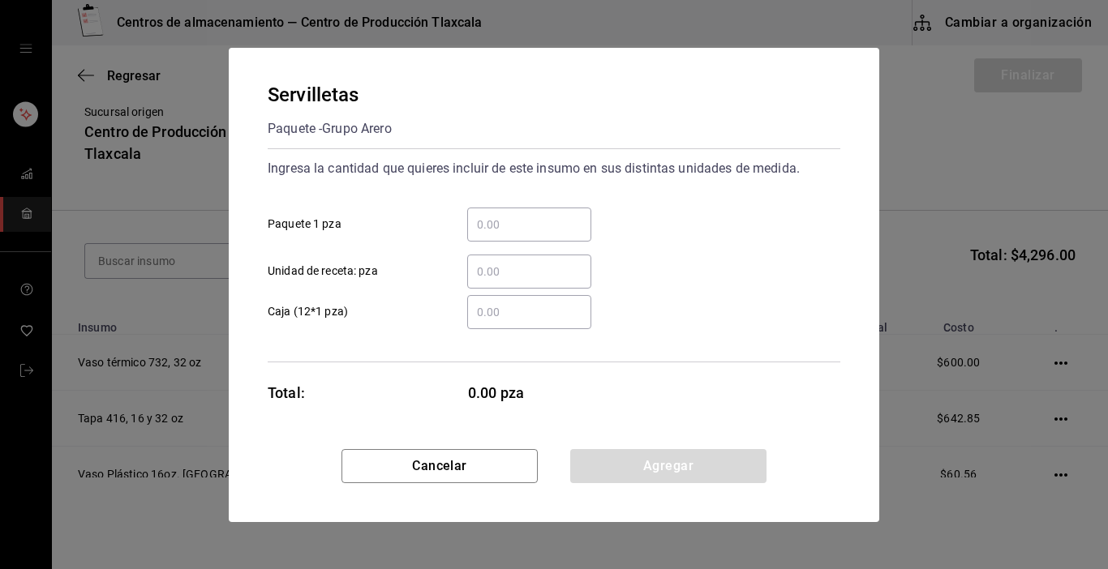
click at [508, 228] on input "​ Paquete 1 pza" at bounding box center [529, 224] width 124 height 19
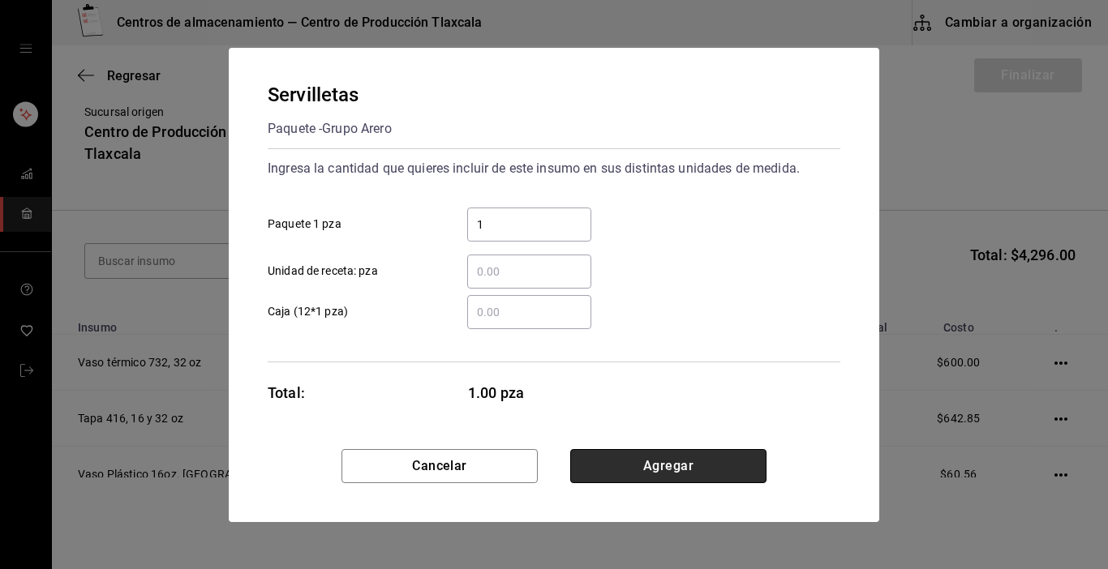
click at [645, 461] on button "Agregar" at bounding box center [668, 466] width 196 height 34
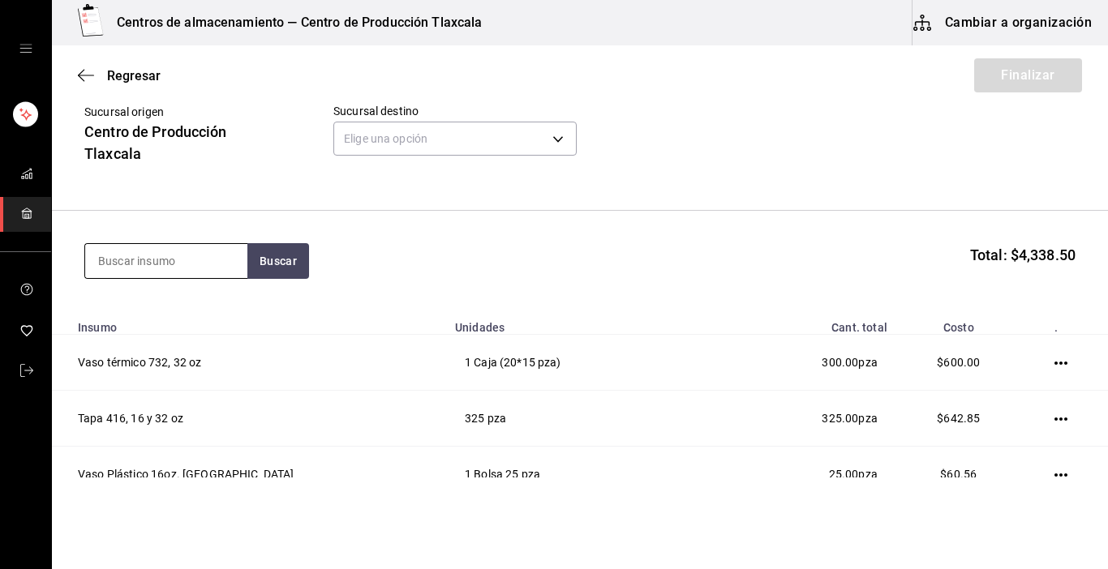
click at [214, 269] on input at bounding box center [166, 261] width 162 height 34
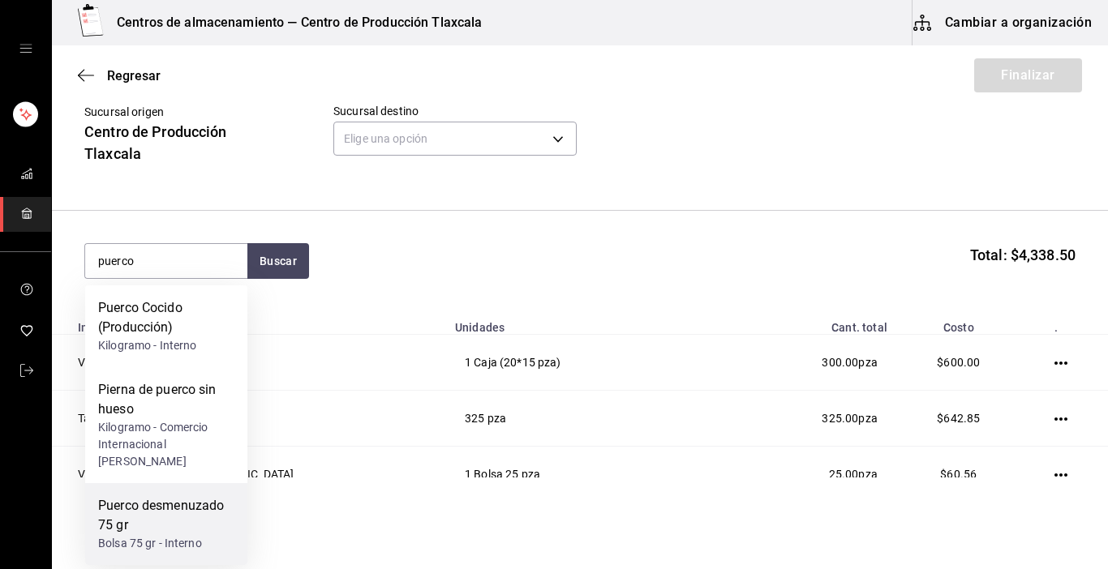
click at [208, 509] on div "Puerco desmenuzado 75 gr" at bounding box center [166, 515] width 136 height 39
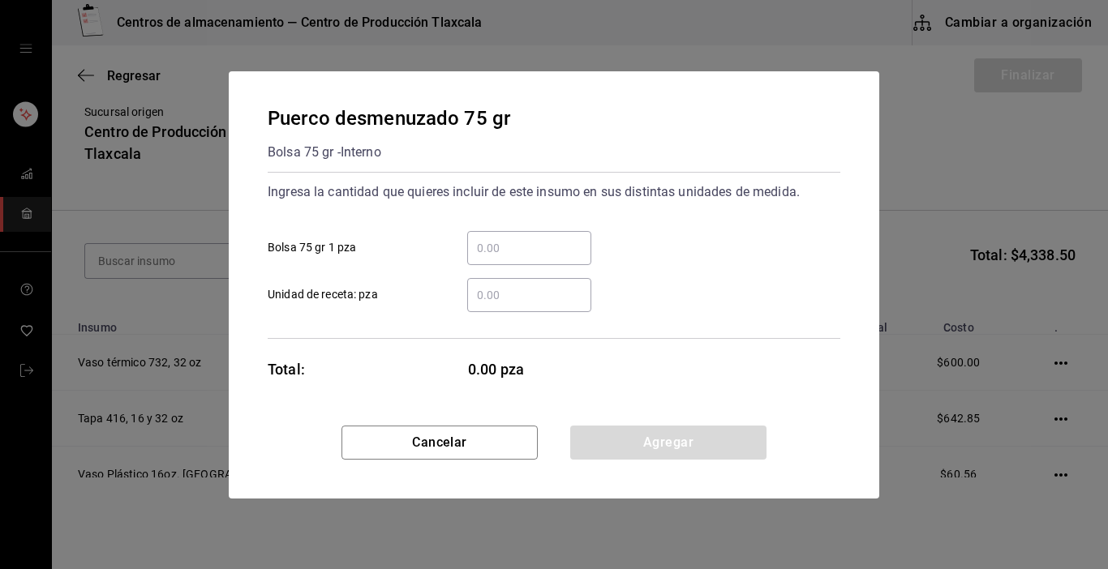
click at [480, 234] on div "​" at bounding box center [529, 248] width 124 height 34
click at [480, 238] on input "​ Bolsa 75 gr 1 pza" at bounding box center [529, 247] width 124 height 19
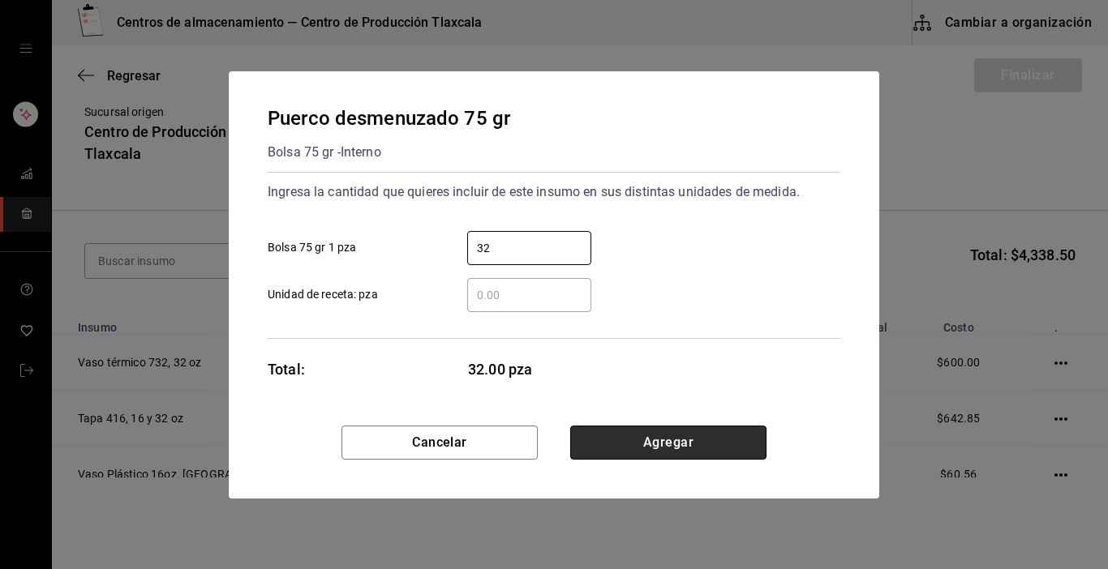
click at [645, 447] on button "Agregar" at bounding box center [668, 443] width 196 height 34
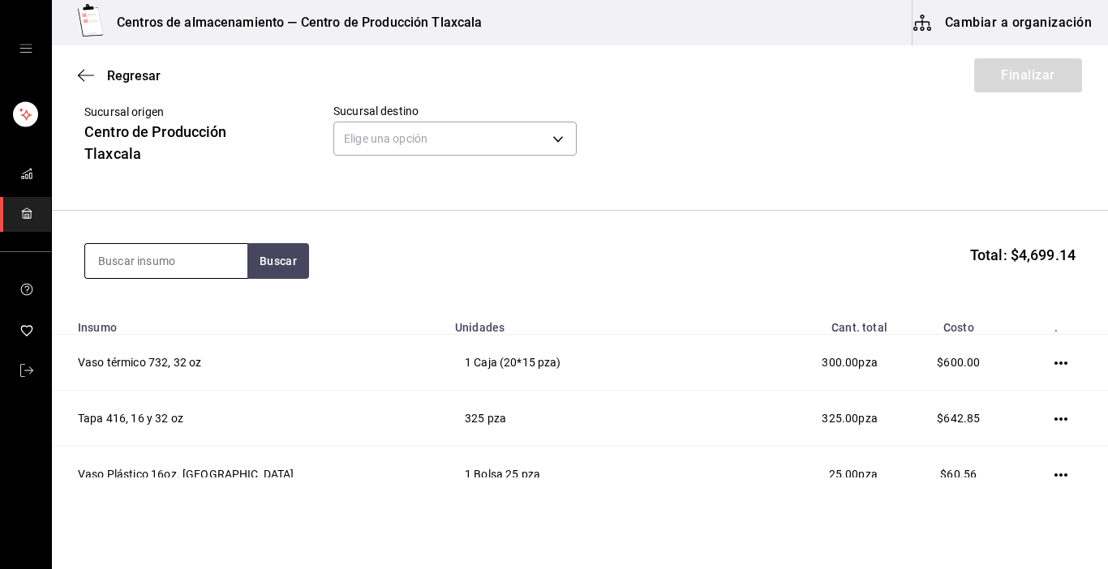
click at [155, 255] on input at bounding box center [166, 261] width 162 height 34
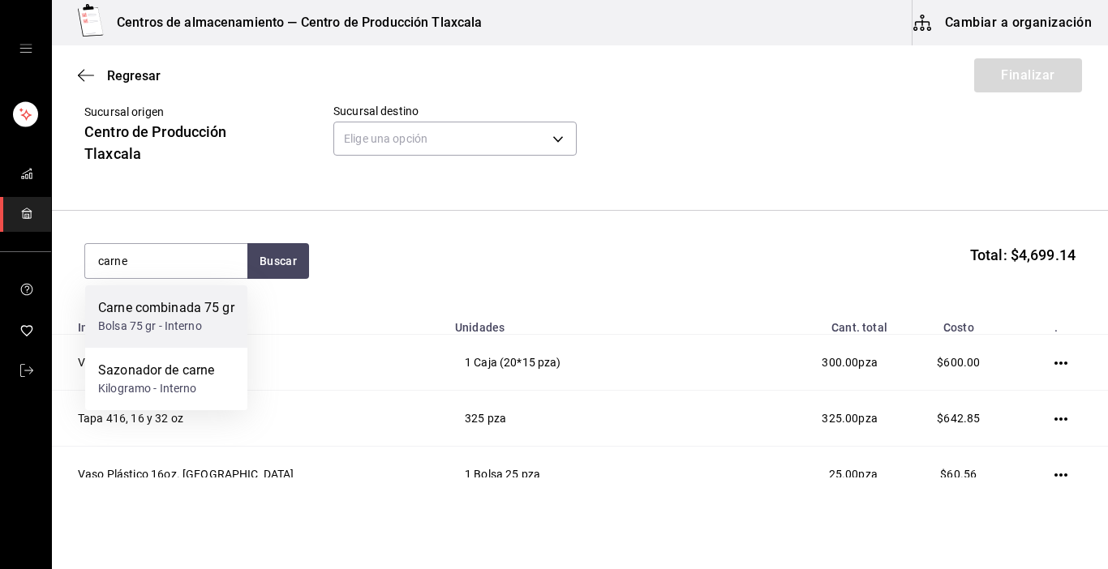
click at [209, 318] on div "Carne combinada 75 gr" at bounding box center [166, 307] width 136 height 19
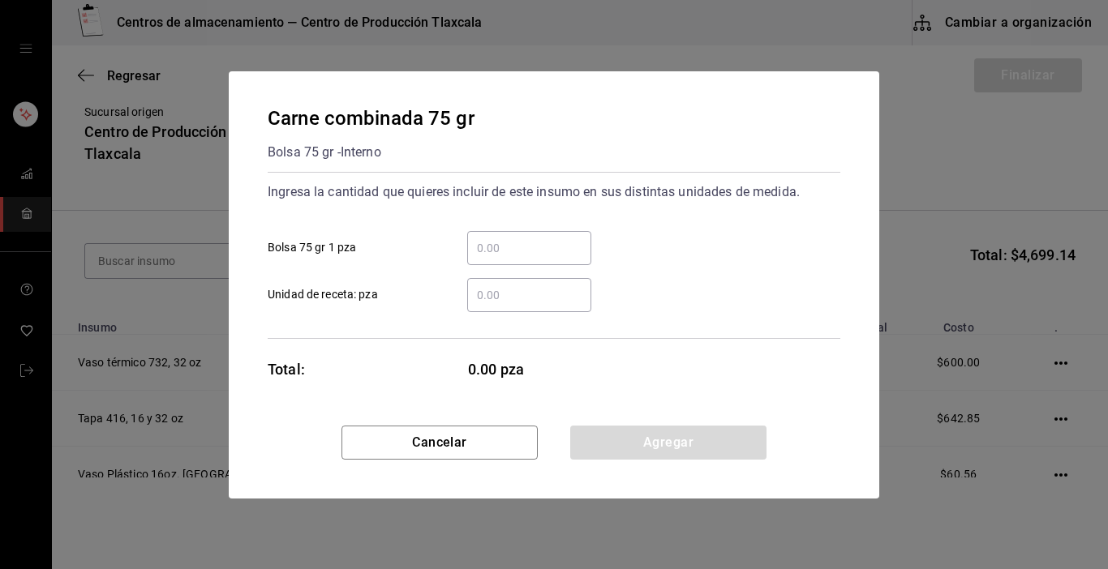
click at [484, 226] on div "​ Bolsa 75 gr 1 pza" at bounding box center [548, 241] width 586 height 47
click at [487, 236] on div "​" at bounding box center [529, 248] width 124 height 34
click at [487, 238] on input "​ Bolsa 75 gr 1 pza" at bounding box center [529, 247] width 124 height 19
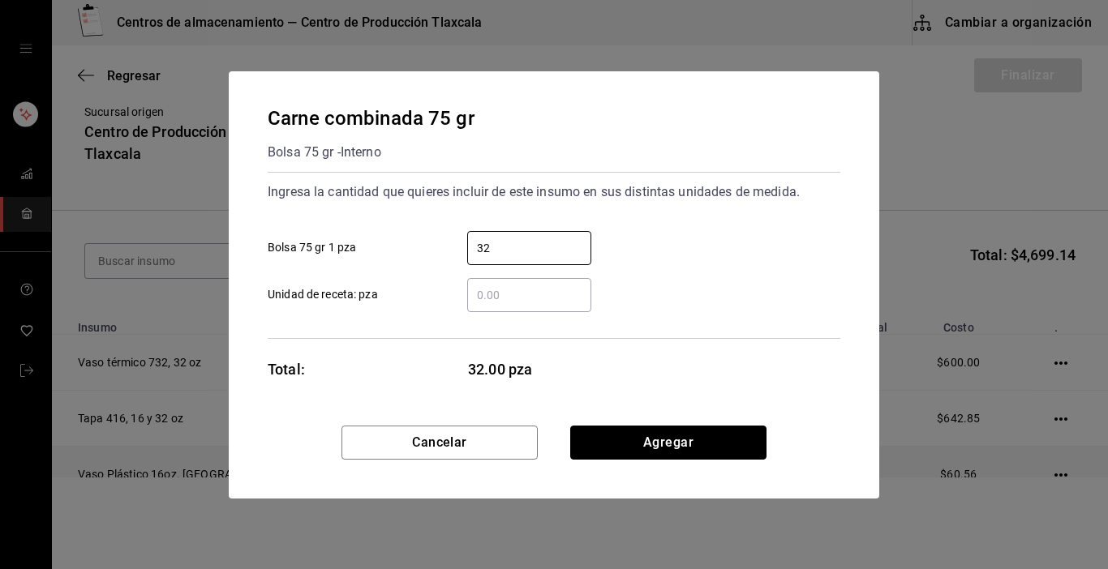
click at [624, 449] on button "Agregar" at bounding box center [668, 443] width 196 height 34
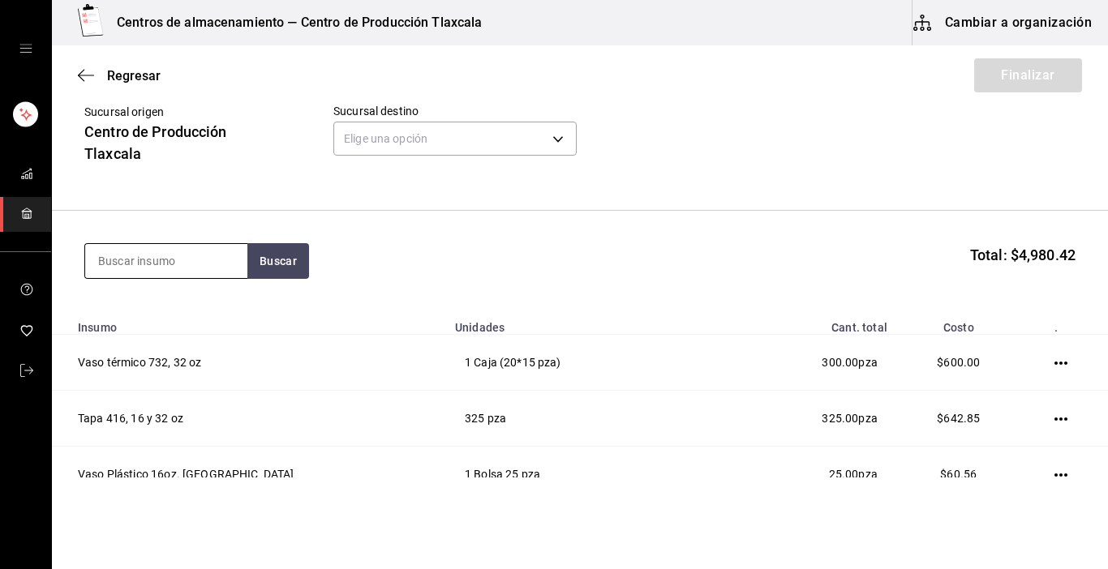
click at [197, 251] on input at bounding box center [166, 261] width 162 height 34
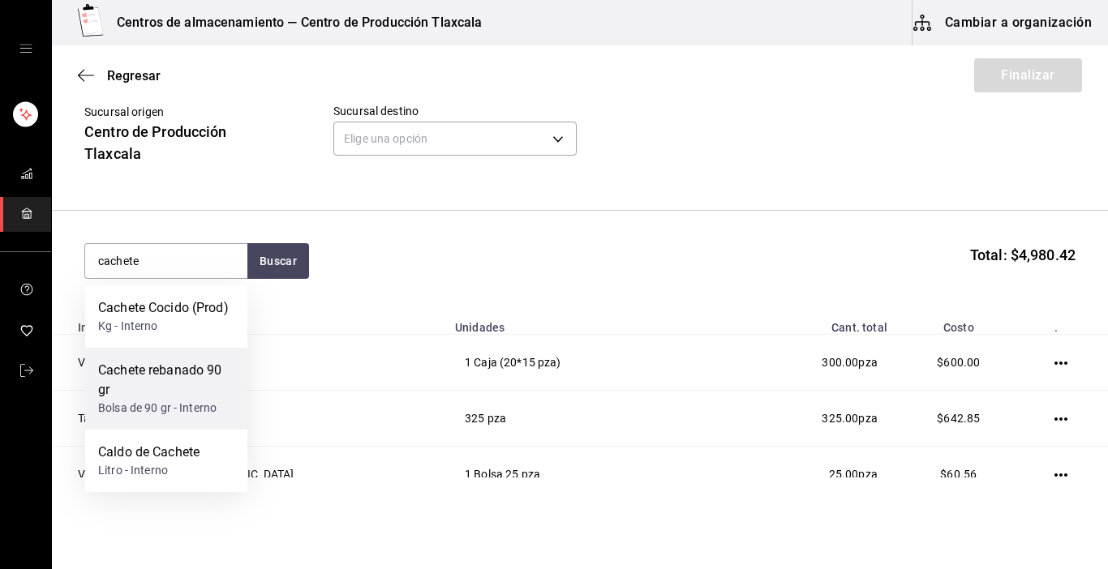
click at [164, 390] on div "Cachete rebanado 90 gr" at bounding box center [166, 380] width 136 height 39
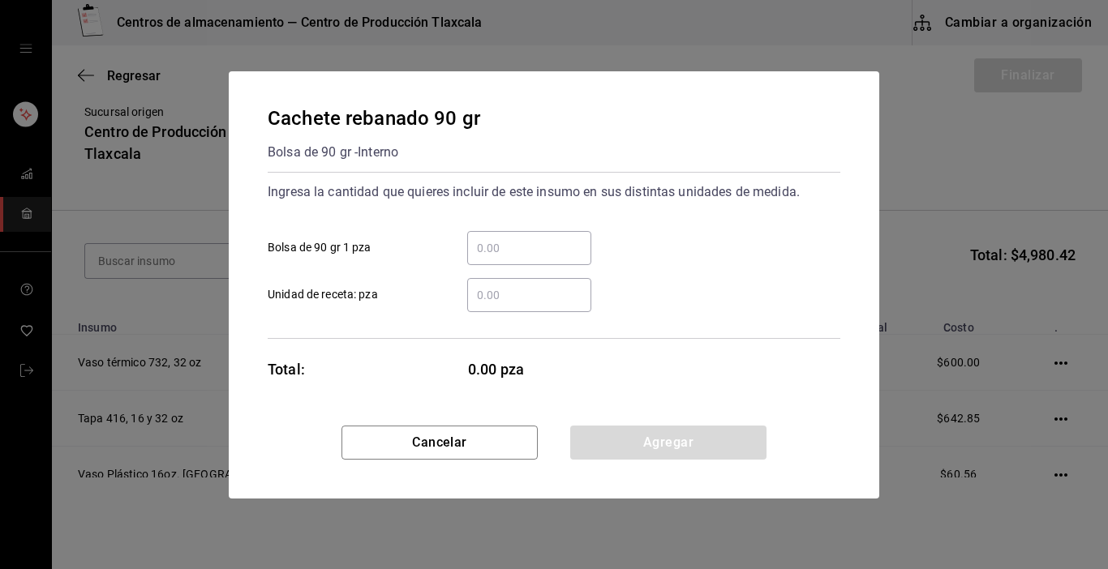
click at [540, 258] on div "​" at bounding box center [529, 248] width 124 height 34
click at [540, 258] on input "​ Bolsa de 90 gr 1 pza" at bounding box center [529, 247] width 124 height 19
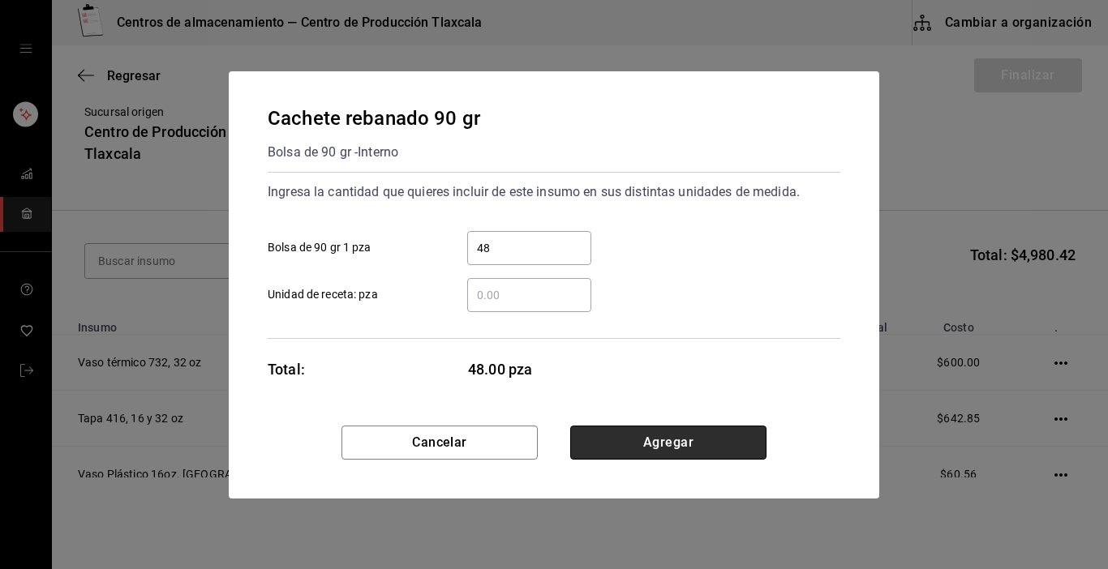
click at [629, 445] on button "Agregar" at bounding box center [668, 443] width 196 height 34
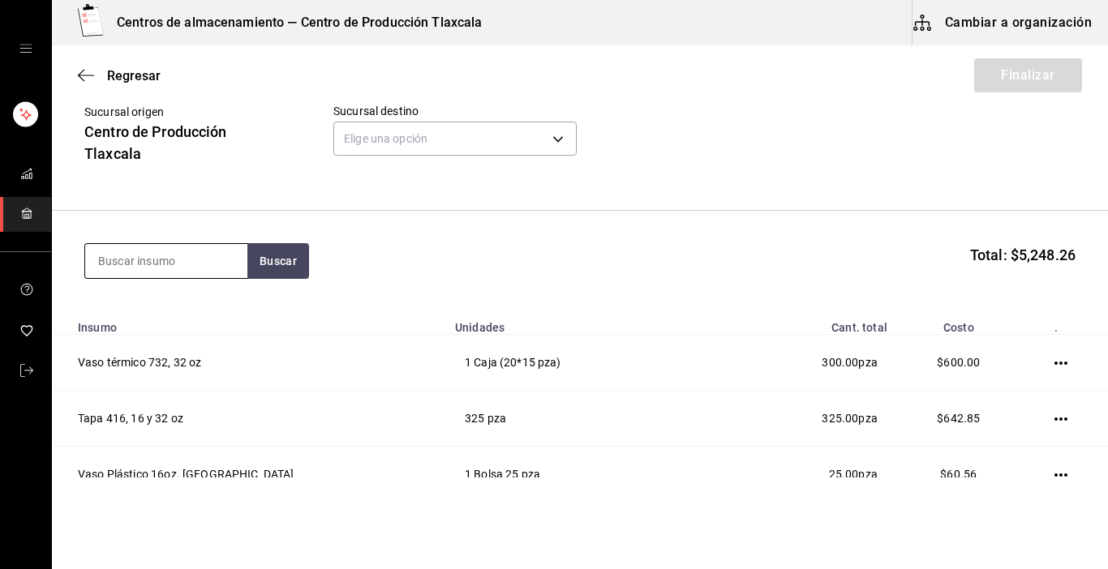
click at [180, 260] on input at bounding box center [166, 261] width 162 height 34
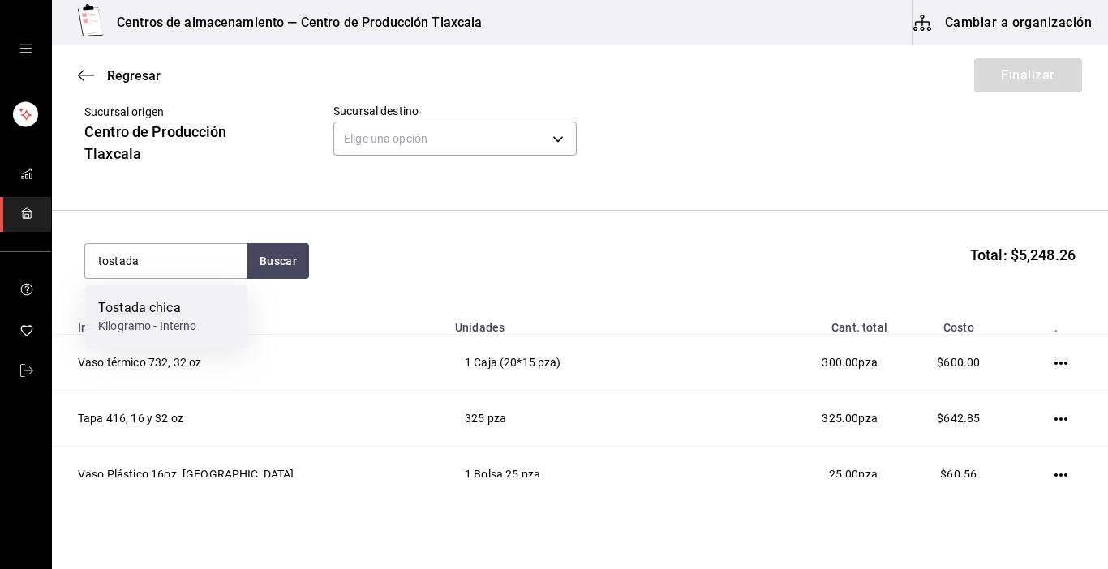
click at [168, 302] on div "Tostada chica" at bounding box center [147, 307] width 99 height 19
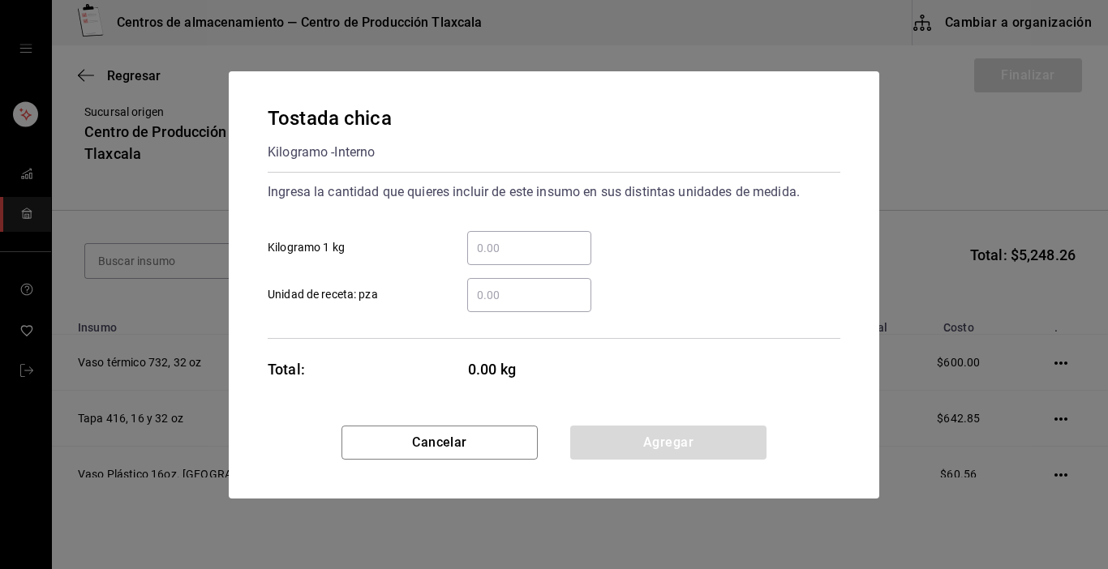
click at [484, 255] on input "​ Kilogramo 1 kg" at bounding box center [529, 247] width 124 height 19
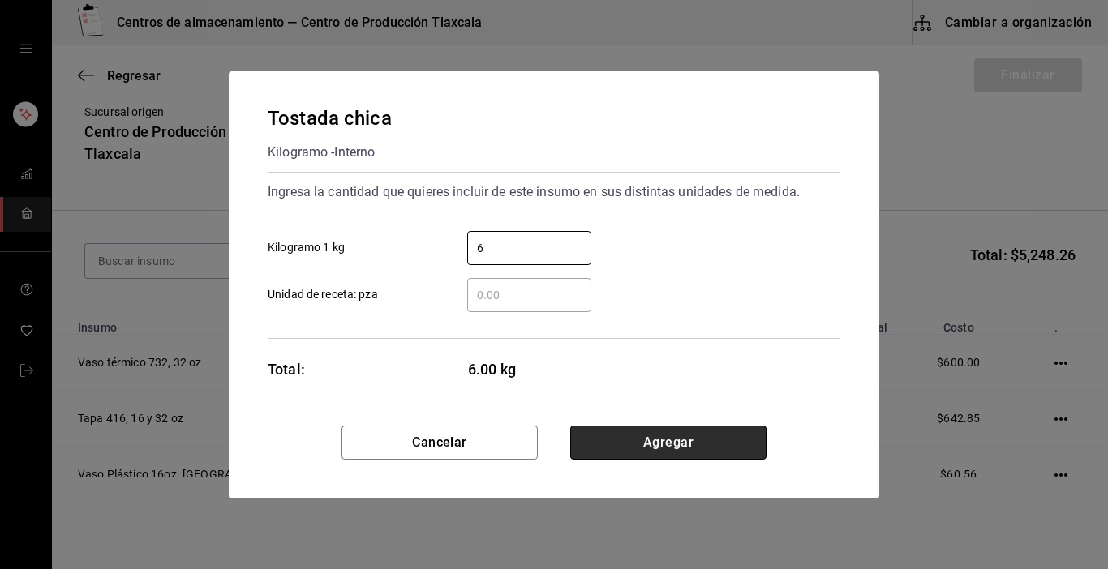
click at [681, 435] on button "Agregar" at bounding box center [668, 443] width 196 height 34
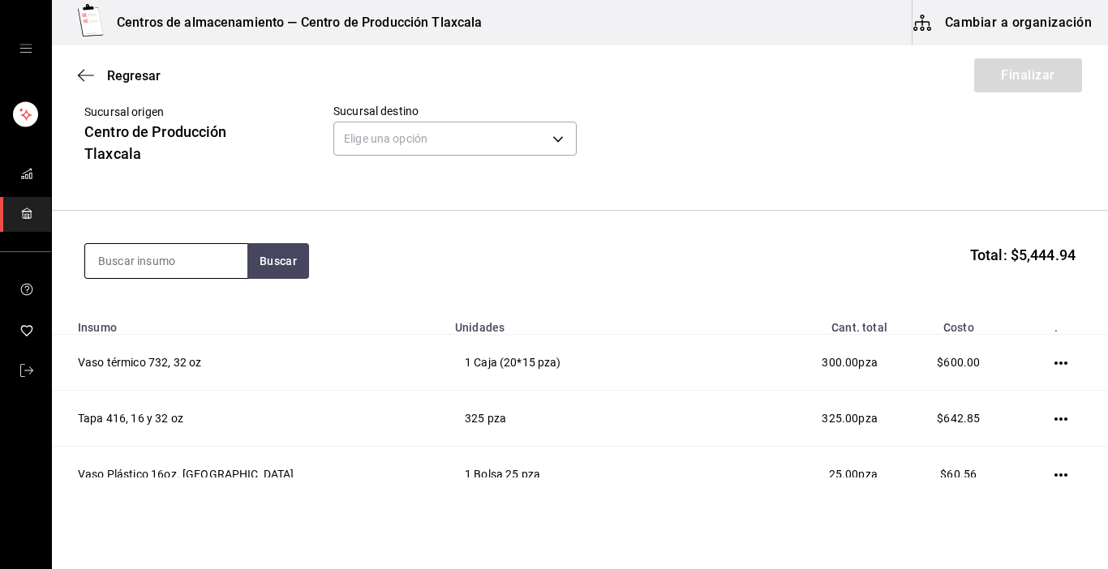
click at [186, 254] on input at bounding box center [166, 261] width 162 height 34
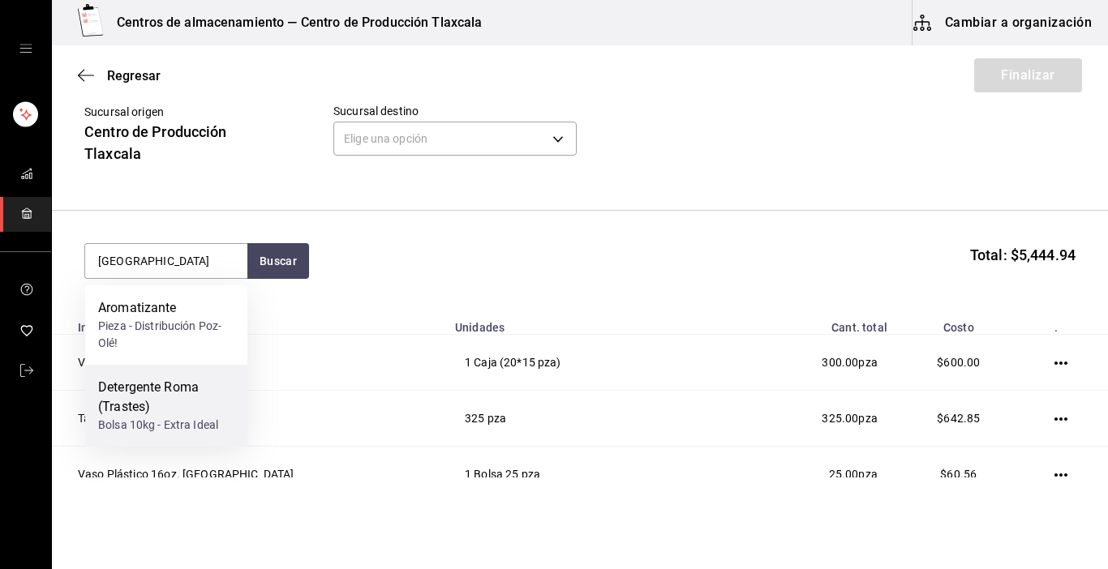
click at [171, 384] on div "Detergente Roma (Trastes)" at bounding box center [166, 397] width 136 height 39
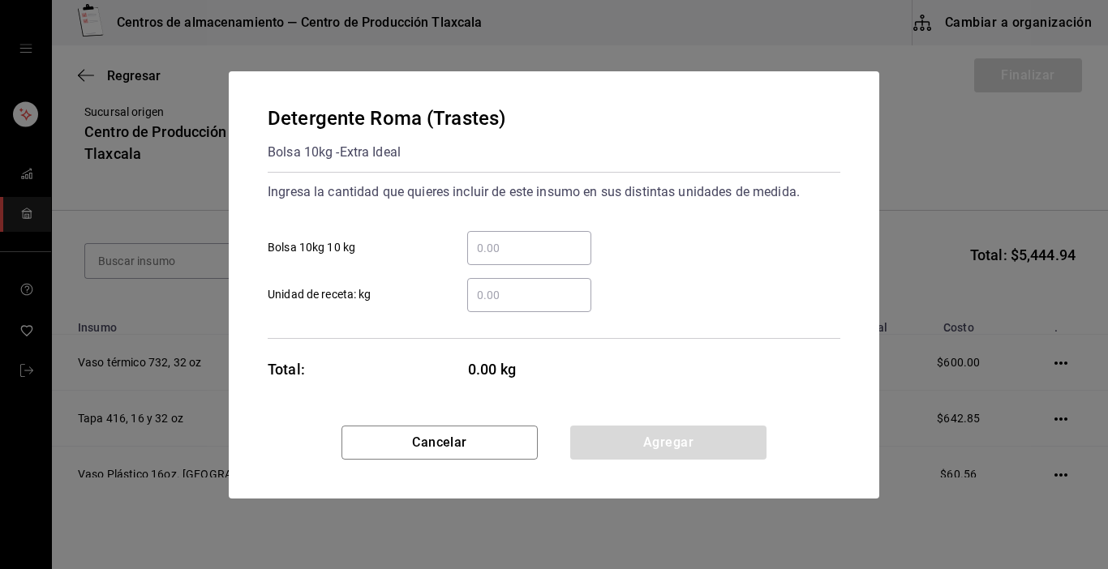
click at [538, 263] on div "​" at bounding box center [529, 248] width 124 height 34
click at [538, 258] on input "​ Bolsa 10kg 10 kg" at bounding box center [529, 247] width 124 height 19
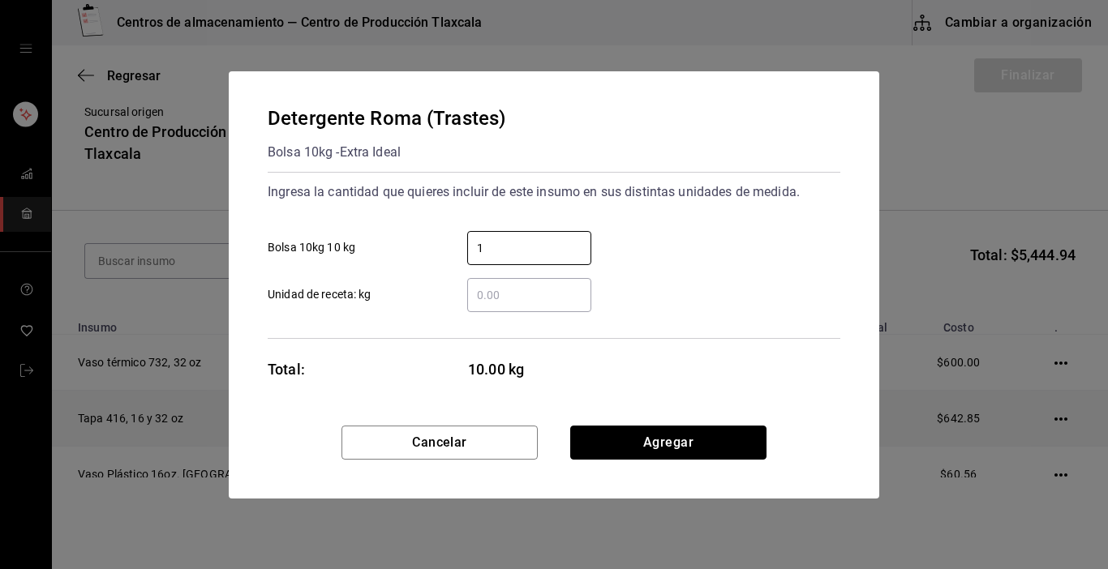
click at [709, 431] on button "Agregar" at bounding box center [668, 443] width 196 height 34
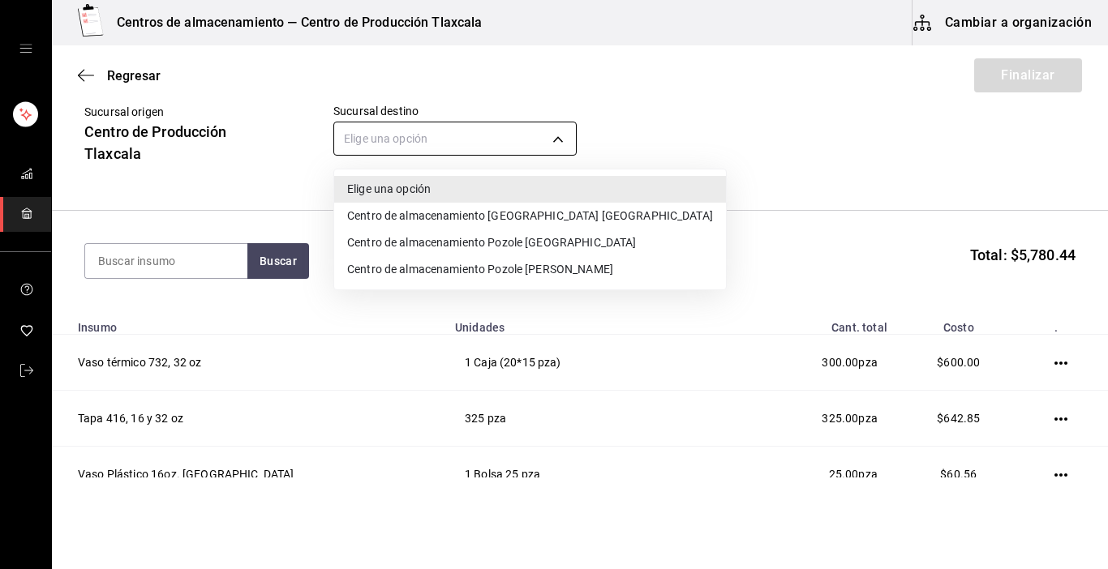
click at [553, 142] on body "Centros de almacenamiento — Centro de Producción Tlaxcala Cambiar a organizació…" at bounding box center [554, 239] width 1108 height 478
click at [551, 237] on li "Centro de almacenamiento Pozole [GEOGRAPHIC_DATA]" at bounding box center [530, 243] width 392 height 27
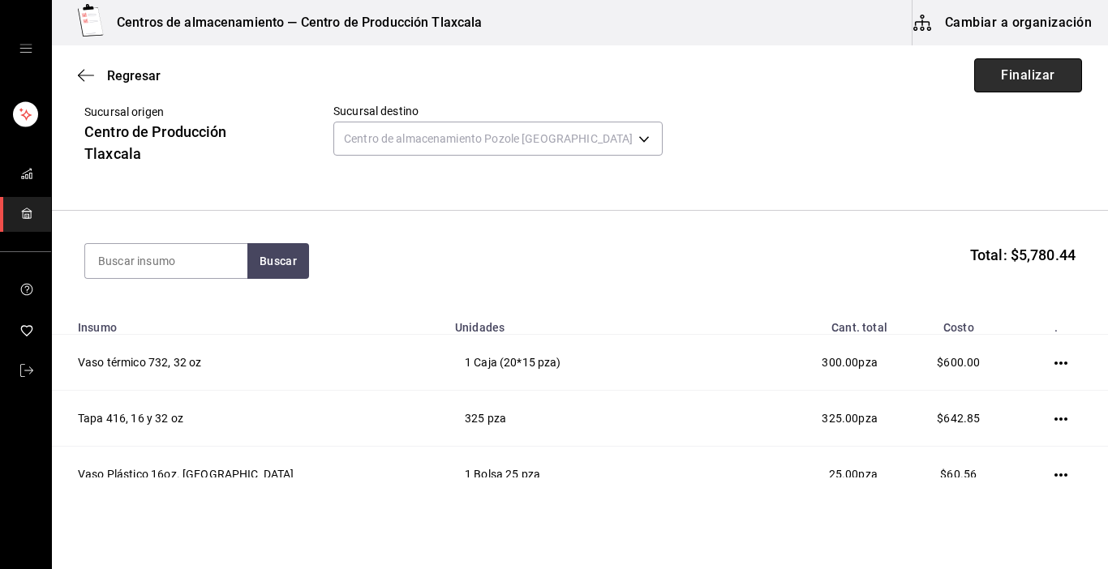
click at [1021, 77] on button "Finalizar" at bounding box center [1028, 75] width 108 height 34
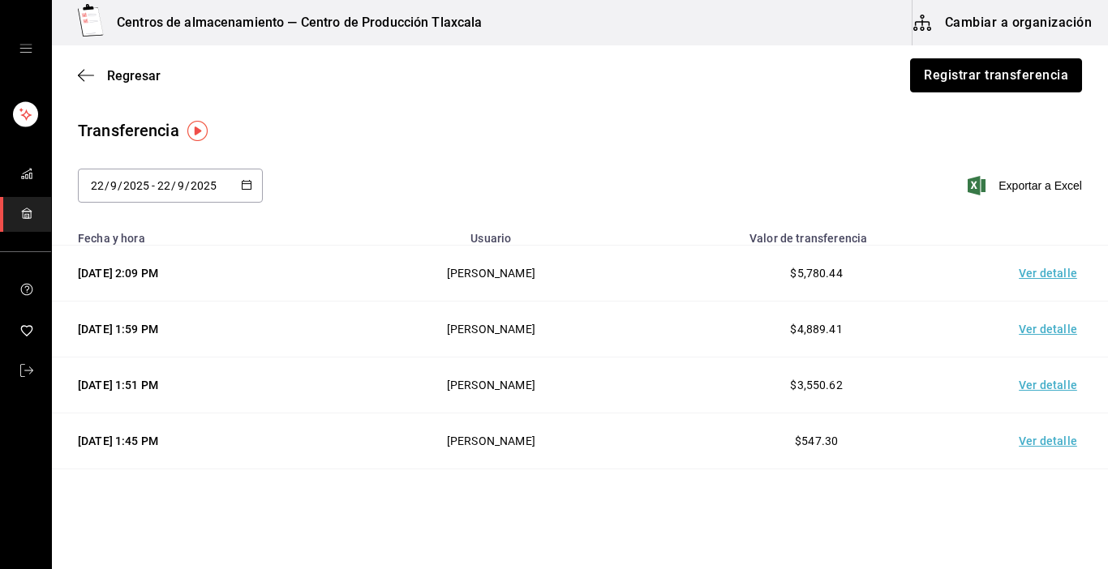
click at [1021, 77] on button "Registrar transferencia" at bounding box center [996, 75] width 172 height 34
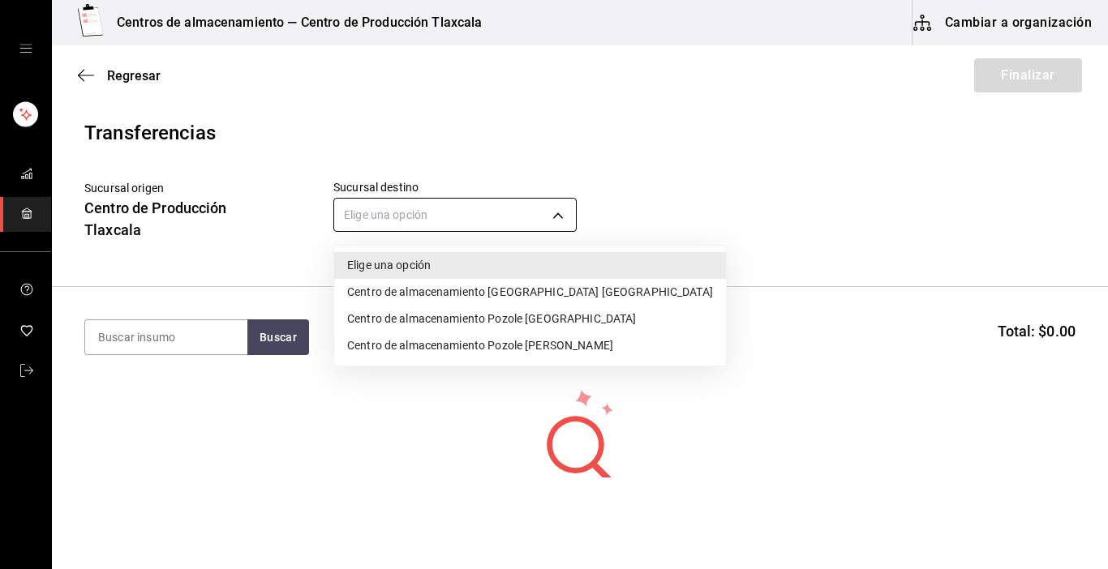
click at [571, 214] on body "Centros de almacenamiento — Centro de Producción Tlaxcala Cambiar a organizació…" at bounding box center [554, 239] width 1108 height 478
click at [492, 322] on li "Centro de almacenamiento Pozole [GEOGRAPHIC_DATA]" at bounding box center [530, 319] width 392 height 27
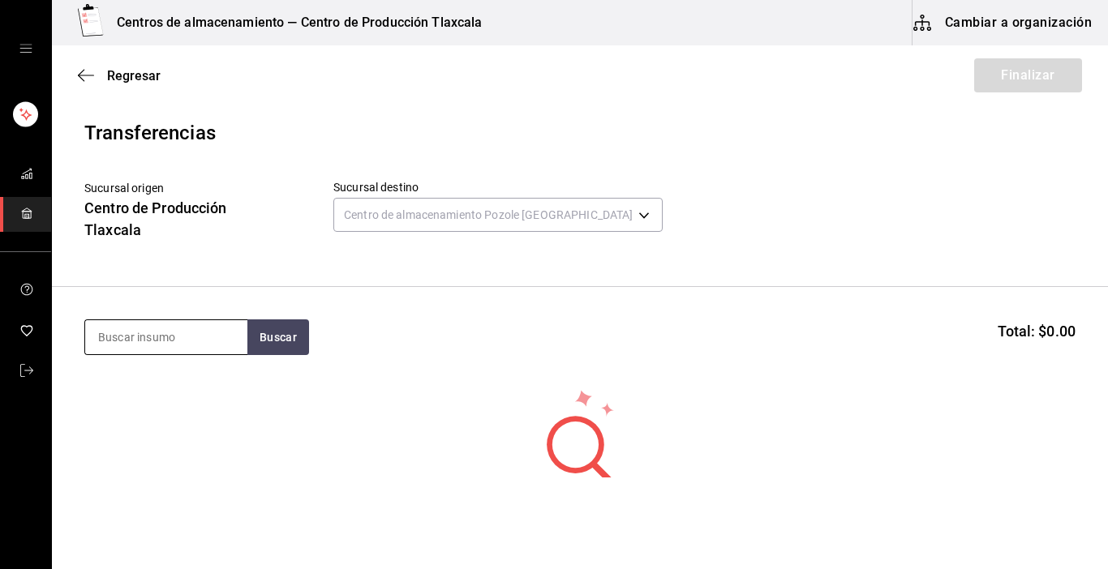
click at [217, 338] on input at bounding box center [166, 337] width 162 height 34
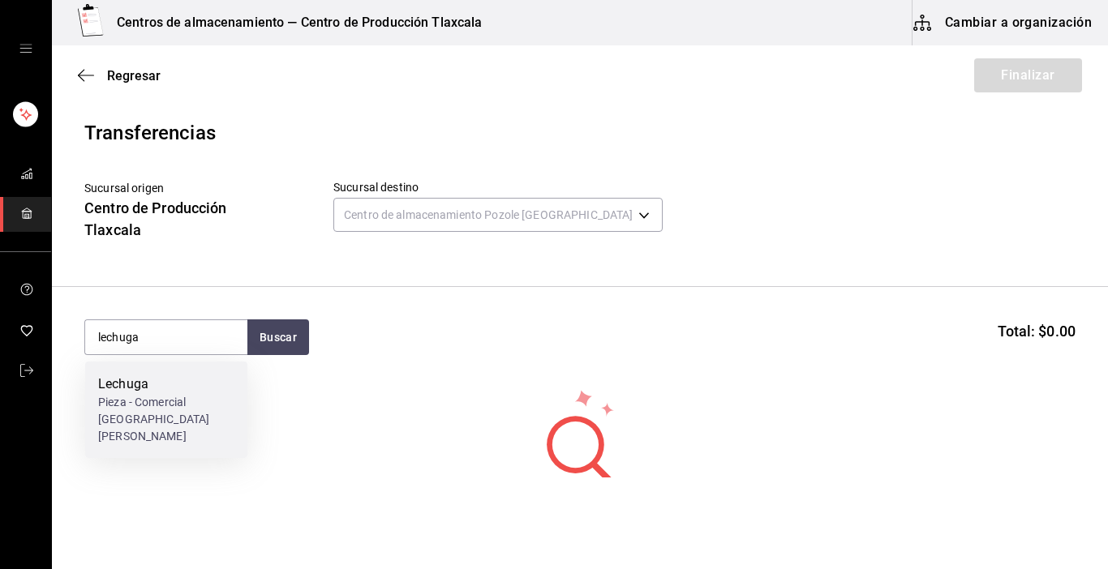
click at [217, 400] on div "Pieza - Comercial [GEOGRAPHIC_DATA][PERSON_NAME]" at bounding box center [166, 419] width 136 height 51
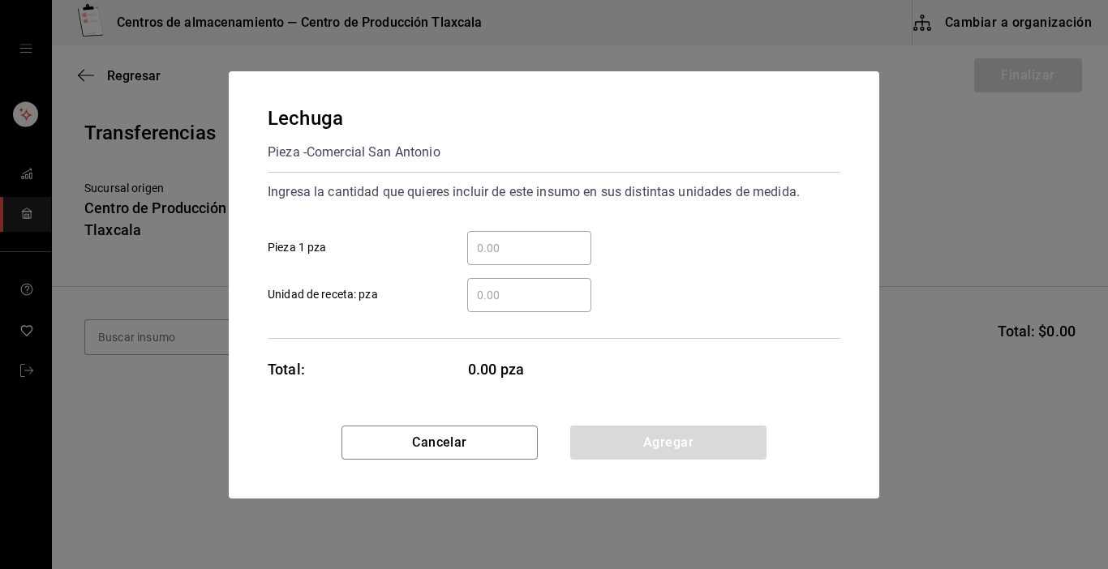
click at [535, 248] on input "​ Pieza 1 pza" at bounding box center [529, 247] width 124 height 19
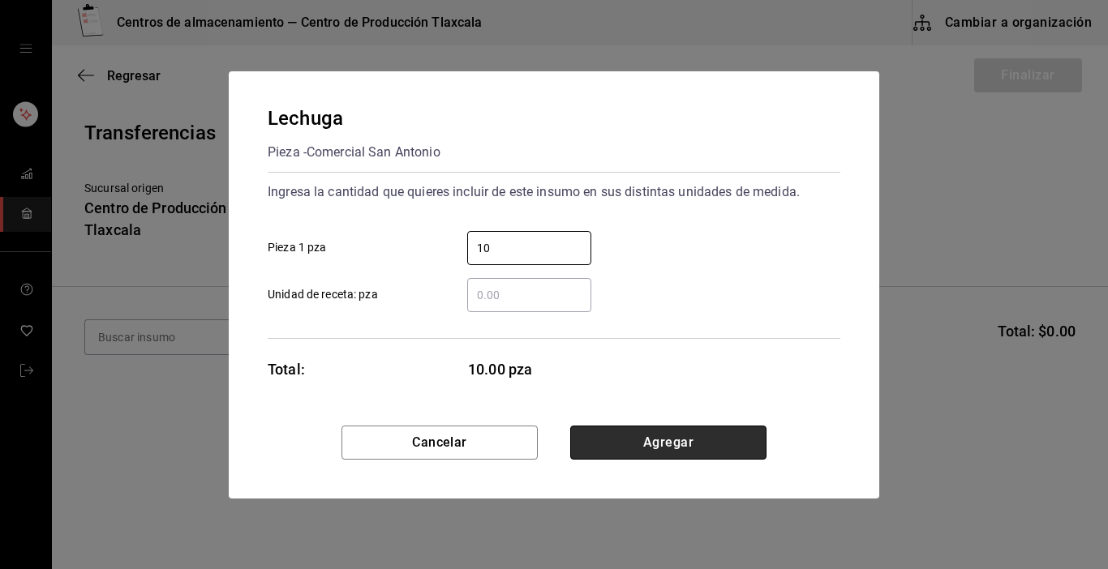
click at [713, 441] on button "Agregar" at bounding box center [668, 443] width 196 height 34
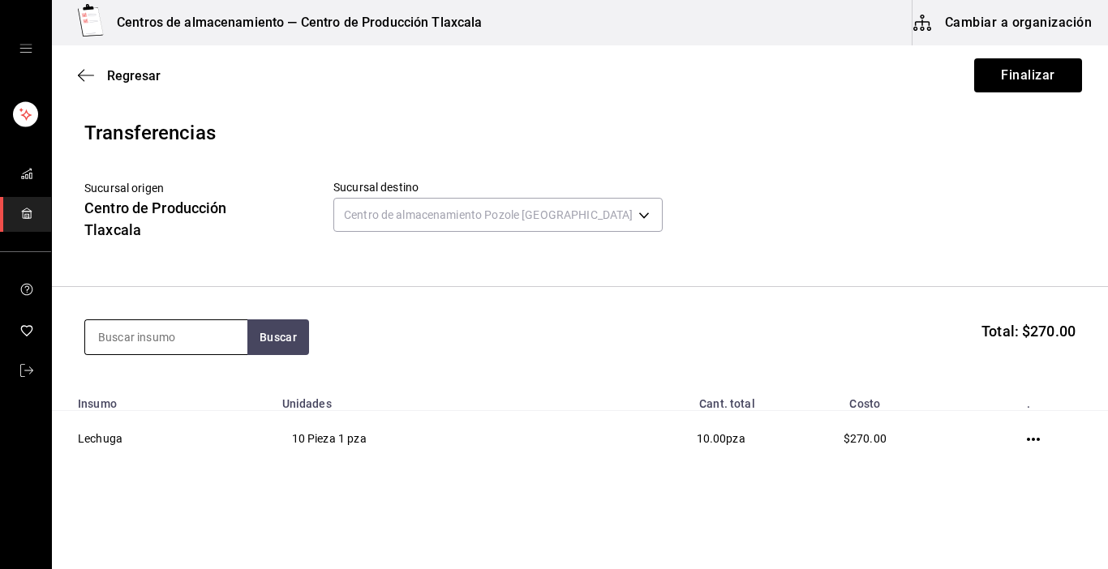
click at [163, 333] on input at bounding box center [166, 337] width 162 height 34
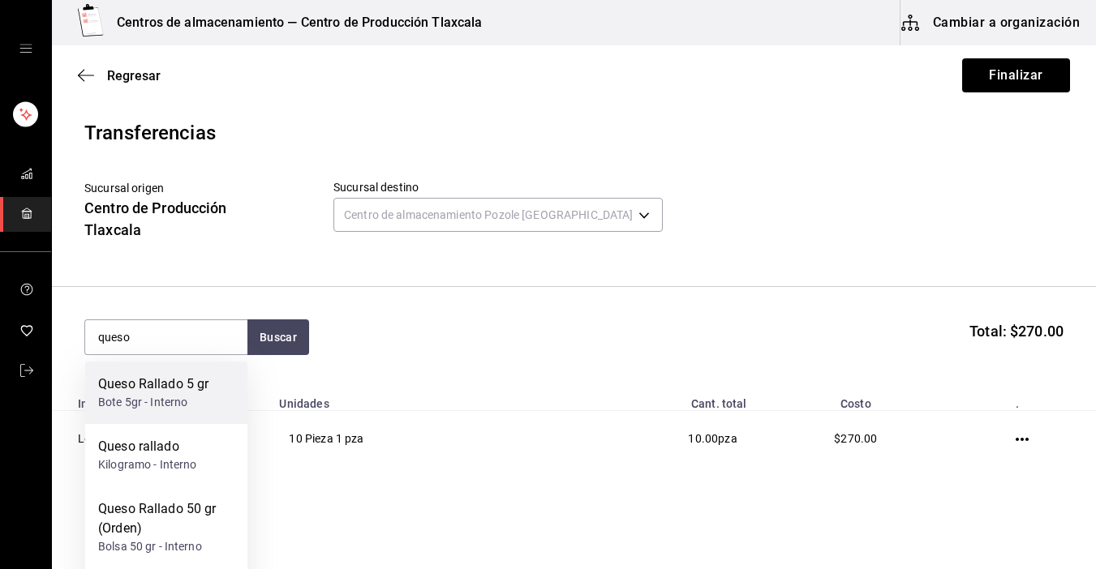
click at [145, 399] on div "Bote 5gr - Interno" at bounding box center [153, 402] width 110 height 17
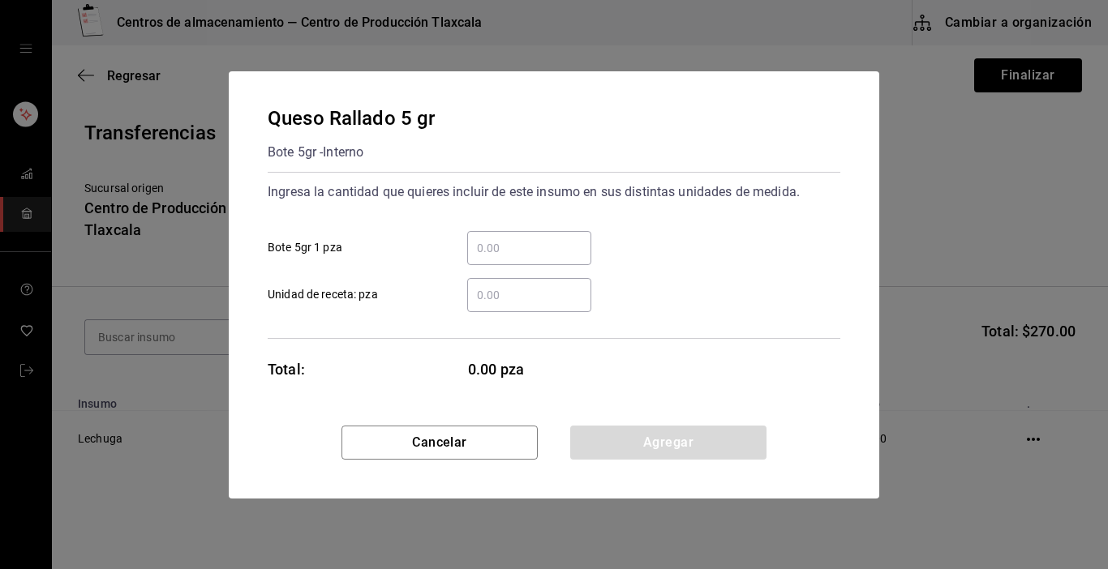
click at [487, 251] on input "​ Bote 5gr 1 pza" at bounding box center [529, 247] width 124 height 19
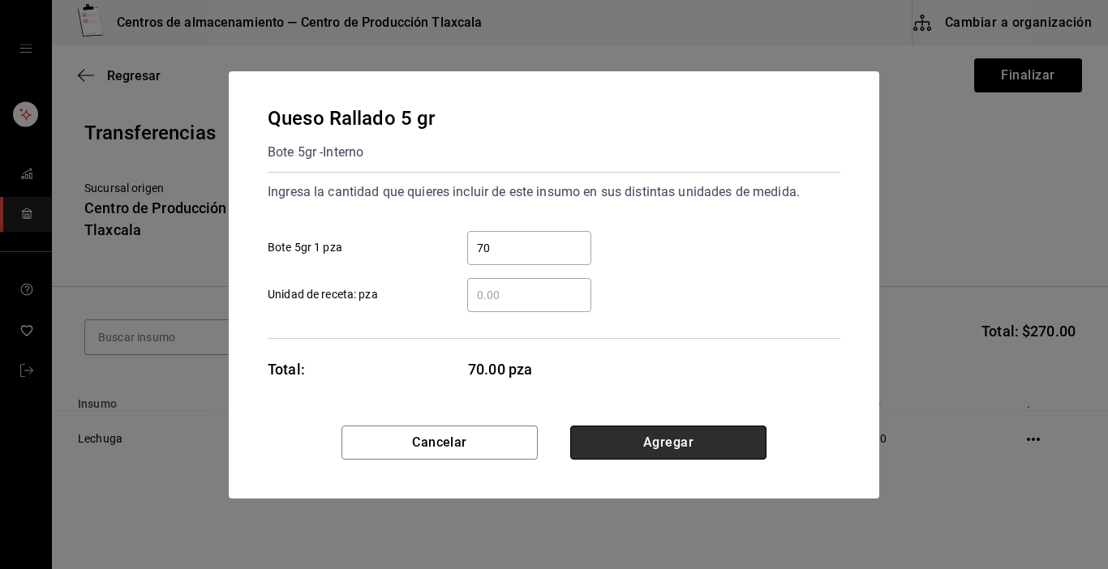
click at [625, 437] on button "Agregar" at bounding box center [668, 443] width 196 height 34
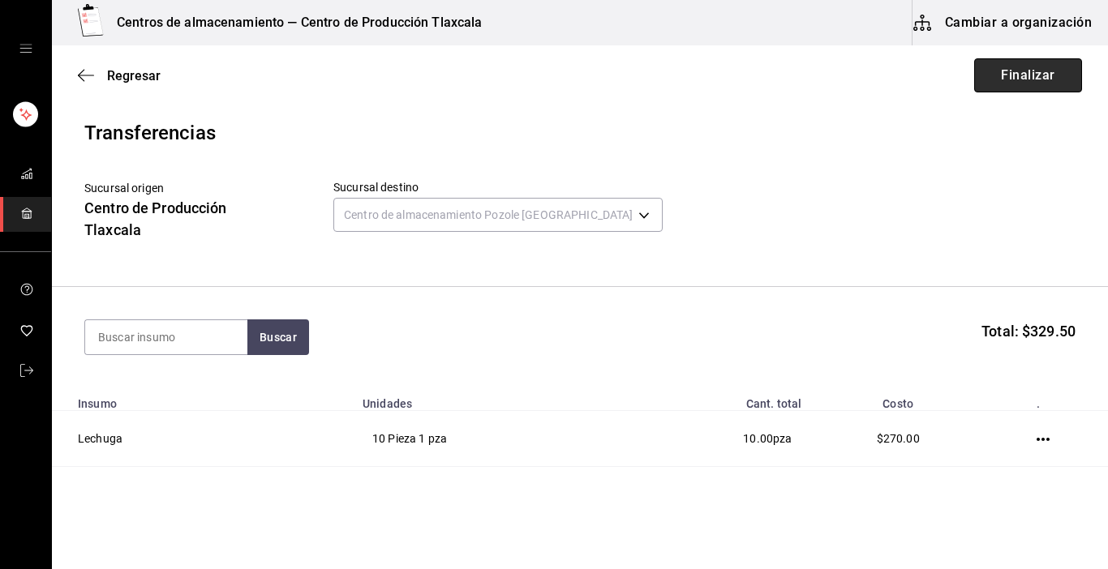
click at [974, 64] on button "Finalizar" at bounding box center [1028, 75] width 108 height 34
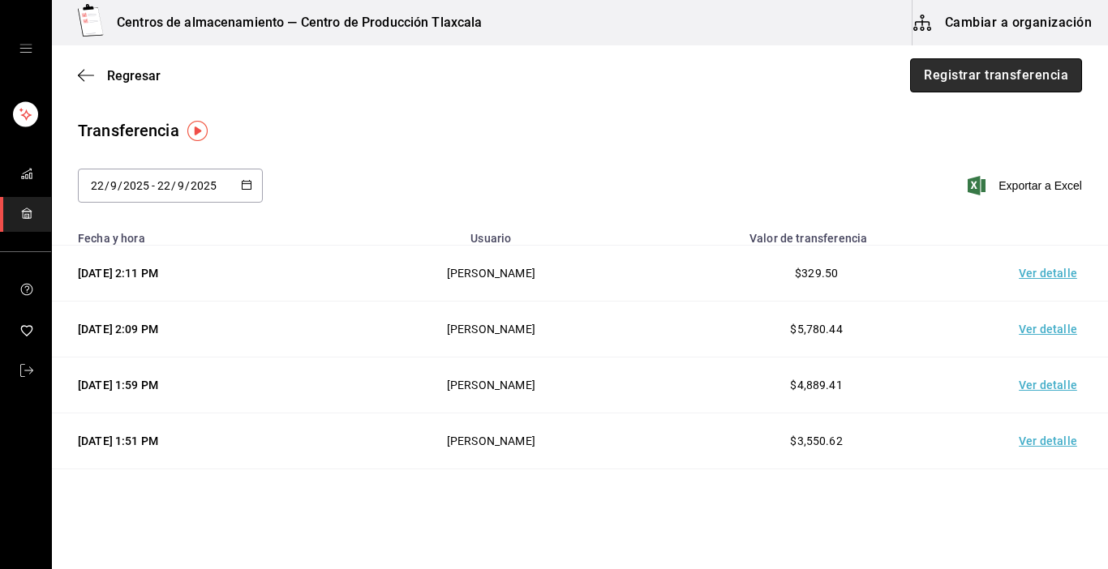
click at [1014, 74] on button "Registrar transferencia" at bounding box center [996, 75] width 172 height 34
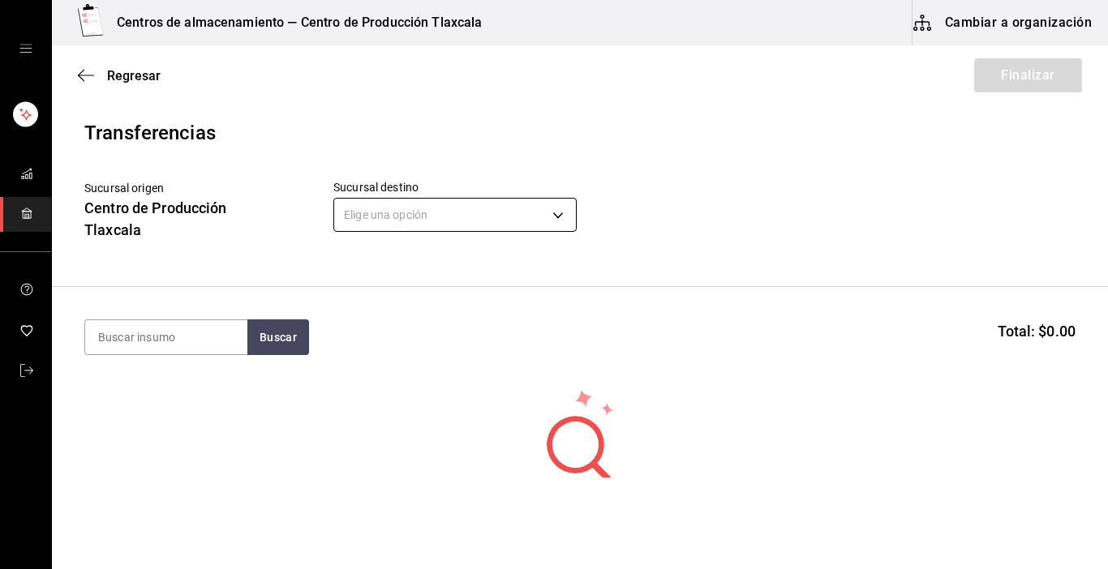
click at [565, 218] on body "Centros de almacenamiento — Centro de Producción Tlaxcala Cambiar a organizació…" at bounding box center [554, 239] width 1108 height 478
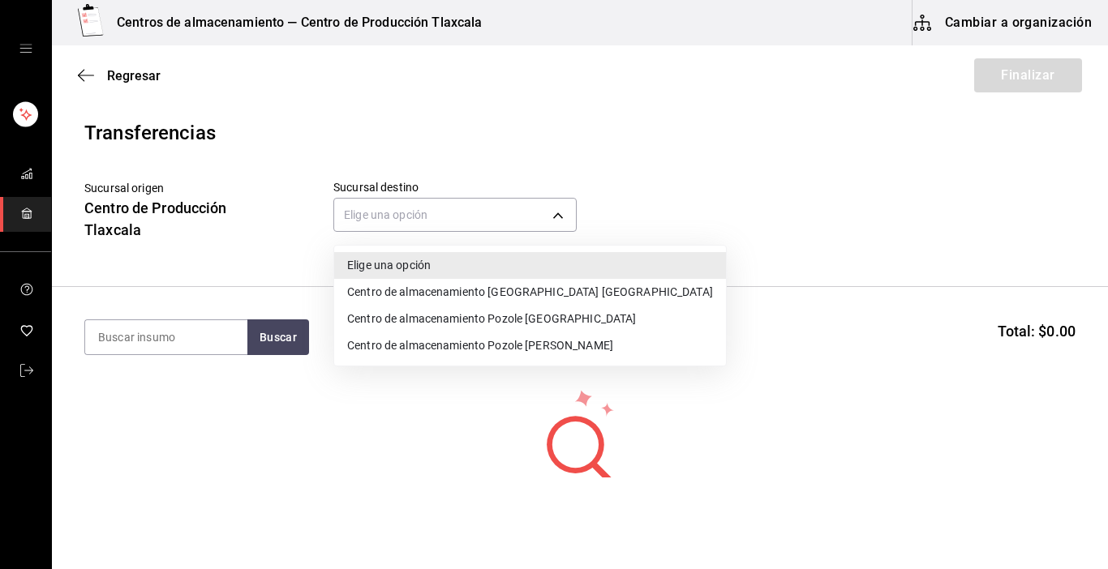
click at [564, 319] on li "Centro de almacenamiento Pozole [GEOGRAPHIC_DATA]" at bounding box center [530, 319] width 392 height 27
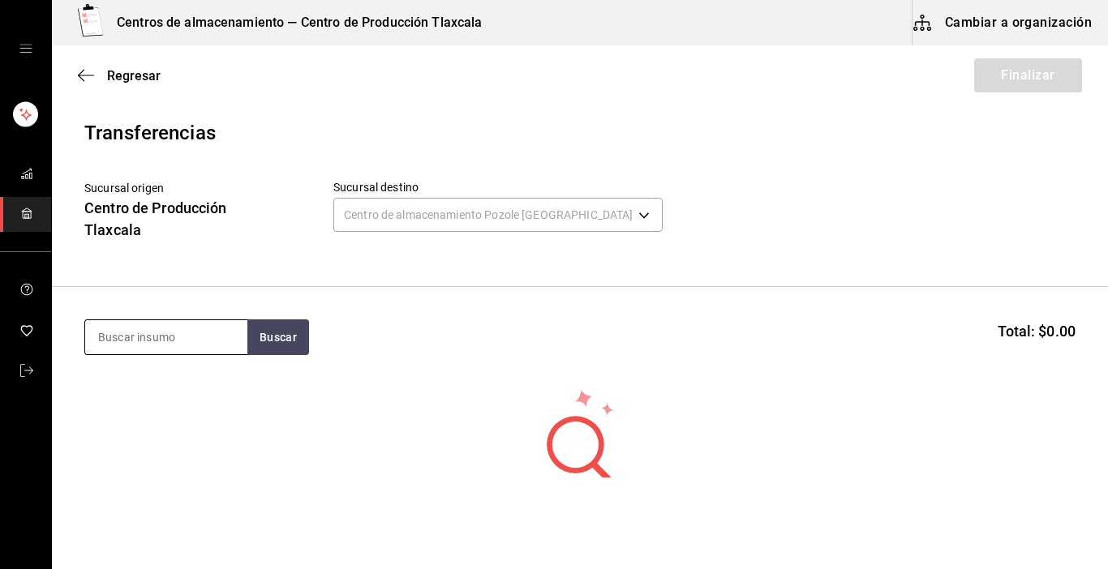
click at [233, 333] on input at bounding box center [166, 337] width 162 height 34
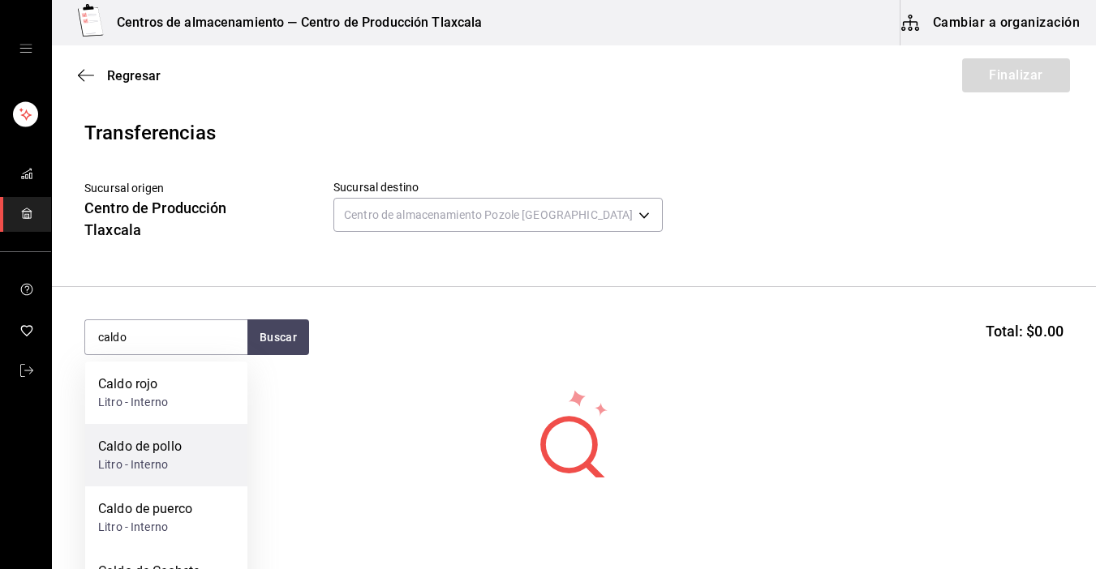
click at [124, 463] on div "Litro - Interno" at bounding box center [140, 465] width 84 height 17
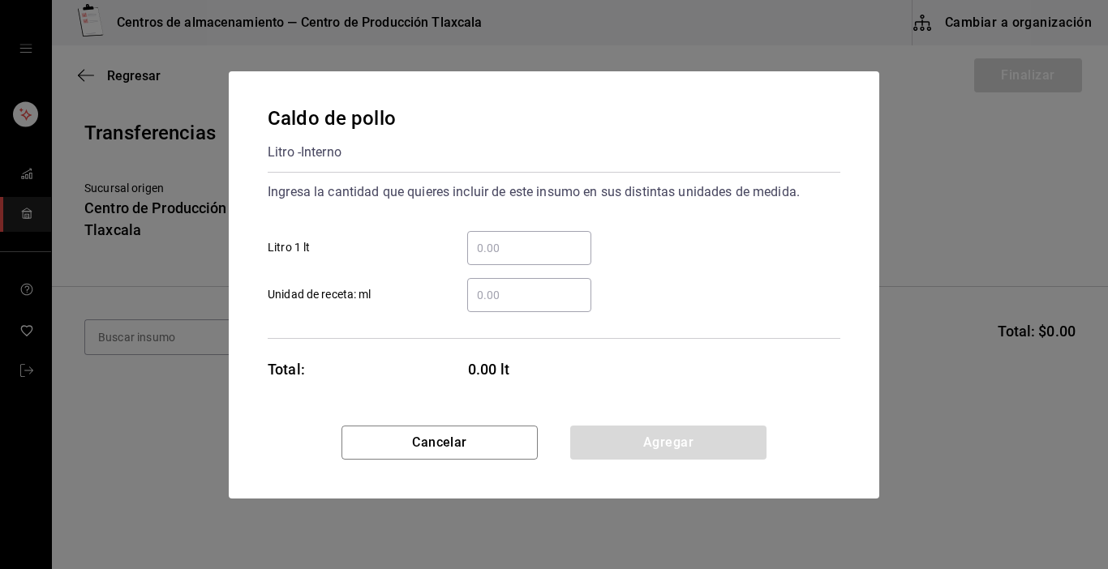
click at [507, 246] on input "​ Litro 1 lt" at bounding box center [529, 247] width 124 height 19
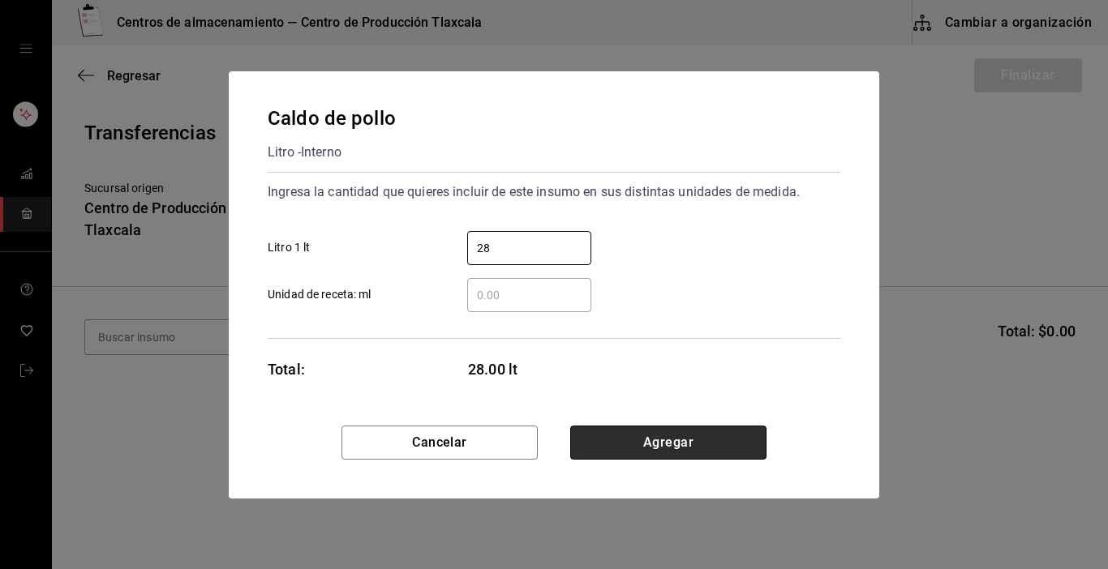
click at [677, 436] on button "Agregar" at bounding box center [668, 443] width 196 height 34
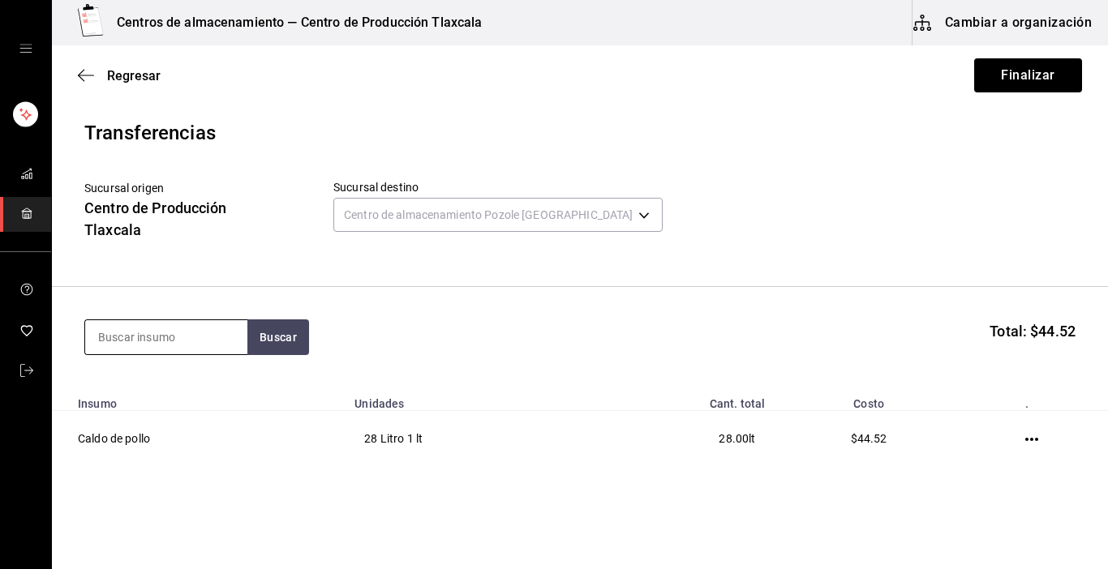
click at [195, 340] on input at bounding box center [166, 337] width 162 height 34
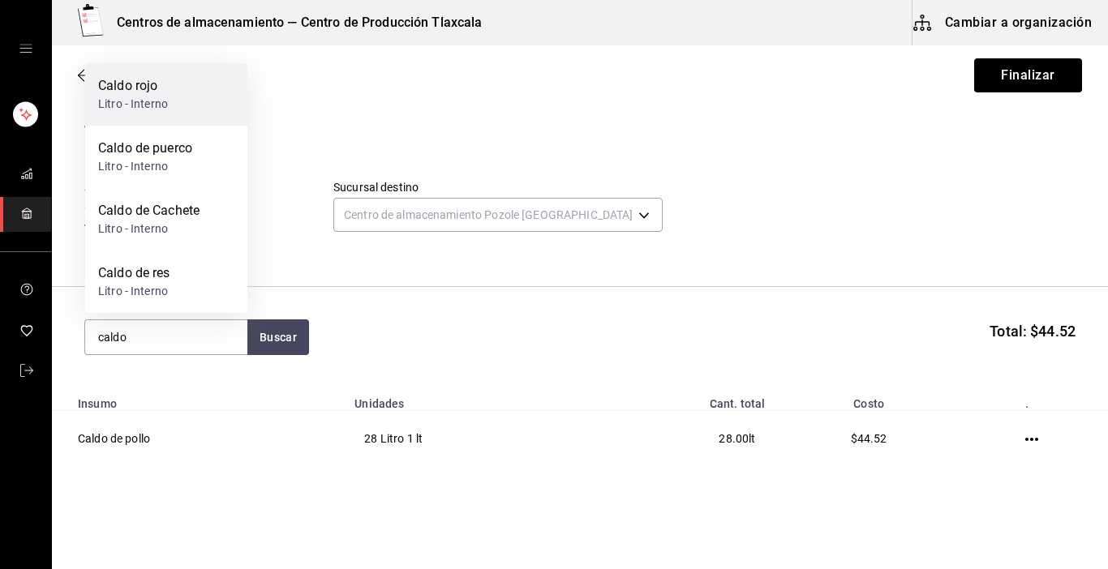
click at [122, 82] on div "Caldo rojo" at bounding box center [133, 85] width 70 height 19
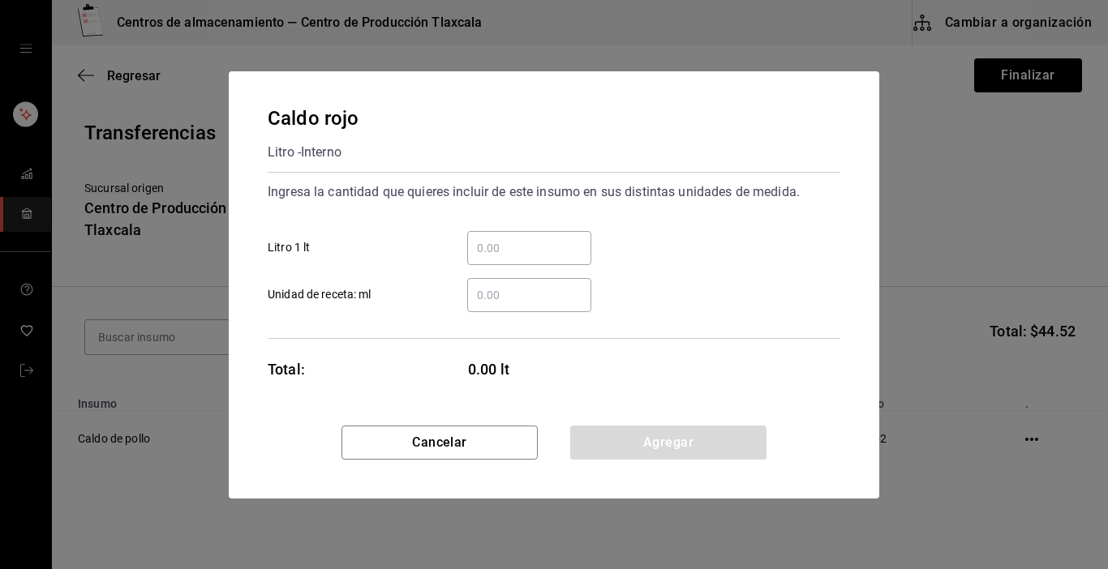
click at [478, 246] on input "​ Litro 1 lt" at bounding box center [529, 247] width 124 height 19
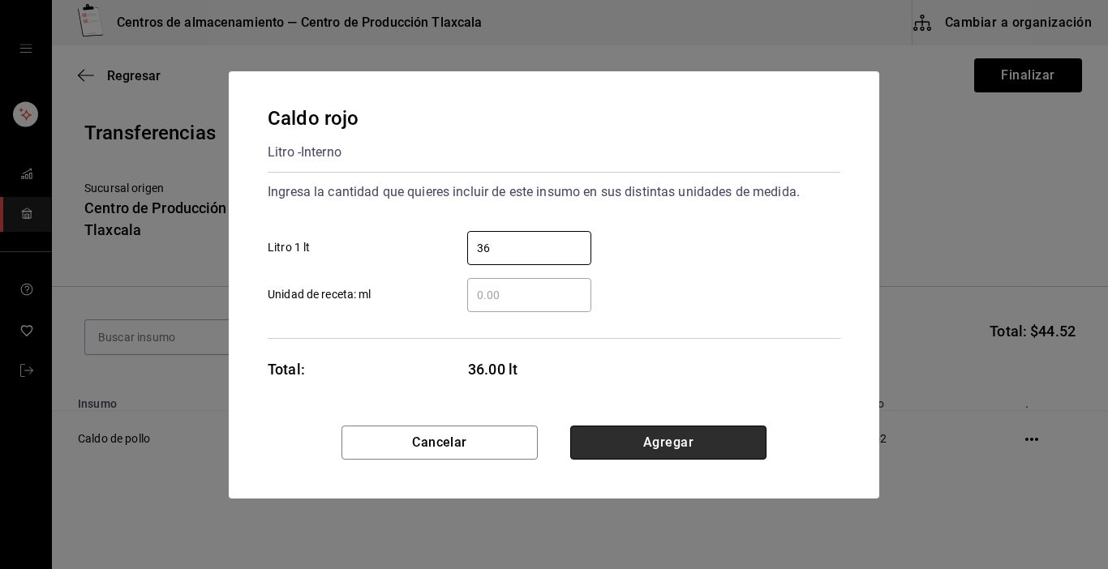
click at [599, 437] on button "Agregar" at bounding box center [668, 443] width 196 height 34
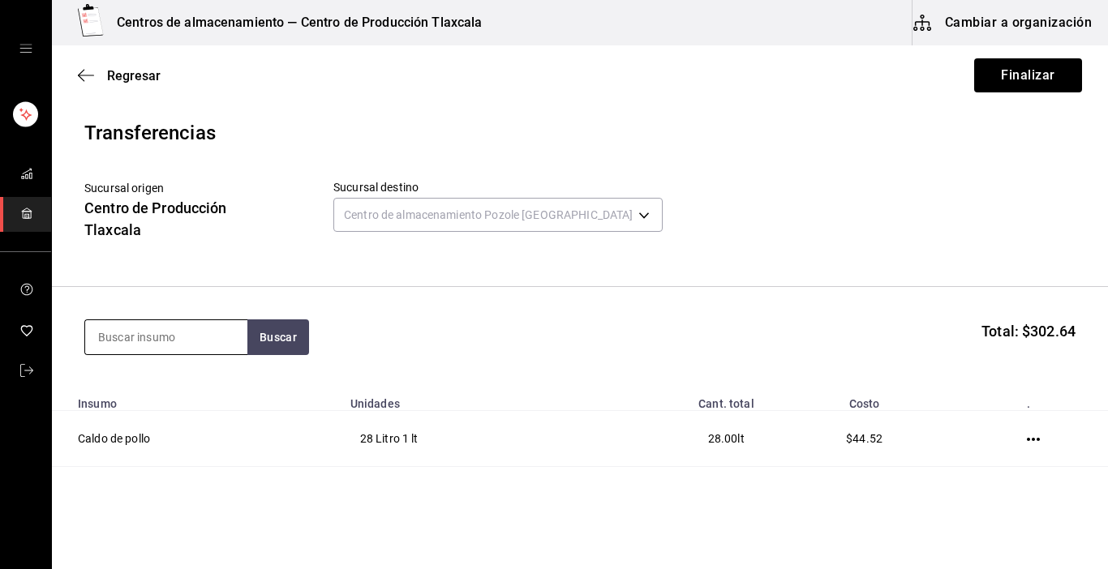
click at [147, 344] on input at bounding box center [166, 337] width 162 height 34
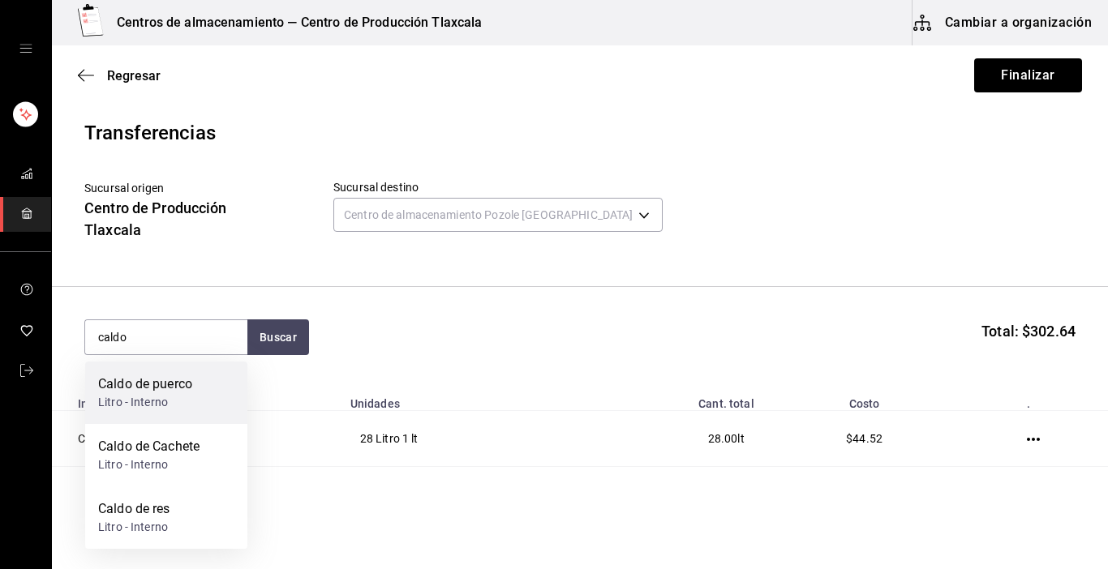
click at [148, 409] on div "Litro - Interno" at bounding box center [145, 402] width 94 height 17
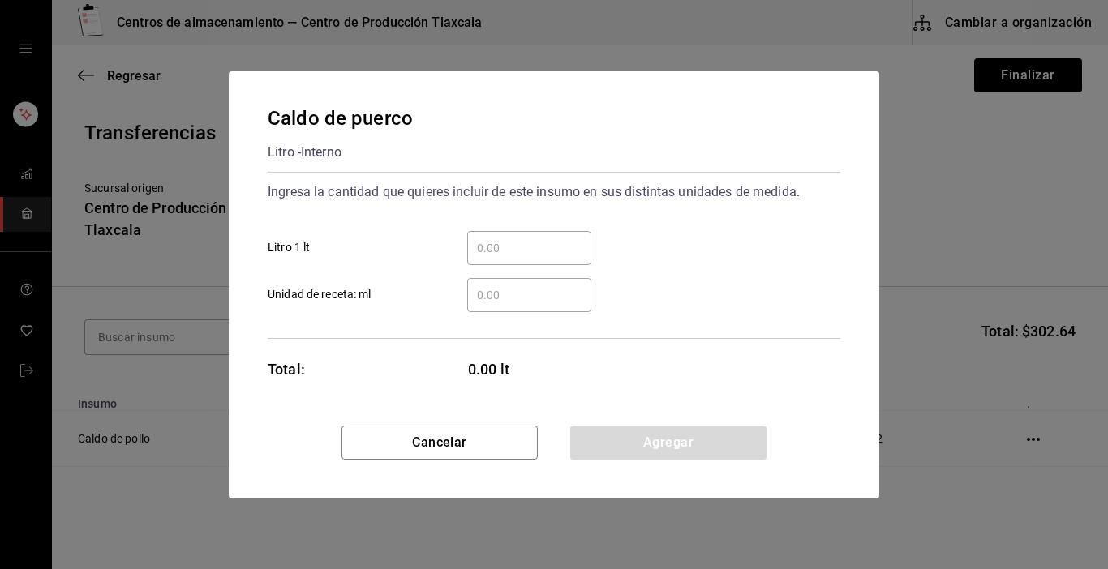
click at [519, 235] on div "​" at bounding box center [529, 248] width 124 height 34
click at [519, 238] on input "​ Litro 1 lt" at bounding box center [529, 247] width 124 height 19
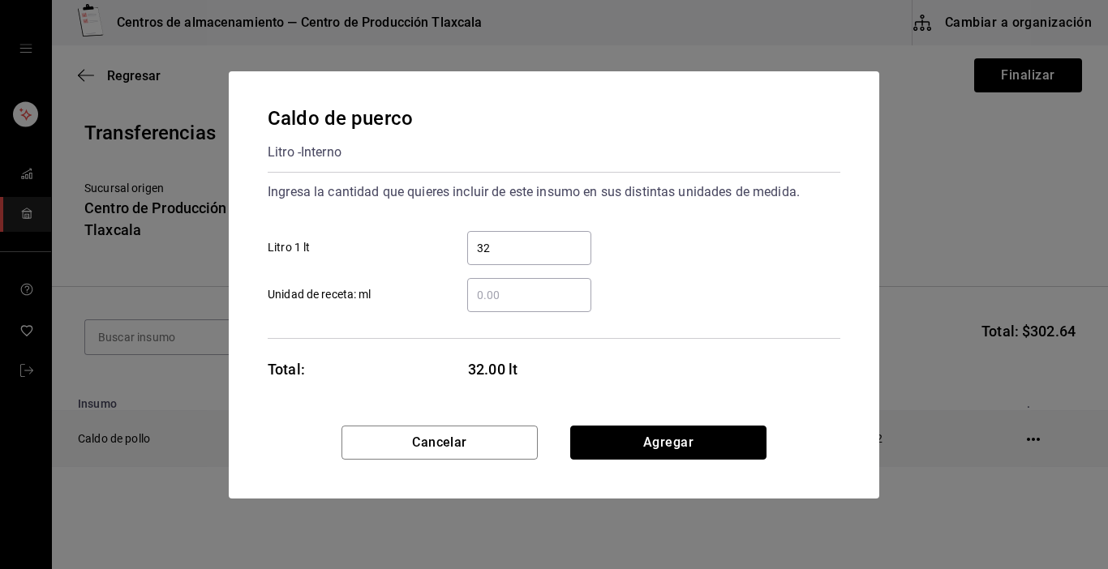
click at [709, 434] on button "Agregar" at bounding box center [668, 443] width 196 height 34
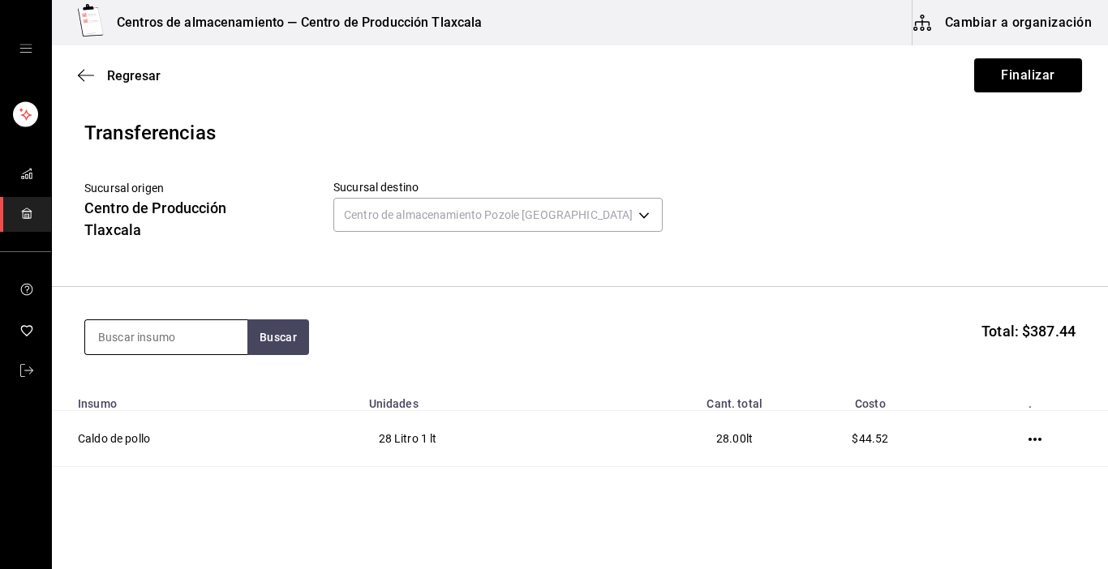
click at [160, 331] on input at bounding box center [166, 337] width 162 height 34
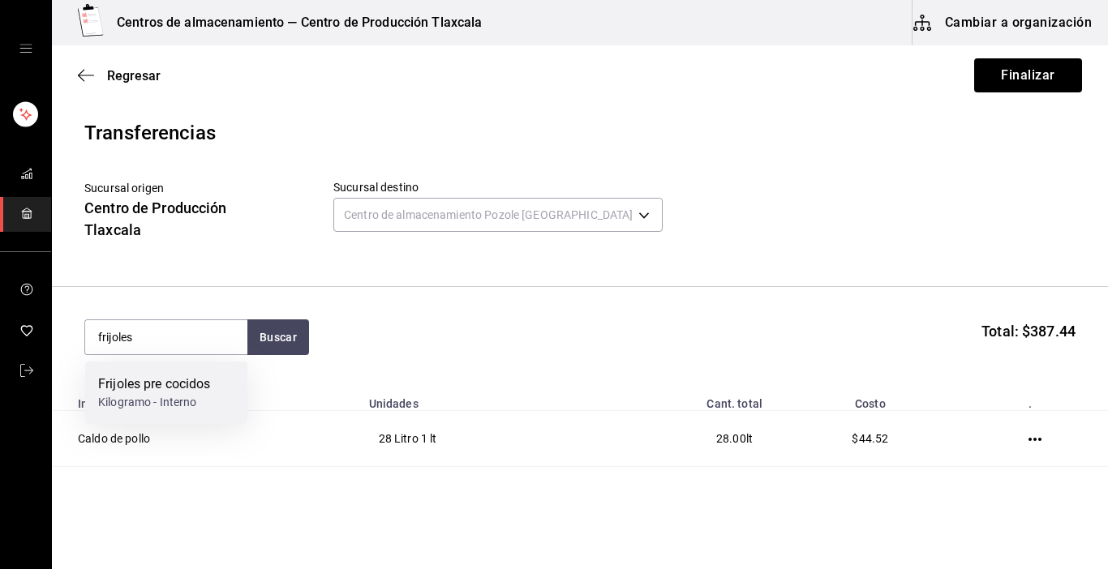
click at [158, 383] on div "Frijoles pre cocidos" at bounding box center [154, 384] width 113 height 19
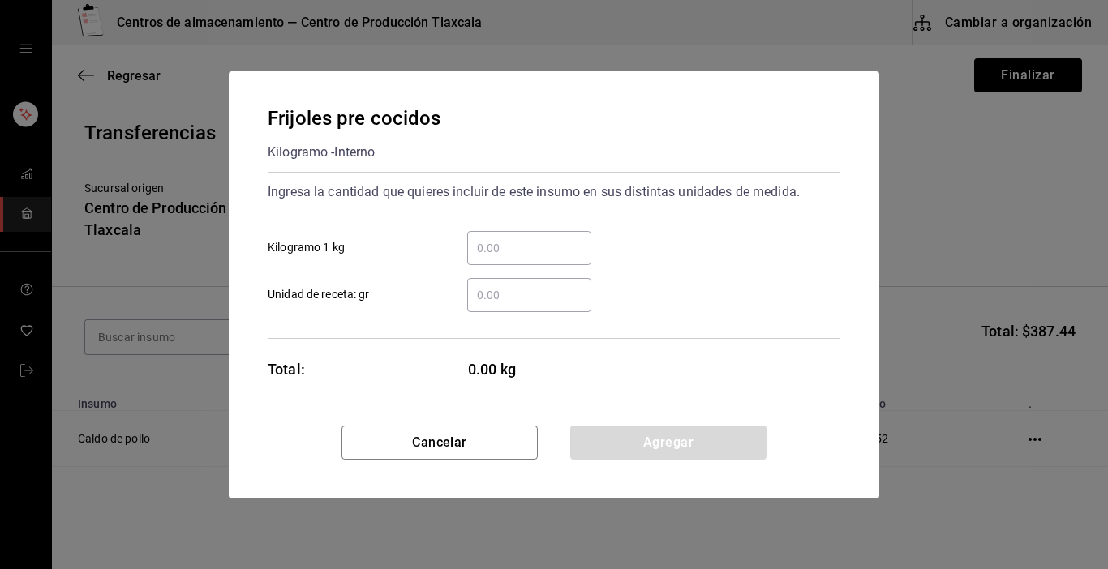
click at [484, 250] on input "​ Kilogramo 1 kg" at bounding box center [529, 247] width 124 height 19
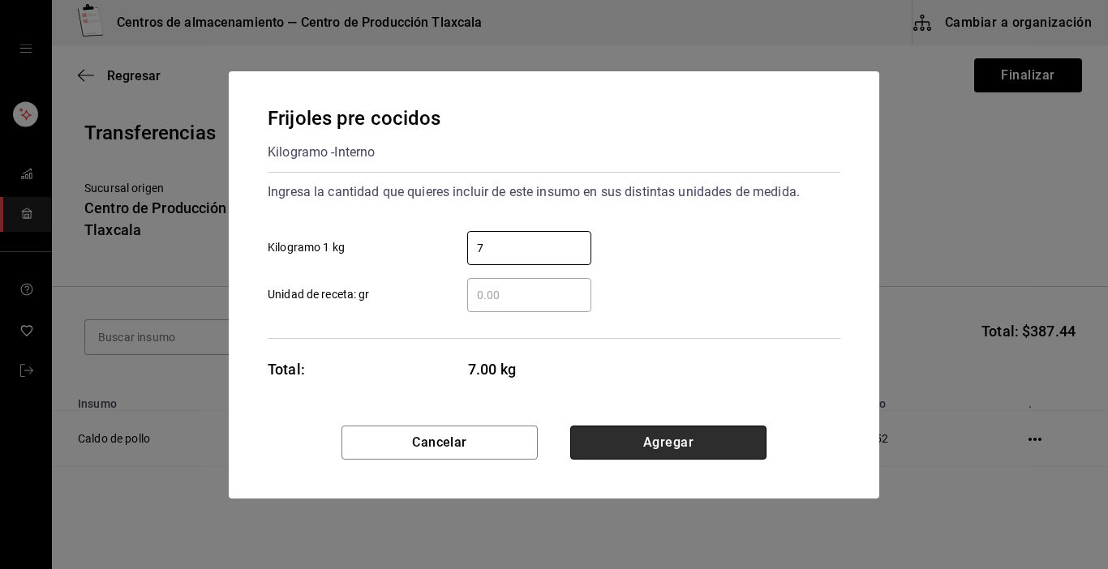
click at [702, 440] on button "Agregar" at bounding box center [668, 443] width 196 height 34
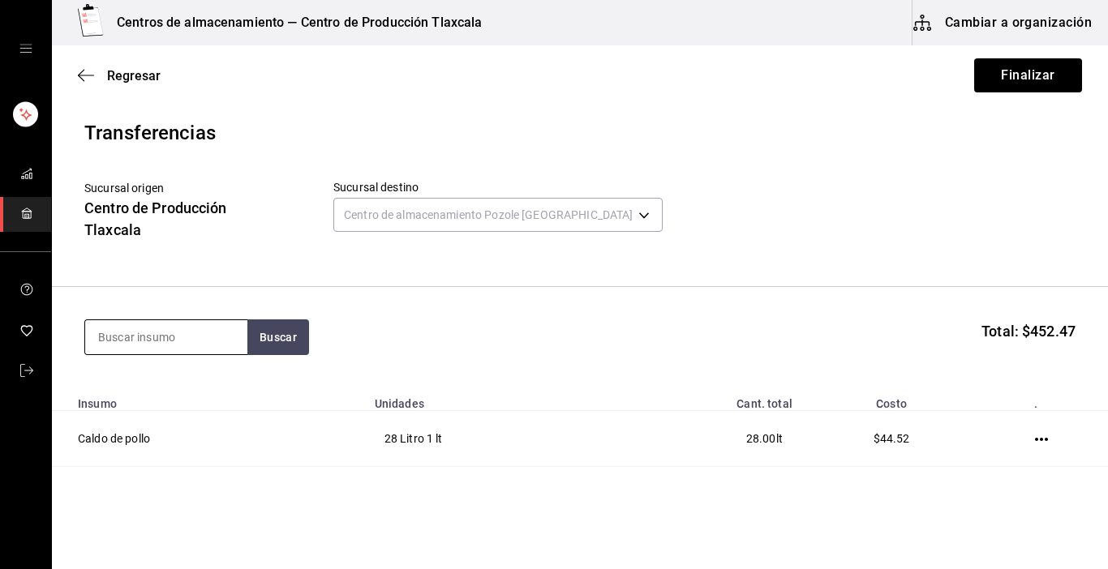
click at [216, 346] on input at bounding box center [166, 337] width 162 height 34
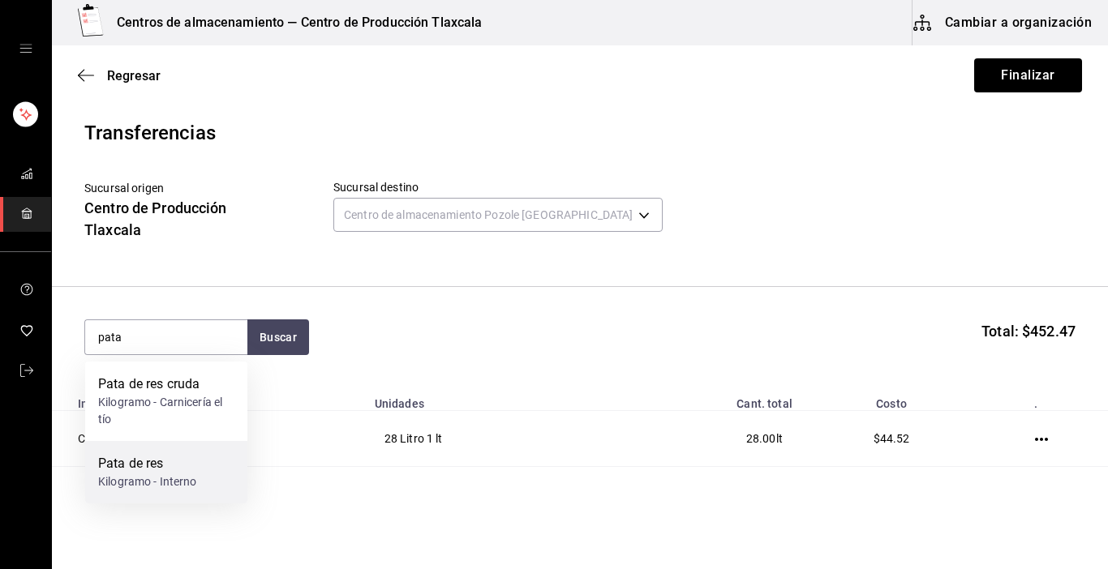
click at [129, 474] on div "Kilogramo - Interno" at bounding box center [147, 482] width 99 height 17
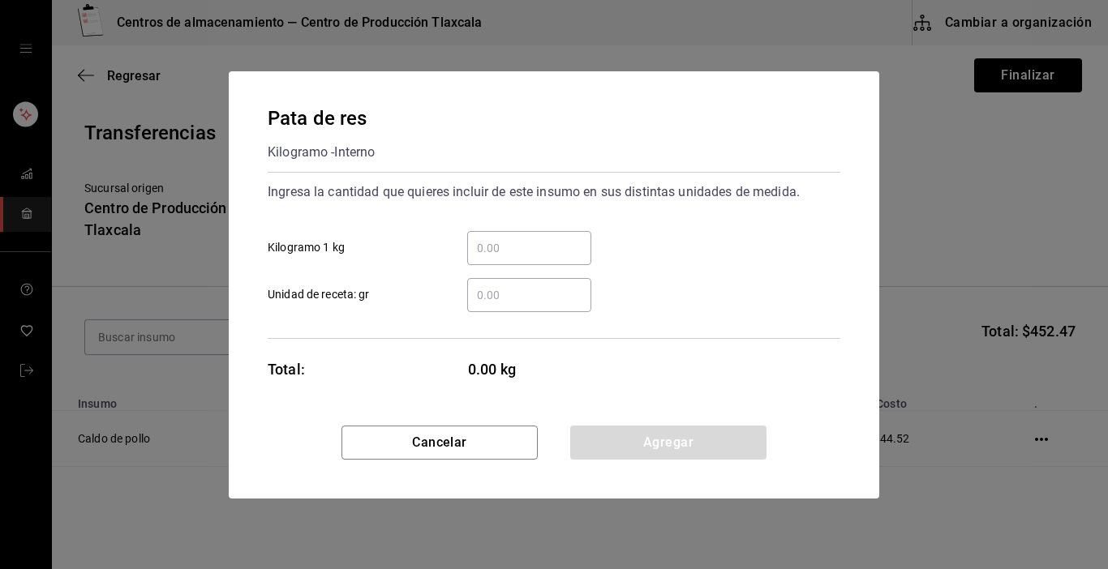
click at [508, 229] on div "​ Kilogramo 1 kg" at bounding box center [548, 241] width 586 height 47
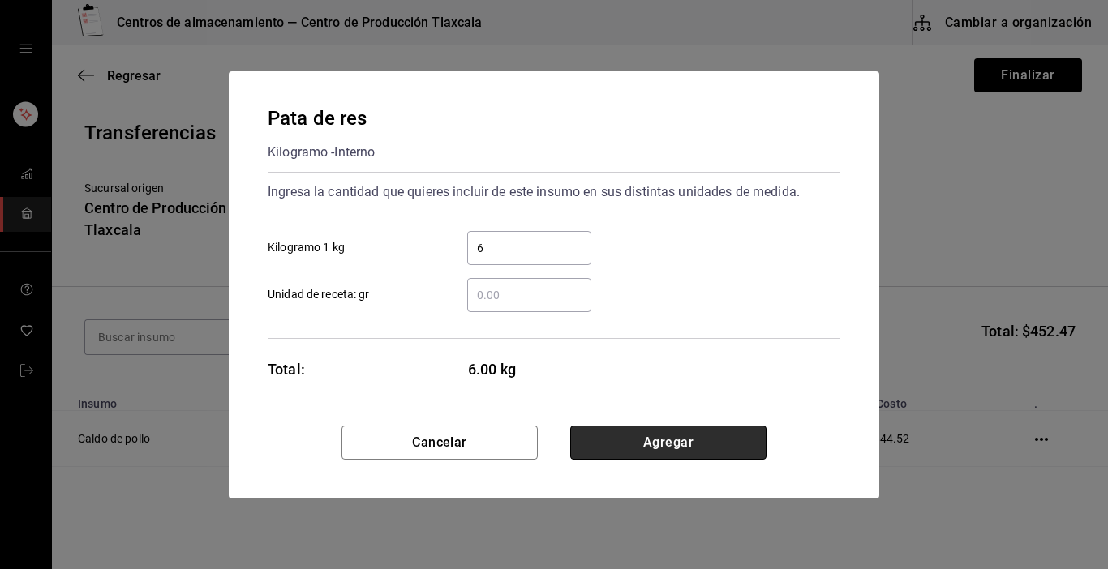
click at [676, 428] on button "Agregar" at bounding box center [668, 443] width 196 height 34
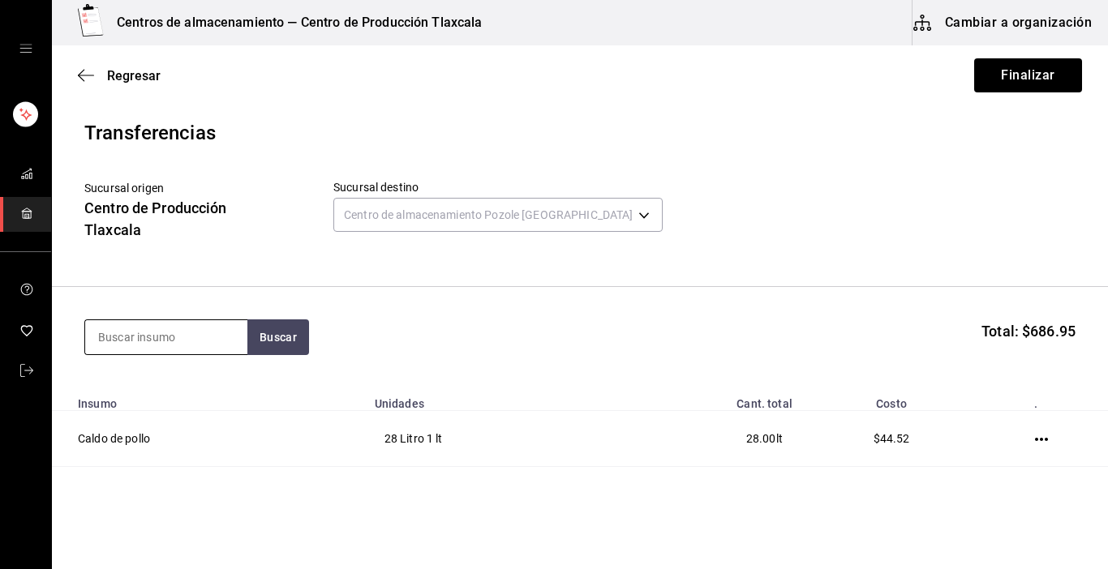
click at [159, 341] on input at bounding box center [166, 337] width 162 height 34
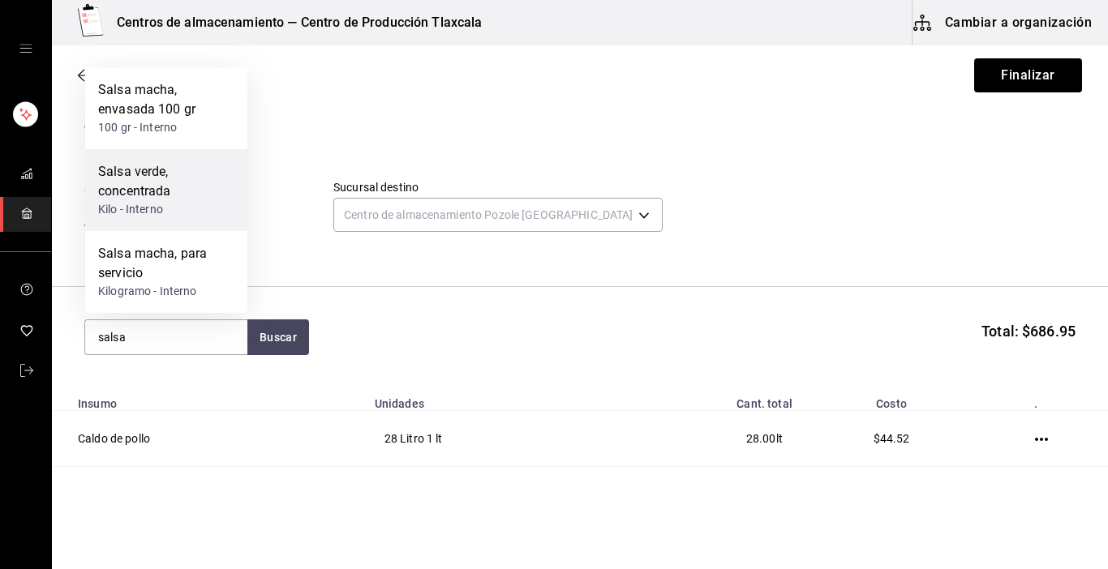
click at [118, 197] on div "Salsa verde, concentrada" at bounding box center [166, 181] width 136 height 39
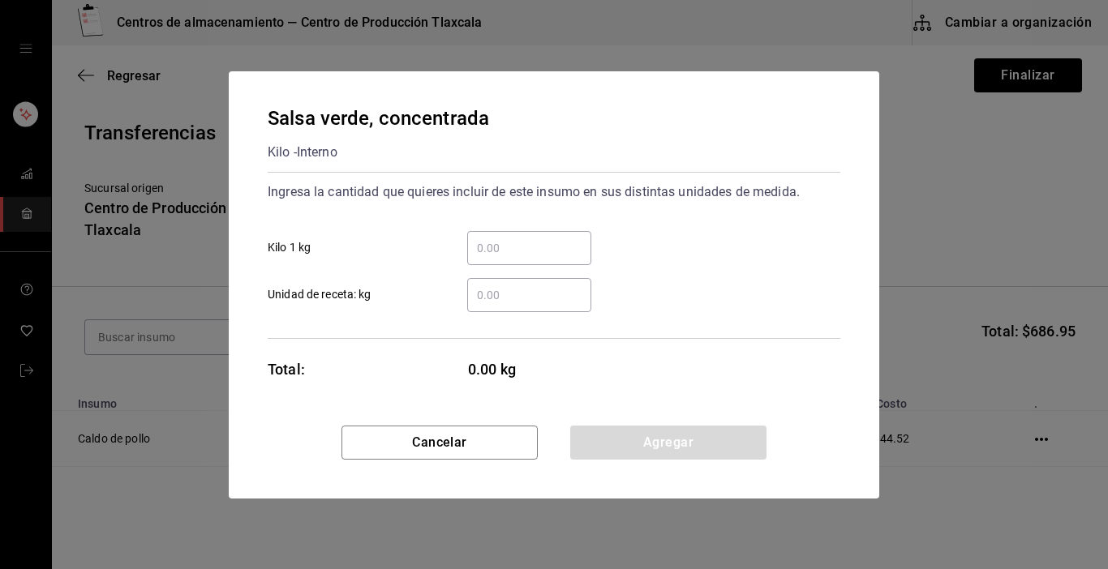
click at [491, 258] on div "​" at bounding box center [529, 248] width 124 height 34
click at [491, 258] on input "​ Kilo 1 kg" at bounding box center [529, 247] width 124 height 19
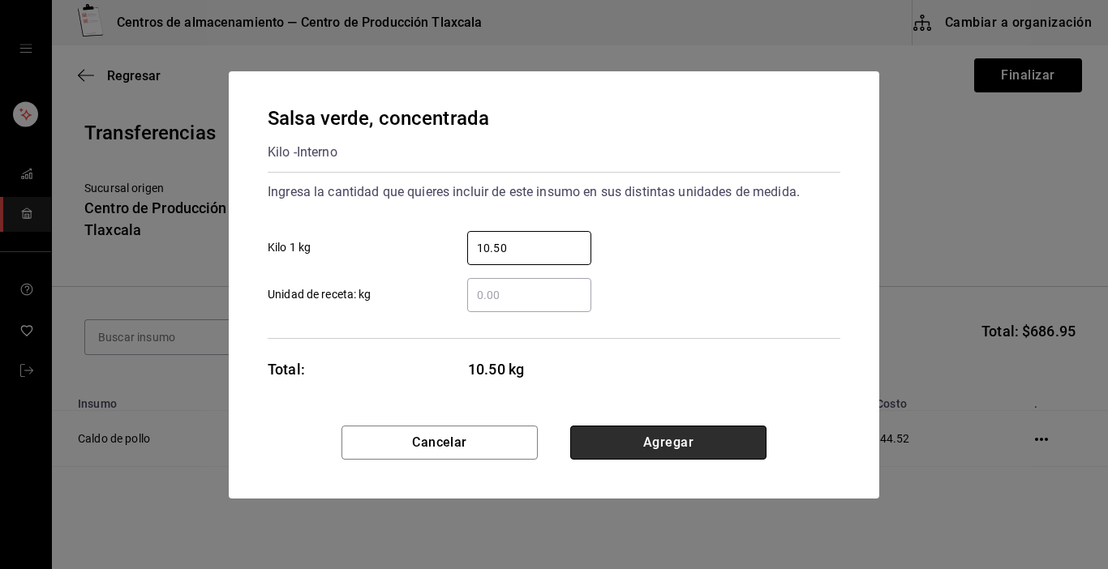
click at [640, 459] on button "Agregar" at bounding box center [668, 443] width 196 height 34
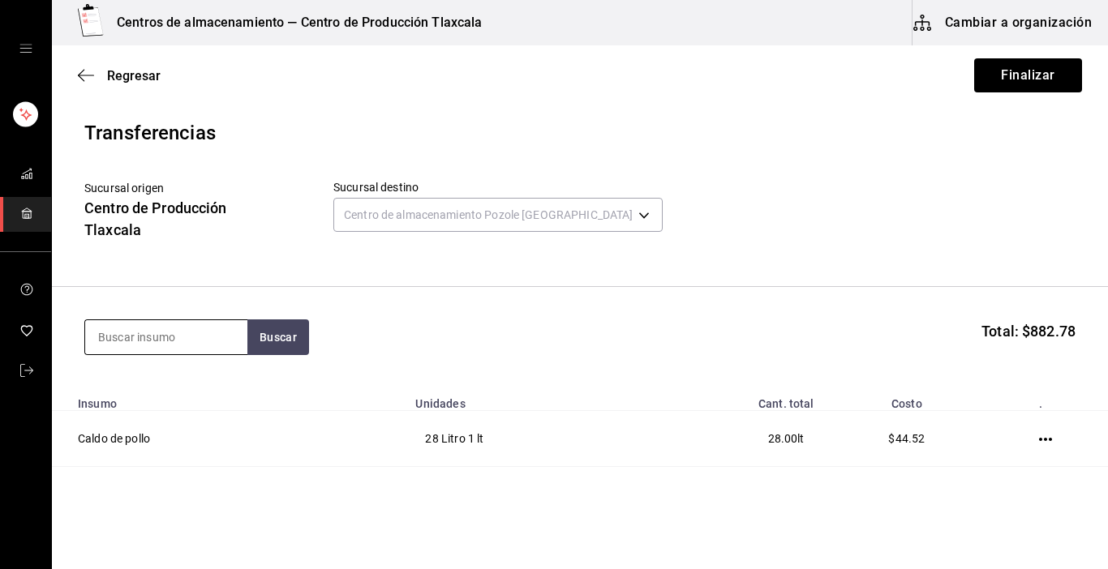
click at [206, 320] on div at bounding box center [165, 338] width 163 height 36
click at [207, 336] on input at bounding box center [166, 337] width 162 height 34
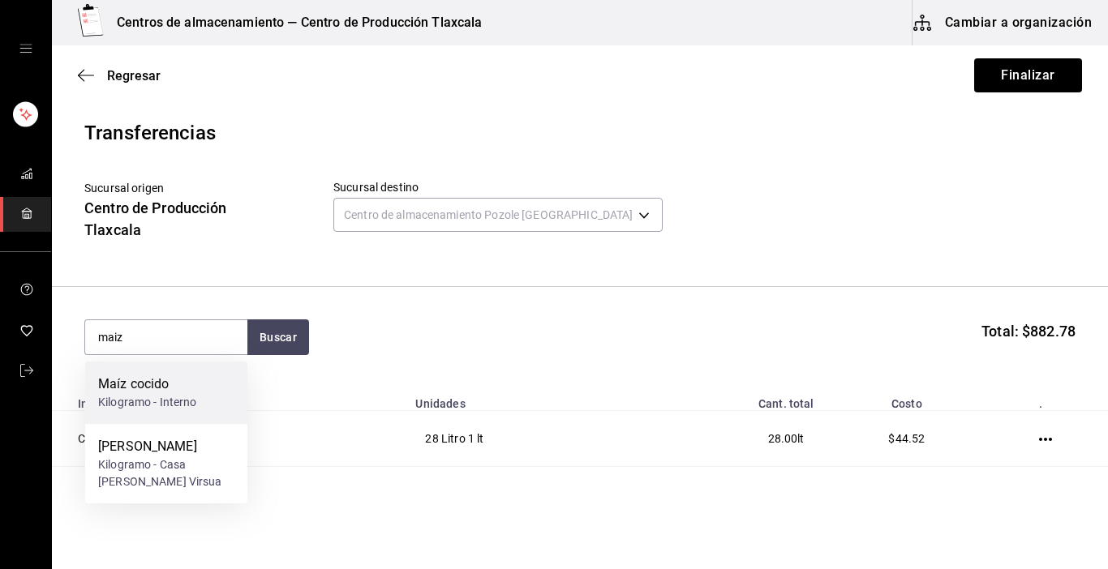
click at [187, 412] on div "Maíz cocido Kilogramo - Interno" at bounding box center [166, 393] width 162 height 62
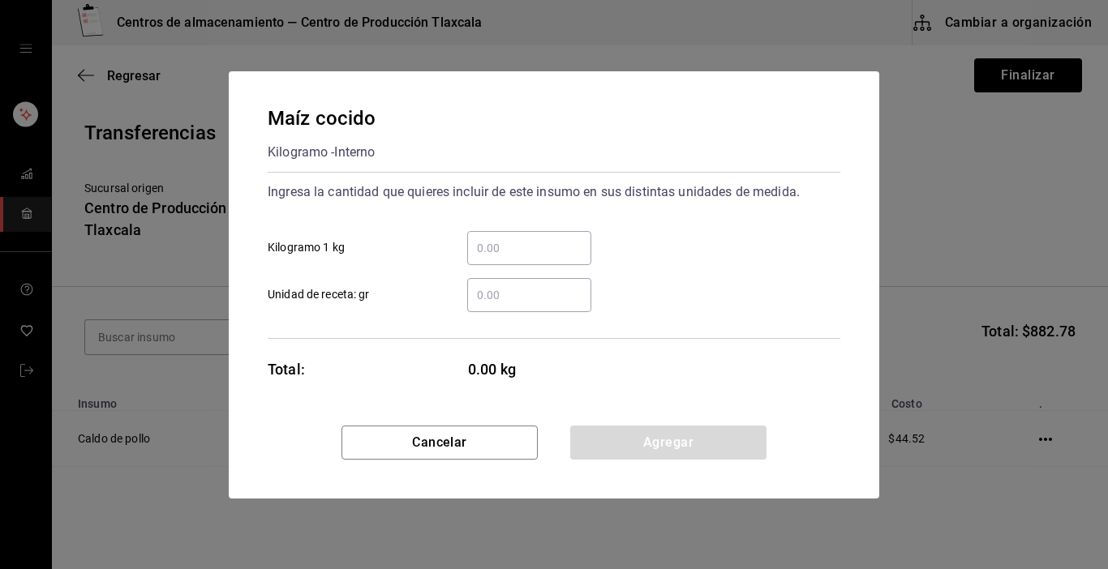
click at [496, 262] on div "​" at bounding box center [529, 248] width 124 height 34
click at [496, 258] on input "​ Kilogramo 1 kg" at bounding box center [529, 247] width 124 height 19
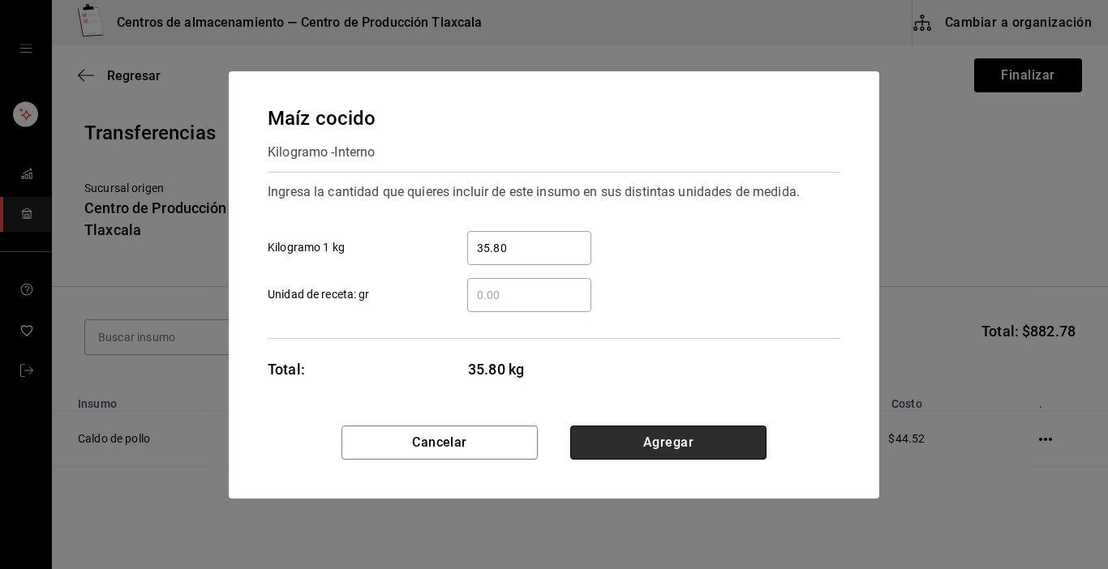
click at [620, 438] on button "Agregar" at bounding box center [668, 443] width 196 height 34
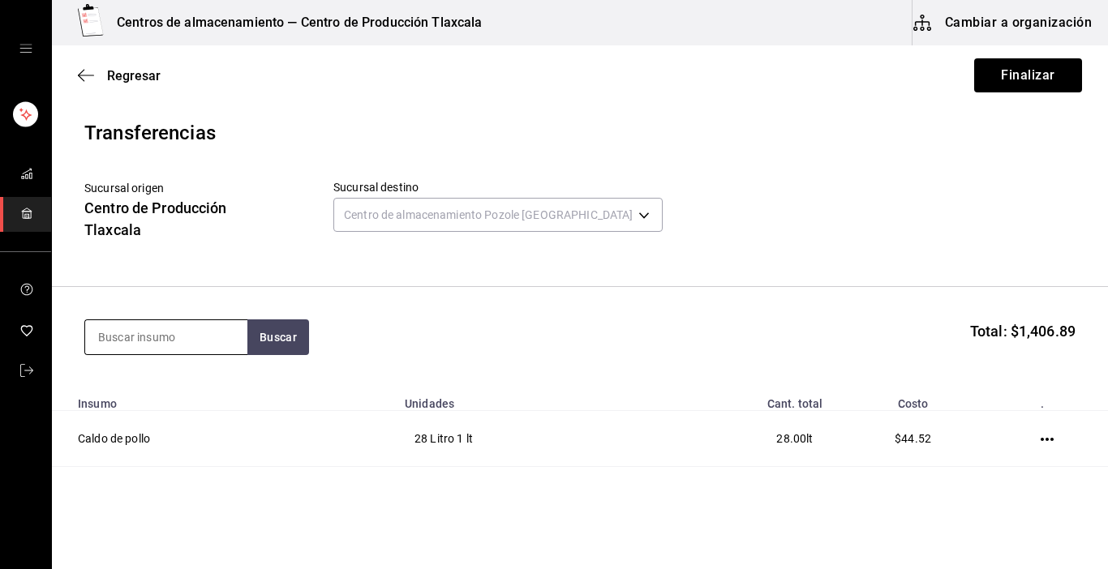
click at [147, 340] on input at bounding box center [166, 337] width 162 height 34
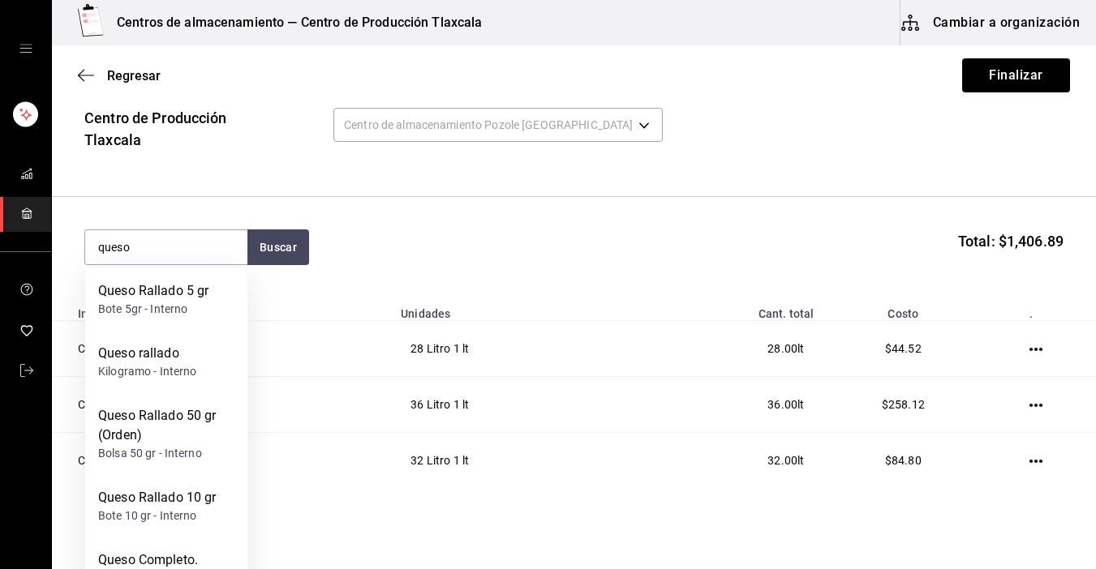
scroll to position [97, 0]
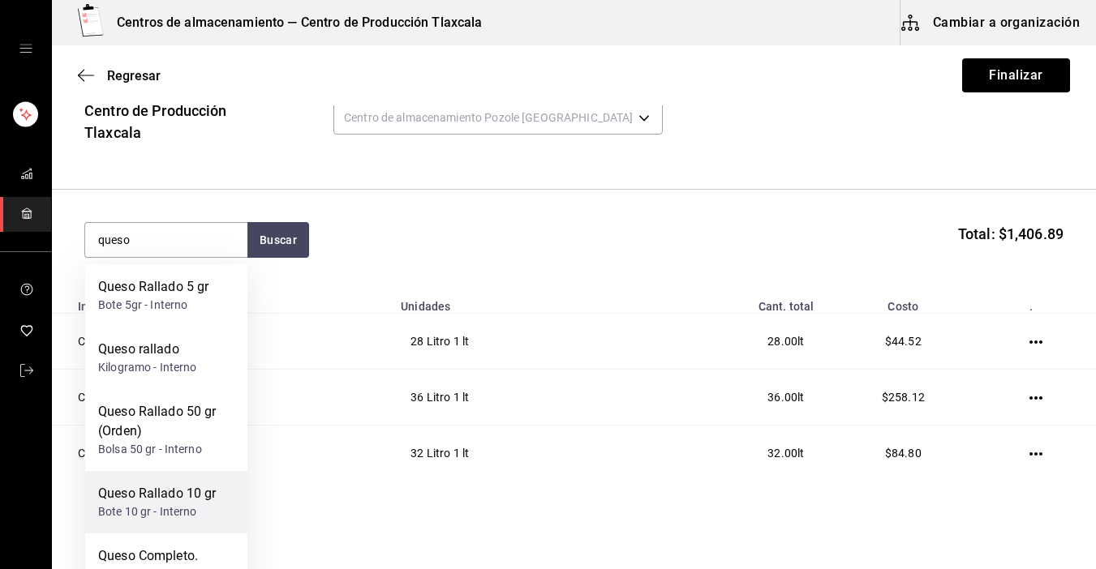
click at [155, 493] on div "Queso Rallado 10 gr" at bounding box center [157, 493] width 118 height 19
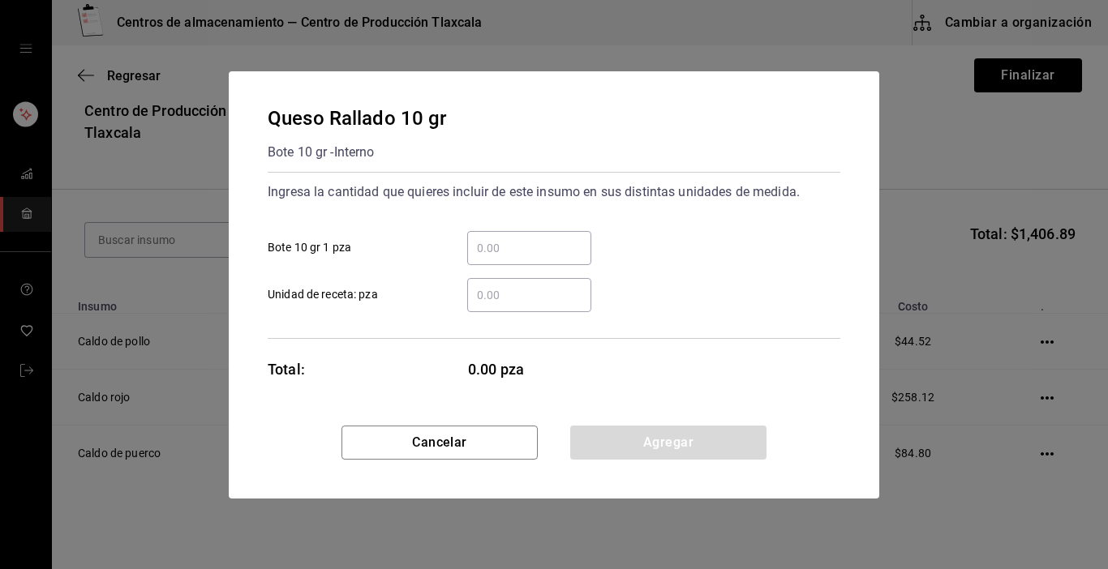
click at [480, 241] on input "​ Bote 10 gr 1 pza" at bounding box center [529, 247] width 124 height 19
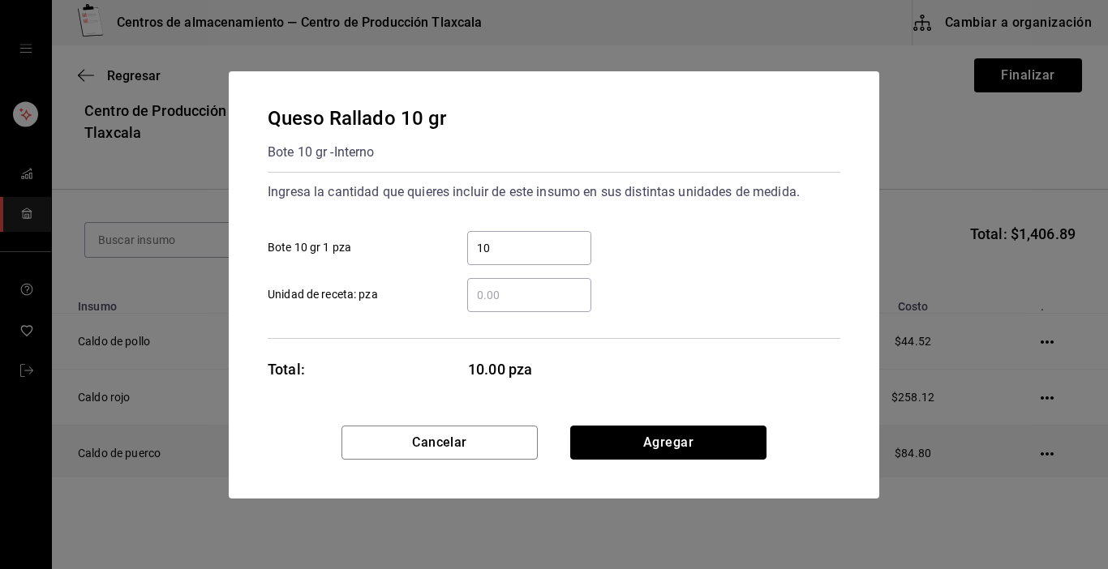
drag, startPoint x: 699, startPoint y: 450, endPoint x: 699, endPoint y: 439, distance: 11.4
click at [699, 440] on button "Agregar" at bounding box center [668, 443] width 196 height 34
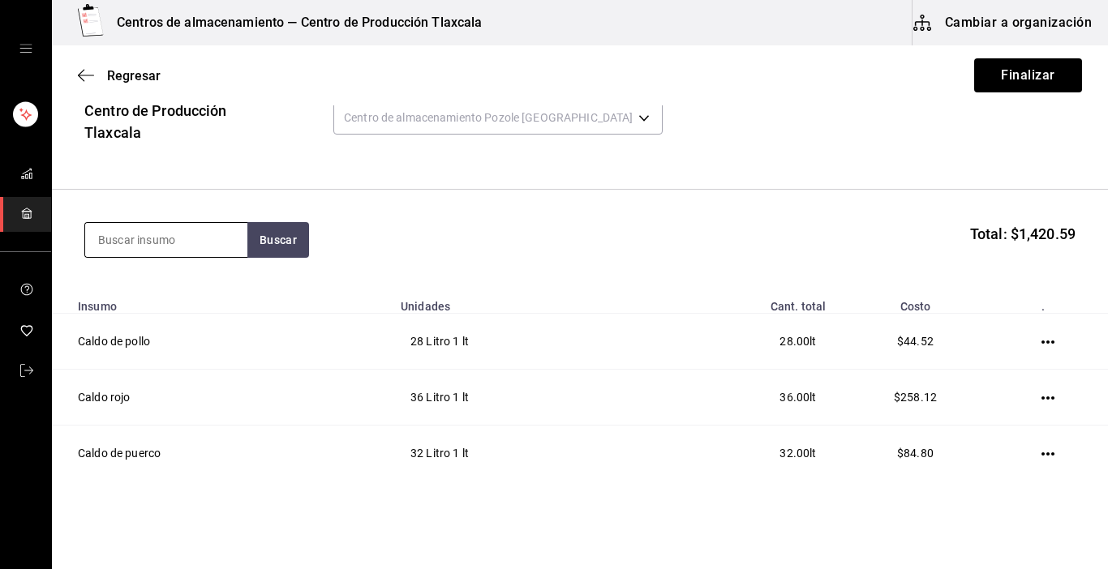
click at [131, 230] on input at bounding box center [166, 240] width 162 height 34
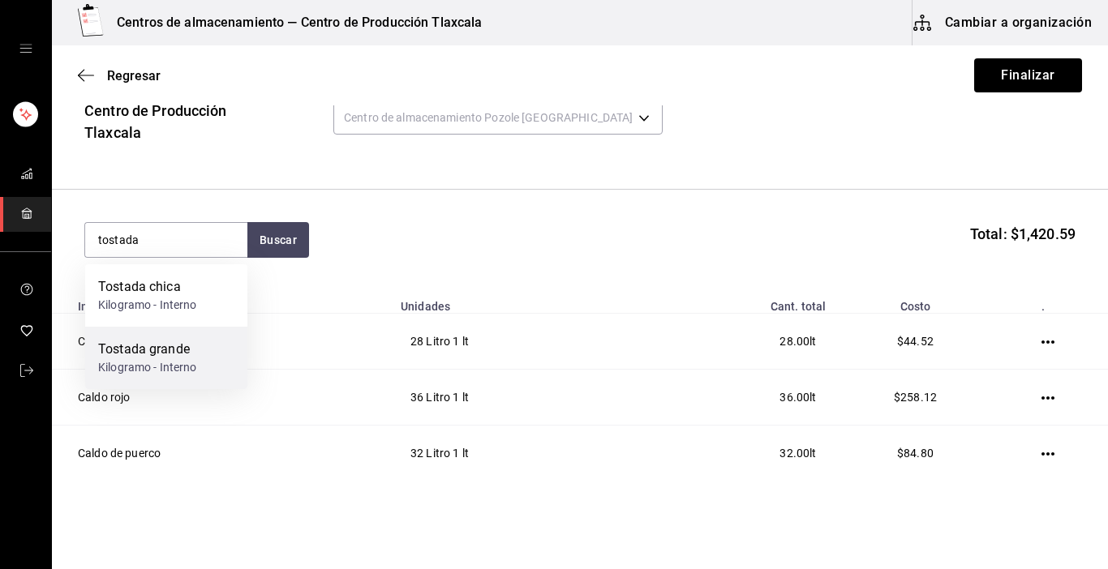
click at [139, 335] on div "Tostada grande Kilogramo - Interno" at bounding box center [166, 358] width 162 height 62
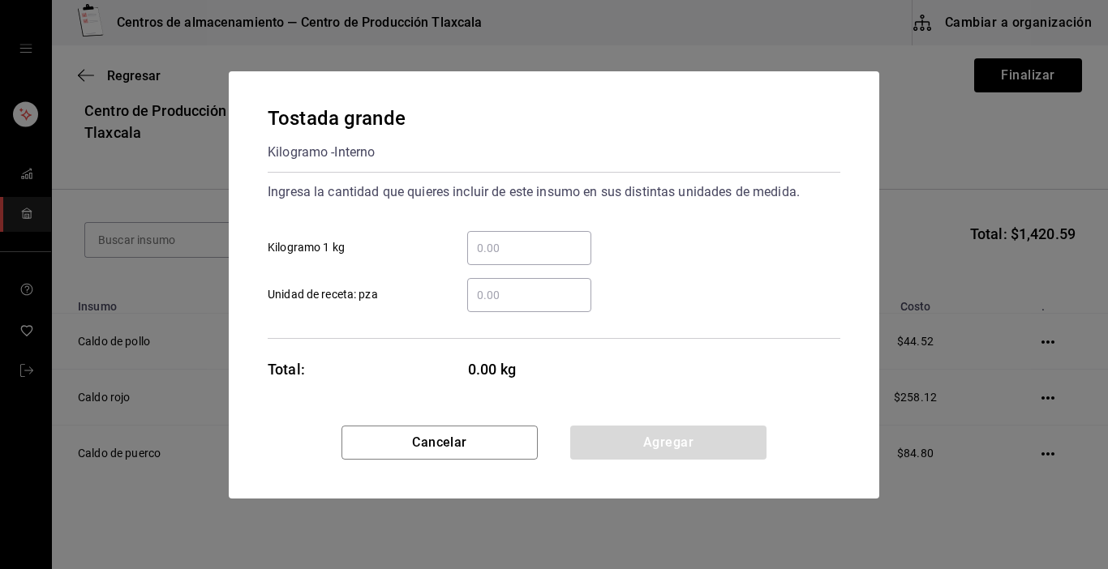
click at [541, 237] on div "​" at bounding box center [529, 248] width 124 height 34
click at [541, 238] on input "​ Kilogramo 1 kg" at bounding box center [529, 247] width 124 height 19
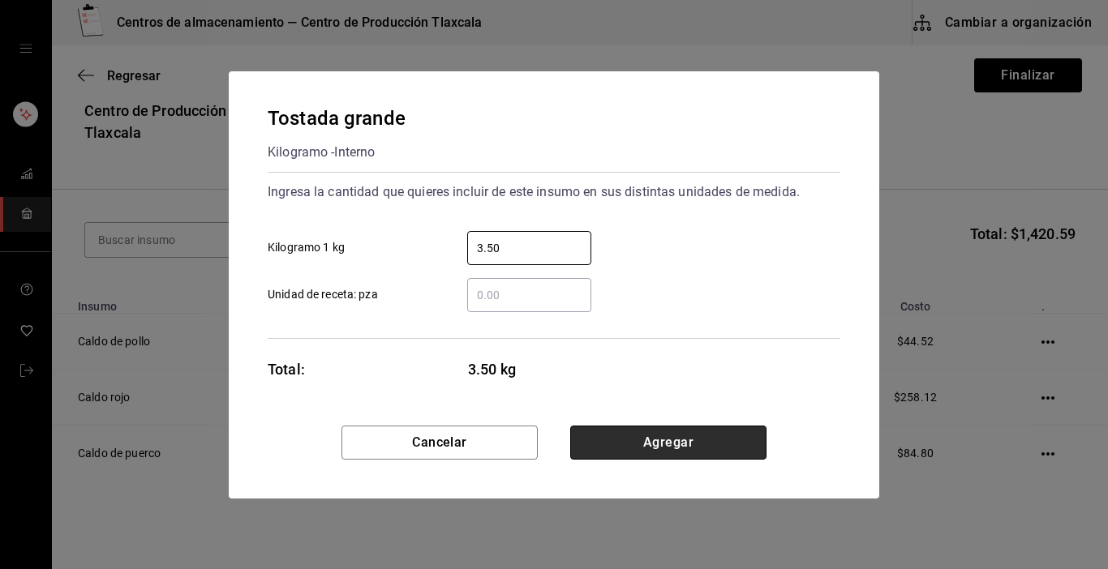
click at [619, 453] on button "Agregar" at bounding box center [668, 443] width 196 height 34
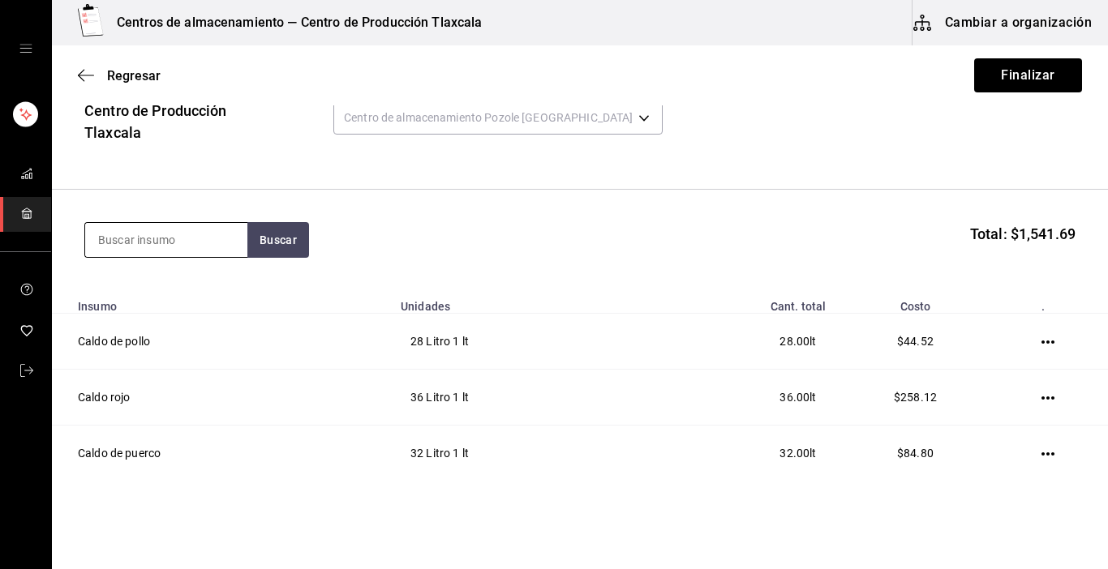
click at [187, 237] on input at bounding box center [166, 240] width 162 height 34
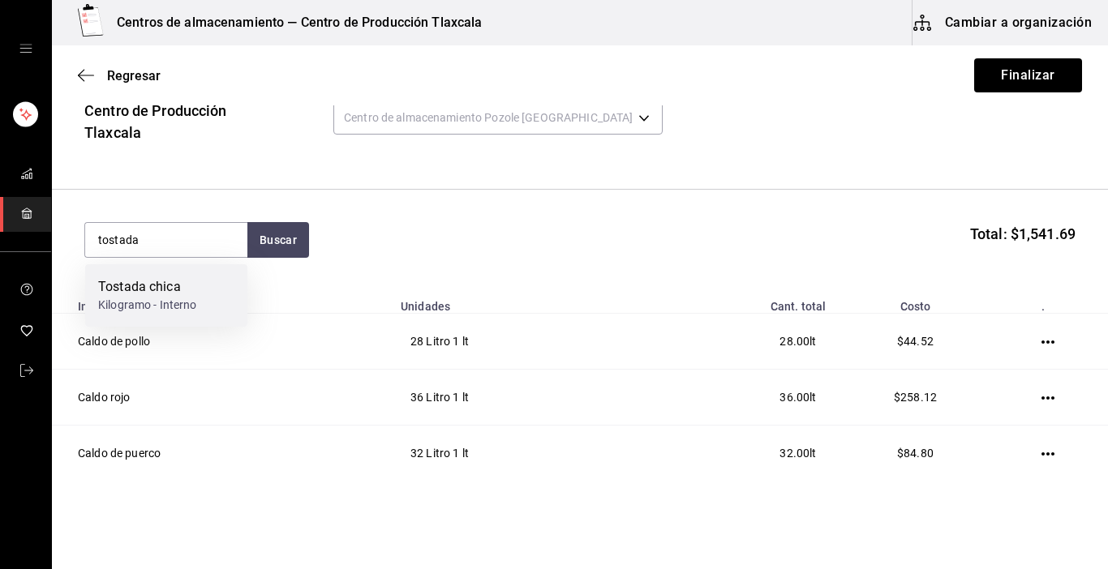
click at [185, 303] on div "Kilogramo - Interno" at bounding box center [147, 305] width 99 height 17
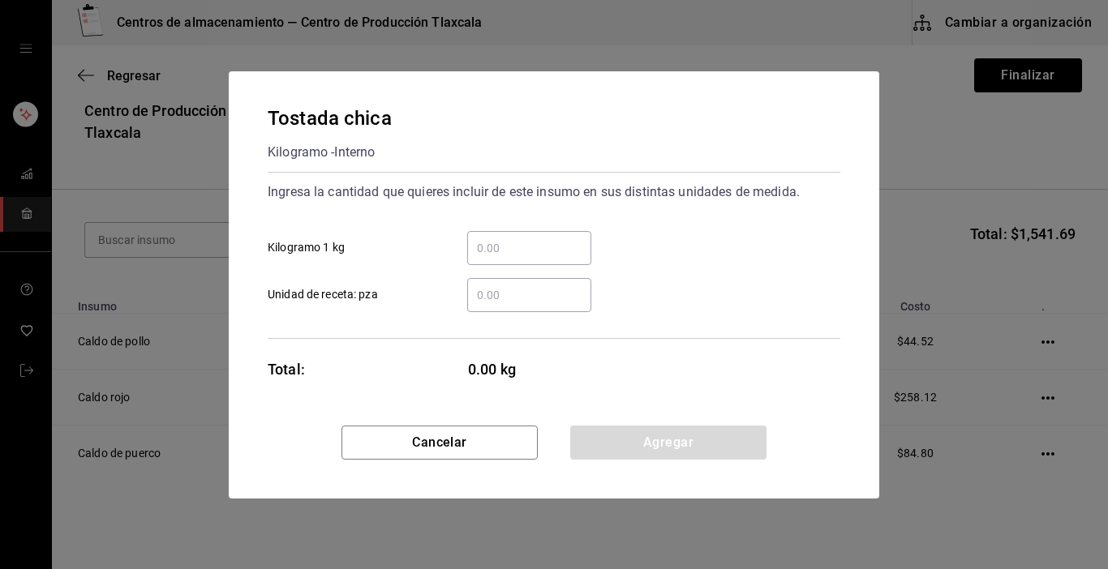
click at [487, 251] on input "​ Kilogramo 1 kg" at bounding box center [529, 247] width 124 height 19
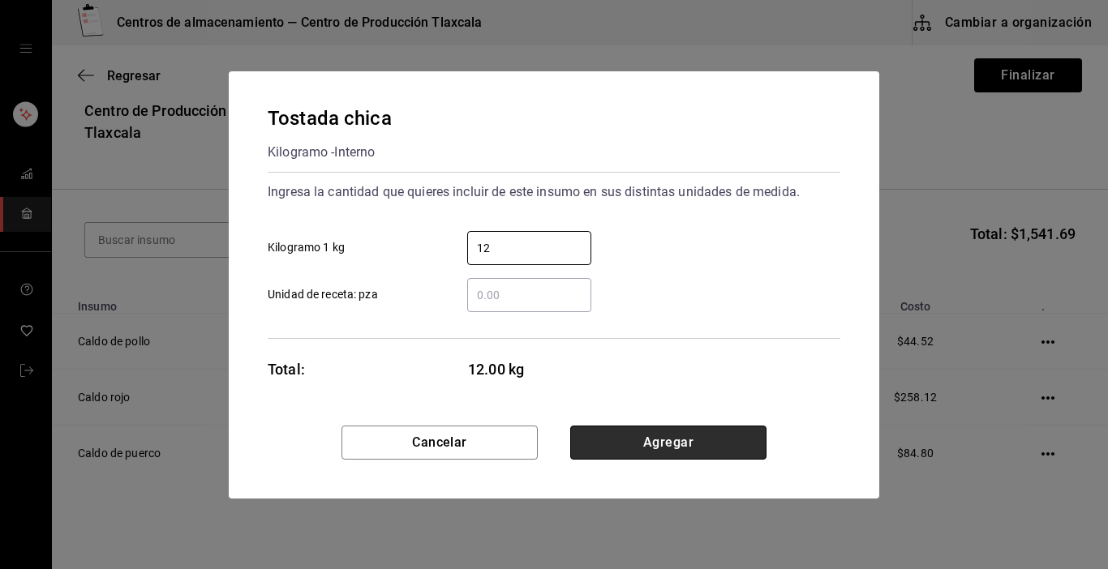
click at [697, 444] on button "Agregar" at bounding box center [668, 443] width 196 height 34
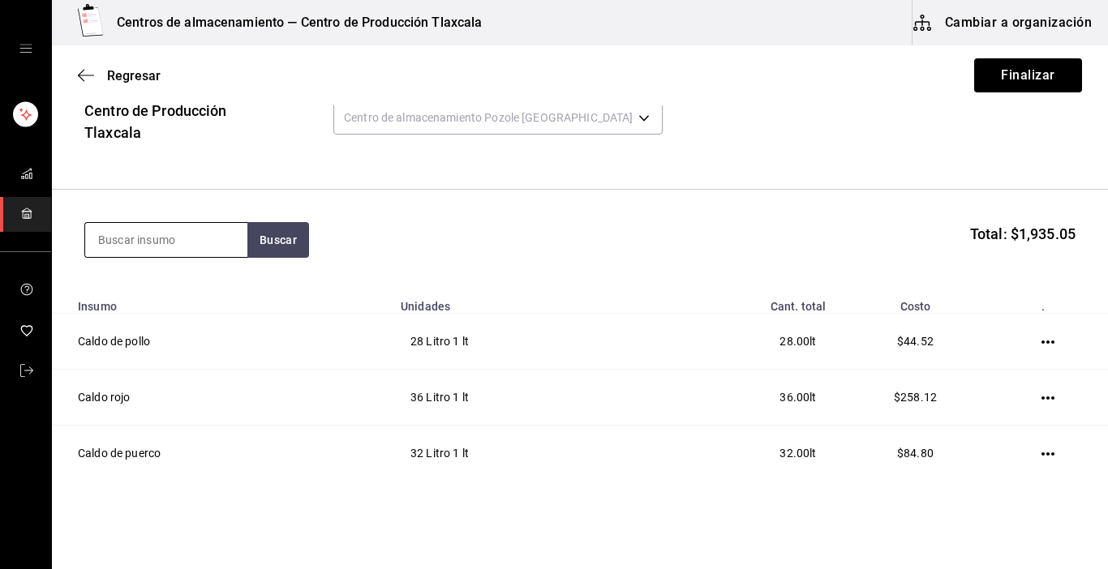
click at [157, 251] on input at bounding box center [166, 240] width 162 height 34
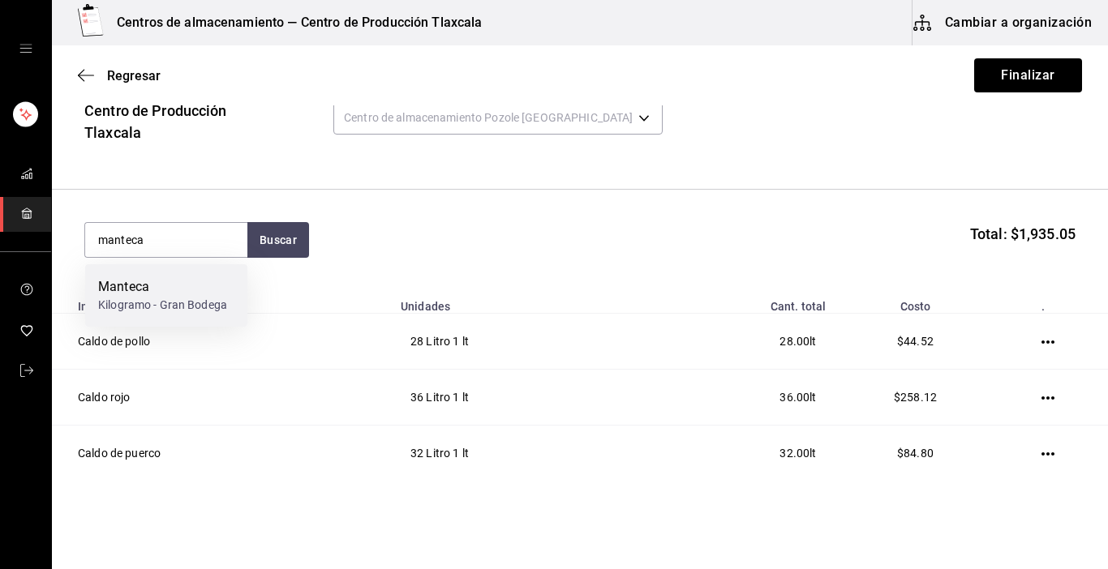
click at [153, 288] on div "Manteca" at bounding box center [162, 286] width 129 height 19
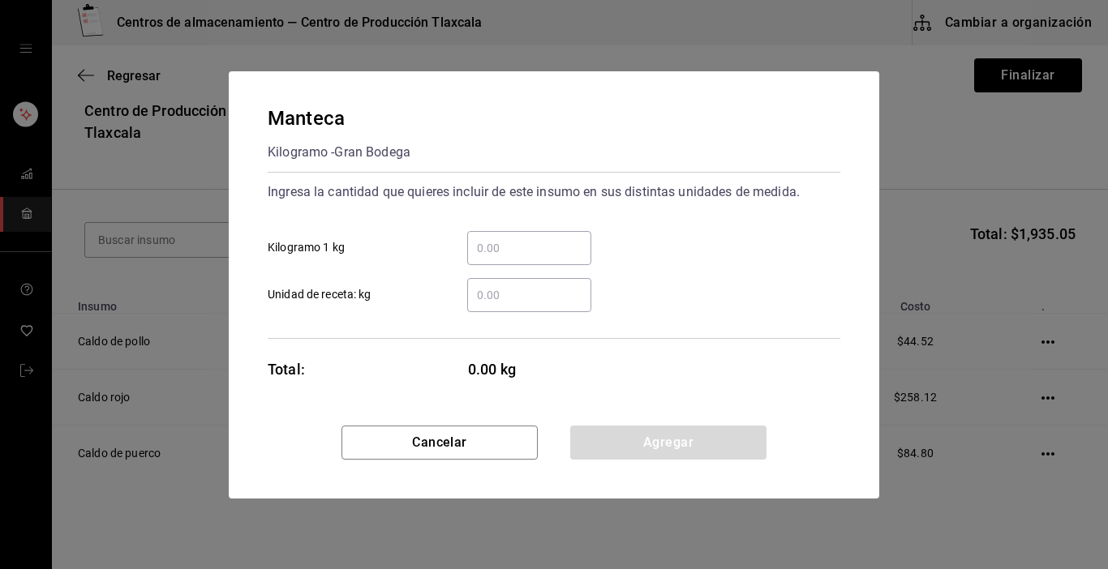
click at [552, 242] on input "​ Kilogramo 1 kg" at bounding box center [529, 247] width 124 height 19
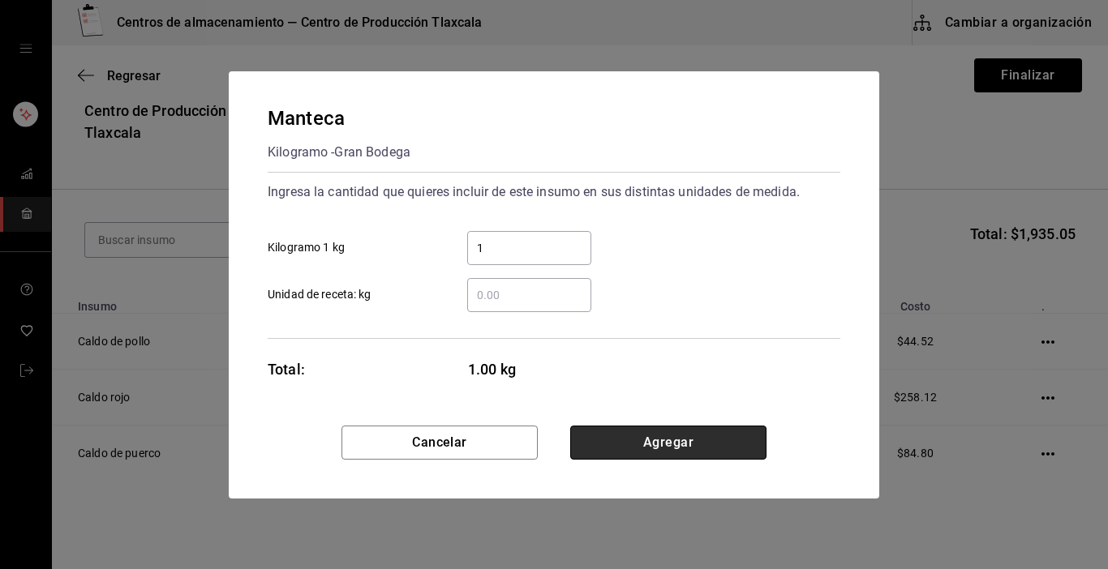
click at [753, 431] on button "Agregar" at bounding box center [668, 443] width 196 height 34
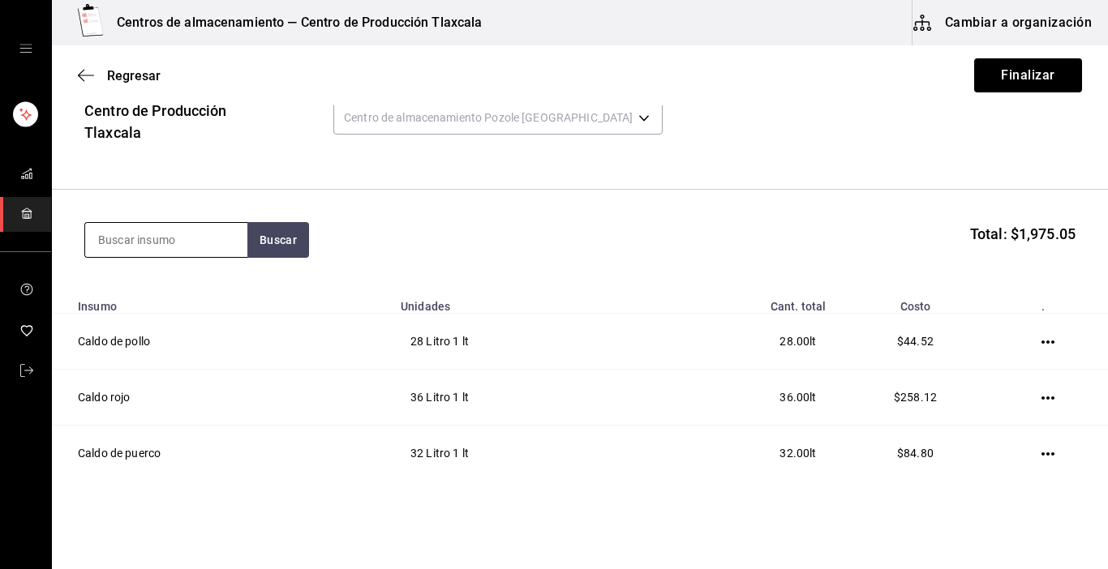
click at [217, 249] on input at bounding box center [166, 240] width 162 height 34
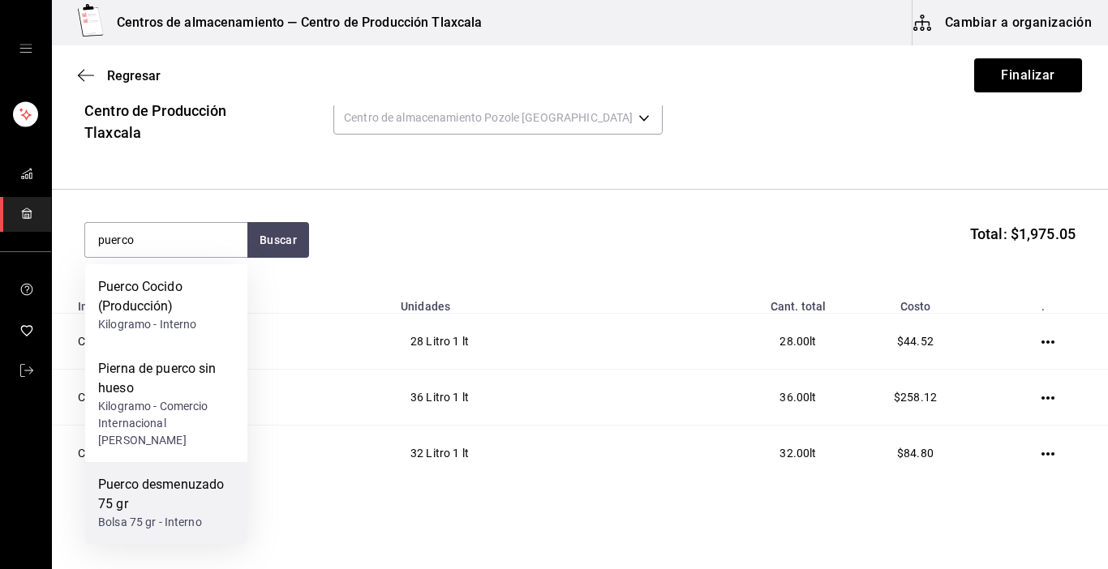
click at [203, 479] on div "Puerco desmenuzado 75 gr" at bounding box center [166, 494] width 136 height 39
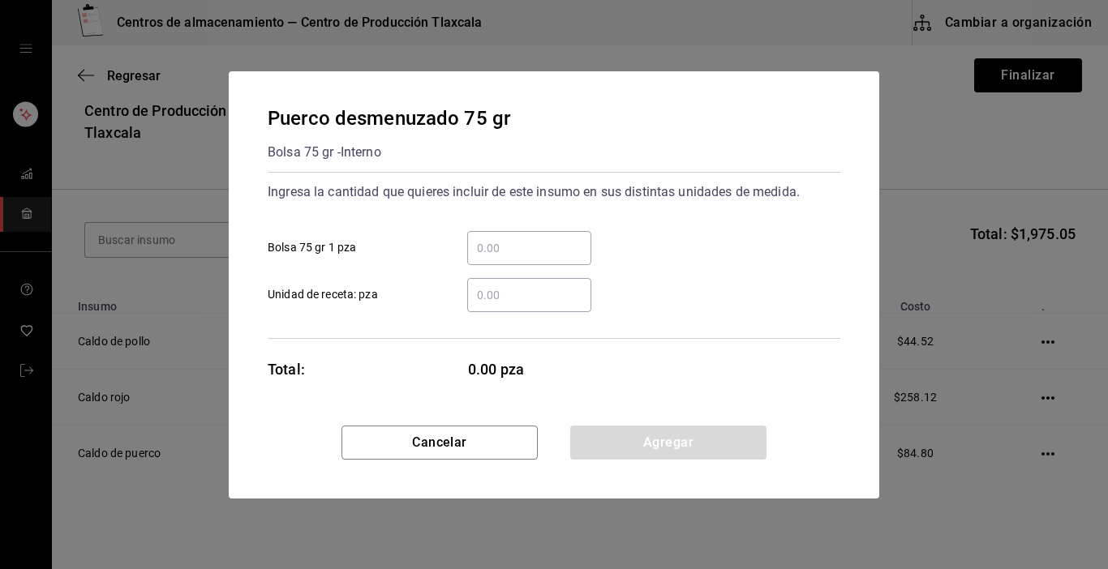
click at [530, 255] on input "​ Bolsa 75 gr 1 pza" at bounding box center [529, 247] width 124 height 19
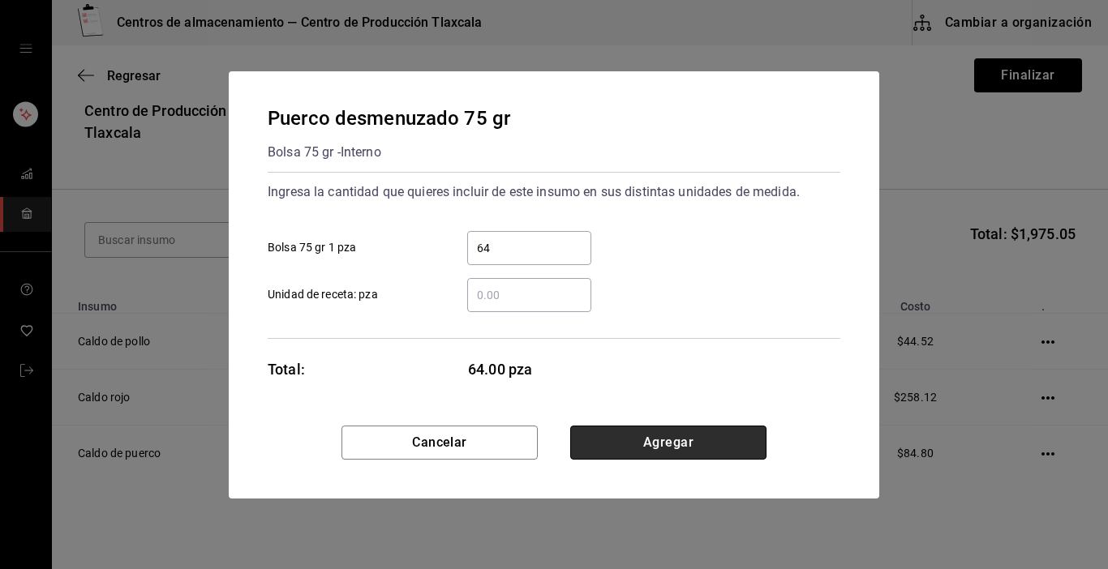
click at [603, 435] on button "Agregar" at bounding box center [668, 443] width 196 height 34
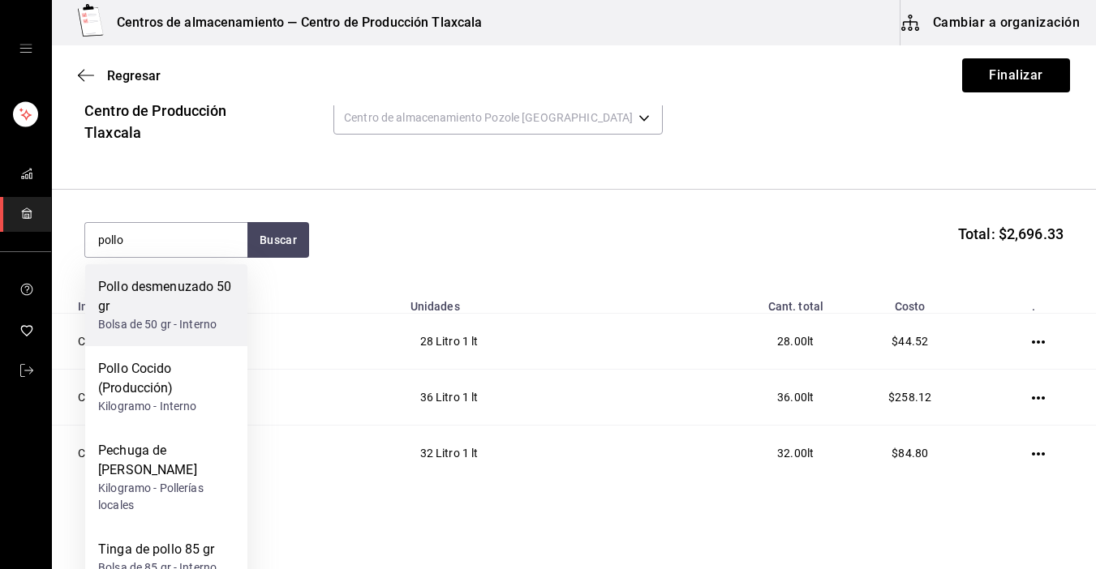
click at [138, 286] on div "Pollo desmenuzado 50 gr" at bounding box center [166, 296] width 136 height 39
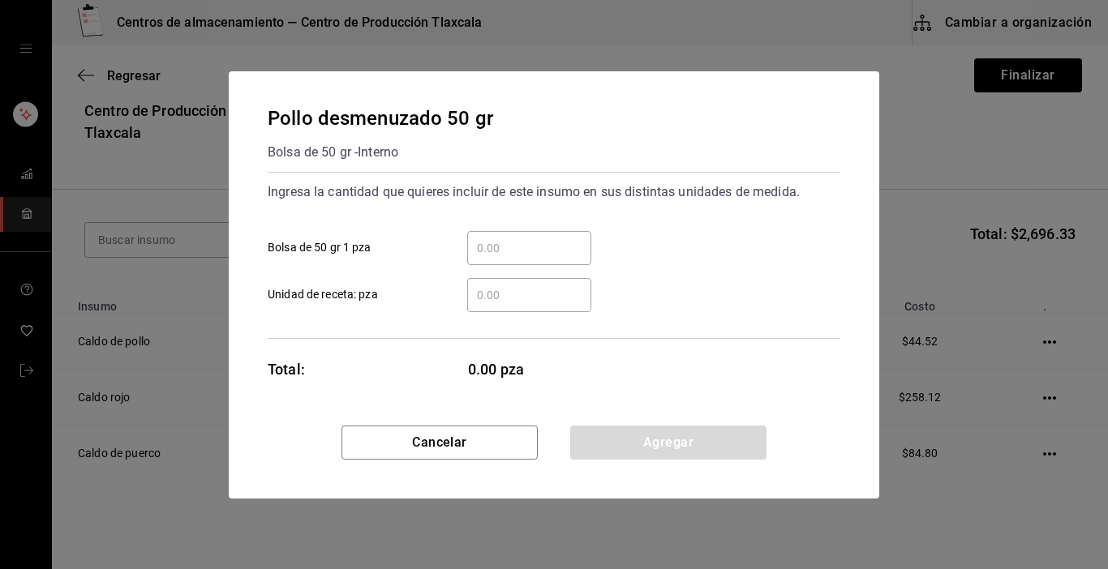
click at [499, 251] on input "​ Bolsa de 50 gr 1 pza" at bounding box center [529, 247] width 124 height 19
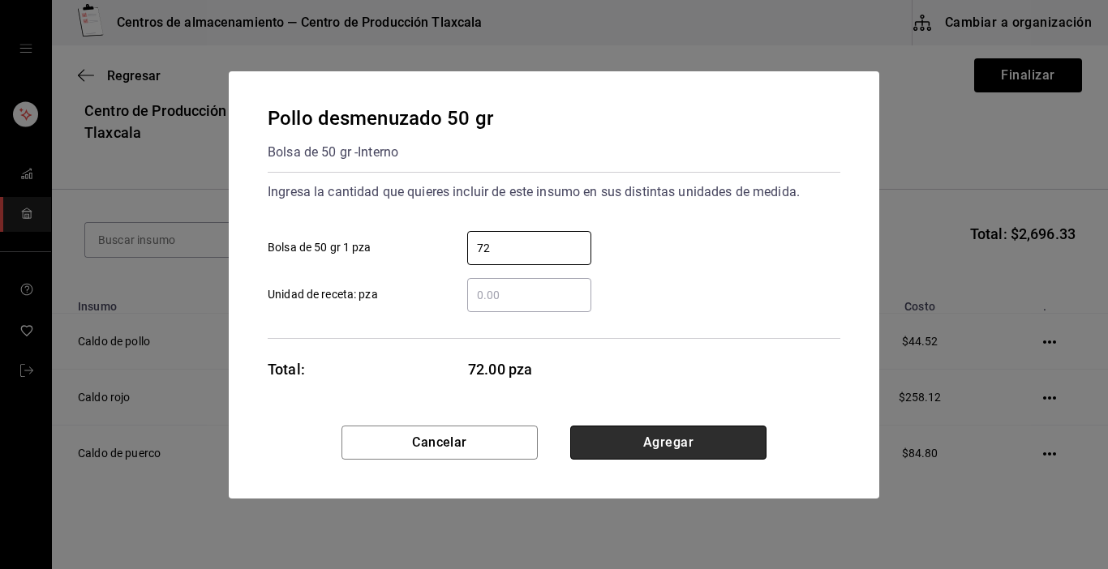
click at [721, 436] on button "Agregar" at bounding box center [668, 443] width 196 height 34
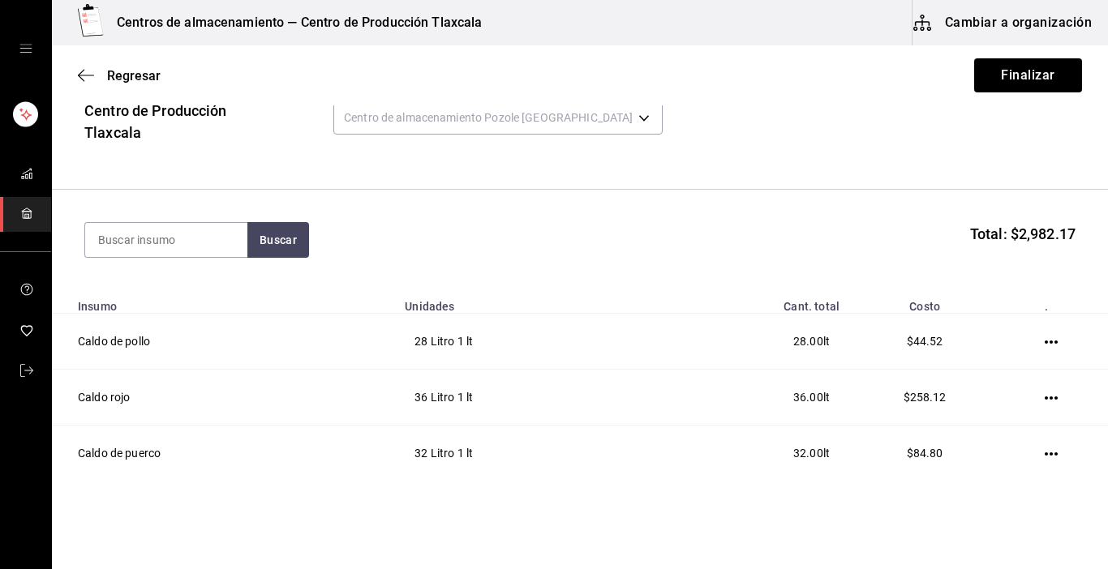
click at [169, 211] on section "Buscar Total: $2,982.17" at bounding box center [580, 240] width 1056 height 101
click at [159, 238] on input at bounding box center [166, 240] width 162 height 34
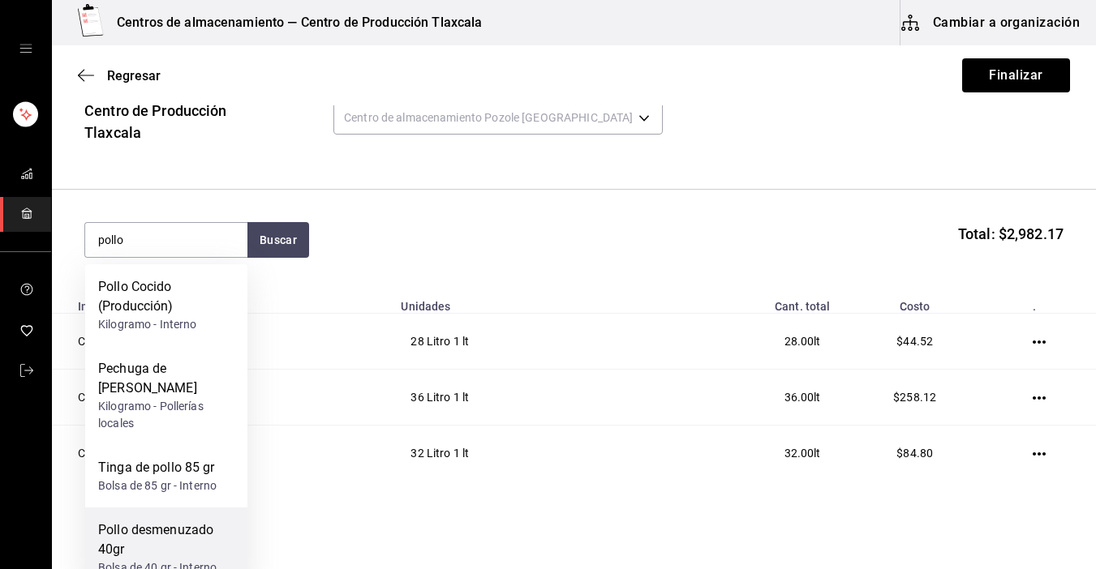
click at [131, 544] on div "Pollo desmenuzado 40gr" at bounding box center [166, 540] width 136 height 39
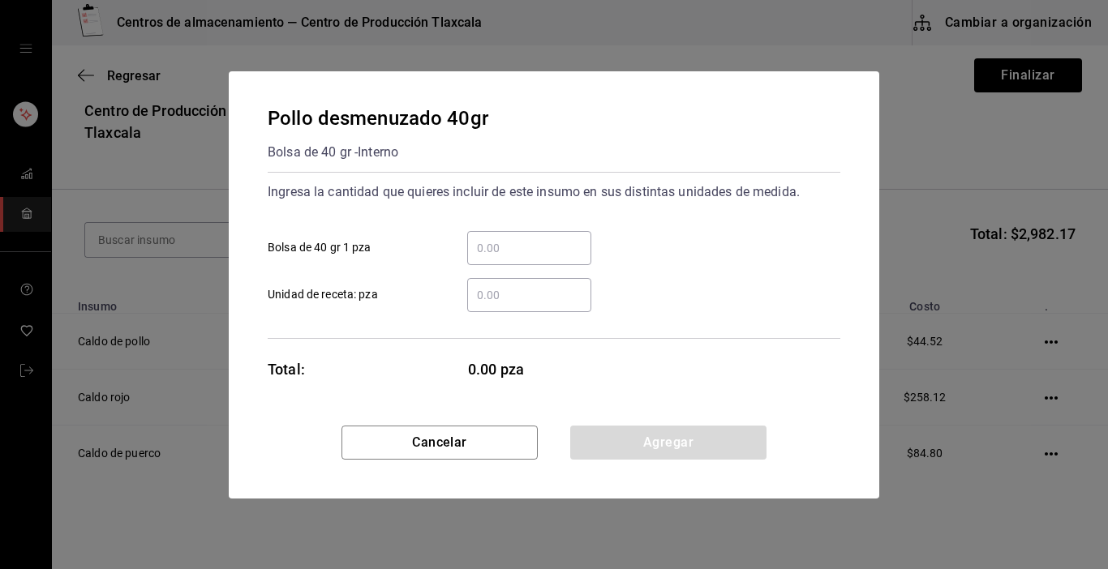
click at [557, 255] on input "​ Bolsa de 40 gr 1 pza" at bounding box center [529, 247] width 124 height 19
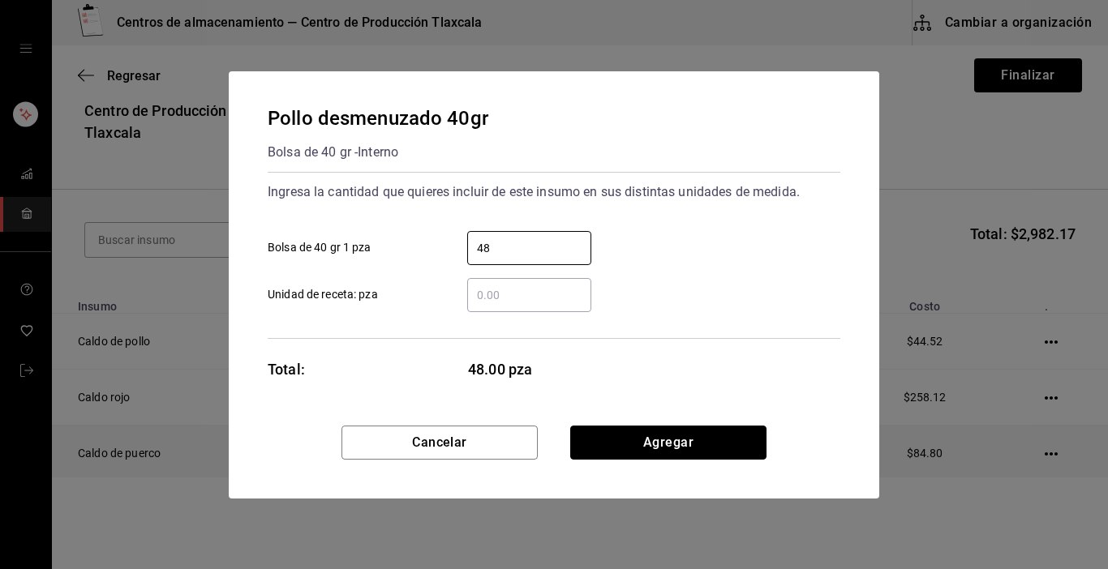
click at [708, 440] on button "Agregar" at bounding box center [668, 443] width 196 height 34
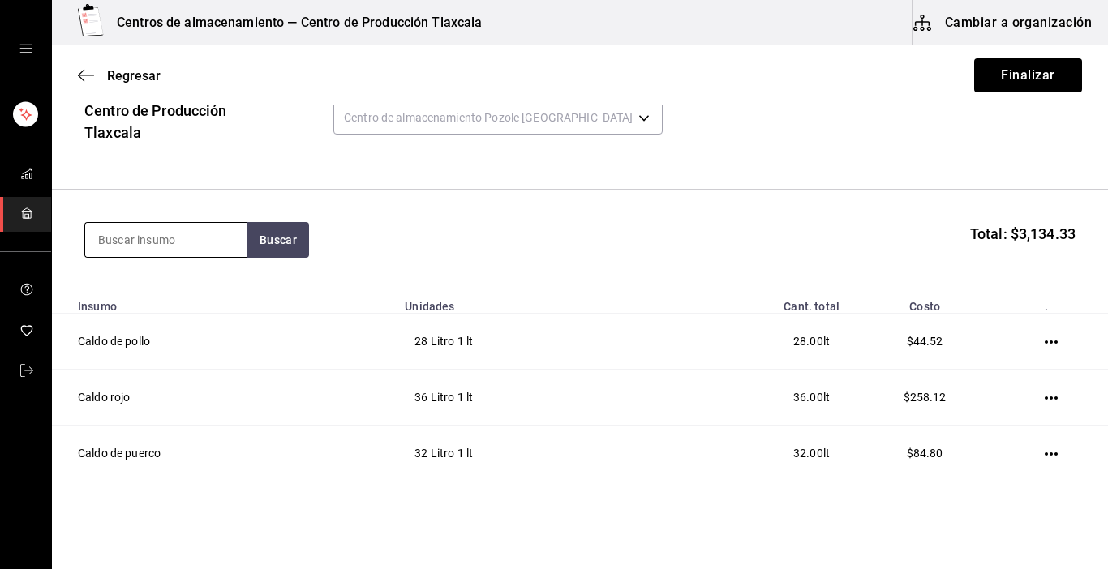
click at [204, 246] on input at bounding box center [166, 240] width 162 height 34
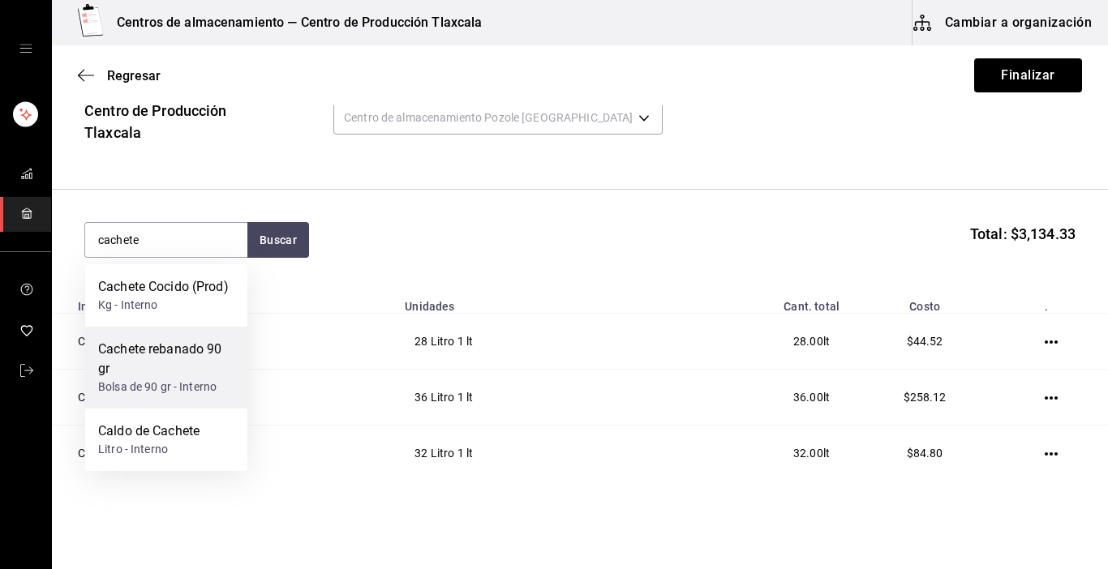
click at [184, 393] on div "Bolsa de 90 gr - Interno" at bounding box center [166, 387] width 136 height 17
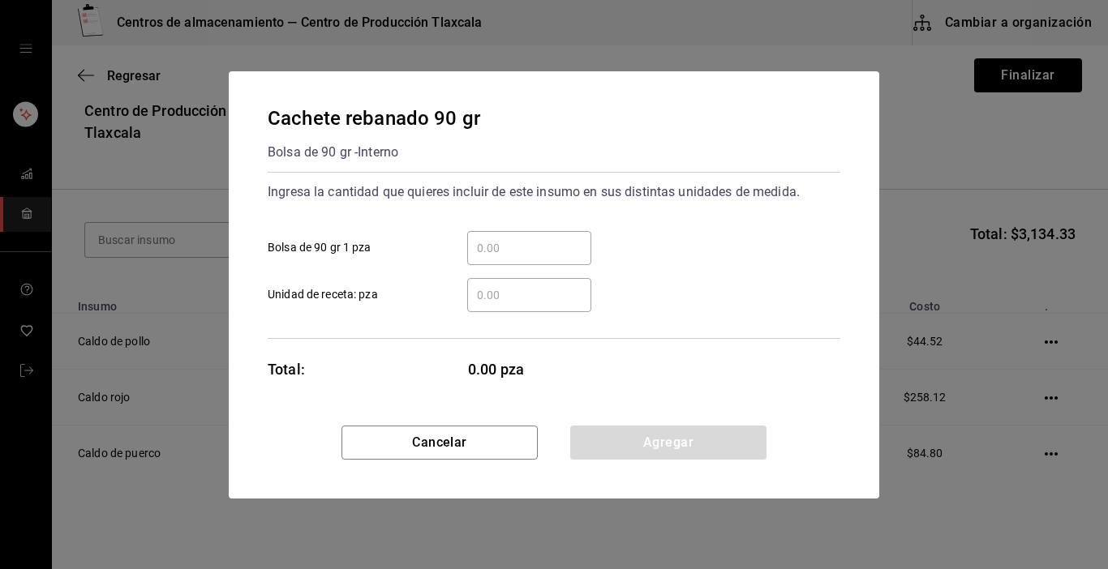
click at [532, 244] on input "​ Bolsa de 90 gr 1 pza" at bounding box center [529, 247] width 124 height 19
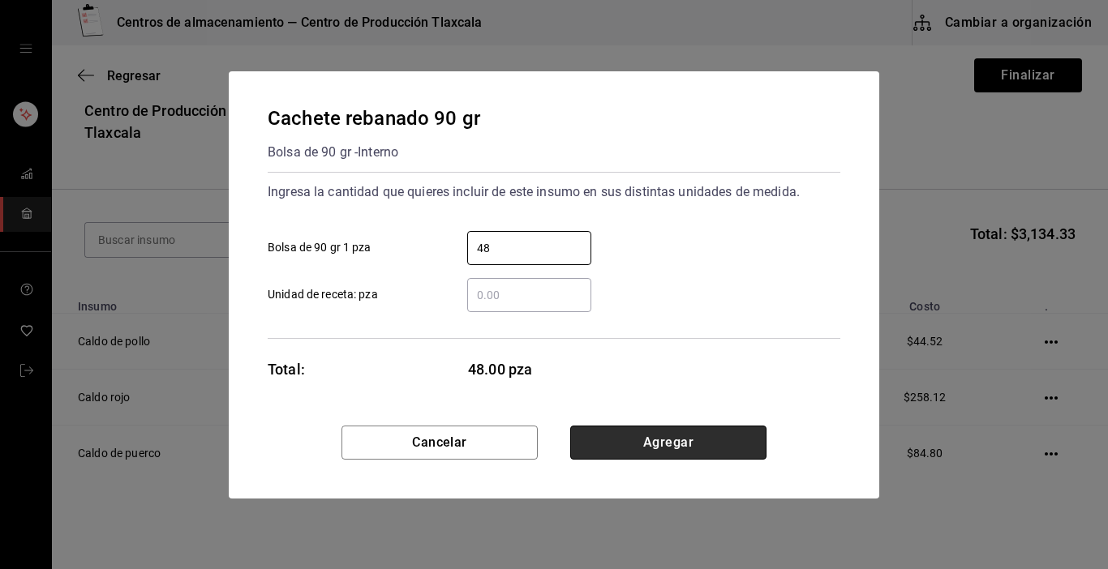
click at [580, 432] on button "Agregar" at bounding box center [668, 443] width 196 height 34
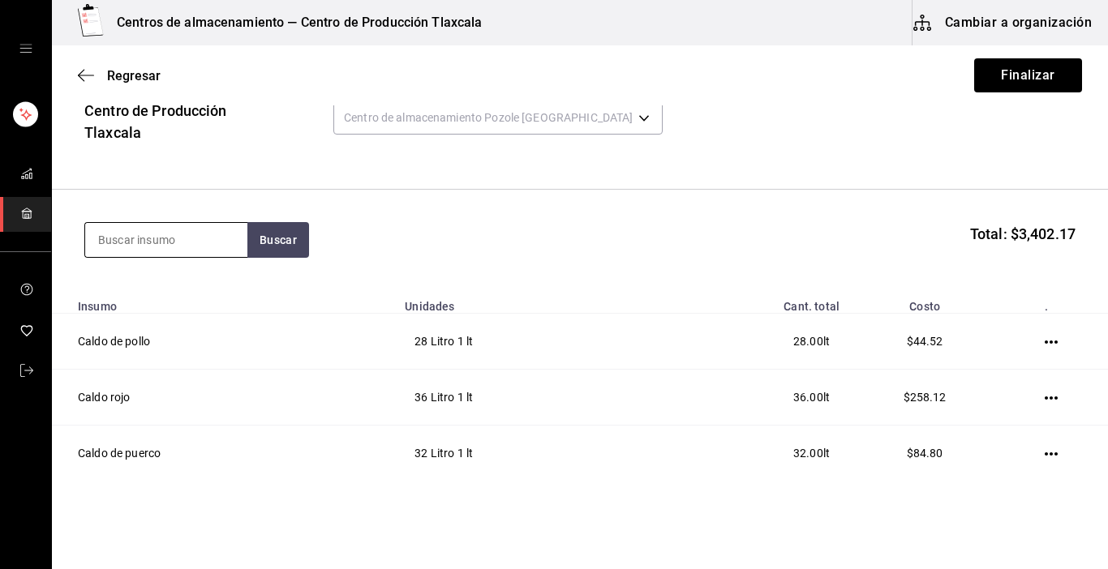
click at [224, 242] on input at bounding box center [166, 240] width 162 height 34
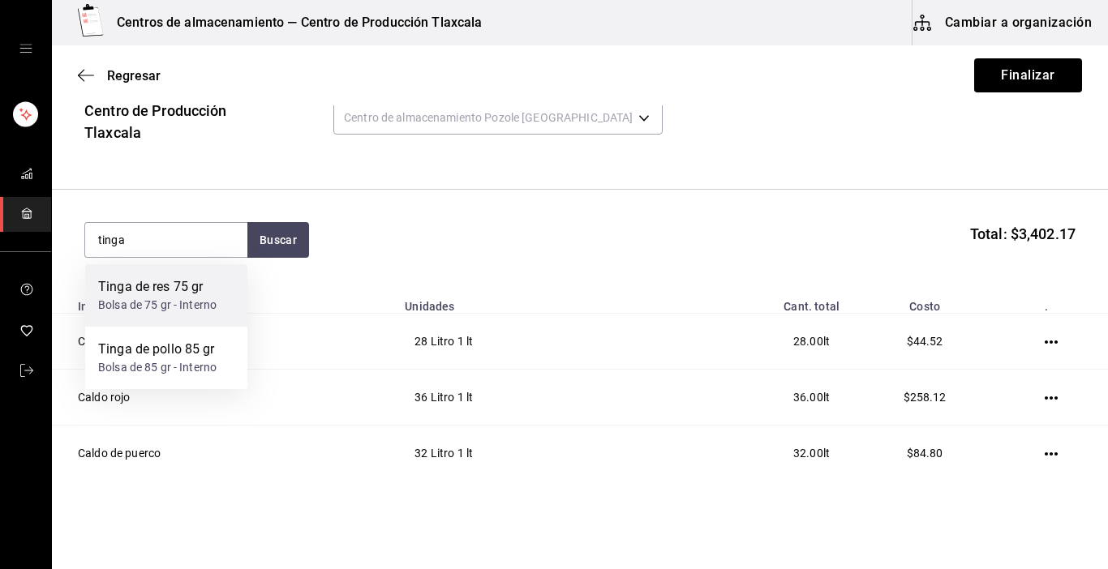
click at [208, 277] on div "Tinga de res 75 gr Bolsa de 75 gr - Interno" at bounding box center [166, 295] width 162 height 62
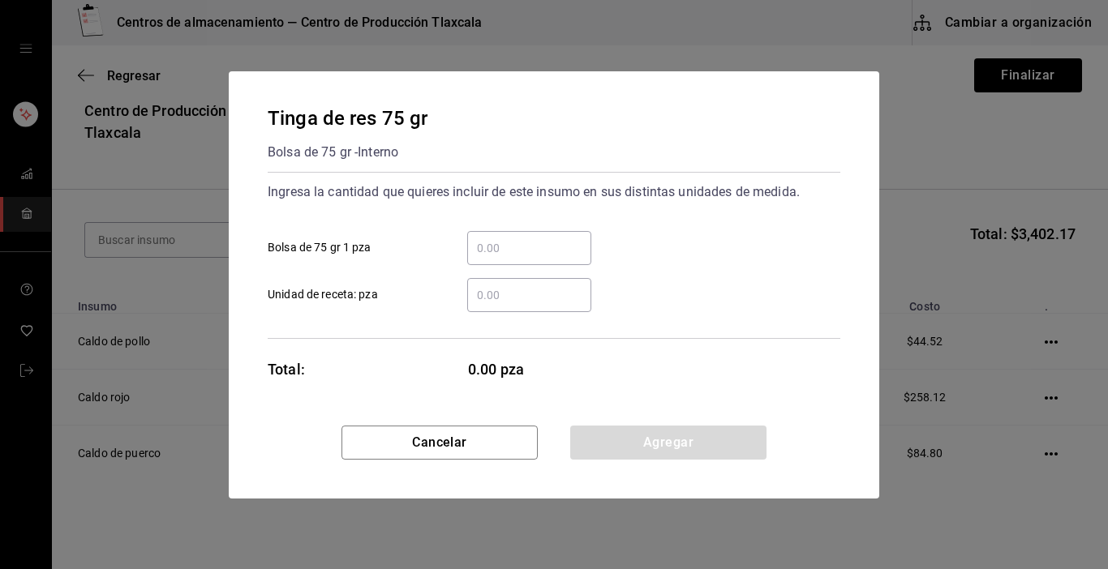
click at [473, 240] on input "​ Bolsa de 75 gr 1 pza" at bounding box center [529, 247] width 124 height 19
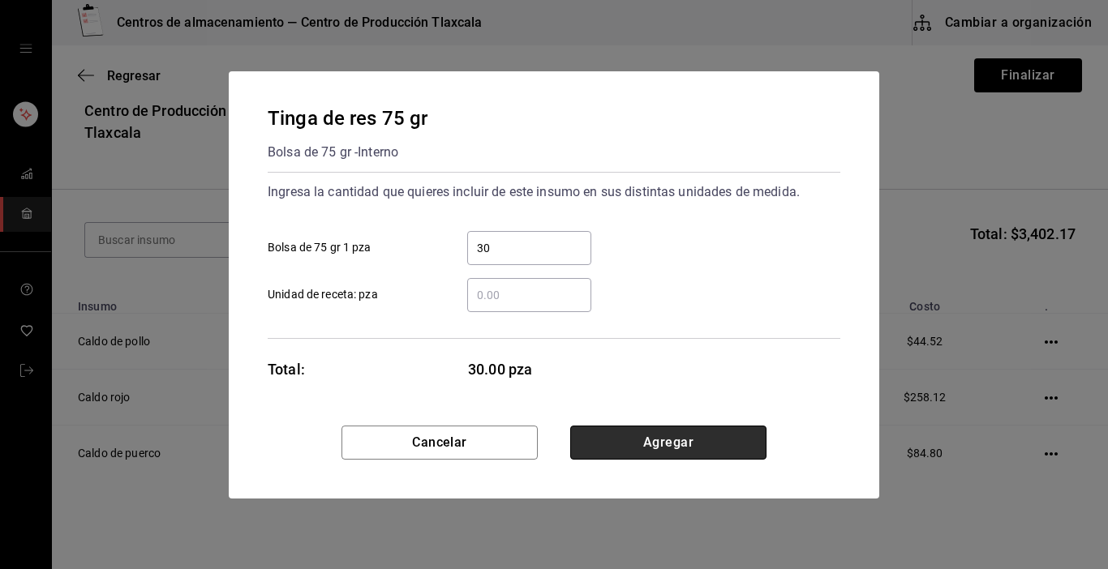
click at [711, 446] on button "Agregar" at bounding box center [668, 443] width 196 height 34
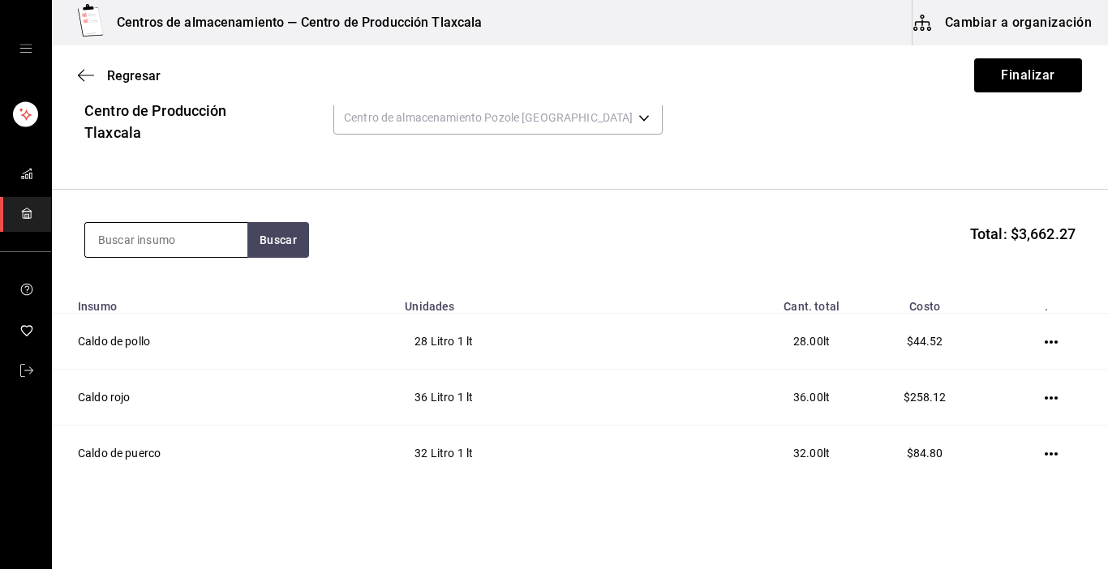
click at [136, 225] on input at bounding box center [166, 240] width 162 height 34
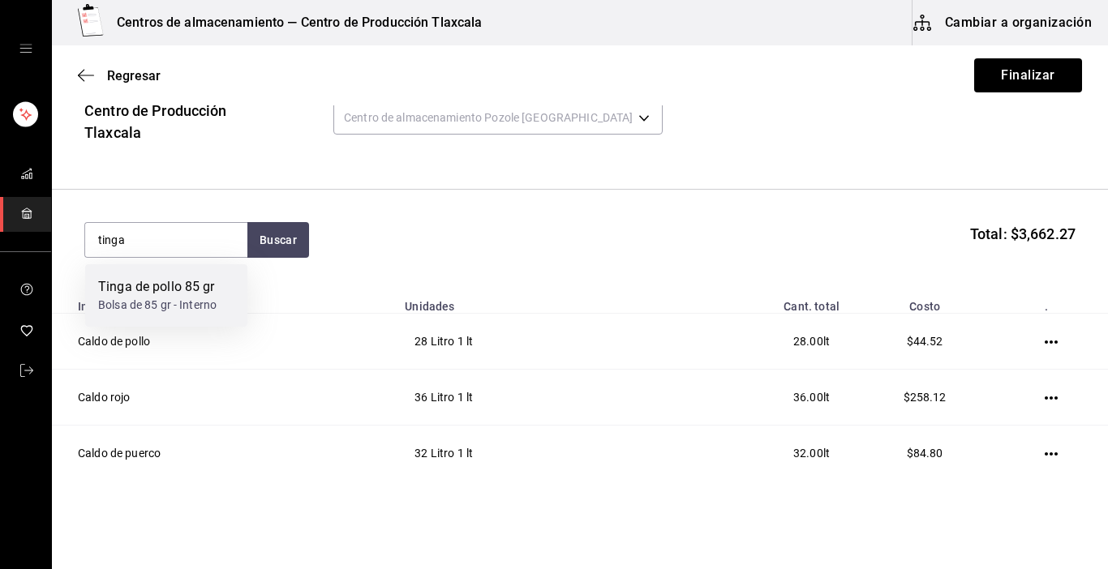
click at [137, 303] on div "Bolsa de 85 gr - Interno" at bounding box center [157, 305] width 118 height 17
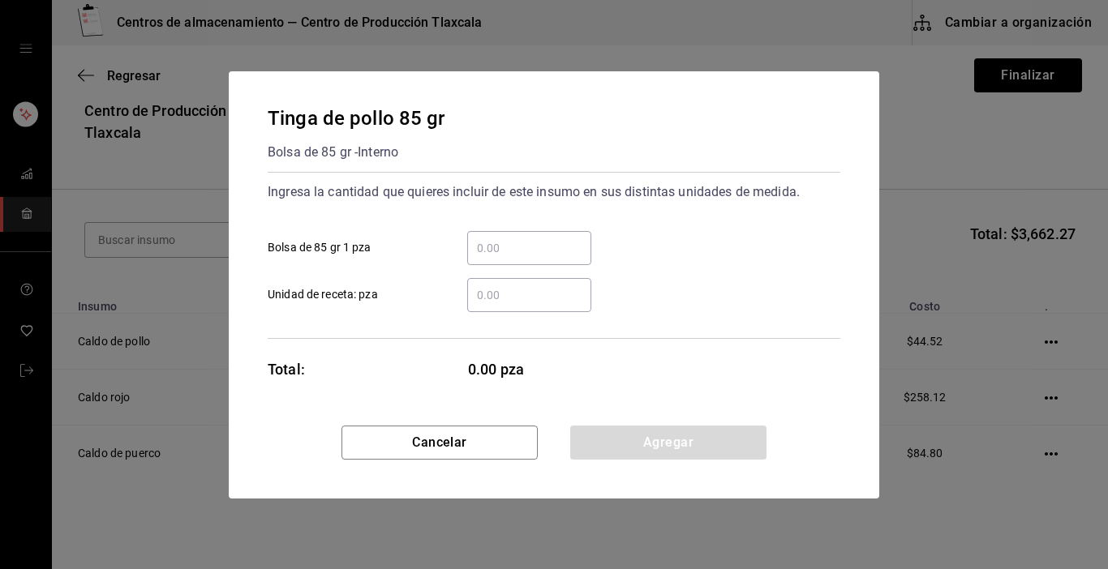
click at [473, 240] on input "​ Bolsa de 85 gr 1 pza" at bounding box center [529, 247] width 124 height 19
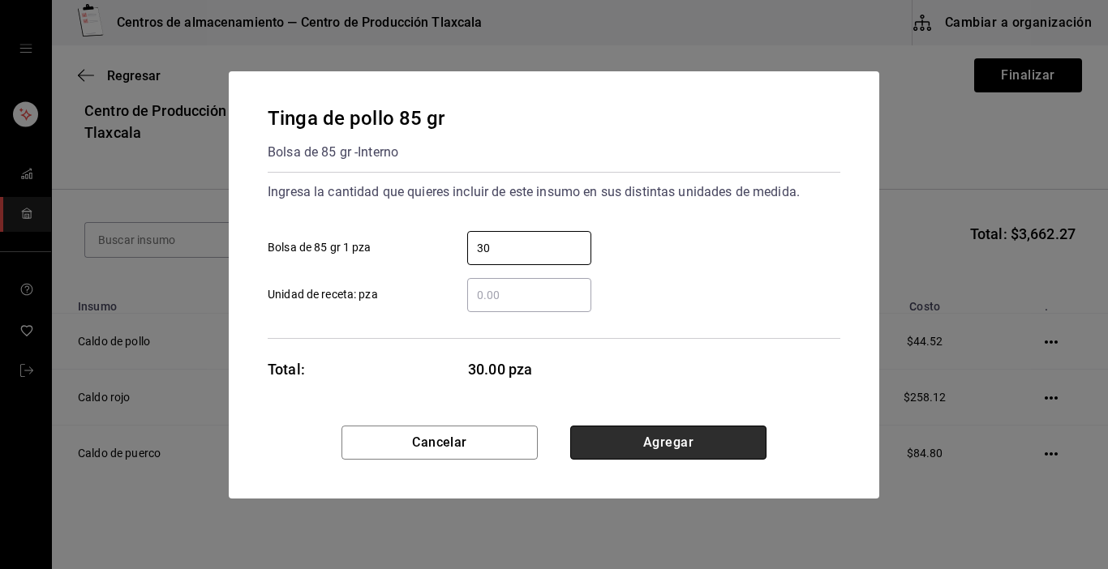
click at [693, 433] on button "Agregar" at bounding box center [668, 443] width 196 height 34
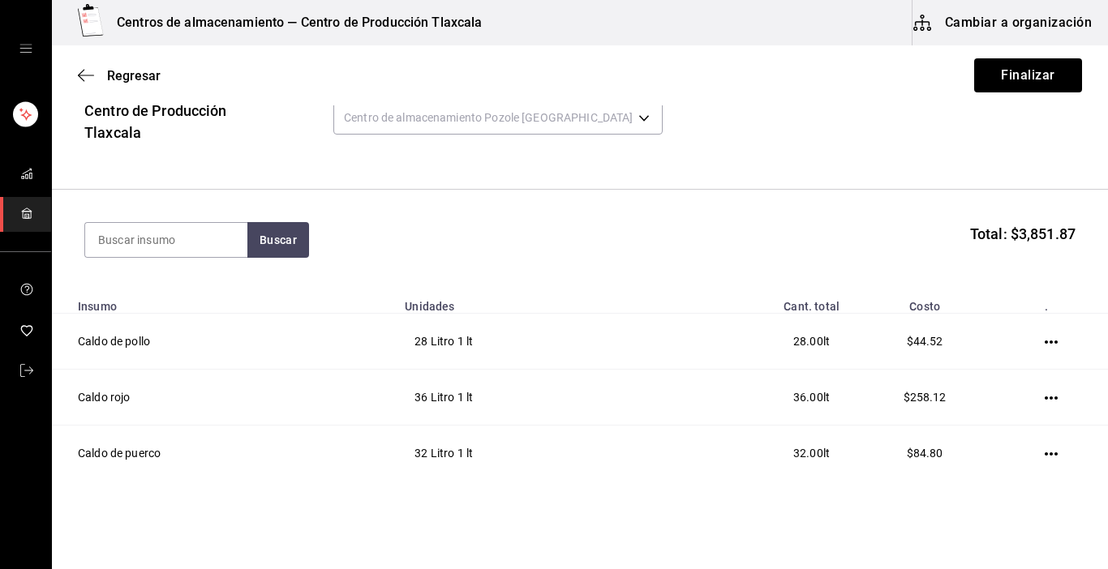
click at [197, 220] on section "Buscar Total: $3,851.87" at bounding box center [580, 240] width 1056 height 101
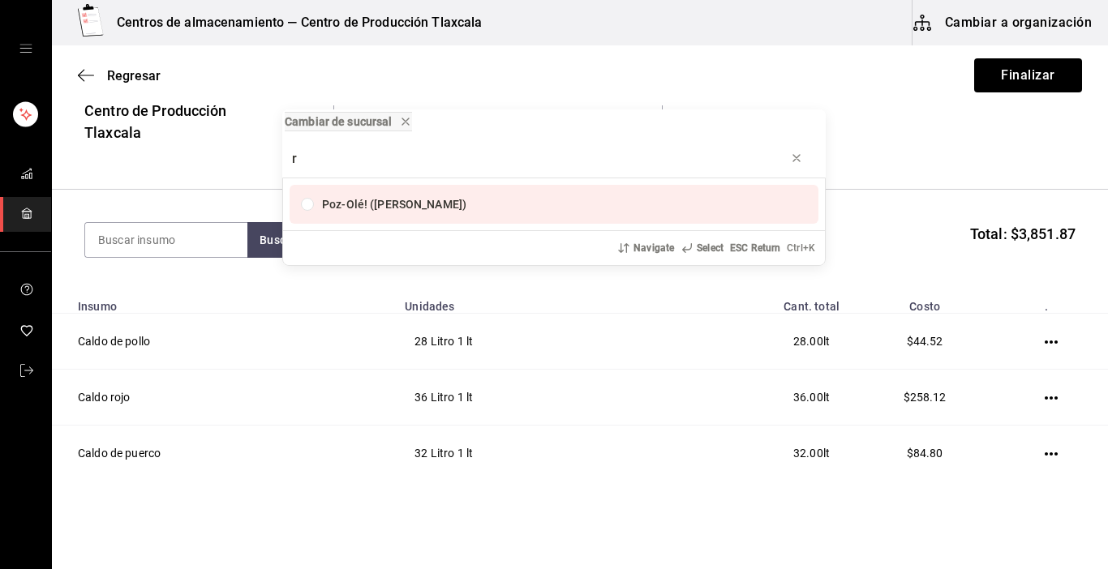
click at [839, 73] on div "Cambiar de sucursal r Poz-Olé! ([PERSON_NAME]) Navigate Select ESC Return Ctrl+…" at bounding box center [554, 284] width 1108 height 569
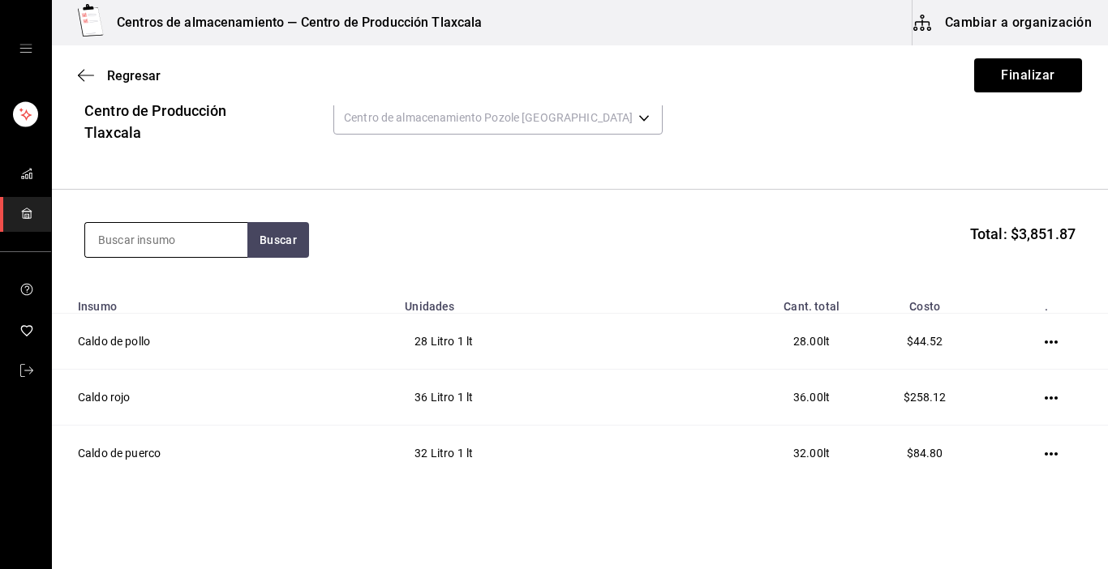
click at [123, 251] on input at bounding box center [166, 240] width 162 height 34
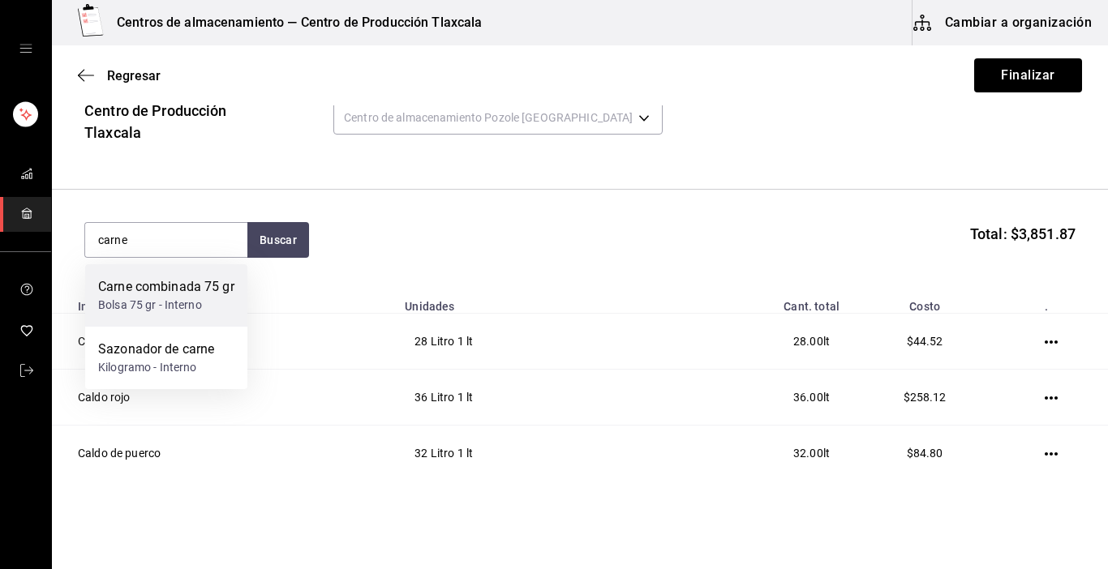
click at [152, 327] on div "Carne combinada 75 gr Bolsa 75 gr - Interno" at bounding box center [166, 295] width 162 height 62
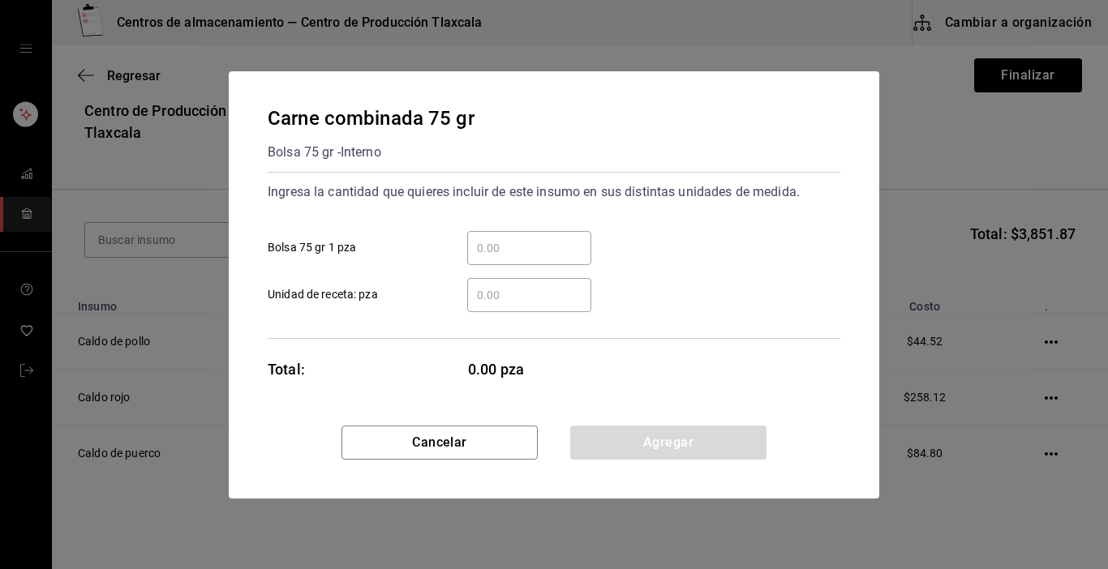
click at [524, 256] on div "​" at bounding box center [529, 248] width 124 height 34
click at [524, 256] on input "​ Bolsa 75 gr 1 pza" at bounding box center [529, 247] width 124 height 19
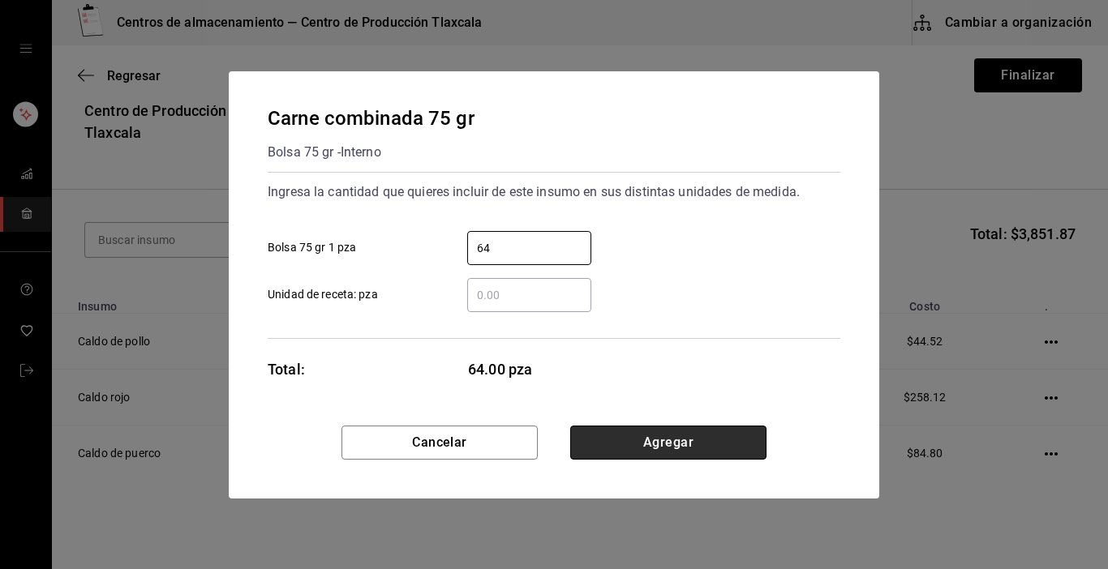
click at [613, 439] on button "Agregar" at bounding box center [668, 443] width 196 height 34
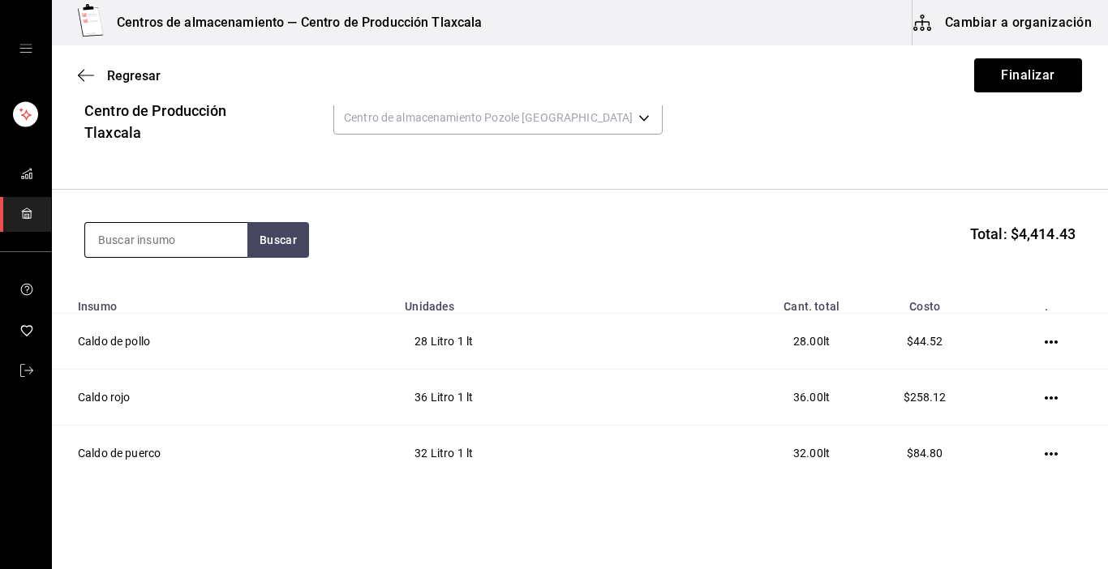
click at [187, 235] on input at bounding box center [166, 240] width 162 height 34
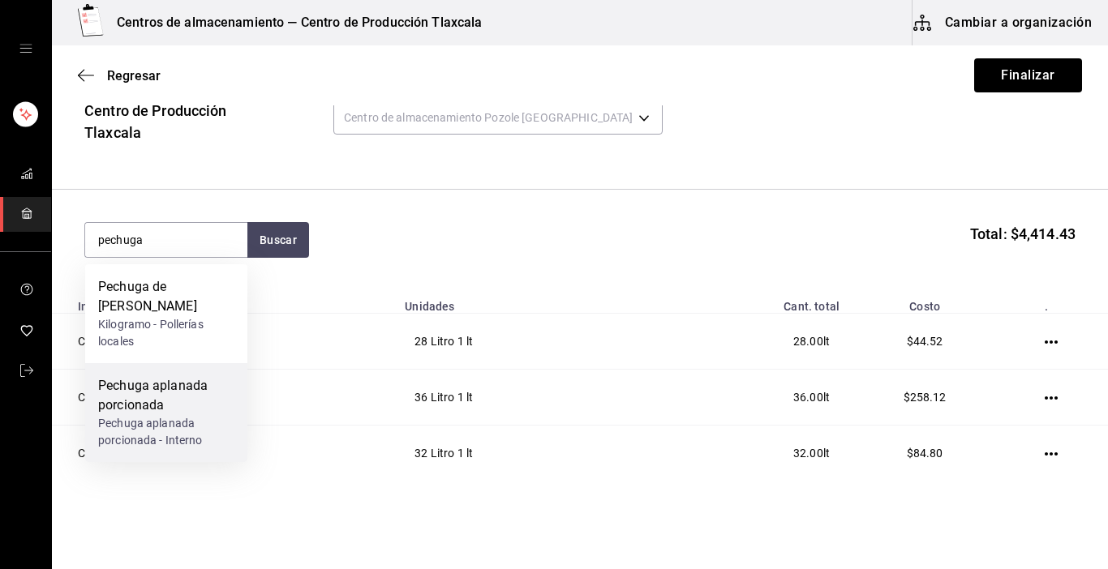
click at [170, 406] on div "Pechuga aplanada porcionada" at bounding box center [166, 395] width 136 height 39
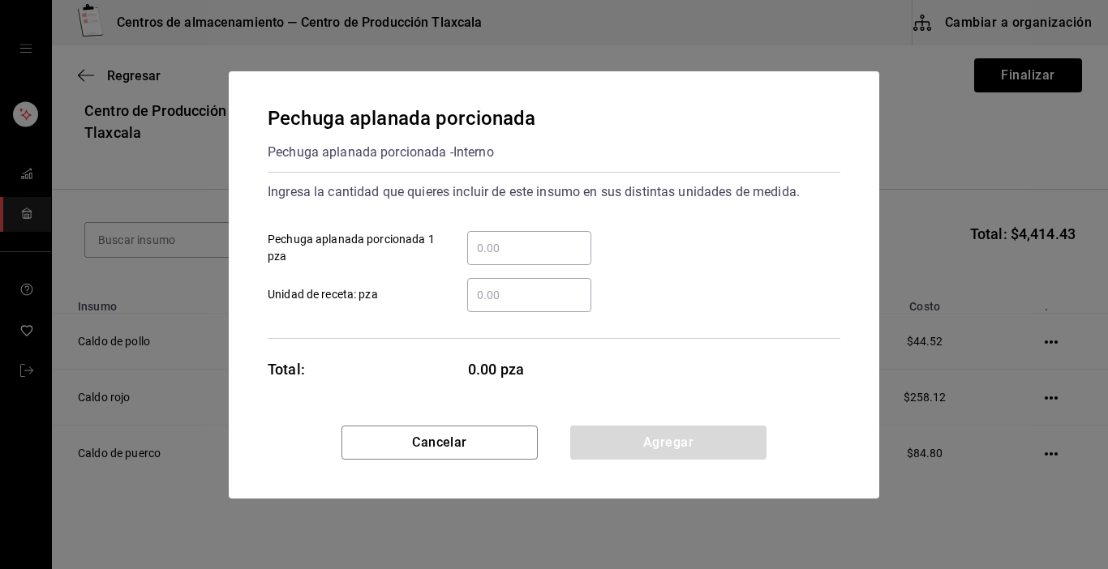
click at [515, 260] on div "​" at bounding box center [529, 248] width 124 height 34
click at [515, 258] on input "​ Pechuga aplanada porcionada 1 pza" at bounding box center [529, 247] width 124 height 19
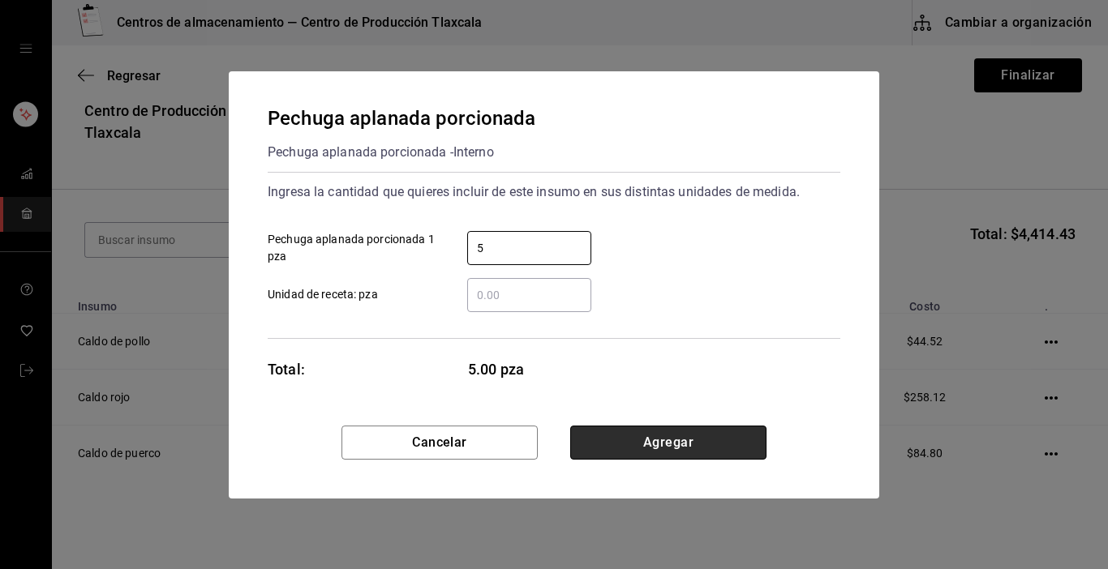
click at [720, 449] on button "Agregar" at bounding box center [668, 443] width 196 height 34
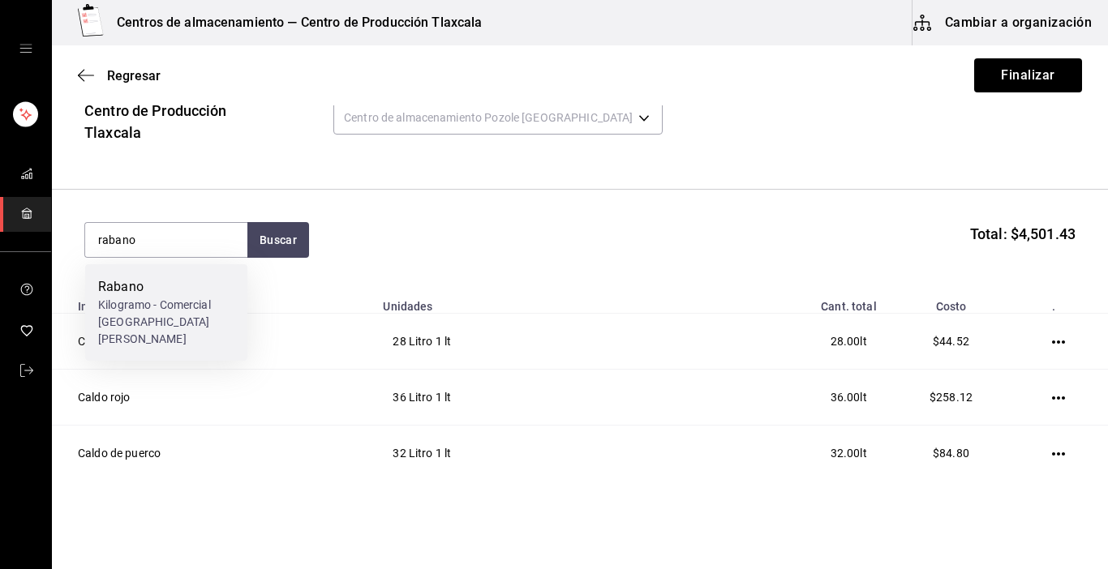
click at [187, 282] on div "Rabano" at bounding box center [166, 286] width 136 height 19
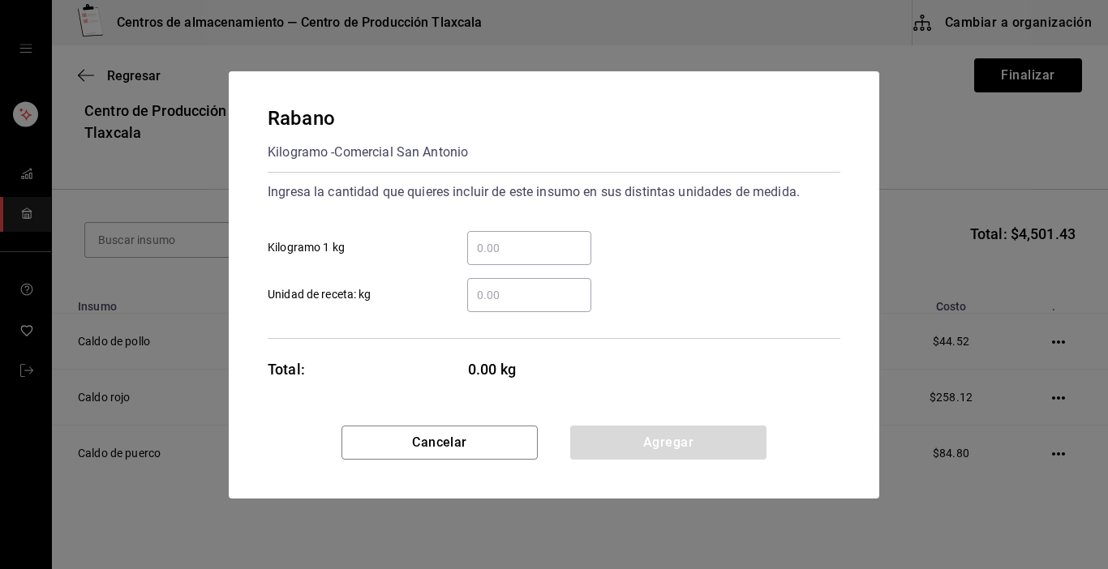
click at [536, 246] on input "​ Kilogramo 1 kg" at bounding box center [529, 247] width 124 height 19
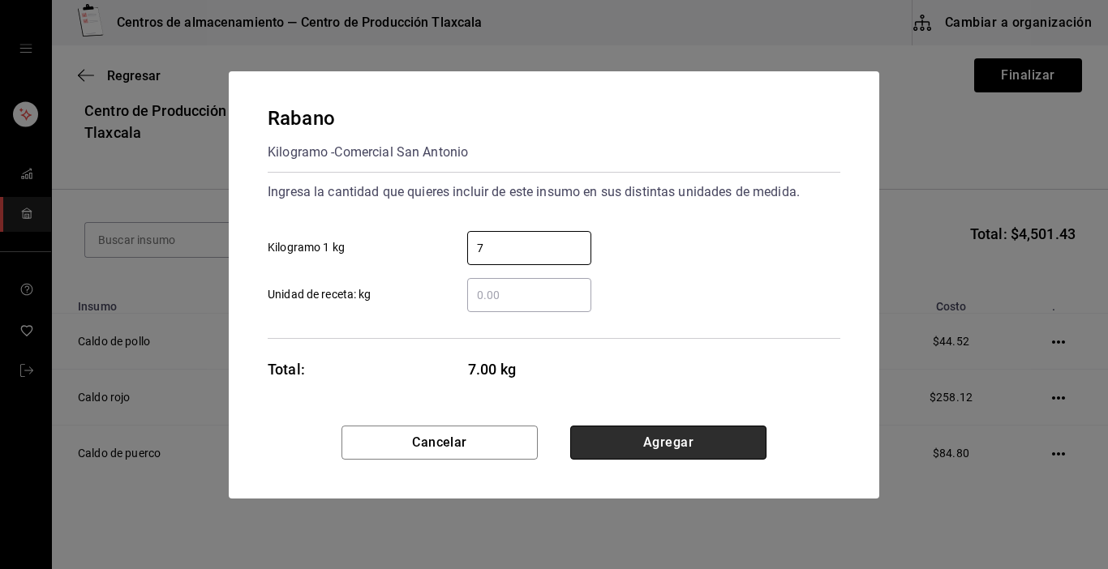
click at [738, 449] on button "Agregar" at bounding box center [668, 443] width 196 height 34
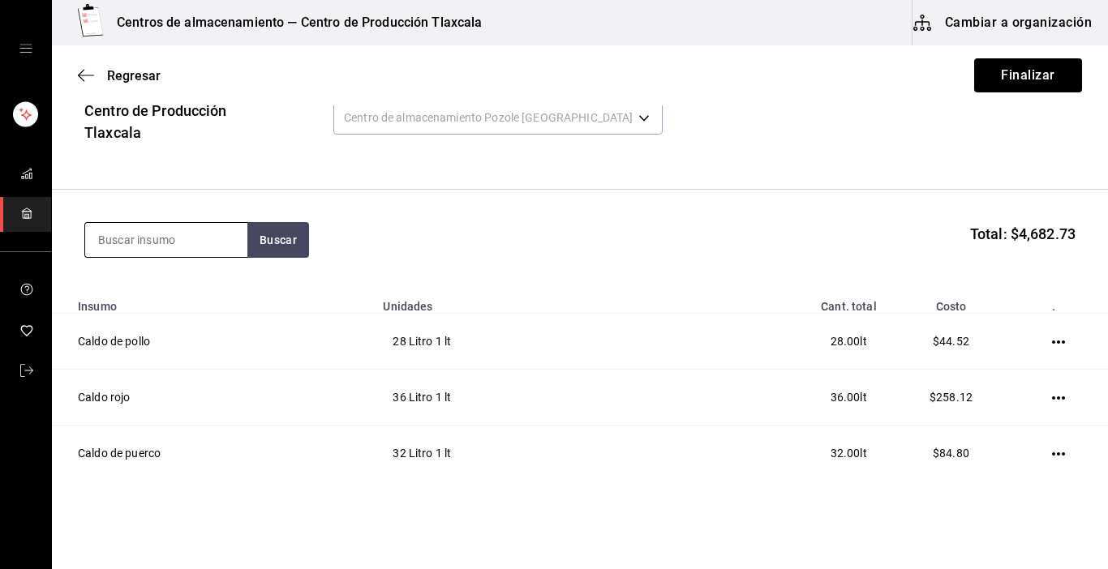
click at [226, 229] on input at bounding box center [166, 240] width 162 height 34
click at [291, 248] on button "Buscar" at bounding box center [278, 240] width 62 height 36
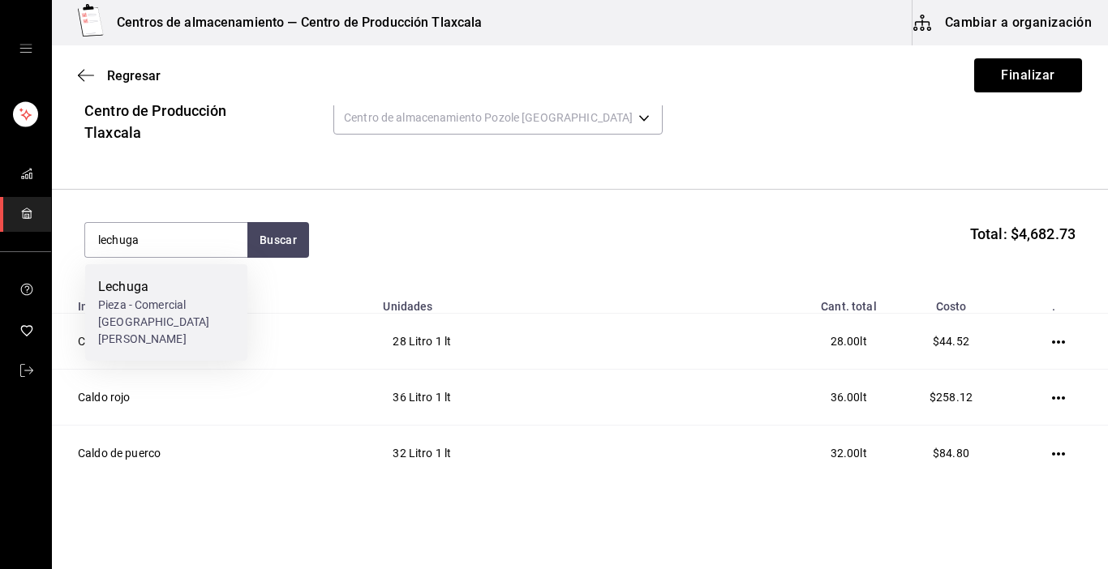
click at [184, 322] on div "Pieza - Comercial [GEOGRAPHIC_DATA][PERSON_NAME]" at bounding box center [166, 322] width 136 height 51
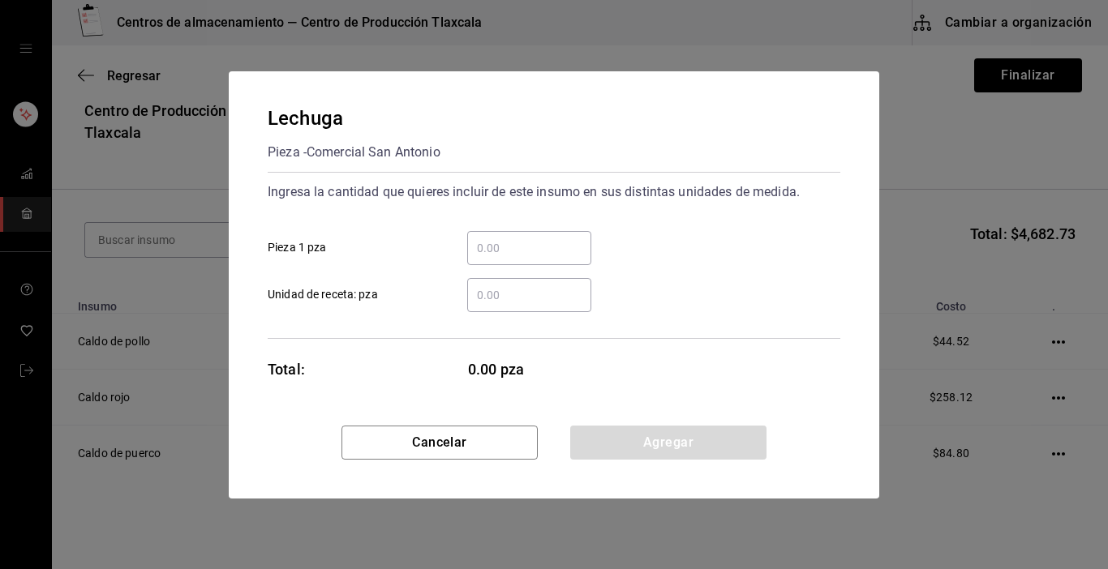
drag, startPoint x: 505, startPoint y: 219, endPoint x: 501, endPoint y: 233, distance: 14.4
click at [504, 226] on div "​ Pieza 1 pza" at bounding box center [548, 241] width 586 height 47
click at [500, 242] on input "​ Pieza 1 pza" at bounding box center [529, 247] width 124 height 19
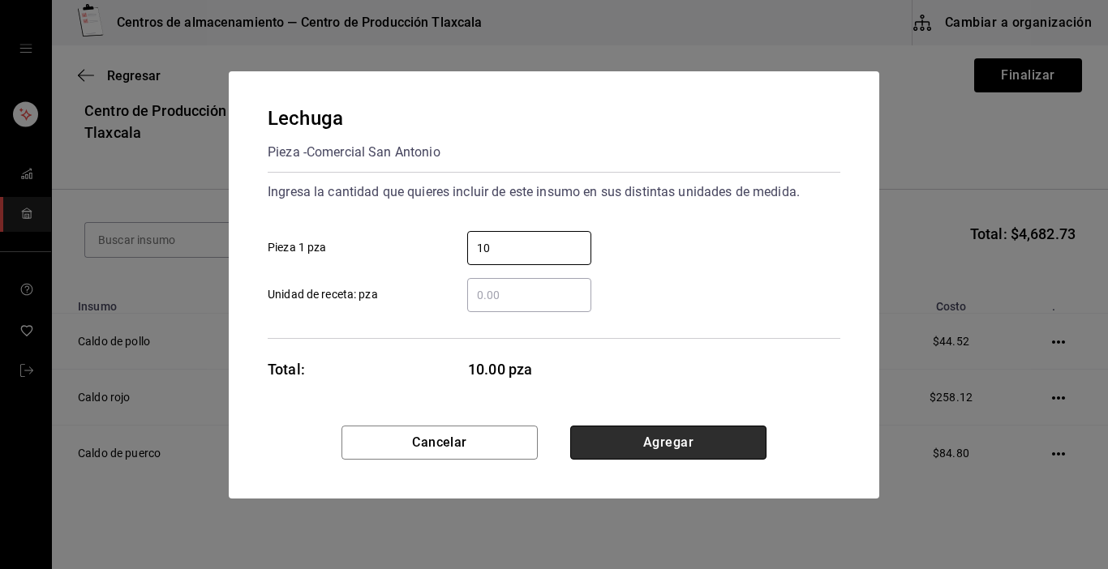
click at [679, 436] on button "Agregar" at bounding box center [668, 443] width 196 height 34
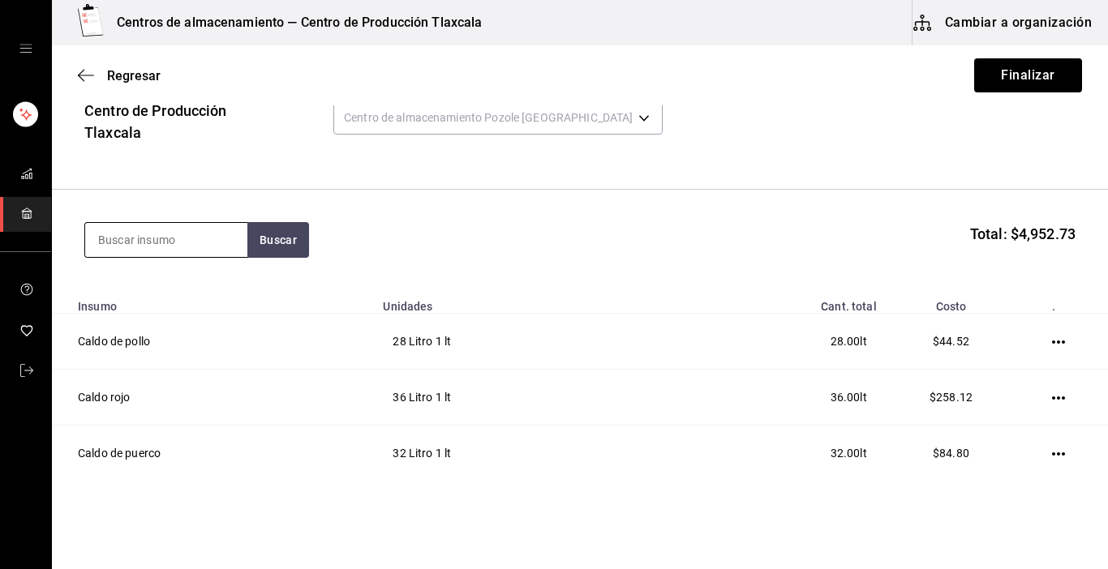
click at [161, 255] on input at bounding box center [166, 240] width 162 height 34
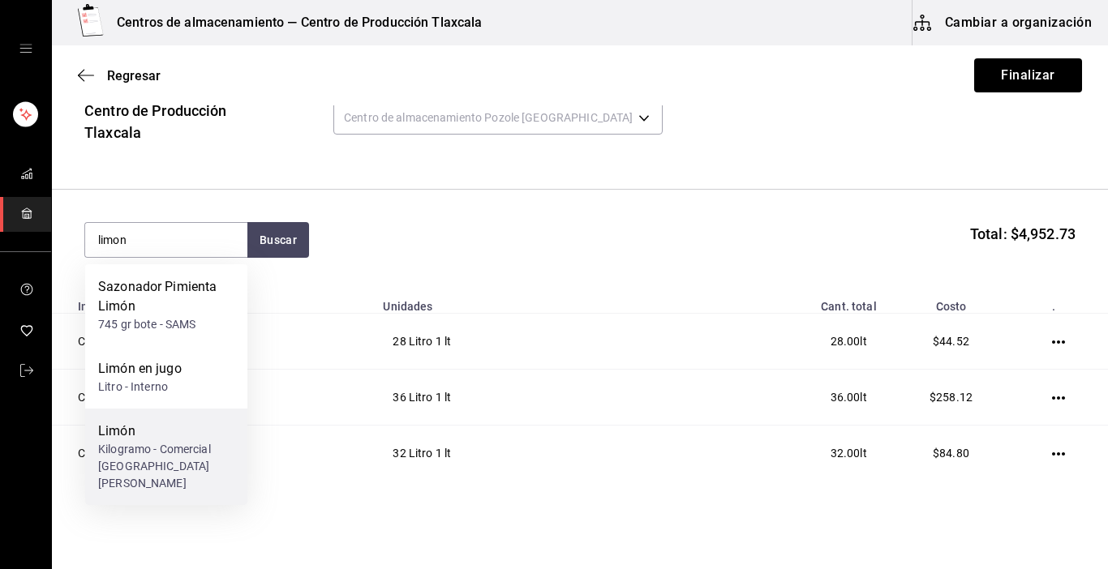
click at [188, 438] on div "Limón" at bounding box center [166, 431] width 136 height 19
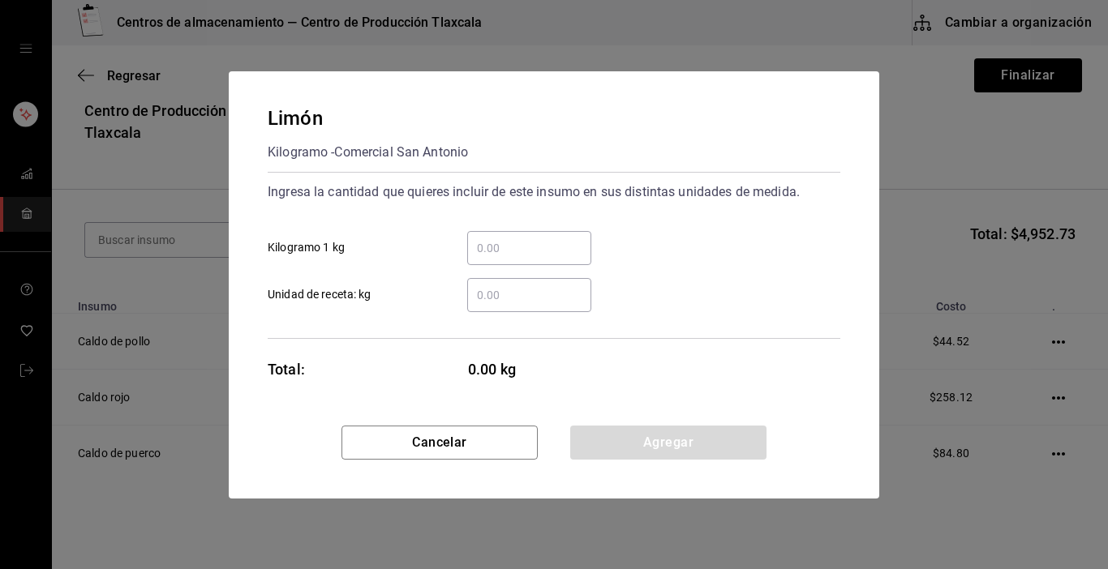
click at [503, 244] on input "​ Kilogramo 1 kg" at bounding box center [529, 247] width 124 height 19
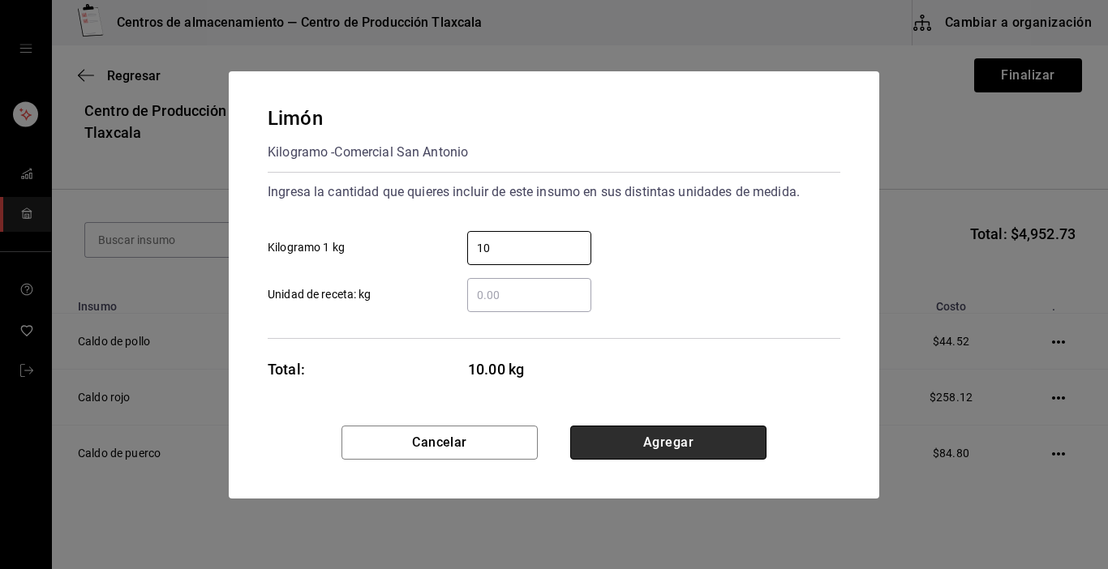
click at [688, 452] on button "Agregar" at bounding box center [668, 443] width 196 height 34
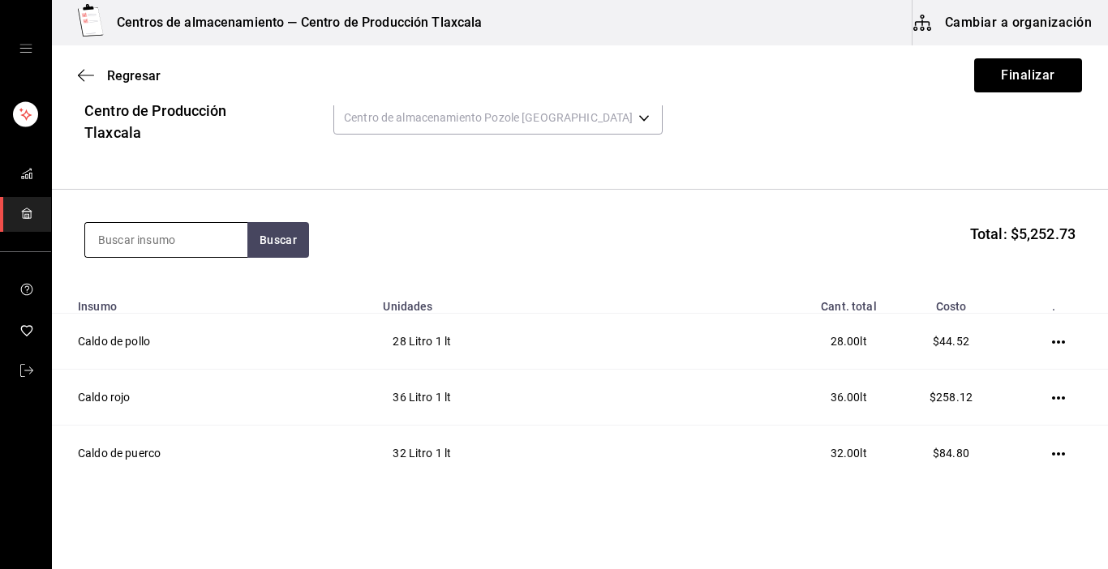
click at [88, 238] on input at bounding box center [166, 240] width 162 height 34
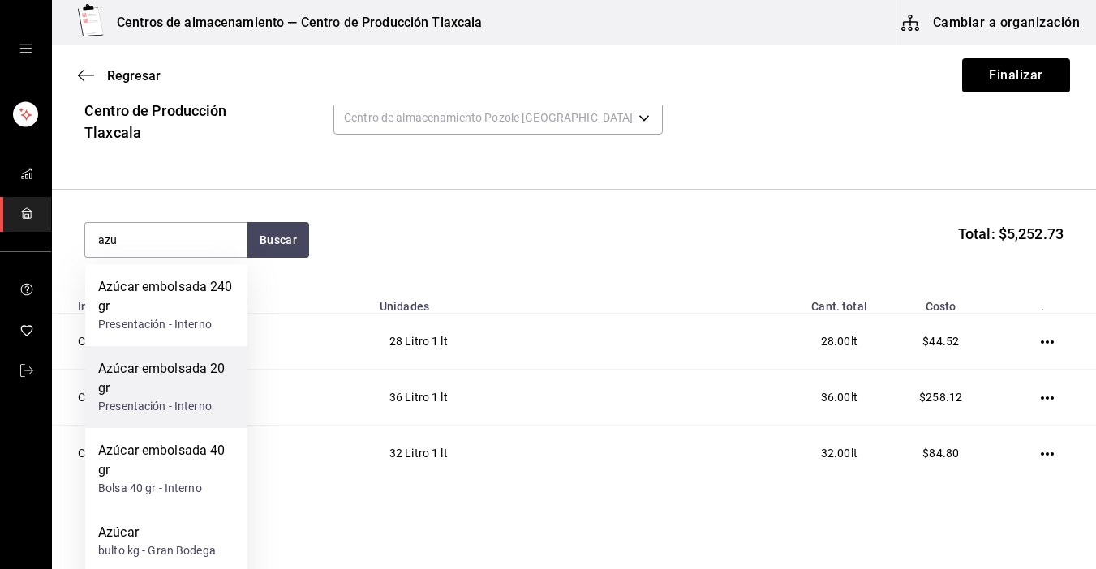
click at [204, 392] on div "Azúcar embolsada 20 gr" at bounding box center [166, 378] width 136 height 39
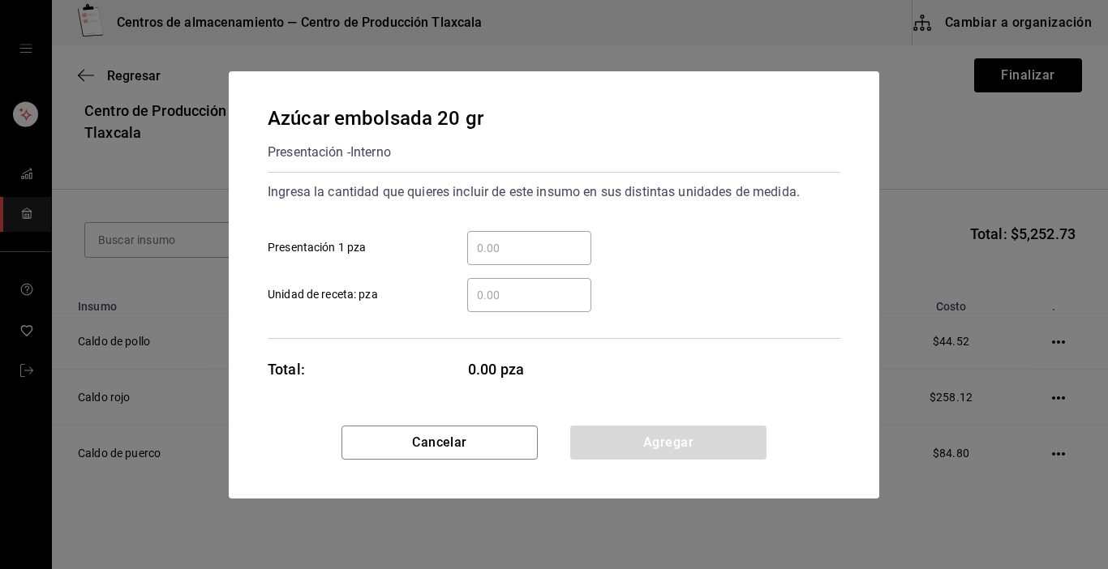
click at [488, 251] on input "​ Presentación 1 pza" at bounding box center [529, 247] width 124 height 19
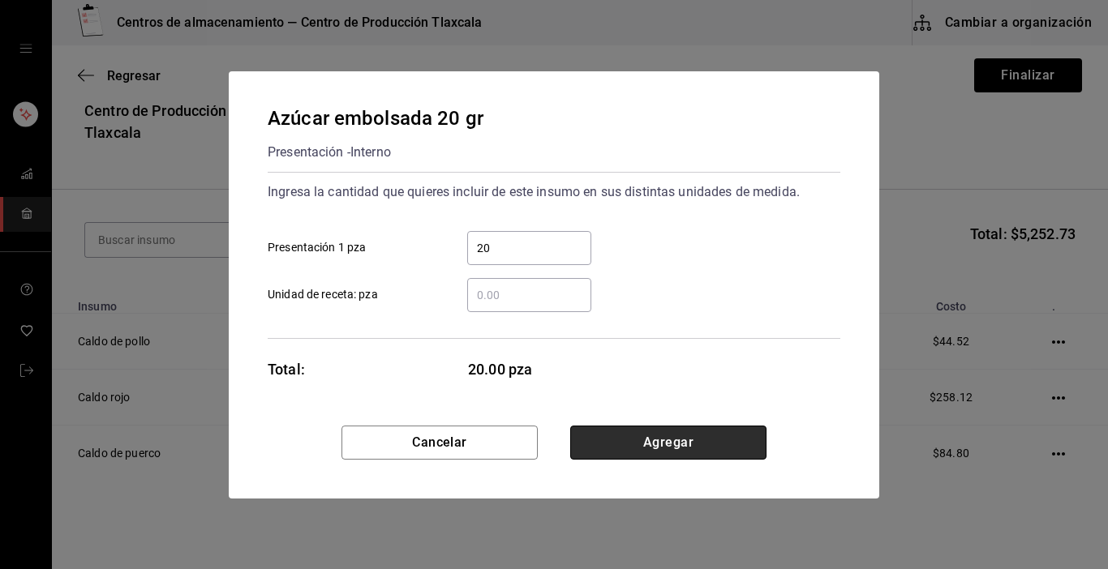
click at [749, 431] on button "Agregar" at bounding box center [668, 443] width 196 height 34
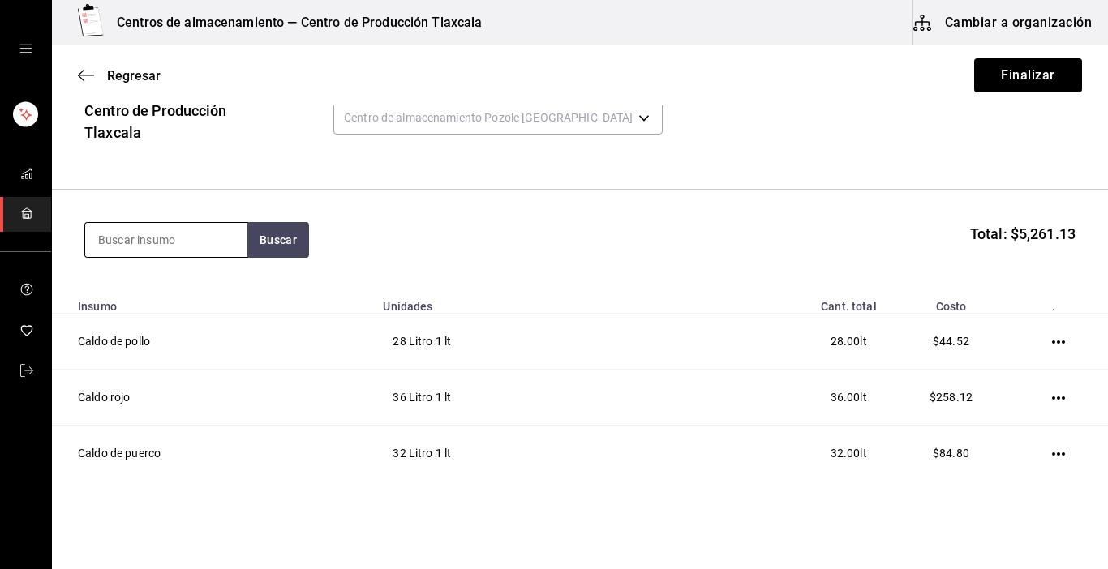
click at [203, 234] on input at bounding box center [166, 240] width 162 height 34
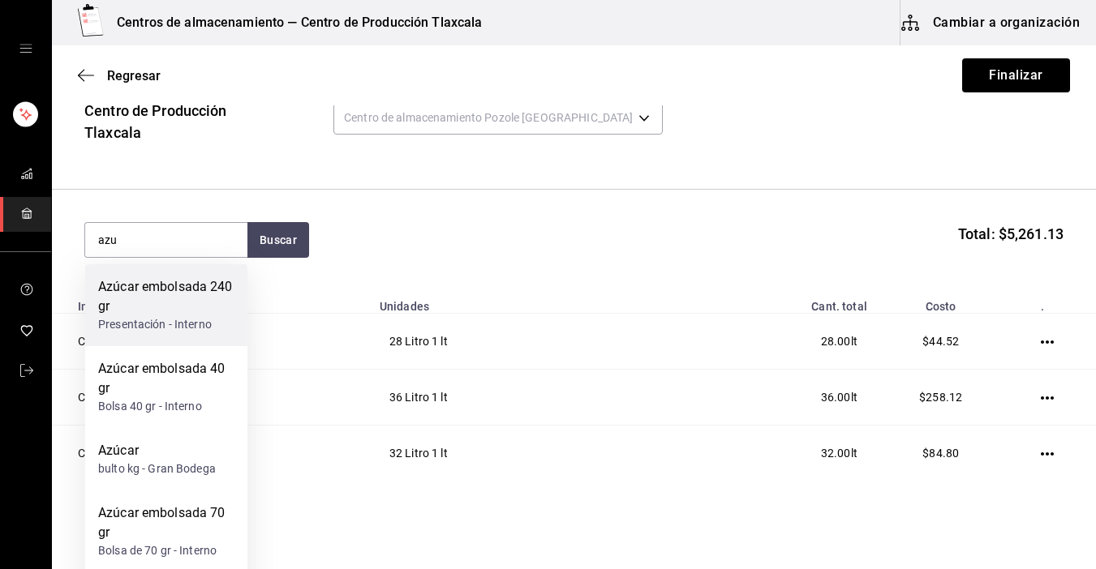
click at [205, 298] on div "Azúcar embolsada 240 gr" at bounding box center [166, 296] width 136 height 39
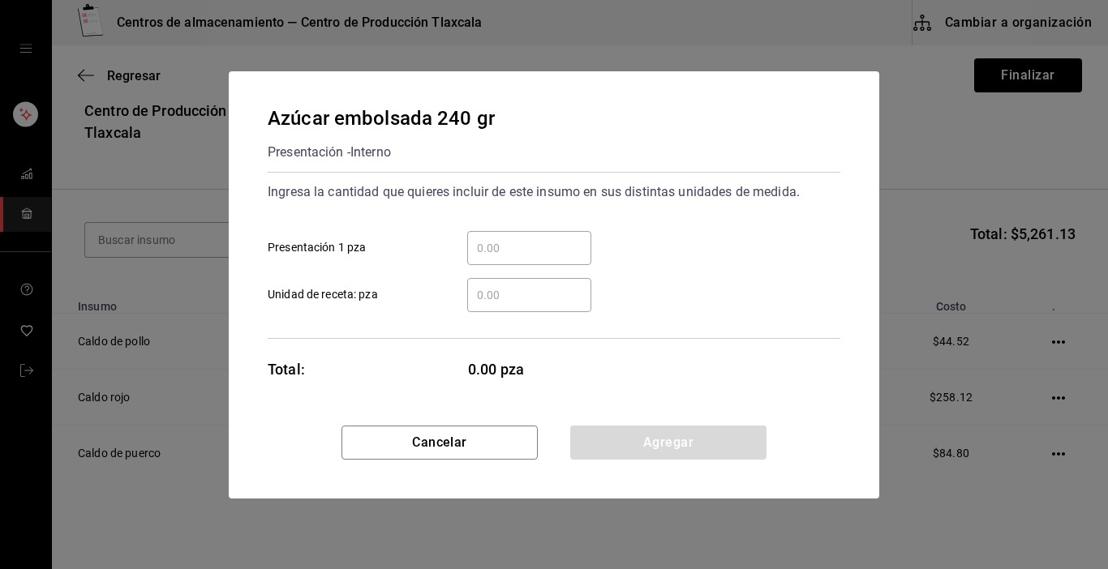
click at [492, 263] on div "​" at bounding box center [529, 248] width 124 height 34
click at [492, 258] on input "​ Presentación 1 pza" at bounding box center [529, 247] width 124 height 19
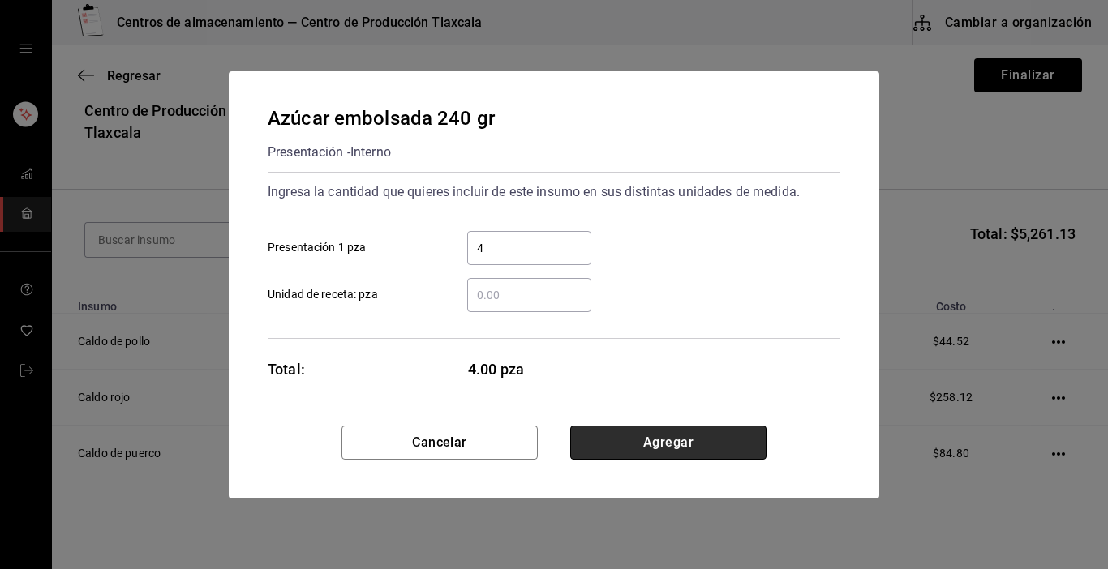
click at [665, 431] on button "Agregar" at bounding box center [668, 443] width 196 height 34
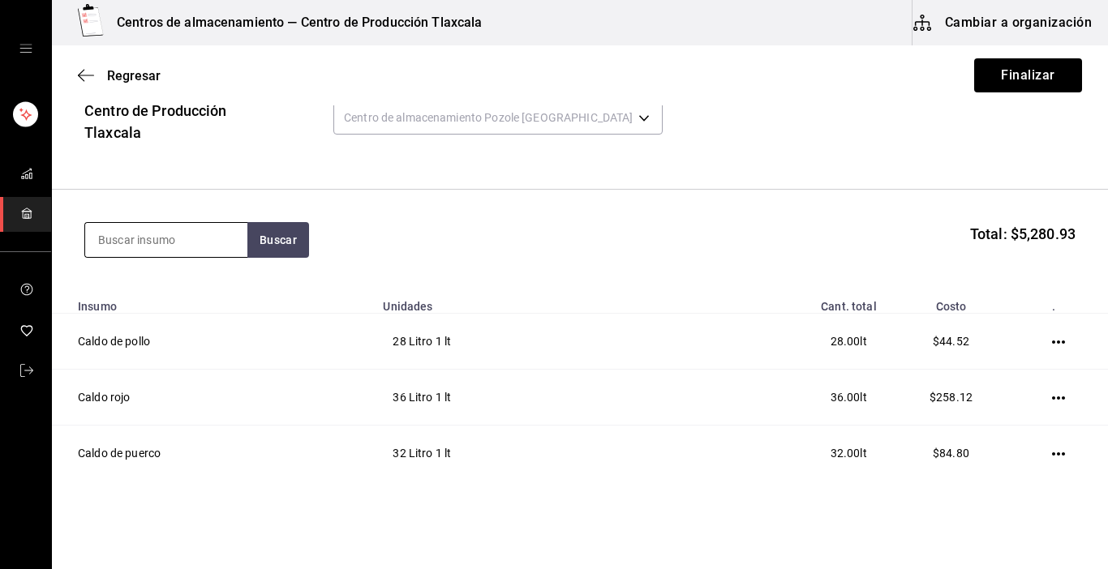
click at [191, 246] on input at bounding box center [166, 240] width 162 height 34
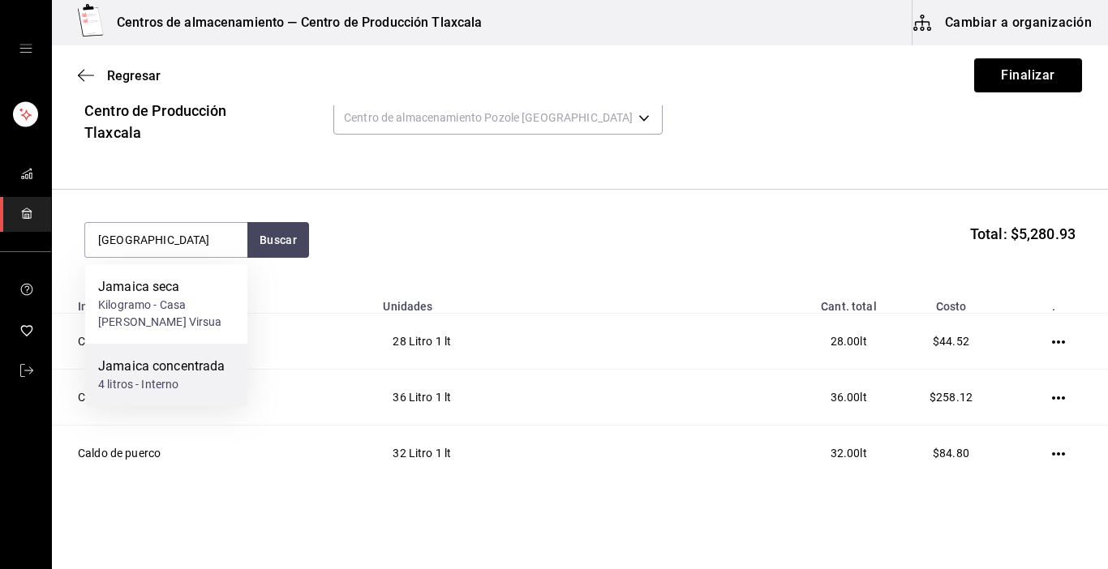
click at [192, 362] on div "Jamaica concentrada" at bounding box center [161, 366] width 127 height 19
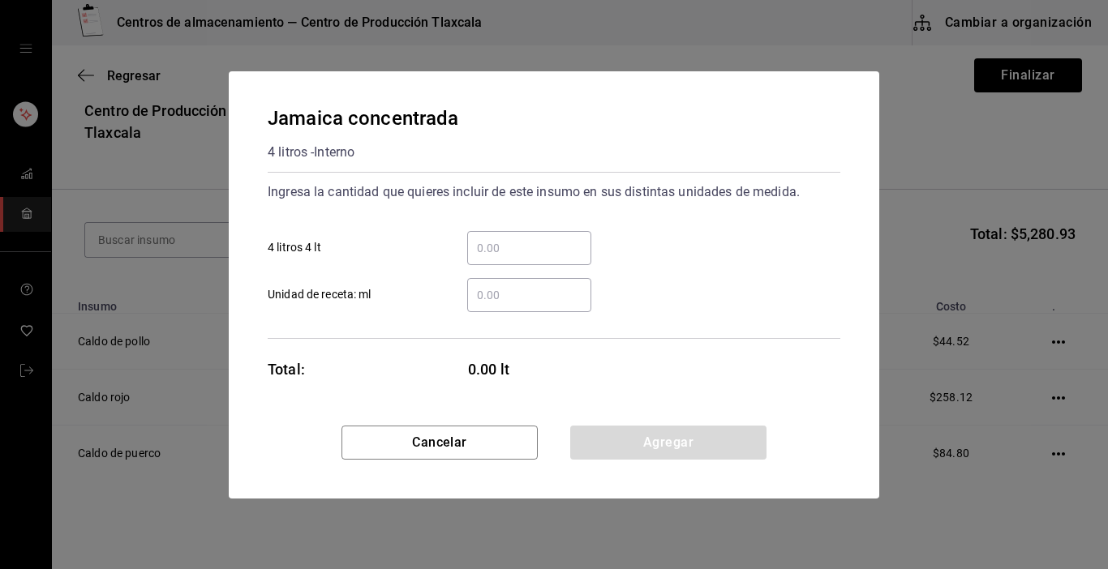
click at [496, 254] on input "​ 4 litros 4 lt" at bounding box center [529, 247] width 124 height 19
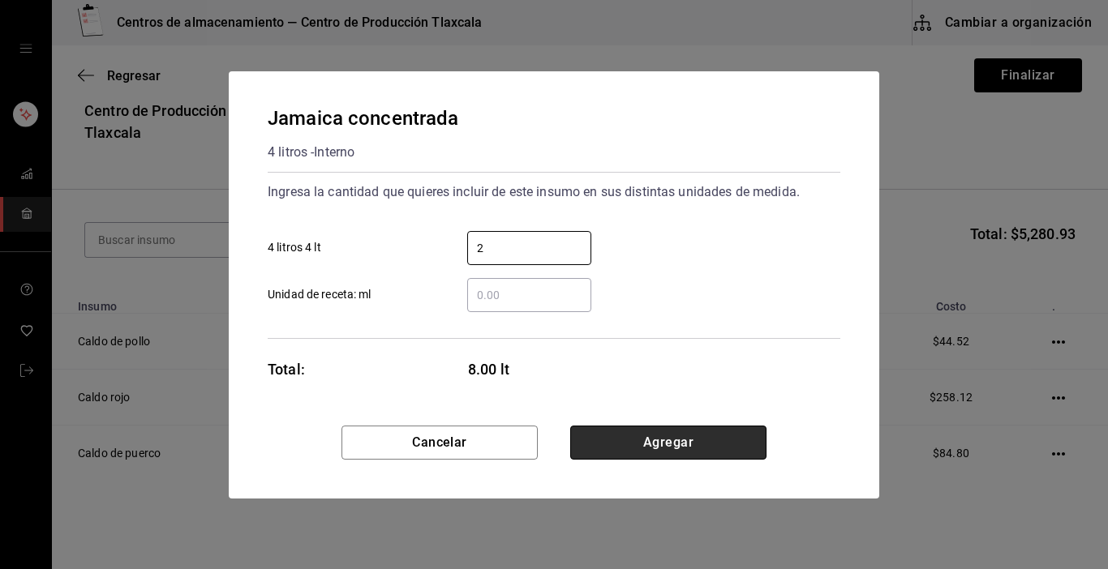
click at [729, 445] on button "Agregar" at bounding box center [668, 443] width 196 height 34
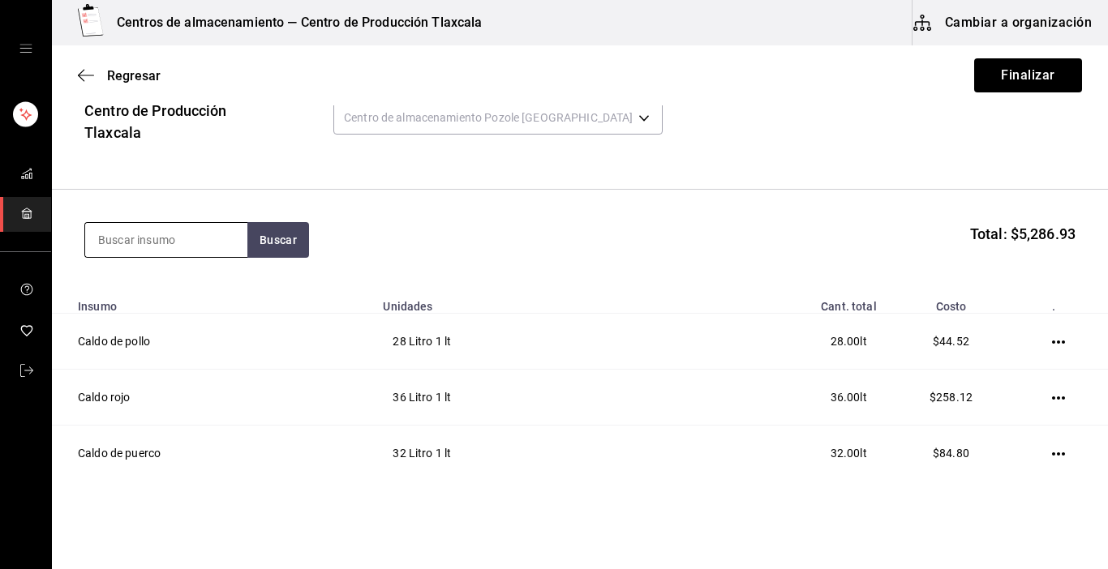
click at [239, 242] on input at bounding box center [166, 240] width 162 height 34
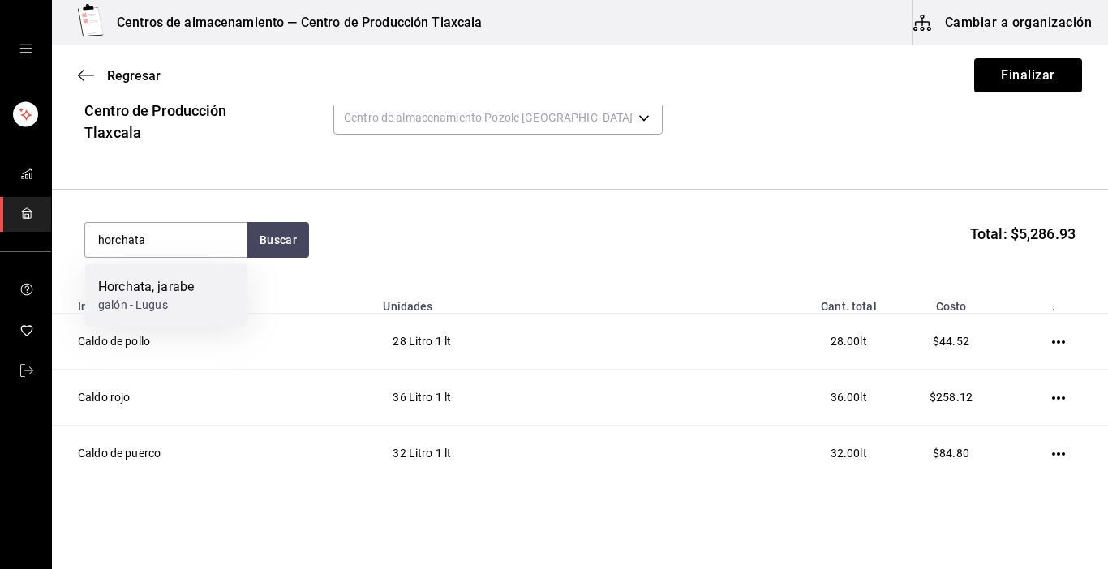
click at [135, 290] on div "Horchata, jarabe" at bounding box center [146, 286] width 96 height 19
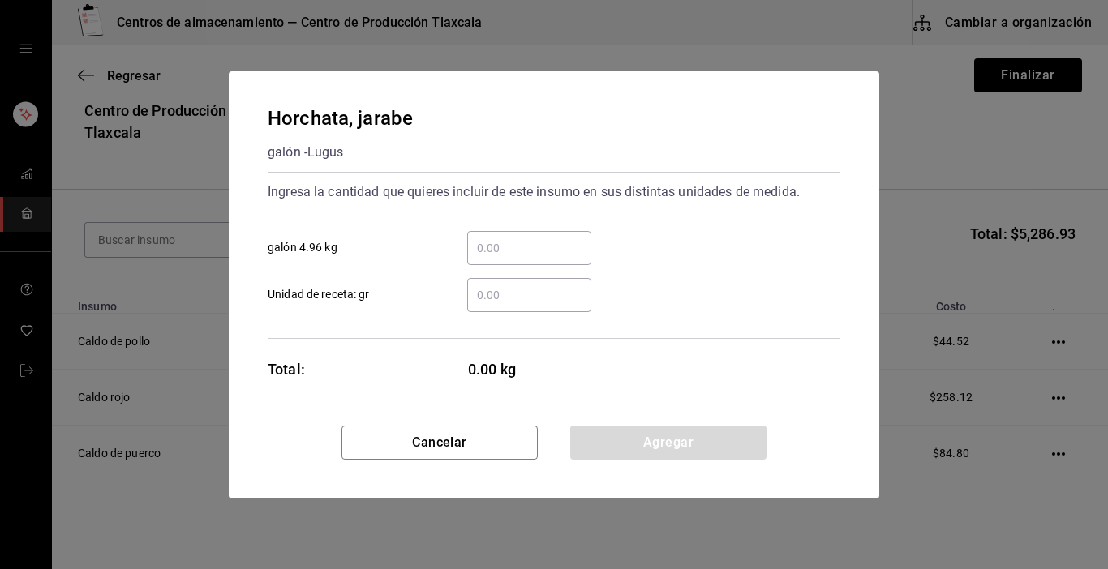
click at [521, 227] on div "​ galón 4.96 kg" at bounding box center [548, 241] width 586 height 47
click at [532, 261] on div "​" at bounding box center [529, 248] width 124 height 34
click at [532, 258] on input "​ galón 4.96 kg" at bounding box center [529, 247] width 124 height 19
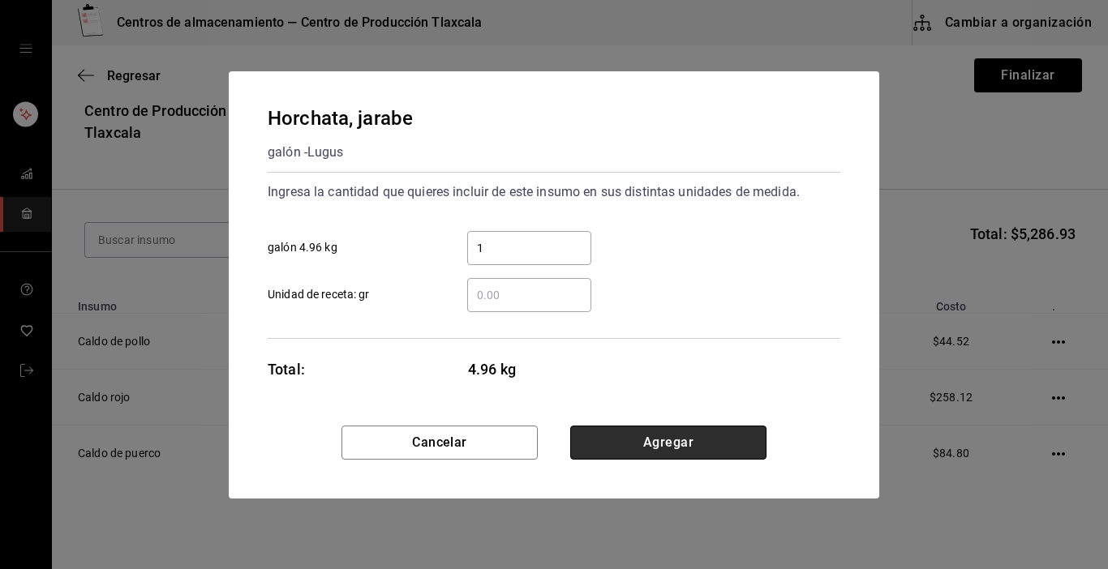
click at [676, 445] on button "Agregar" at bounding box center [668, 443] width 196 height 34
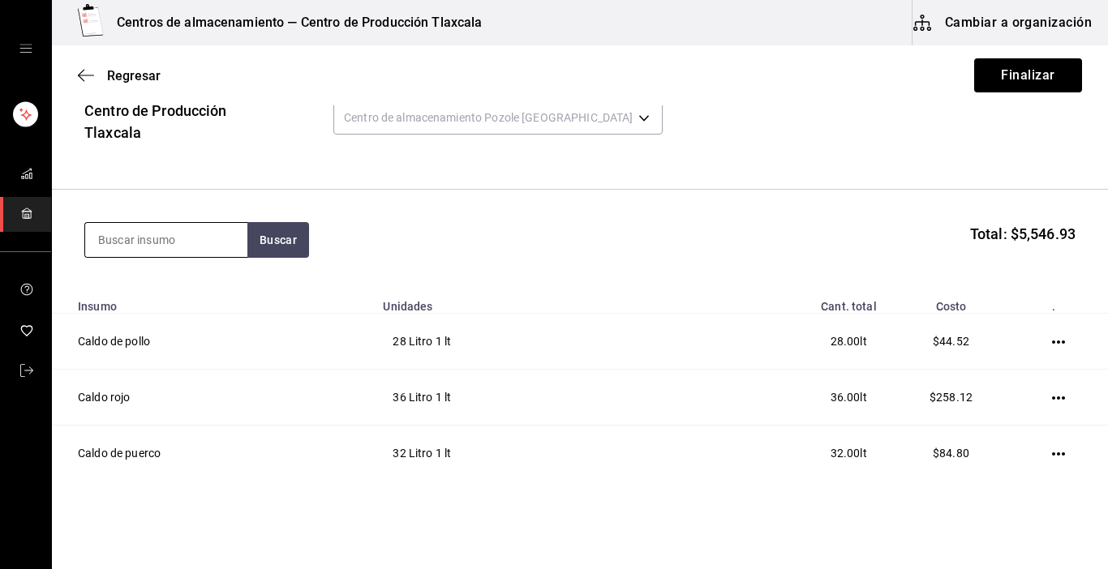
click at [129, 232] on input at bounding box center [166, 240] width 162 height 34
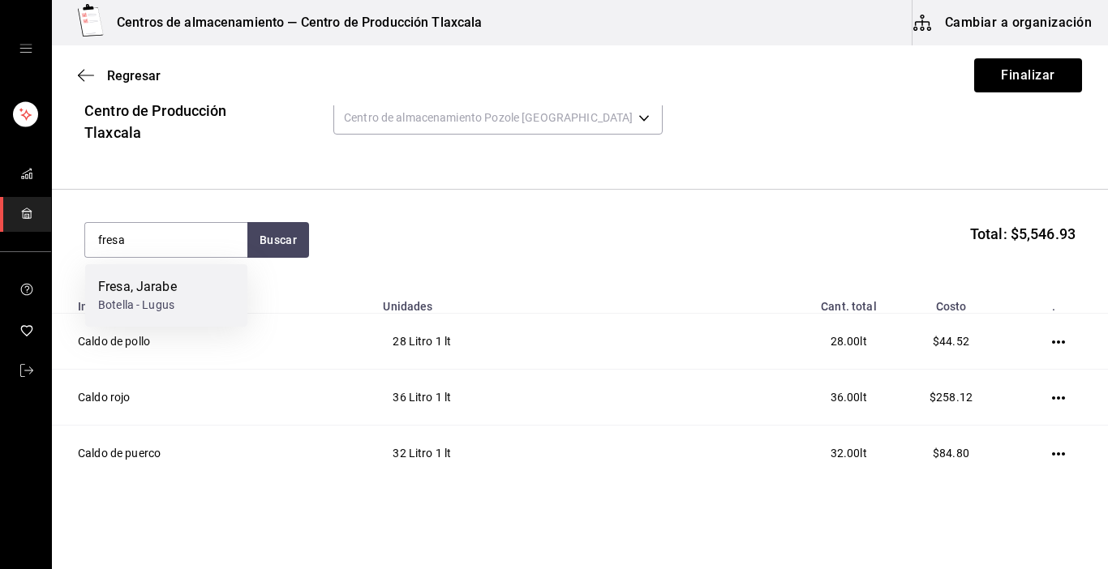
click at [161, 289] on div "Fresa, Jarabe" at bounding box center [137, 286] width 79 height 19
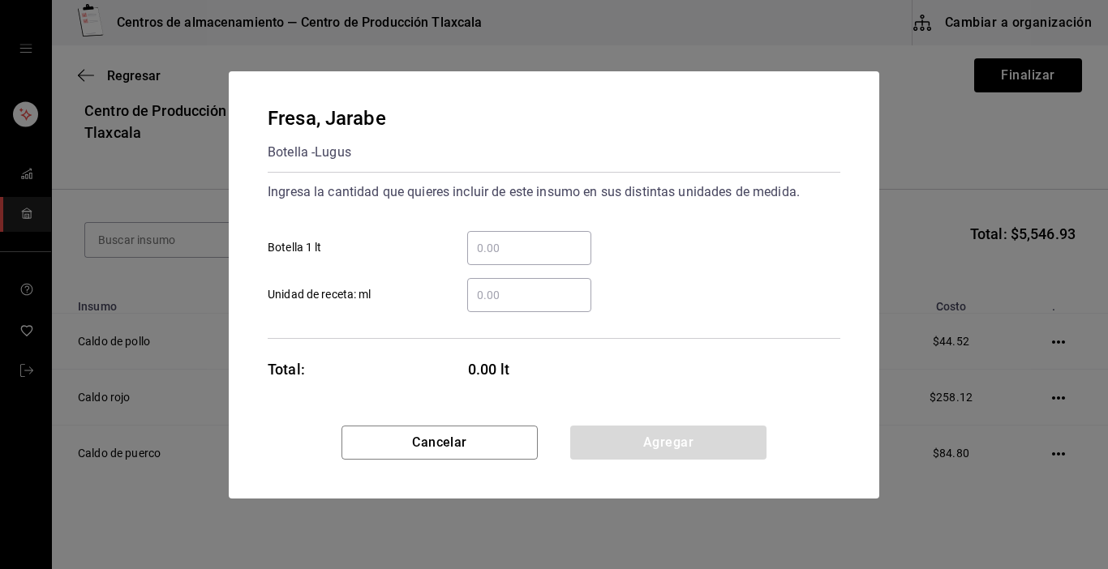
click at [516, 249] on input "​ Botella 1 lt" at bounding box center [529, 247] width 124 height 19
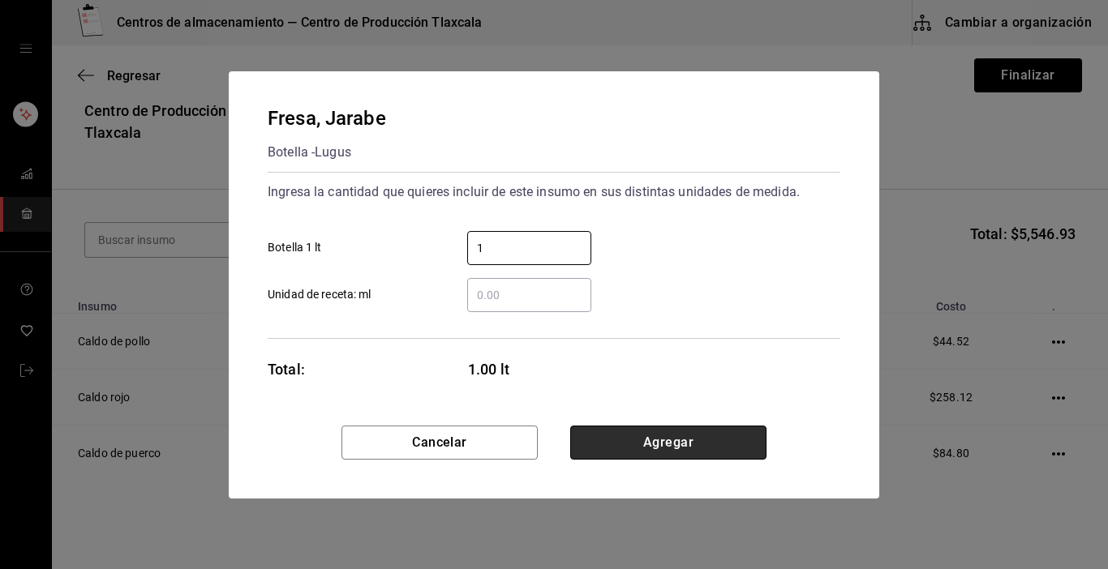
click at [691, 437] on button "Agregar" at bounding box center [668, 443] width 196 height 34
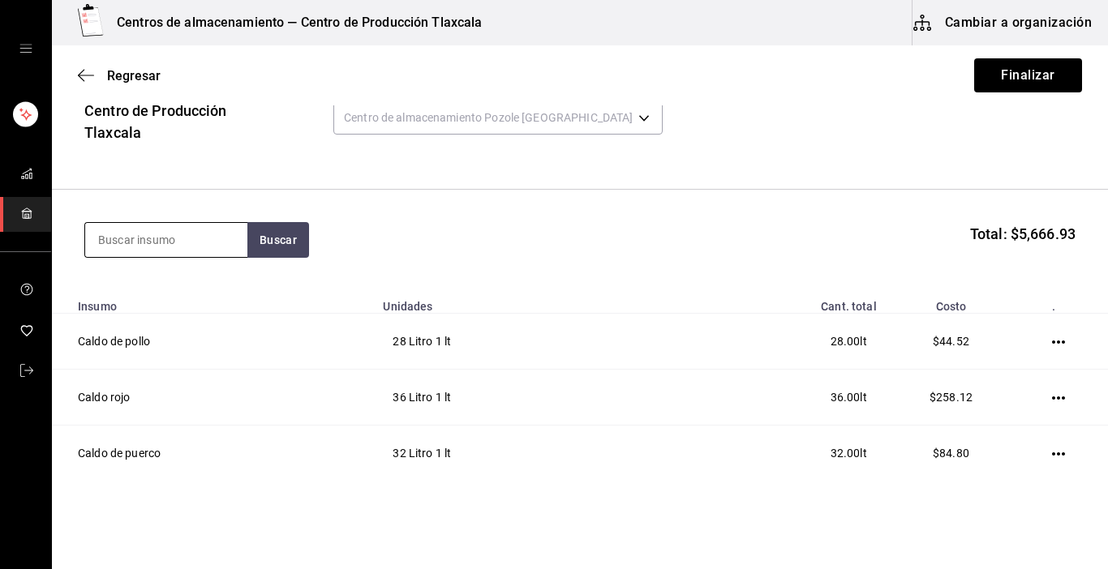
click at [195, 244] on input at bounding box center [166, 240] width 162 height 34
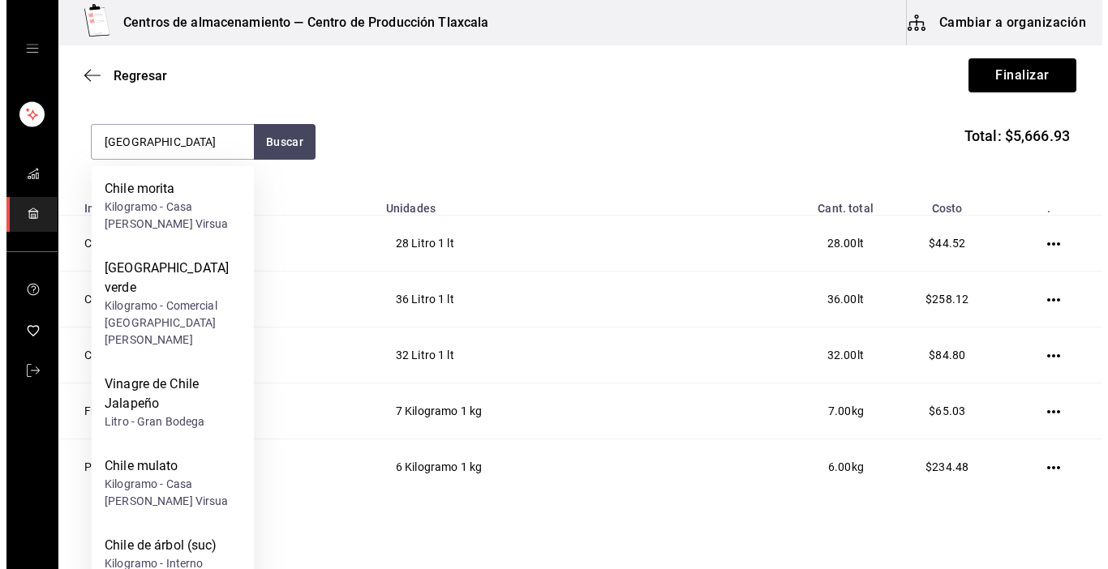
scroll to position [227, 0]
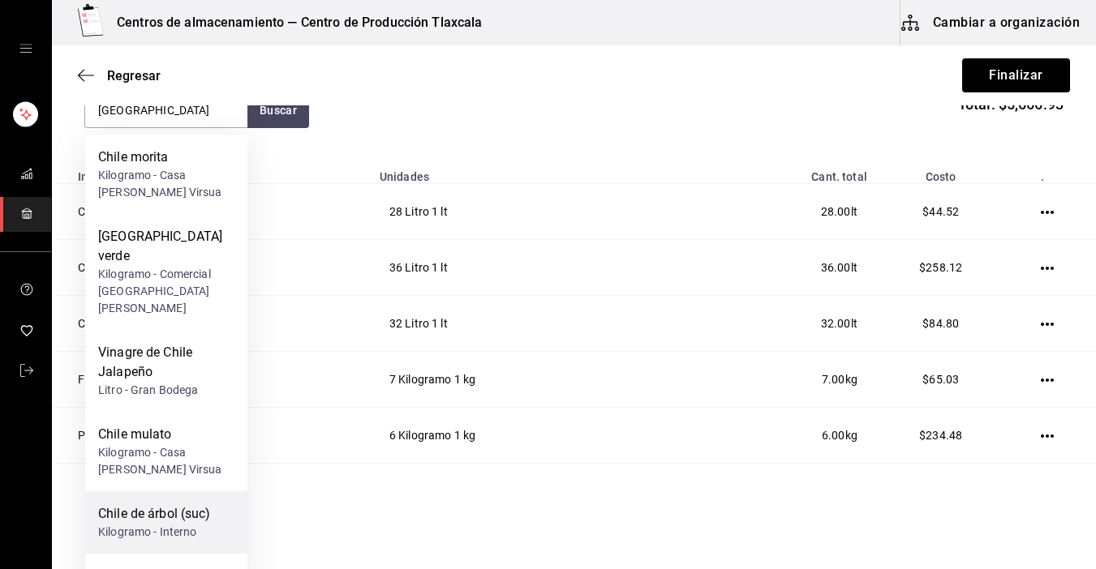
click at [136, 491] on div "Chile de árbol (suc) Kilogramo - Interno" at bounding box center [166, 522] width 162 height 62
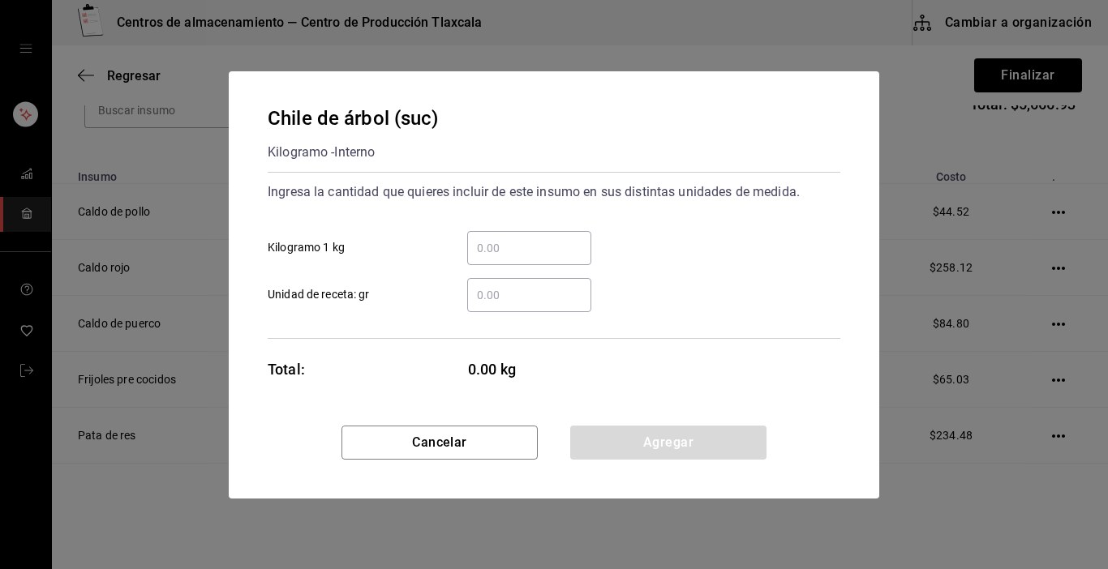
click at [509, 250] on input "​ Kilogramo 1 kg" at bounding box center [529, 247] width 124 height 19
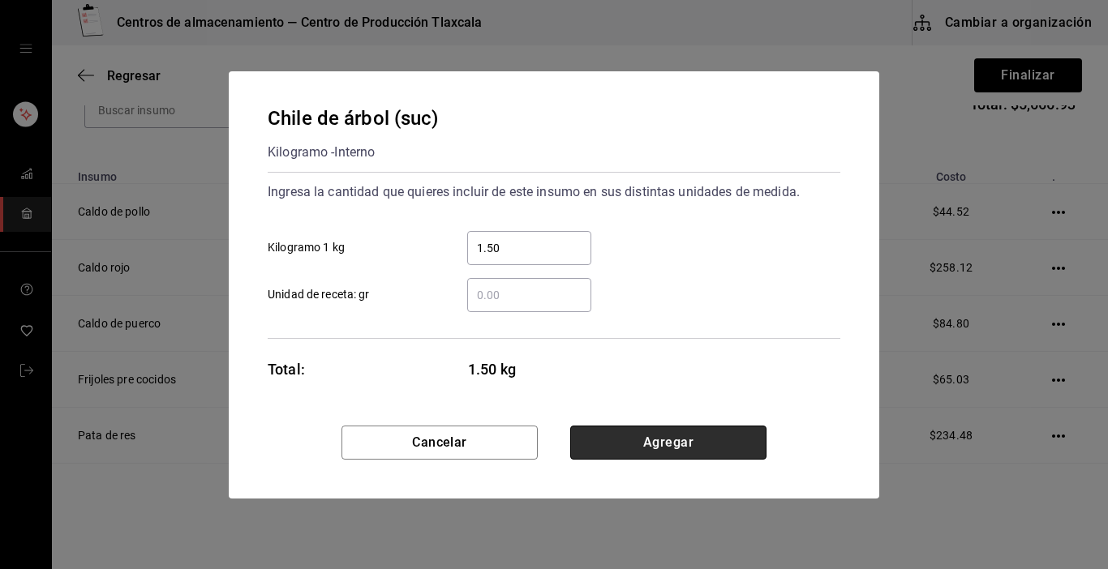
click at [616, 457] on button "Agregar" at bounding box center [668, 443] width 196 height 34
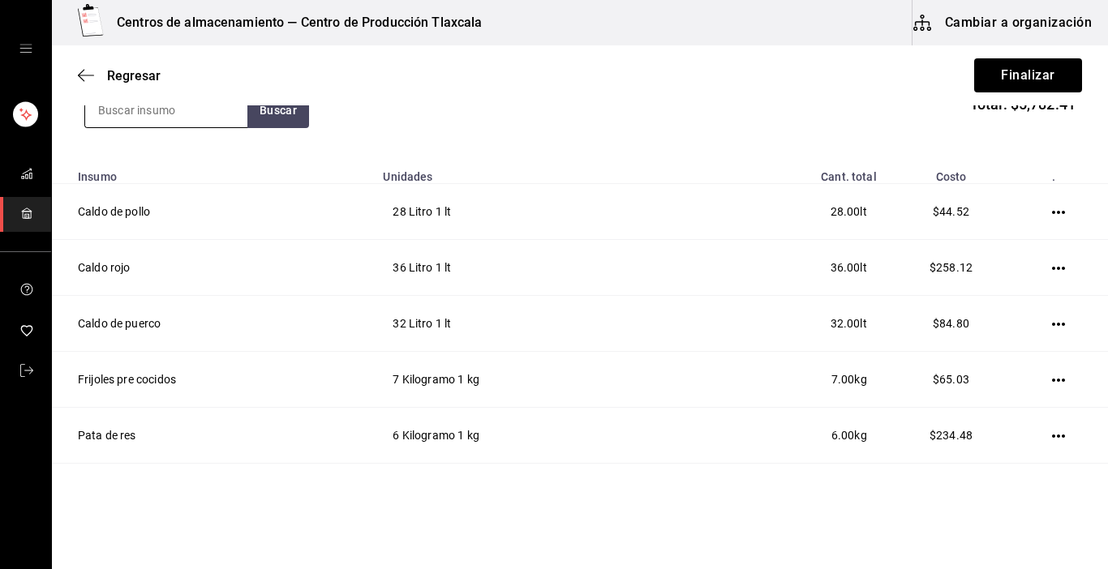
click at [104, 114] on input at bounding box center [166, 110] width 162 height 34
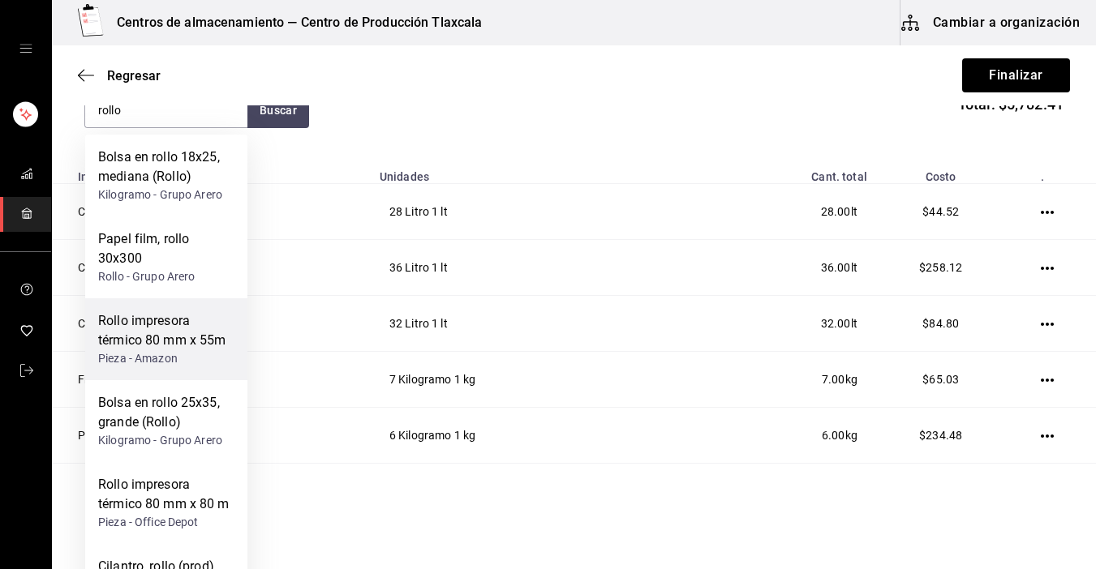
click at [170, 352] on div "Pieza - Amazon" at bounding box center [166, 358] width 136 height 17
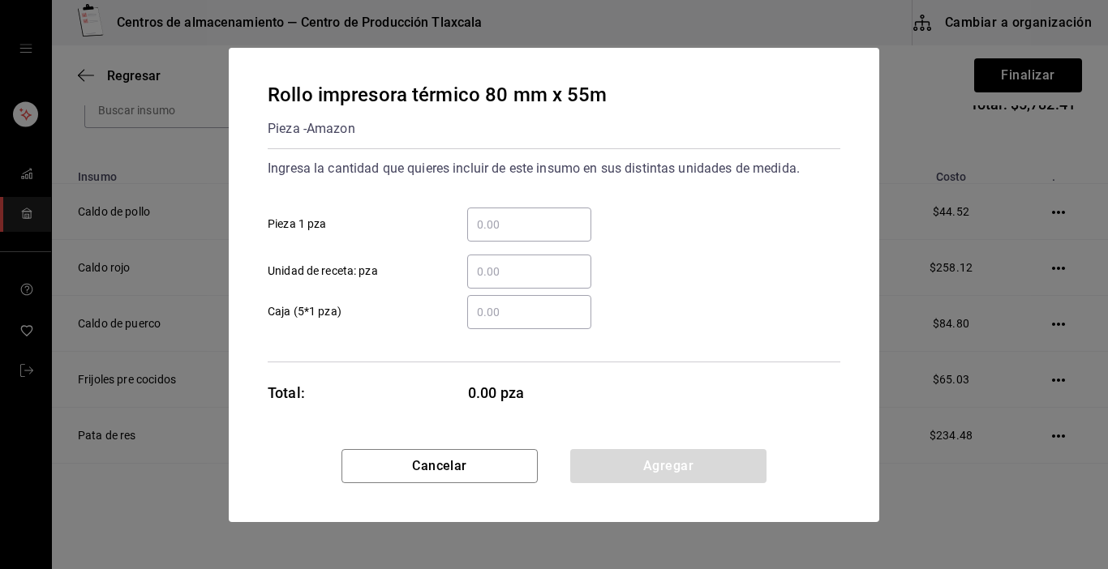
click at [519, 315] on input "​ Caja (5*1 pza)" at bounding box center [529, 312] width 124 height 19
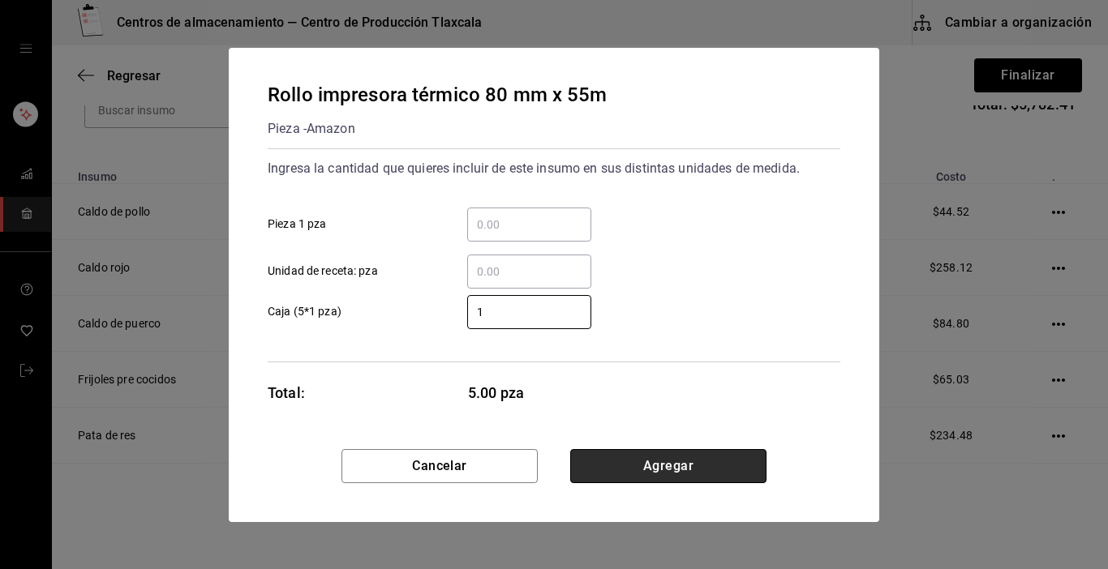
click at [688, 462] on button "Agregar" at bounding box center [668, 466] width 196 height 34
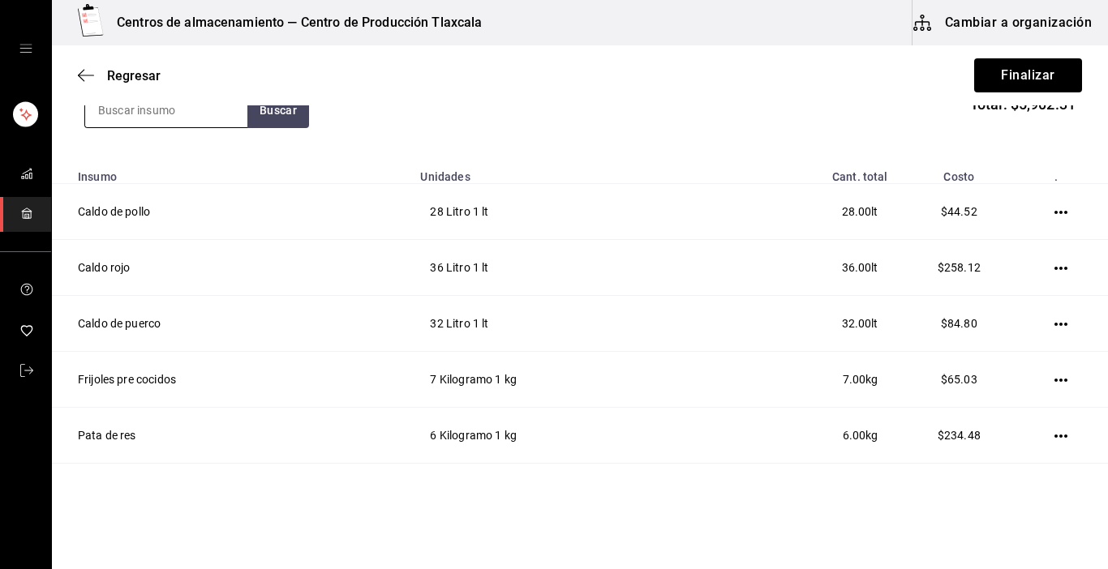
click at [188, 125] on input at bounding box center [166, 110] width 162 height 34
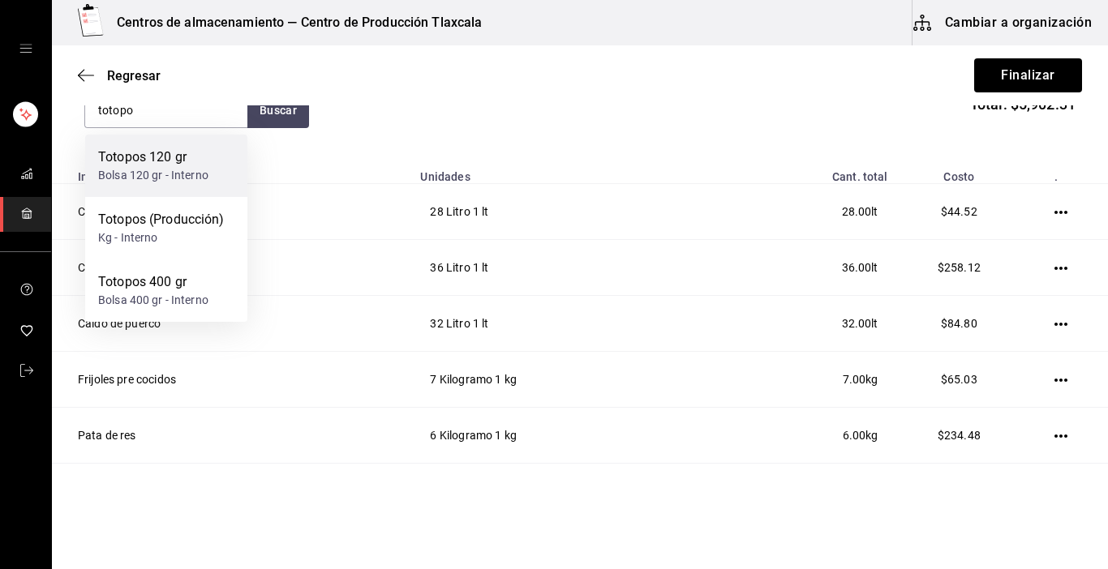
click at [178, 158] on div "Totopos 120 gr" at bounding box center [153, 157] width 110 height 19
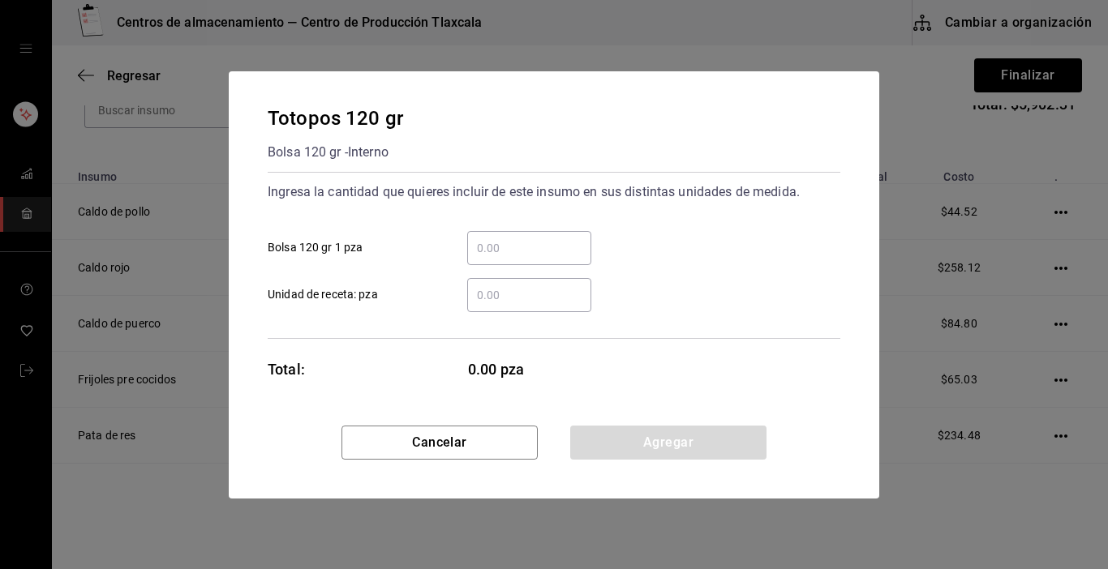
click at [494, 250] on input "​ Bolsa 120 gr 1 pza" at bounding box center [529, 247] width 124 height 19
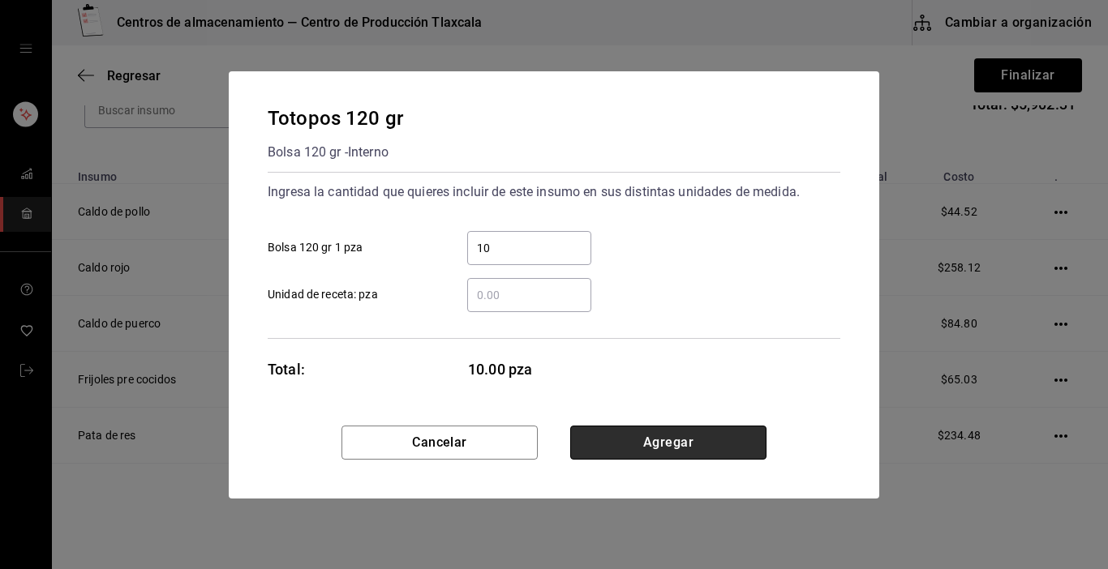
click at [713, 451] on button "Agregar" at bounding box center [668, 443] width 196 height 34
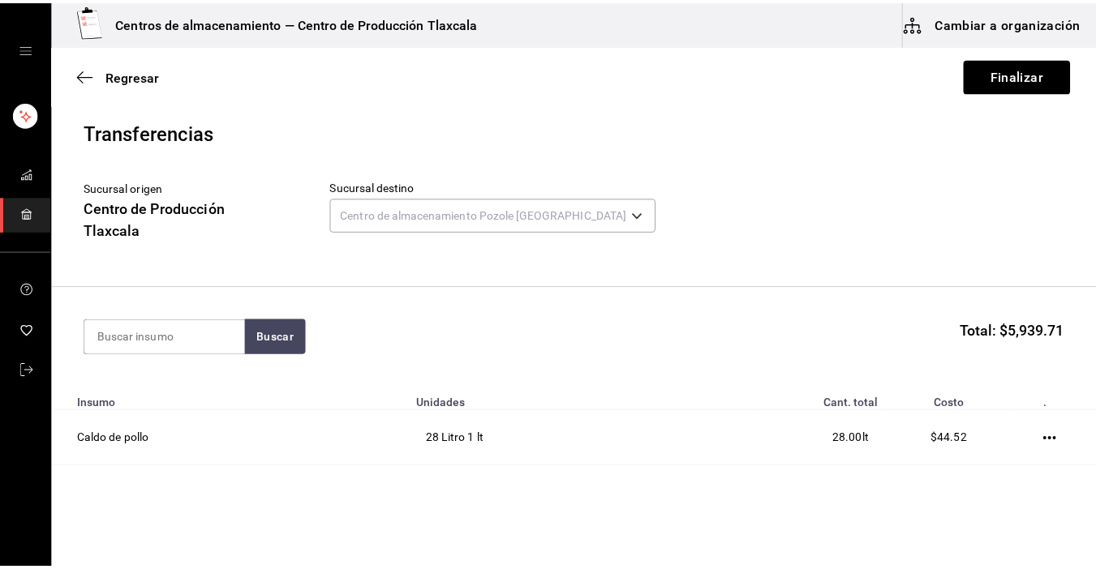
scroll to position [227, 0]
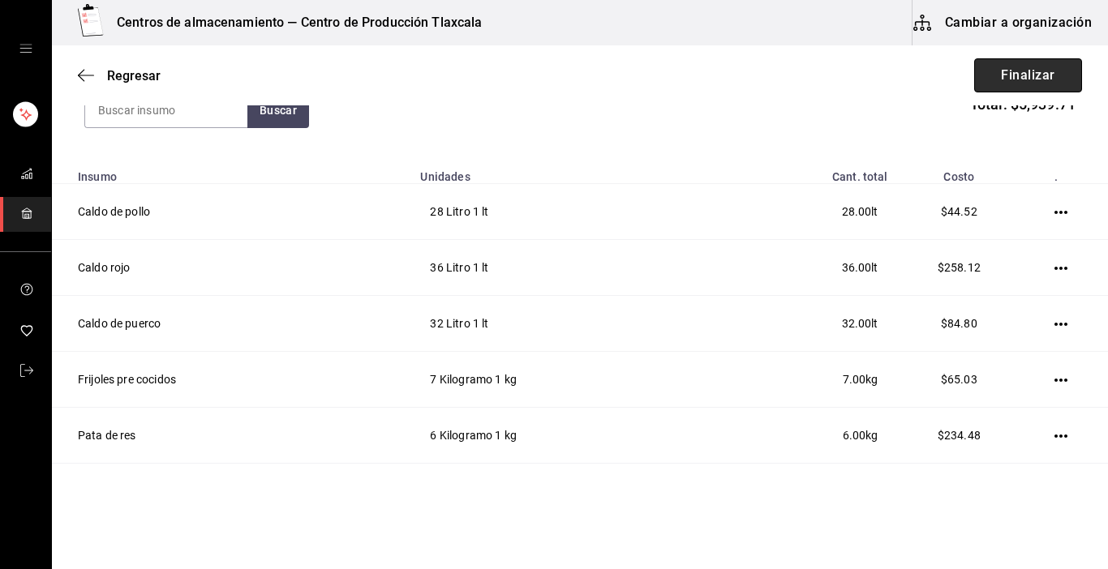
click at [1041, 67] on button "Finalizar" at bounding box center [1028, 75] width 108 height 34
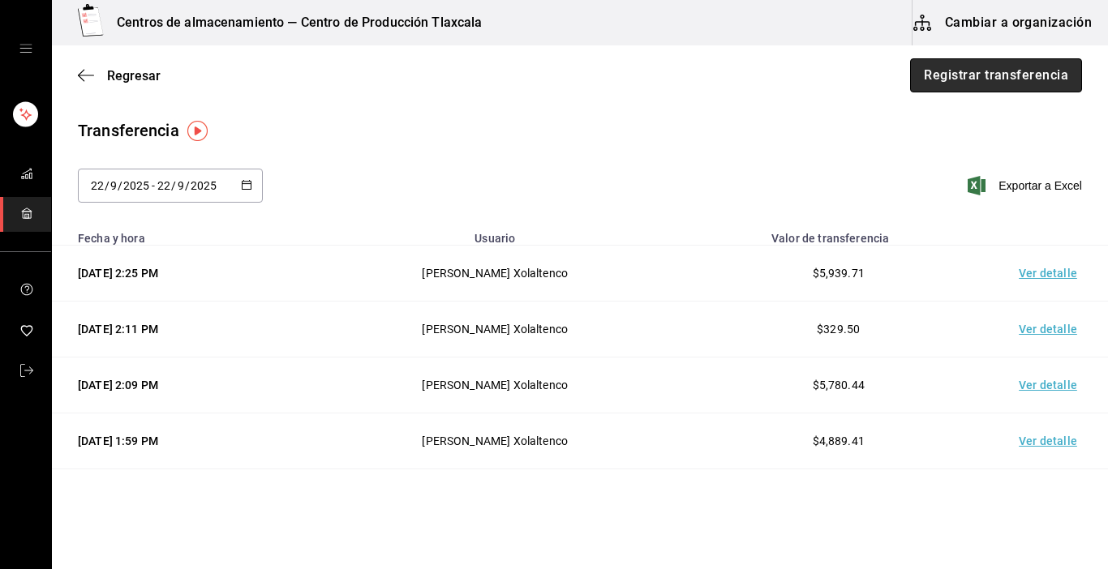
click at [1041, 67] on button "Registrar transferencia" at bounding box center [996, 75] width 172 height 34
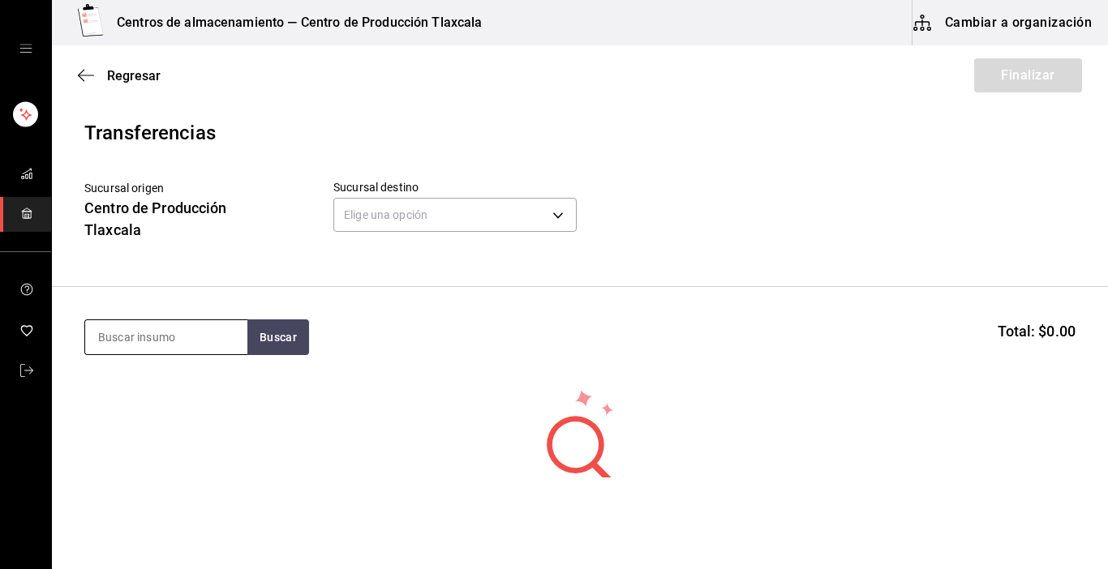
click at [173, 344] on input at bounding box center [166, 337] width 162 height 34
type input "tomate"
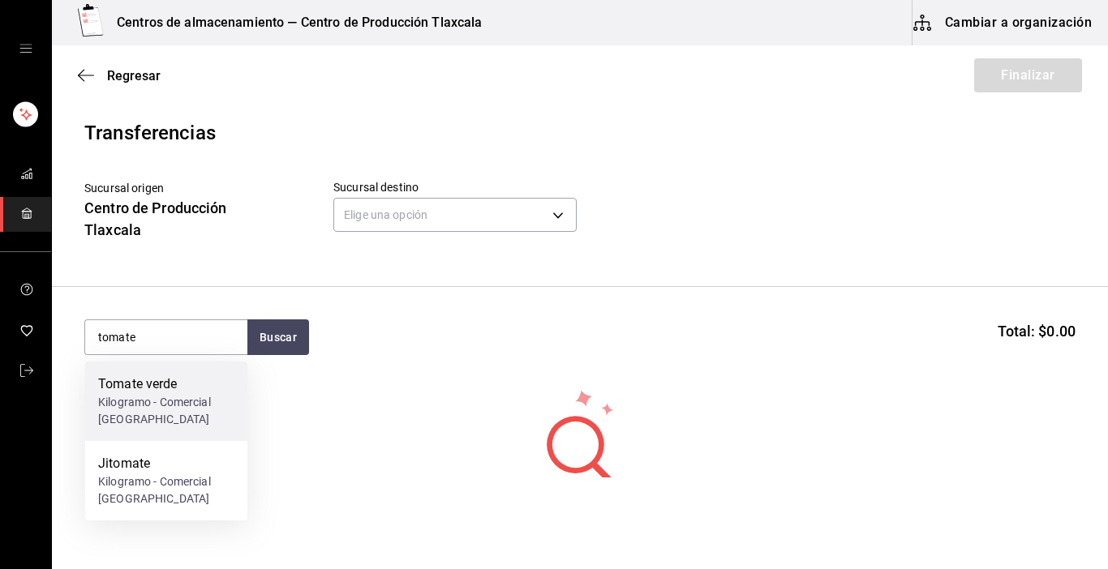
click at [152, 398] on div "Kilogramo - Comercial [GEOGRAPHIC_DATA][PERSON_NAME]" at bounding box center [166, 411] width 136 height 34
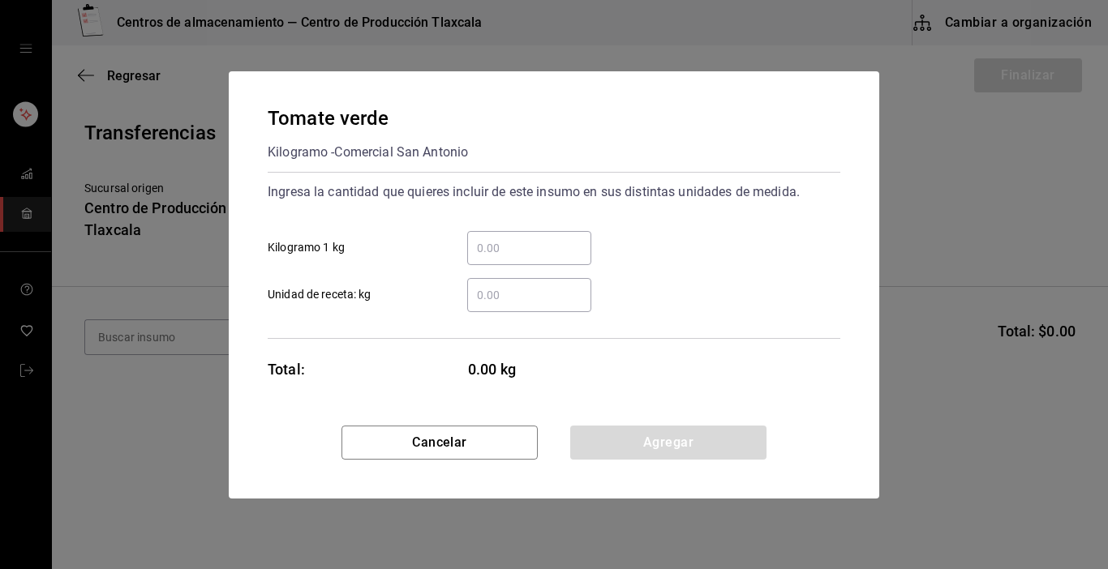
click at [481, 249] on input "​ Kilogramo 1 kg" at bounding box center [529, 247] width 124 height 19
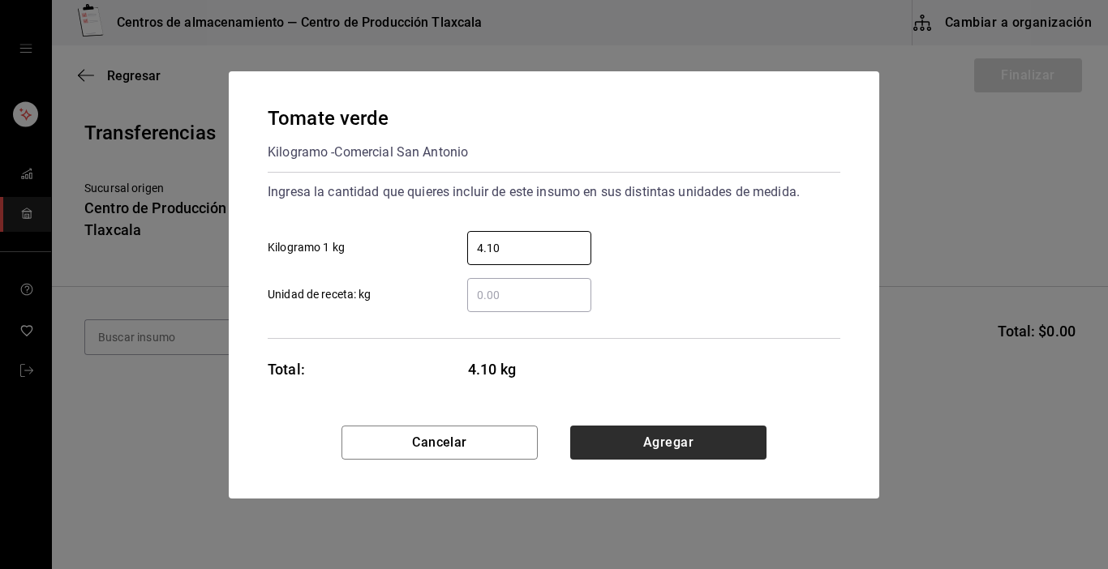
type input "4.10"
click at [633, 453] on button "Agregar" at bounding box center [668, 443] width 196 height 34
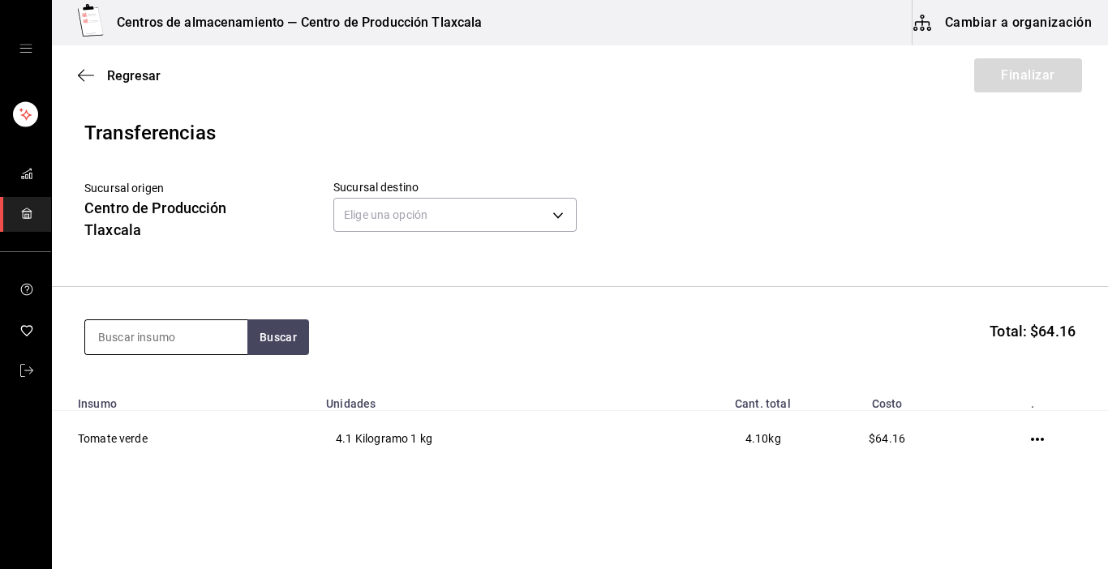
click at [106, 343] on input at bounding box center [166, 337] width 162 height 34
type input "aguacate"
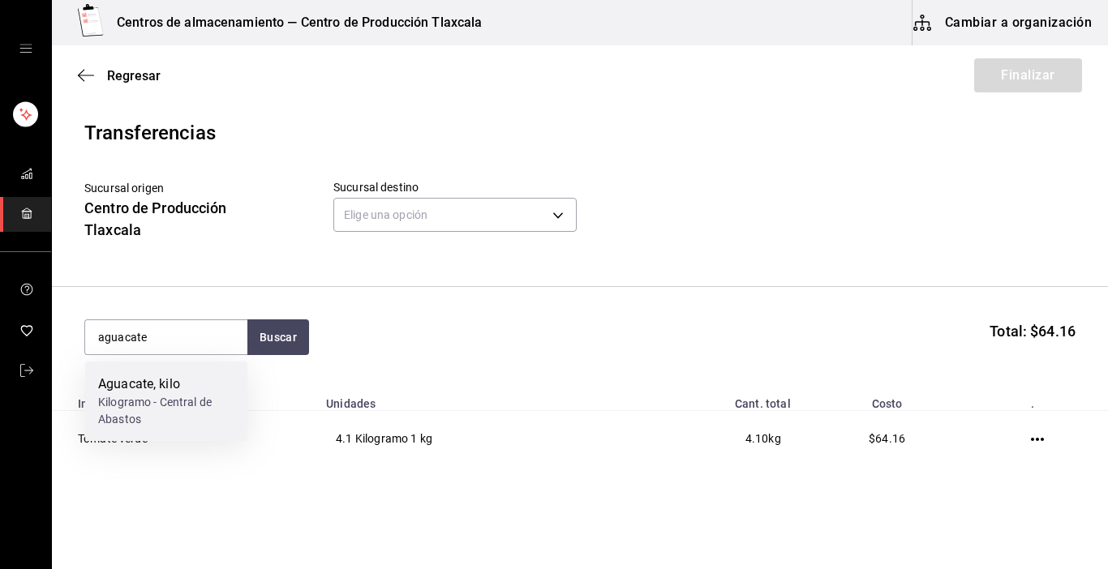
click at [134, 400] on div "Kilogramo - Central de Abastos" at bounding box center [166, 411] width 136 height 34
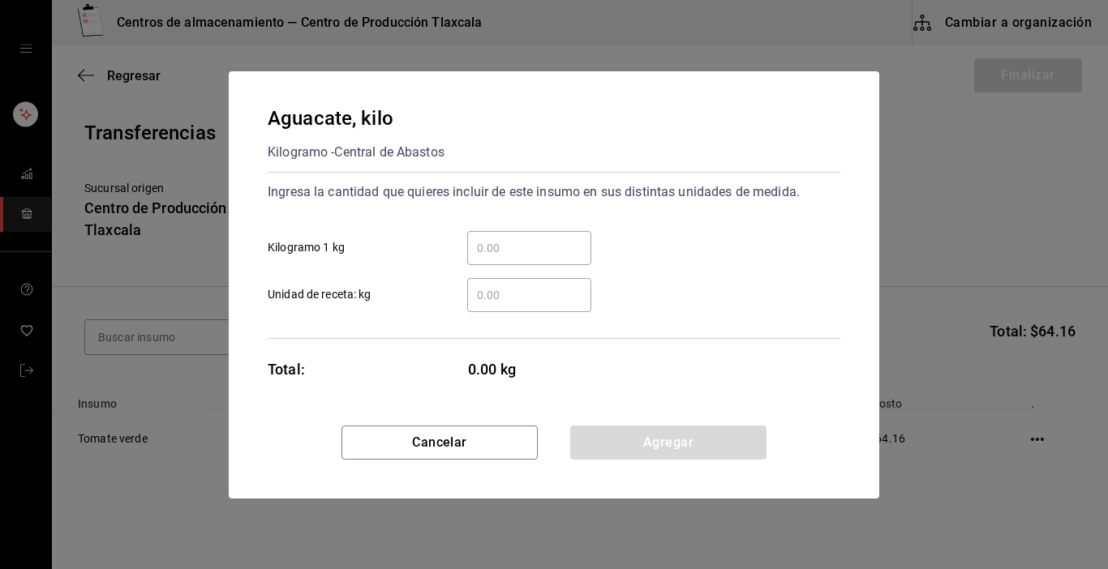
click at [508, 253] on input "​ Kilogramo 1 kg" at bounding box center [529, 247] width 124 height 19
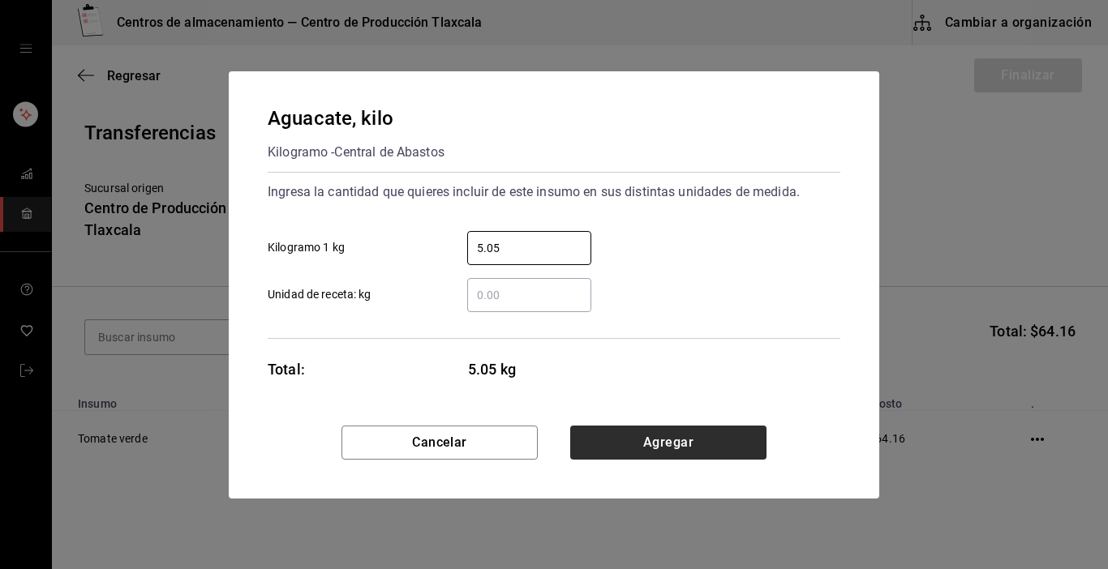
type input "5.05"
click at [697, 458] on button "Agregar" at bounding box center [668, 443] width 196 height 34
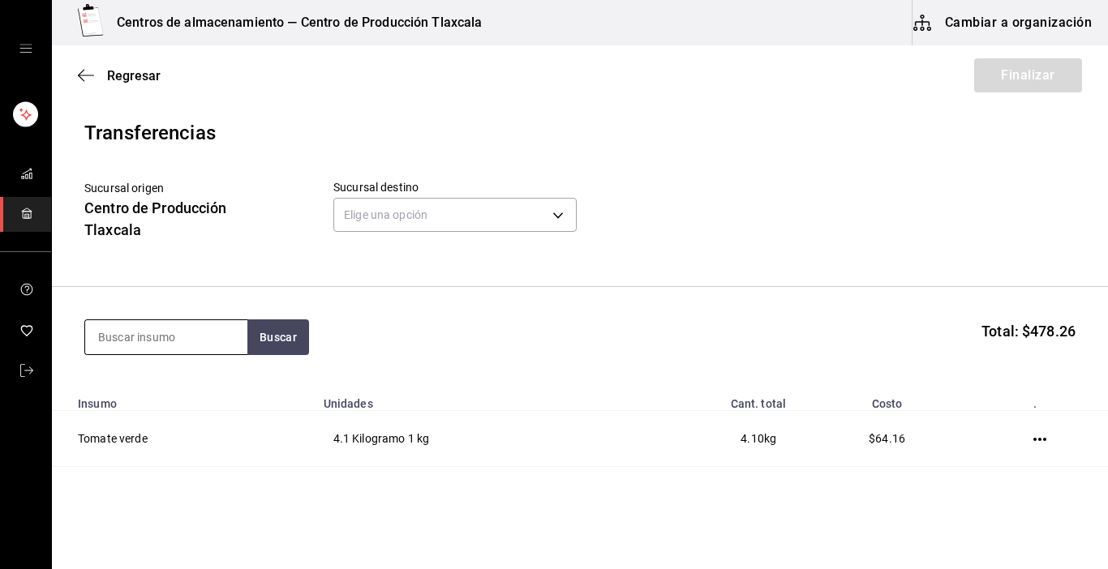
click at [165, 341] on input at bounding box center [166, 337] width 162 height 34
type input "cebolla"
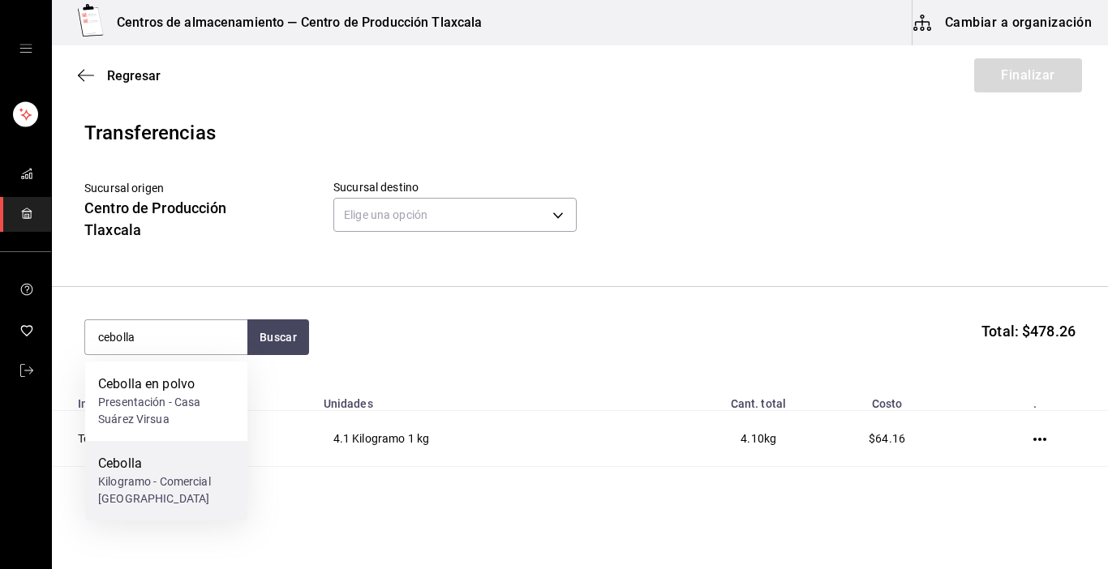
click at [153, 469] on div "Cebolla" at bounding box center [166, 463] width 136 height 19
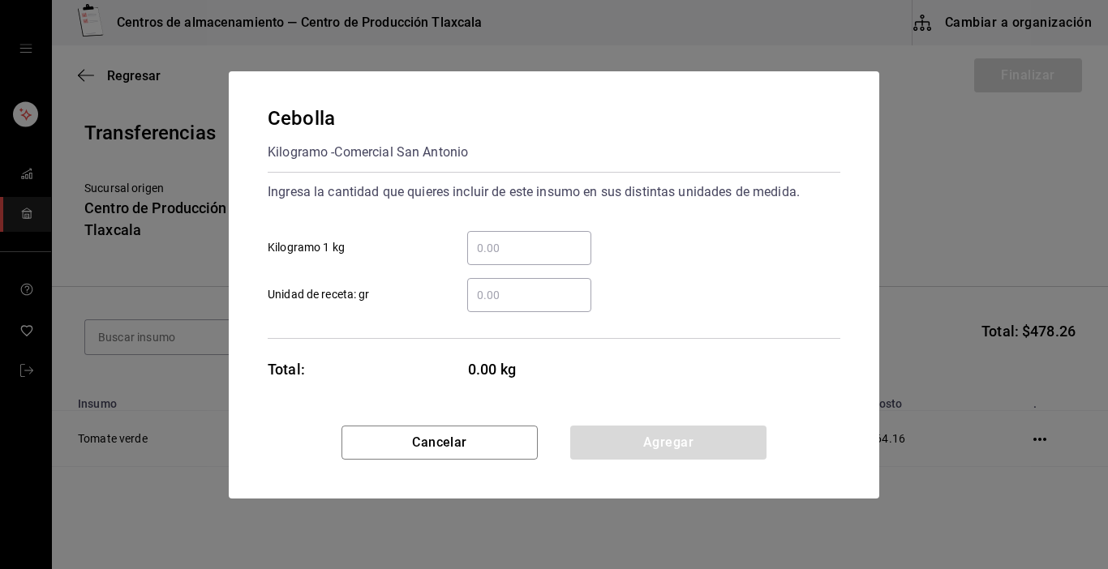
click at [504, 251] on input "​ Kilogramo 1 kg" at bounding box center [529, 247] width 124 height 19
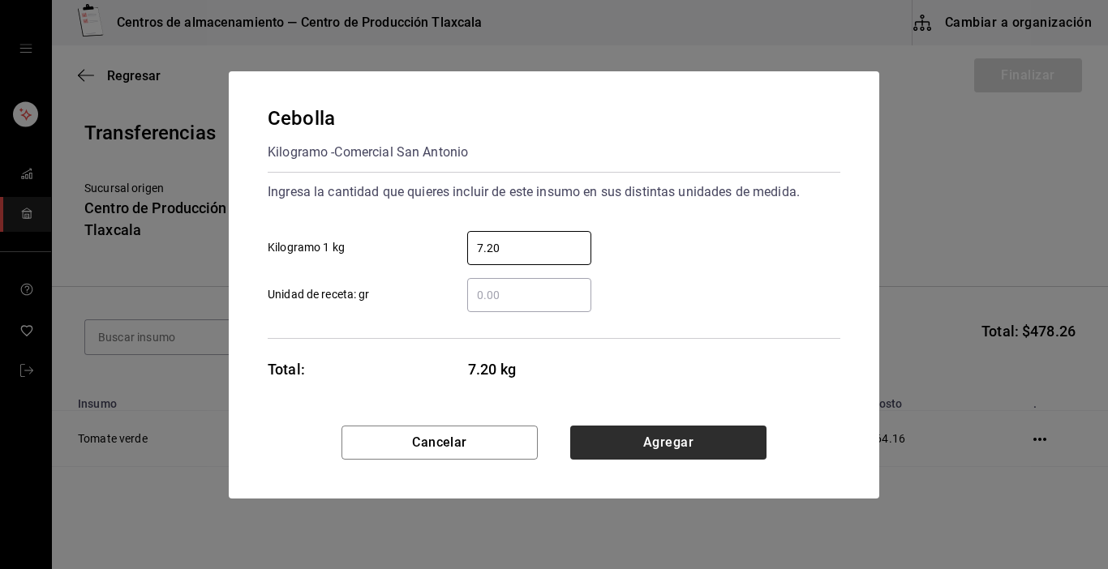
type input "7.20"
click at [710, 444] on button "Agregar" at bounding box center [668, 443] width 196 height 34
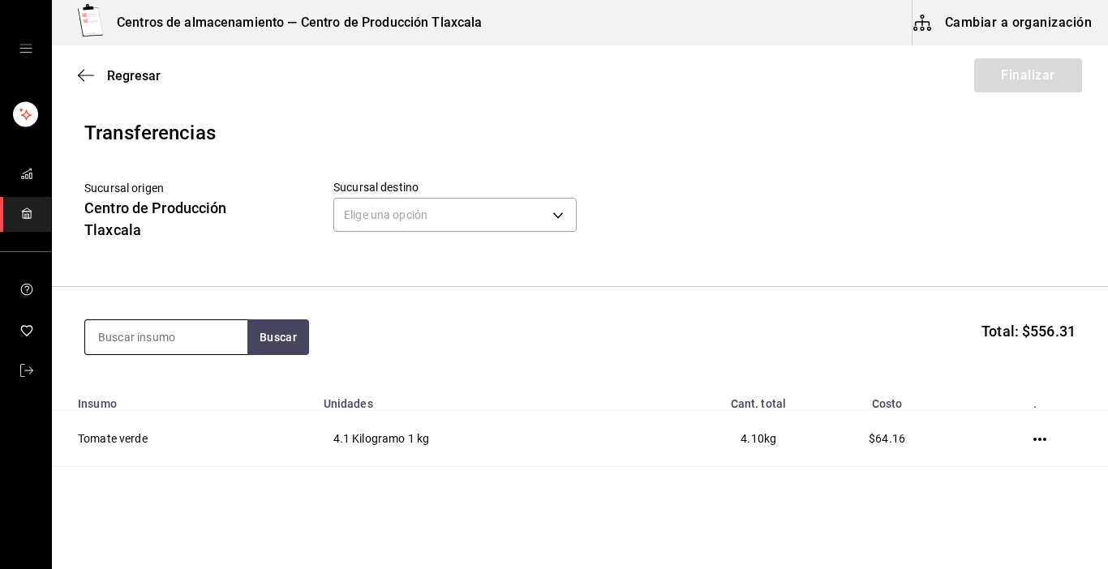
click at [230, 336] on input at bounding box center [166, 337] width 162 height 34
type input "jitomate"
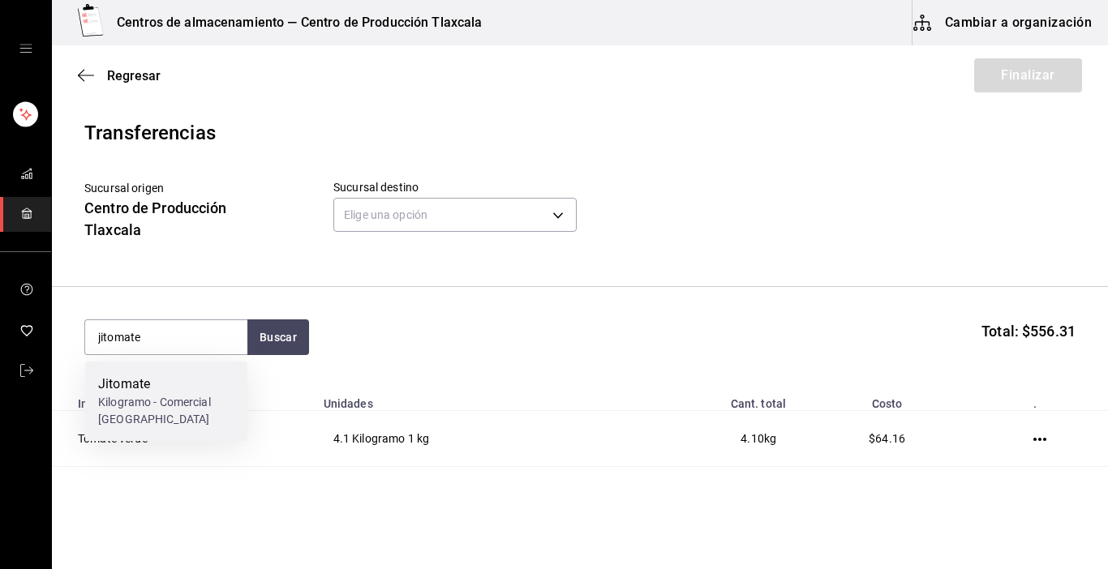
click at [212, 388] on div "Jitomate" at bounding box center [166, 384] width 136 height 19
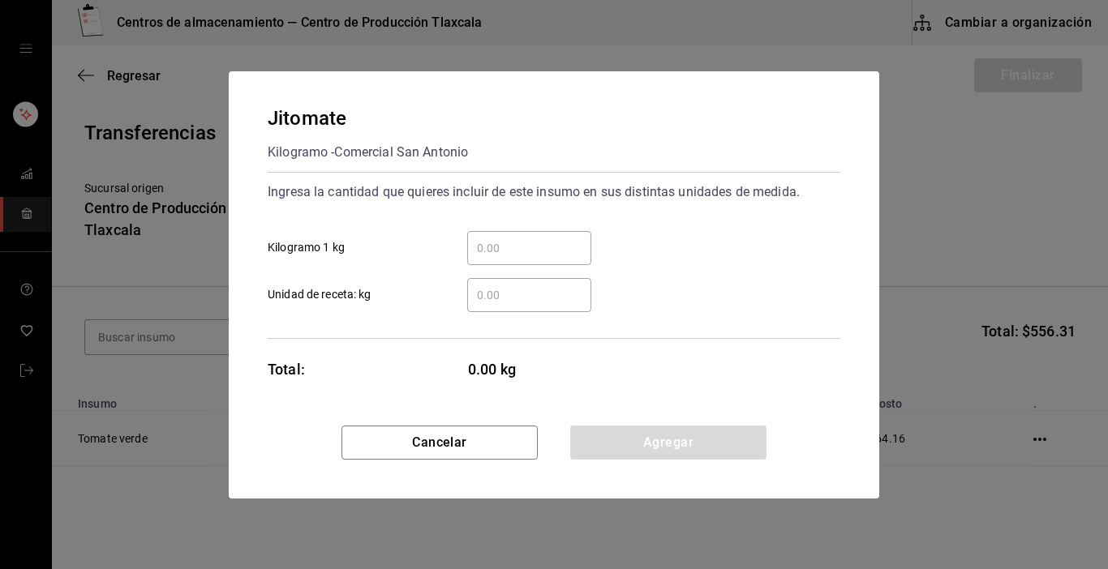
click at [534, 255] on input "​ Kilogramo 1 kg" at bounding box center [529, 247] width 124 height 19
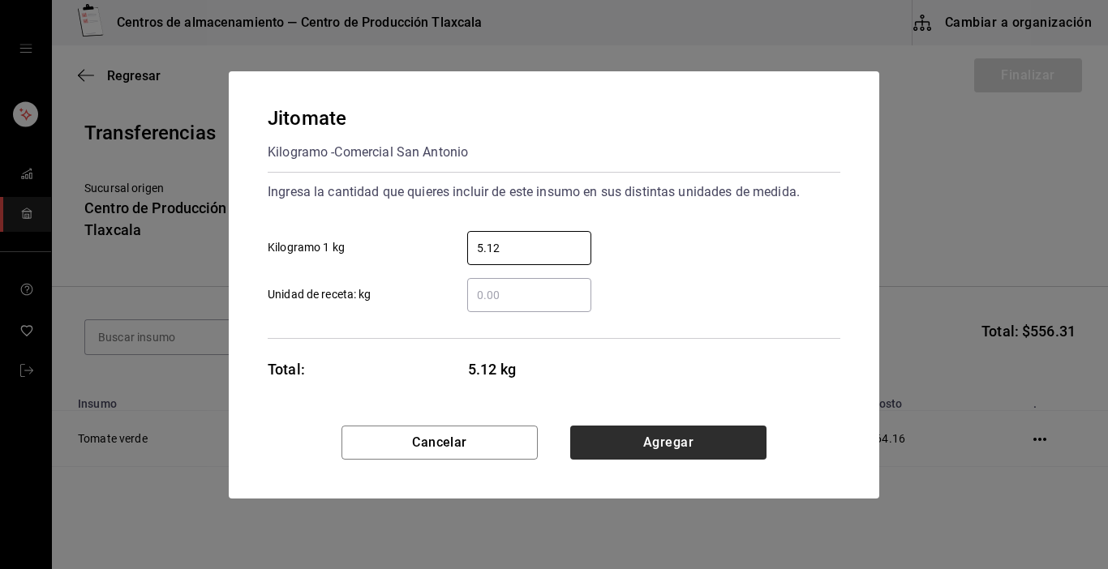
type input "5.12"
click at [680, 438] on button "Agregar" at bounding box center [668, 443] width 196 height 34
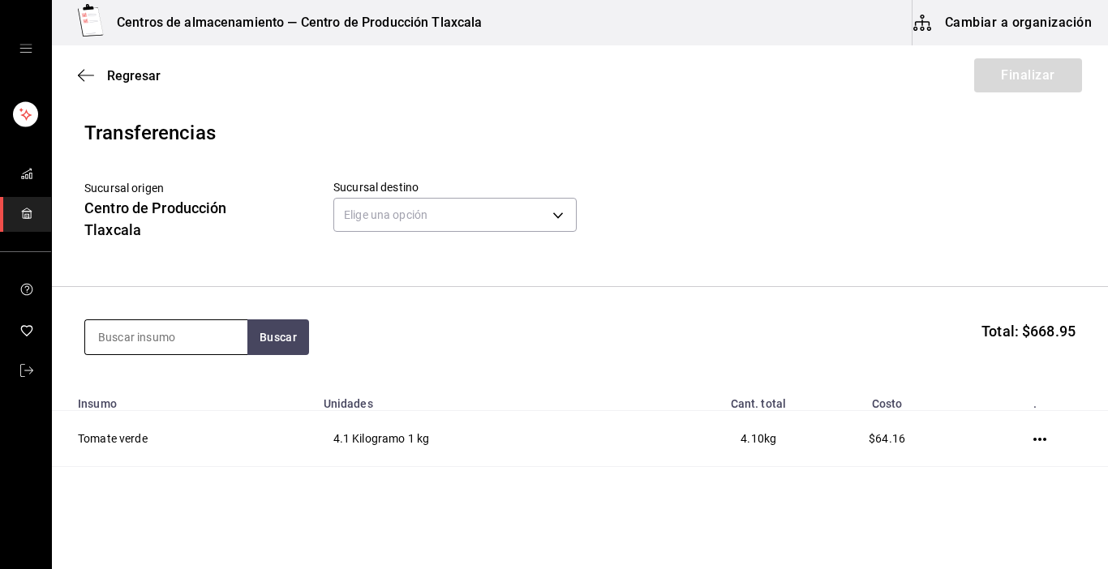
click at [221, 348] on input at bounding box center [166, 337] width 162 height 34
type input "cilantro"
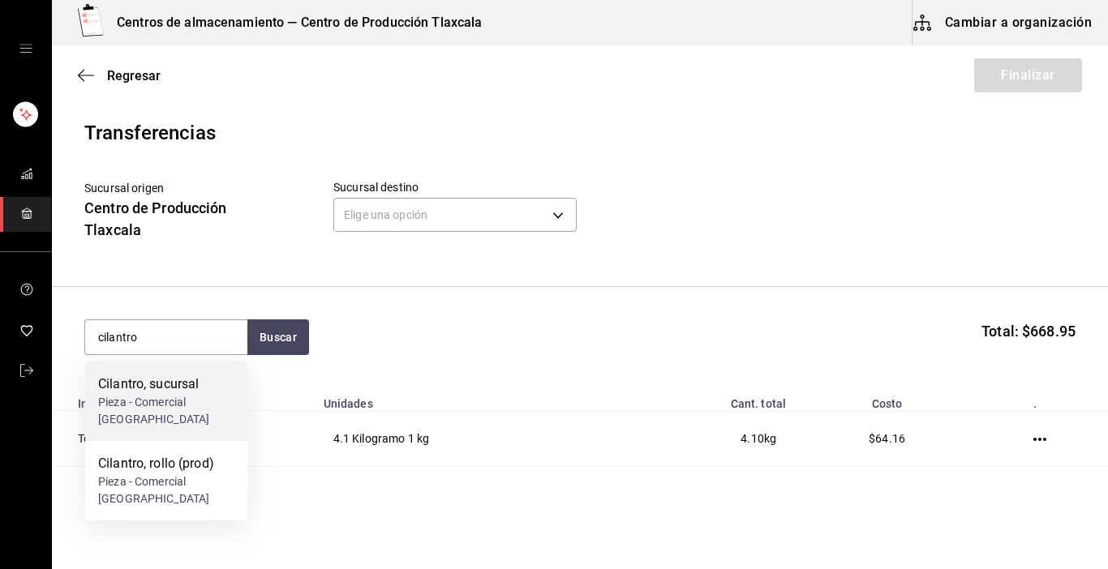
click at [155, 411] on div "Pieza - Comercial [GEOGRAPHIC_DATA][PERSON_NAME]" at bounding box center [166, 411] width 136 height 34
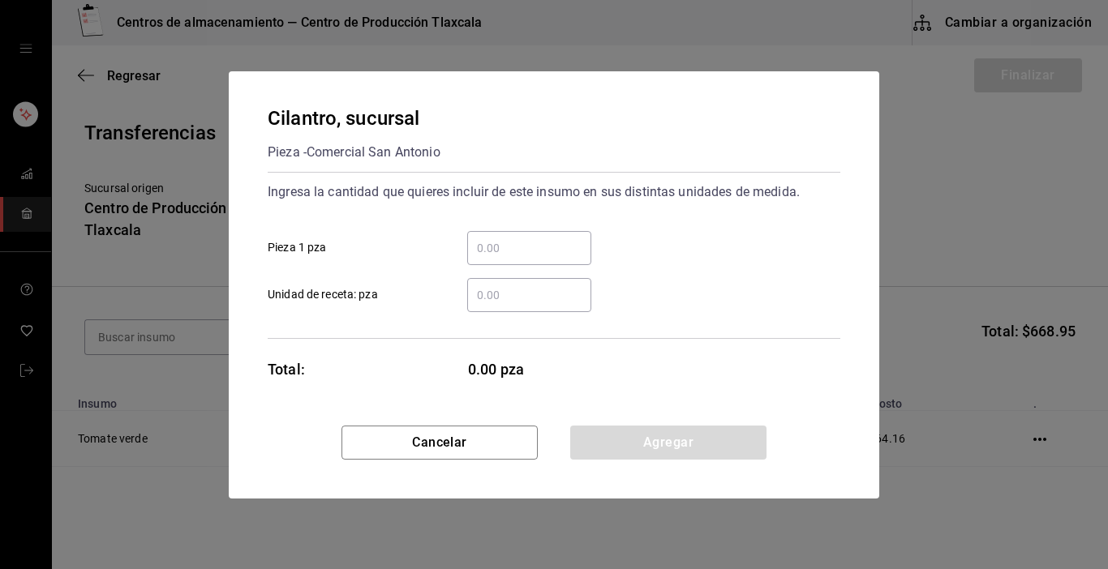
click at [521, 247] on input "​ Pieza 1 pza" at bounding box center [529, 247] width 124 height 19
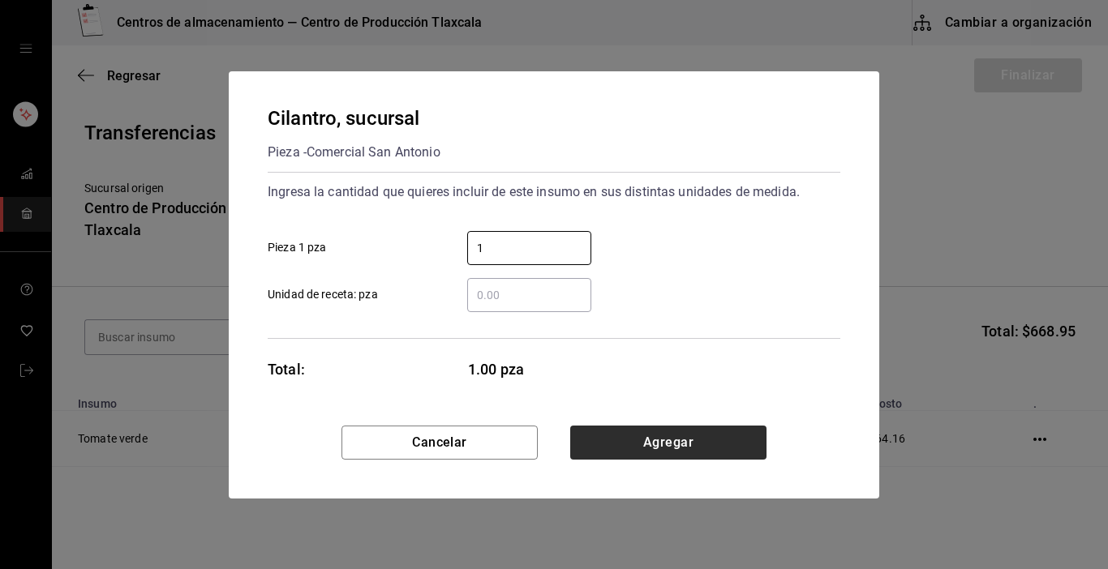
type input "1"
click at [693, 428] on button "Agregar" at bounding box center [668, 443] width 196 height 34
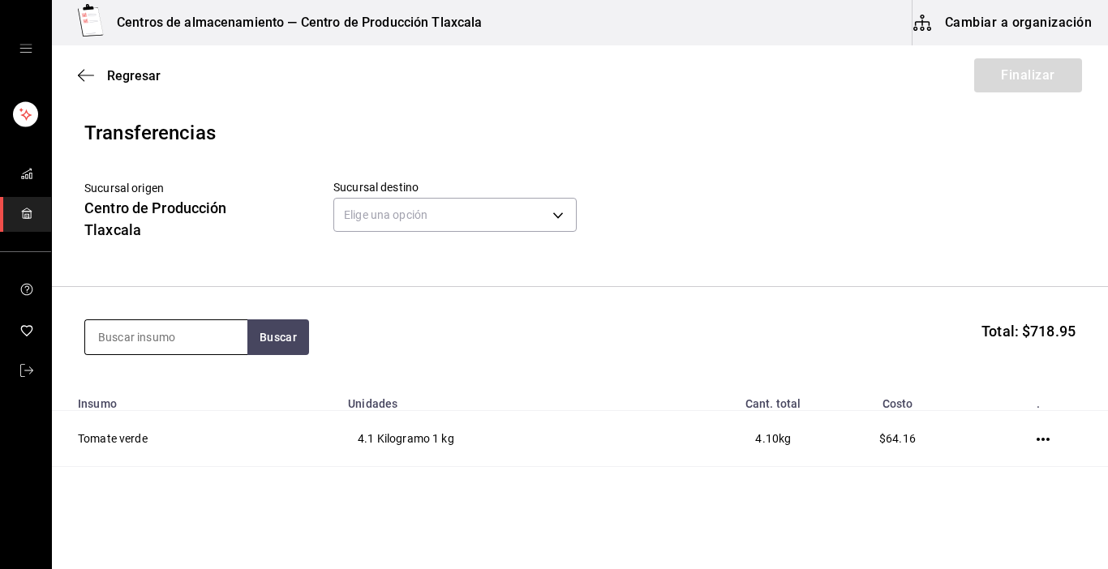
click at [181, 341] on input at bounding box center [166, 337] width 162 height 34
type input "lechuga"
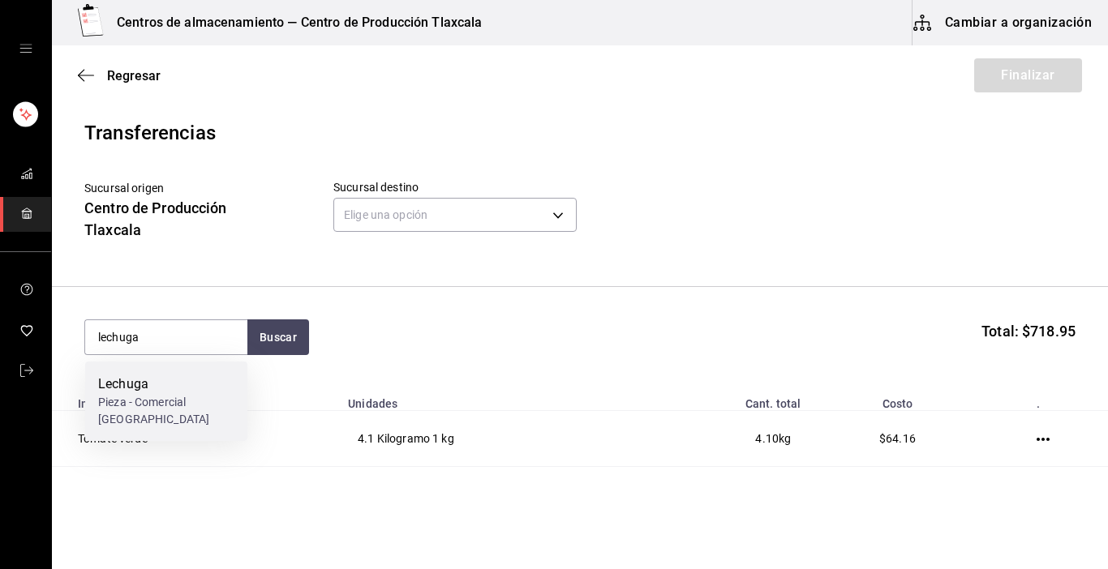
click at [166, 378] on div "Lechuga" at bounding box center [166, 384] width 136 height 19
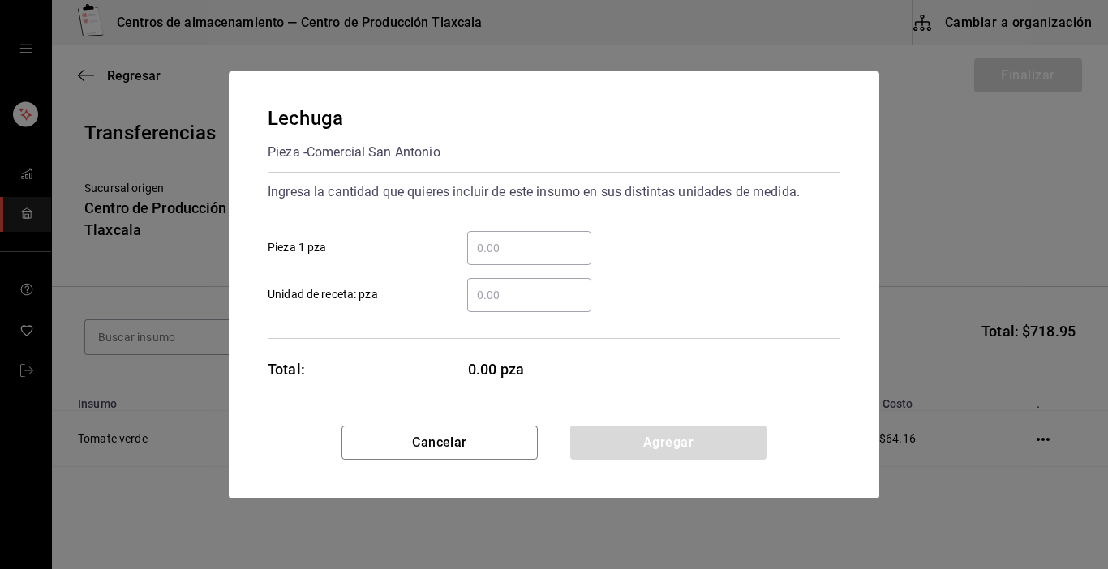
click at [513, 238] on input "​ Pieza 1 pza" at bounding box center [529, 247] width 124 height 19
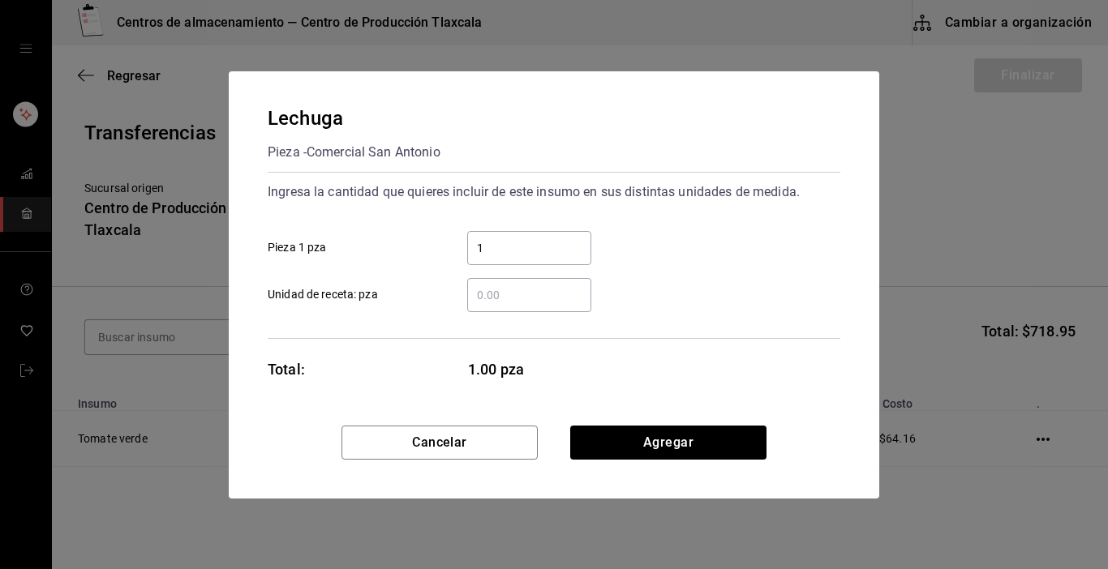
type input "10"
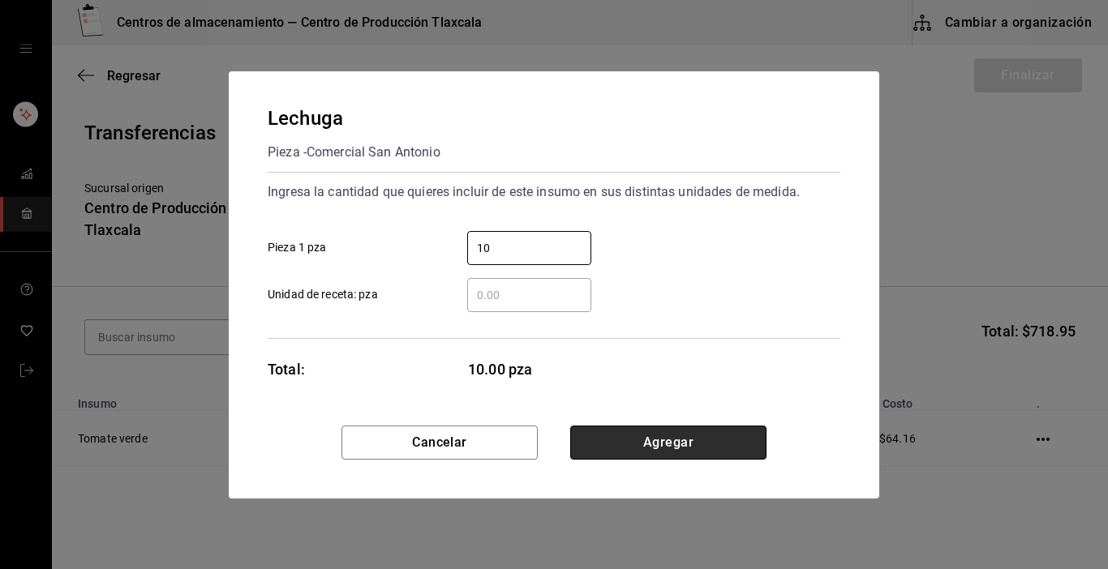
click at [725, 434] on button "Agregar" at bounding box center [668, 443] width 196 height 34
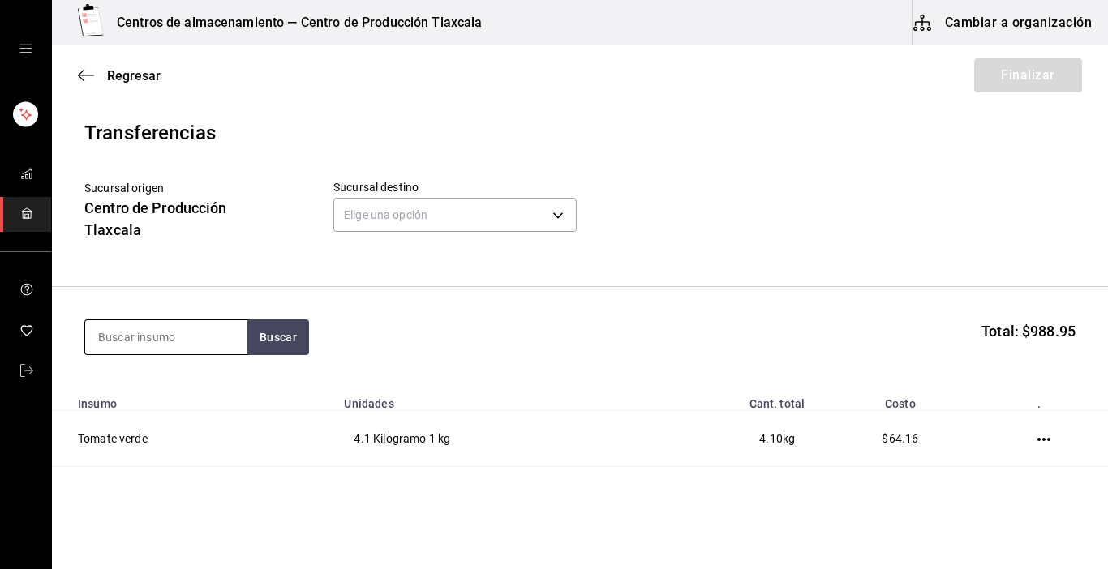
drag, startPoint x: 181, startPoint y: 347, endPoint x: 180, endPoint y: 337, distance: 9.8
click at [180, 337] on input at bounding box center [166, 337] width 162 height 34
type input "aceite"
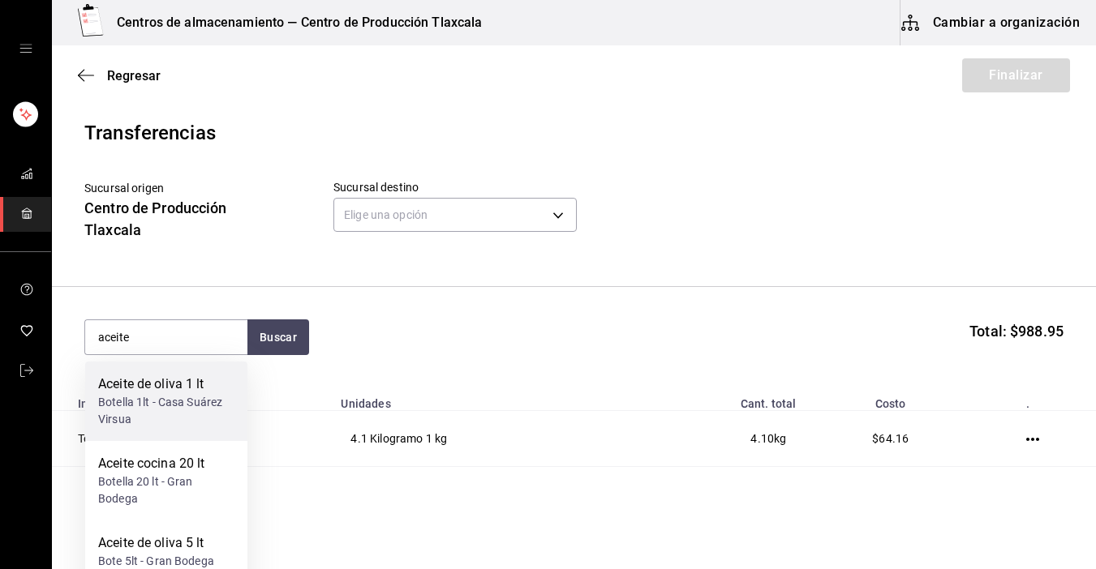
click at [180, 398] on div "Botella 1lt - Casa Suárez Virsua" at bounding box center [166, 411] width 136 height 34
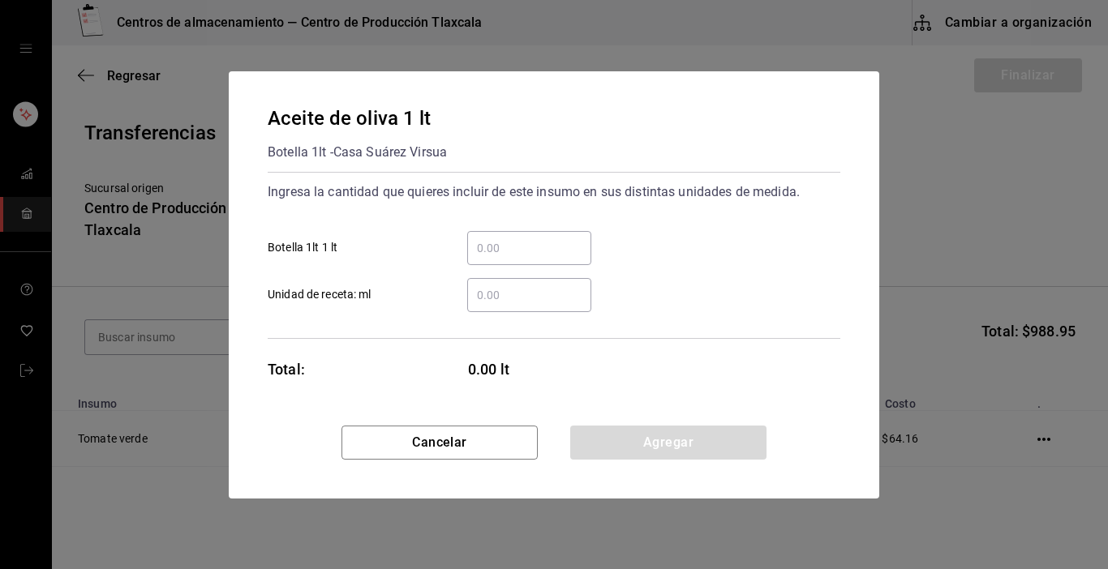
click at [493, 250] on input "​ Botella 1lt 1 lt" at bounding box center [529, 247] width 124 height 19
type input "1"
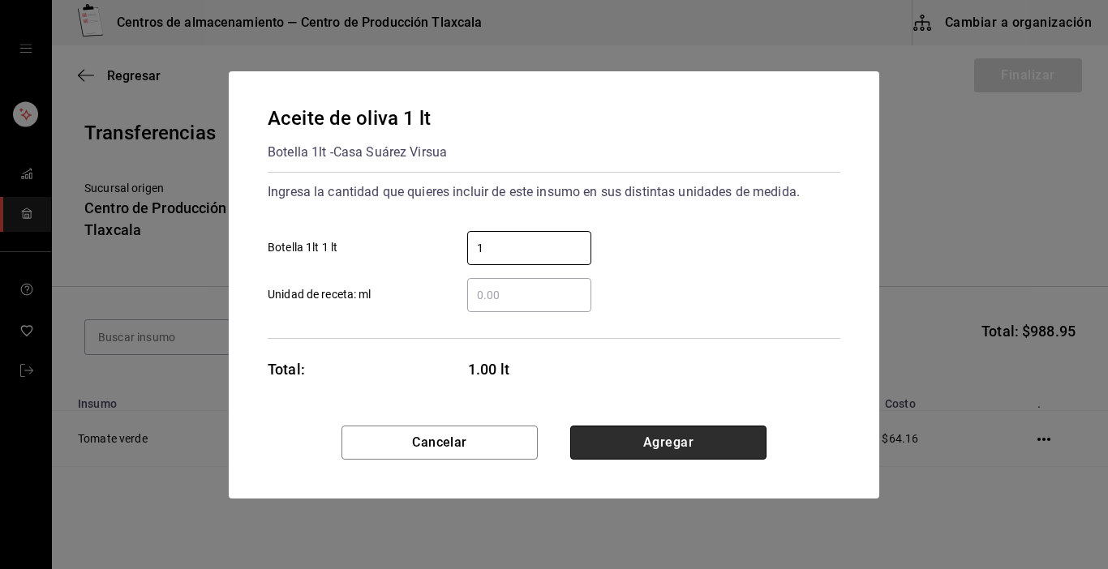
click at [706, 448] on button "Agregar" at bounding box center [668, 443] width 196 height 34
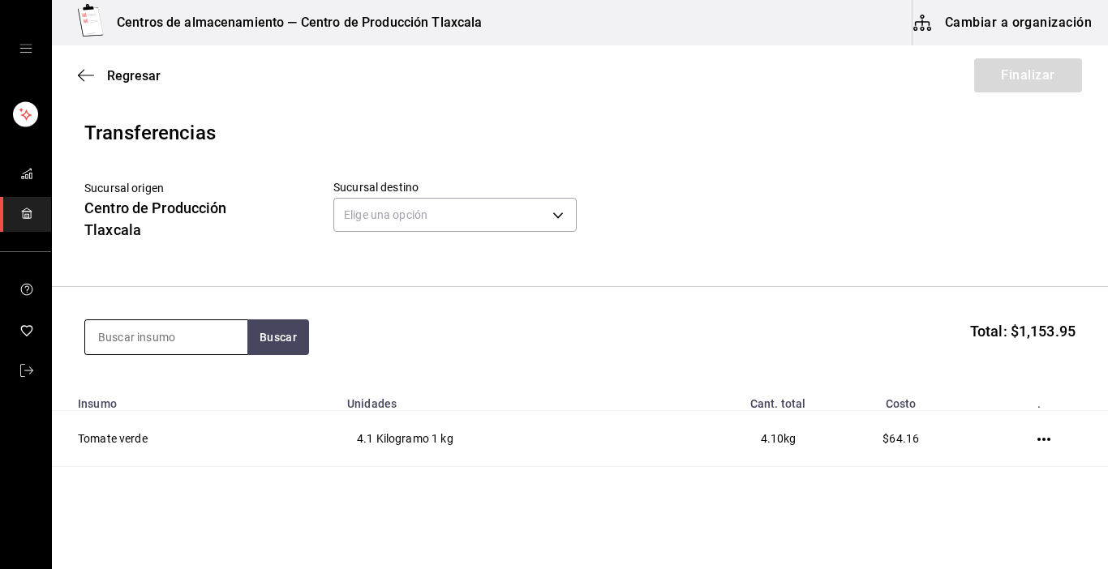
click at [206, 344] on input at bounding box center [166, 337] width 162 height 34
type input "ajonj"
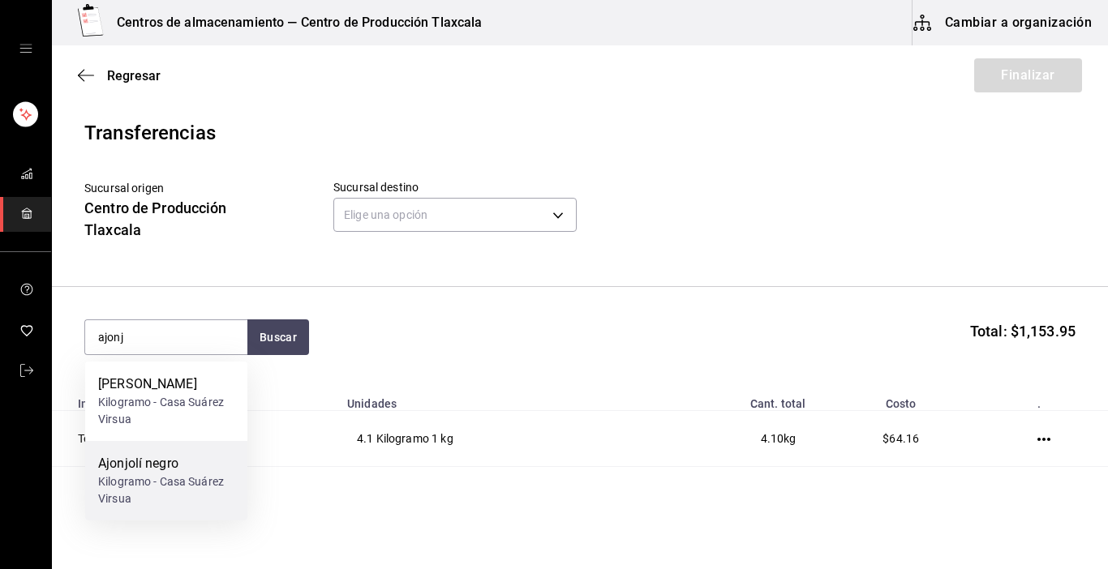
click at [175, 487] on div "Kilogramo - Casa [PERSON_NAME] Virsua" at bounding box center [166, 491] width 136 height 34
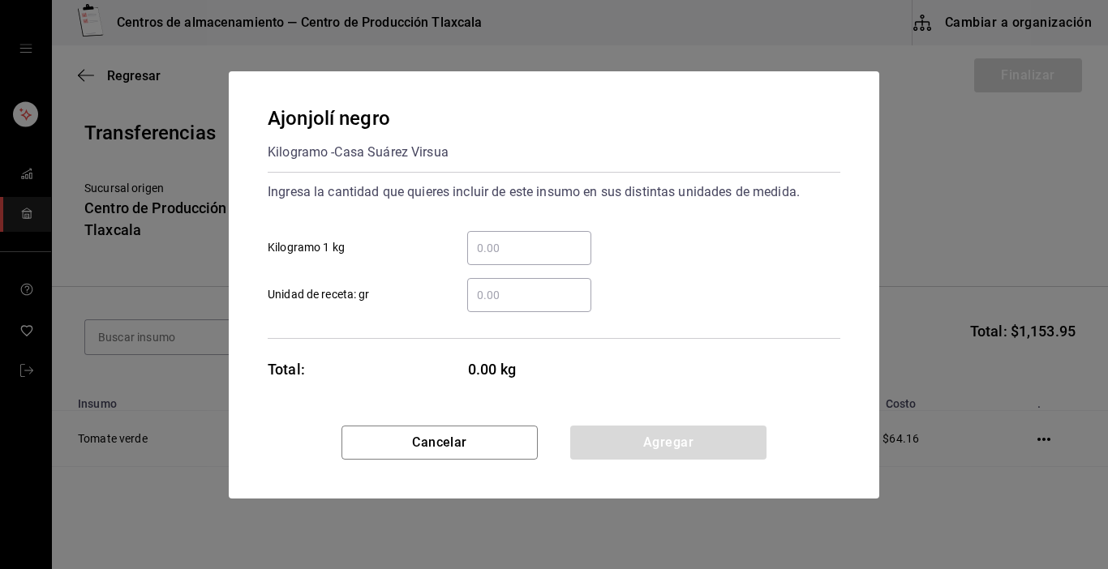
click at [500, 293] on input "​ Unidad de receta: gr" at bounding box center [529, 294] width 124 height 19
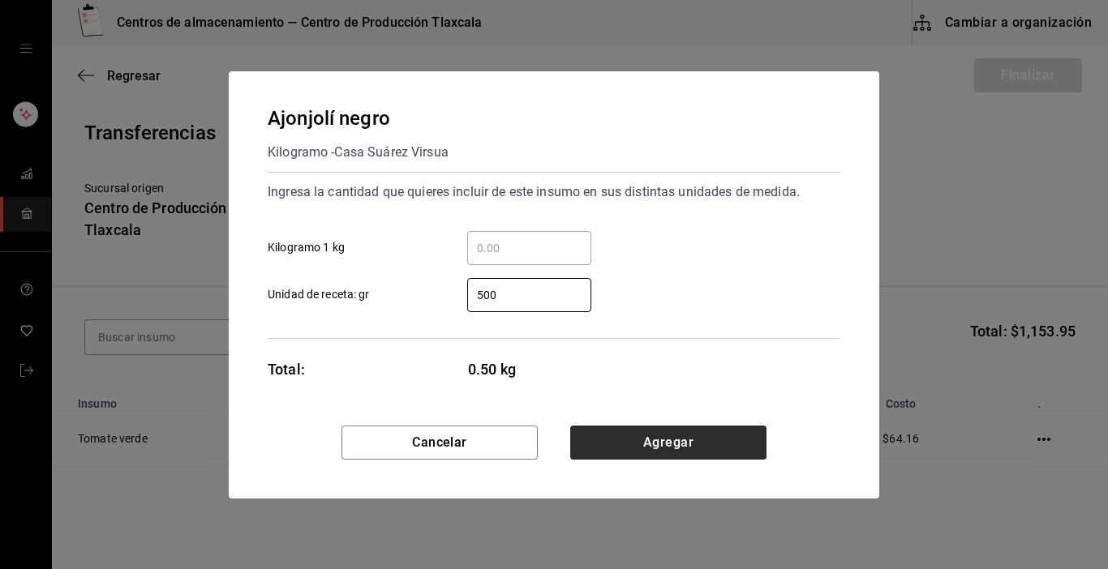
type input "500"
click at [638, 445] on button "Agregar" at bounding box center [668, 443] width 196 height 34
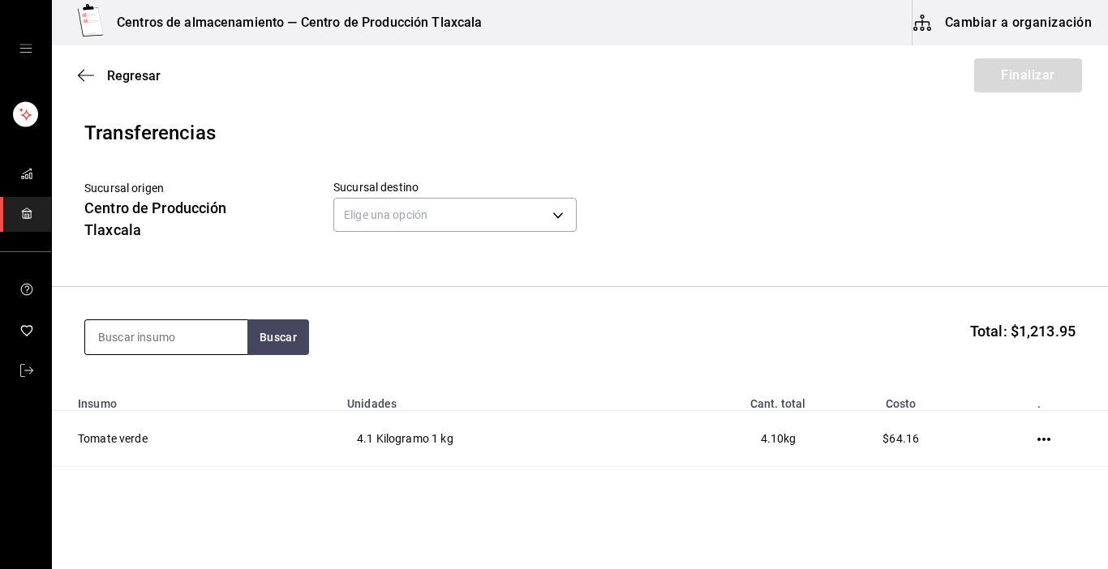
click at [218, 324] on input at bounding box center [166, 337] width 162 height 34
type input "caldo"
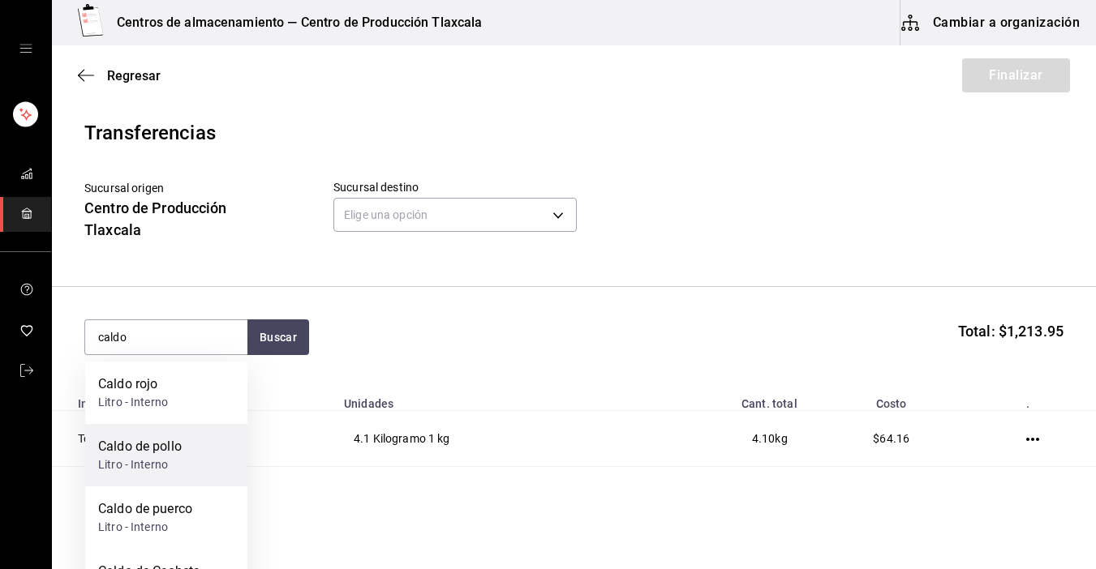
click at [179, 457] on div "Litro - Interno" at bounding box center [140, 465] width 84 height 17
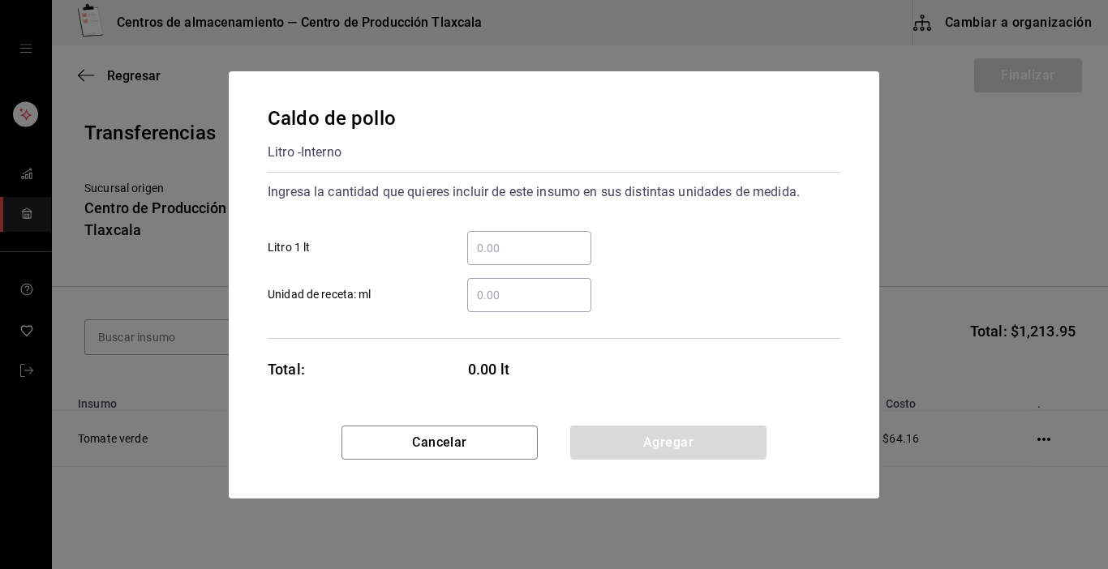
click at [531, 242] on input "​ Litro 1 lt" at bounding box center [529, 247] width 124 height 19
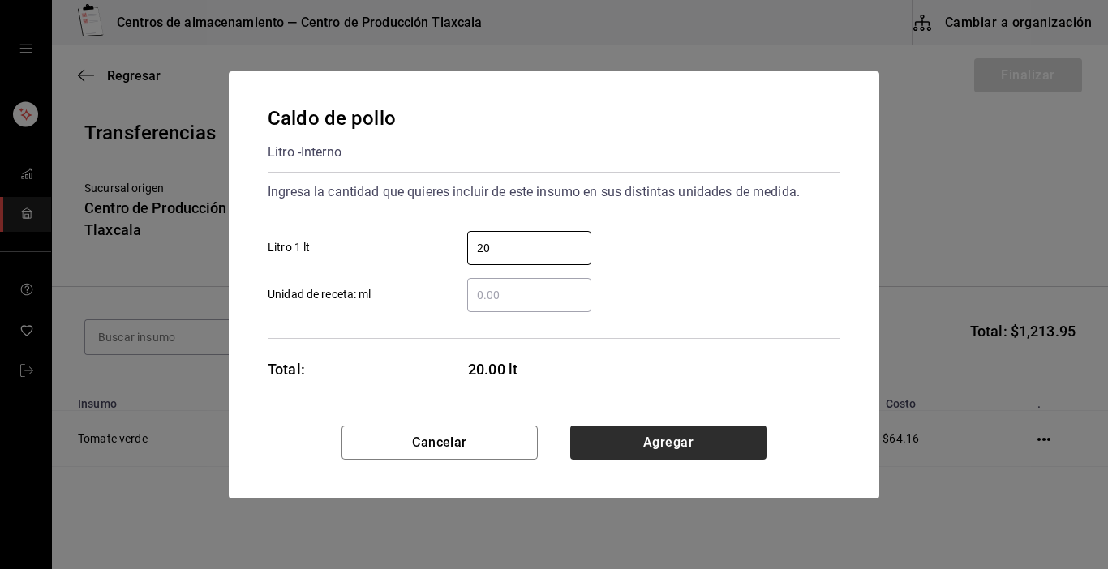
type input "20"
click at [737, 431] on button "Agregar" at bounding box center [668, 443] width 196 height 34
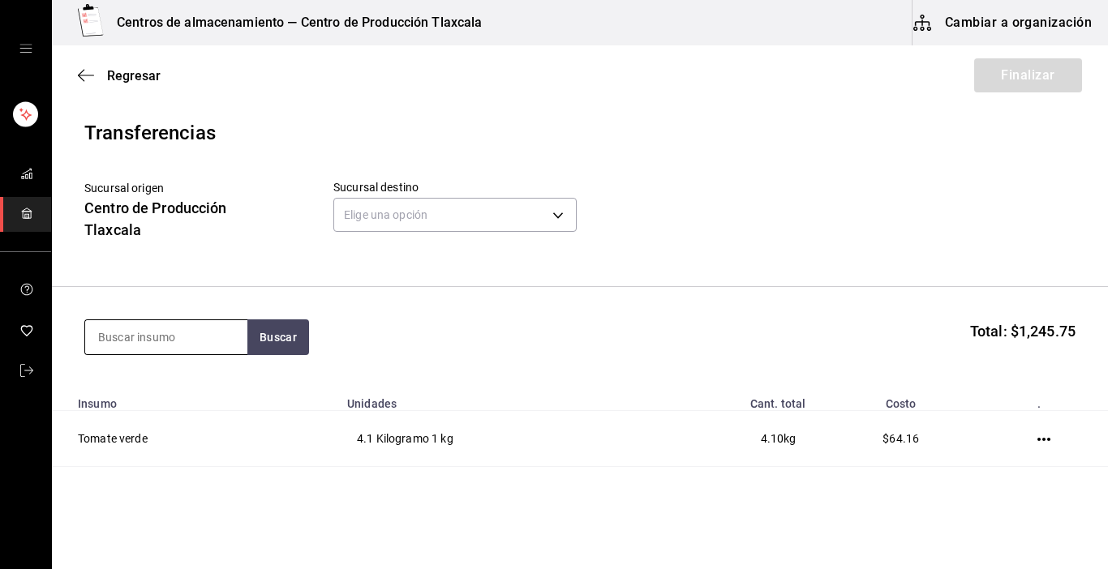
click at [121, 341] on input at bounding box center [166, 337] width 162 height 34
type input "caldo"
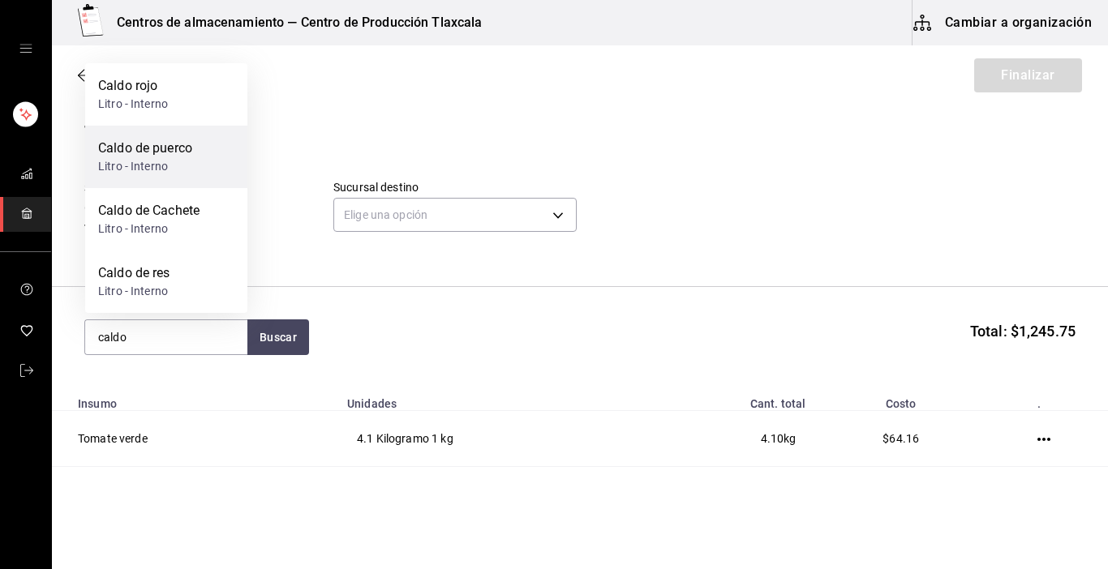
click at [153, 169] on div "Litro - Interno" at bounding box center [145, 166] width 94 height 17
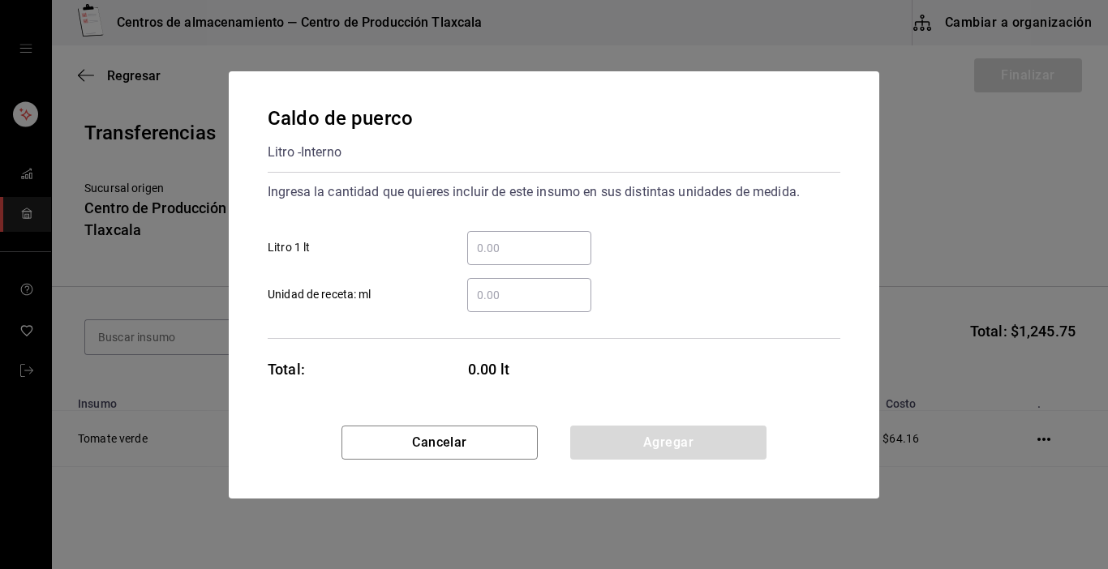
click at [506, 243] on input "​ Litro 1 lt" at bounding box center [529, 247] width 124 height 19
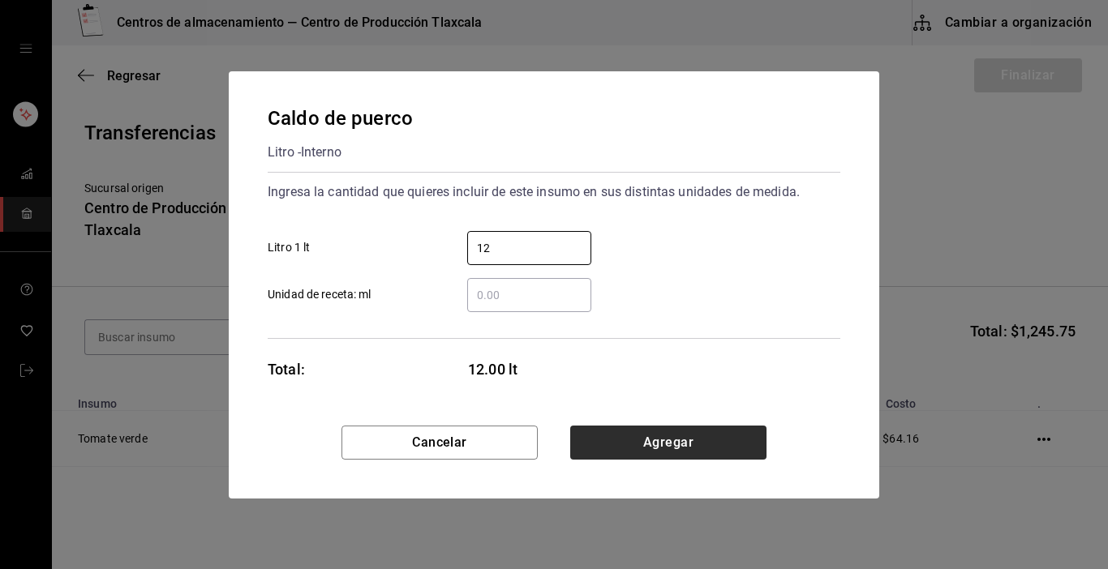
type input "12"
click at [691, 449] on button "Agregar" at bounding box center [668, 443] width 196 height 34
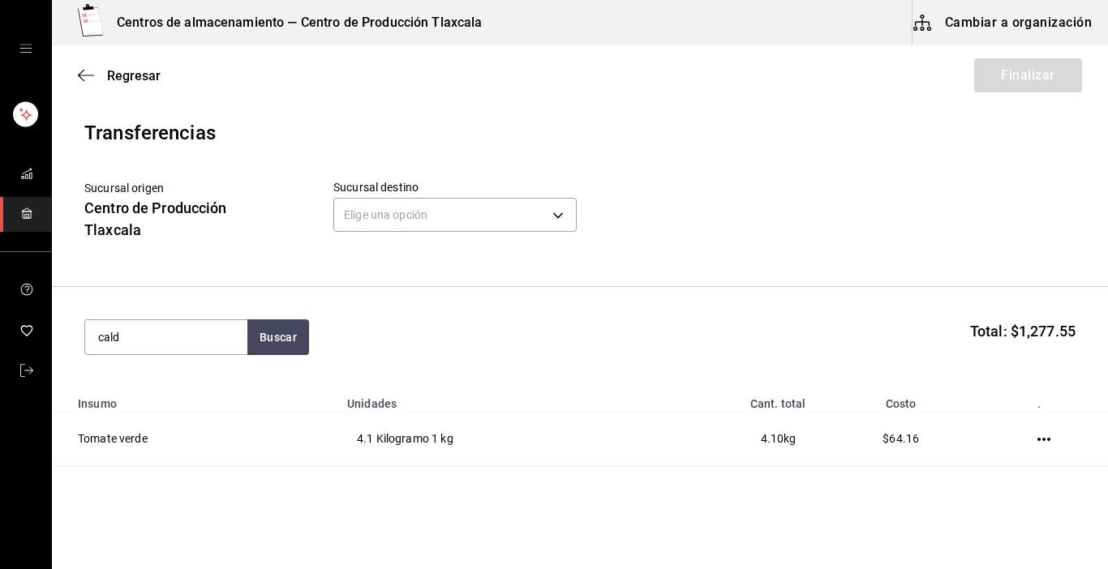
type input "caldo"
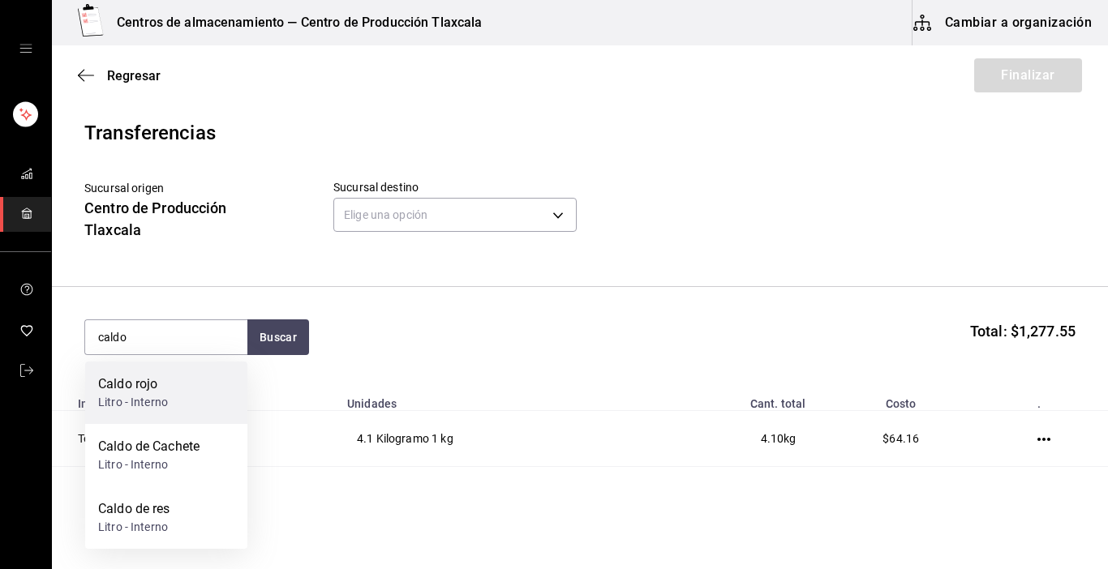
click at [148, 385] on div "Caldo rojo" at bounding box center [133, 384] width 70 height 19
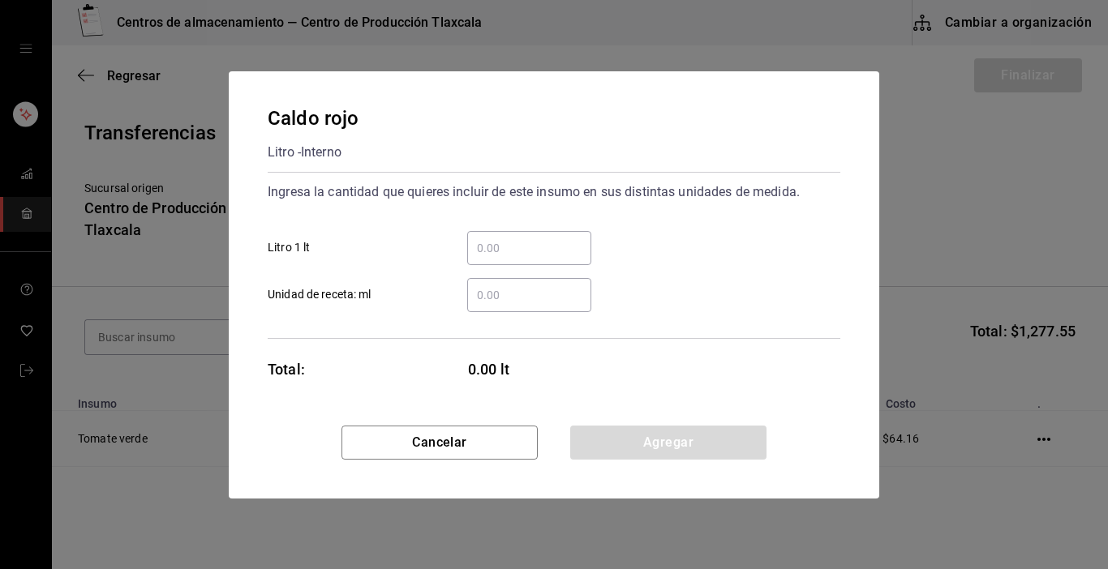
click at [492, 247] on input "​ Litro 1 lt" at bounding box center [529, 247] width 124 height 19
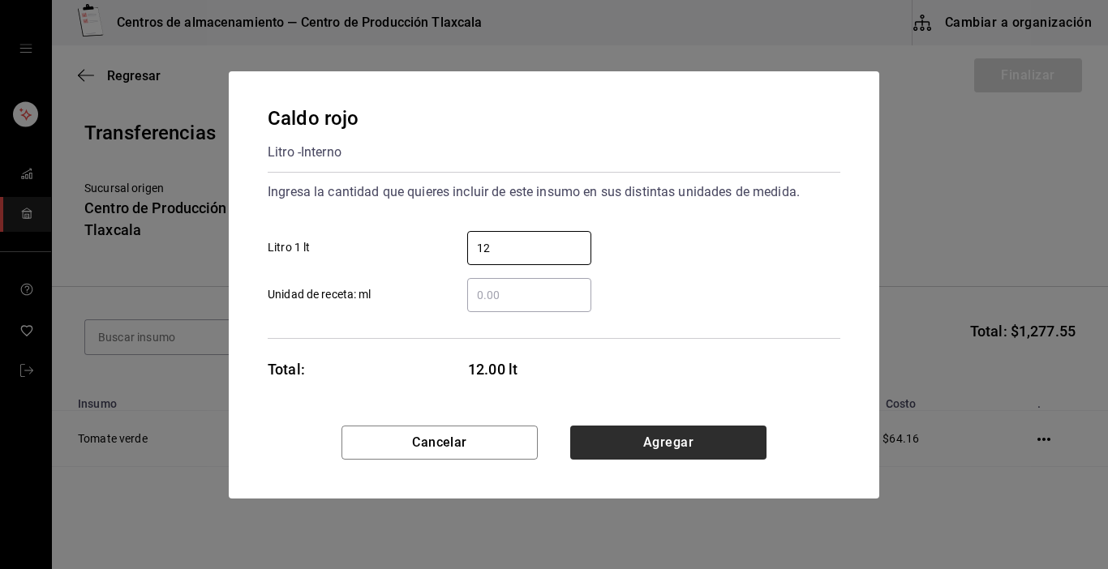
type input "12"
click at [714, 430] on button "Agregar" at bounding box center [668, 443] width 196 height 34
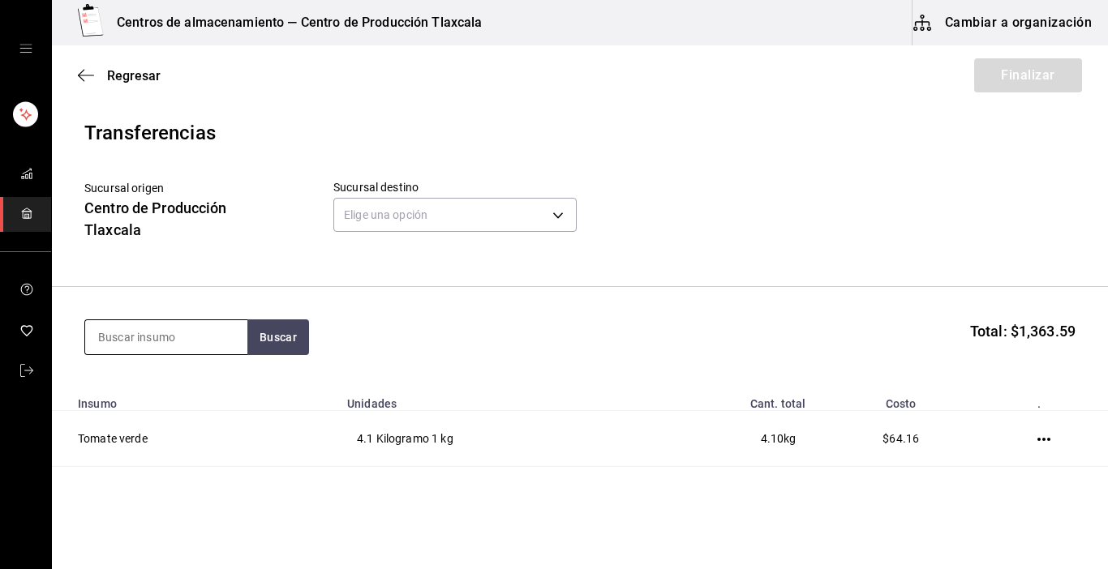
click at [232, 345] on input at bounding box center [166, 337] width 162 height 34
type input "maiz"
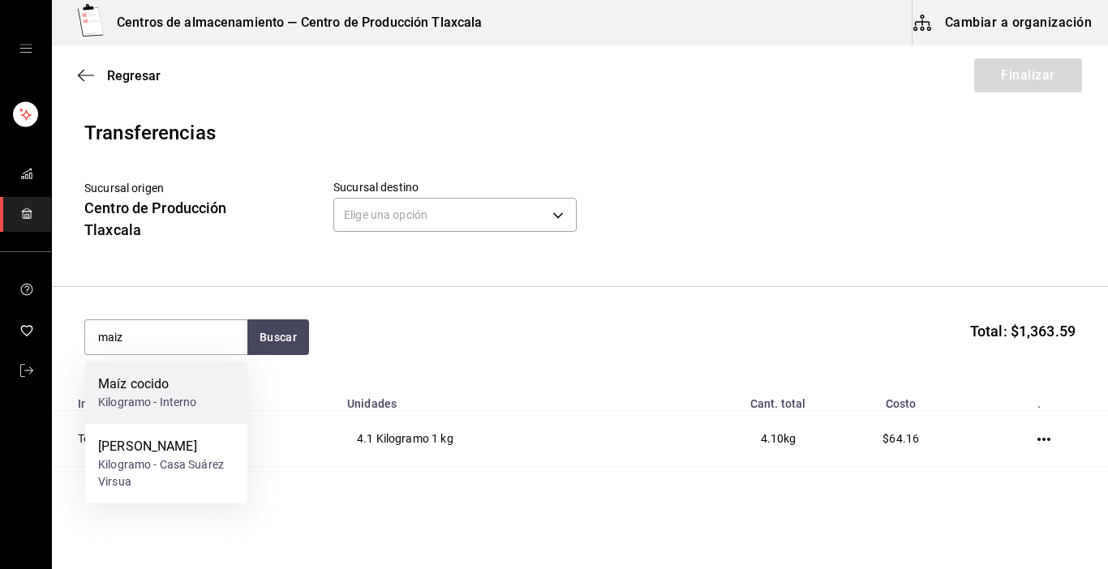
click at [189, 420] on div "Maíz cocido Kilogramo - Interno" at bounding box center [166, 393] width 162 height 62
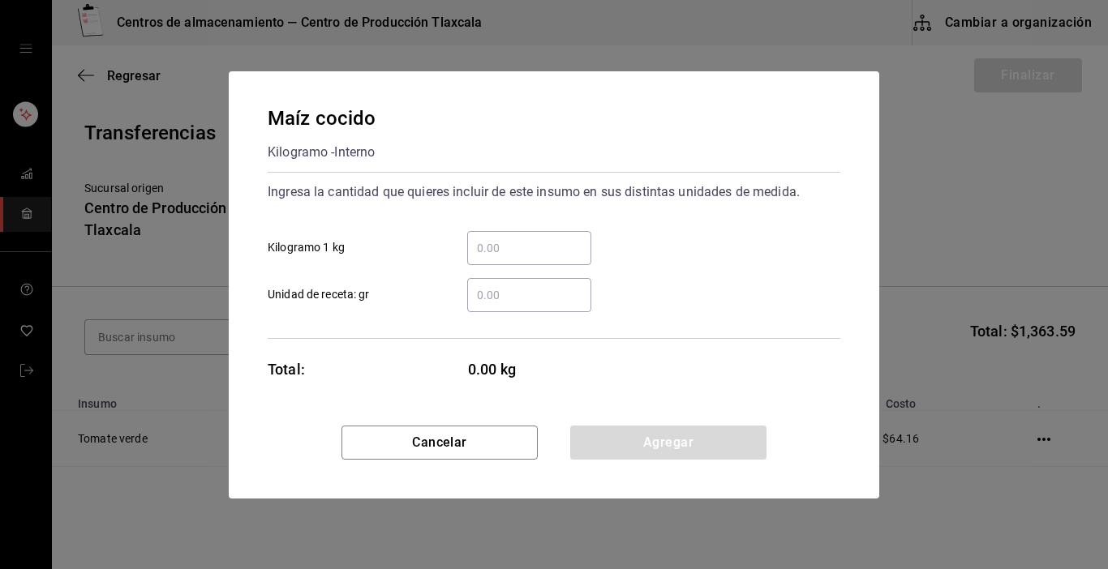
click at [519, 253] on input "​ Kilogramo 1 kg" at bounding box center [529, 247] width 124 height 19
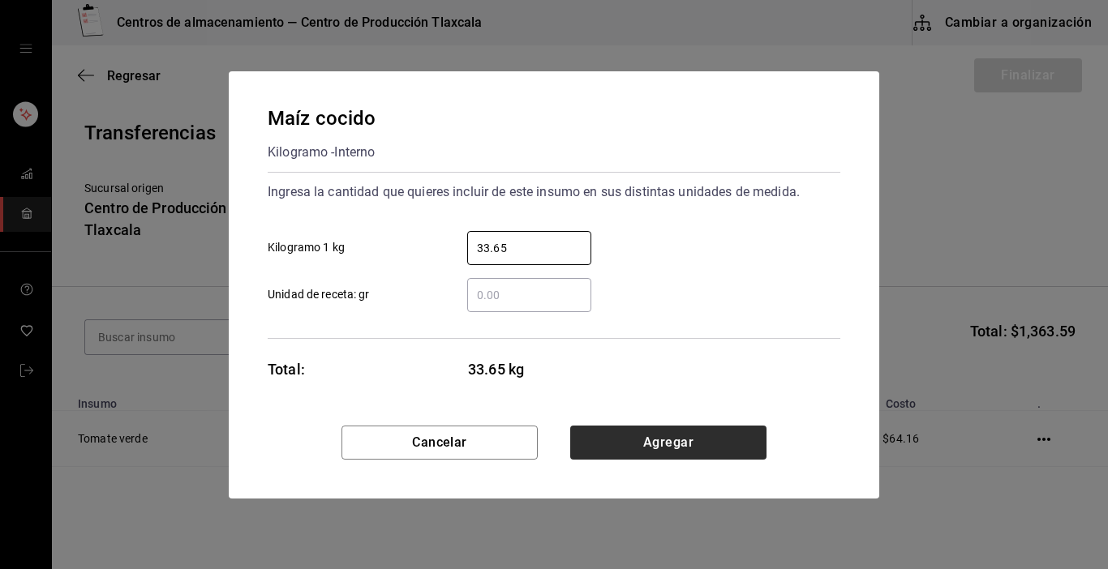
type input "33.65"
click at [607, 446] on button "Agregar" at bounding box center [668, 443] width 196 height 34
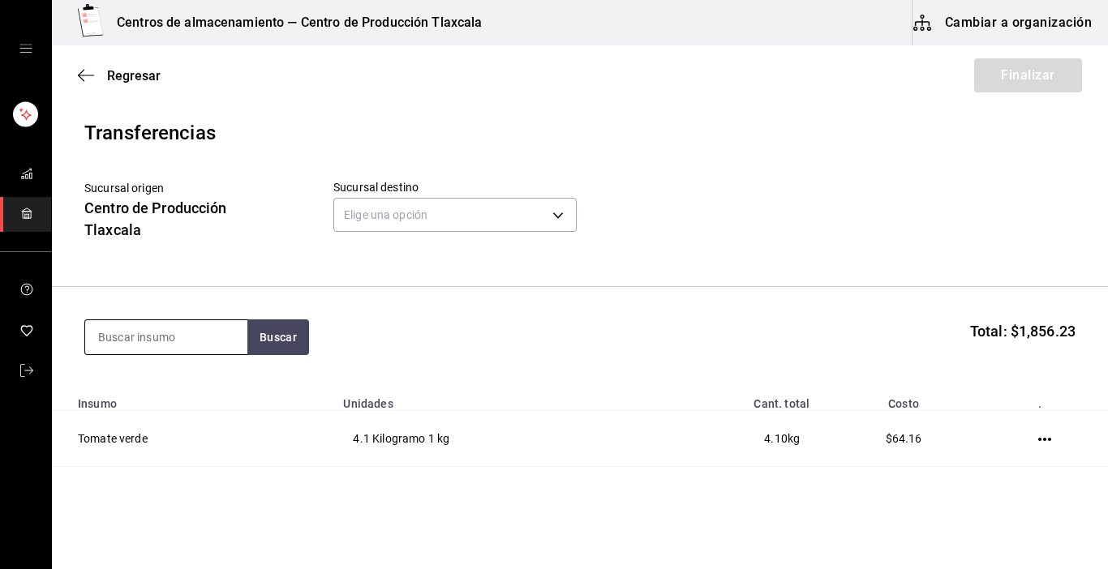
click at [157, 328] on input at bounding box center [166, 337] width 162 height 34
type input "crema"
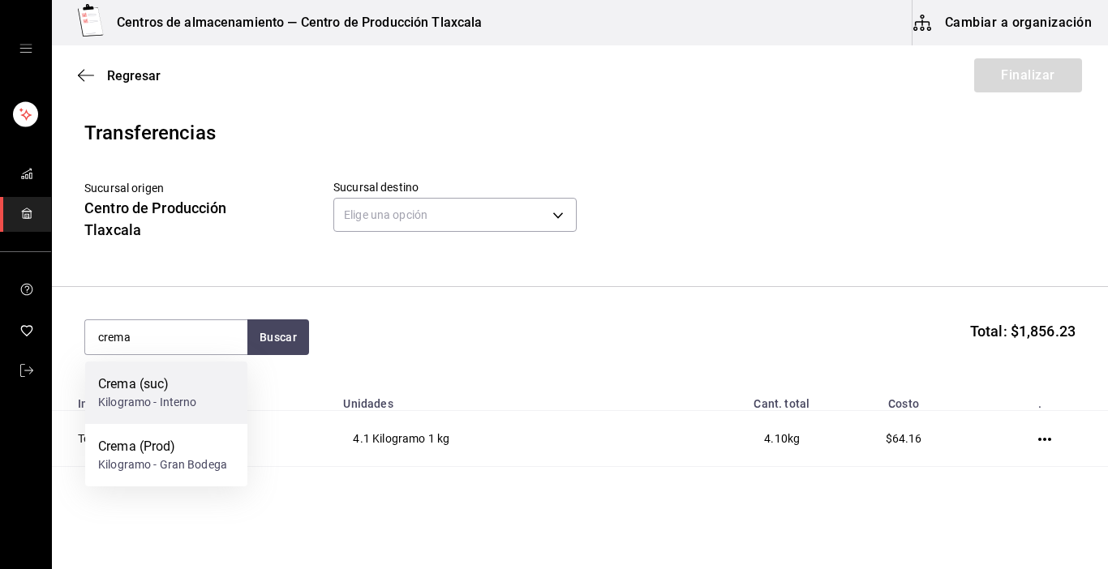
click at [144, 401] on div "Kilogramo - Interno" at bounding box center [147, 402] width 99 height 17
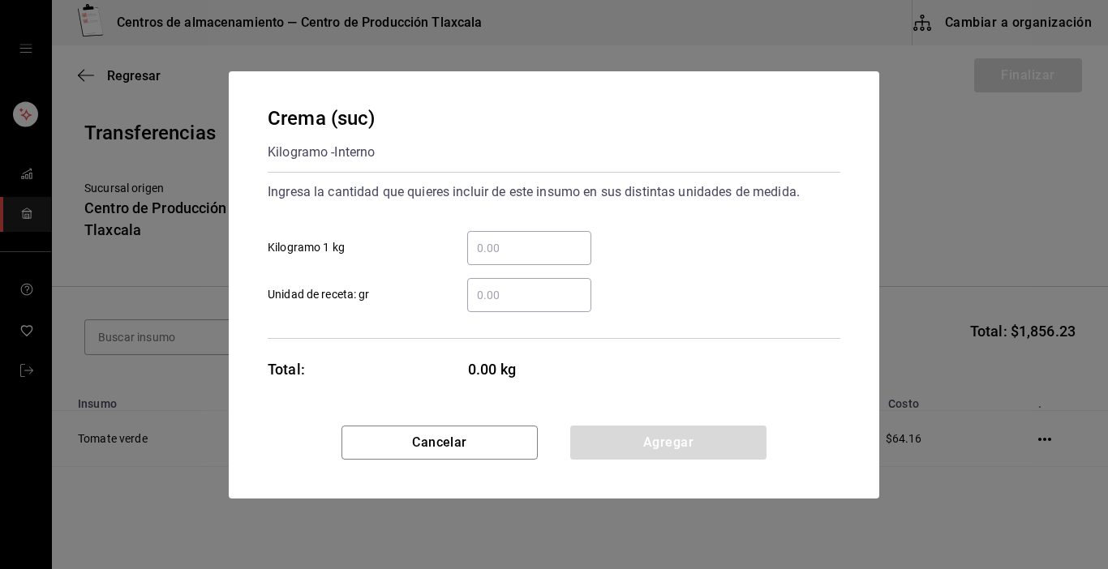
click at [504, 256] on div "​" at bounding box center [529, 248] width 124 height 34
click at [504, 256] on input "​ Kilogramo 1 kg" at bounding box center [529, 247] width 124 height 19
type input "3"
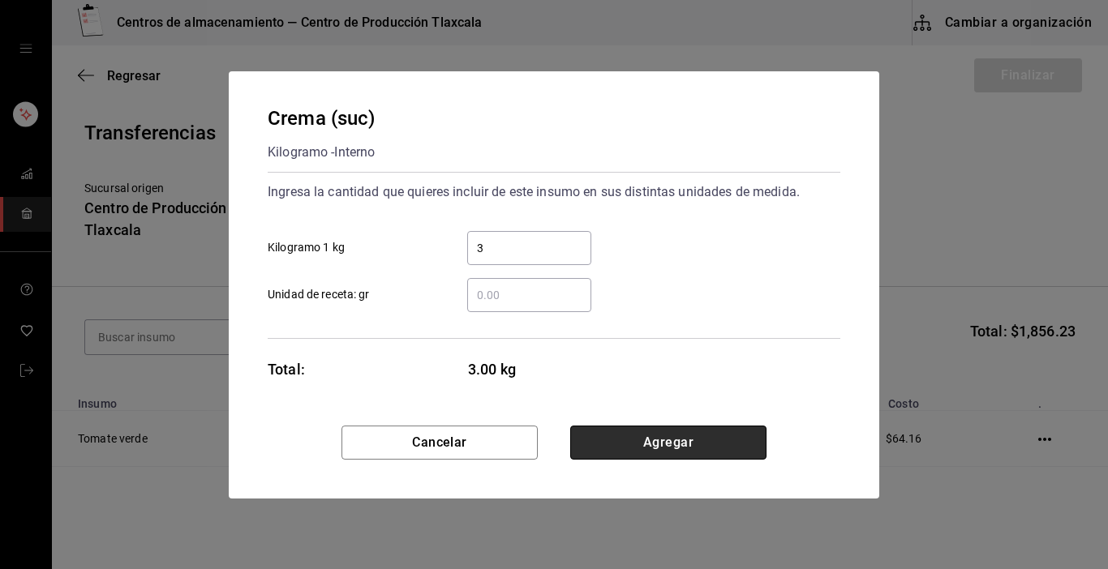
click at [701, 453] on button "Agregar" at bounding box center [668, 443] width 196 height 34
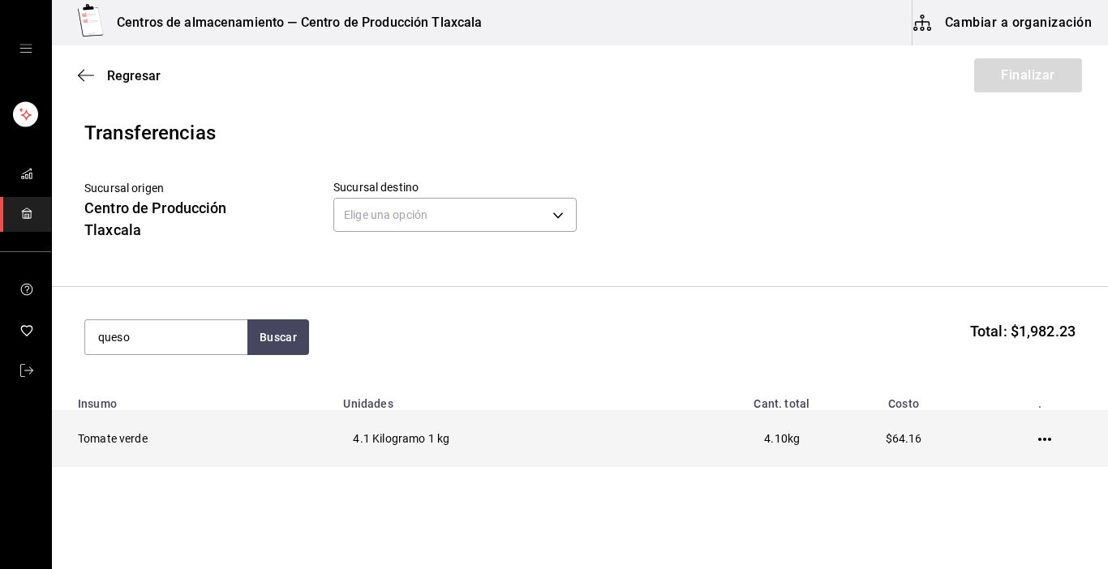
type input "queso"
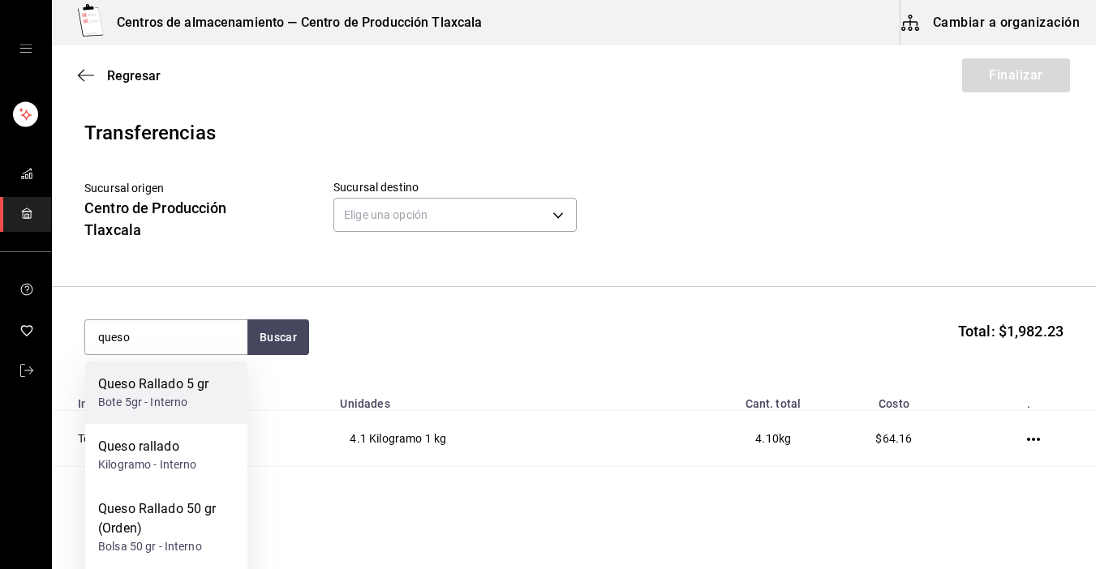
click at [123, 398] on div "Bote 5gr - Interno" at bounding box center [153, 402] width 110 height 17
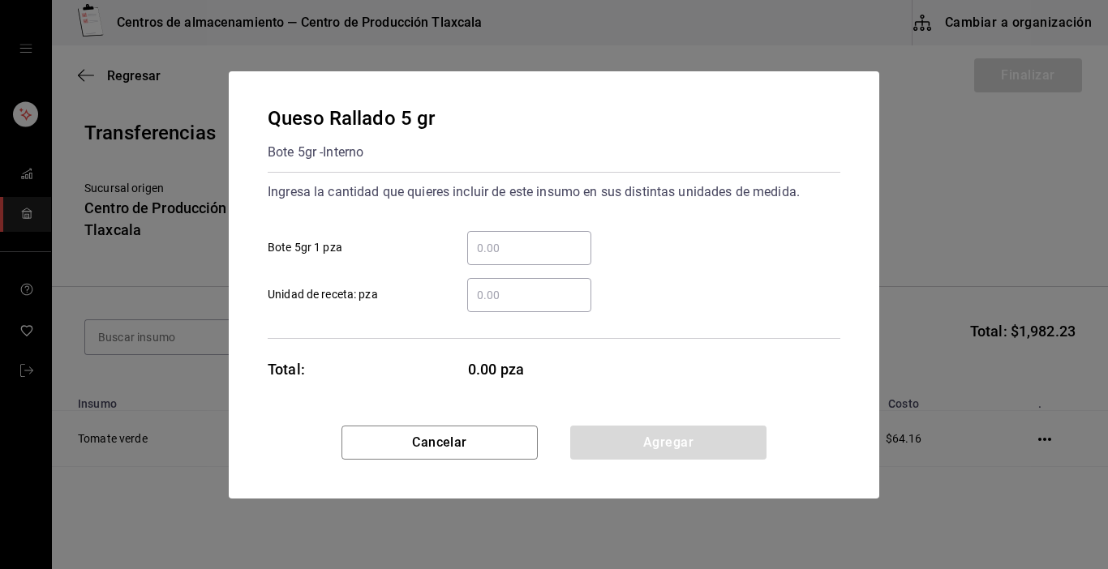
click at [479, 252] on input "​ Bote 5gr 1 pza" at bounding box center [529, 247] width 124 height 19
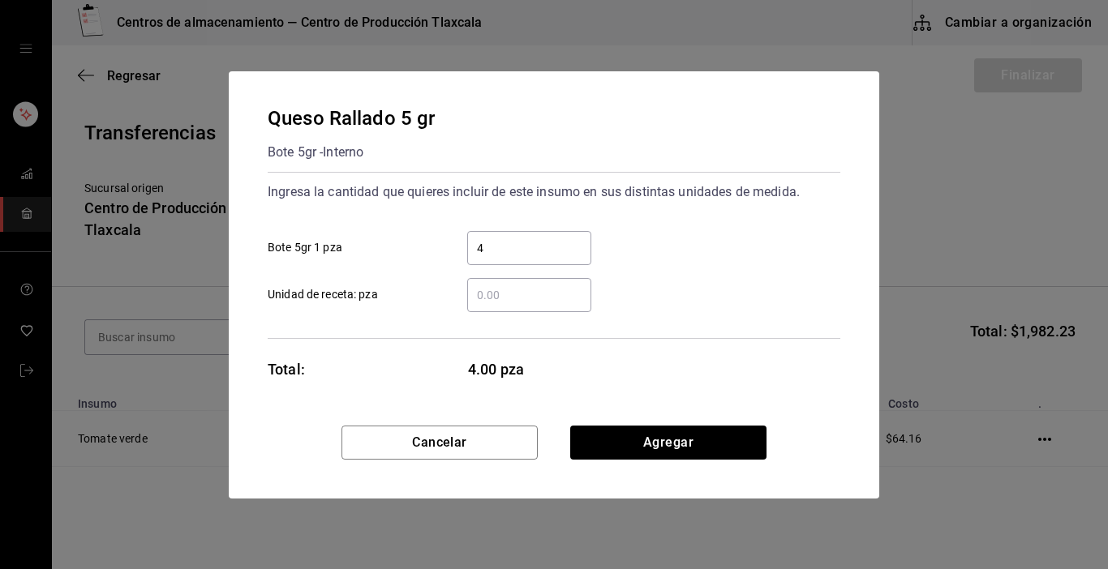
type input "49"
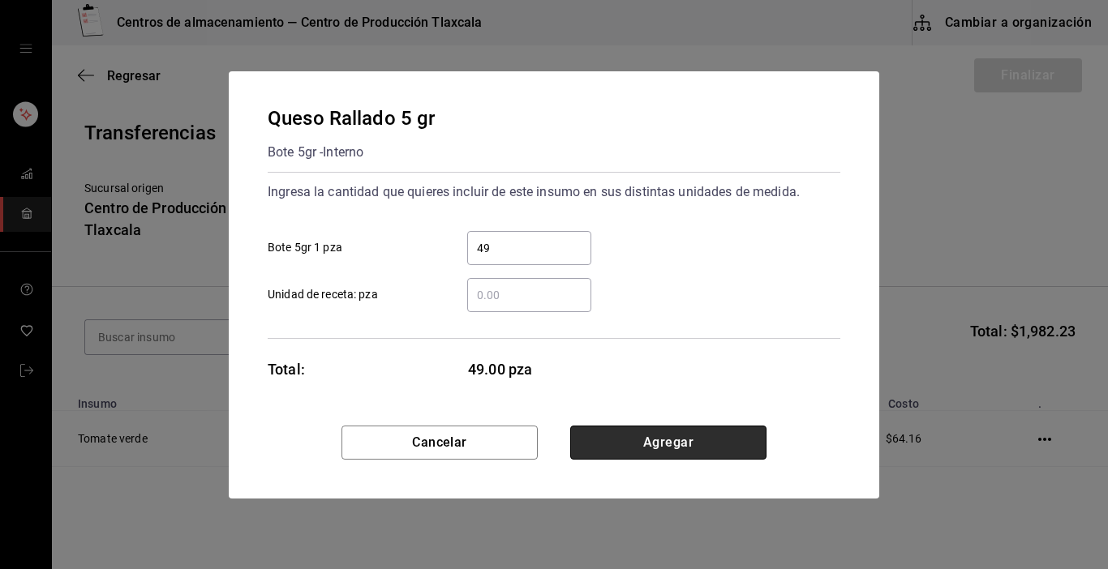
click at [739, 454] on button "Agregar" at bounding box center [668, 443] width 196 height 34
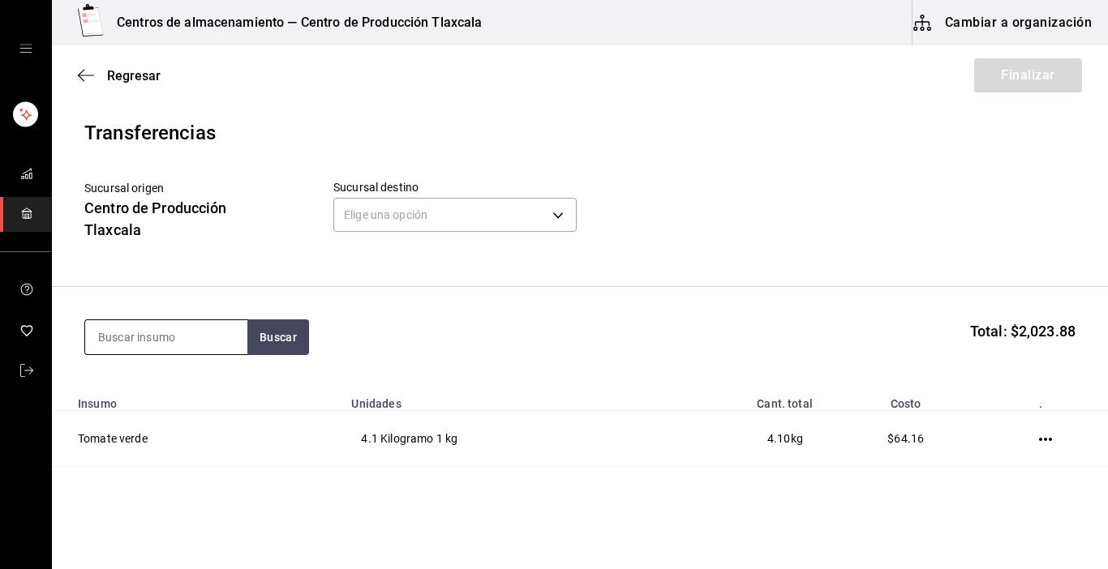
click at [129, 339] on input at bounding box center [166, 337] width 162 height 34
type input "cachete"
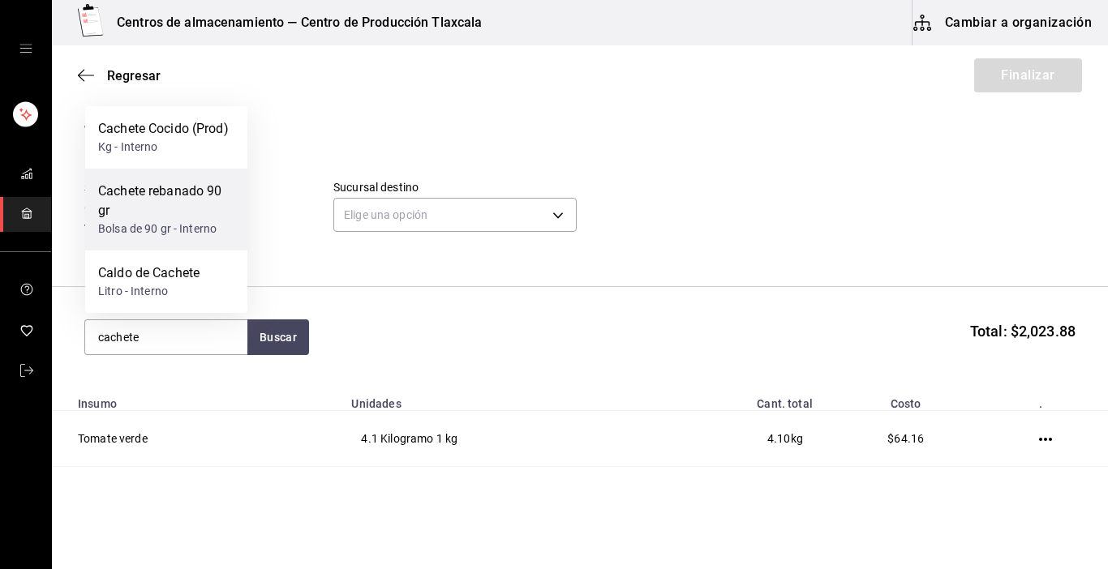
click at [152, 191] on div "Cachete rebanado 90 gr" at bounding box center [166, 201] width 136 height 39
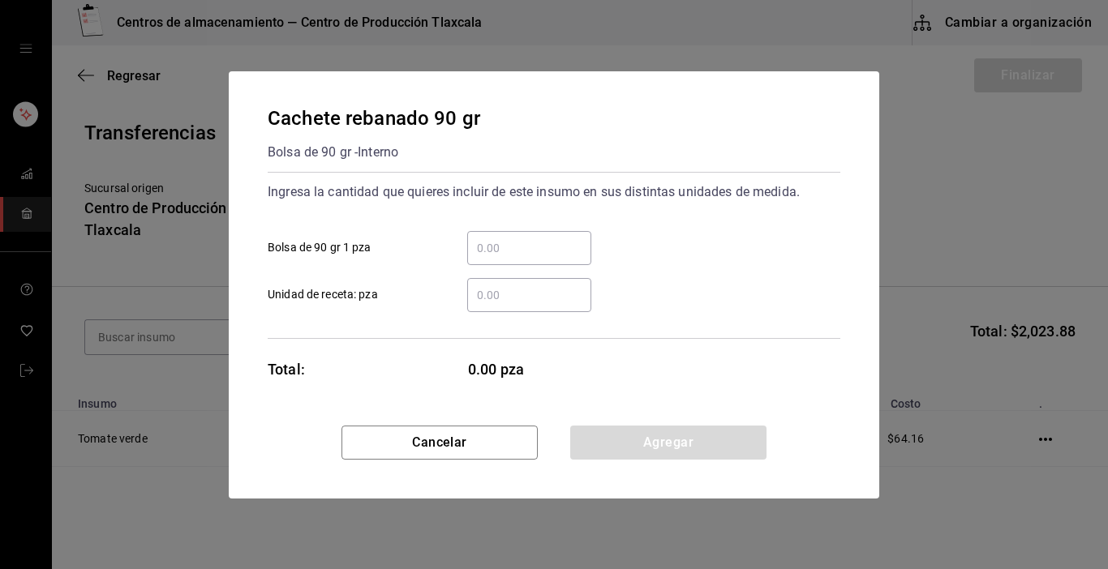
click at [501, 260] on div "​" at bounding box center [529, 248] width 124 height 34
click at [501, 258] on input "​ Bolsa de 90 gr 1 pza" at bounding box center [529, 247] width 124 height 19
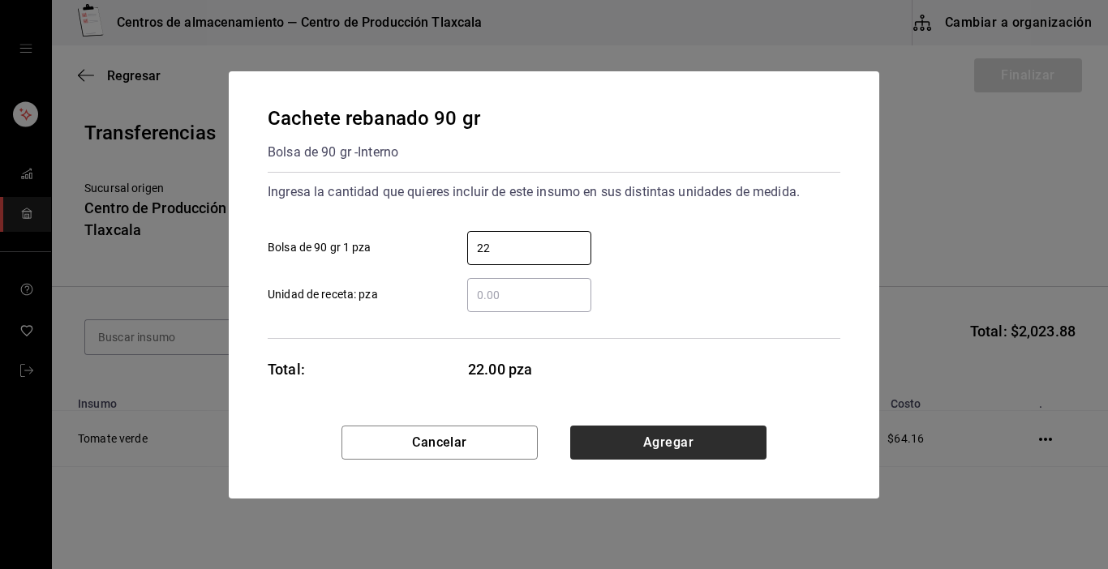
type input "22"
click at [701, 444] on button "Agregar" at bounding box center [668, 443] width 196 height 34
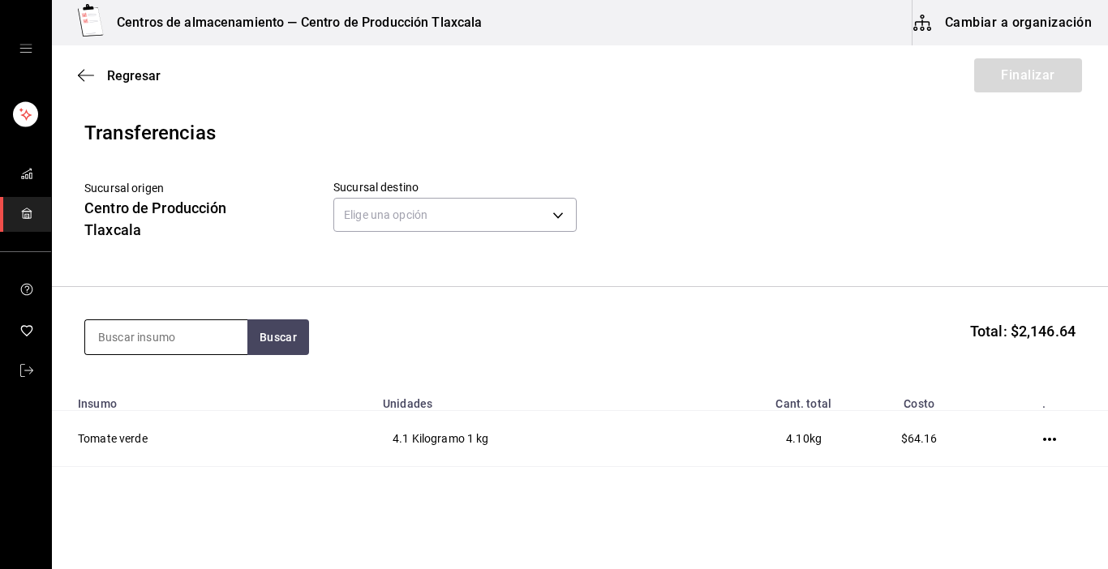
click at [226, 332] on input at bounding box center [166, 337] width 162 height 34
type input "pollo"
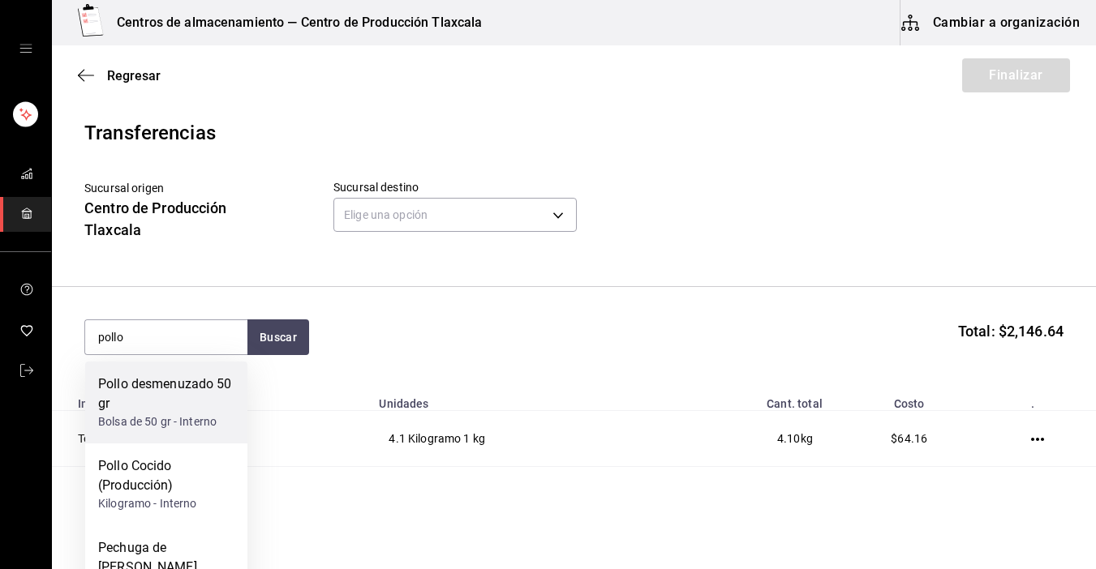
click at [176, 414] on div "Bolsa de 50 gr - Interno" at bounding box center [166, 422] width 136 height 17
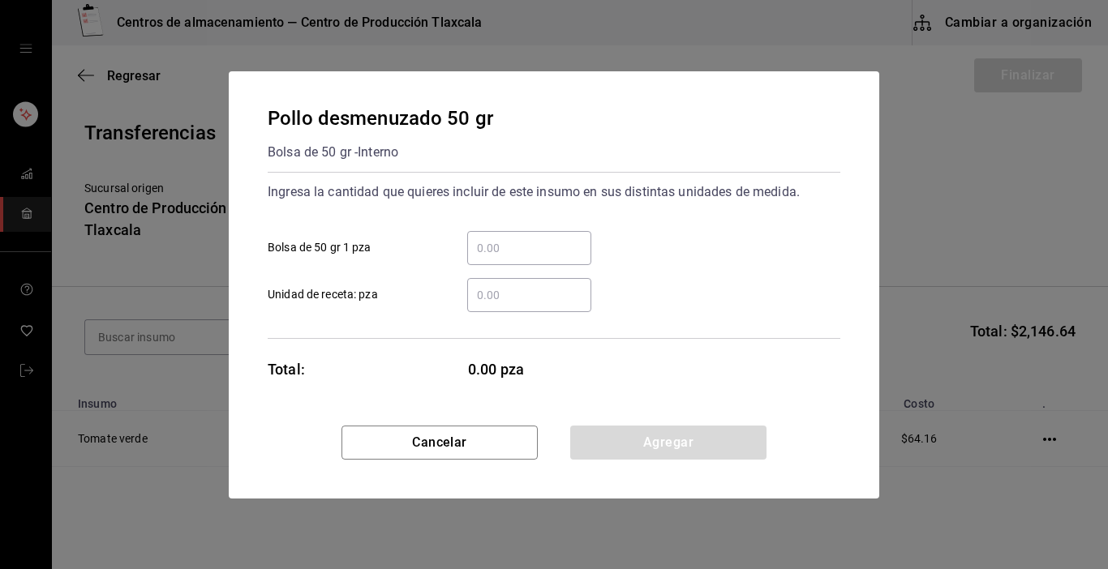
click at [521, 251] on input "​ Bolsa de 50 gr 1 pza" at bounding box center [529, 247] width 124 height 19
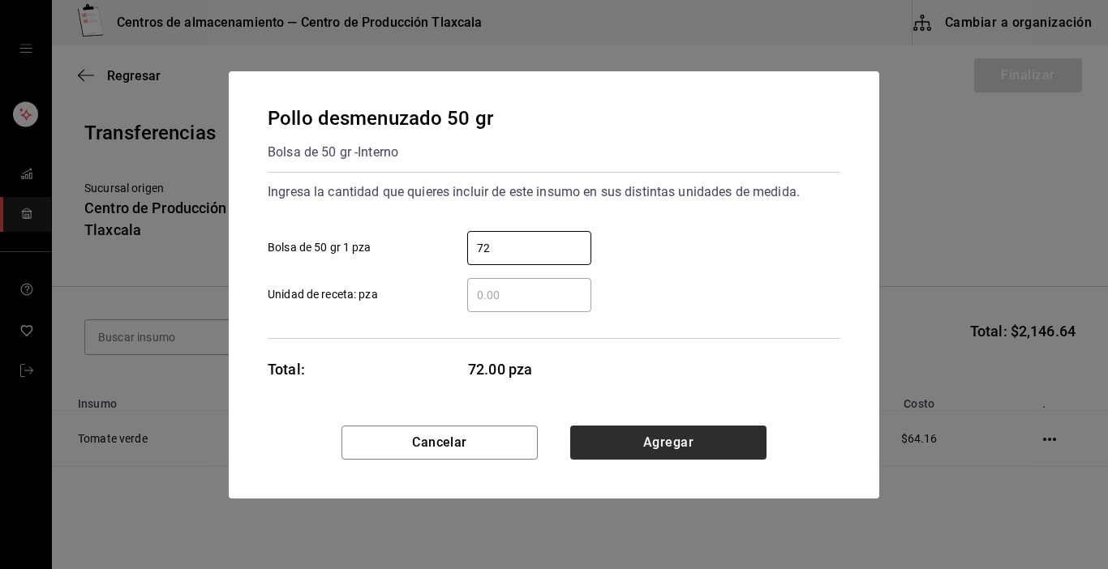
type input "72"
click at [620, 427] on button "Agregar" at bounding box center [668, 443] width 196 height 34
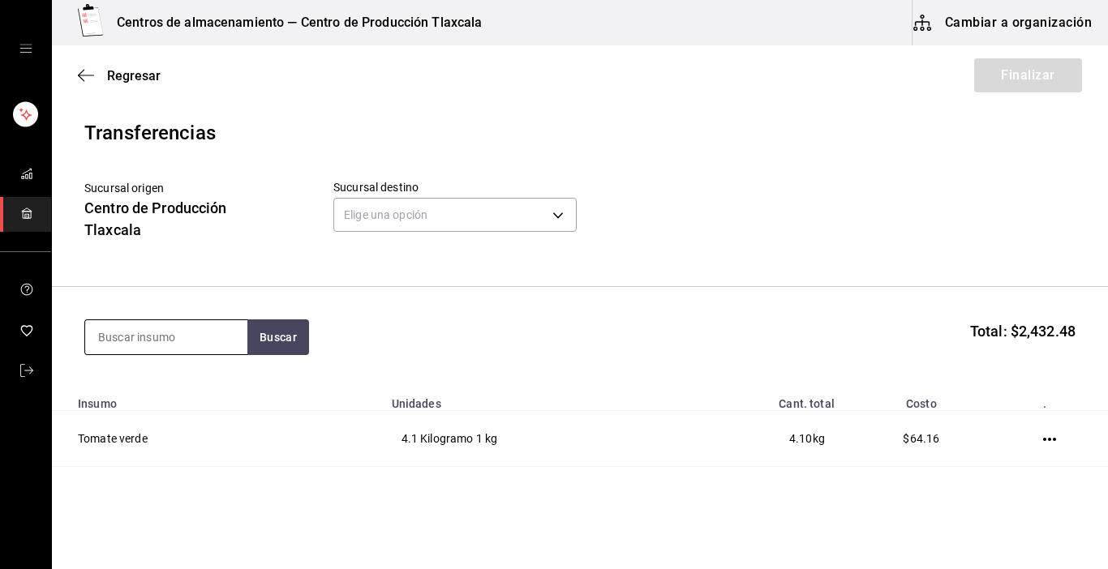
click at [199, 332] on input at bounding box center [166, 337] width 162 height 34
type input "puerco"
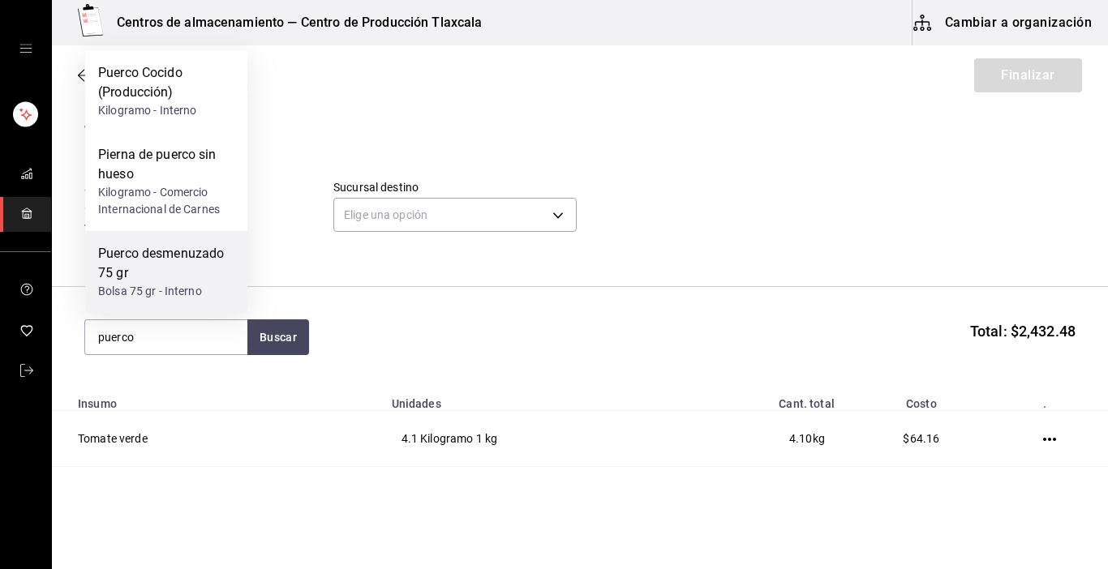
click at [190, 268] on div "Puerco desmenuzado 75 gr" at bounding box center [166, 263] width 136 height 39
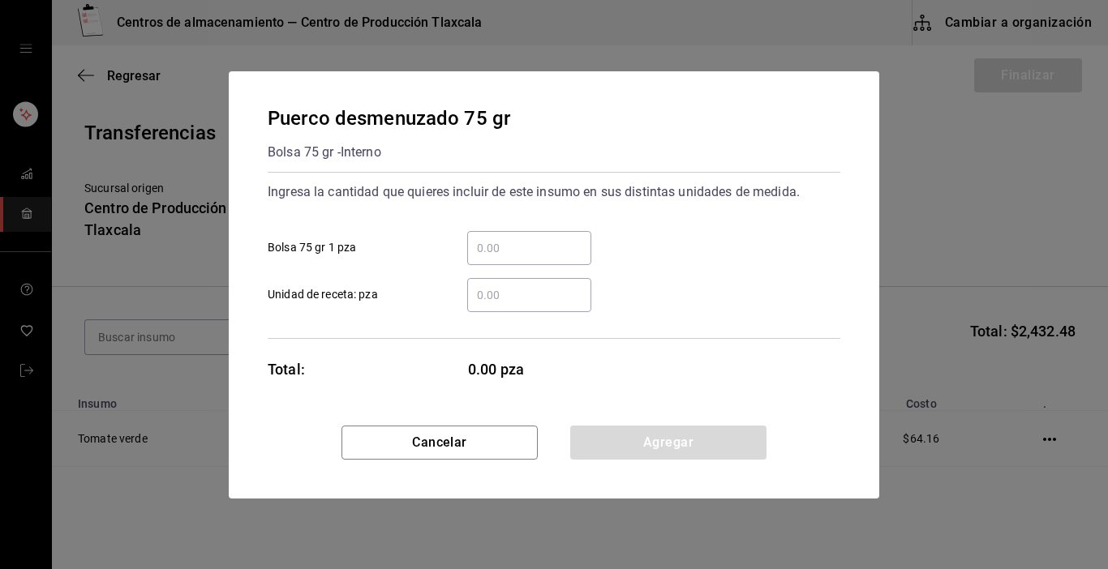
click at [504, 251] on input "​ Bolsa 75 gr 1 pza" at bounding box center [529, 247] width 124 height 19
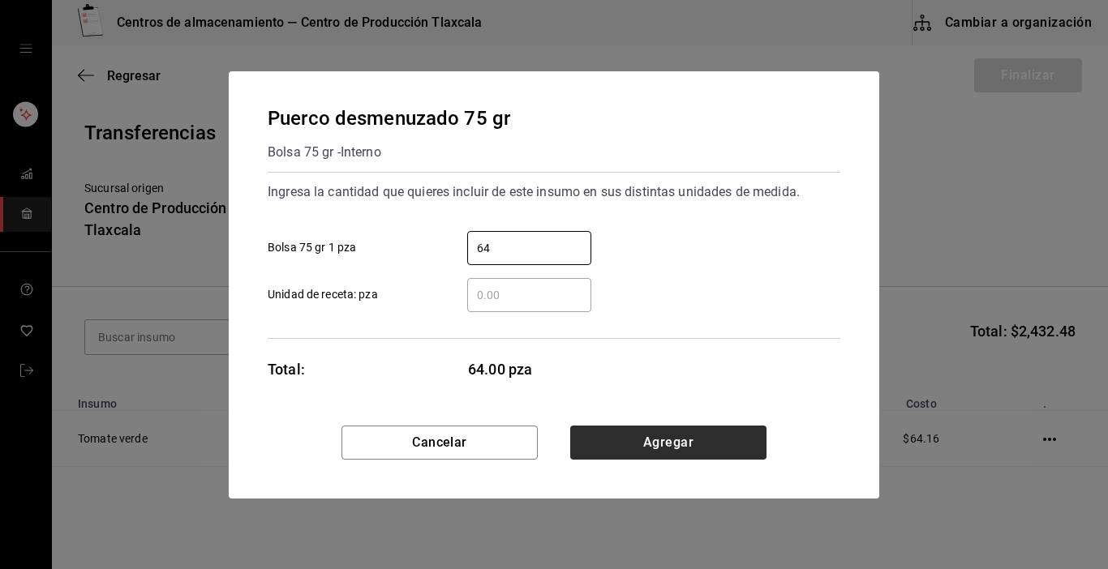
type input "64"
click at [614, 438] on button "Agregar" at bounding box center [668, 443] width 196 height 34
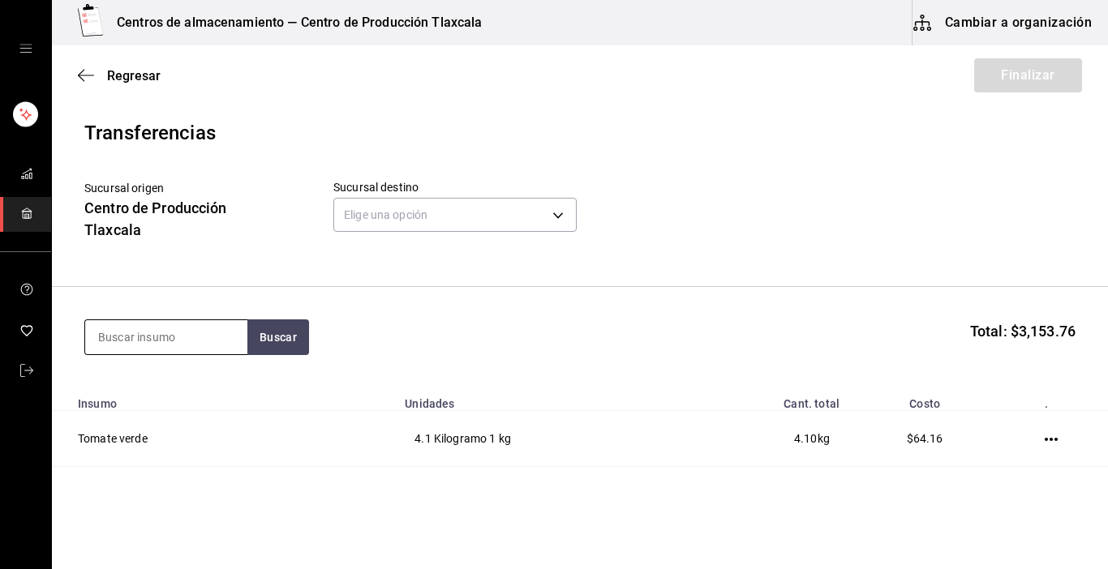
click at [195, 341] on input at bounding box center [166, 337] width 162 height 34
type input "cecina"
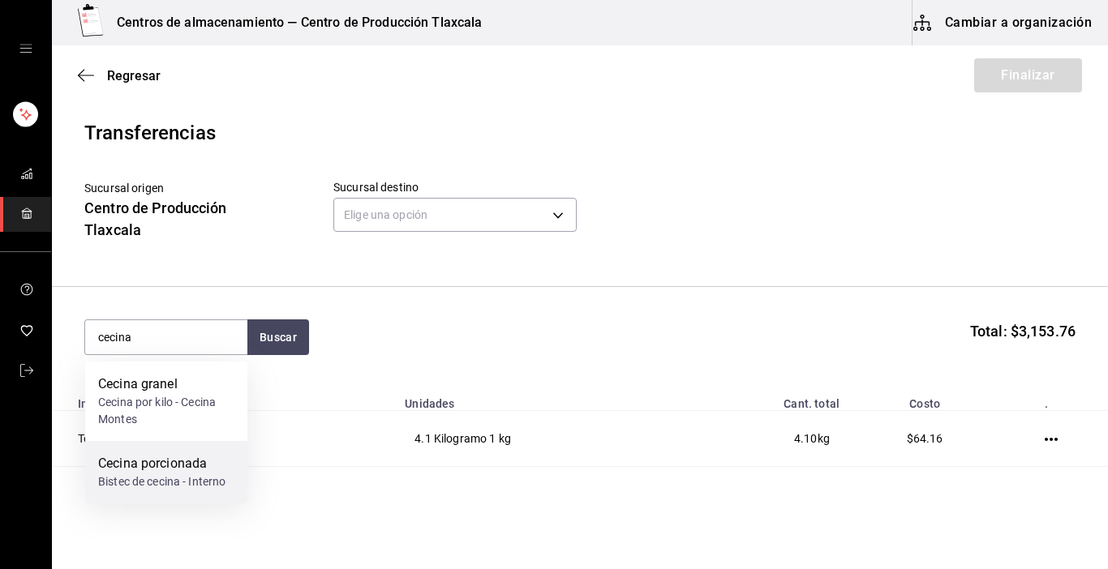
click at [177, 461] on div "Cecina porcionada" at bounding box center [161, 463] width 127 height 19
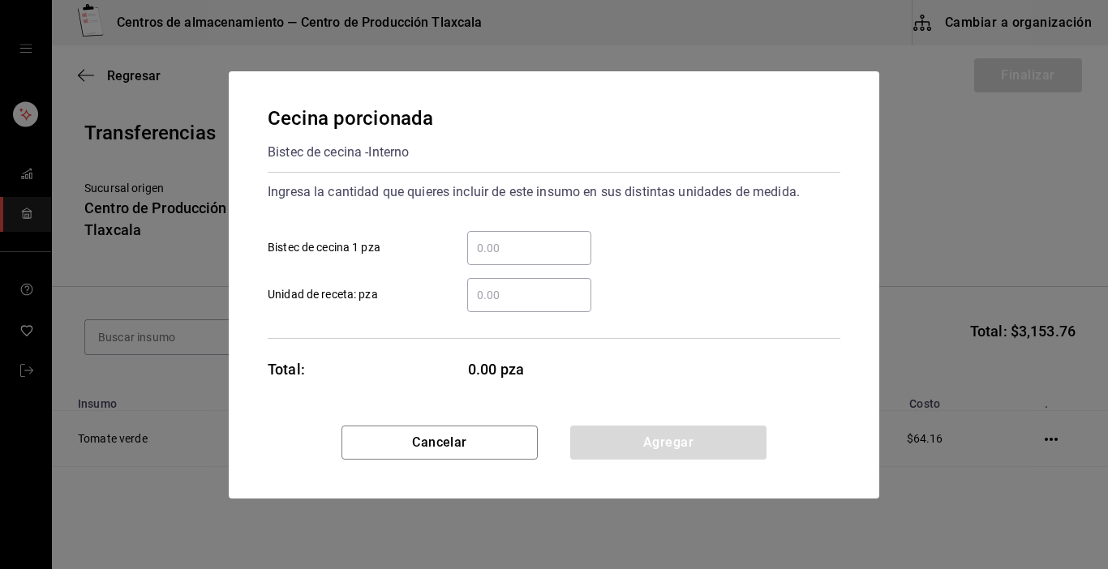
click at [522, 245] on input "​ Bistec de cecina 1 pza" at bounding box center [529, 247] width 124 height 19
type input "5"
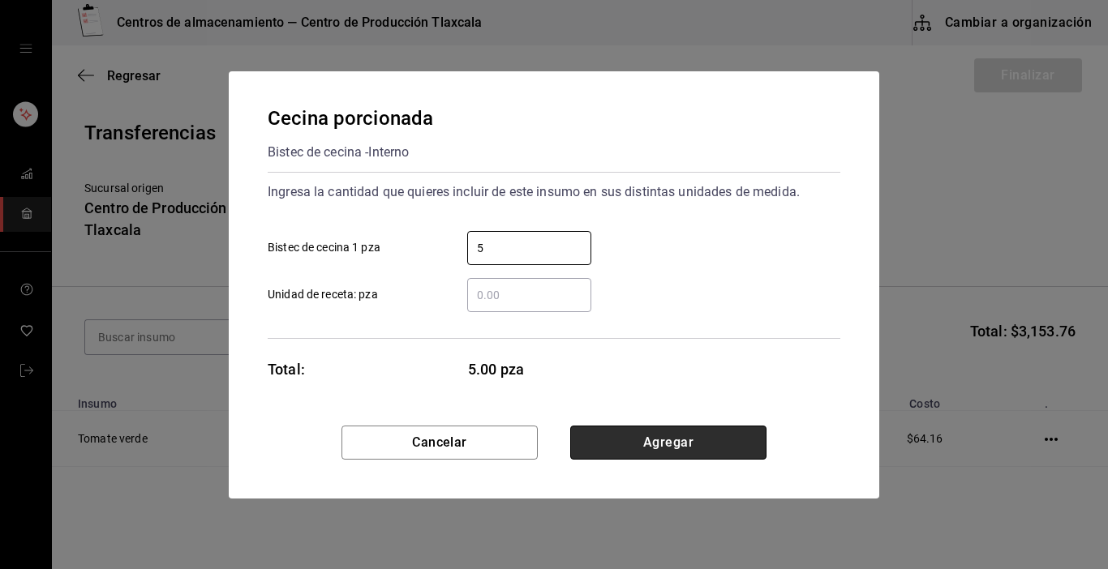
click at [706, 439] on button "Agregar" at bounding box center [668, 443] width 196 height 34
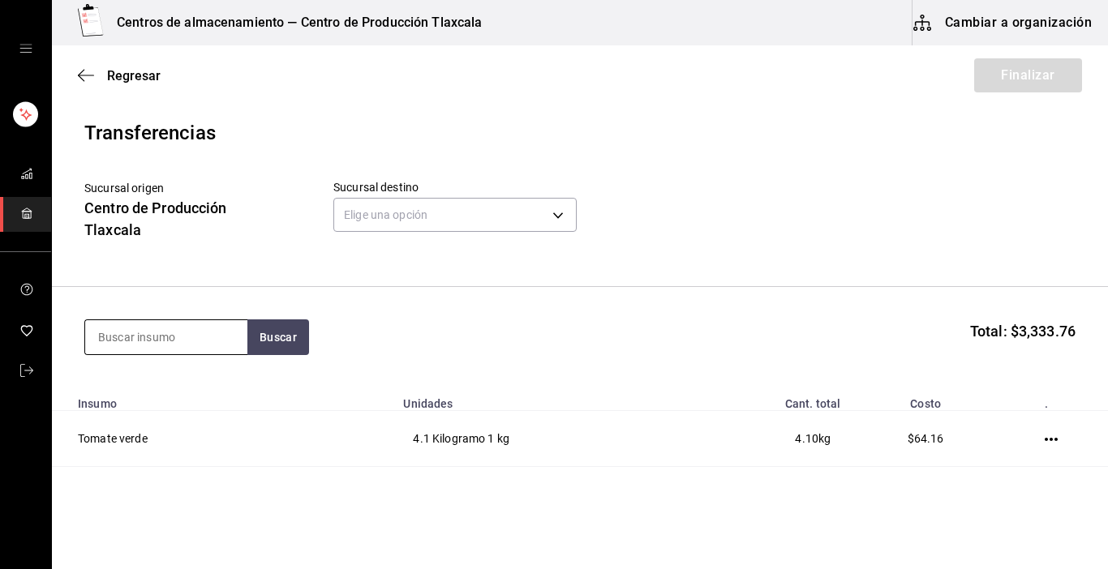
click at [171, 341] on input at bounding box center [166, 337] width 162 height 34
type input "costilla"
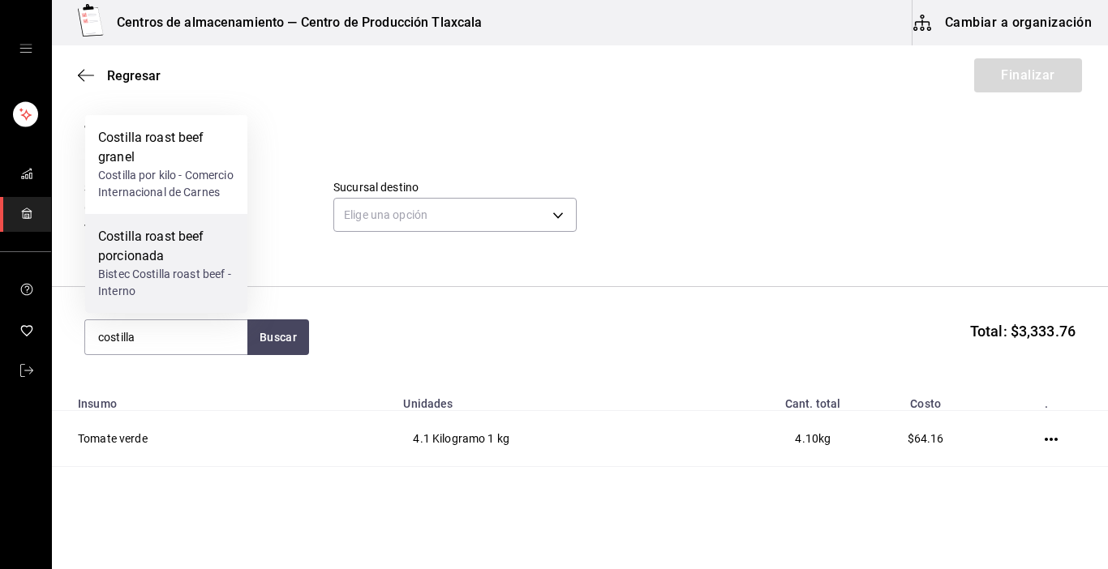
click at [200, 255] on div "Costilla roast beef porcionada" at bounding box center [166, 246] width 136 height 39
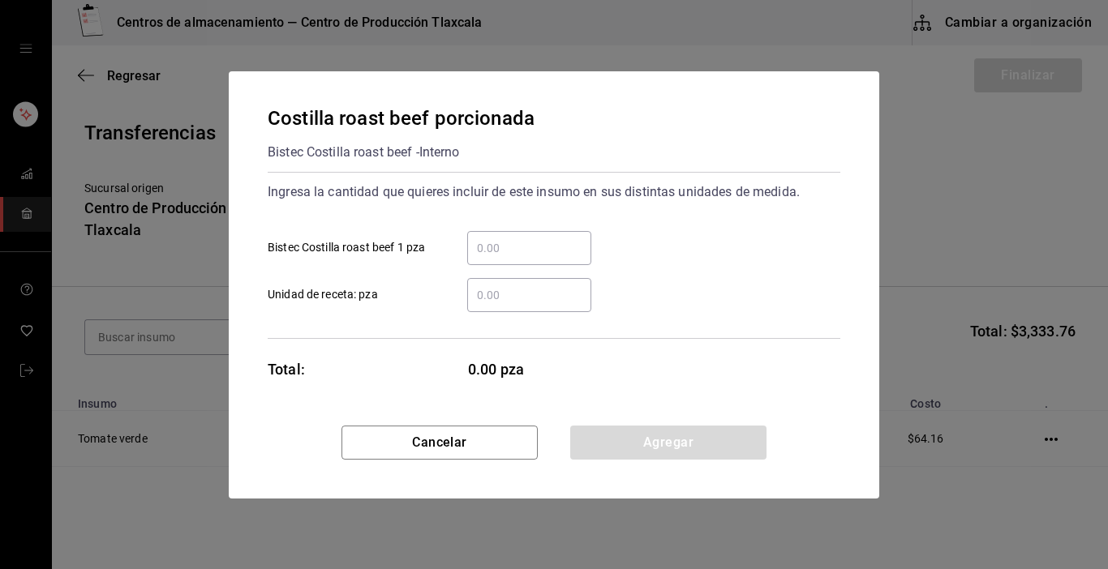
click at [552, 238] on input "​ Bistec Costilla roast beef 1 pza" at bounding box center [529, 247] width 124 height 19
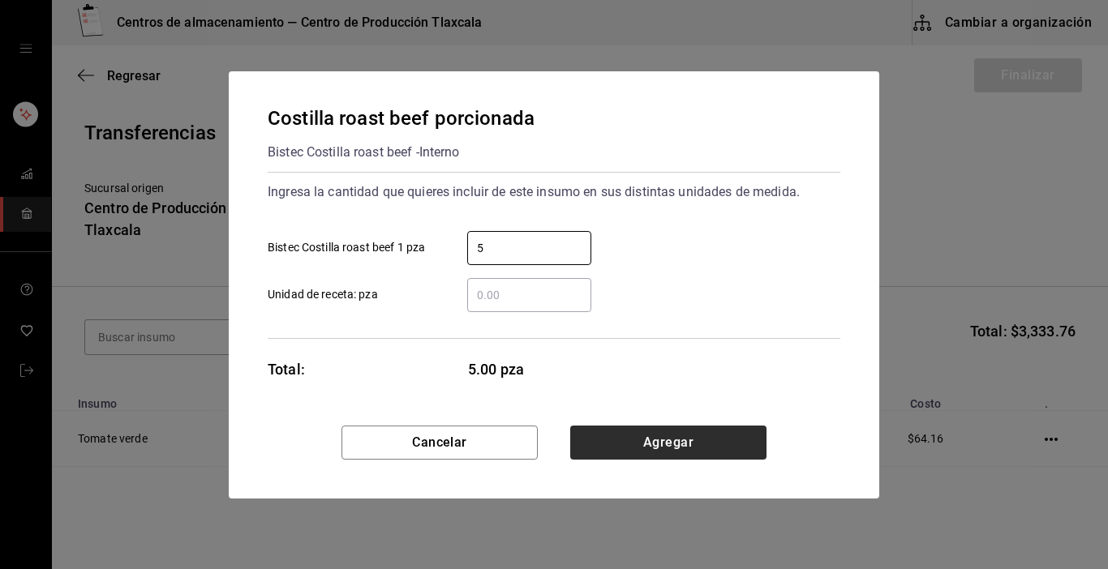
type input "5"
click at [715, 439] on button "Agregar" at bounding box center [668, 443] width 196 height 34
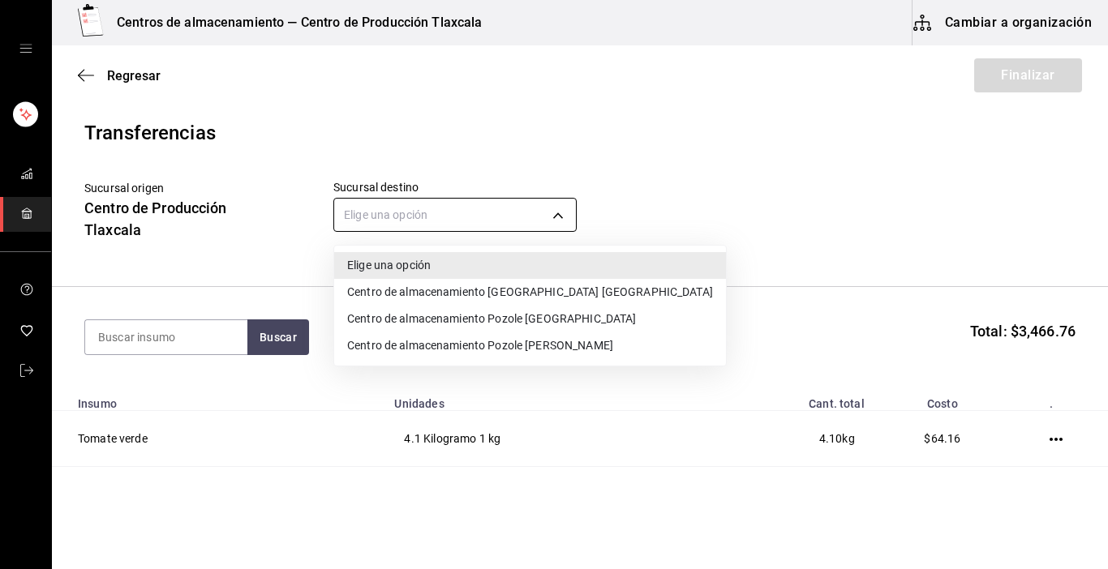
click at [565, 217] on body "Centros de almacenamiento — Centro de Producción Tlaxcala Cambiar a organizació…" at bounding box center [554, 239] width 1108 height 478
click at [570, 311] on li "Centro de almacenamiento Pozole [GEOGRAPHIC_DATA]" at bounding box center [530, 319] width 392 height 27
type input "0bfff8ad-012c-48ff-9825-602ff9520d61"
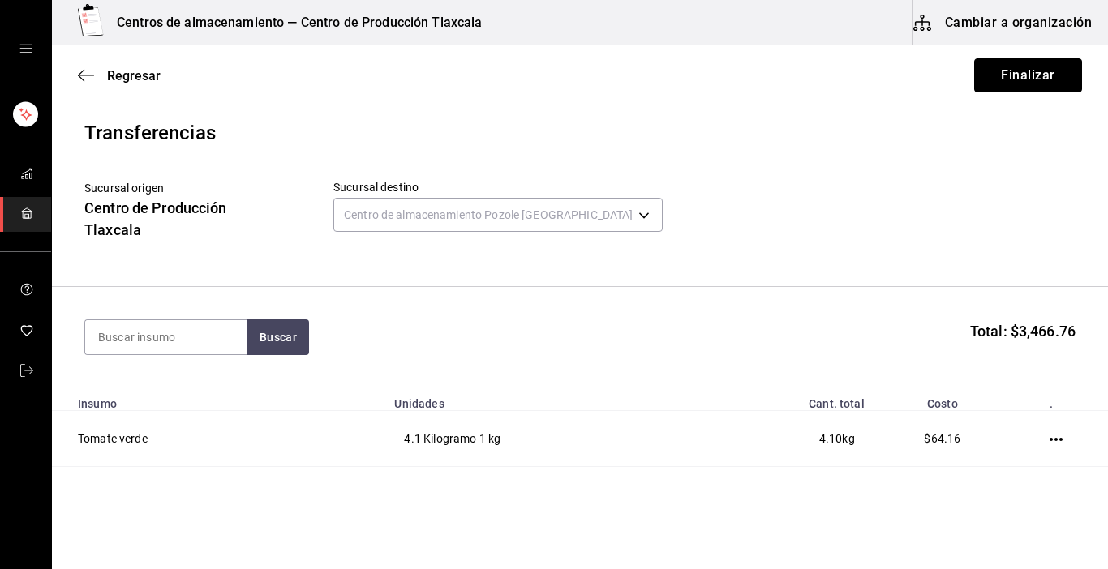
click at [991, 79] on button "Finalizar" at bounding box center [1028, 75] width 108 height 34
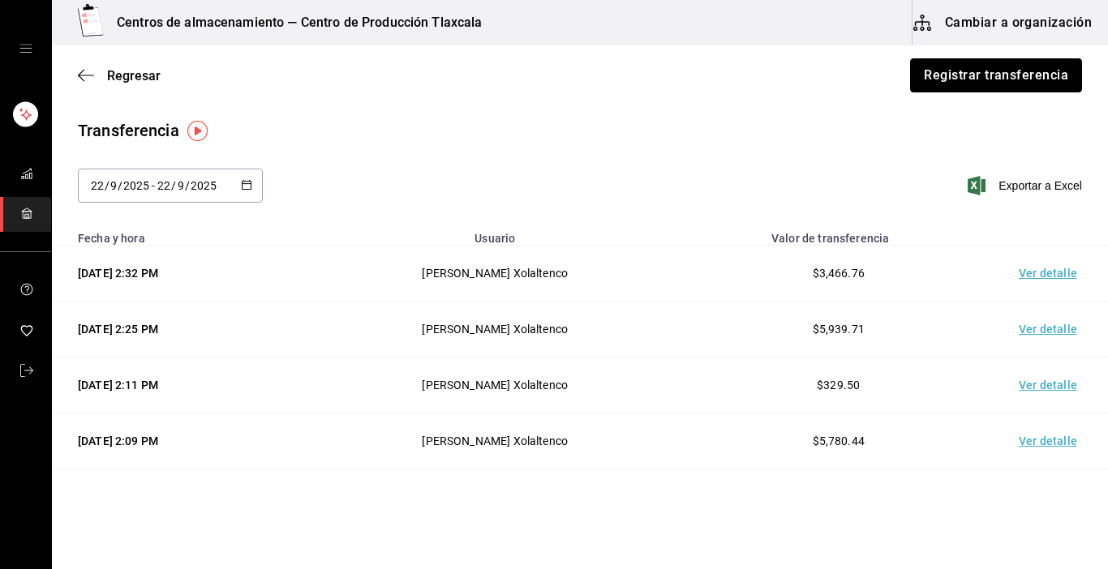
click at [991, 81] on button "Registrar transferencia" at bounding box center [996, 75] width 172 height 34
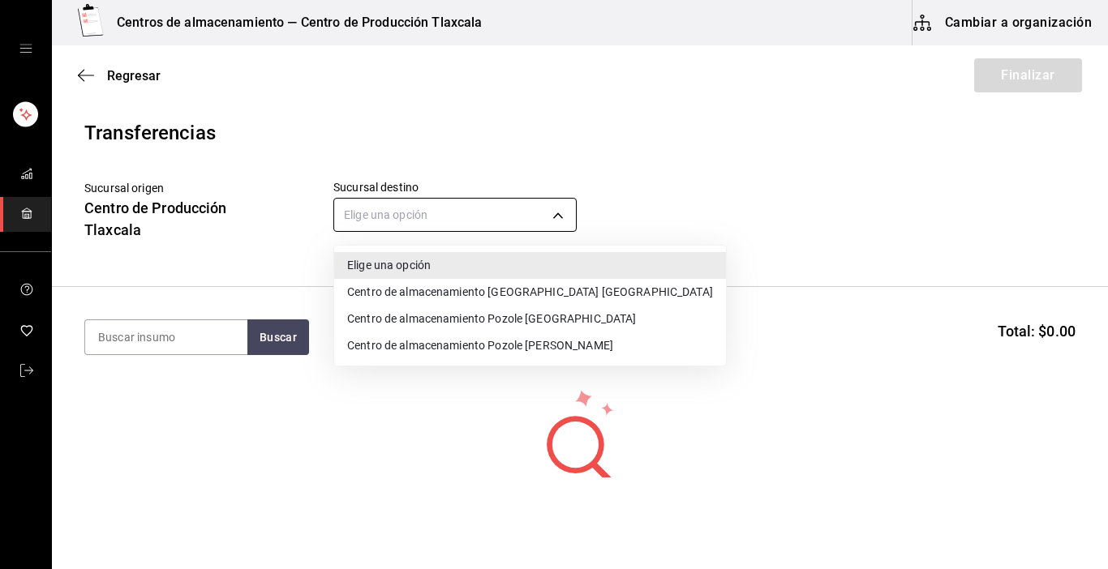
click at [549, 217] on body "Centros de almacenamiento — Centro de Producción Tlaxcala Cambiar a organizació…" at bounding box center [554, 239] width 1108 height 478
click at [556, 334] on li "Centro de almacenamiento Pozole [PERSON_NAME]" at bounding box center [530, 346] width 392 height 27
type input "ee3f4e0a-9fd2-4c06-83c3-2938205c01d0"
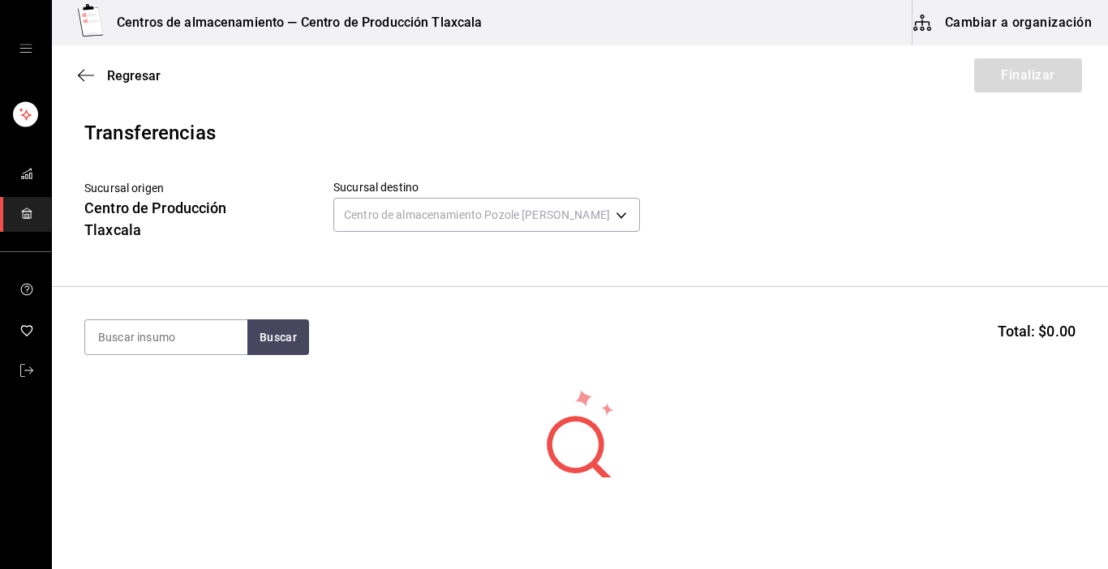
click at [231, 355] on section "Buscar Total: $0.00" at bounding box center [580, 337] width 1056 height 101
click at [225, 347] on input at bounding box center [166, 337] width 162 height 34
type input "manteca"
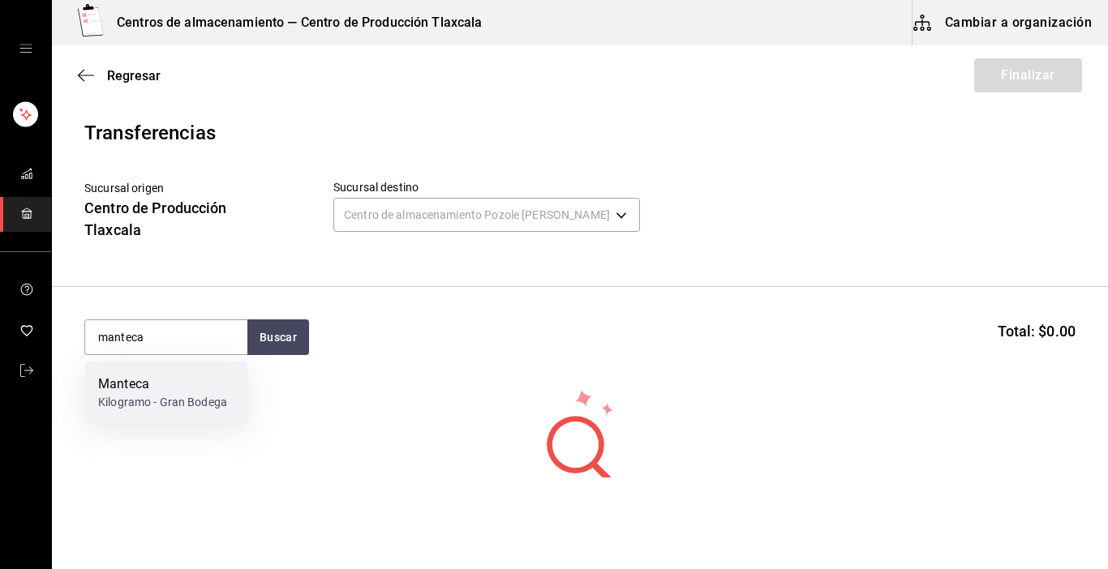
click at [210, 382] on div "Manteca" at bounding box center [162, 384] width 129 height 19
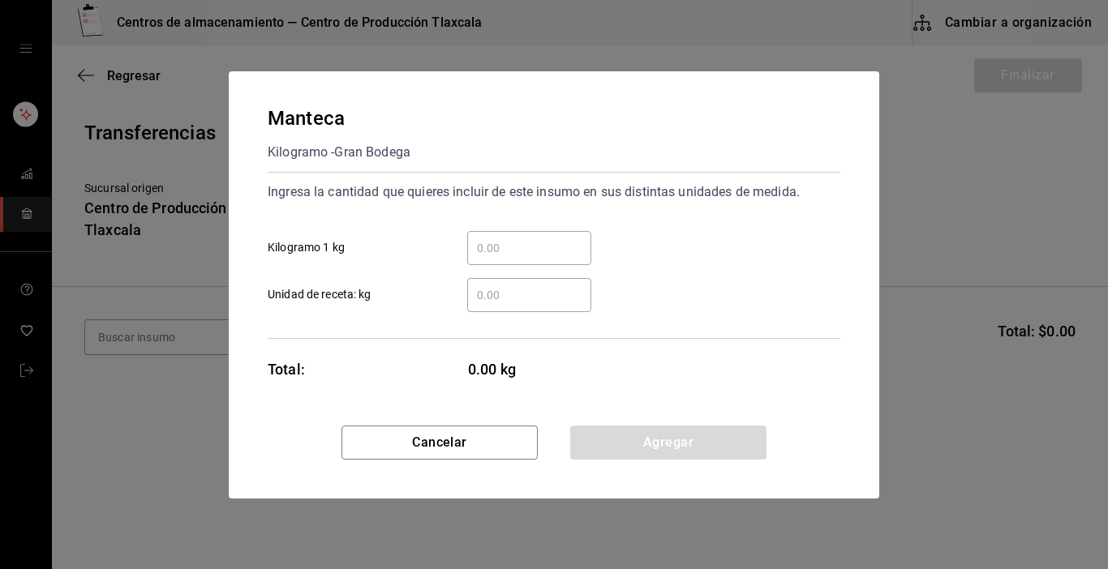
click at [521, 251] on input "​ Kilogramo 1 kg" at bounding box center [529, 247] width 124 height 19
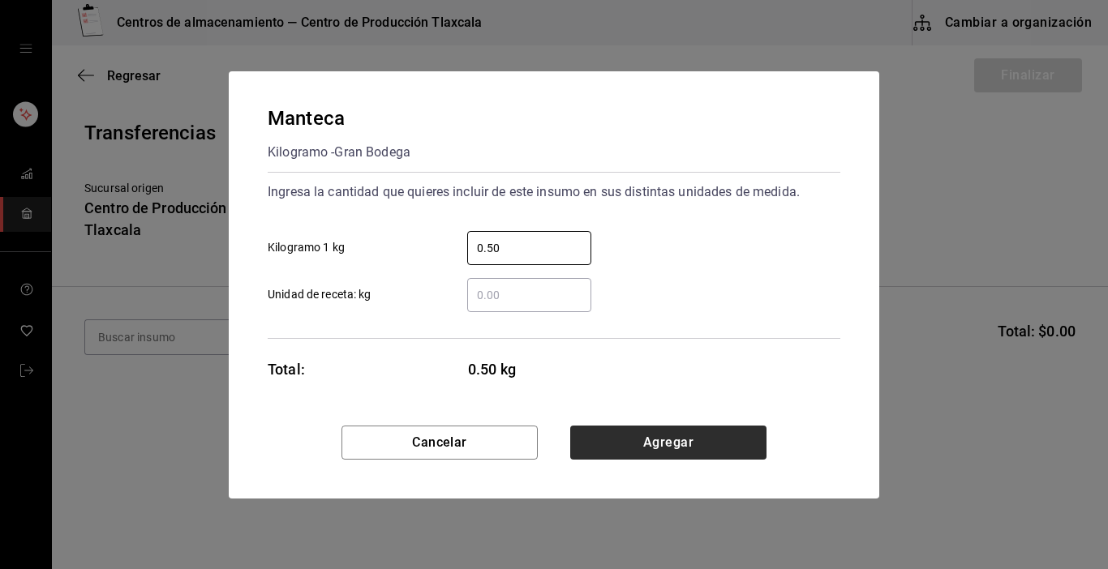
type input "0.50"
click at [623, 453] on button "Agregar" at bounding box center [668, 443] width 196 height 34
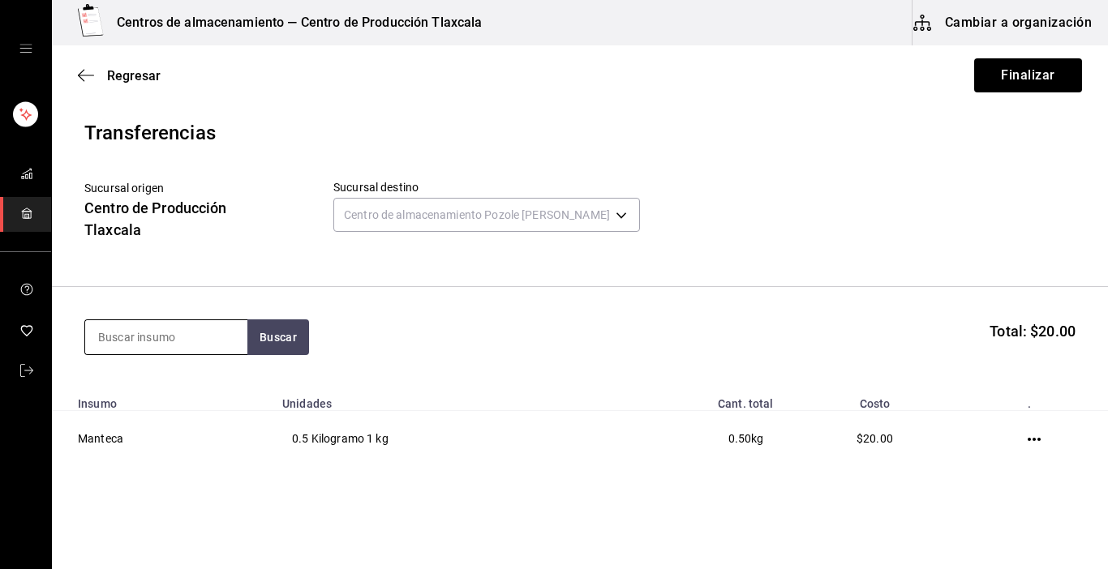
click at [191, 333] on input at bounding box center [166, 337] width 162 height 34
type input "pata"
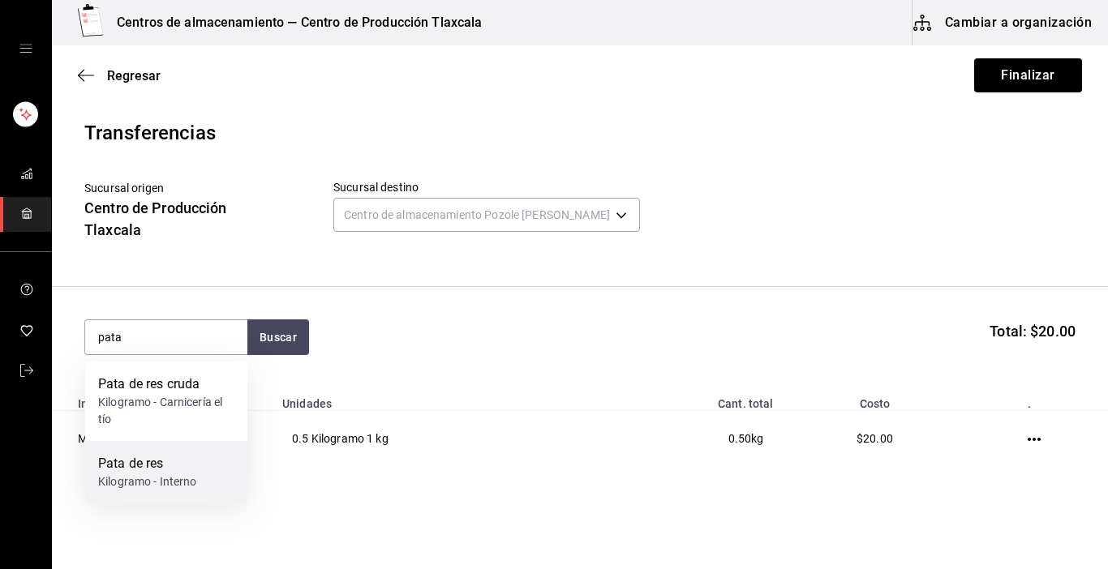
click at [182, 472] on div "Pata de res" at bounding box center [147, 463] width 99 height 19
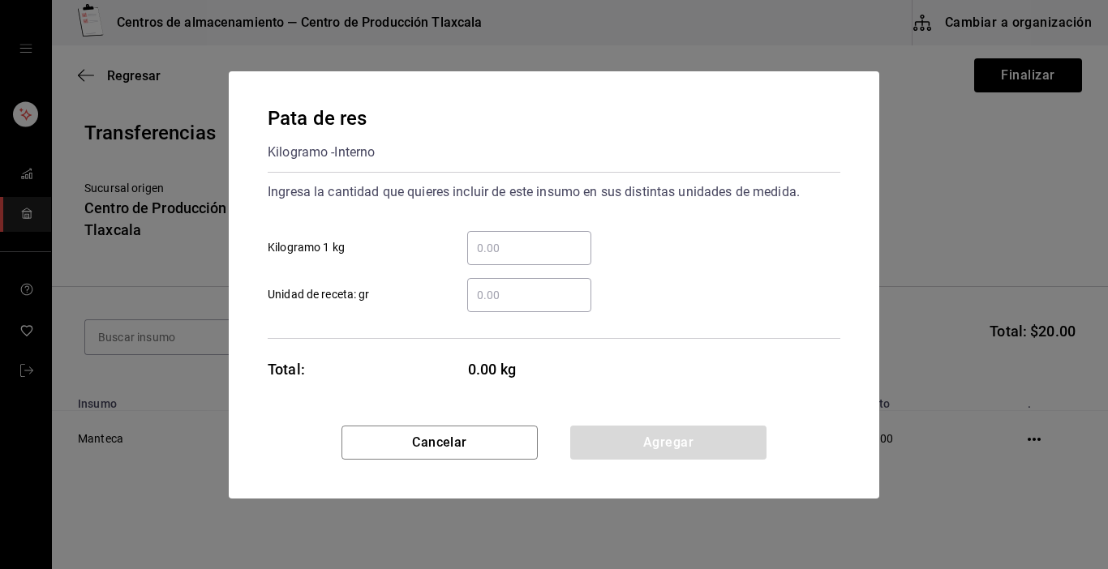
click at [479, 253] on input "​ Kilogramo 1 kg" at bounding box center [529, 247] width 124 height 19
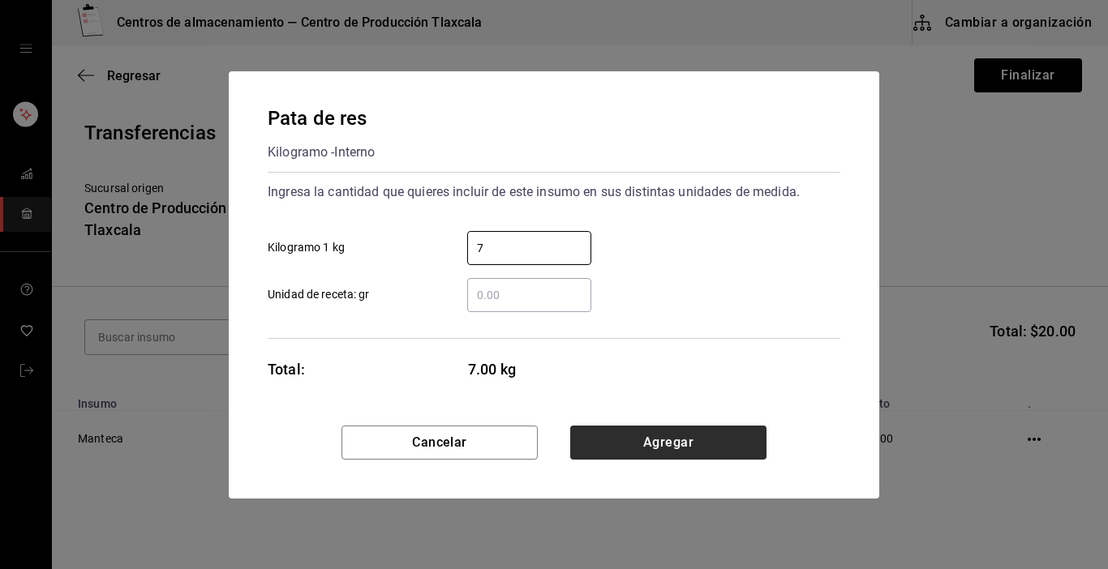
type input "7"
click at [688, 448] on button "Agregar" at bounding box center [668, 443] width 196 height 34
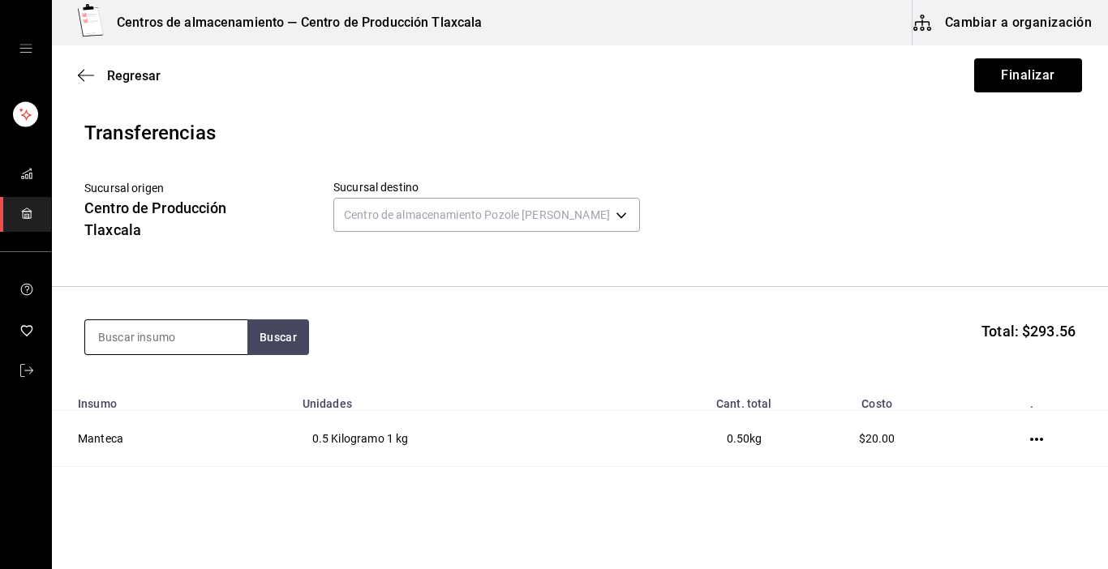
click at [230, 337] on input at bounding box center [166, 337] width 162 height 34
type input "tostada"
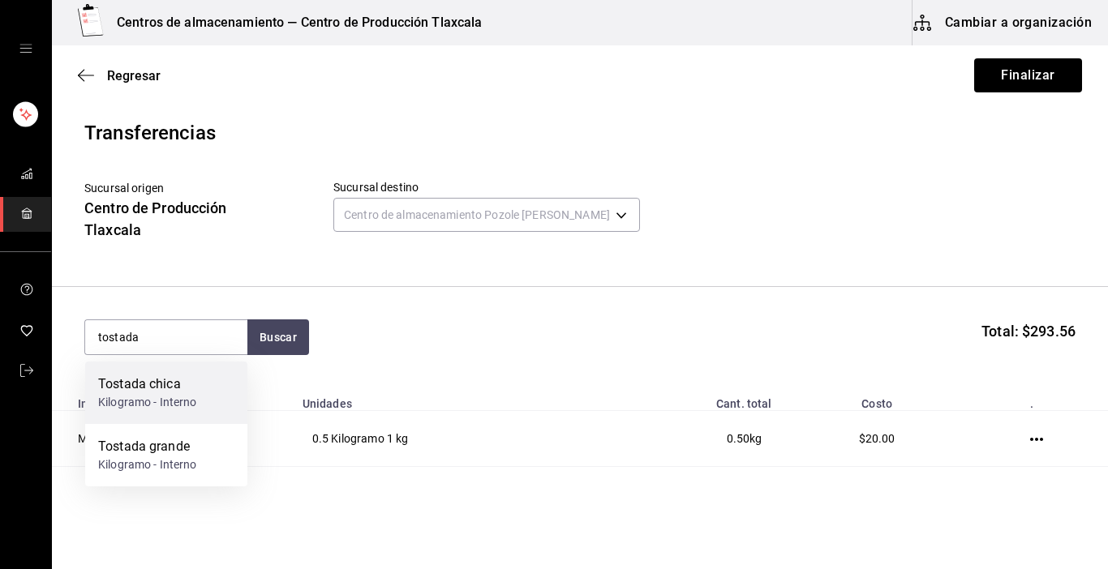
click at [131, 414] on div "Tostada chica Kilogramo - Interno" at bounding box center [166, 393] width 162 height 62
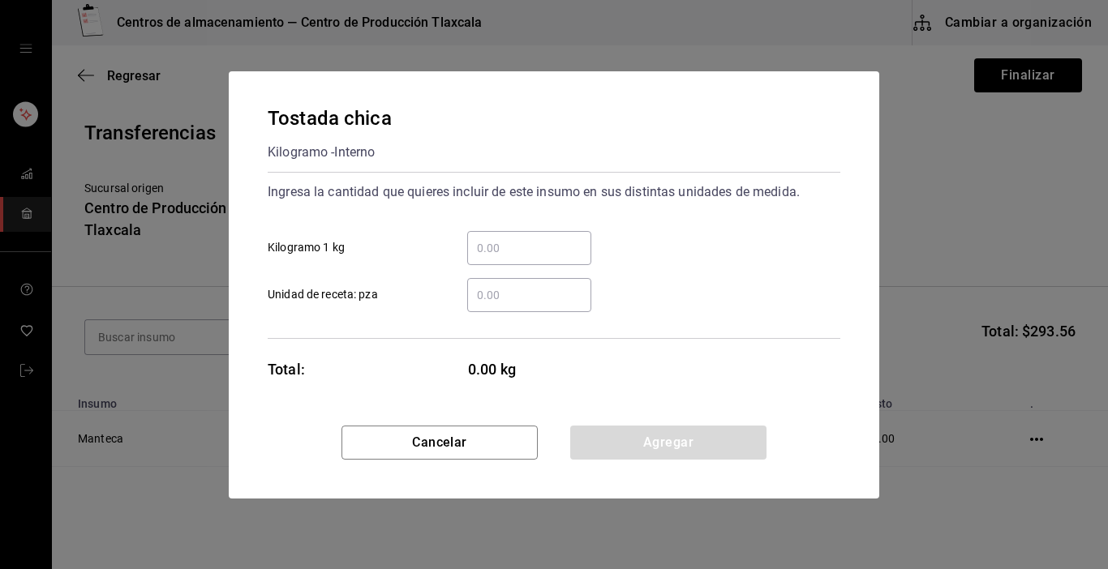
click at [549, 254] on input "​ Kilogramo 1 kg" at bounding box center [529, 247] width 124 height 19
type input "6"
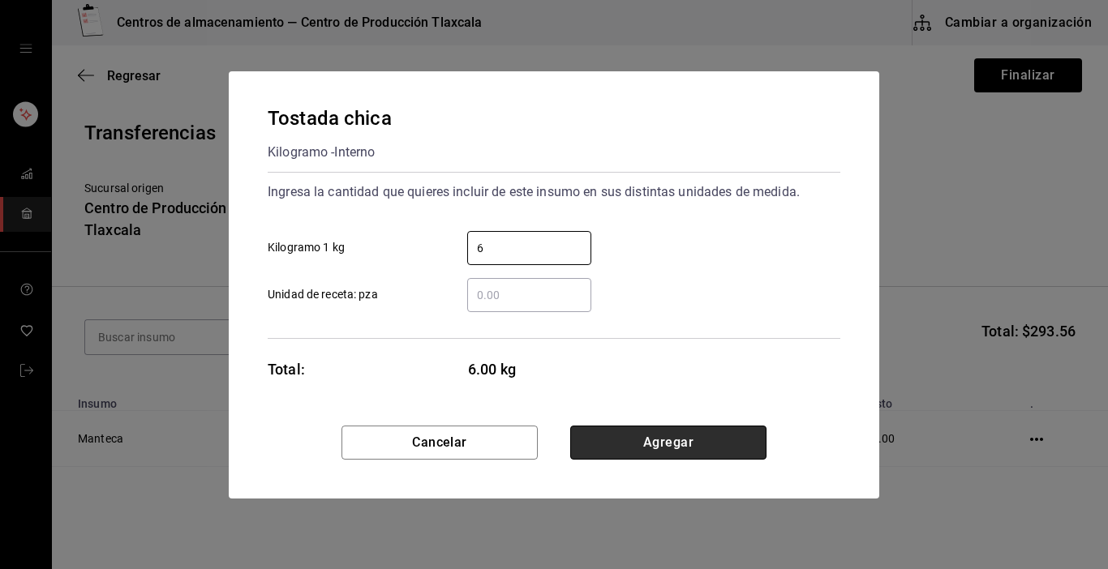
click at [676, 445] on button "Agregar" at bounding box center [668, 443] width 196 height 34
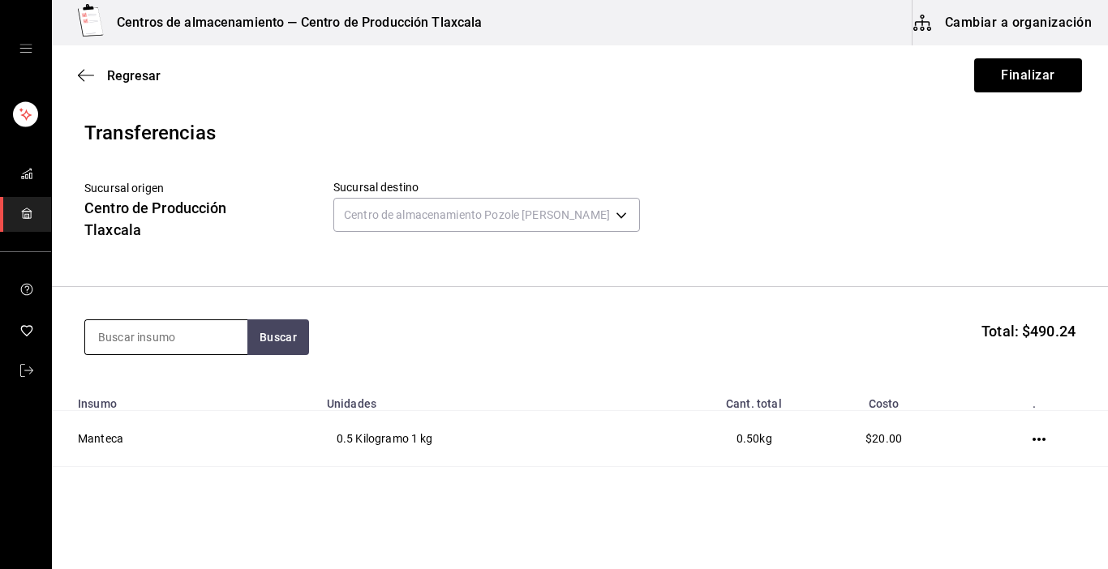
click at [155, 333] on input at bounding box center [166, 337] width 162 height 34
type input "lechuga"
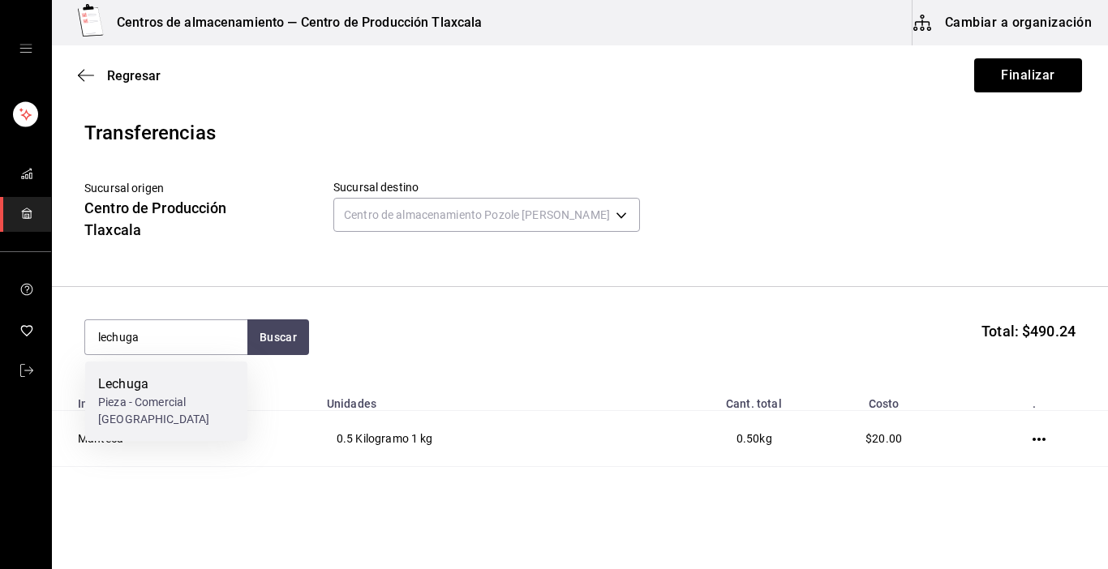
click at [148, 378] on div "Lechuga" at bounding box center [166, 384] width 136 height 19
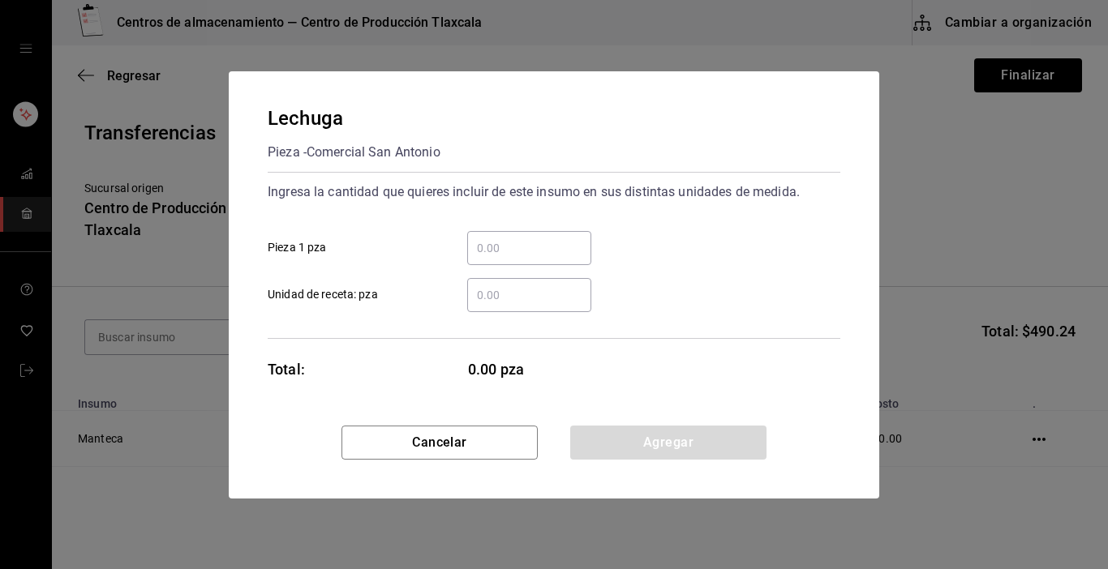
click at [500, 250] on input "​ Pieza 1 pza" at bounding box center [529, 247] width 124 height 19
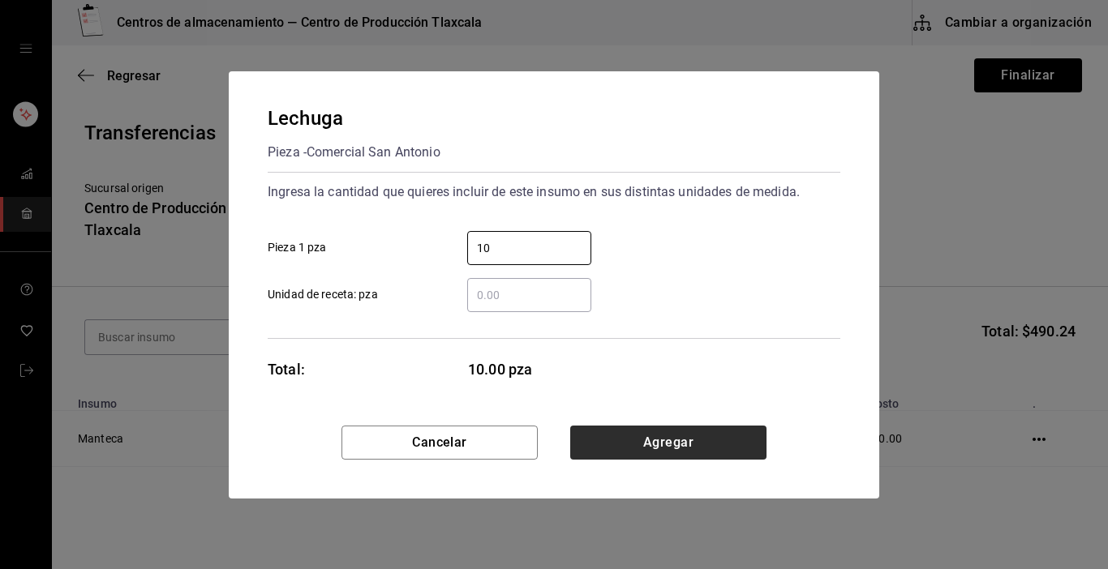
type input "10"
click at [708, 449] on button "Agregar" at bounding box center [668, 443] width 196 height 34
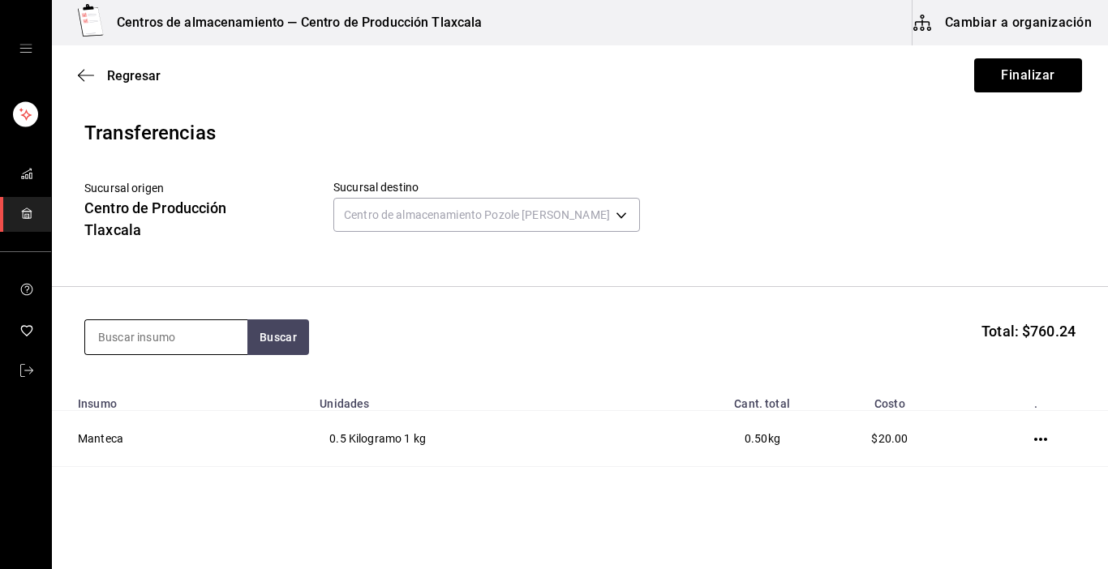
click at [169, 344] on input at bounding box center [166, 337] width 162 height 34
type input "caldo"
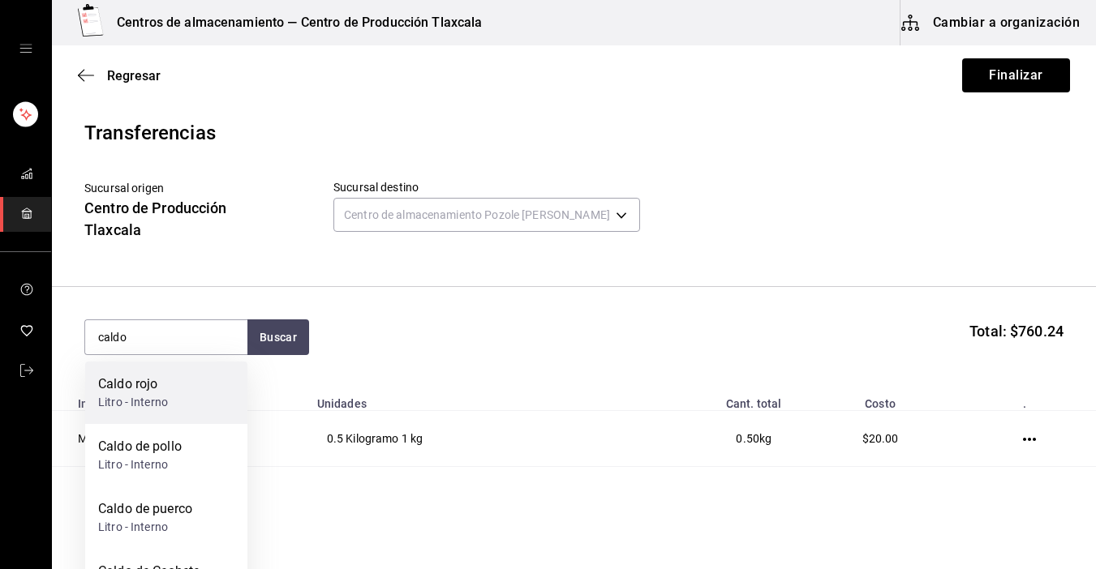
click at [172, 393] on div "Caldo rojo Litro - Interno" at bounding box center [166, 393] width 162 height 62
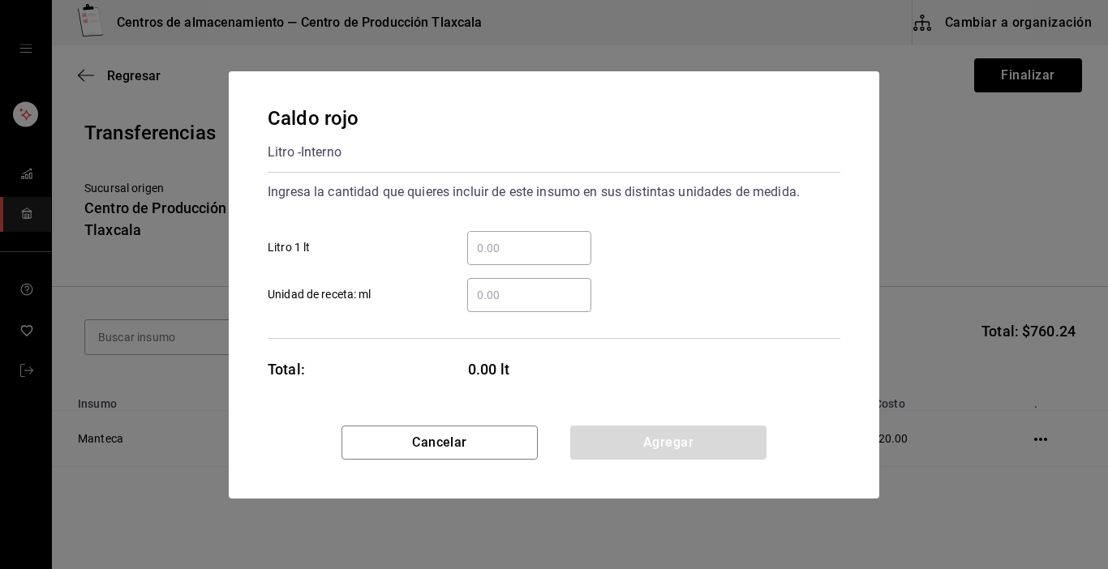
click at [517, 235] on div "​" at bounding box center [529, 248] width 124 height 34
click at [517, 238] on input "​ Litro 1 lt" at bounding box center [529, 247] width 124 height 19
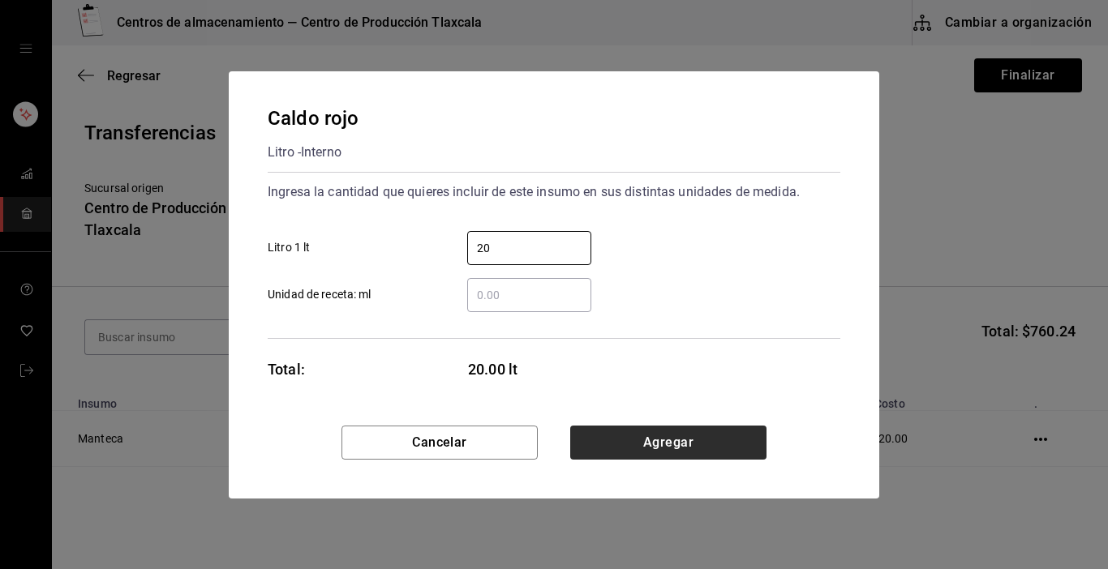
type input "20"
click at [710, 431] on button "Agregar" at bounding box center [668, 443] width 196 height 34
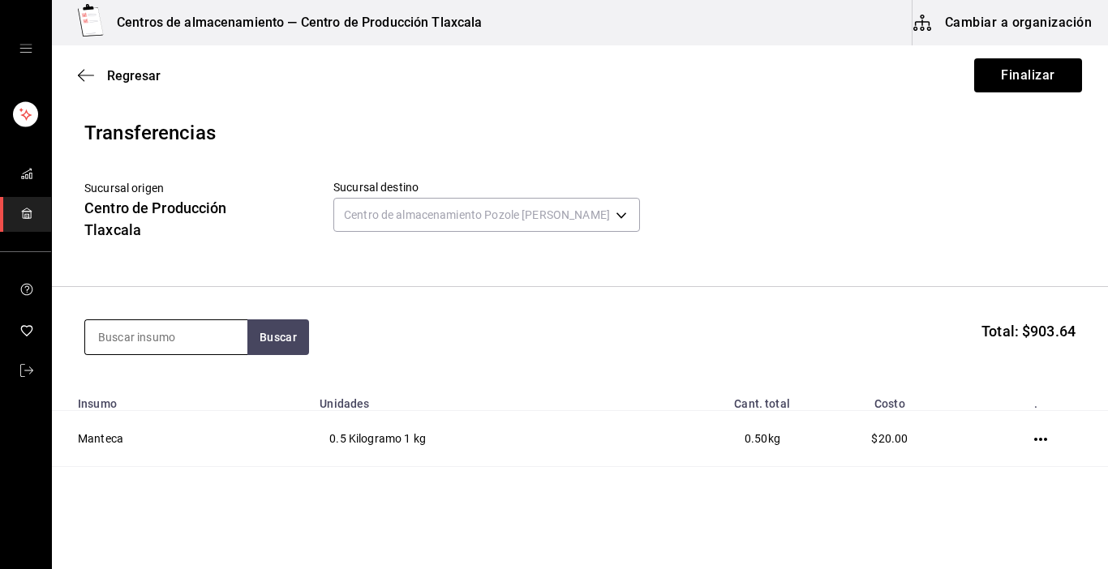
click at [215, 346] on input at bounding box center [166, 337] width 162 height 34
type input "caldo"
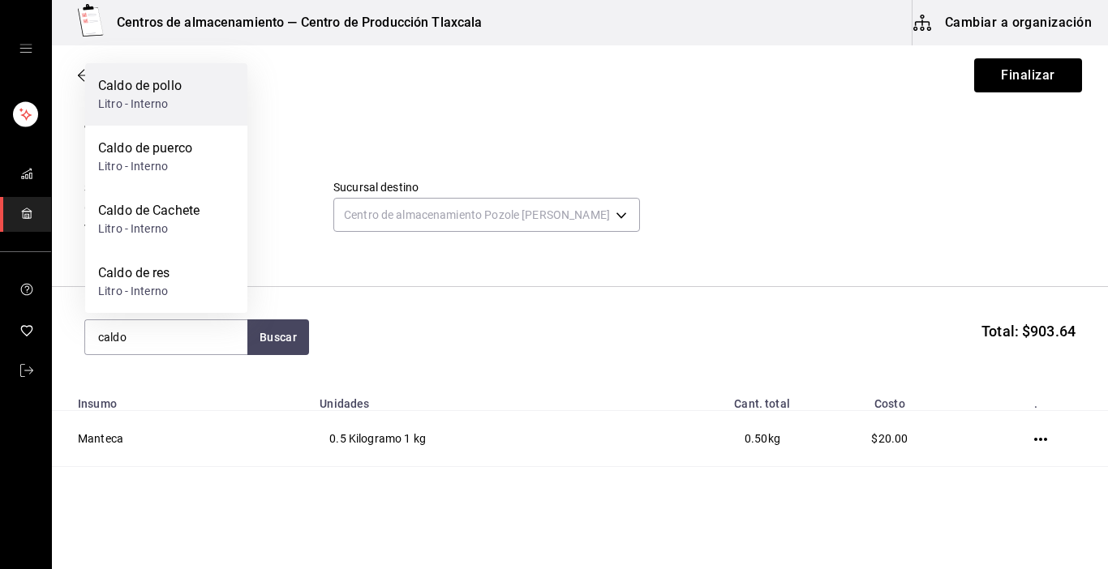
click at [100, 118] on div "Caldo de pollo Litro - Interno" at bounding box center [166, 94] width 162 height 62
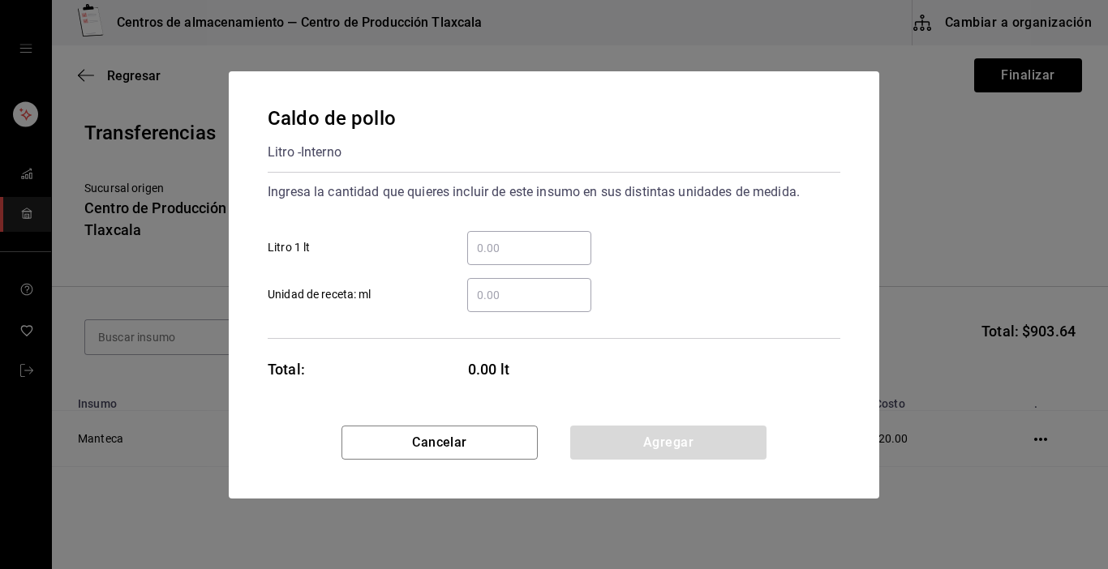
click at [518, 241] on input "​ Litro 1 lt" at bounding box center [529, 247] width 124 height 19
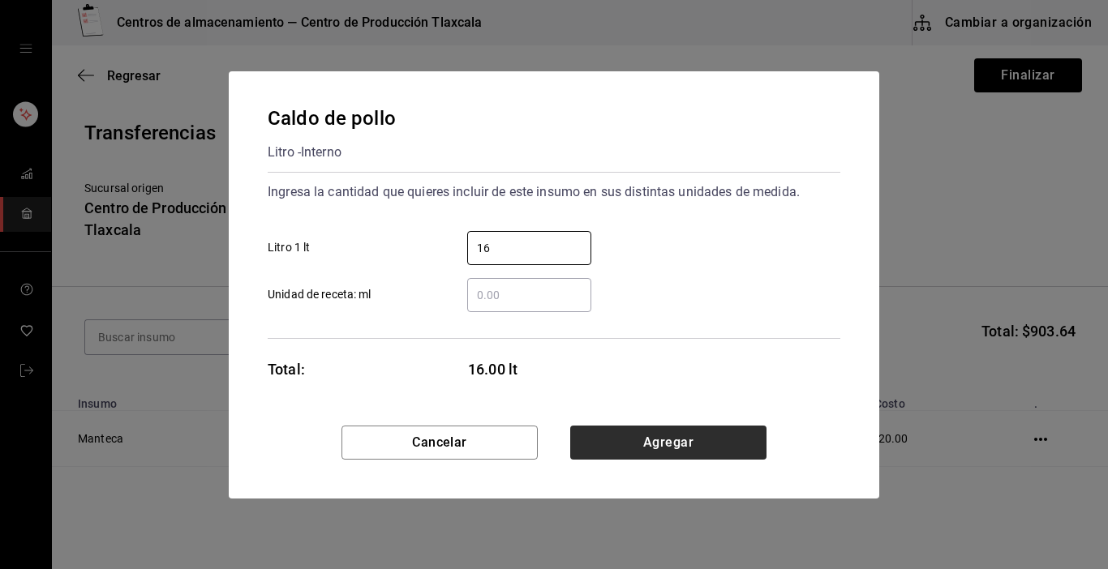
type input "16"
click at [698, 436] on button "Agregar" at bounding box center [668, 443] width 196 height 34
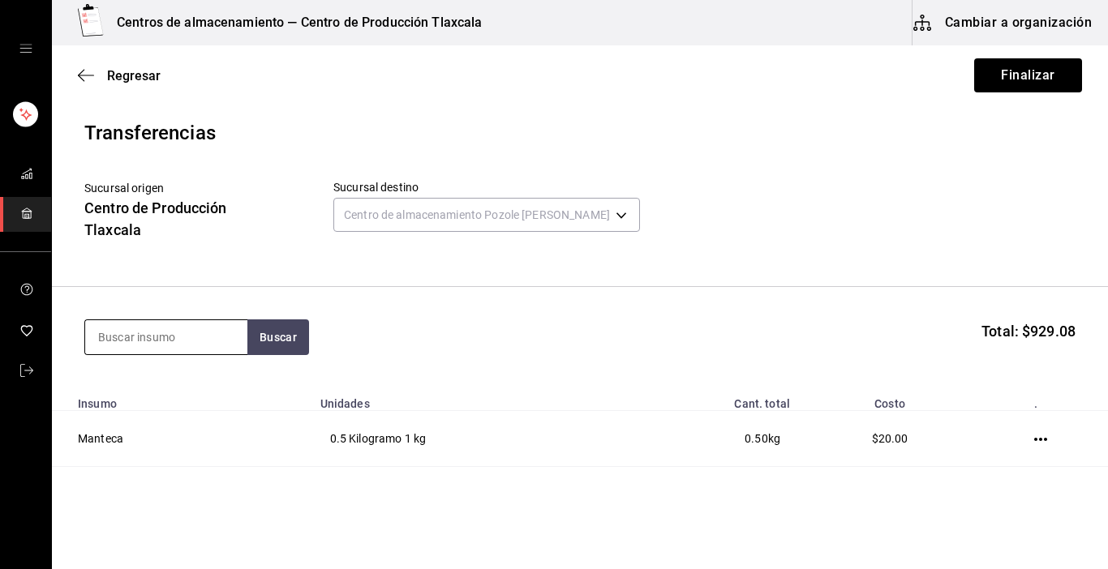
click at [171, 337] on input at bounding box center [166, 337] width 162 height 34
type input "caldo"
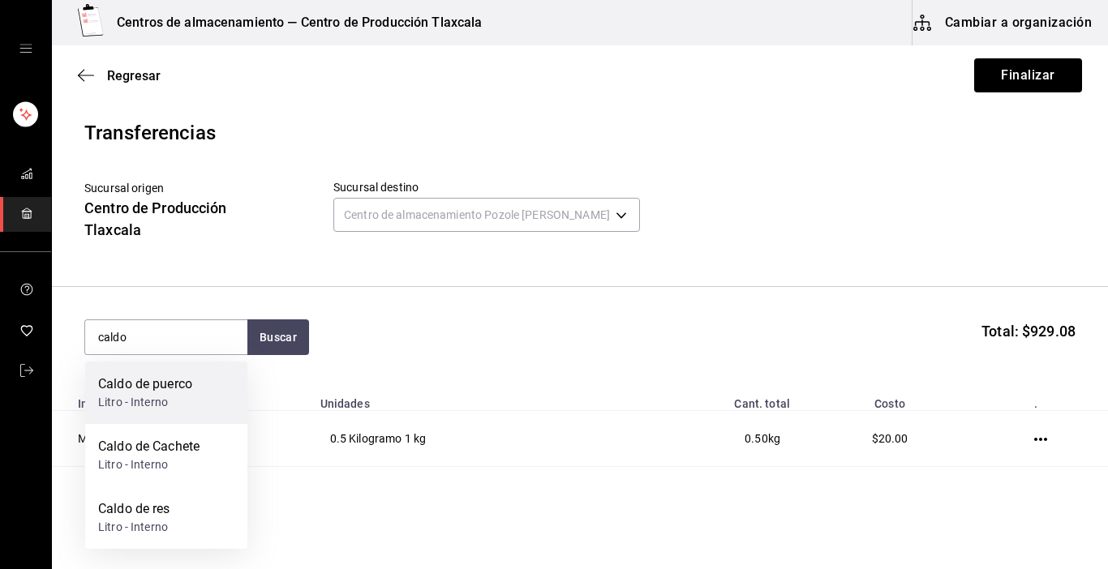
click at [114, 372] on div "Caldo de puerco Litro - Interno" at bounding box center [166, 393] width 162 height 62
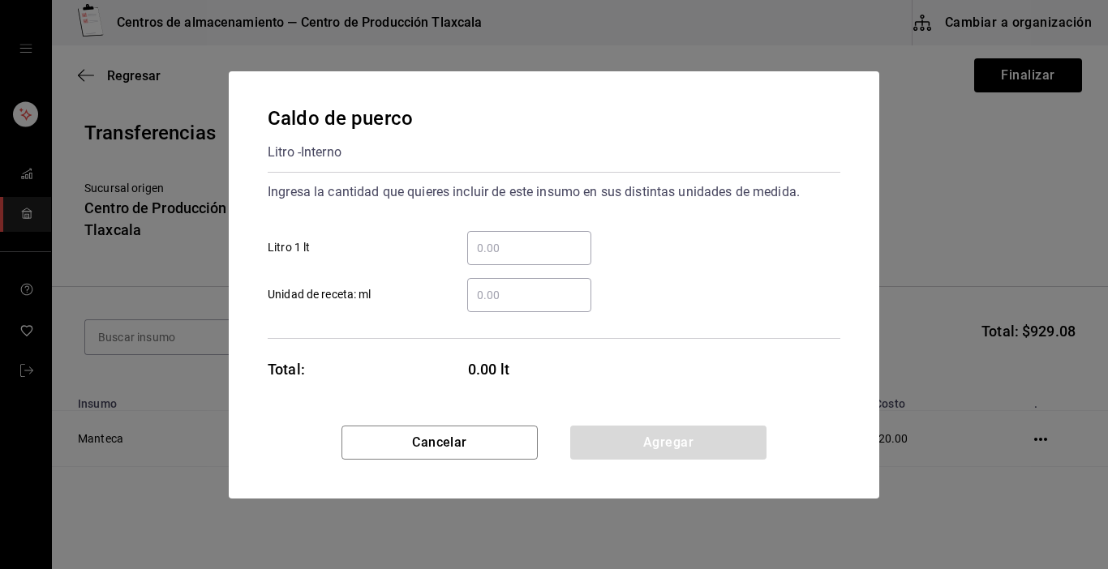
click at [517, 247] on input "​ Litro 1 lt" at bounding box center [529, 247] width 124 height 19
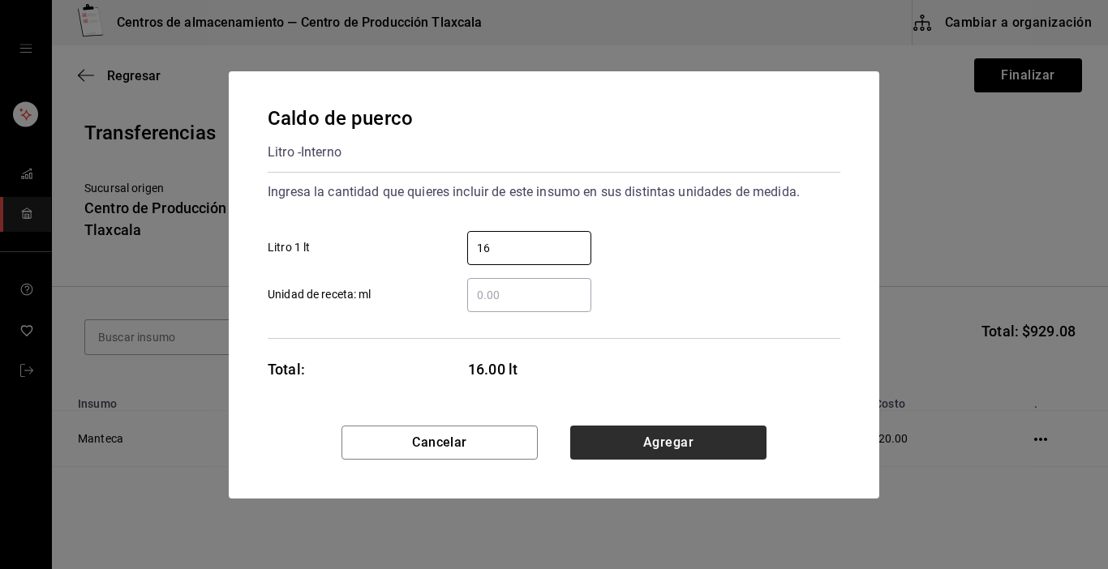
type input "16"
click at [749, 454] on button "Agregar" at bounding box center [668, 443] width 196 height 34
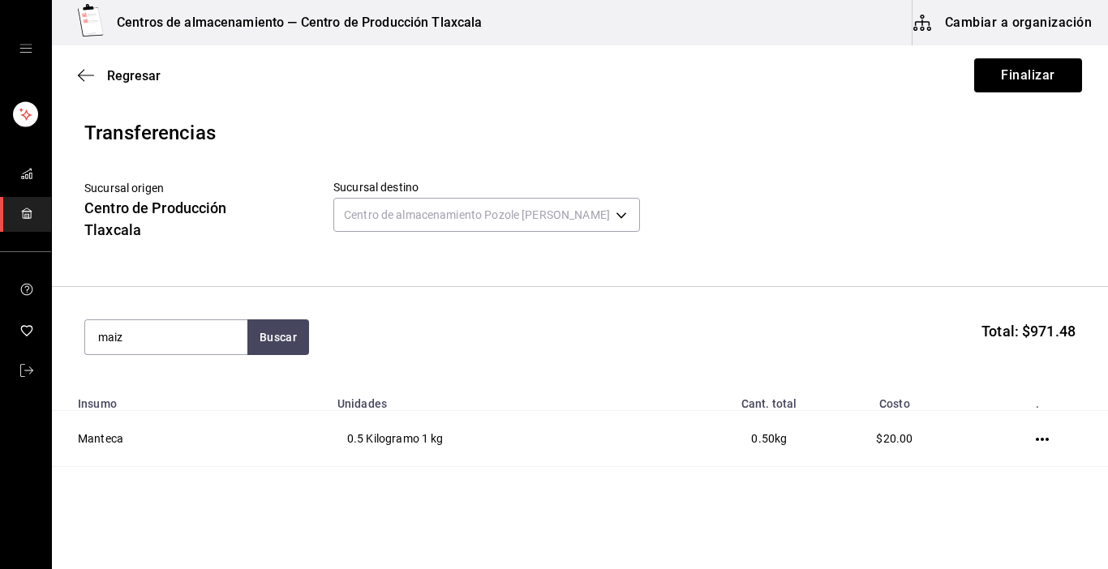
type input "maiz"
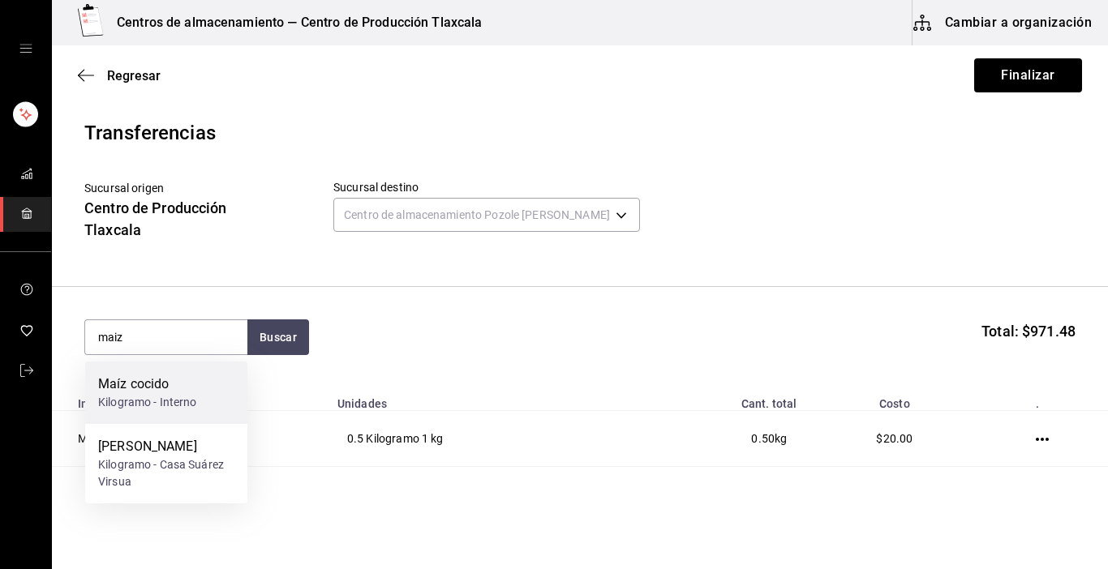
click at [176, 394] on div "Kilogramo - Interno" at bounding box center [147, 402] width 99 height 17
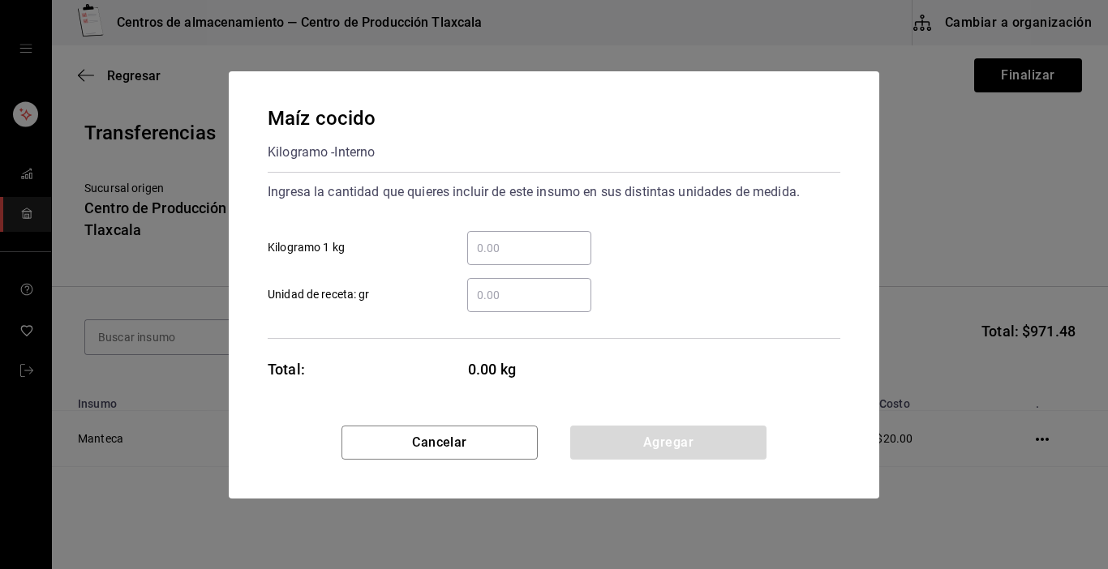
click at [499, 249] on input "​ Kilogramo 1 kg" at bounding box center [529, 247] width 124 height 19
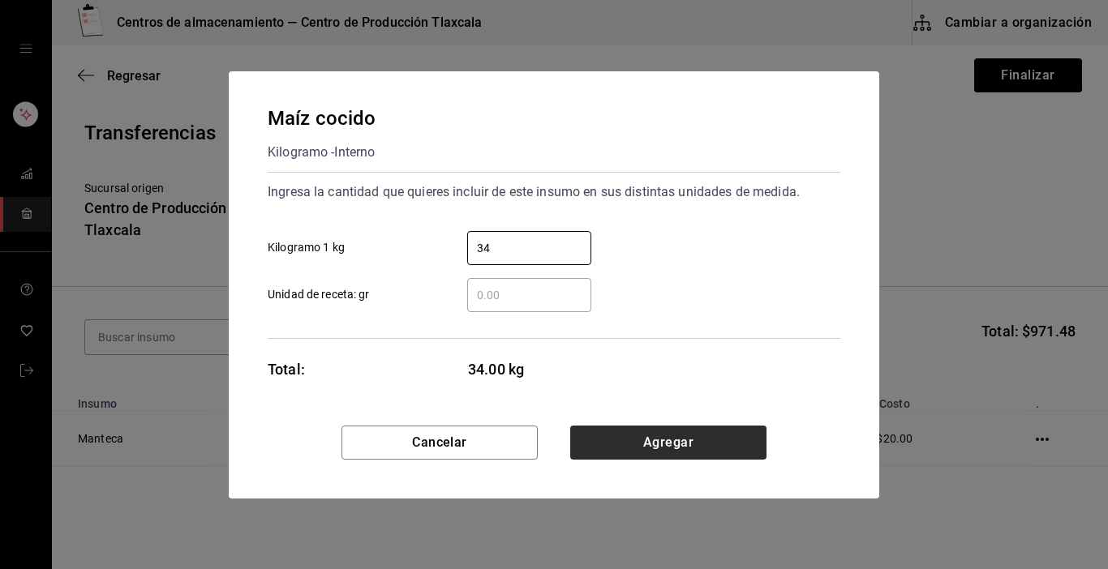
type input "34"
click at [628, 430] on button "Agregar" at bounding box center [668, 443] width 196 height 34
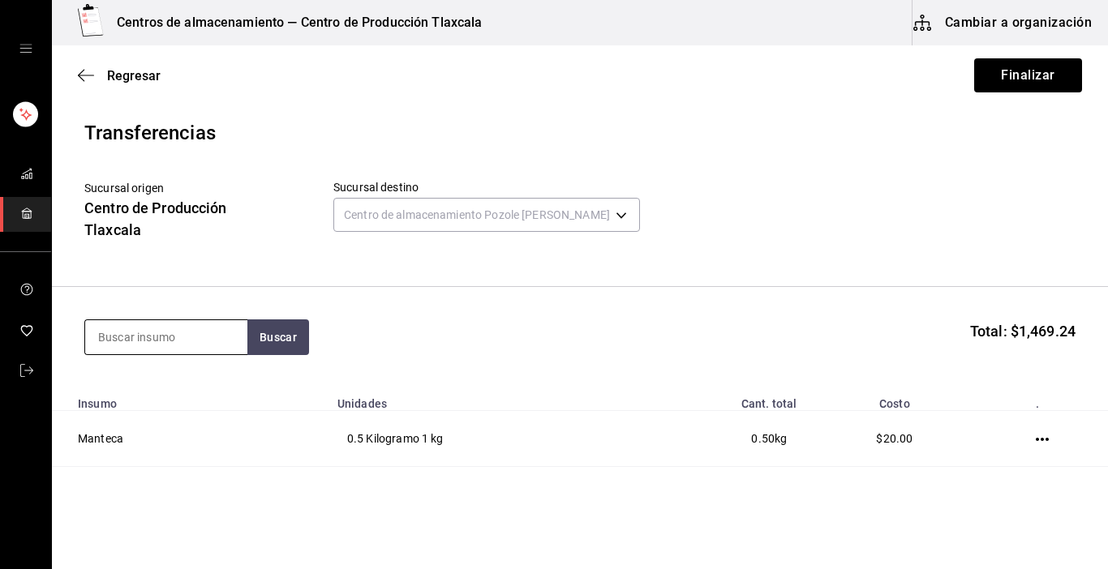
click at [129, 331] on input at bounding box center [166, 337] width 162 height 34
type input "frijoles"
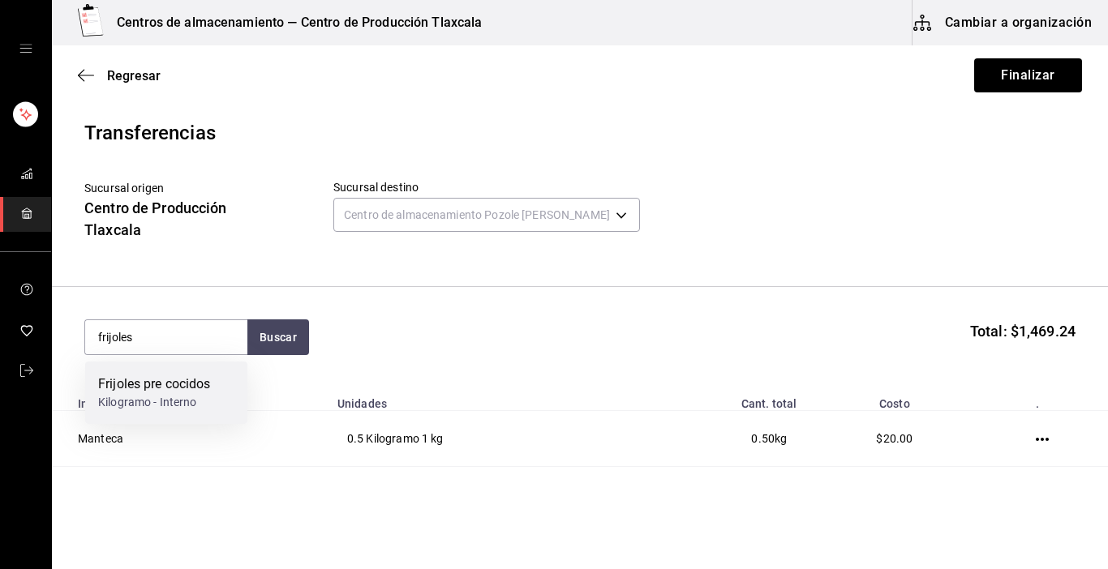
click at [122, 393] on div "Frijoles pre cocidos" at bounding box center [154, 384] width 113 height 19
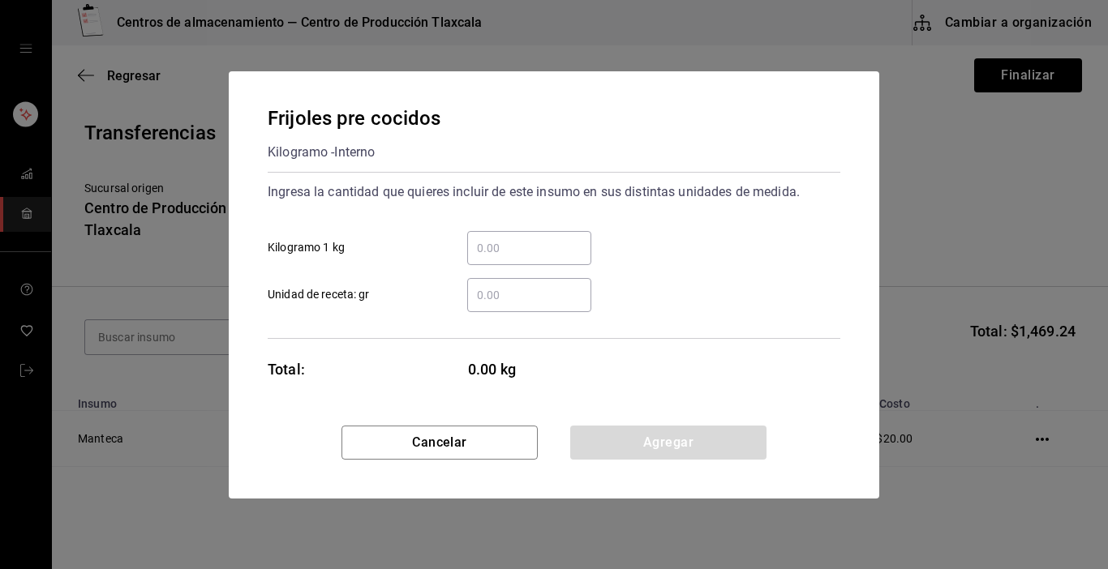
click at [491, 242] on input "​ Kilogramo 1 kg" at bounding box center [529, 247] width 124 height 19
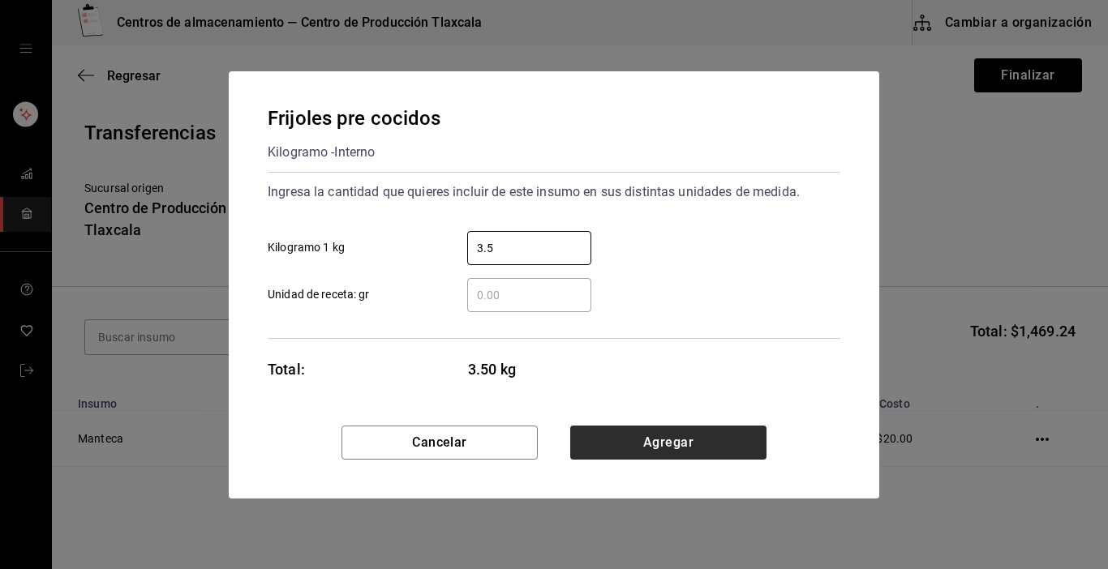
type input "3.5"
click at [606, 435] on button "Agregar" at bounding box center [668, 443] width 196 height 34
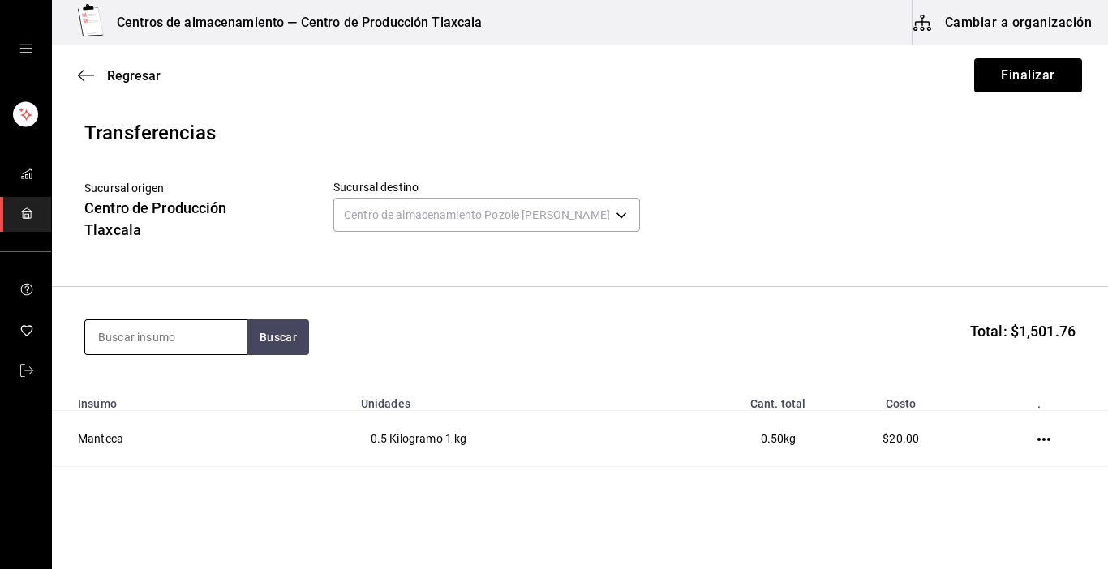
click at [161, 337] on input at bounding box center [166, 337] width 162 height 34
type input "salsa"
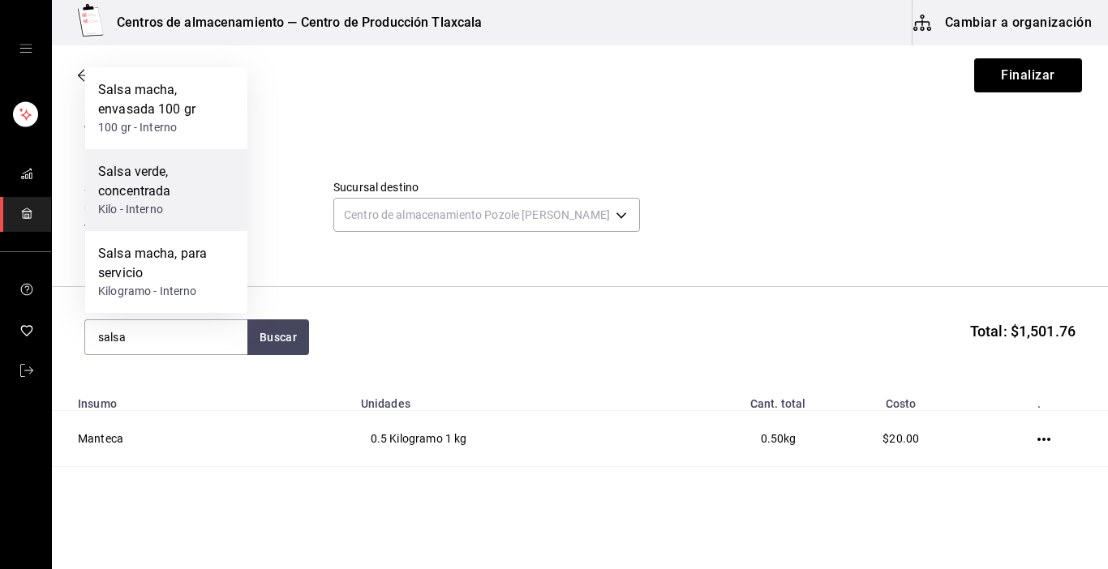
click at [181, 179] on div "Salsa verde, concentrada" at bounding box center [166, 181] width 136 height 39
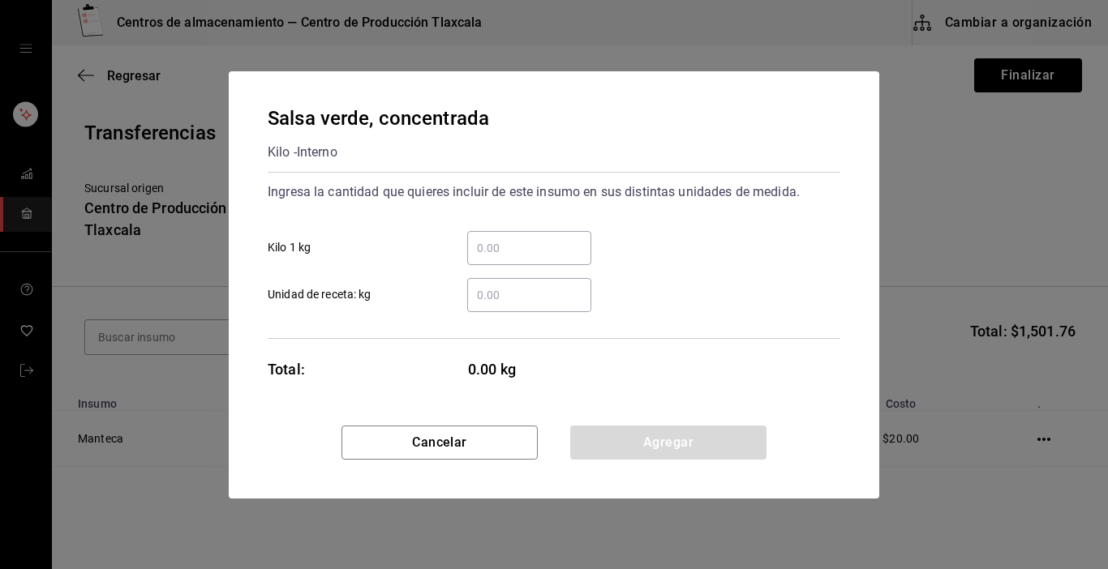
click at [487, 244] on input "​ Kilo 1 kg" at bounding box center [529, 247] width 124 height 19
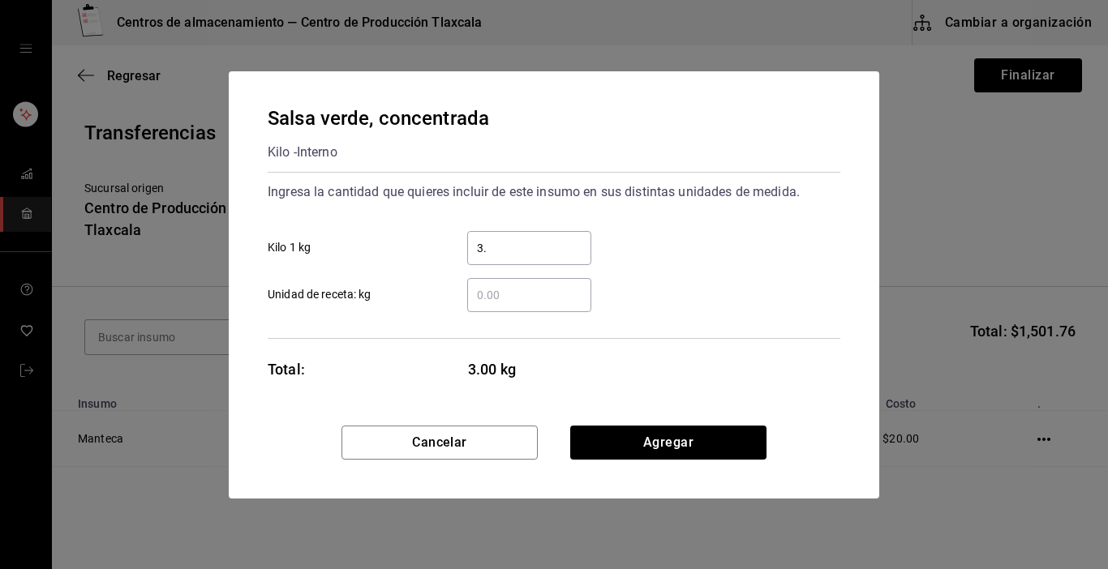
type input "3.5"
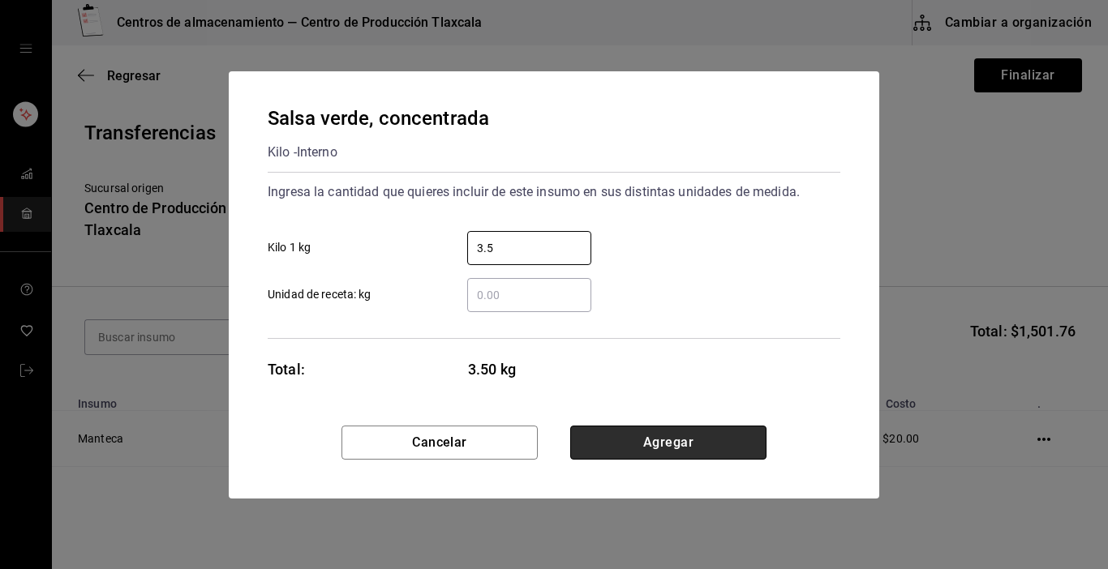
click at [646, 440] on button "Agregar" at bounding box center [668, 443] width 196 height 34
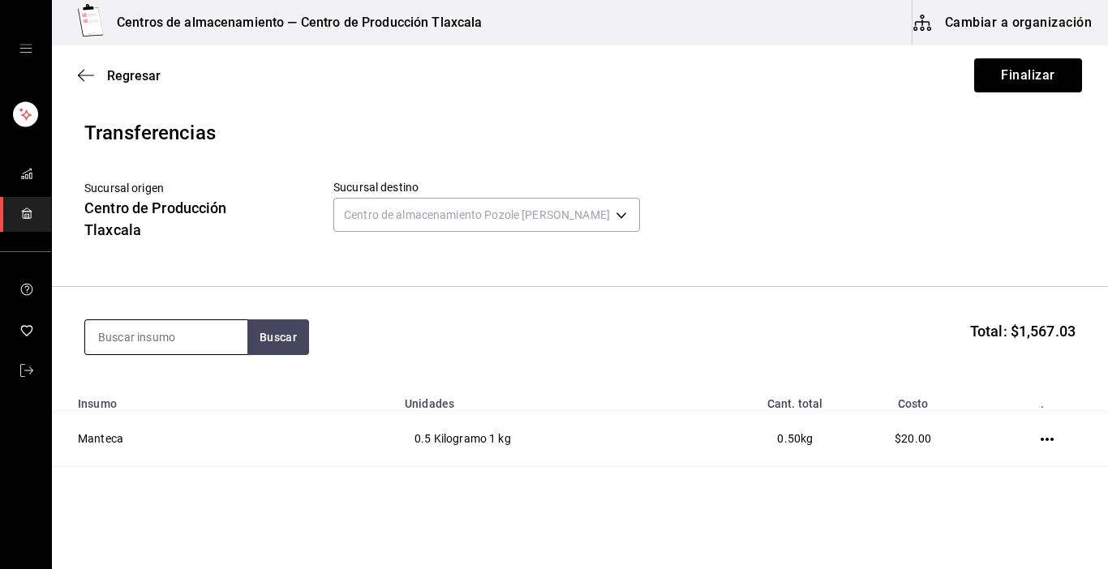
click at [148, 349] on input at bounding box center [166, 337] width 162 height 34
type input "rabano"
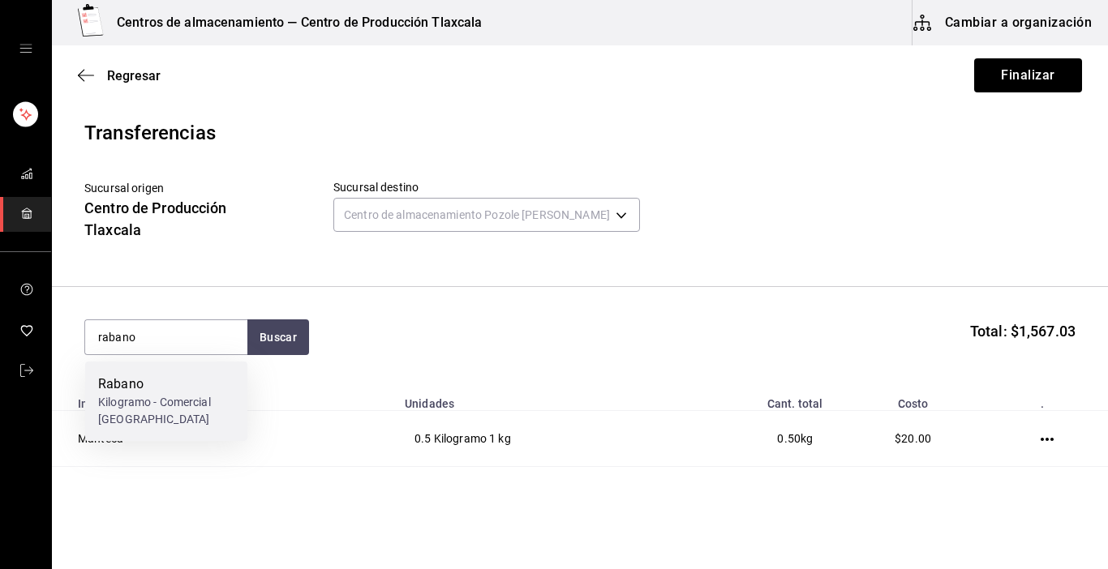
click at [146, 374] on div "Rabano Kilogramo - Comercial [GEOGRAPHIC_DATA][PERSON_NAME]" at bounding box center [166, 401] width 162 height 79
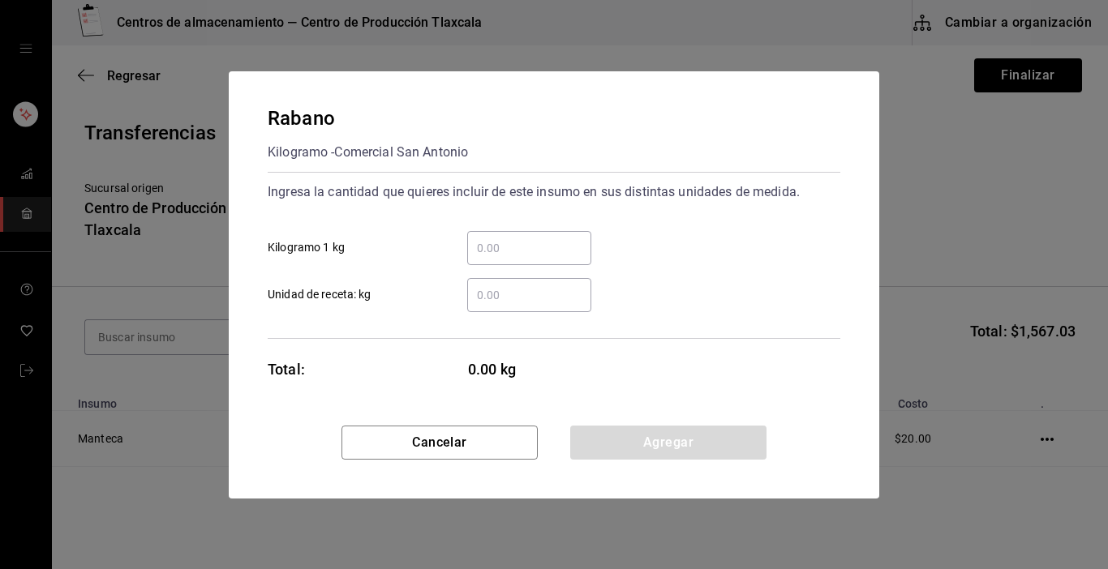
click at [494, 238] on input "​ Kilogramo 1 kg" at bounding box center [529, 247] width 124 height 19
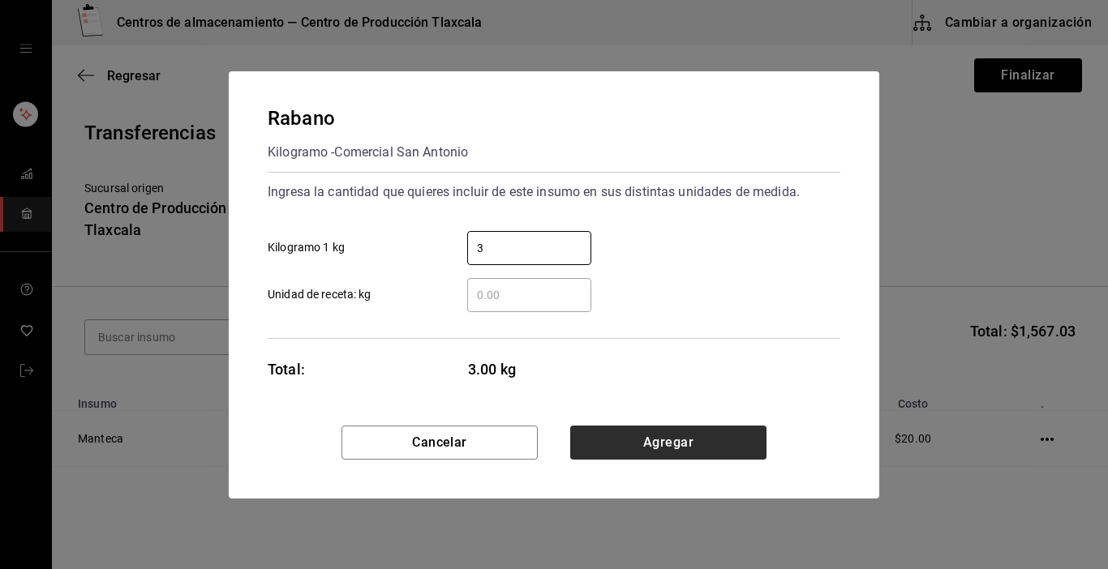
type input "3"
click at [651, 444] on button "Agregar" at bounding box center [668, 443] width 196 height 34
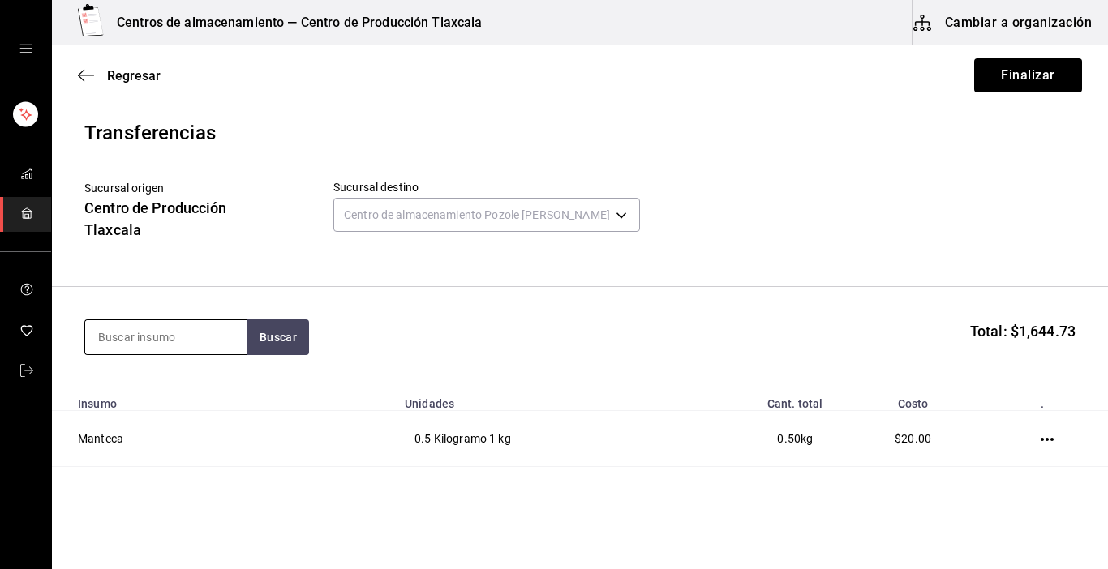
click at [99, 335] on input at bounding box center [166, 337] width 162 height 34
type input "queso"
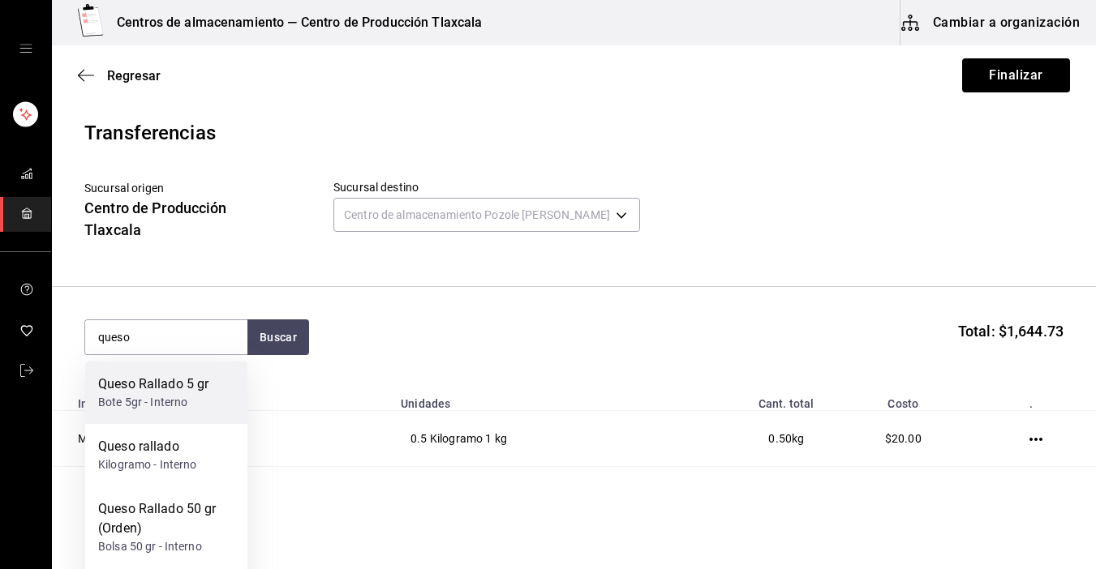
click at [106, 391] on div "Queso Rallado 5 gr" at bounding box center [153, 384] width 110 height 19
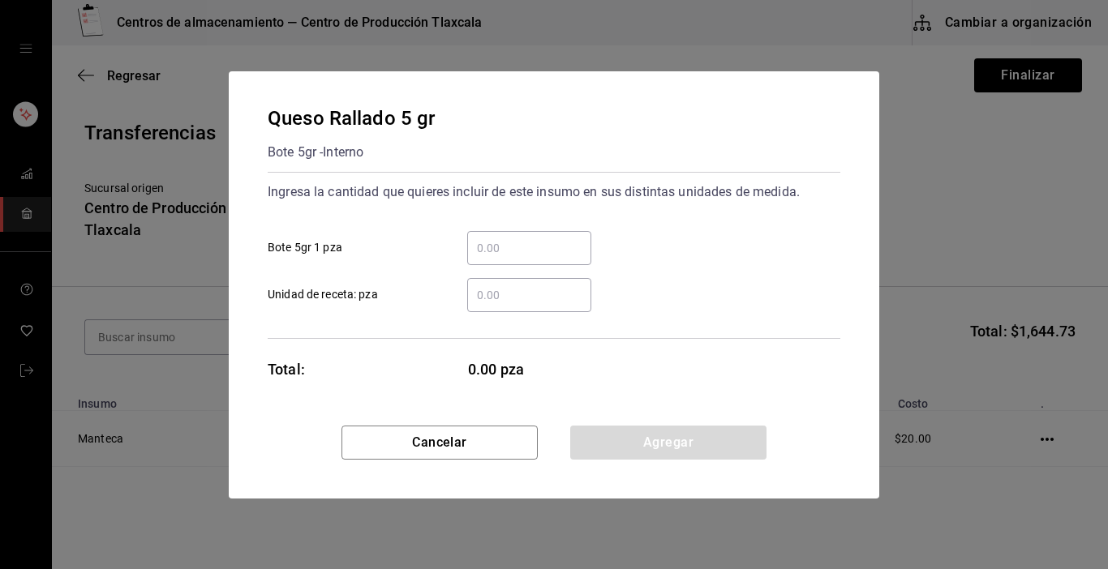
click at [508, 252] on input "​ Bote 5gr 1 pza" at bounding box center [529, 247] width 124 height 19
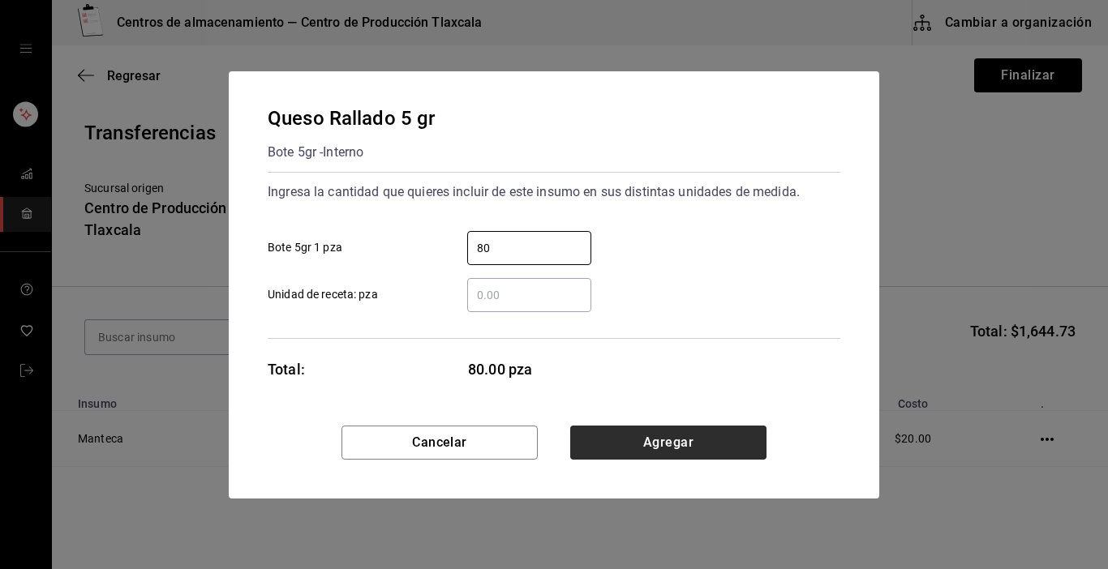
type input "80"
click at [616, 440] on button "Agregar" at bounding box center [668, 443] width 196 height 34
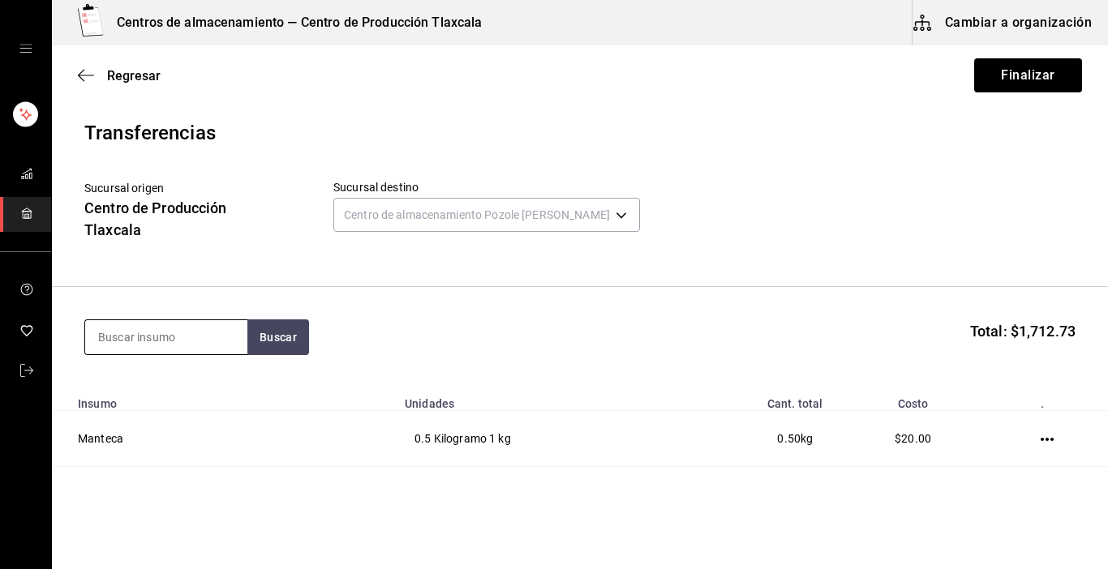
click at [165, 328] on input at bounding box center [166, 337] width 162 height 34
type input "costilla"
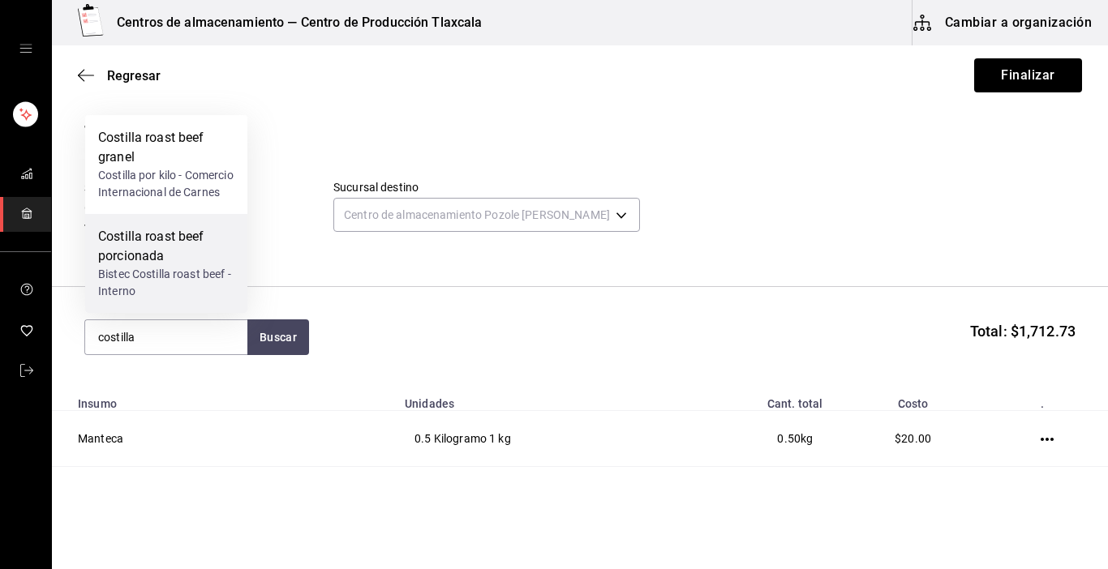
click at [178, 274] on div "Bistec Costilla roast beef - Interno" at bounding box center [166, 283] width 136 height 34
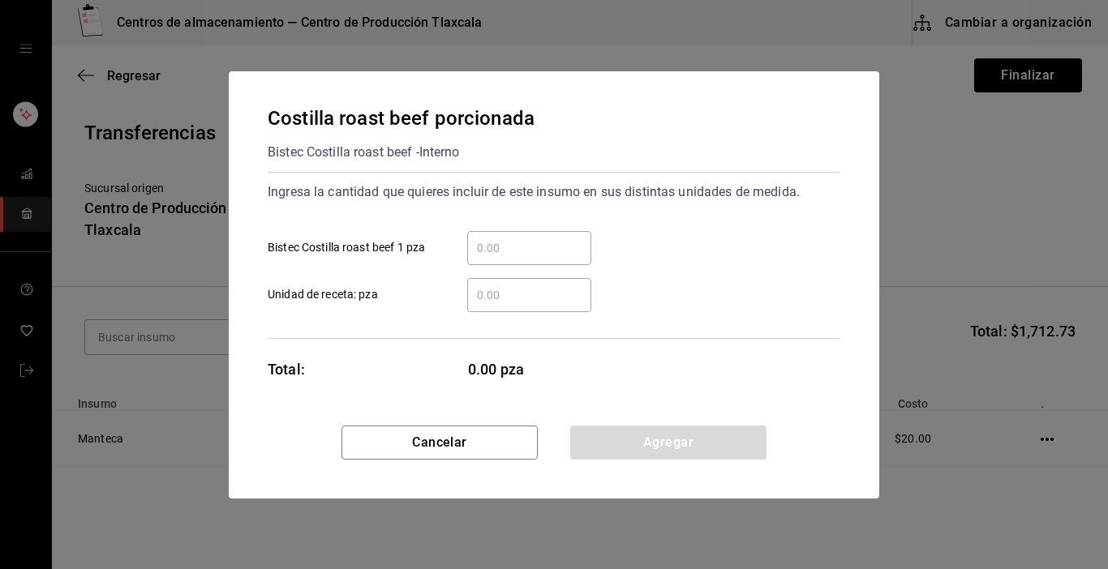
click at [482, 244] on input "​ Bistec Costilla roast beef 1 pza" at bounding box center [529, 247] width 124 height 19
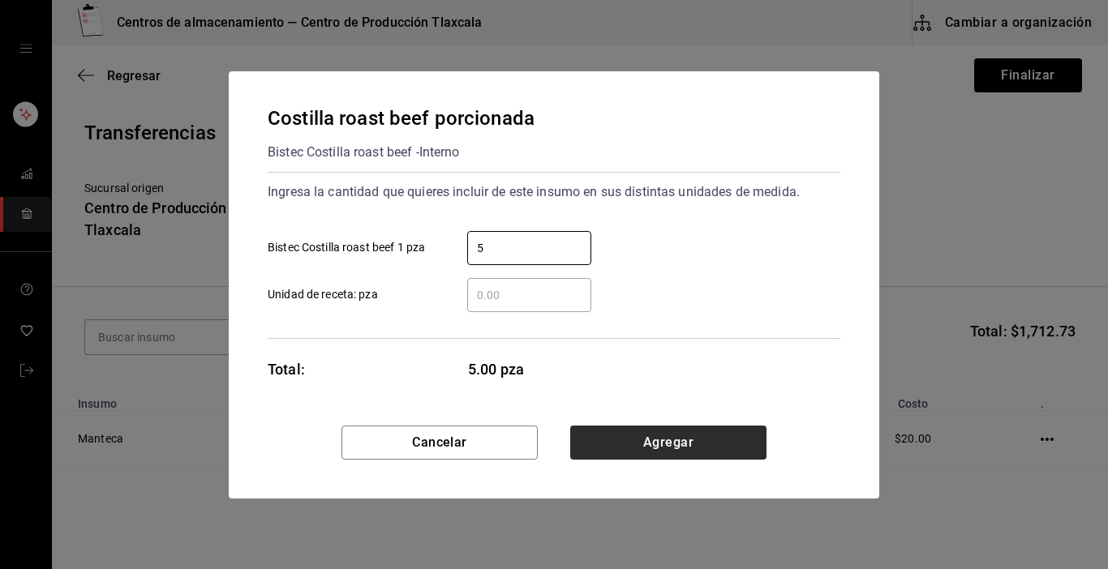
type input "5"
click at [658, 440] on button "Agregar" at bounding box center [668, 443] width 196 height 34
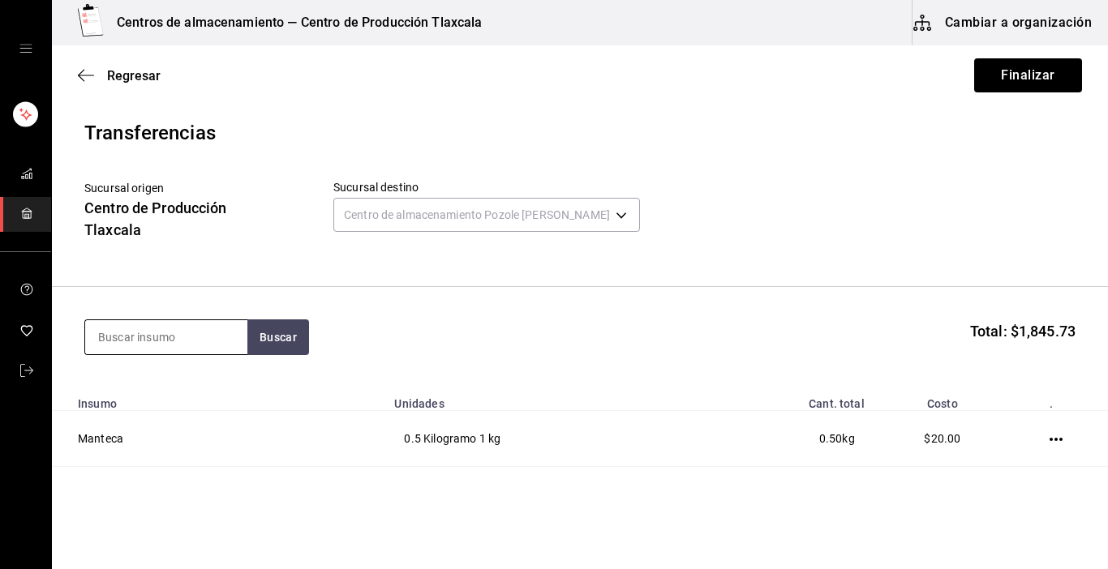
click at [173, 338] on input at bounding box center [166, 337] width 162 height 34
type input "aplanada"
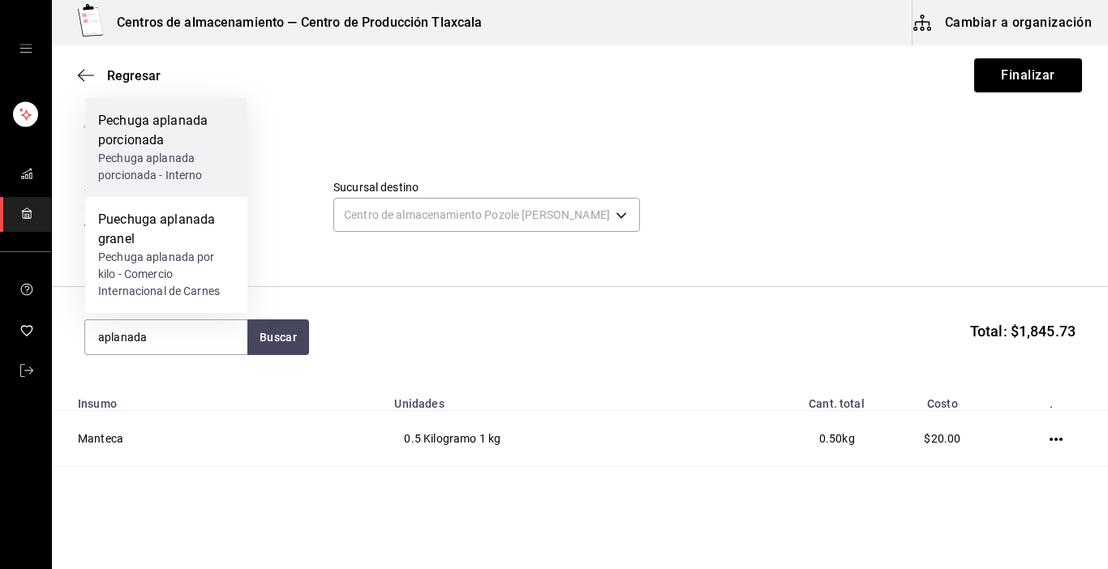
click at [171, 157] on div "Pechuga aplanada porcionada - Interno" at bounding box center [166, 167] width 136 height 34
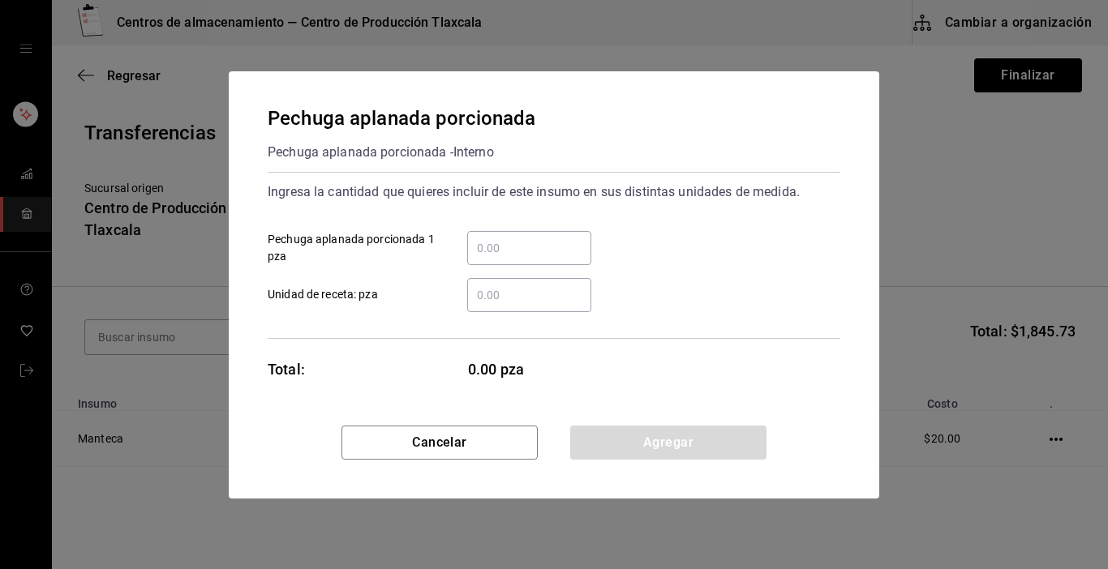
click at [500, 257] on input "​ Pechuga aplanada porcionada 1 pza" at bounding box center [529, 247] width 124 height 19
type input "5"
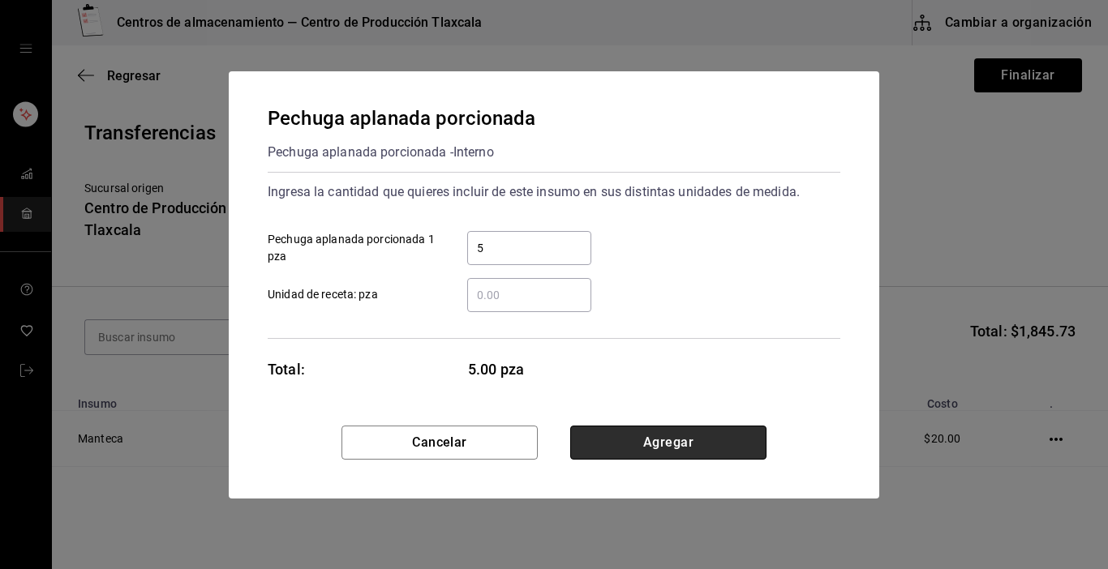
click at [684, 452] on button "Agregar" at bounding box center [668, 443] width 196 height 34
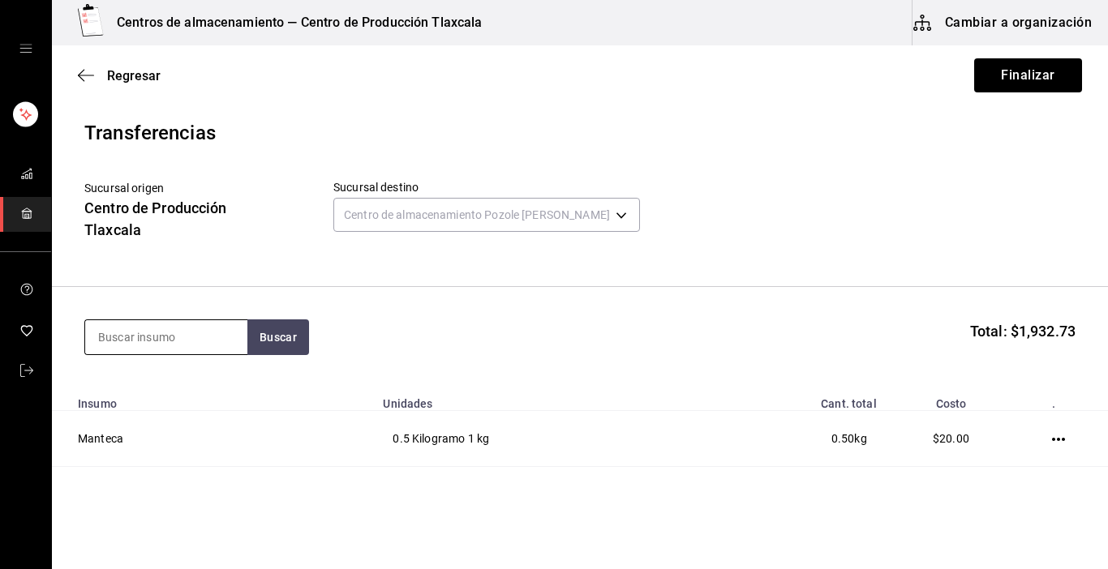
click at [232, 337] on input at bounding box center [166, 337] width 162 height 34
type input "puerco"
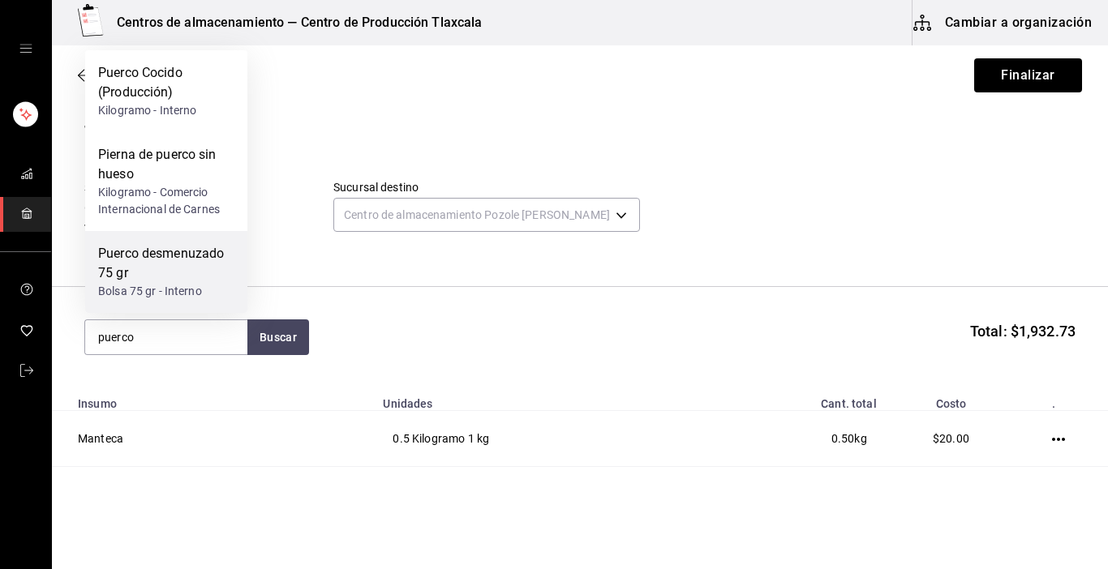
click at [184, 285] on div "Bolsa 75 gr - Interno" at bounding box center [166, 291] width 136 height 17
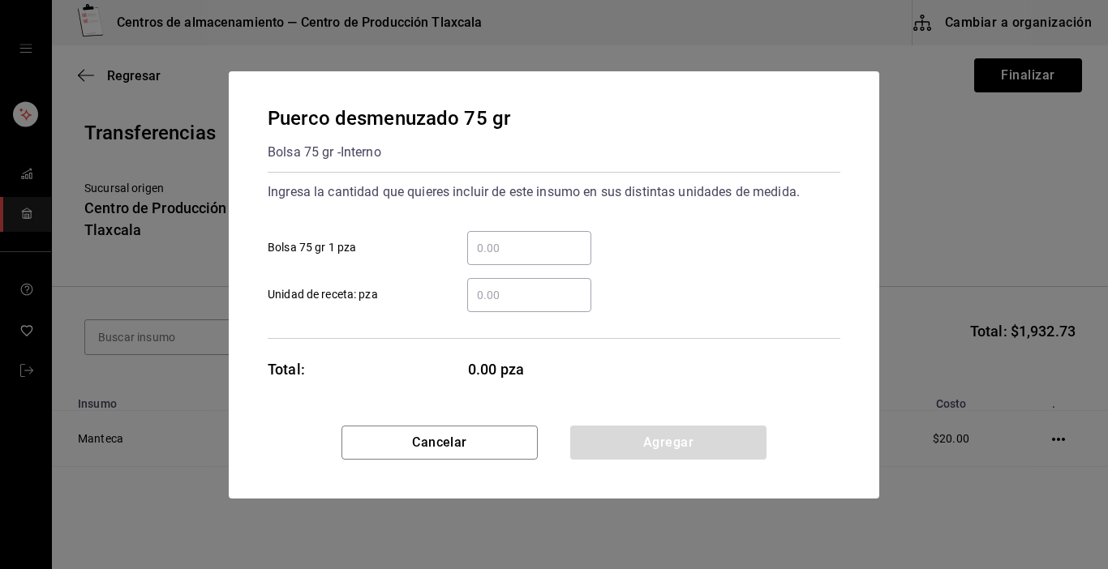
click at [494, 259] on div "​" at bounding box center [529, 248] width 124 height 34
click at [494, 258] on input "​ Bolsa 75 gr 1 pza" at bounding box center [529, 247] width 124 height 19
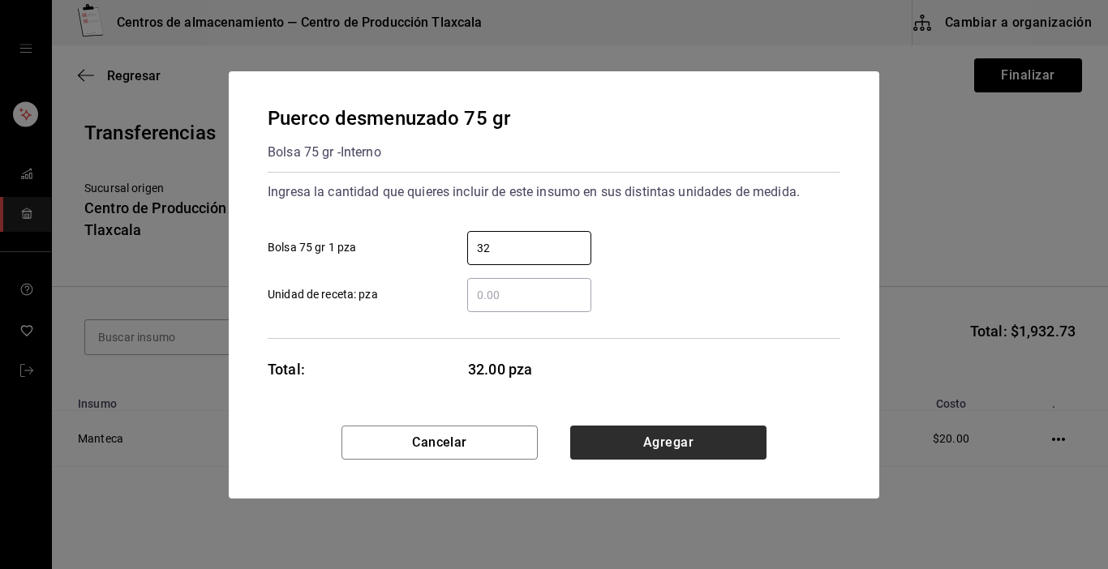
type input "32"
click at [580, 440] on button "Agregar" at bounding box center [668, 443] width 196 height 34
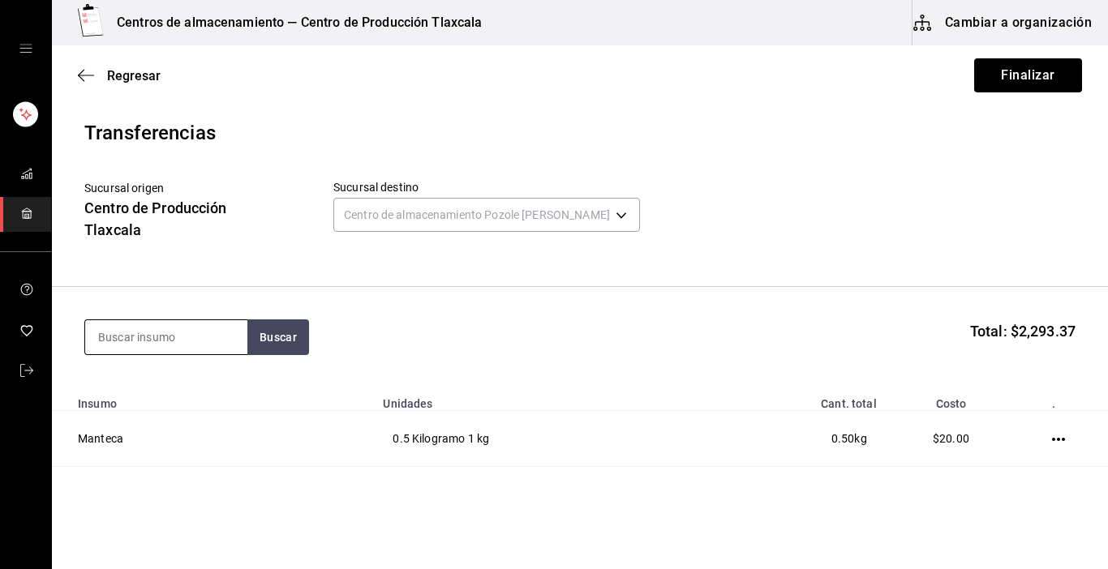
click at [217, 333] on input at bounding box center [166, 337] width 162 height 34
type input "carne"
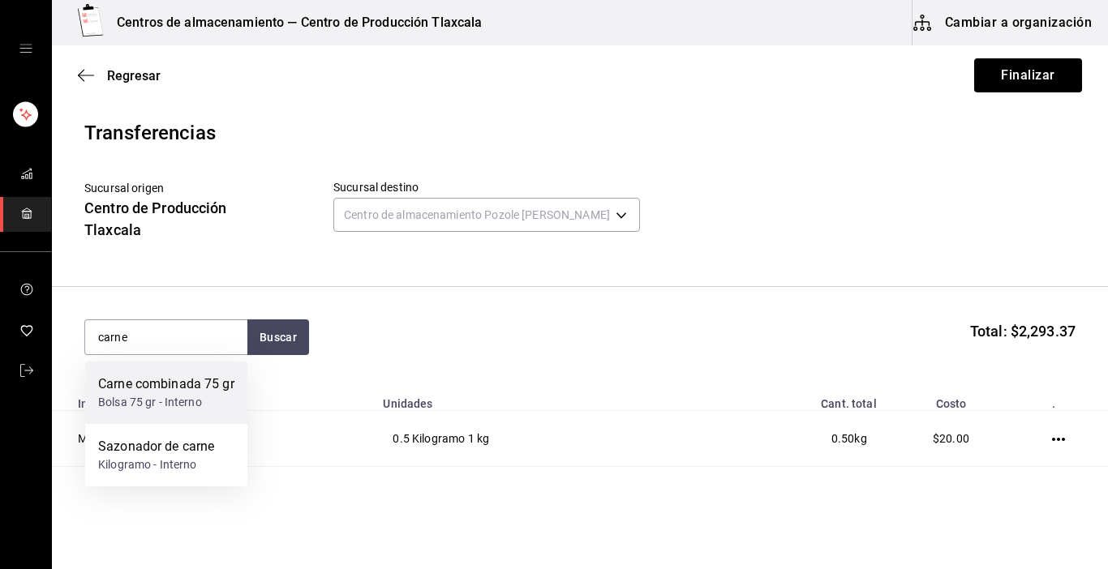
click at [210, 375] on div "Carne combinada 75 gr" at bounding box center [166, 384] width 136 height 19
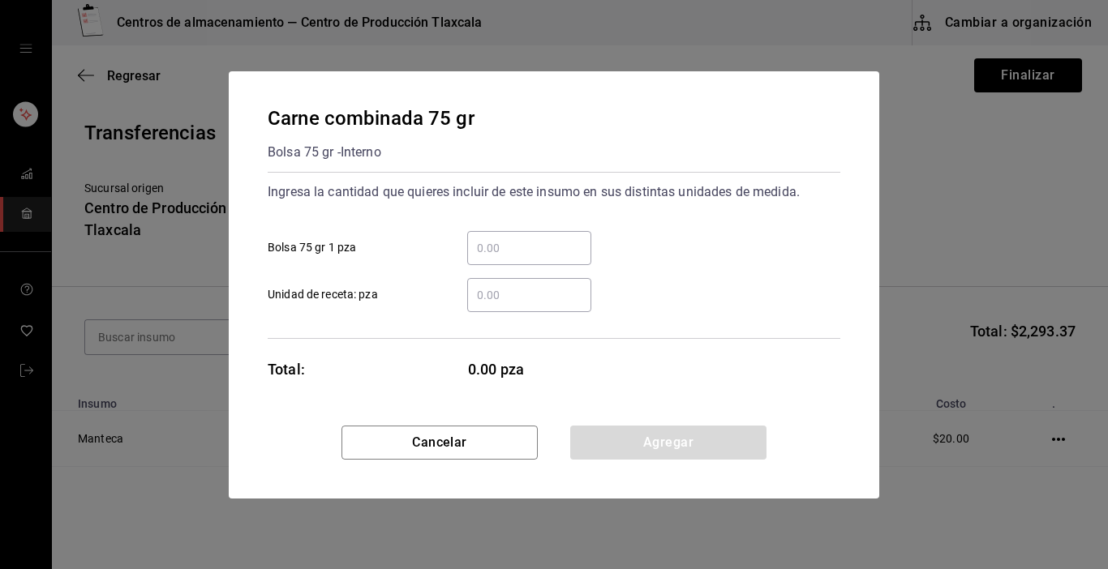
click at [521, 258] on div "​" at bounding box center [529, 248] width 124 height 34
click at [521, 258] on input "​ Bolsa 75 gr 1 pza" at bounding box center [529, 247] width 124 height 19
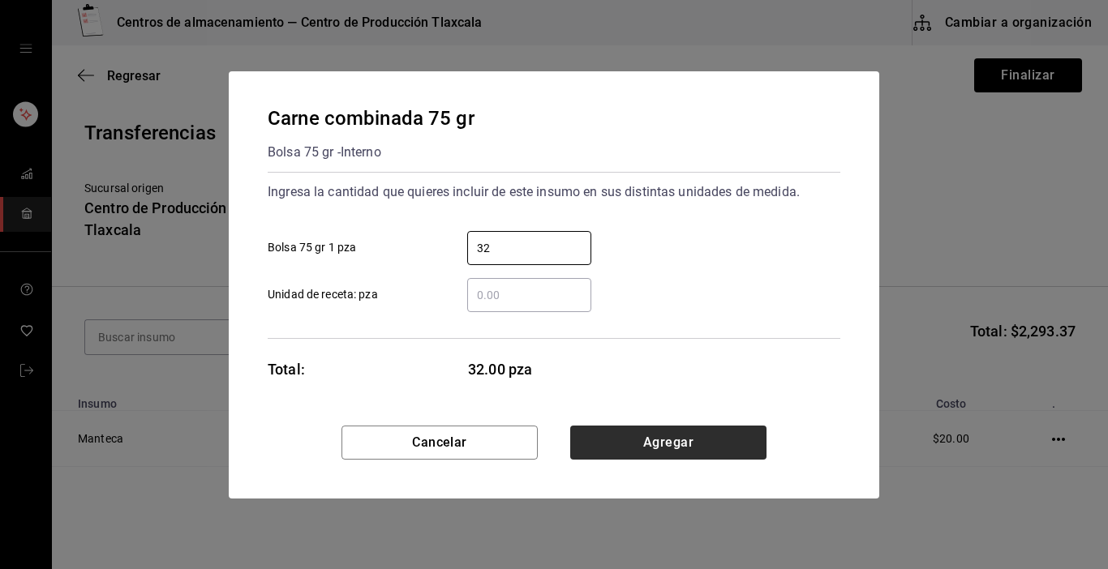
type input "32"
click at [625, 436] on button "Agregar" at bounding box center [668, 443] width 196 height 34
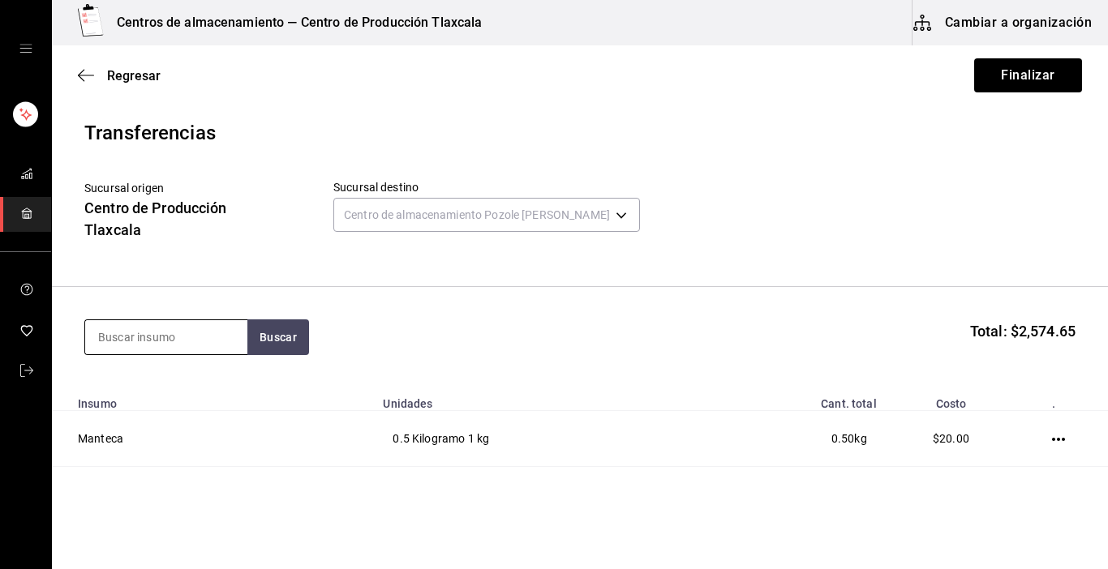
click at [172, 346] on input at bounding box center [166, 337] width 162 height 34
click at [146, 352] on input at bounding box center [166, 337] width 162 height 34
type input "cachete"
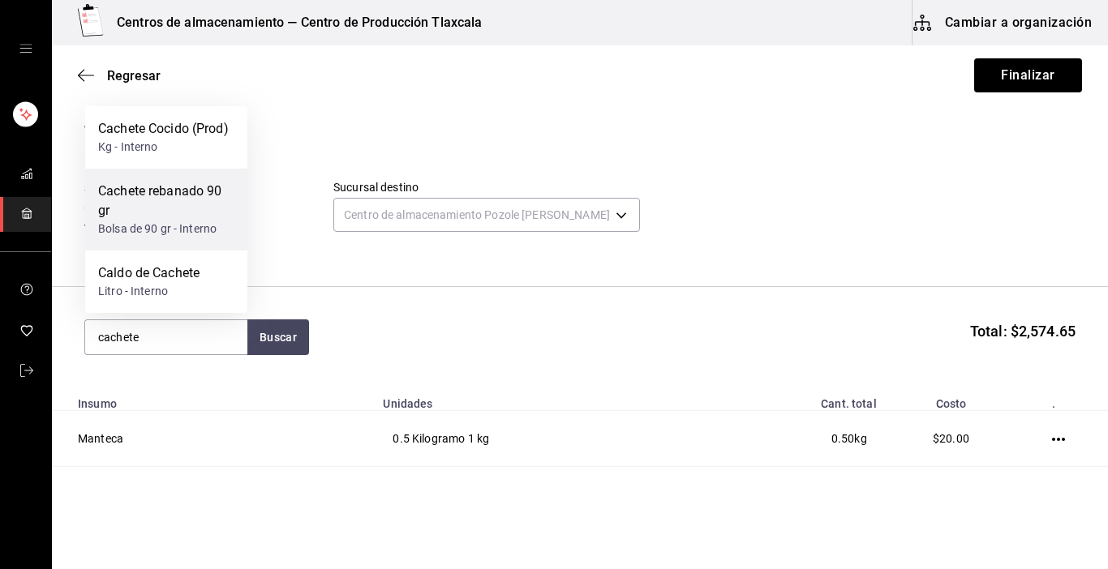
click at [148, 235] on div "Bolsa de 90 gr - Interno" at bounding box center [166, 229] width 136 height 17
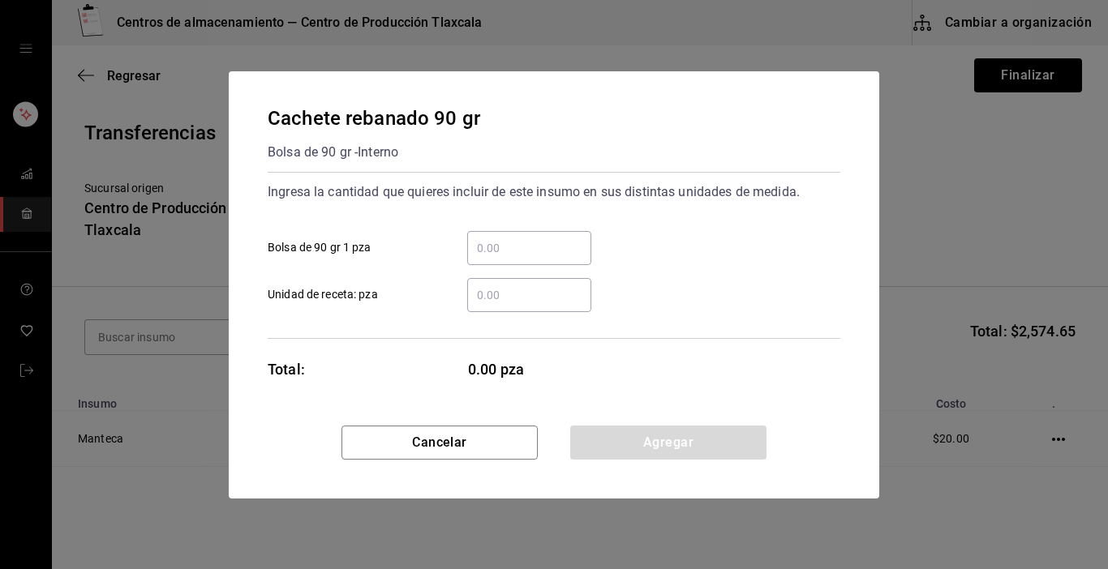
click at [501, 249] on input "​ Bolsa de 90 gr 1 pza" at bounding box center [529, 247] width 124 height 19
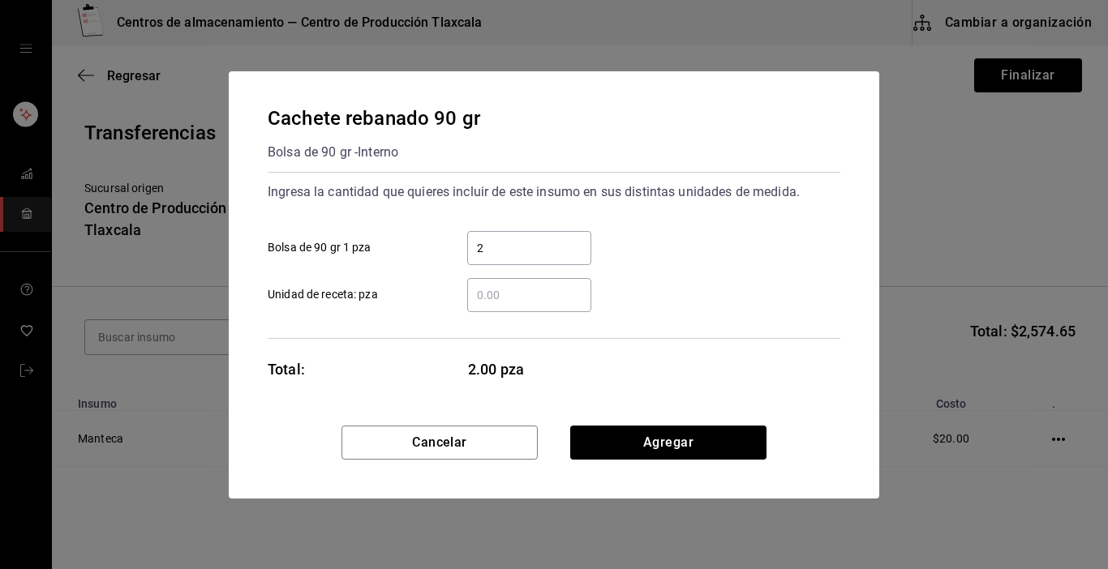
type input "24"
click at [704, 453] on button "Agregar" at bounding box center [668, 443] width 196 height 34
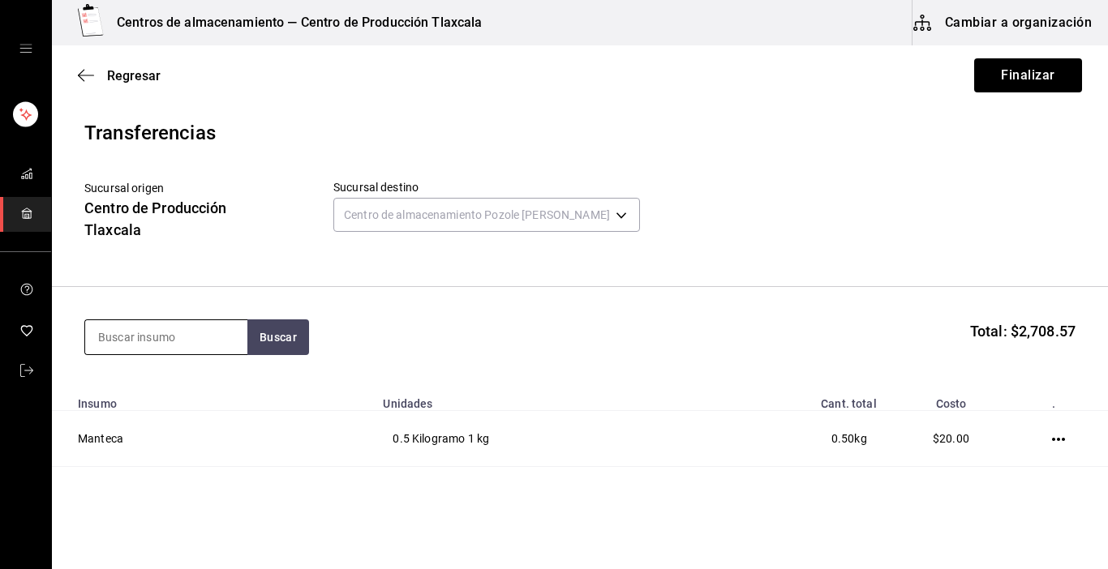
click at [144, 347] on input at bounding box center [166, 337] width 162 height 34
type input "fresa"
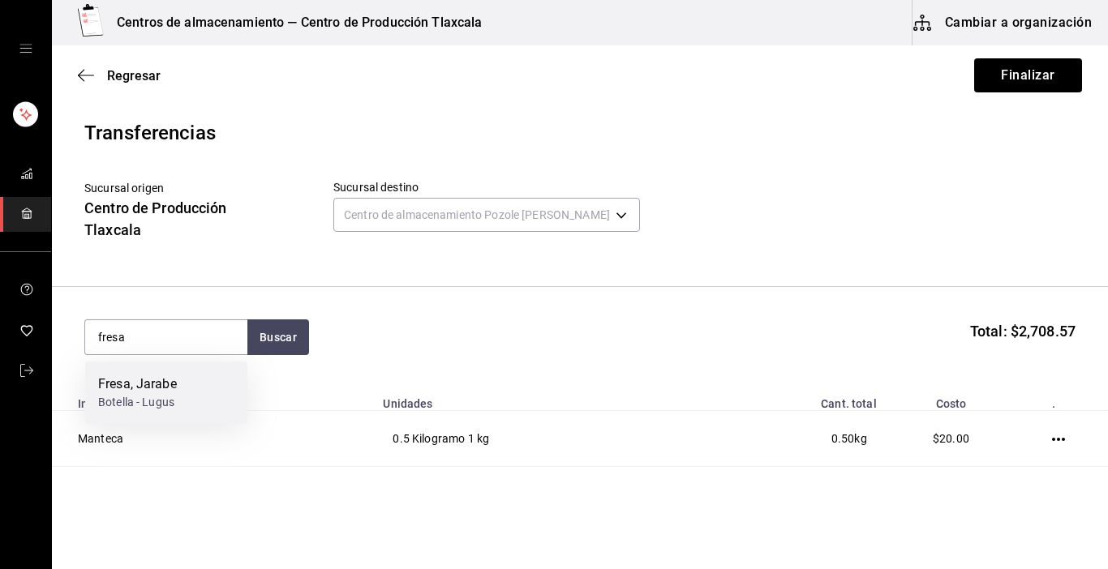
click at [158, 411] on div "Fresa, Jarabe Botella - Lugus" at bounding box center [166, 393] width 162 height 62
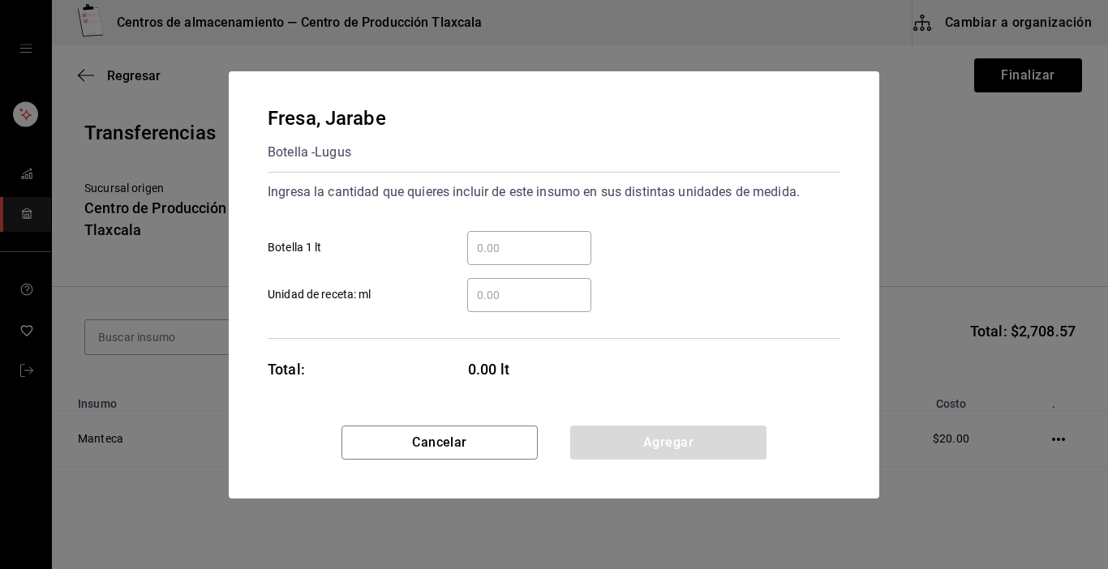
click at [492, 255] on input "​ Botella 1 lt" at bounding box center [529, 247] width 124 height 19
type input "1"
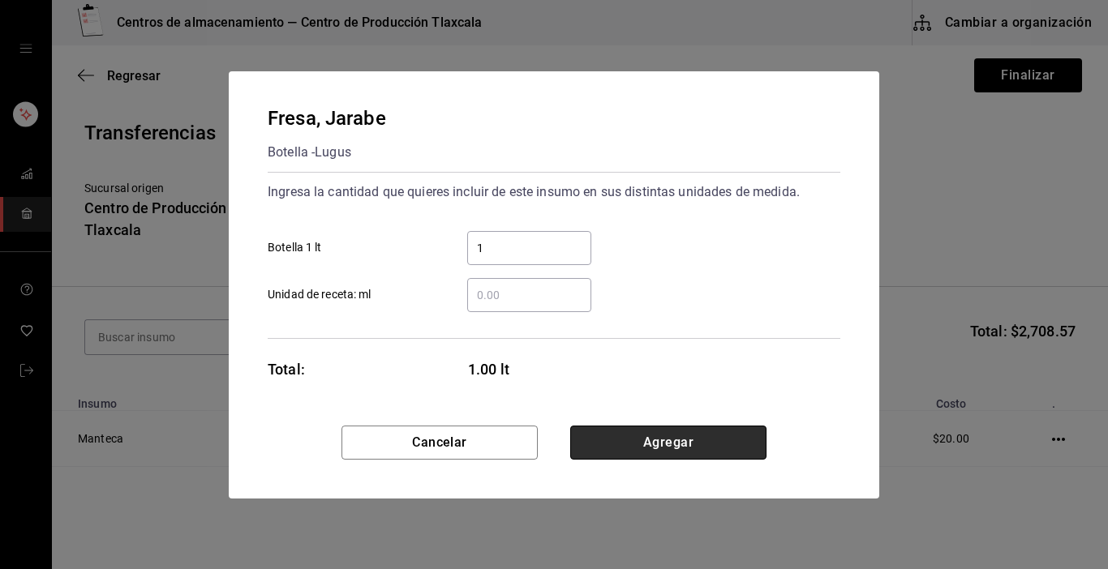
click at [689, 453] on button "Agregar" at bounding box center [668, 443] width 196 height 34
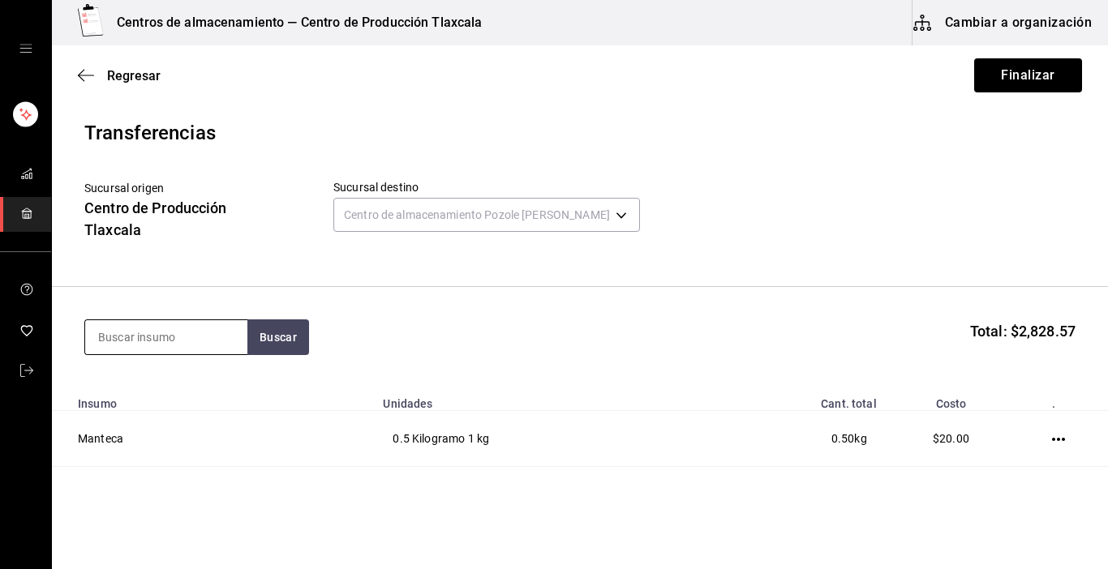
click at [185, 346] on input at bounding box center [166, 337] width 162 height 34
type input "boing"
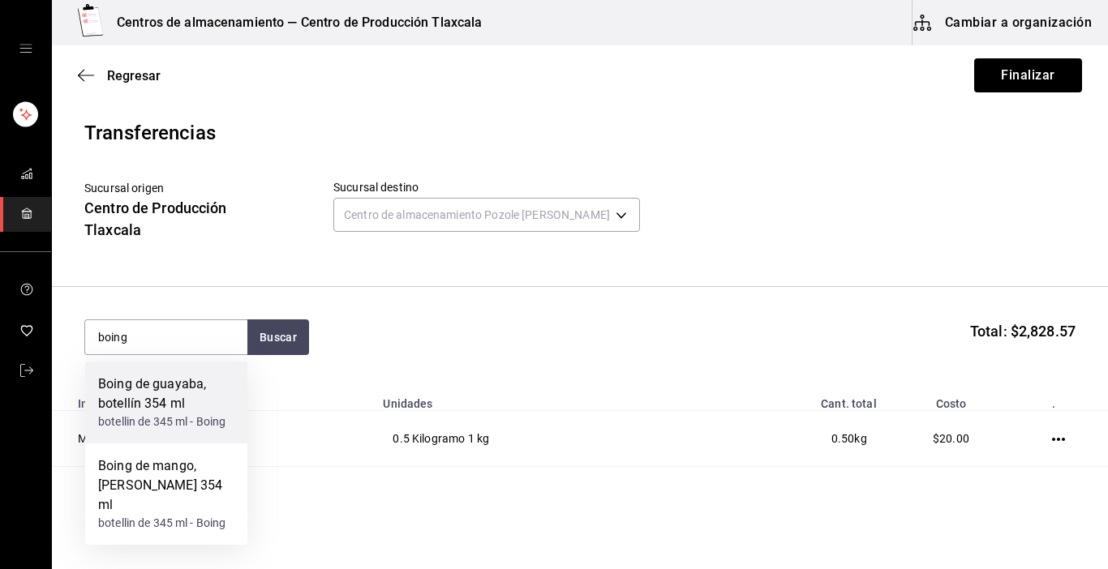
click at [178, 427] on div "botellin de 345 ml - Boing" at bounding box center [166, 422] width 136 height 17
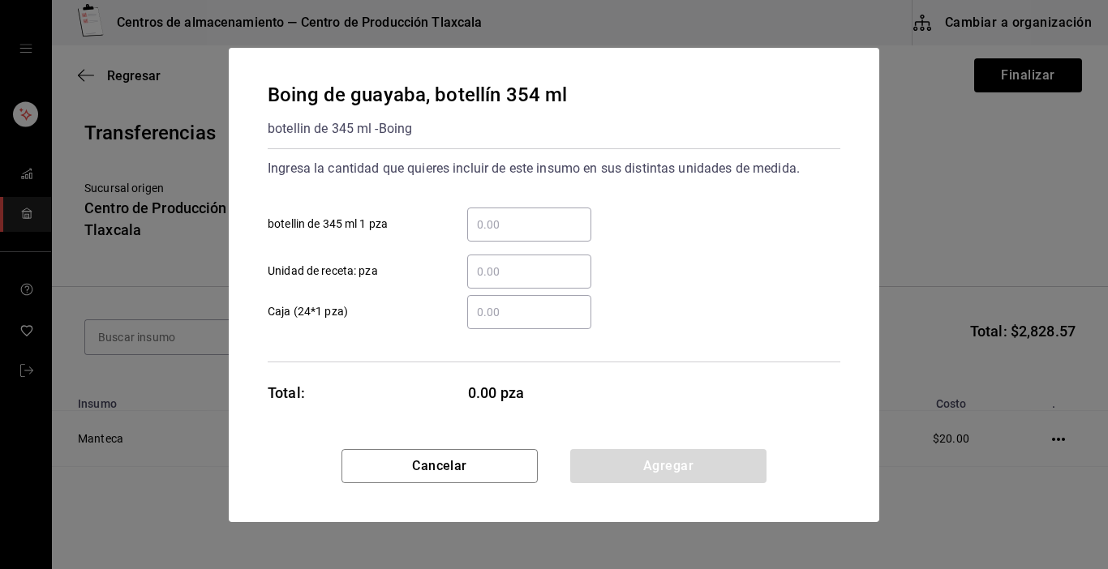
click at [514, 234] on input "​ botellin de 345 ml 1 pza" at bounding box center [529, 224] width 124 height 19
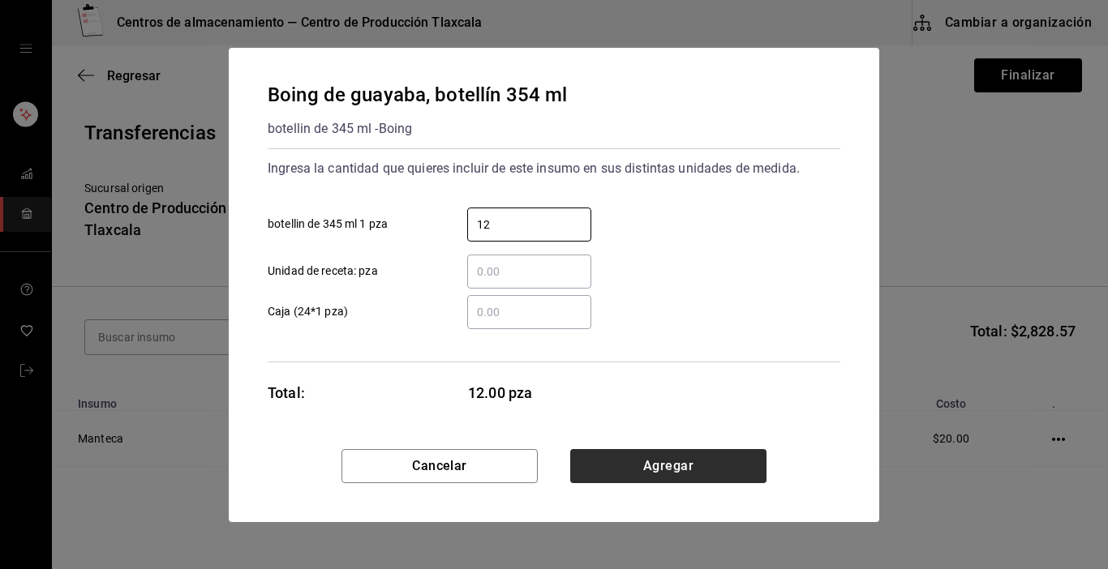
type input "12"
click at [680, 460] on button "Agregar" at bounding box center [668, 466] width 196 height 34
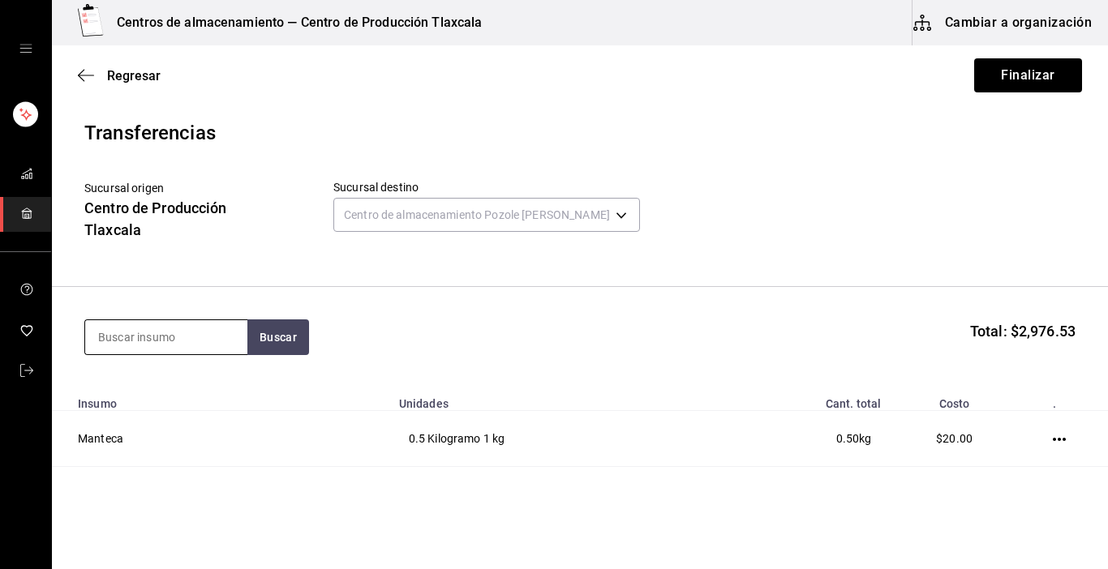
click at [198, 346] on input at bounding box center [166, 337] width 162 height 34
type input "boing"
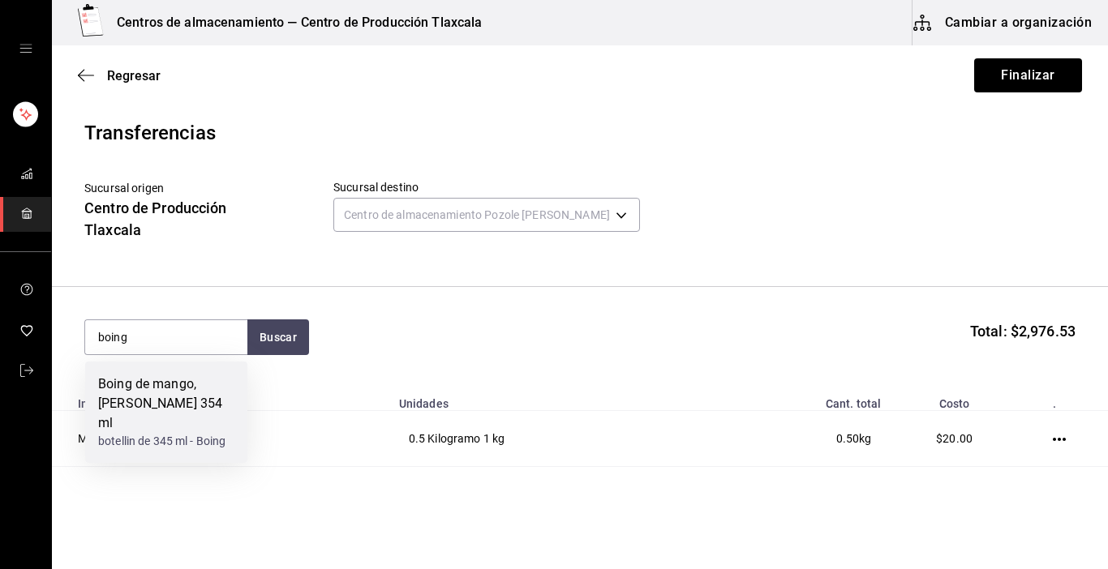
click at [204, 389] on div "Boing de mango, [PERSON_NAME] 354 ml" at bounding box center [166, 404] width 136 height 58
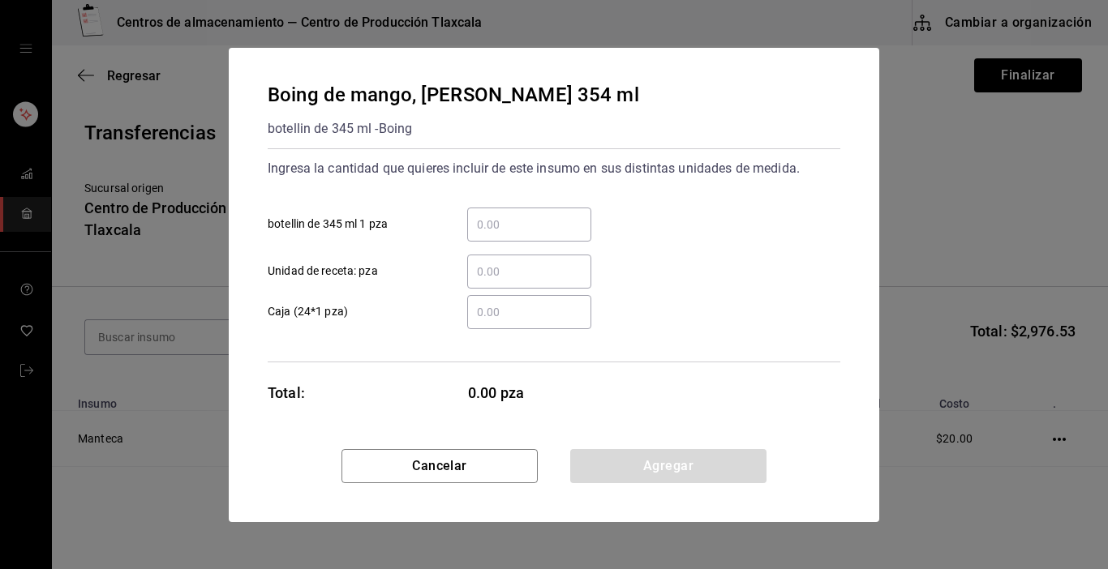
click at [491, 217] on input "​ botellin de 345 ml 1 pza" at bounding box center [529, 224] width 124 height 19
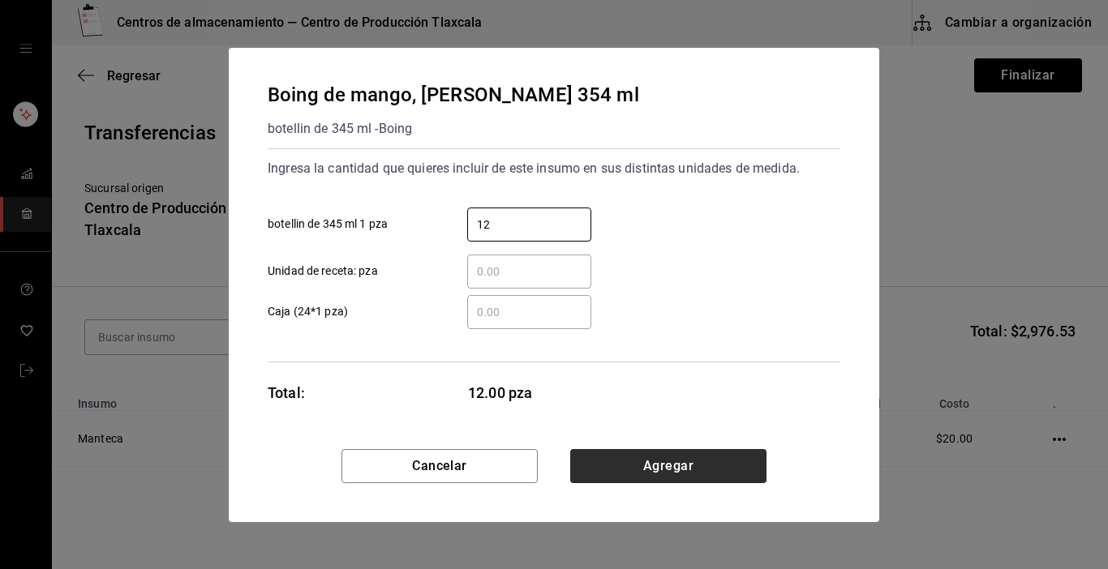
type input "12"
click at [611, 454] on button "Agregar" at bounding box center [668, 466] width 196 height 34
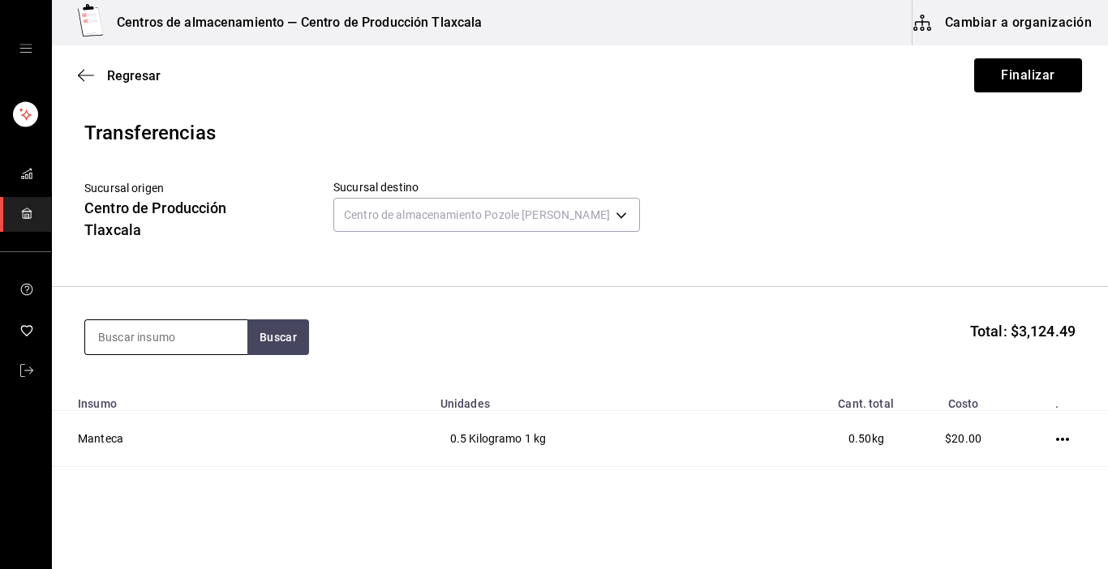
click at [170, 333] on input at bounding box center [166, 337] width 162 height 34
type input "azu"
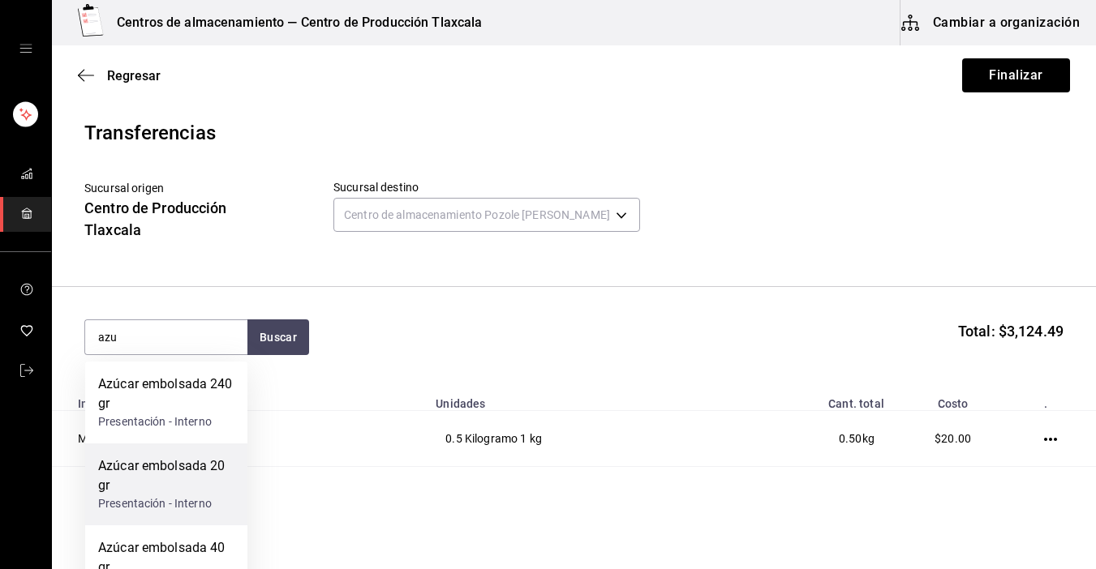
click at [207, 484] on div "Azúcar embolsada 20 gr" at bounding box center [166, 476] width 136 height 39
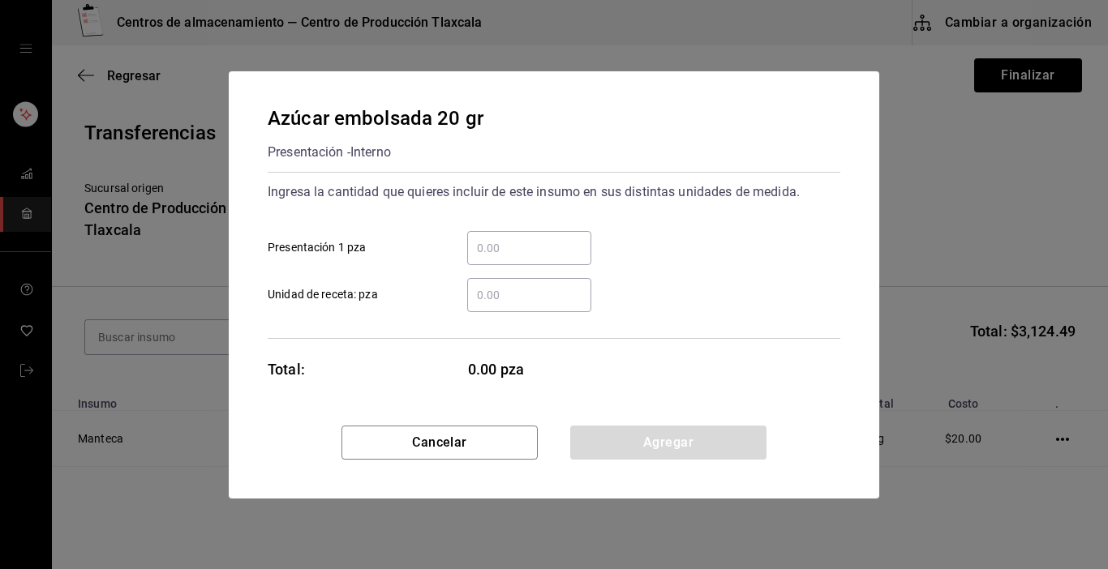
click at [518, 252] on input "​ Presentación 1 pza" at bounding box center [529, 247] width 124 height 19
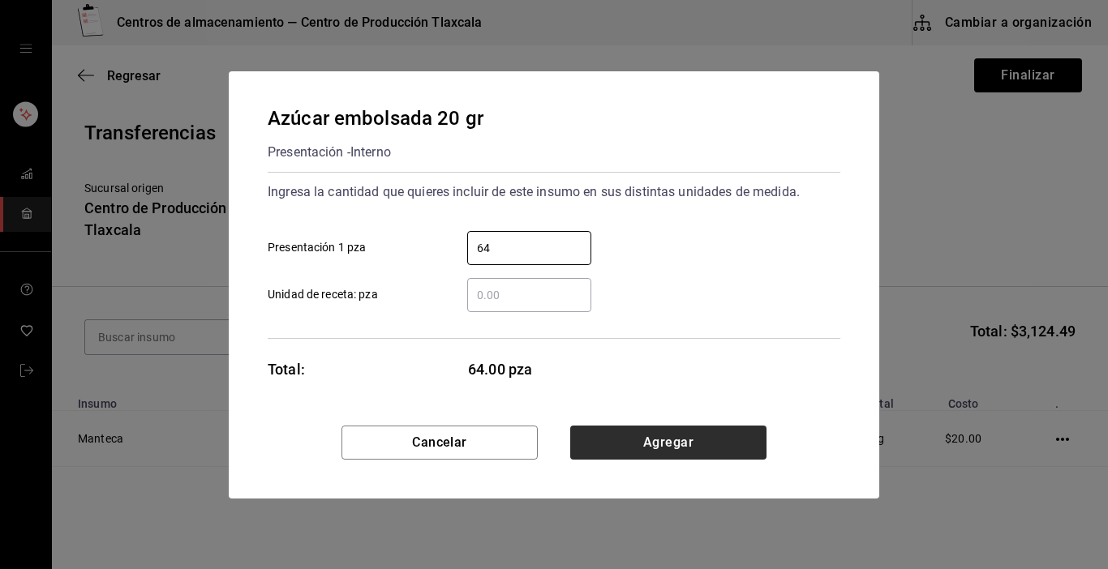
type input "64"
click at [679, 449] on button "Agregar" at bounding box center [668, 443] width 196 height 34
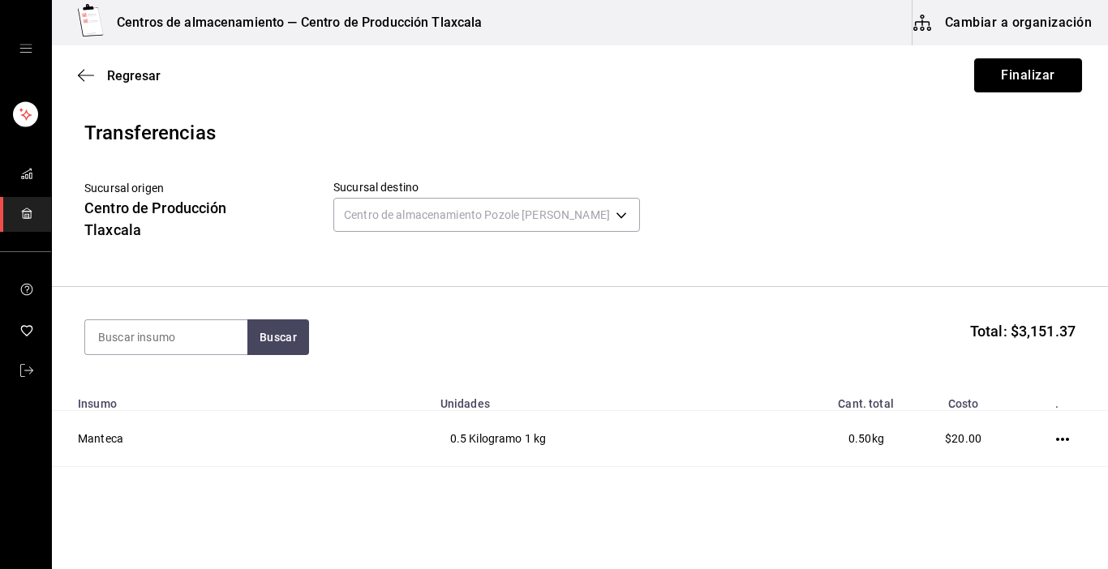
click at [997, 84] on button "Finalizar" at bounding box center [1028, 75] width 108 height 34
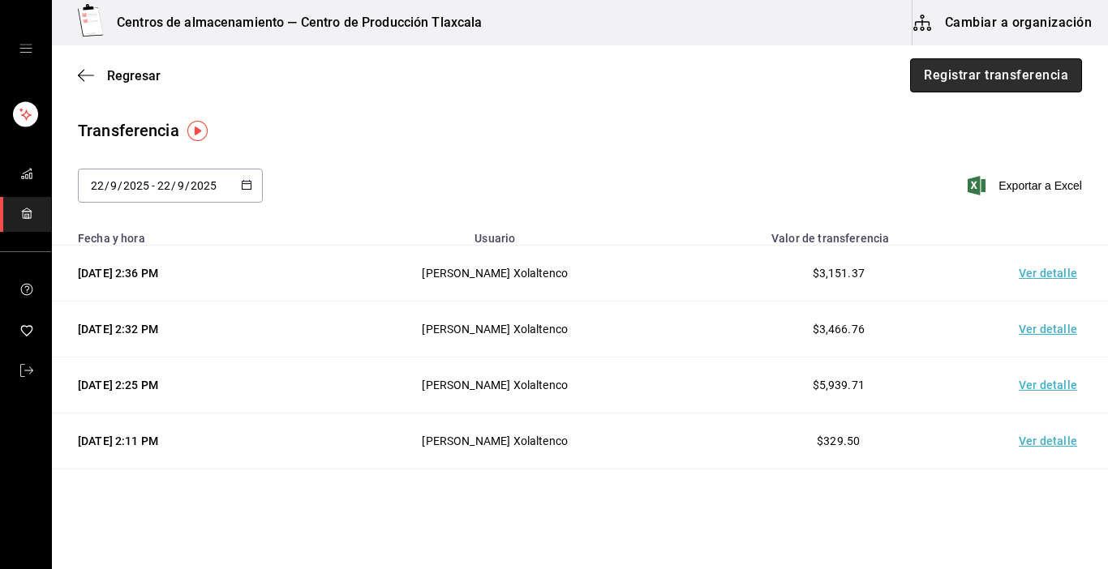
click at [976, 75] on button "Registrar transferencia" at bounding box center [996, 75] width 172 height 34
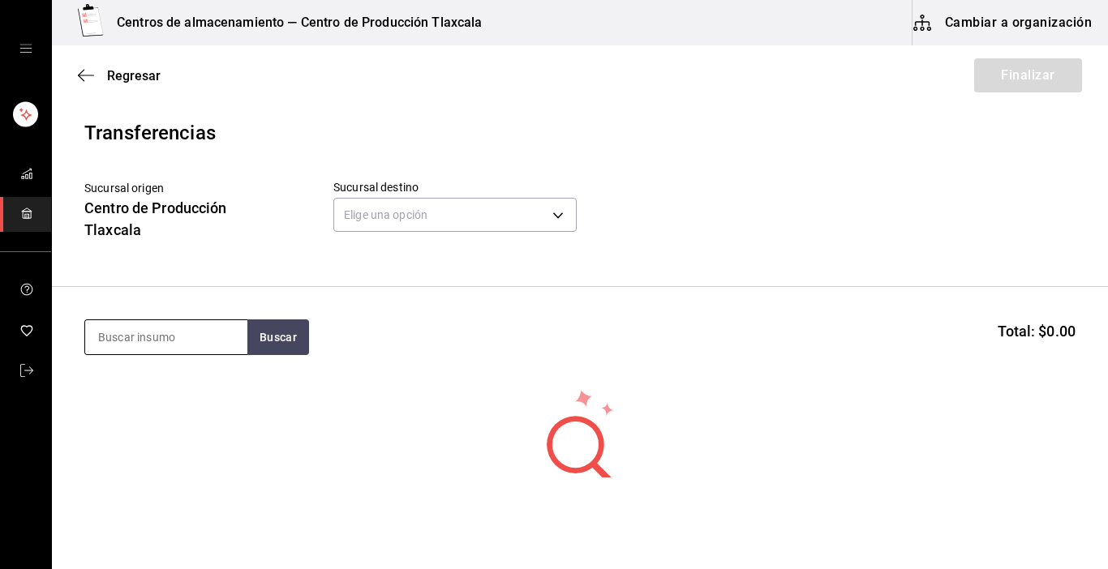
click at [206, 324] on input at bounding box center [166, 337] width 162 height 34
type input "caldo"
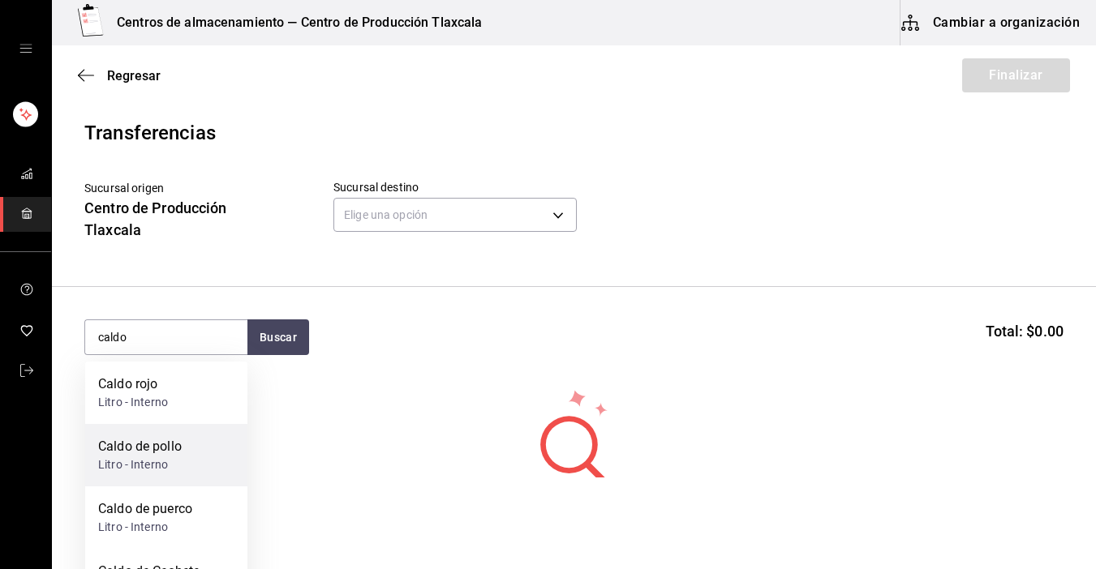
click at [139, 468] on div "Litro - Interno" at bounding box center [140, 465] width 84 height 17
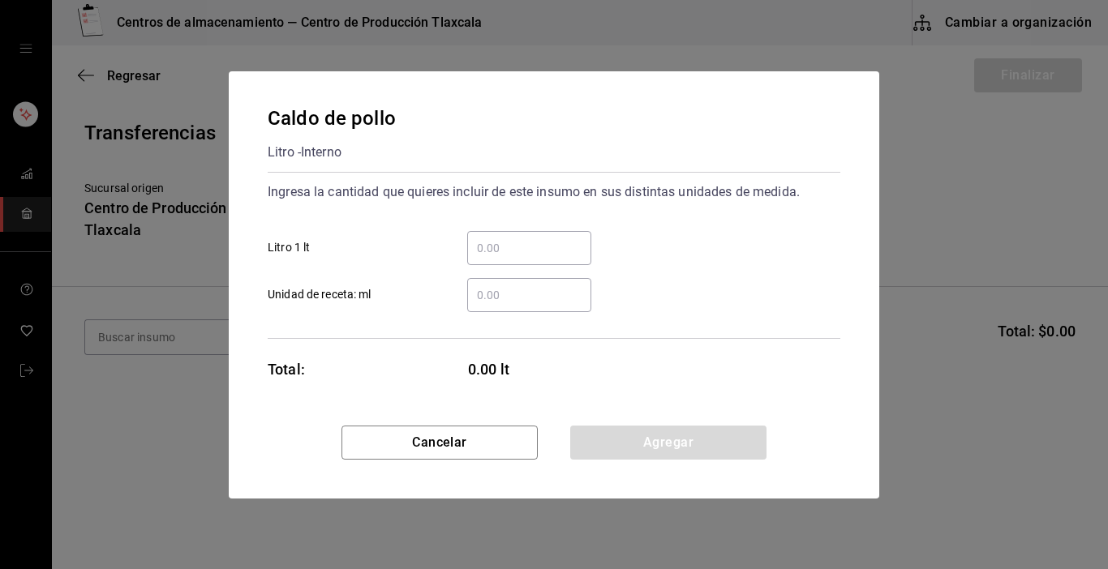
click at [514, 263] on div "​" at bounding box center [529, 248] width 124 height 34
click at [514, 258] on input "​ Litro 1 lt" at bounding box center [529, 247] width 124 height 19
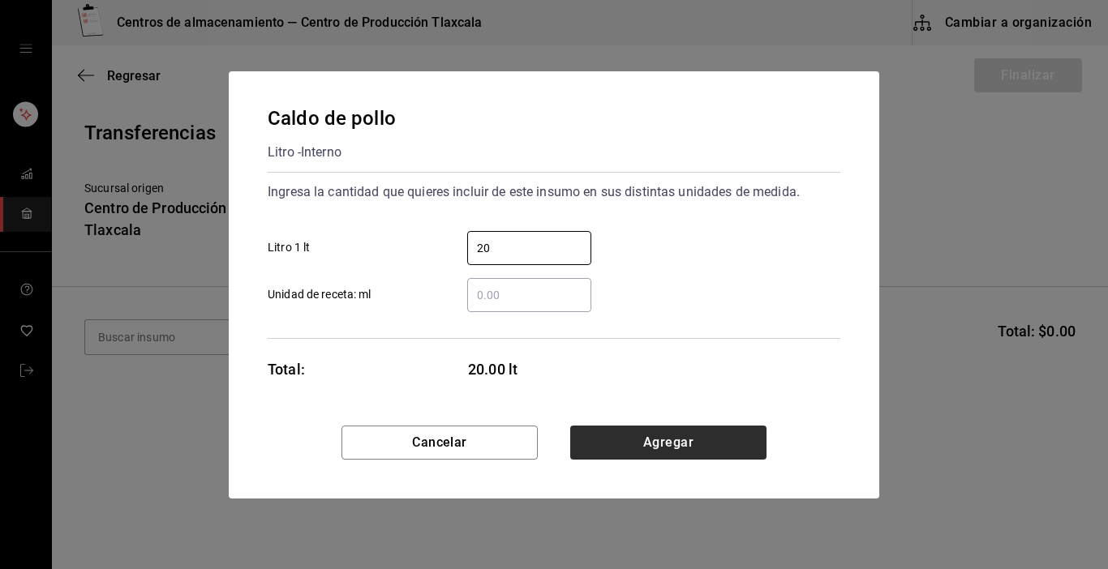
type input "20"
click at [755, 426] on button "Agregar" at bounding box center [668, 443] width 196 height 34
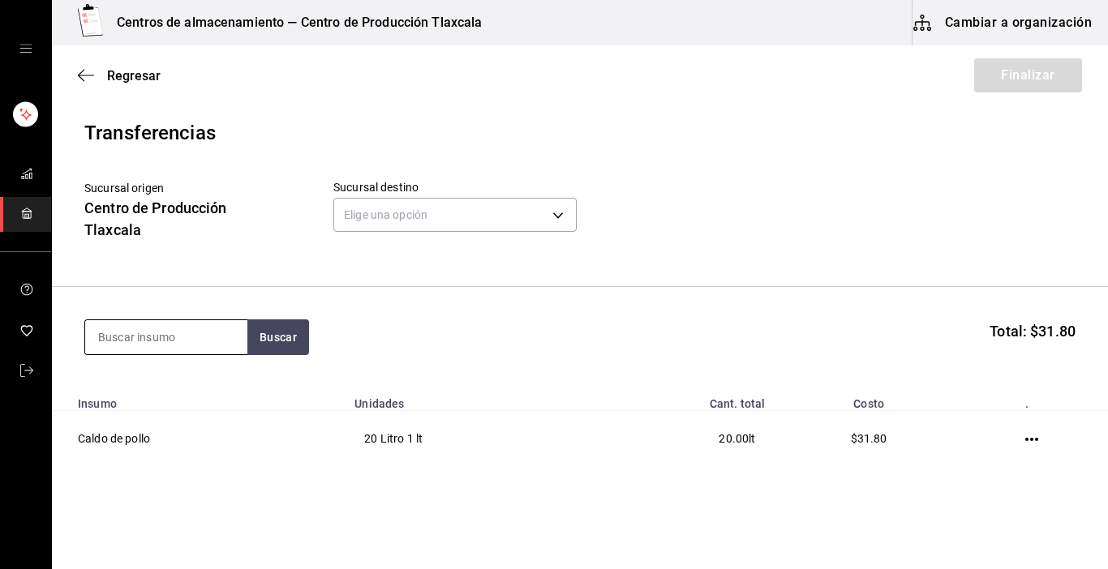
click at [175, 326] on input at bounding box center [166, 337] width 162 height 34
type input "caldo"
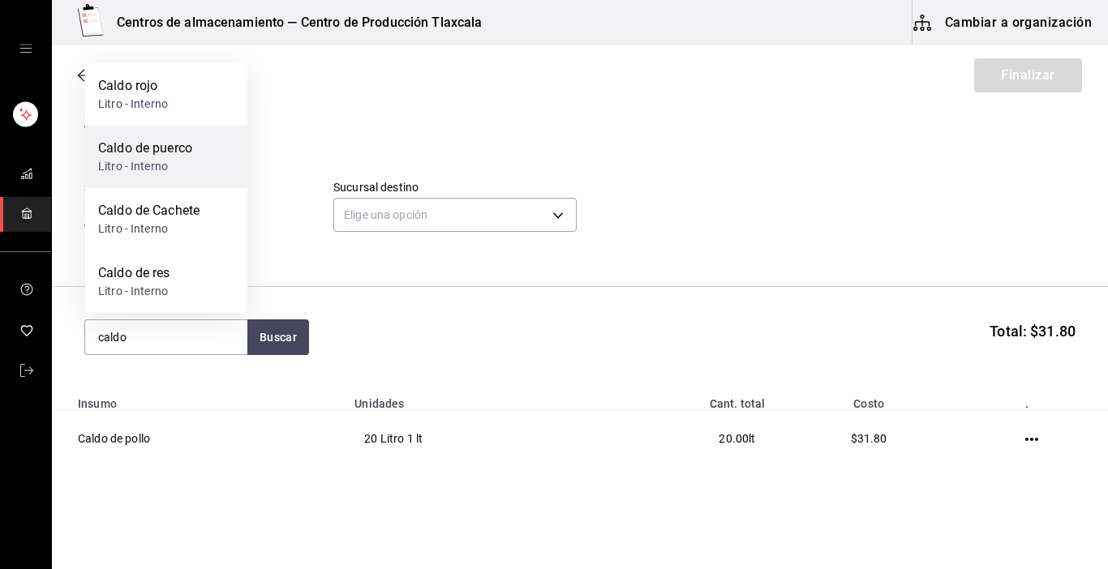
click at [163, 147] on div "Caldo de puerco" at bounding box center [145, 148] width 94 height 19
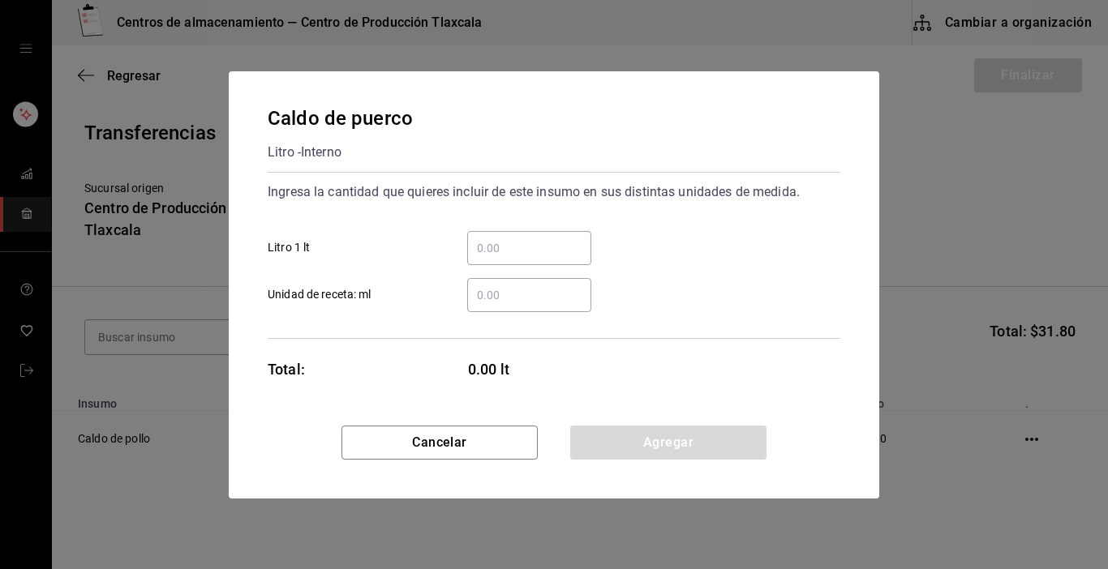
click at [510, 223] on div "​ Litro 1 lt" at bounding box center [548, 241] width 586 height 47
click at [501, 250] on input "​ Litro 1 lt" at bounding box center [529, 247] width 124 height 19
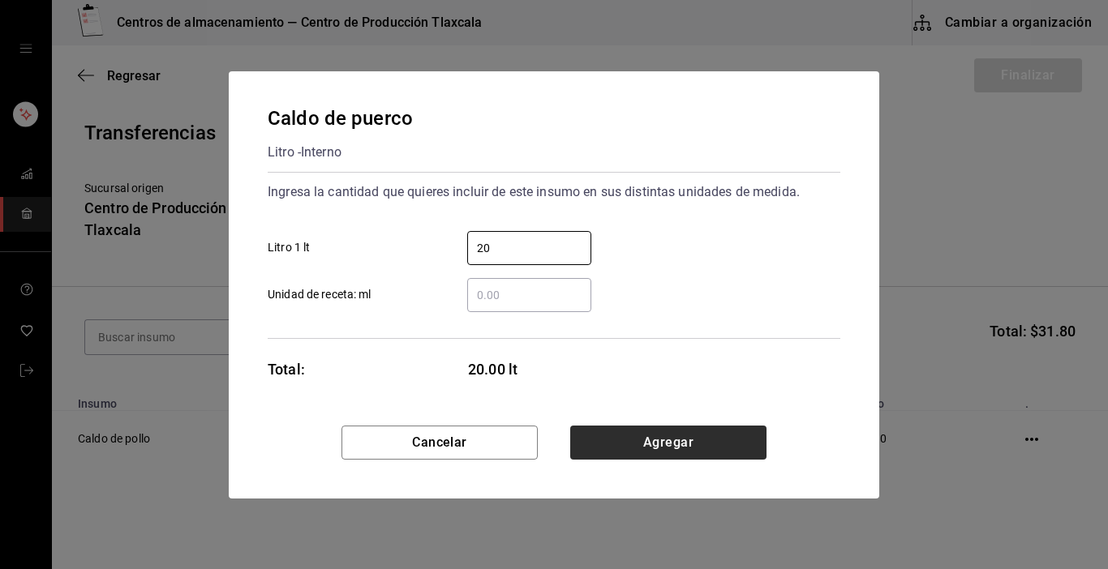
type input "20"
click at [697, 440] on button "Agregar" at bounding box center [668, 443] width 196 height 34
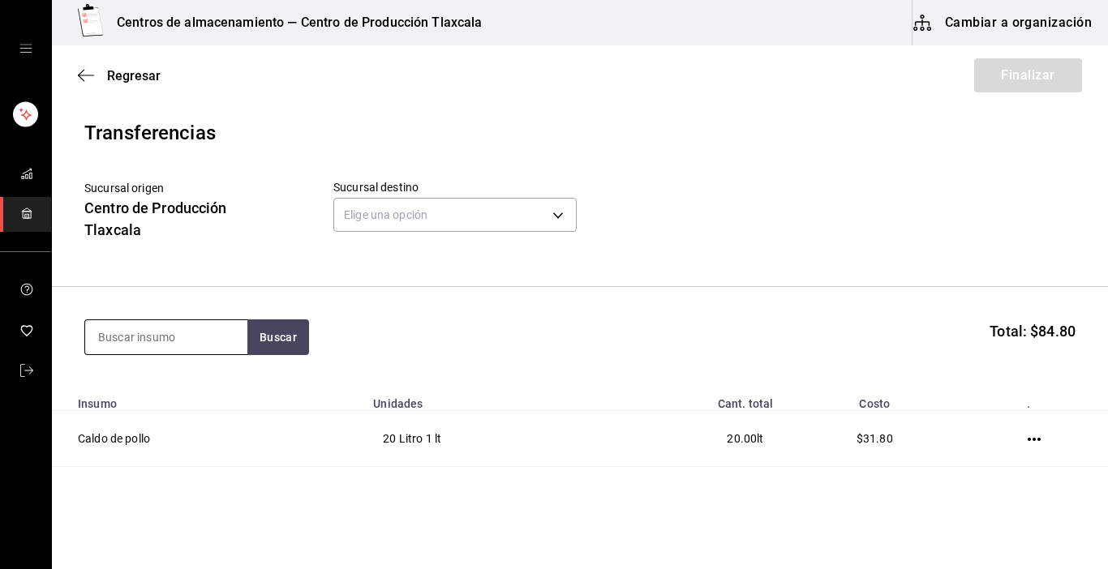
click at [109, 324] on input at bounding box center [166, 337] width 162 height 34
type input "caldo"
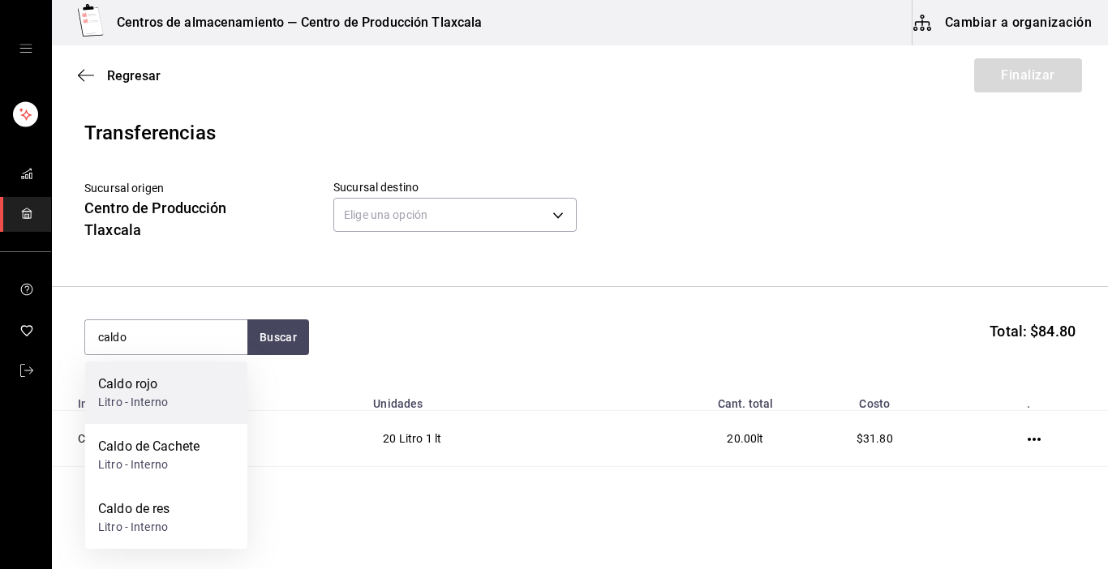
click at [118, 389] on div "Caldo rojo" at bounding box center [133, 384] width 70 height 19
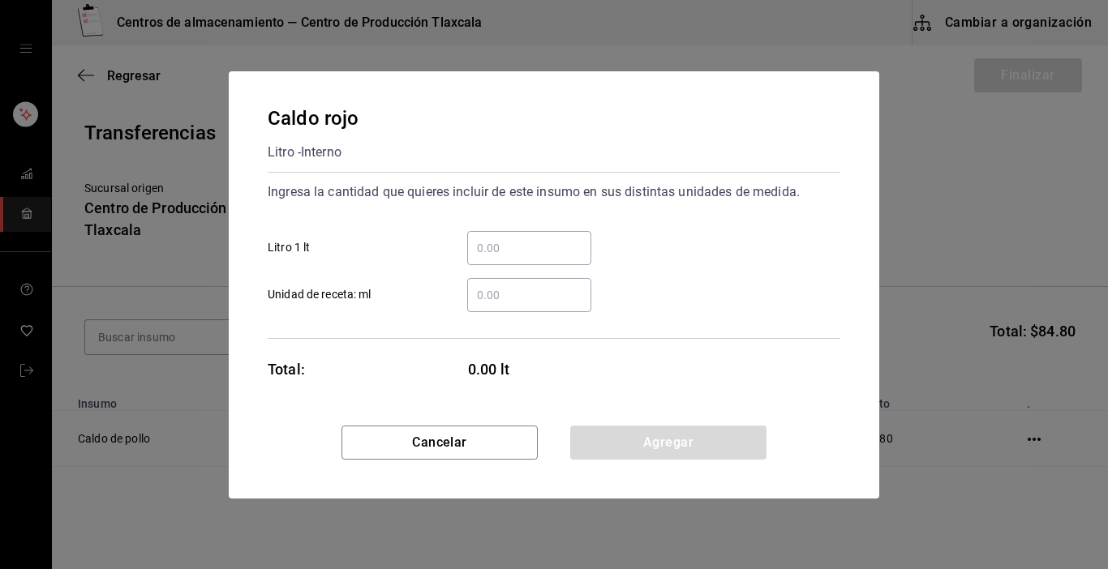
click at [546, 242] on input "​ Litro 1 lt" at bounding box center [529, 247] width 124 height 19
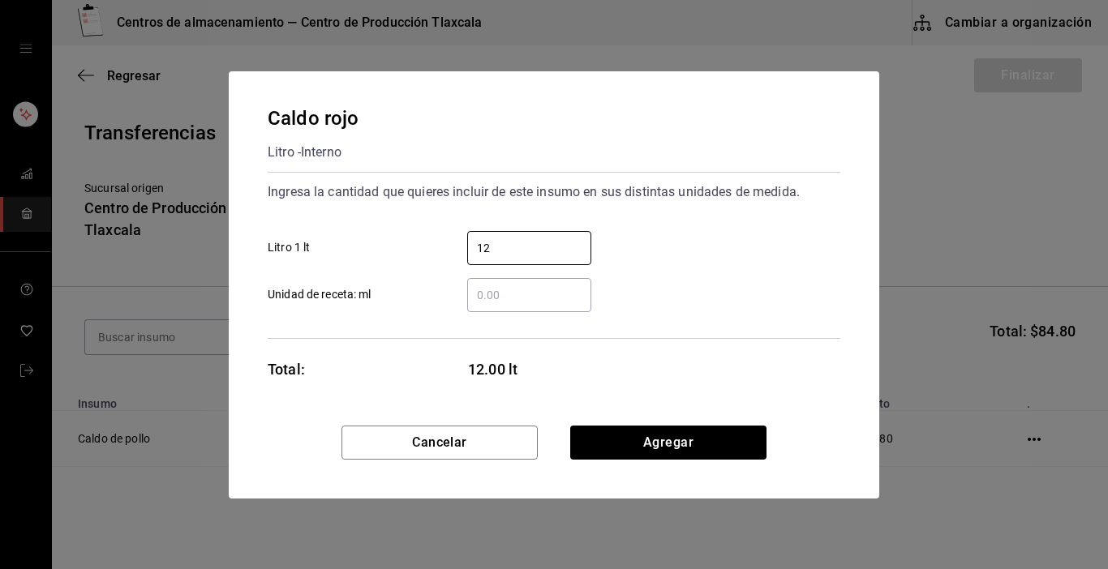
type input "12"
click at [786, 430] on div "Cancelar Agregar" at bounding box center [554, 462] width 650 height 73
click at [686, 410] on div "Caldo rojo Litro - Interno Ingresa la cantidad que quieres incluir de este insu…" at bounding box center [554, 248] width 650 height 354
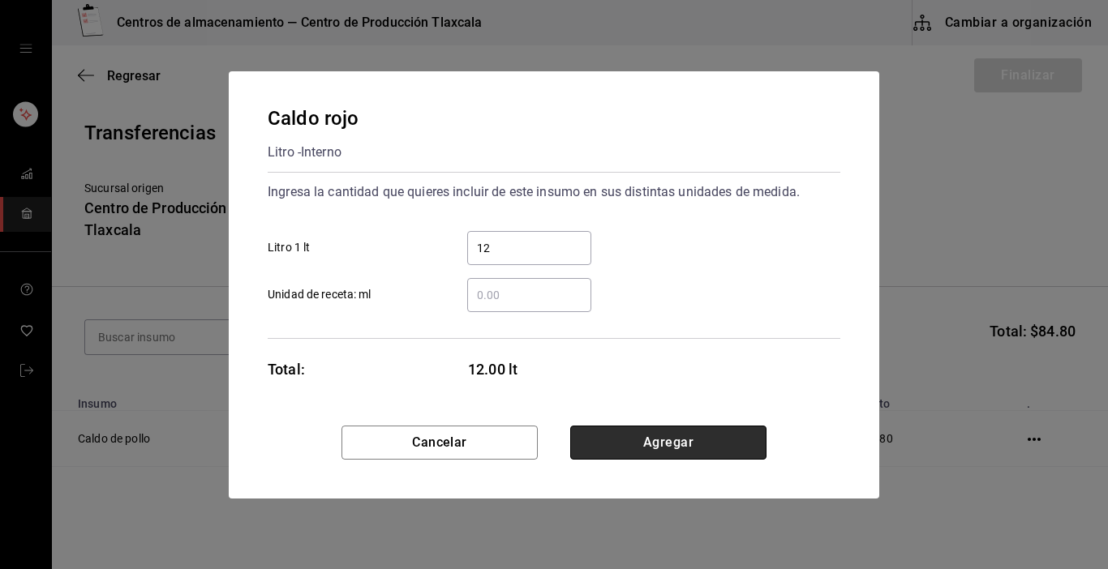
click at [657, 444] on button "Agregar" at bounding box center [668, 443] width 196 height 34
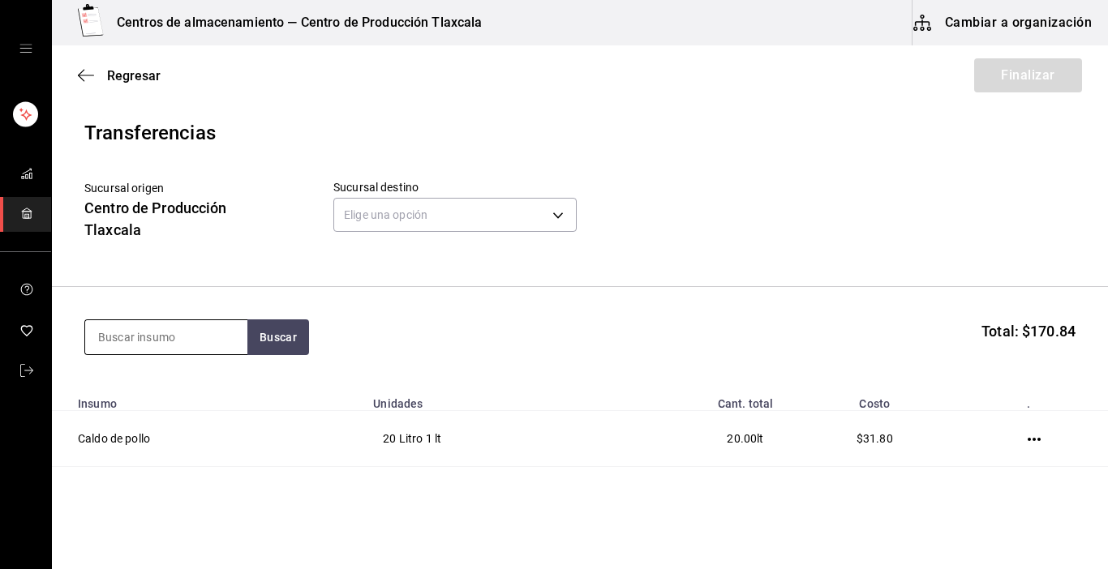
click at [131, 324] on input at bounding box center [166, 337] width 162 height 34
type input "maiz"
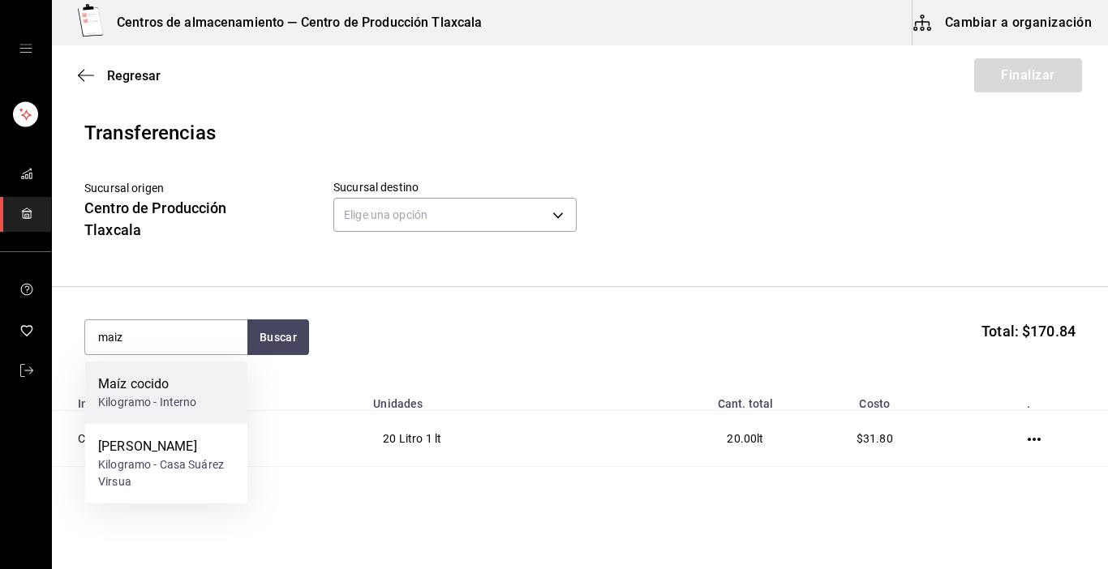
click at [170, 371] on div "Maíz cocido Kilogramo - Interno" at bounding box center [166, 393] width 162 height 62
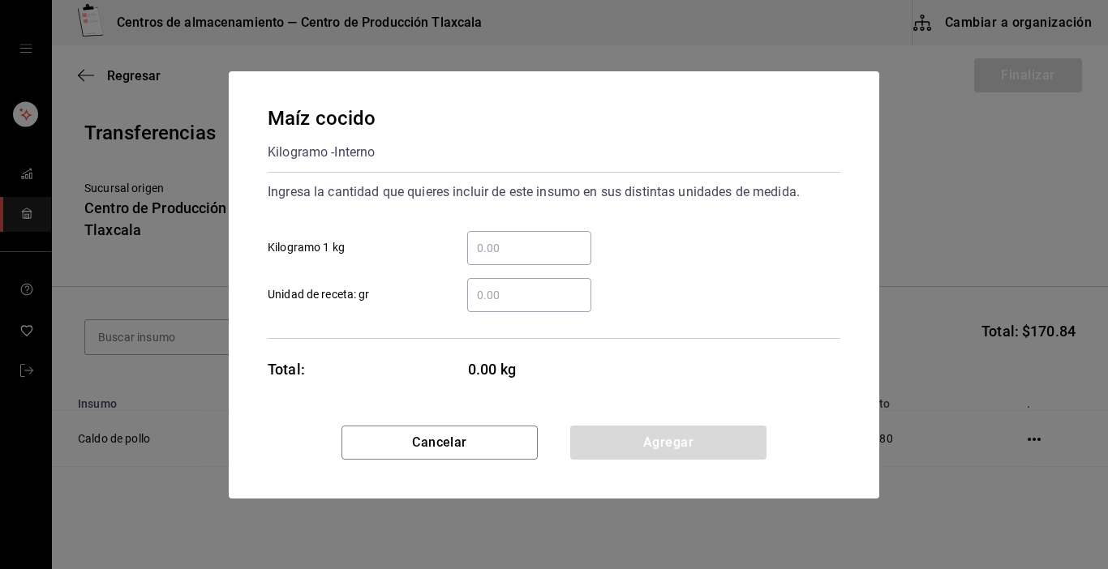
click at [508, 229] on div "​ Kilogramo 1 kg" at bounding box center [548, 241] width 586 height 47
click at [505, 232] on div "​" at bounding box center [529, 248] width 124 height 34
click at [505, 238] on input "​ Kilogramo 1 kg" at bounding box center [529, 247] width 124 height 19
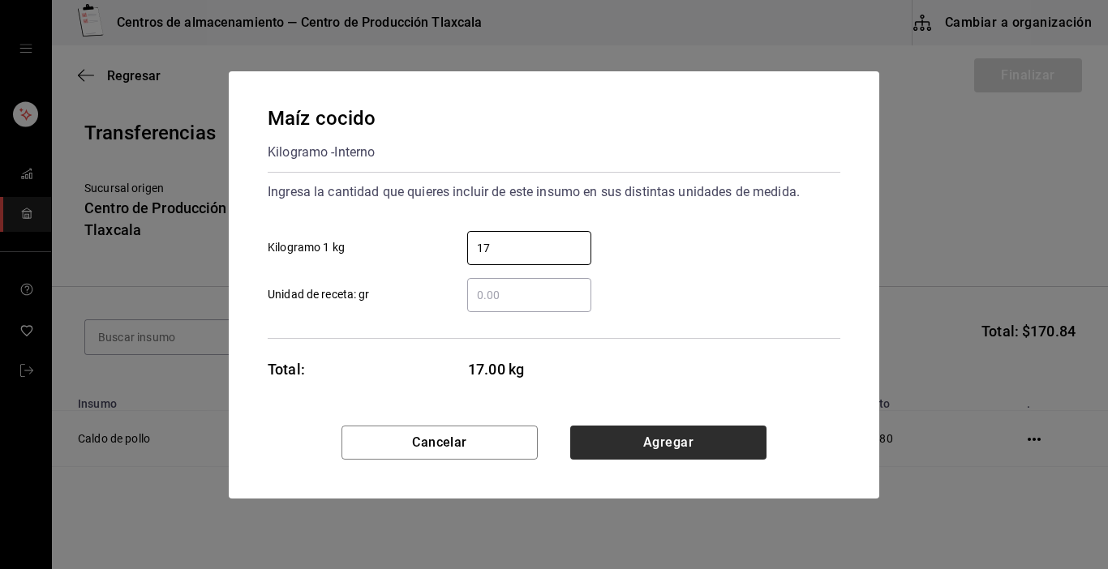
type input "17"
click at [672, 442] on button "Agregar" at bounding box center [668, 443] width 196 height 34
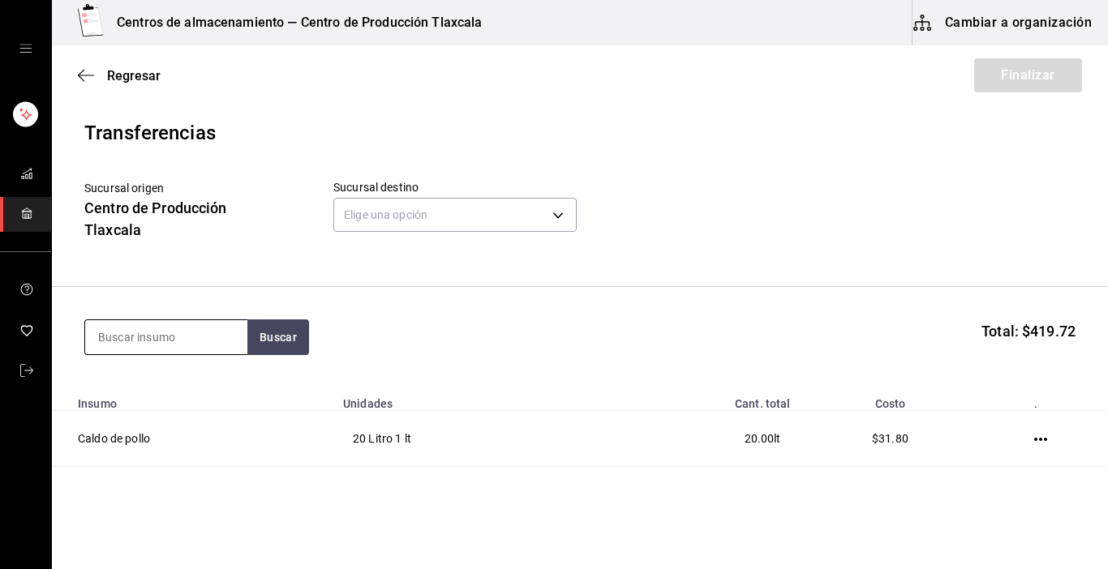
click at [176, 331] on input at bounding box center [166, 337] width 162 height 34
type input "frijoles"
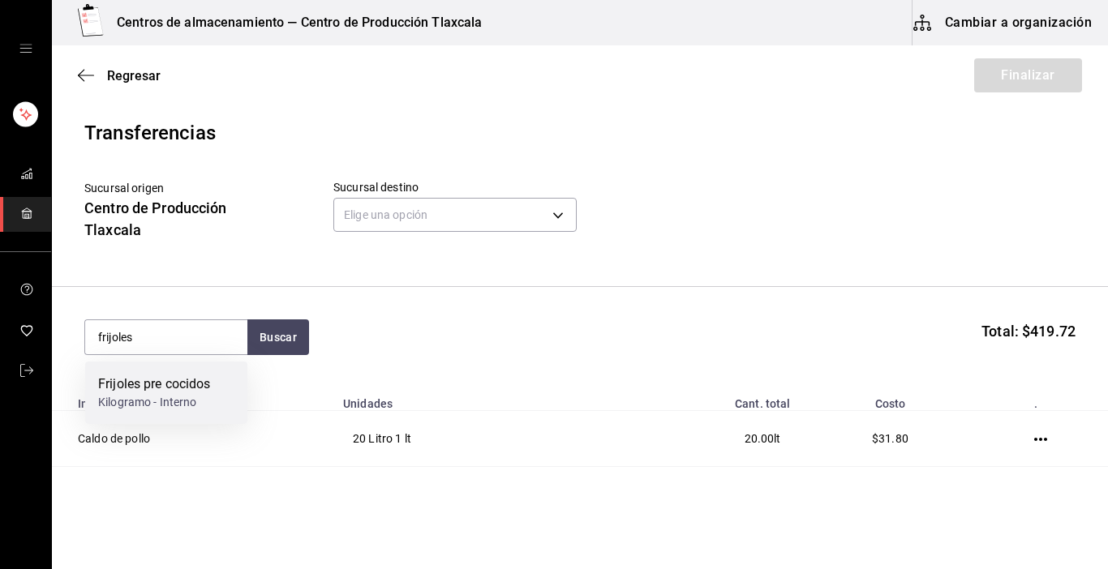
click at [185, 384] on div "Frijoles pre cocidos" at bounding box center [154, 384] width 113 height 19
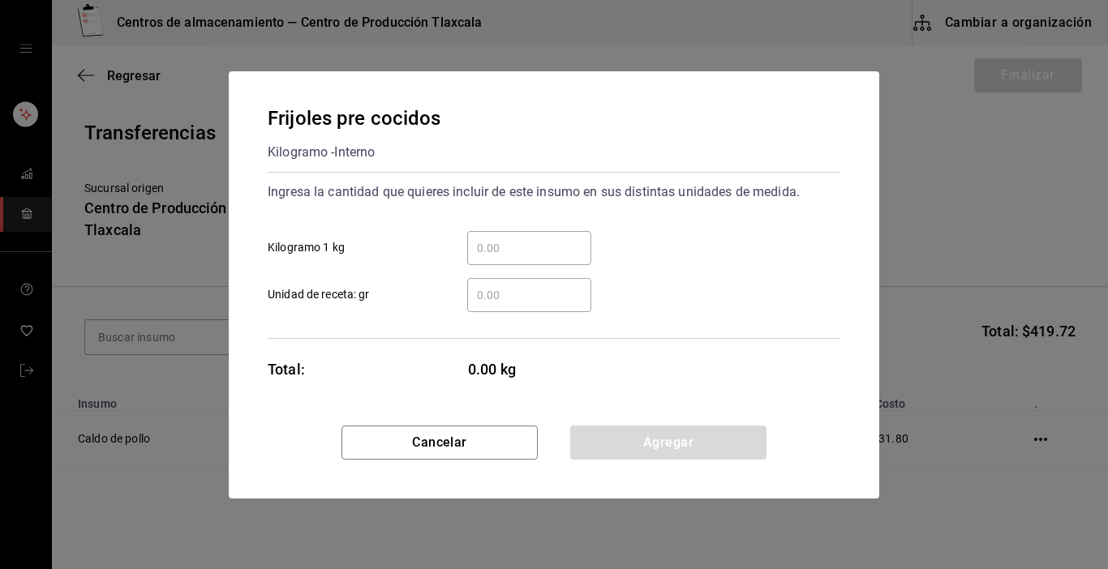
click at [513, 235] on div "​" at bounding box center [529, 248] width 124 height 34
click at [513, 238] on input "​ Kilogramo 1 kg" at bounding box center [529, 247] width 124 height 19
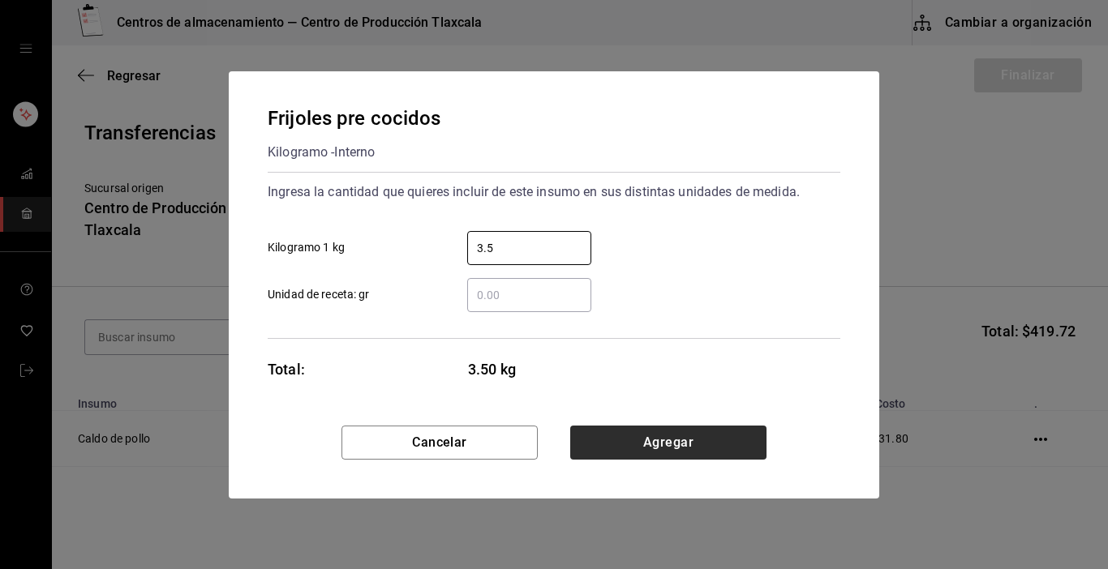
type input "3.5"
click at [666, 436] on button "Agregar" at bounding box center [668, 443] width 196 height 34
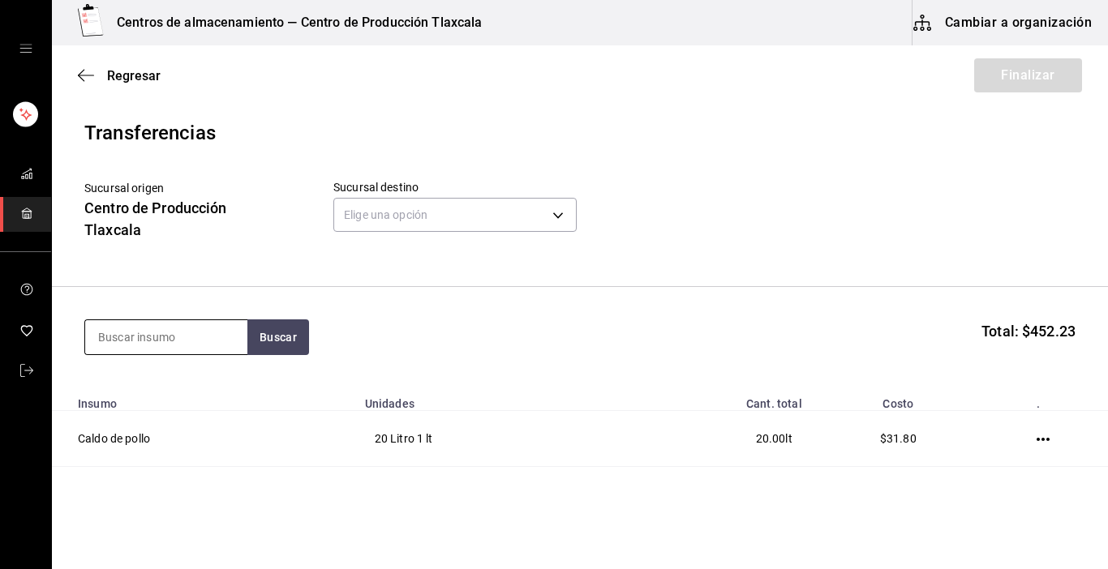
click at [195, 338] on input at bounding box center [166, 337] width 162 height 34
type input "crema"
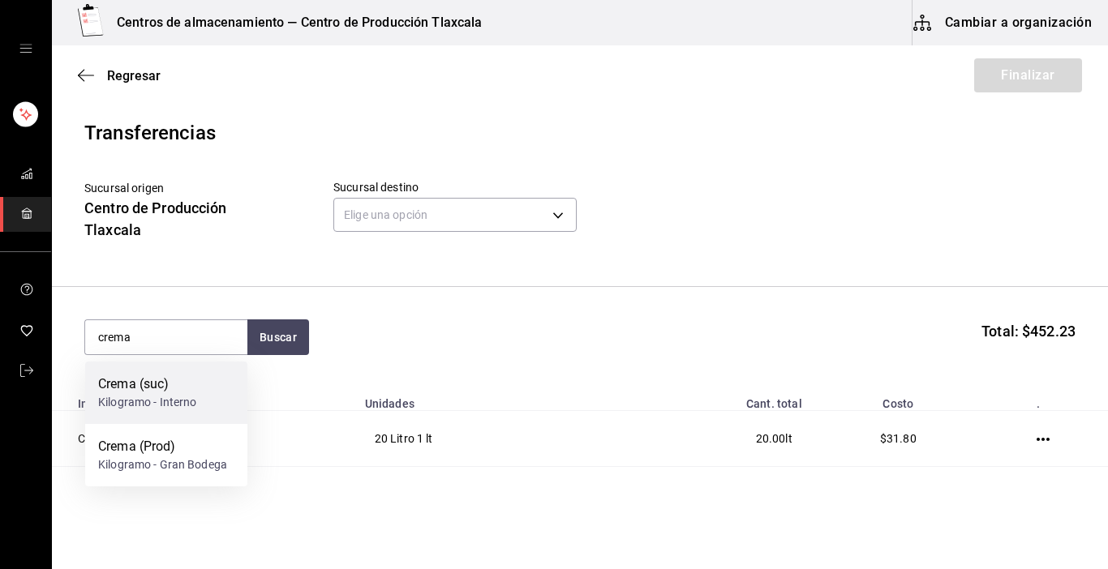
click at [138, 401] on div "Kilogramo - Interno" at bounding box center [147, 402] width 99 height 17
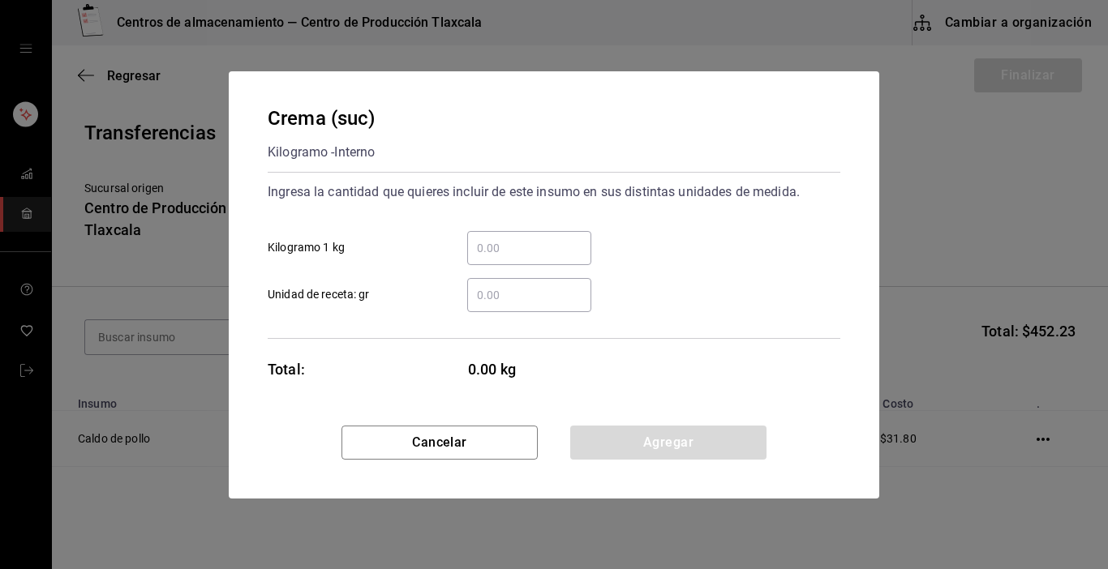
click at [548, 243] on input "​ Kilogramo 1 kg" at bounding box center [529, 247] width 124 height 19
type input "3"
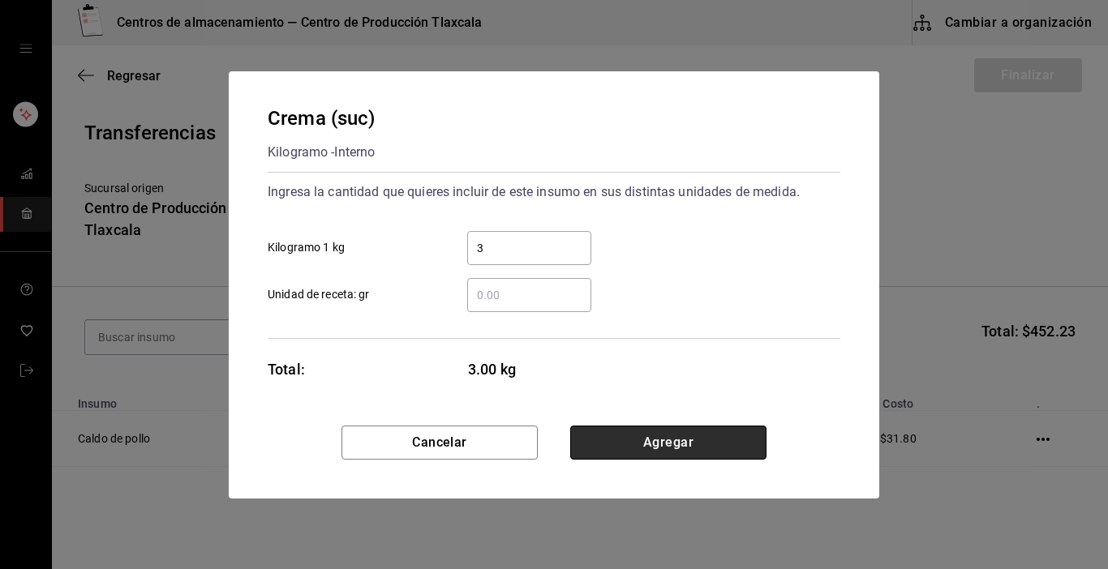
click at [745, 436] on button "Agregar" at bounding box center [668, 443] width 196 height 34
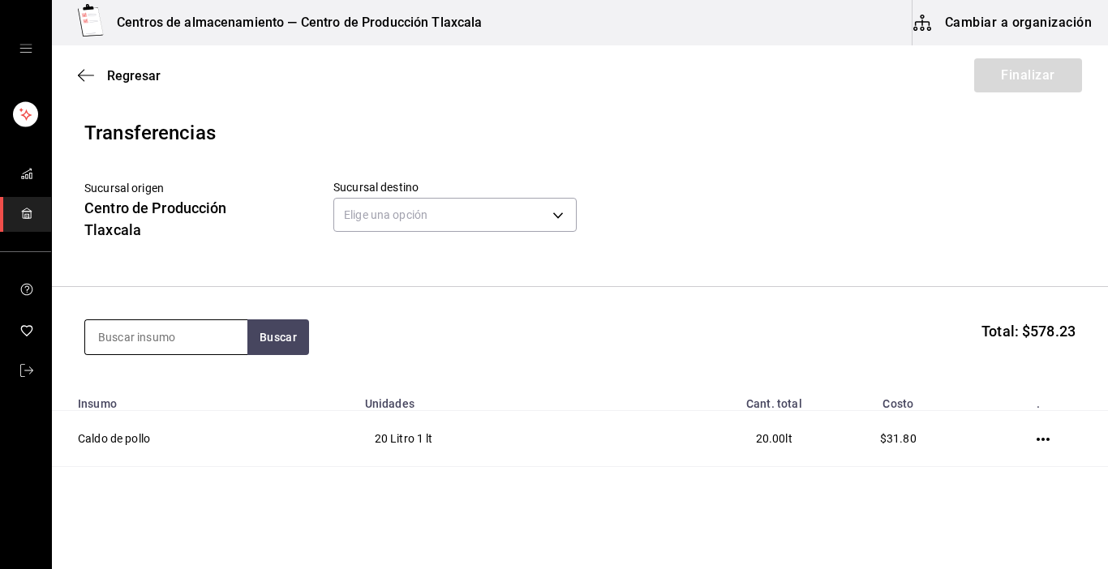
click at [176, 337] on input at bounding box center [166, 337] width 162 height 34
type input "salsa"
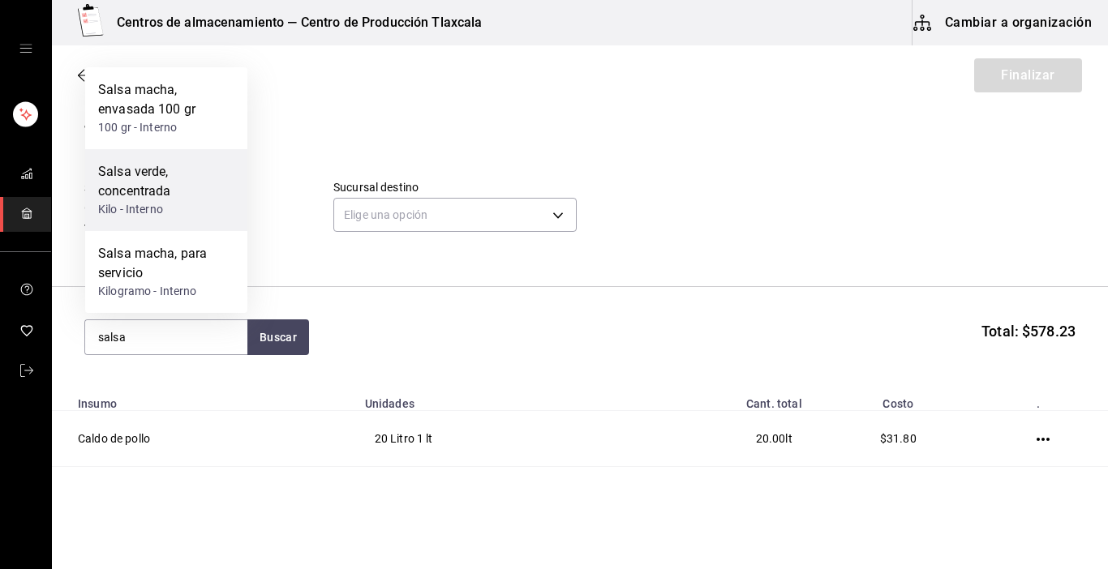
click at [210, 161] on div "Salsa verde, concentrada Kilo - Interno" at bounding box center [166, 190] width 162 height 82
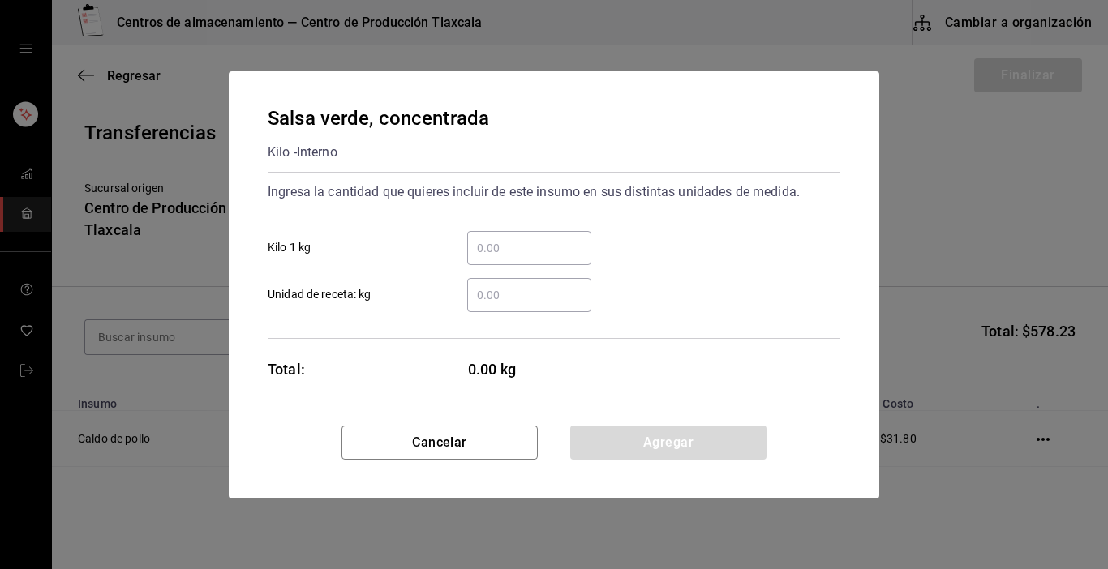
click at [526, 247] on input "​ Kilo 1 kg" at bounding box center [529, 247] width 124 height 19
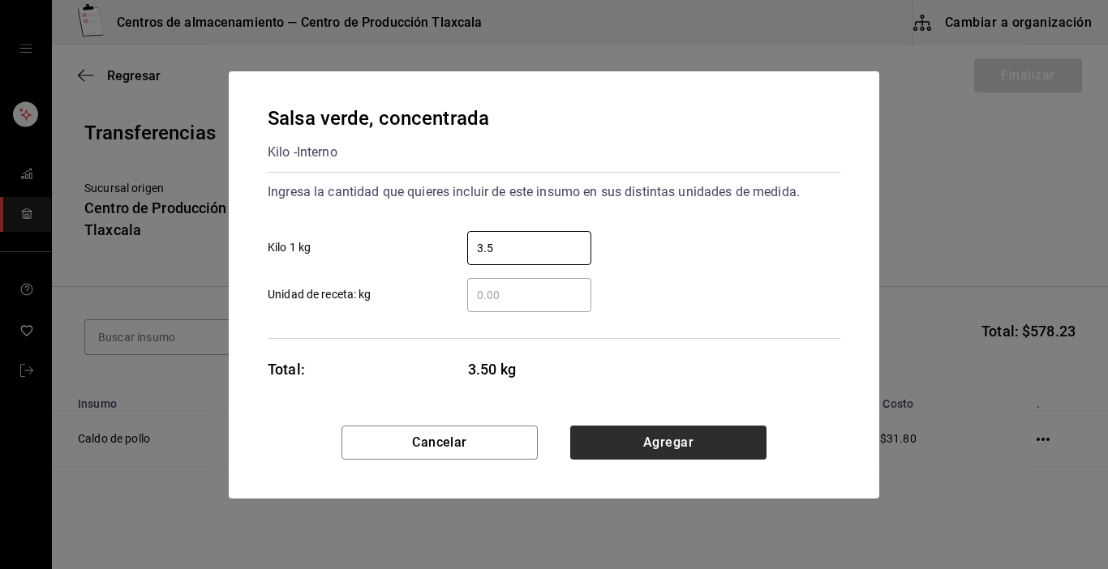
type input "3.5"
click at [694, 441] on button "Agregar" at bounding box center [668, 443] width 196 height 34
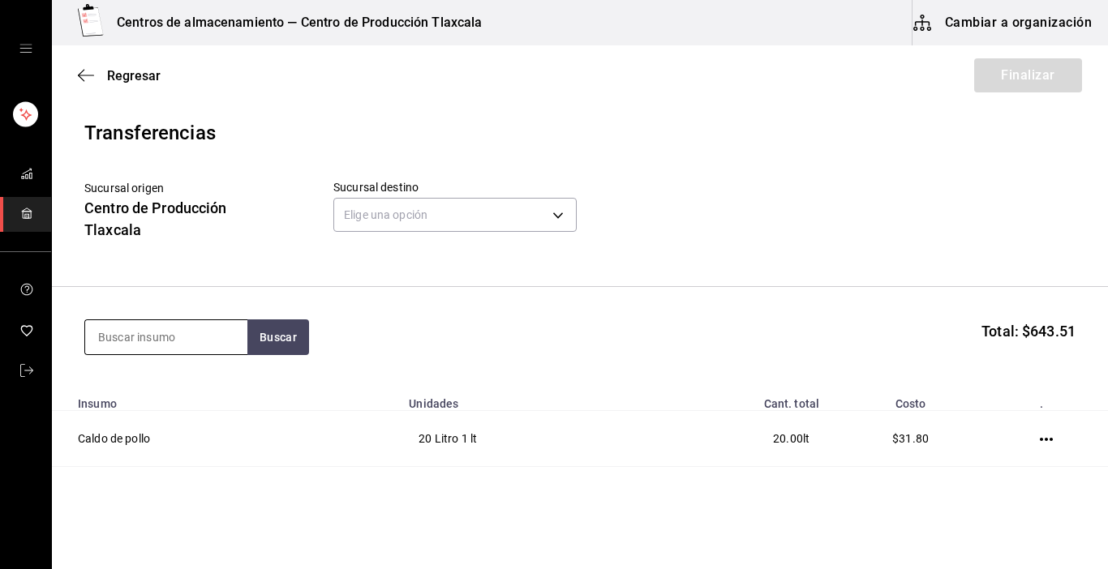
click at [202, 343] on input at bounding box center [166, 337] width 162 height 34
type input "rabano"
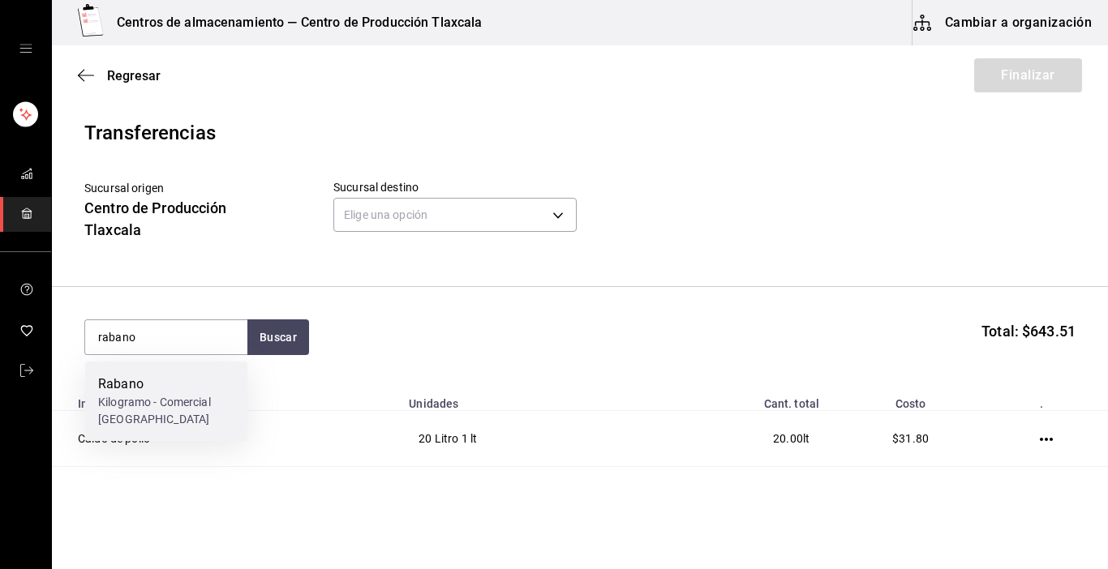
click at [135, 397] on div "Kilogramo - Comercial [GEOGRAPHIC_DATA][PERSON_NAME]" at bounding box center [166, 411] width 136 height 34
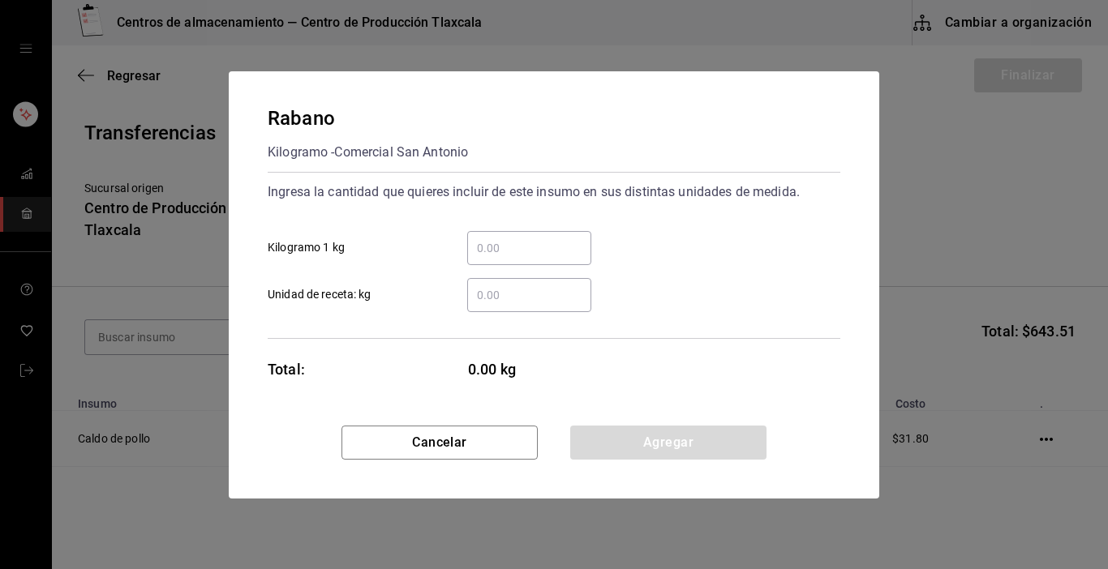
click at [503, 251] on input "​ Kilogramo 1 kg" at bounding box center [529, 247] width 124 height 19
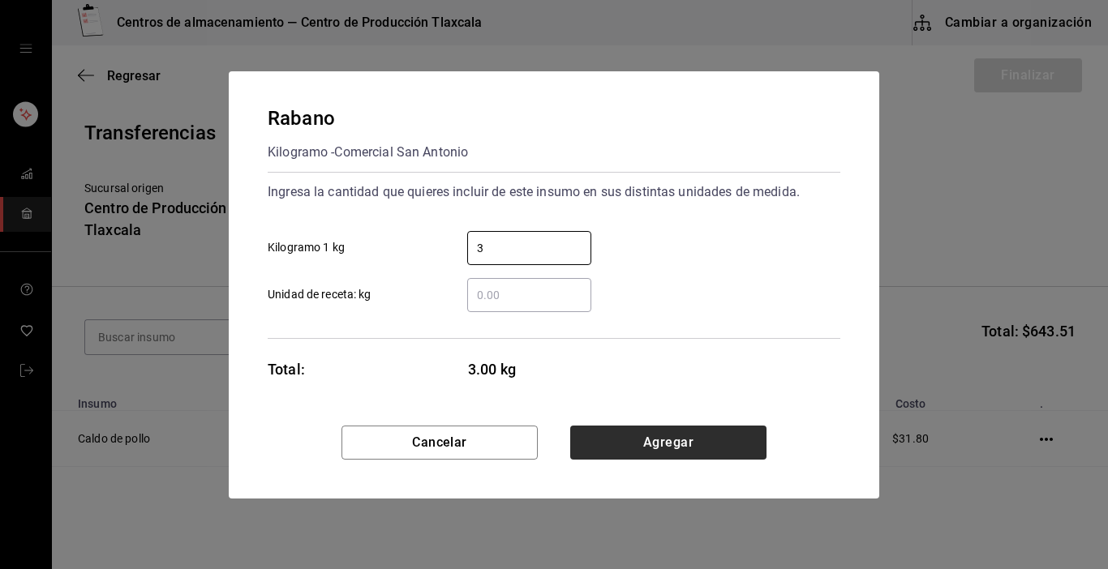
type input "3"
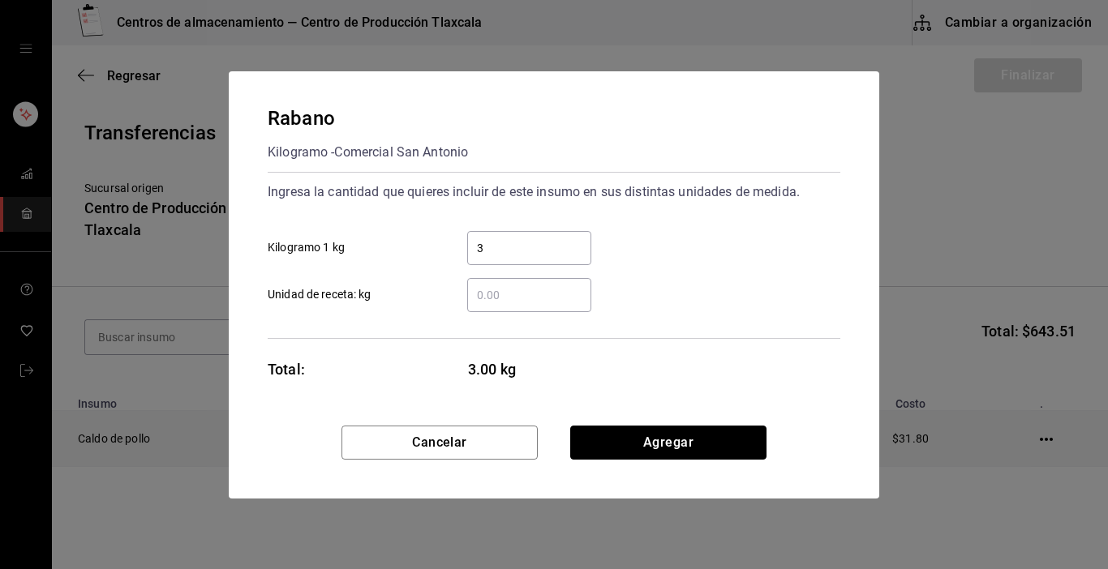
click at [706, 448] on button "Agregar" at bounding box center [668, 443] width 196 height 34
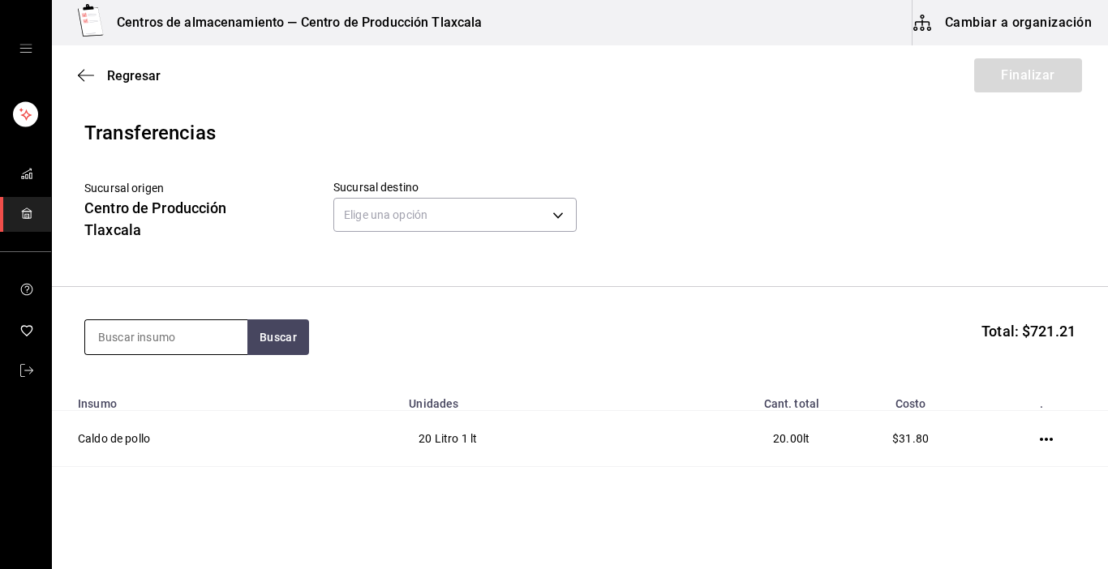
click at [230, 342] on input at bounding box center [166, 337] width 162 height 34
type input "pata"
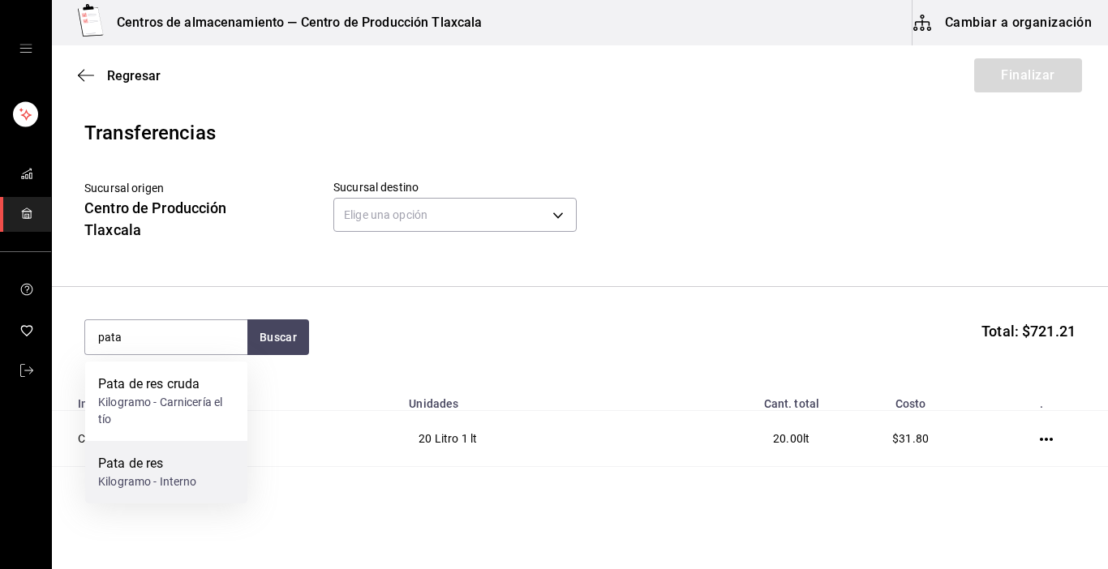
click at [128, 487] on div "Kilogramo - Interno" at bounding box center [147, 482] width 99 height 17
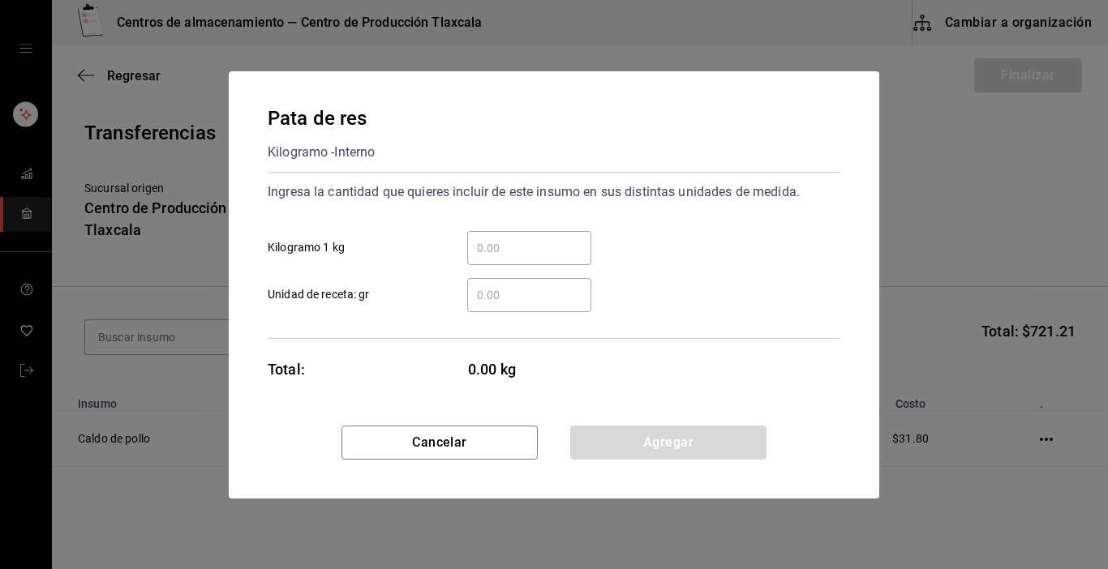
click at [494, 233] on div "​" at bounding box center [529, 248] width 124 height 34
click at [494, 238] on input "​ Kilogramo 1 kg" at bounding box center [529, 247] width 124 height 19
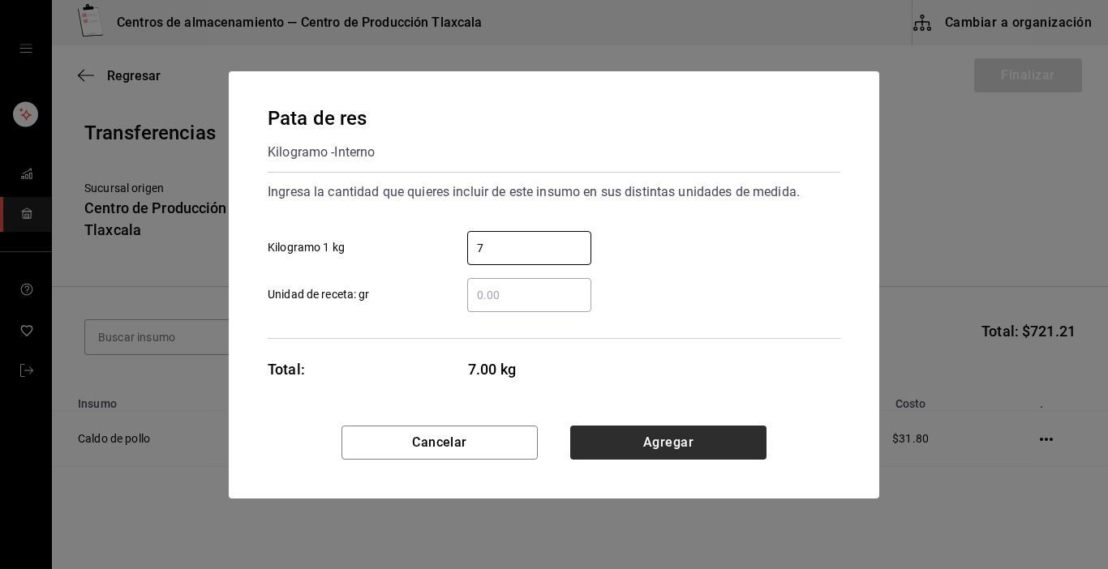
type input "7"
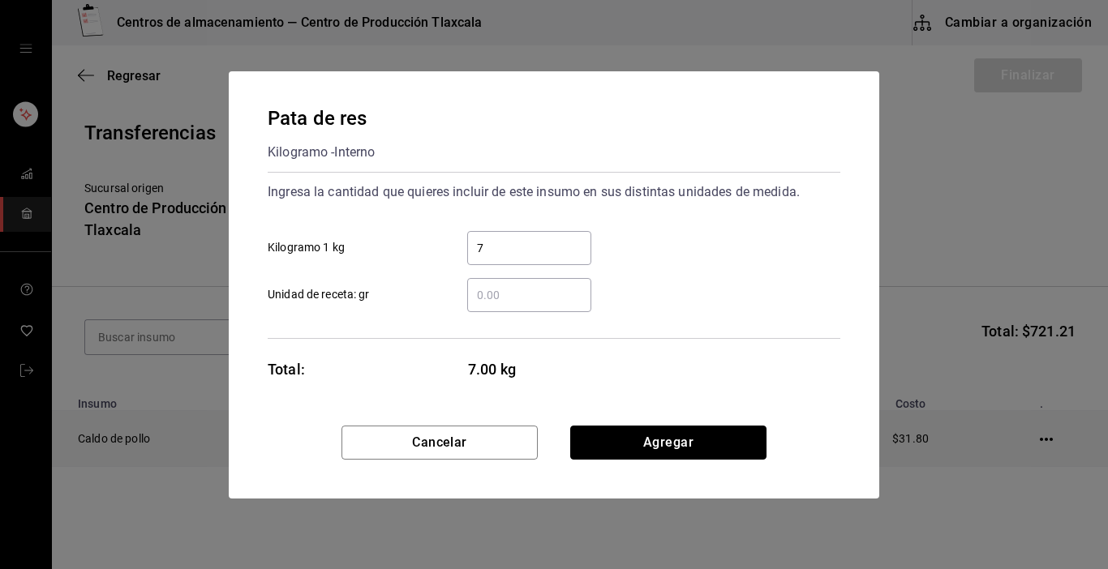
click at [674, 435] on button "Agregar" at bounding box center [668, 443] width 196 height 34
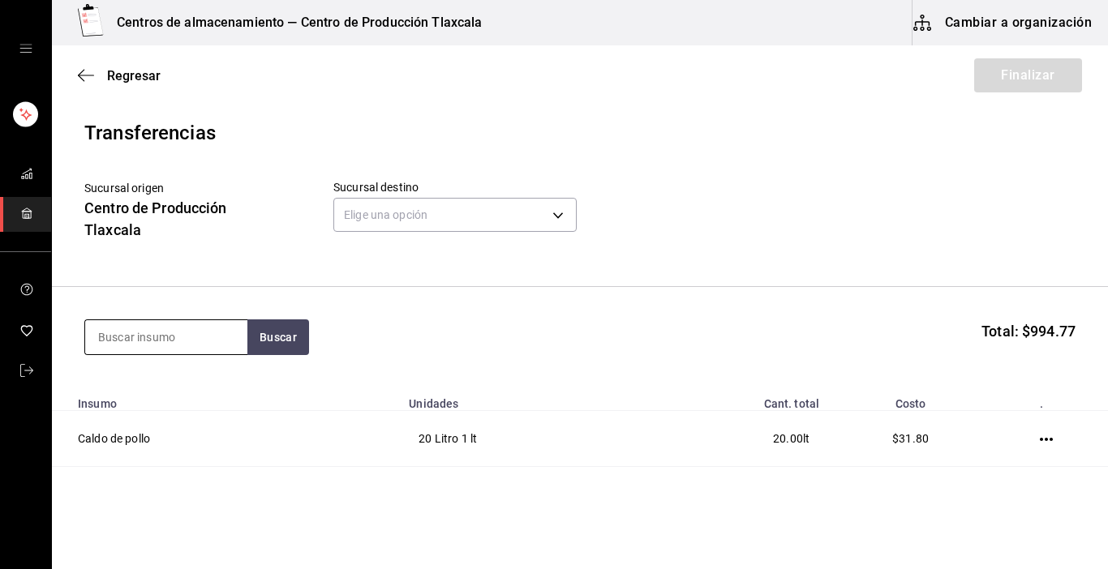
click at [219, 346] on input at bounding box center [166, 337] width 162 height 34
type input "queso"
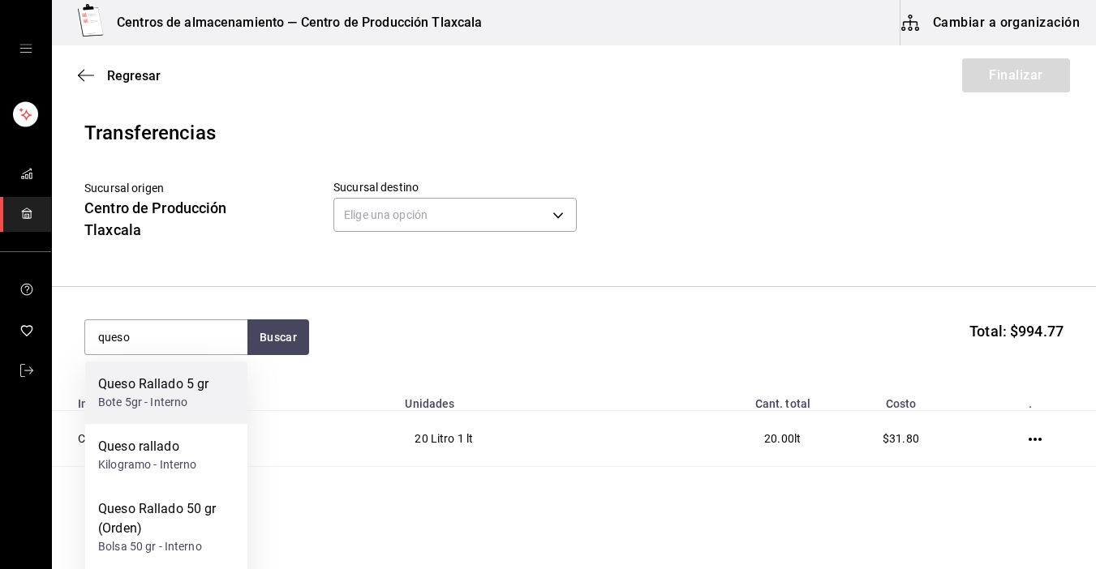
click at [209, 382] on div "Queso Rallado 5 gr Bote 5gr - Interno" at bounding box center [166, 393] width 162 height 62
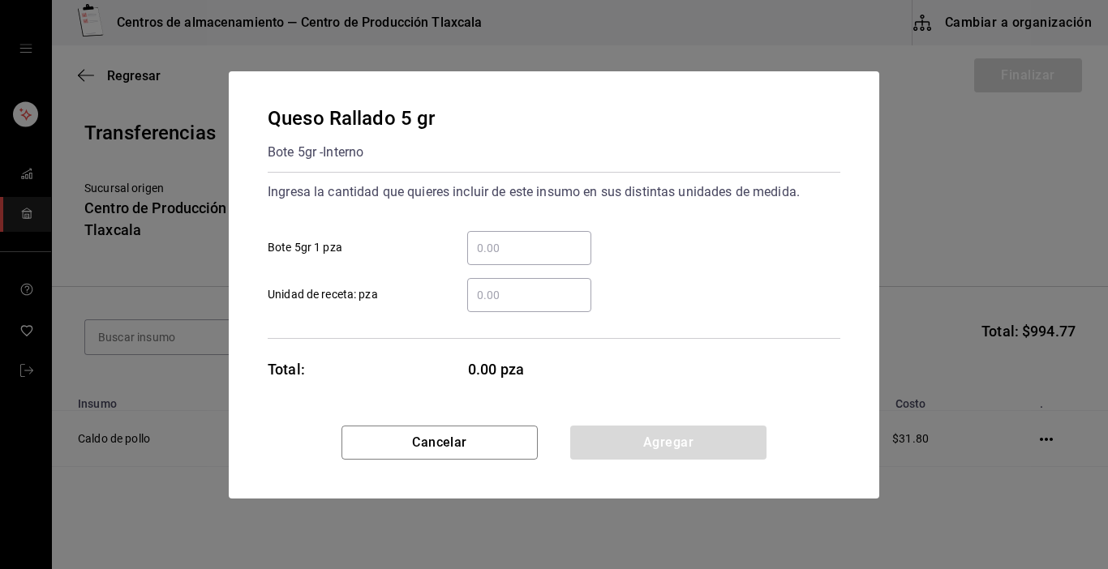
click at [505, 240] on input "​ Bote 5gr 1 pza" at bounding box center [529, 247] width 124 height 19
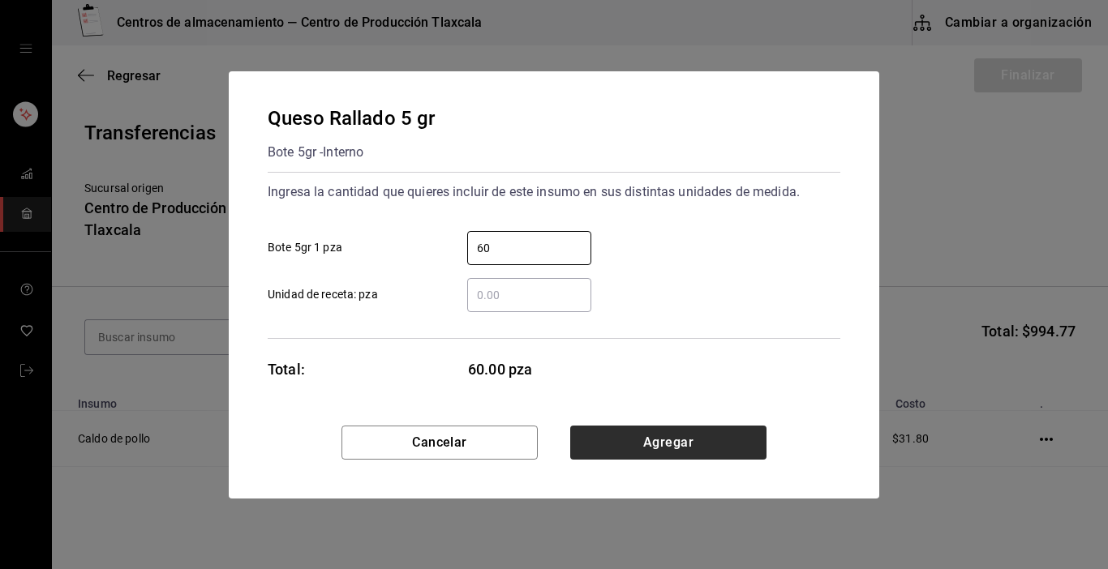
type input "60"
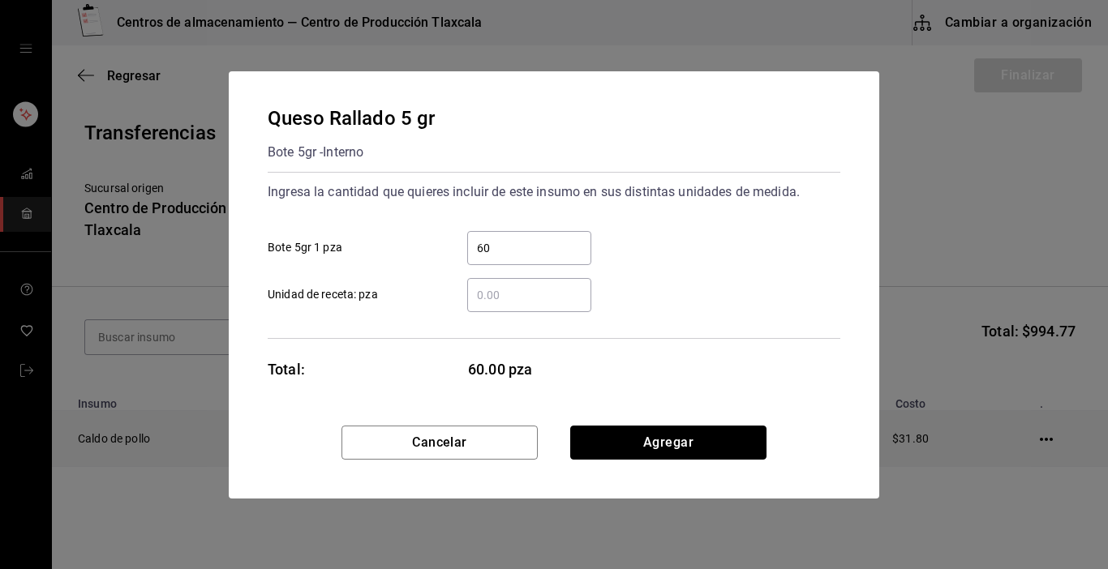
click at [581, 434] on button "Agregar" at bounding box center [668, 443] width 196 height 34
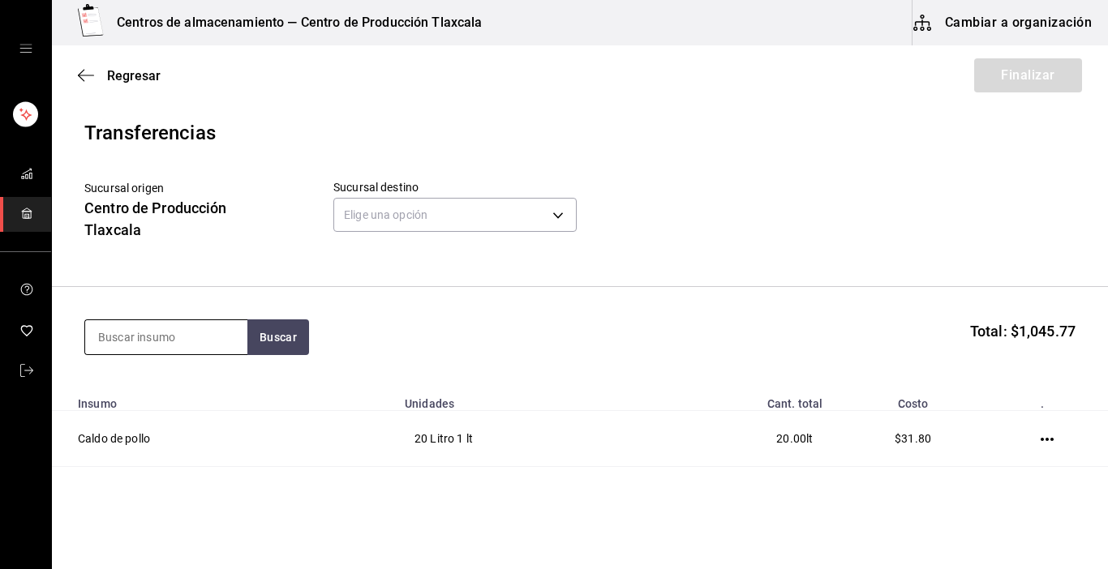
click at [221, 322] on input at bounding box center [166, 337] width 162 height 34
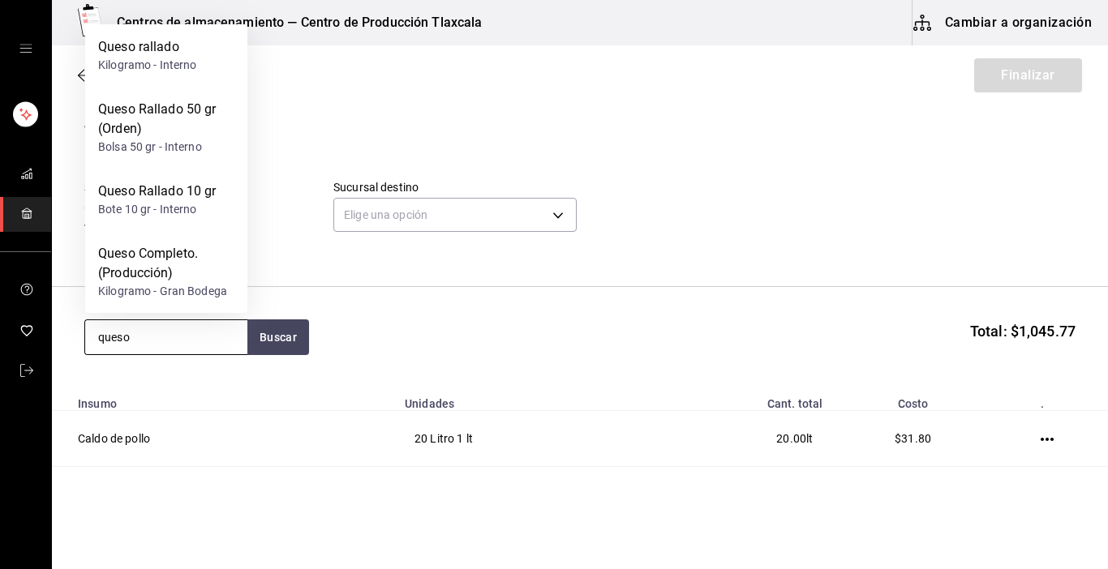
type input "queso"
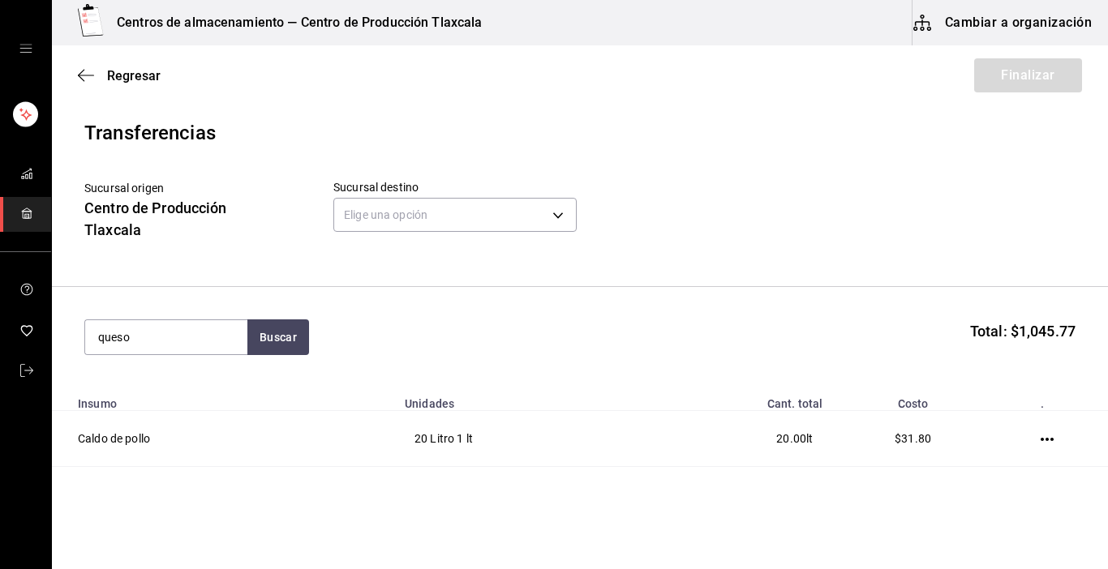
click at [213, 478] on html "Centros de almacenamiento — Centro de Producción Tlaxcala Cambiar a organizació…" at bounding box center [554, 239] width 1108 height 478
click at [255, 340] on button "Buscar" at bounding box center [278, 338] width 62 height 36
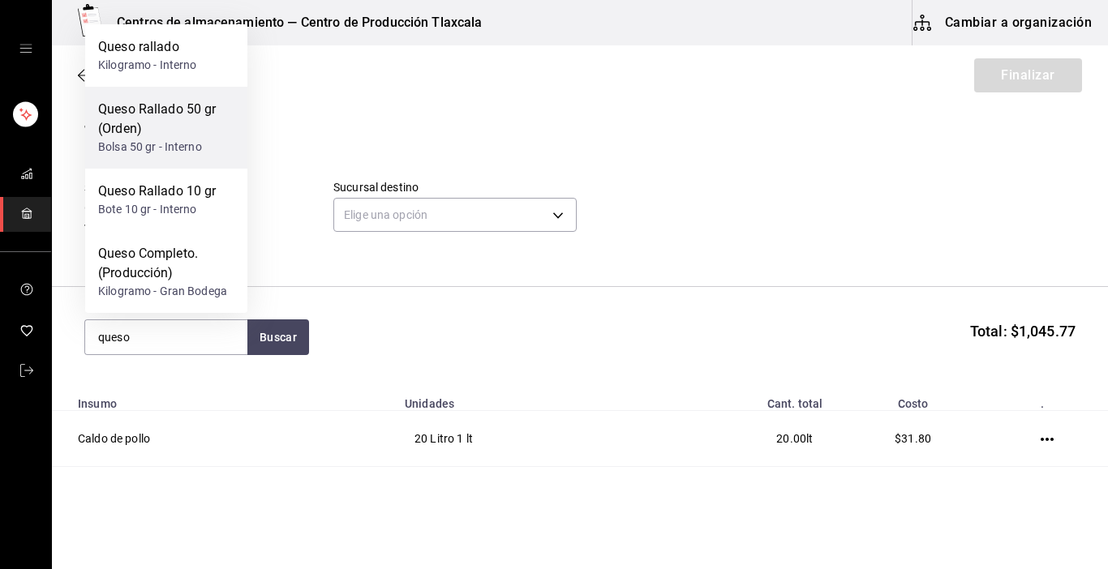
click at [201, 168] on div "Queso Rallado 50 gr (Orden) Bolsa 50 gr - Interno" at bounding box center [166, 128] width 162 height 82
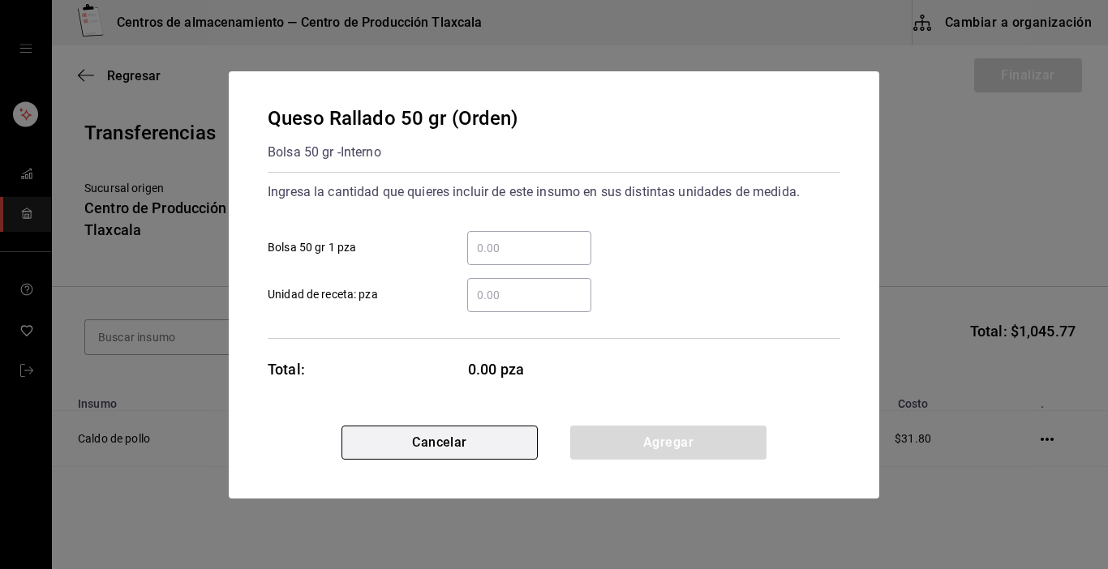
click at [423, 430] on button "Cancelar" at bounding box center [439, 443] width 196 height 34
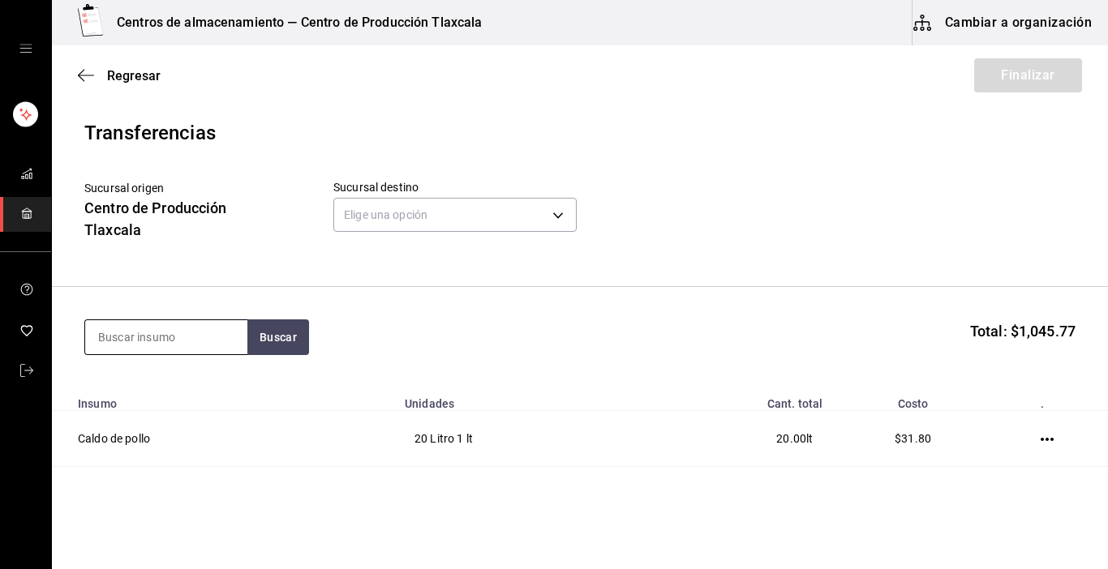
click at [198, 346] on input at bounding box center [166, 337] width 162 height 34
type input "queso"
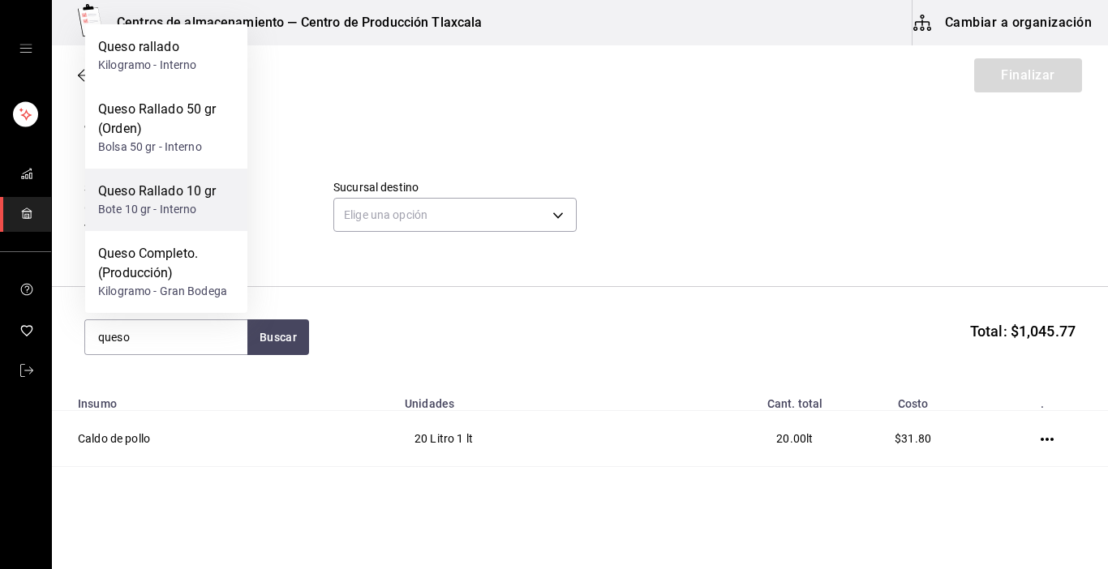
click at [161, 193] on div "Queso Rallado 10 gr" at bounding box center [157, 191] width 118 height 19
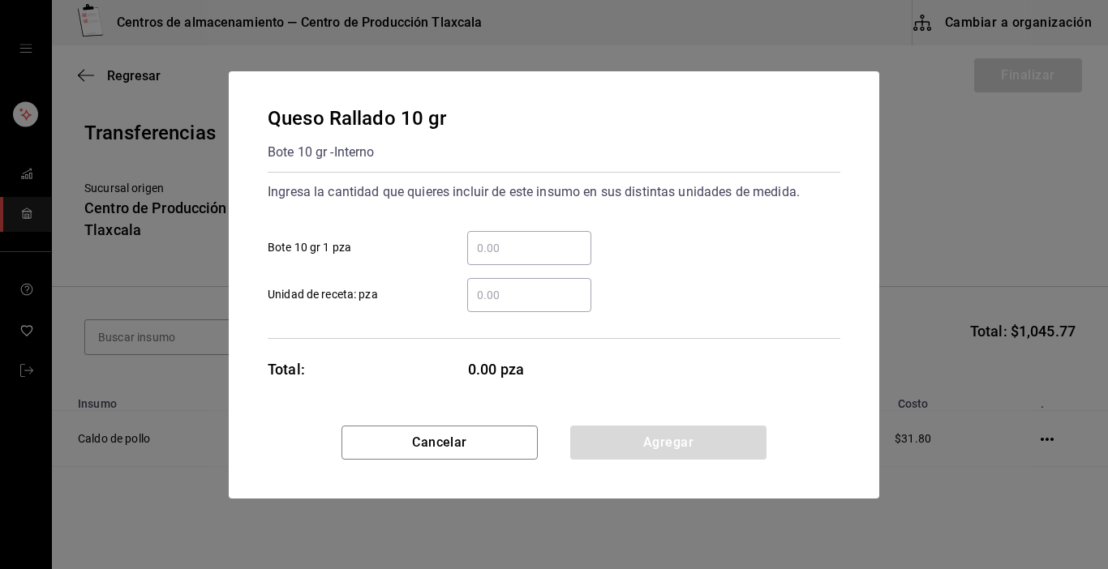
click at [496, 255] on input "​ Bote 10 gr 1 pza" at bounding box center [529, 247] width 124 height 19
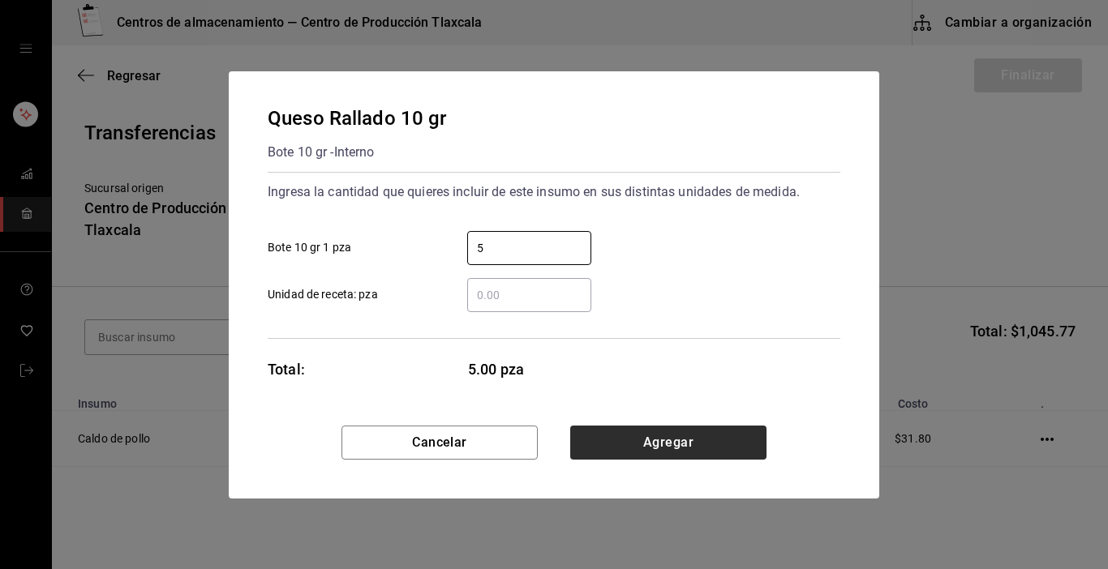
type input "5"
click at [696, 449] on button "Agregar" at bounding box center [668, 443] width 196 height 34
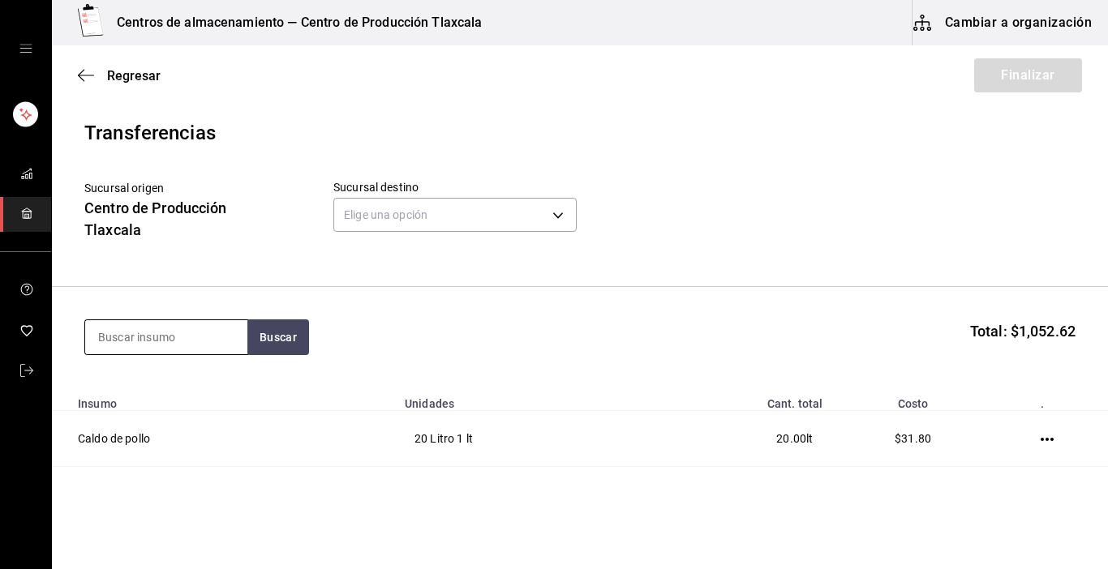
click at [235, 341] on input at bounding box center [166, 337] width 162 height 34
type input "totopo"
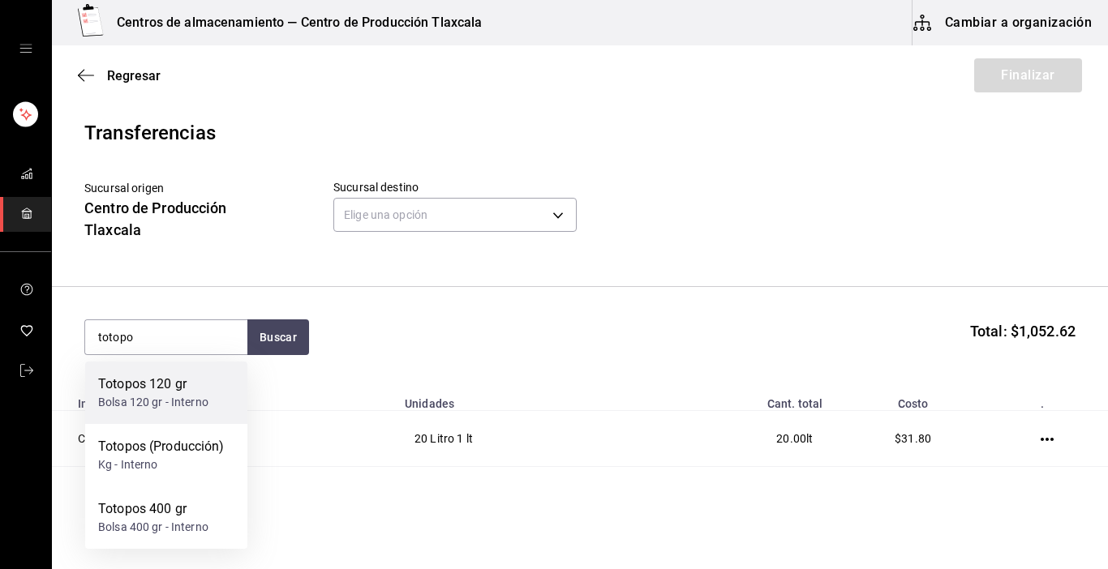
click at [203, 372] on div "Totopos 120 gr Bolsa 120 gr - Interno" at bounding box center [166, 393] width 162 height 62
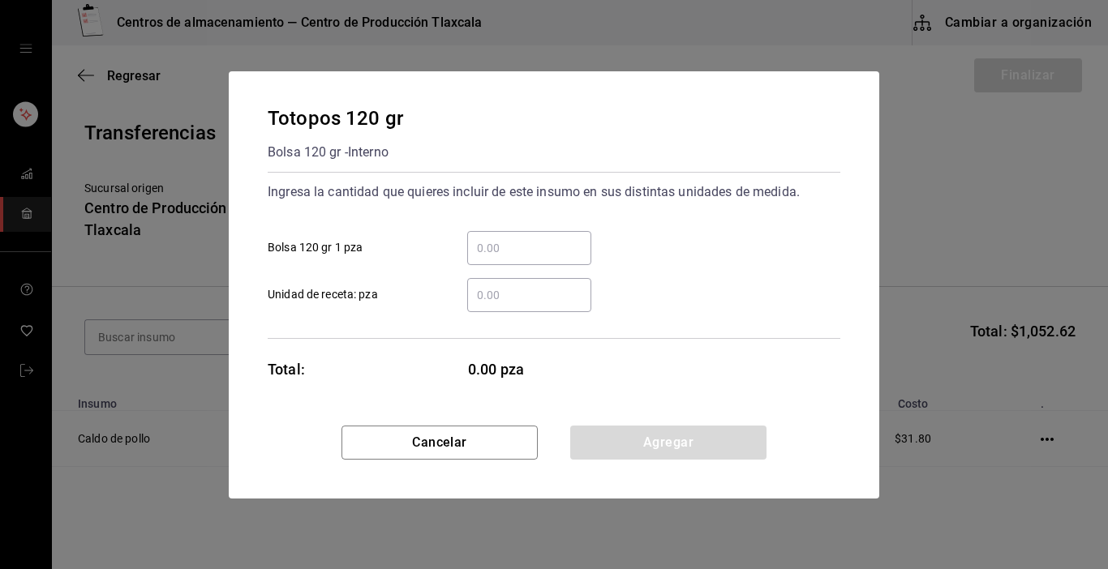
click at [503, 247] on input "​ Bolsa 120 gr 1 pza" at bounding box center [529, 247] width 124 height 19
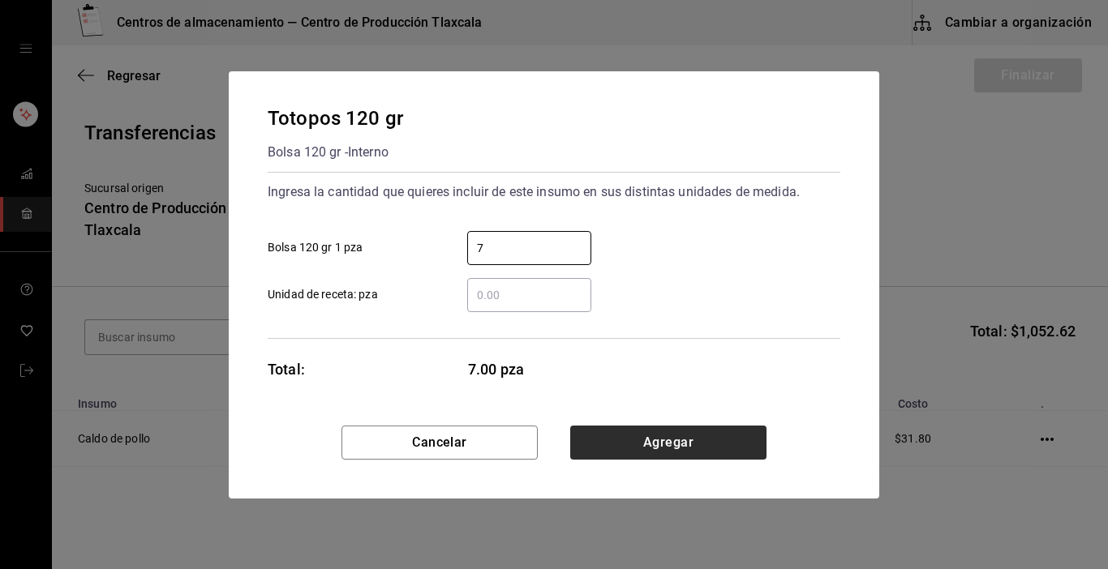
type input "7"
click at [666, 436] on button "Agregar" at bounding box center [668, 443] width 196 height 34
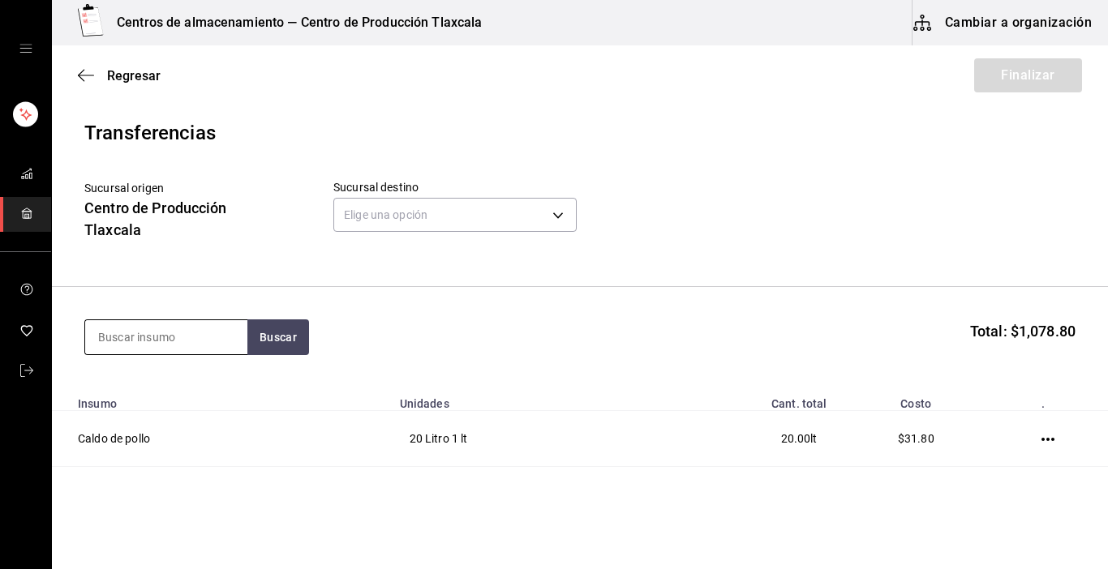
click at [230, 335] on input at bounding box center [166, 337] width 162 height 34
type input "totopo"
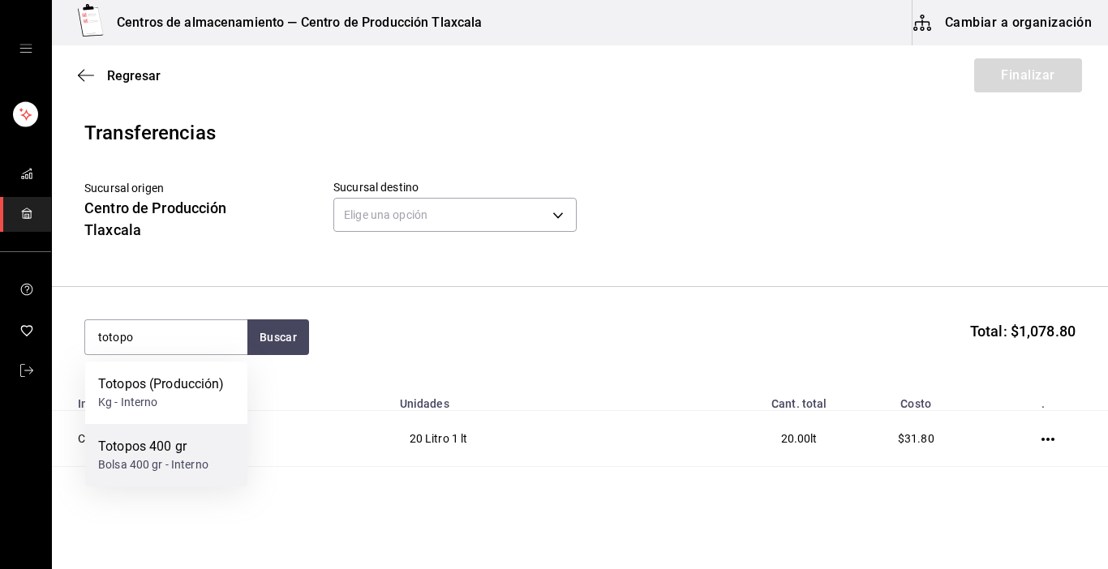
click at [146, 443] on div "Totopos 400 gr" at bounding box center [153, 446] width 110 height 19
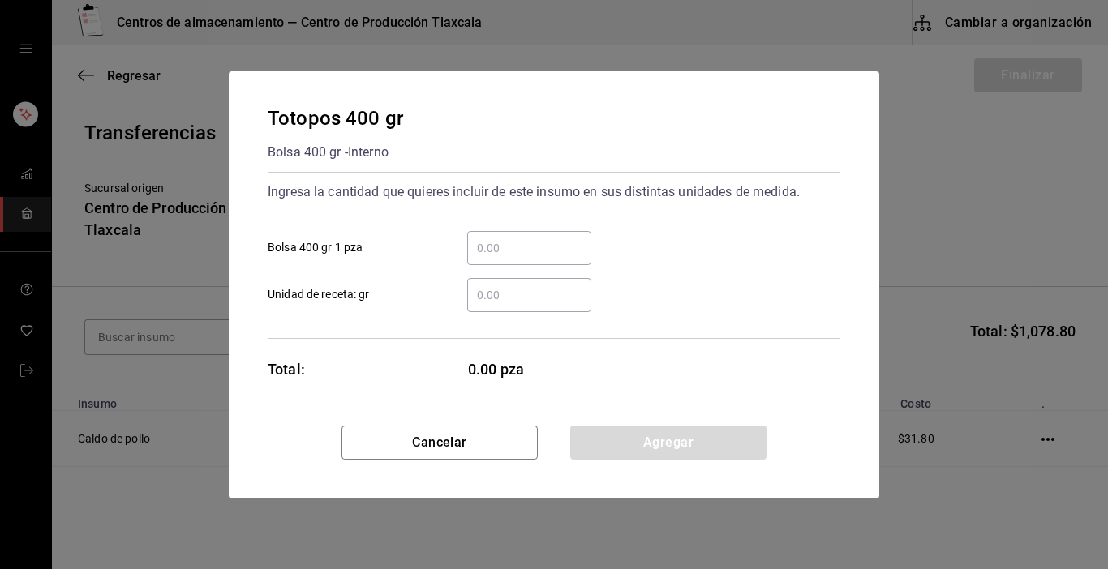
click at [501, 251] on input "​ Bolsa 400 gr 1 pza" at bounding box center [529, 247] width 124 height 19
type input "1"
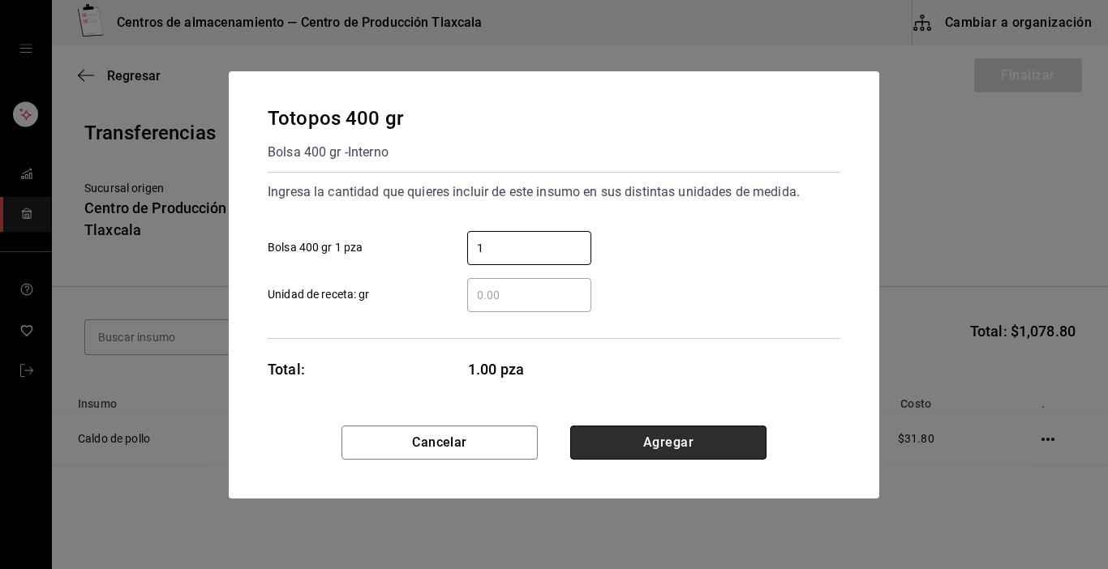
click at [676, 442] on button "Agregar" at bounding box center [668, 443] width 196 height 34
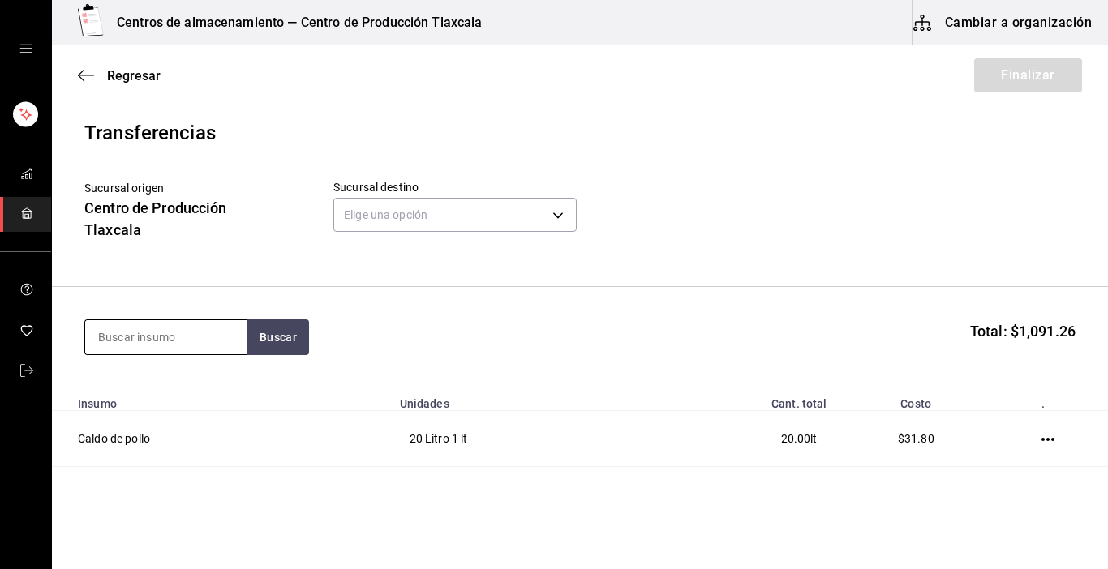
click at [202, 339] on input at bounding box center [166, 337] width 162 height 34
click at [137, 324] on input at bounding box center [166, 337] width 162 height 34
type input "manteca"
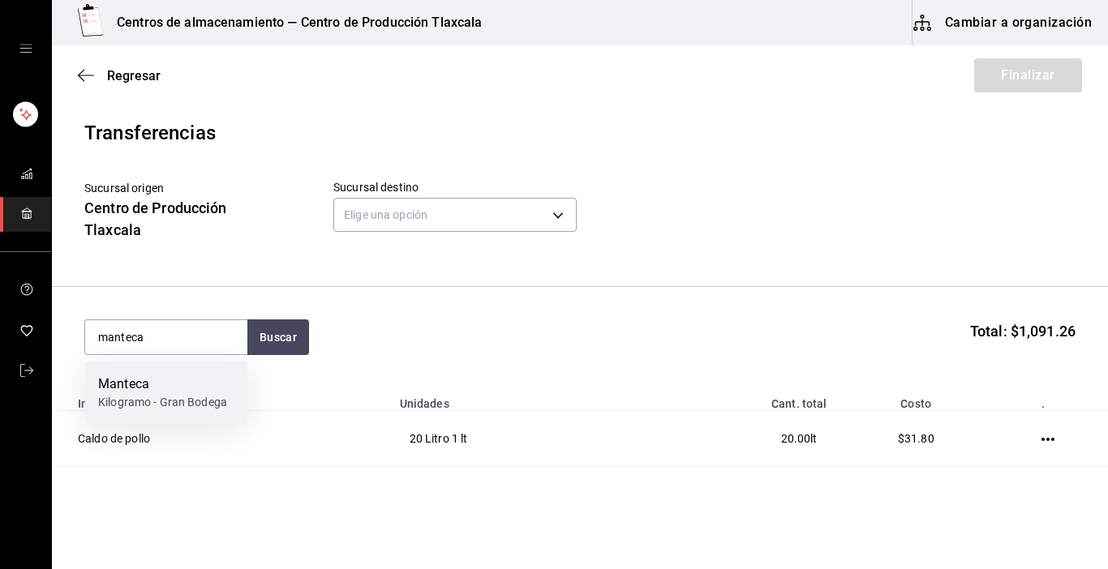
click at [134, 370] on div "Manteca Kilogramo - Gran Bodega" at bounding box center [166, 393] width 162 height 62
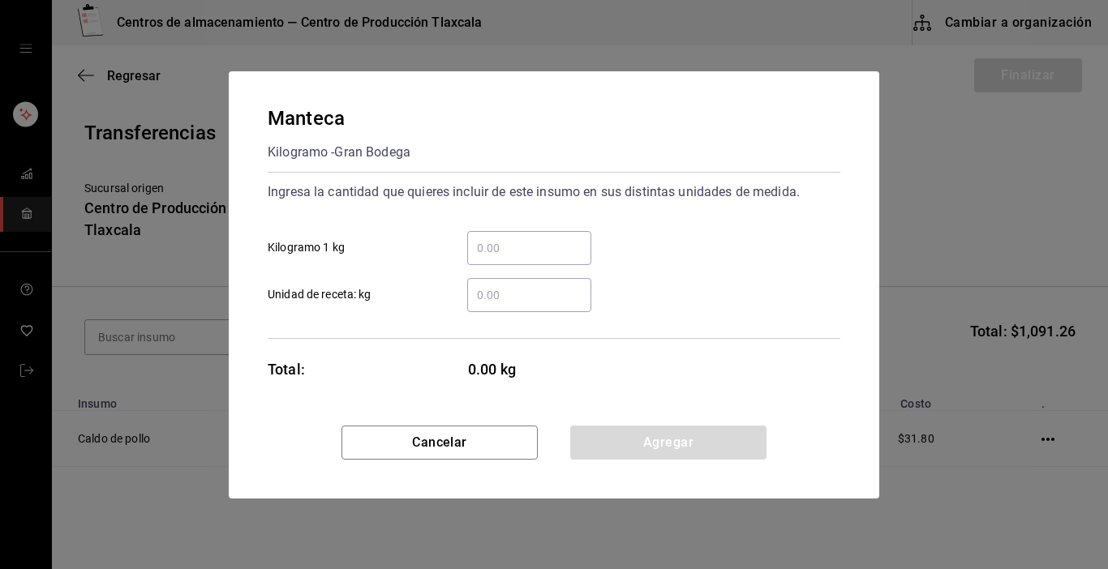
click at [504, 242] on input "​ Kilogramo 1 kg" at bounding box center [529, 247] width 124 height 19
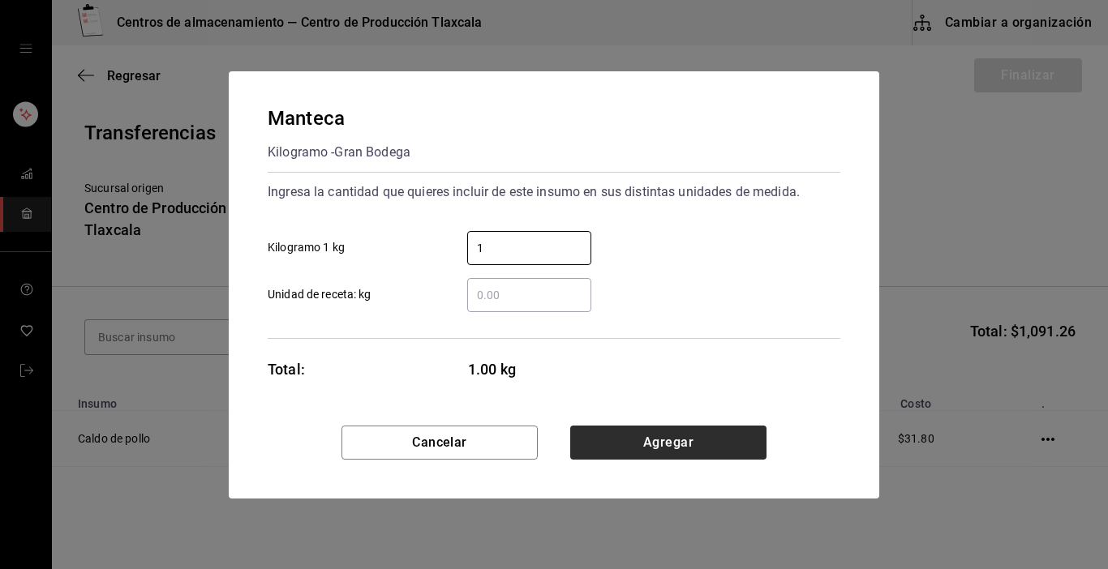
type input "1"
click at [704, 433] on button "Agregar" at bounding box center [668, 443] width 196 height 34
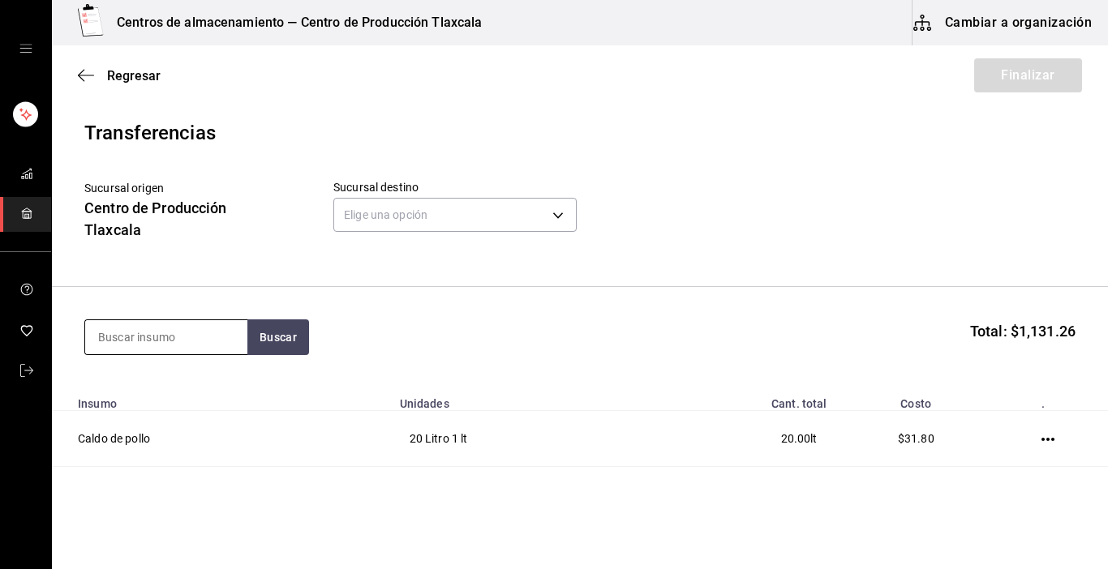
click at [209, 333] on input at bounding box center [166, 337] width 162 height 34
type input "puerco"
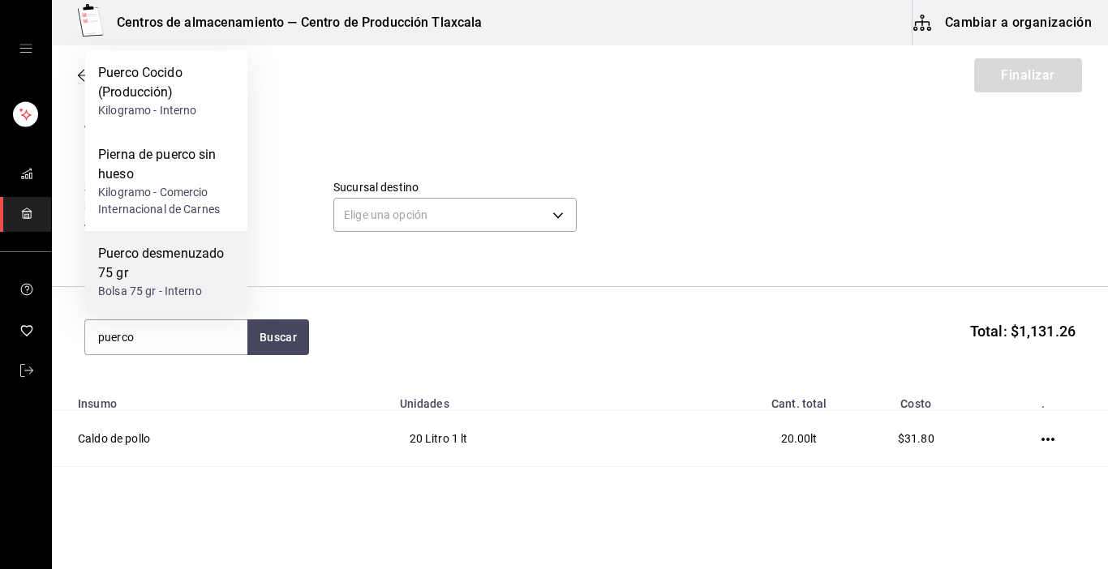
click at [175, 268] on div "Puerco desmenuzado 75 gr" at bounding box center [166, 263] width 136 height 39
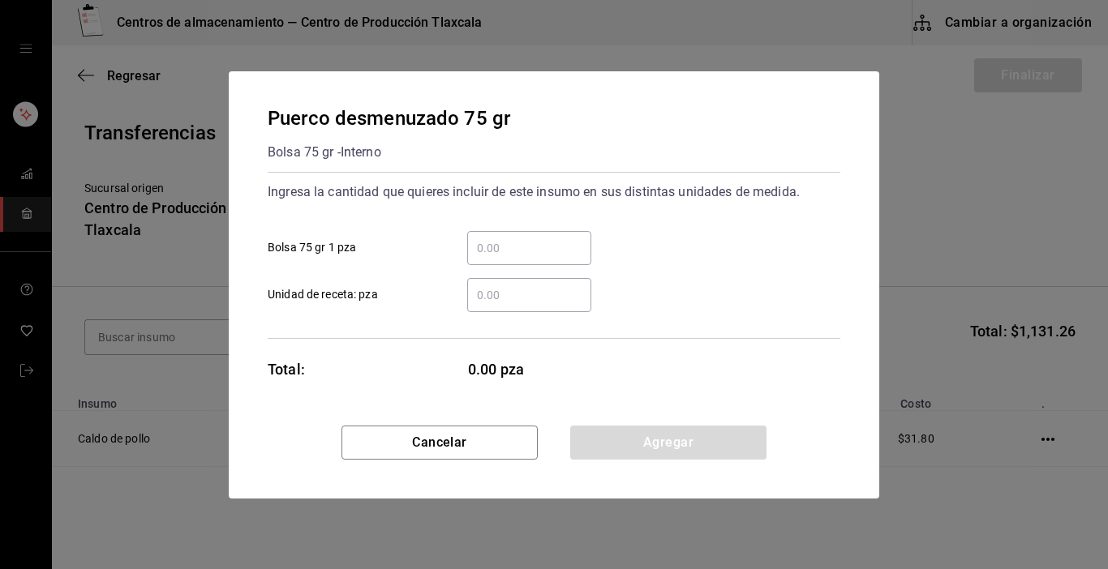
click at [499, 249] on input "​ Bolsa 75 gr 1 pza" at bounding box center [529, 247] width 124 height 19
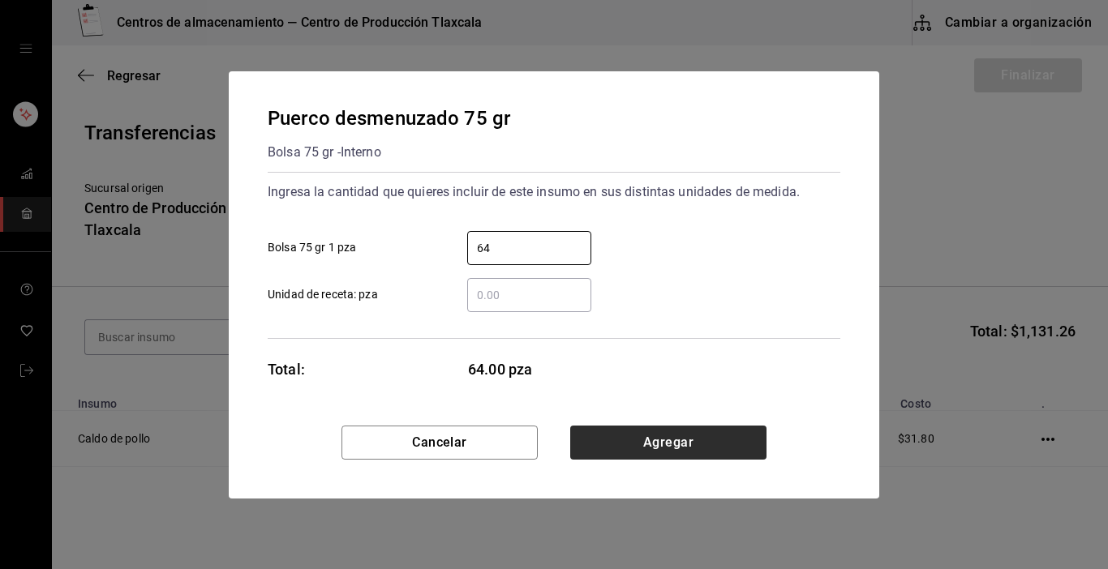
type input "64"
click at [594, 437] on button "Agregar" at bounding box center [668, 443] width 196 height 34
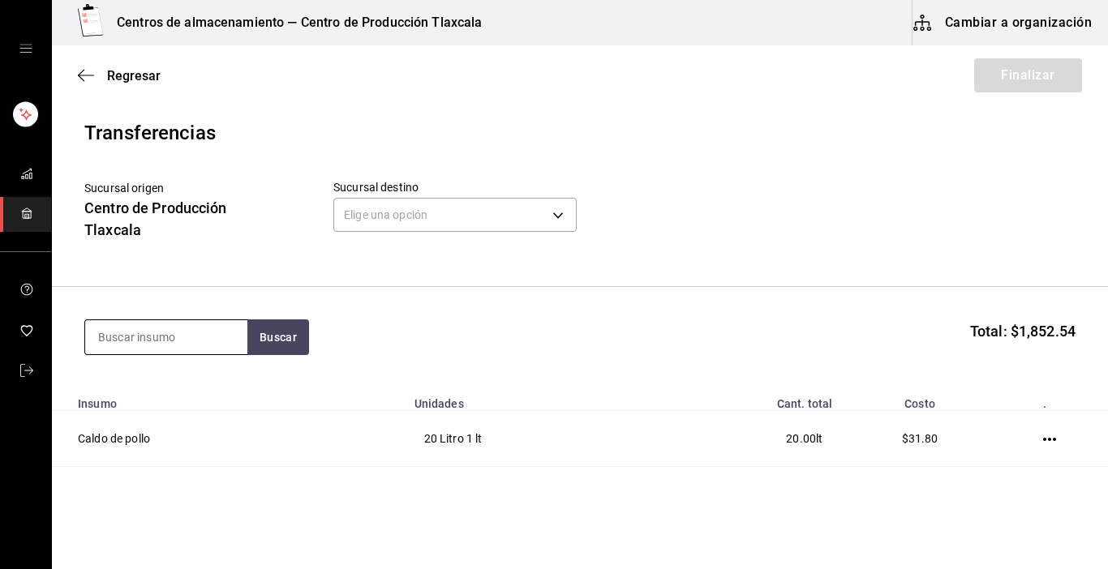
click at [192, 331] on input at bounding box center [166, 337] width 162 height 34
type input "cachete"
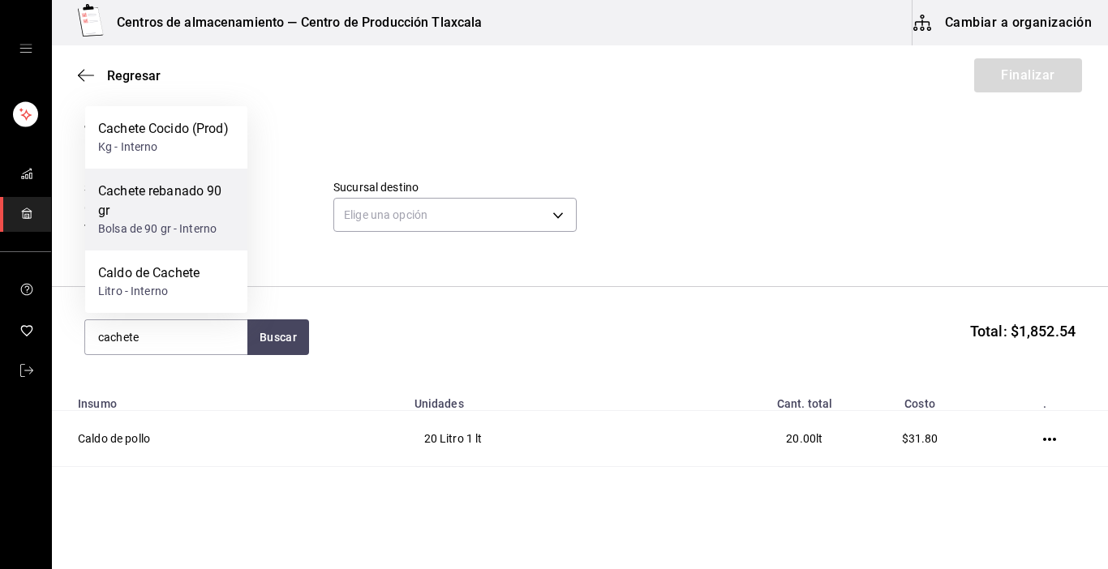
click at [210, 208] on div "Cachete rebanado 90 gr" at bounding box center [166, 201] width 136 height 39
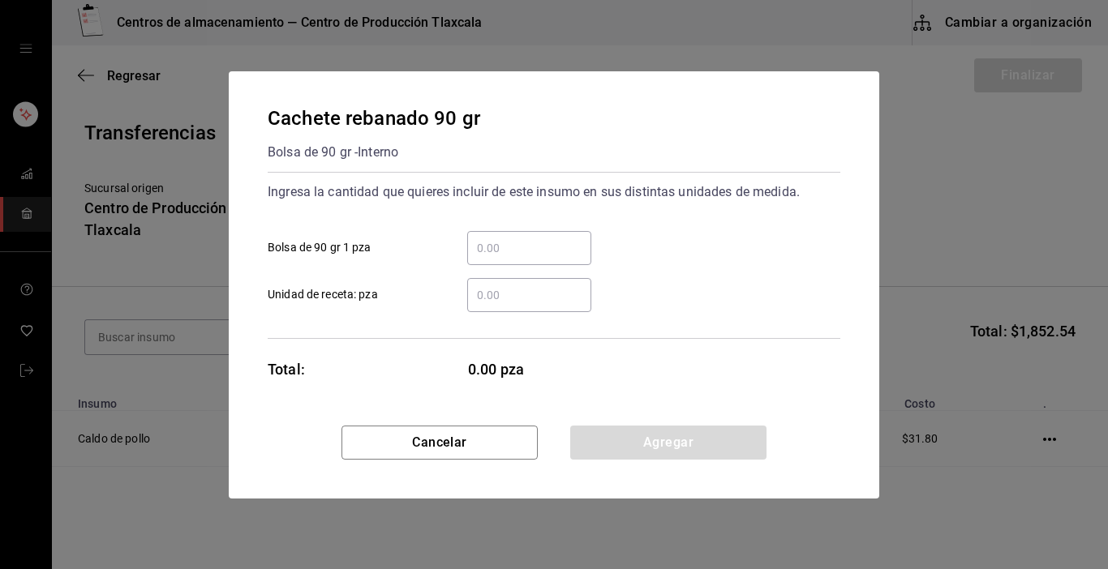
click at [519, 251] on input "​ Bolsa de 90 gr 1 pza" at bounding box center [529, 247] width 124 height 19
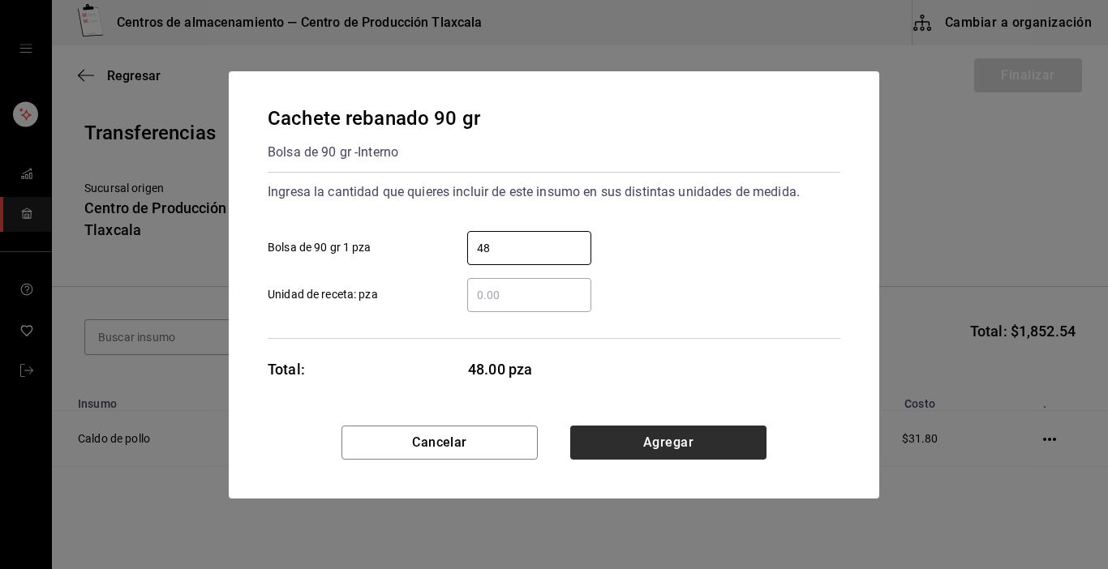
type input "48"
click at [624, 446] on button "Agregar" at bounding box center [668, 443] width 196 height 34
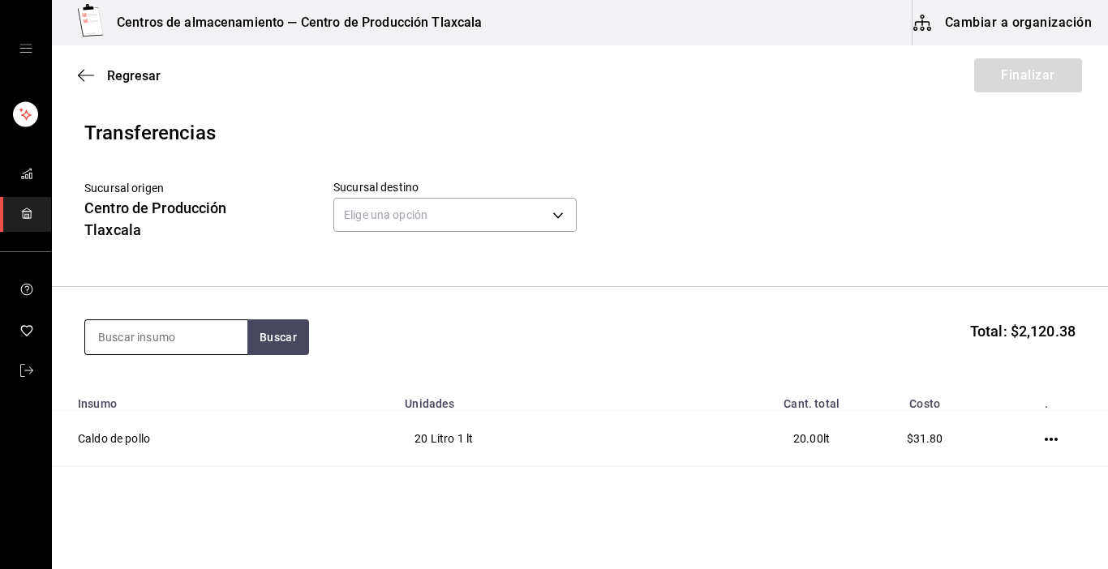
click at [240, 334] on input at bounding box center [166, 337] width 162 height 34
type input "tinga"
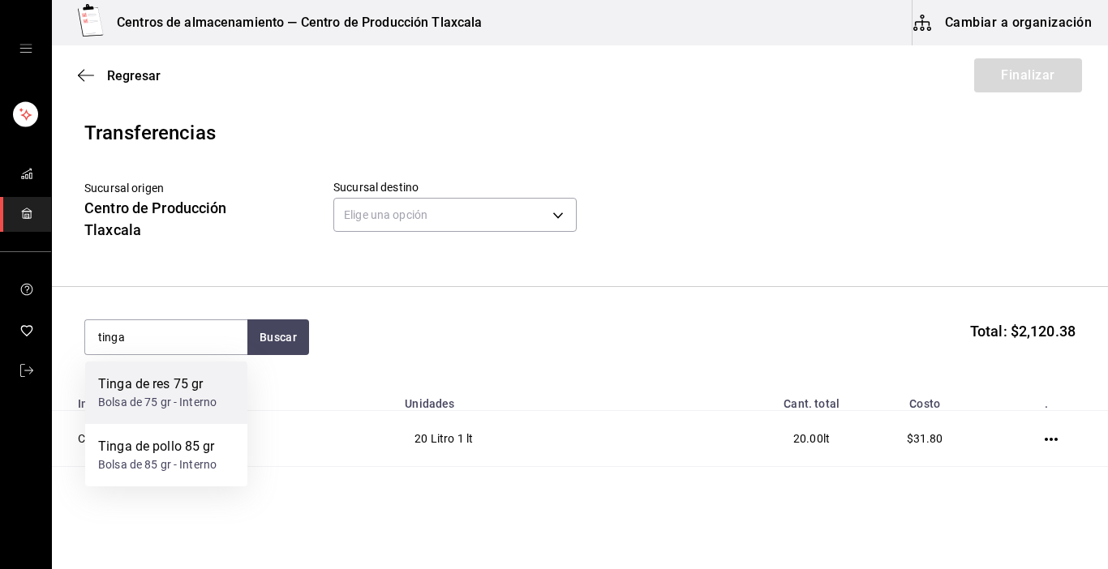
click at [168, 379] on div "Tinga de res 75 gr" at bounding box center [157, 384] width 118 height 19
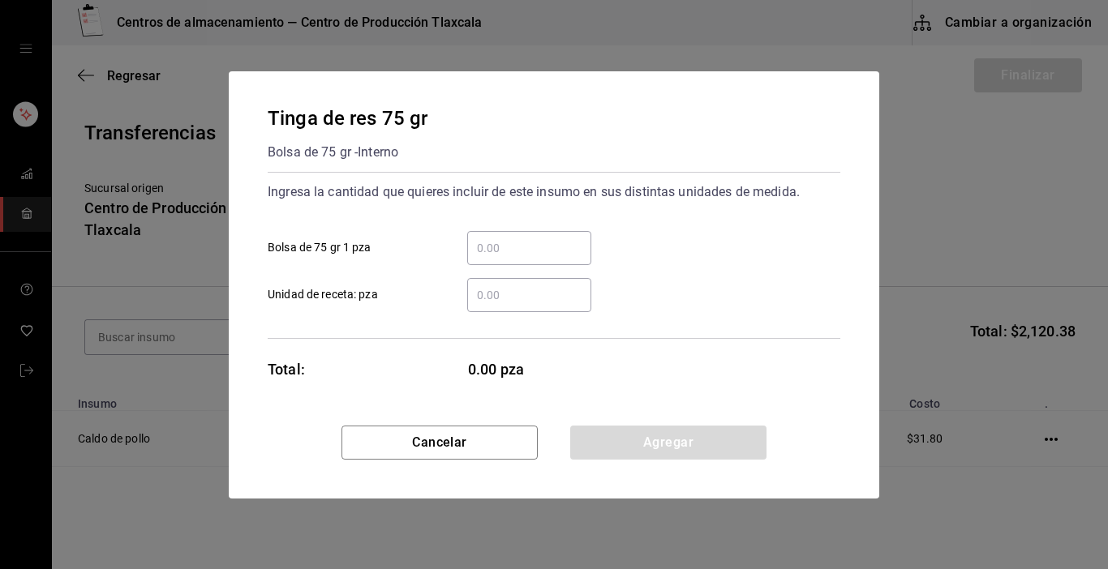
click at [504, 235] on div "​" at bounding box center [529, 248] width 124 height 34
click at [504, 238] on input "​ Bolsa de 75 gr 1 pza" at bounding box center [529, 247] width 124 height 19
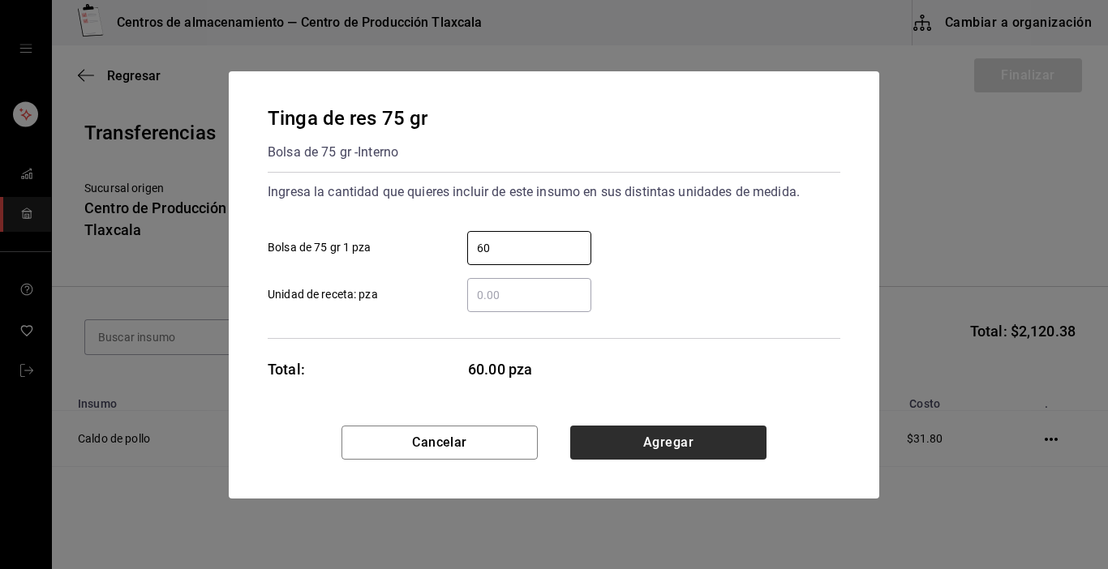
type input "60"
click at [653, 440] on button "Agregar" at bounding box center [668, 443] width 196 height 34
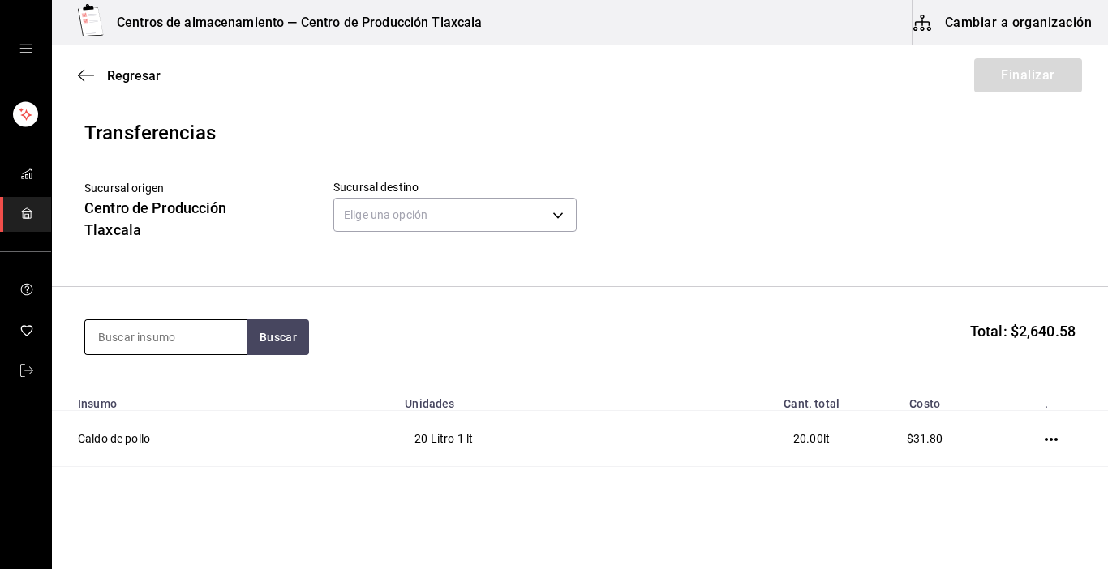
click at [230, 341] on input at bounding box center [166, 337] width 162 height 34
type input "chipotle"
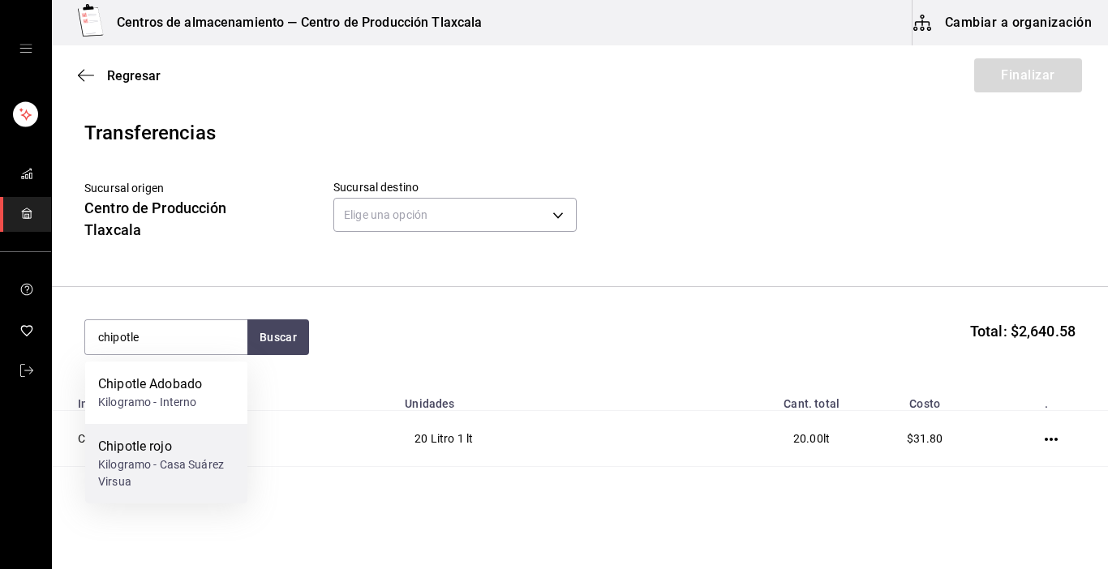
click at [199, 446] on div "Chipotle rojo" at bounding box center [166, 446] width 136 height 19
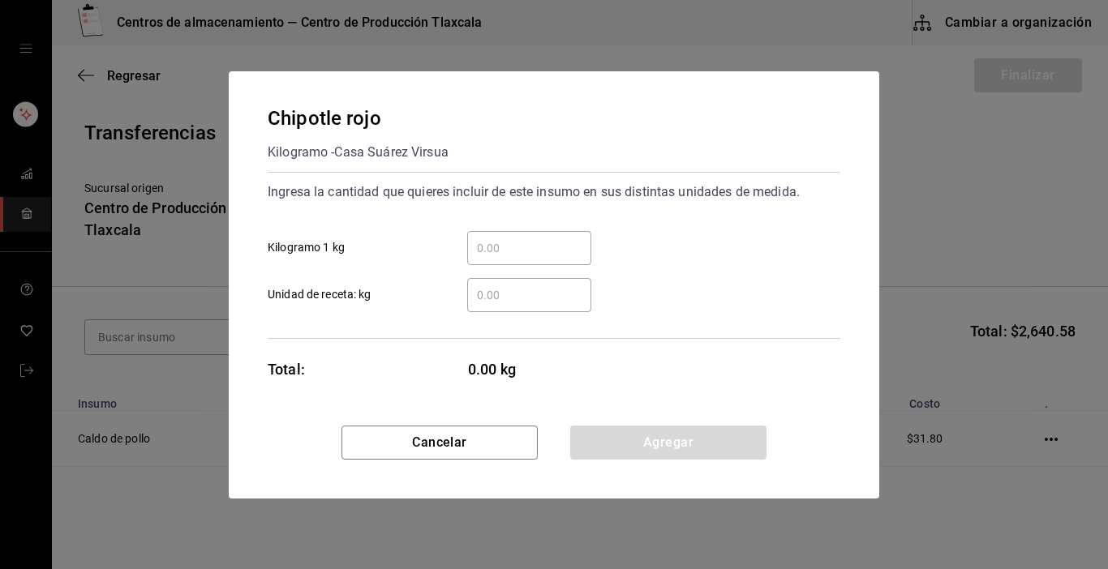
click at [543, 242] on input "​ Kilogramo 1 kg" at bounding box center [529, 247] width 124 height 19
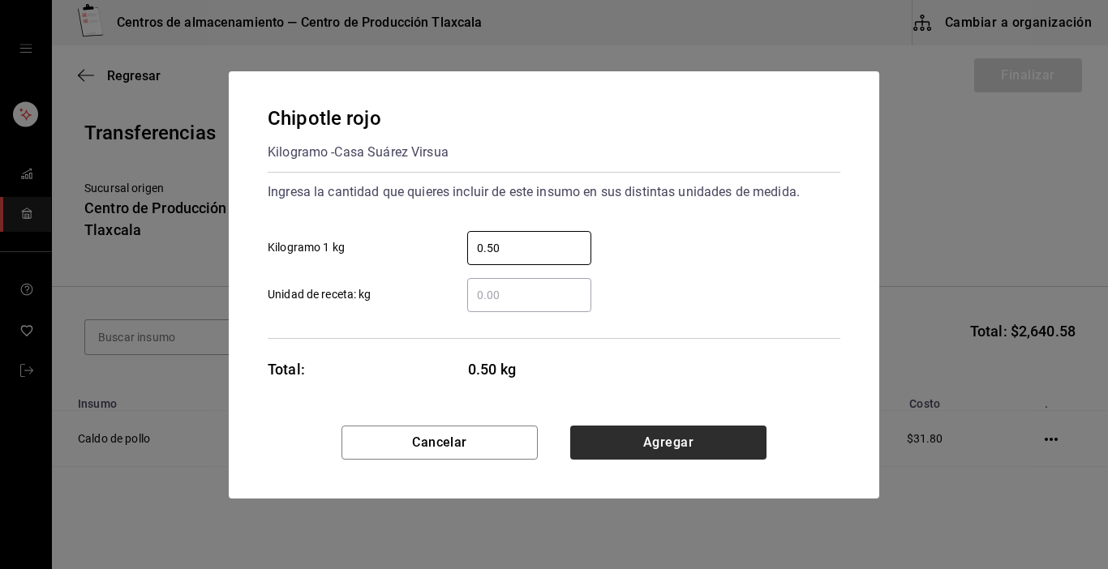
type input "0.50"
click at [598, 446] on button "Agregar" at bounding box center [668, 443] width 196 height 34
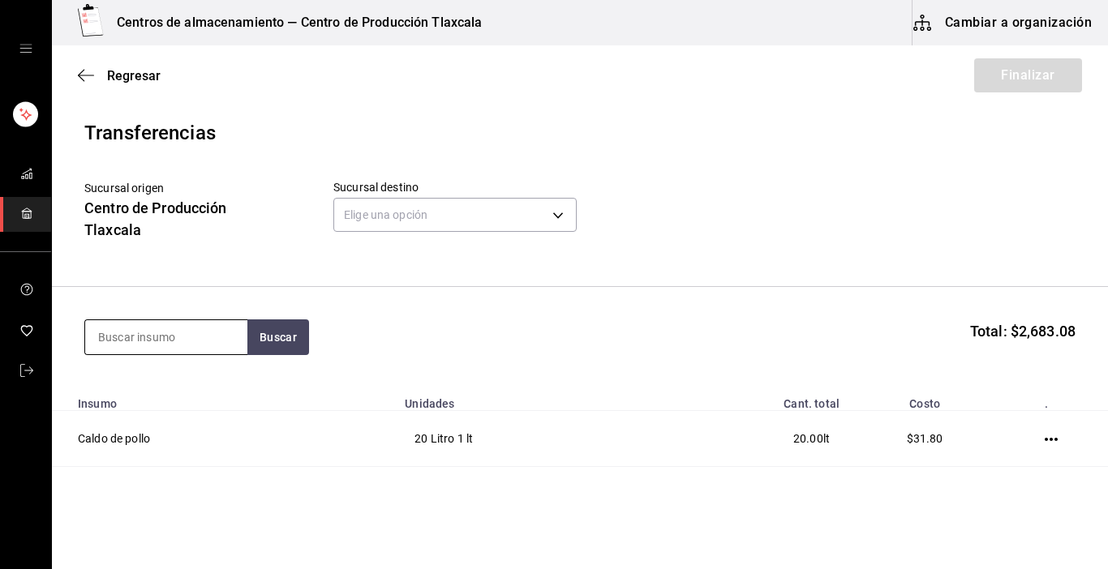
click at [228, 338] on input at bounding box center [166, 337] width 162 height 34
type input "jitomate"
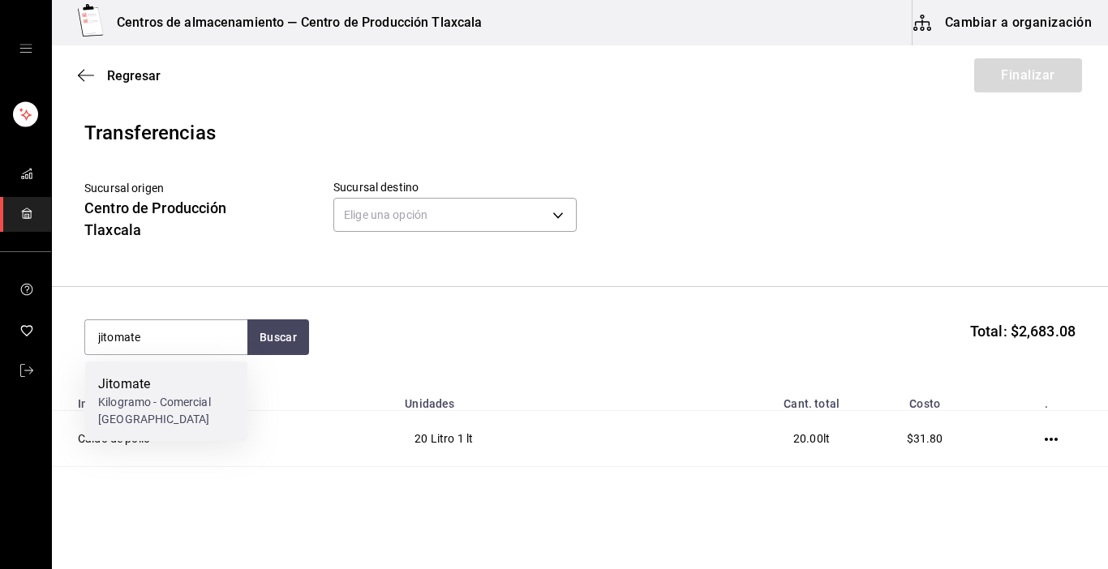
click at [170, 403] on div "Kilogramo - Comercial [GEOGRAPHIC_DATA][PERSON_NAME]" at bounding box center [166, 411] width 136 height 34
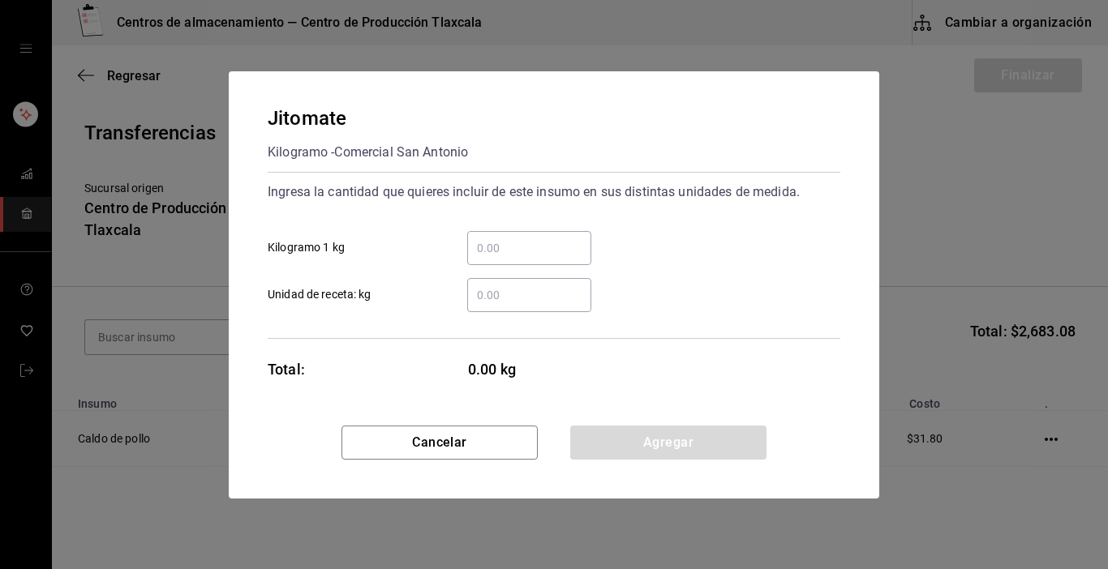
click at [506, 253] on input "​ Kilogramo 1 kg" at bounding box center [529, 247] width 124 height 19
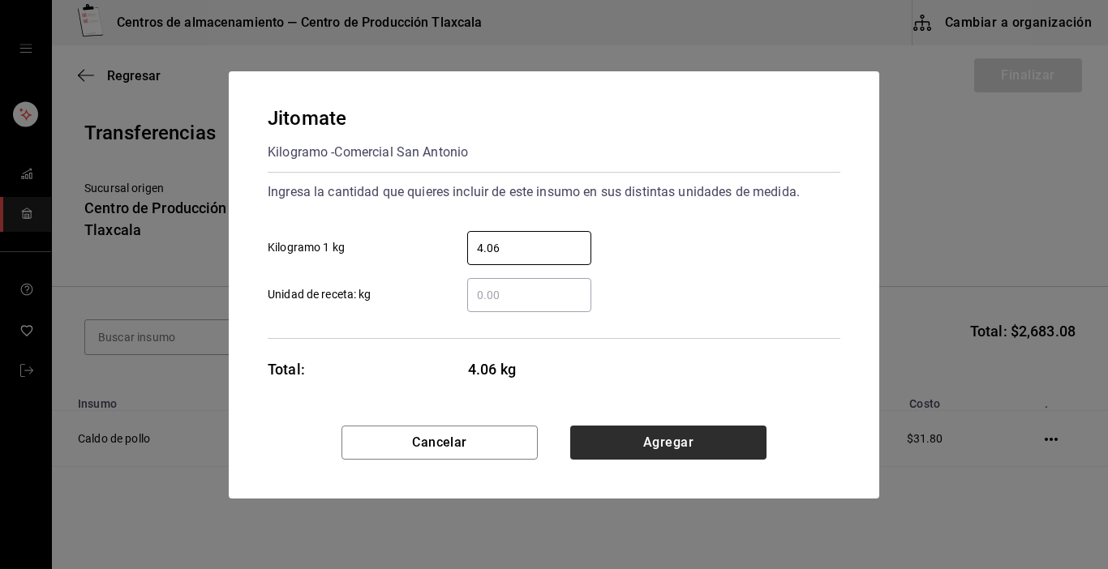
type input "4.06"
click at [602, 448] on button "Agregar" at bounding box center [668, 443] width 196 height 34
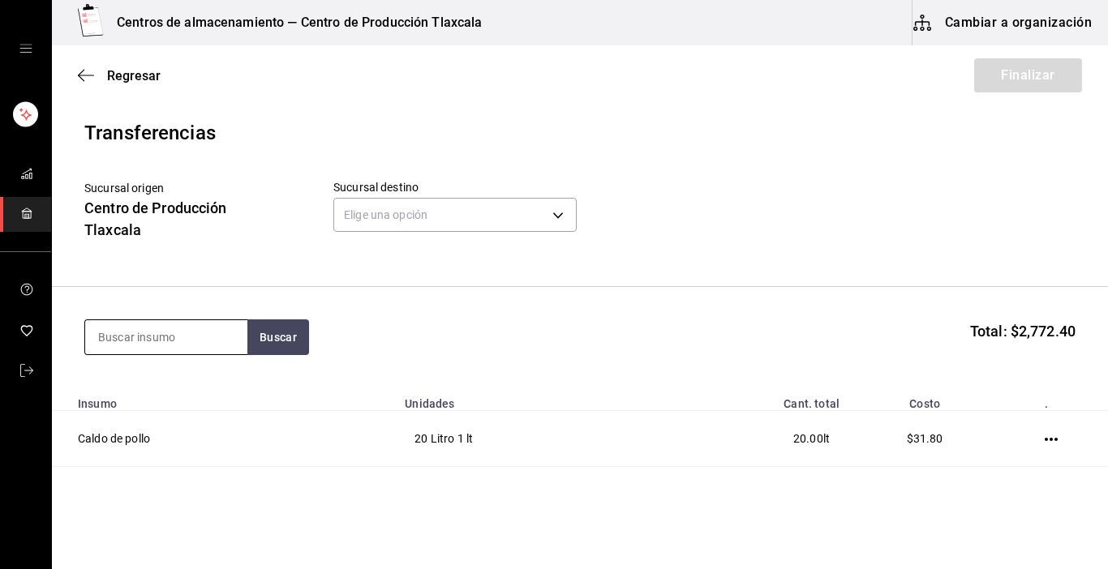
click at [142, 332] on input at bounding box center [166, 337] width 162 height 34
type input "tomate"
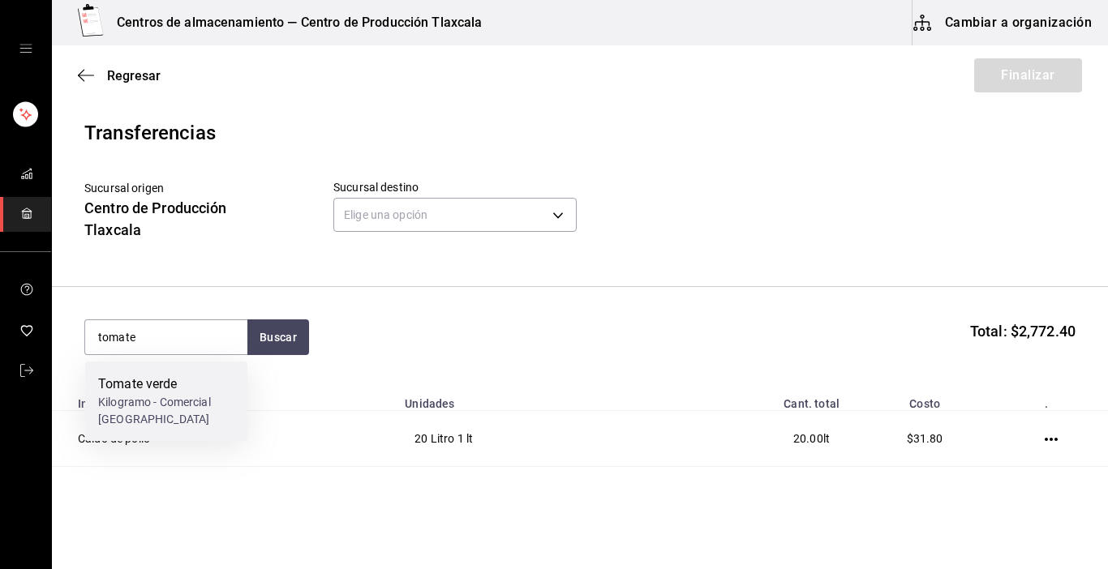
click at [151, 380] on div "Tomate verde" at bounding box center [166, 384] width 136 height 19
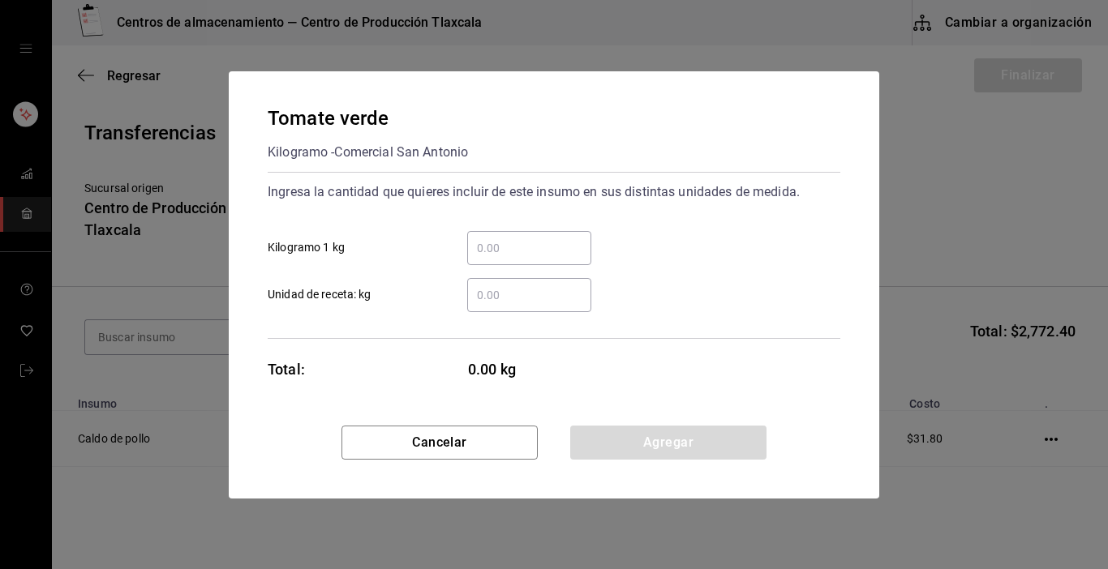
click at [510, 254] on input "​ Kilogramo 1 kg" at bounding box center [529, 247] width 124 height 19
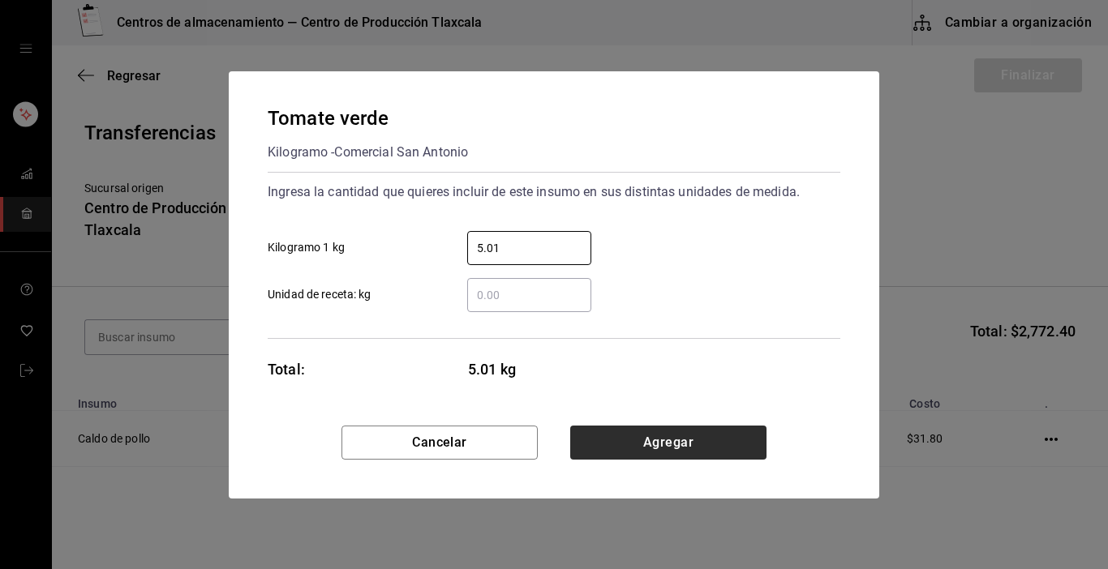
type input "5.01"
click at [629, 450] on button "Agregar" at bounding box center [668, 443] width 196 height 34
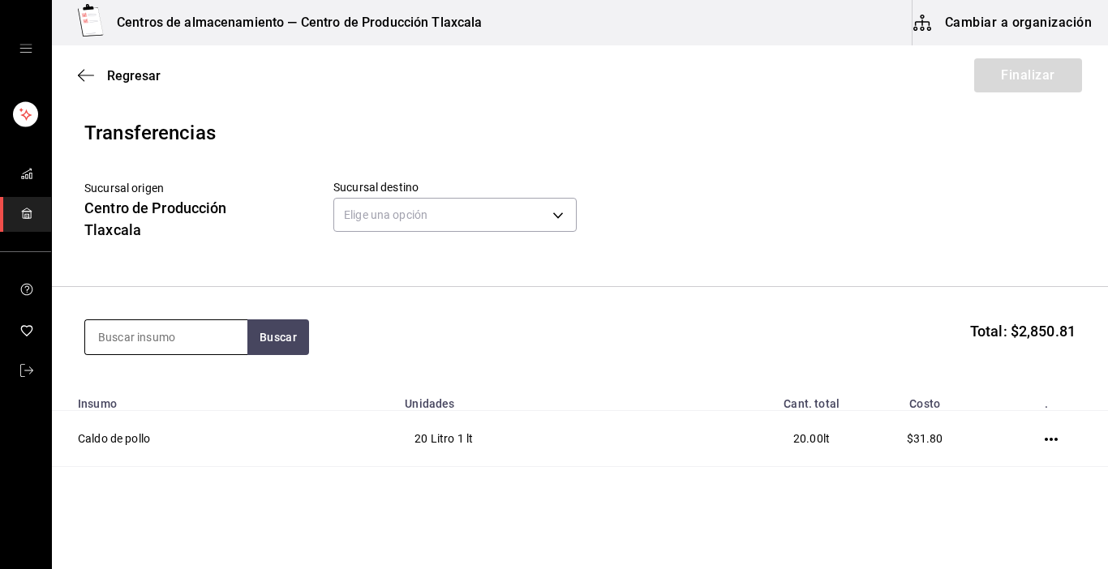
click at [226, 339] on input at bounding box center [166, 337] width 162 height 34
type input "cebolla"
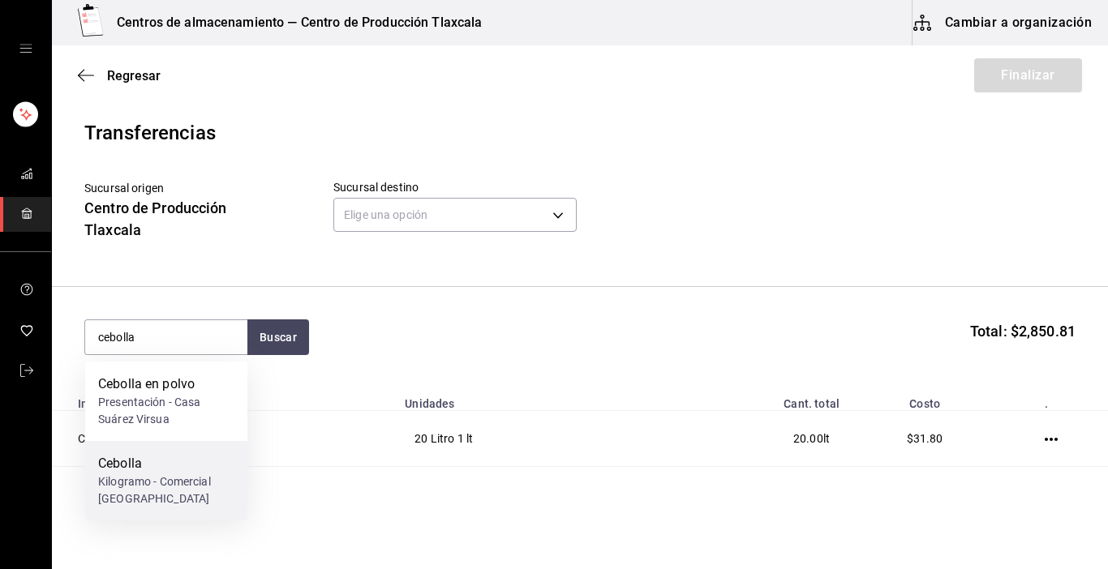
click at [172, 469] on div "Cebolla" at bounding box center [166, 463] width 136 height 19
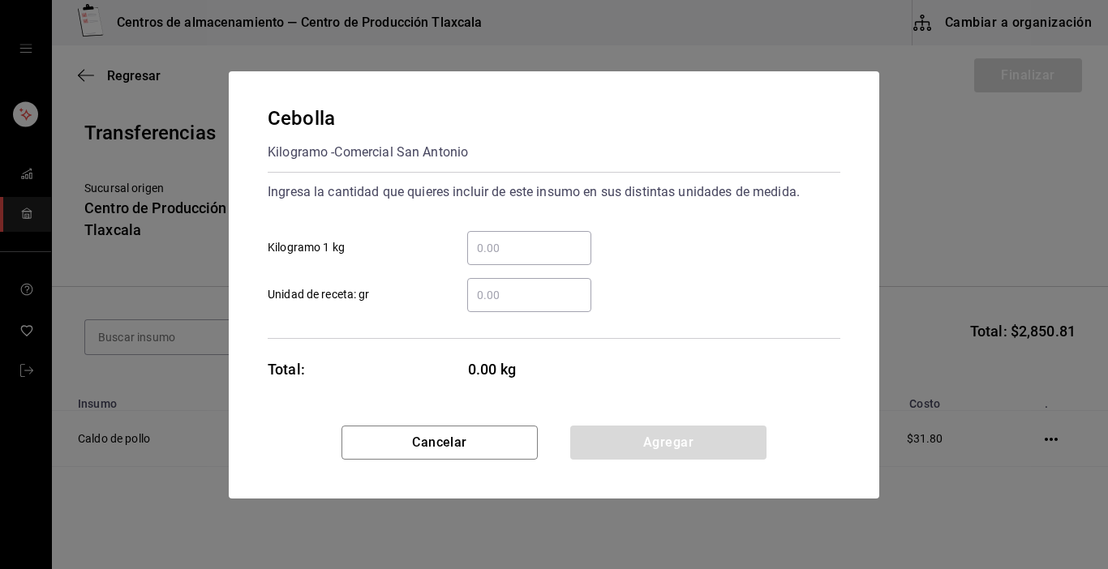
click at [528, 247] on input "​ Kilogramo 1 kg" at bounding box center [529, 247] width 124 height 19
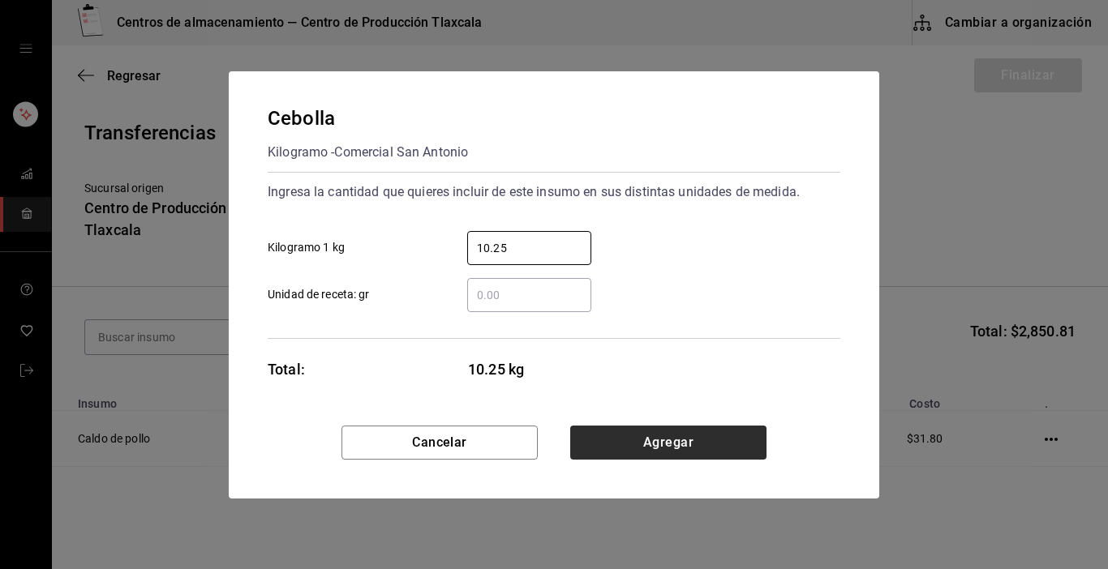
type input "10.25"
click at [629, 436] on button "Agregar" at bounding box center [668, 443] width 196 height 34
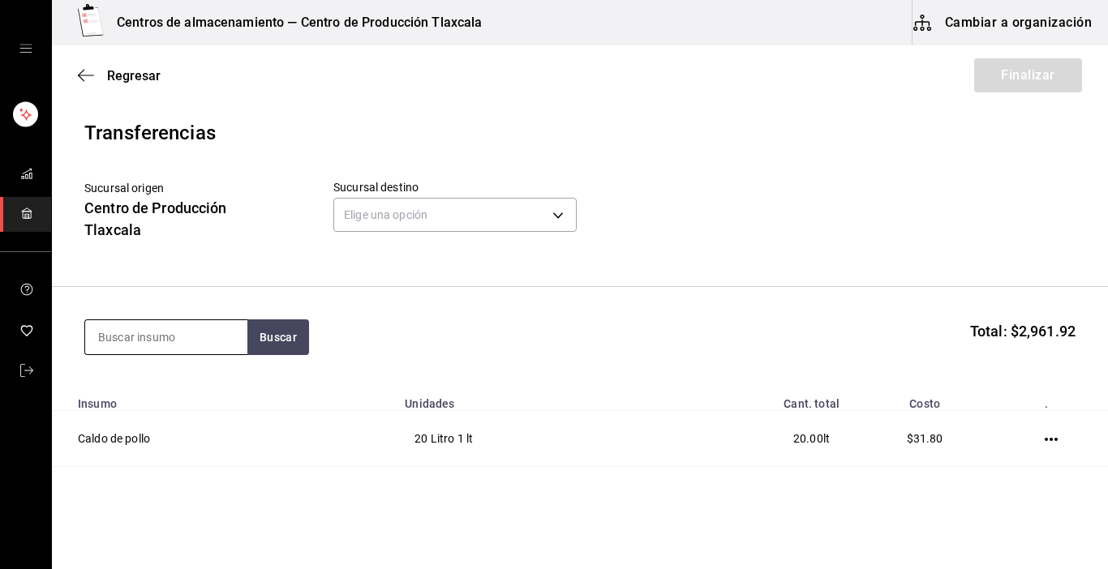
click at [234, 333] on input at bounding box center [166, 337] width 162 height 34
type input "lechuga"
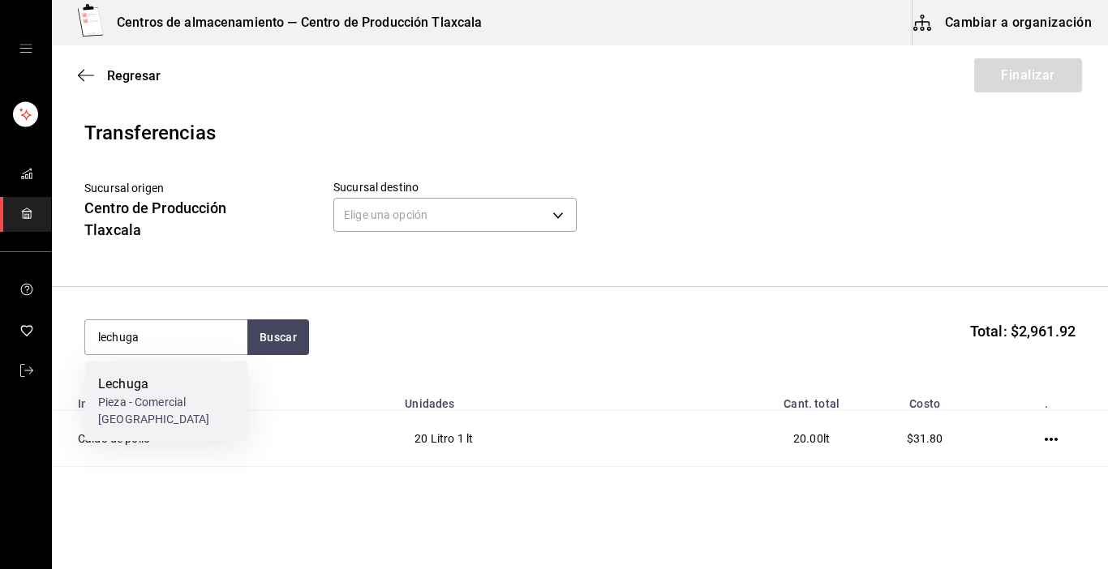
click at [187, 422] on div "Pieza - Comercial [GEOGRAPHIC_DATA][PERSON_NAME]" at bounding box center [166, 411] width 136 height 34
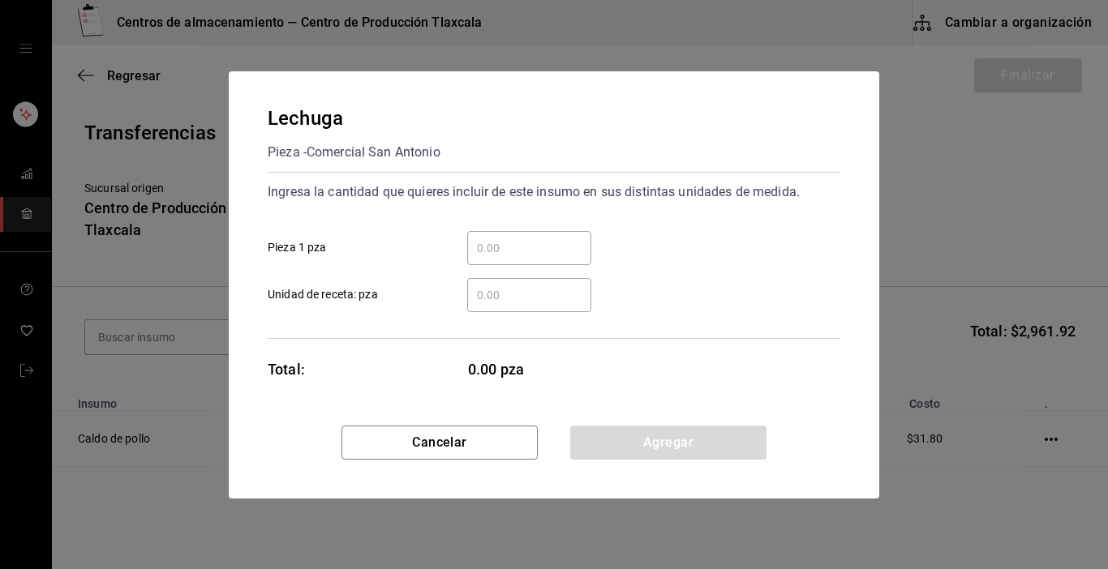
click at [524, 247] on input "​ Pieza 1 pza" at bounding box center [529, 247] width 124 height 19
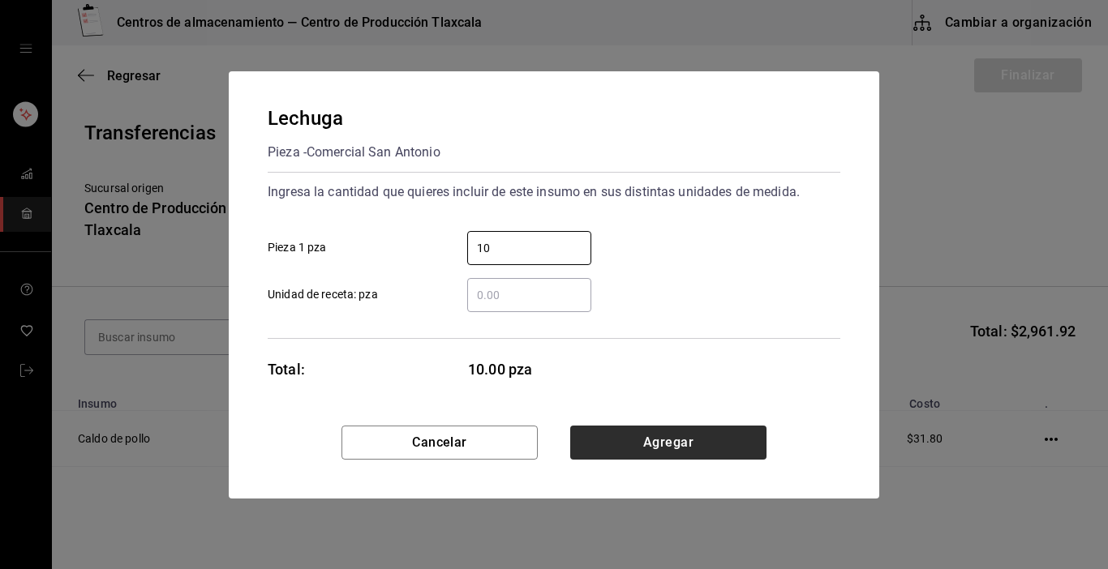
type input "10"
click at [742, 438] on button "Agregar" at bounding box center [668, 443] width 196 height 34
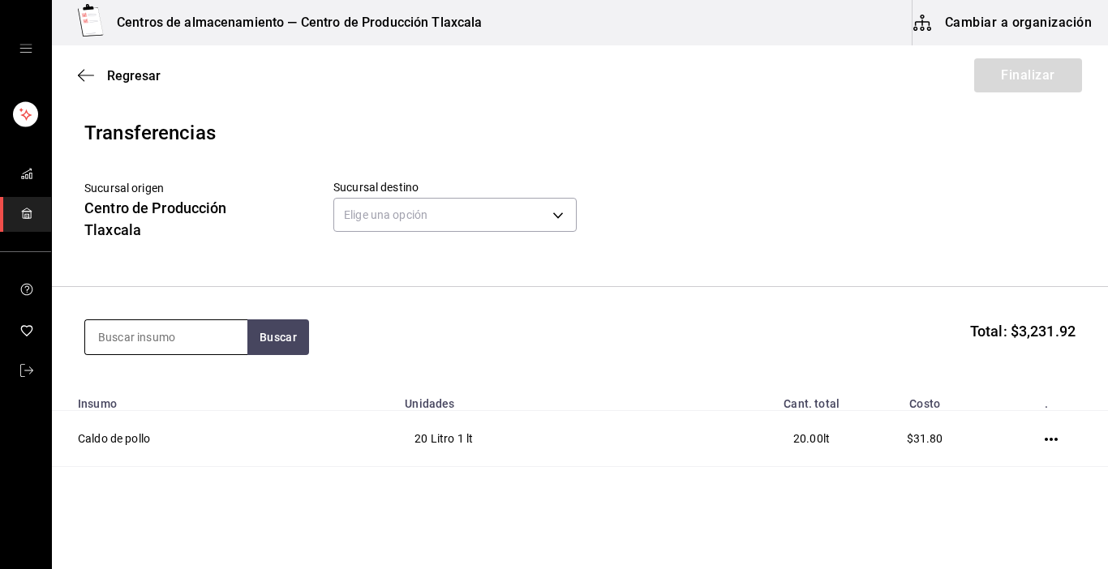
click at [204, 337] on input at bounding box center [166, 337] width 162 height 34
type input "ajo"
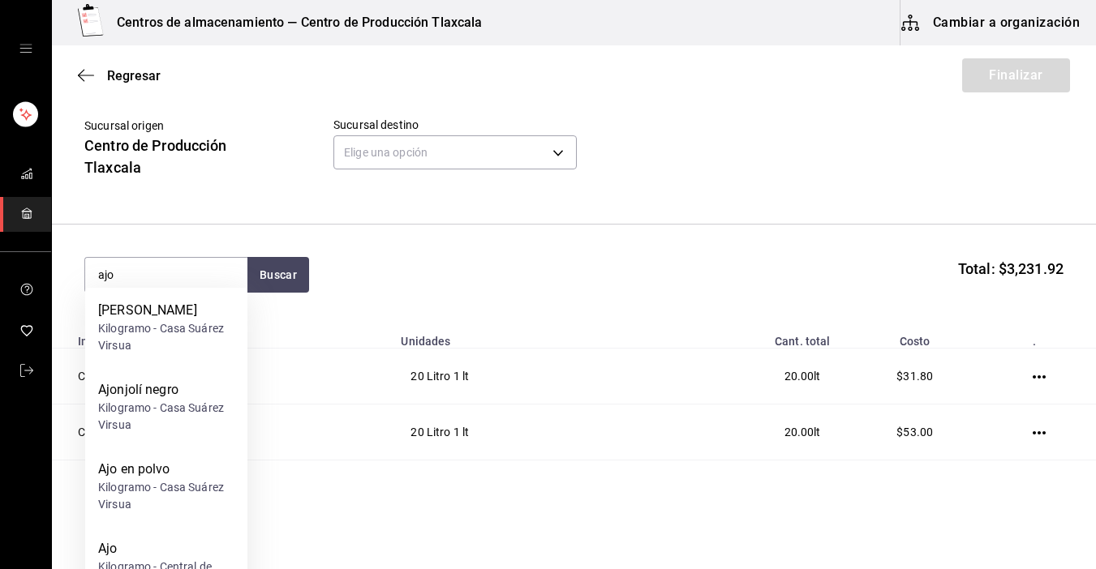
scroll to position [97, 0]
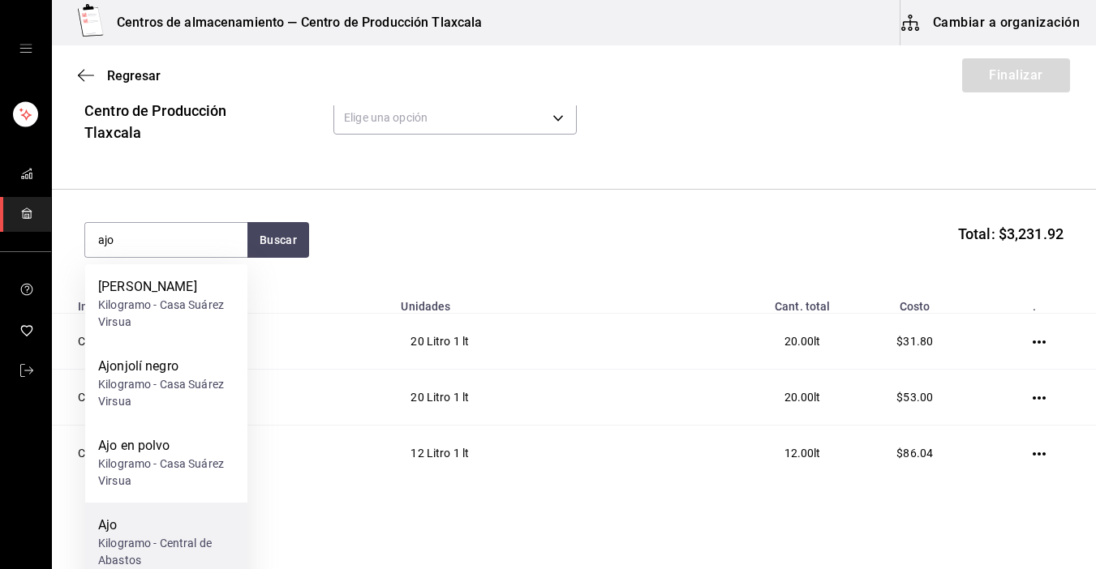
click at [141, 549] on div "Kilogramo - Central de Abastos" at bounding box center [166, 552] width 136 height 34
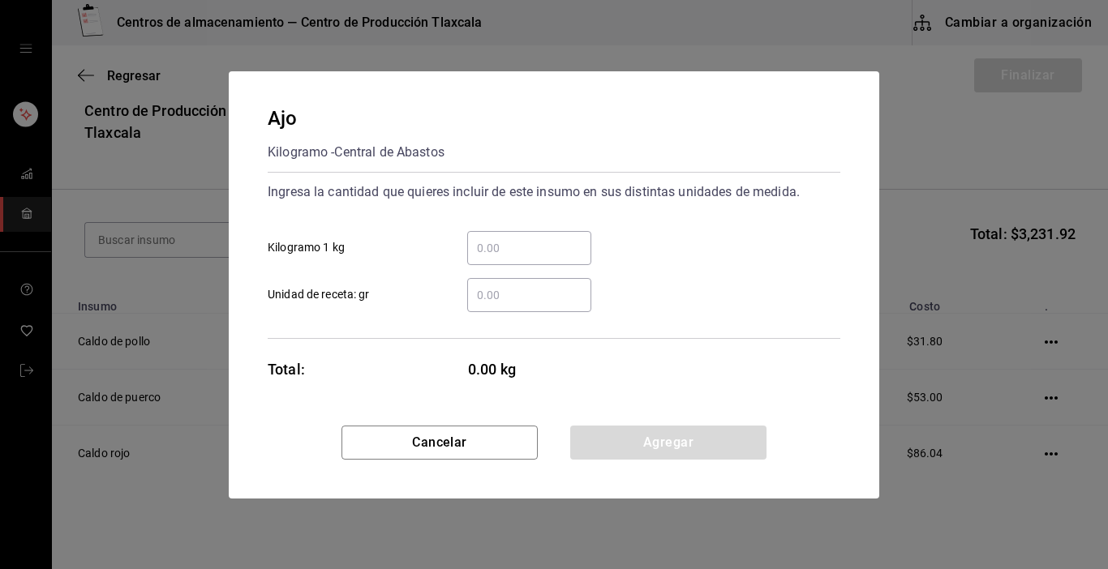
click at [505, 295] on input "​ Unidad de receta: gr" at bounding box center [529, 294] width 124 height 19
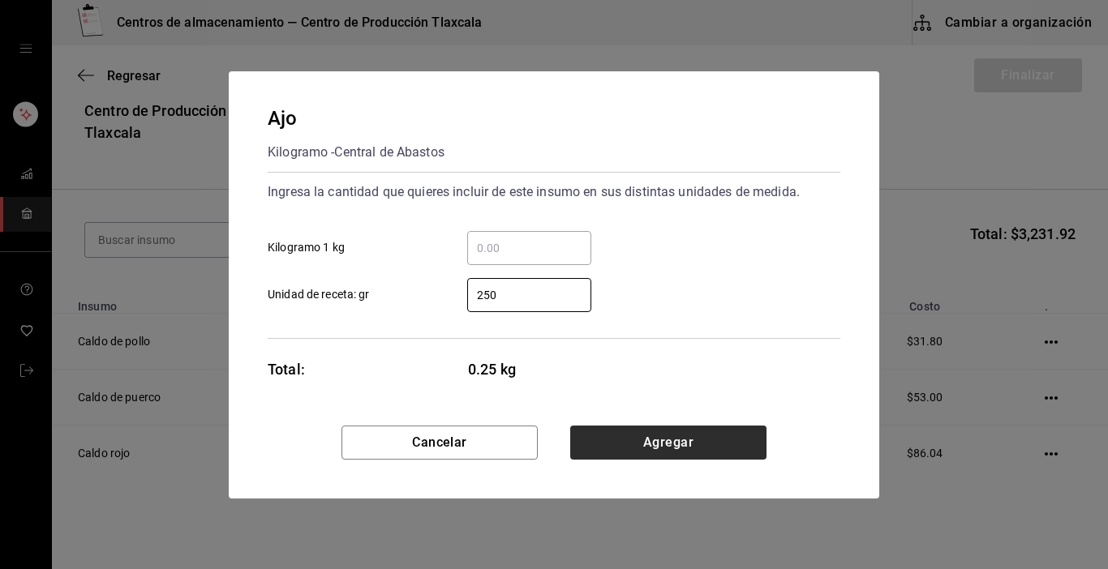
type input "250"
click at [624, 444] on button "Agregar" at bounding box center [668, 443] width 196 height 34
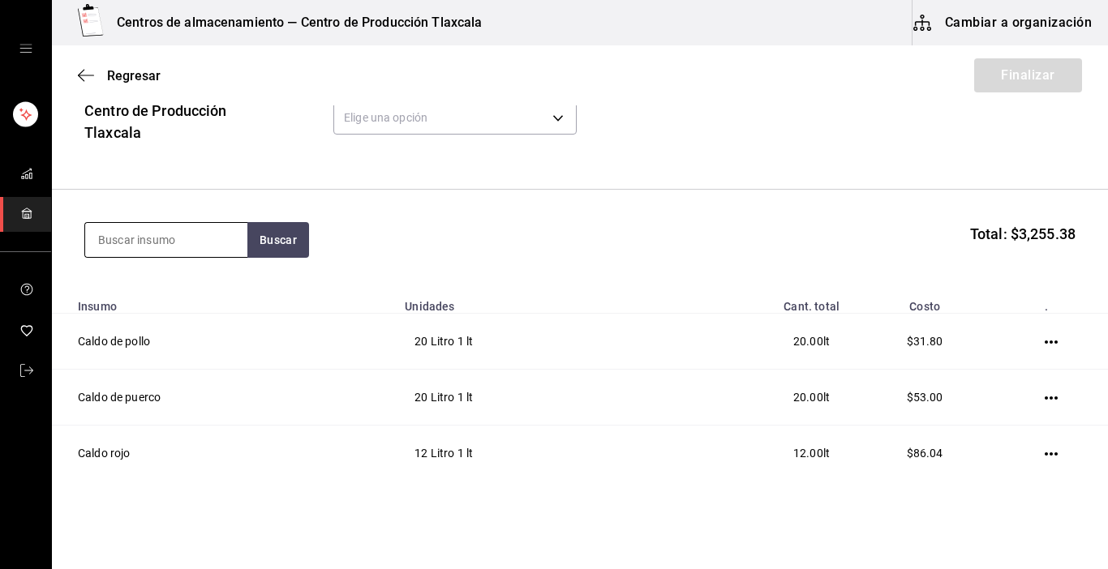
click at [200, 239] on input at bounding box center [166, 240] width 162 height 34
type input "horchata"
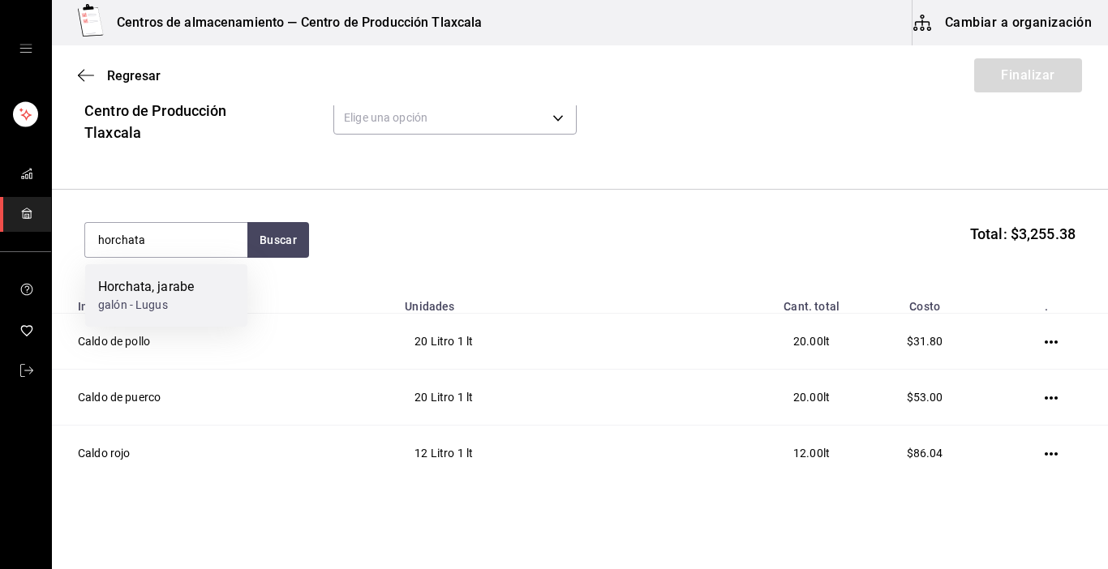
click at [169, 279] on div "Horchata, jarabe" at bounding box center [146, 286] width 96 height 19
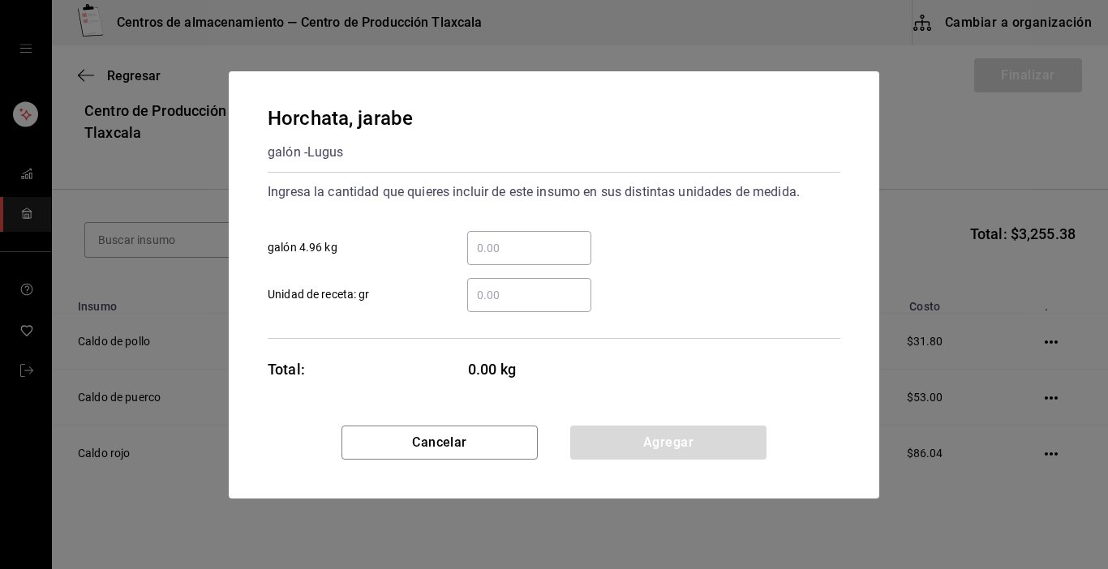
click at [500, 249] on input "​ galón 4.96 kg" at bounding box center [529, 247] width 124 height 19
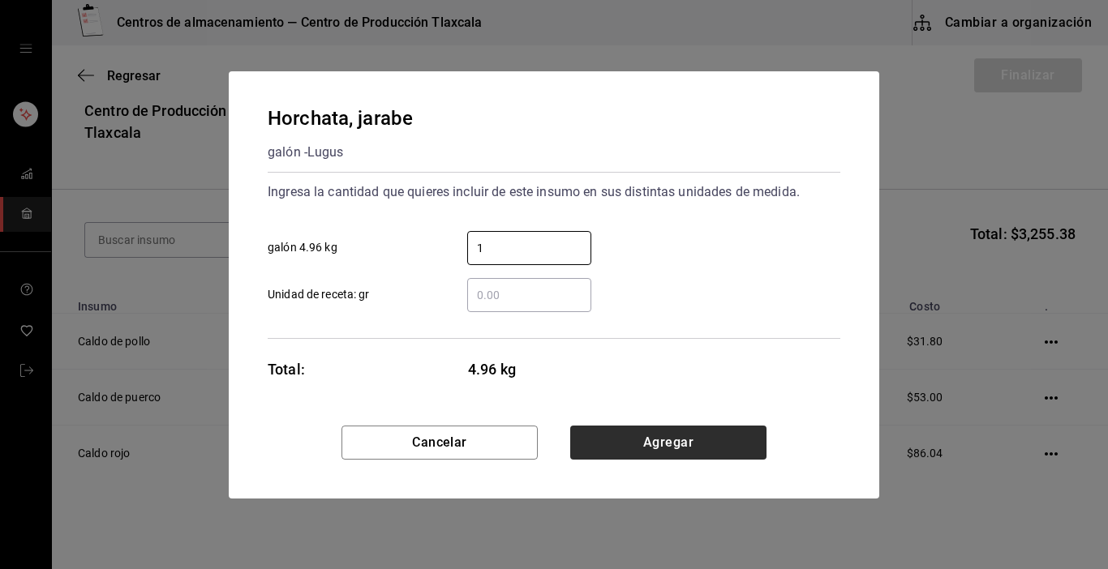
type input "1"
click at [757, 432] on button "Agregar" at bounding box center [668, 443] width 196 height 34
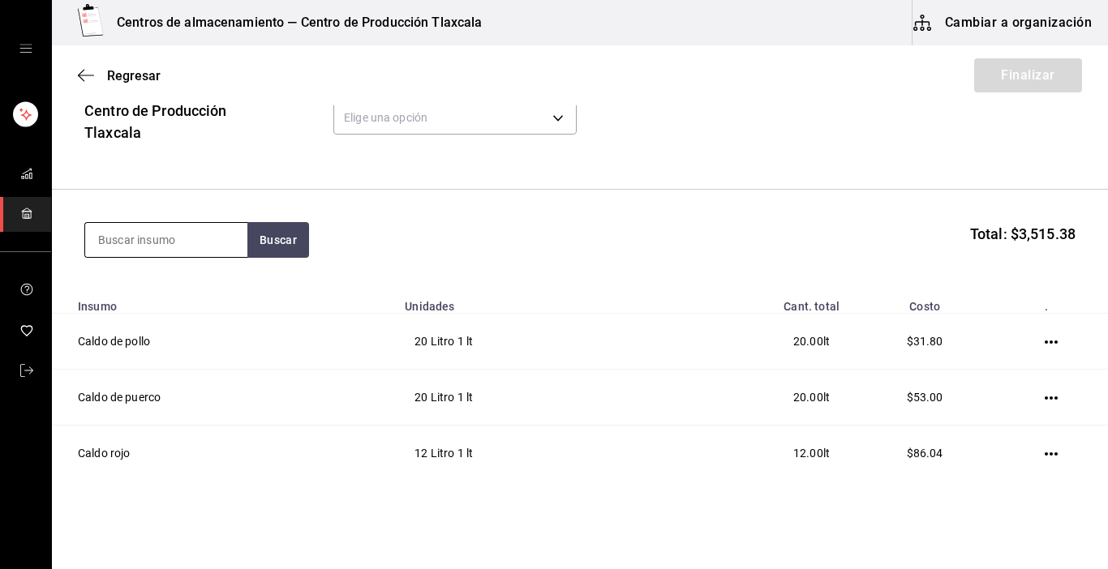
click at [185, 244] on input at bounding box center [166, 240] width 162 height 34
type input "fresa"
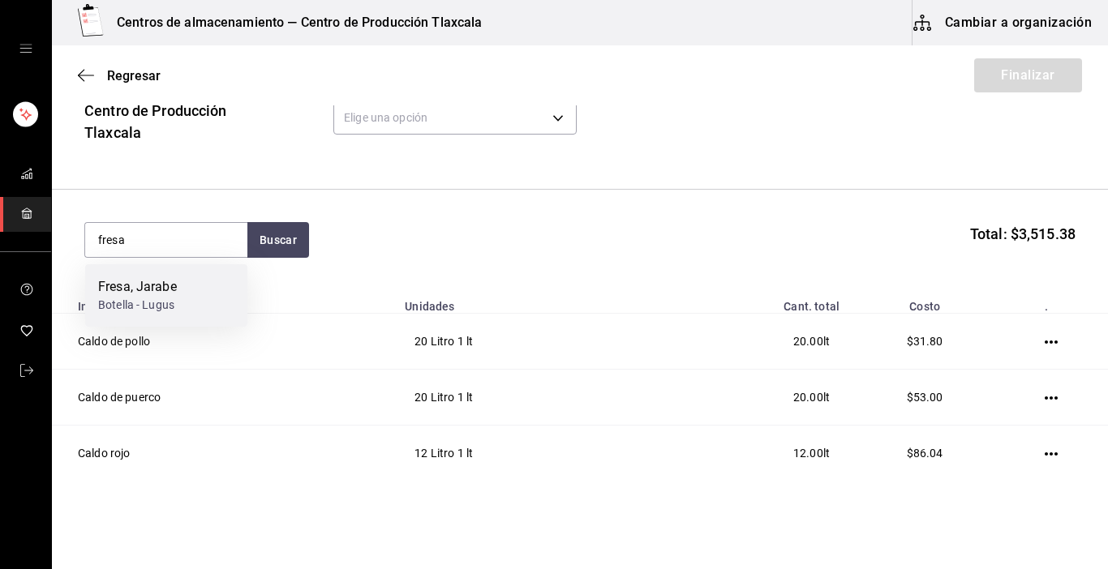
click at [151, 280] on div "Fresa, Jarabe" at bounding box center [137, 286] width 79 height 19
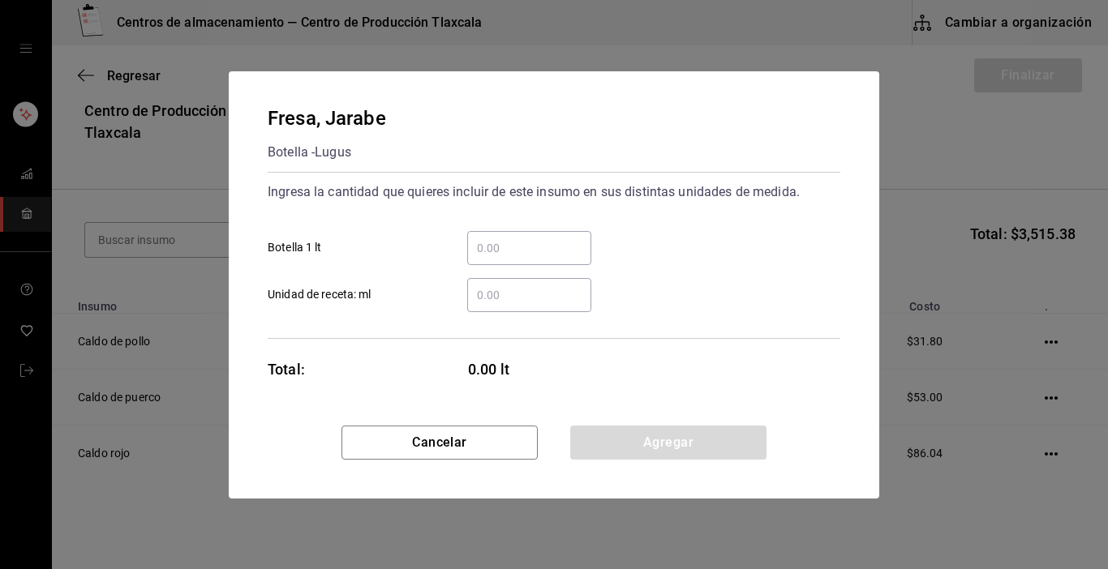
click at [498, 244] on input "​ Botella 1 lt" at bounding box center [529, 247] width 124 height 19
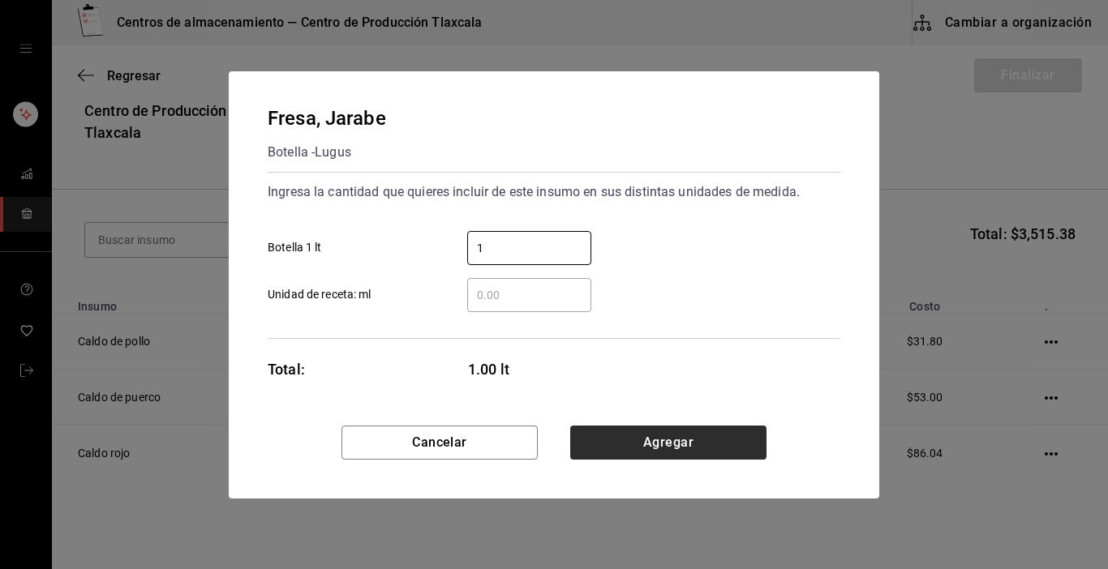
type input "1"
click at [674, 446] on button "Agregar" at bounding box center [668, 443] width 196 height 34
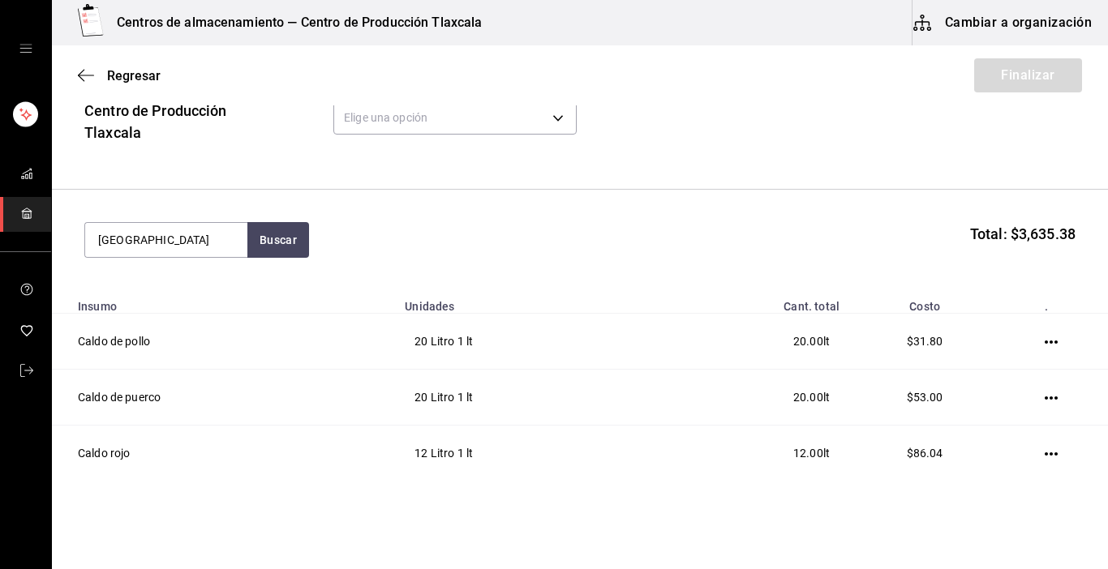
type input "[GEOGRAPHIC_DATA]"
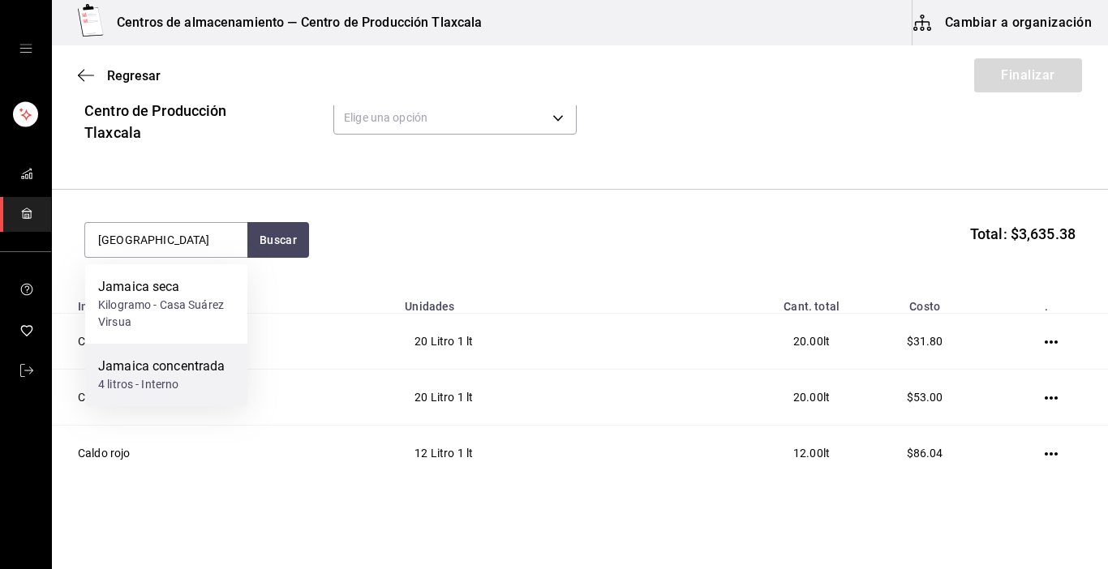
click at [192, 356] on div "Jamaica concentrada 4 litros - Interno" at bounding box center [166, 375] width 162 height 62
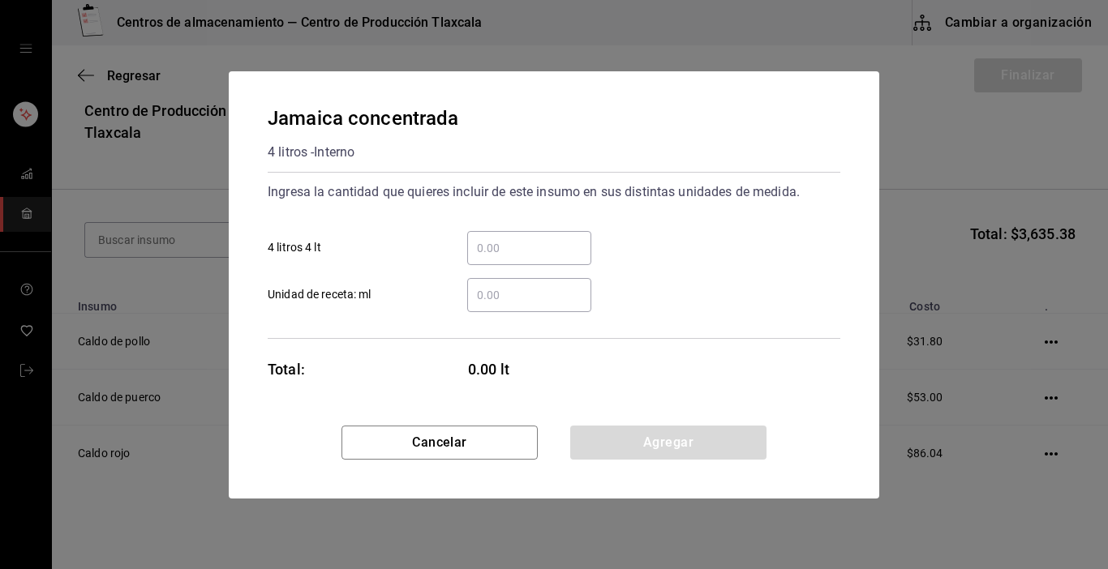
click at [524, 262] on div "​" at bounding box center [529, 248] width 124 height 34
click at [524, 258] on input "​ 4 litros 4 lt" at bounding box center [529, 247] width 124 height 19
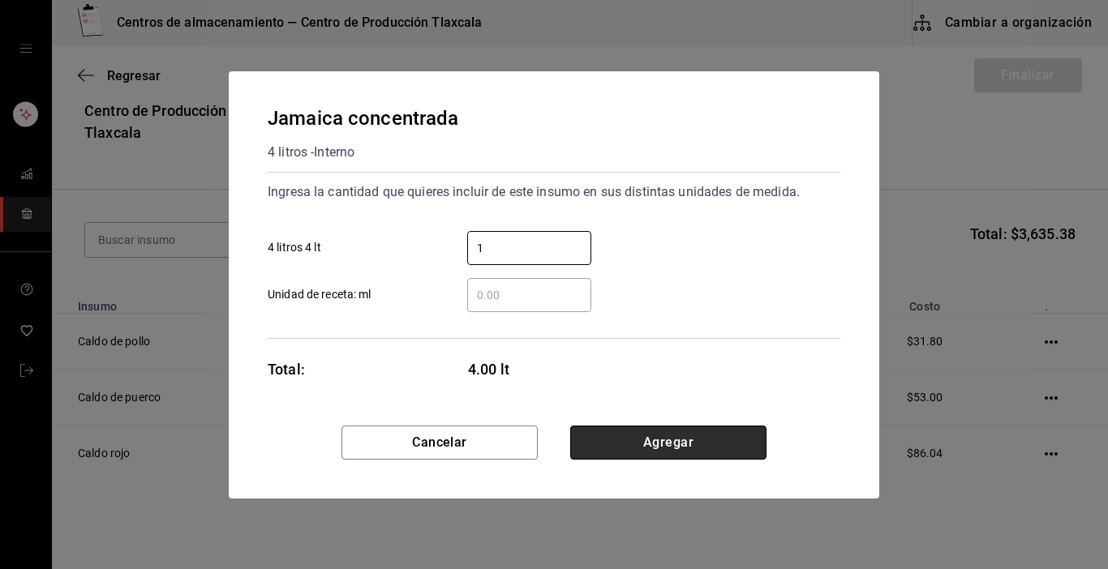
click at [687, 445] on button "Agregar" at bounding box center [668, 443] width 196 height 34
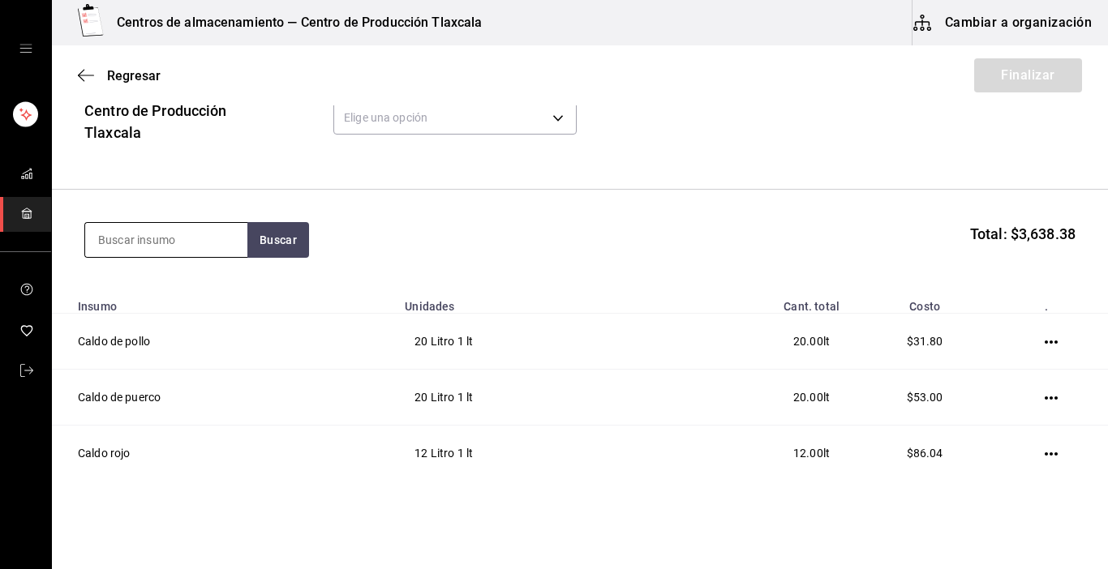
click at [127, 230] on input at bounding box center [166, 240] width 162 height 34
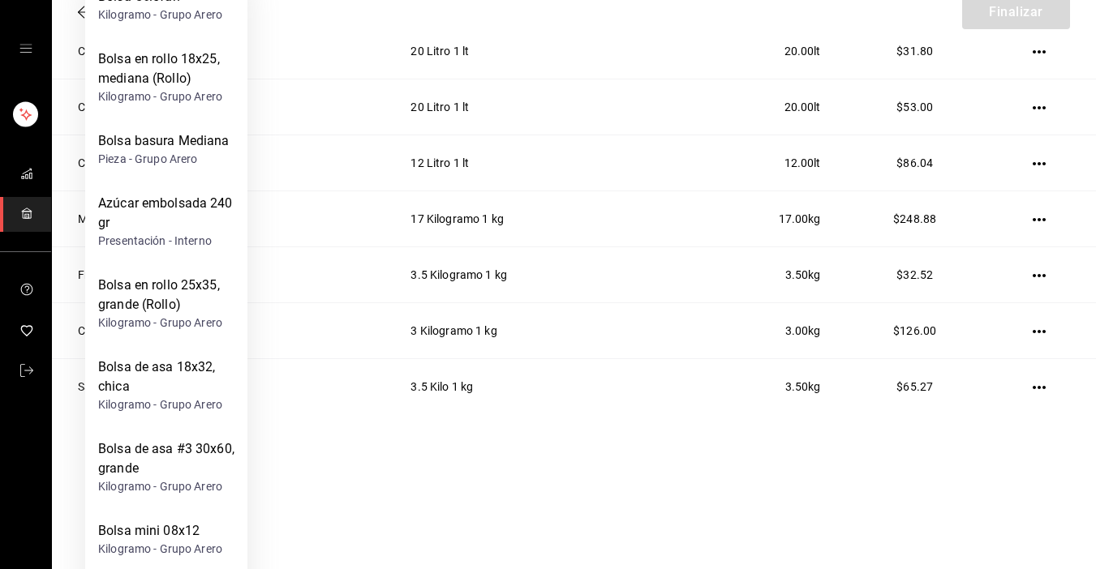
scroll to position [162, 0]
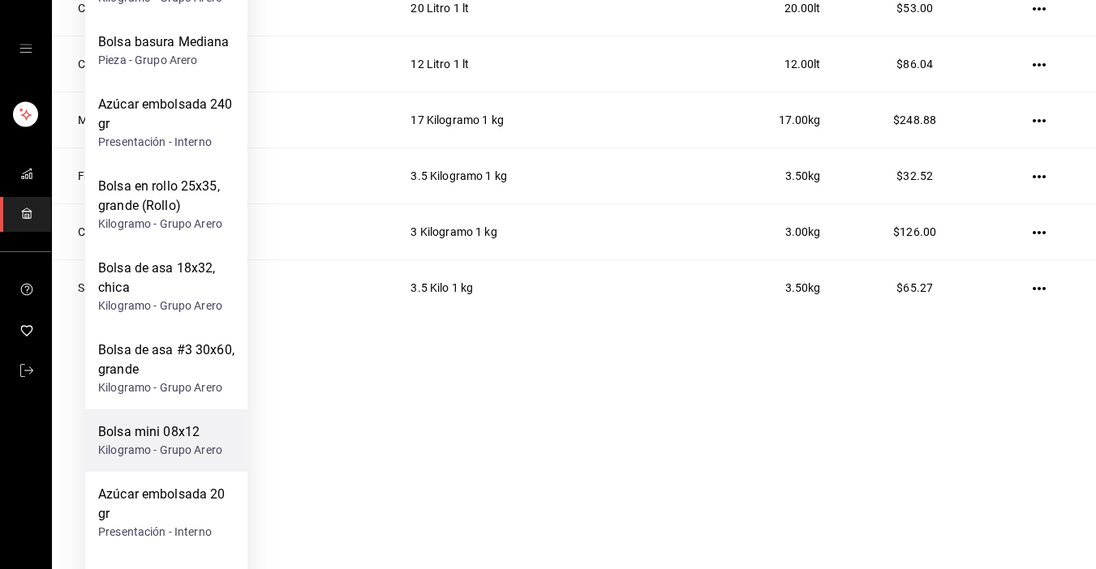
click at [207, 434] on div "Bolsa mini 08x12" at bounding box center [160, 432] width 124 height 19
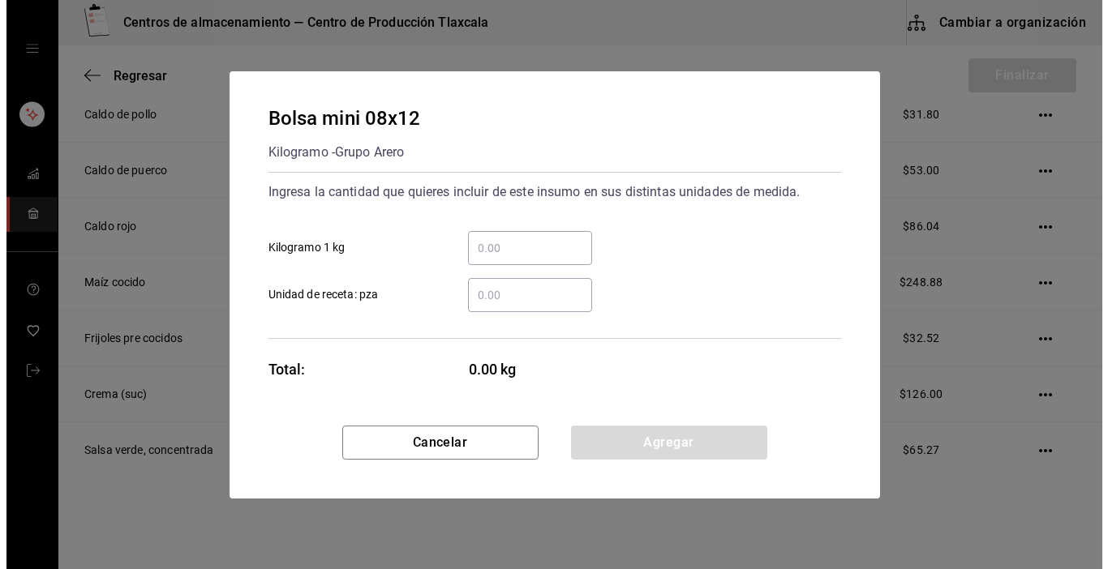
scroll to position [0, 0]
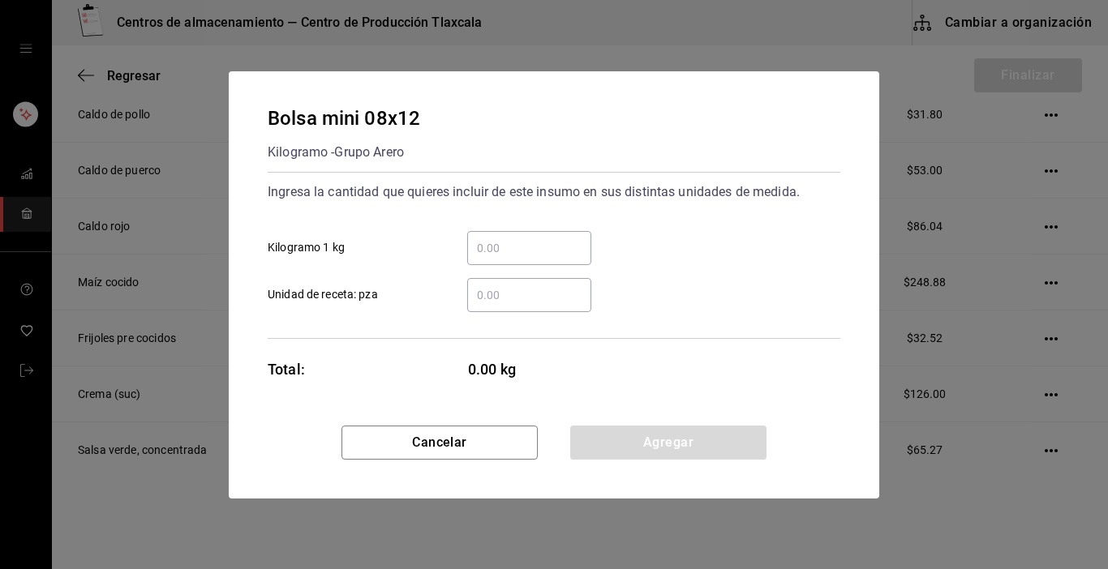
click at [513, 251] on input "​ Kilogramo 1 kg" at bounding box center [529, 247] width 124 height 19
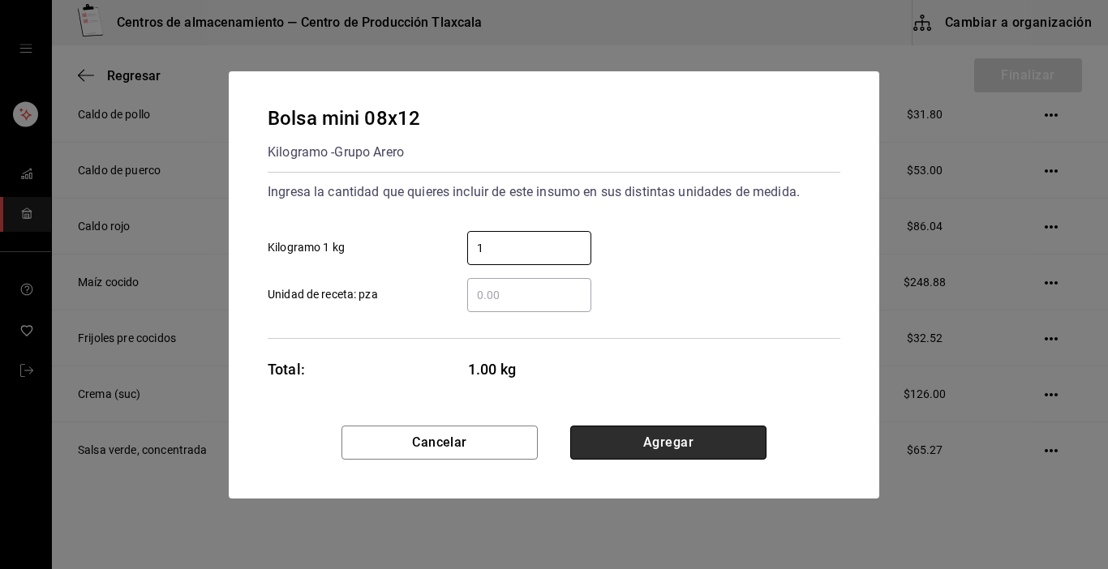
click at [660, 437] on button "Agregar" at bounding box center [668, 443] width 196 height 34
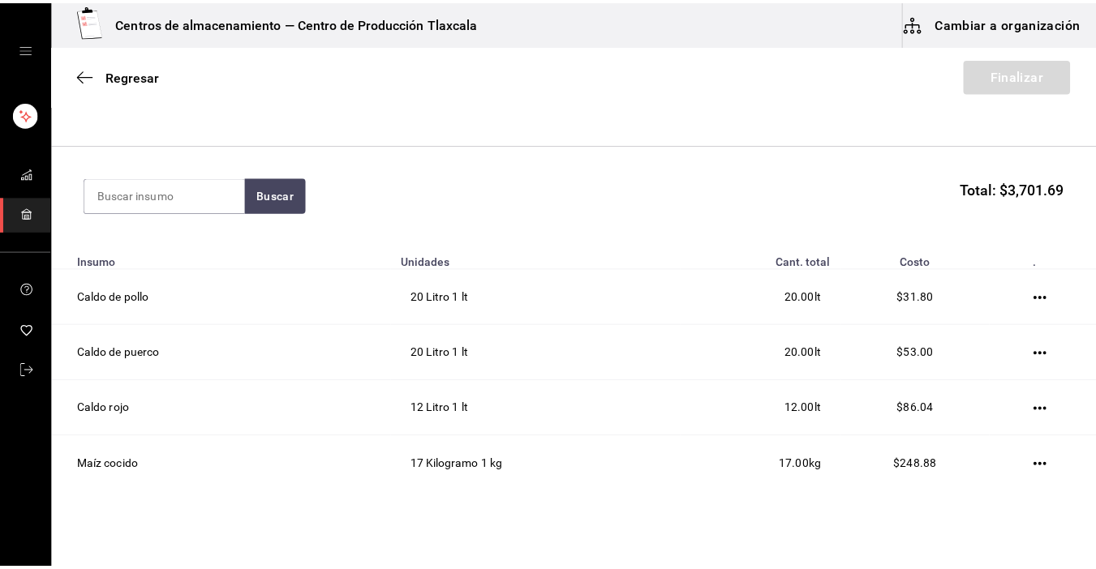
scroll to position [134, 0]
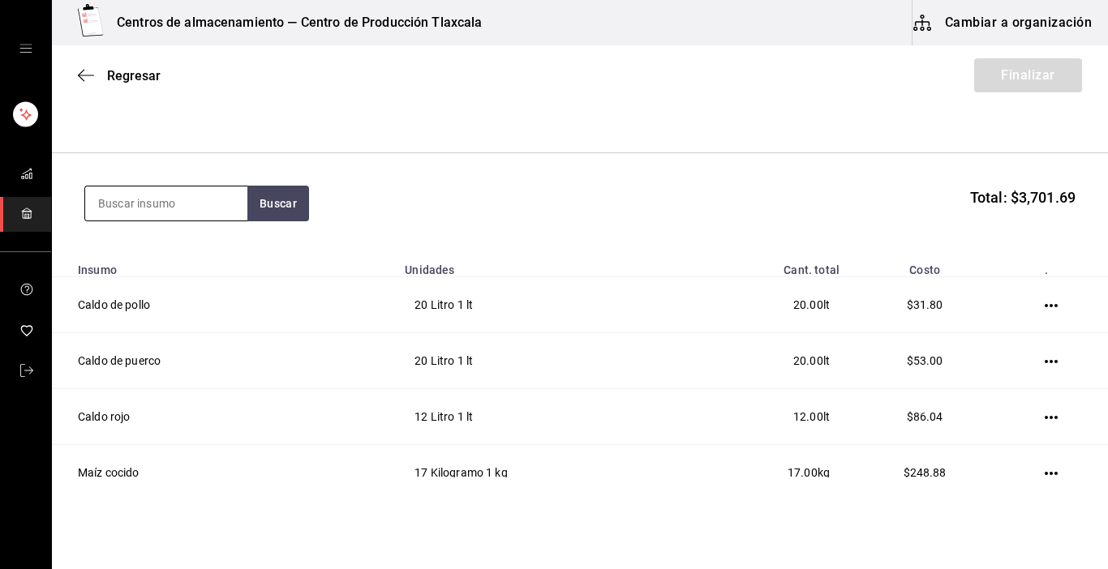
click at [199, 208] on input at bounding box center [166, 204] width 162 height 34
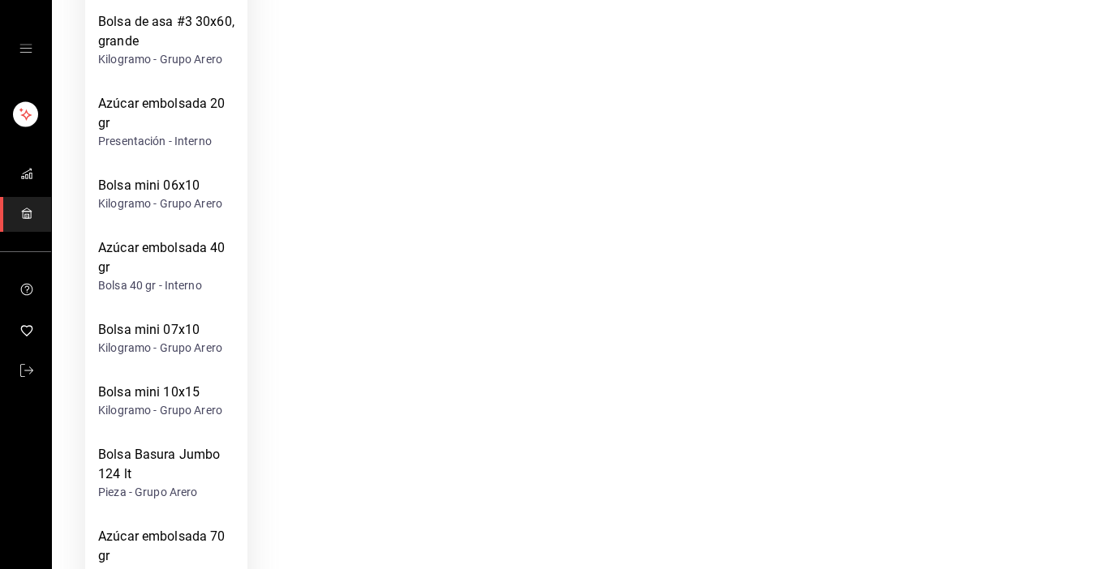
scroll to position [714, 0]
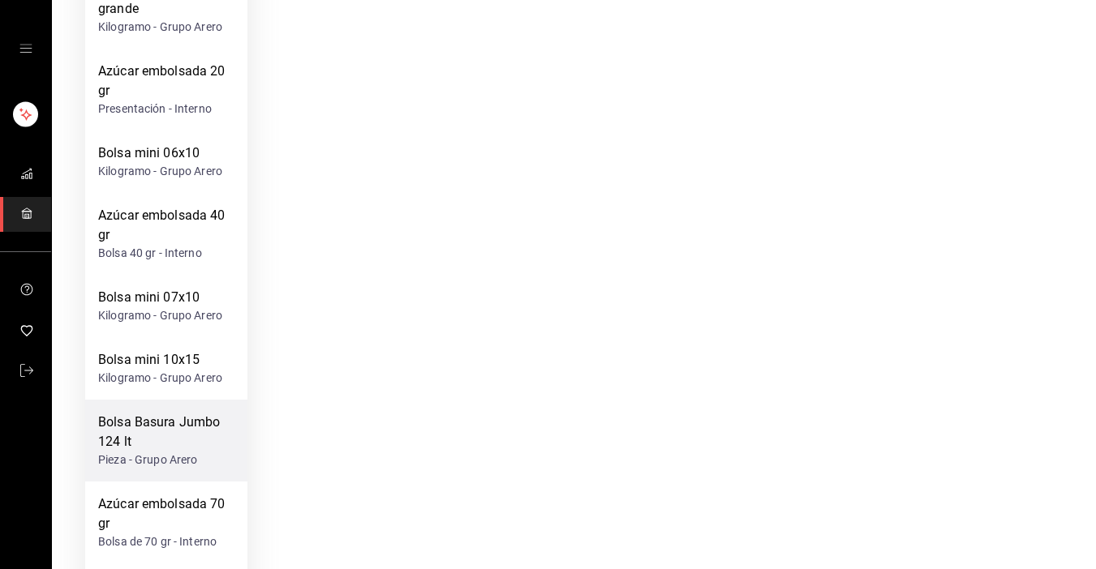
click at [160, 414] on div "Bolsa Basura Jumbo 124 lt" at bounding box center [166, 432] width 136 height 39
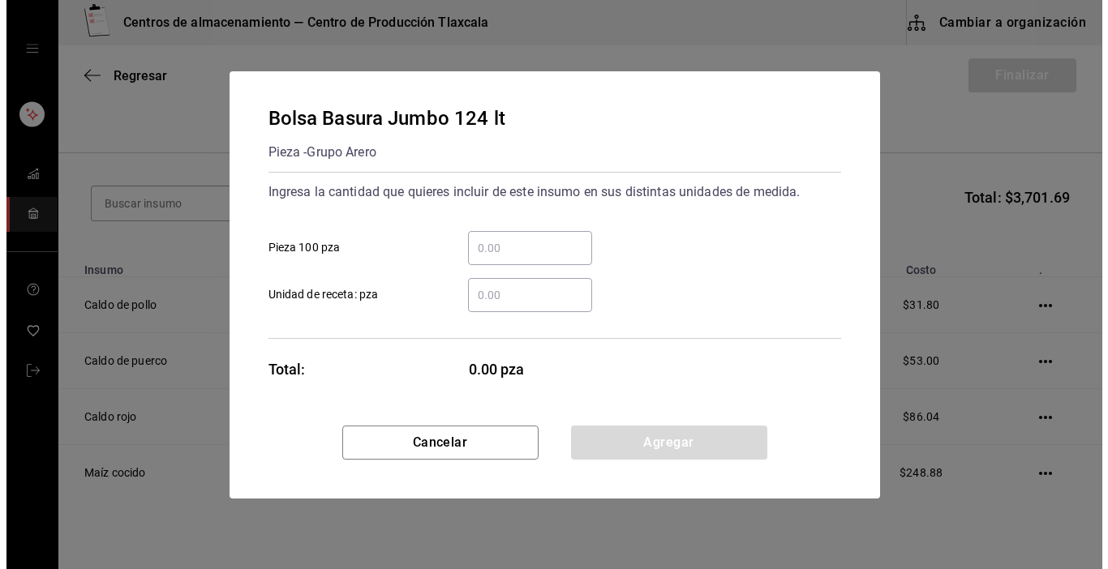
scroll to position [0, 0]
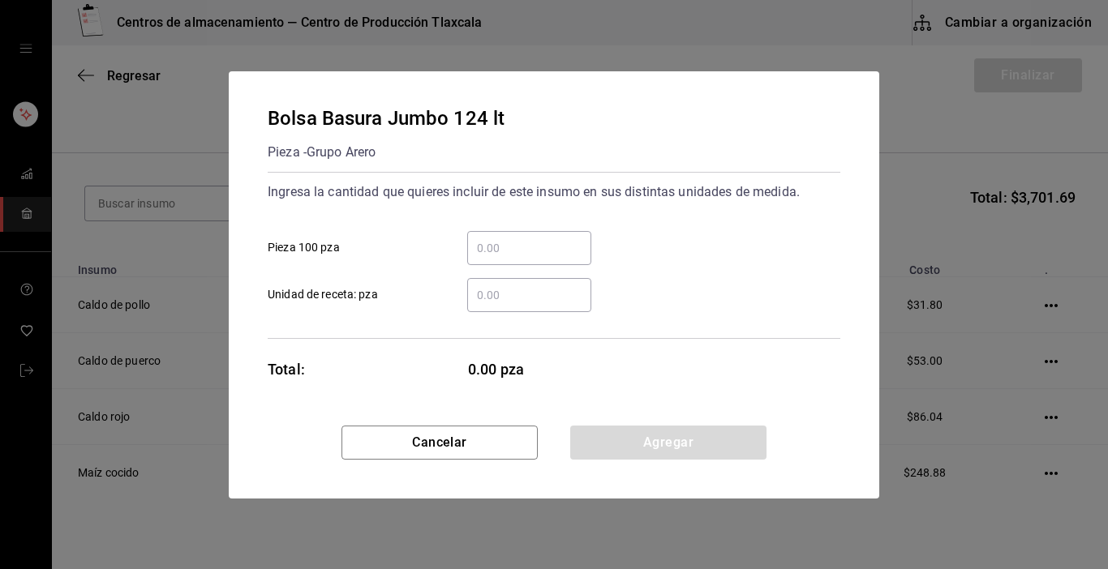
click at [509, 294] on input "​ Unidad de receta: pza" at bounding box center [529, 294] width 124 height 19
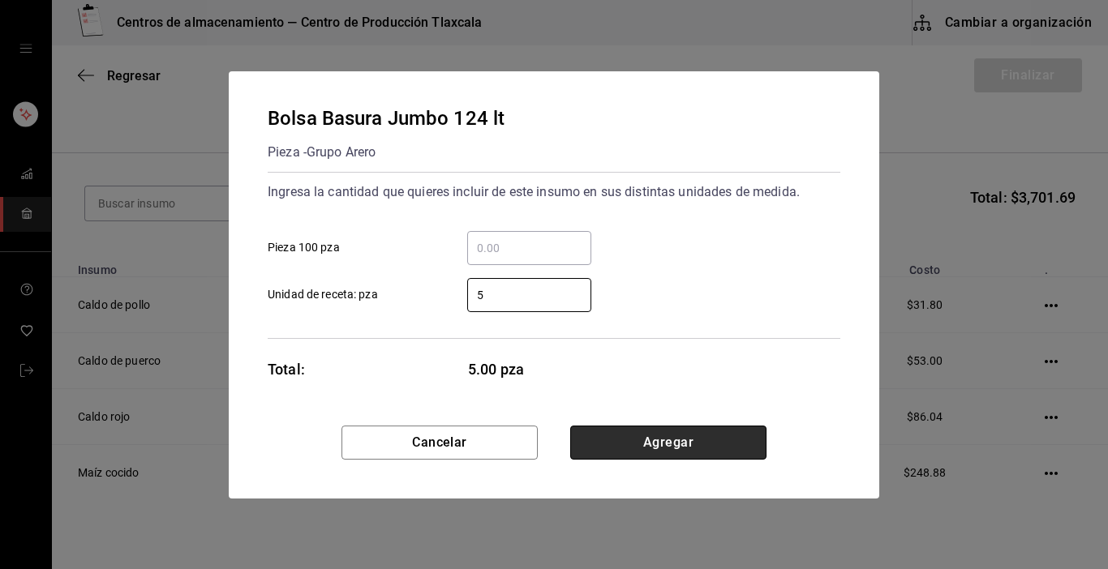
click at [732, 439] on button "Agregar" at bounding box center [668, 443] width 196 height 34
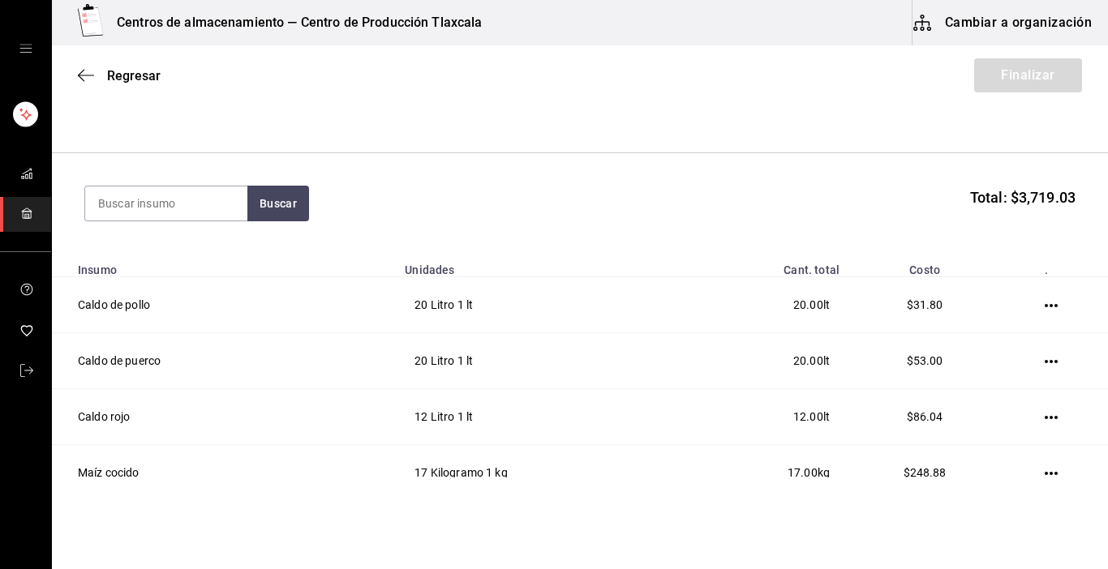
click at [174, 177] on section "Buscar Total: $3,719.03" at bounding box center [580, 203] width 1056 height 101
click at [168, 204] on input at bounding box center [166, 204] width 162 height 34
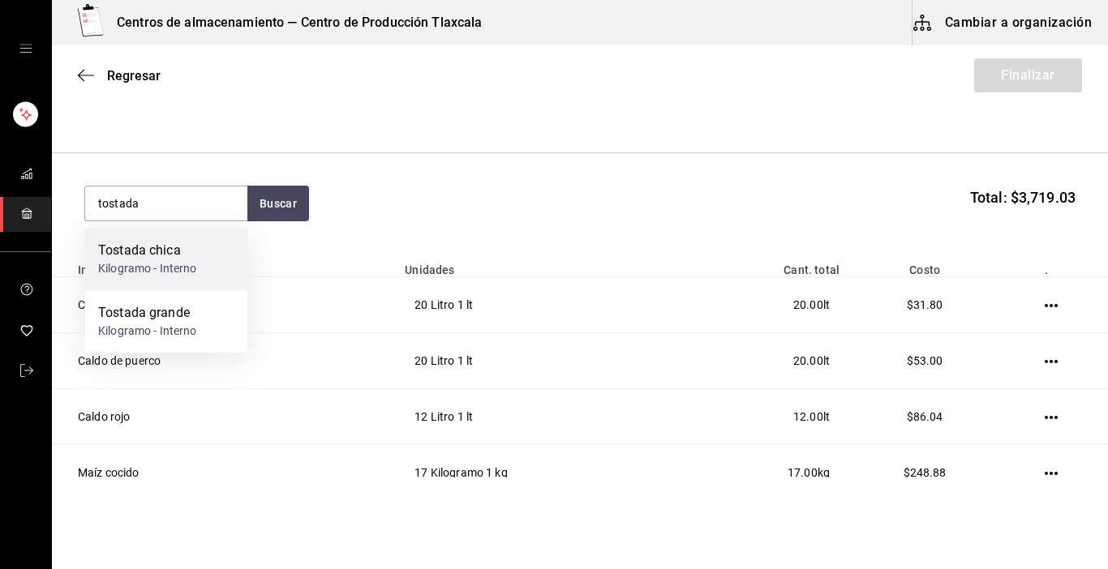
click at [163, 251] on div "Tostada chica" at bounding box center [147, 250] width 99 height 19
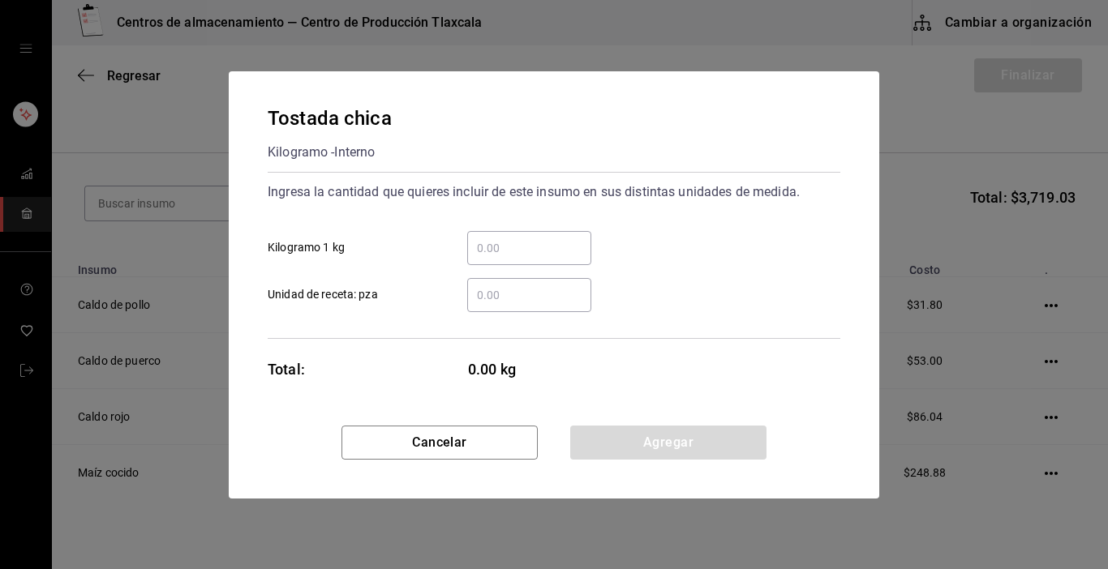
click at [495, 248] on input "​ Kilogramo 1 kg" at bounding box center [529, 247] width 124 height 19
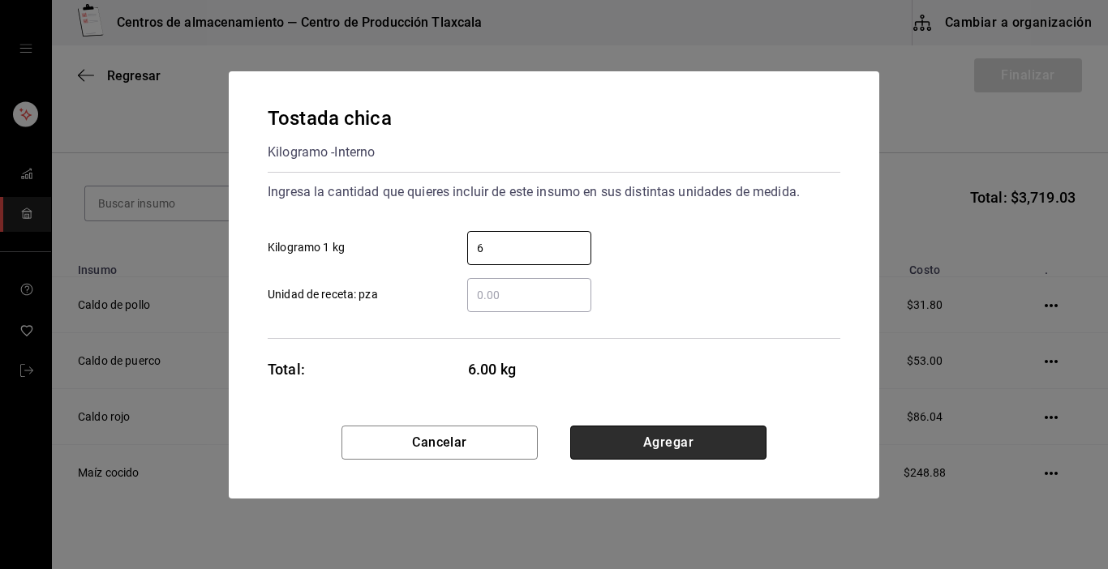
click at [702, 427] on button "Agregar" at bounding box center [668, 443] width 196 height 34
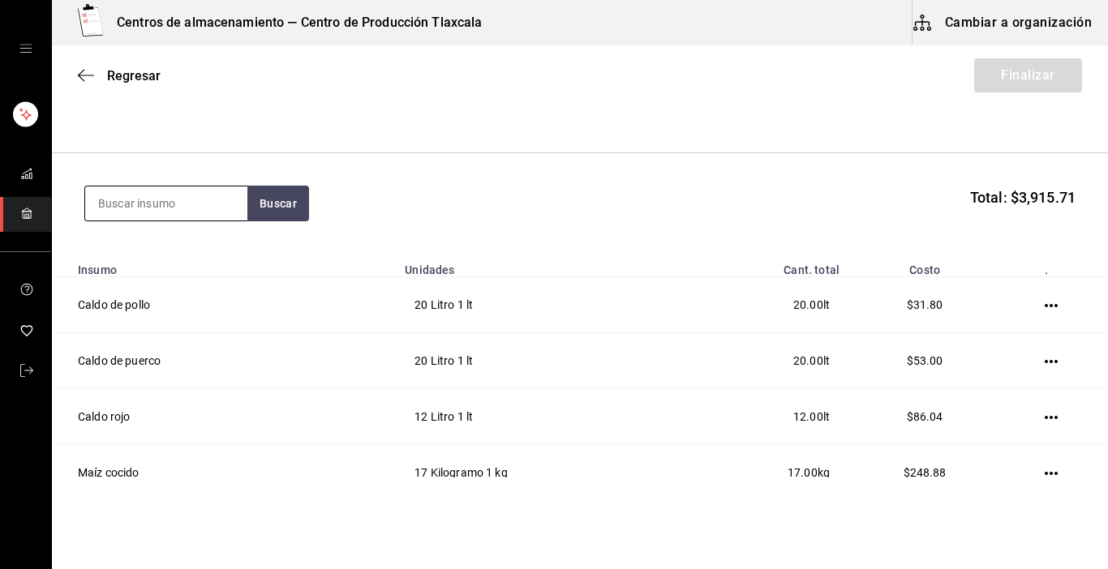
click at [201, 202] on input at bounding box center [166, 204] width 162 height 34
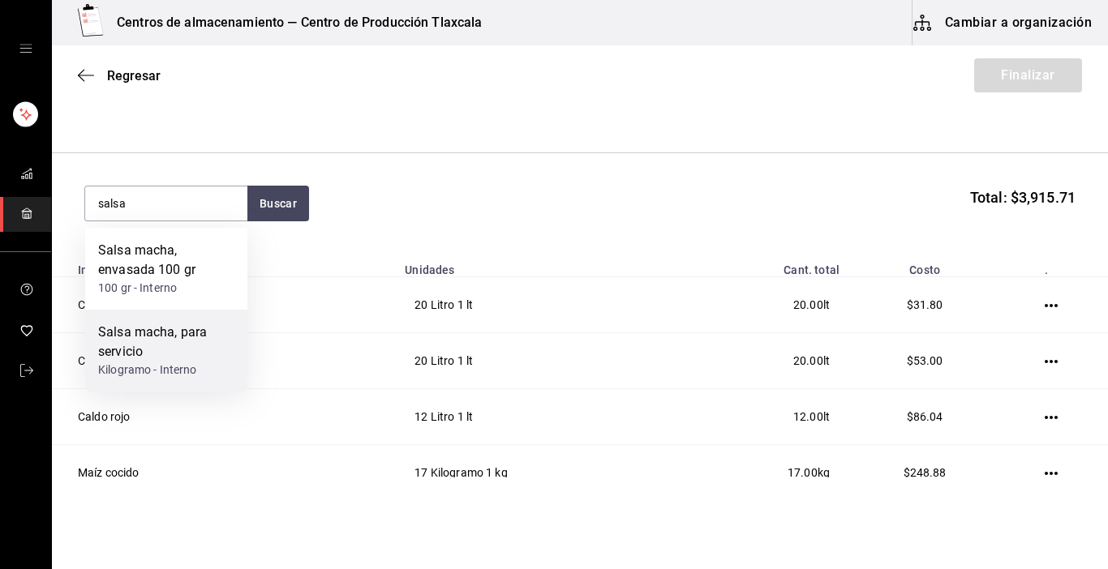
click at [143, 342] on div "Salsa macha, para servicio" at bounding box center [166, 342] width 136 height 39
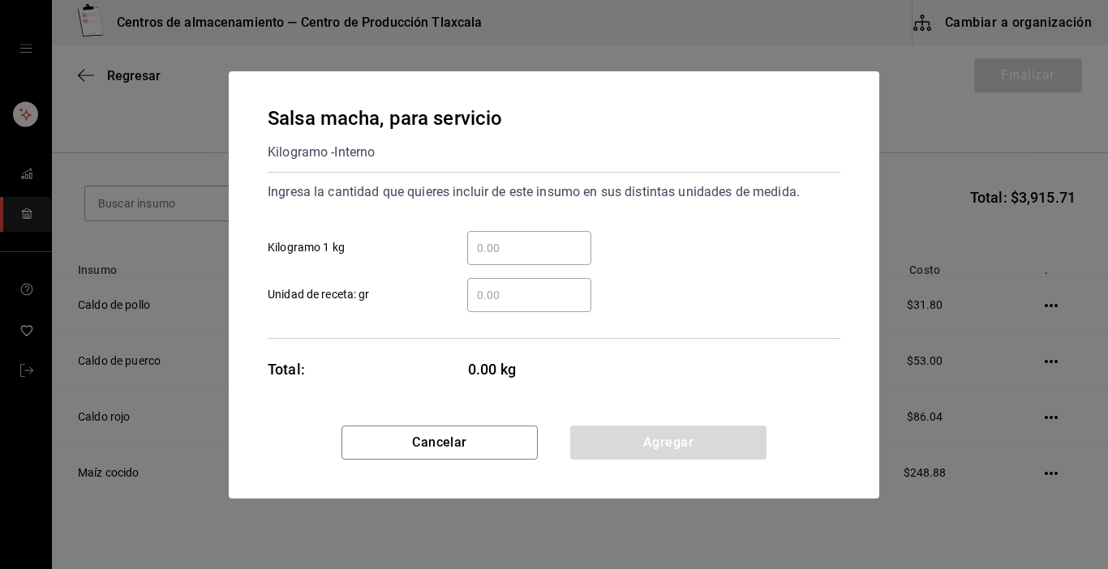
click at [487, 247] on input "​ Kilogramo 1 kg" at bounding box center [529, 247] width 124 height 19
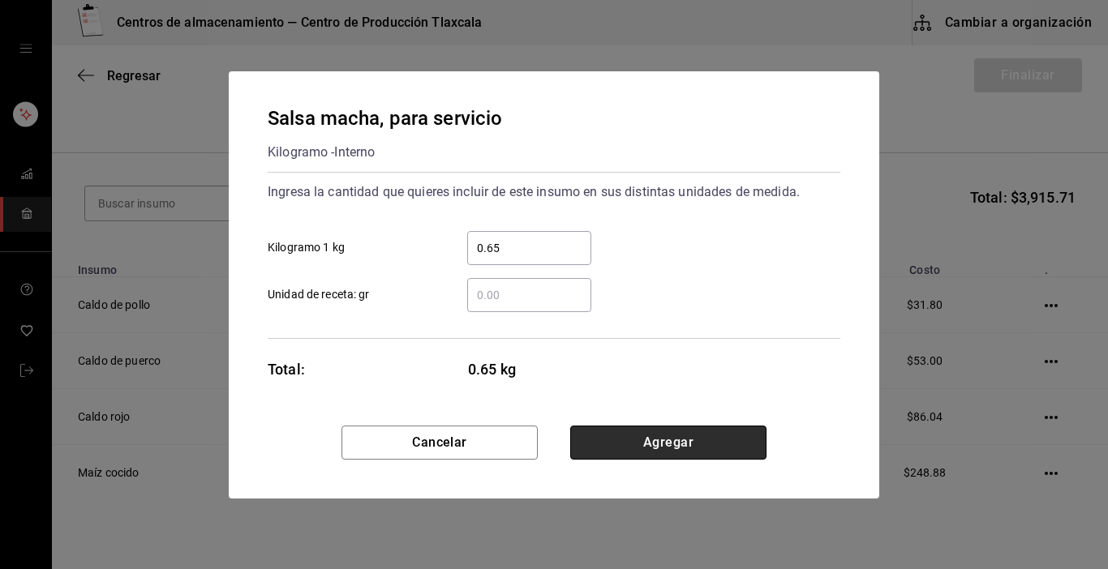
click at [620, 435] on button "Agregar" at bounding box center [668, 443] width 196 height 34
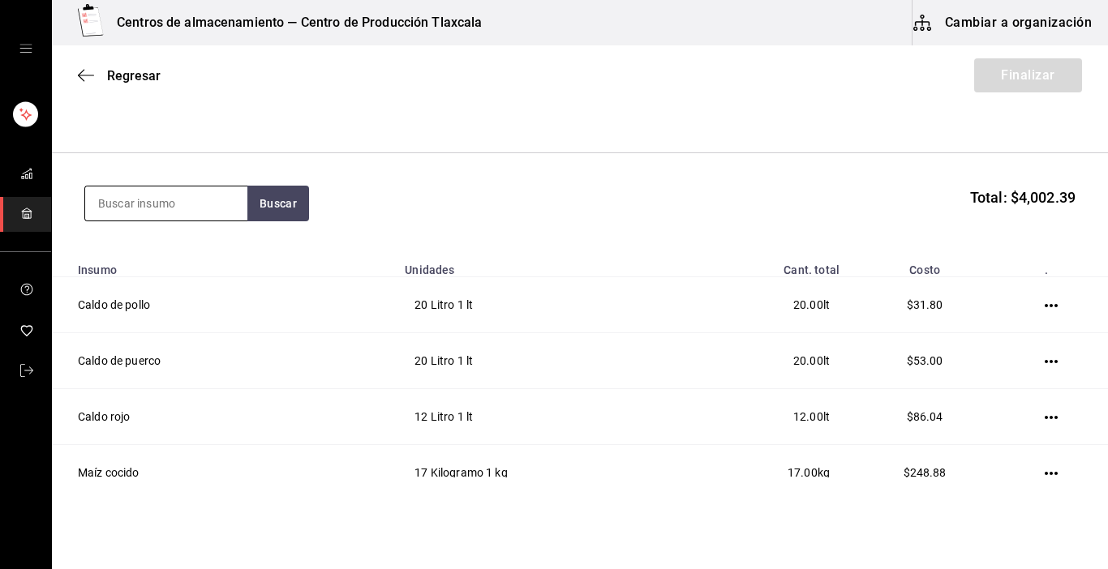
click at [218, 204] on input at bounding box center [166, 204] width 162 height 34
click at [102, 204] on input at bounding box center [166, 204] width 162 height 34
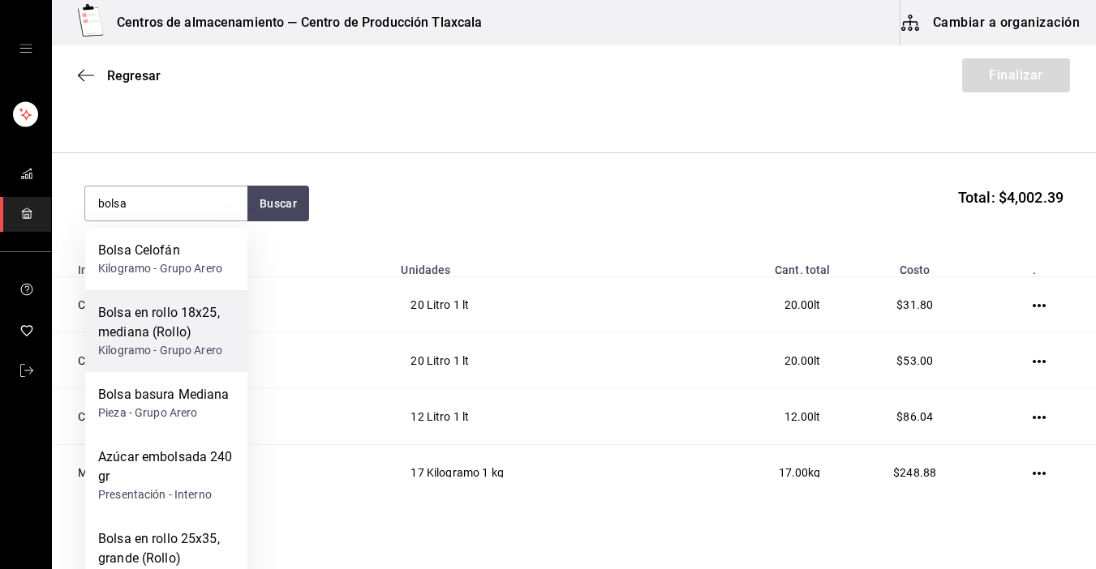
click at [189, 337] on div "Bolsa en rollo 18x25, mediana (Rollo)" at bounding box center [166, 322] width 136 height 39
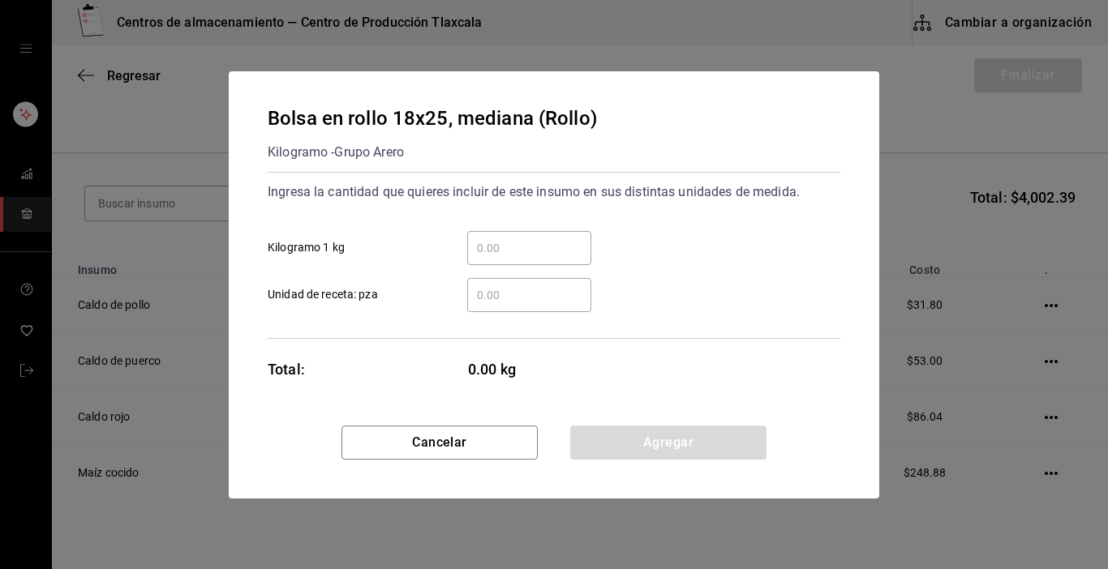
click at [501, 262] on div "​" at bounding box center [529, 248] width 124 height 34
click at [501, 258] on input "​ Kilogramo 1 kg" at bounding box center [529, 247] width 124 height 19
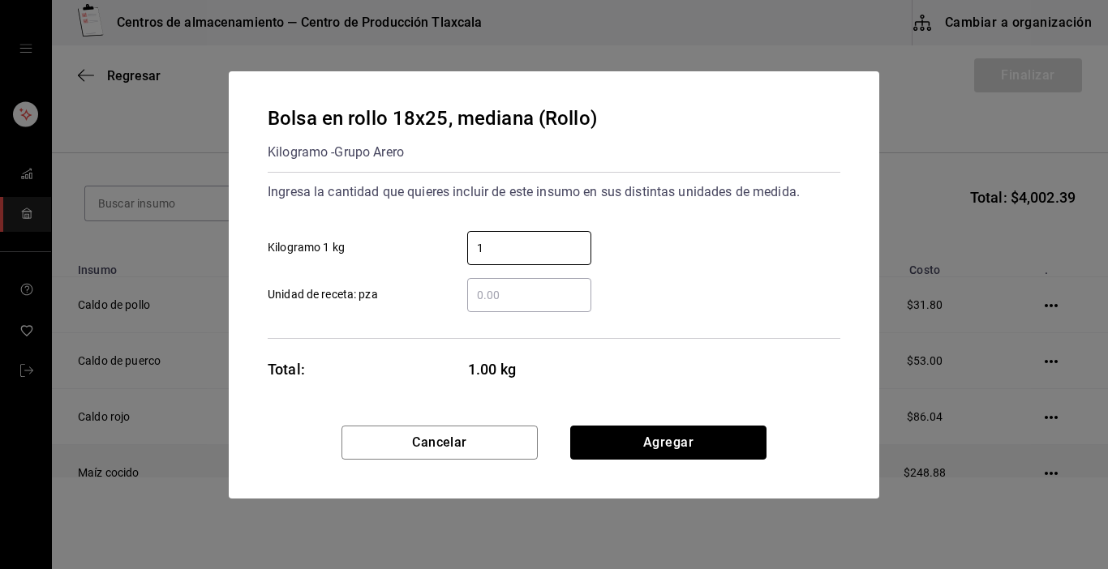
click at [706, 449] on button "Agregar" at bounding box center [668, 443] width 196 height 34
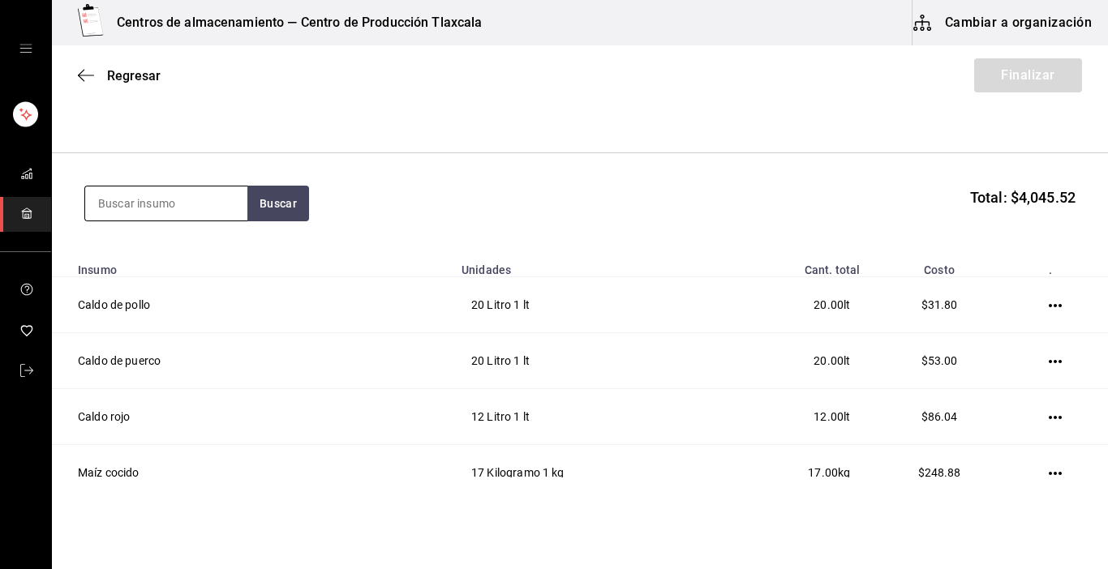
click at [220, 201] on input at bounding box center [166, 204] width 162 height 34
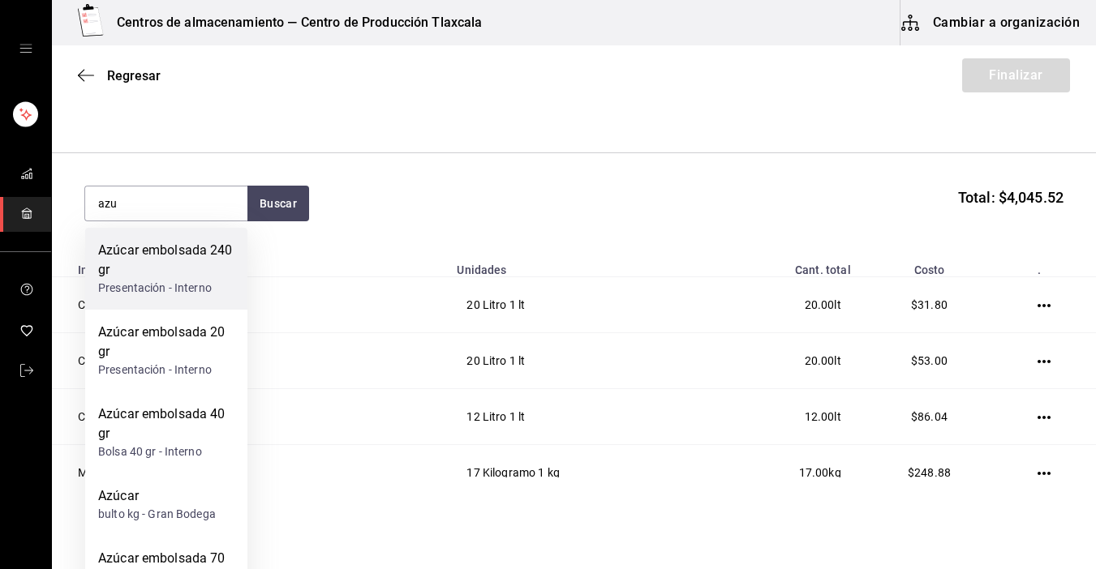
click at [204, 242] on div "Azúcar embolsada 240 gr" at bounding box center [166, 260] width 136 height 39
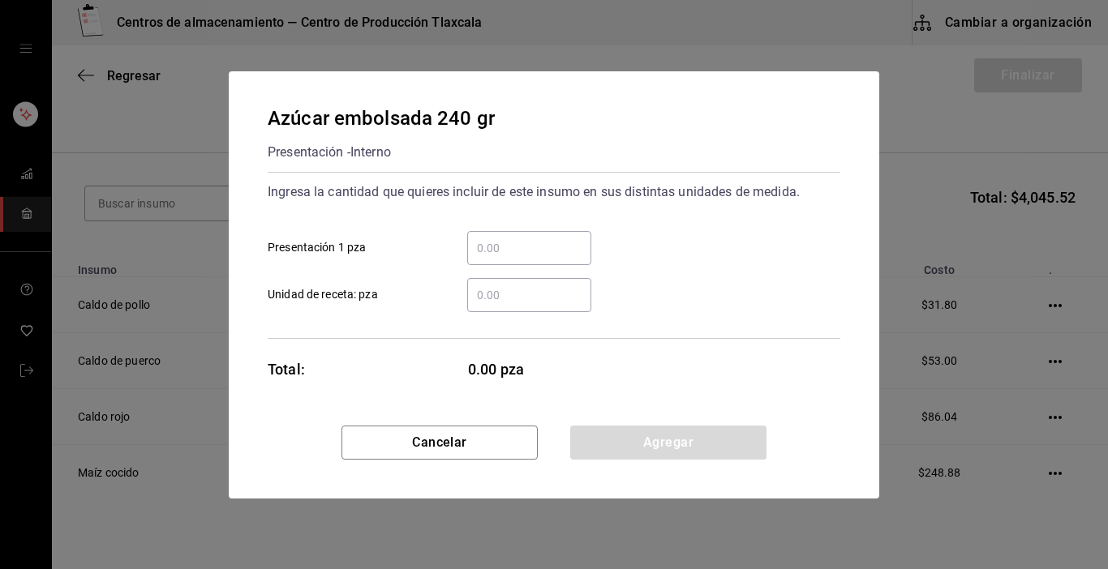
click at [512, 253] on input "​ Presentación 1 pza" at bounding box center [529, 247] width 124 height 19
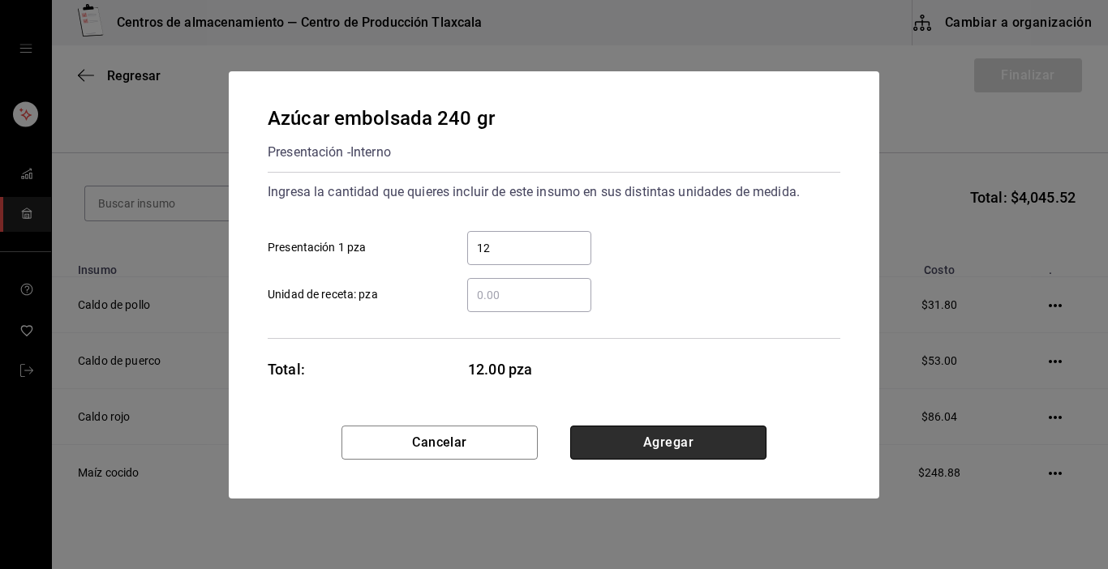
click at [749, 445] on button "Agregar" at bounding box center [668, 443] width 196 height 34
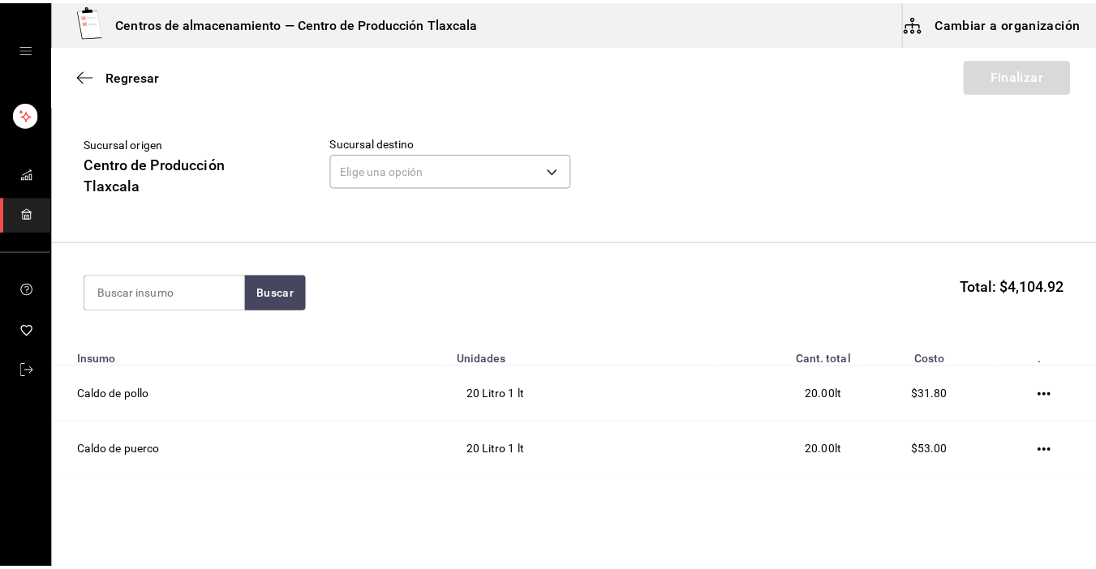
scroll to position [36, 0]
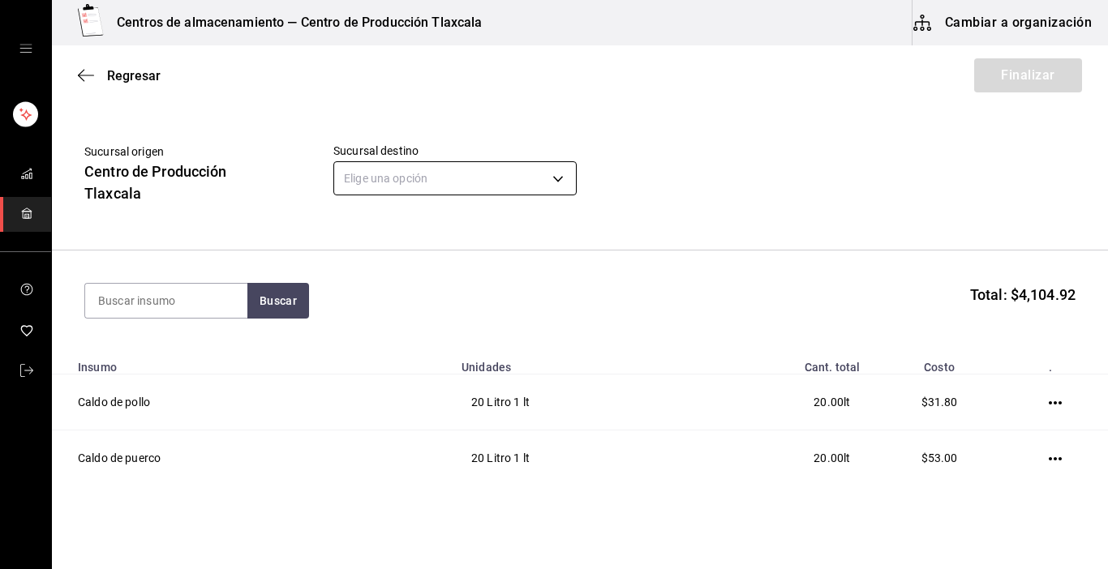
click at [556, 175] on body "Centros de almacenamiento — Centro de Producción Tlaxcala Cambiar a organizació…" at bounding box center [554, 239] width 1108 height 478
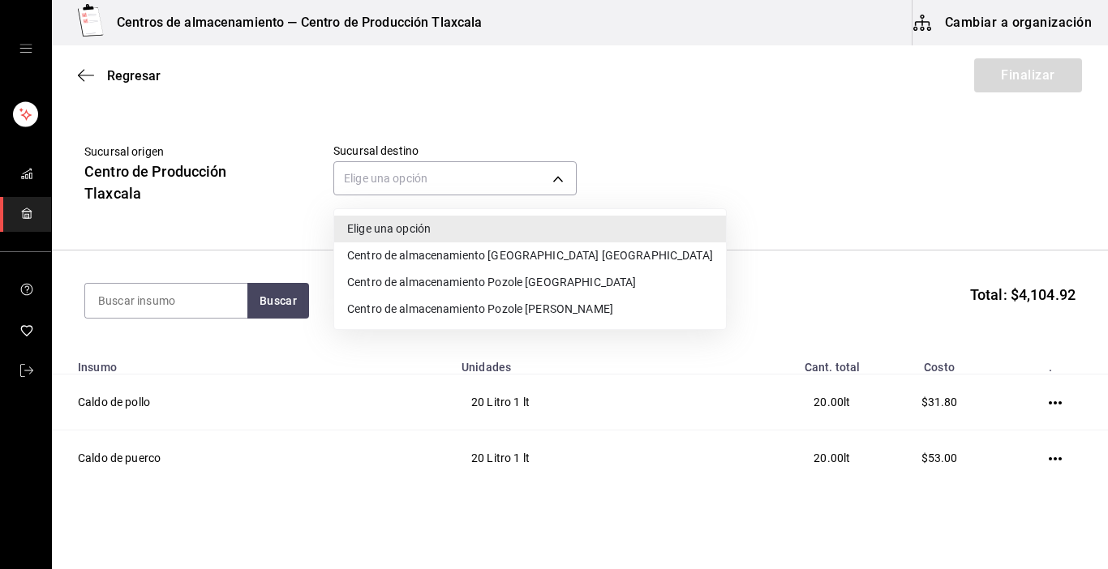
click at [559, 307] on li "Centro de almacenamiento Pozole [PERSON_NAME]" at bounding box center [530, 309] width 392 height 27
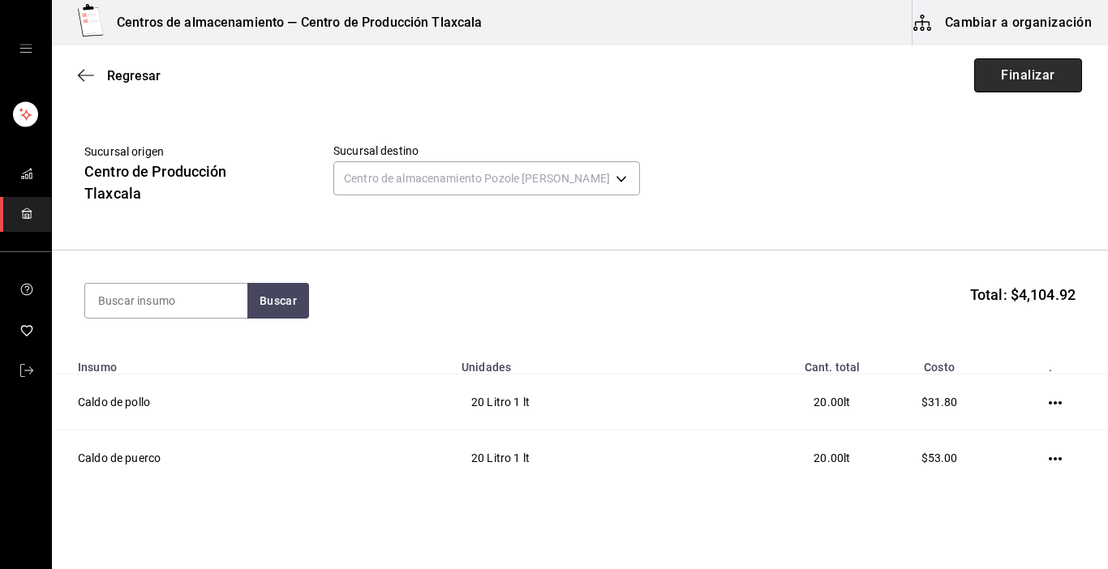
click at [998, 71] on button "Finalizar" at bounding box center [1028, 75] width 108 height 34
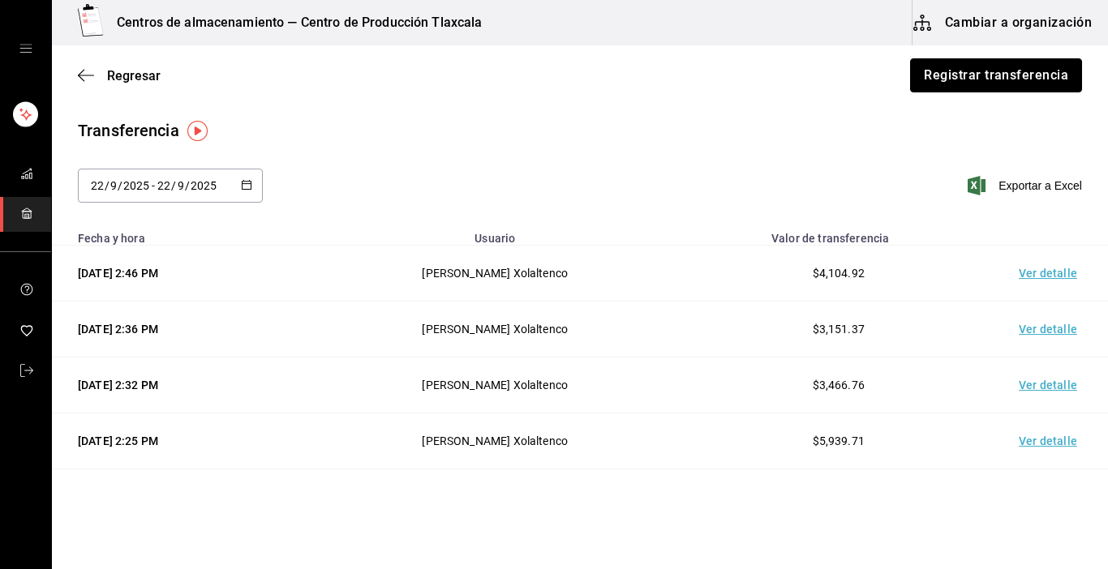
click at [998, 71] on button "Registrar transferencia" at bounding box center [996, 75] width 172 height 34
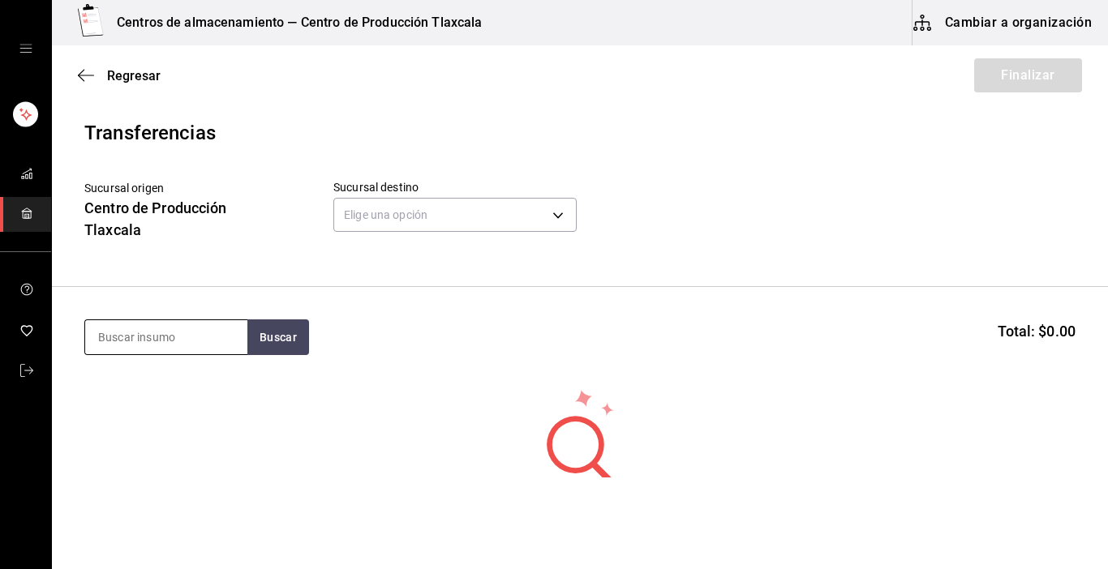
click at [233, 337] on input at bounding box center [166, 337] width 162 height 34
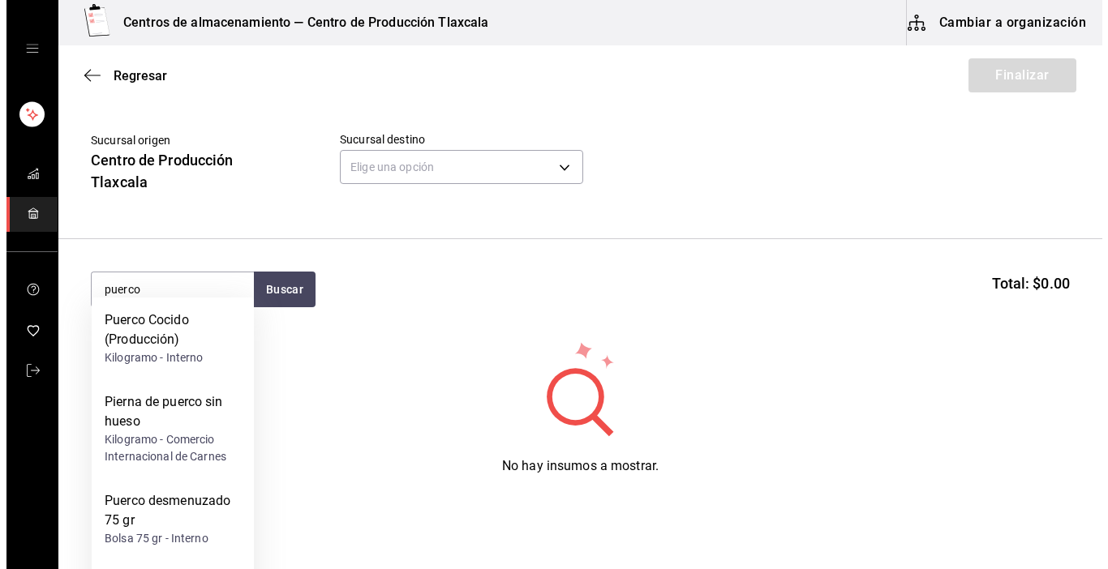
scroll to position [97, 0]
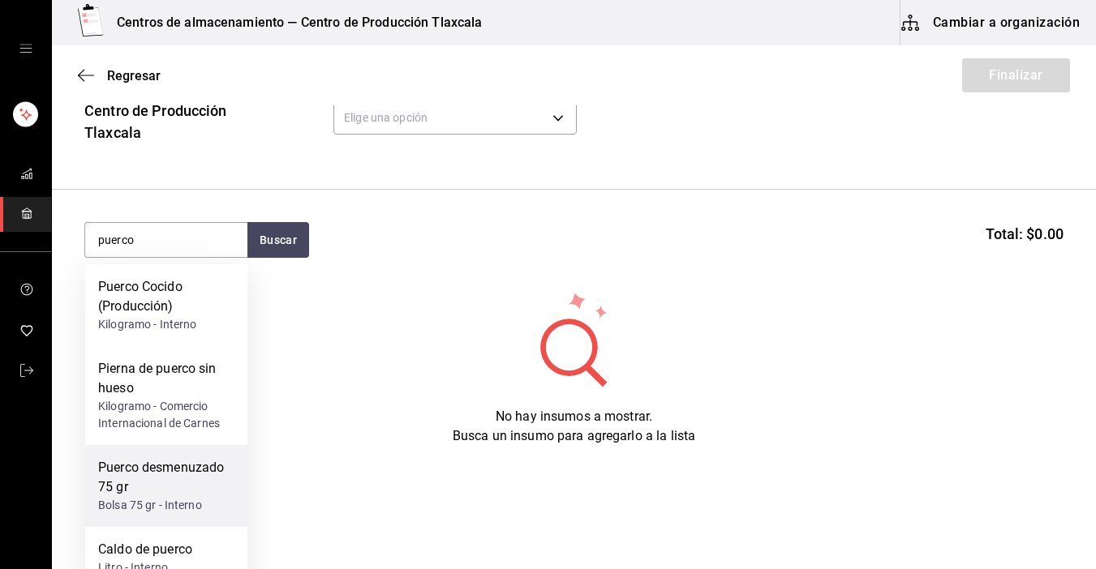
click at [181, 517] on div "Puerco desmenuzado 75 gr Bolsa 75 gr - Interno" at bounding box center [166, 486] width 162 height 82
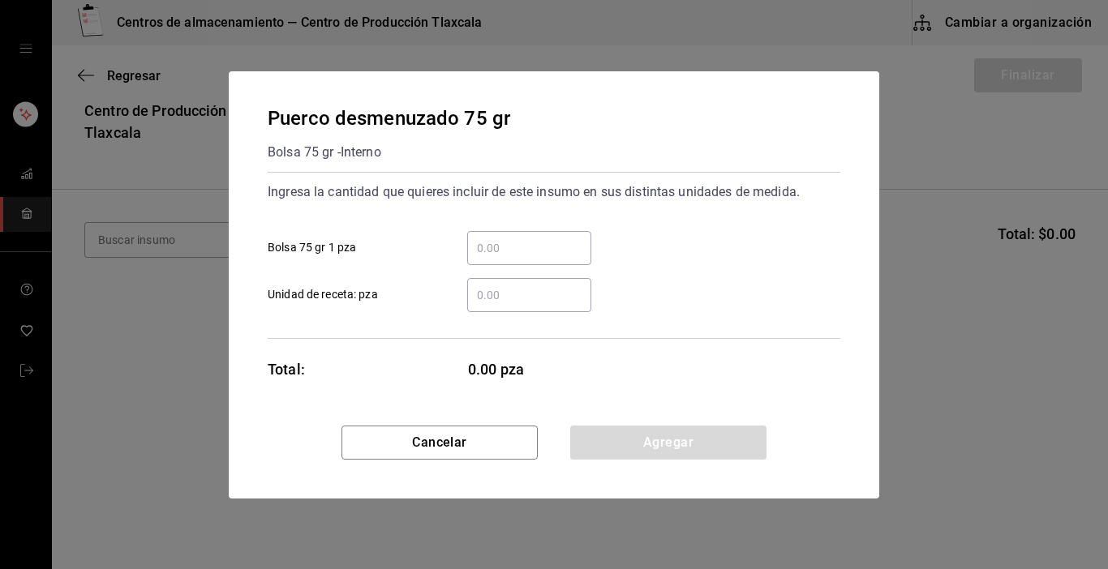
click at [563, 260] on div "​" at bounding box center [529, 248] width 124 height 34
click at [563, 258] on input "​ Bolsa 75 gr 1 pza" at bounding box center [529, 247] width 124 height 19
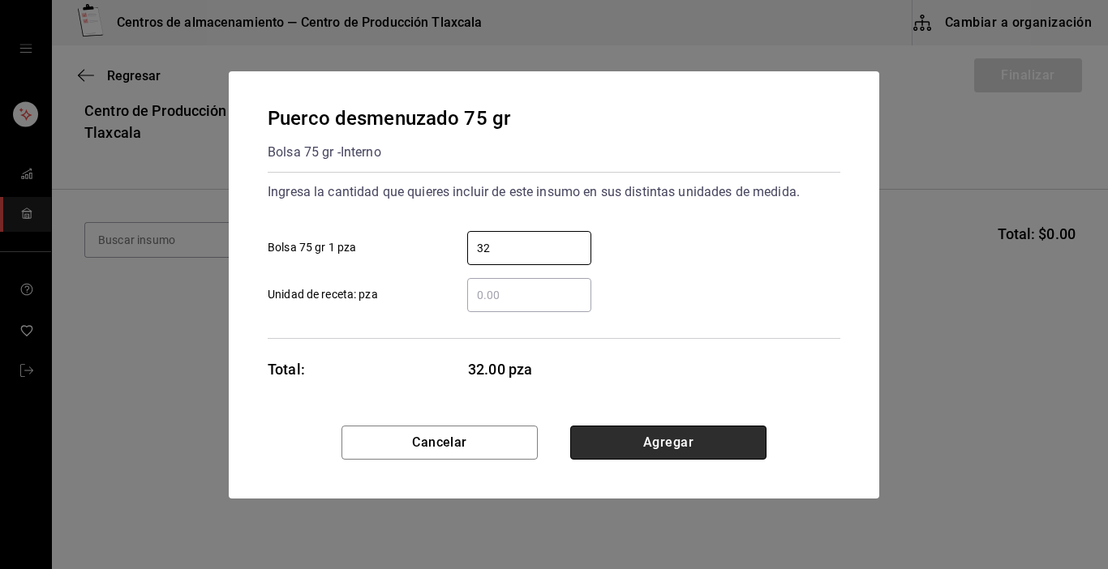
click at [671, 436] on button "Agregar" at bounding box center [668, 443] width 196 height 34
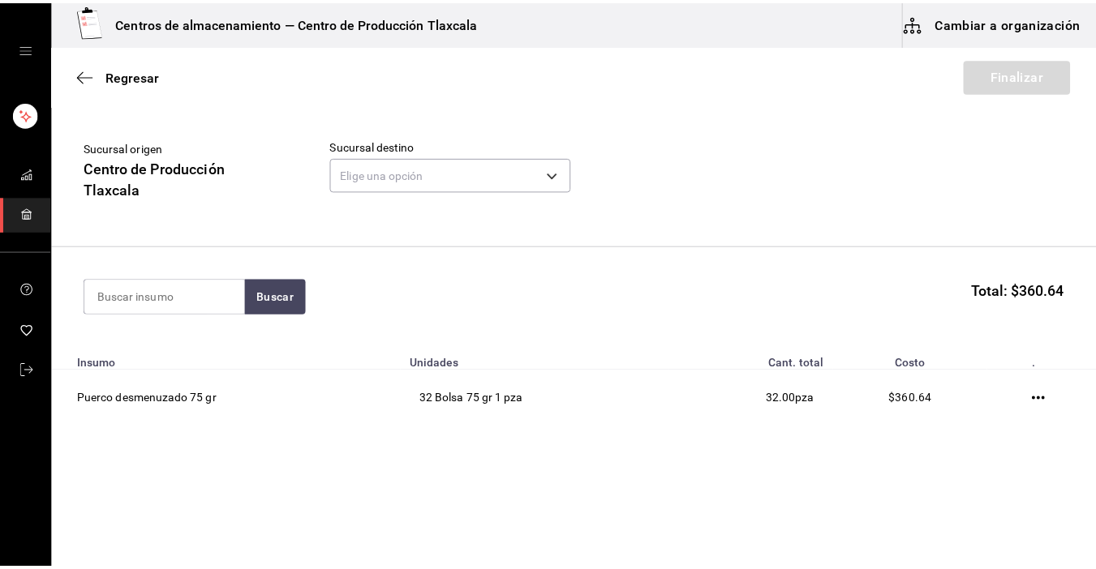
scroll to position [41, 0]
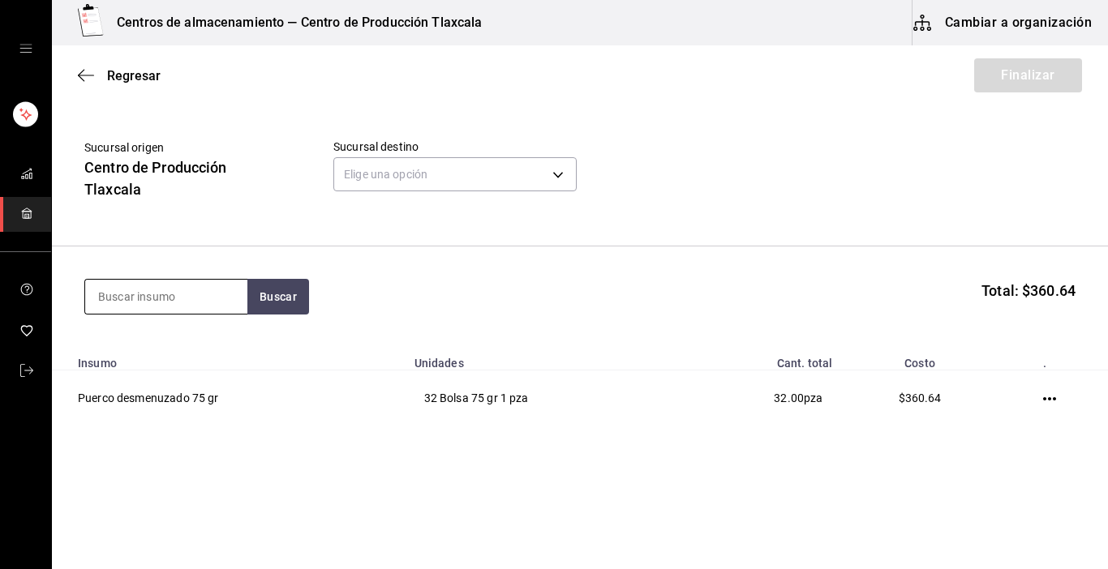
click at [214, 301] on input at bounding box center [166, 297] width 162 height 34
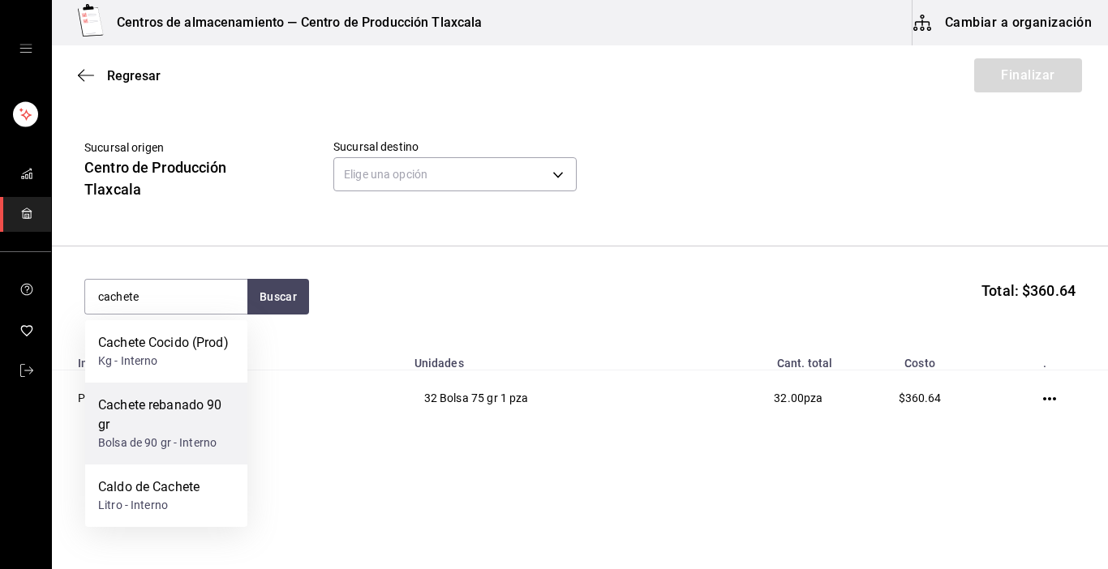
click at [197, 411] on div "Cachete rebanado 90 gr" at bounding box center [166, 415] width 136 height 39
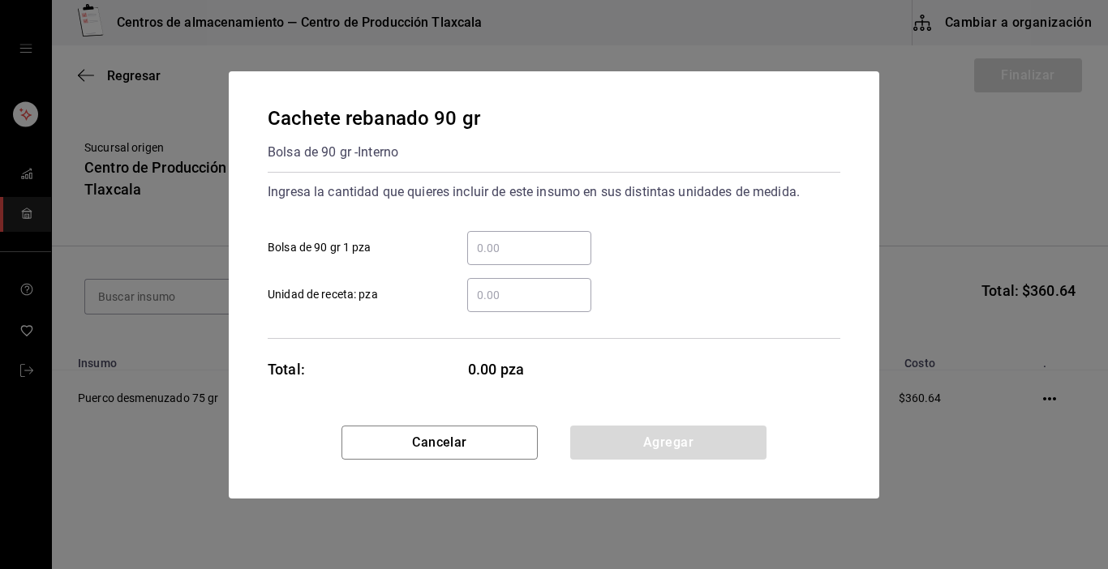
click at [481, 236] on div "​" at bounding box center [529, 248] width 124 height 34
click at [481, 238] on input "​ Bolsa de 90 gr 1 pza" at bounding box center [529, 247] width 124 height 19
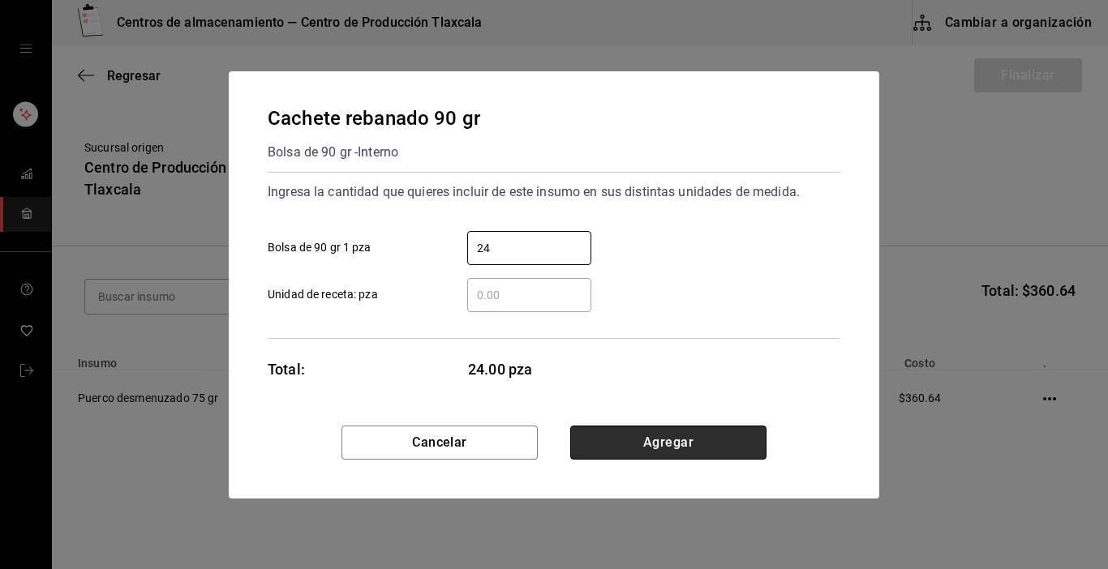
click at [746, 442] on button "Agregar" at bounding box center [668, 443] width 196 height 34
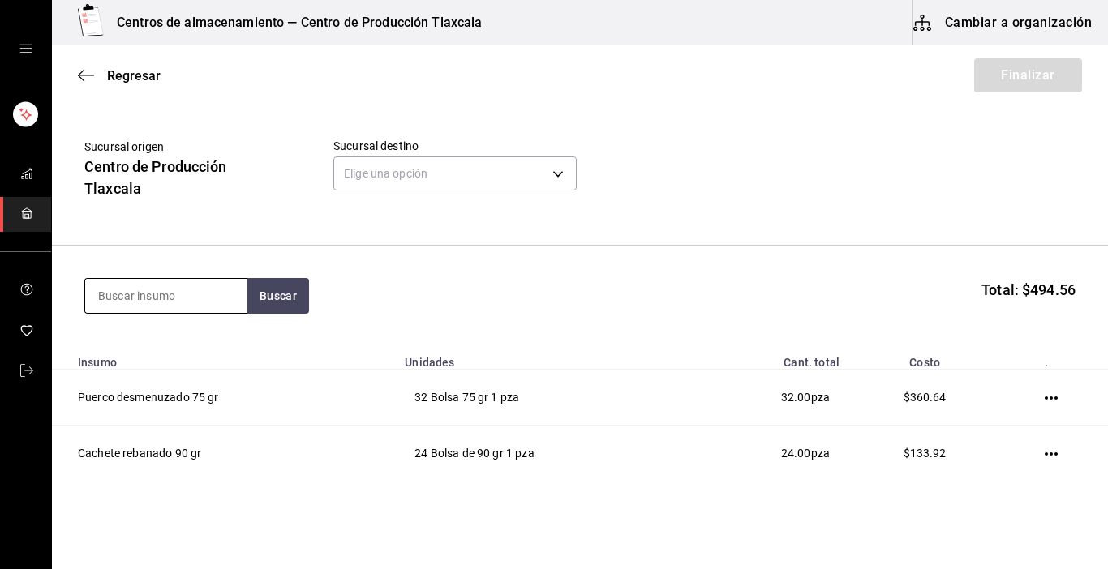
click at [229, 311] on input at bounding box center [166, 296] width 162 height 34
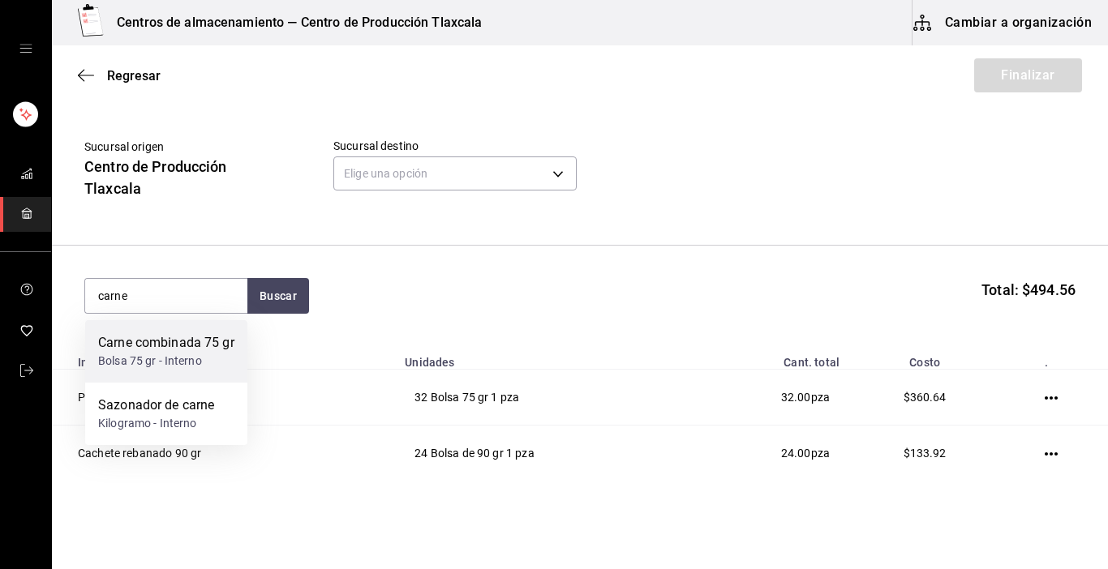
click at [187, 353] on div "Carne combinada 75 gr" at bounding box center [166, 342] width 136 height 19
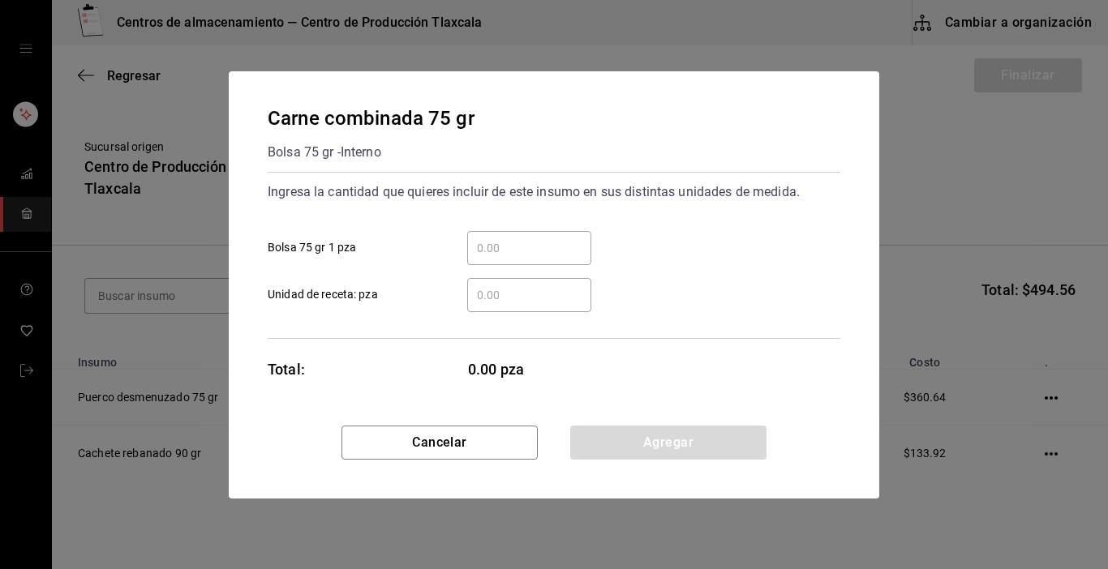
click at [513, 236] on div "​" at bounding box center [529, 248] width 124 height 34
click at [513, 238] on input "​ Bolsa 75 gr 1 pza" at bounding box center [529, 247] width 124 height 19
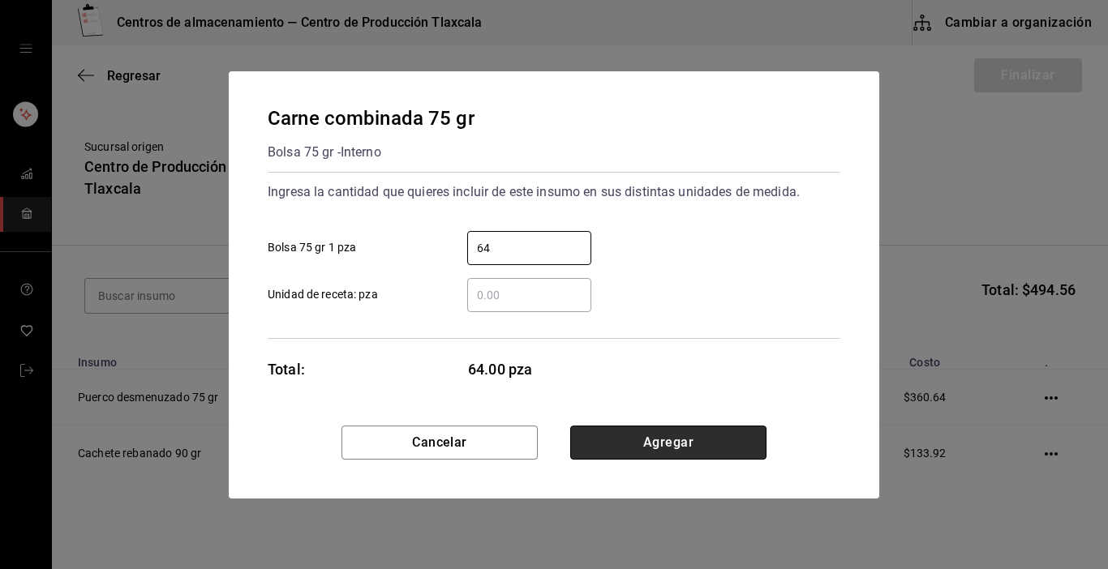
click at [625, 433] on button "Agregar" at bounding box center [668, 443] width 196 height 34
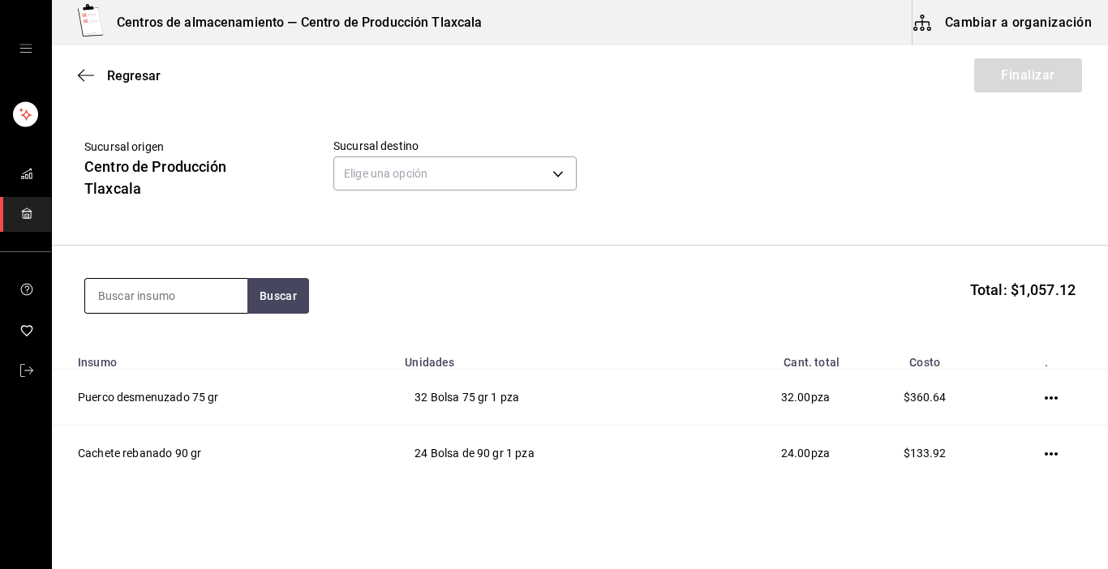
click at [186, 294] on input at bounding box center [166, 296] width 162 height 34
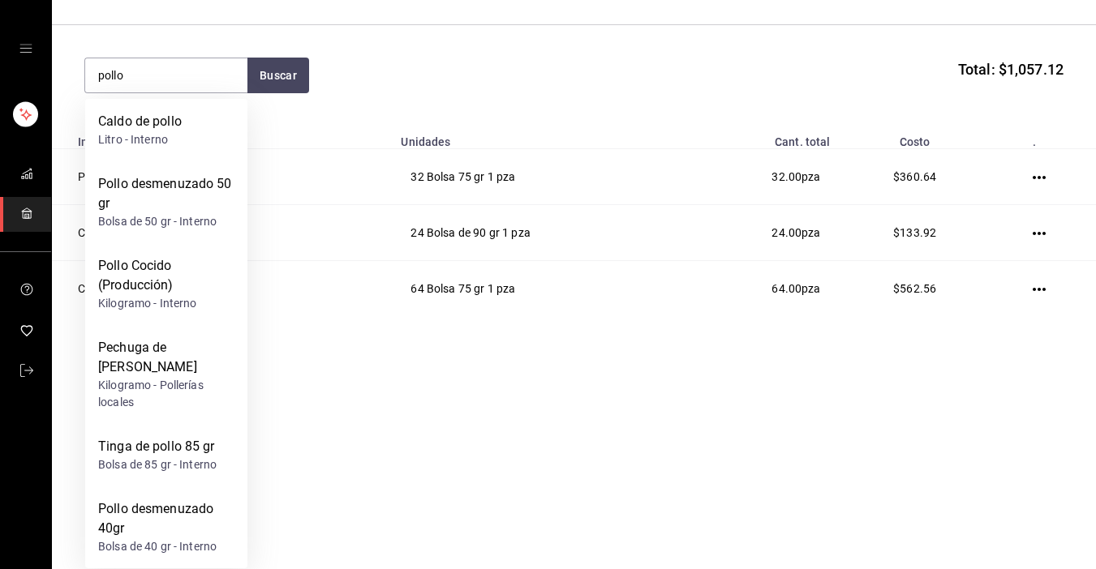
scroll to position [115, 0]
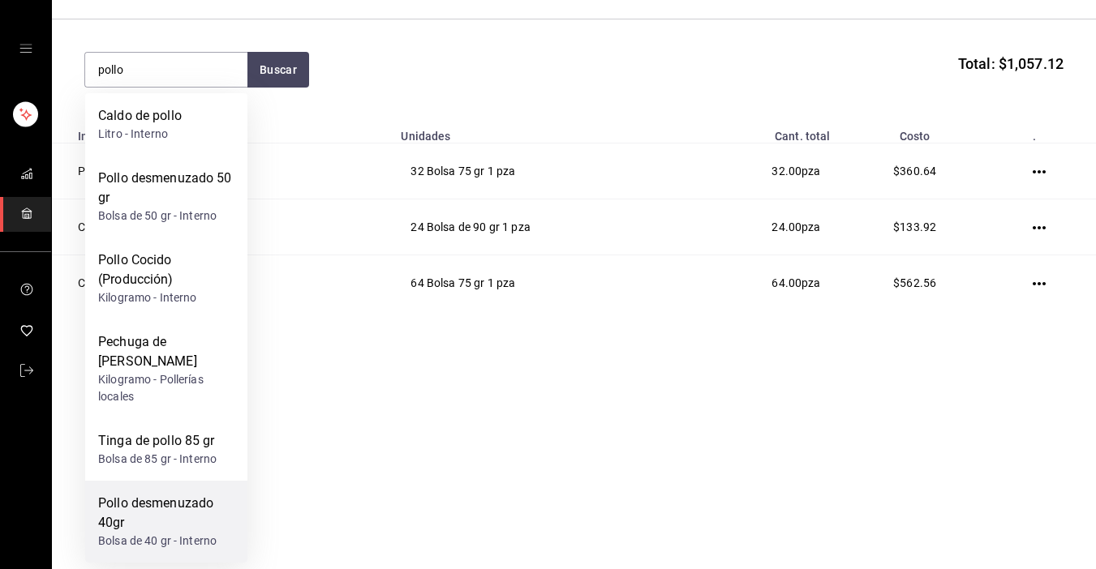
click at [101, 515] on div "Pollo desmenuzado 40gr" at bounding box center [166, 513] width 136 height 39
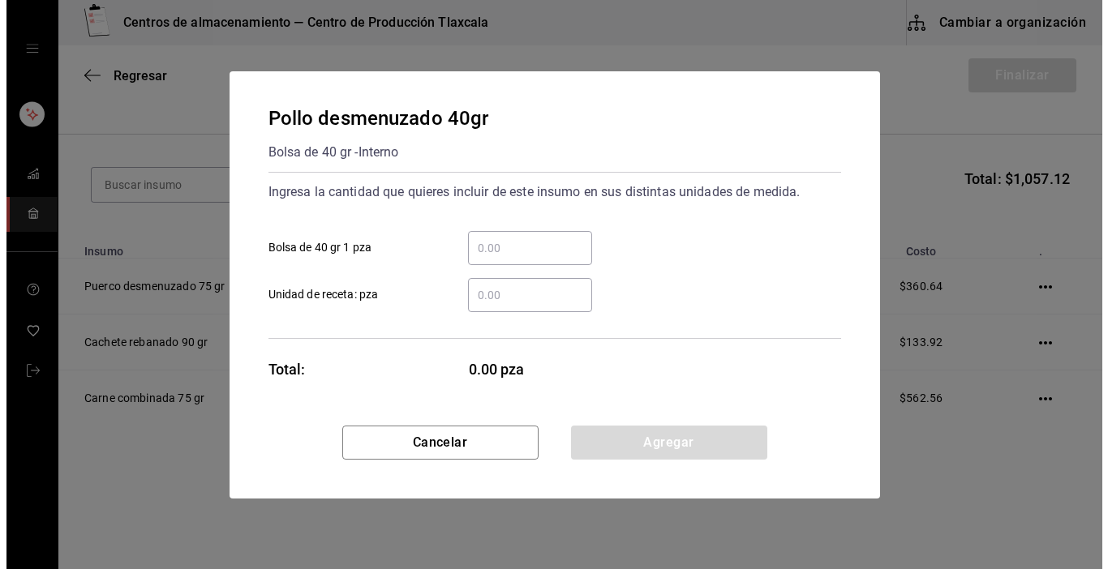
scroll to position [0, 0]
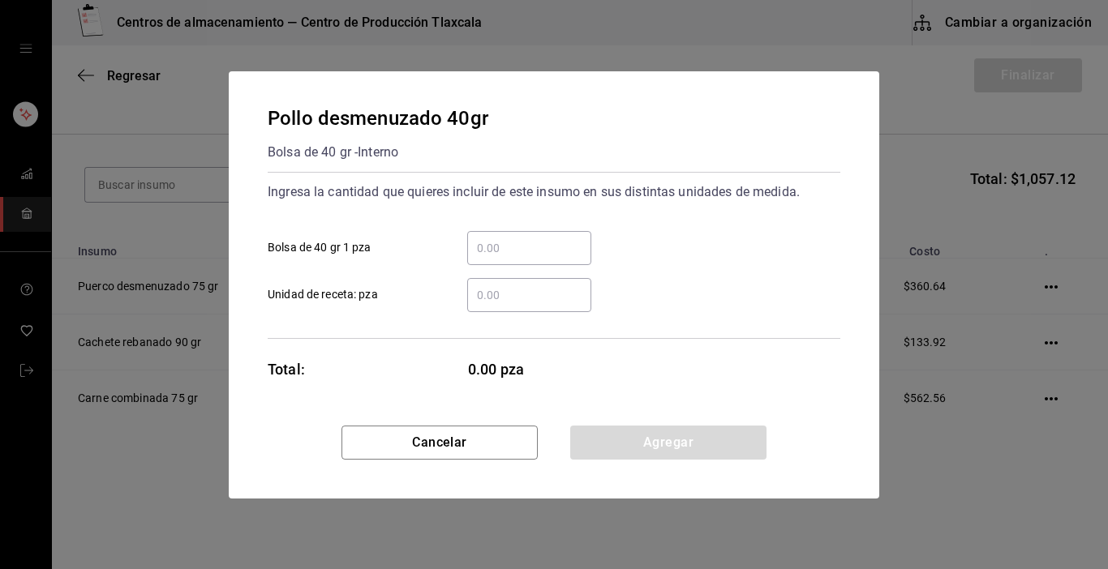
click at [539, 249] on input "​ Bolsa de 40 gr 1 pza" at bounding box center [529, 247] width 124 height 19
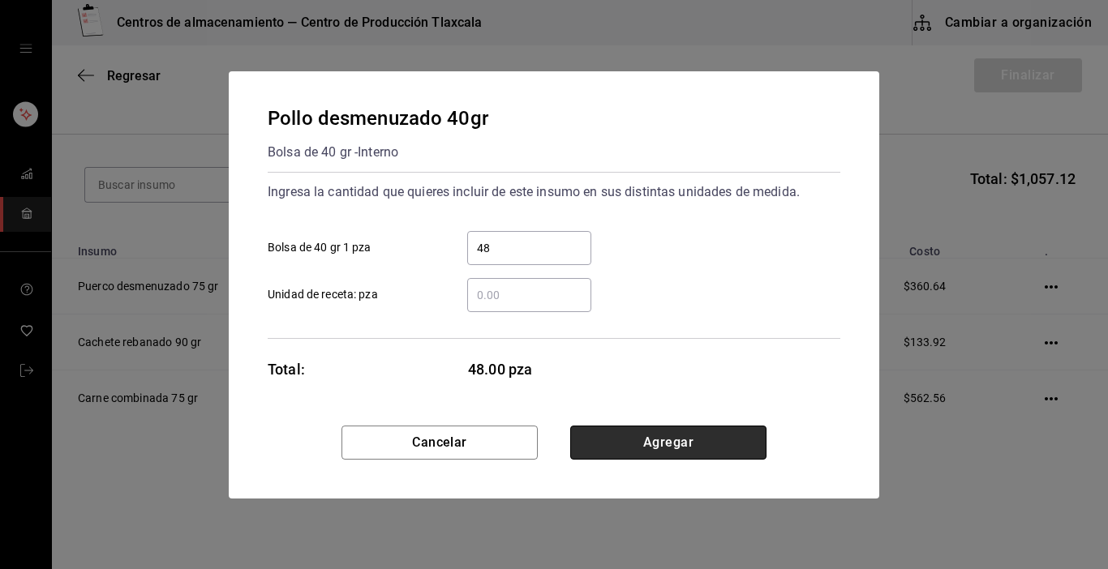
click at [649, 437] on button "Agregar" at bounding box center [668, 443] width 196 height 34
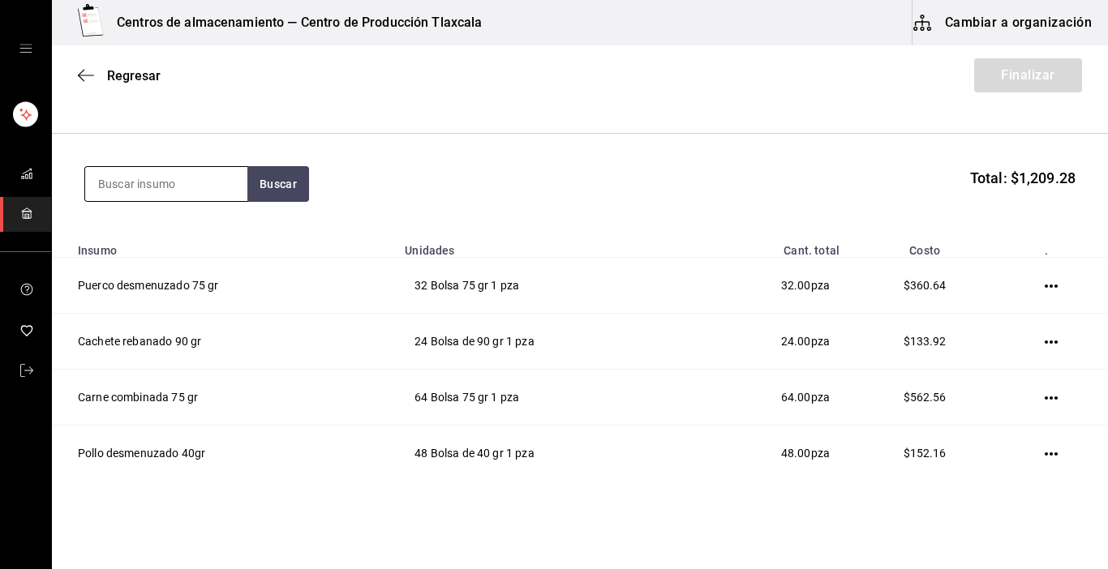
click at [170, 171] on input at bounding box center [166, 184] width 162 height 34
click at [167, 172] on input at bounding box center [166, 184] width 162 height 34
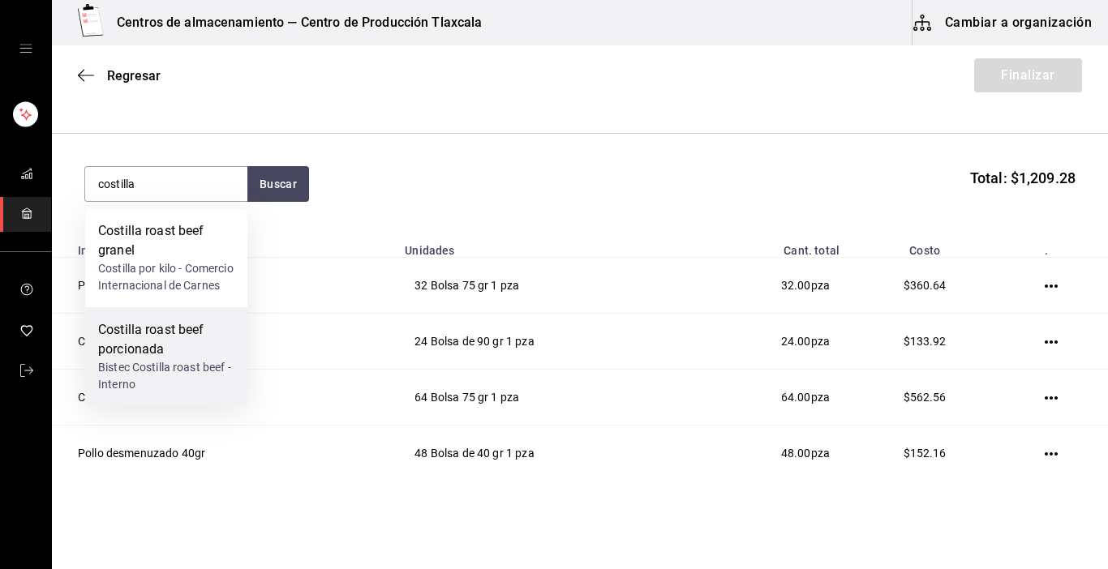
click at [121, 377] on div "Bistec Costilla roast beef - Interno" at bounding box center [166, 376] width 136 height 34
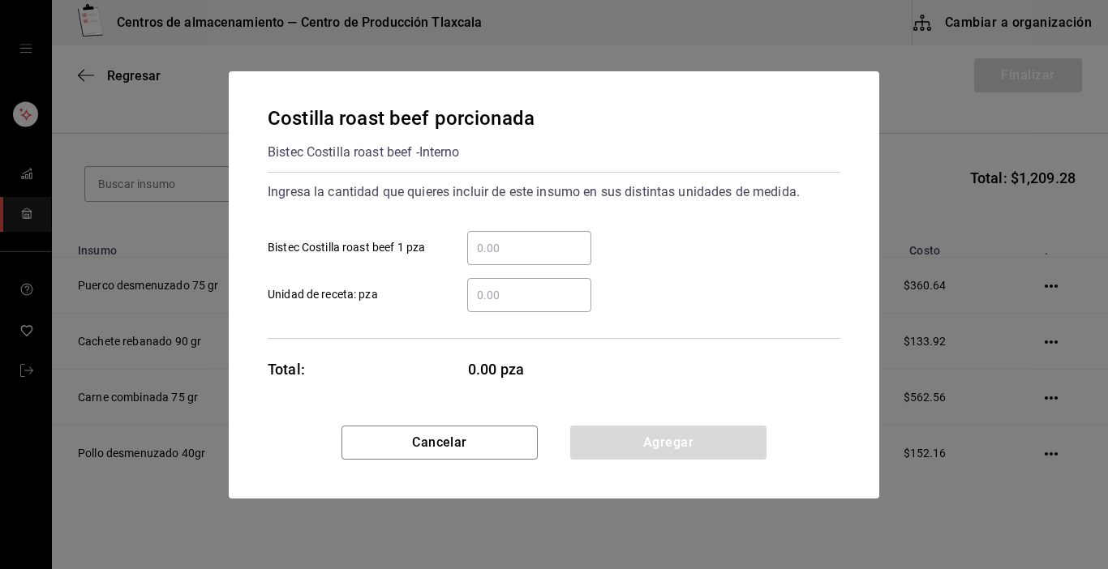
click at [546, 254] on input "​ Bistec Costilla roast beef 1 pza" at bounding box center [529, 247] width 124 height 19
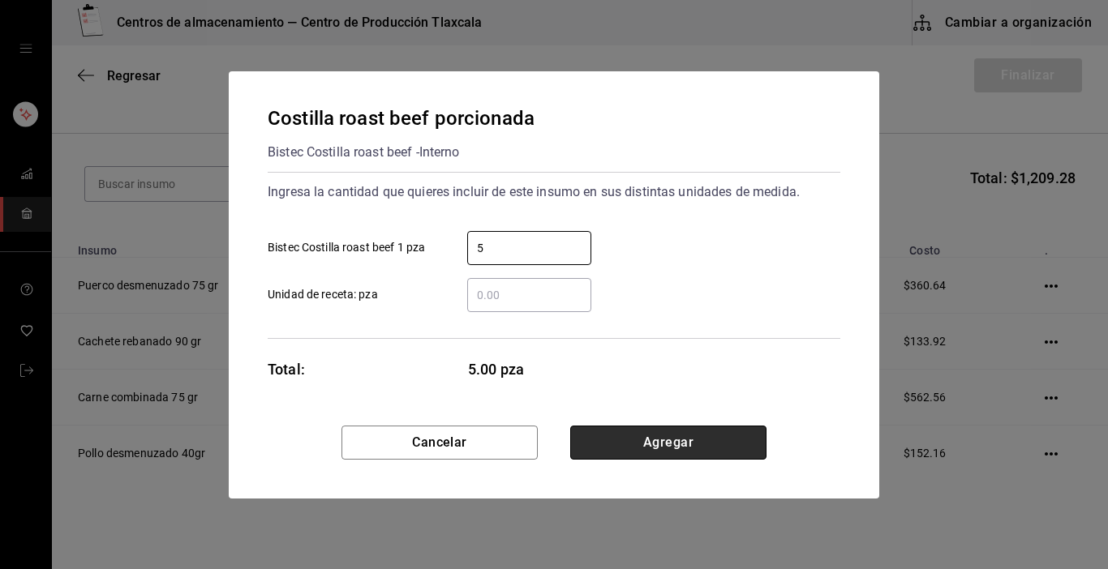
click at [719, 446] on button "Agregar" at bounding box center [668, 443] width 196 height 34
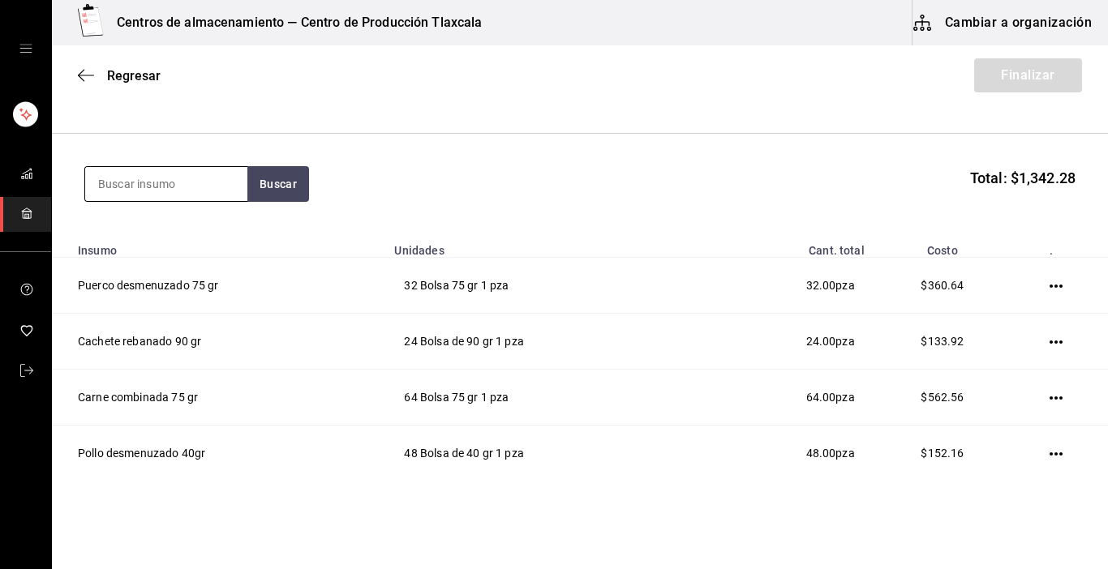
click at [216, 178] on input at bounding box center [166, 184] width 162 height 34
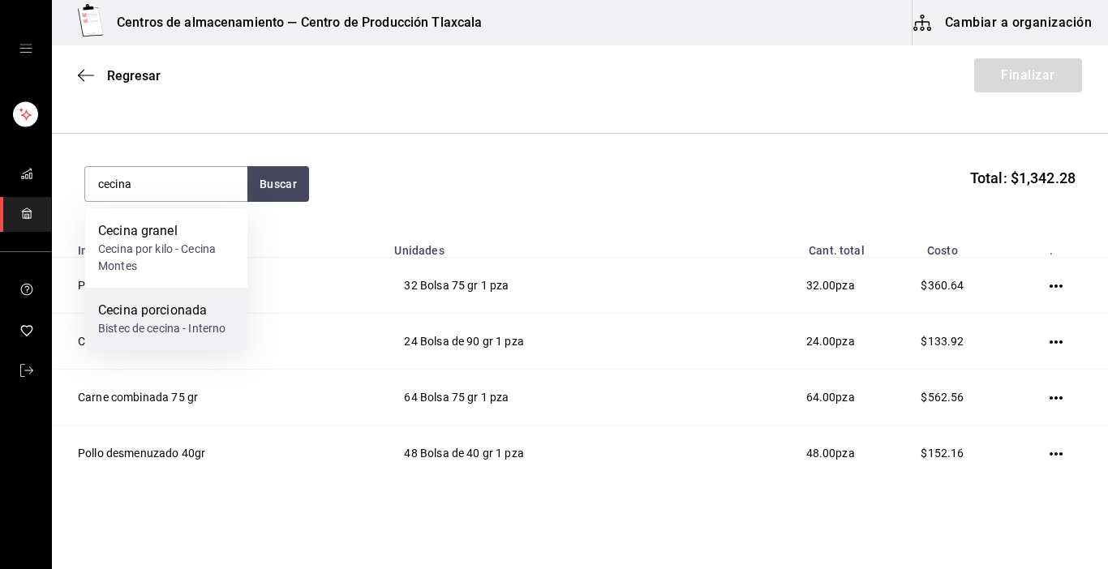
click at [179, 315] on div "Cecina porcionada" at bounding box center [161, 310] width 127 height 19
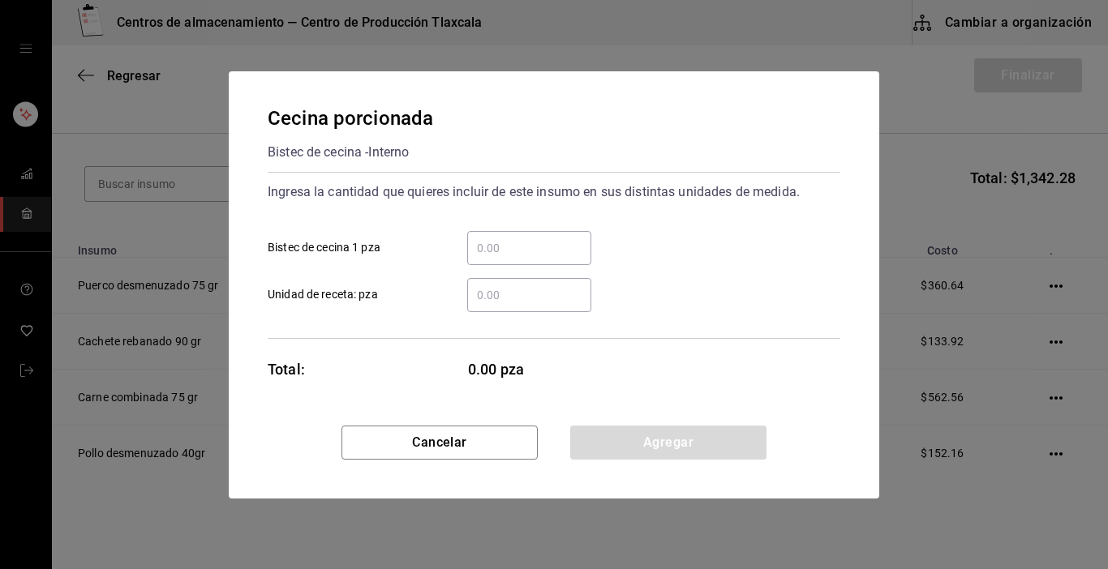
click at [556, 247] on input "​ Bistec de cecina 1 pza" at bounding box center [529, 247] width 124 height 19
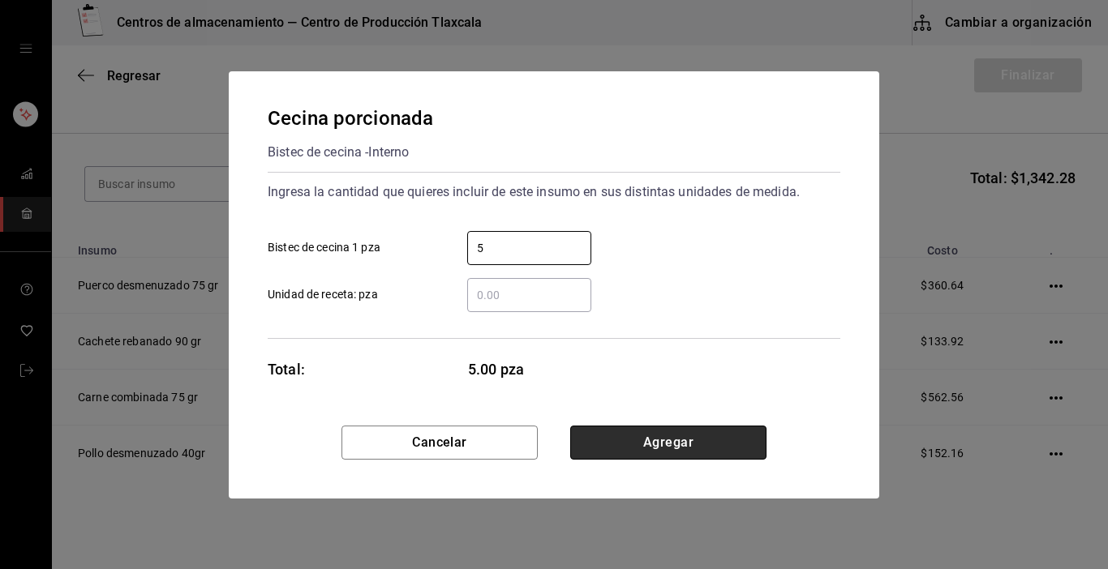
click at [696, 438] on button "Agregar" at bounding box center [668, 443] width 196 height 34
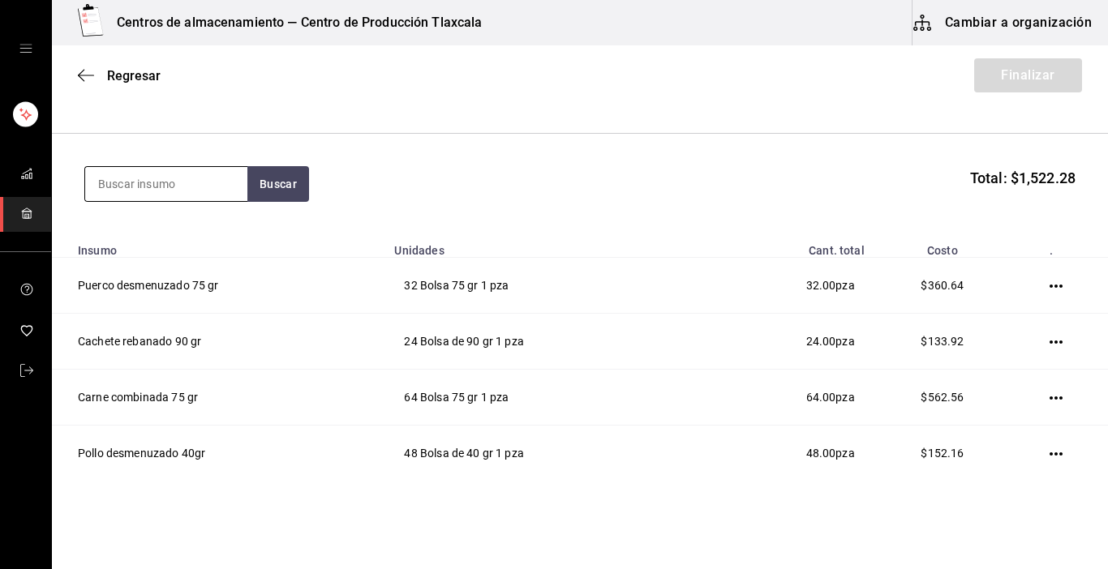
click at [226, 187] on input at bounding box center [166, 184] width 162 height 34
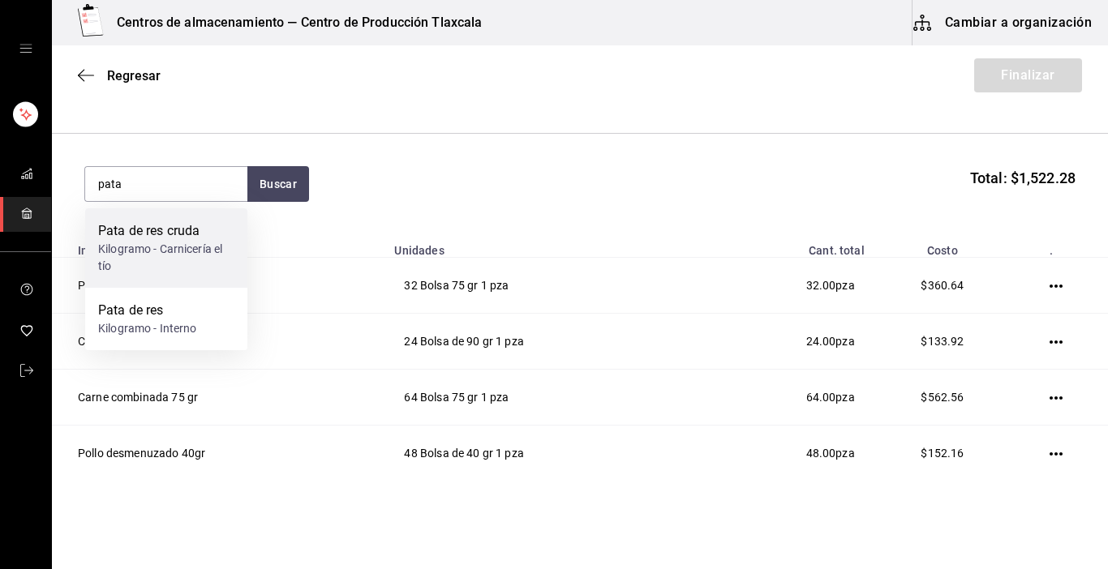
click at [178, 287] on div "Pata de res cruda Kilogramo - Carnicería el tío" at bounding box center [166, 247] width 162 height 79
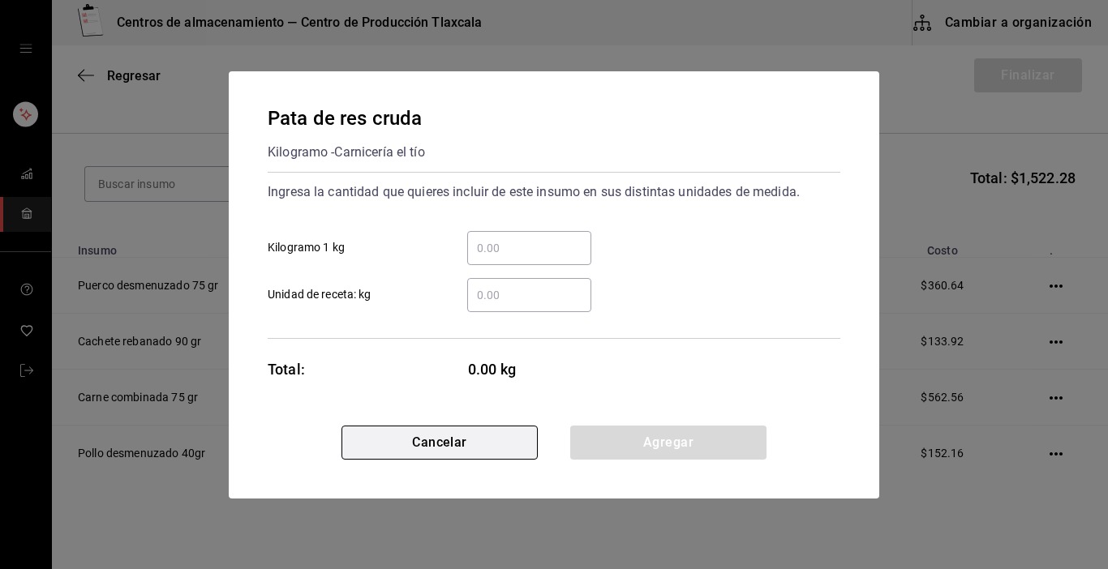
click at [428, 445] on button "Cancelar" at bounding box center [439, 443] width 196 height 34
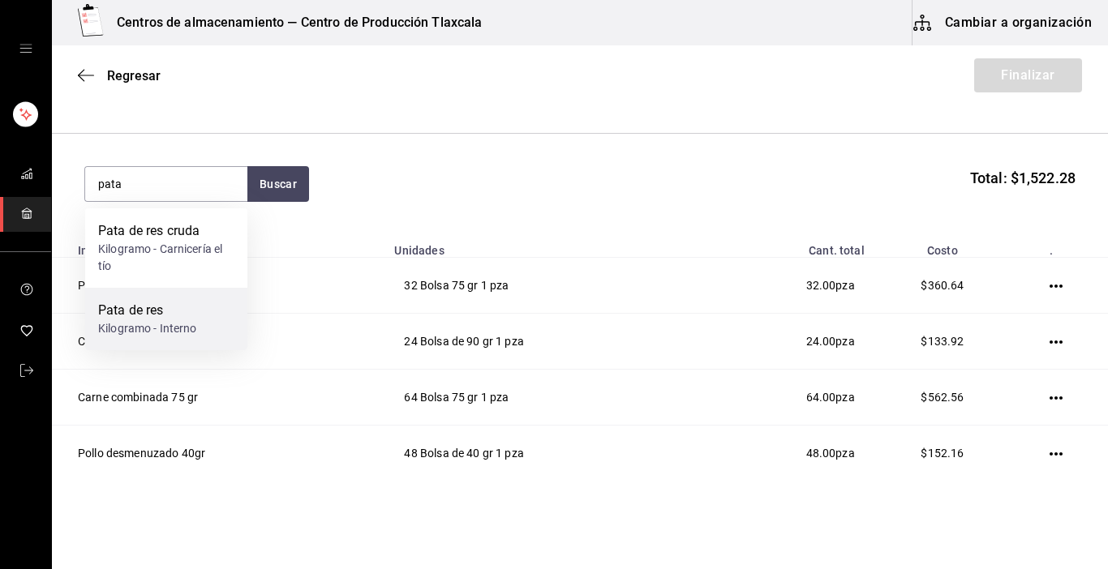
click at [130, 311] on div "Pata de res" at bounding box center [147, 310] width 99 height 19
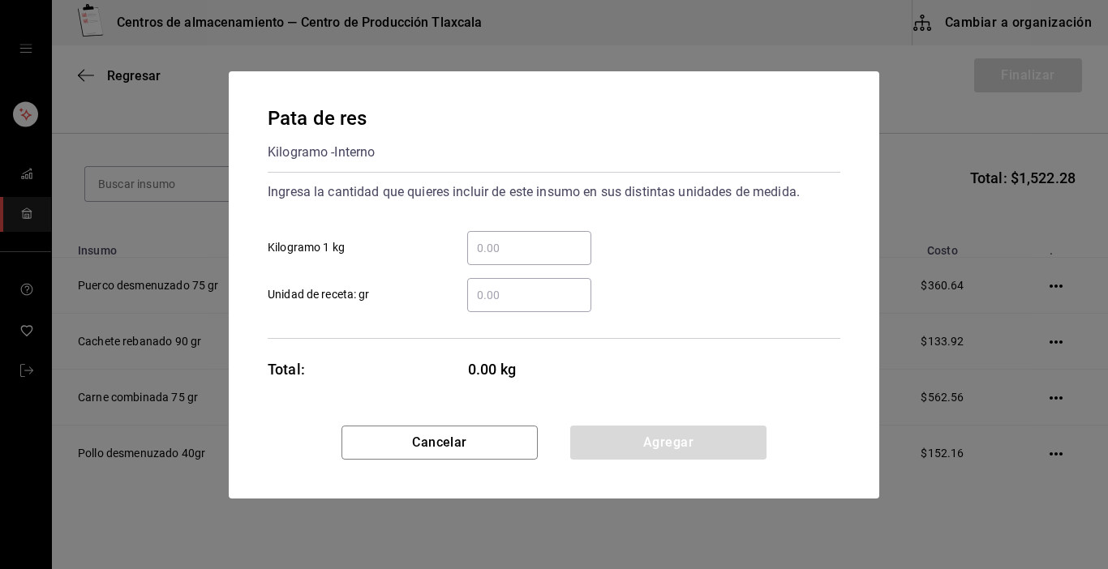
click at [537, 256] on input "​ Kilogramo 1 kg" at bounding box center [529, 247] width 124 height 19
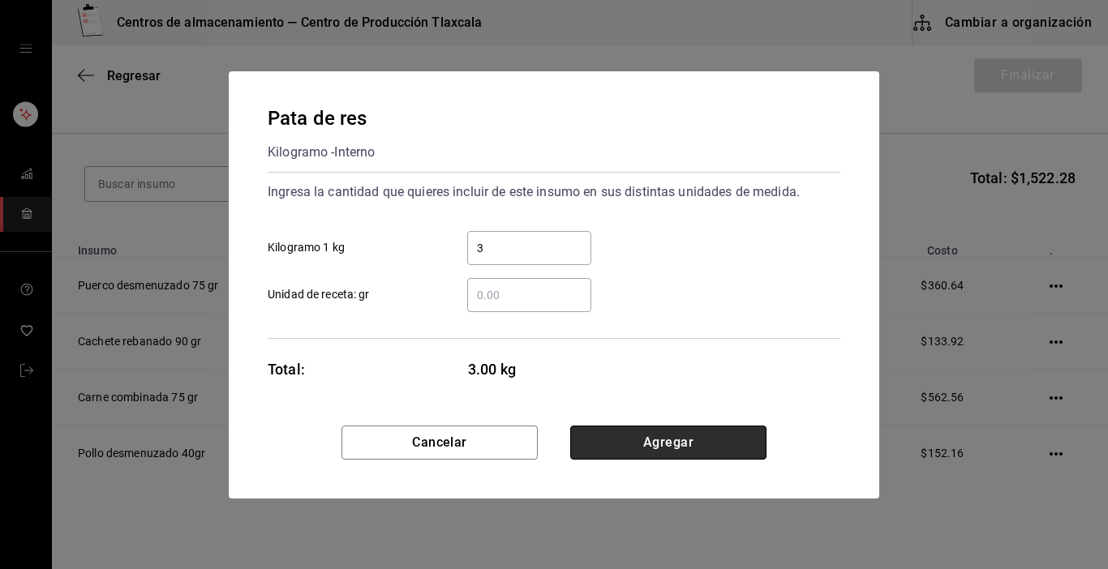
click at [705, 445] on button "Agregar" at bounding box center [668, 443] width 196 height 34
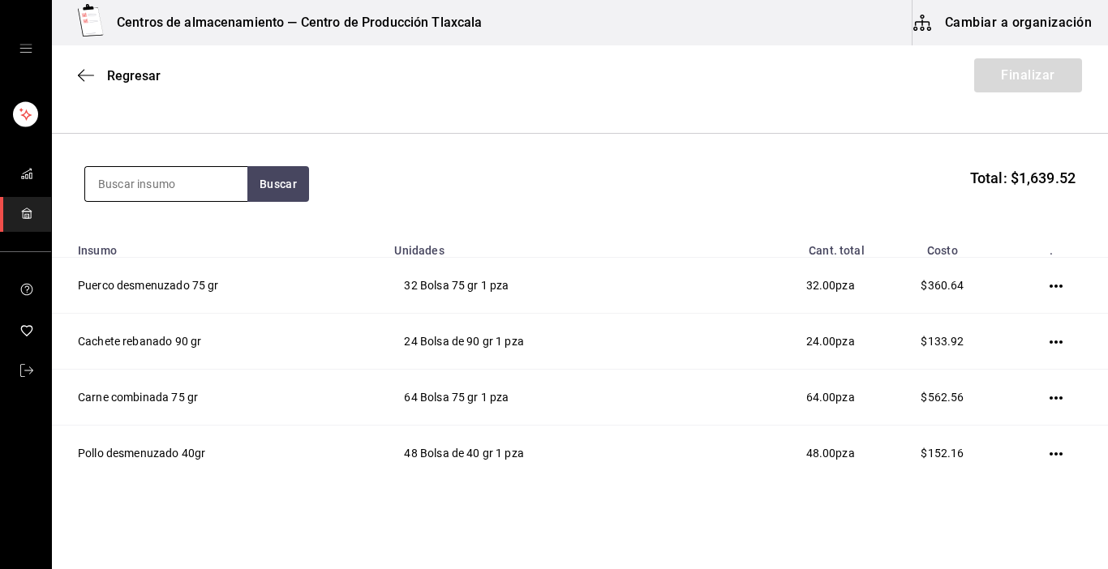
click at [188, 182] on input at bounding box center [166, 184] width 162 height 34
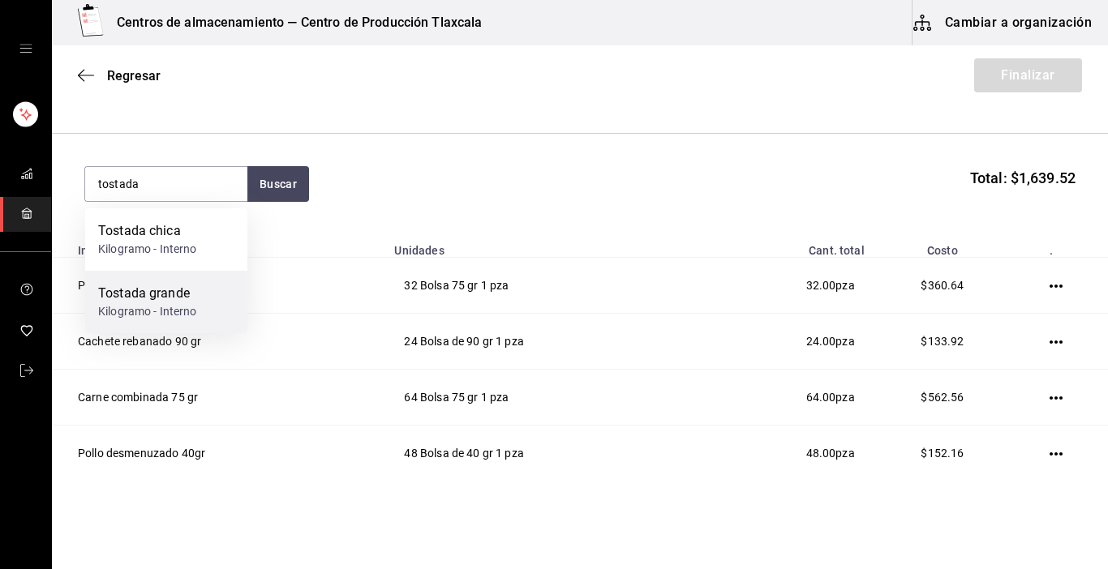
click at [139, 320] on div "Tostada grande Kilogramo - Interno" at bounding box center [166, 302] width 162 height 62
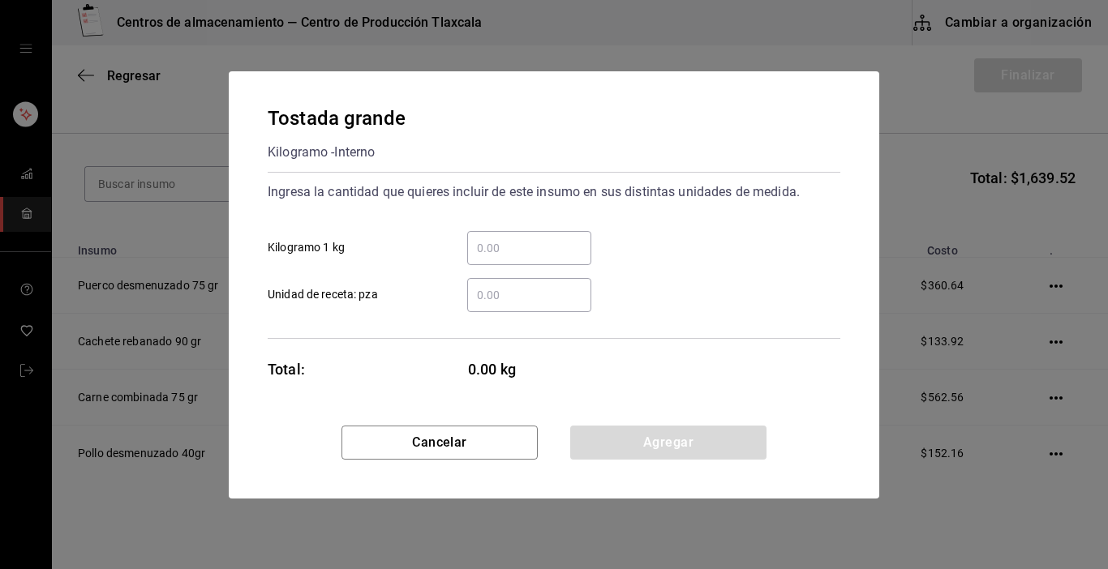
click at [507, 237] on div "​" at bounding box center [529, 248] width 124 height 34
click at [507, 238] on input "​ Kilogramo 1 kg" at bounding box center [529, 247] width 124 height 19
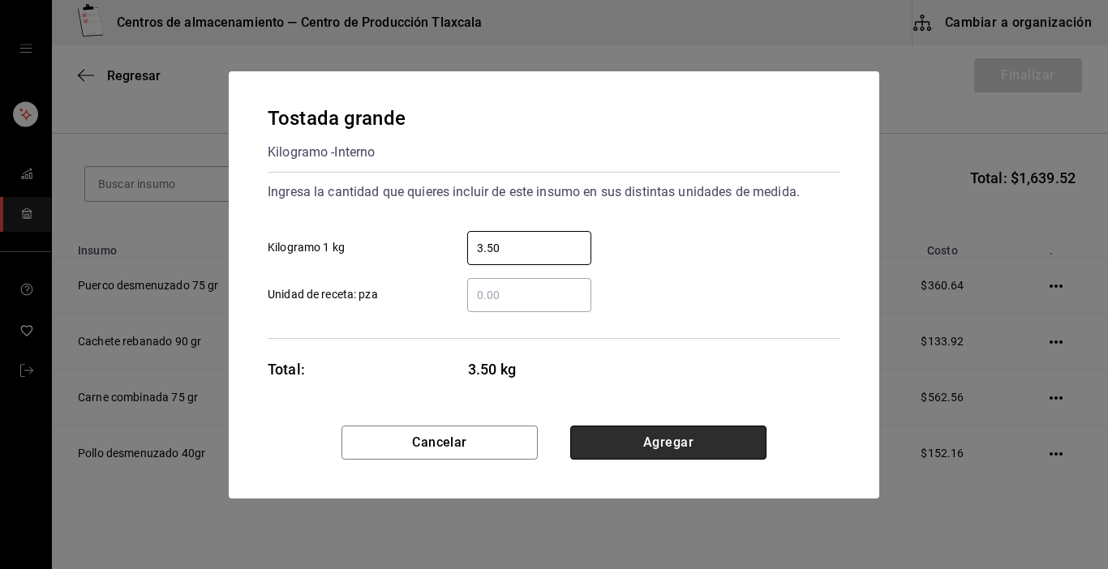
click at [627, 448] on button "Agregar" at bounding box center [668, 443] width 196 height 34
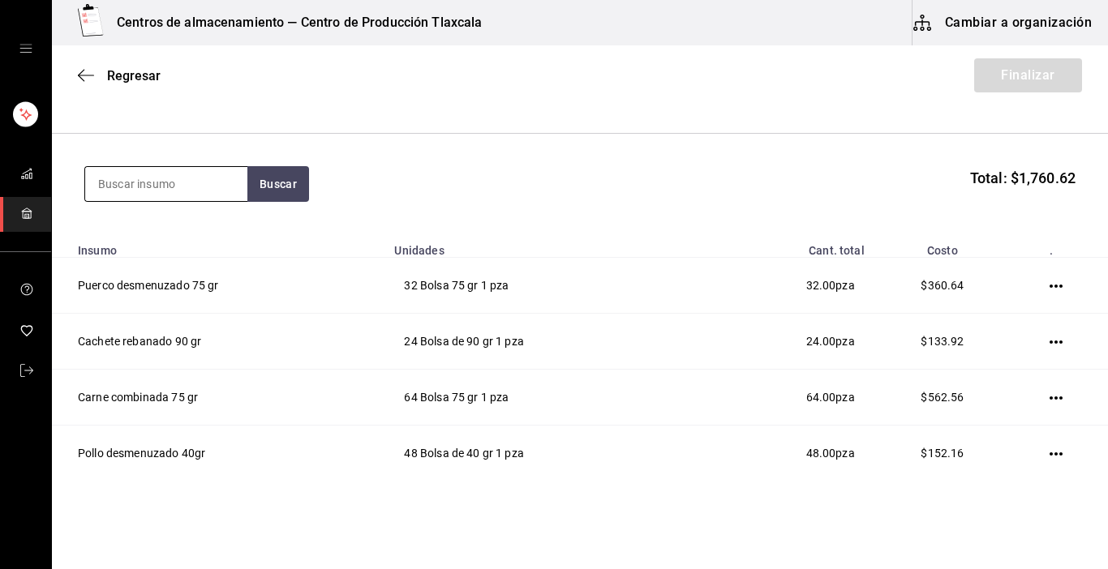
click at [113, 187] on input at bounding box center [166, 184] width 162 height 34
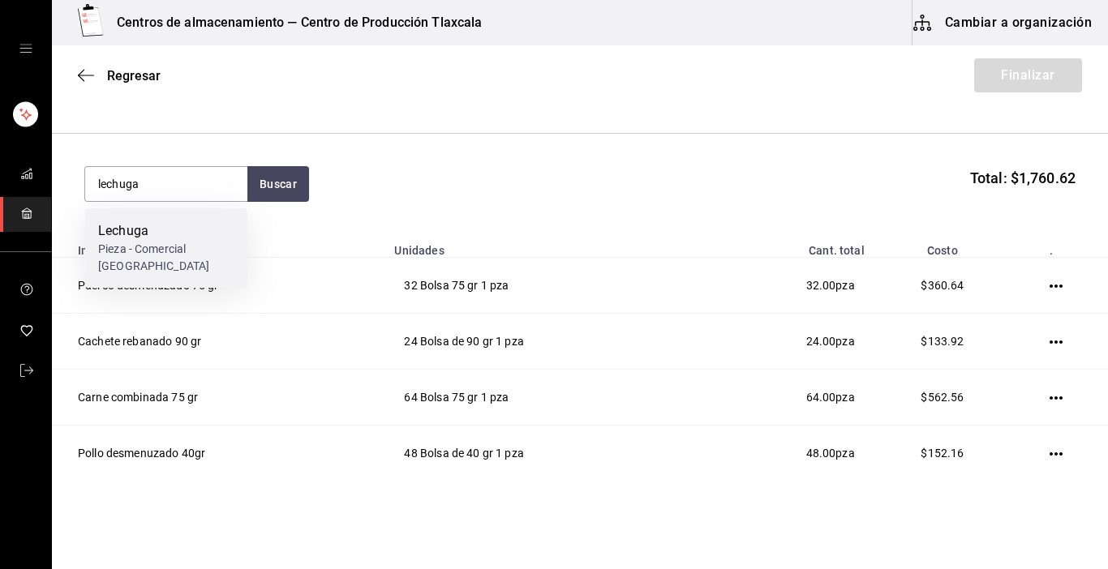
click at [145, 230] on div "Lechuga" at bounding box center [166, 230] width 136 height 19
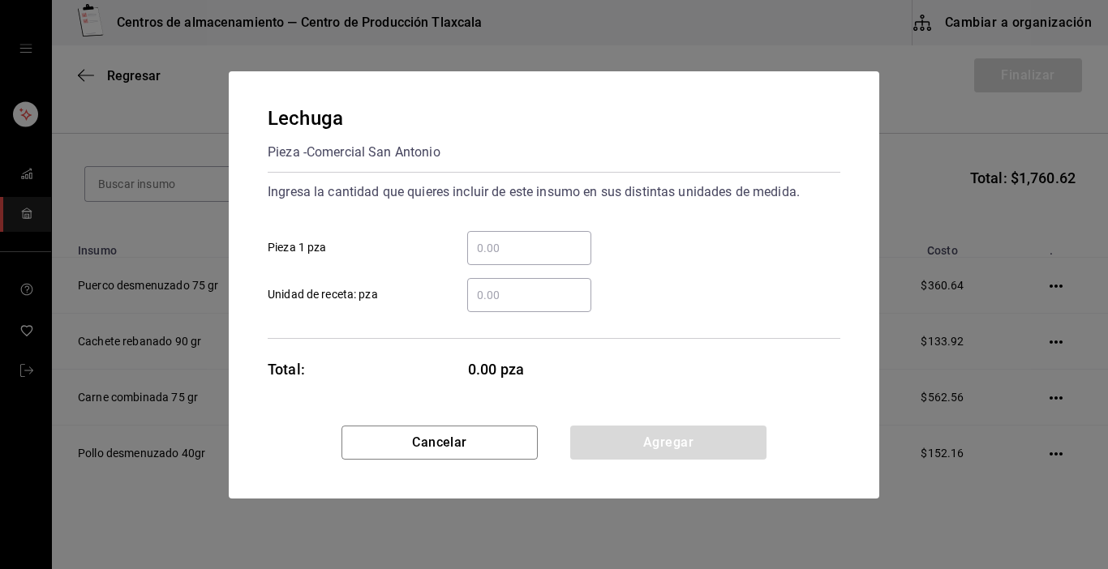
click at [520, 256] on input "​ Pieza 1 pza" at bounding box center [529, 247] width 124 height 19
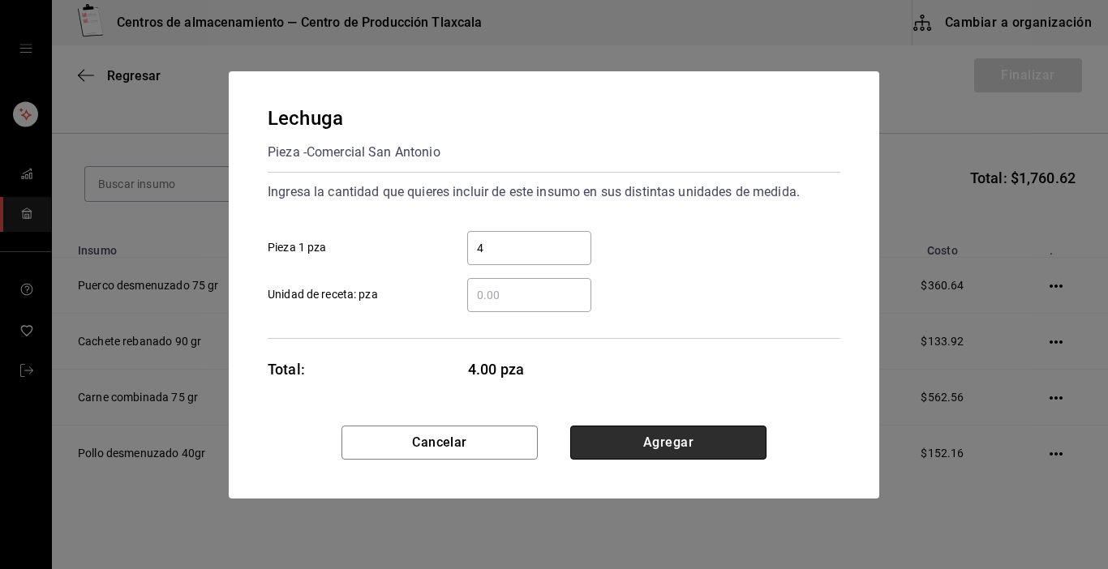
click at [680, 440] on button "Agregar" at bounding box center [668, 443] width 196 height 34
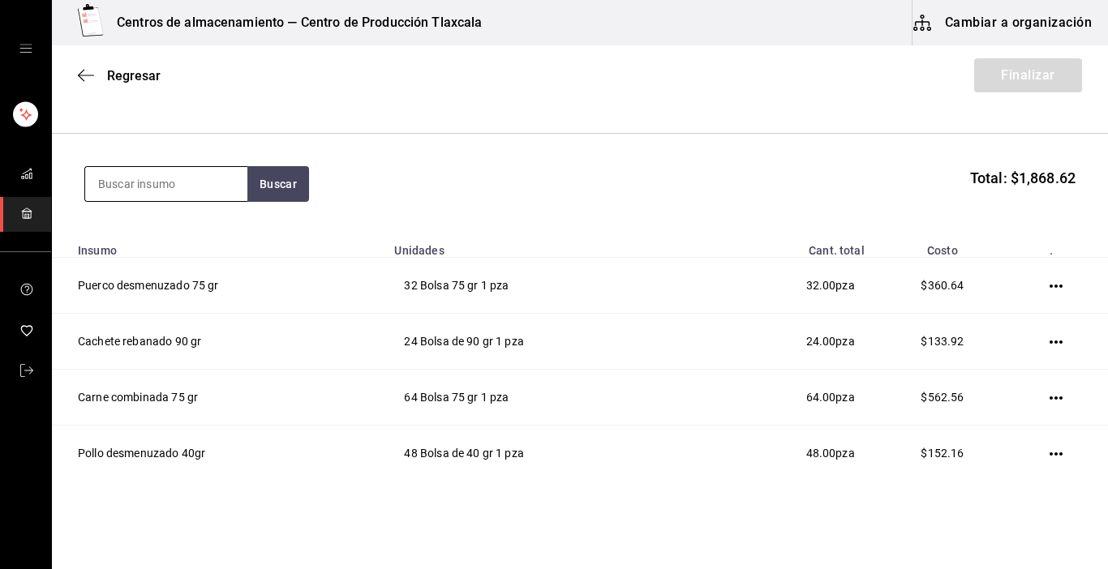
click at [220, 183] on input at bounding box center [166, 184] width 162 height 34
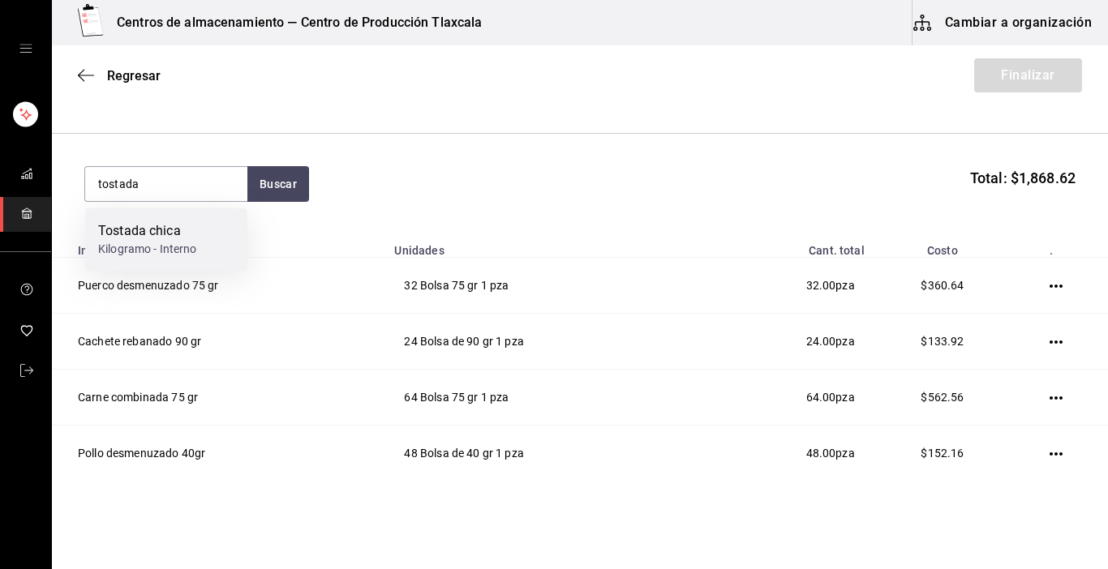
click at [192, 249] on div "Kilogramo - Interno" at bounding box center [147, 249] width 99 height 17
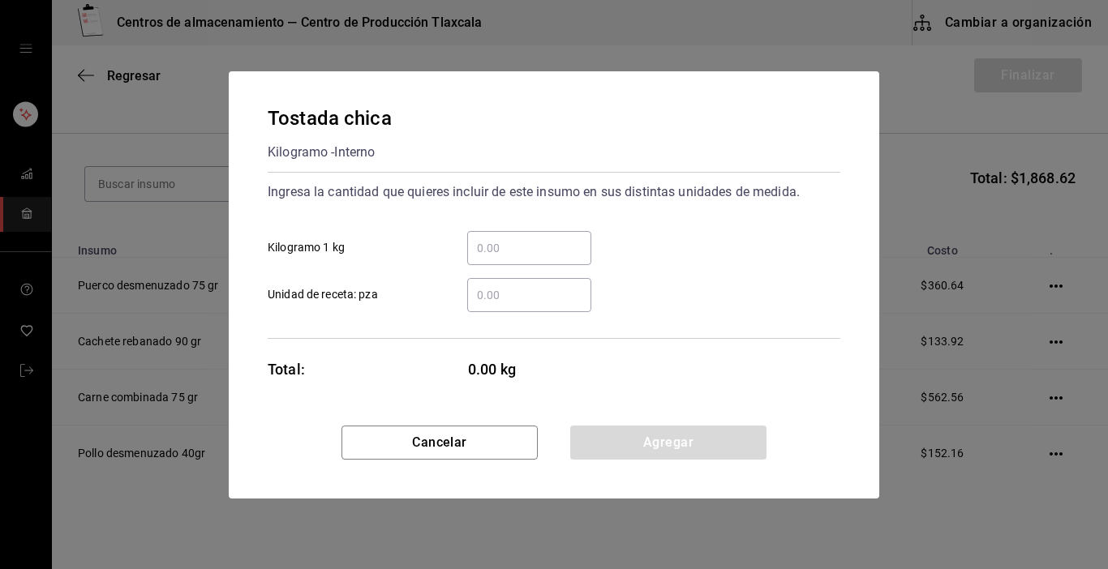
click at [488, 246] on input "​ Kilogramo 1 kg" at bounding box center [529, 247] width 124 height 19
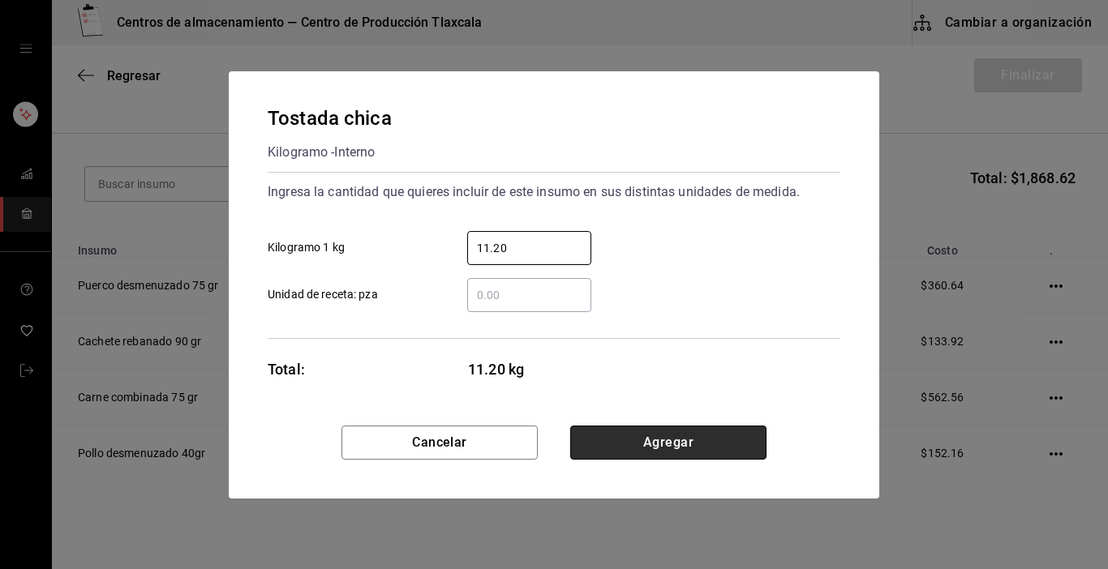
click at [657, 444] on button "Agregar" at bounding box center [668, 443] width 196 height 34
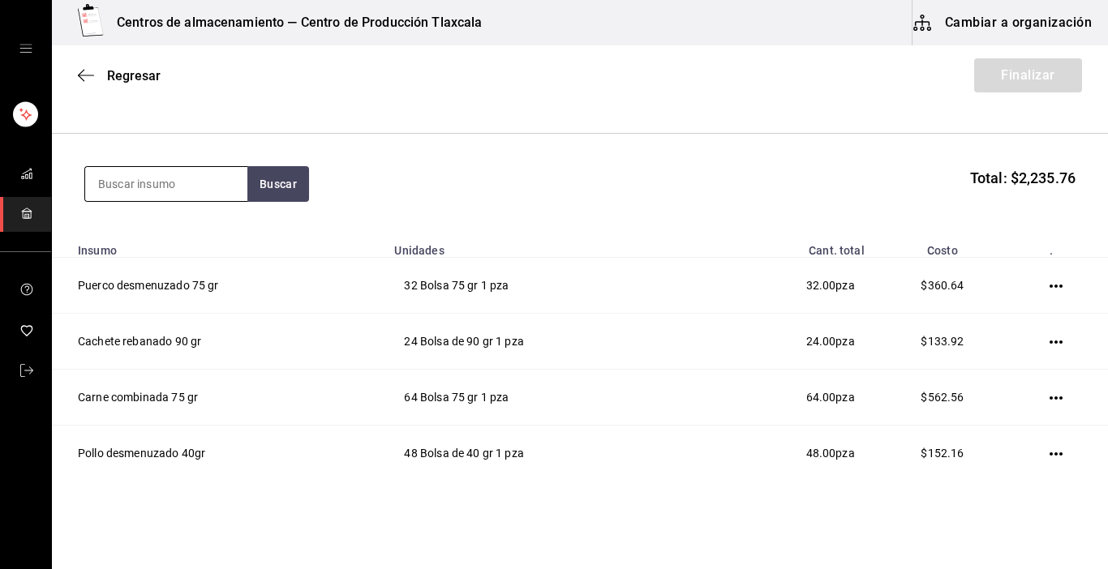
click at [208, 187] on input at bounding box center [166, 184] width 162 height 34
click at [119, 180] on input at bounding box center [166, 184] width 162 height 34
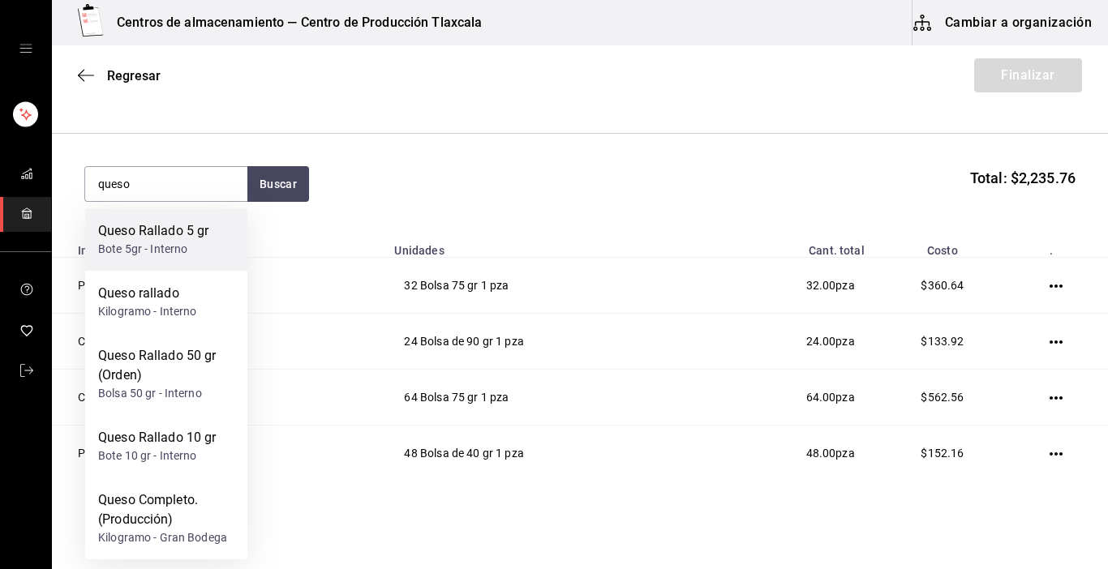
click at [219, 255] on div "Queso Rallado 5 gr Bote 5gr - Interno" at bounding box center [166, 239] width 162 height 62
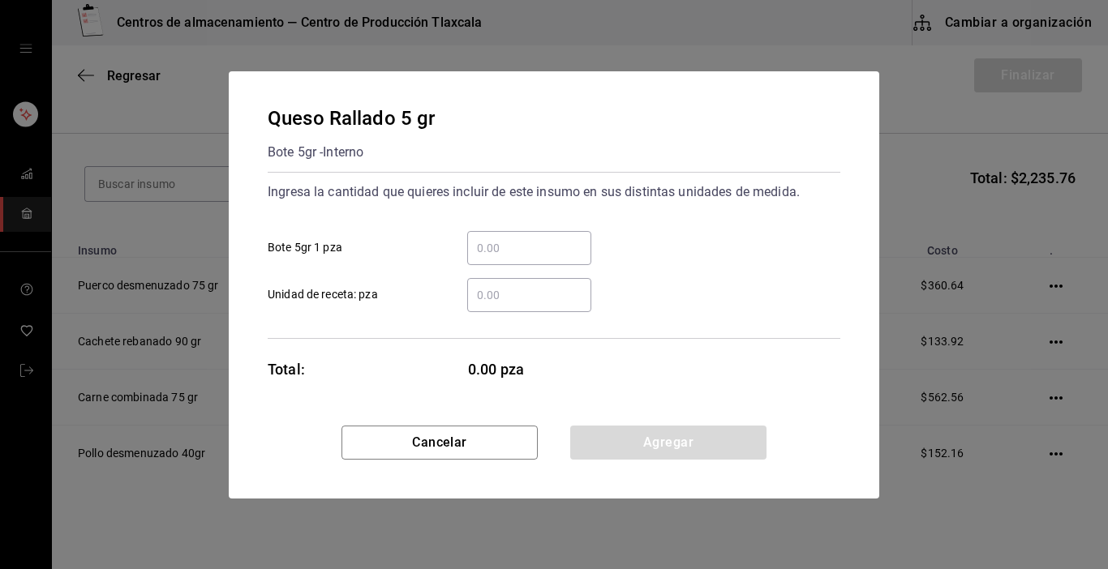
click at [539, 255] on input "​ Bote 5gr 1 pza" at bounding box center [529, 247] width 124 height 19
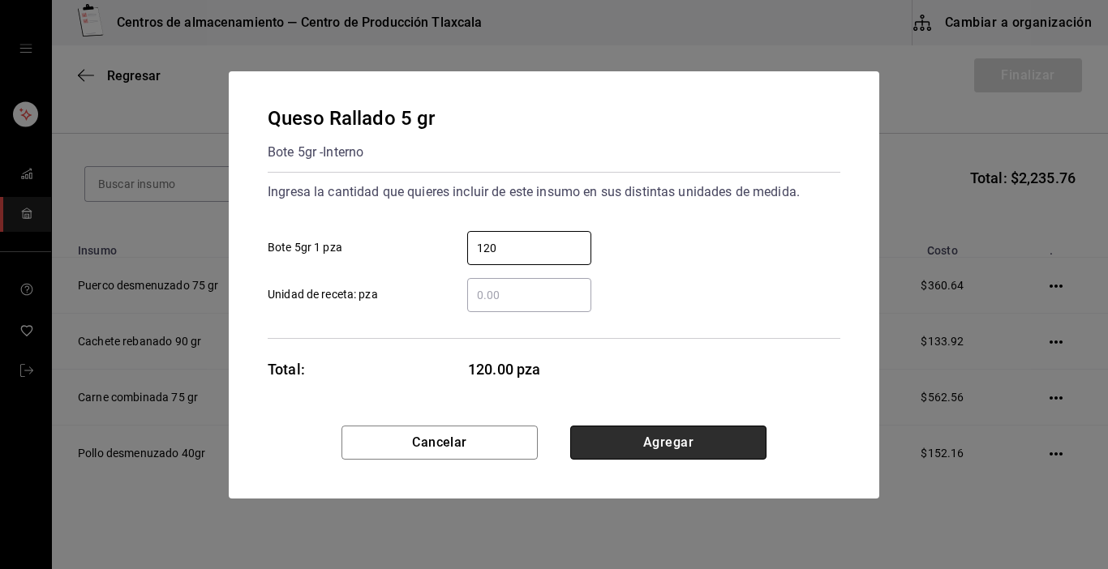
click at [709, 442] on button "Agregar" at bounding box center [668, 443] width 196 height 34
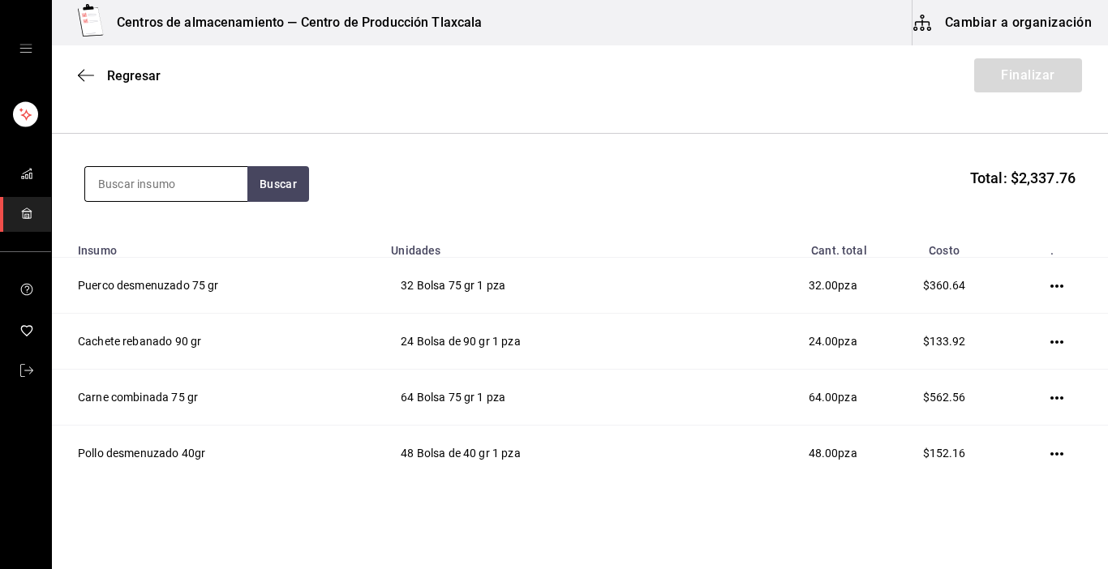
click at [173, 176] on input at bounding box center [166, 184] width 162 height 34
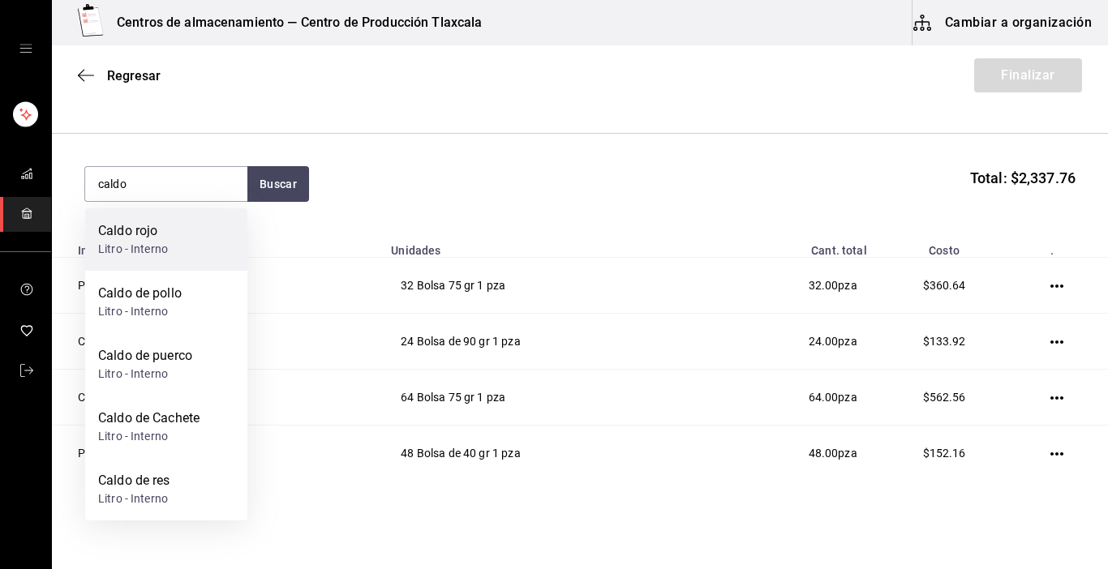
click at [183, 255] on div "Caldo rojo Litro - Interno" at bounding box center [166, 239] width 162 height 62
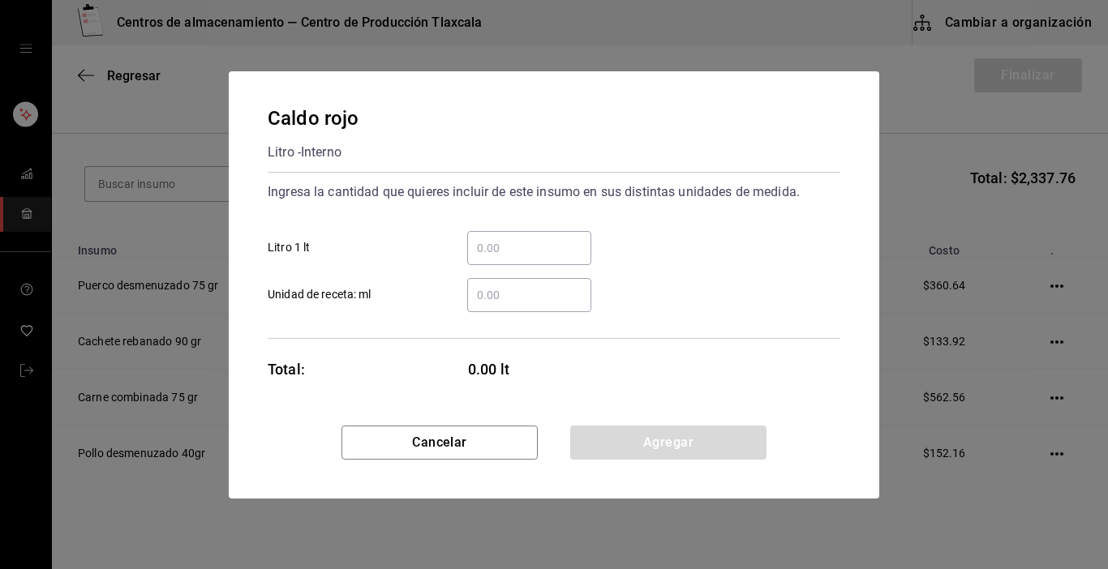
click at [492, 247] on input "​ Litro 1 lt" at bounding box center [529, 247] width 124 height 19
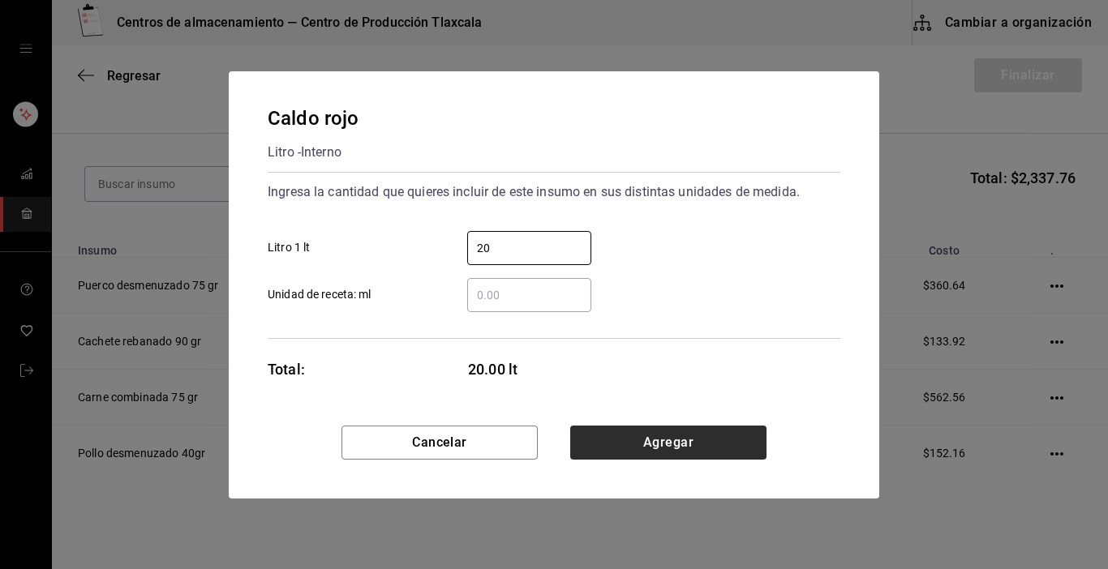
drag, startPoint x: 719, startPoint y: 418, endPoint x: 715, endPoint y: 441, distance: 23.7
click at [719, 420] on div "Caldo rojo Litro - Interno Ingresa la cantidad que quieres incluir de este insu…" at bounding box center [554, 248] width 650 height 354
click at [715, 441] on button "Agregar" at bounding box center [668, 443] width 196 height 34
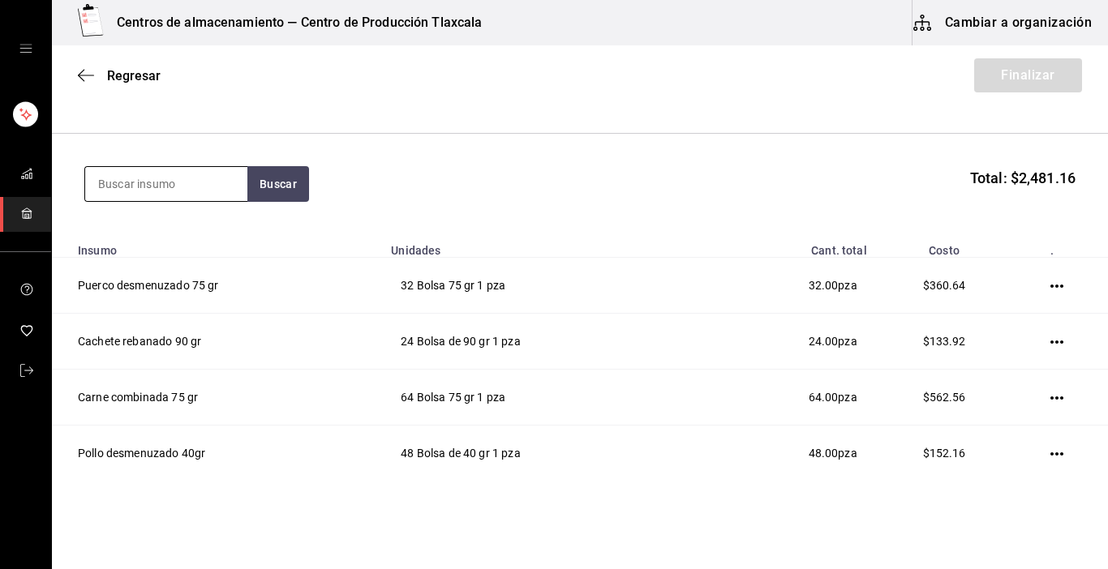
click at [166, 186] on input at bounding box center [166, 184] width 162 height 34
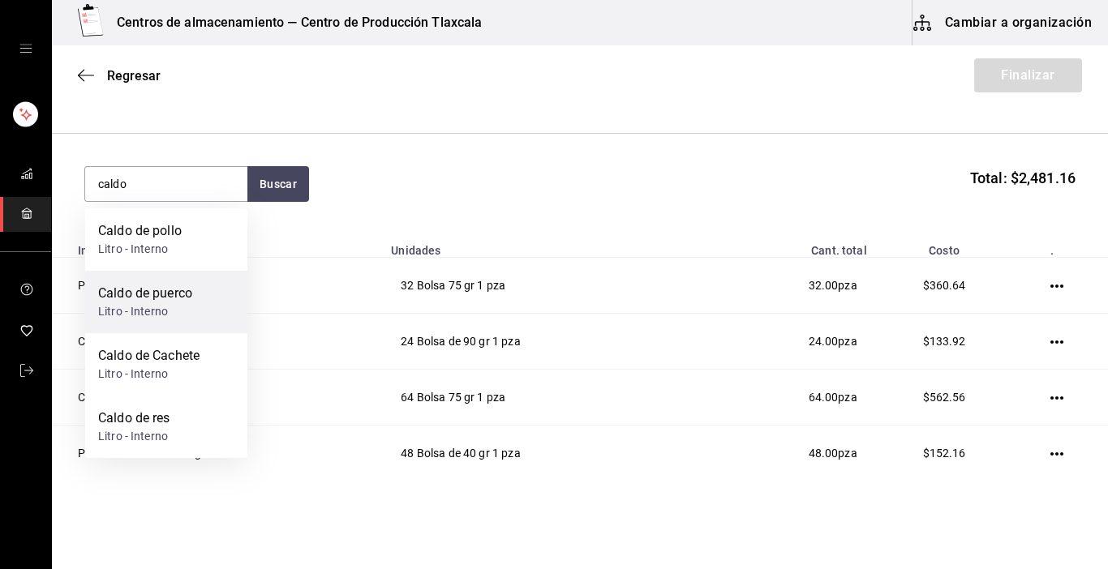
click at [120, 296] on div "Caldo de puerco" at bounding box center [145, 293] width 94 height 19
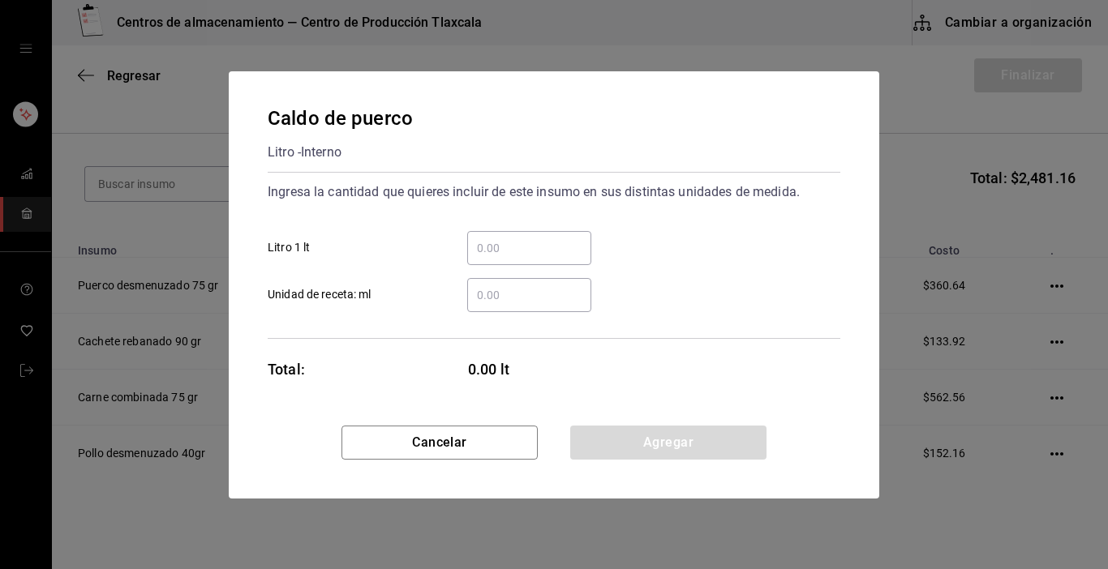
click at [595, 244] on div "​ Litro 1 lt" at bounding box center [548, 241] width 586 height 47
click at [572, 243] on input "​ Litro 1 lt" at bounding box center [529, 247] width 124 height 19
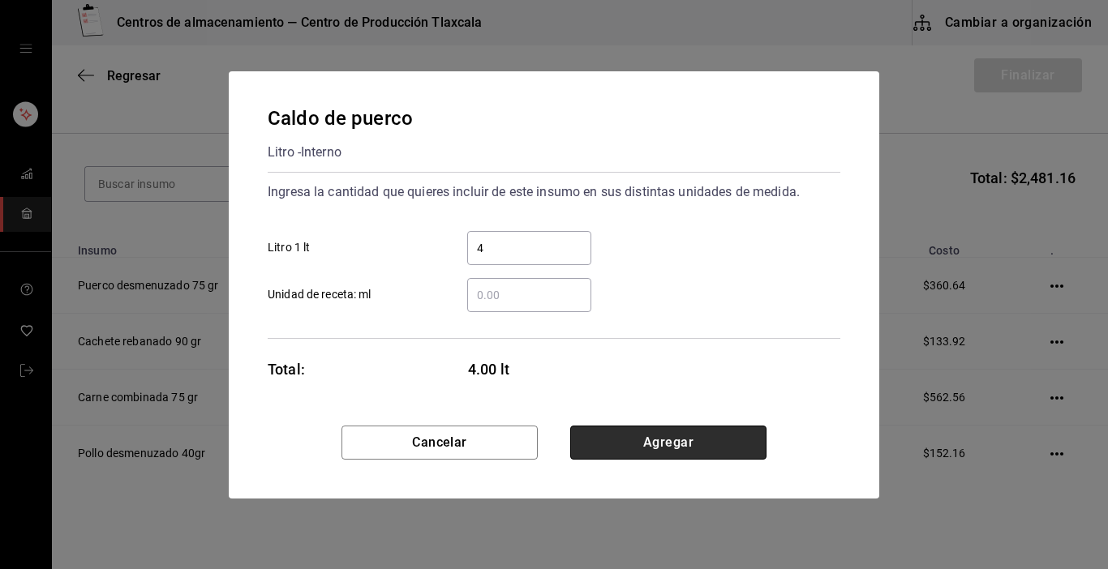
click at [674, 449] on button "Agregar" at bounding box center [668, 443] width 196 height 34
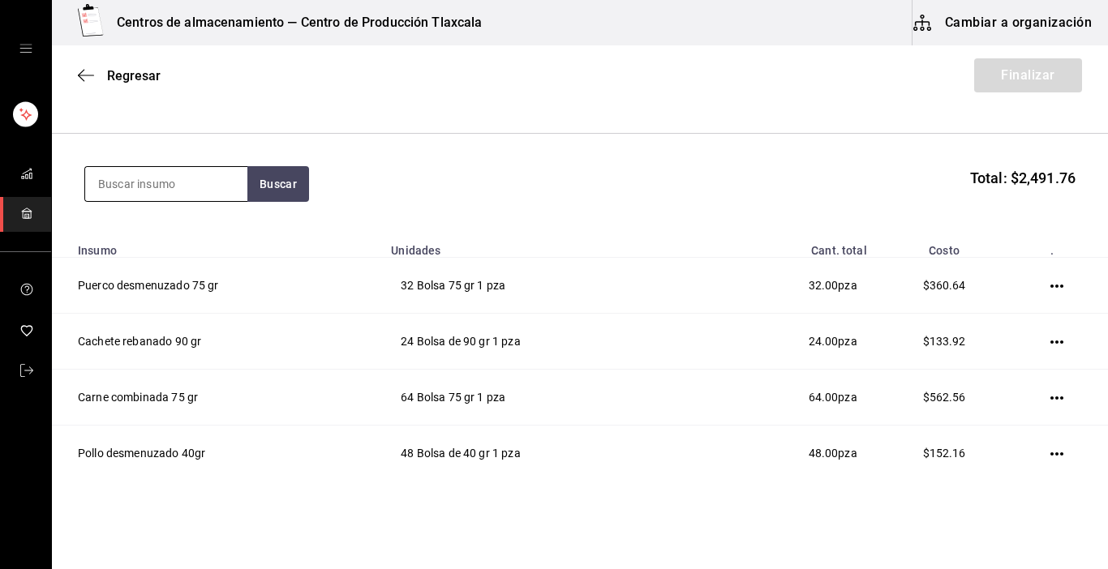
click at [170, 181] on input at bounding box center [166, 184] width 162 height 34
click at [153, 191] on input at bounding box center [166, 184] width 162 height 34
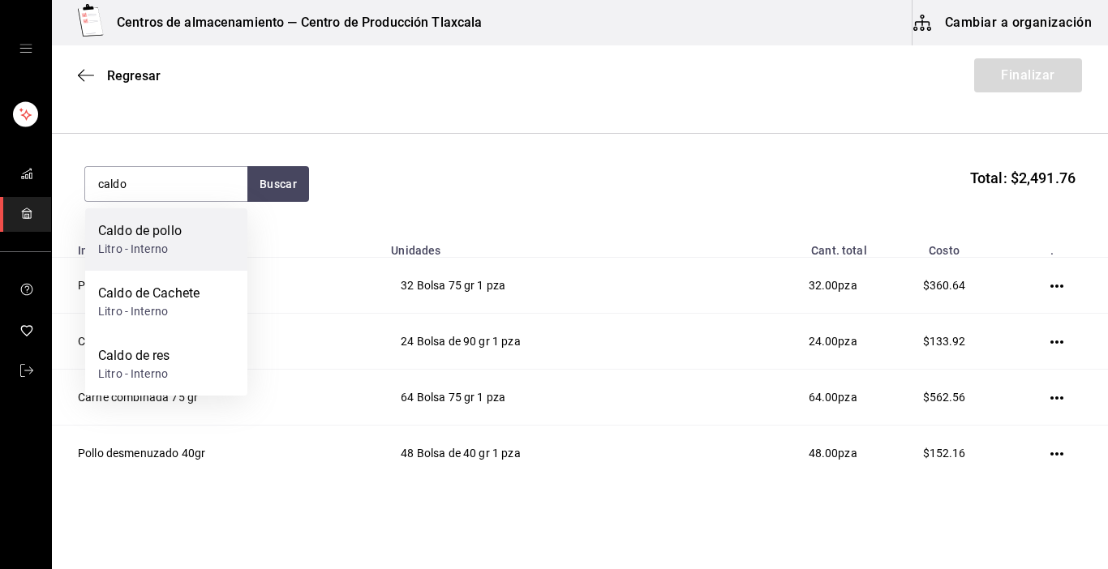
click at [158, 242] on div "Litro - Interno" at bounding box center [140, 249] width 84 height 17
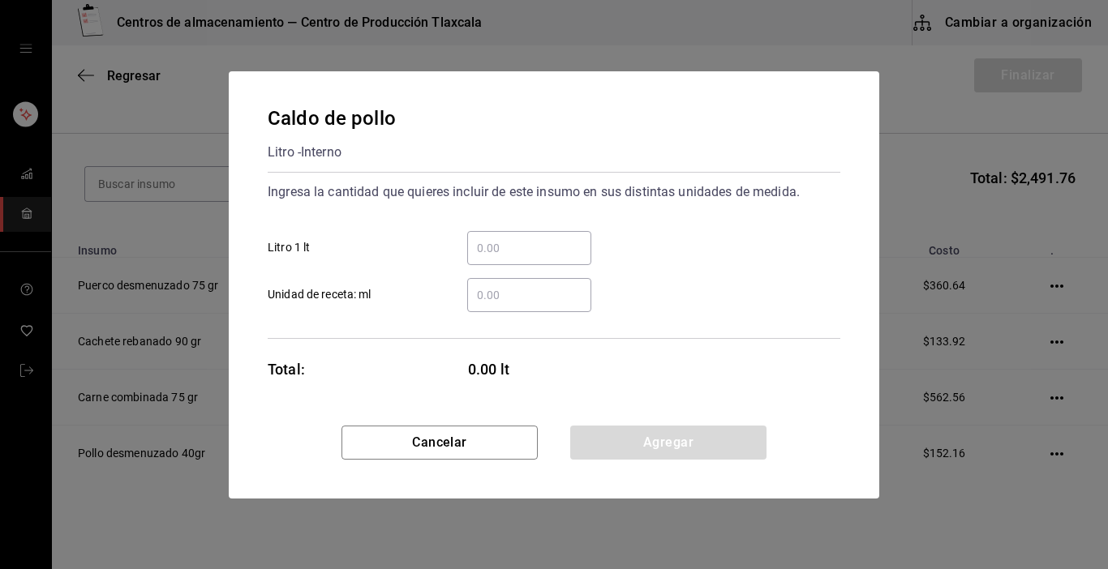
click at [560, 251] on input "​ Litro 1 lt" at bounding box center [529, 247] width 124 height 19
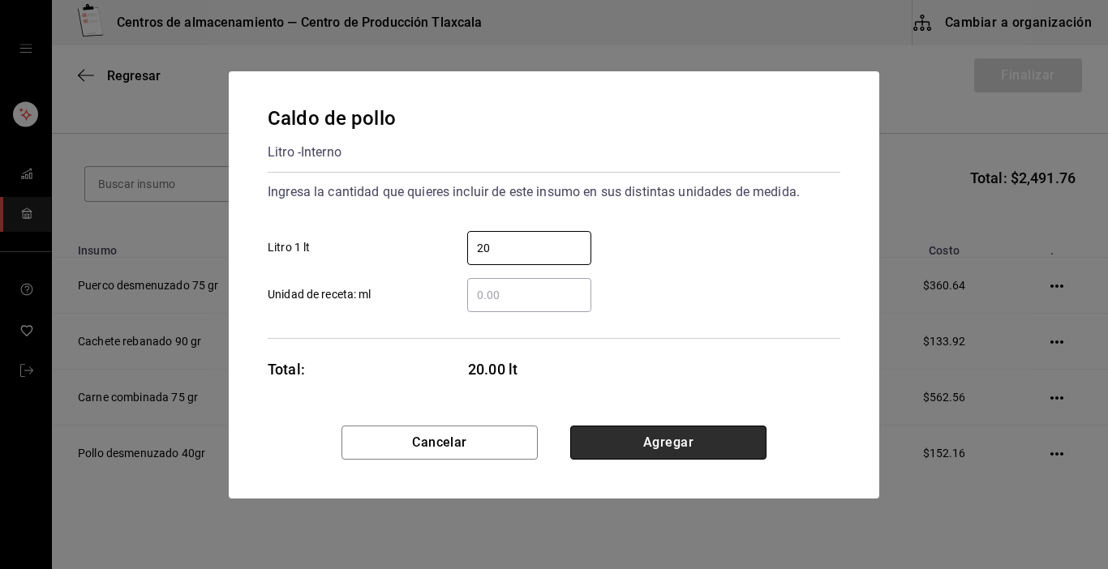
click at [727, 440] on button "Agregar" at bounding box center [668, 443] width 196 height 34
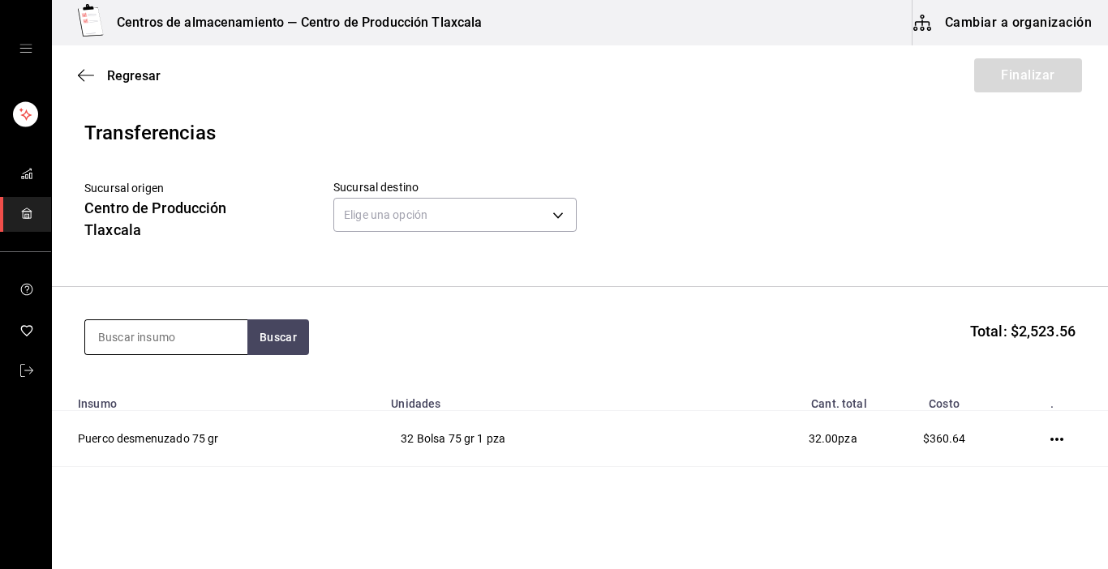
click at [187, 333] on input at bounding box center [166, 337] width 162 height 34
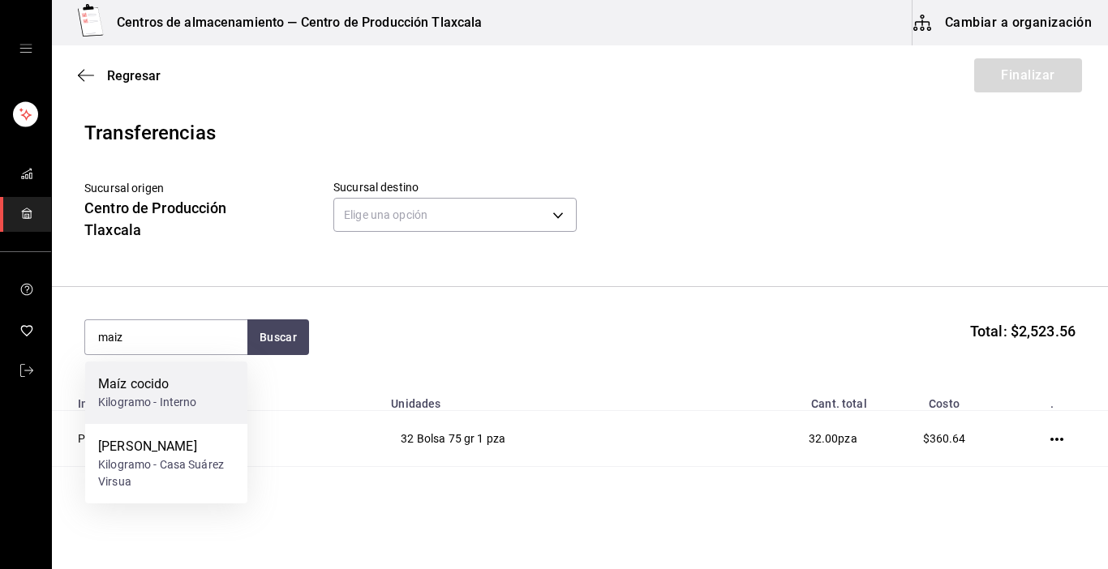
click at [172, 410] on div "Kilogramo - Interno" at bounding box center [147, 402] width 99 height 17
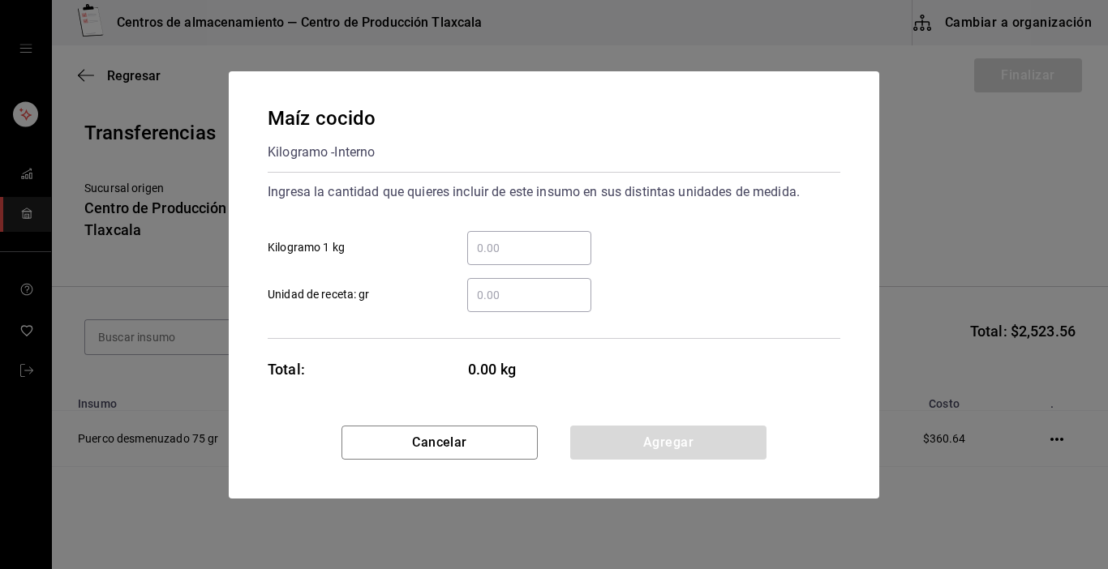
click at [533, 240] on input "​ Kilogramo 1 kg" at bounding box center [529, 247] width 124 height 19
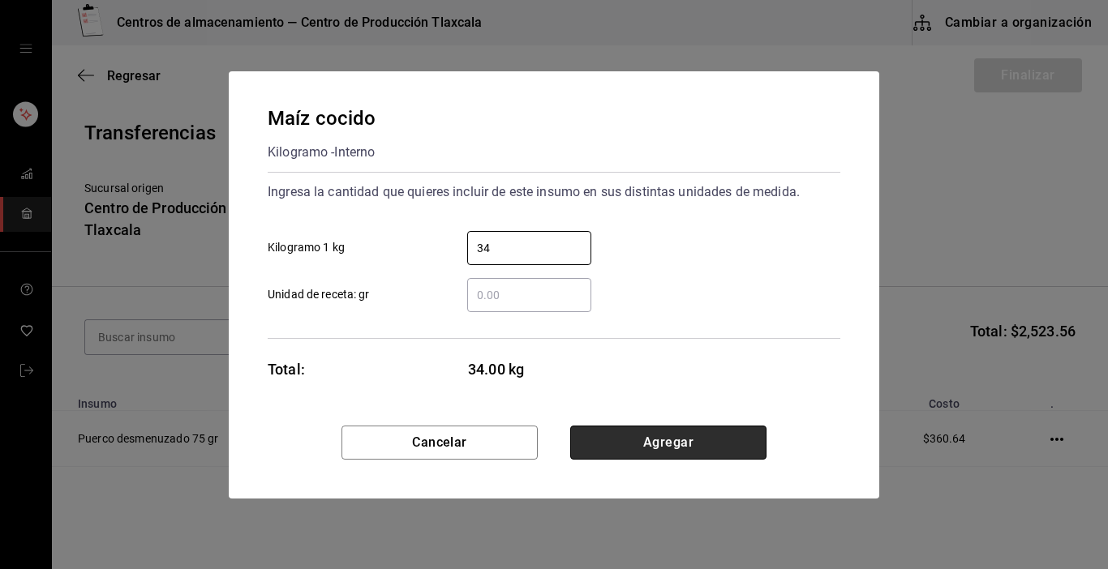
click at [599, 442] on button "Agregar" at bounding box center [668, 443] width 196 height 34
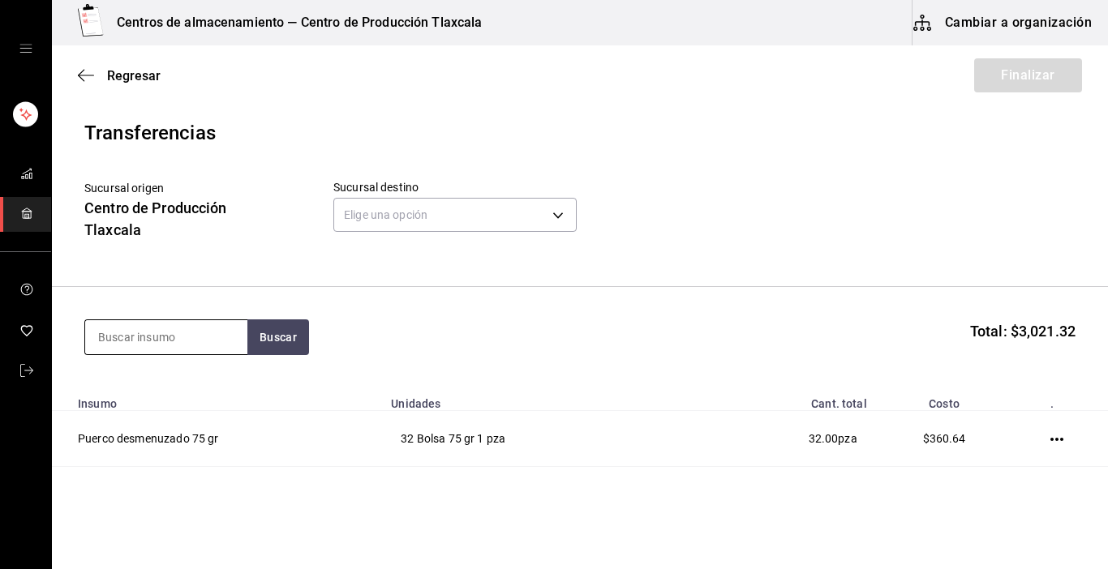
click at [237, 329] on input at bounding box center [166, 337] width 162 height 34
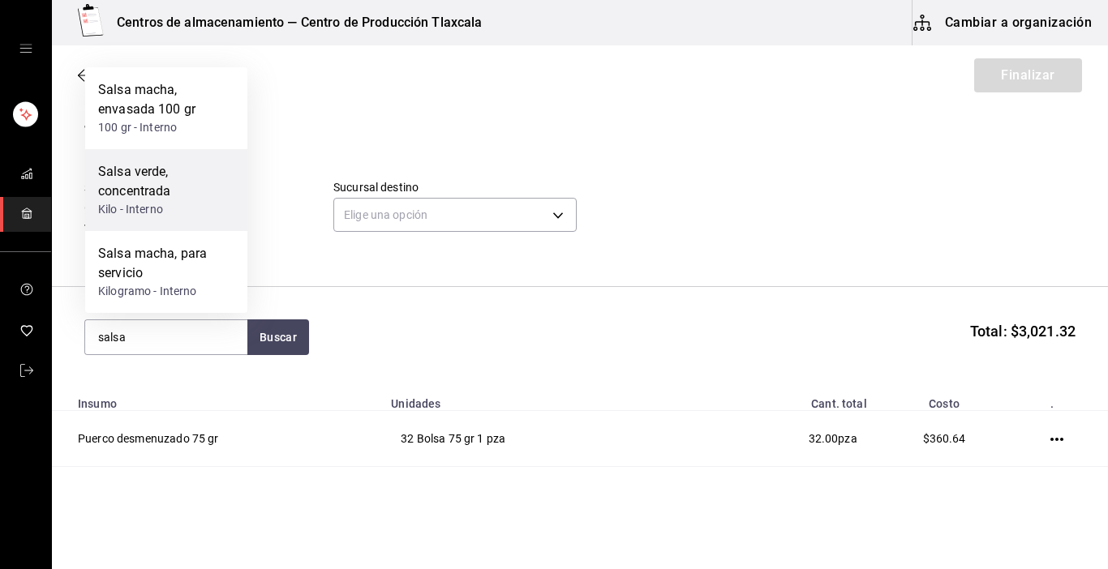
click at [154, 194] on div "Salsa verde, concentrada" at bounding box center [166, 181] width 136 height 39
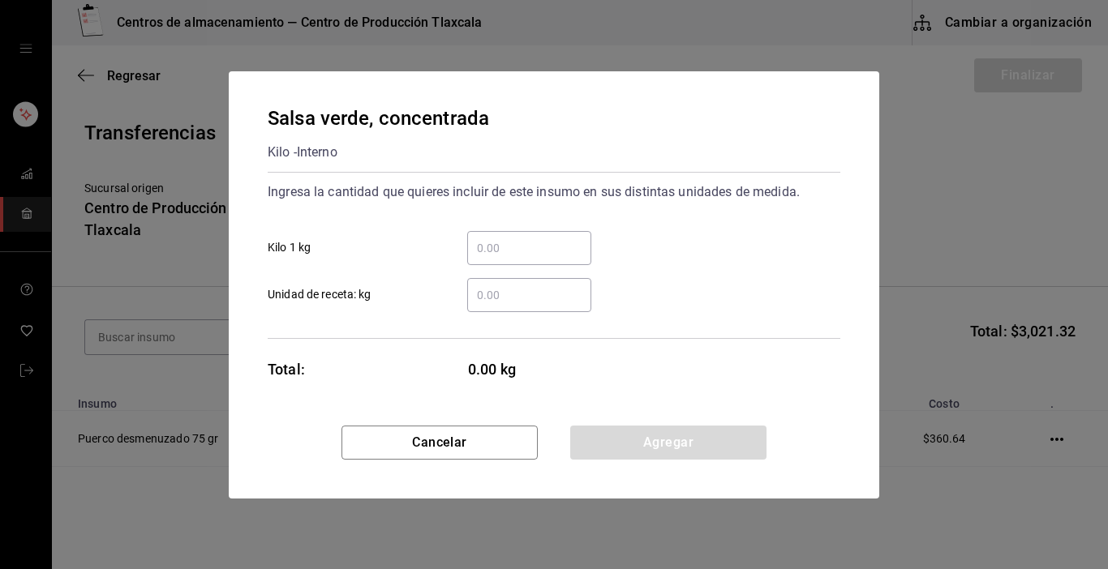
click at [479, 247] on input "​ Kilo 1 kg" at bounding box center [529, 247] width 124 height 19
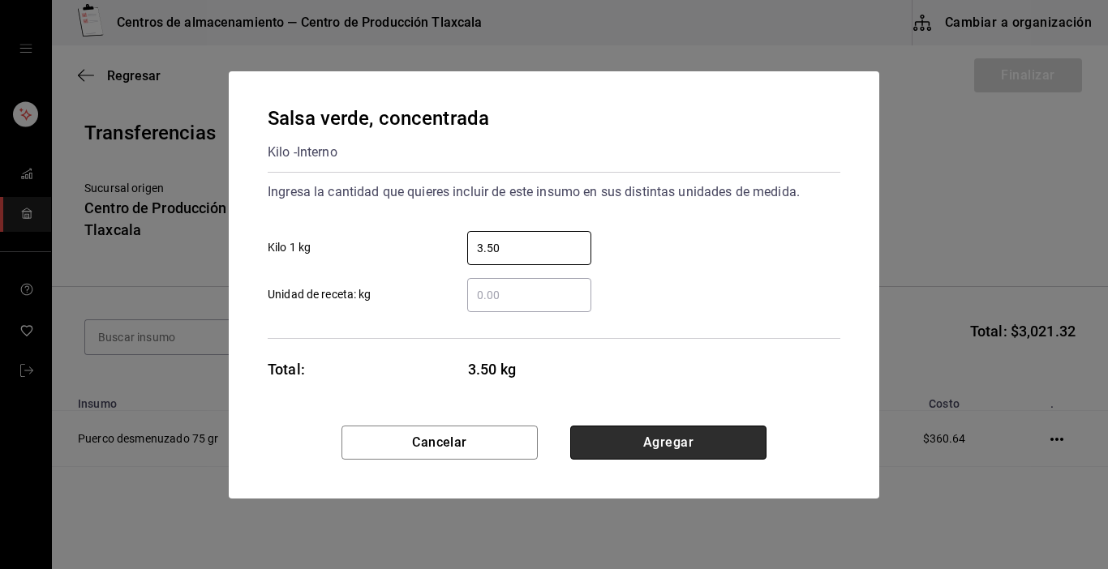
click at [604, 448] on button "Agregar" at bounding box center [668, 443] width 196 height 34
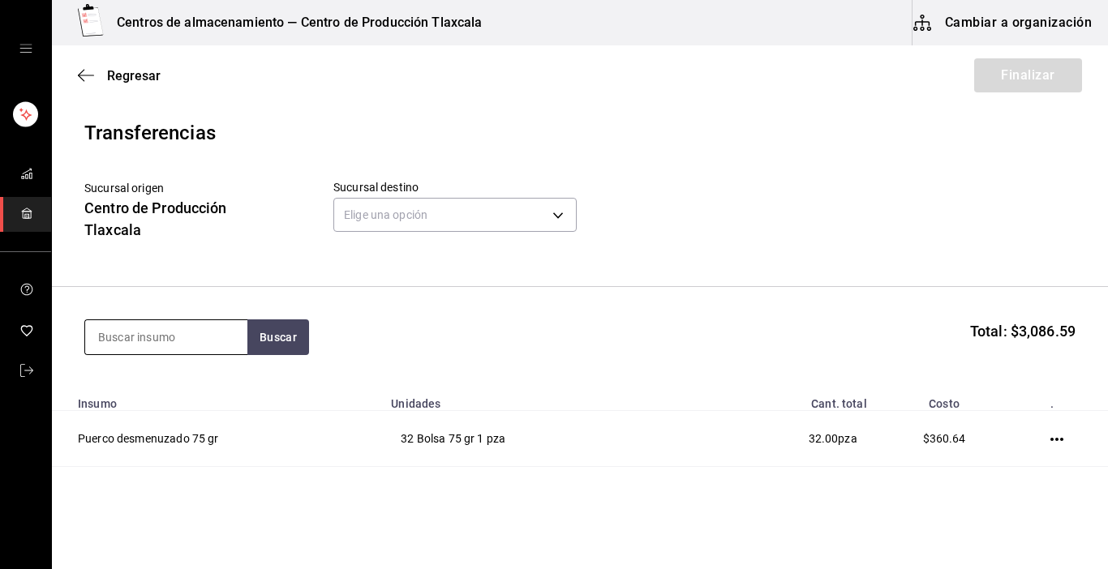
click at [116, 336] on input at bounding box center [166, 337] width 162 height 34
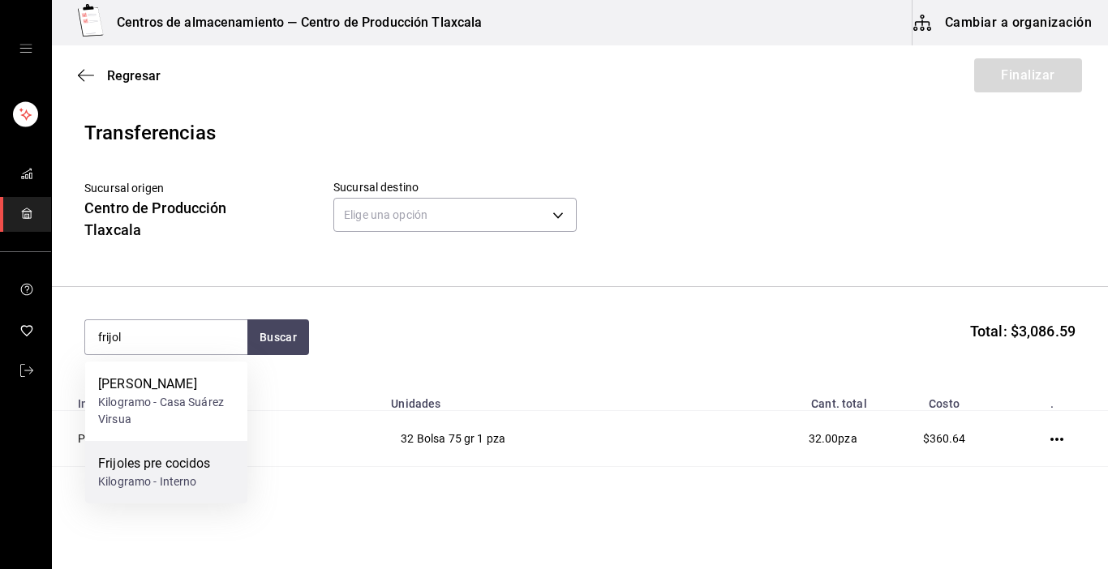
click at [121, 478] on div "Kilogramo - Interno" at bounding box center [154, 482] width 113 height 17
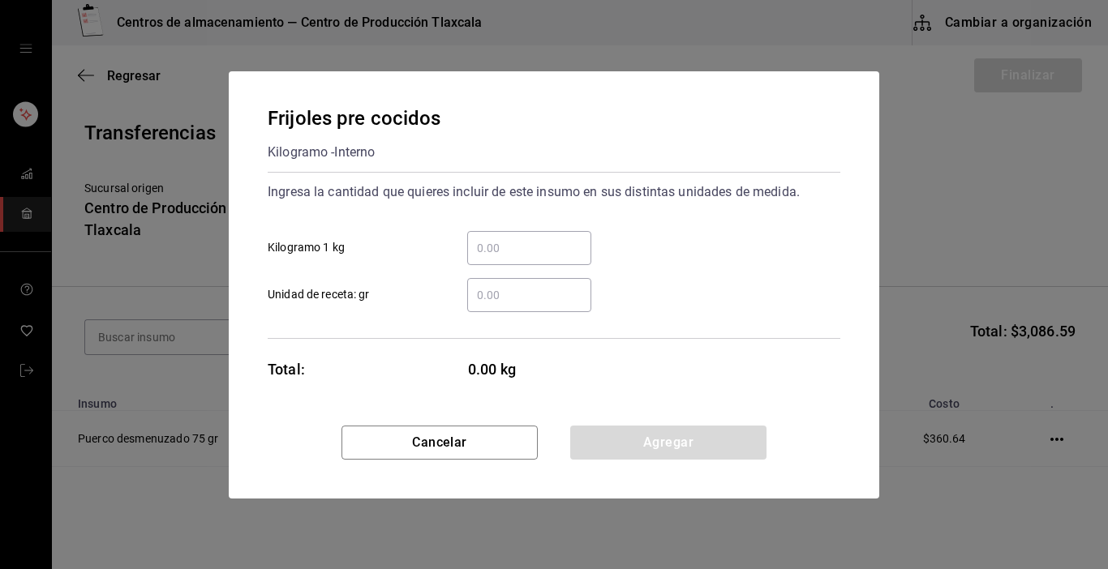
click at [567, 235] on div "​" at bounding box center [529, 248] width 124 height 34
click at [567, 238] on input "​ Kilogramo 1 kg" at bounding box center [529, 247] width 124 height 19
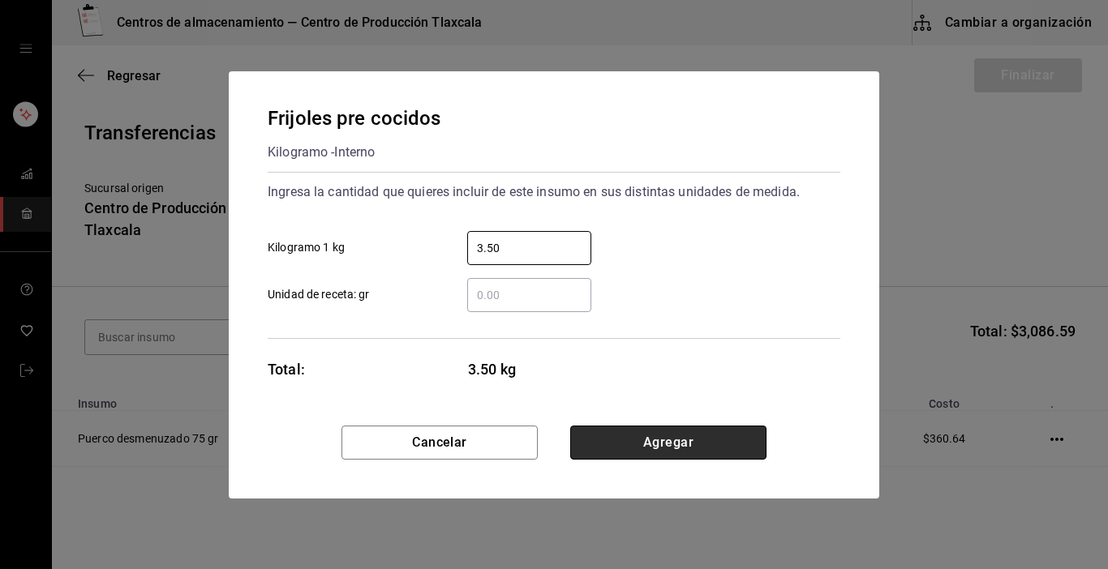
click at [655, 433] on button "Agregar" at bounding box center [668, 443] width 196 height 34
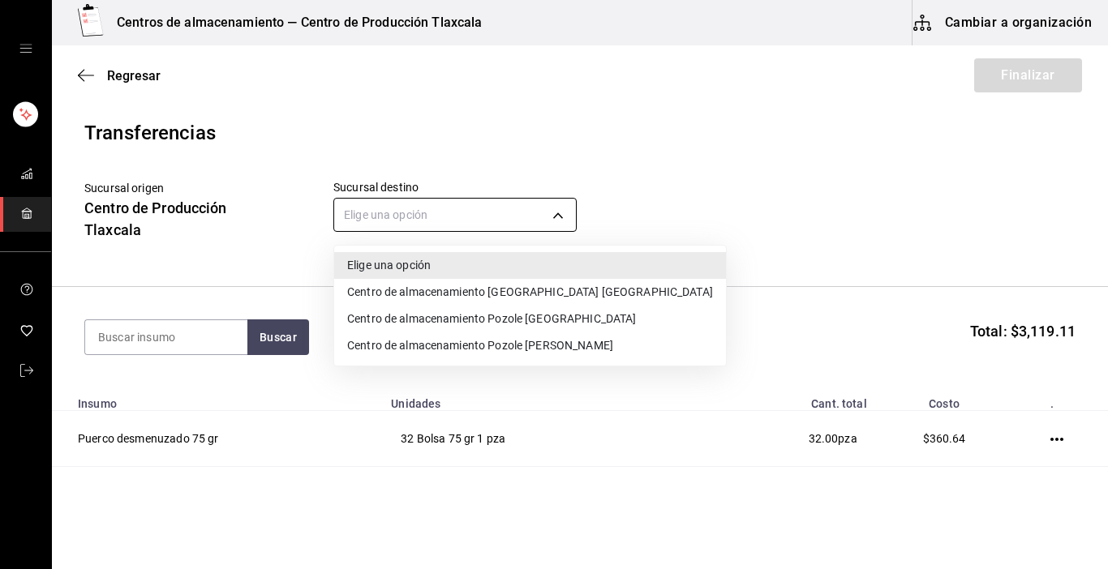
click at [569, 209] on body "Centros de almacenamiento — Centro de Producción Tlaxcala Cambiar a organizació…" at bounding box center [554, 239] width 1108 height 478
click at [550, 347] on li "Centro de almacenamiento Pozole [PERSON_NAME]" at bounding box center [530, 346] width 392 height 27
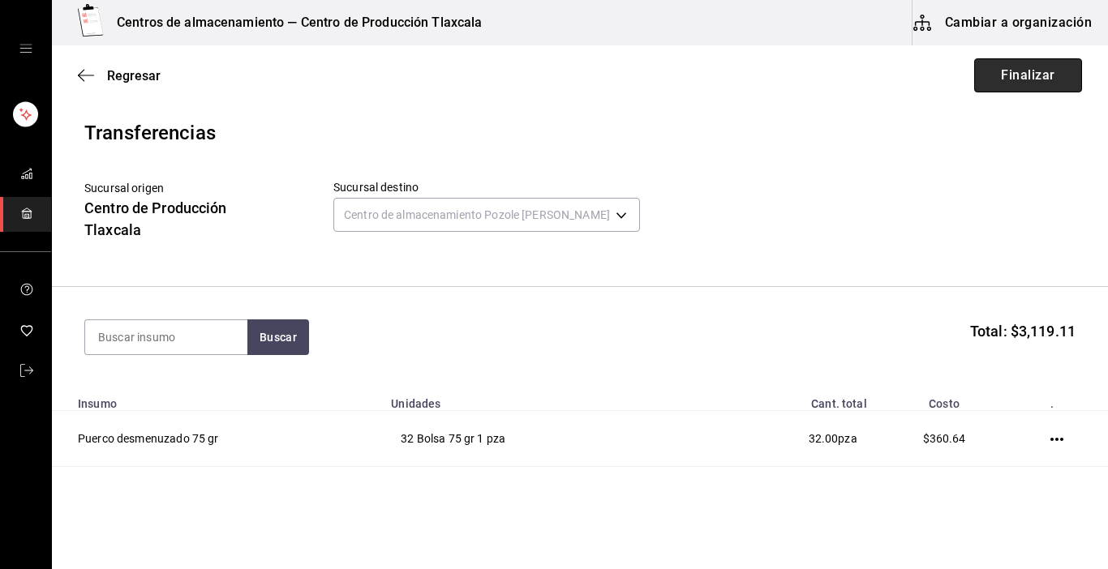
click at [1036, 89] on button "Finalizar" at bounding box center [1028, 75] width 108 height 34
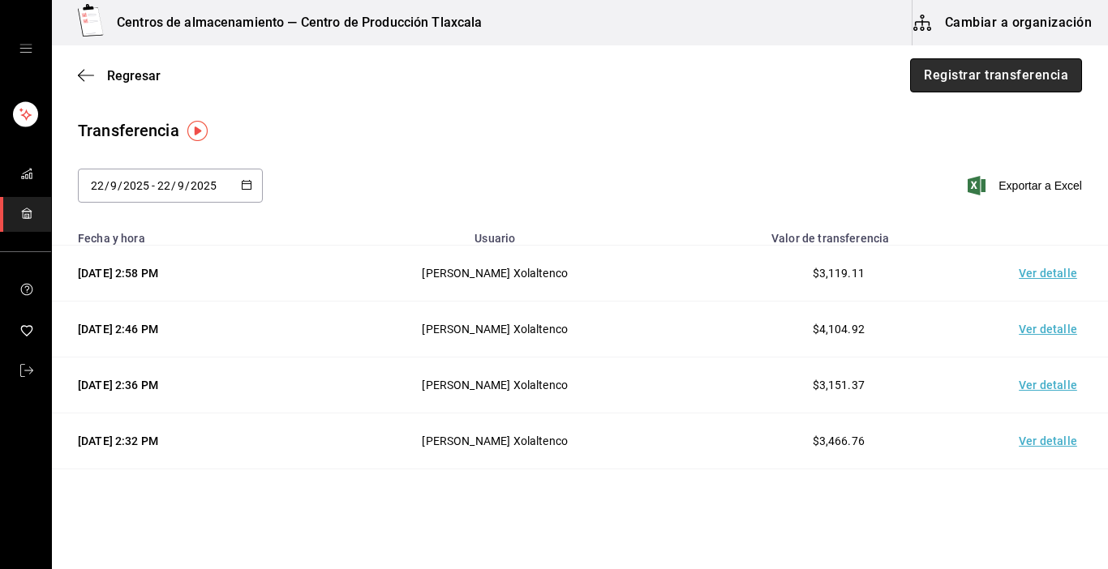
click at [993, 75] on button "Registrar transferencia" at bounding box center [996, 75] width 172 height 34
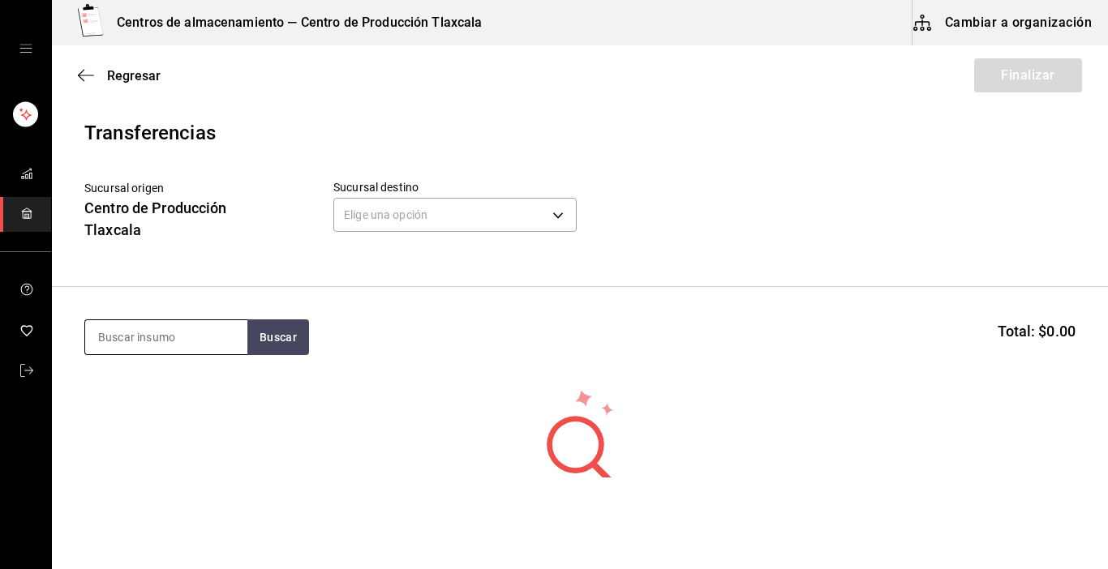
click at [147, 340] on input at bounding box center [166, 337] width 162 height 34
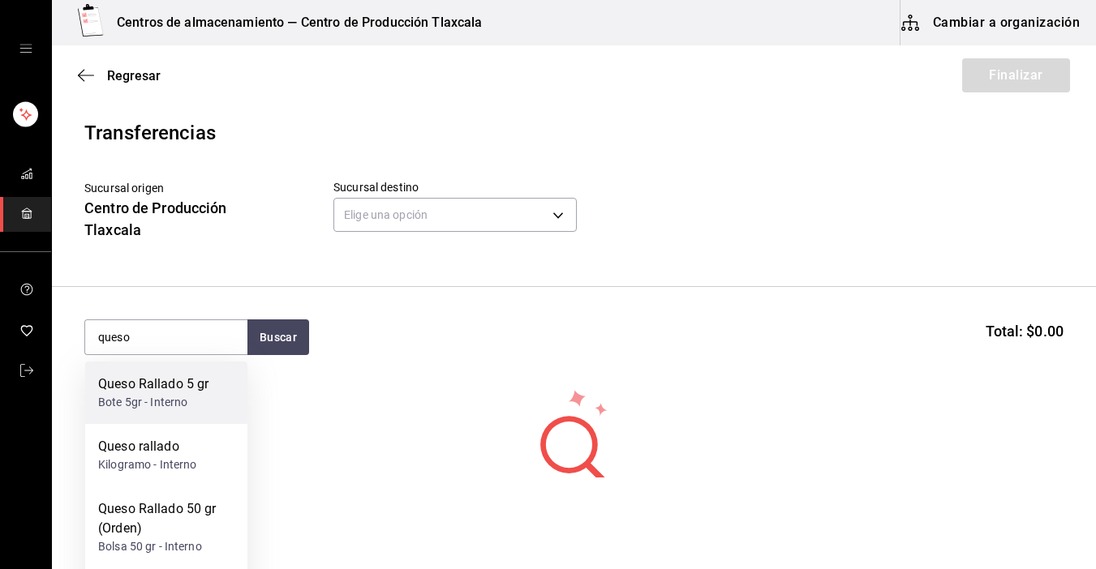
click at [127, 406] on div "Bote 5gr - Interno" at bounding box center [153, 402] width 110 height 17
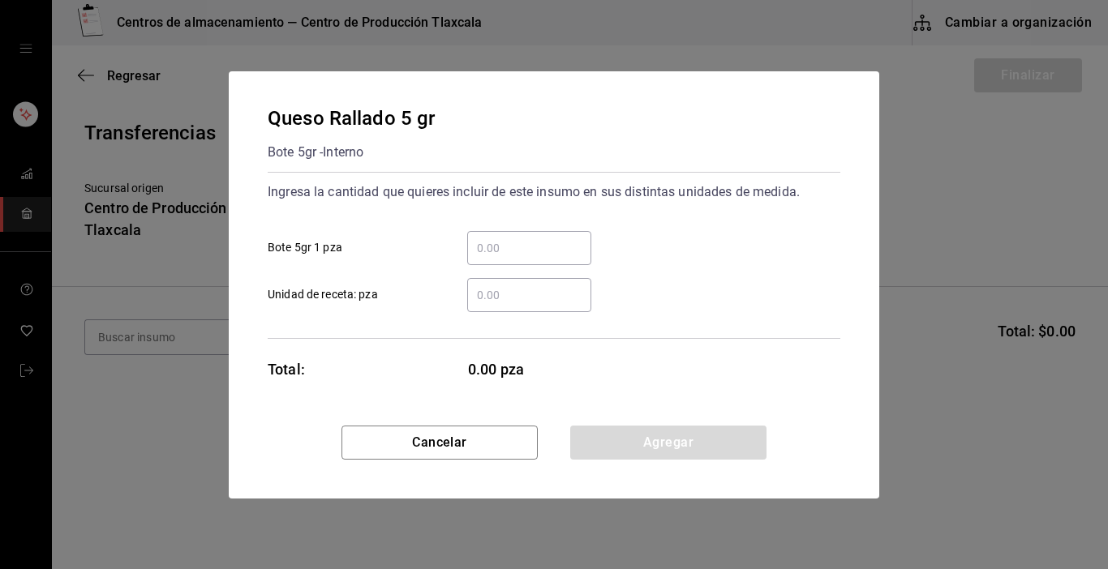
click at [489, 249] on input "​ Bote 5gr 1 pza" at bounding box center [529, 247] width 124 height 19
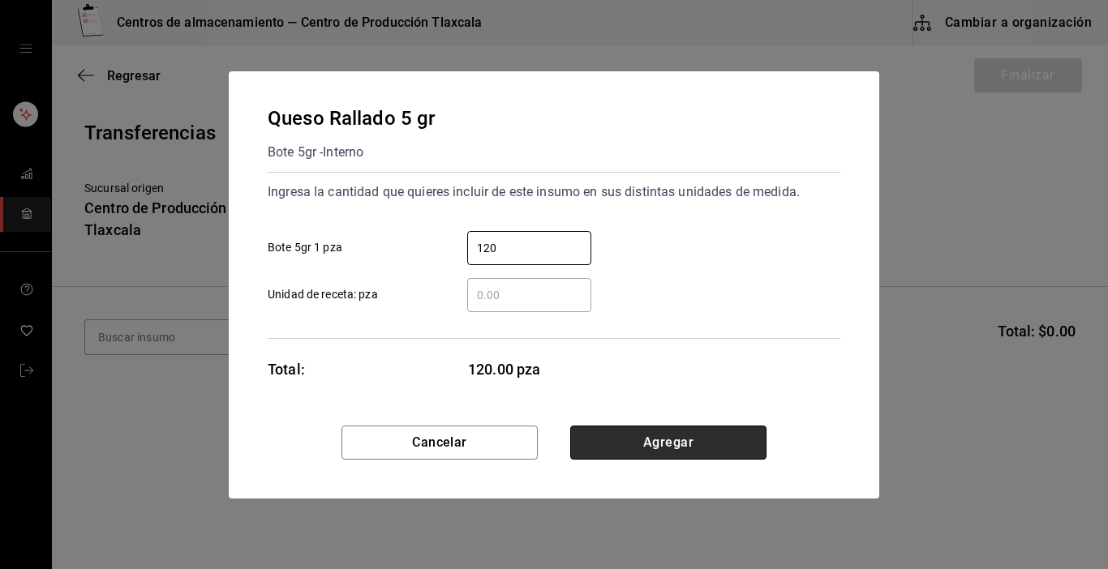
click at [653, 443] on button "Agregar" at bounding box center [668, 443] width 196 height 34
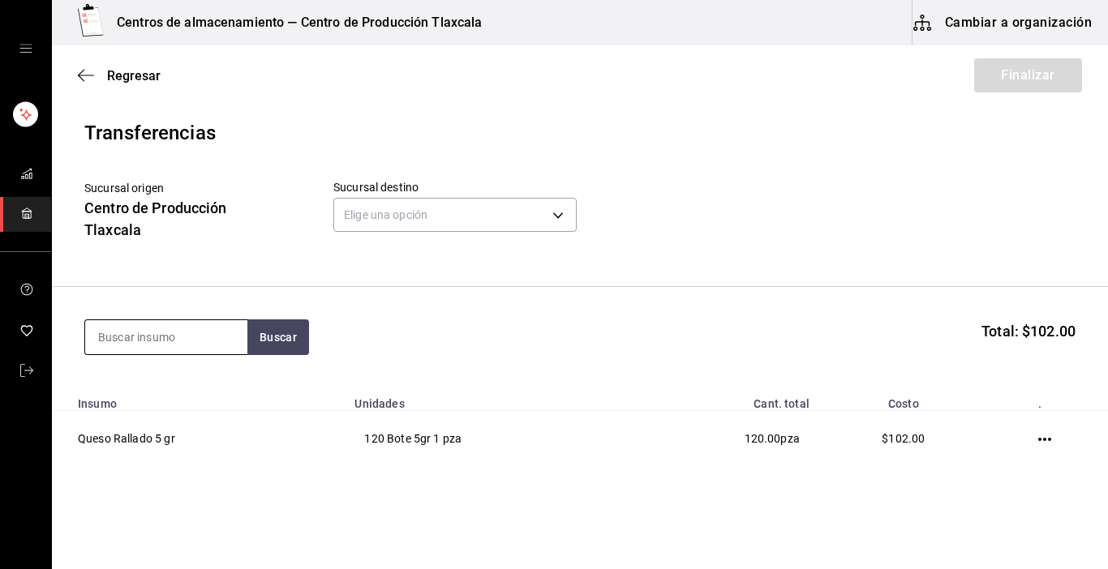
click at [157, 339] on input at bounding box center [166, 337] width 162 height 34
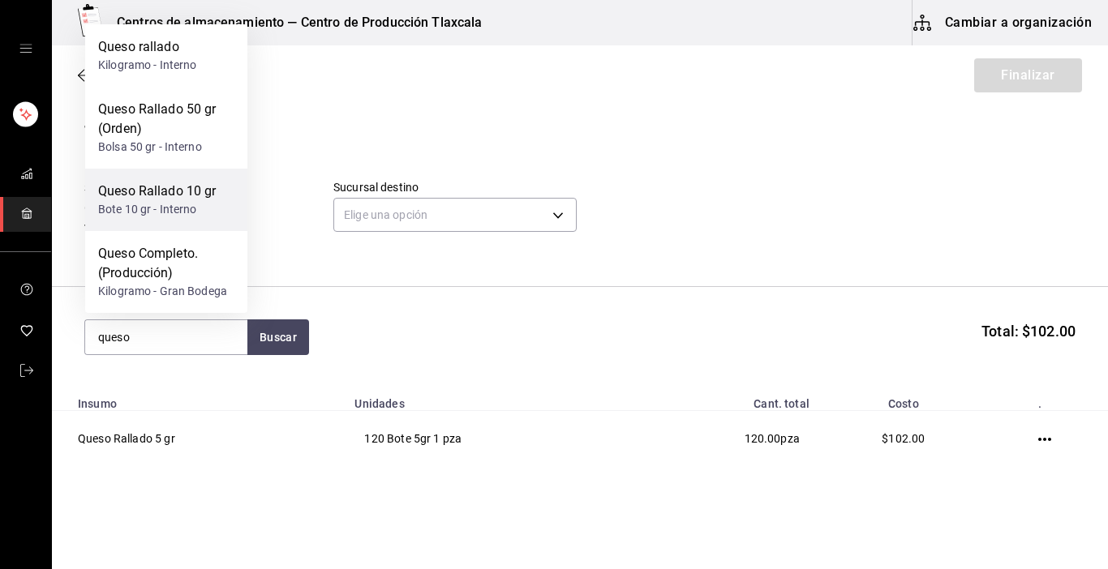
click at [153, 215] on div "Bote 10 gr - Interno" at bounding box center [157, 209] width 118 height 17
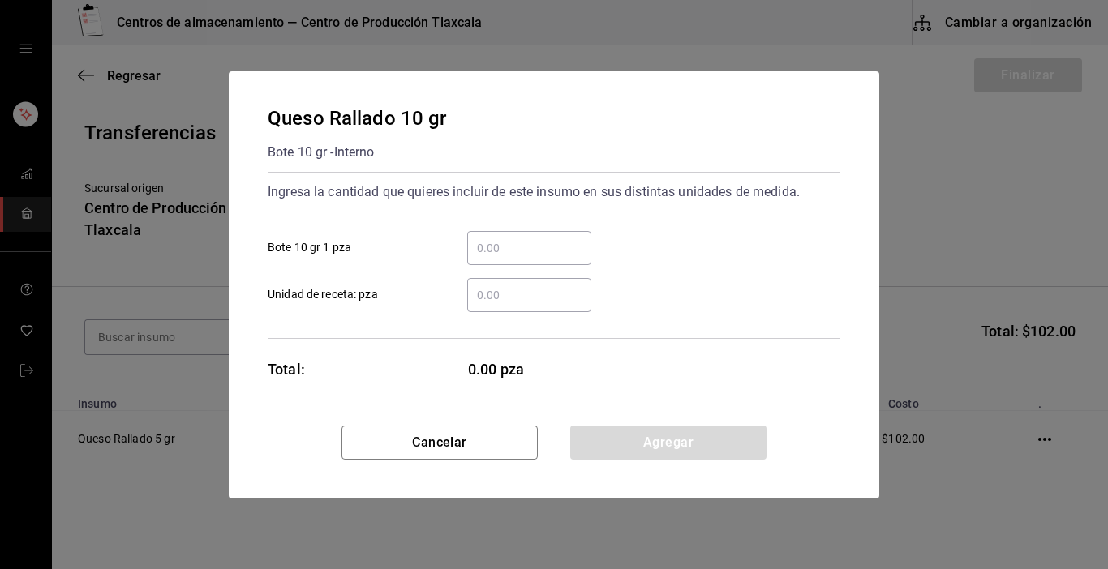
click at [487, 253] on input "​ Bote 10 gr 1 pza" at bounding box center [529, 247] width 124 height 19
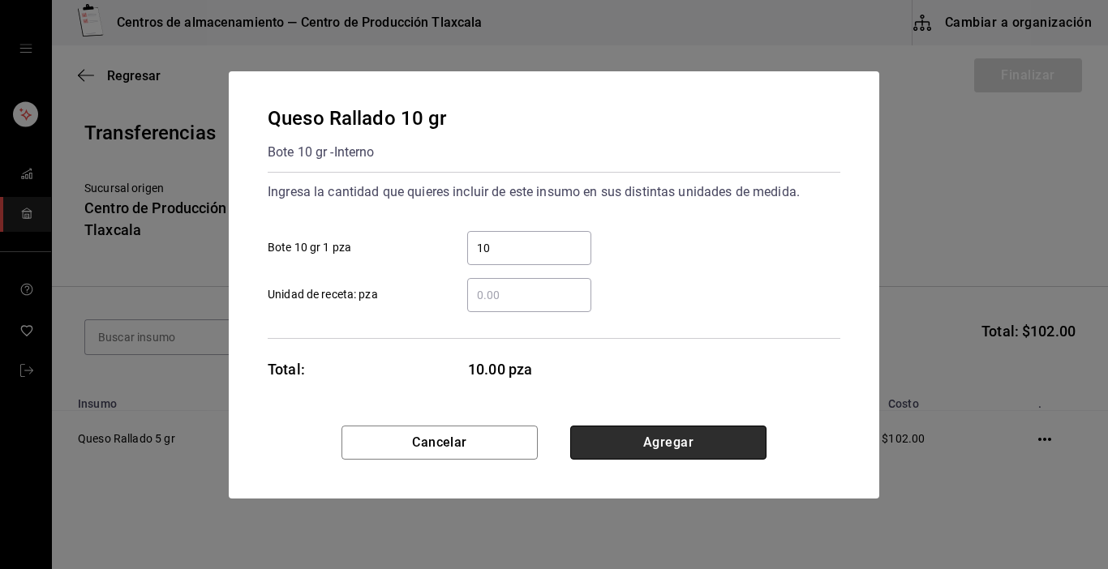
click at [675, 431] on button "Agregar" at bounding box center [668, 443] width 196 height 34
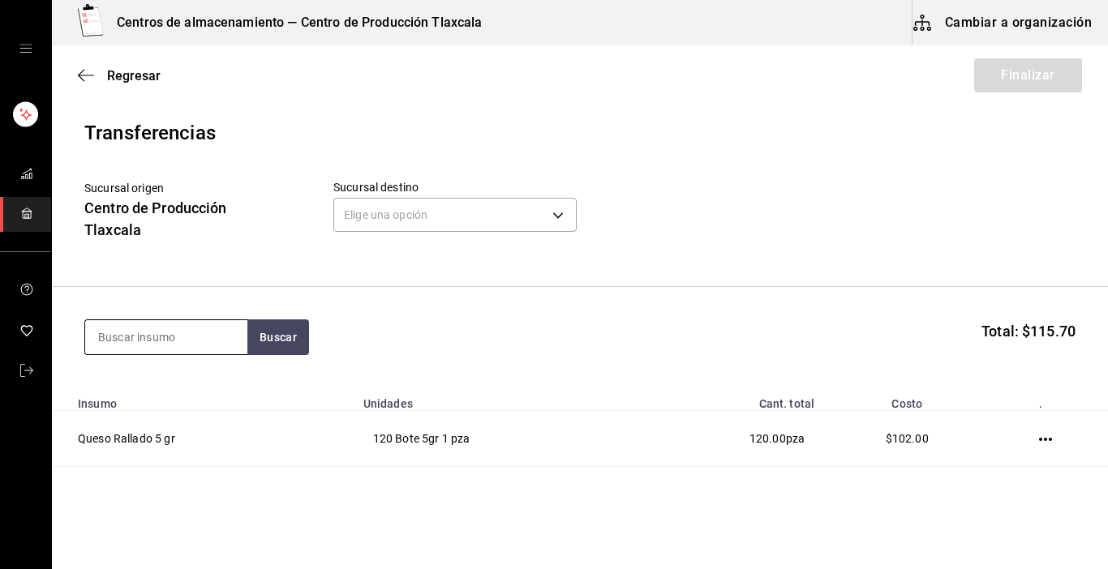
click at [163, 337] on input at bounding box center [166, 337] width 162 height 34
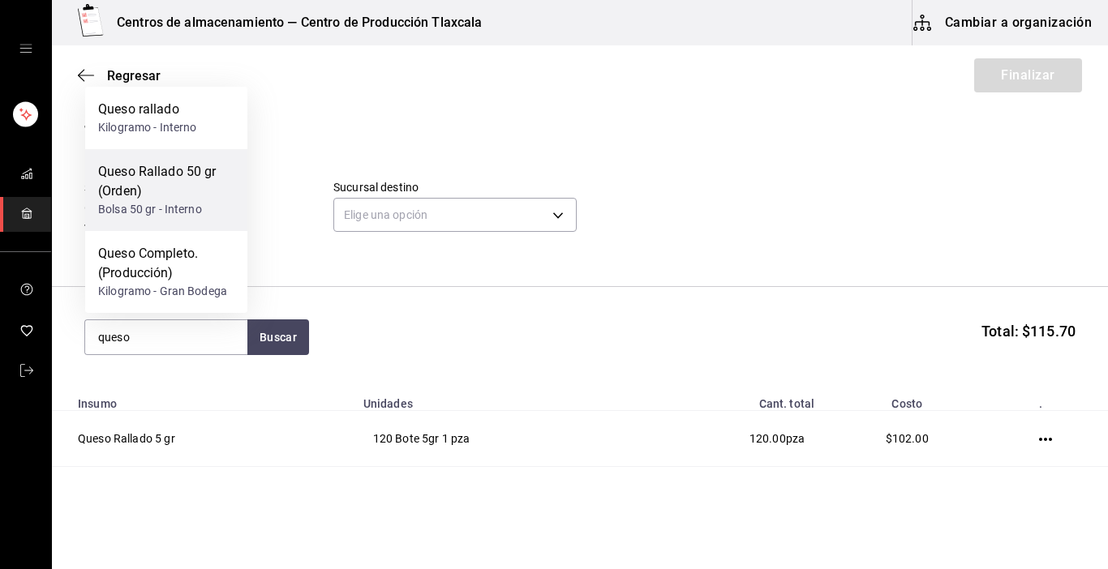
click at [191, 195] on div "Queso Rallado 50 gr (Orden)" at bounding box center [166, 181] width 136 height 39
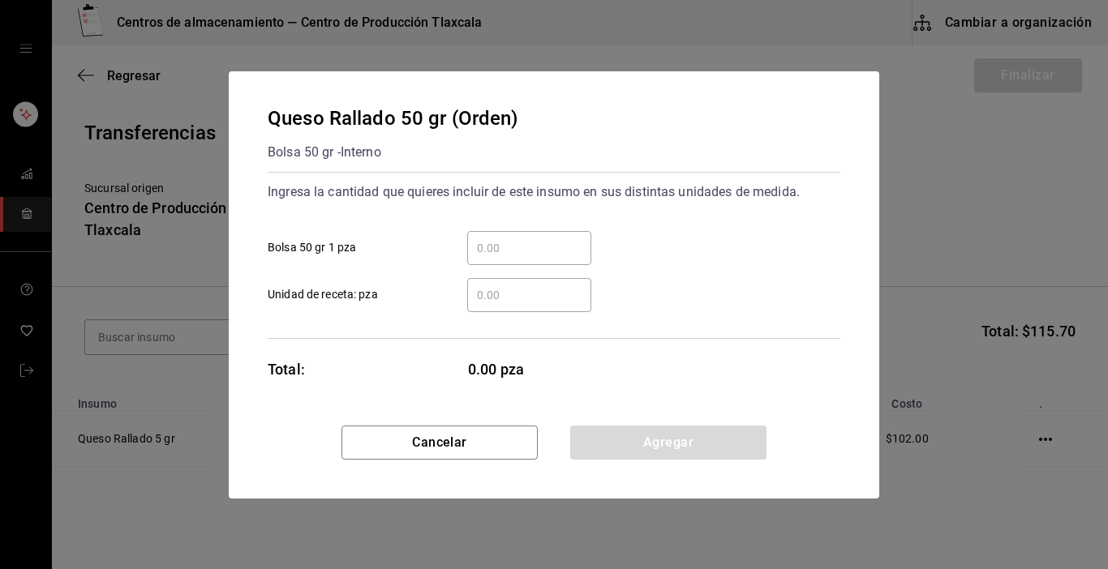
click at [500, 247] on input "​ Bolsa 50 gr 1 pza" at bounding box center [529, 247] width 124 height 19
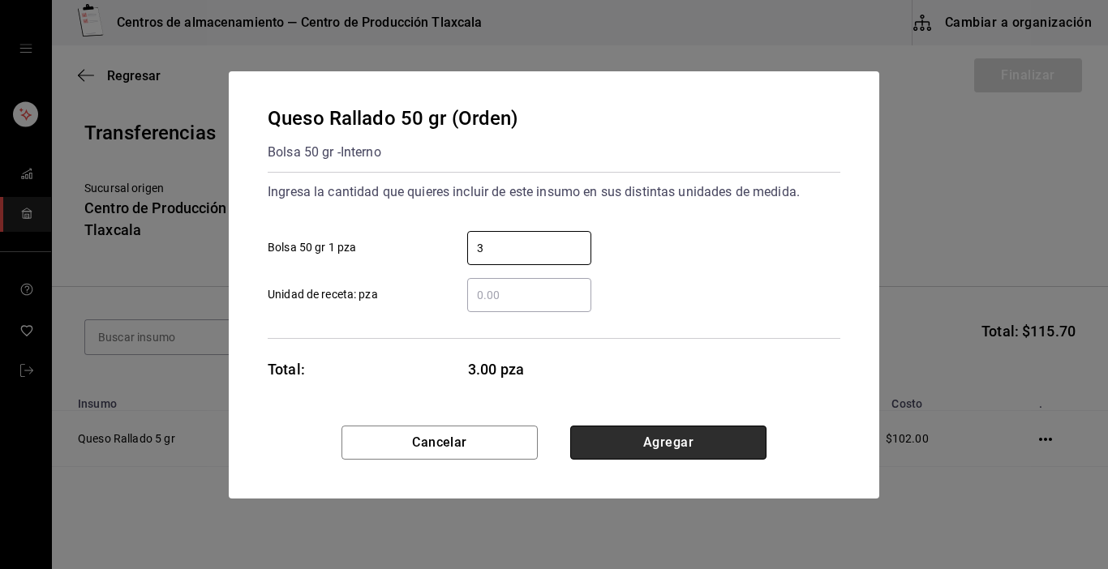
click at [697, 454] on button "Agregar" at bounding box center [668, 443] width 196 height 34
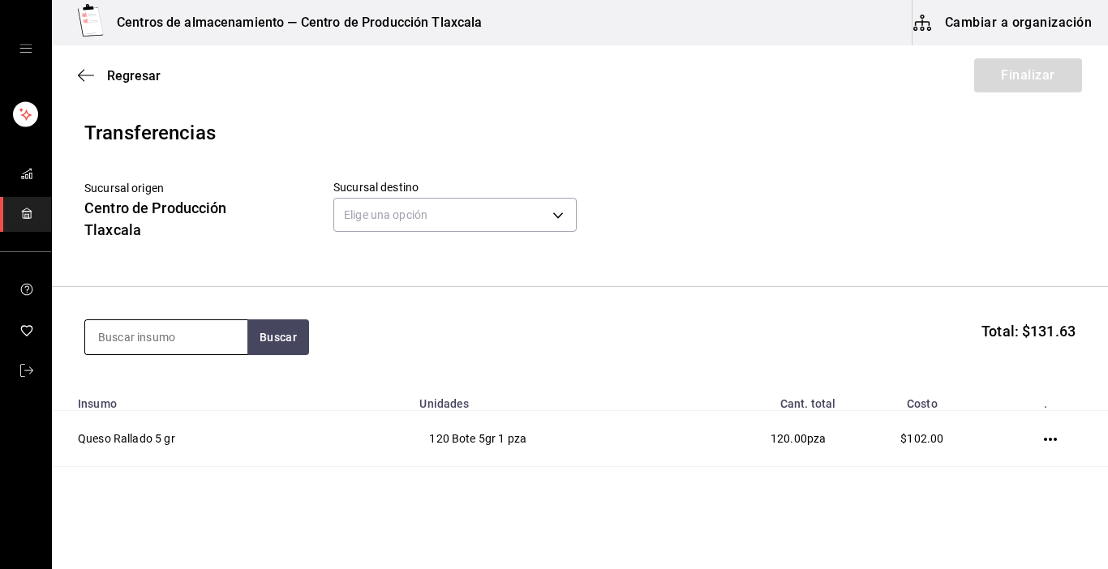
click at [188, 339] on input at bounding box center [166, 337] width 162 height 34
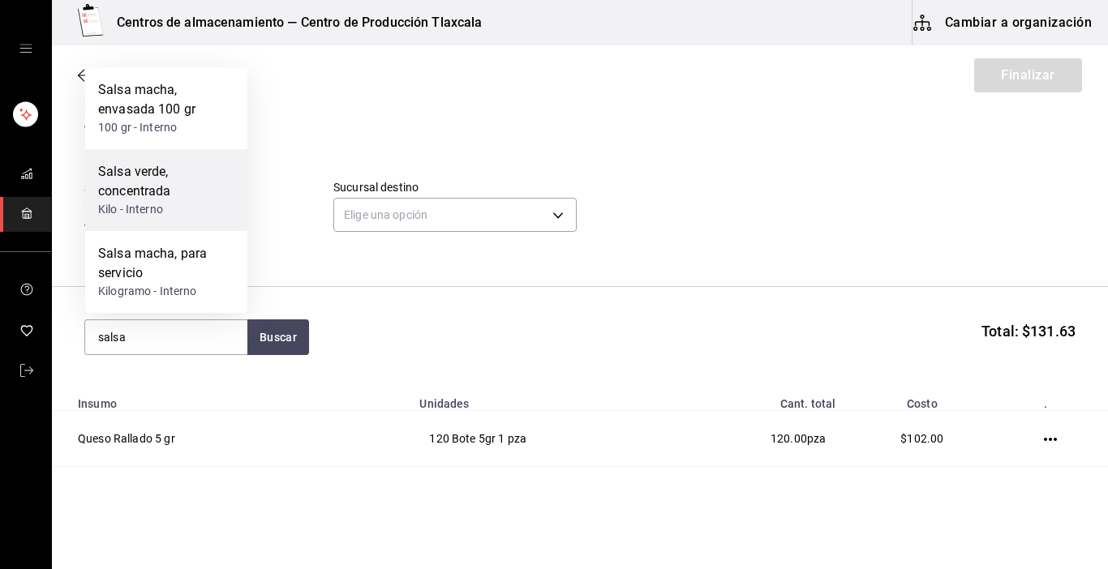
click at [181, 201] on div "Kilo - Interno" at bounding box center [166, 209] width 136 height 17
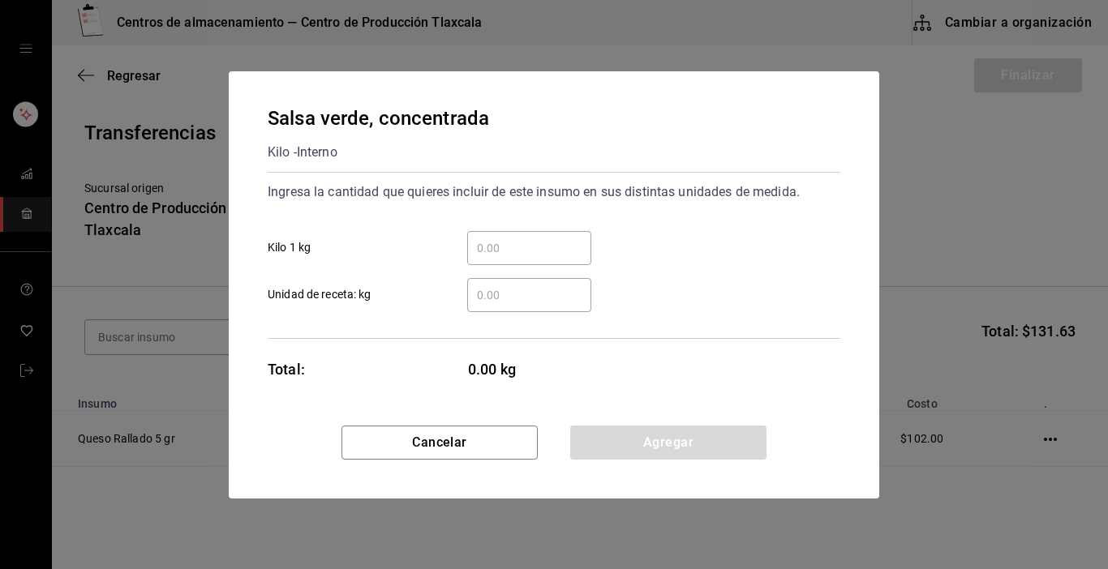
click at [510, 247] on input "​ Kilo 1 kg" at bounding box center [529, 247] width 124 height 19
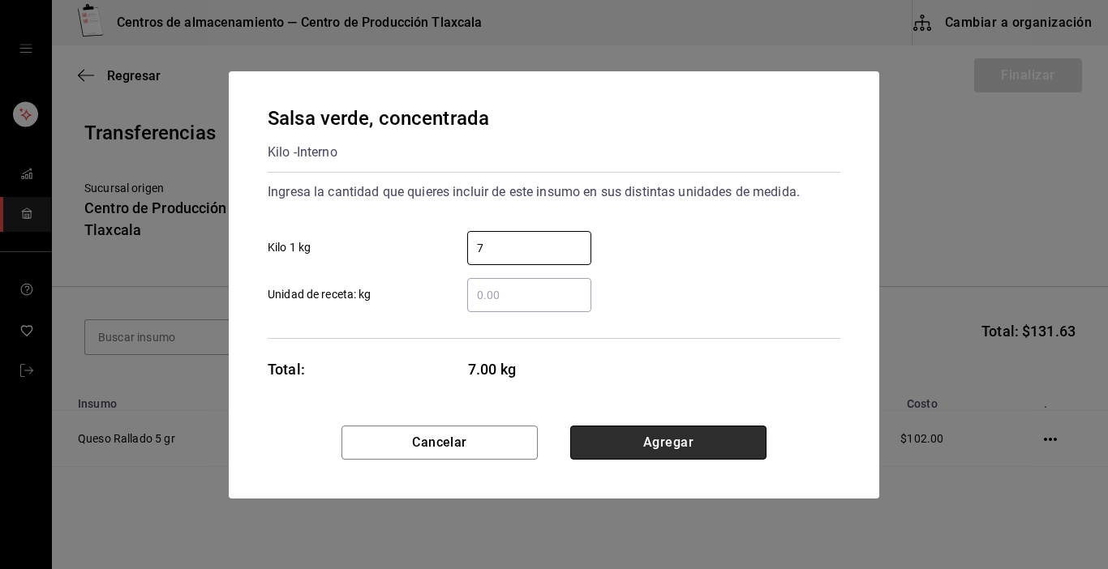
click at [672, 440] on button "Agregar" at bounding box center [668, 443] width 196 height 34
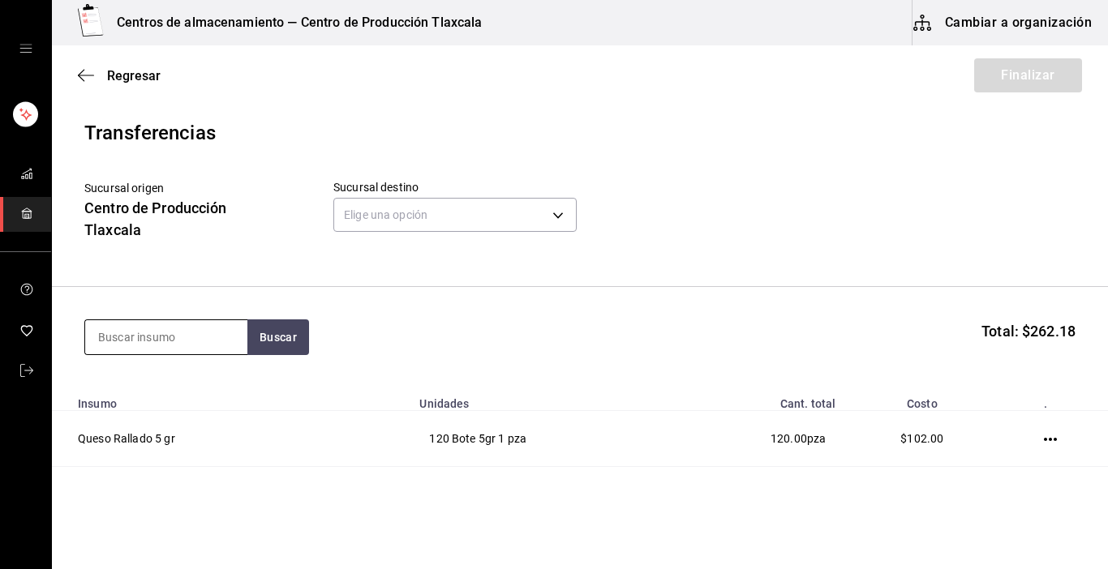
click at [170, 338] on input at bounding box center [166, 337] width 162 height 34
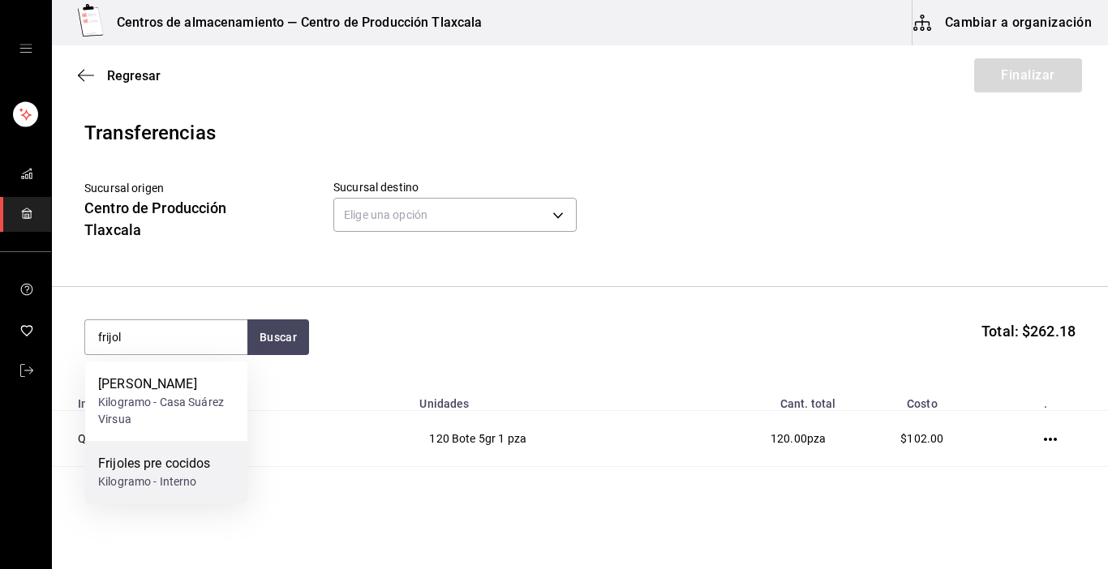
click at [135, 474] on div "Kilogramo - Interno" at bounding box center [154, 482] width 113 height 17
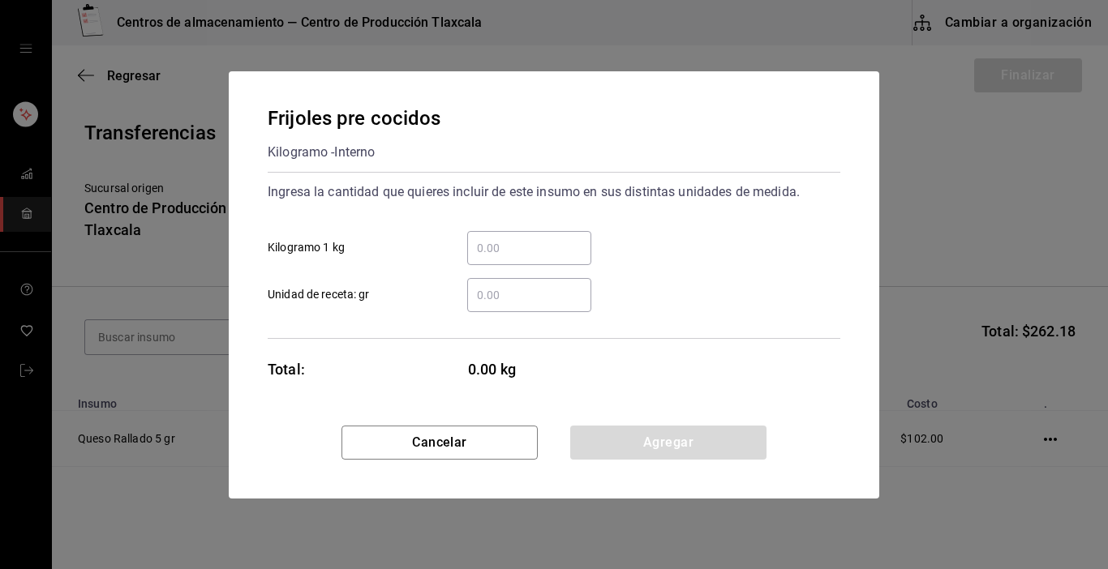
click at [523, 257] on input "​ Kilogramo 1 kg" at bounding box center [529, 247] width 124 height 19
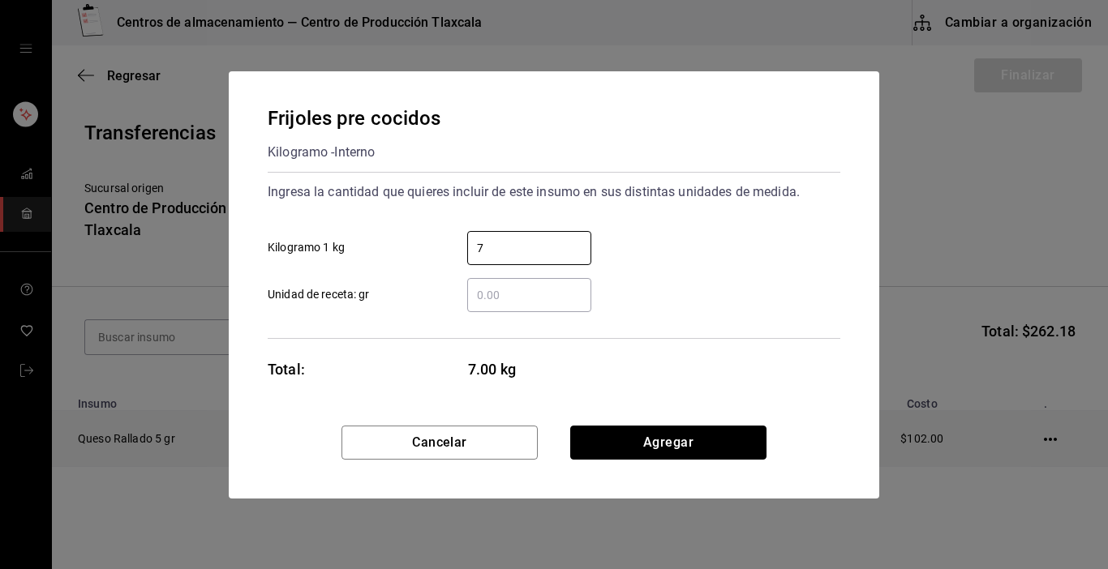
click at [722, 436] on button "Agregar" at bounding box center [668, 443] width 196 height 34
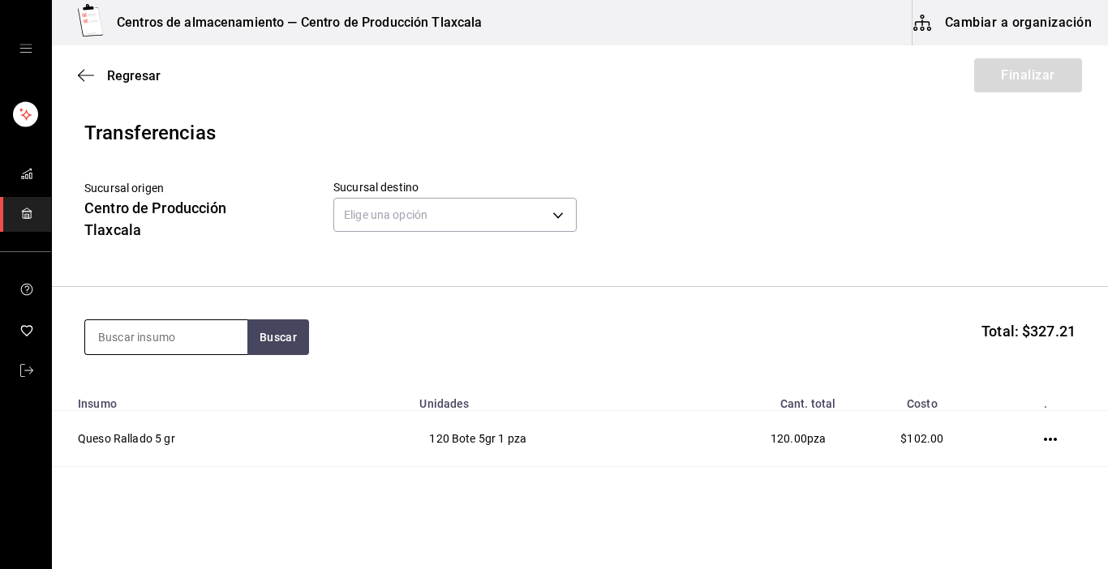
click at [199, 350] on input at bounding box center [166, 337] width 162 height 34
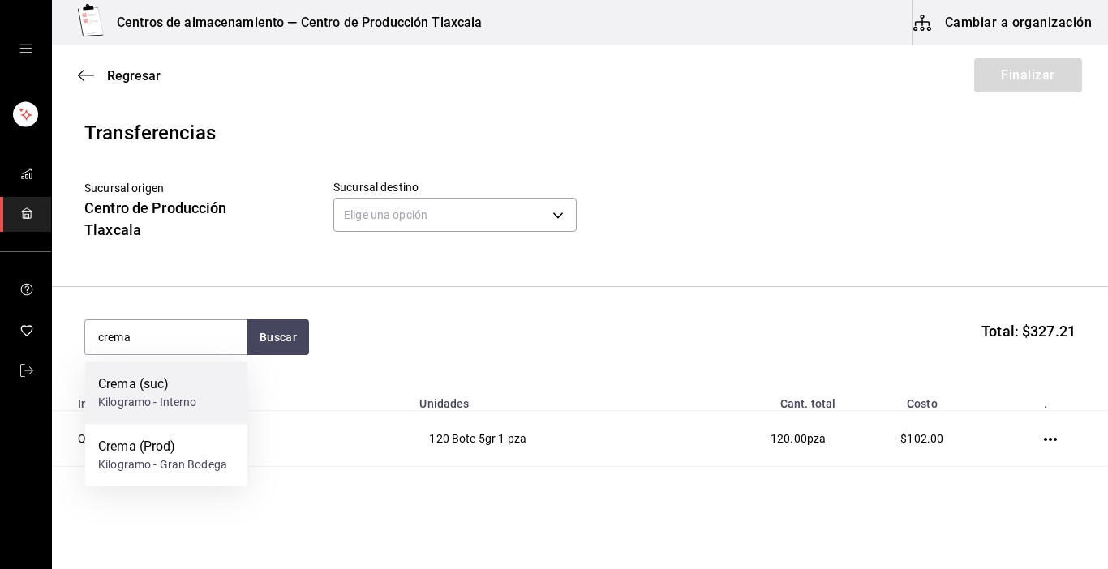
click at [184, 410] on div "Kilogramo - Interno" at bounding box center [147, 402] width 99 height 17
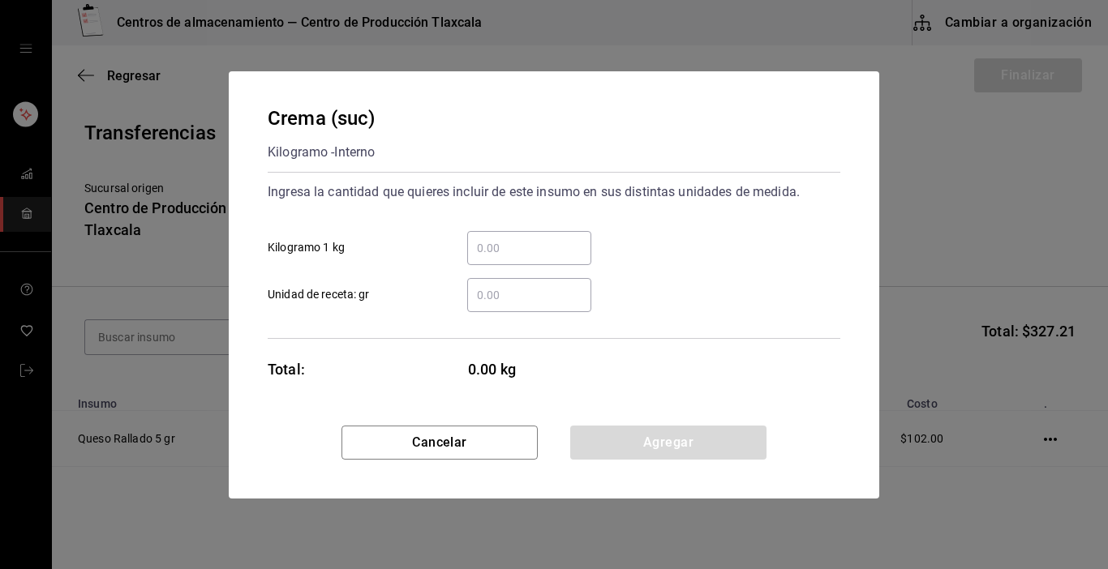
click at [542, 242] on input "​ Kilogramo 1 kg" at bounding box center [529, 247] width 124 height 19
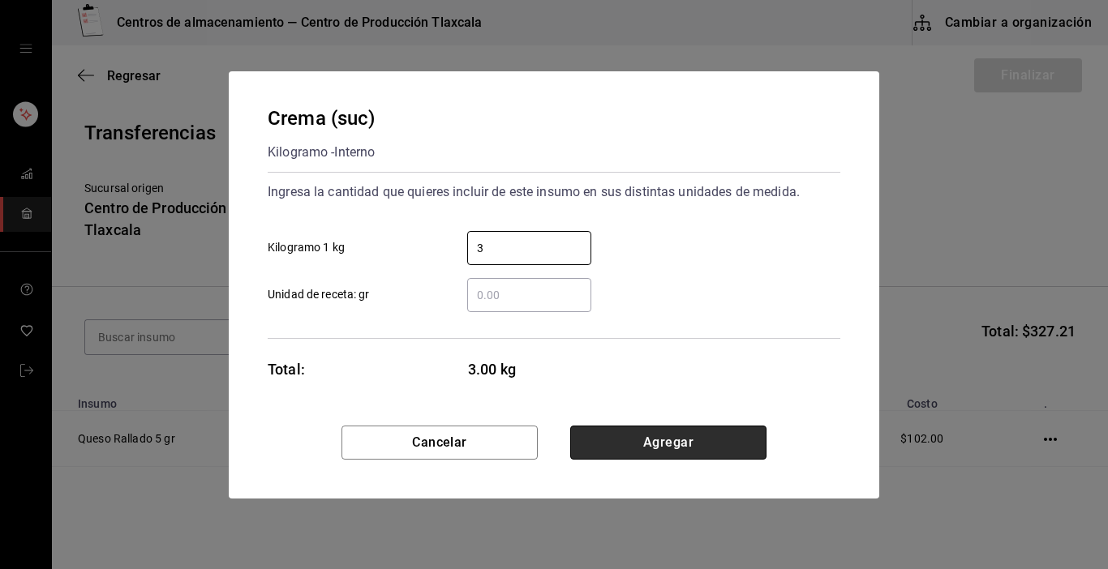
click at [693, 444] on button "Agregar" at bounding box center [668, 443] width 196 height 34
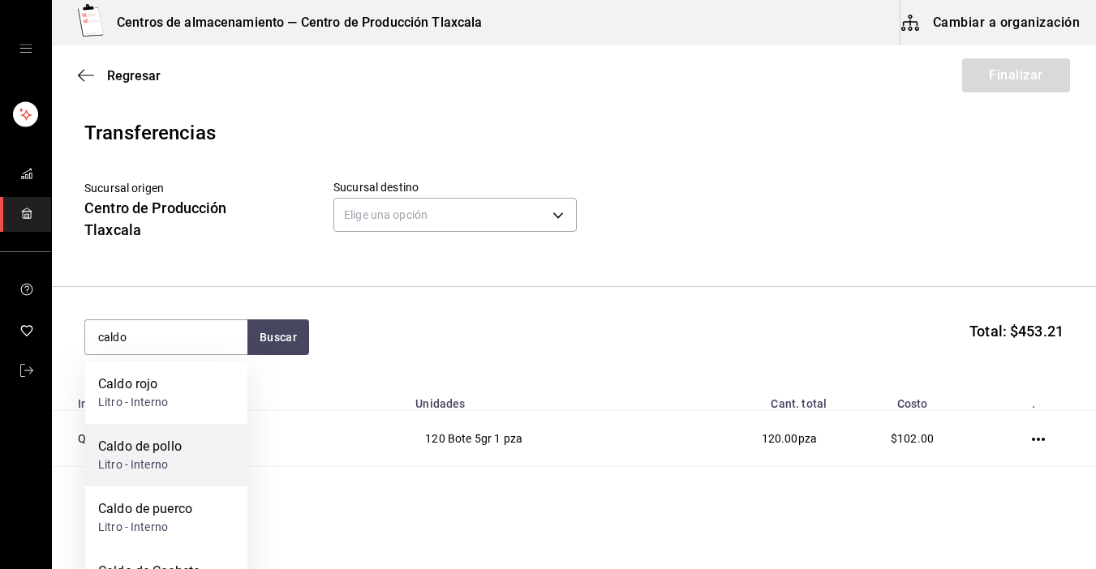
click at [182, 457] on div "Litro - Interno" at bounding box center [140, 465] width 84 height 17
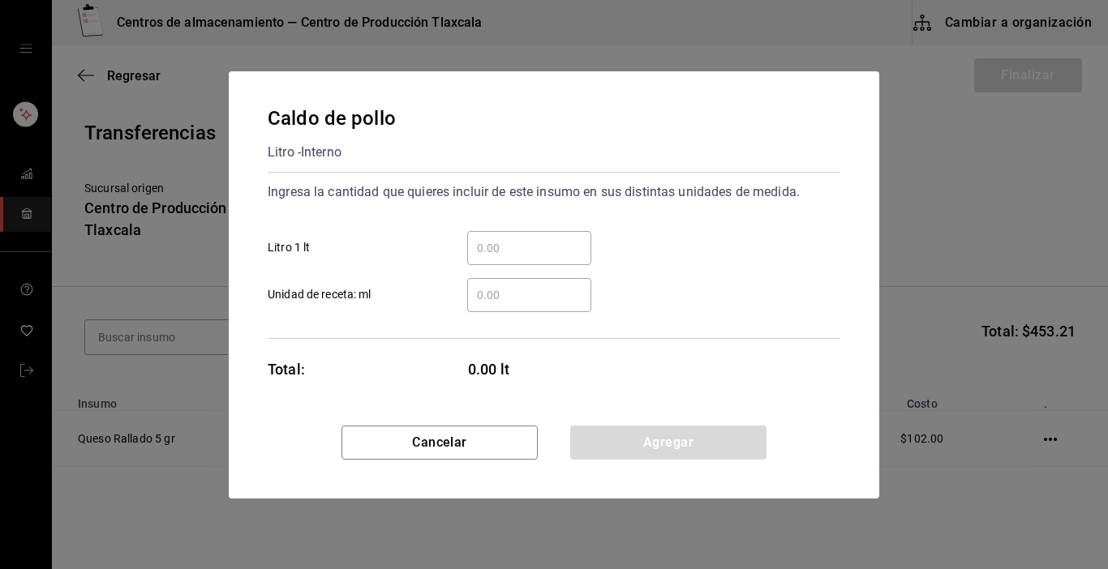
click at [521, 255] on div "​" at bounding box center [529, 248] width 124 height 34
click at [521, 255] on input "​ Litro 1 lt" at bounding box center [529, 247] width 124 height 19
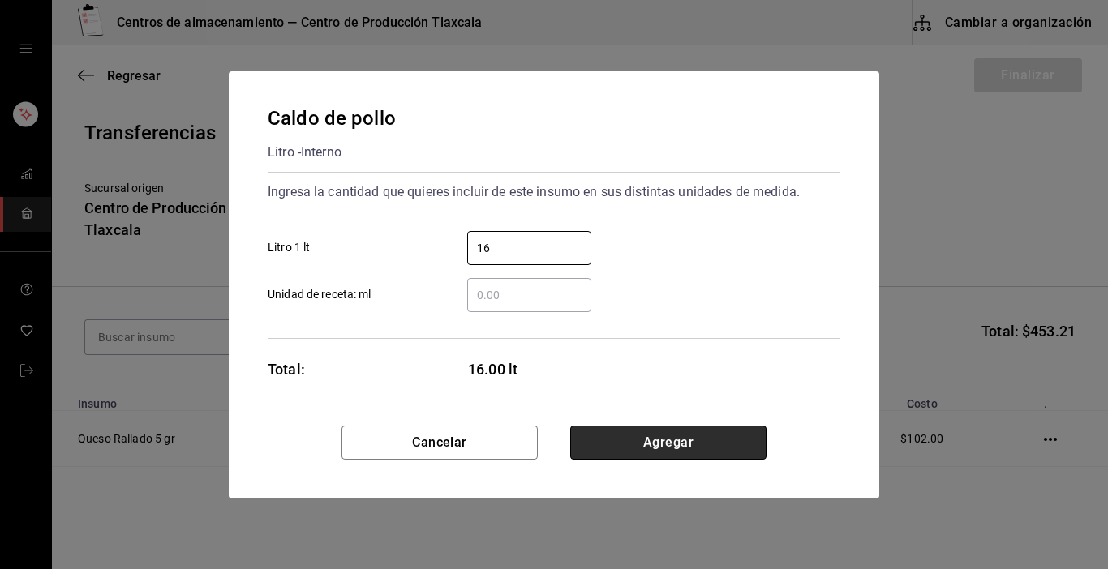
click at [661, 449] on button "Agregar" at bounding box center [668, 443] width 196 height 34
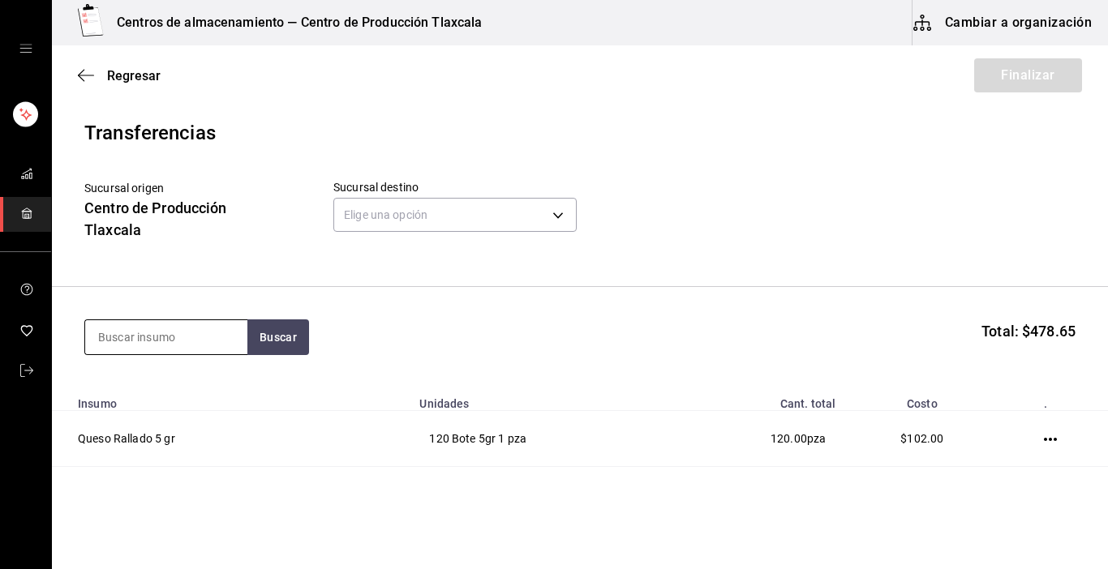
click at [178, 343] on input at bounding box center [166, 337] width 162 height 34
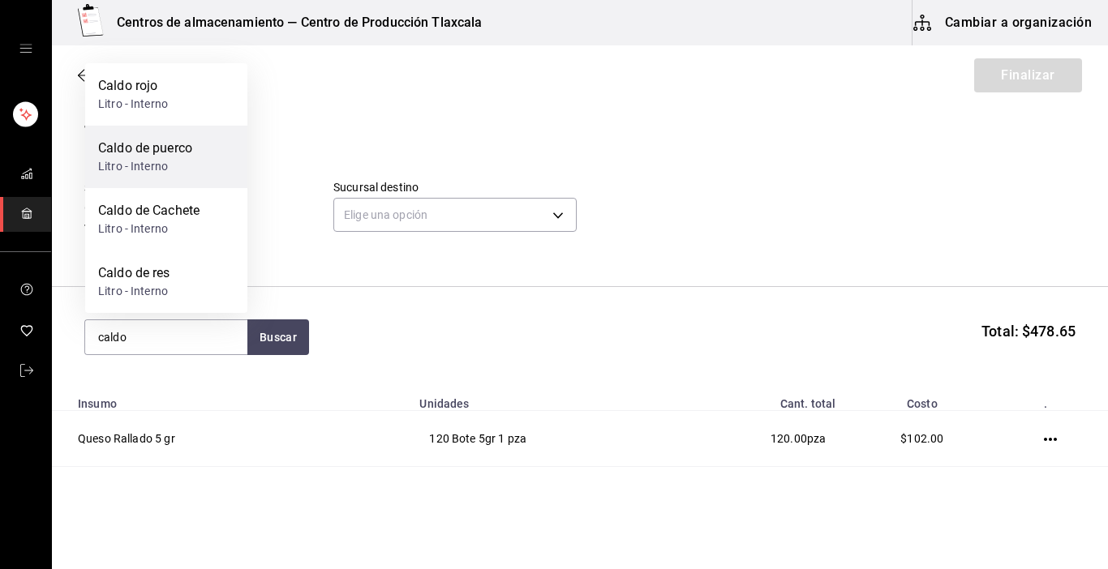
click at [170, 149] on div "Caldo de puerco" at bounding box center [145, 148] width 94 height 19
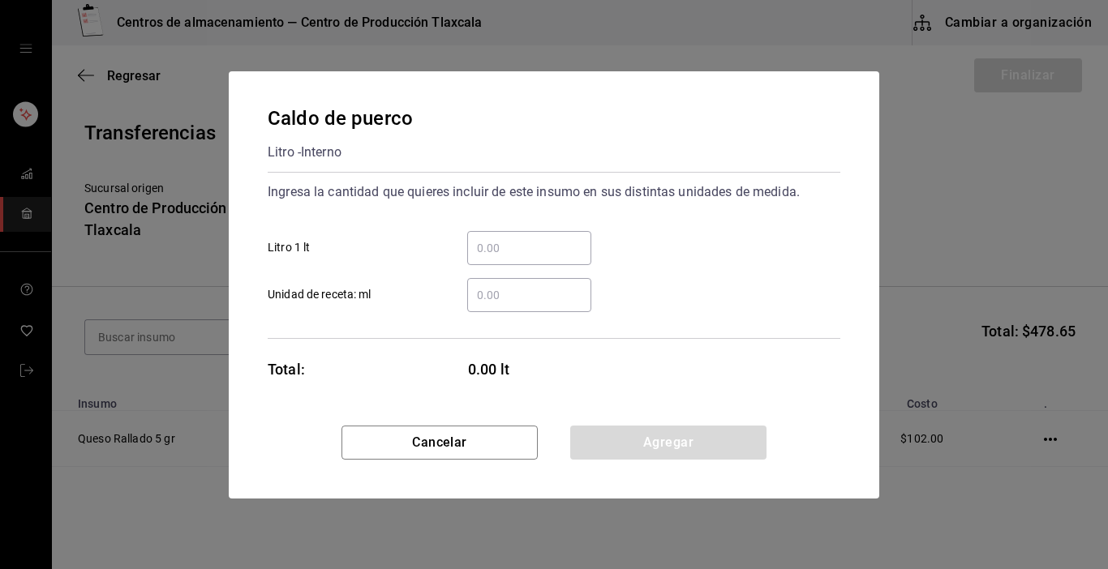
click at [504, 248] on input "​ Litro 1 lt" at bounding box center [529, 247] width 124 height 19
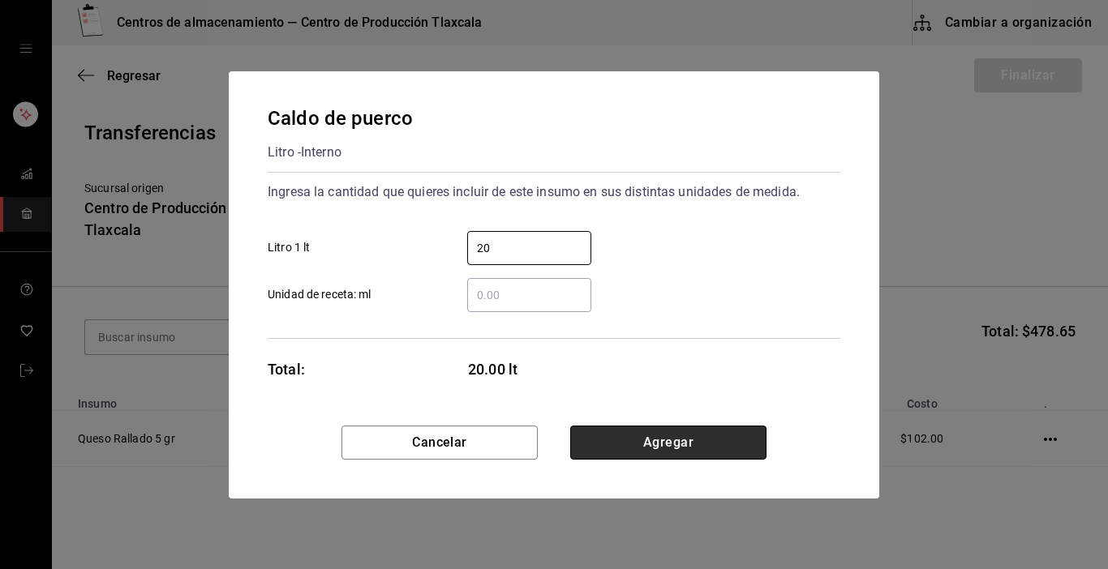
click at [667, 448] on button "Agregar" at bounding box center [668, 443] width 196 height 34
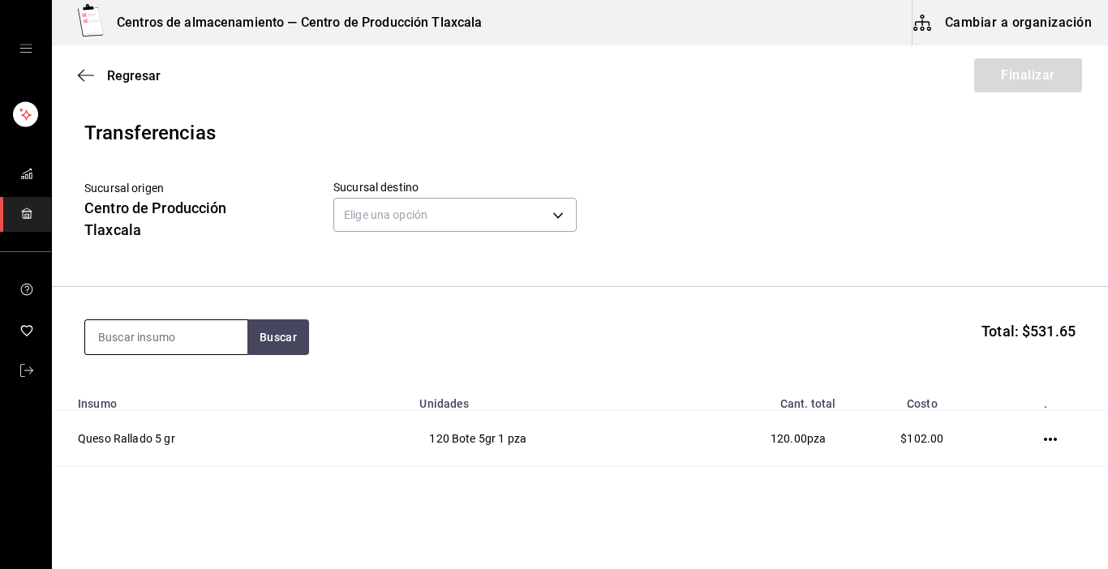
click at [196, 346] on input at bounding box center [166, 337] width 162 height 34
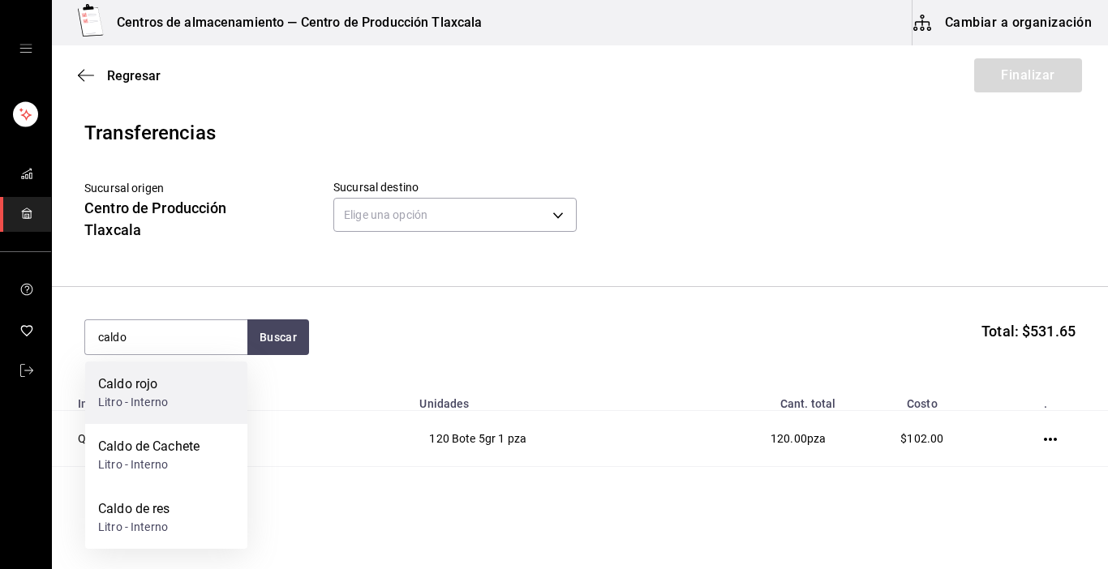
click at [167, 414] on div "Caldo rojo Litro - Interno" at bounding box center [166, 393] width 162 height 62
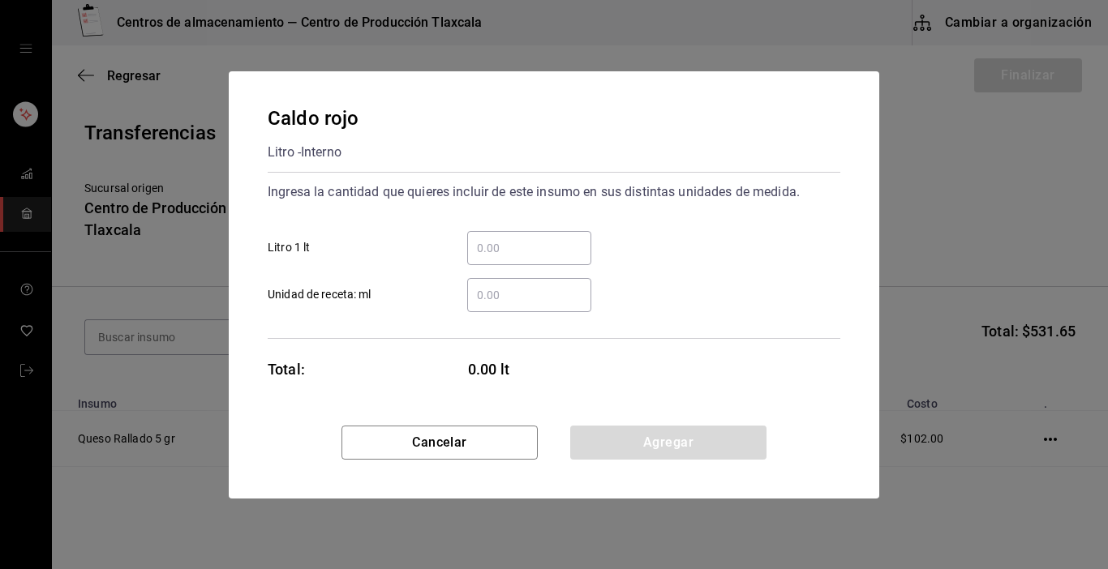
click at [519, 252] on input "​ Litro 1 lt" at bounding box center [529, 247] width 124 height 19
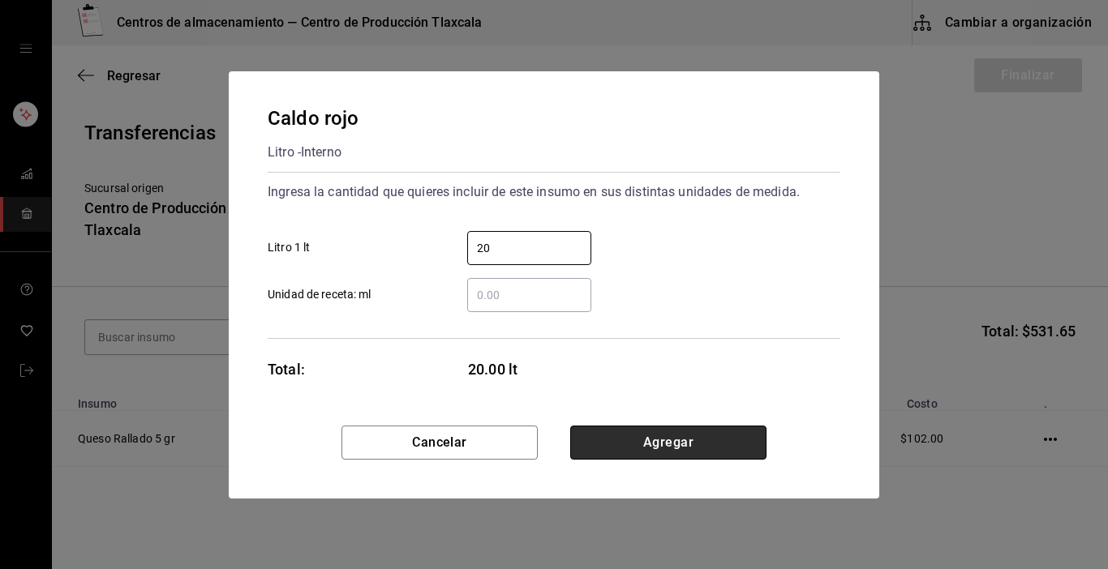
click at [683, 435] on button "Agregar" at bounding box center [668, 443] width 196 height 34
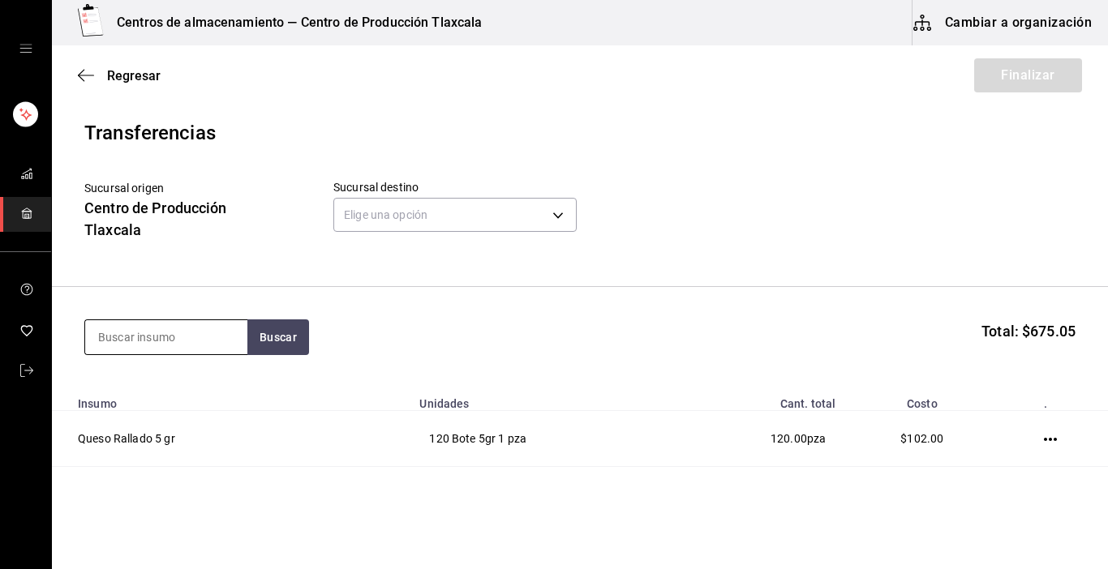
click at [119, 333] on input at bounding box center [166, 337] width 162 height 34
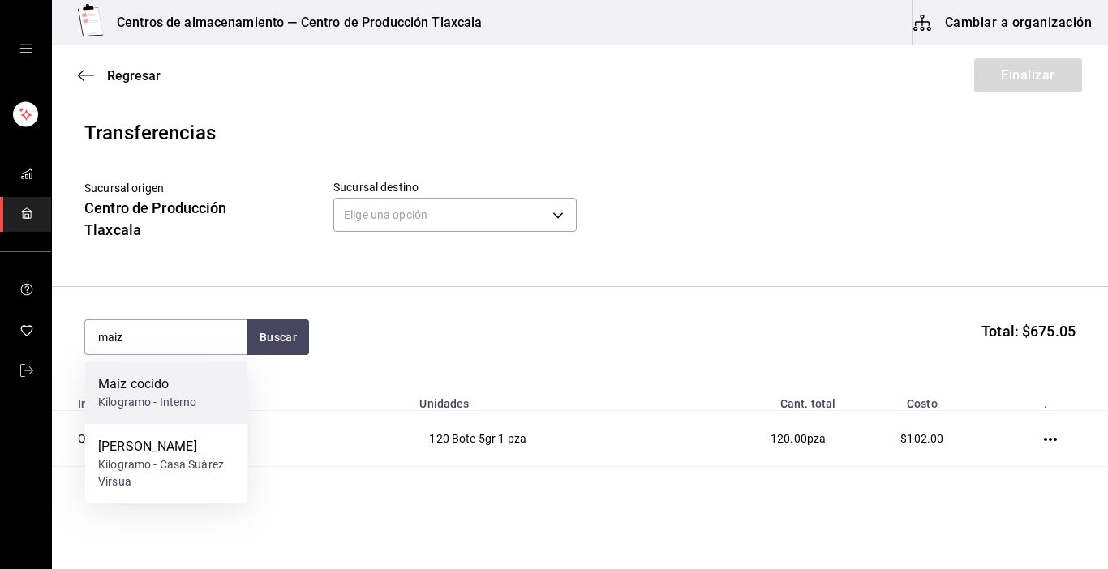
click at [139, 394] on div "Kilogramo - Interno" at bounding box center [147, 402] width 99 height 17
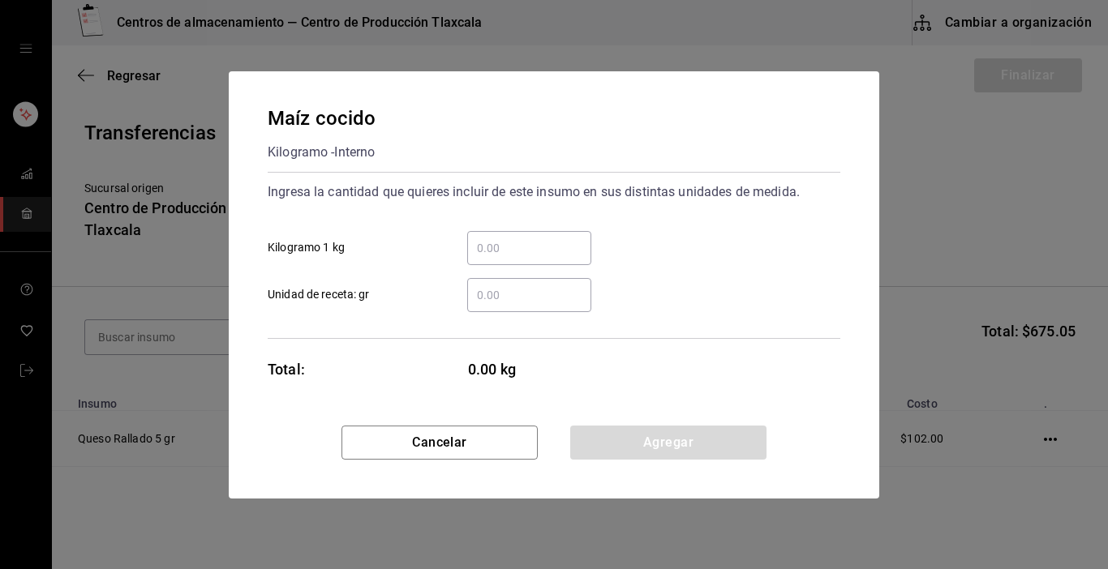
drag, startPoint x: 496, startPoint y: 268, endPoint x: 496, endPoint y: 260, distance: 8.2
click at [496, 260] on div "​ Kilogramo 1 kg ​ Unidad de receta: gr" at bounding box center [548, 265] width 586 height 94
click at [565, 251] on input "​ Kilogramo 1 kg" at bounding box center [529, 247] width 124 height 19
click at [875, 381] on div "Maíz cocido Kilogramo - Interno Ingresa la cantidad que quieres incluir de este…" at bounding box center [554, 248] width 650 height 354
click at [517, 241] on input "​ Kilogramo 1 kg" at bounding box center [529, 247] width 124 height 19
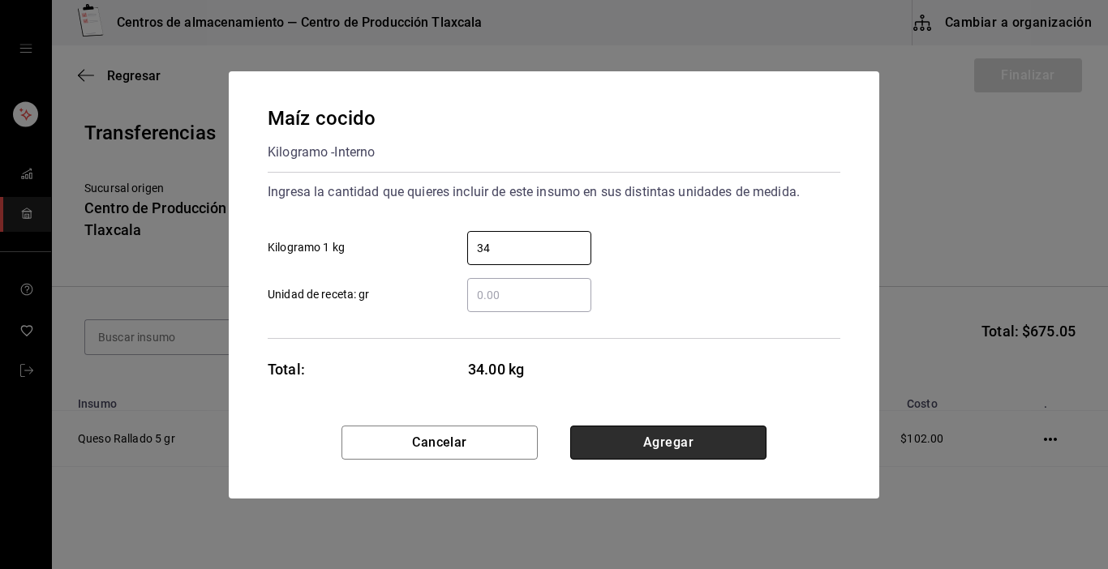
click at [595, 449] on button "Agregar" at bounding box center [668, 443] width 196 height 34
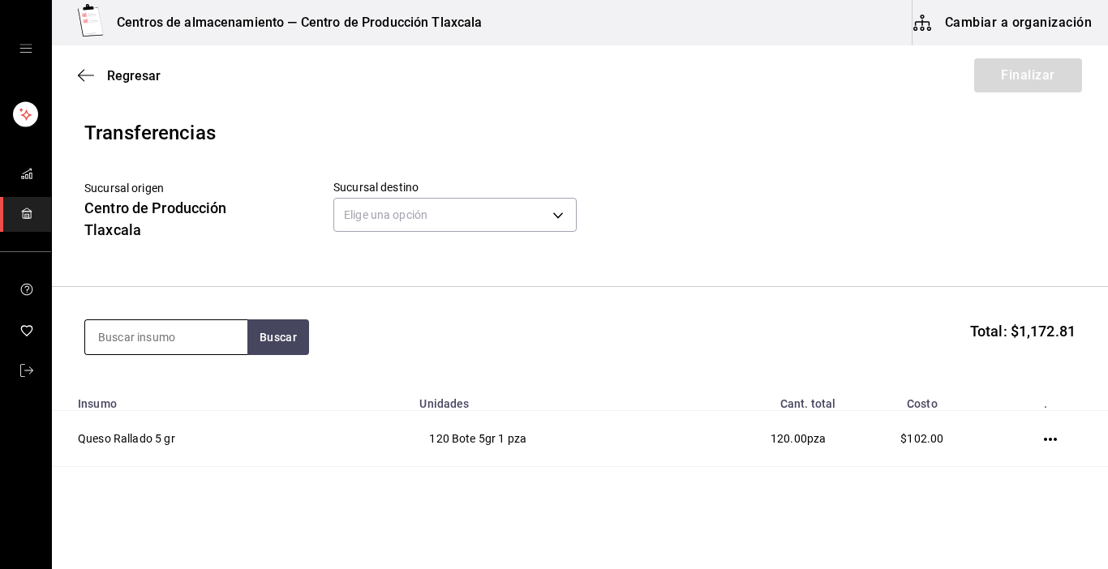
click at [200, 331] on input at bounding box center [166, 337] width 162 height 34
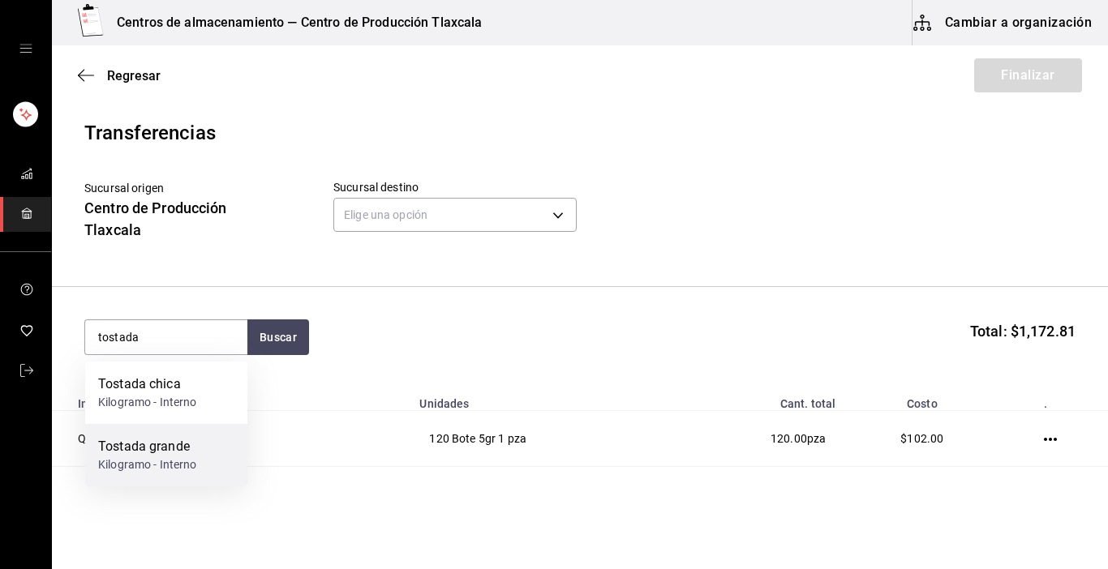
click at [135, 443] on div "Tostada grande" at bounding box center [147, 446] width 99 height 19
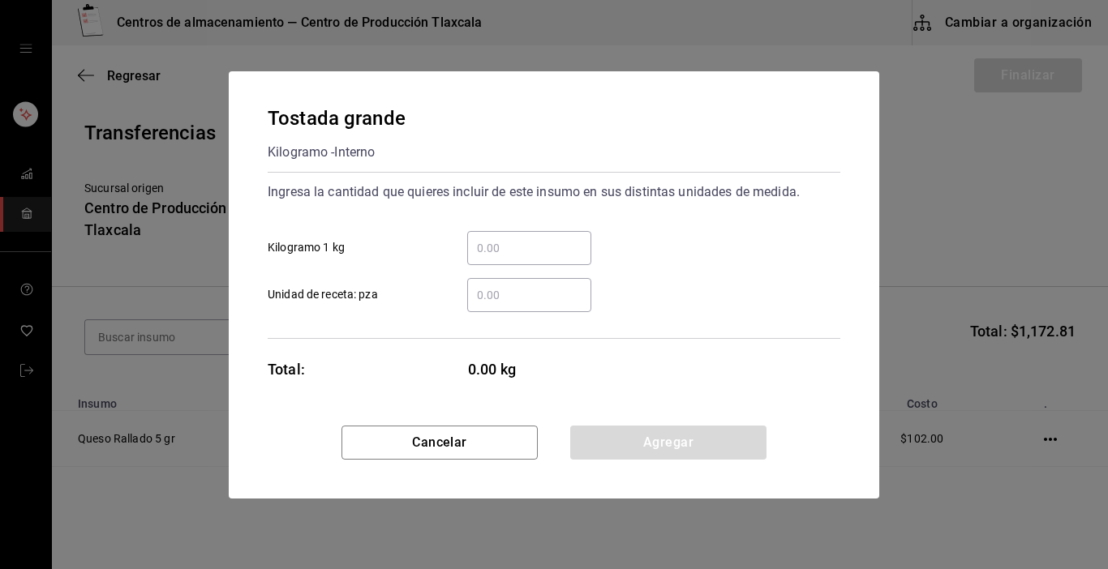
click at [492, 260] on div "​" at bounding box center [529, 248] width 124 height 34
click at [492, 258] on input "​ Kilogramo 1 kg" at bounding box center [529, 247] width 124 height 19
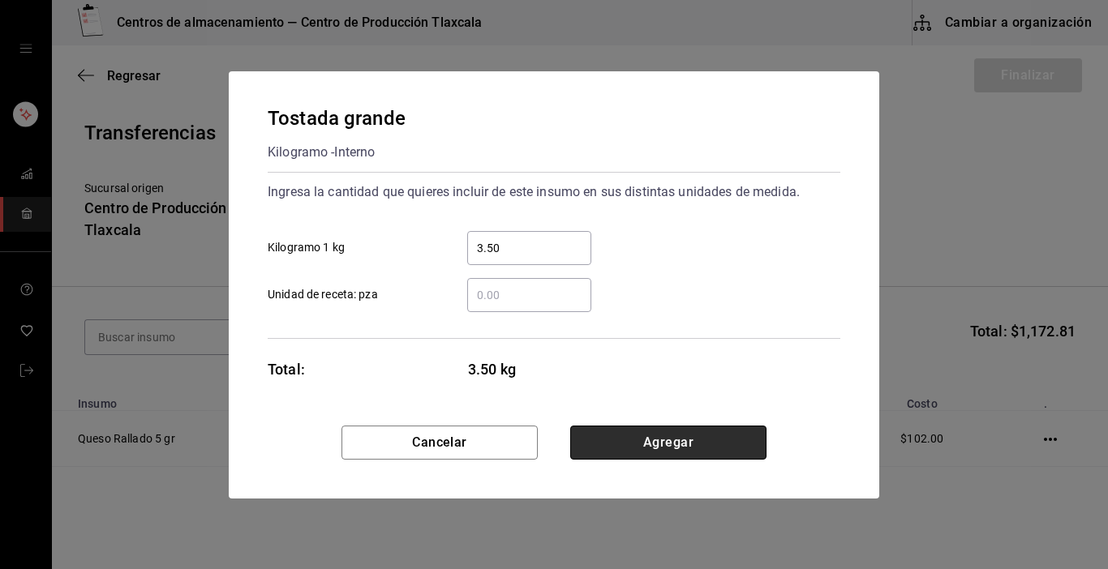
click at [634, 437] on button "Agregar" at bounding box center [668, 443] width 196 height 34
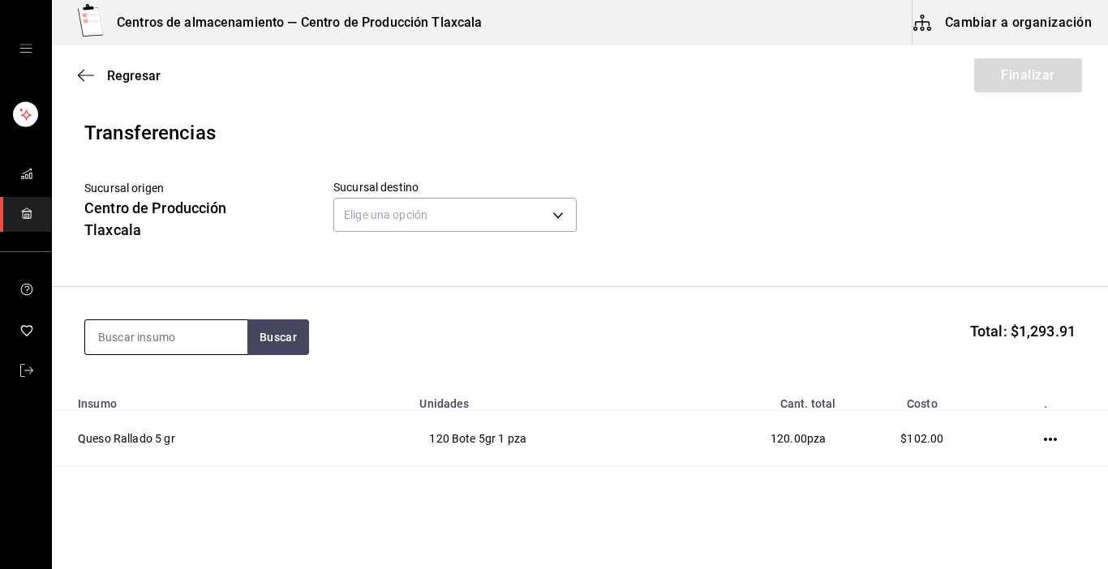
click at [176, 337] on input at bounding box center [166, 337] width 162 height 34
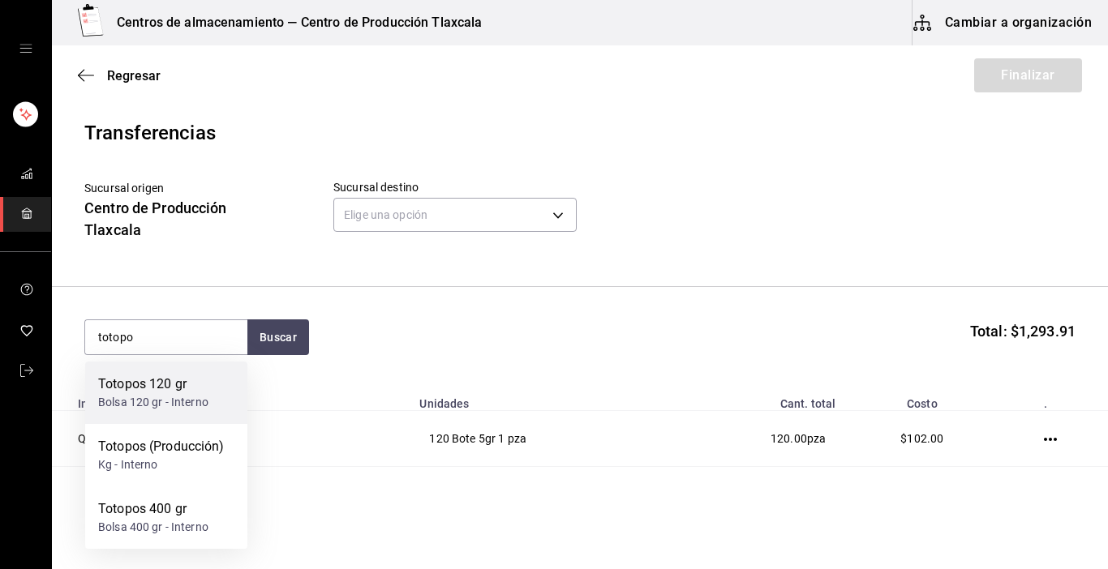
click at [179, 423] on div "Totopos 120 gr Bolsa 120 gr - Interno" at bounding box center [166, 393] width 162 height 62
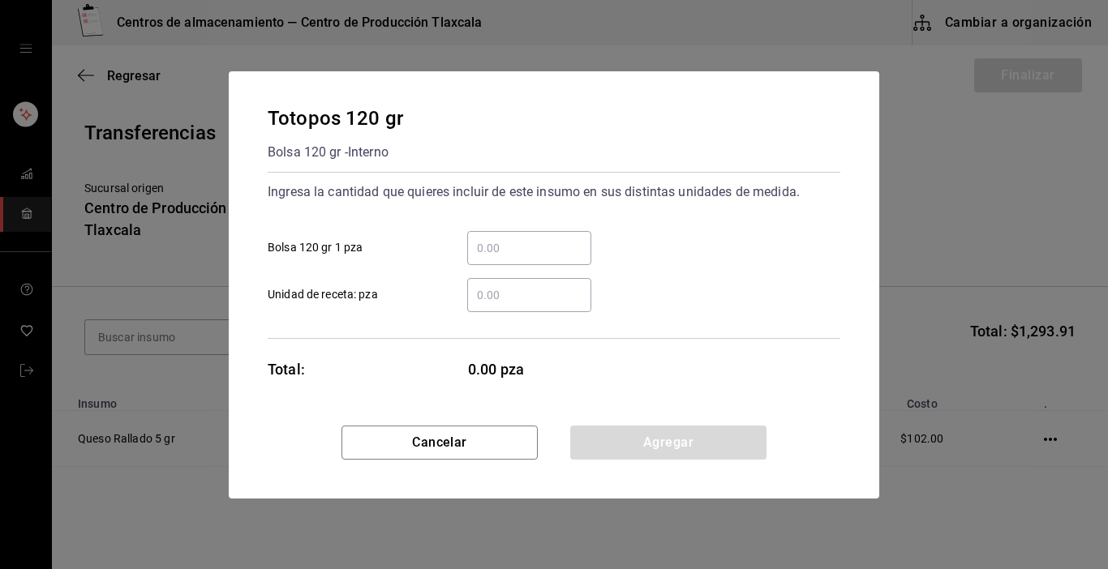
click at [545, 246] on input "​ Bolsa 120 gr 1 pza" at bounding box center [529, 247] width 124 height 19
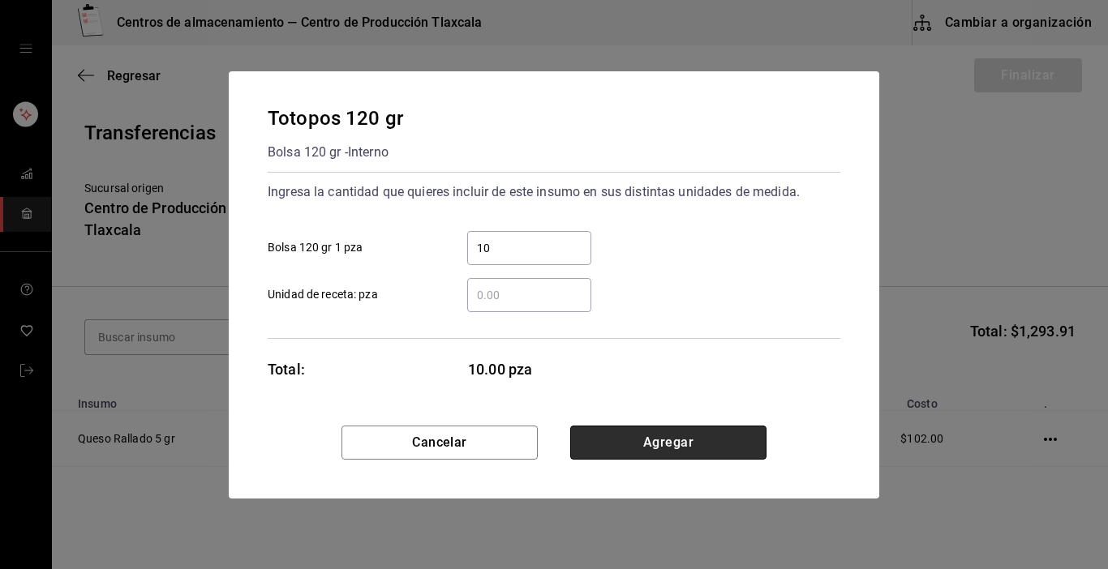
click at [688, 439] on button "Agregar" at bounding box center [668, 443] width 196 height 34
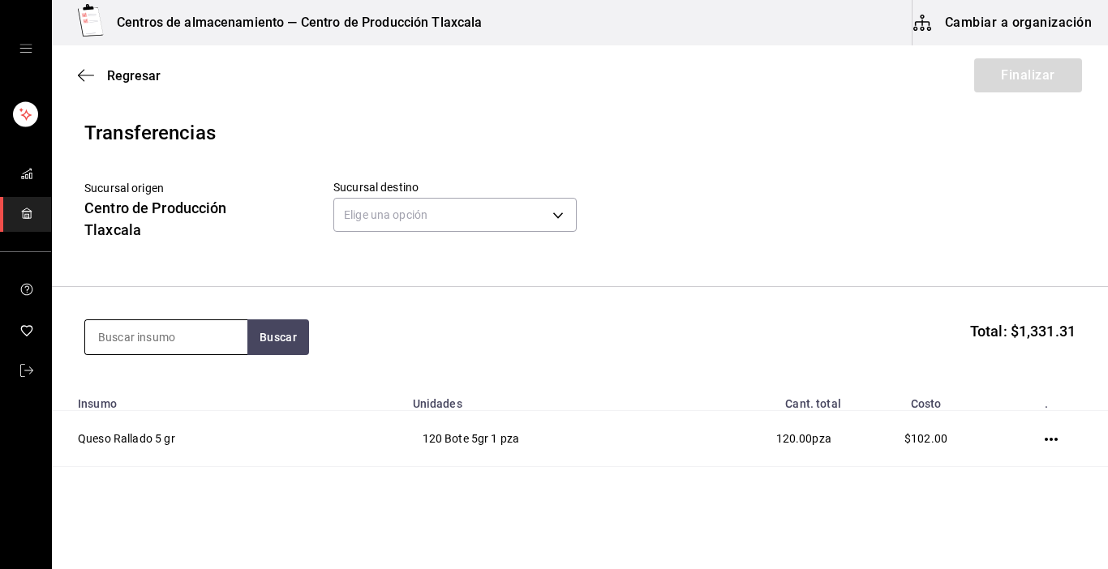
click at [234, 334] on input at bounding box center [166, 337] width 162 height 34
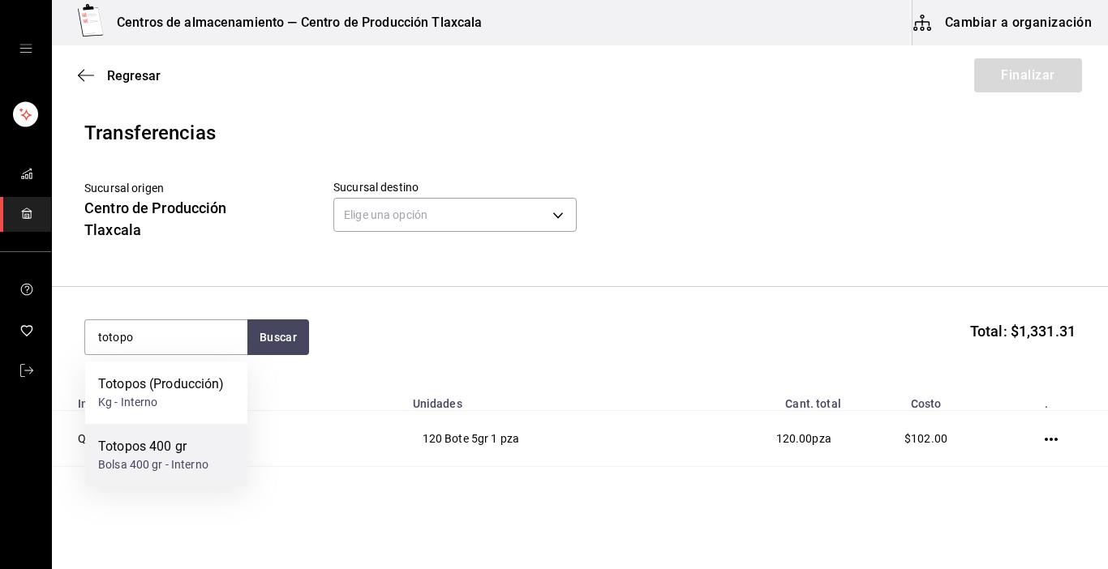
click at [188, 463] on div "Bolsa 400 gr - Interno" at bounding box center [153, 465] width 110 height 17
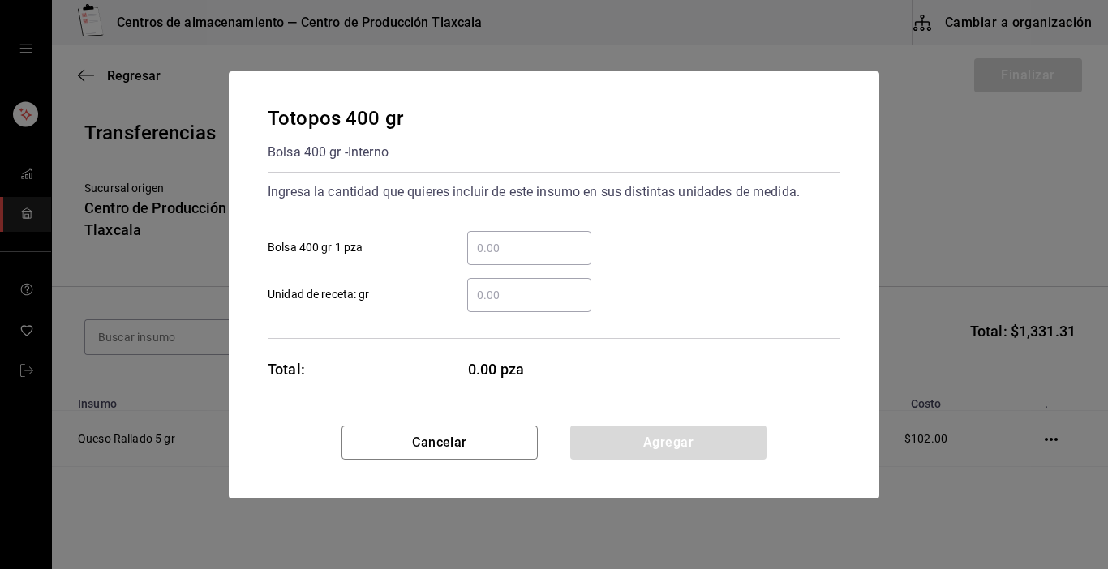
click at [479, 234] on div "​" at bounding box center [529, 248] width 124 height 34
click at [479, 238] on input "​ Bolsa 400 gr 1 pza" at bounding box center [529, 247] width 124 height 19
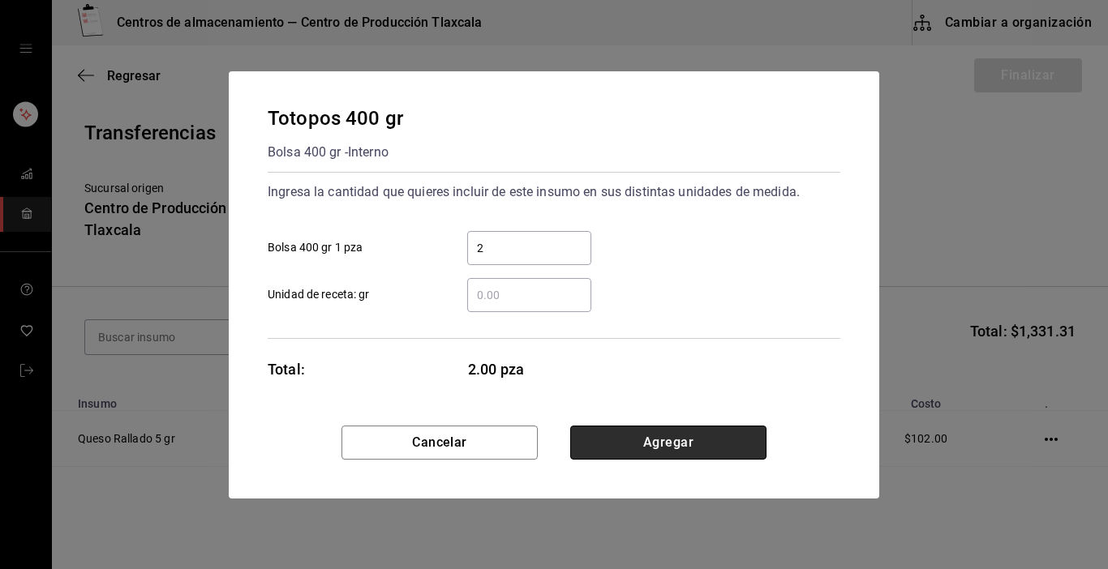
click at [699, 444] on button "Agregar" at bounding box center [668, 443] width 196 height 34
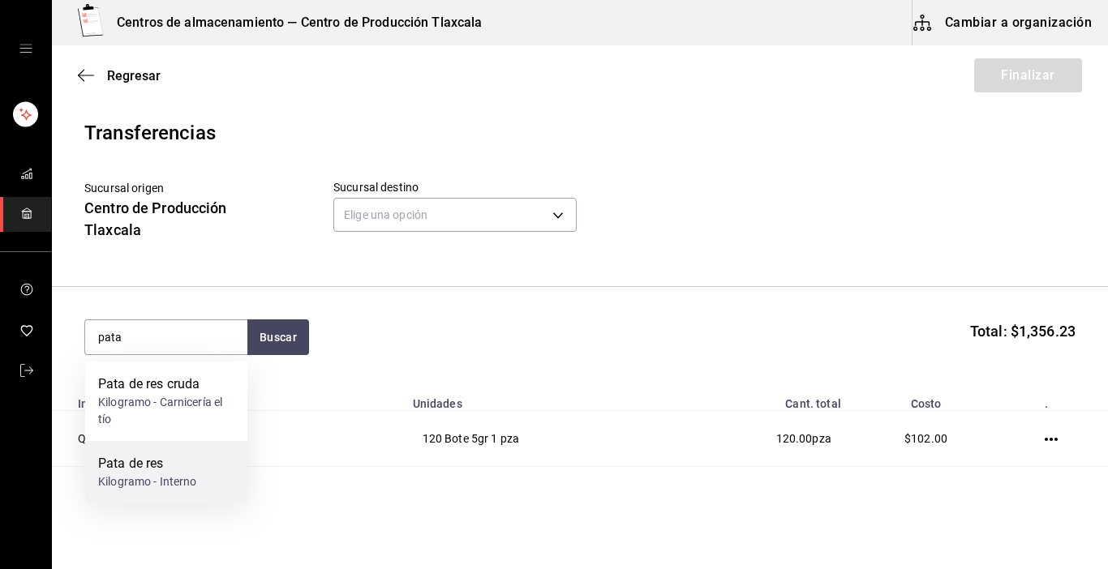
click at [149, 477] on div "Kilogramo - Interno" at bounding box center [147, 482] width 99 height 17
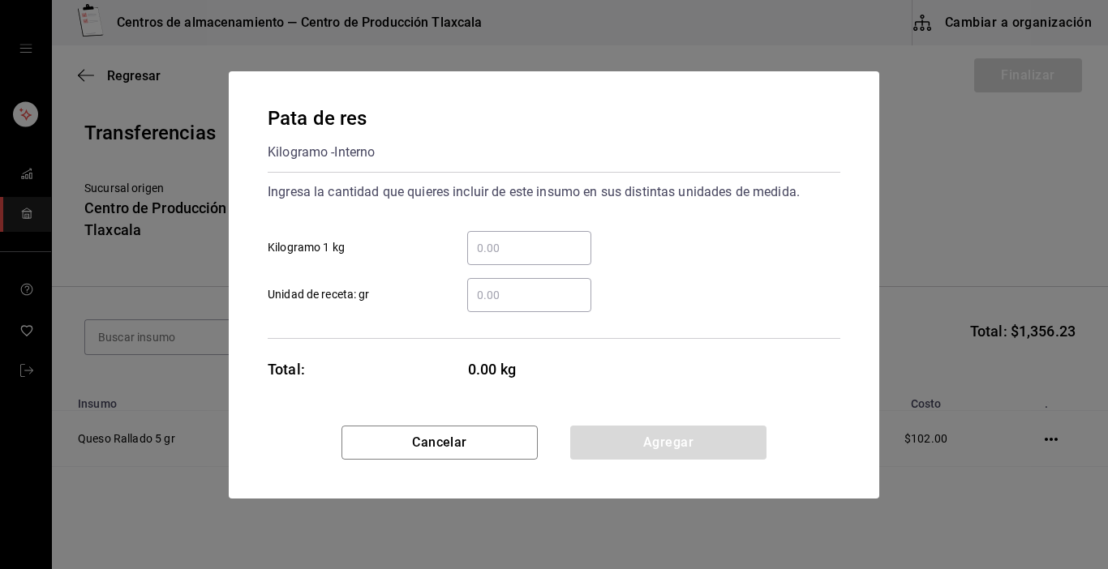
click at [487, 246] on input "​ Kilogramo 1 kg" at bounding box center [529, 247] width 124 height 19
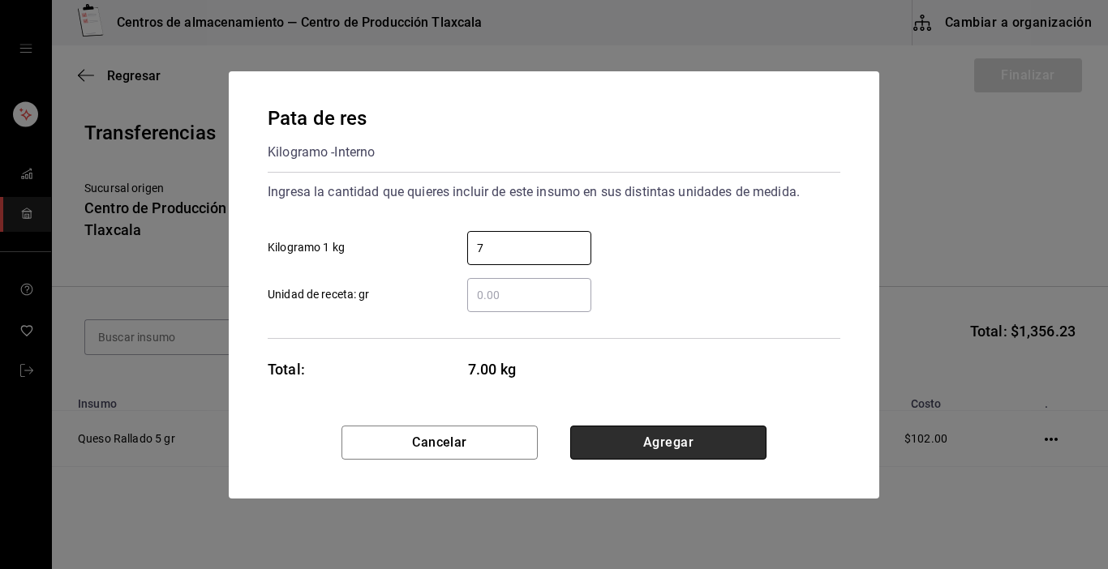
click at [669, 440] on button "Agregar" at bounding box center [668, 443] width 196 height 34
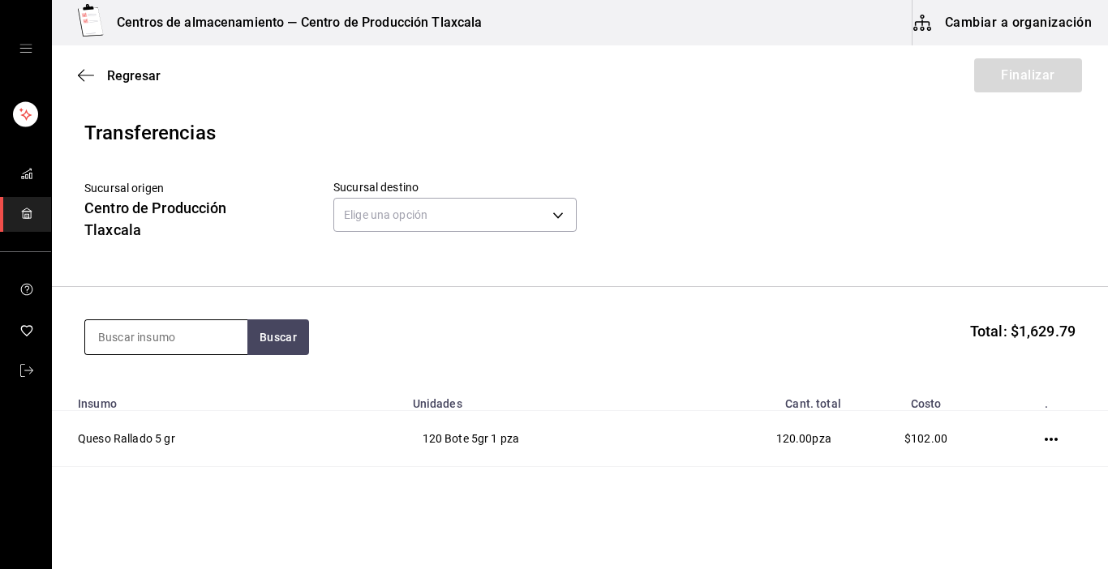
click at [163, 333] on input at bounding box center [166, 337] width 162 height 34
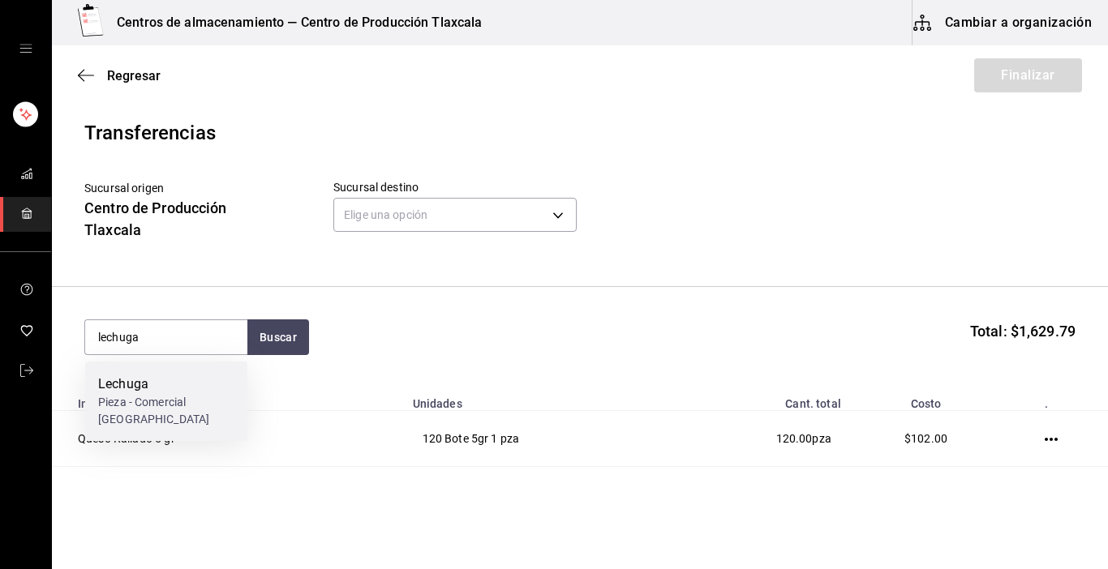
click at [131, 397] on div "Pieza - Comercial [GEOGRAPHIC_DATA][PERSON_NAME]" at bounding box center [166, 411] width 136 height 34
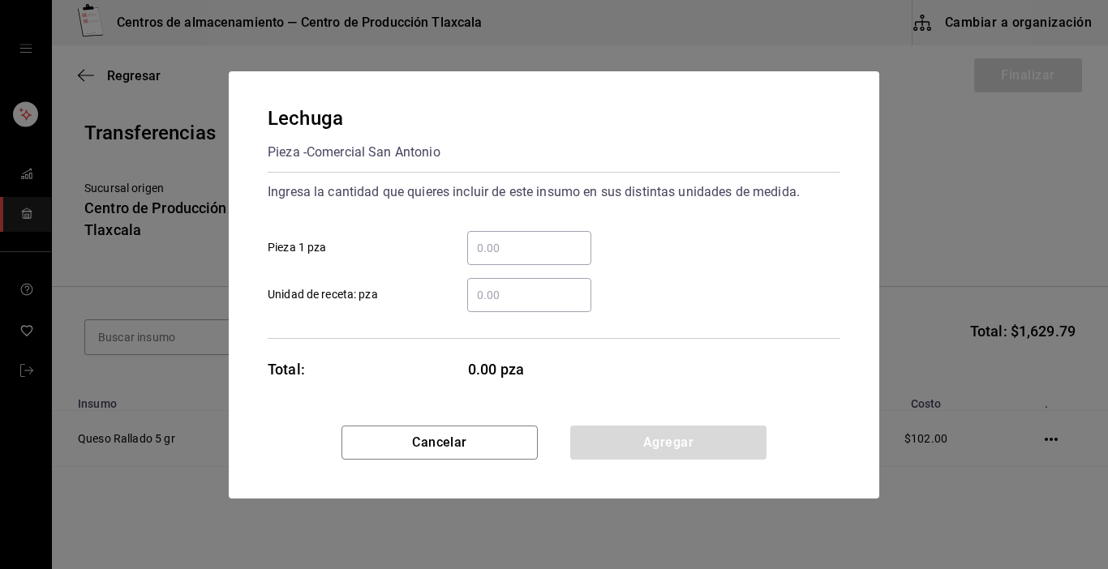
click at [487, 232] on div "​" at bounding box center [529, 248] width 124 height 34
click at [487, 238] on input "​ Pieza 1 pza" at bounding box center [529, 247] width 124 height 19
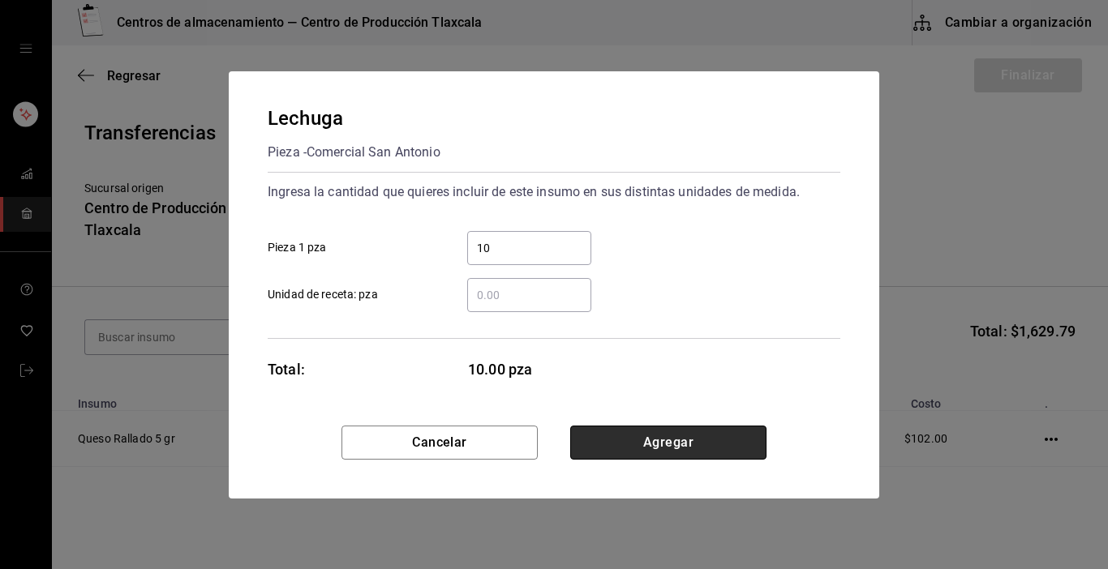
click at [691, 432] on button "Agregar" at bounding box center [668, 443] width 196 height 34
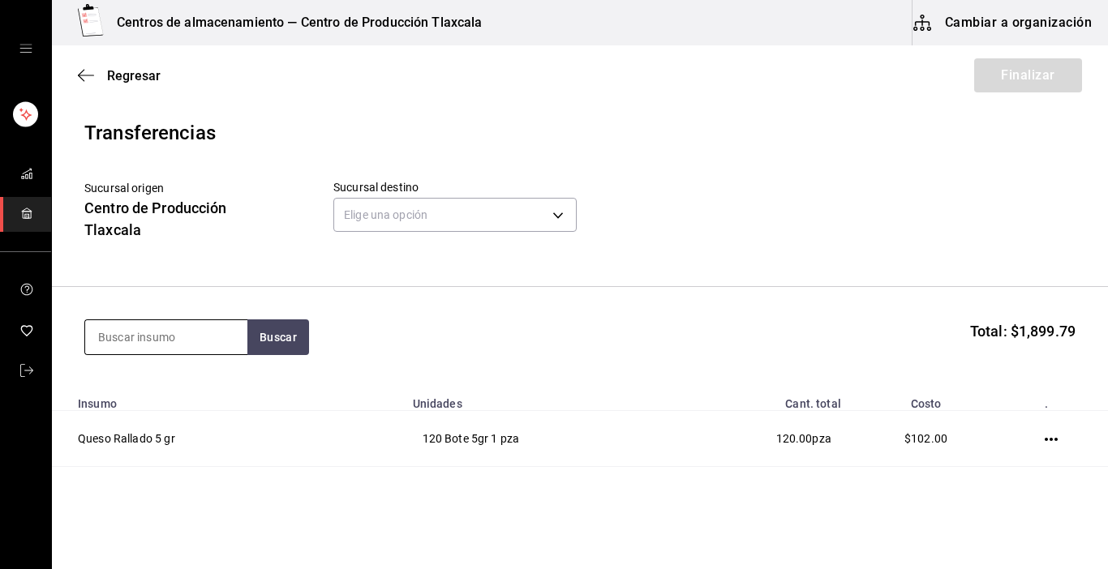
click at [126, 337] on input at bounding box center [166, 337] width 162 height 34
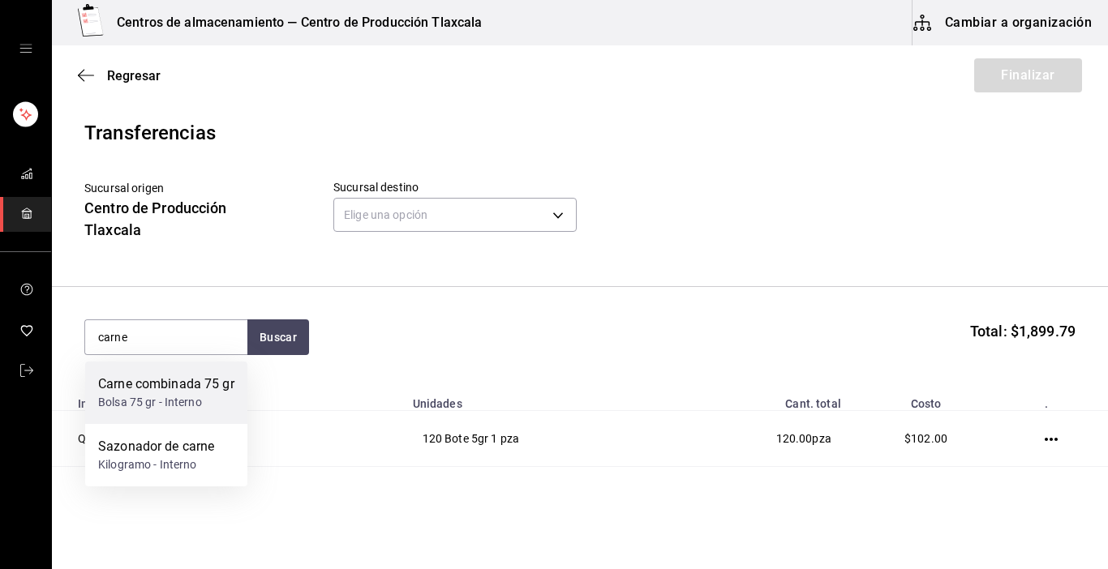
click at [162, 394] on div "Carne combinada 75 gr" at bounding box center [166, 384] width 136 height 19
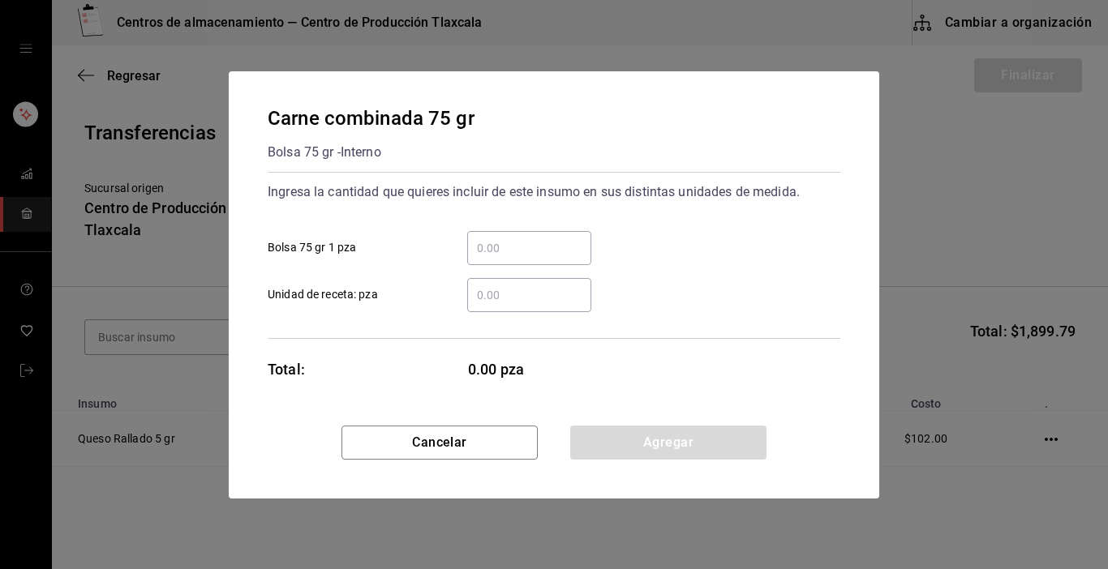
click at [502, 256] on input "​ Bolsa 75 gr 1 pza" at bounding box center [529, 247] width 124 height 19
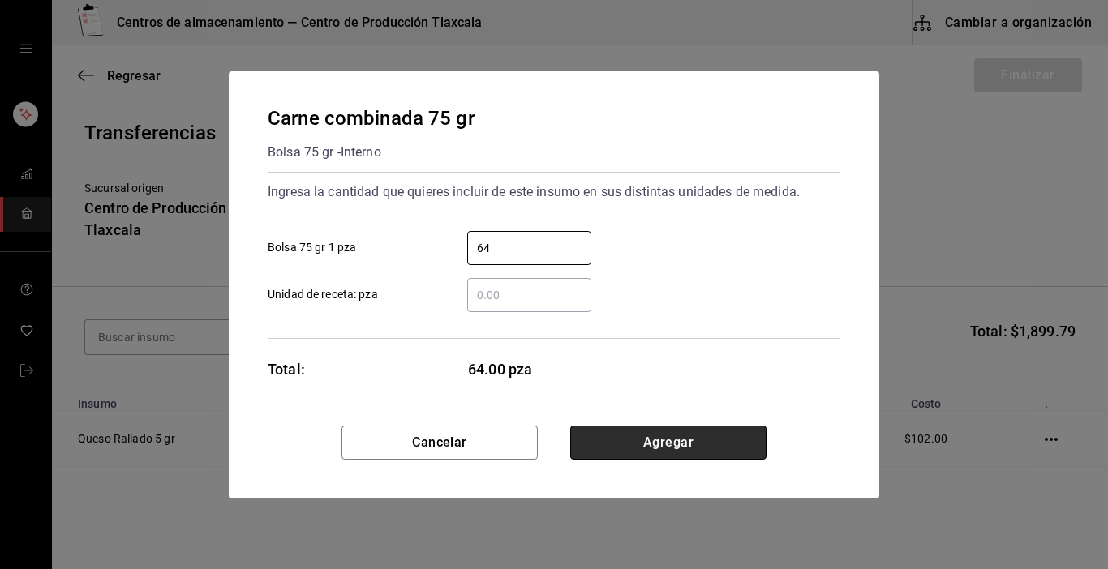
click at [598, 452] on button "Agregar" at bounding box center [668, 443] width 196 height 34
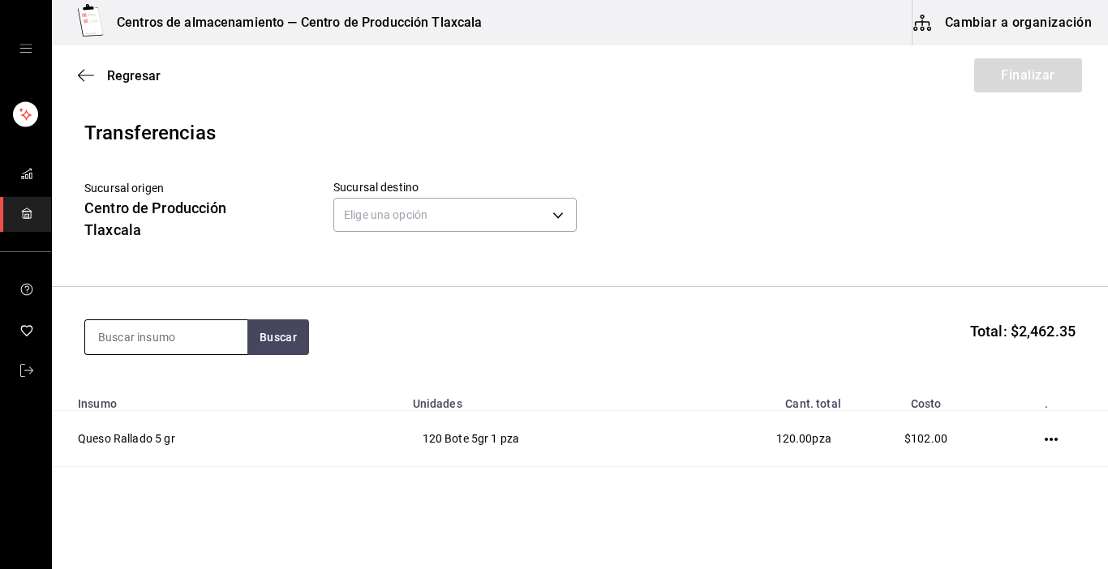
click at [207, 346] on input at bounding box center [166, 337] width 162 height 34
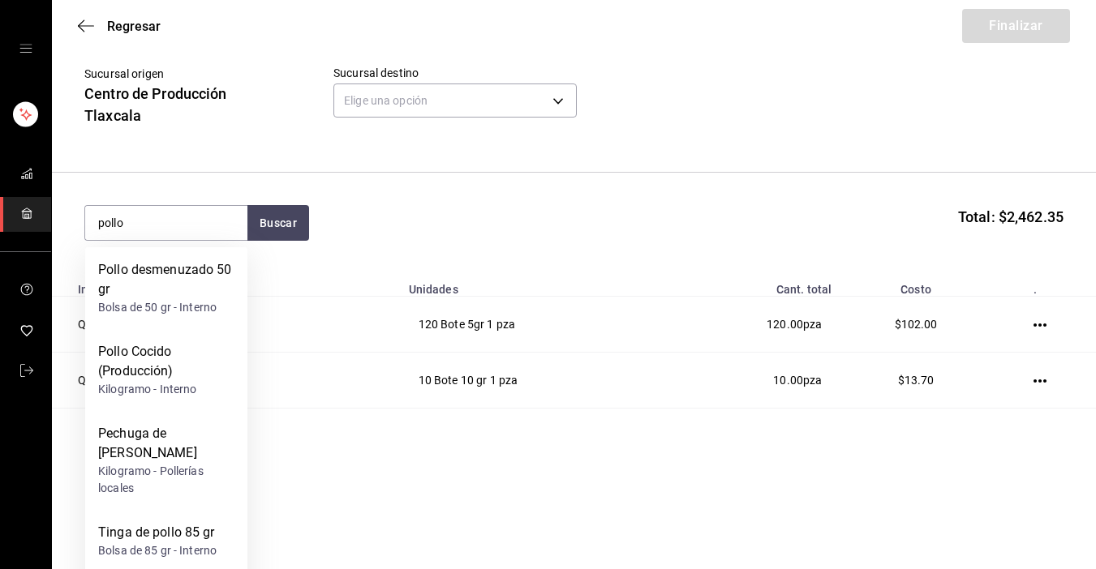
scroll to position [97, 0]
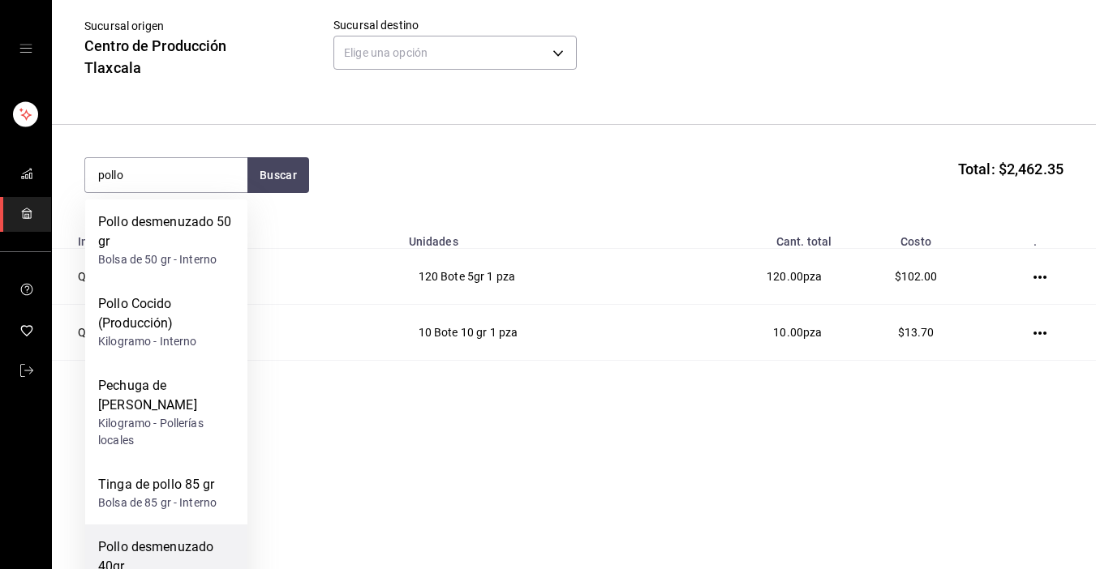
click at [149, 544] on div "Pollo desmenuzado 40gr" at bounding box center [166, 557] width 136 height 39
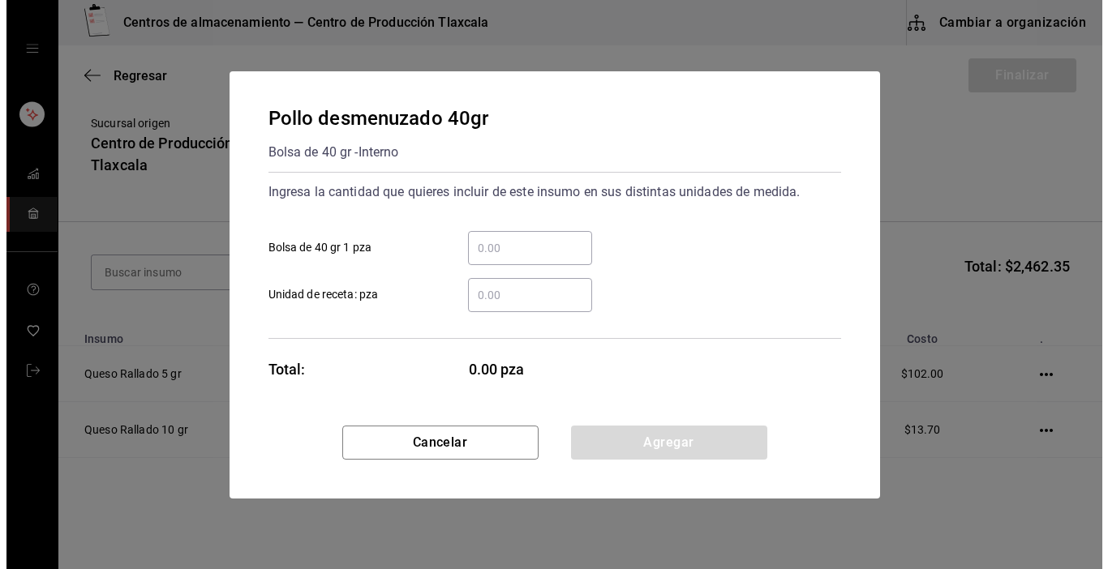
scroll to position [0, 0]
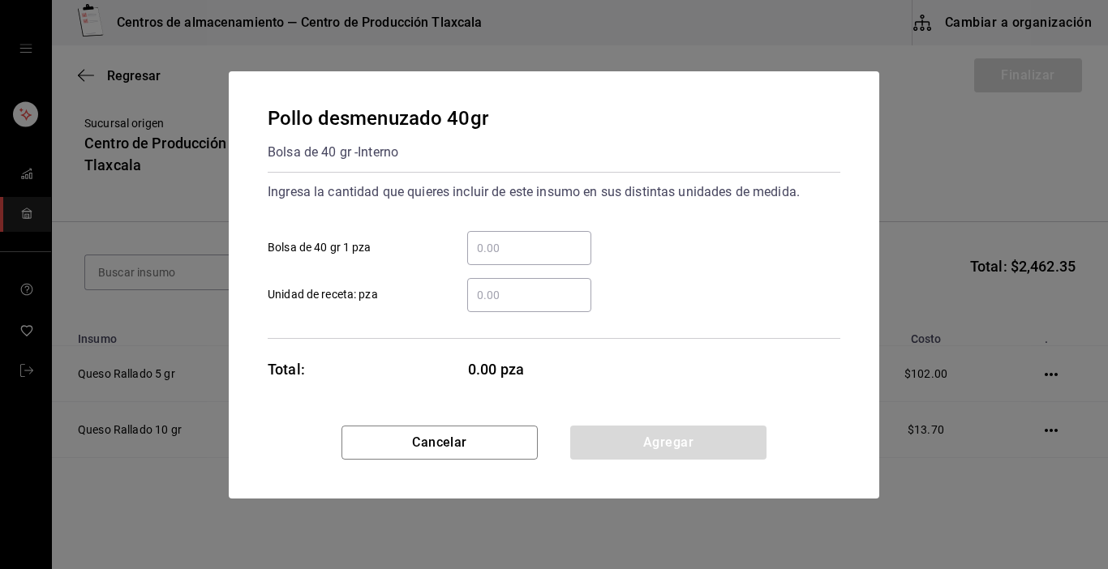
click at [574, 253] on input "​ Bolsa de 40 gr 1 pza" at bounding box center [529, 247] width 124 height 19
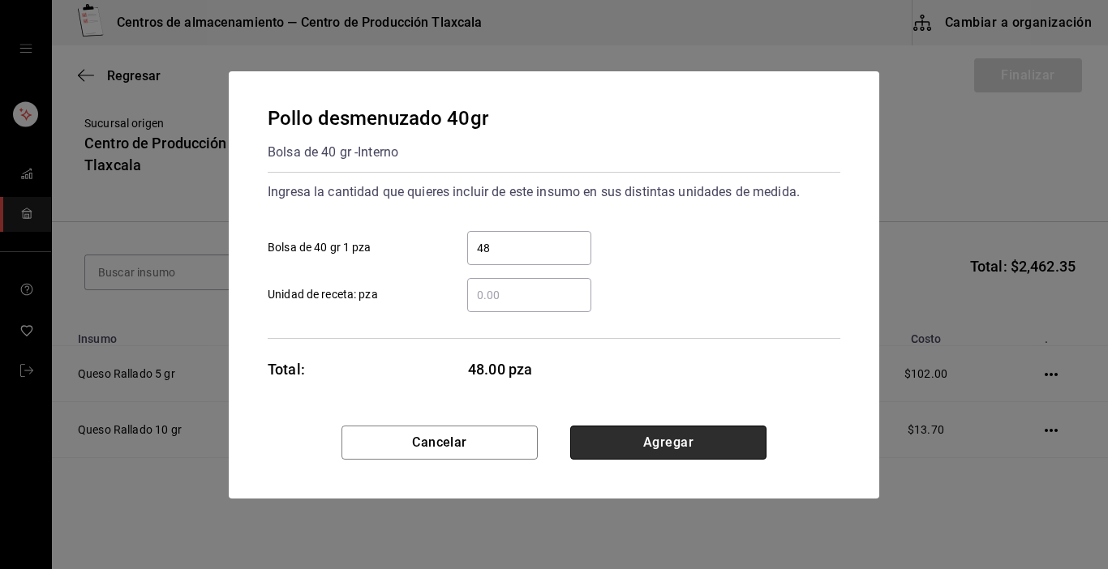
click at [660, 449] on button "Agregar" at bounding box center [668, 443] width 196 height 34
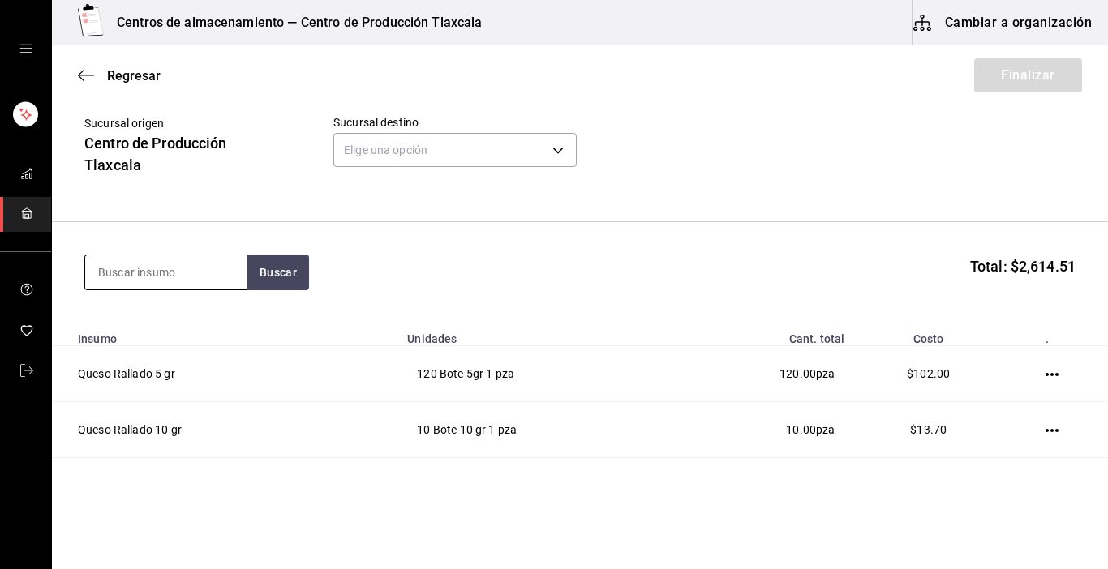
click at [198, 268] on input at bounding box center [166, 272] width 162 height 34
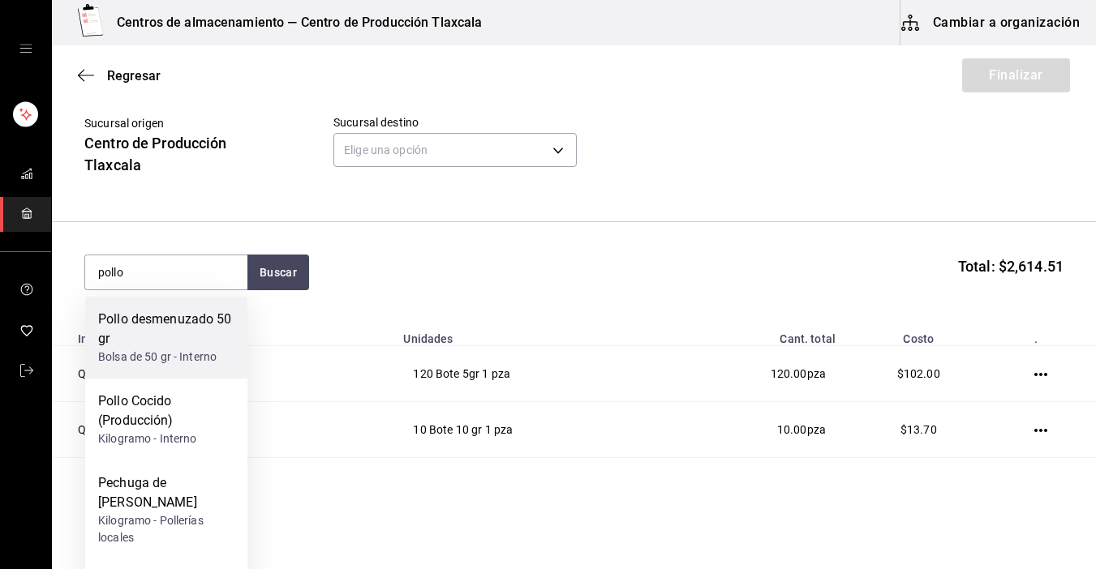
click at [222, 309] on div "Pollo desmenuzado 50 gr Bolsa de 50 gr - Interno" at bounding box center [166, 338] width 162 height 82
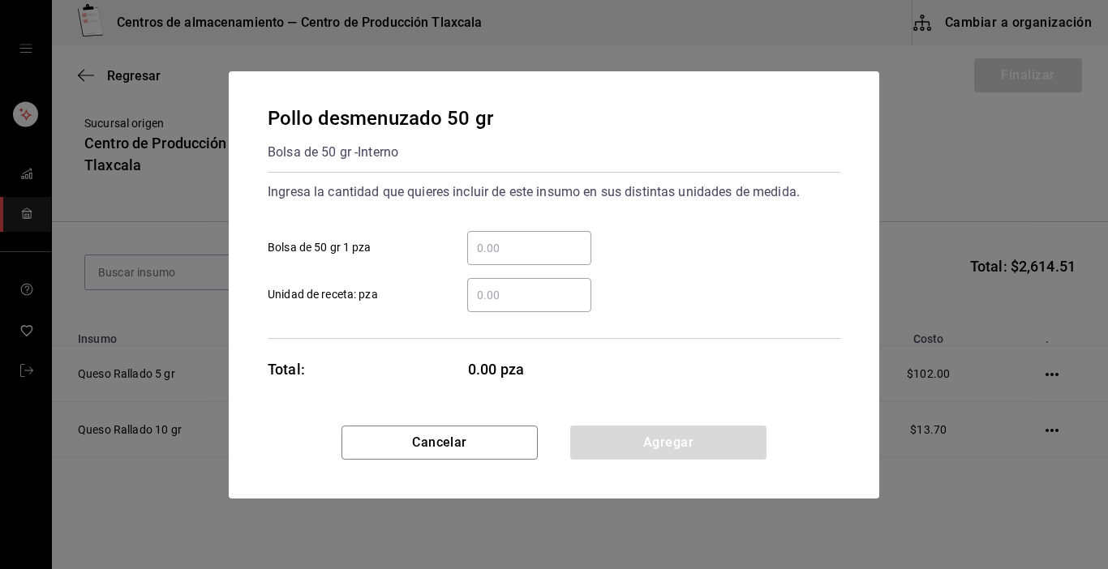
click at [513, 247] on input "​ Bolsa de 50 gr 1 pza" at bounding box center [529, 247] width 124 height 19
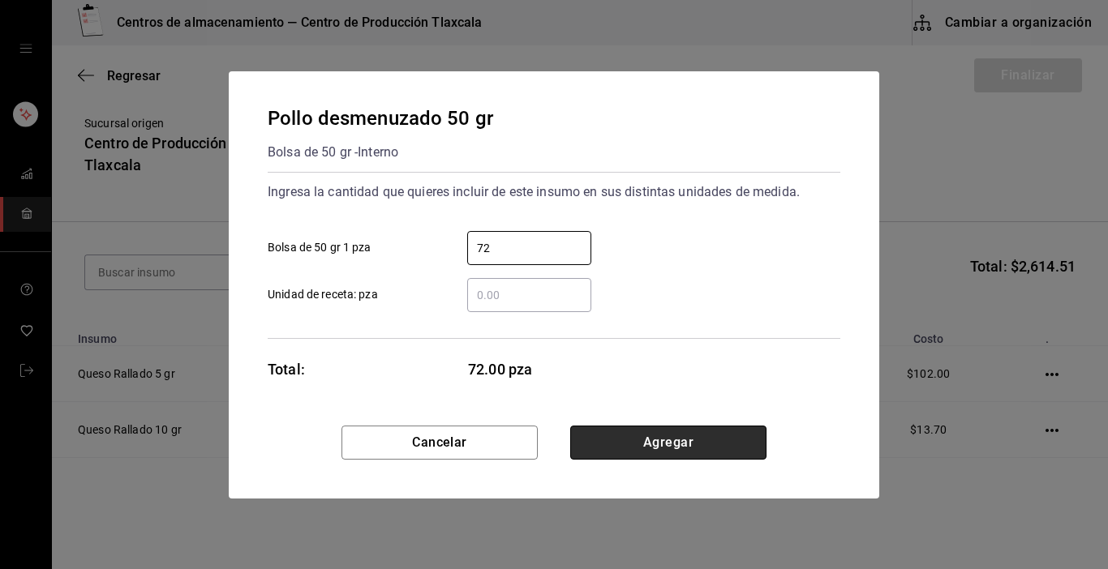
click at [586, 435] on button "Agregar" at bounding box center [668, 443] width 196 height 34
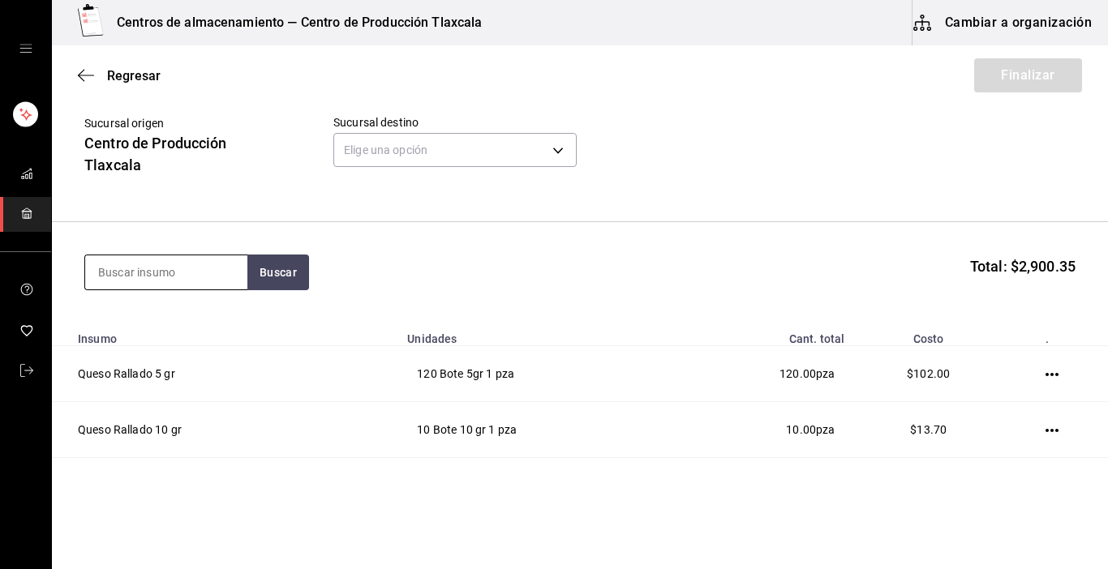
click at [187, 264] on input at bounding box center [166, 272] width 162 height 34
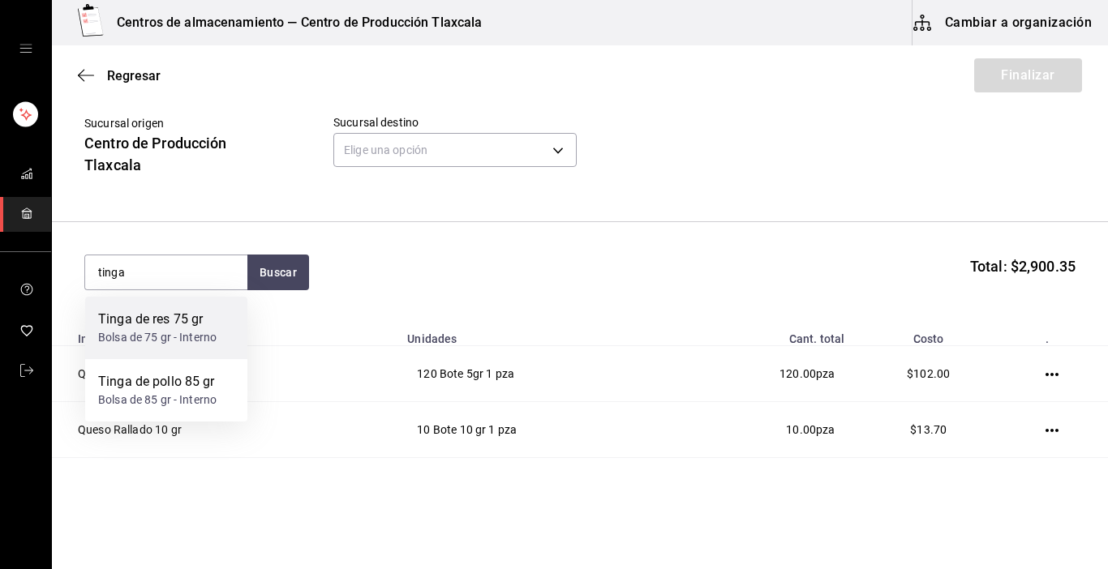
click at [163, 320] on div "Tinga de res 75 gr" at bounding box center [157, 319] width 118 height 19
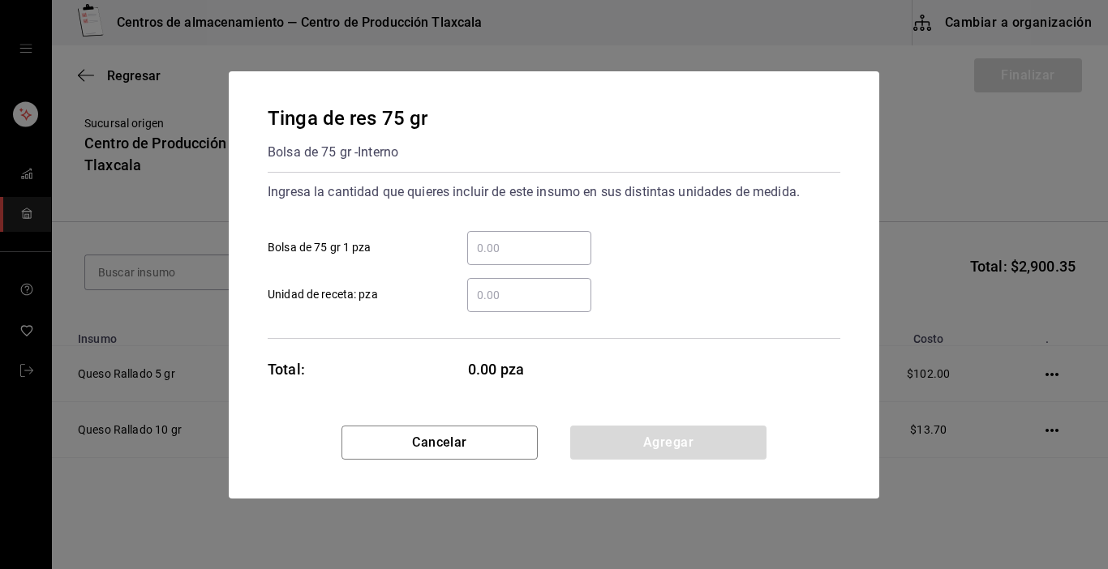
click at [480, 233] on div "​" at bounding box center [529, 248] width 124 height 34
click at [480, 238] on input "​ Bolsa de 75 gr 1 pza" at bounding box center [529, 247] width 124 height 19
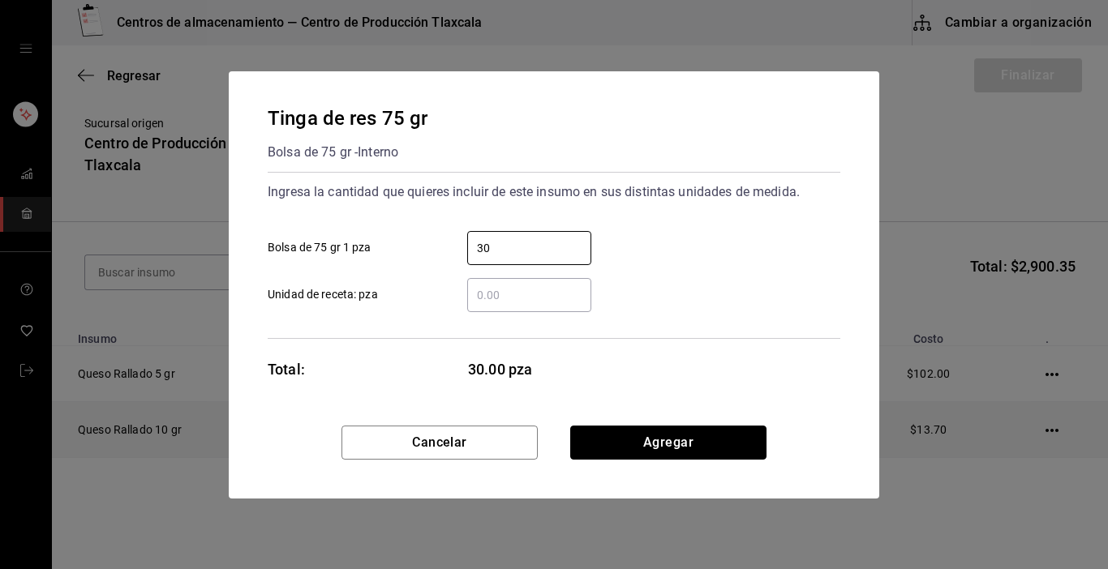
click at [694, 439] on button "Agregar" at bounding box center [668, 443] width 196 height 34
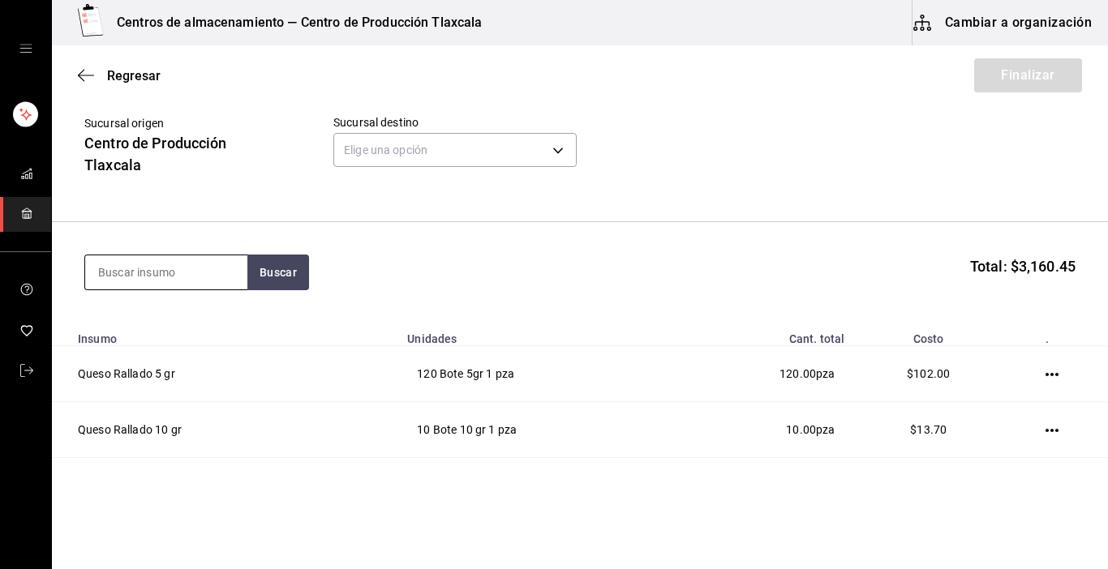
click at [232, 270] on input at bounding box center [166, 272] width 162 height 34
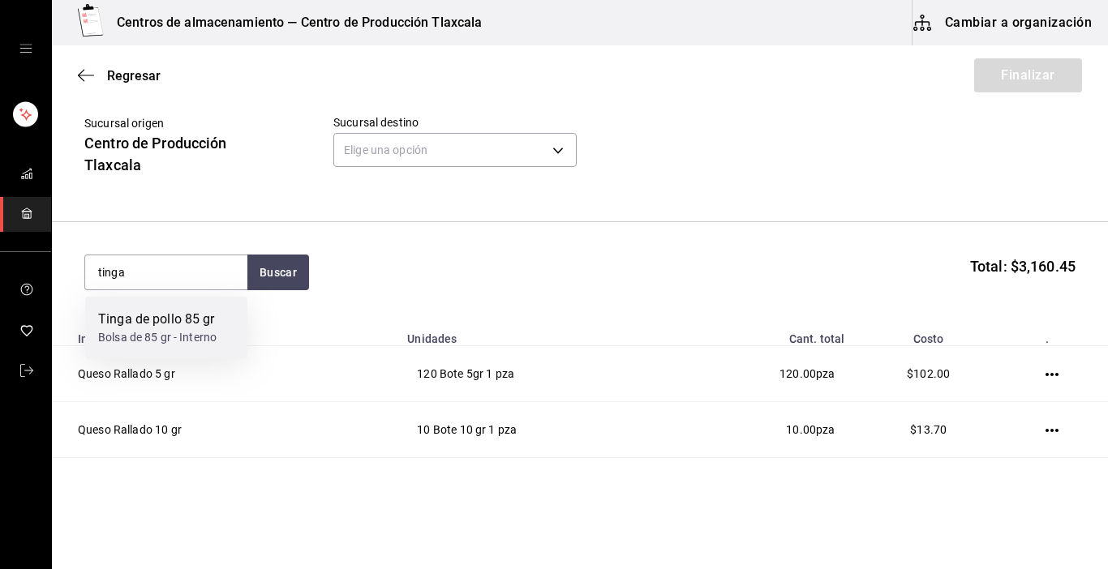
click at [178, 333] on div "Bolsa de 85 gr - Interno" at bounding box center [157, 337] width 118 height 17
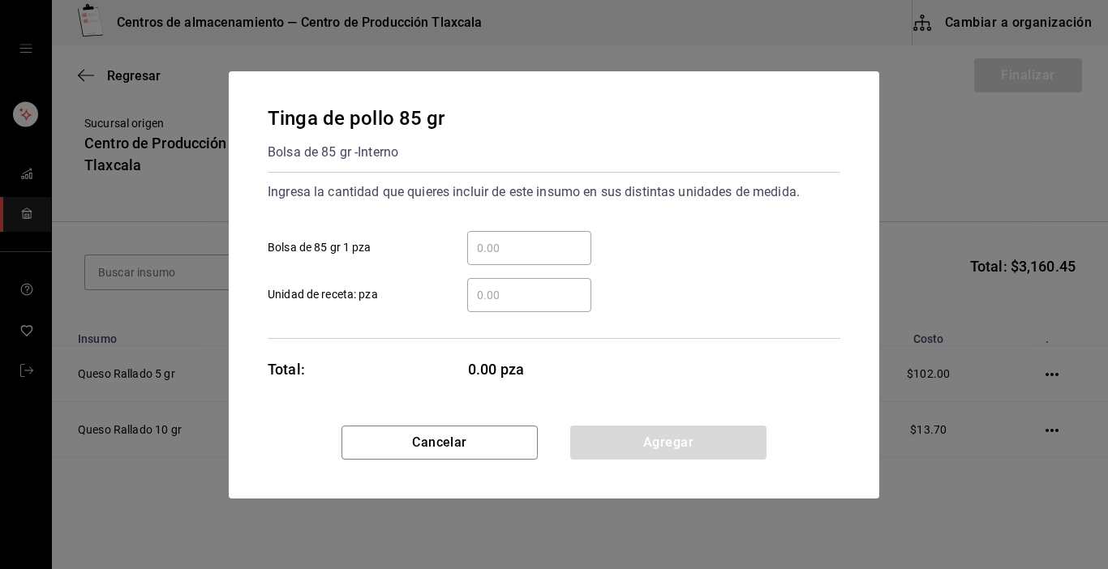
click at [530, 248] on input "​ Bolsa de 85 gr 1 pza" at bounding box center [529, 247] width 124 height 19
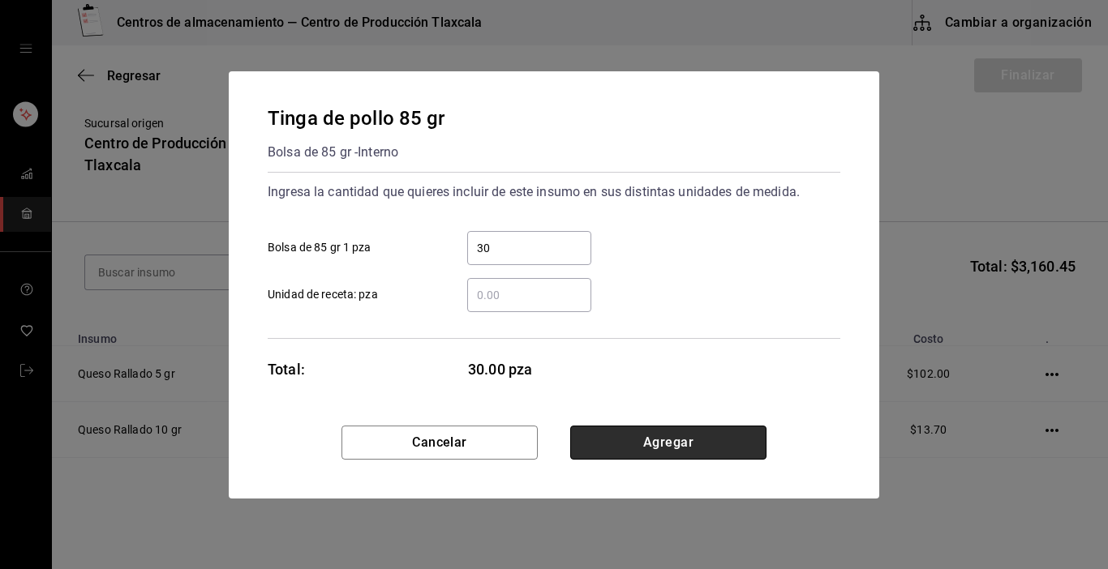
click at [714, 451] on button "Agregar" at bounding box center [668, 443] width 196 height 34
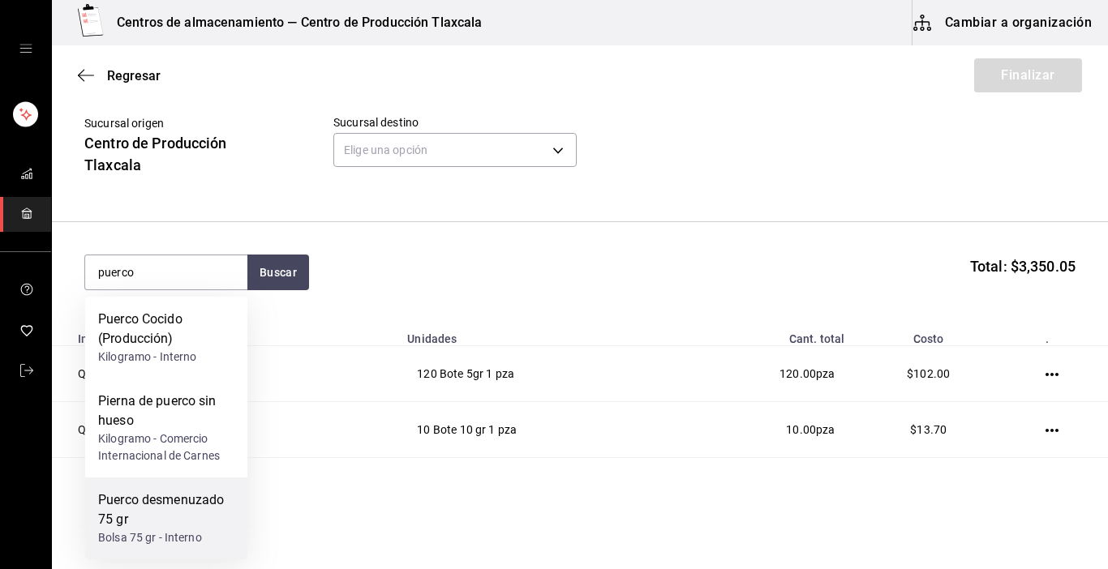
click at [149, 519] on div "Puerco desmenuzado 75 gr" at bounding box center [166, 510] width 136 height 39
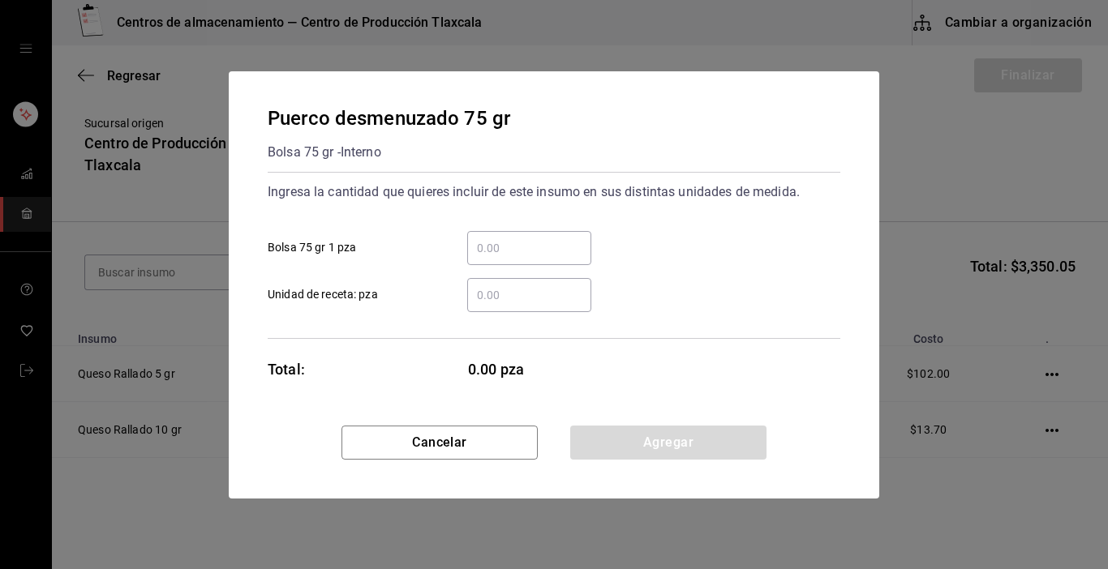
click at [530, 253] on input "​ Bolsa 75 gr 1 pza" at bounding box center [529, 247] width 124 height 19
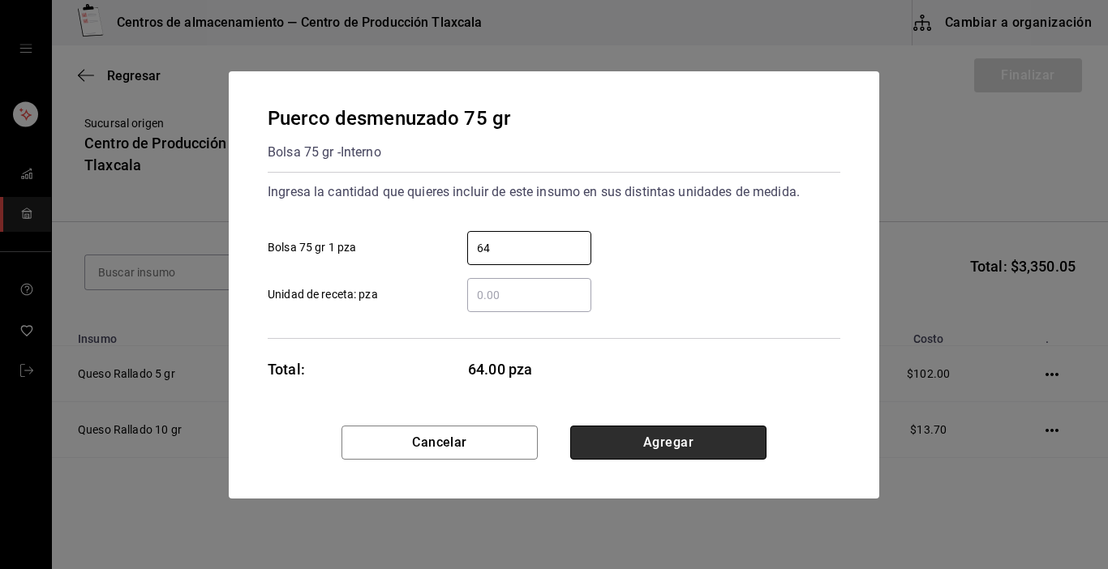
click at [627, 445] on button "Agregar" at bounding box center [668, 443] width 196 height 34
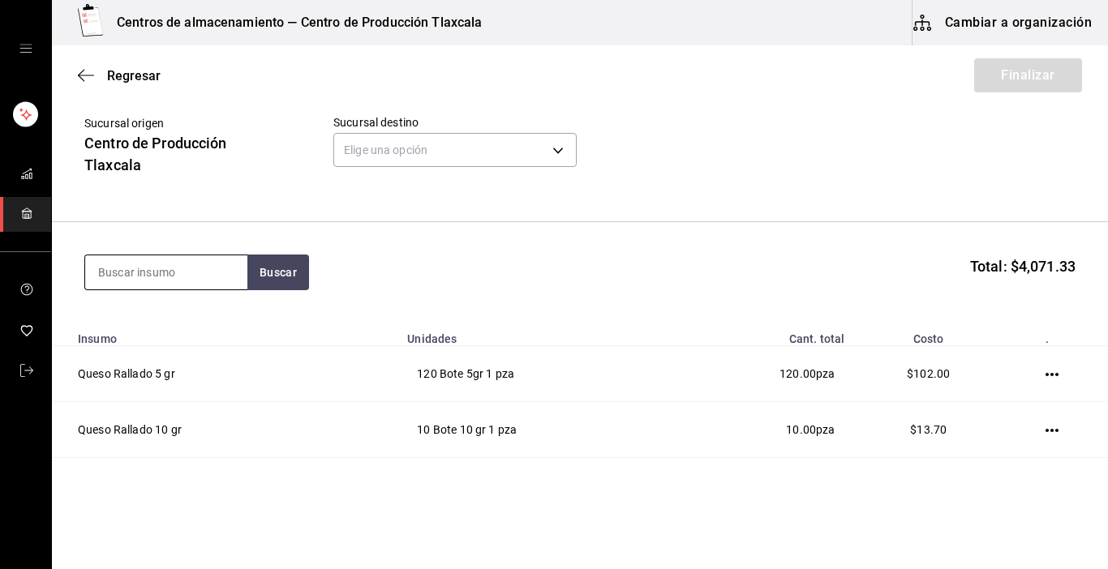
click at [178, 275] on input at bounding box center [166, 272] width 162 height 34
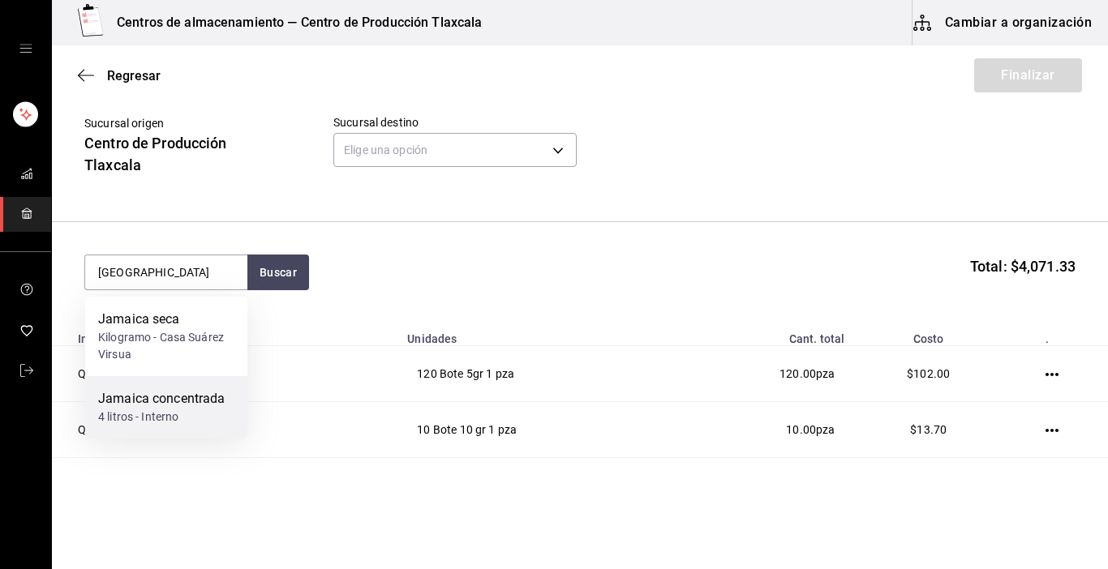
click at [156, 406] on div "Jamaica concentrada" at bounding box center [161, 398] width 127 height 19
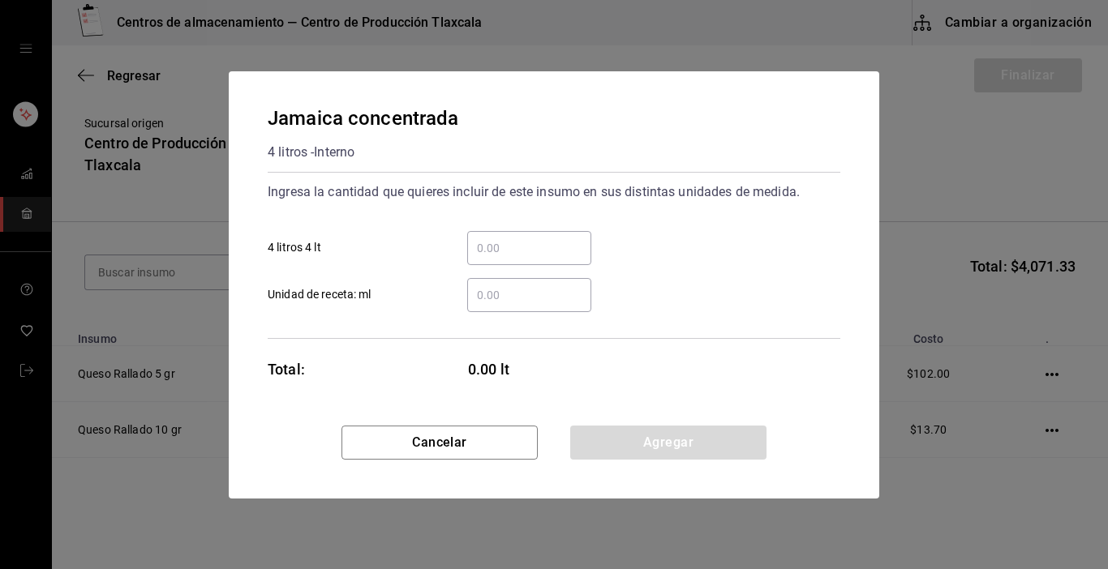
click at [523, 253] on input "​ 4 litros 4 lt" at bounding box center [529, 247] width 124 height 19
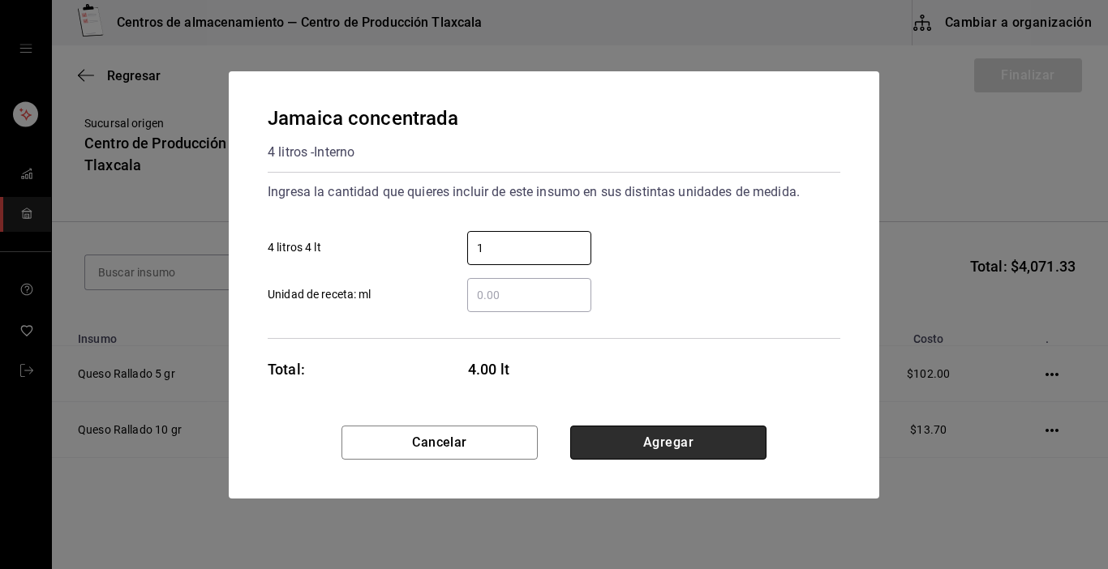
click at [701, 453] on button "Agregar" at bounding box center [668, 443] width 196 height 34
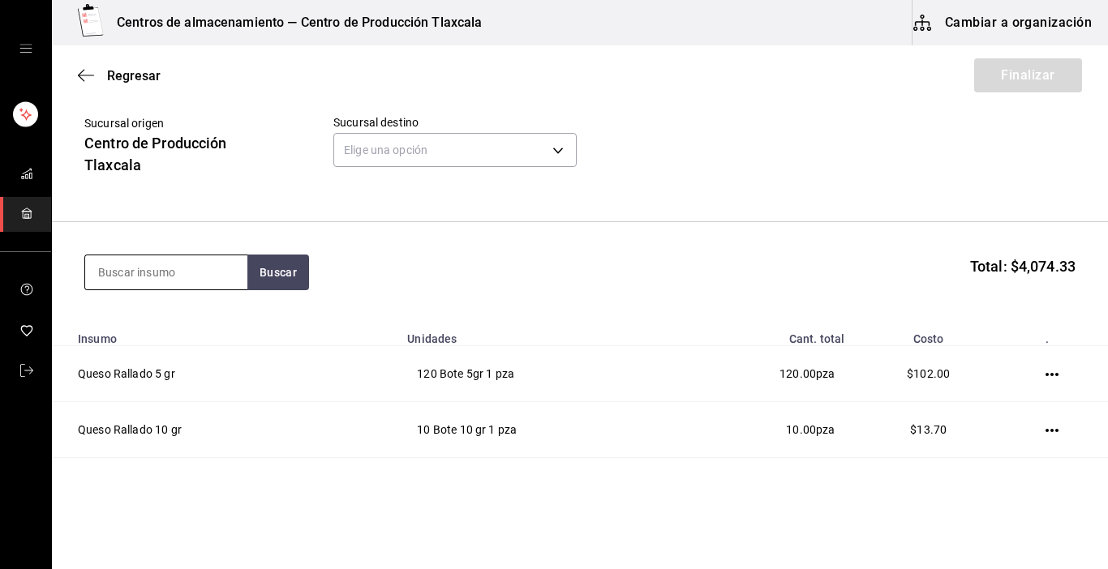
click at [160, 275] on input at bounding box center [166, 272] width 162 height 34
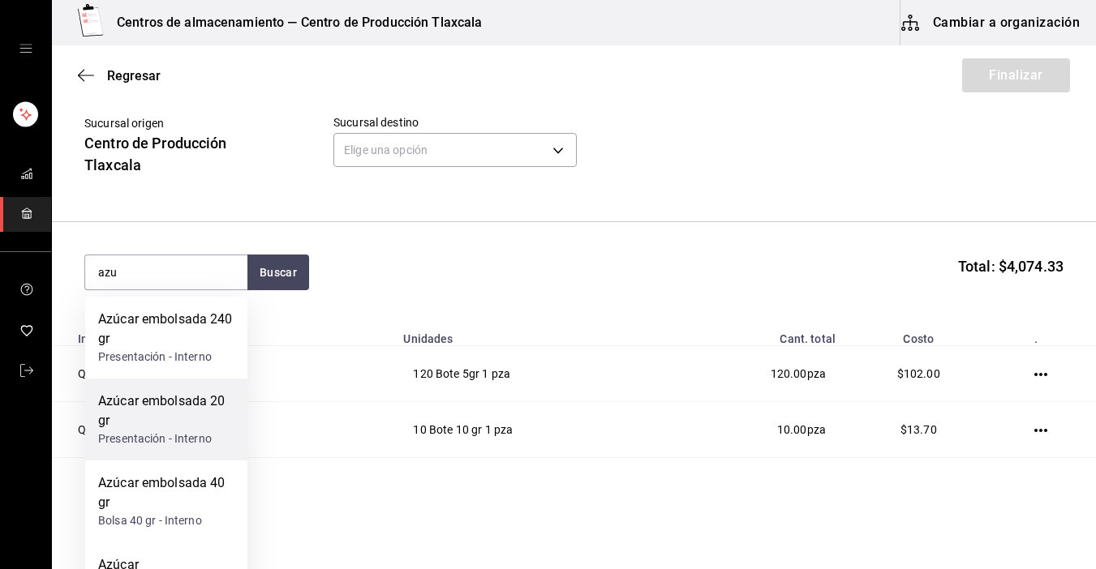
click at [206, 398] on div "Azúcar embolsada 20 gr" at bounding box center [166, 411] width 136 height 39
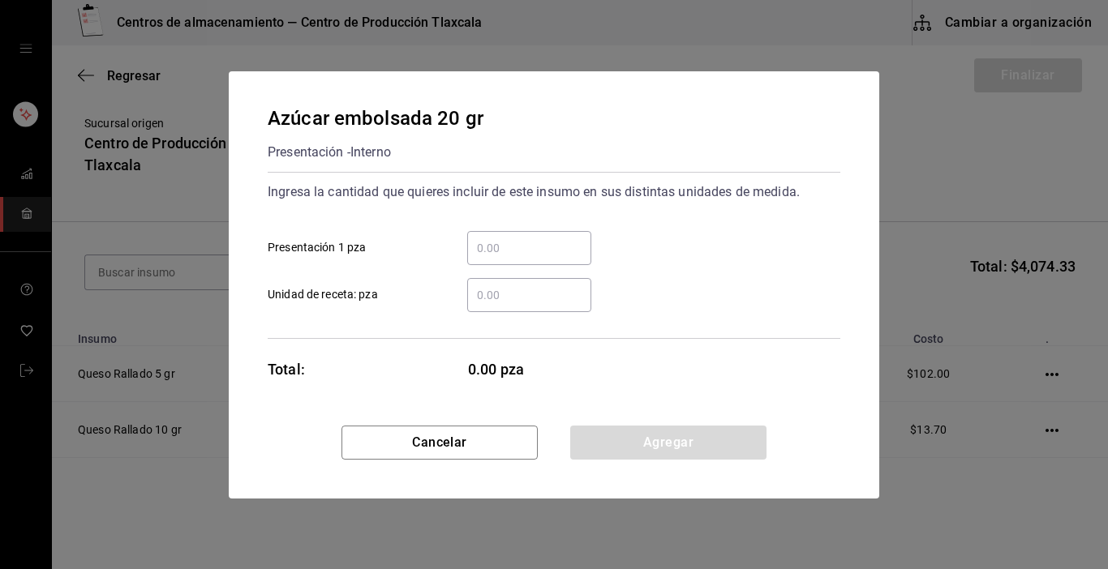
click at [512, 239] on input "​ Presentación 1 pza" at bounding box center [529, 247] width 124 height 19
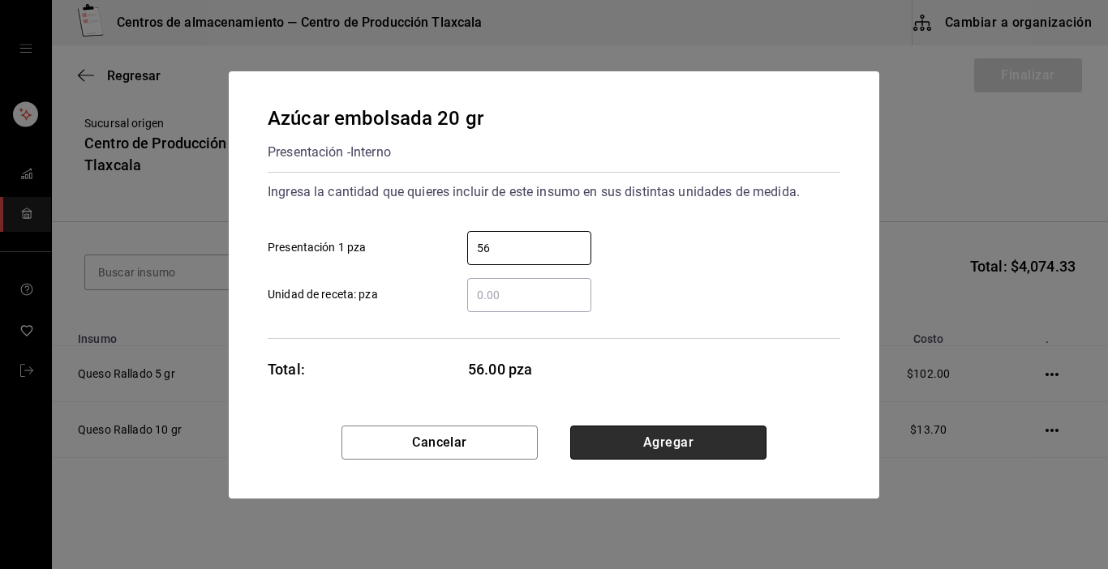
click at [706, 452] on button "Agregar" at bounding box center [668, 443] width 196 height 34
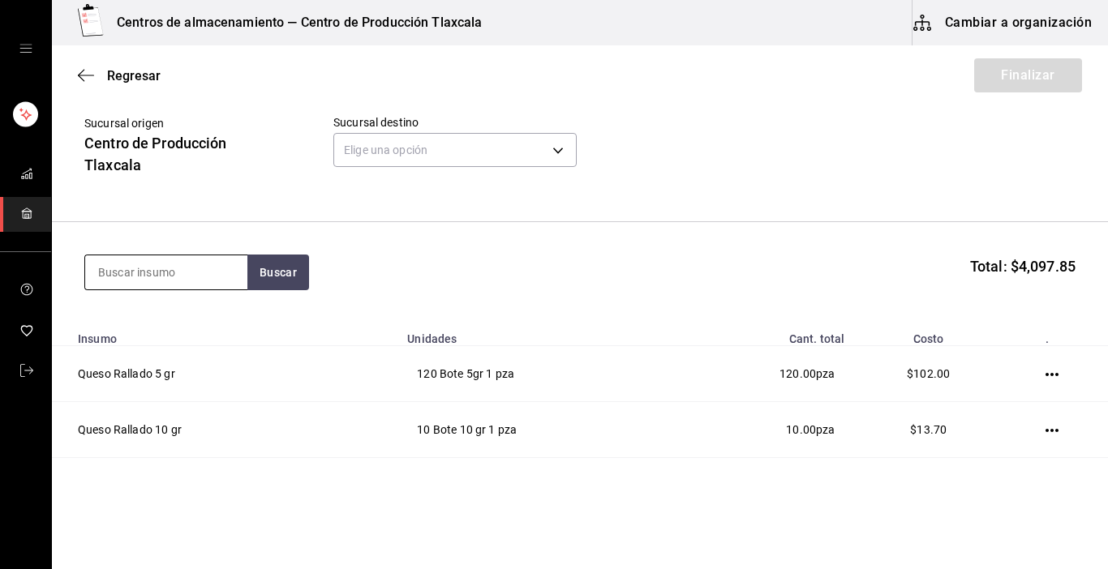
click at [159, 259] on input at bounding box center [166, 272] width 162 height 34
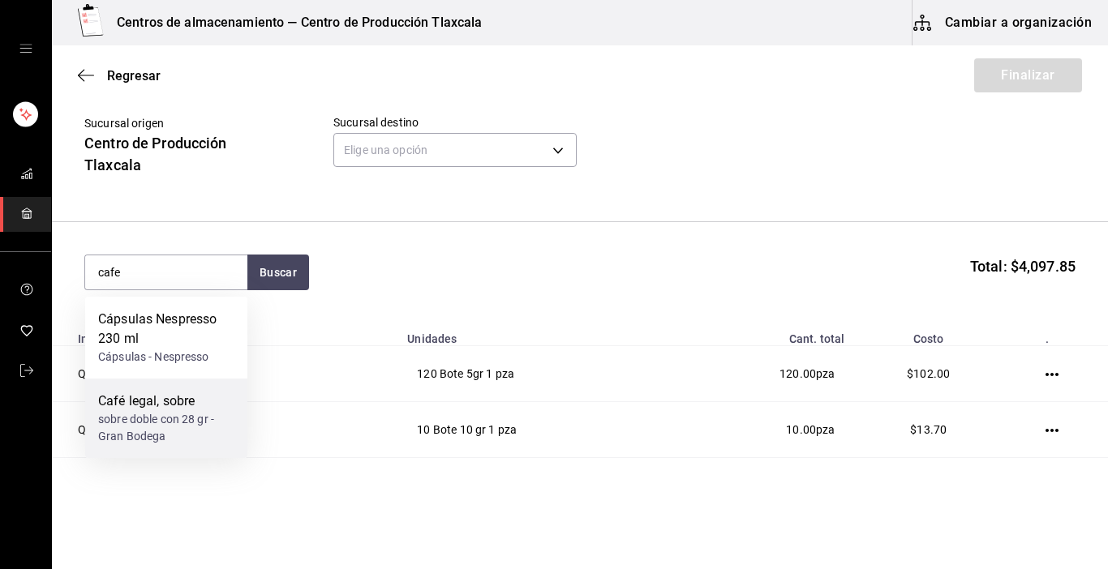
click at [186, 430] on div "sobre doble con 28 gr - Gran Bodega" at bounding box center [166, 428] width 136 height 34
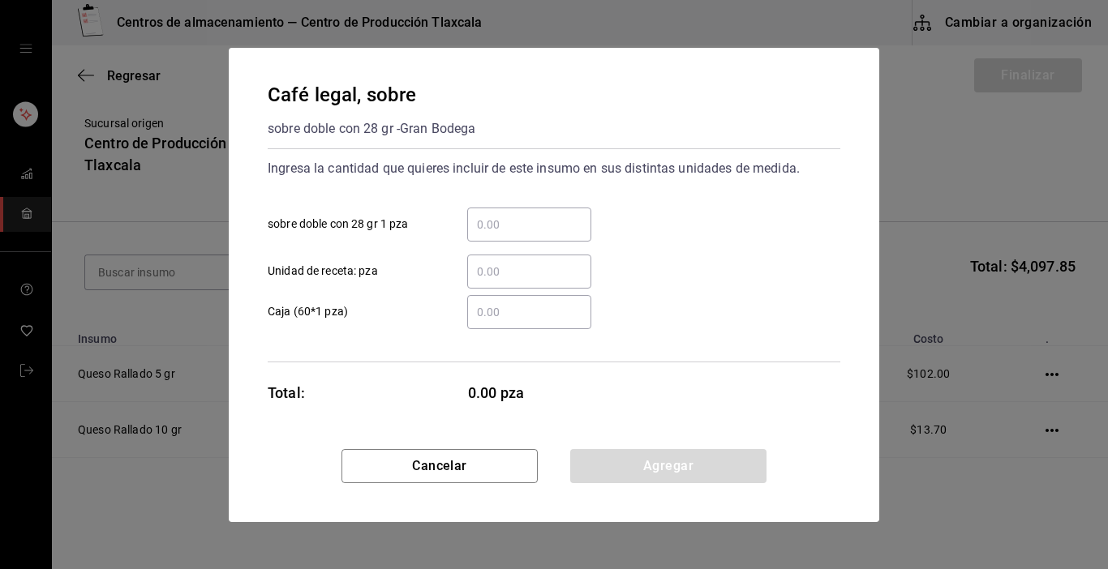
click at [490, 213] on div "​" at bounding box center [529, 225] width 124 height 34
click at [490, 215] on input "​ sobre doble con 28 gr 1 pza" at bounding box center [529, 224] width 124 height 19
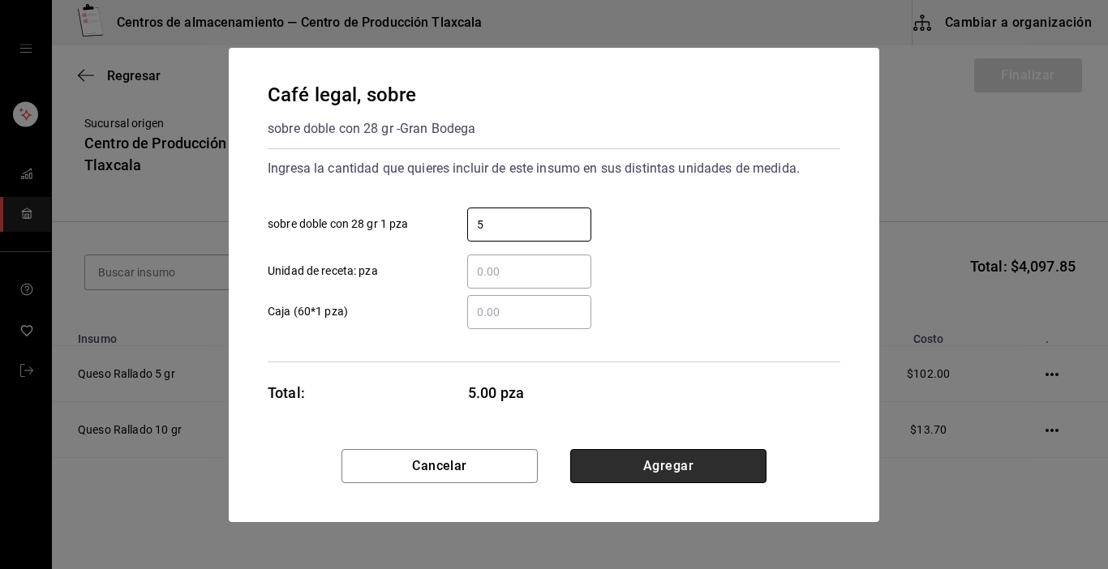
click at [667, 462] on button "Agregar" at bounding box center [668, 466] width 196 height 34
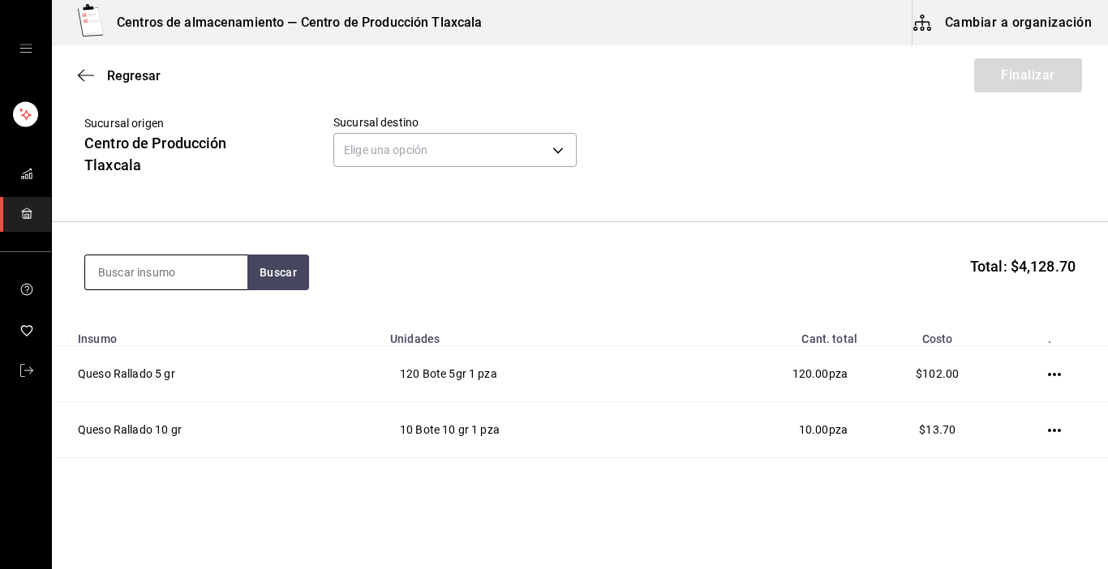
click at [170, 277] on input at bounding box center [166, 272] width 162 height 34
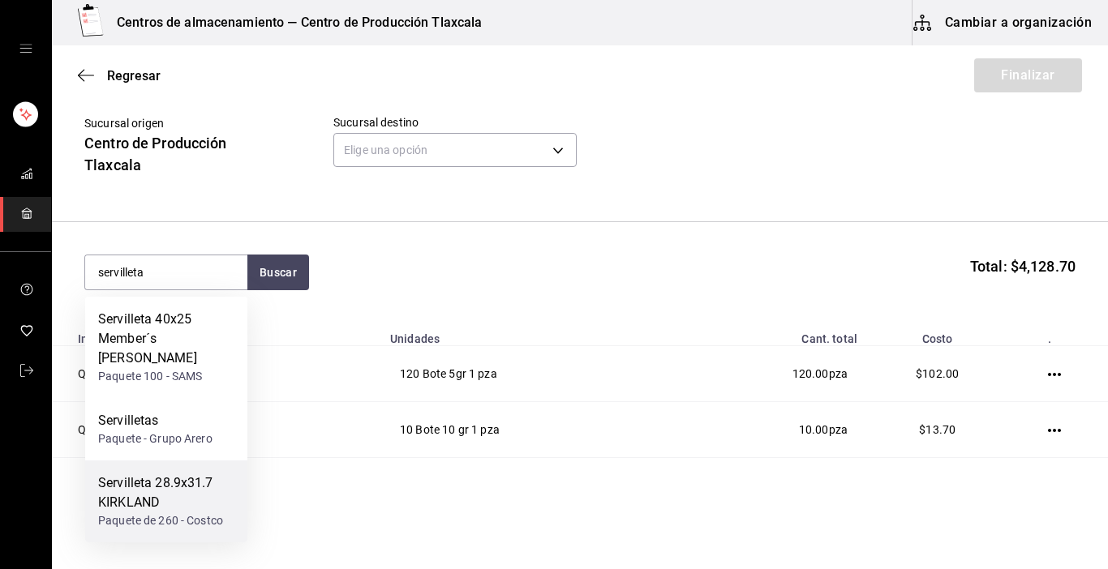
click at [178, 485] on div "Servilleta 28.9x31.7 KIRKLAND" at bounding box center [166, 493] width 136 height 39
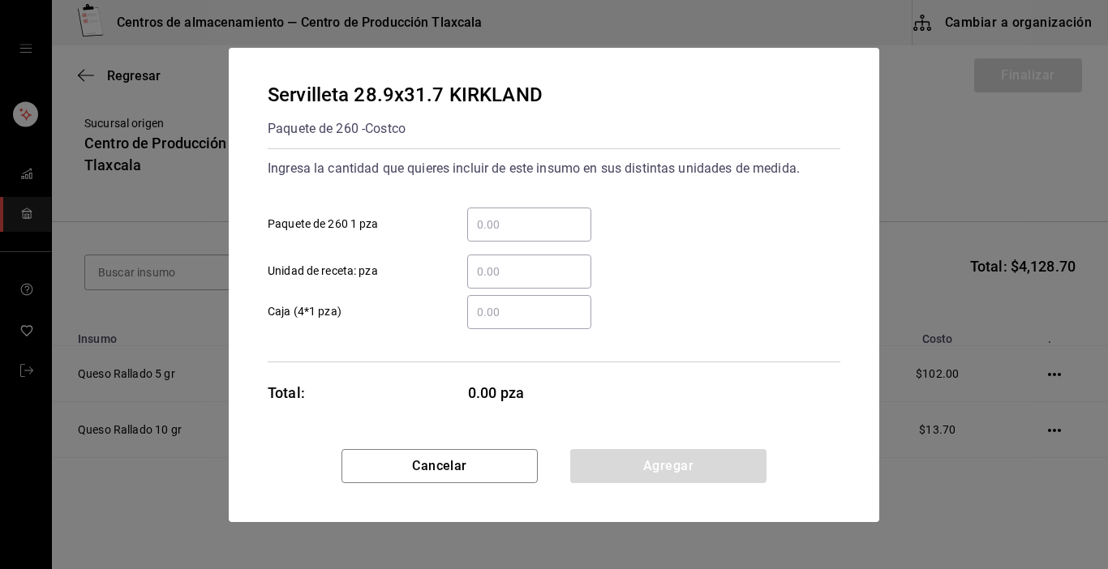
click at [534, 217] on input "​ Paquete de 260 1 pza" at bounding box center [529, 224] width 124 height 19
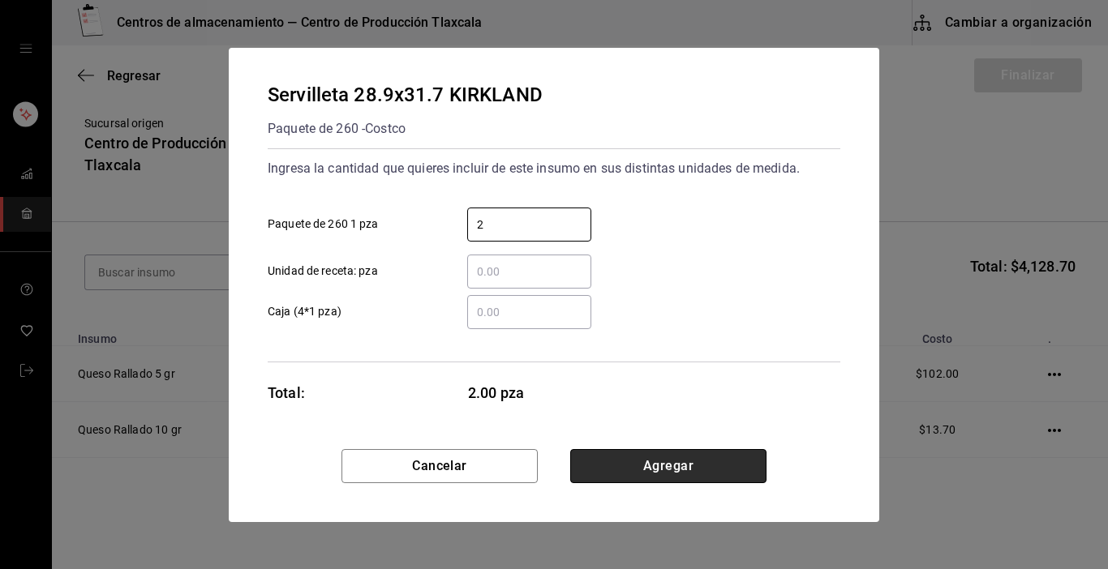
click at [632, 458] on button "Agregar" at bounding box center [668, 466] width 196 height 34
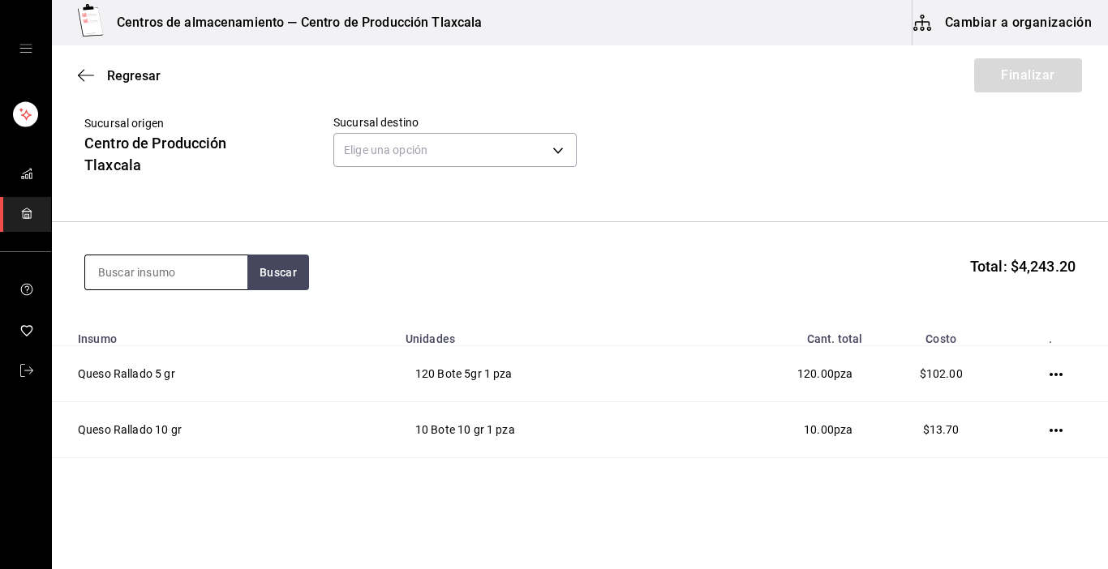
click at [137, 269] on input at bounding box center [166, 272] width 162 height 34
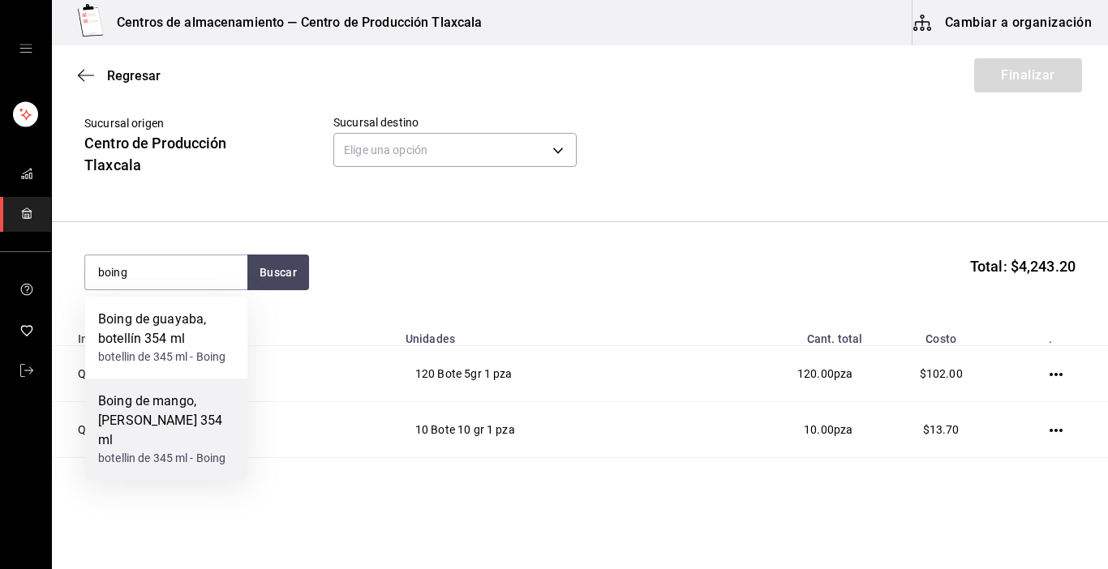
click at [148, 426] on div "Boing de mango, [PERSON_NAME] 354 ml" at bounding box center [166, 421] width 136 height 58
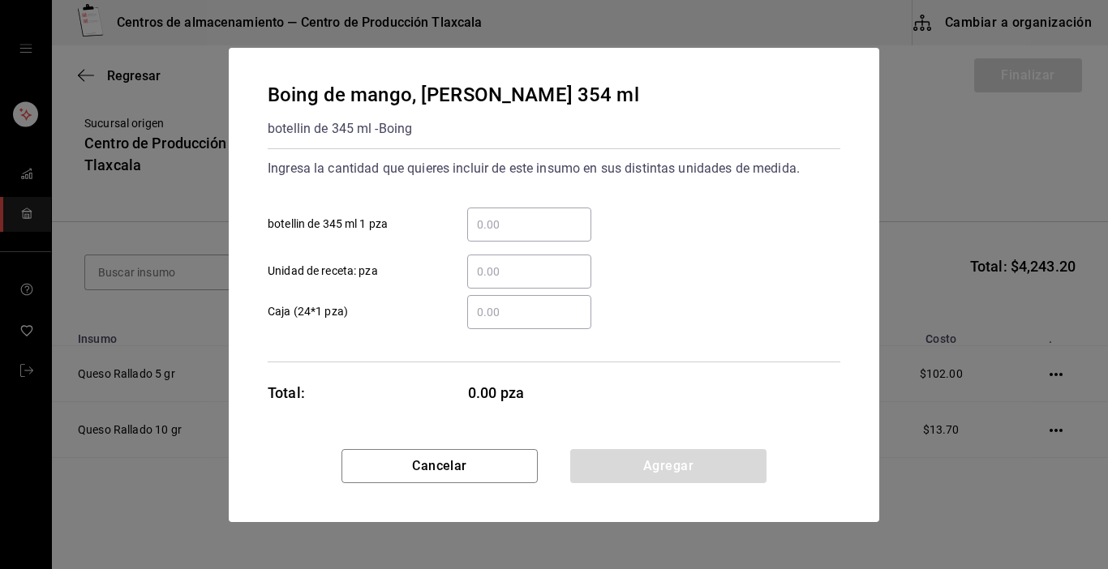
click at [481, 228] on input "​ botellin de 345 ml 1 pza" at bounding box center [529, 224] width 124 height 19
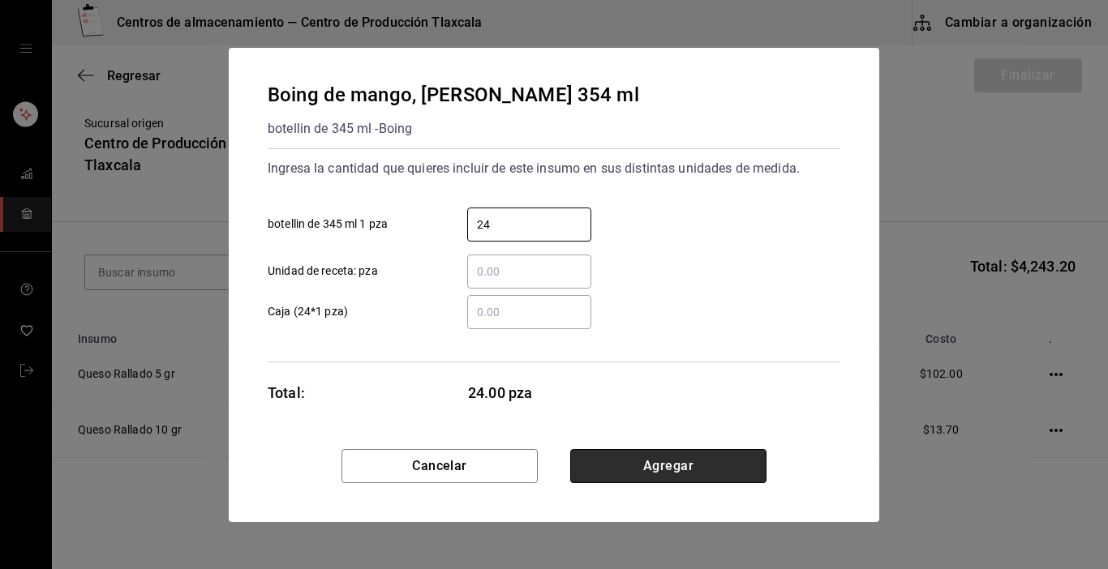
click at [614, 450] on button "Agregar" at bounding box center [668, 466] width 196 height 34
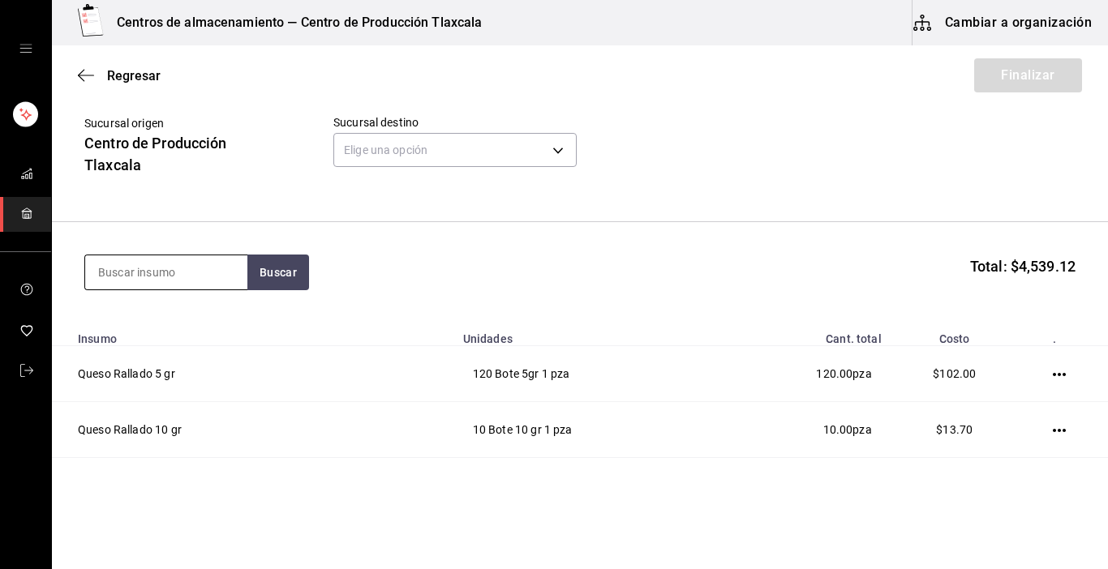
click at [188, 281] on input at bounding box center [166, 272] width 162 height 34
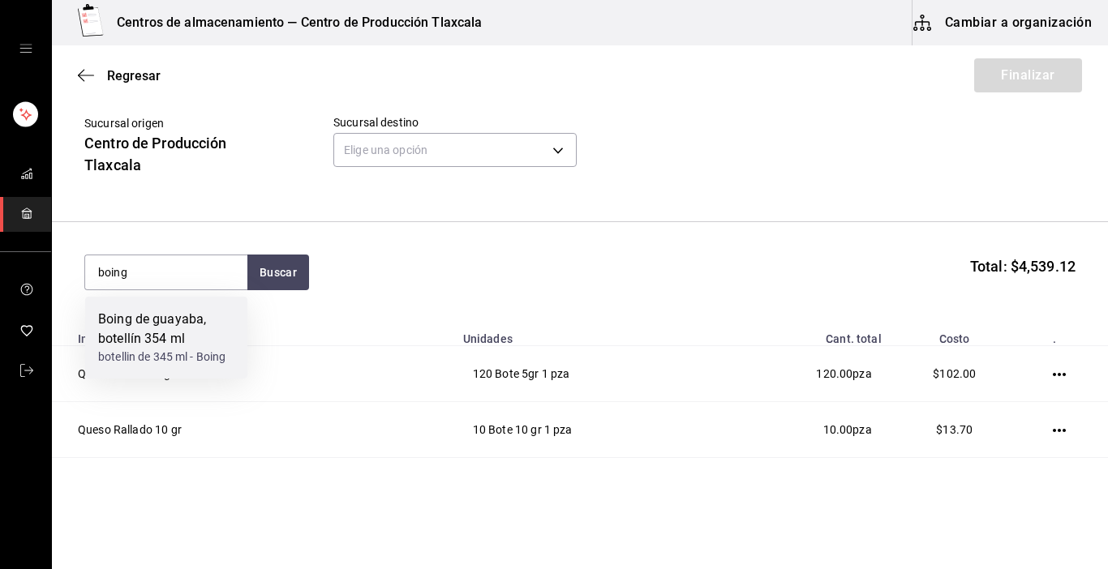
click at [182, 325] on div "Boing de guayaba, botellín 354 ml" at bounding box center [166, 329] width 136 height 39
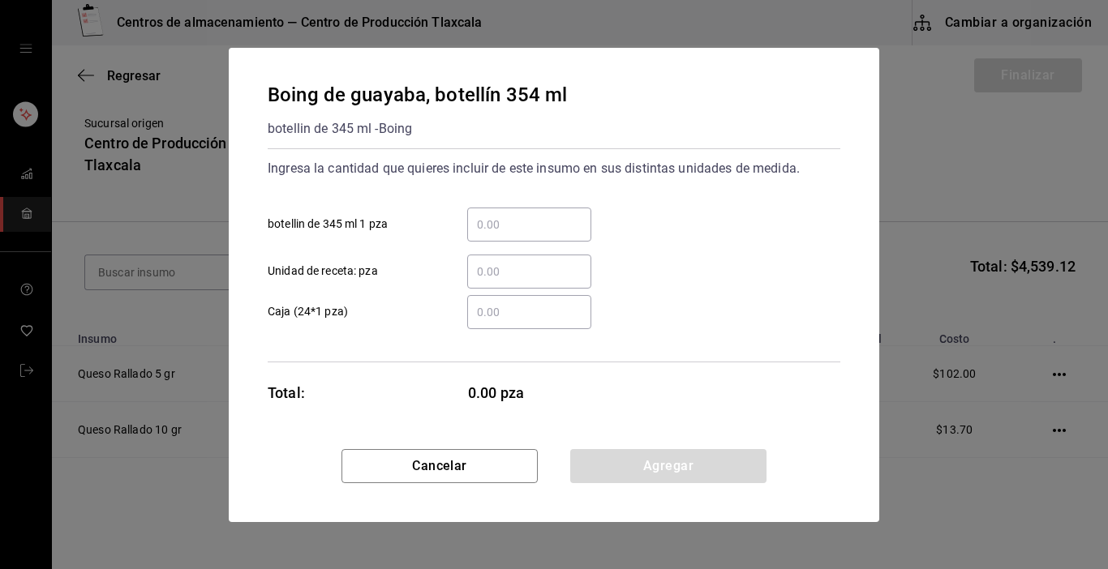
click at [504, 226] on input "​ botellin de 345 ml 1 pza" at bounding box center [529, 224] width 124 height 19
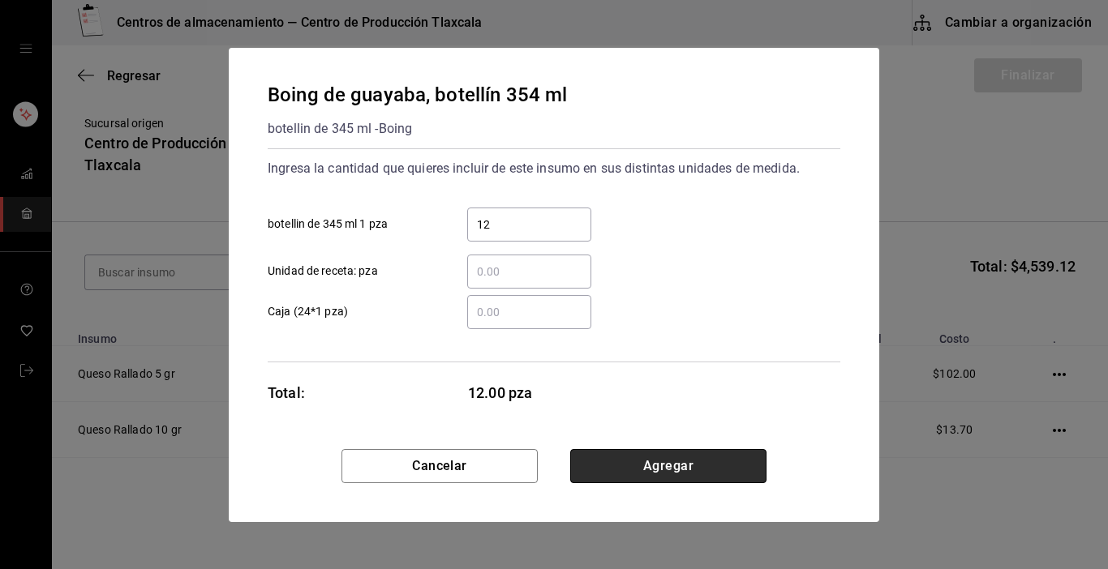
click at [621, 475] on button "Agregar" at bounding box center [668, 466] width 196 height 34
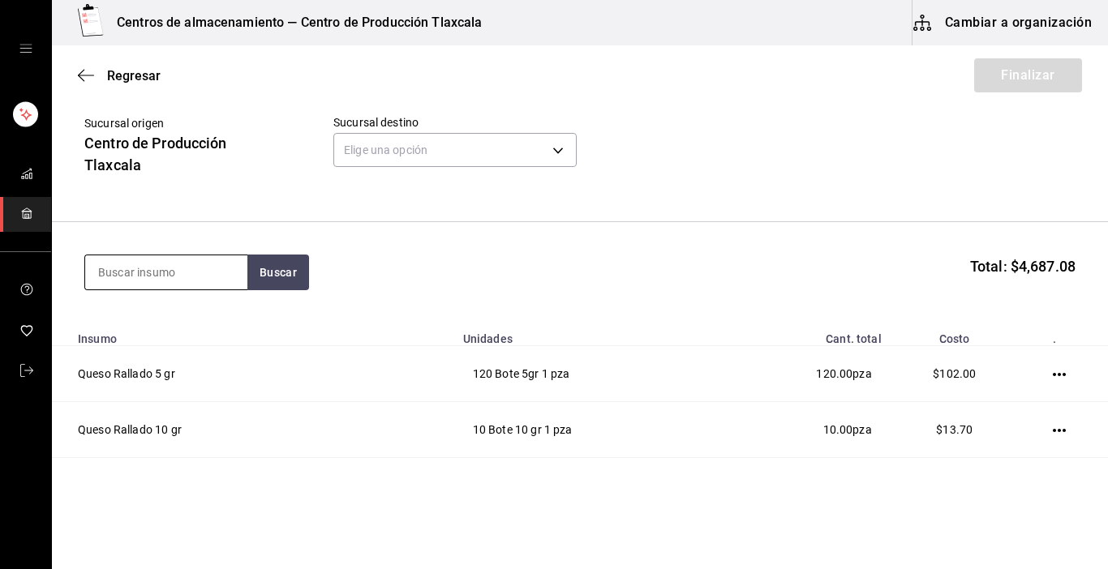
click at [169, 267] on input at bounding box center [166, 272] width 162 height 34
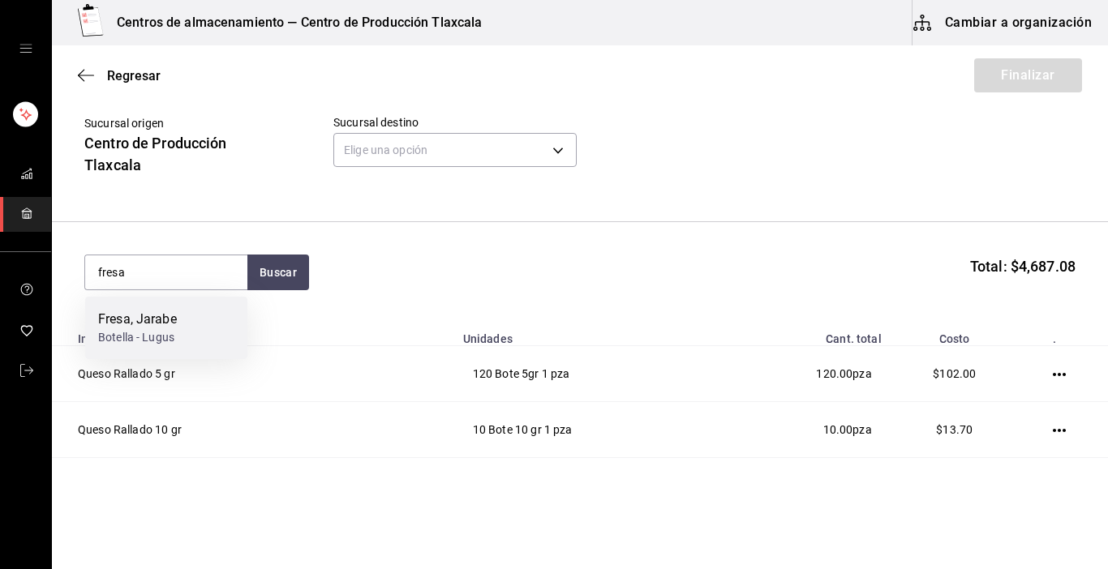
click at [174, 335] on div "Botella - Lugus" at bounding box center [137, 337] width 79 height 17
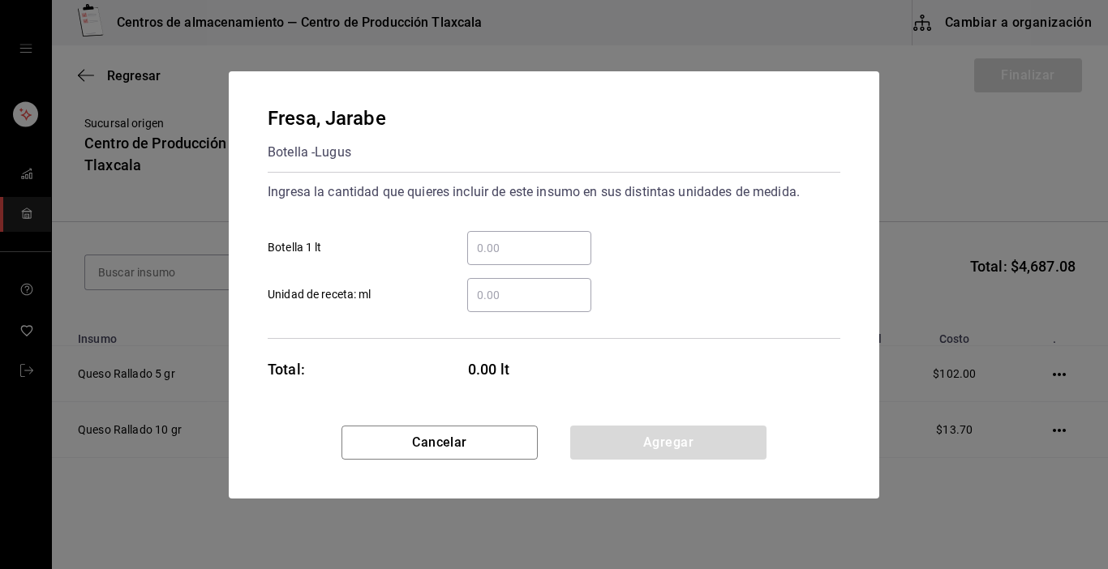
click at [543, 234] on div "​" at bounding box center [529, 248] width 124 height 34
click at [543, 238] on input "​ Botella 1 lt" at bounding box center [529, 247] width 124 height 19
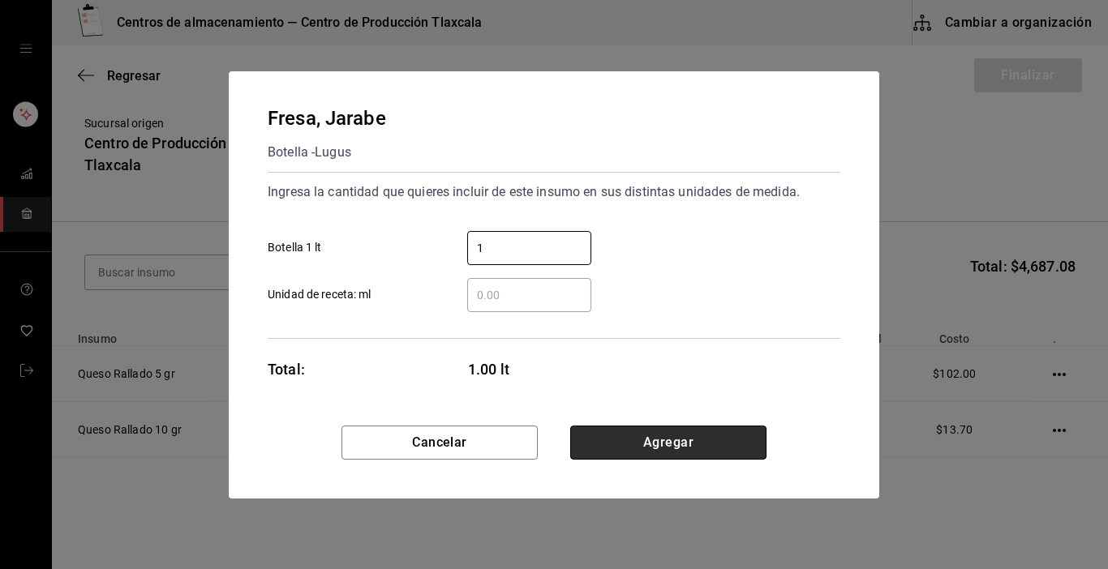
click at [682, 435] on button "Agregar" at bounding box center [668, 443] width 196 height 34
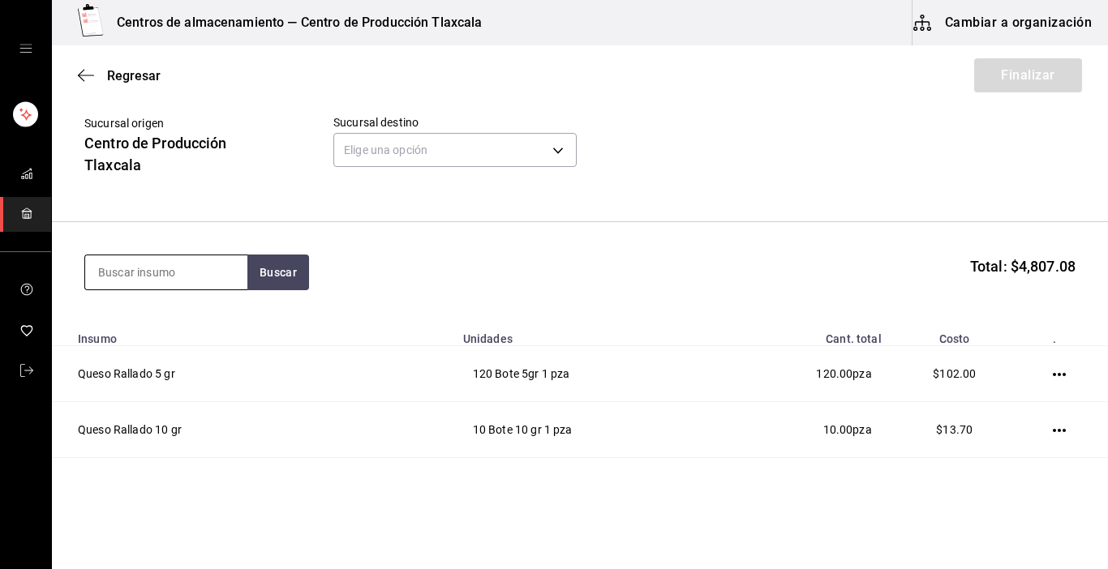
click at [206, 283] on input at bounding box center [166, 272] width 162 height 34
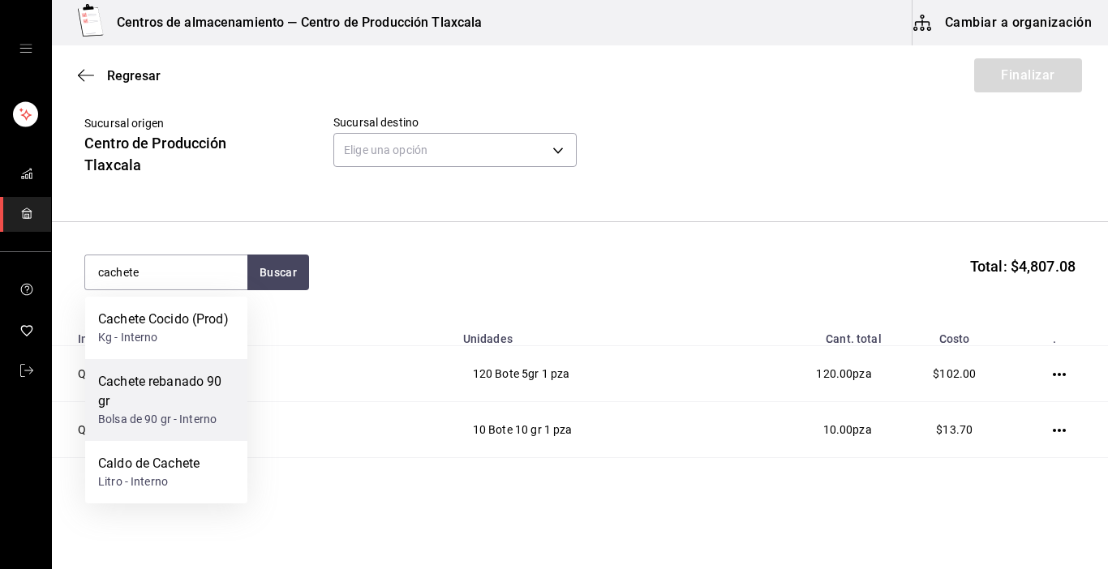
click at [160, 407] on div "Cachete rebanado 90 gr" at bounding box center [166, 391] width 136 height 39
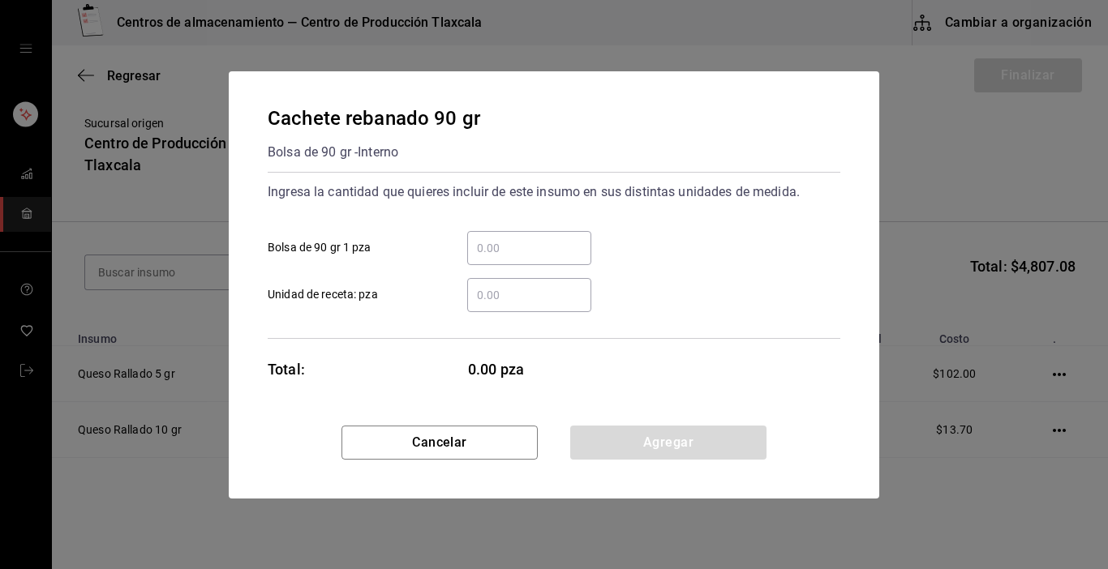
click at [527, 250] on input "​ Bolsa de 90 gr 1 pza" at bounding box center [529, 247] width 124 height 19
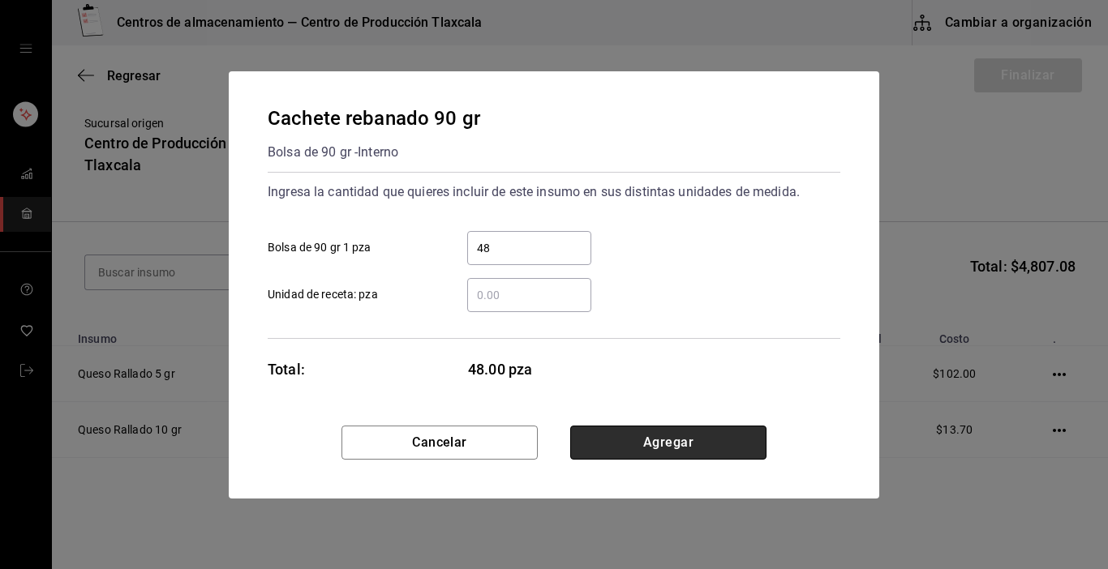
click at [711, 439] on button "Agregar" at bounding box center [668, 443] width 196 height 34
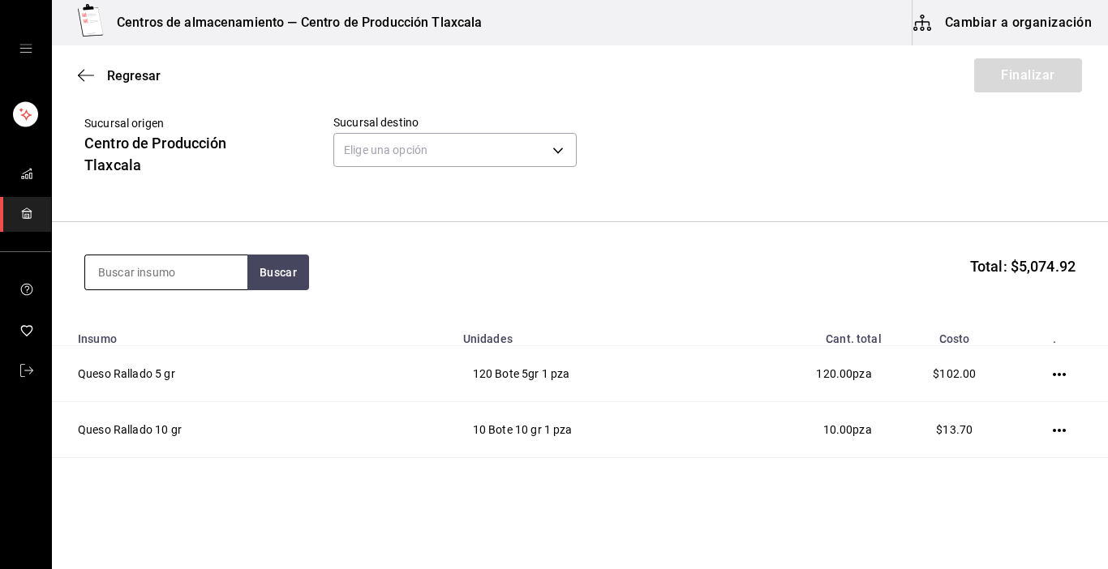
click at [176, 266] on input at bounding box center [166, 272] width 162 height 34
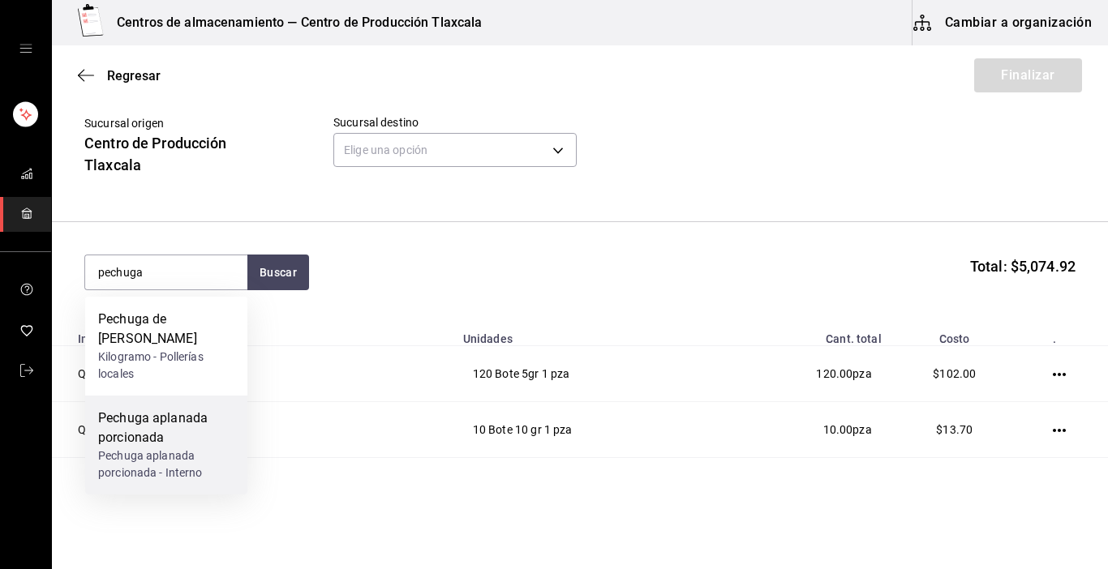
click at [173, 450] on div "Pechuga aplanada porcionada - Interno" at bounding box center [166, 465] width 136 height 34
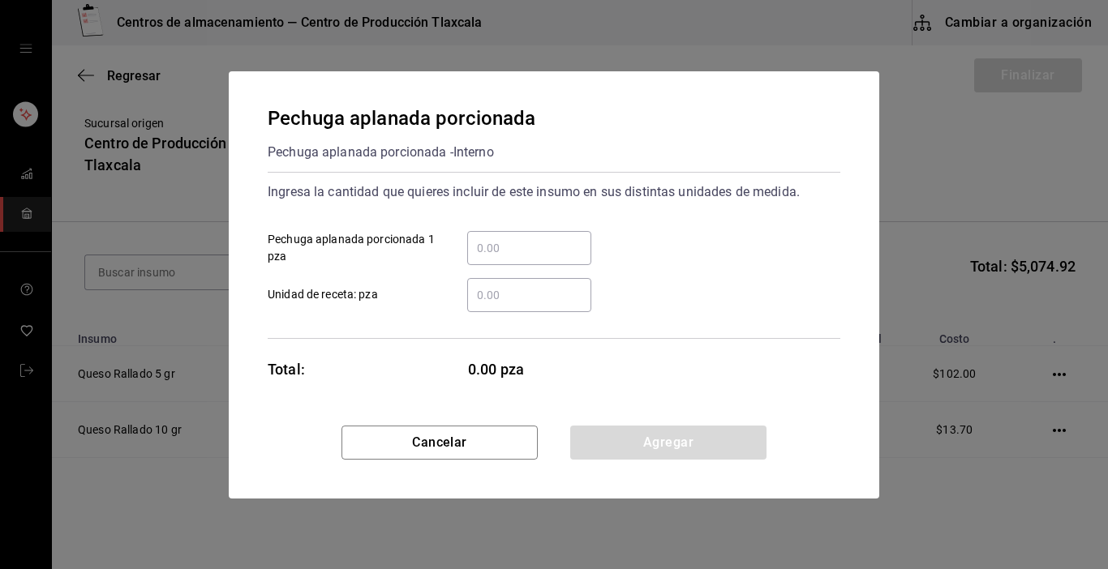
click at [491, 243] on input "​ Pechuga aplanada porcionada 1 pza" at bounding box center [529, 247] width 124 height 19
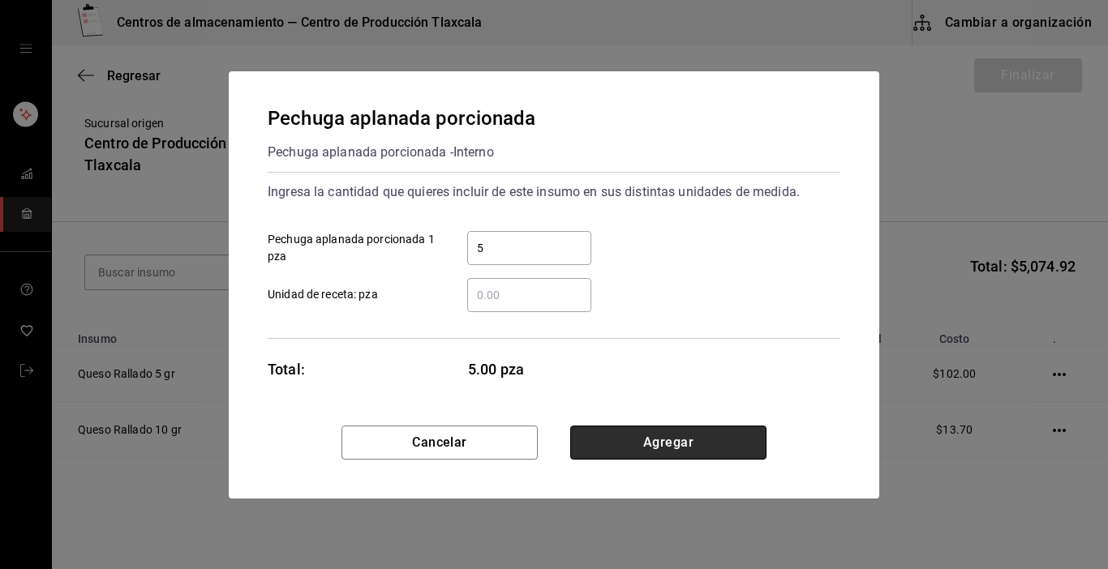
click at [678, 449] on button "Agregar" at bounding box center [668, 443] width 196 height 34
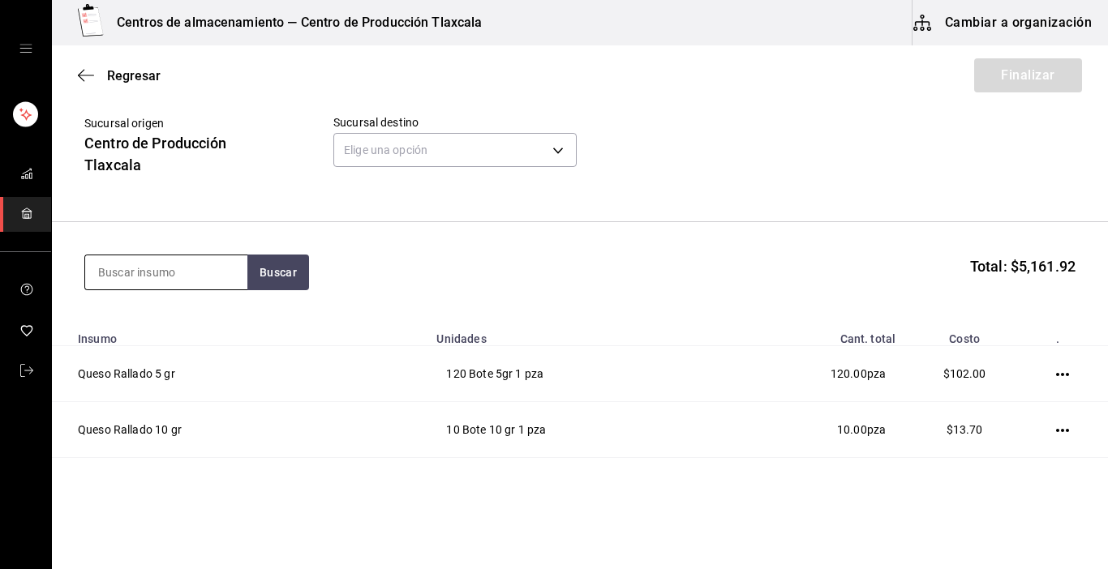
click at [207, 264] on input at bounding box center [166, 272] width 162 height 34
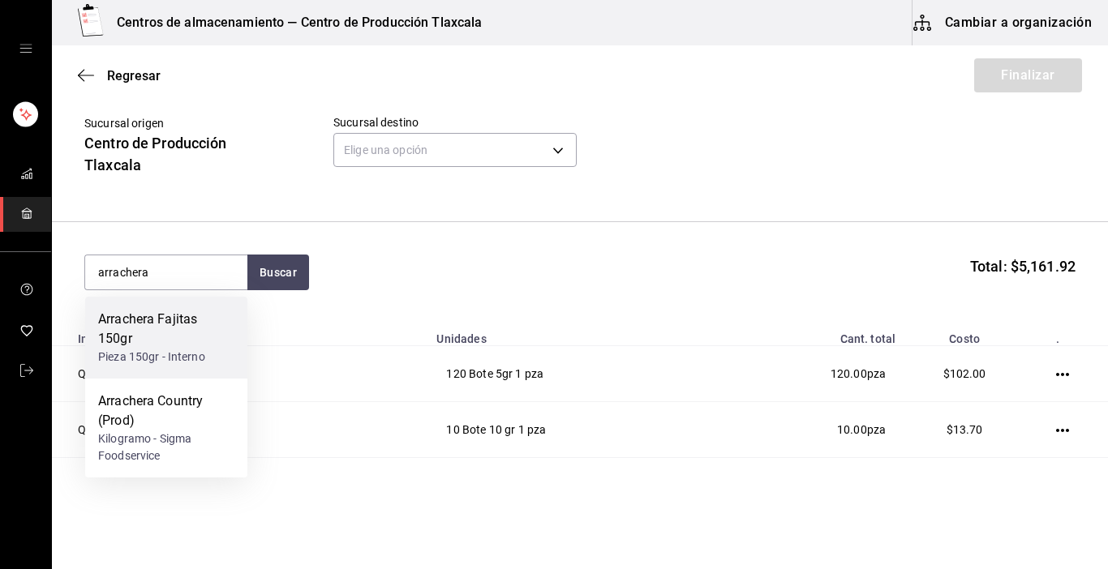
click at [175, 329] on div "Arrachera Fajitas 150gr" at bounding box center [166, 329] width 136 height 39
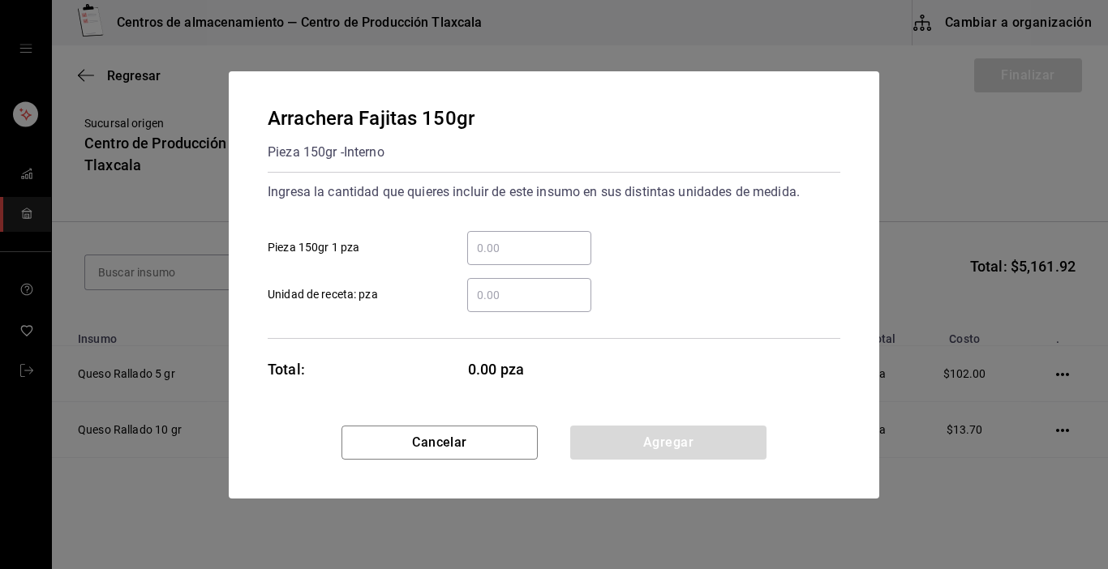
click at [545, 265] on div "​ Unidad de receta: pza" at bounding box center [548, 288] width 586 height 47
click at [547, 260] on div "​" at bounding box center [529, 248] width 124 height 34
click at [547, 258] on input "​ Pieza 150gr 1 pza" at bounding box center [529, 247] width 124 height 19
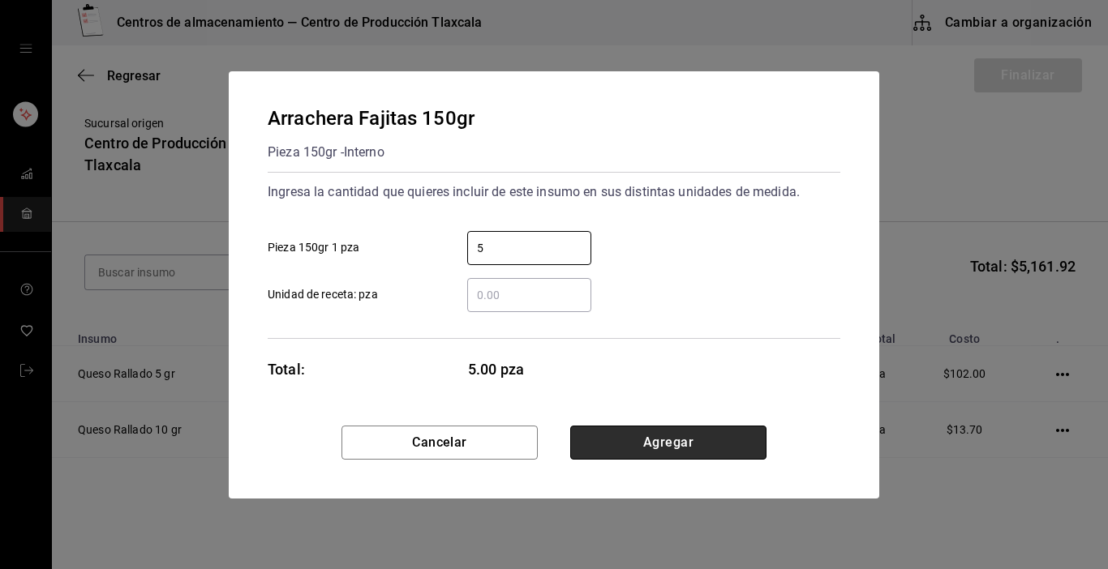
click at [740, 444] on button "Agregar" at bounding box center [668, 443] width 196 height 34
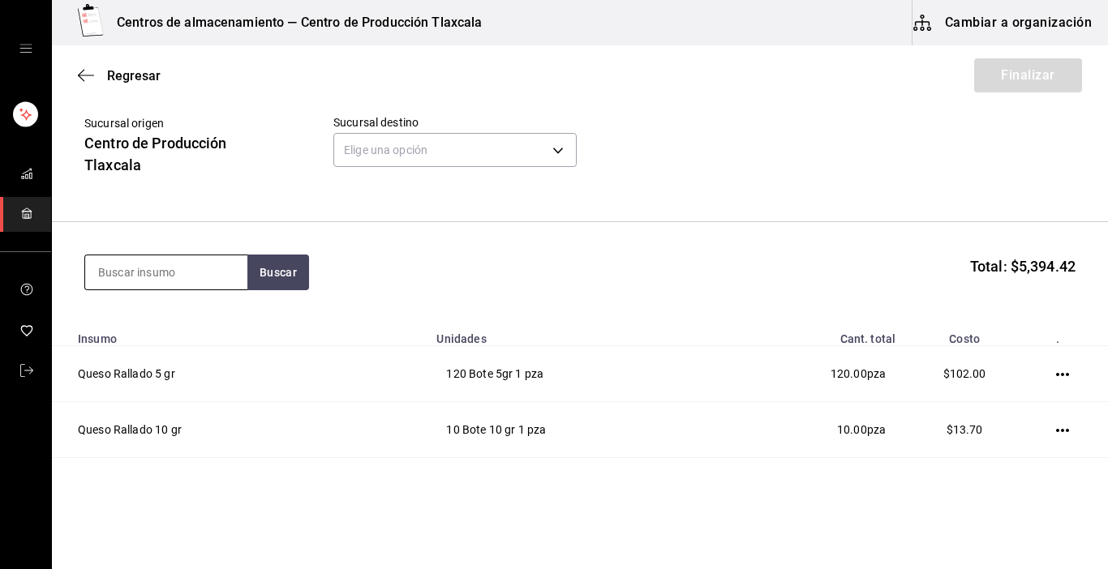
click at [118, 269] on input at bounding box center [166, 272] width 162 height 34
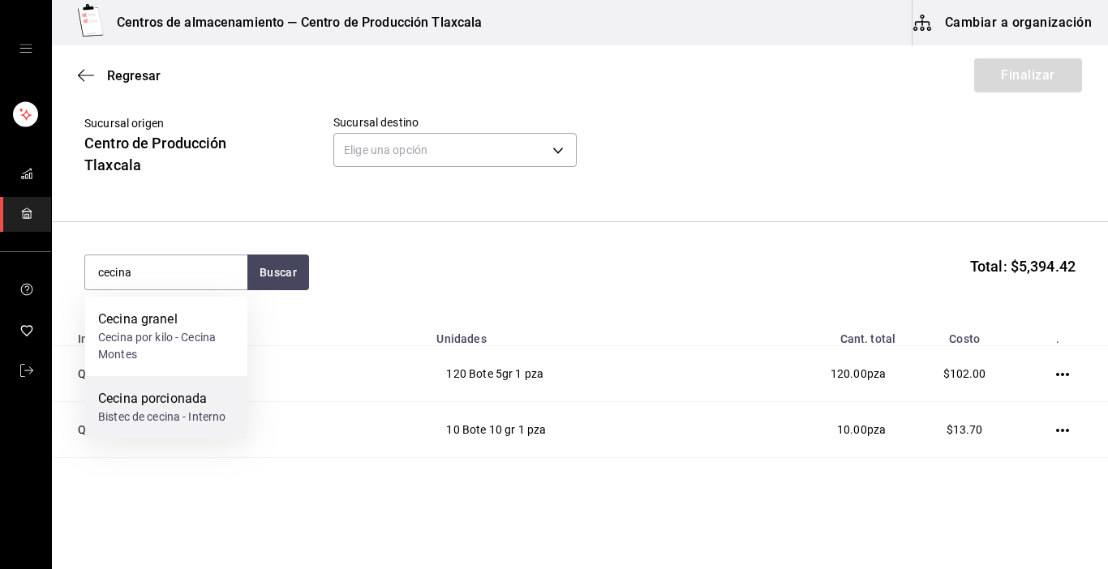
click at [187, 422] on div "Bistec de cecina - Interno" at bounding box center [161, 417] width 127 height 17
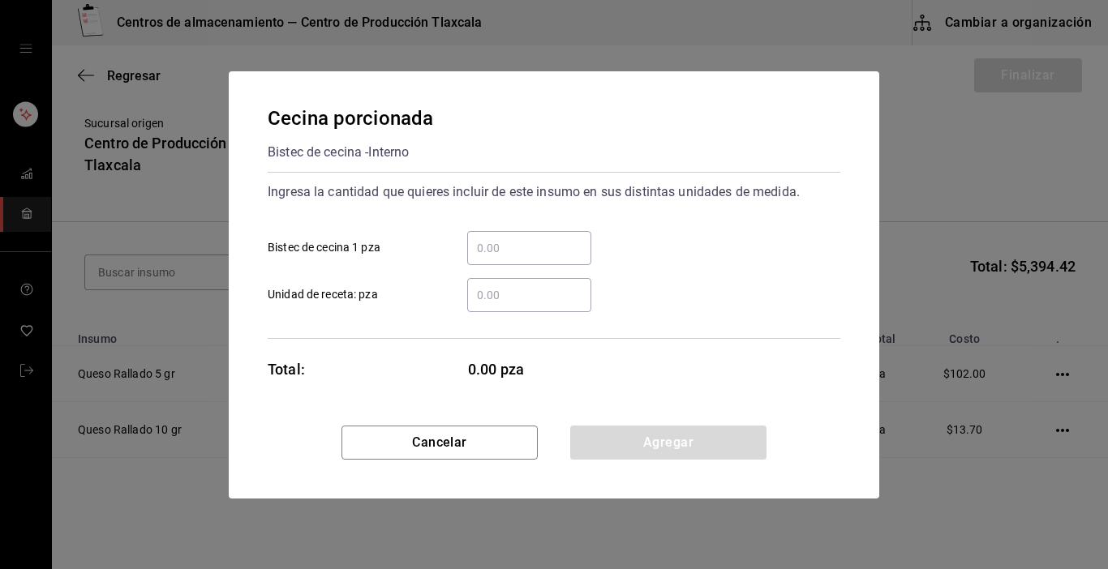
click at [495, 268] on div "​ Unidad de receta: pza" at bounding box center [548, 288] width 586 height 47
click at [507, 251] on input "​ Bistec de cecina 1 pza" at bounding box center [529, 247] width 124 height 19
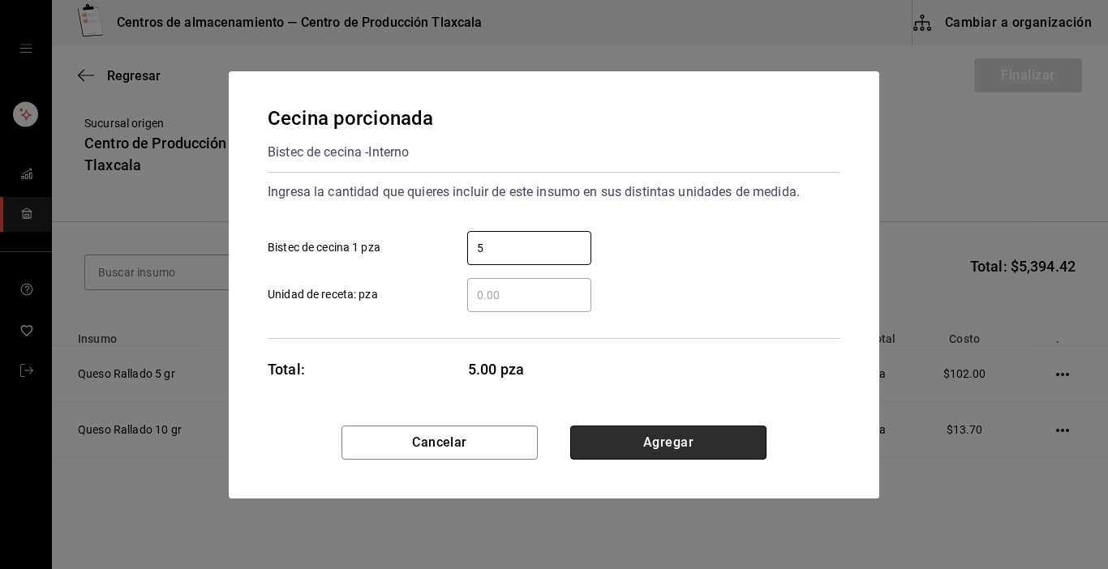
click at [752, 440] on button "Agregar" at bounding box center [668, 443] width 196 height 34
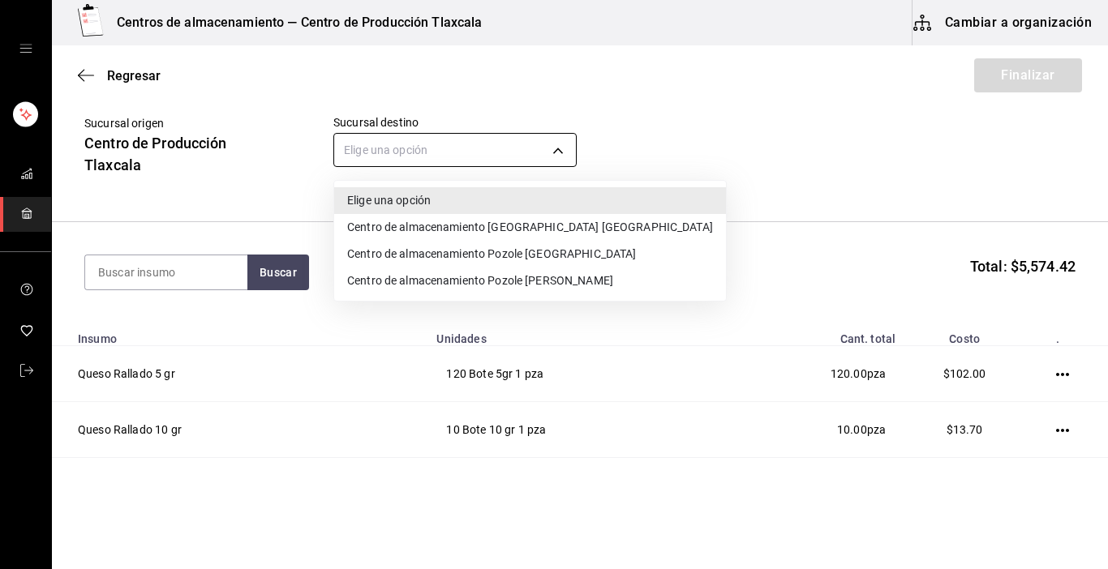
click at [558, 148] on body "Centros de almacenamiento — Centro de Producción Tlaxcala Cambiar a organizació…" at bounding box center [554, 239] width 1108 height 478
click at [565, 289] on li "Centro de almacenamiento Pozole [PERSON_NAME]" at bounding box center [530, 281] width 392 height 27
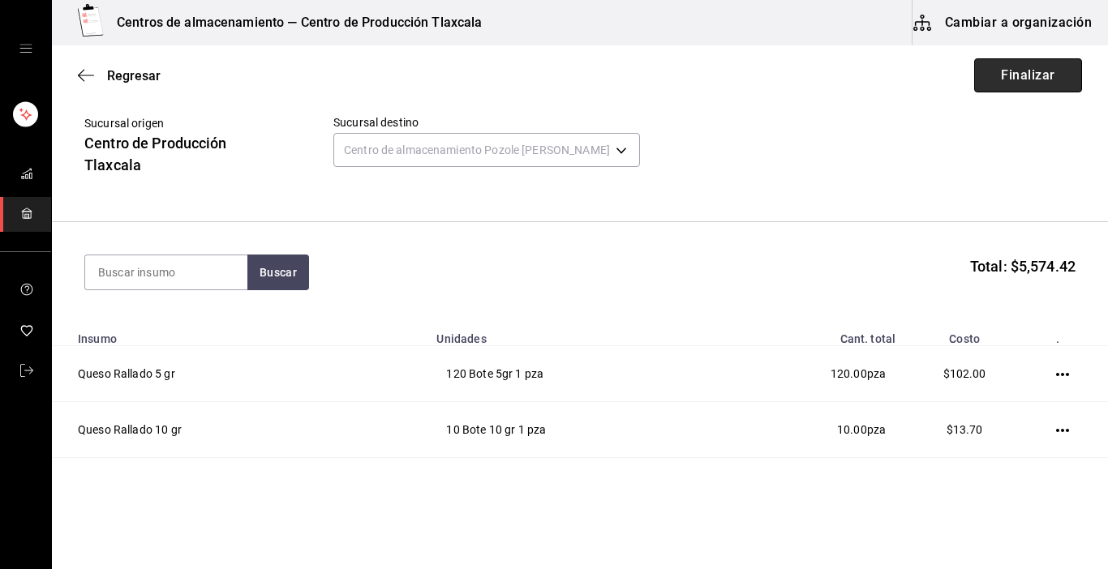
click at [1024, 84] on button "Finalizar" at bounding box center [1028, 75] width 108 height 34
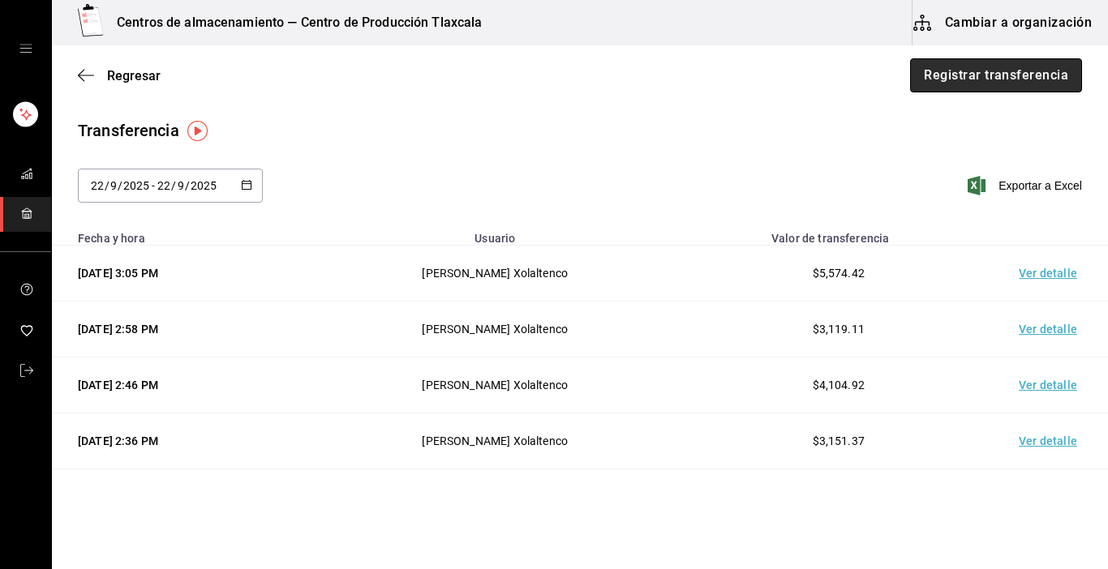
click at [1021, 67] on button "Registrar transferencia" at bounding box center [996, 75] width 172 height 34
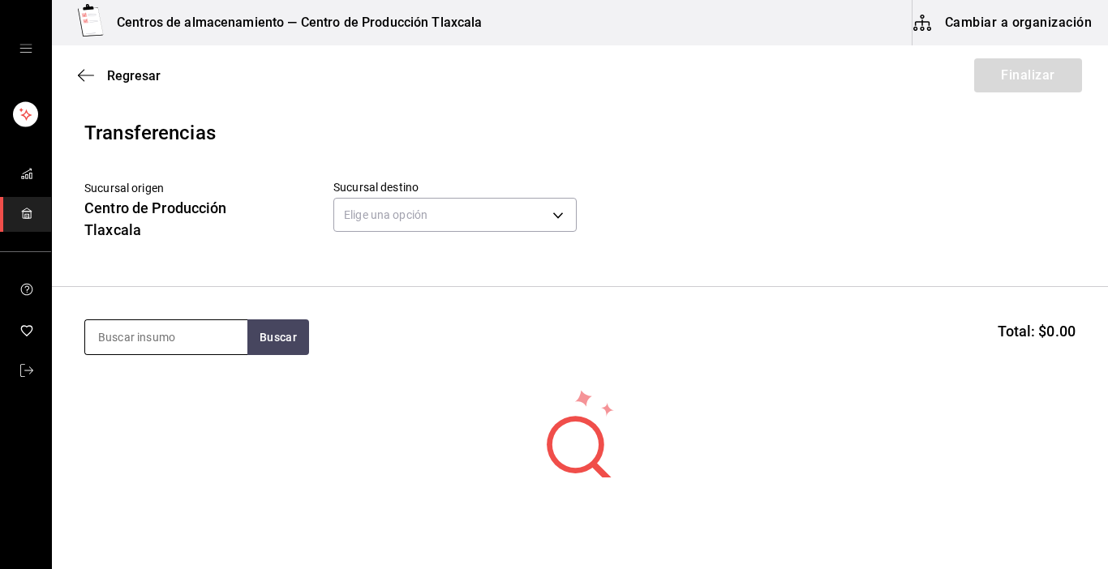
click at [217, 345] on input at bounding box center [166, 337] width 162 height 34
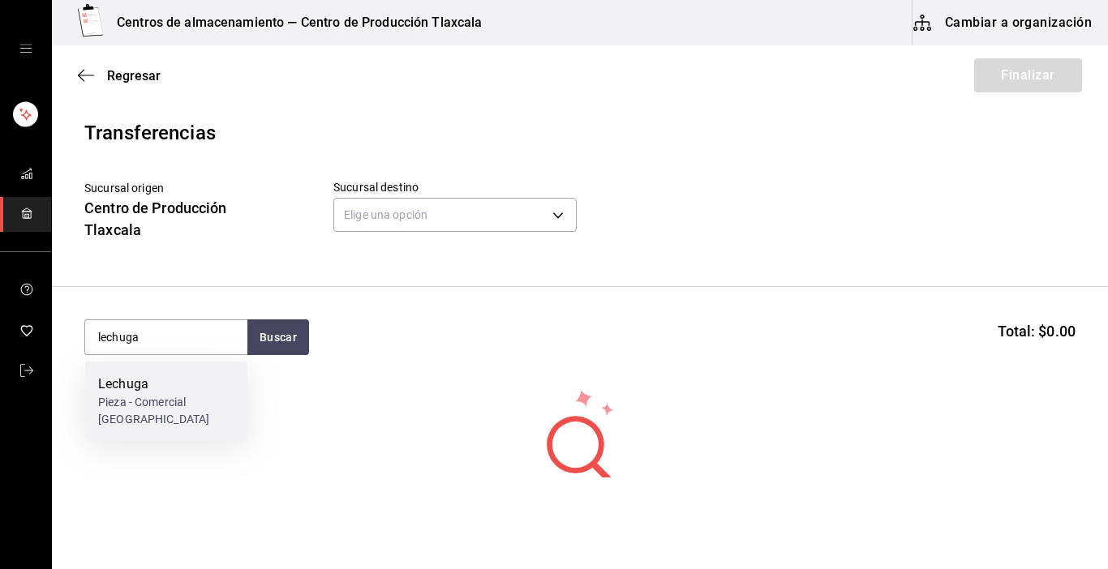
click at [174, 378] on div "Lechuga" at bounding box center [166, 384] width 136 height 19
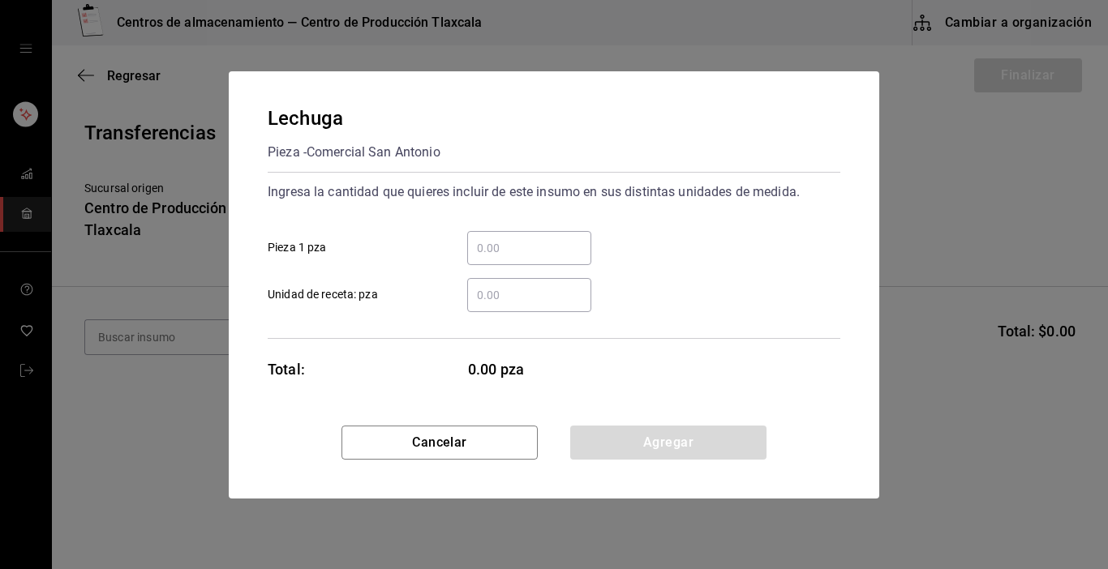
click at [490, 245] on input "​ Pieza 1 pza" at bounding box center [529, 247] width 124 height 19
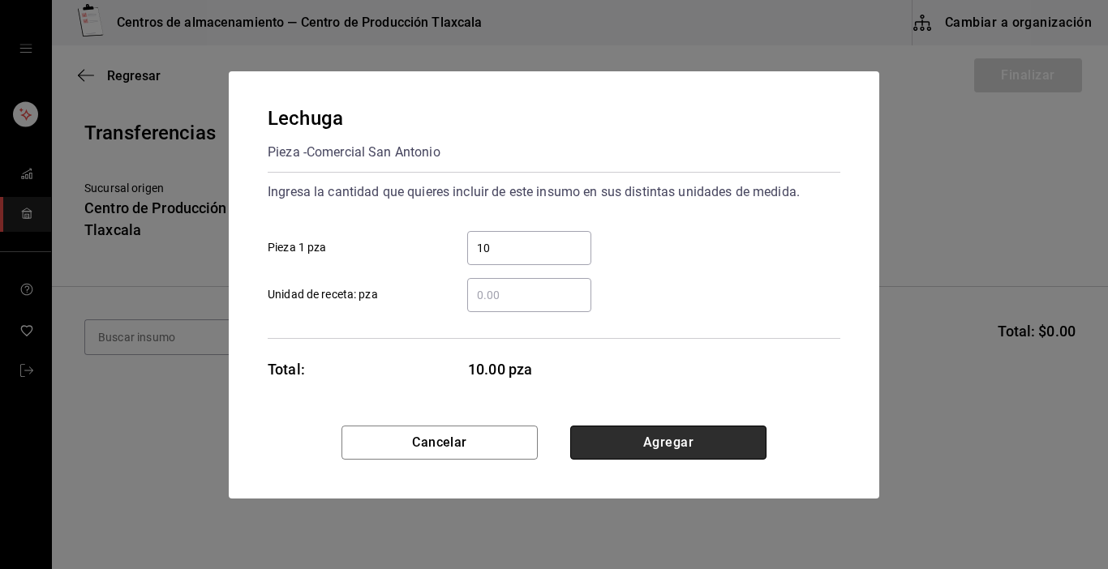
click at [722, 450] on button "Agregar" at bounding box center [668, 443] width 196 height 34
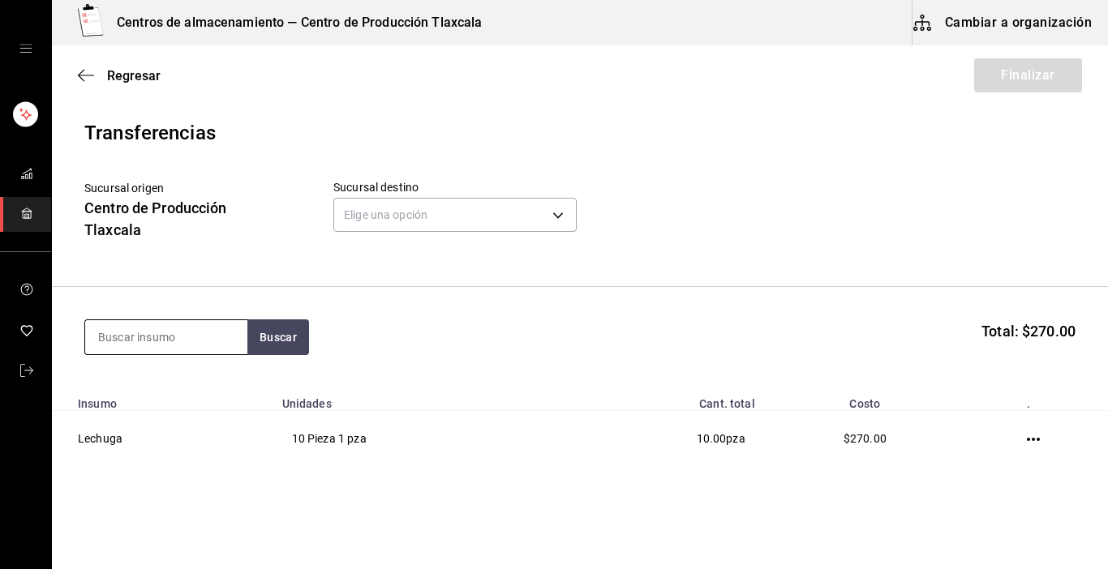
click at [225, 338] on input at bounding box center [166, 337] width 162 height 34
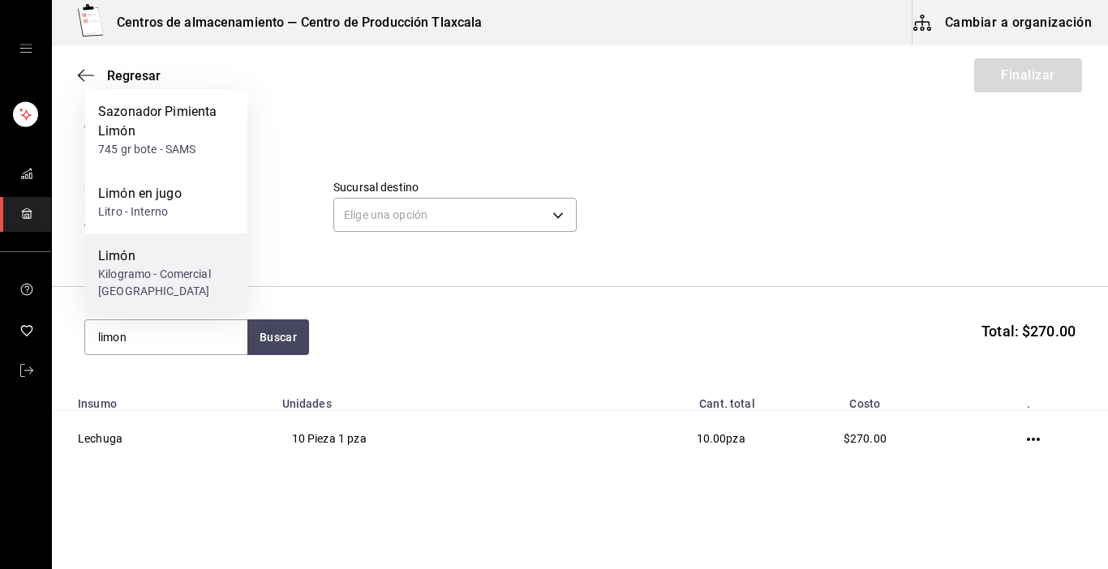
click at [127, 271] on div "Kilogramo - Comercial [GEOGRAPHIC_DATA][PERSON_NAME]" at bounding box center [166, 283] width 136 height 34
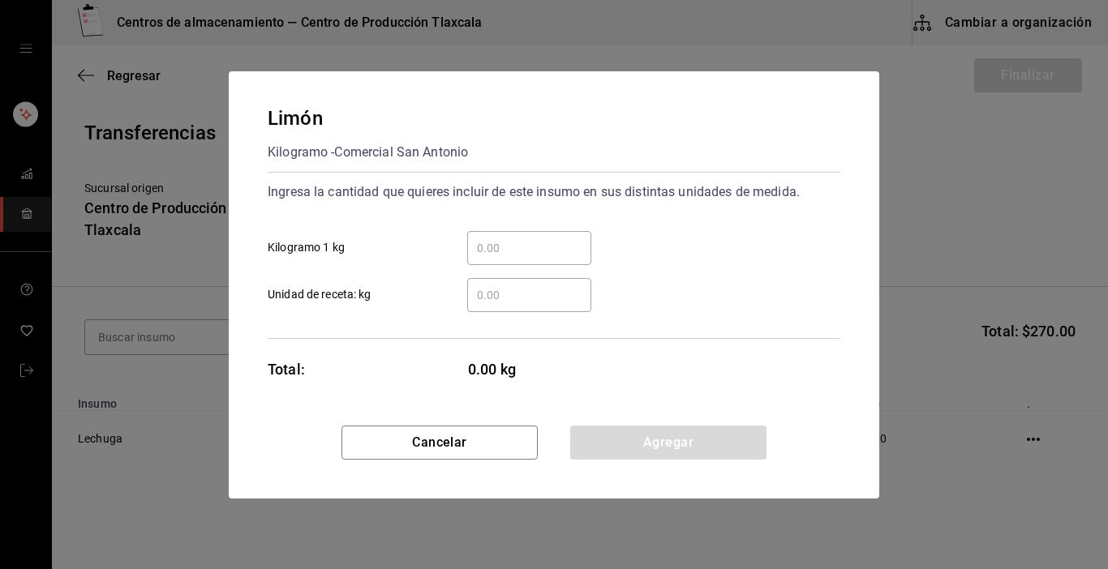
click at [474, 243] on input "​ Kilogramo 1 kg" at bounding box center [529, 247] width 124 height 19
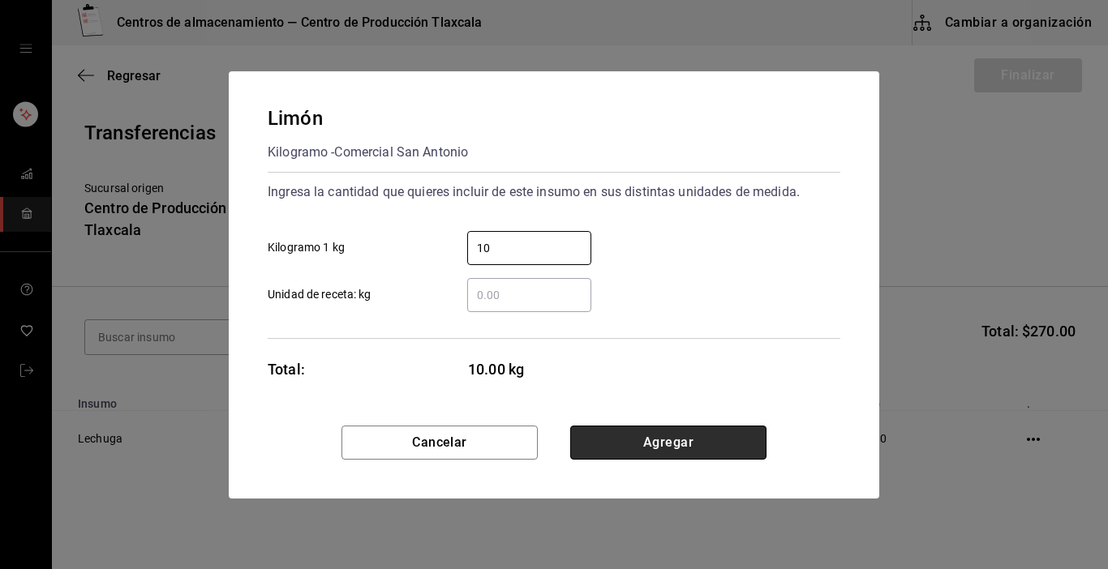
click at [719, 444] on button "Agregar" at bounding box center [668, 443] width 196 height 34
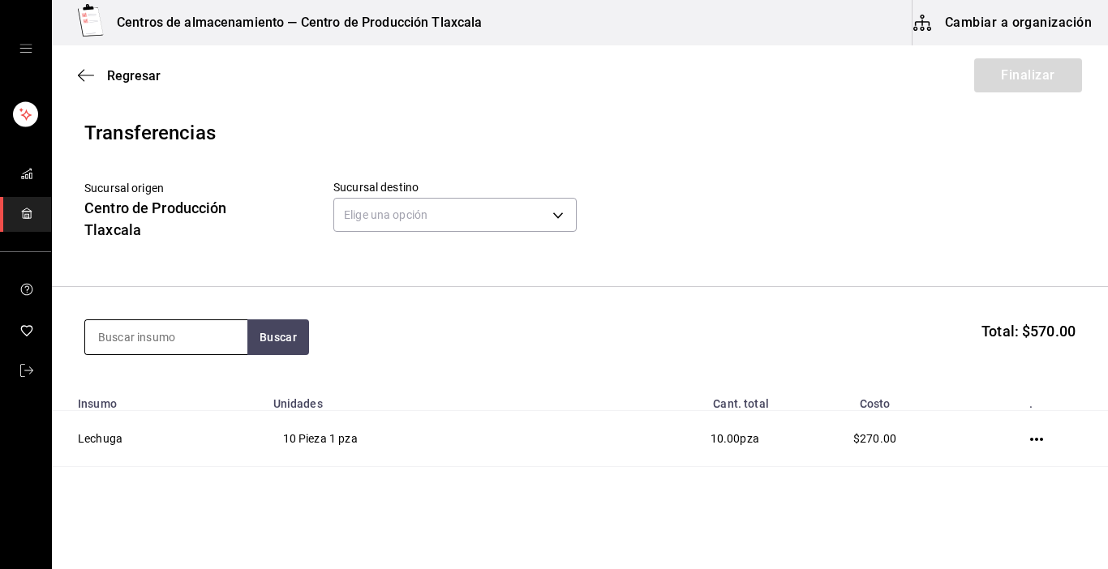
click at [230, 324] on input at bounding box center [166, 337] width 162 height 34
click at [150, 344] on input at bounding box center [166, 337] width 162 height 34
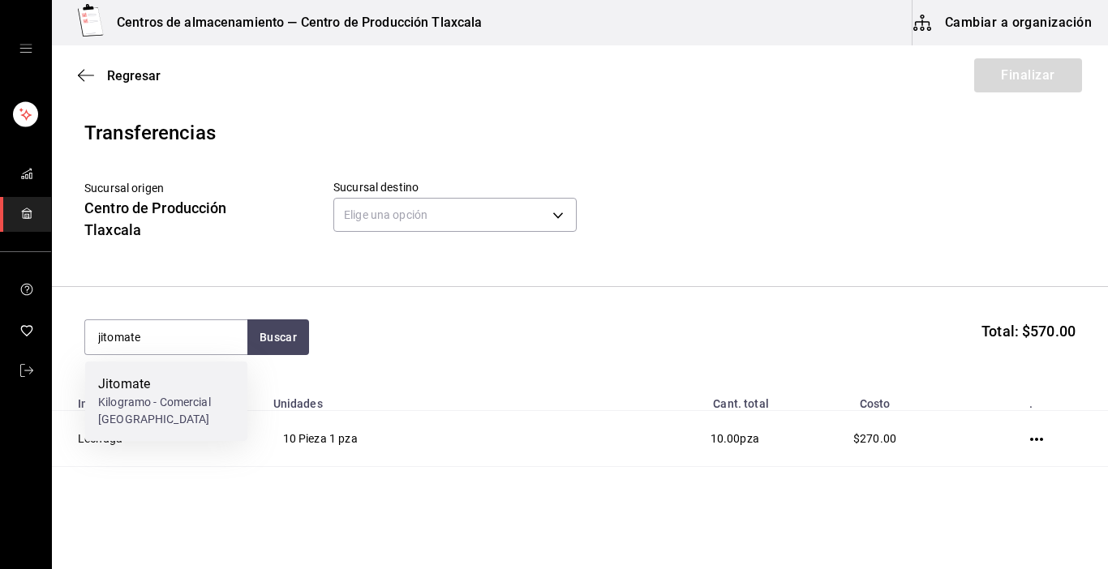
click at [133, 389] on div "Jitomate" at bounding box center [166, 384] width 136 height 19
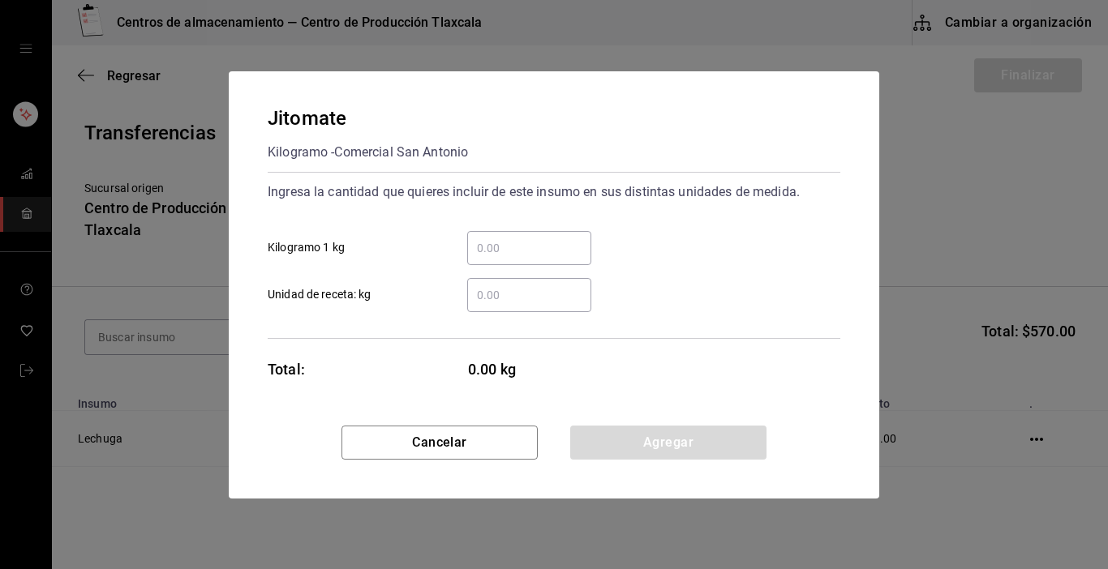
drag, startPoint x: 560, startPoint y: 255, endPoint x: 560, endPoint y: 246, distance: 8.9
click at [560, 246] on input "​ Kilogramo 1 kg" at bounding box center [529, 247] width 124 height 19
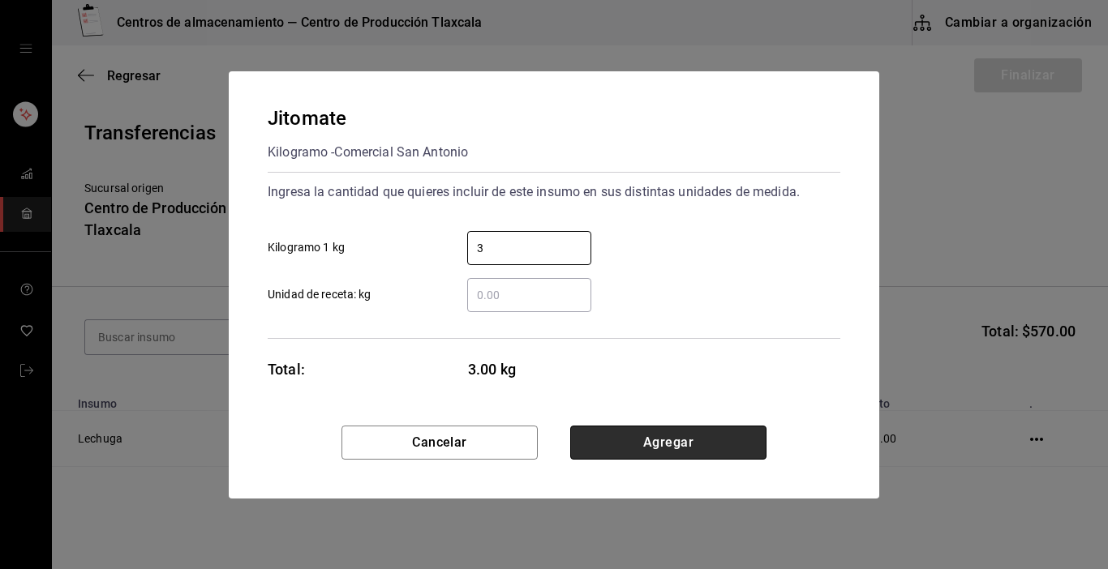
click at [682, 436] on button "Agregar" at bounding box center [668, 443] width 196 height 34
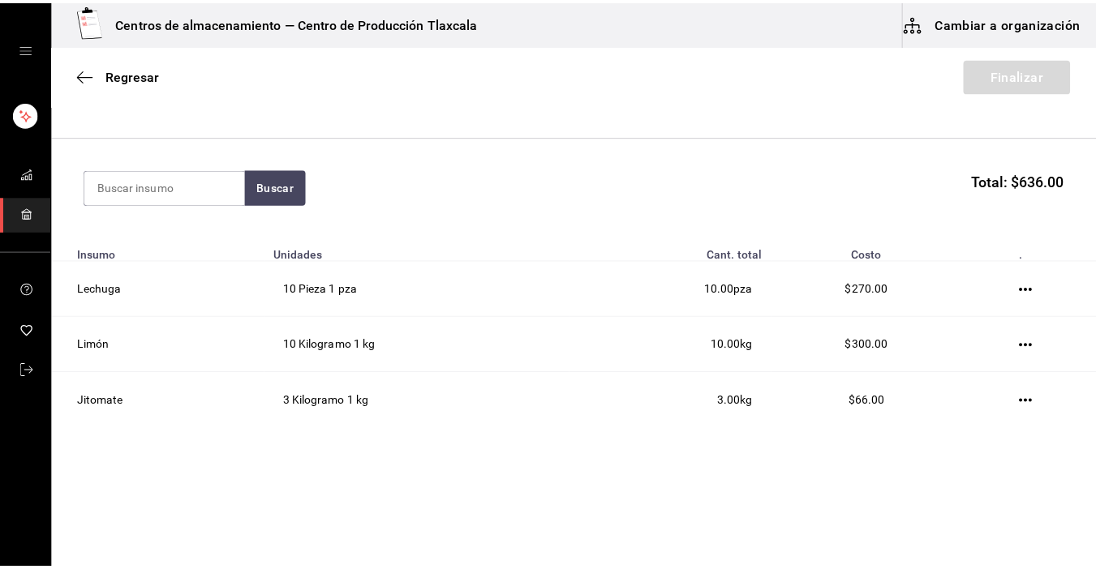
scroll to position [153, 0]
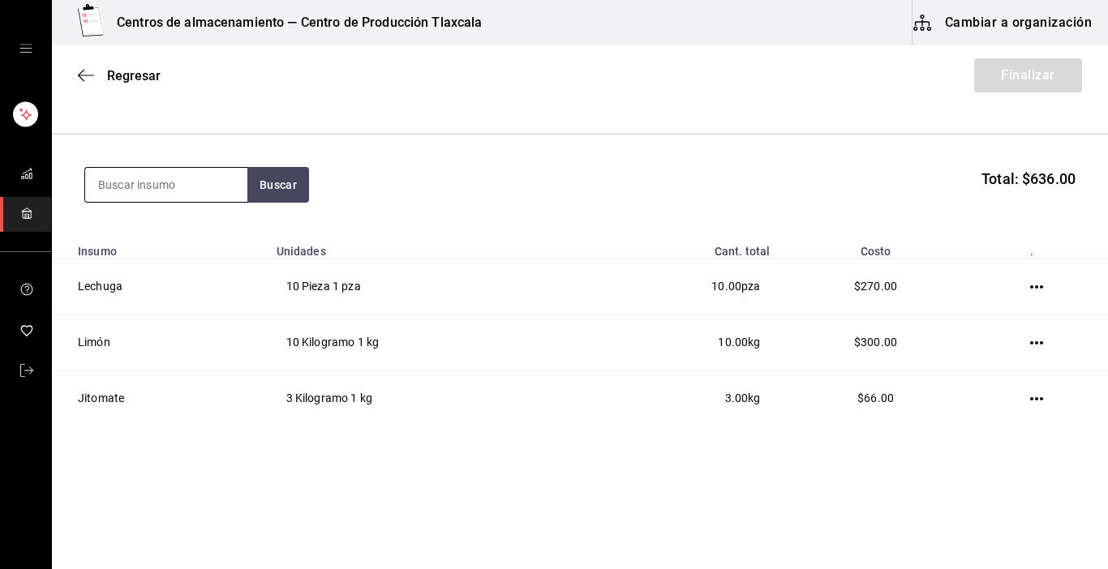
click at [242, 171] on input at bounding box center [166, 185] width 162 height 34
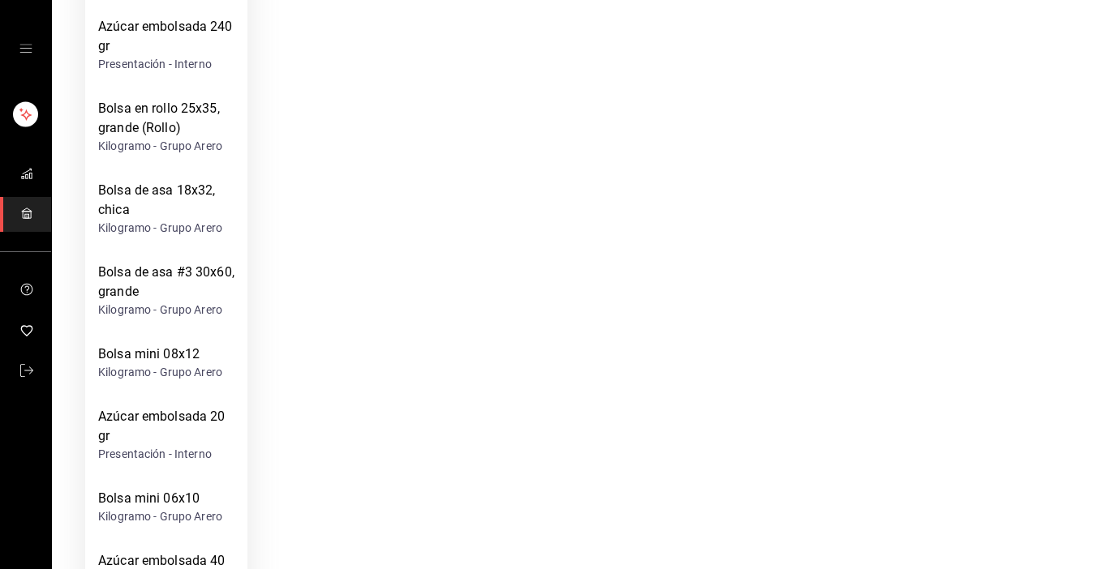
scroll to position [509, 0]
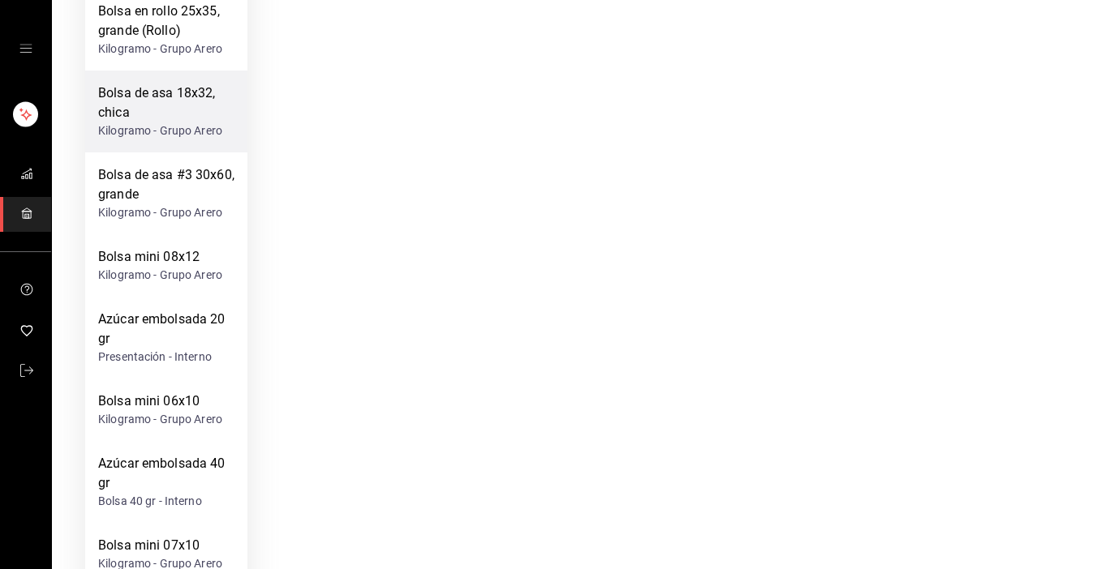
click at [200, 127] on div "Kilogramo - Grupo Arero" at bounding box center [166, 130] width 136 height 17
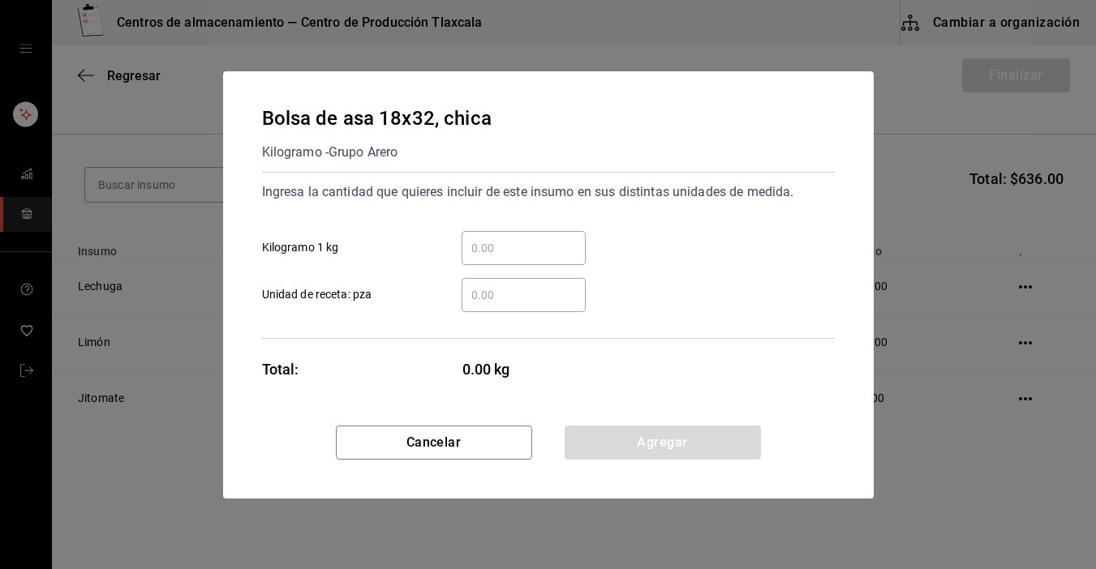
scroll to position [0, 0]
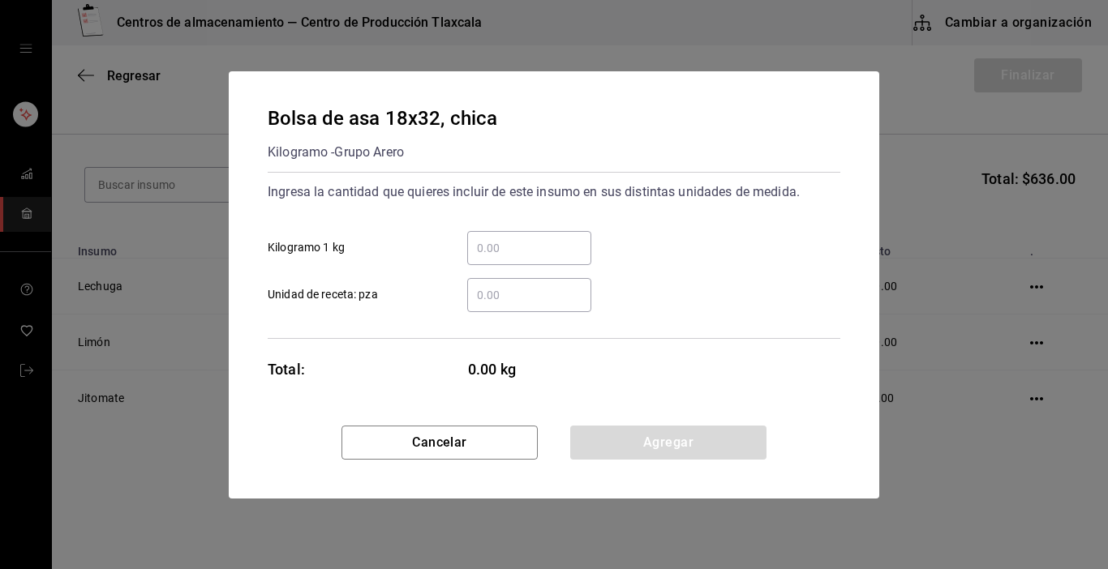
click at [534, 249] on input "​ Kilogramo 1 kg" at bounding box center [529, 247] width 124 height 19
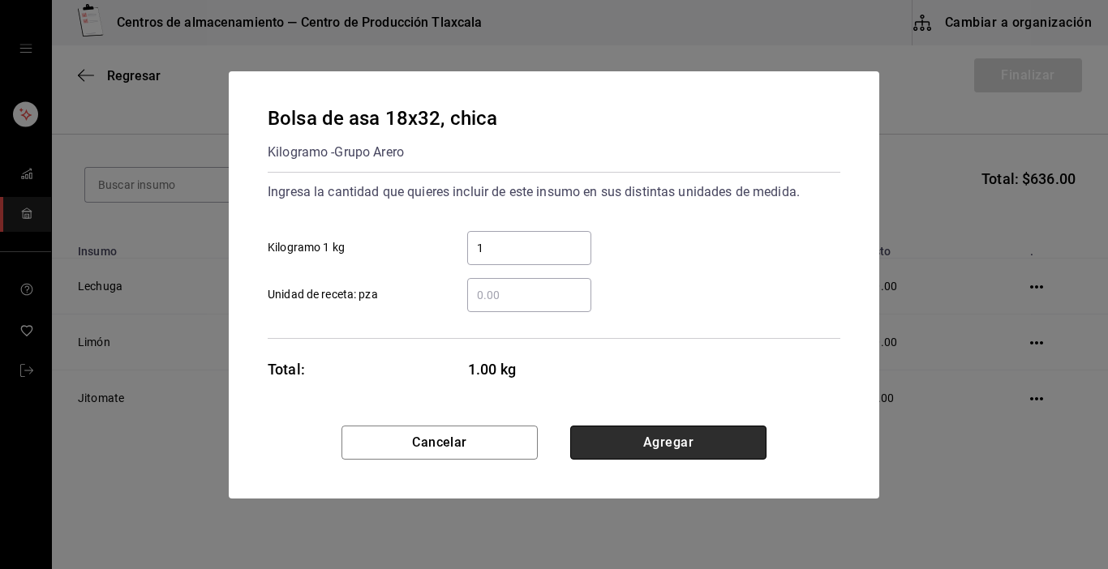
click at [673, 445] on button "Agregar" at bounding box center [668, 443] width 196 height 34
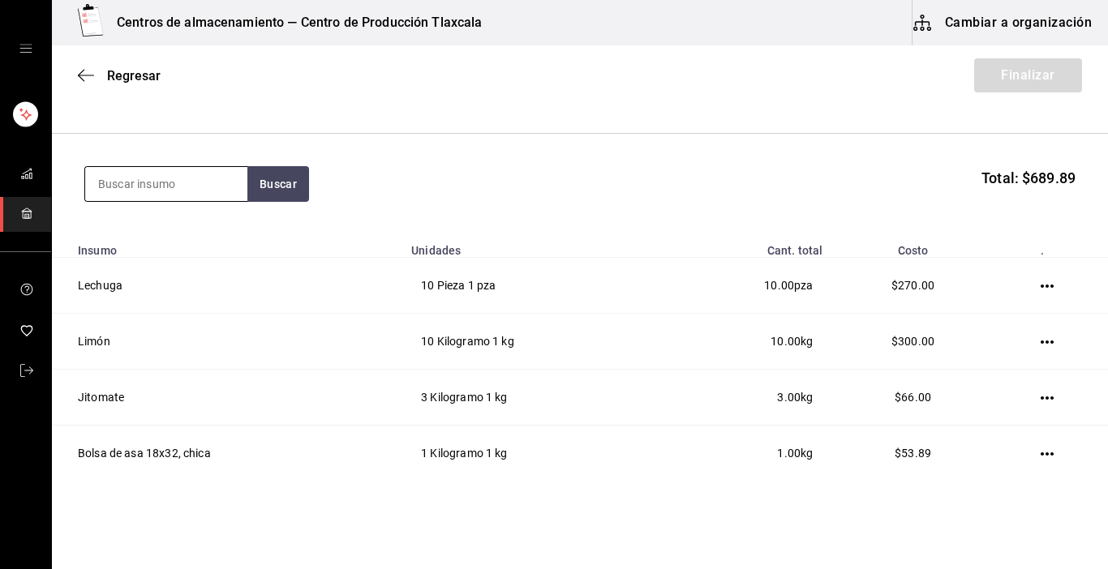
click at [175, 183] on input at bounding box center [166, 184] width 162 height 34
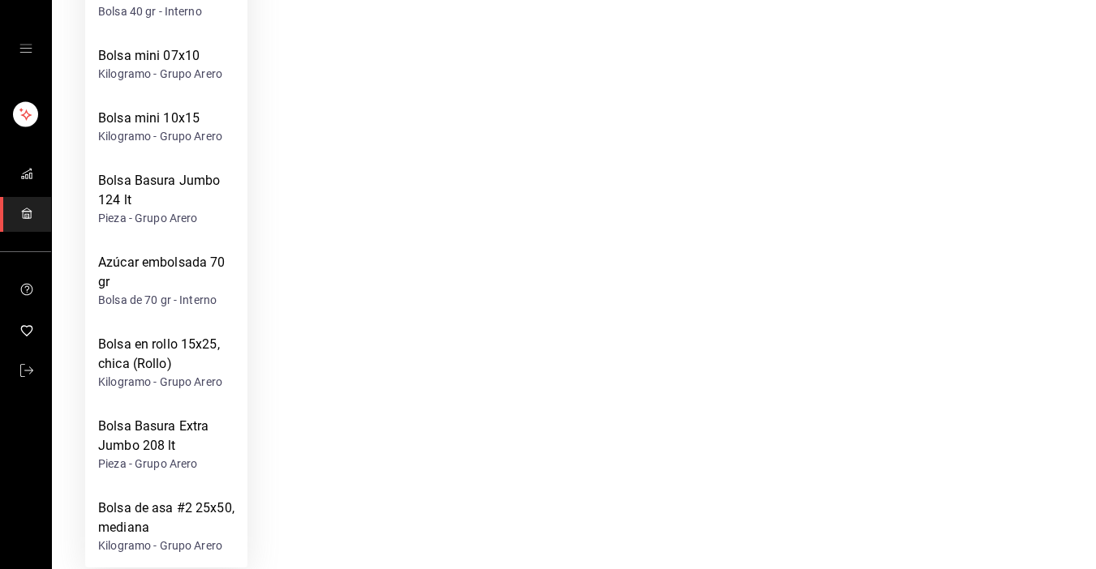
scroll to position [921, 0]
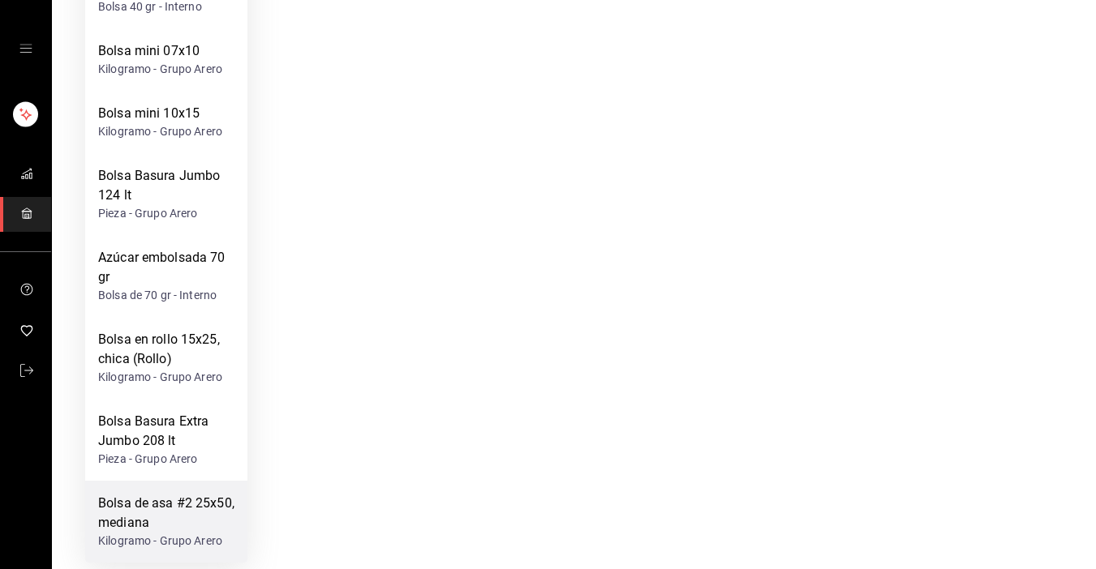
click at [114, 513] on div "Bolsa de asa #2 25x50, mediana" at bounding box center [166, 513] width 136 height 39
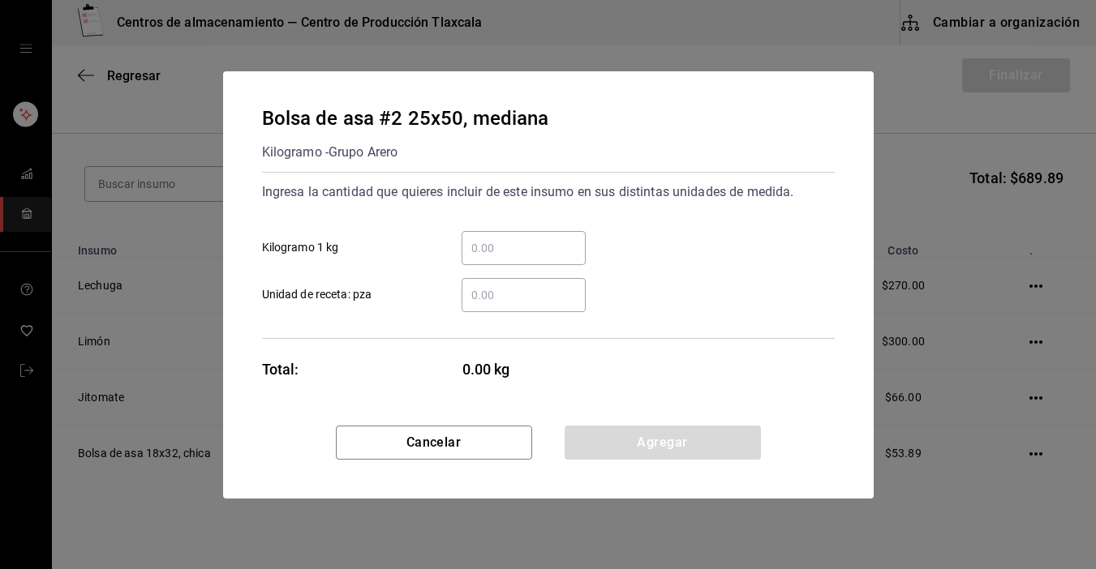
scroll to position [0, 0]
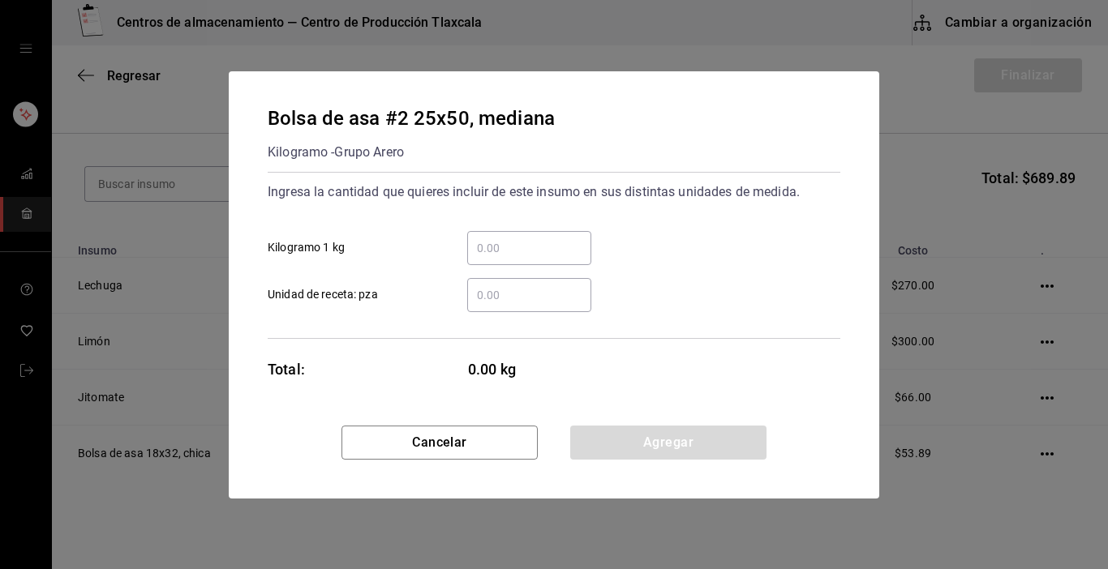
click at [497, 242] on input "​ Kilogramo 1 kg" at bounding box center [529, 247] width 124 height 19
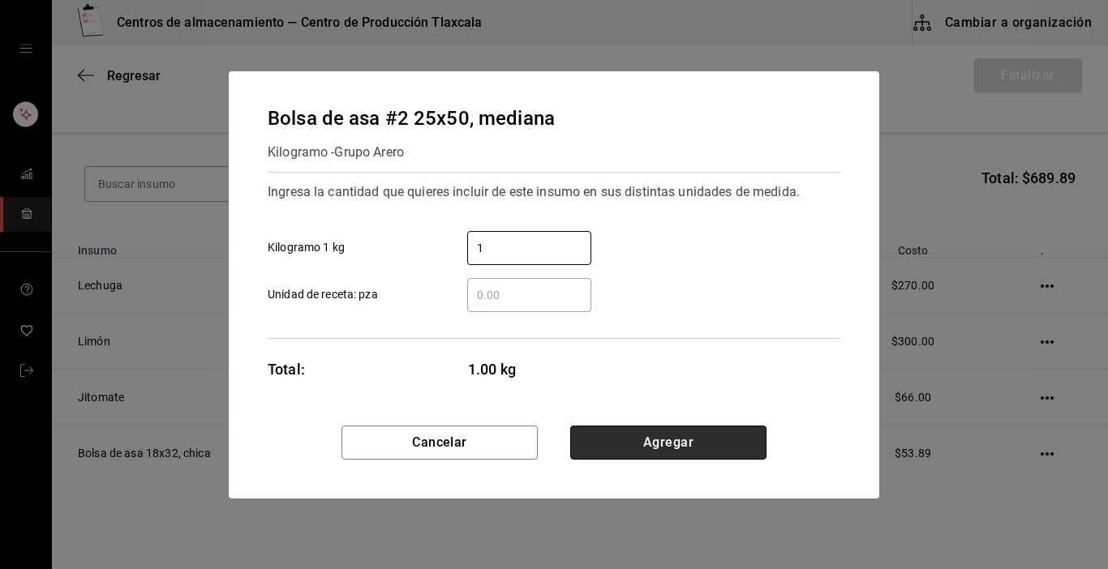
click at [672, 435] on button "Agregar" at bounding box center [668, 443] width 196 height 34
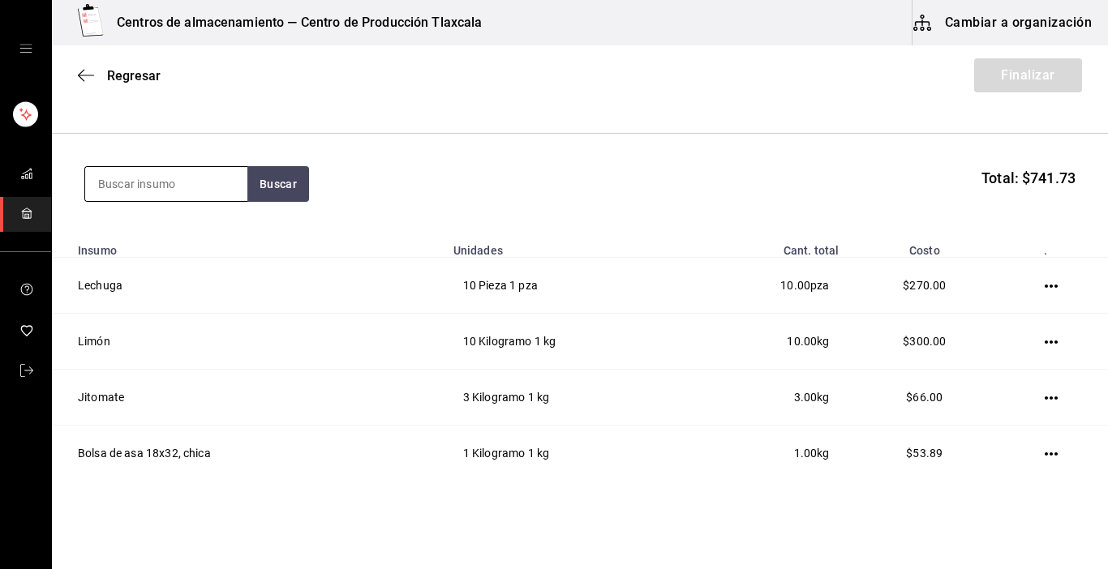
click at [127, 179] on input at bounding box center [166, 184] width 162 height 34
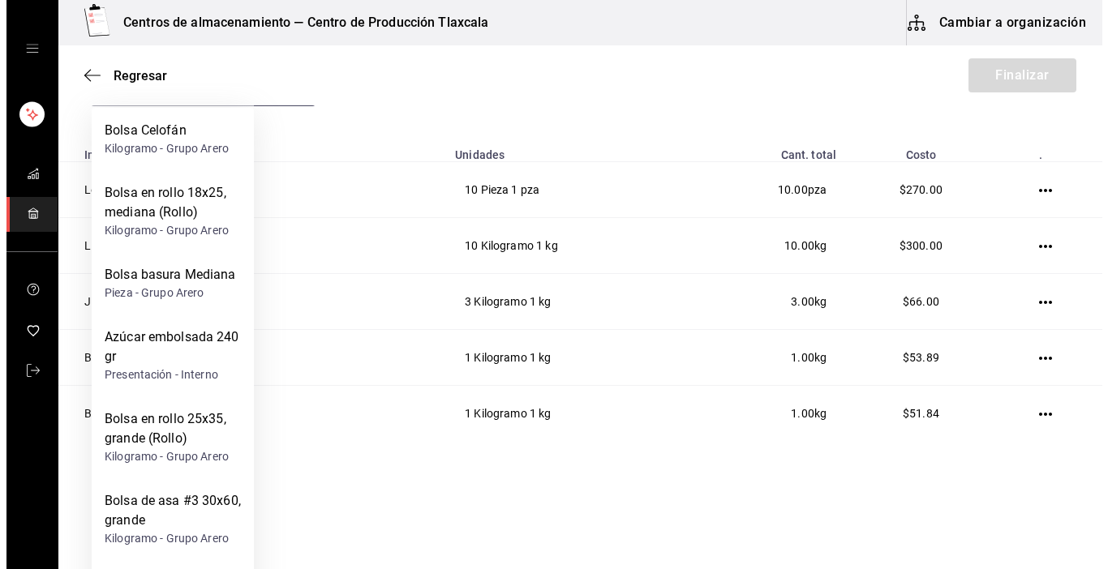
scroll to position [265, 0]
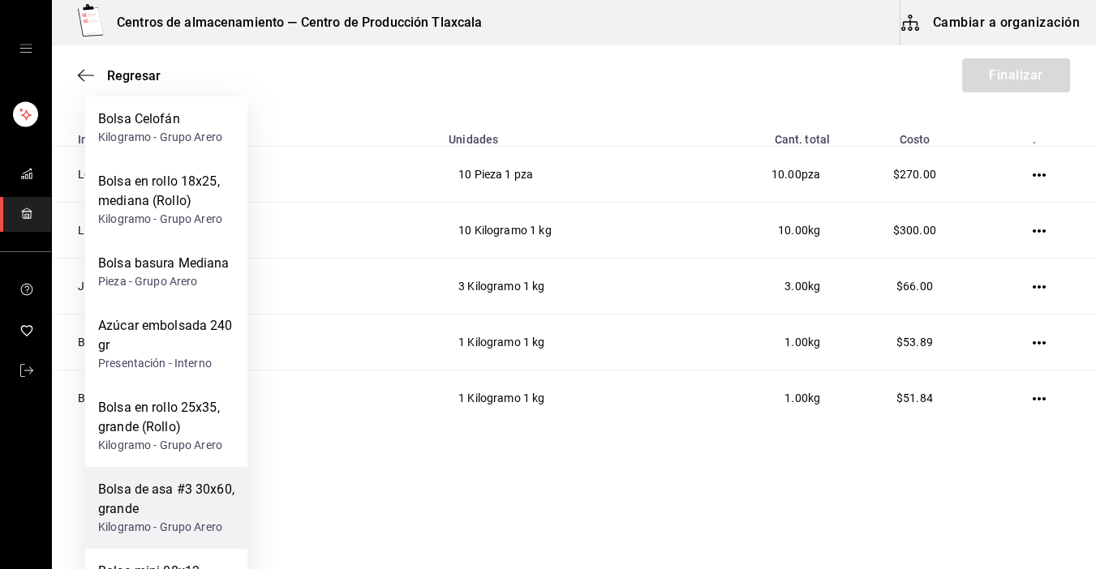
click at [128, 503] on div "Bolsa de asa #3 30x60, grande" at bounding box center [166, 499] width 136 height 39
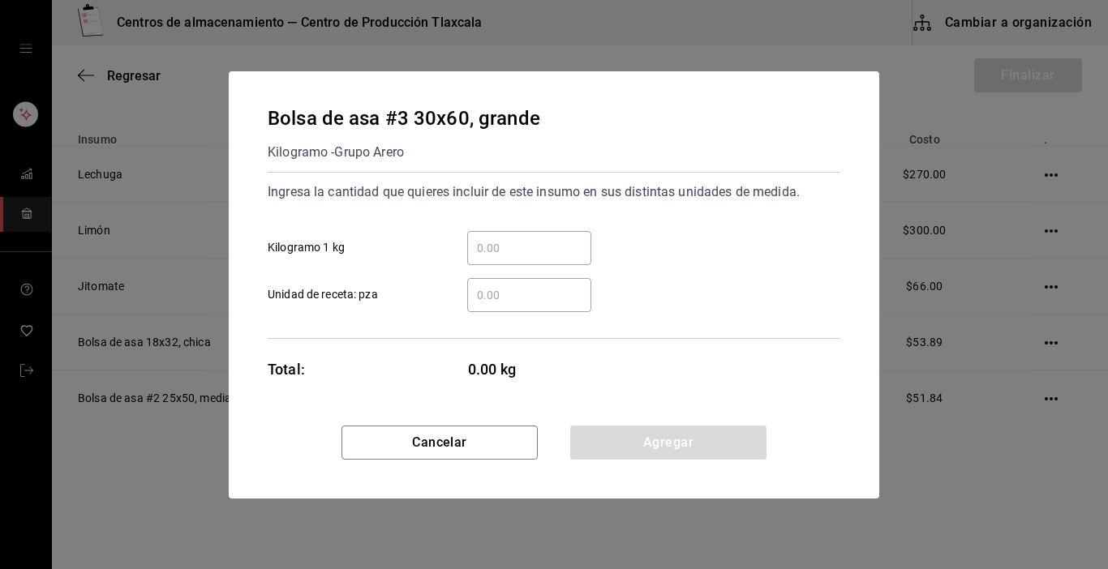
click at [508, 238] on input "​ Kilogramo 1 kg" at bounding box center [529, 247] width 124 height 19
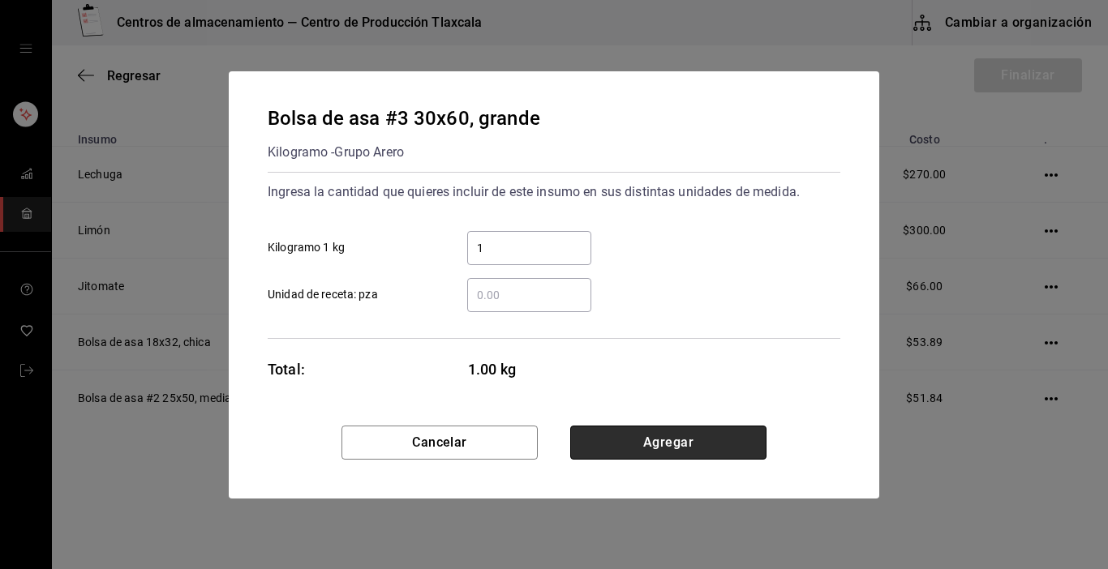
click at [685, 438] on button "Agregar" at bounding box center [668, 443] width 196 height 34
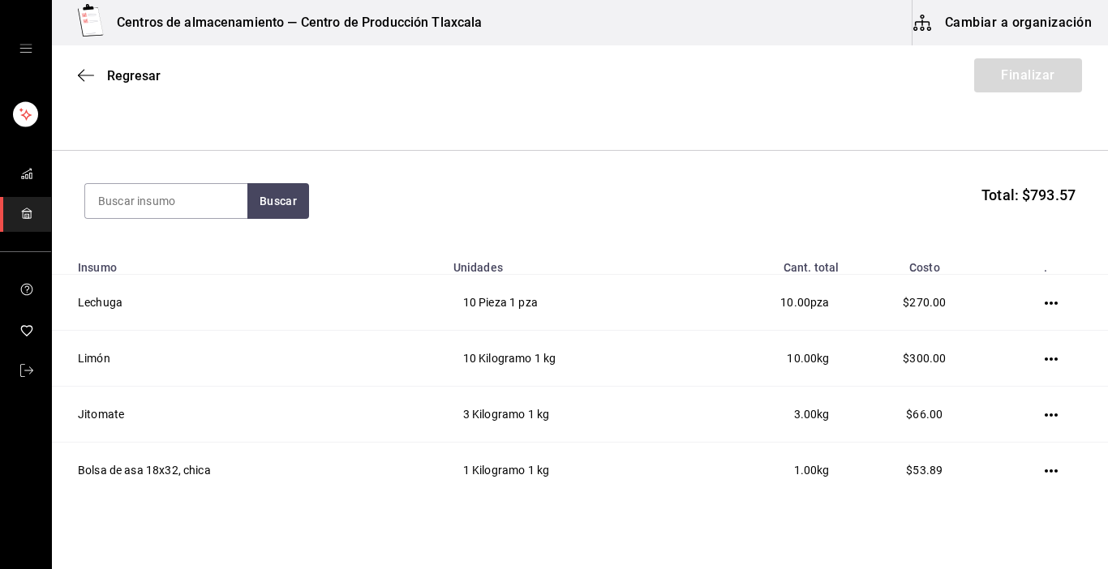
scroll to position [135, 0]
click at [180, 203] on input at bounding box center [166, 202] width 162 height 34
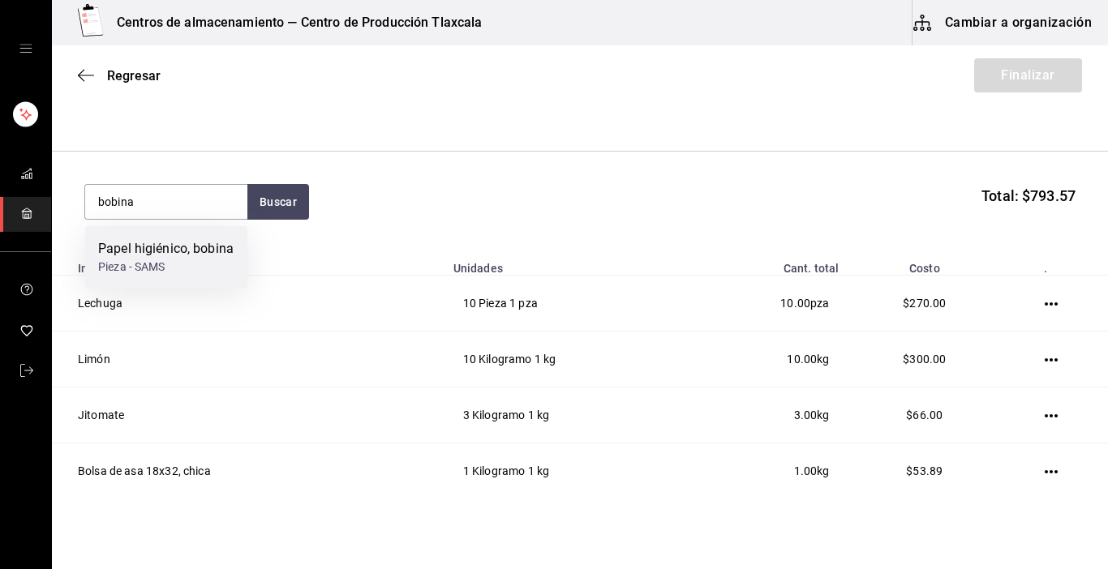
click at [187, 274] on div "Pieza - SAMS" at bounding box center [165, 267] width 135 height 17
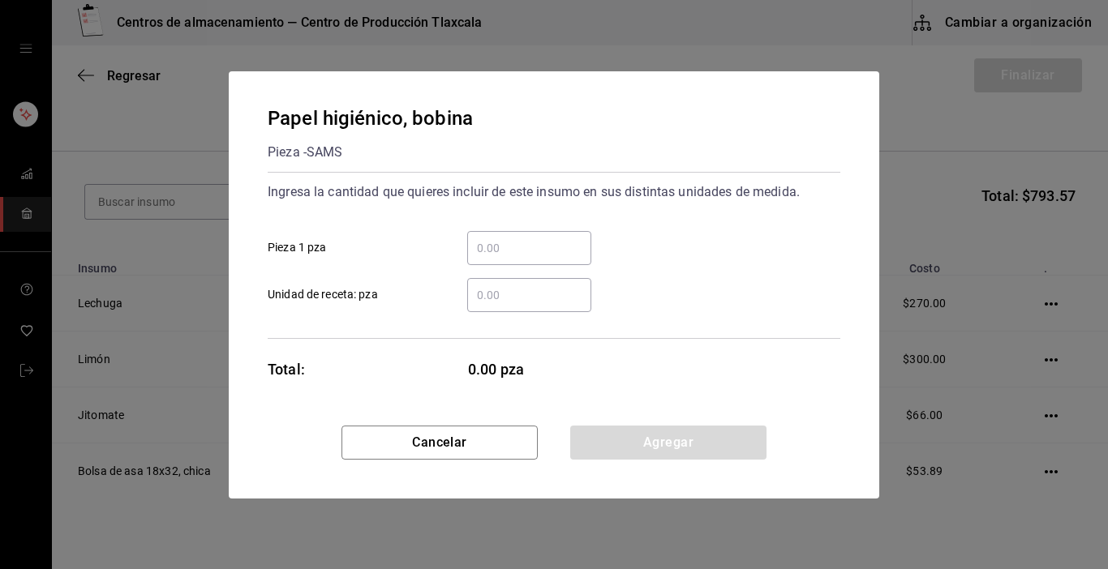
click at [495, 255] on input "​ Pieza 1 pza" at bounding box center [529, 247] width 124 height 19
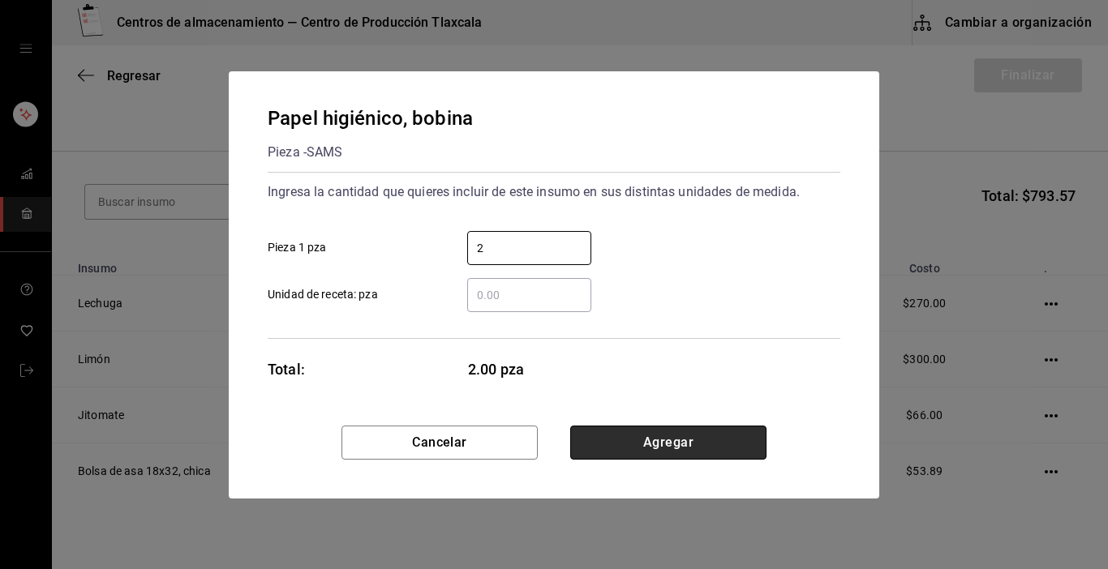
click at [679, 443] on button "Agregar" at bounding box center [668, 443] width 196 height 34
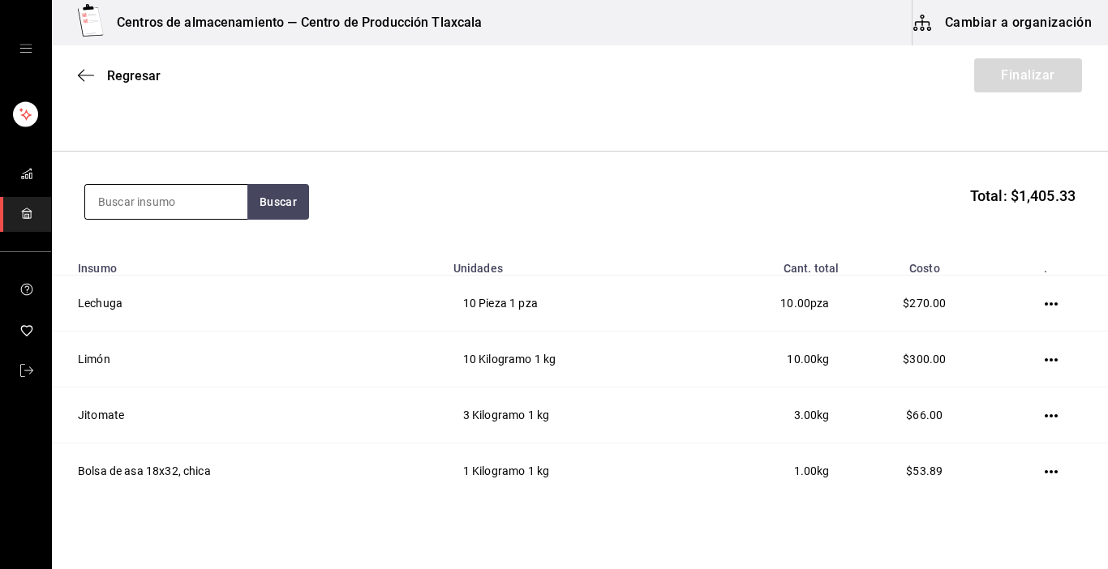
click at [103, 189] on input at bounding box center [166, 202] width 162 height 34
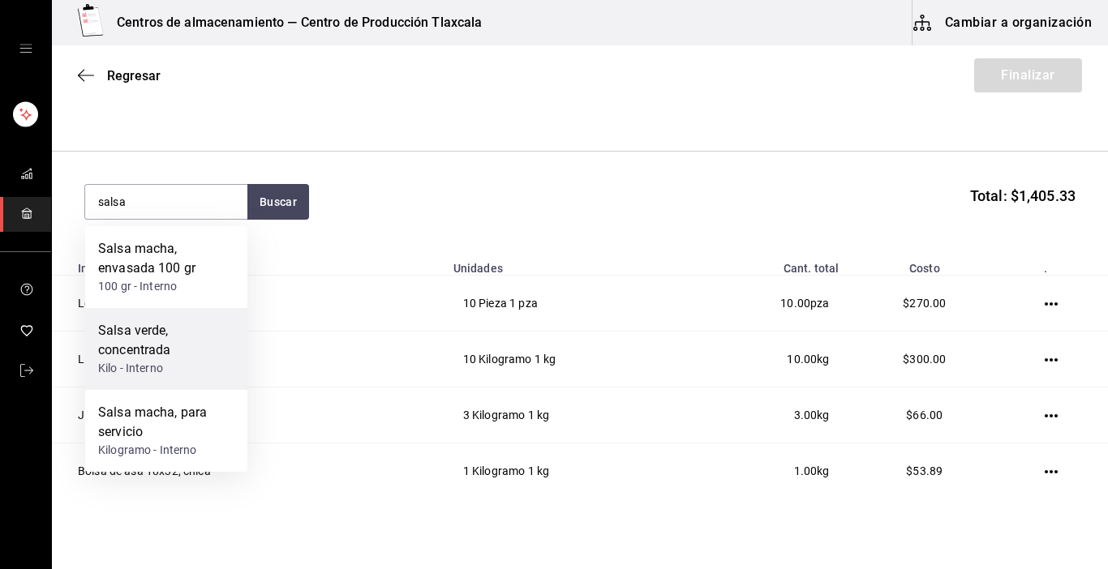
click at [139, 378] on div "Salsa verde, concentrada Kilo - Interno" at bounding box center [166, 349] width 162 height 82
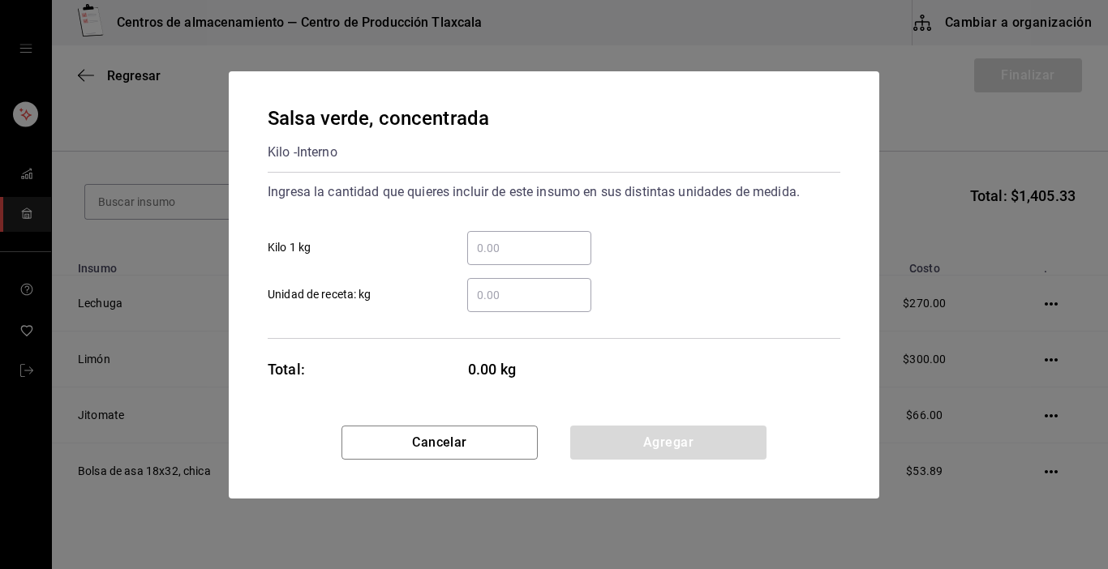
click at [490, 235] on div "​" at bounding box center [529, 248] width 124 height 34
click at [490, 238] on input "​ Kilo 1 kg" at bounding box center [529, 247] width 124 height 19
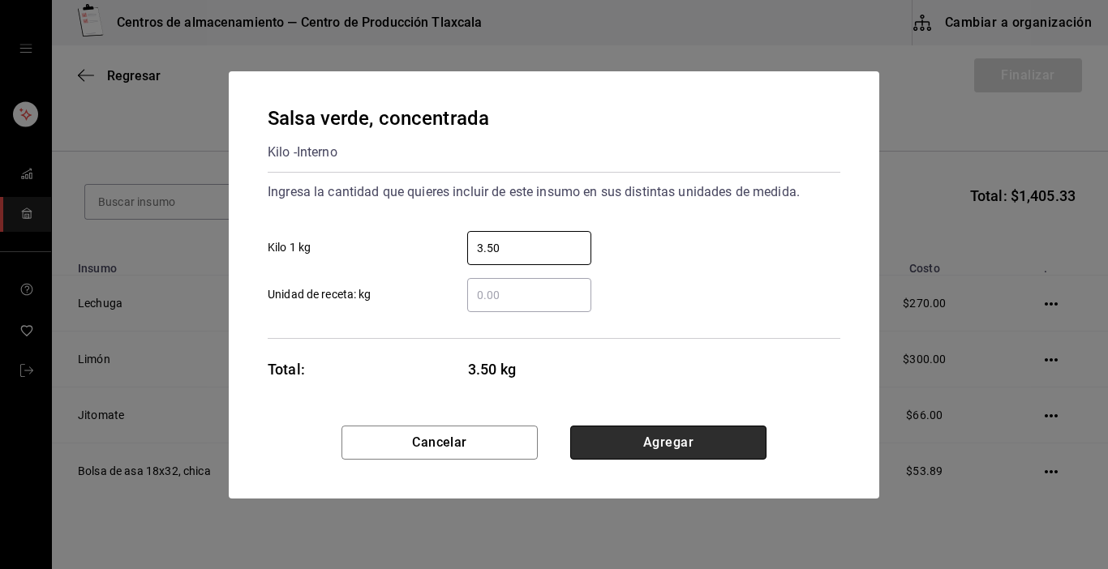
click at [656, 427] on button "Agregar" at bounding box center [668, 443] width 196 height 34
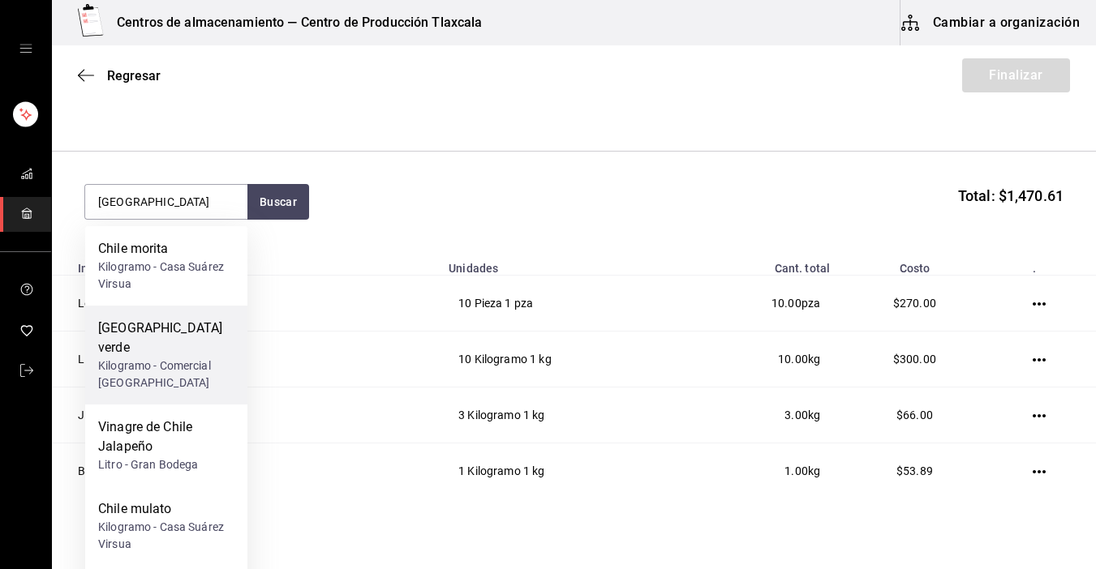
click at [151, 333] on div "[GEOGRAPHIC_DATA] verde" at bounding box center [166, 338] width 136 height 39
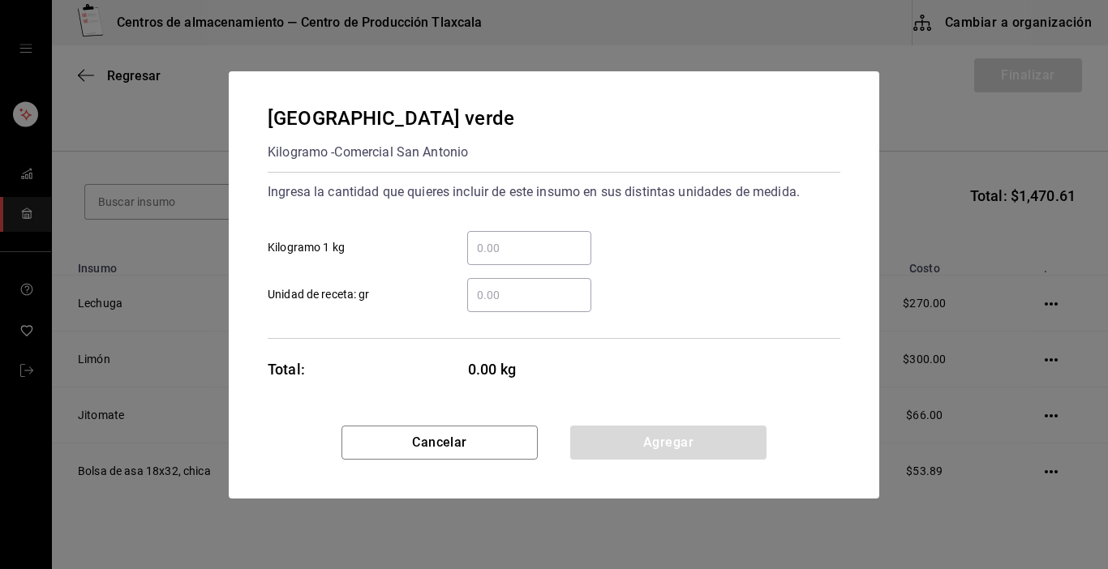
click at [514, 298] on input "​ Unidad de receta: gr" at bounding box center [529, 294] width 124 height 19
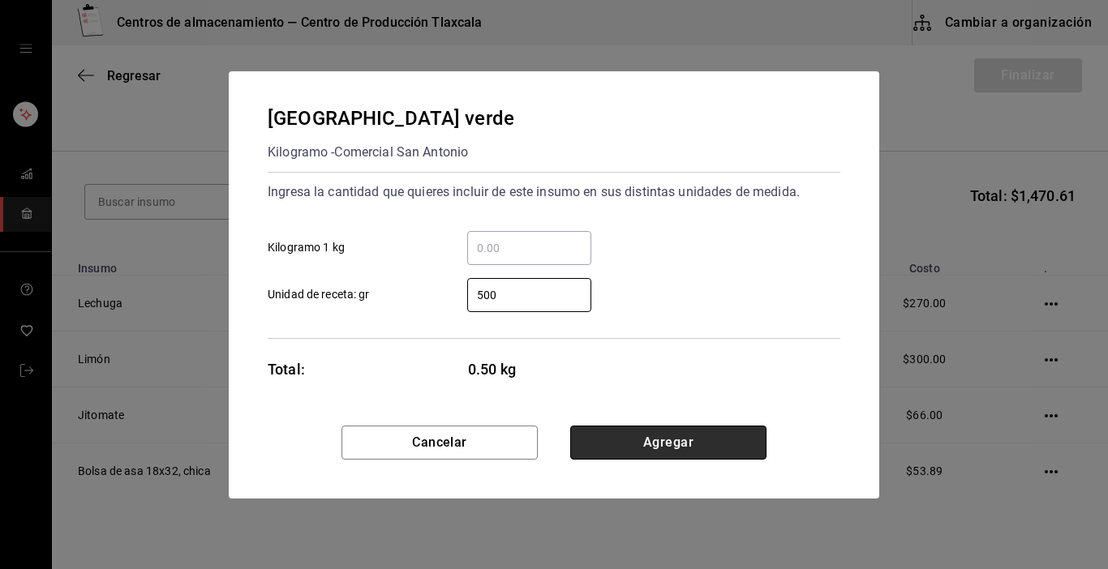
click at [706, 438] on button "Agregar" at bounding box center [668, 443] width 196 height 34
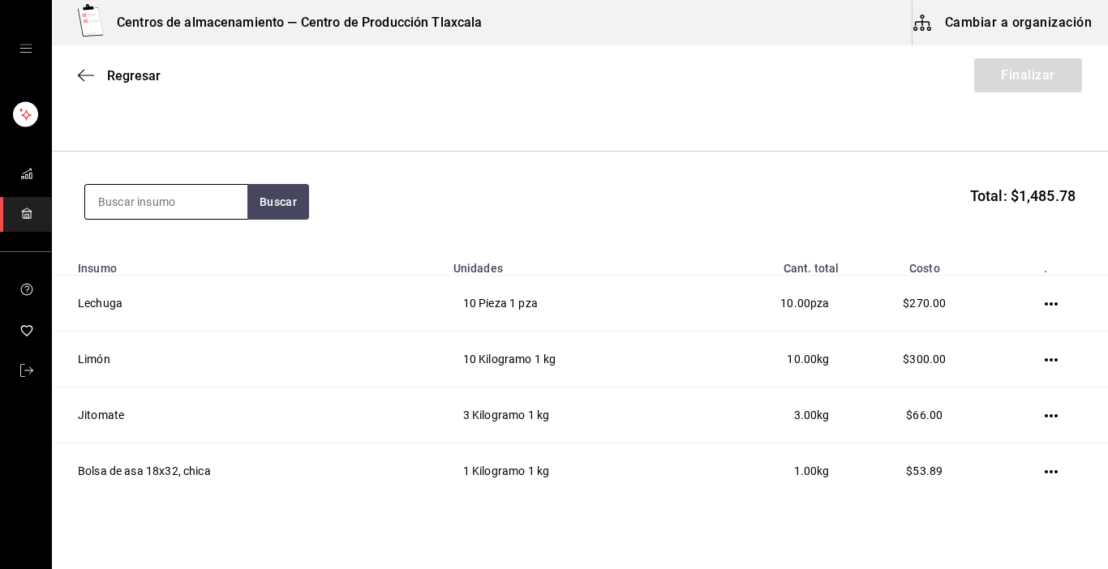
click at [203, 210] on input at bounding box center [166, 202] width 162 height 34
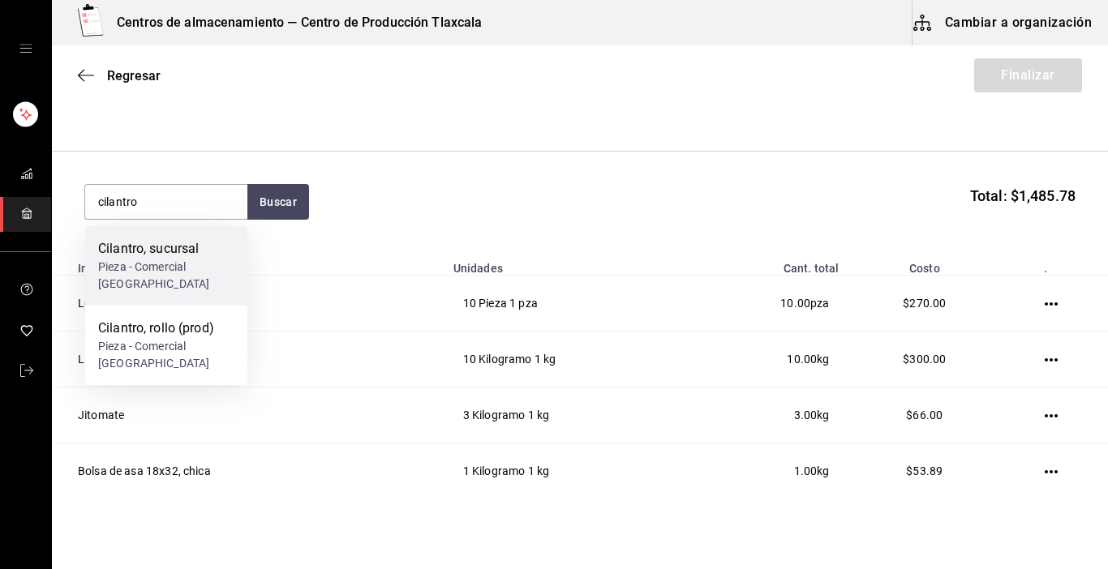
click at [188, 273] on div "Pieza - Comercial [GEOGRAPHIC_DATA][PERSON_NAME]" at bounding box center [166, 276] width 136 height 34
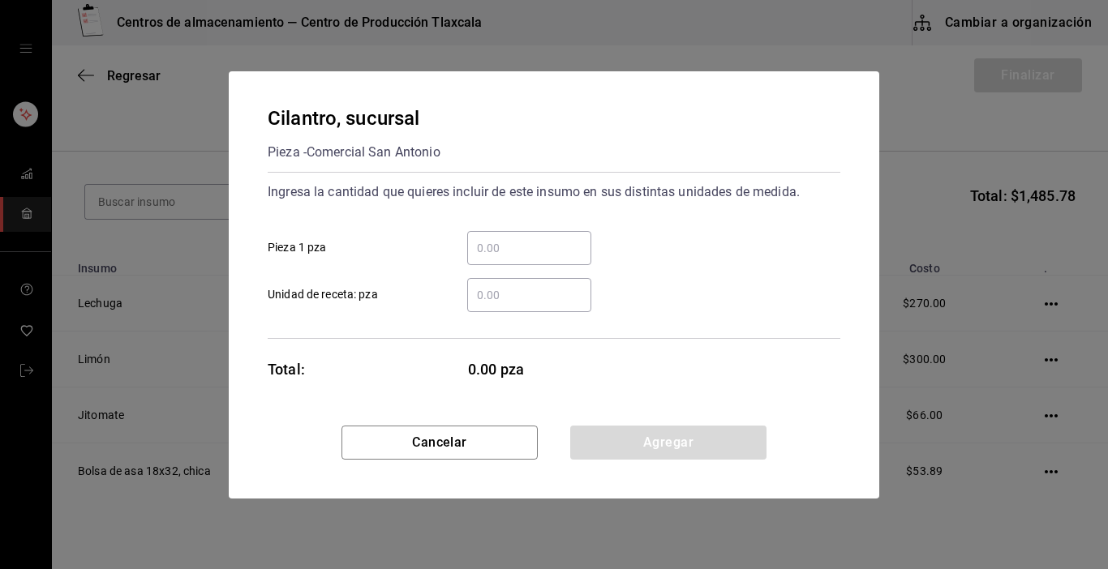
click at [540, 251] on input "​ Pieza 1 pza" at bounding box center [529, 247] width 124 height 19
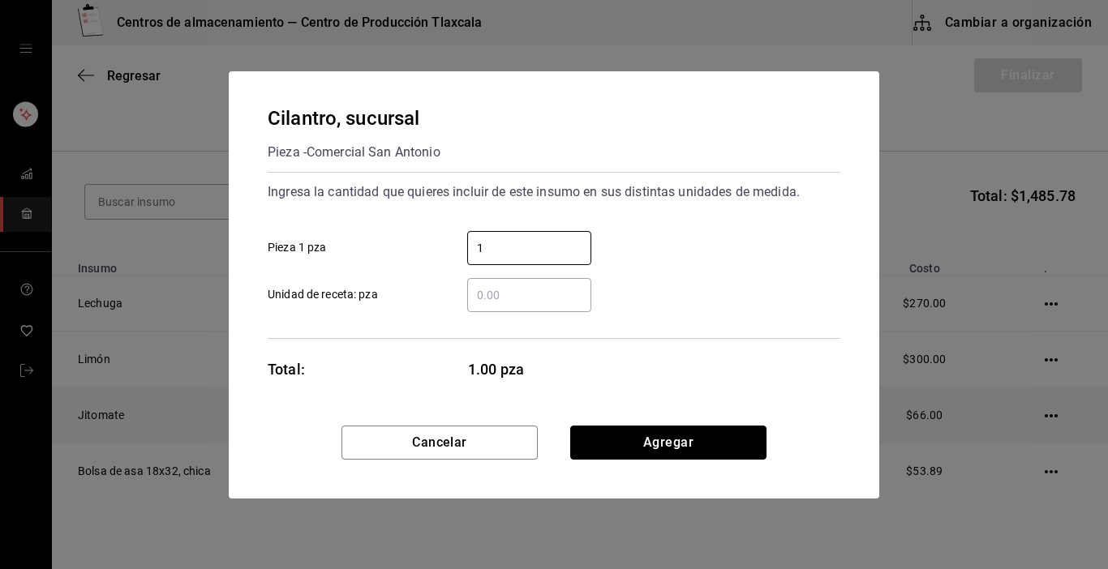
click at [678, 439] on button "Agregar" at bounding box center [668, 443] width 196 height 34
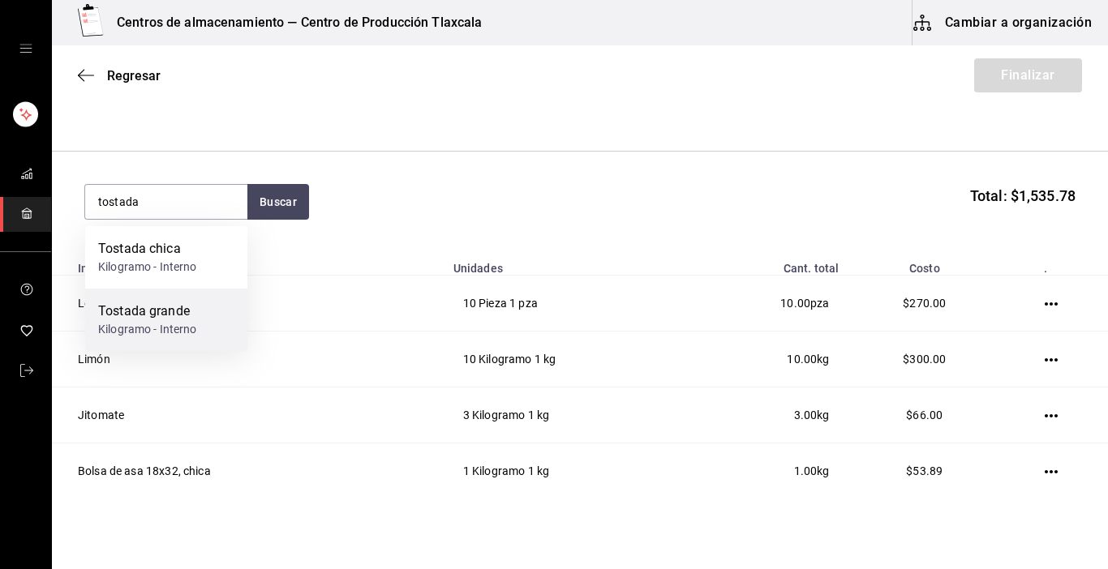
click at [147, 303] on div "Tostada grande" at bounding box center [147, 311] width 99 height 19
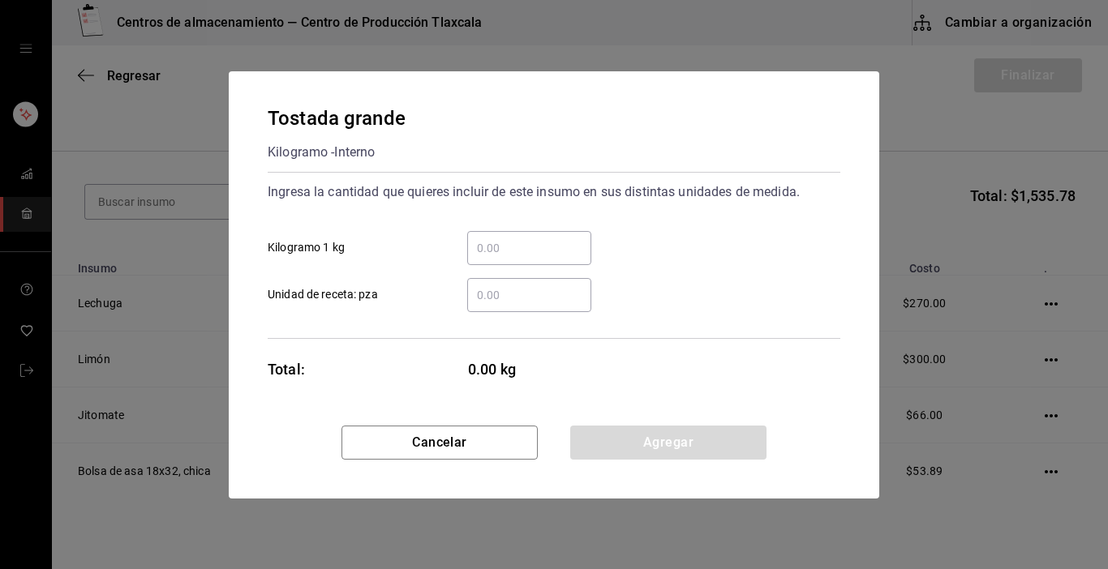
click at [489, 242] on input "​ Kilogramo 1 kg" at bounding box center [529, 247] width 124 height 19
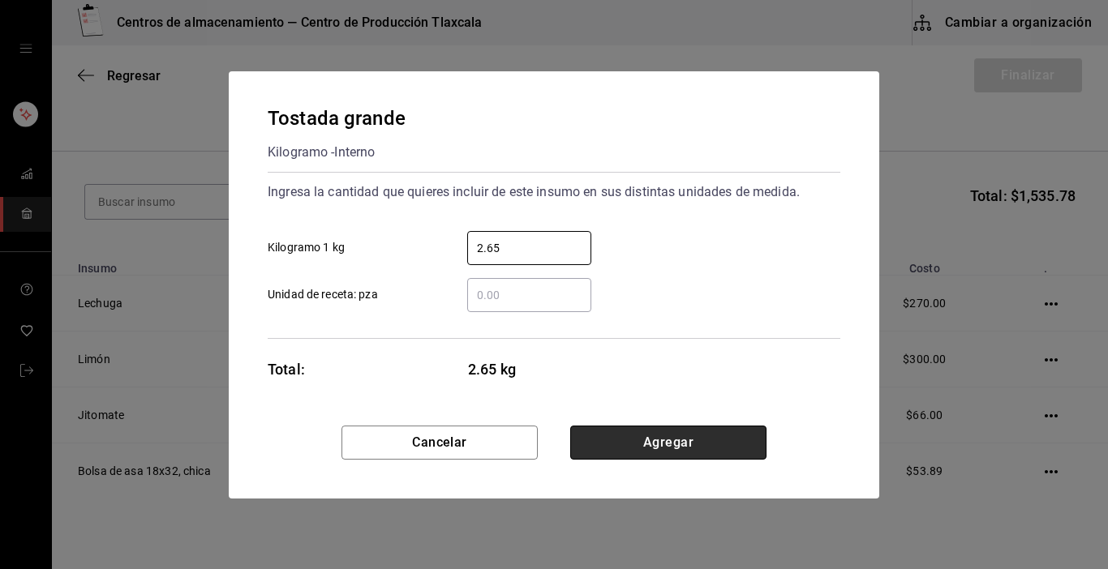
click at [645, 438] on button "Agregar" at bounding box center [668, 443] width 196 height 34
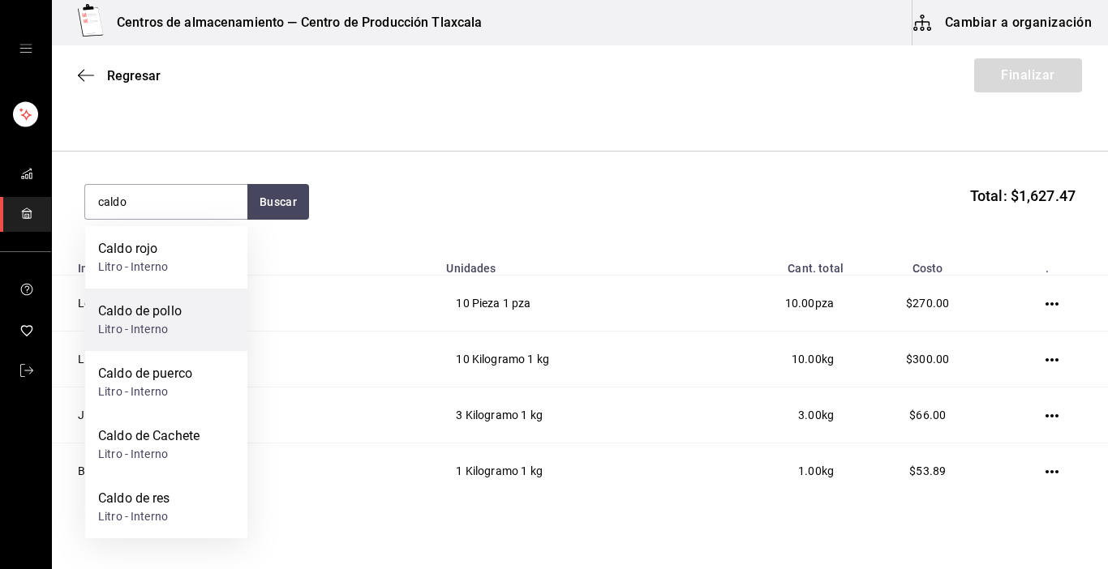
click at [190, 318] on div "Caldo de pollo Litro - Interno" at bounding box center [166, 320] width 162 height 62
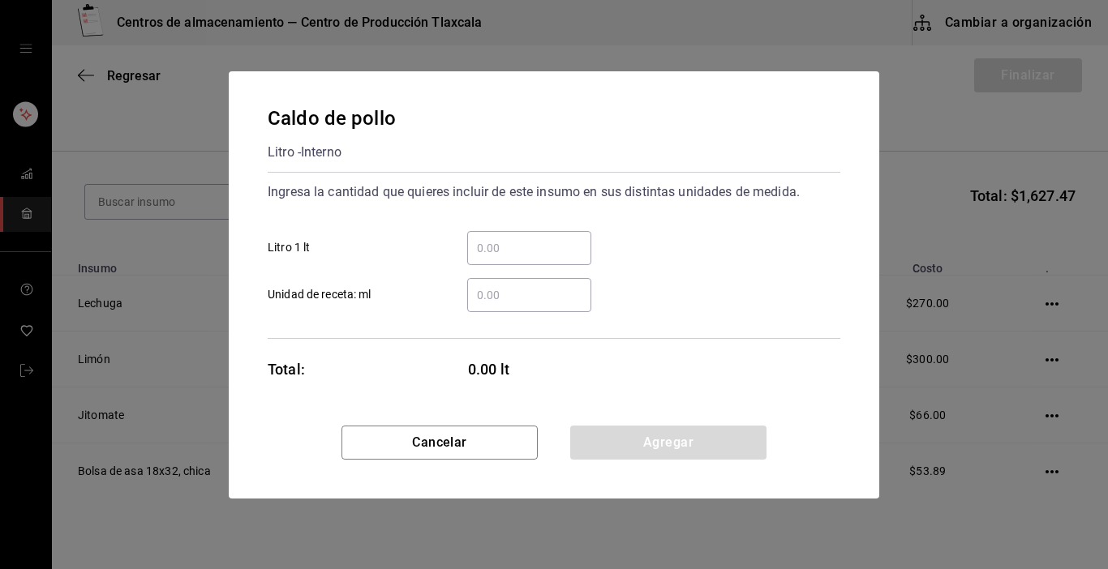
click at [504, 252] on input "​ Litro 1 lt" at bounding box center [529, 247] width 124 height 19
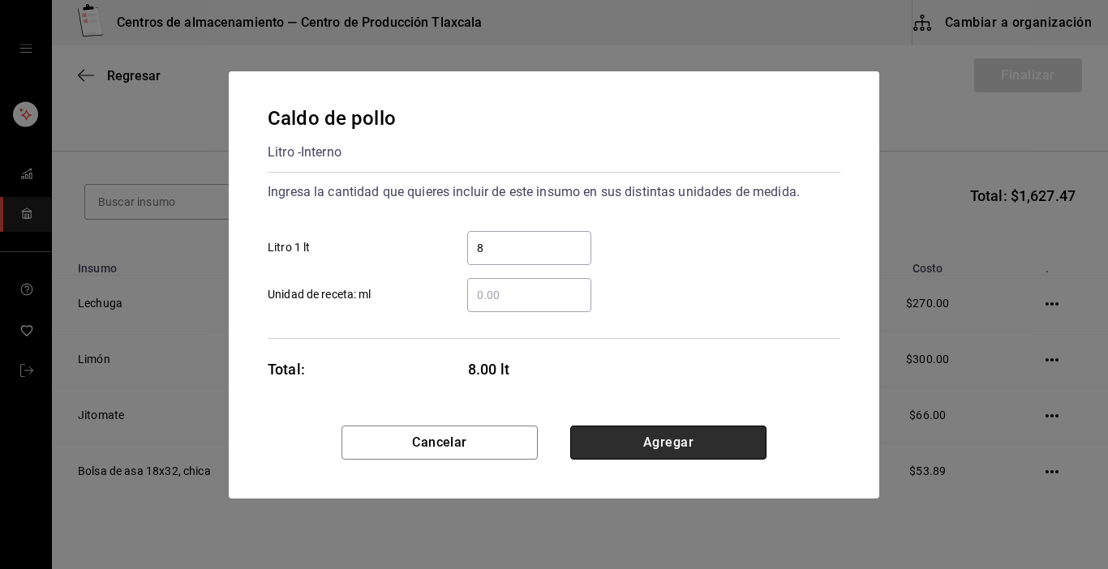
click at [728, 443] on button "Agregar" at bounding box center [668, 443] width 196 height 34
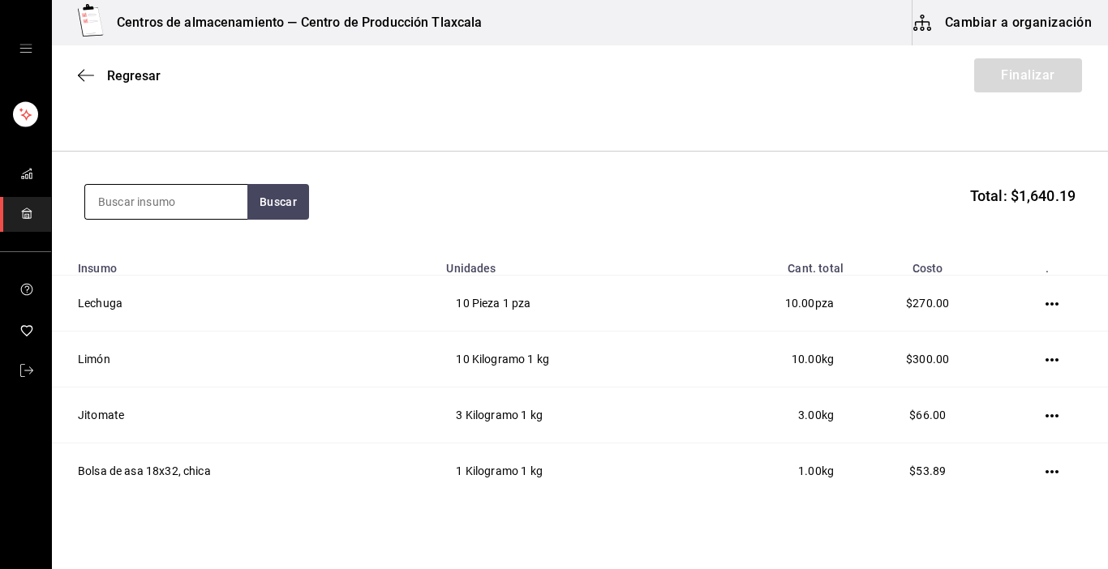
click at [152, 190] on input at bounding box center [166, 202] width 162 height 34
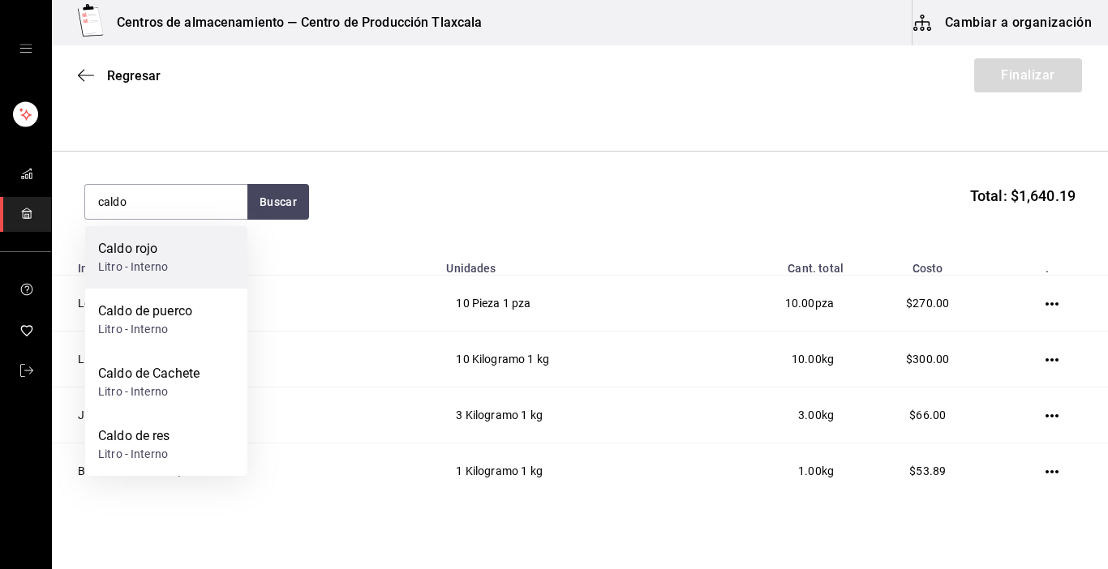
click at [135, 273] on div "Litro - Interno" at bounding box center [133, 267] width 70 height 17
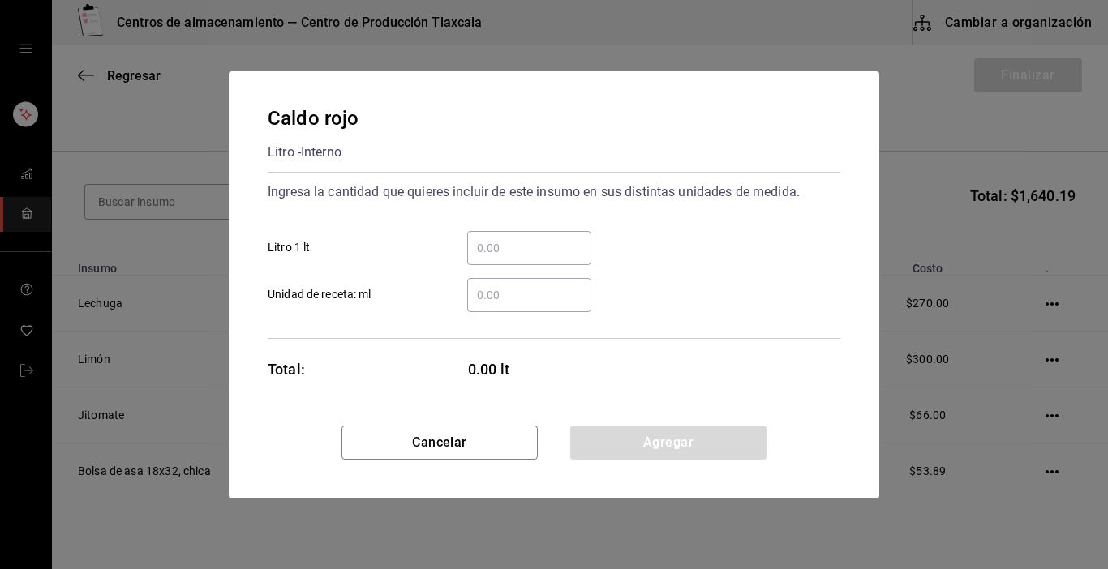
click at [492, 247] on input "​ Litro 1 lt" at bounding box center [529, 247] width 124 height 19
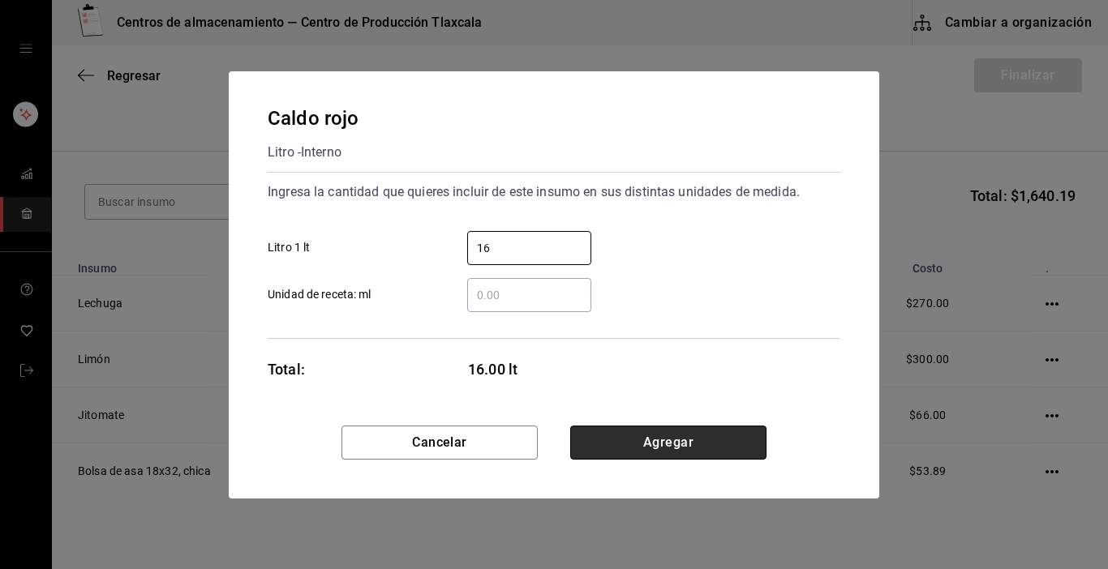
click at [742, 455] on button "Agregar" at bounding box center [668, 443] width 196 height 34
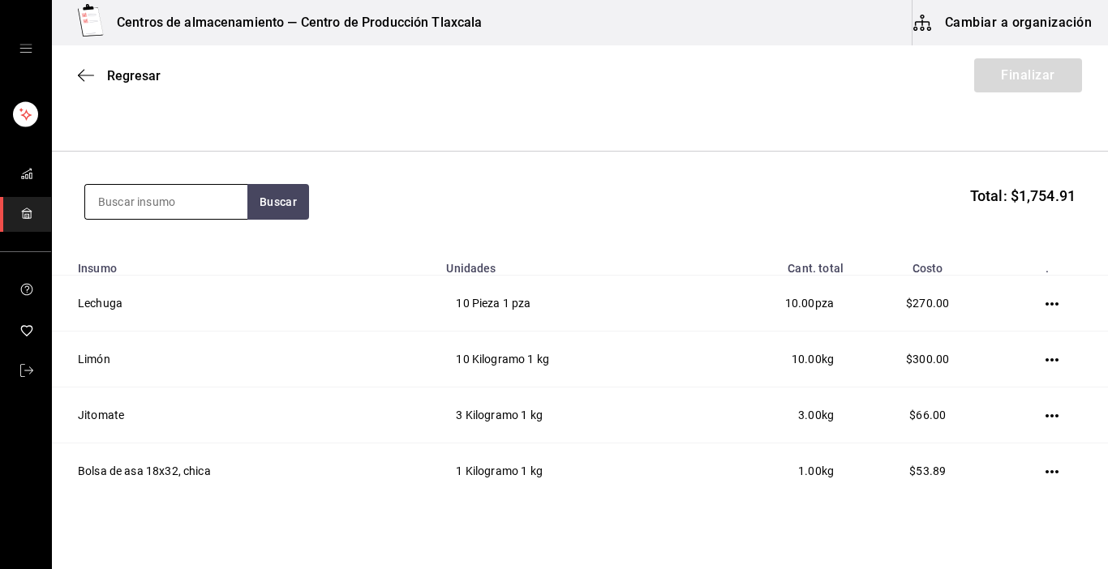
click at [198, 202] on input at bounding box center [166, 202] width 162 height 34
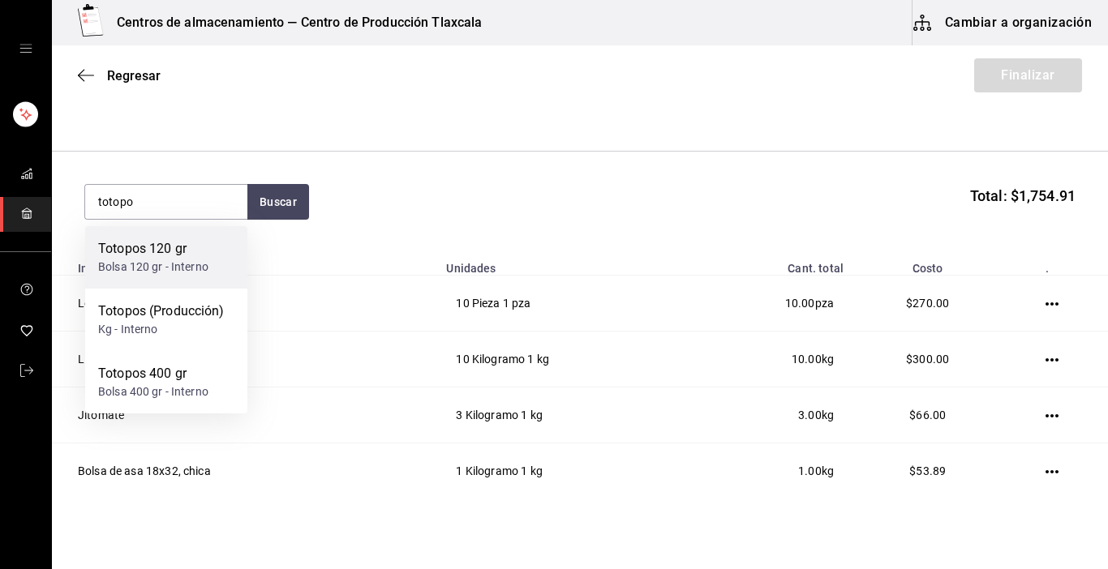
click at [169, 263] on div "Bolsa 120 gr - Interno" at bounding box center [153, 267] width 110 height 17
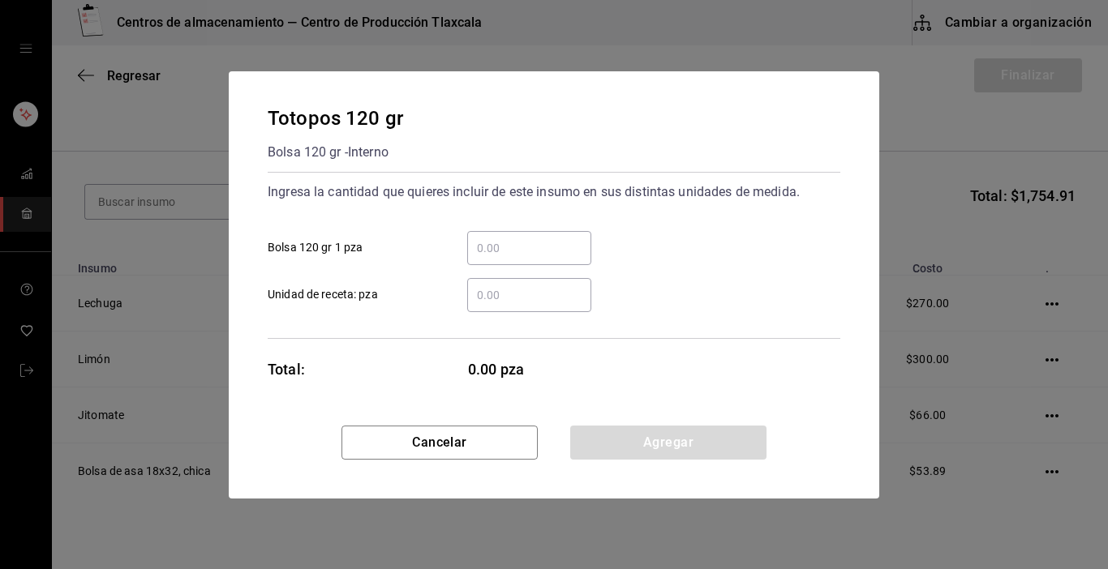
click at [516, 251] on input "​ Bolsa 120 gr 1 pza" at bounding box center [529, 247] width 124 height 19
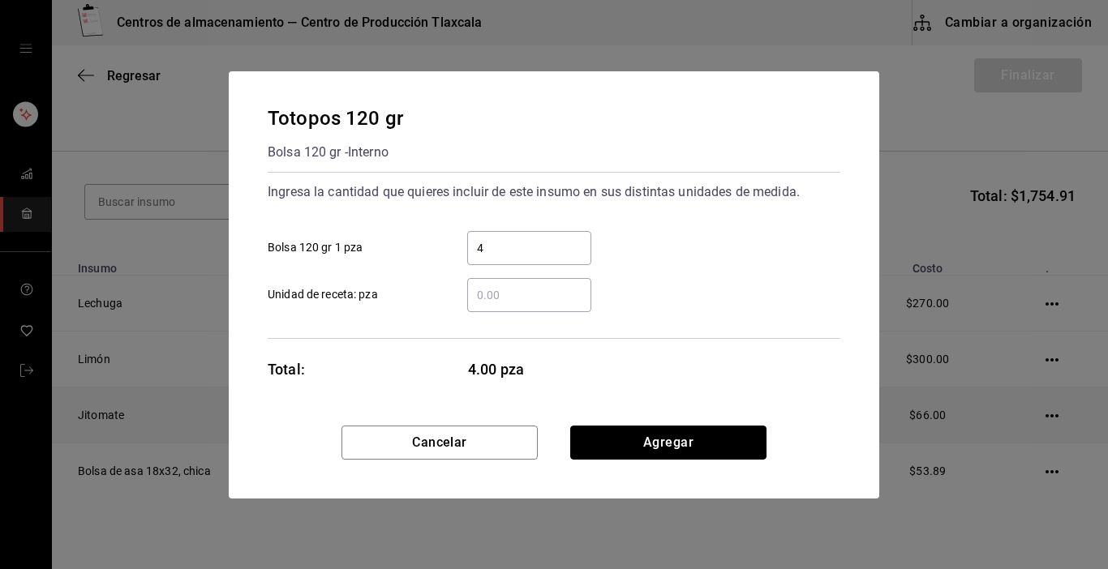
click at [681, 444] on button "Agregar" at bounding box center [668, 443] width 196 height 34
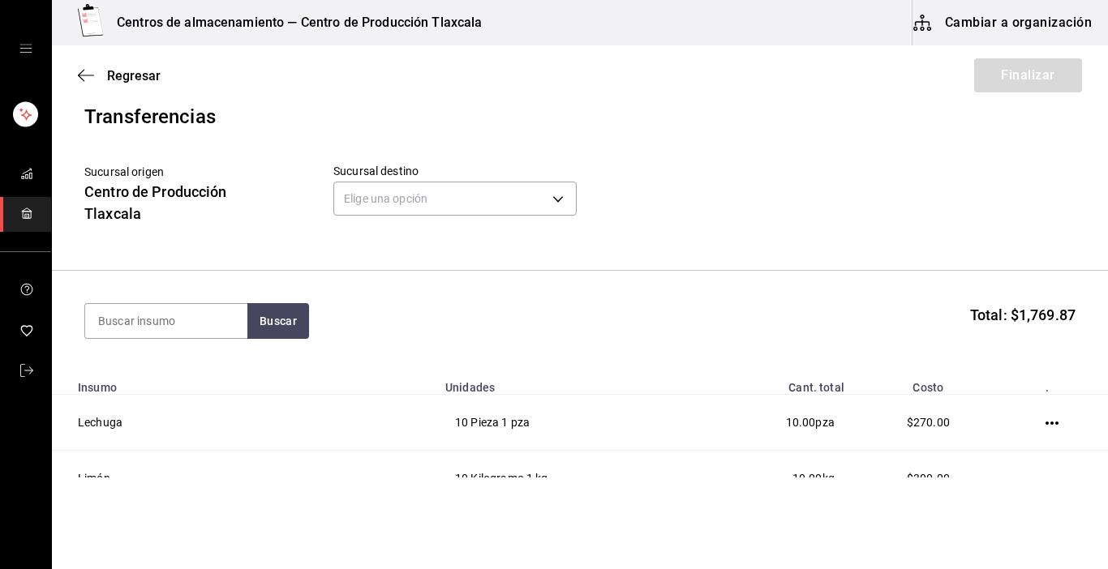
scroll to position [0, 0]
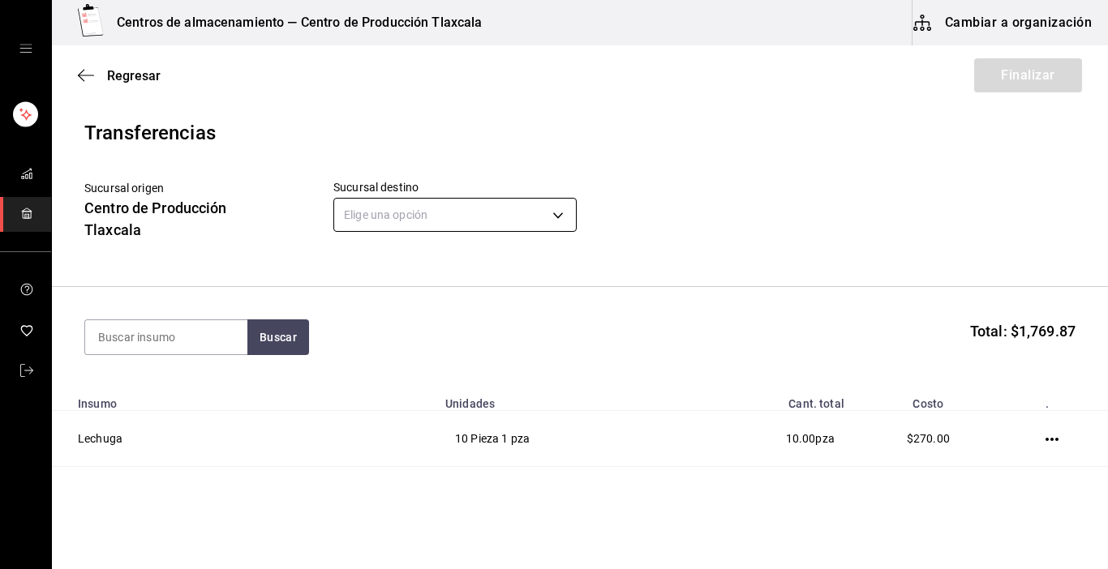
click at [557, 219] on body "Centros de almacenamiento — Centro de Producción Tlaxcala Cambiar a organizació…" at bounding box center [554, 239] width 1108 height 478
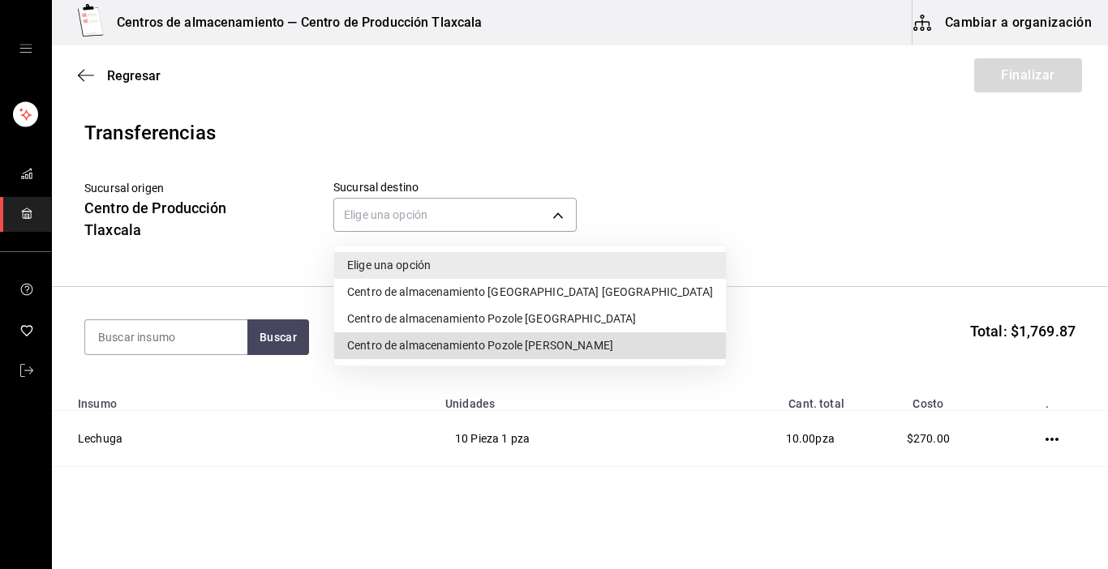
click at [499, 351] on li "Centro de almacenamiento Pozole [PERSON_NAME]" at bounding box center [530, 346] width 392 height 27
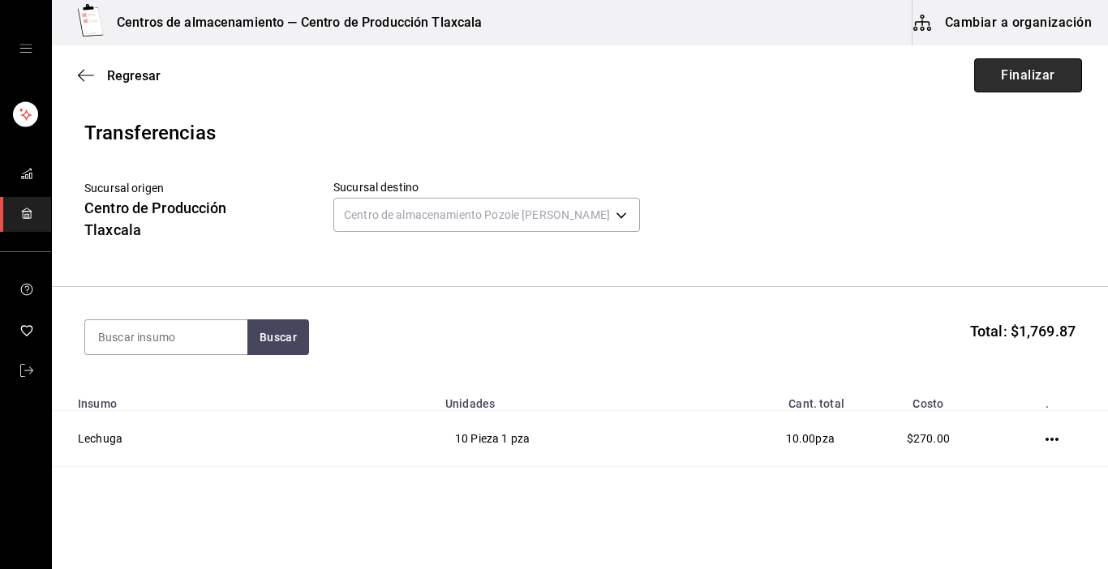
click at [1036, 74] on button "Finalizar" at bounding box center [1028, 75] width 108 height 34
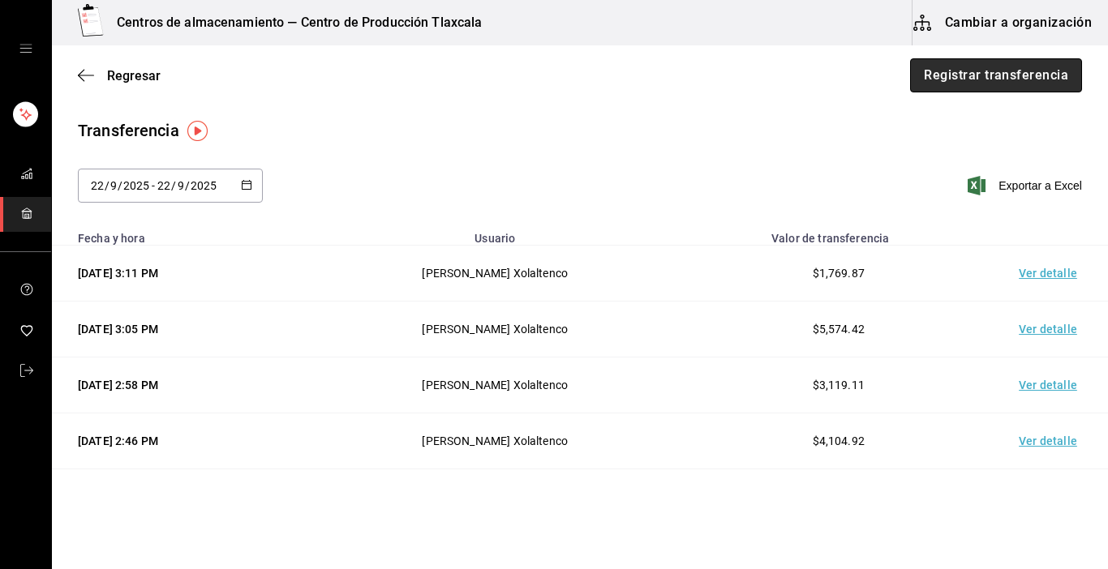
click at [985, 82] on button "Registrar transferencia" at bounding box center [996, 75] width 172 height 34
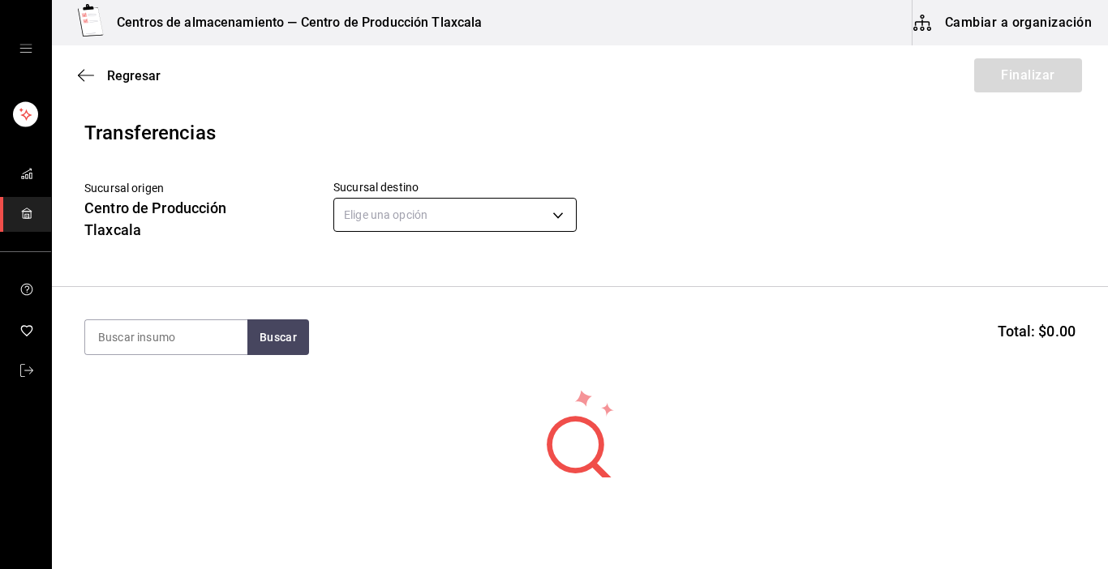
click at [569, 213] on body "Centros de almacenamiento — Centro de Producción Tlaxcala Cambiar a organizació…" at bounding box center [554, 239] width 1108 height 478
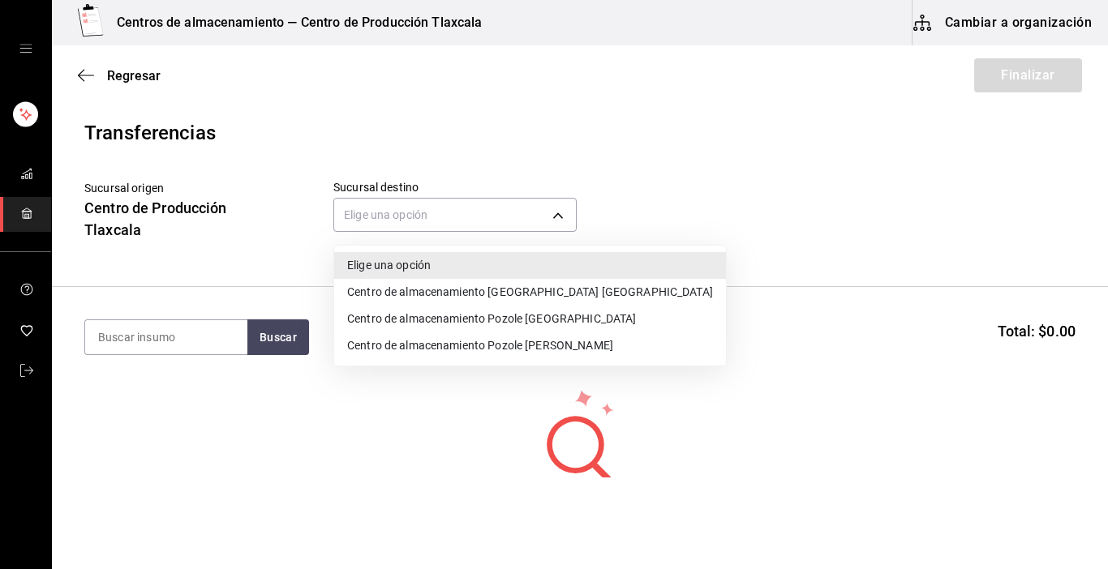
click at [570, 352] on li "Centro de almacenamiento Pozole [PERSON_NAME]" at bounding box center [530, 346] width 392 height 27
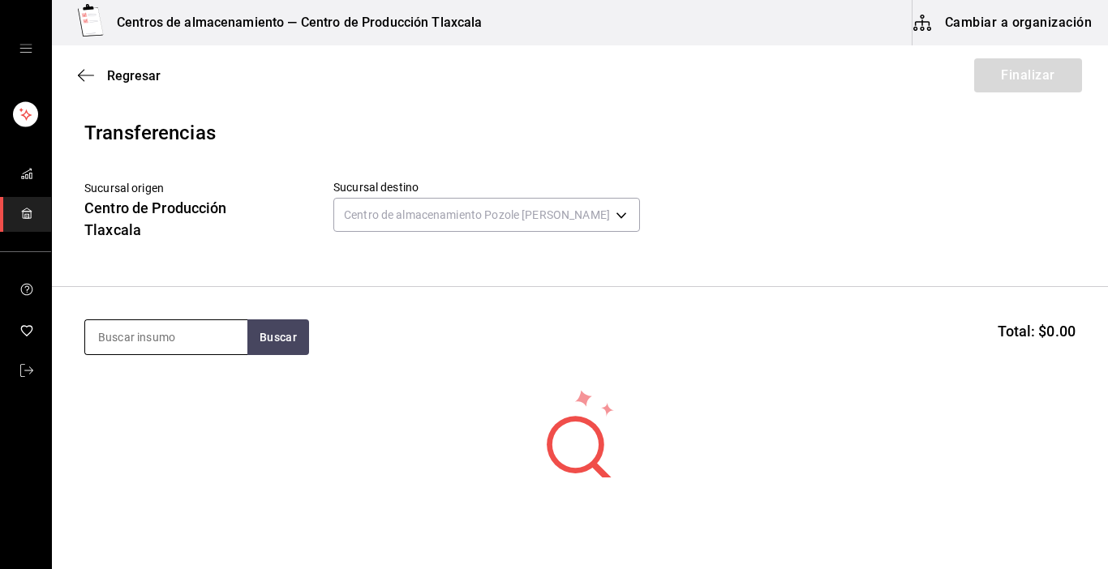
click at [205, 330] on input at bounding box center [166, 337] width 162 height 34
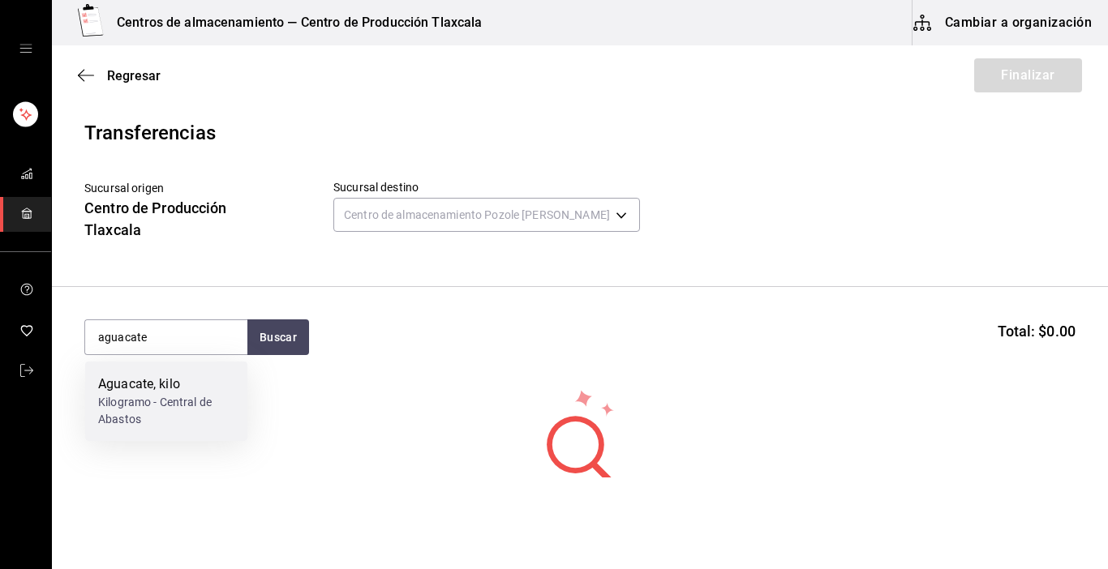
click at [174, 402] on div "Kilogramo - Central de Abastos" at bounding box center [166, 411] width 136 height 34
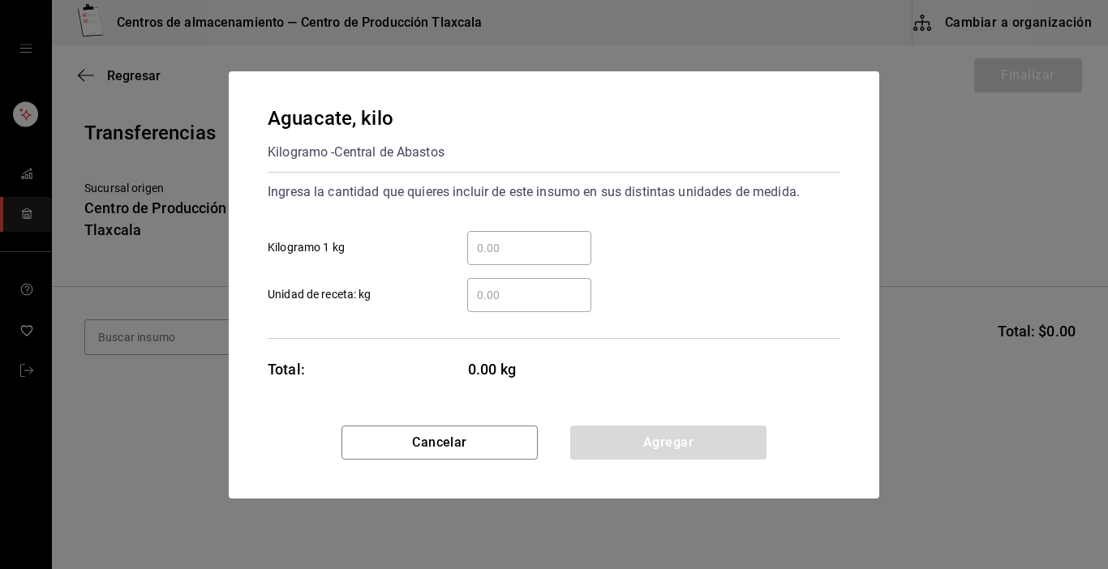
click at [465, 253] on div "​" at bounding box center [516, 248] width 150 height 34
click at [467, 253] on input "​ Kilogramo 1 kg" at bounding box center [529, 247] width 124 height 19
click at [478, 253] on input "​ Kilogramo 1 kg" at bounding box center [529, 247] width 124 height 19
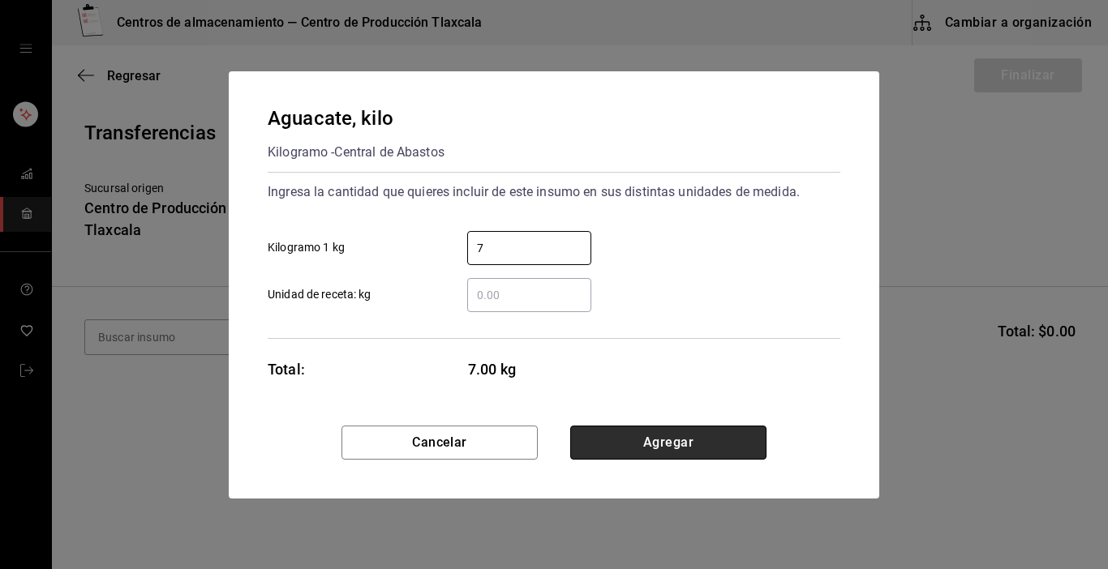
click at [750, 437] on button "Agregar" at bounding box center [668, 443] width 196 height 34
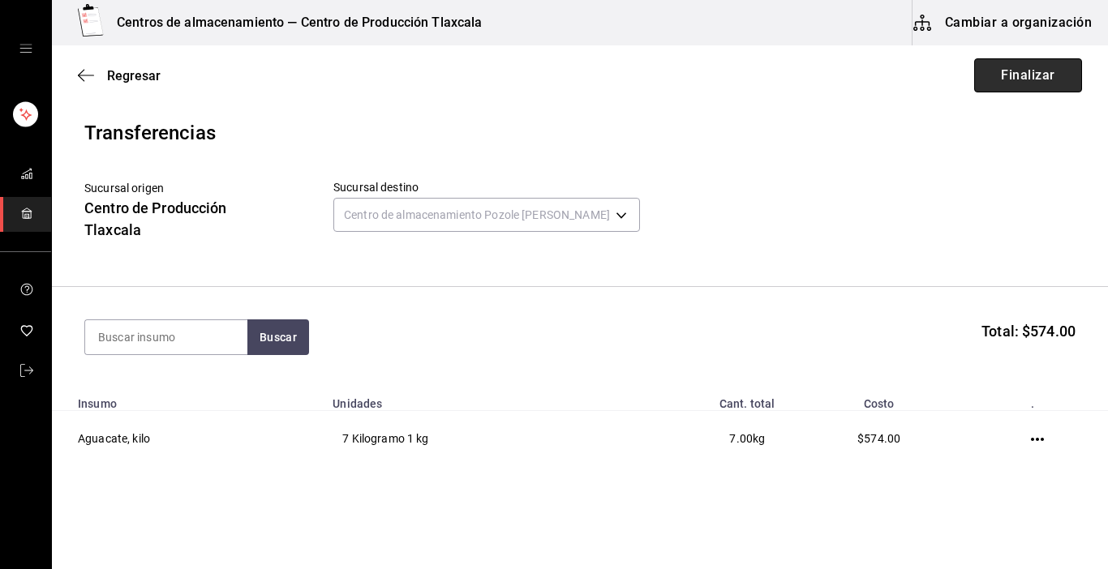
click at [1061, 74] on button "Finalizar" at bounding box center [1028, 75] width 108 height 34
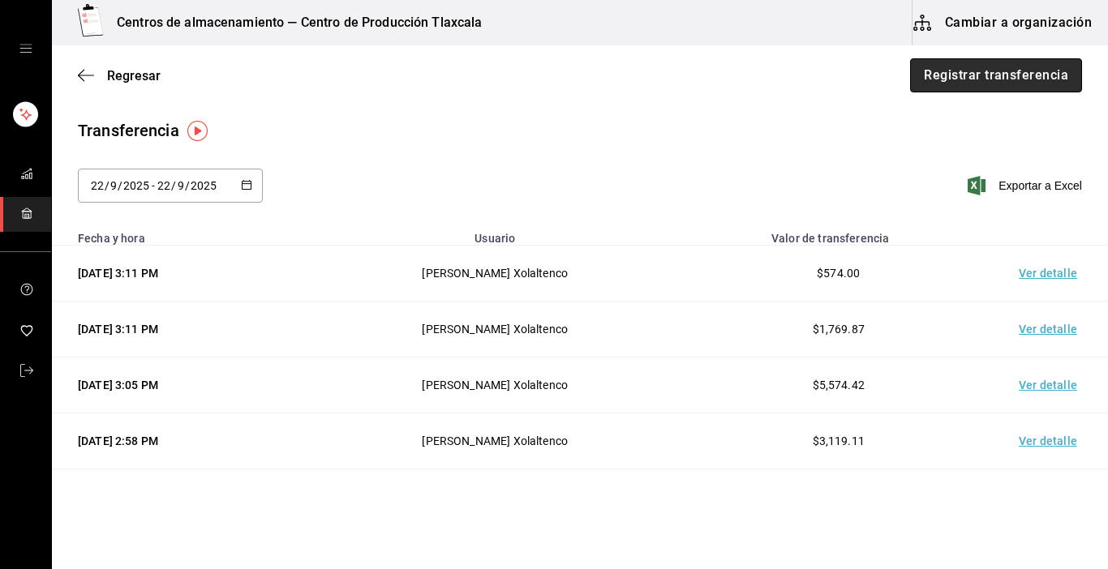
click at [960, 86] on button "Registrar transferencia" at bounding box center [996, 75] width 172 height 34
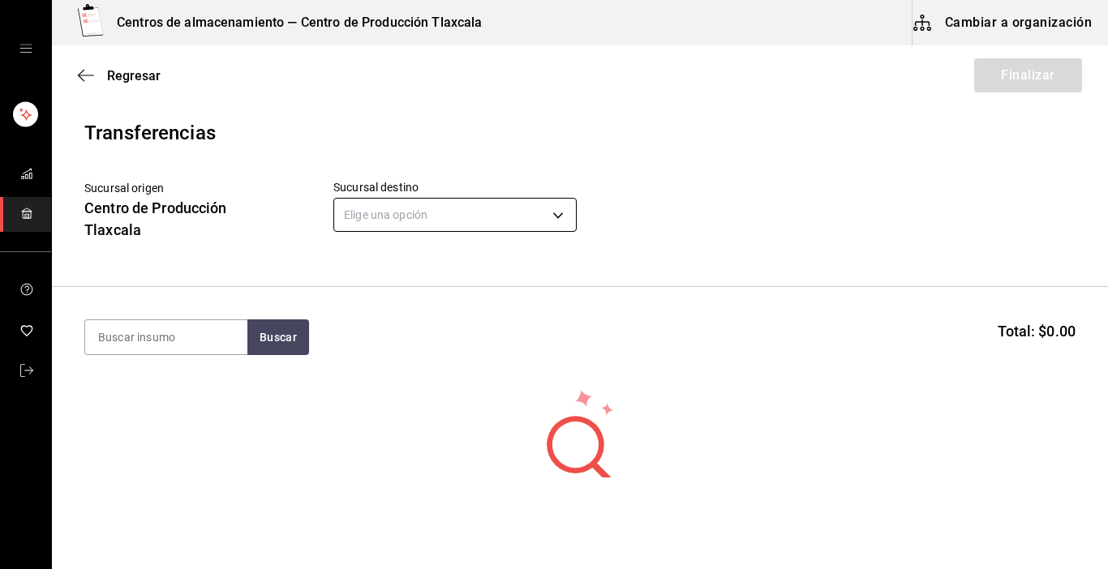
click at [542, 216] on body "Centros de almacenamiento — Centro de Producción Tlaxcala Cambiar a organizació…" at bounding box center [554, 239] width 1108 height 478
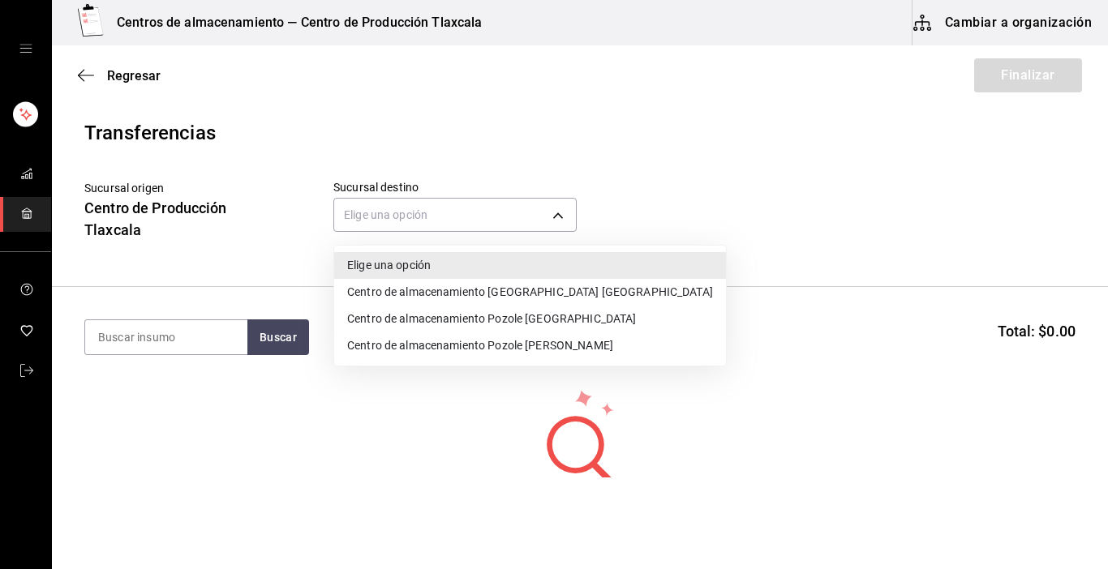
click at [557, 320] on li "Centro de almacenamiento Pozole [GEOGRAPHIC_DATA]" at bounding box center [530, 319] width 392 height 27
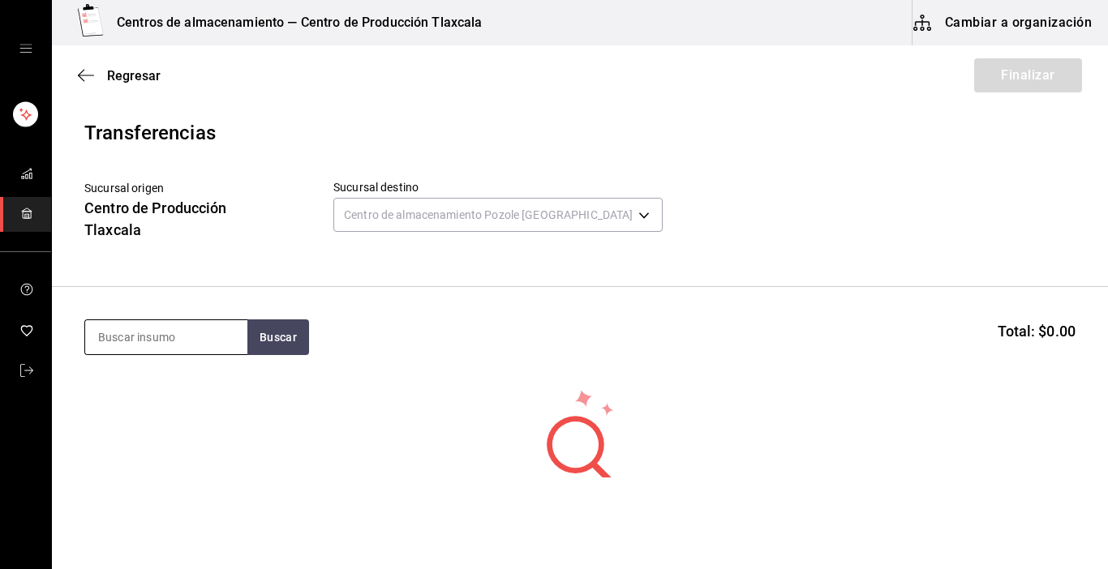
click at [182, 327] on input at bounding box center [166, 337] width 162 height 34
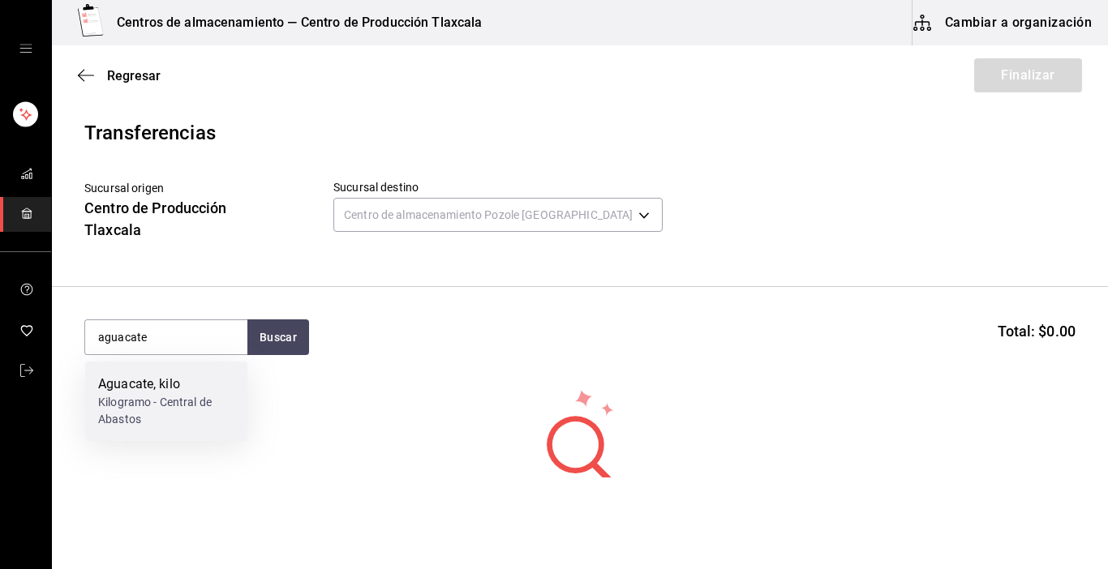
click at [139, 415] on div "Kilogramo - Central de Abastos" at bounding box center [166, 411] width 136 height 34
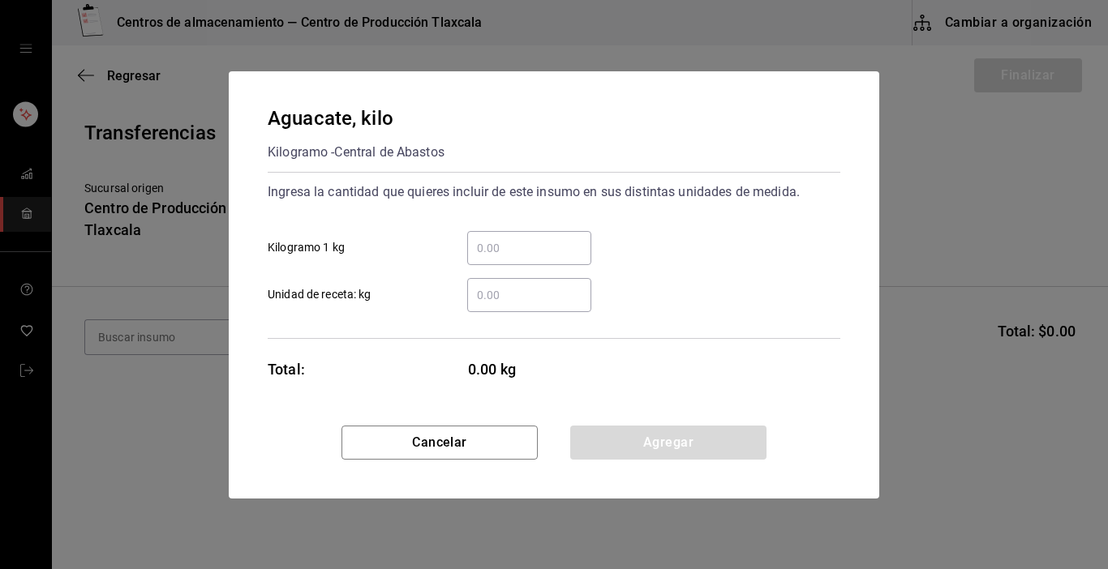
click at [552, 243] on input "​ Kilogramo 1 kg" at bounding box center [529, 247] width 124 height 19
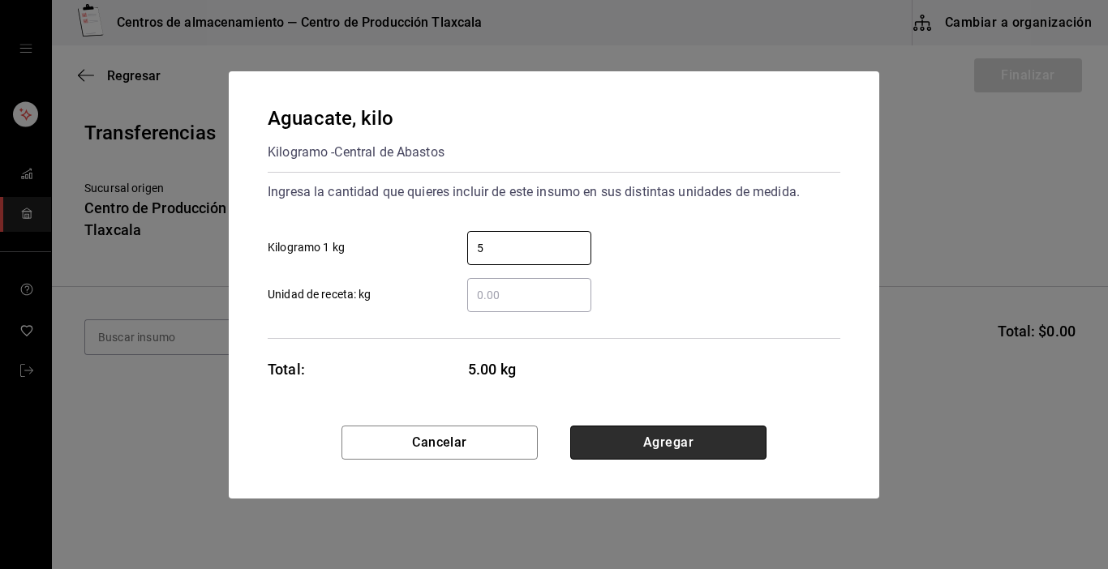
click at [715, 450] on button "Agregar" at bounding box center [668, 443] width 196 height 34
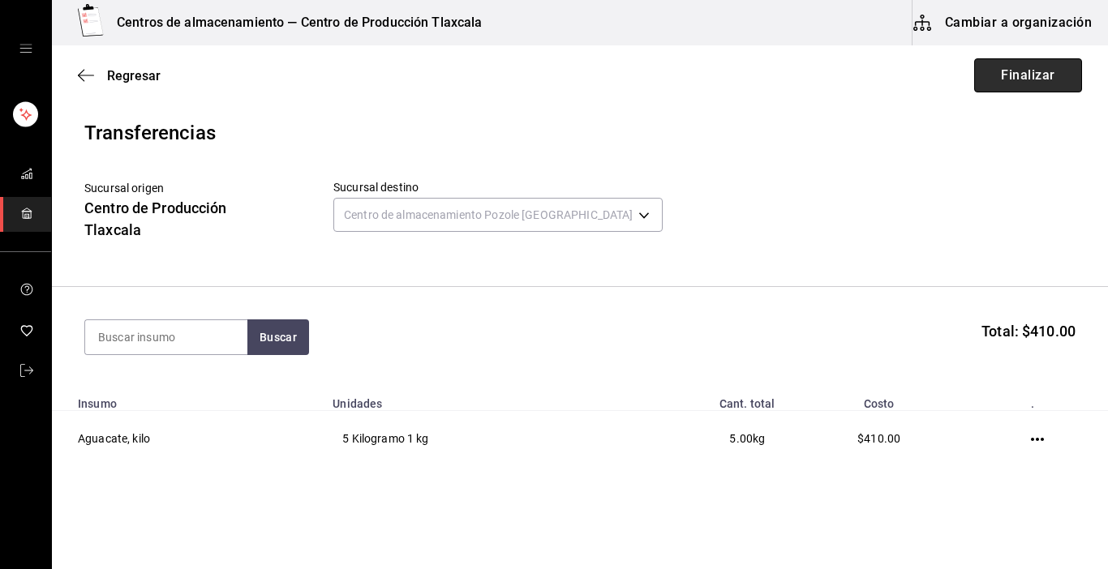
click at [982, 73] on button "Finalizar" at bounding box center [1028, 75] width 108 height 34
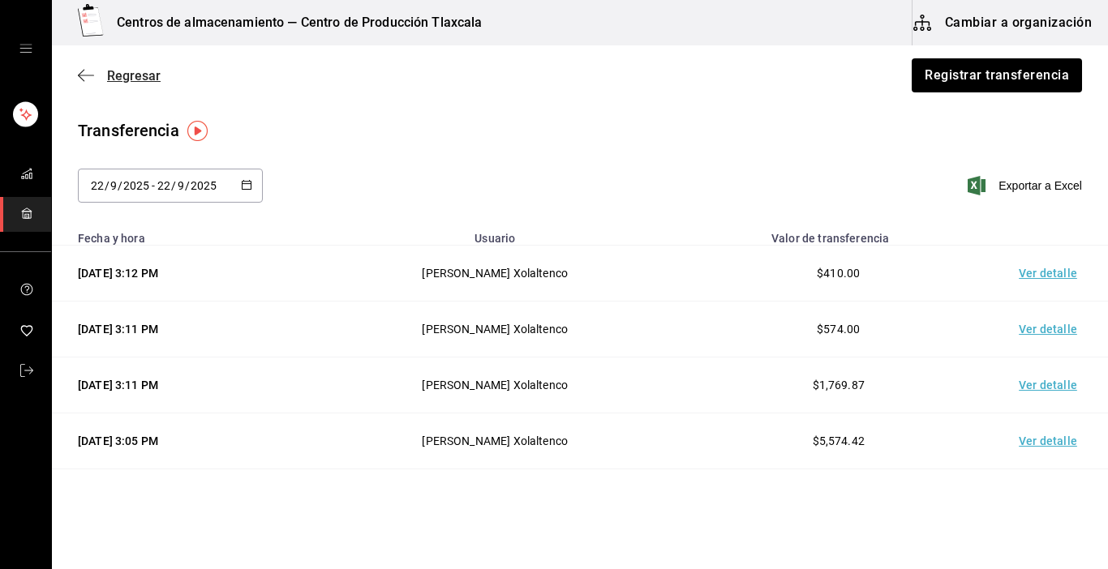
click at [95, 76] on span "Regresar" at bounding box center [119, 75] width 83 height 15
